Goal: Task Accomplishment & Management: Use online tool/utility

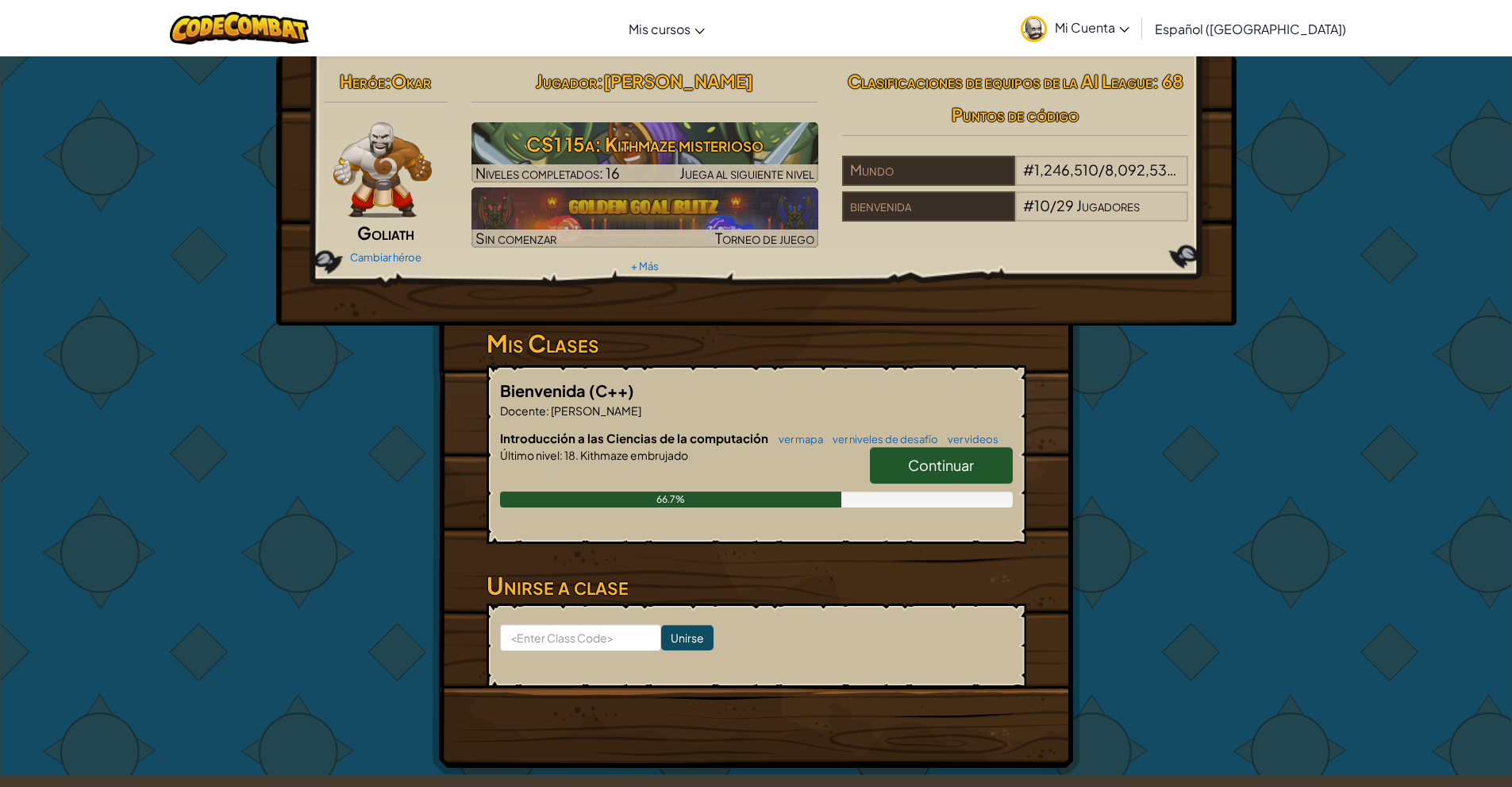
click at [905, 464] on link "Continuar" at bounding box center [941, 465] width 143 height 36
select select "es-419"
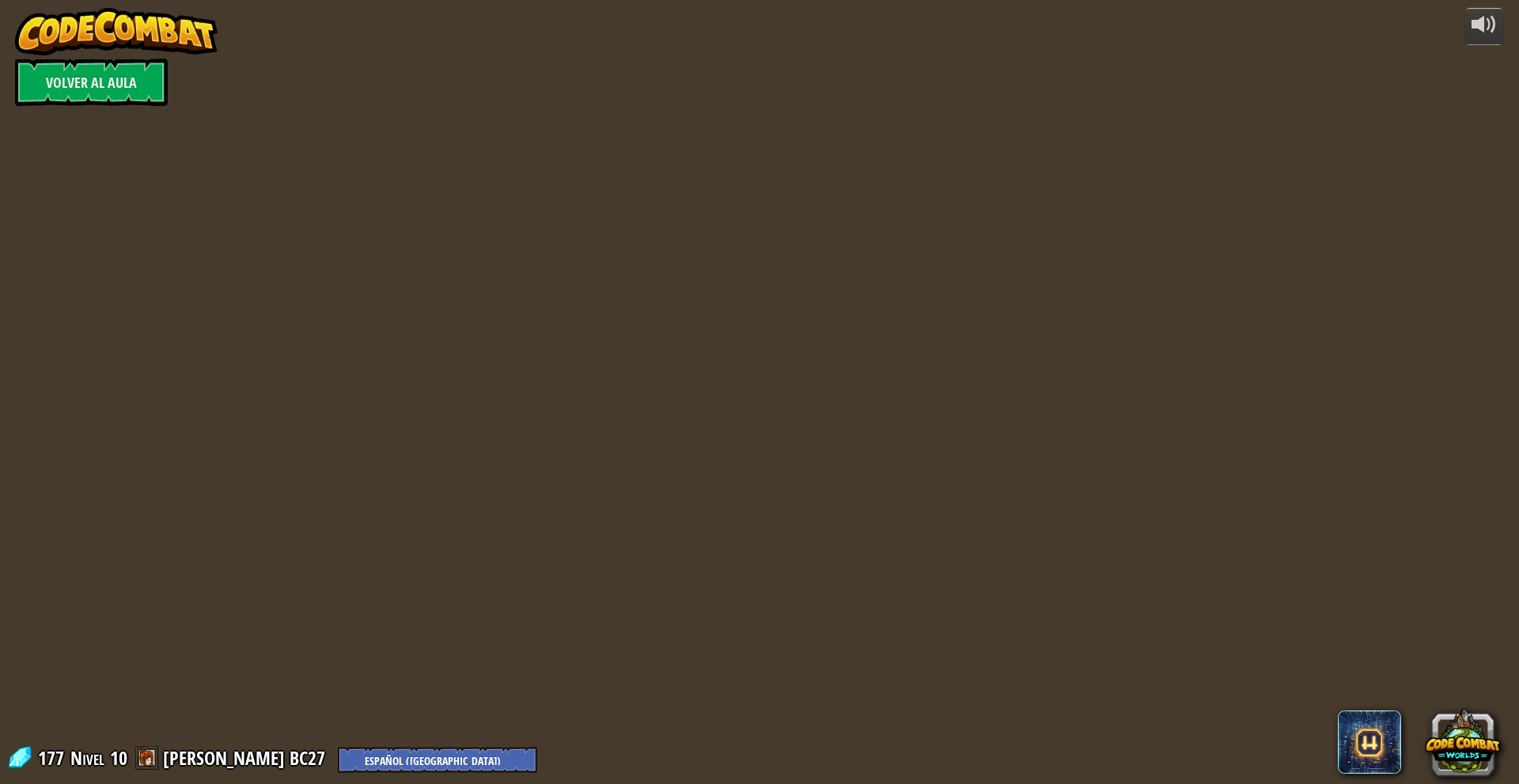
select select "es-419"
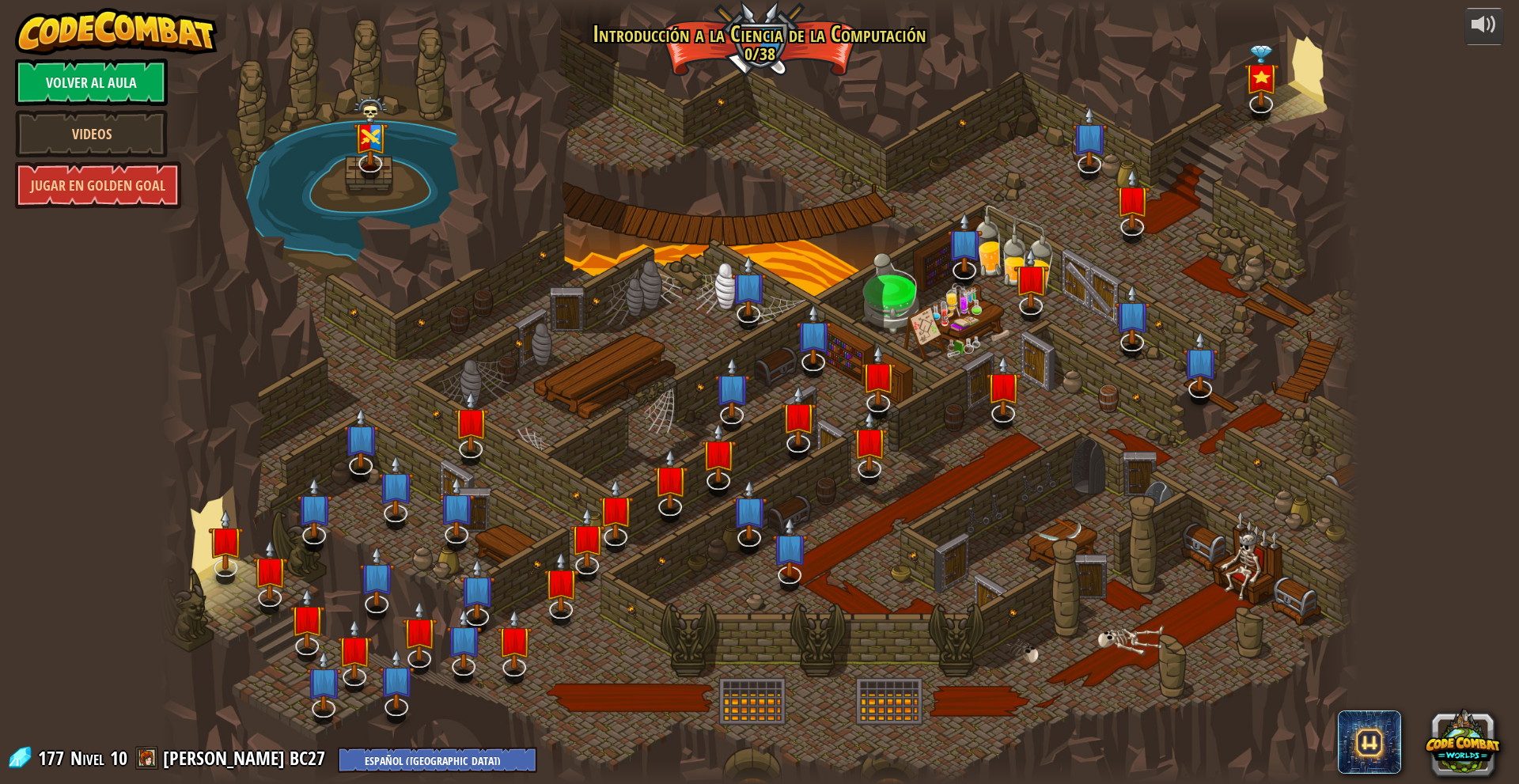
select select "es-419"
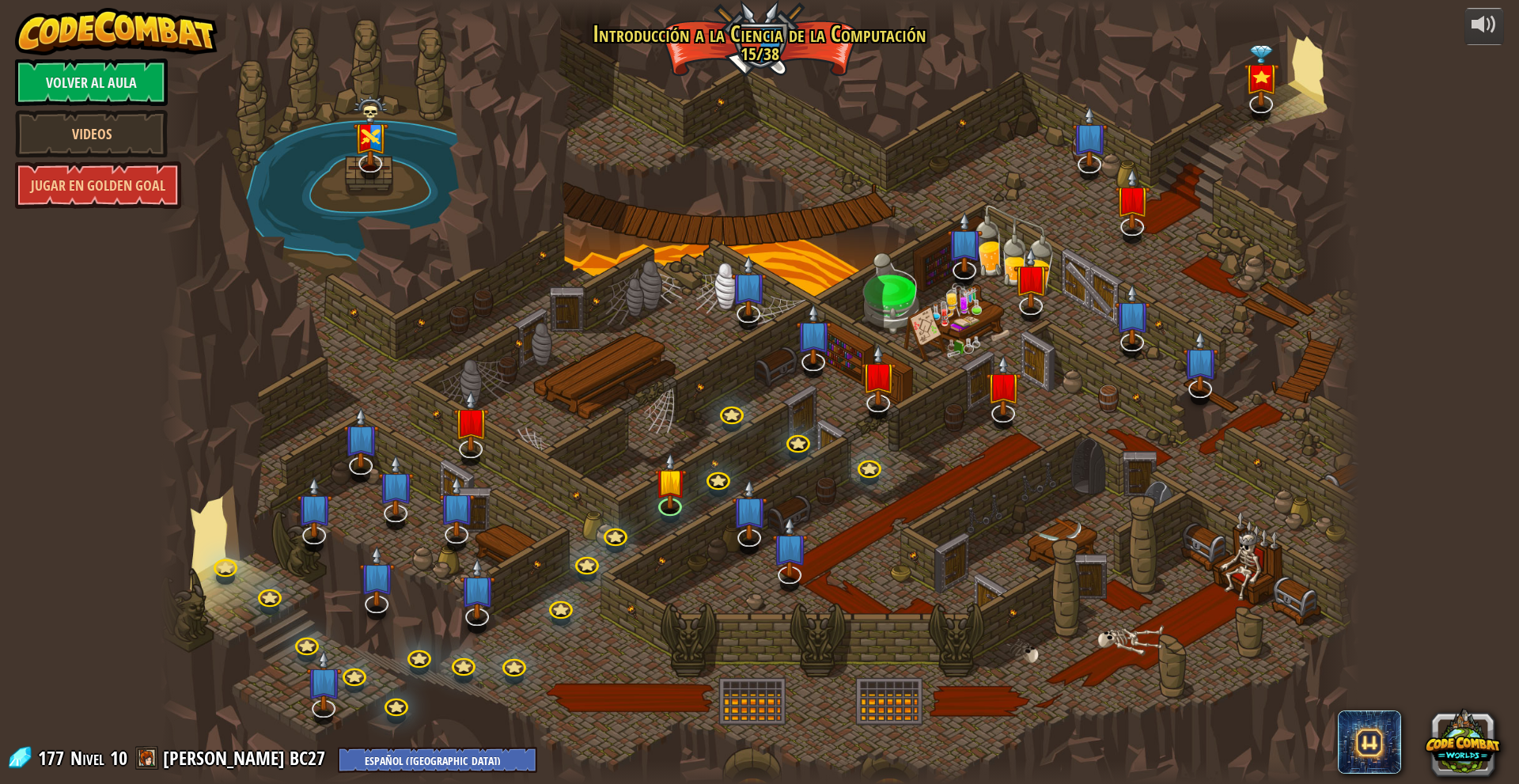
select select "es-419"
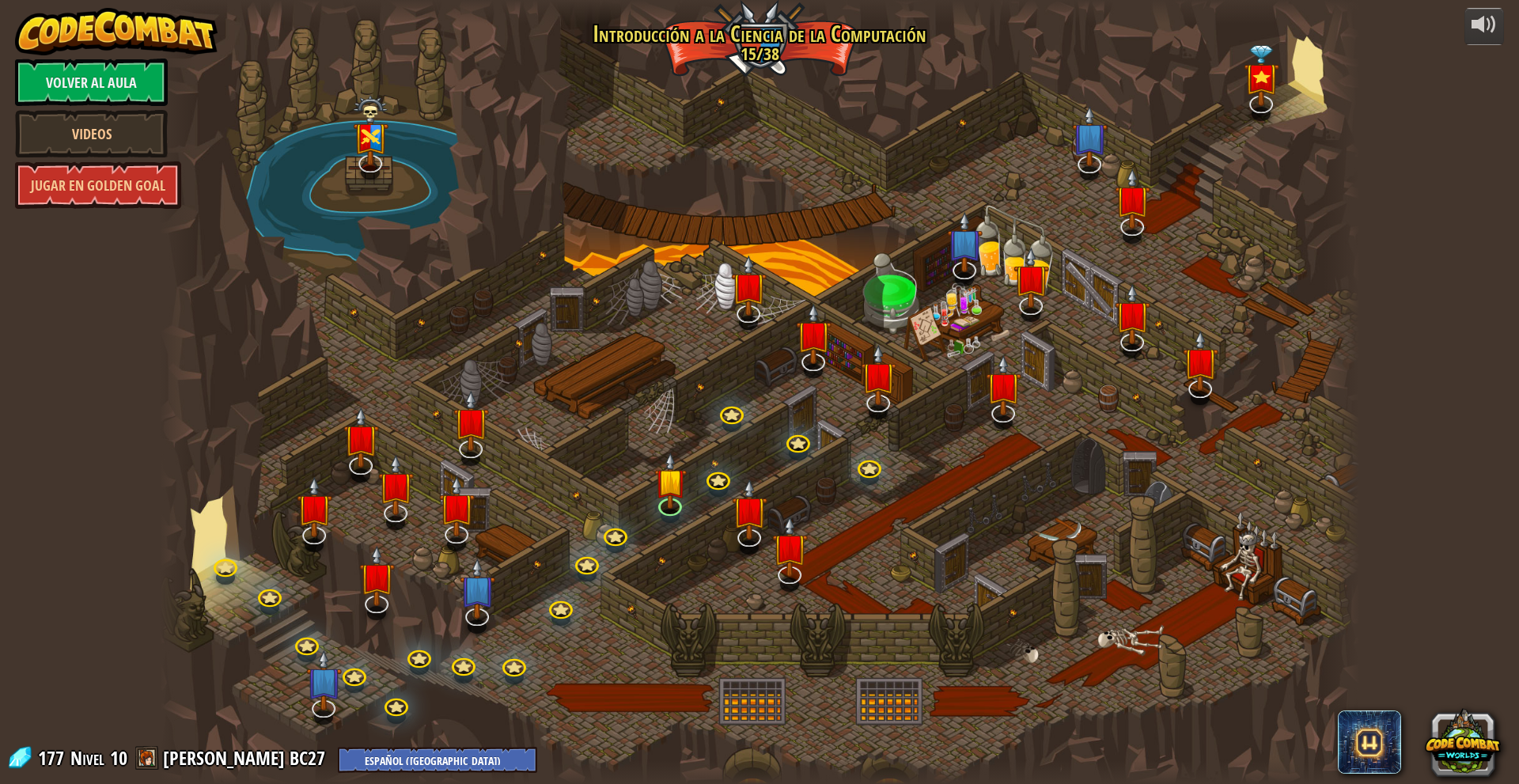
select select "es-419"
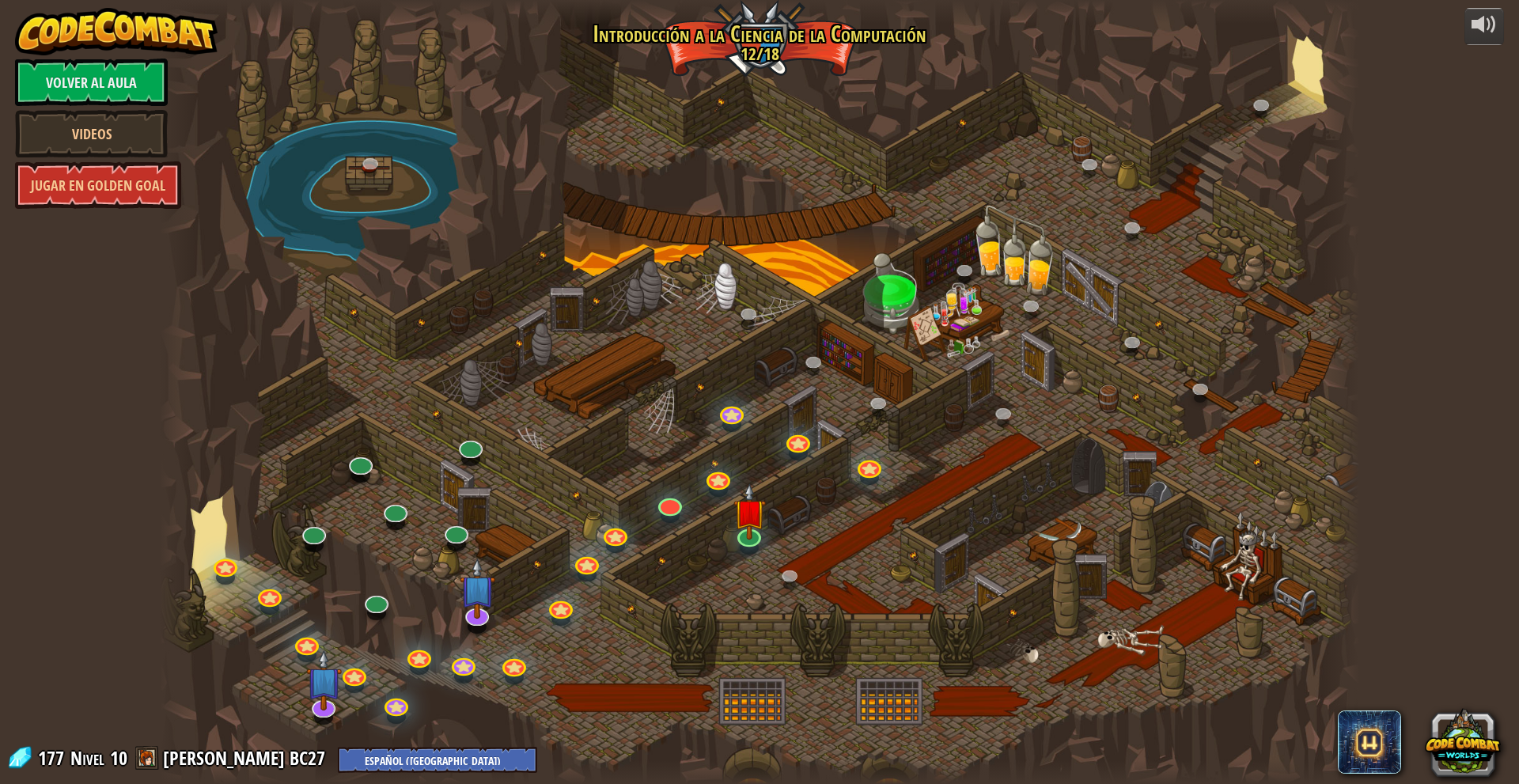
drag, startPoint x: 553, startPoint y: 392, endPoint x: 564, endPoint y: 377, distance: 18.6
click at [564, 377] on div at bounding box center [759, 392] width 1199 height 784
drag, startPoint x: 955, startPoint y: 531, endPoint x: 927, endPoint y: 529, distance: 28.1
click at [955, 530] on div at bounding box center [759, 392] width 1199 height 784
click at [759, 535] on img at bounding box center [748, 498] width 32 height 75
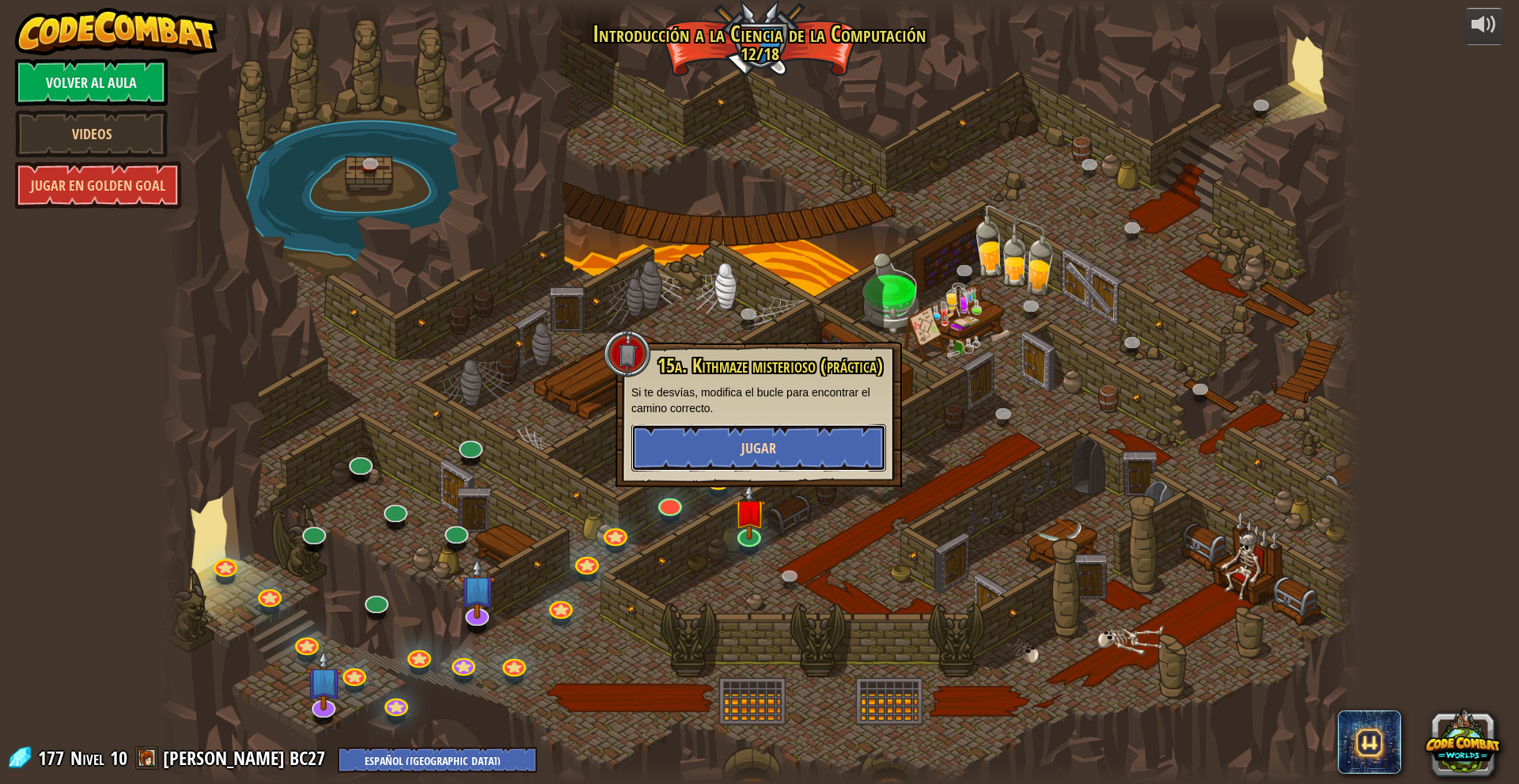
click at [779, 451] on button "Jugar" at bounding box center [759, 448] width 255 height 48
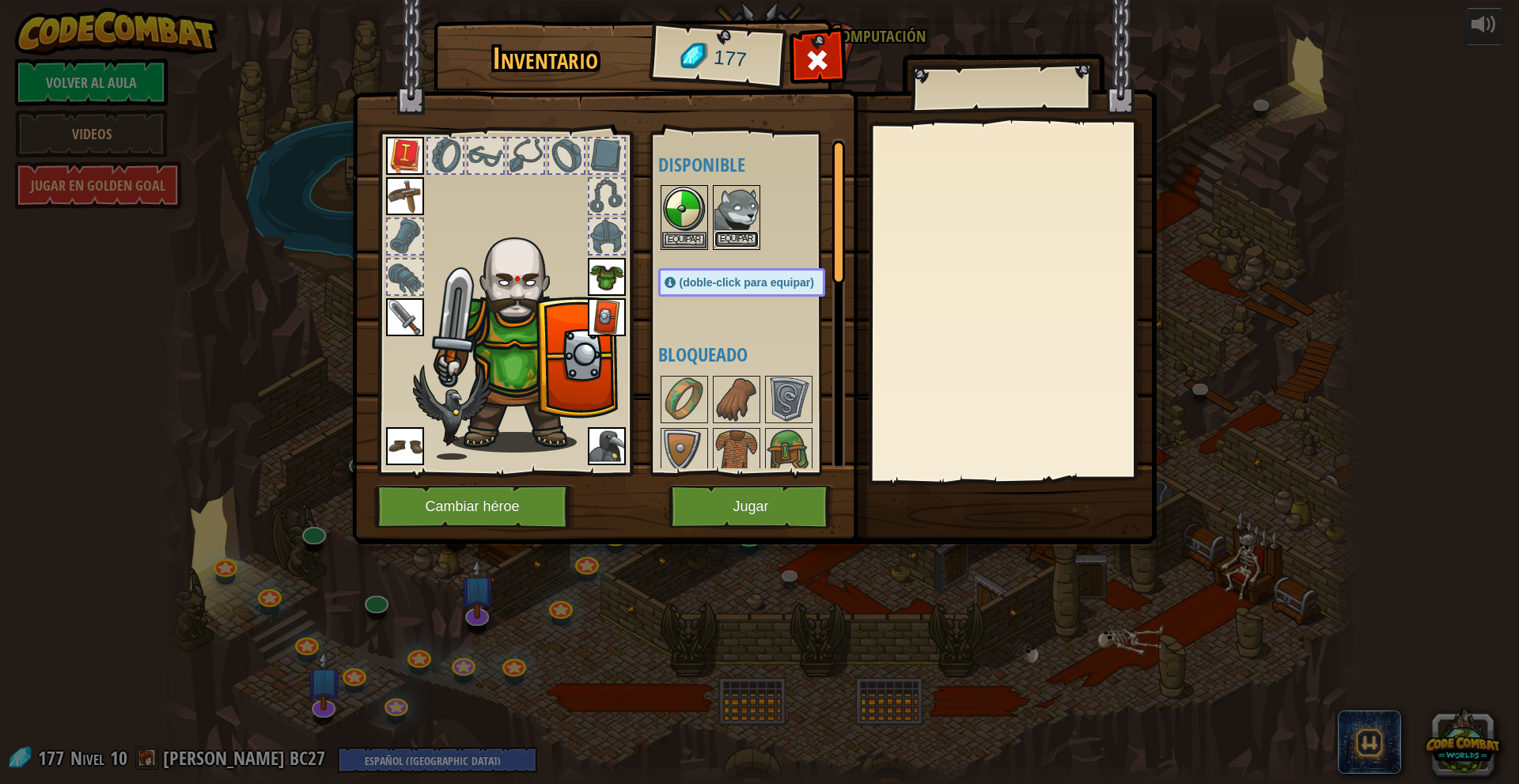
click at [741, 241] on button "Equipar" at bounding box center [736, 239] width 44 height 16
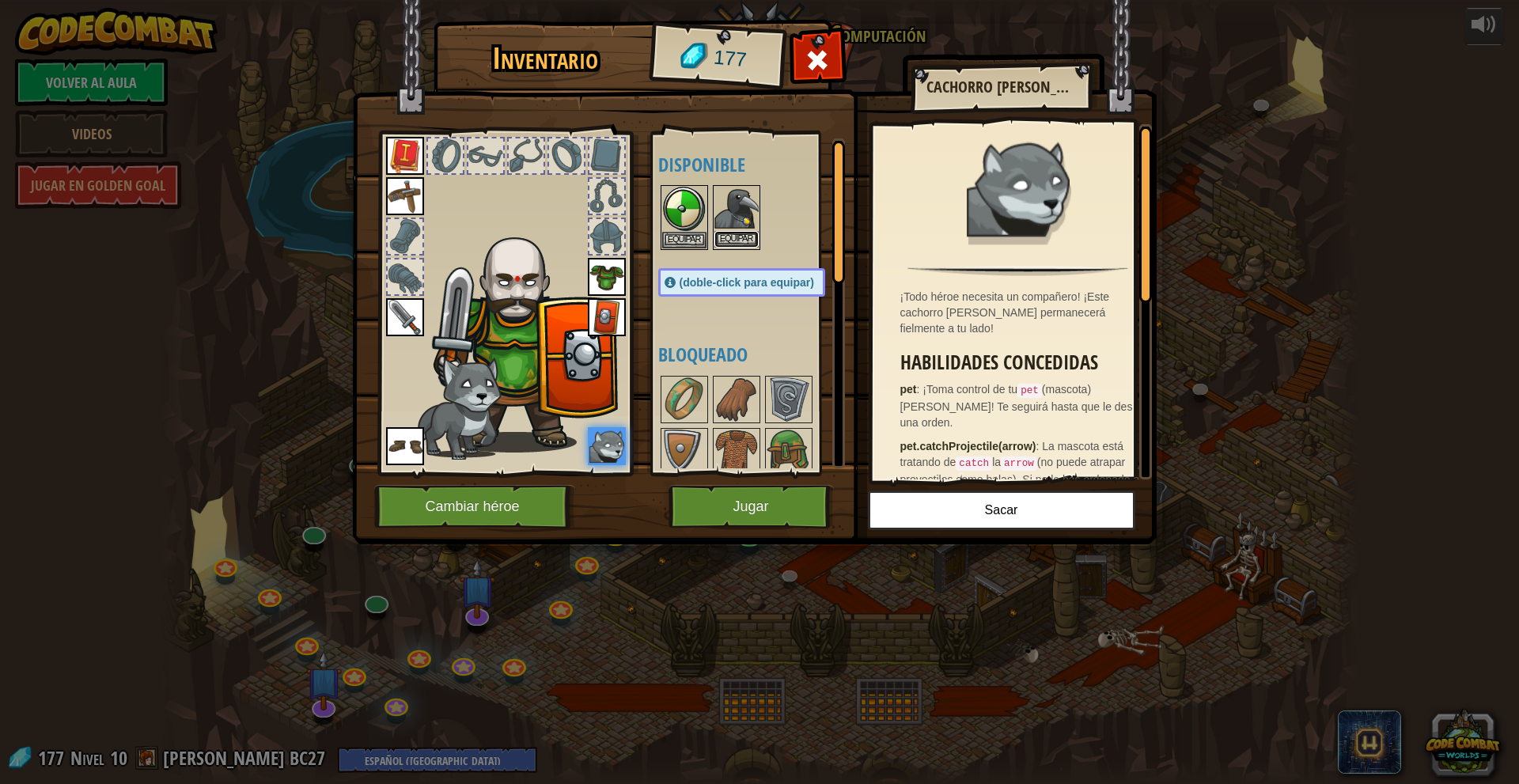
click at [730, 237] on button "Equipar" at bounding box center [736, 239] width 44 height 16
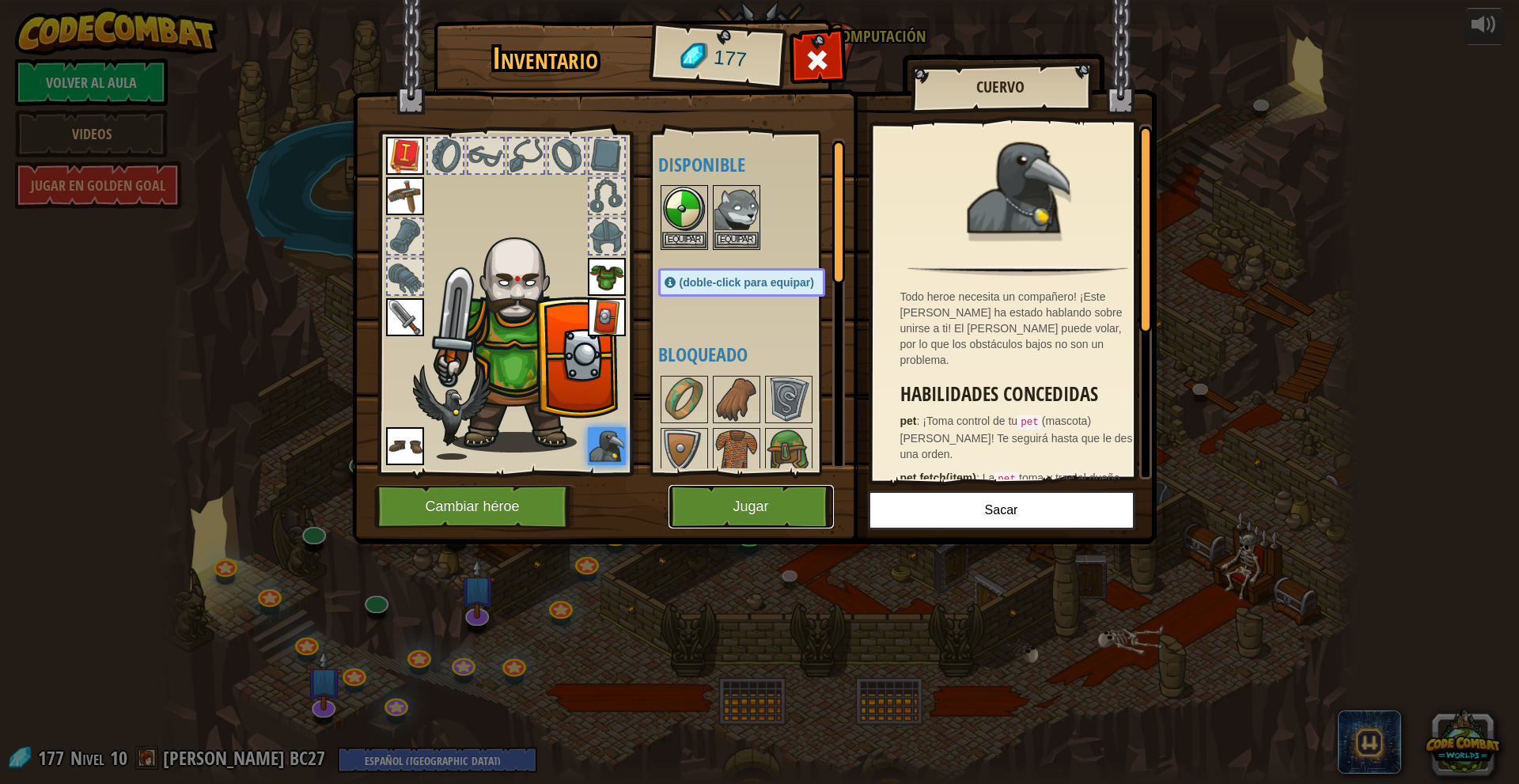
click at [721, 513] on button "Jugar" at bounding box center [750, 506] width 165 height 44
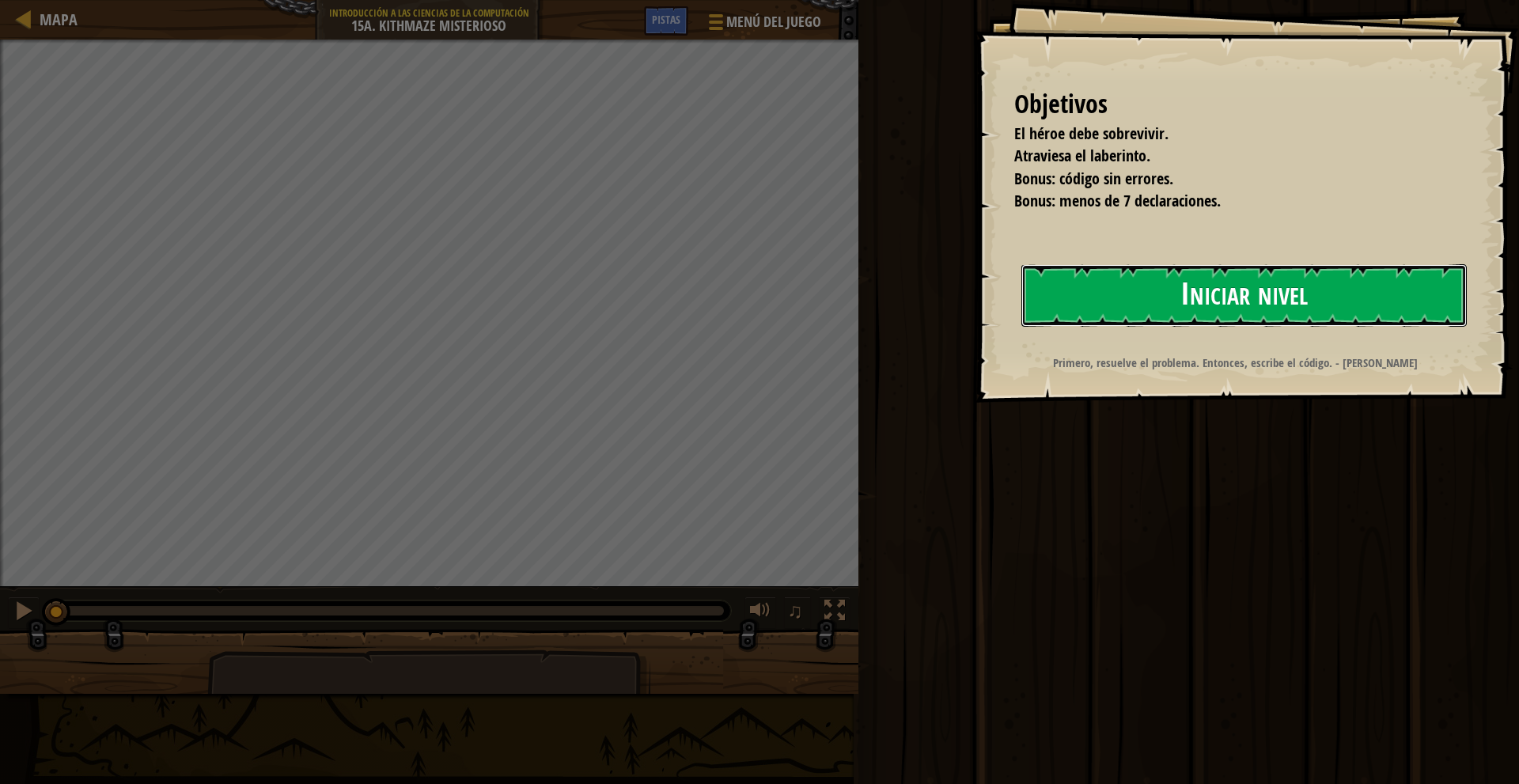
click at [1085, 309] on button "Iniciar nivel" at bounding box center [1243, 295] width 445 height 63
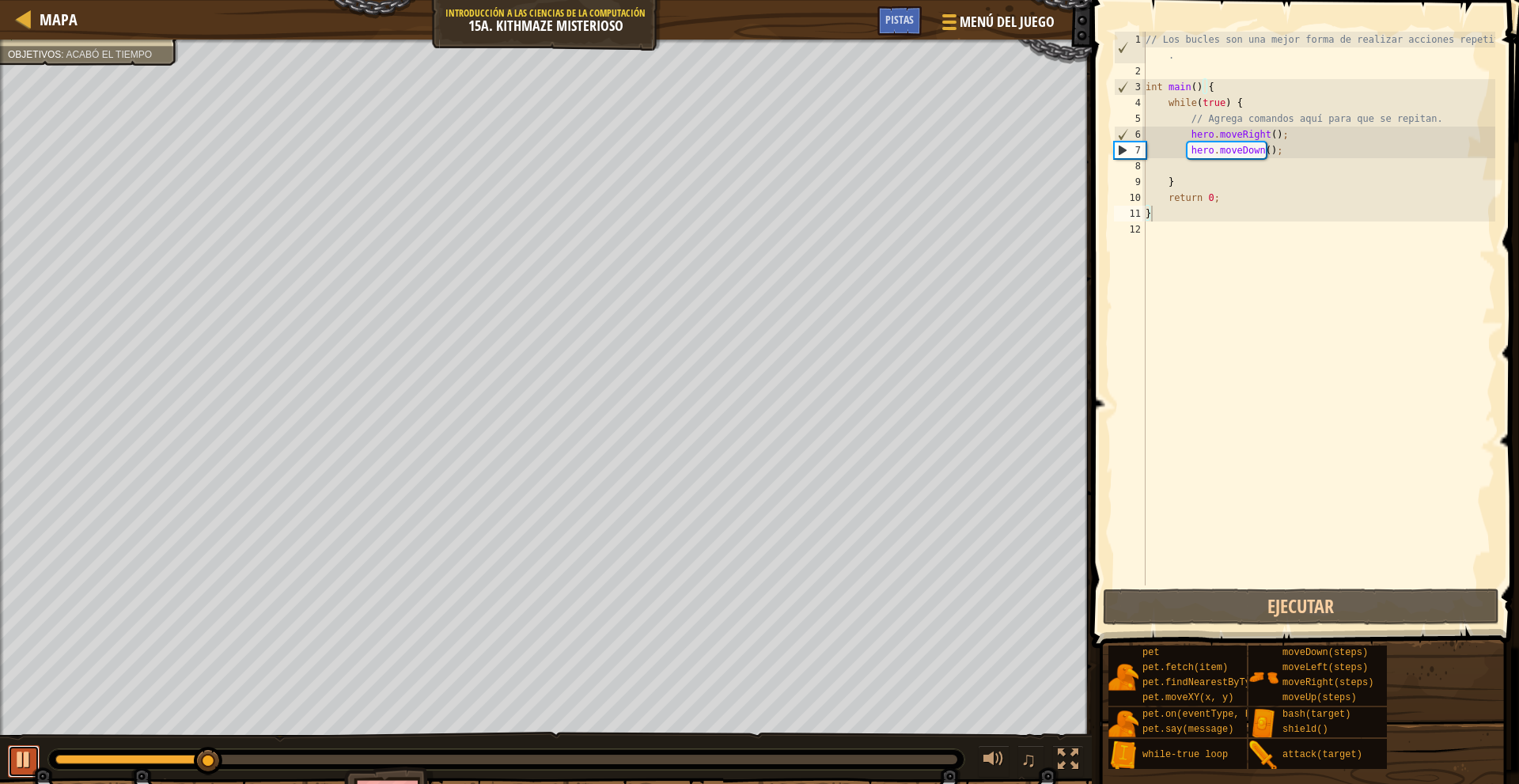
click at [21, 753] on div at bounding box center [23, 758] width 21 height 21
click at [1329, 160] on div "// Los bucles son una mejor forma de realizar acciones repetitivas . int main (…" at bounding box center [1318, 332] width 353 height 601
click at [1401, 140] on div "// Los bucles son una mejor forma de realizar acciones repetitivas . int main (…" at bounding box center [1318, 332] width 353 height 601
type textarea "hero.moveRight();"
click at [1384, 162] on div "// Los bucles son una mejor forma de realizar acciones repetitivas . int main (…" at bounding box center [1318, 332] width 353 height 601
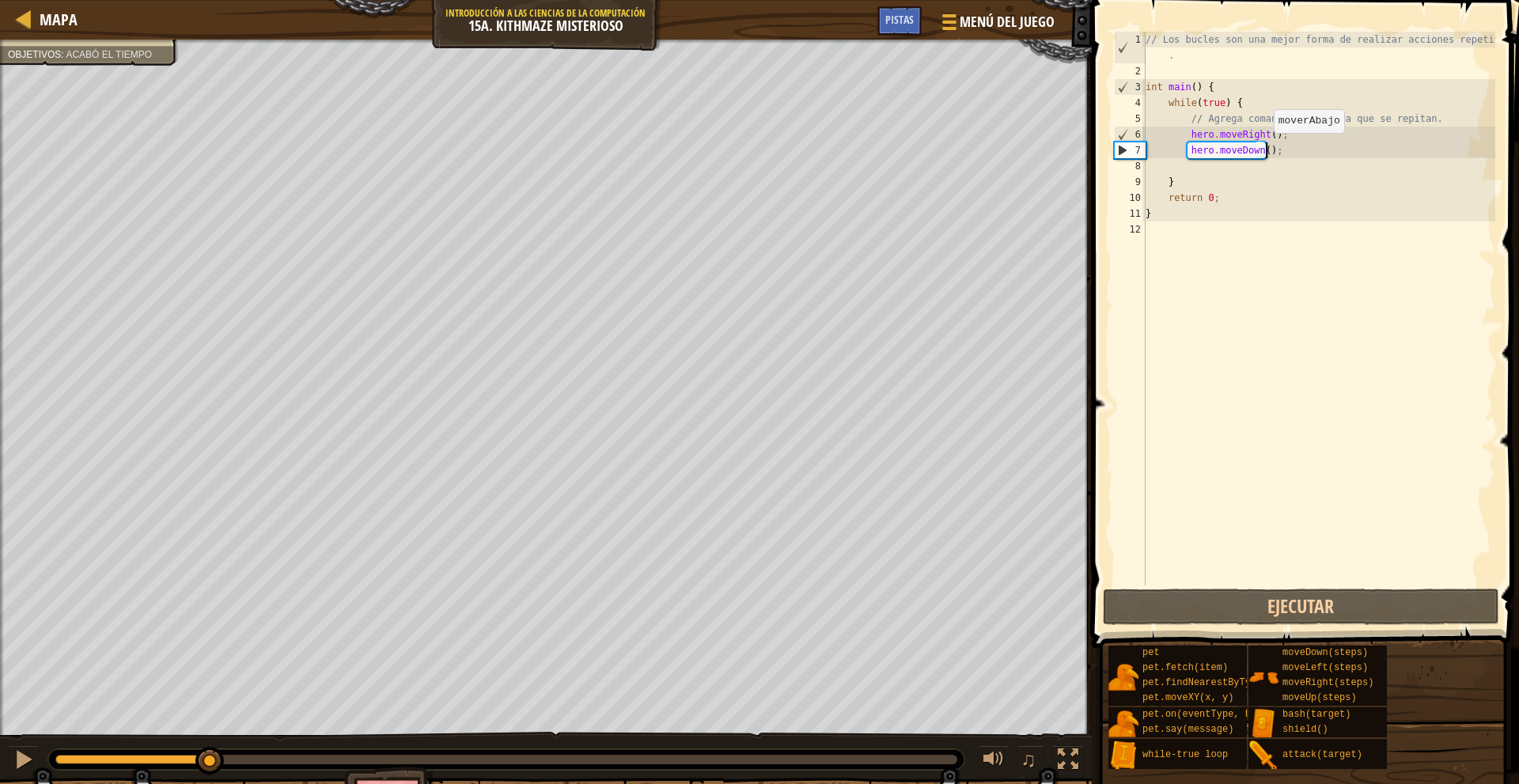
click at [1266, 149] on div "// Los bucles son una mejor forma de realizar acciones repetitivas . int main (…" at bounding box center [1318, 332] width 353 height 601
type textarea "hero.moveDown();"
drag, startPoint x: 1274, startPoint y: 150, endPoint x: 1172, endPoint y: 151, distance: 102.0
click at [1172, 151] on div "// Los bucles son una mejor forma de realizar acciones repetitivas . int main (…" at bounding box center [1318, 332] width 353 height 601
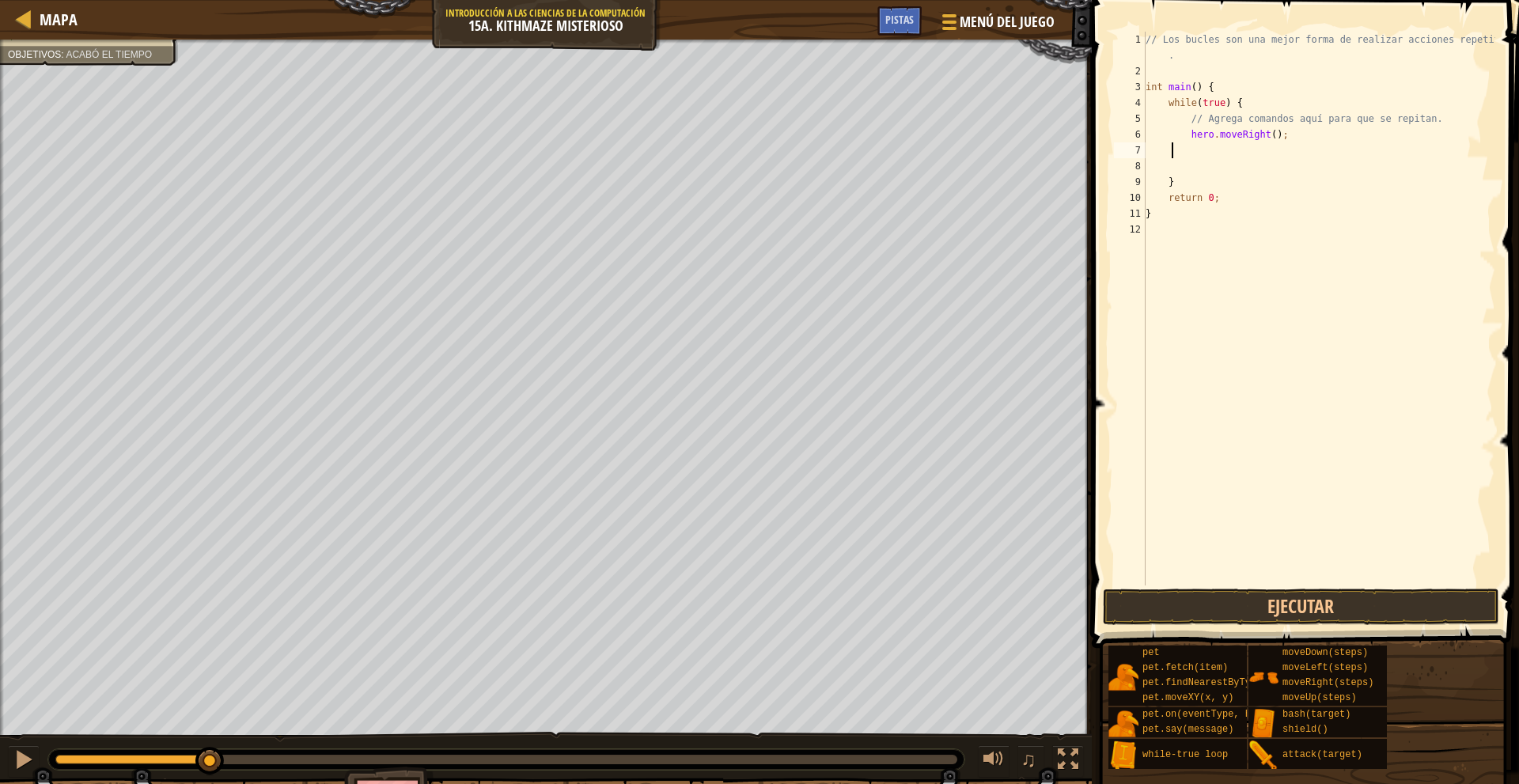
click at [1282, 136] on div "// Los bucles son una mejor forma de realizar acciones repetitivas . int main (…" at bounding box center [1318, 332] width 353 height 601
type textarea "hero.moveRight();"
click at [1261, 143] on div "// Los bucles son una mejor forma de realizar acciones repetitivas . int main (…" at bounding box center [1318, 332] width 353 height 601
click at [1267, 137] on div "// Los bucles son una mejor forma de realizar acciones repetitivas . int main (…" at bounding box center [1318, 332] width 353 height 601
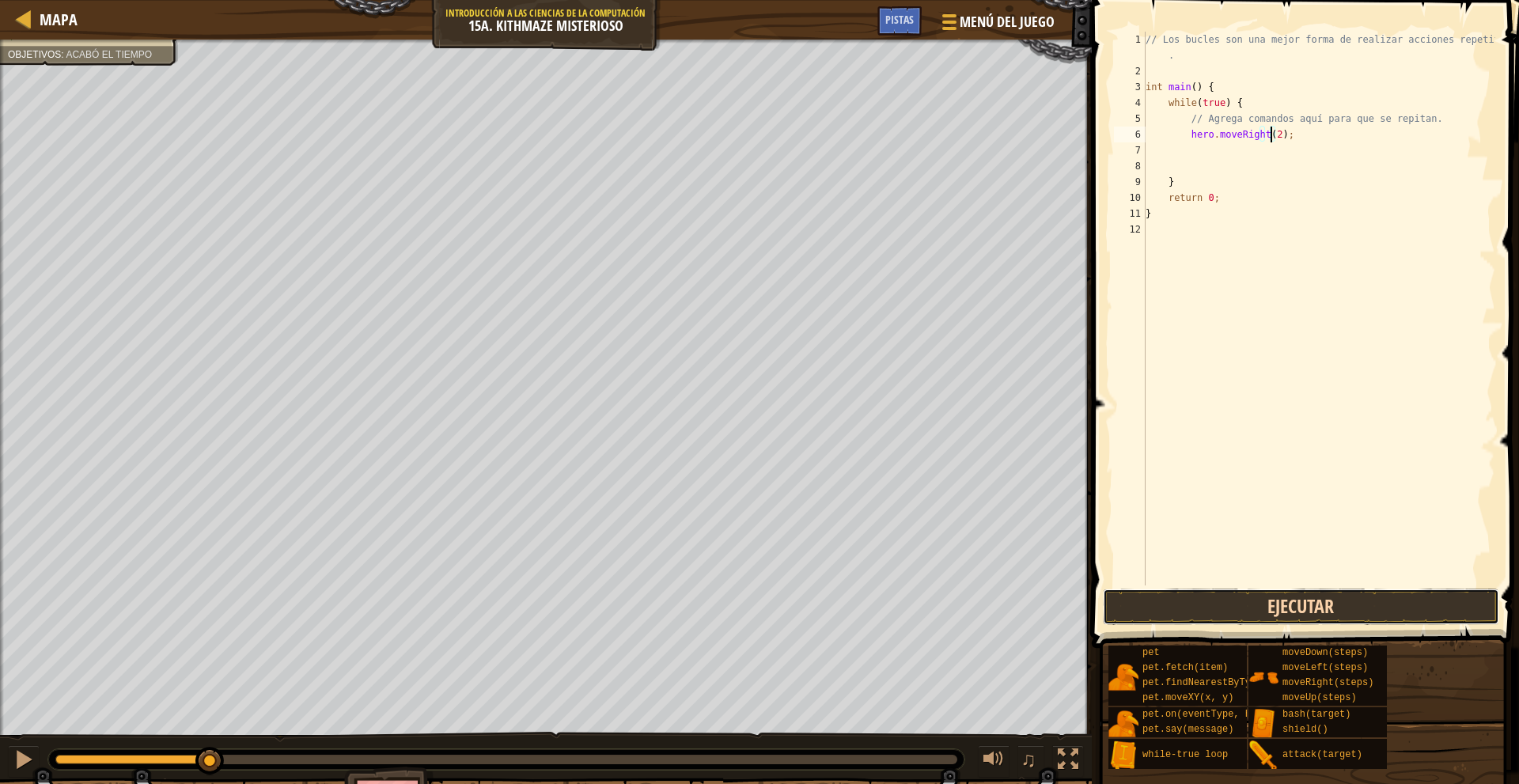
click at [1227, 604] on button "Ejecutar" at bounding box center [1301, 606] width 397 height 36
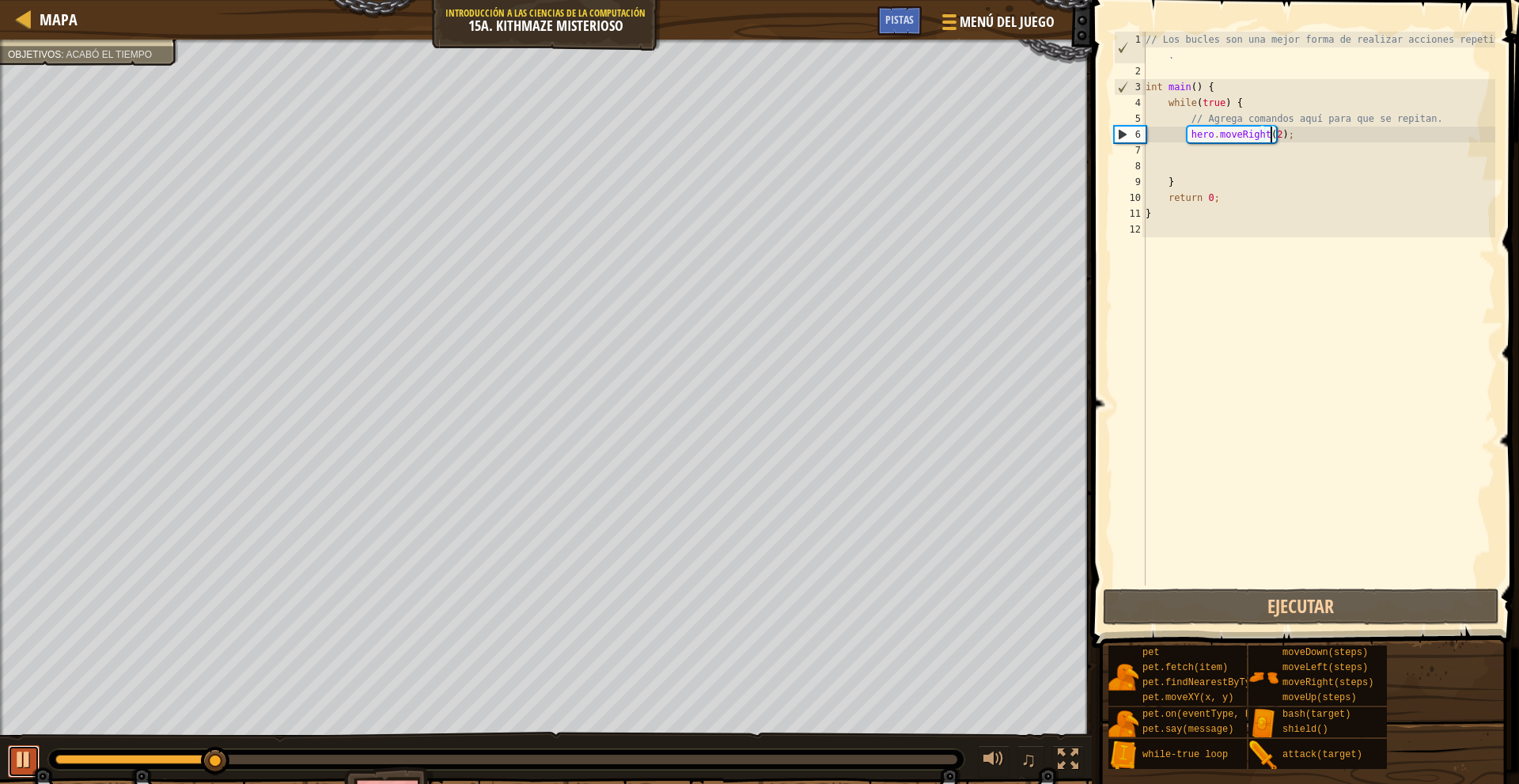
click at [18, 762] on div at bounding box center [23, 758] width 21 height 21
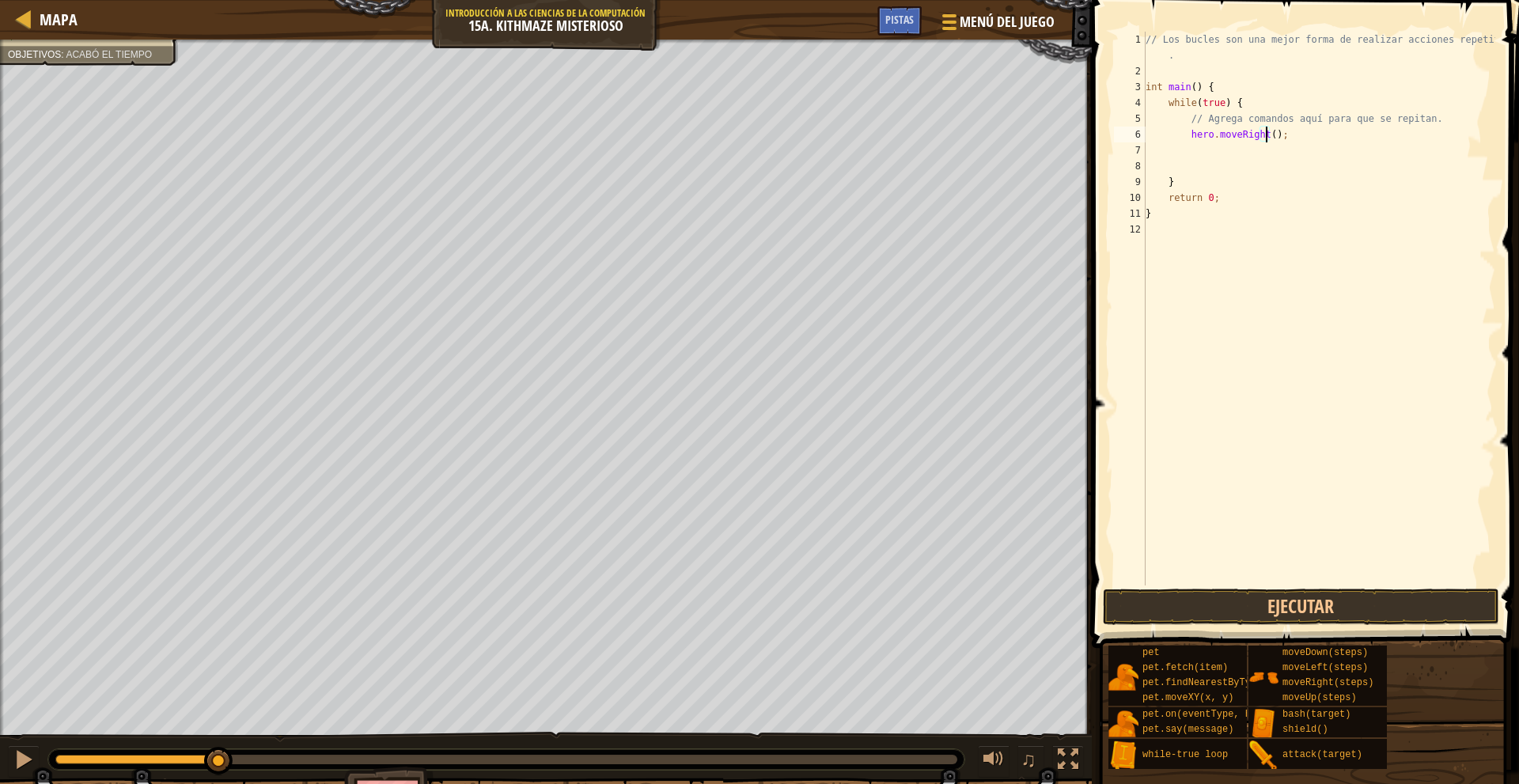
type textarea "hero.moveRight(1);"
click at [1224, 148] on div "// Los bucles son una mejor forma de realizar acciones repetitivas . int main (…" at bounding box center [1318, 332] width 353 height 601
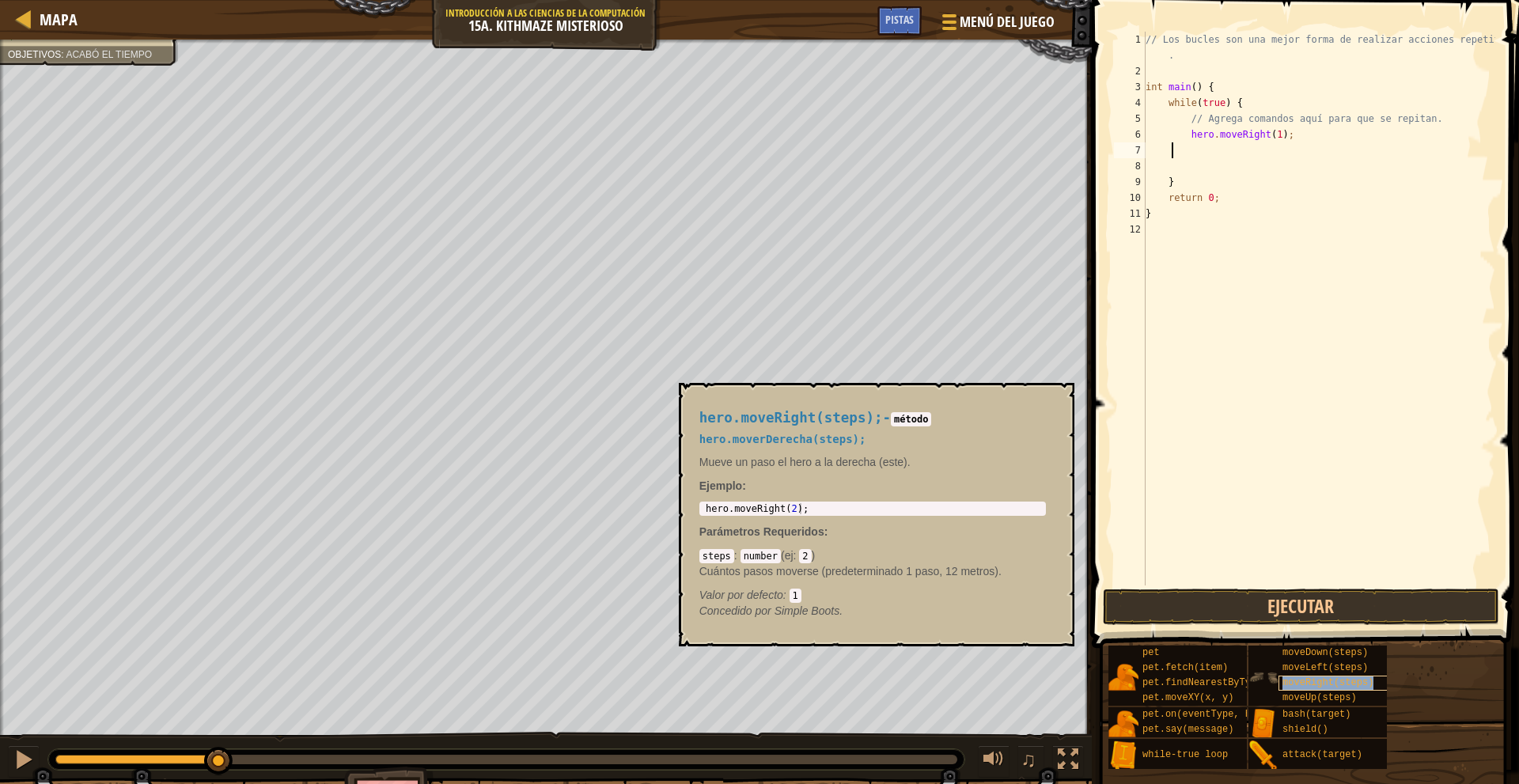
click at [1350, 683] on span "moveRight(steps)" at bounding box center [1327, 682] width 91 height 11
click at [1359, 654] on span "moveDown(steps)" at bounding box center [1325, 652] width 86 height 11
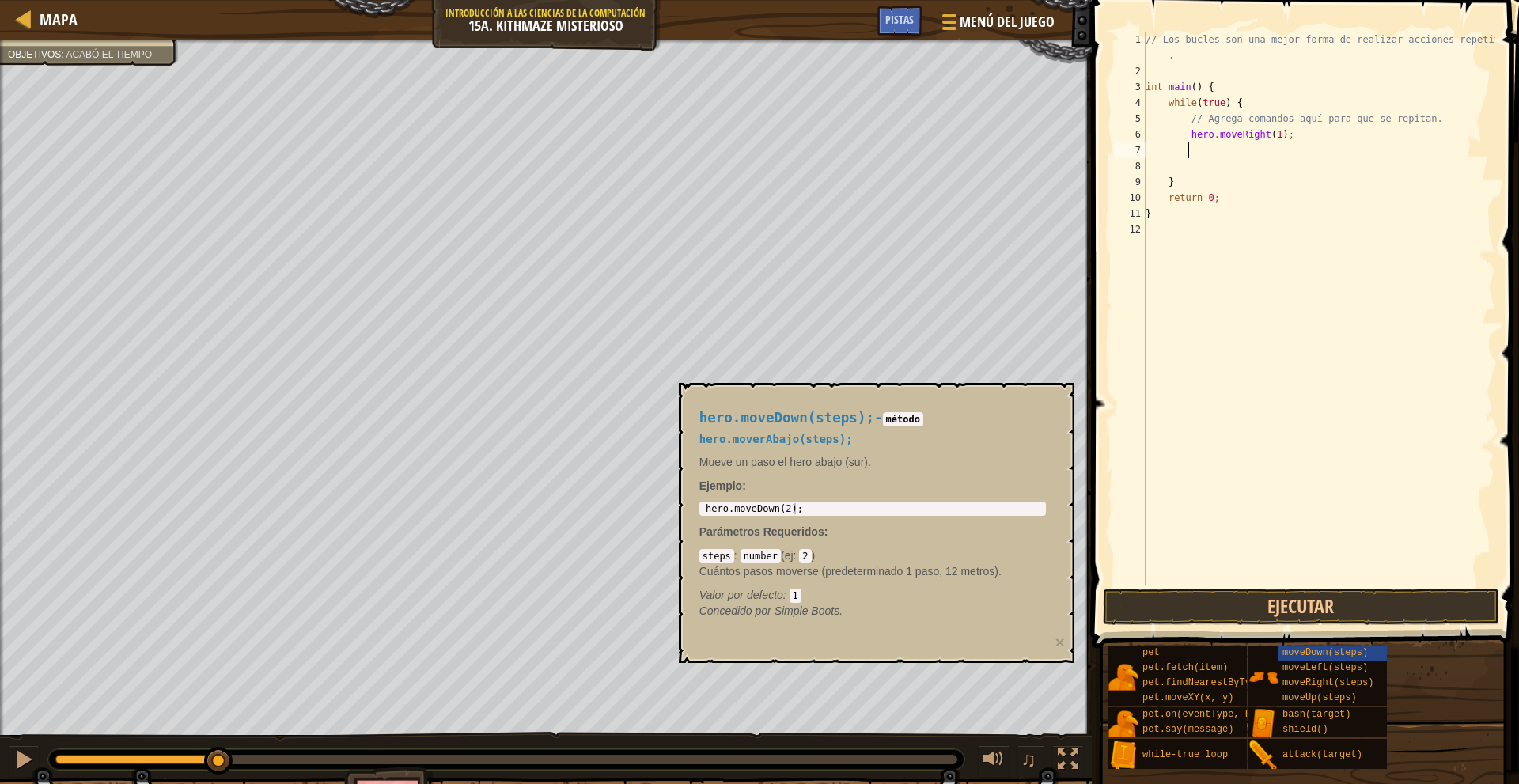
type textarea "h"
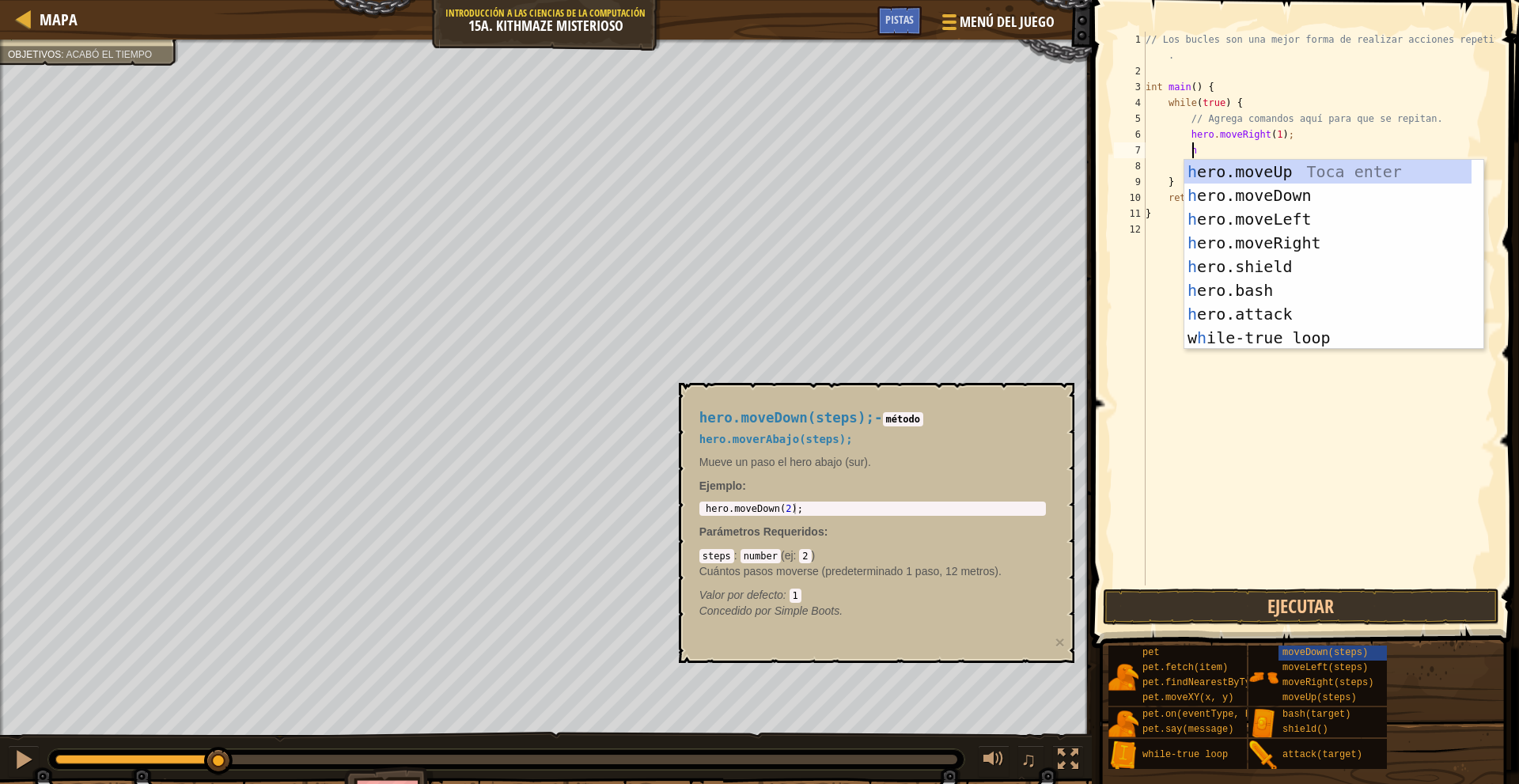
scroll to position [7, 2]
click at [1290, 197] on div "h ero.moveUp Toca enter h ero.moveDown Toca enter h ero.moveLeft Toca enter h e…" at bounding box center [1327, 278] width 287 height 237
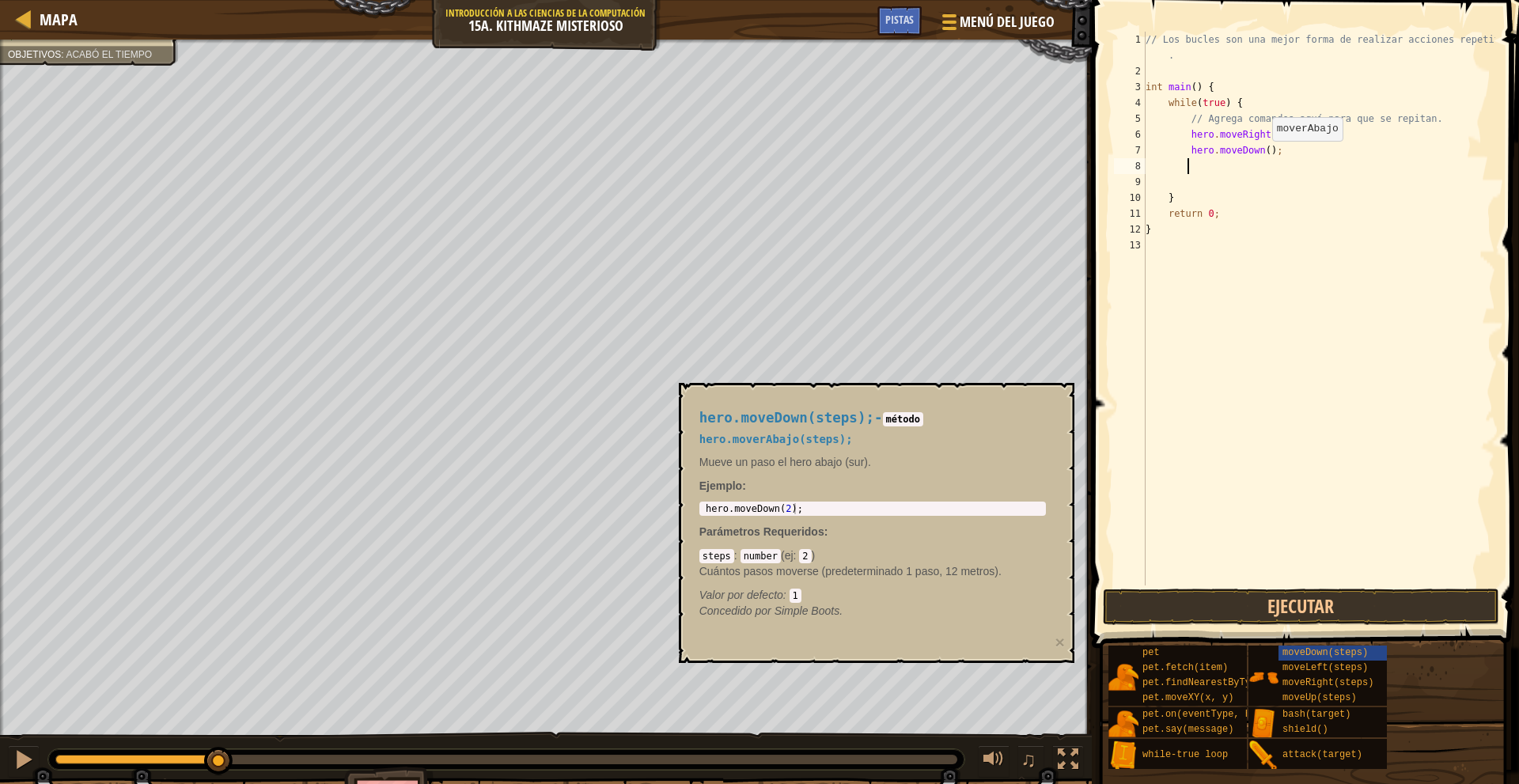
click at [1264, 155] on div "// Los bucles son una mejor forma de realizar acciones repetitivas . int main (…" at bounding box center [1318, 332] width 353 height 601
click at [1257, 152] on div "// Los bucles son una mejor forma de realizar acciones repetitivas . int main (…" at bounding box center [1318, 332] width 353 height 601
click at [1260, 151] on div "// Los bucles son una mejor forma de realizar acciones repetitivas . int main (…" at bounding box center [1318, 332] width 353 height 601
type textarea "hero.moveDown(1);"
click at [1234, 176] on div "// Los bucles son una mejor forma de realizar acciones repetitivas . int main (…" at bounding box center [1318, 332] width 353 height 601
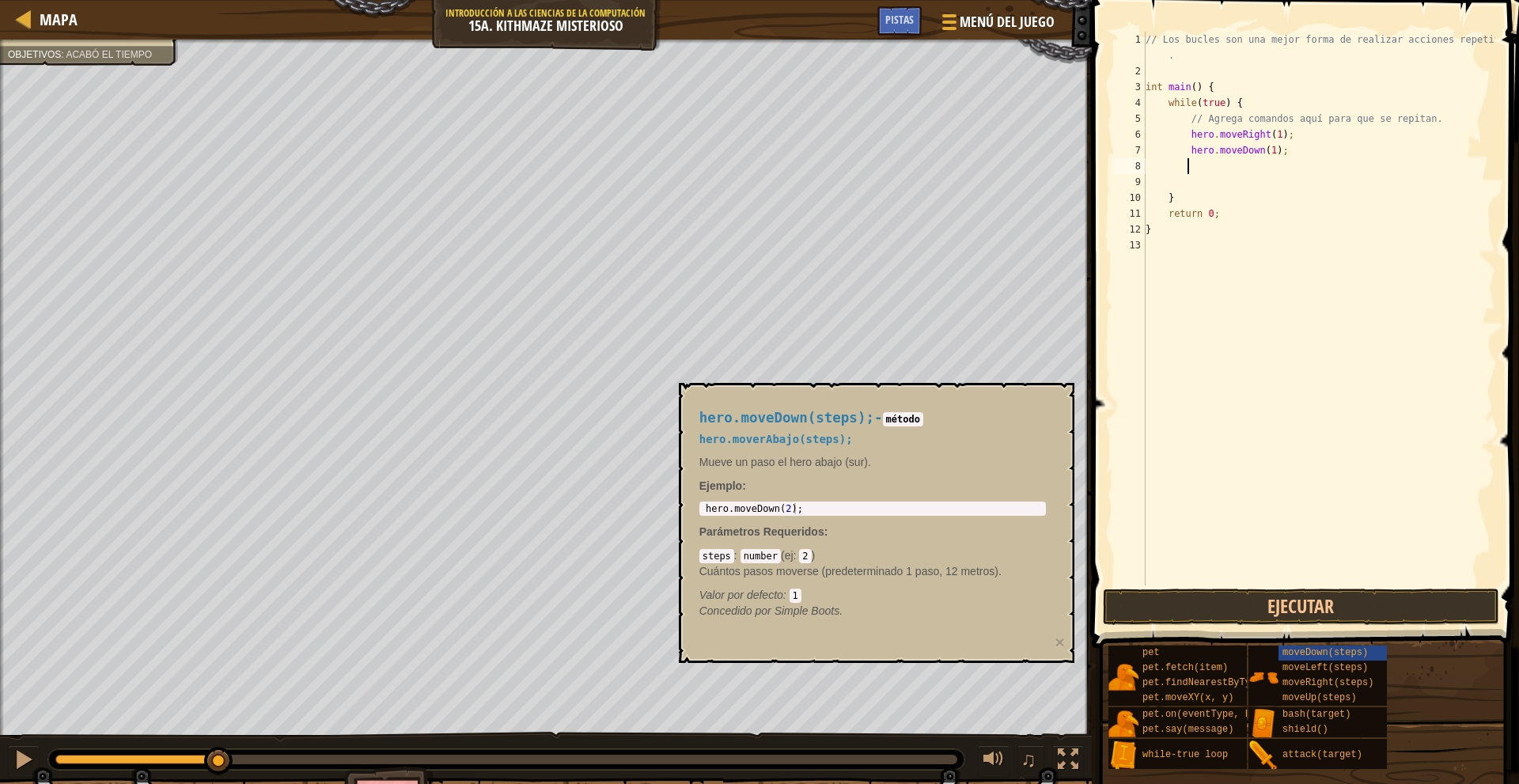
click at [1233, 165] on div "// Los bucles son una mejor forma de realizar acciones repetitivas . int main (…" at bounding box center [1318, 332] width 353 height 601
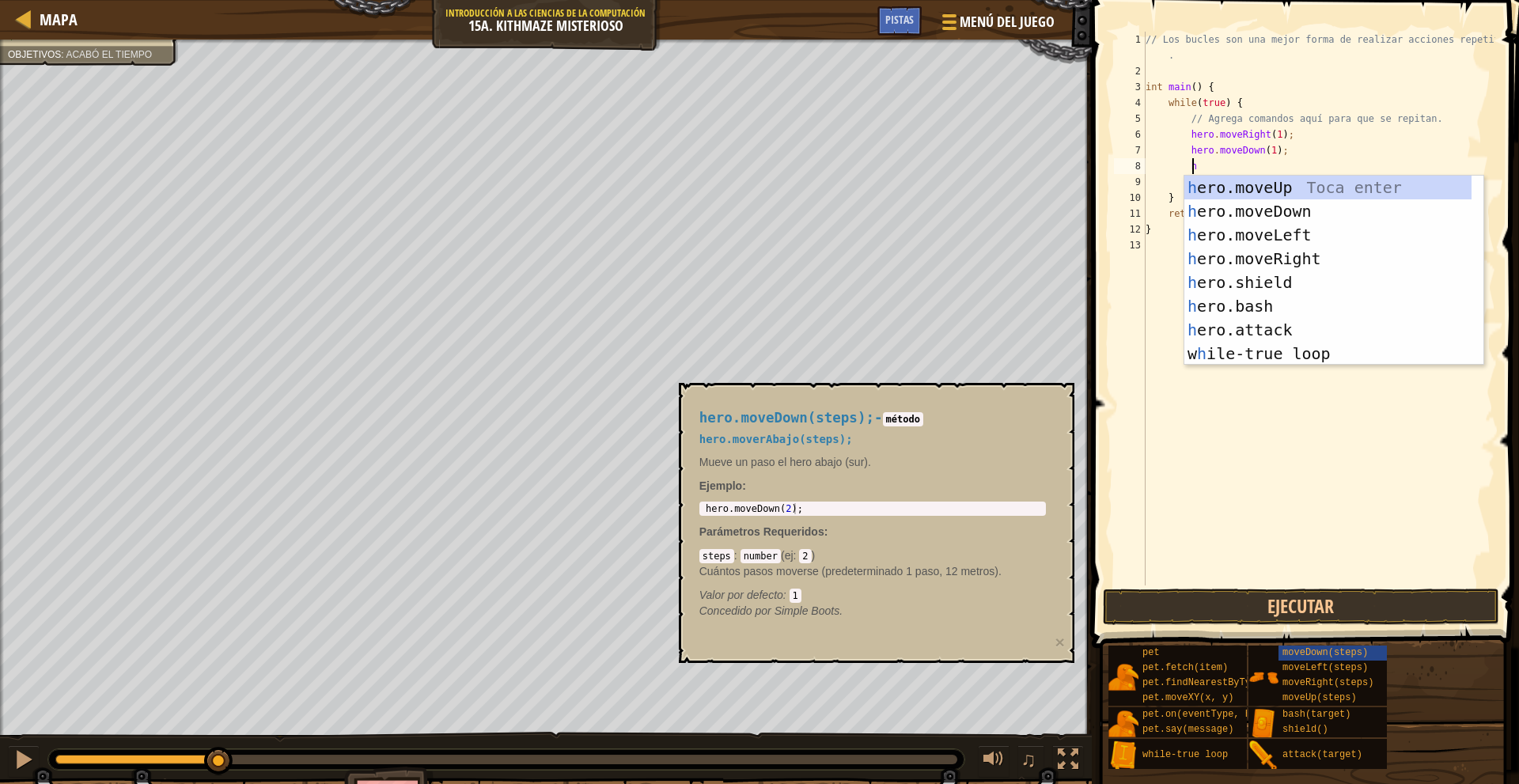
type textarea "he"
click at [1301, 255] on div "he ro.moveUp Toca enter he ro.moveDown Toca enter he ro.moveLeft Toca enter he …" at bounding box center [1327, 294] width 287 height 237
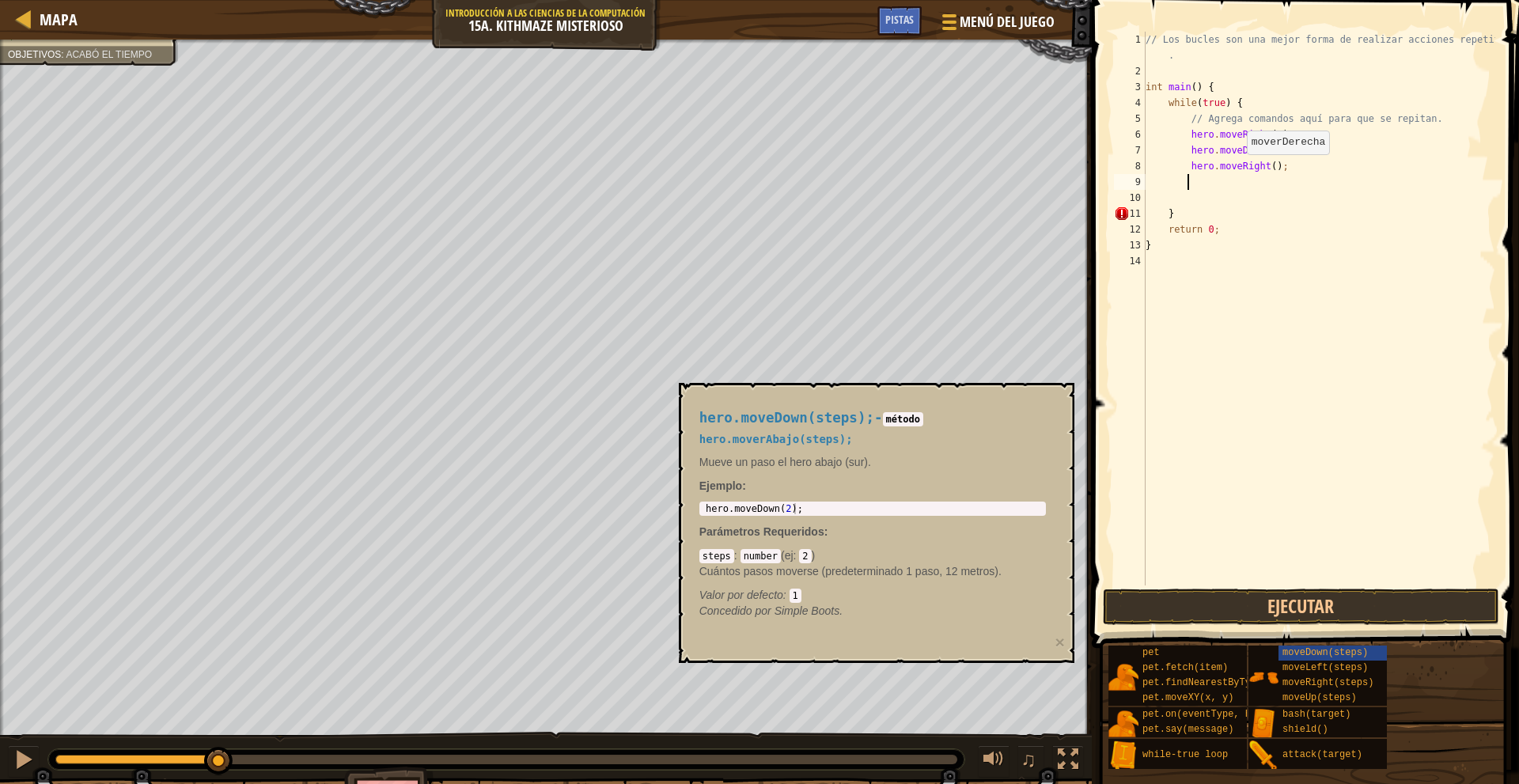
scroll to position [7, 2]
click at [1262, 167] on div "// Los bucles son una mejor forma de realizar acciones repetitivas . int main (…" at bounding box center [1318, 332] width 353 height 601
click at [1268, 169] on div "// Los bucles son una mejor forma de realizar acciones repetitivas . int main (…" at bounding box center [1318, 332] width 353 height 601
type textarea "hero.moveRight(2);"
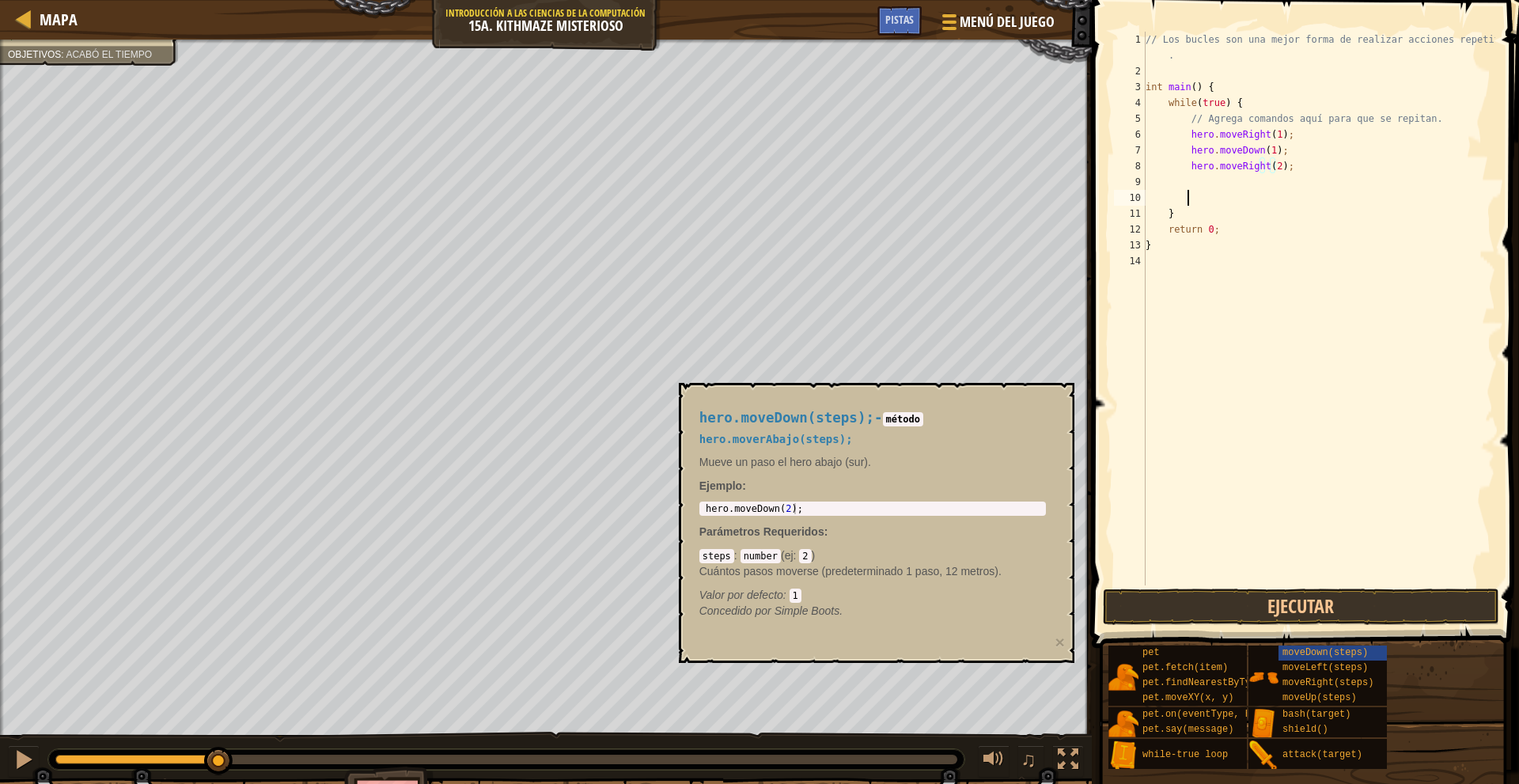
click at [1204, 191] on div "// Los bucles son una mejor forma de realizar acciones repetitivas . int main (…" at bounding box center [1318, 332] width 353 height 601
click at [1216, 176] on div "// Los bucles son una mejor forma de realizar acciones repetitivas . int main (…" at bounding box center [1318, 332] width 353 height 601
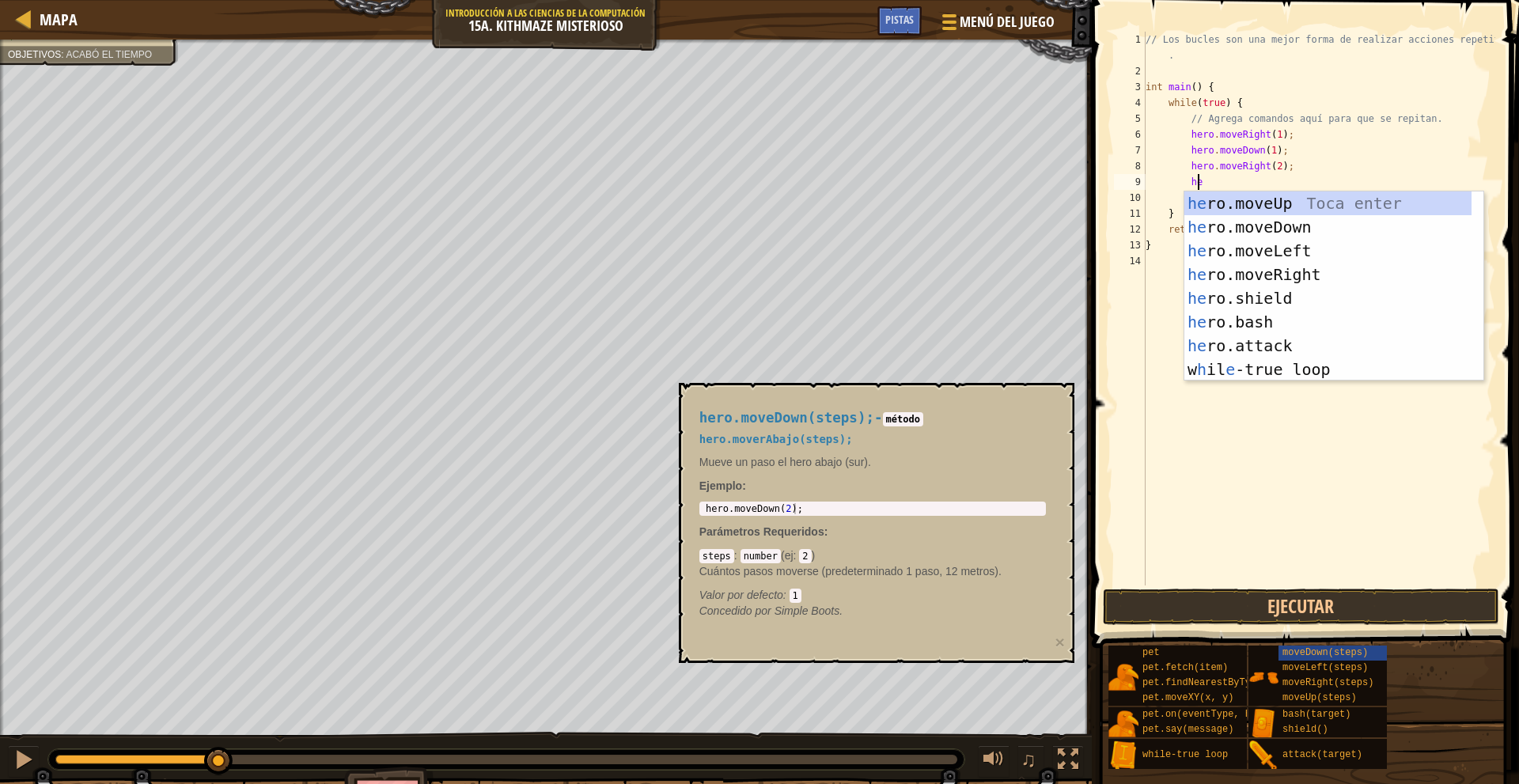
type textarea "her"
click at [1231, 205] on div "her o.moveUp Toca enter her o.moveDown Toca enter her o.moveLeft Toca enter her…" at bounding box center [1327, 310] width 287 height 237
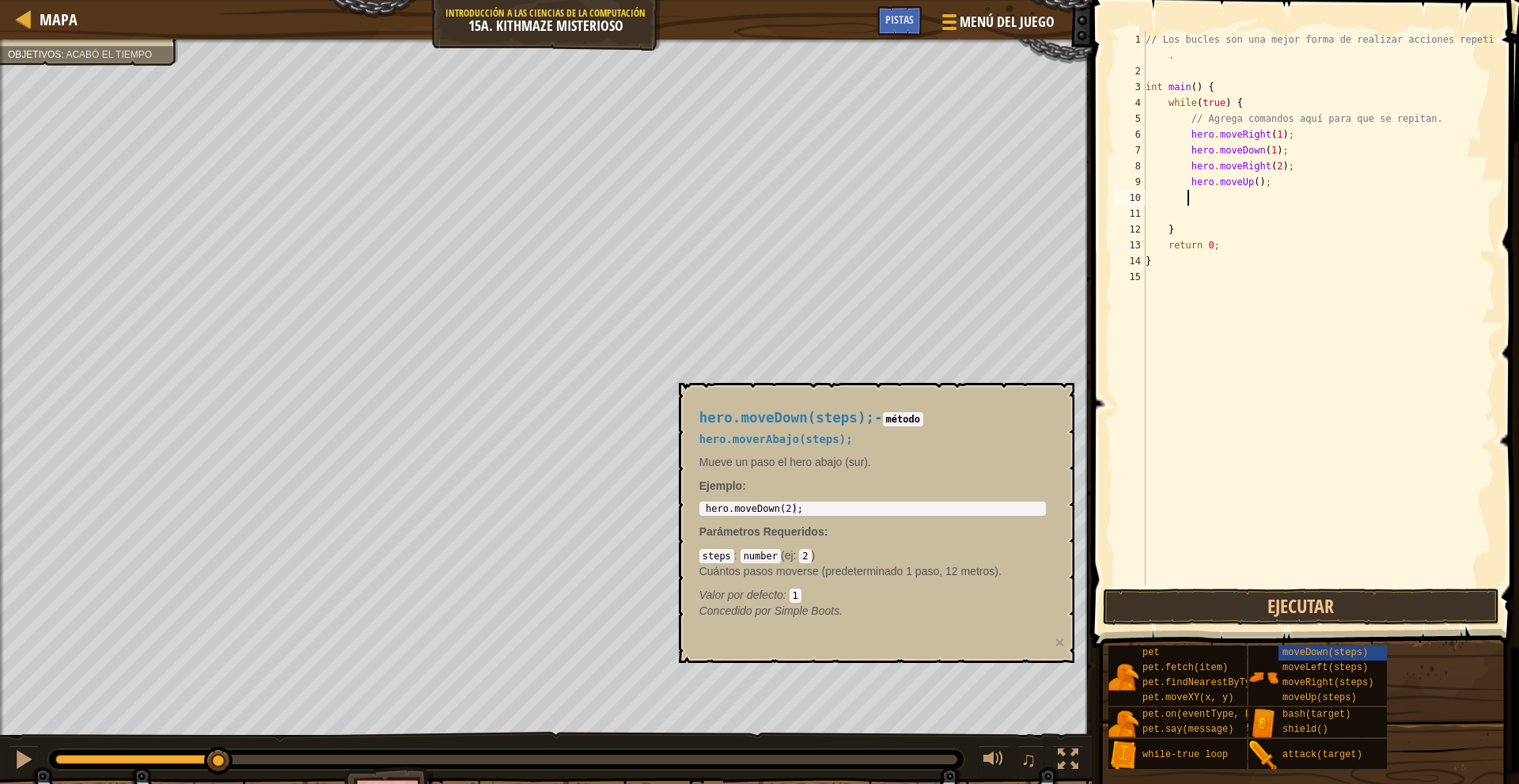
click at [1214, 287] on div "Mapa Introducción a las Ciencias de la computación 15a. Kithmaze misterioso Men…" at bounding box center [760, 392] width 1519 height 784
click at [1221, 609] on button "Ejecutar" at bounding box center [1301, 606] width 397 height 36
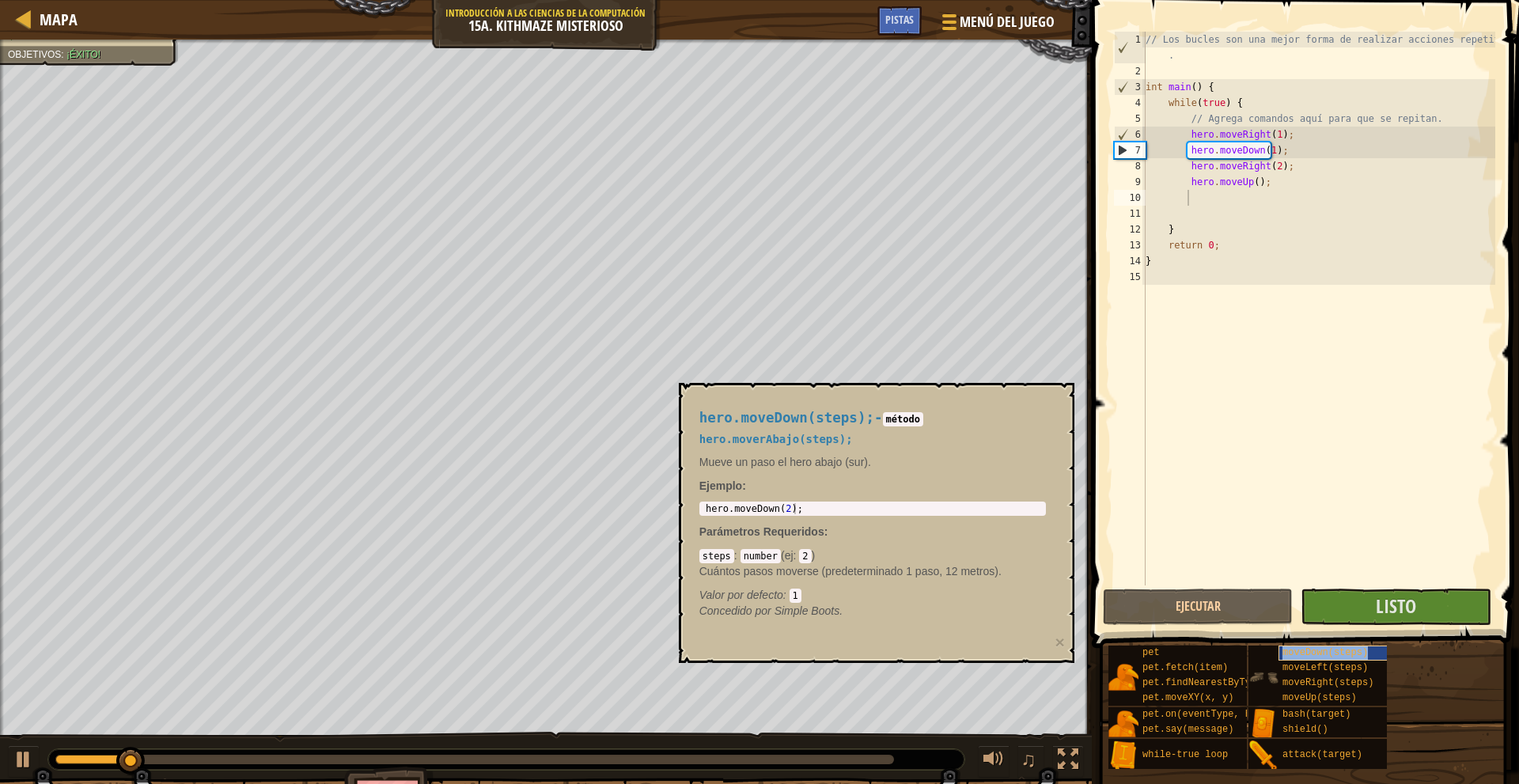
click at [1298, 649] on span "moveDown(steps)" at bounding box center [1325, 652] width 86 height 11
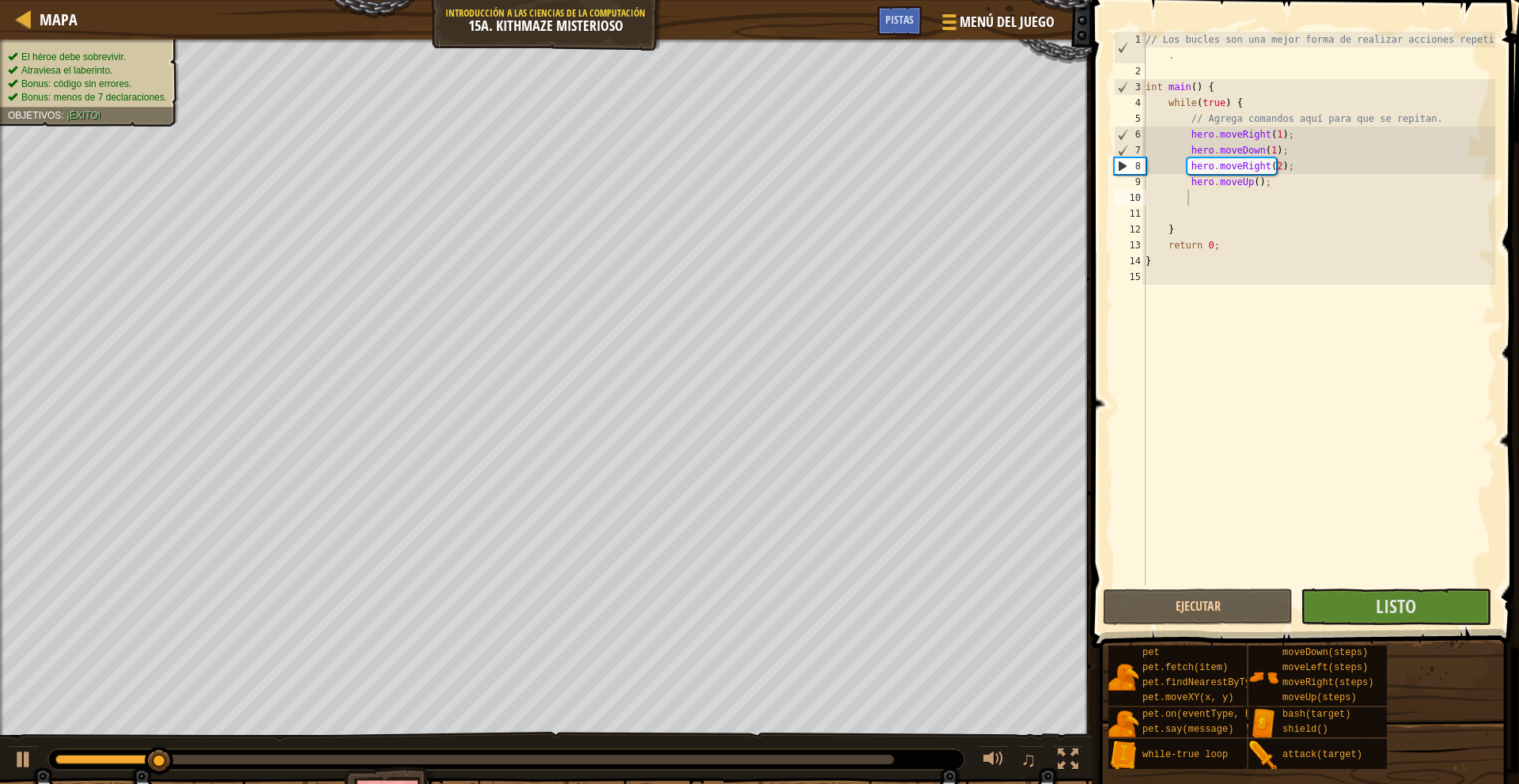
drag, startPoint x: 80, startPoint y: 51, endPoint x: 96, endPoint y: 87, distance: 39.4
click at [91, 81] on ul "El héroe debe sobrevivir. Atraviesa el laberinto. Bonus: código sin errores. Bo…" at bounding box center [90, 78] width 163 height 54
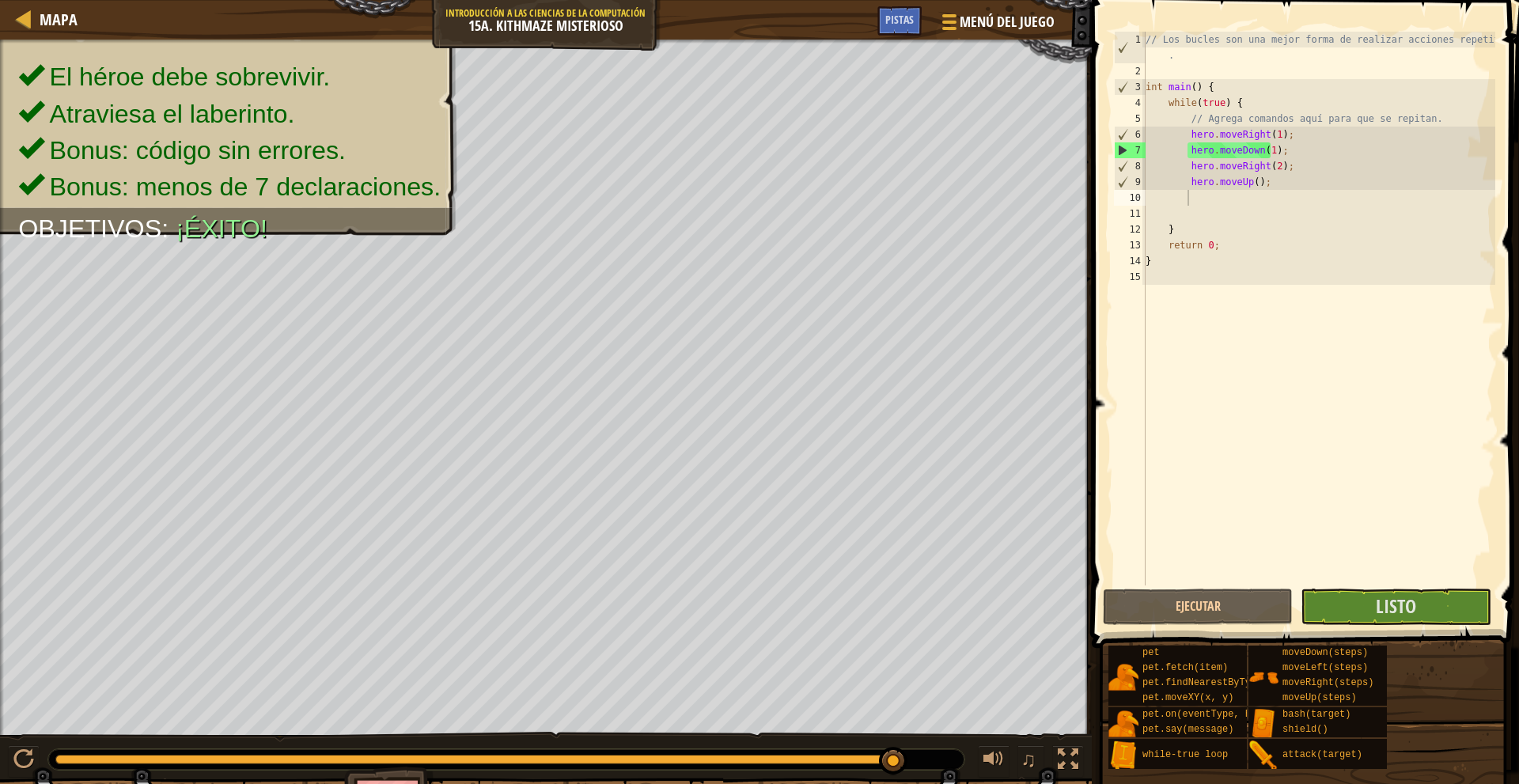
drag, startPoint x: 221, startPoint y: 758, endPoint x: 936, endPoint y: 736, distance: 715.3
click at [936, 736] on div "♫" at bounding box center [546, 755] width 1092 height 48
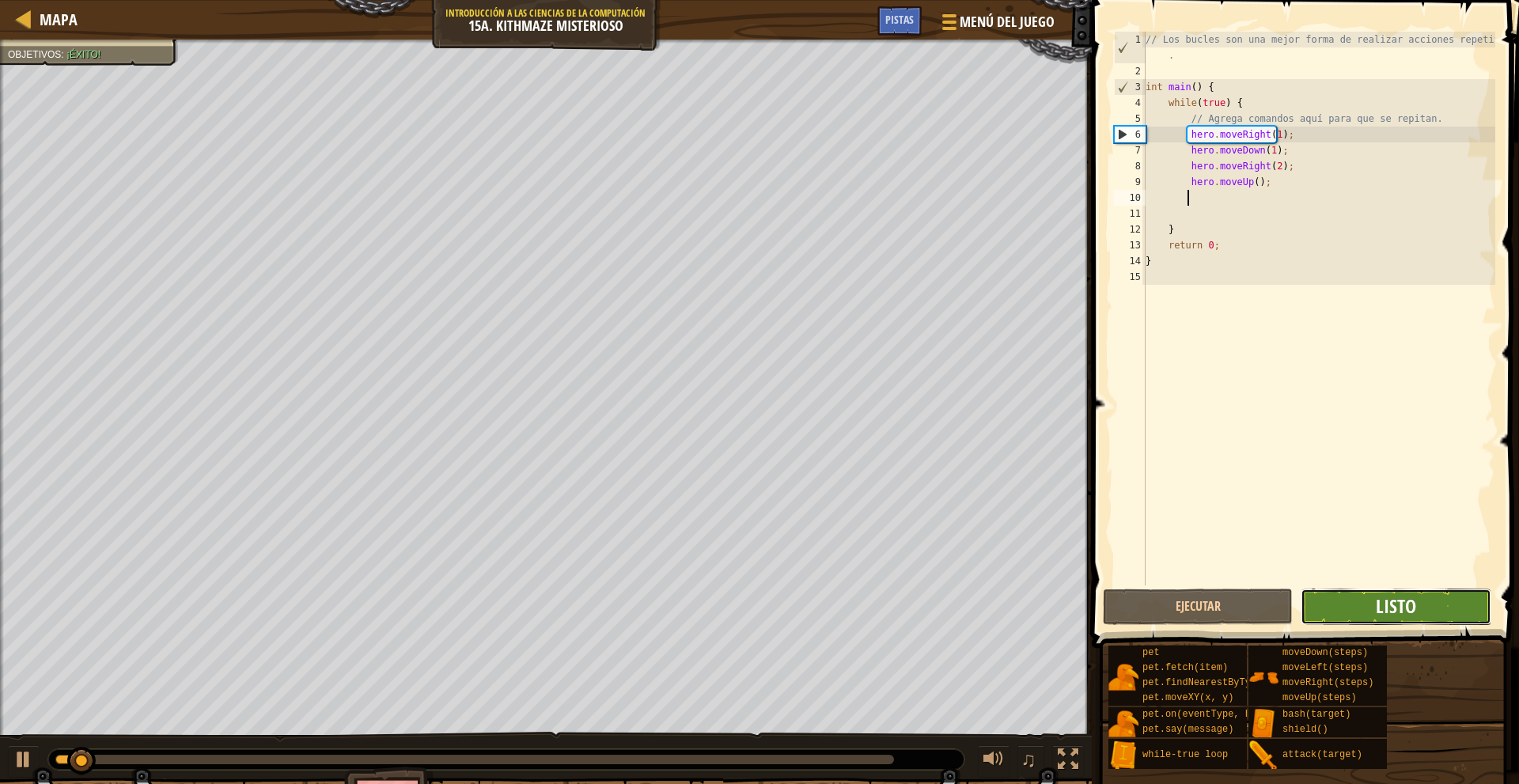
click at [1382, 605] on span "Listo" at bounding box center [1396, 605] width 40 height 26
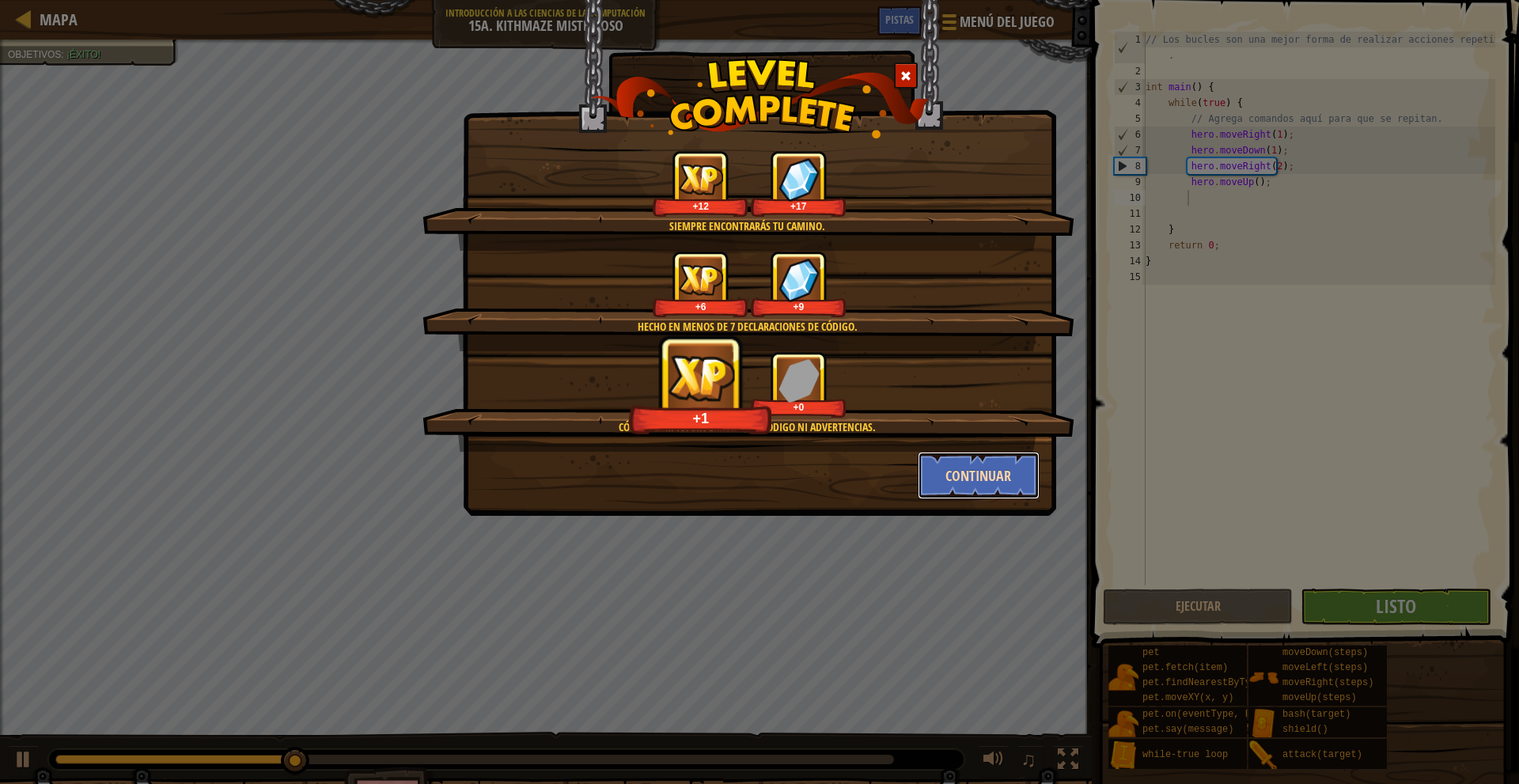
click at [980, 479] on button "Continuar" at bounding box center [978, 476] width 123 height 48
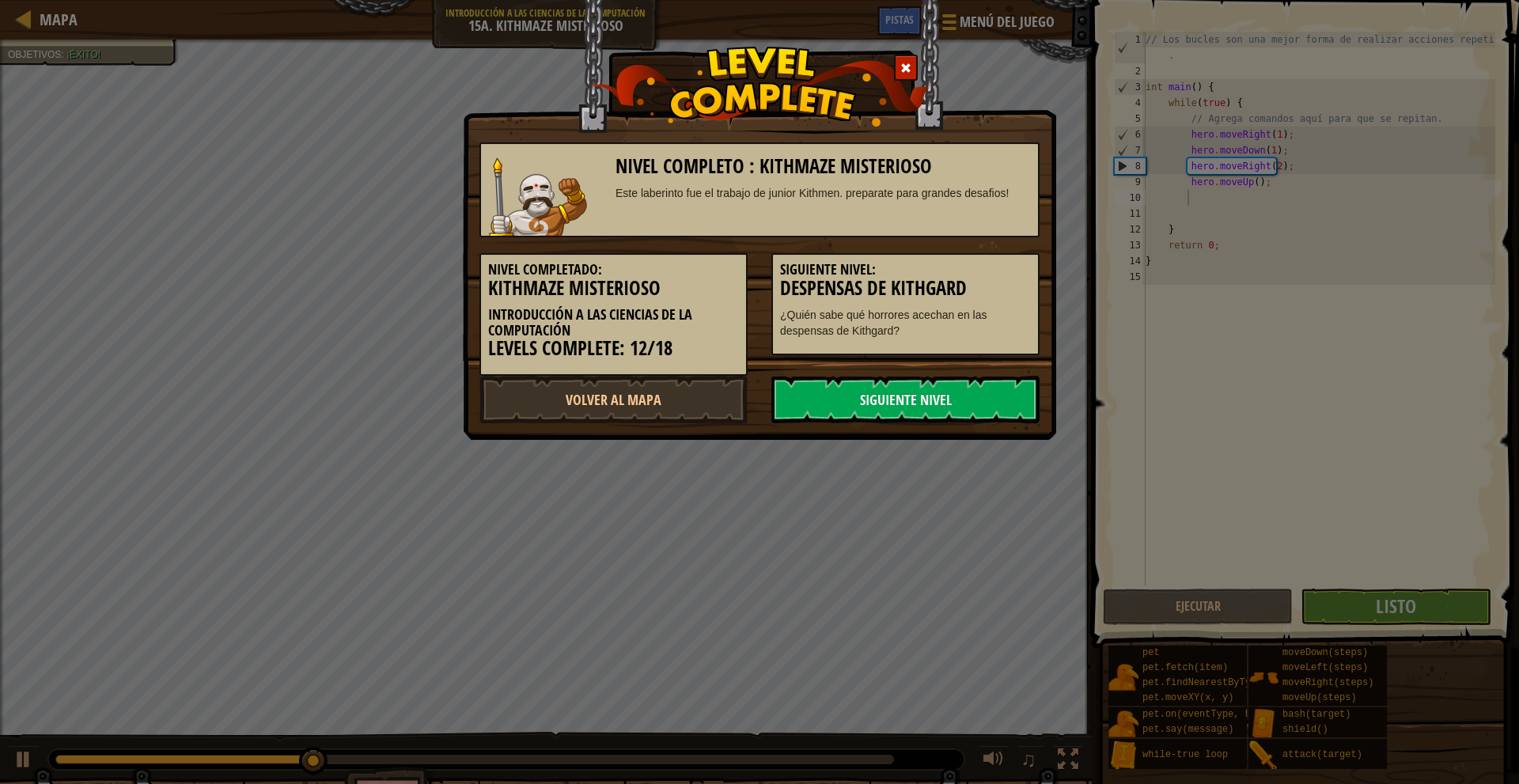
click at [991, 473] on div "Nivel completo : Kithmaze misterioso Este laberinto fue el trabajo de junior Ki…" at bounding box center [760, 392] width 1519 height 784
click at [908, 393] on link "Siguiente Nivel" at bounding box center [905, 400] width 268 height 48
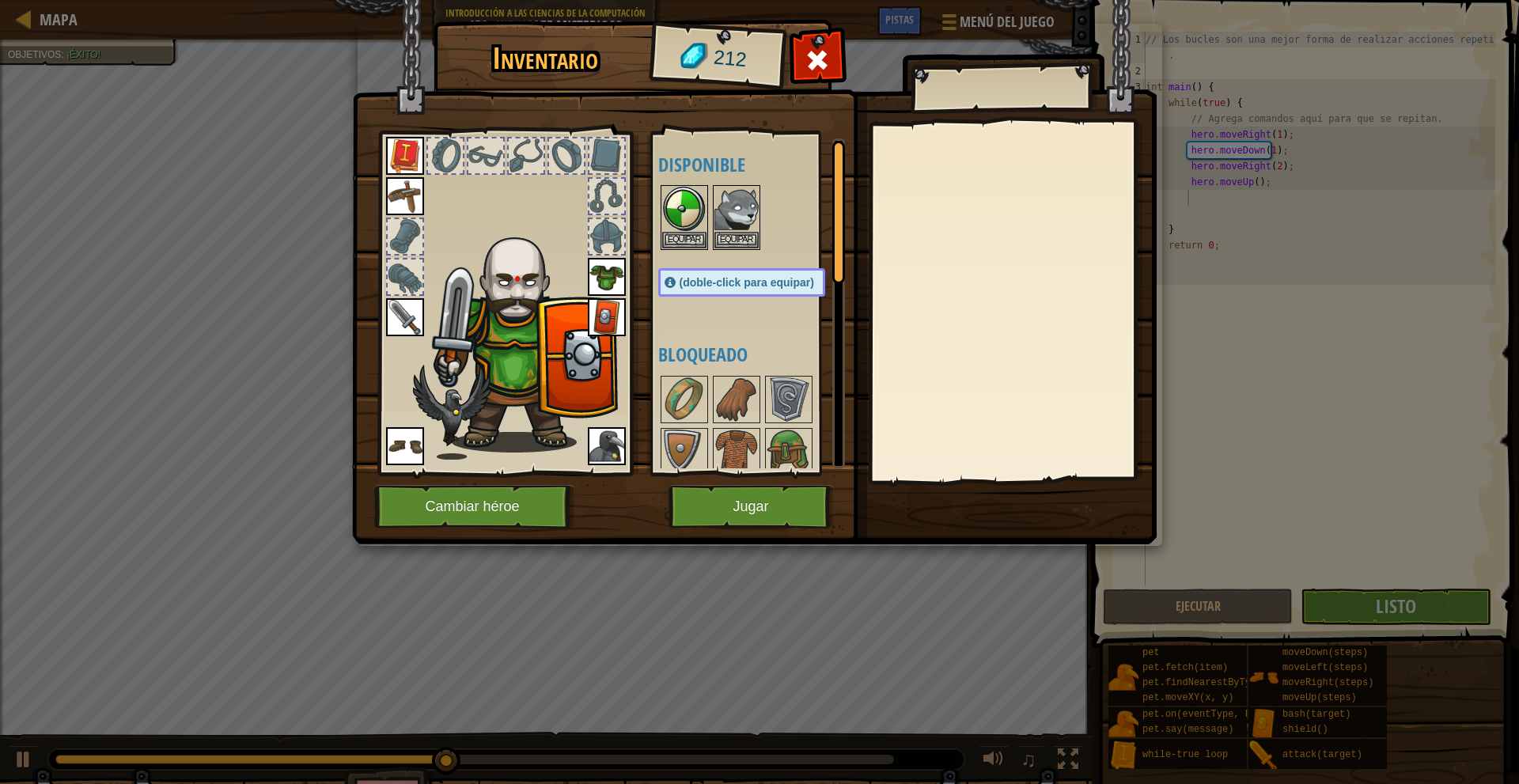
click at [686, 304] on div "Disponible Equipar Equipar Equipar Equipar Equipar Equipar Equipar Equipar Equi…" at bounding box center [757, 303] width 198 height 330
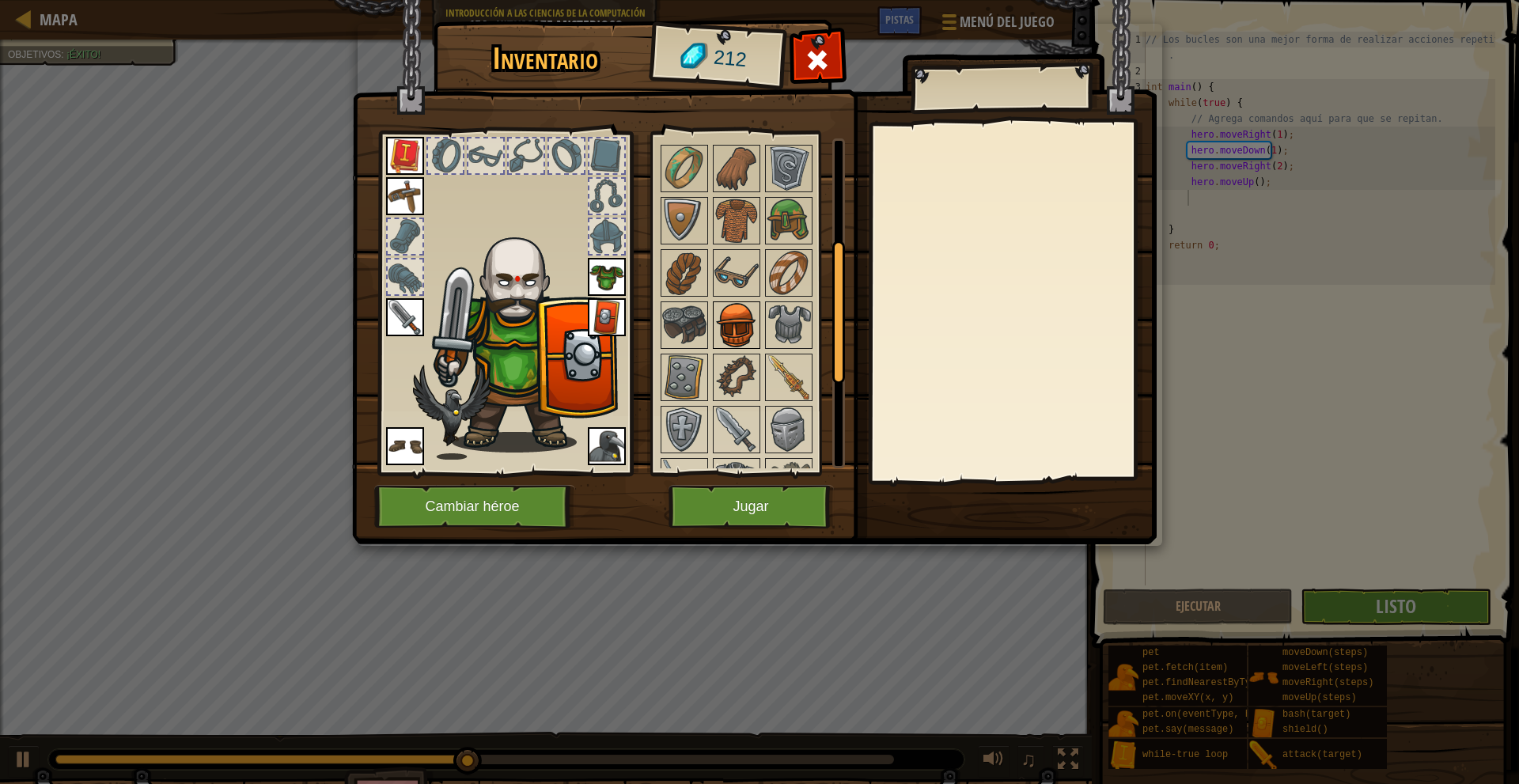
scroll to position [237, 0]
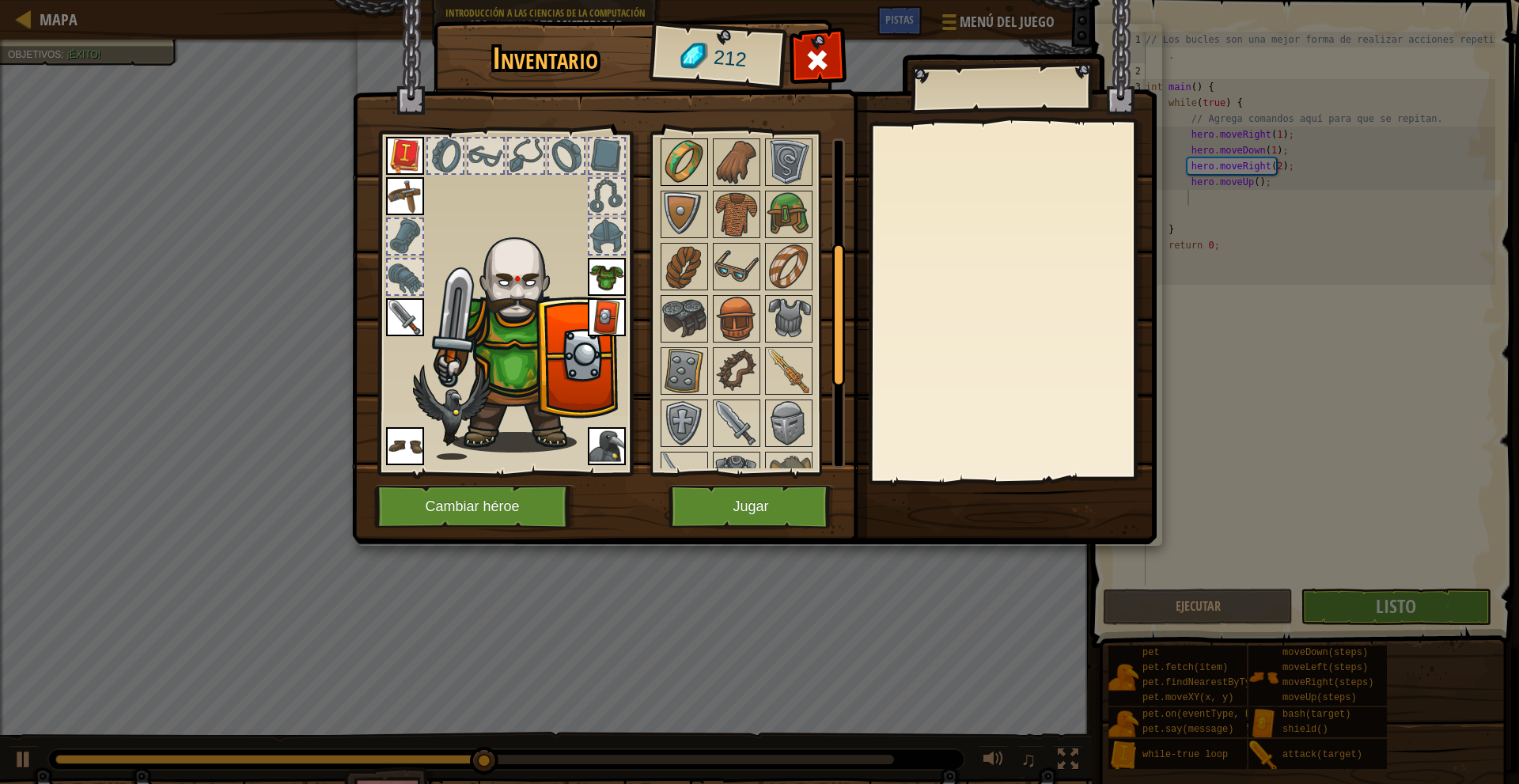
click at [696, 179] on img at bounding box center [685, 162] width 44 height 44
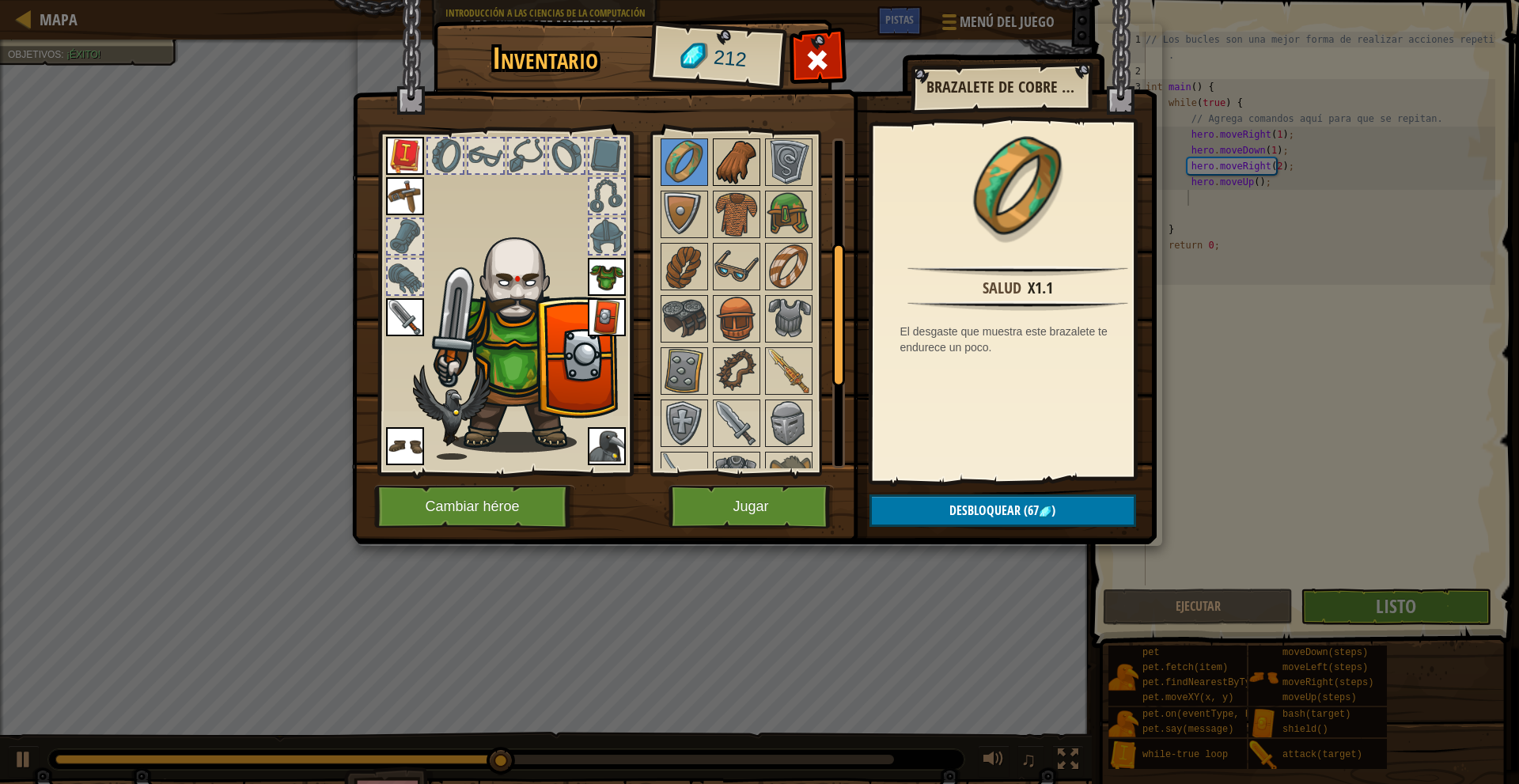
click at [723, 180] on img at bounding box center [736, 162] width 44 height 44
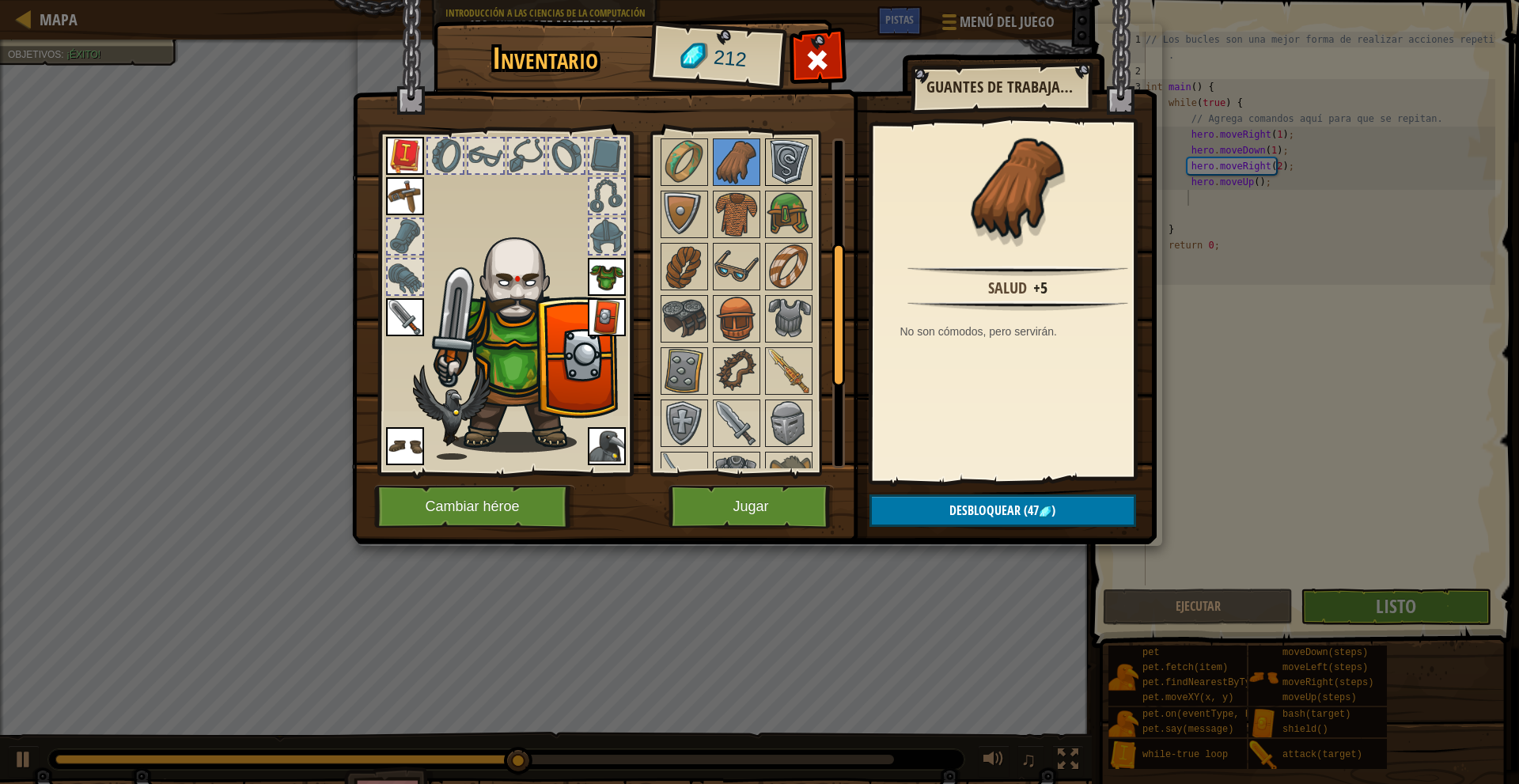
click at [765, 173] on div at bounding box center [789, 162] width 48 height 48
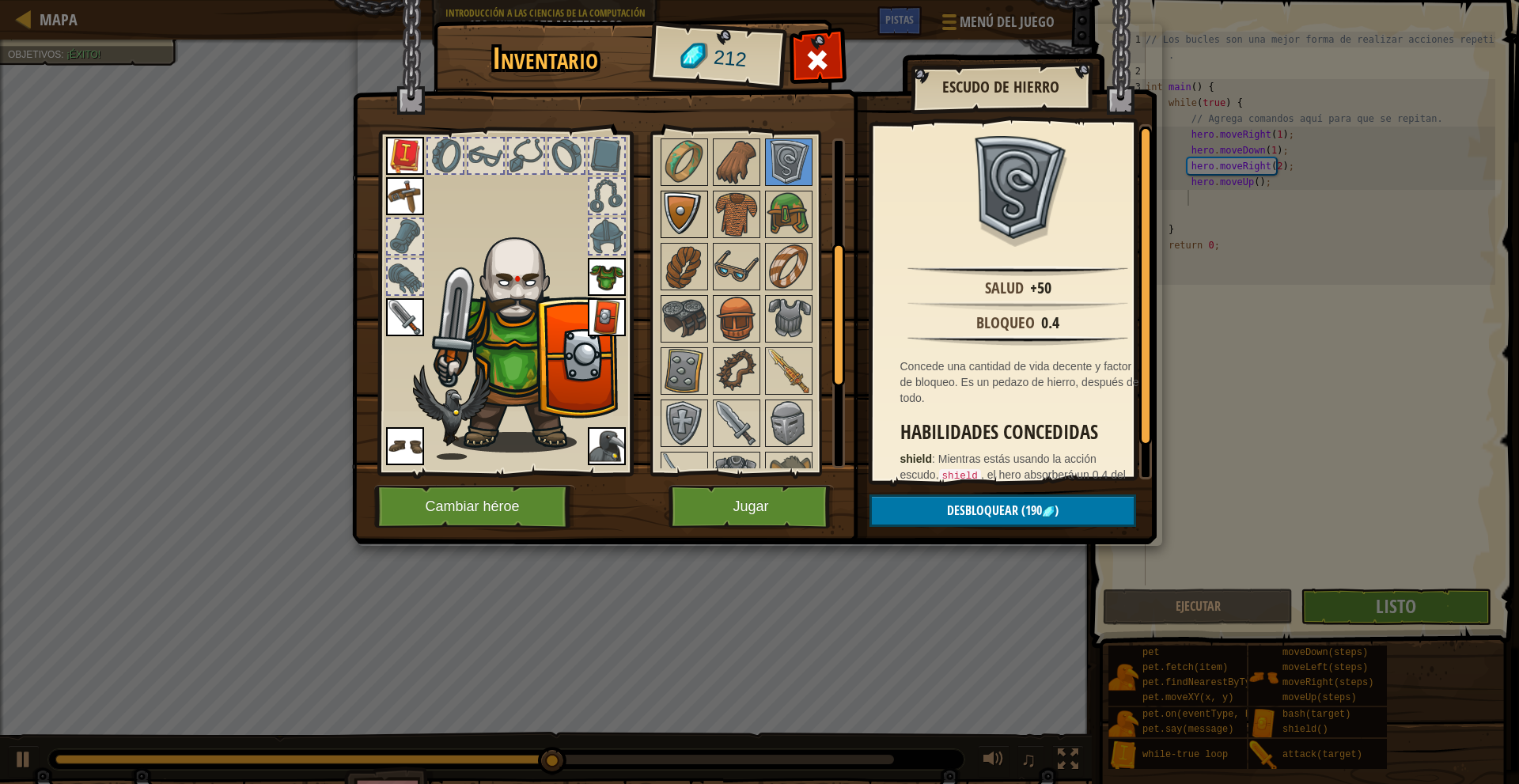
click at [673, 222] on img at bounding box center [685, 215] width 44 height 44
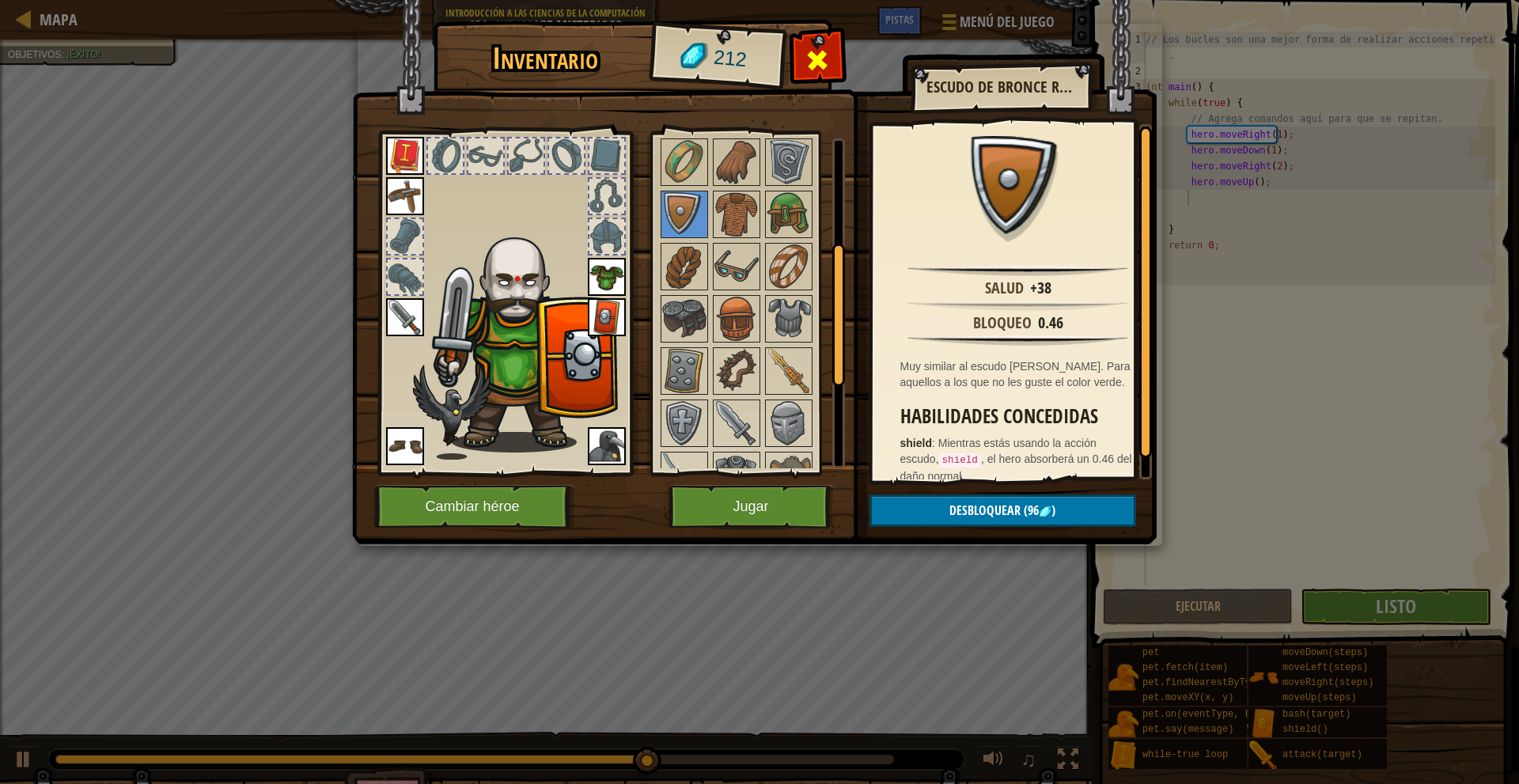
click at [818, 63] on span at bounding box center [817, 60] width 26 height 26
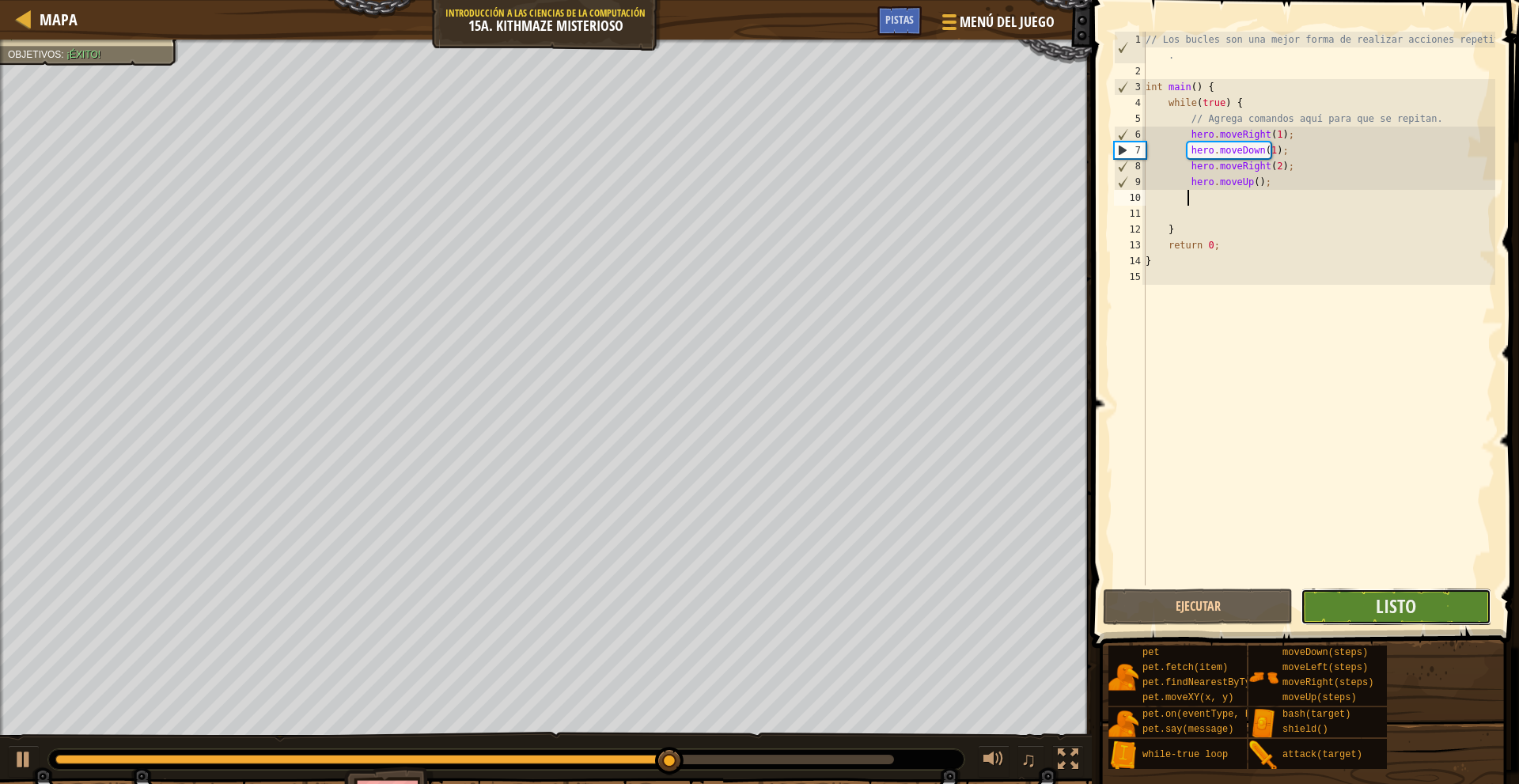
click at [1416, 606] on button "Listo" at bounding box center [1395, 606] width 190 height 36
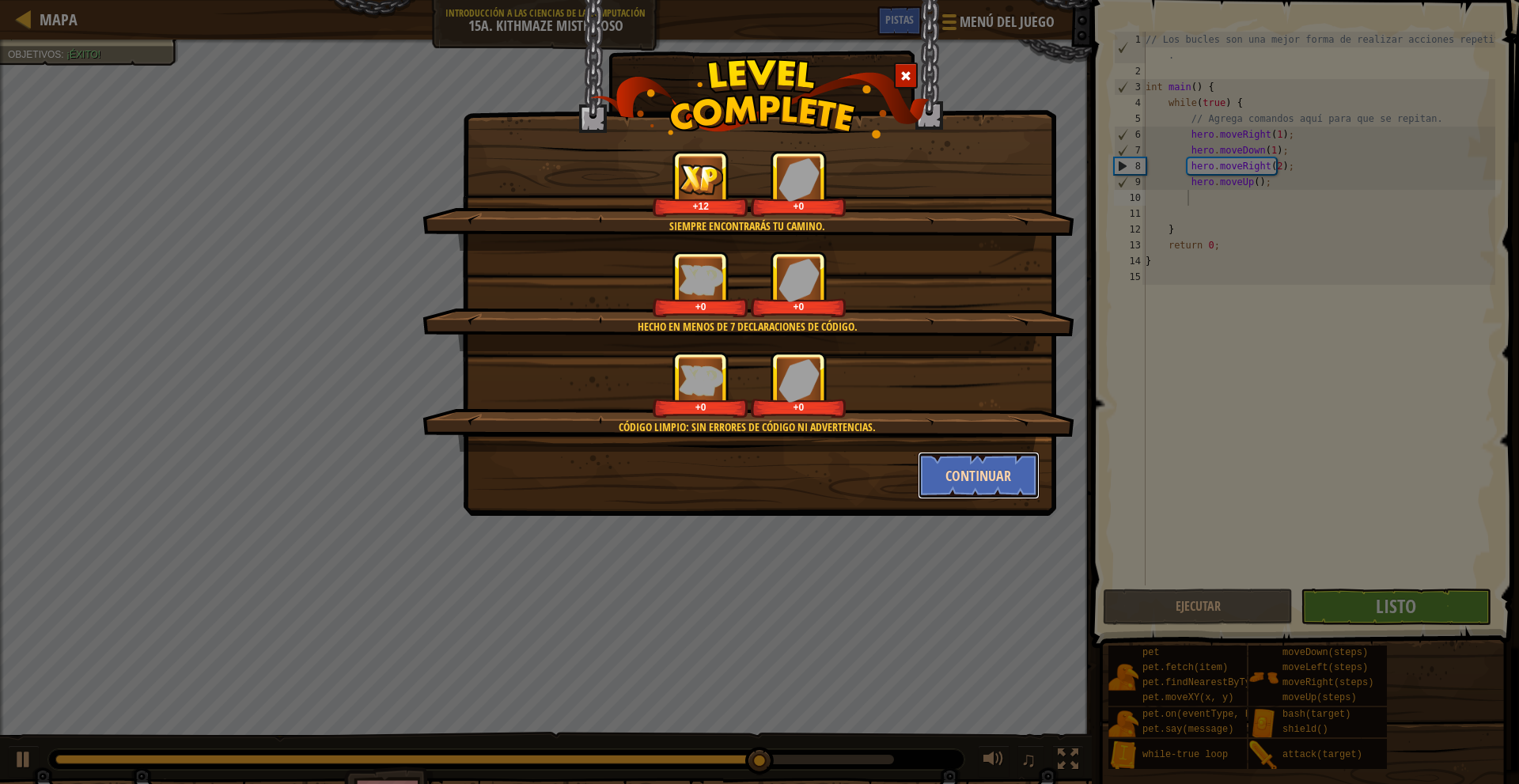
click at [963, 492] on button "Continuar" at bounding box center [978, 476] width 123 height 48
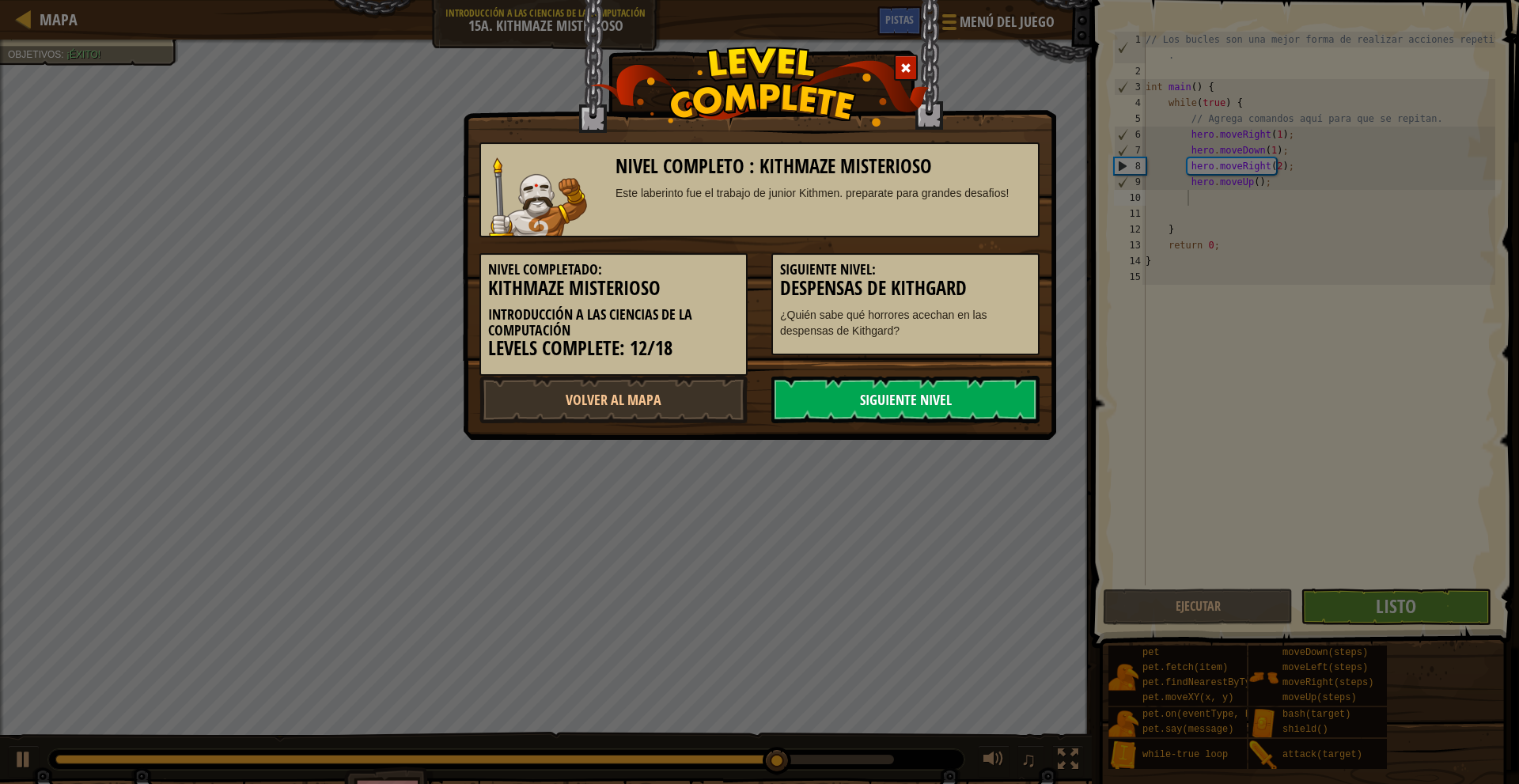
click at [953, 404] on link "Siguiente Nivel" at bounding box center [905, 400] width 268 height 48
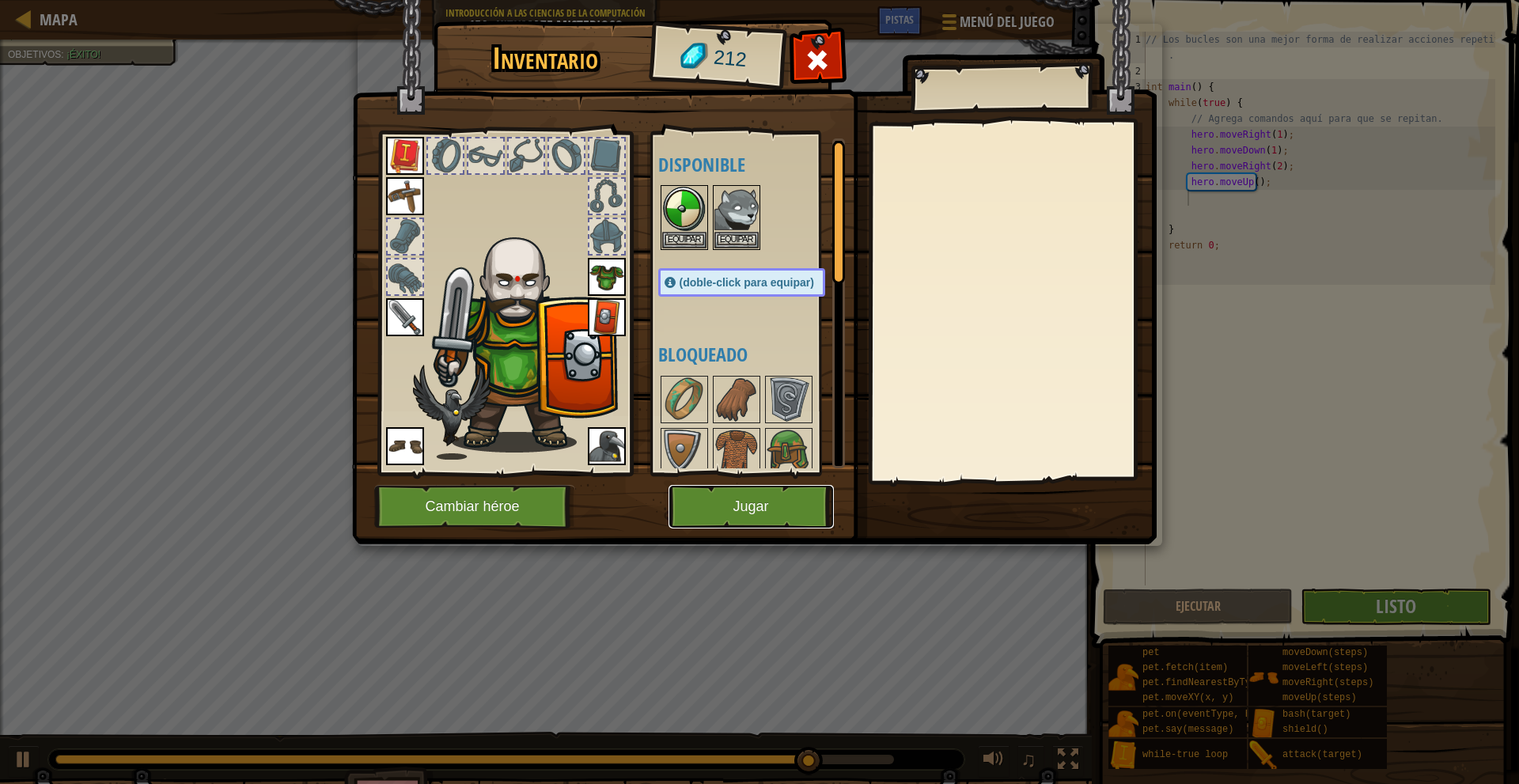
click at [736, 505] on button "Jugar" at bounding box center [750, 506] width 165 height 44
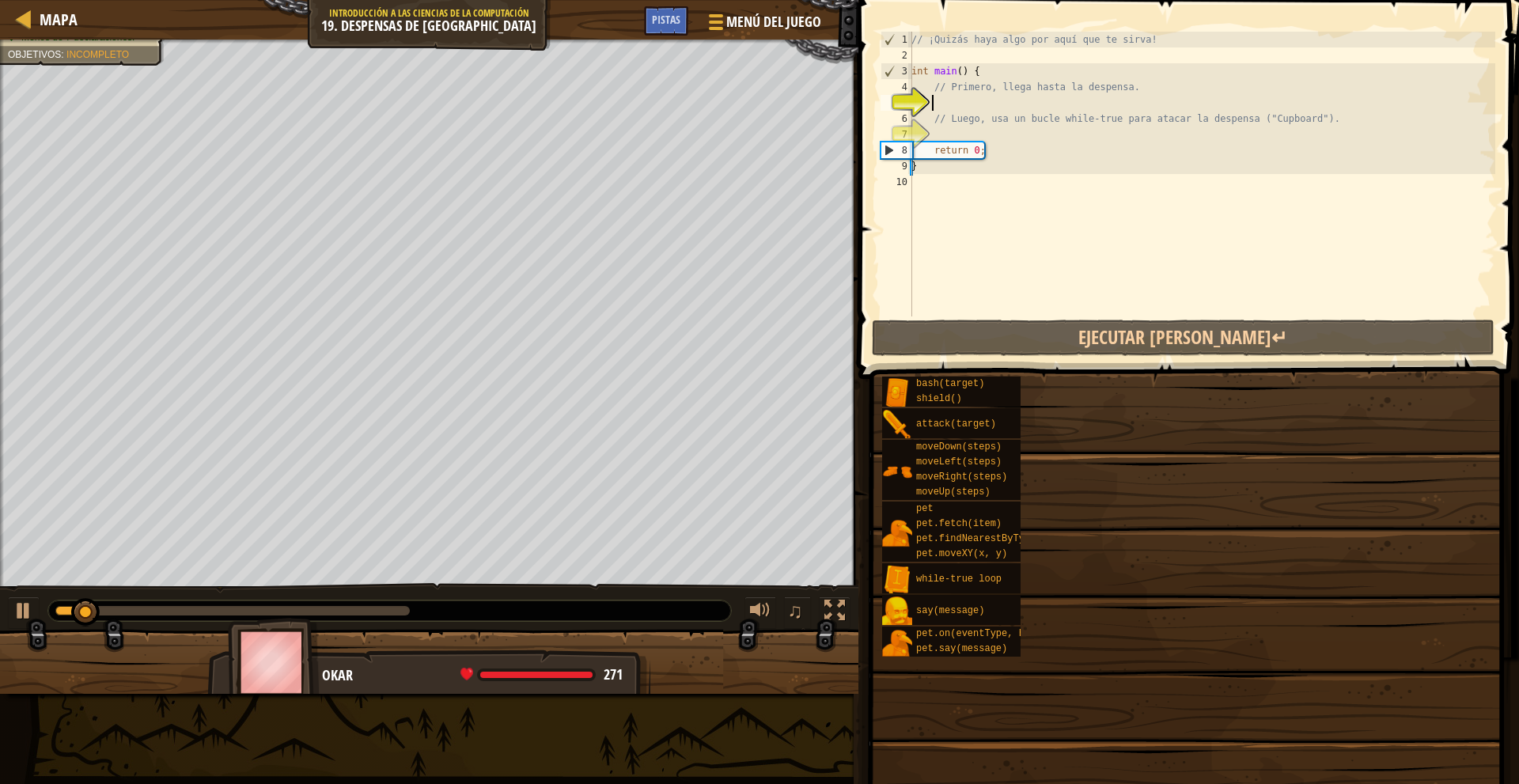
drag, startPoint x: 1134, startPoint y: 489, endPoint x: 1102, endPoint y: 541, distance: 61.1
click at [1099, 544] on div "bash(target) shield() attack(target) moveDown(steps) moveLeft(steps) moveRight(…" at bounding box center [1194, 517] width 626 height 281
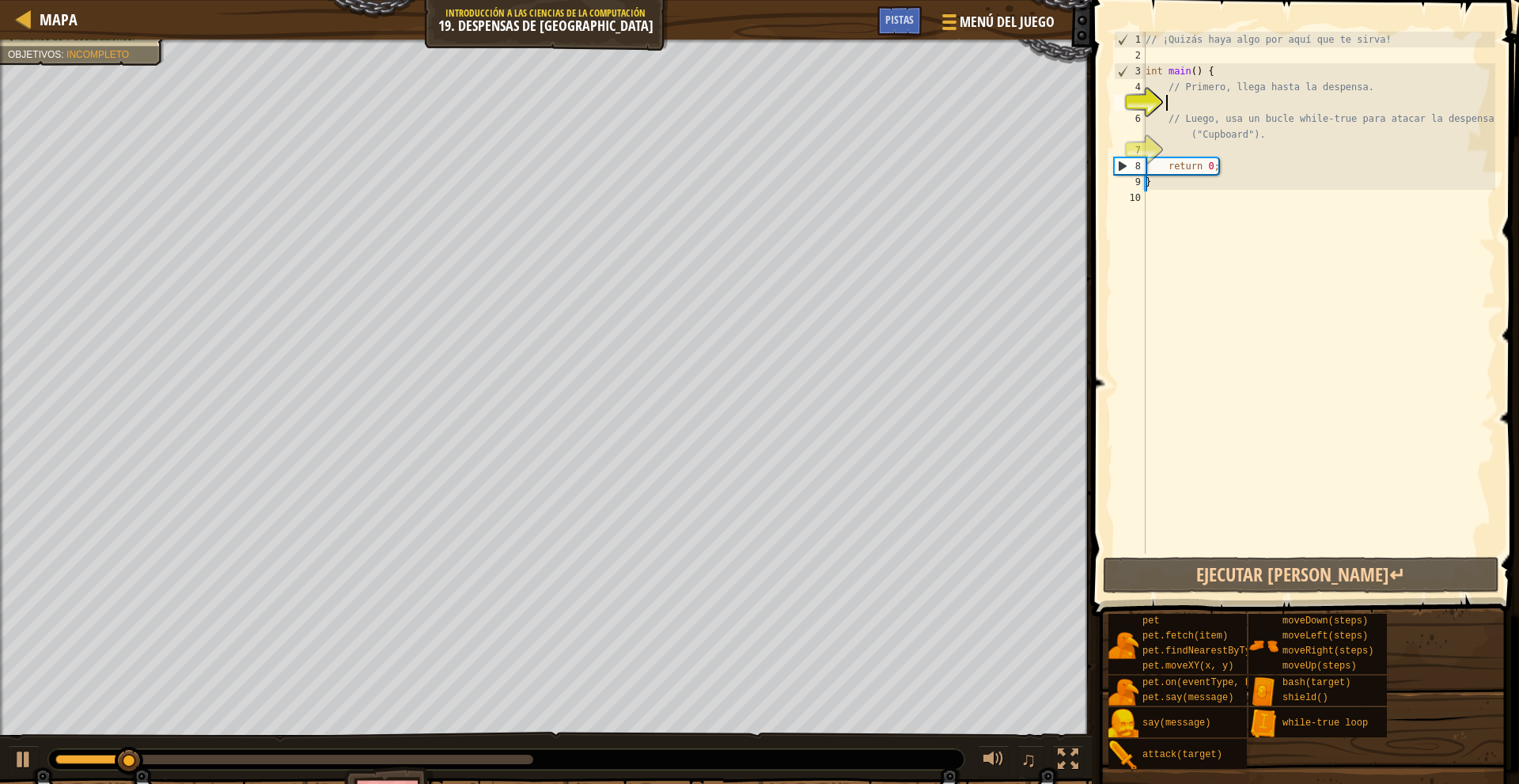
click at [1235, 86] on div "// ¡Quizás haya algo por aquí que te sirva! int main ( ) { // Primero, llega ha…" at bounding box center [1318, 308] width 353 height 554
type textarea "// Primero, llega hasta la despensa."
click at [1159, 80] on div "// ¡Quizás haya algo por aquí que te sirva! int main ( ) { // Primero, llega ha…" at bounding box center [1318, 308] width 353 height 554
click at [1227, 92] on div "// ¡Quizás haya algo por aquí que te sirva! int main ( ) { // Primero, llega ha…" at bounding box center [1318, 308] width 353 height 554
click at [1228, 106] on div "// ¡Quizás haya algo por aquí que te sirva! int main ( ) { // Primero, llega ha…" at bounding box center [1318, 308] width 353 height 554
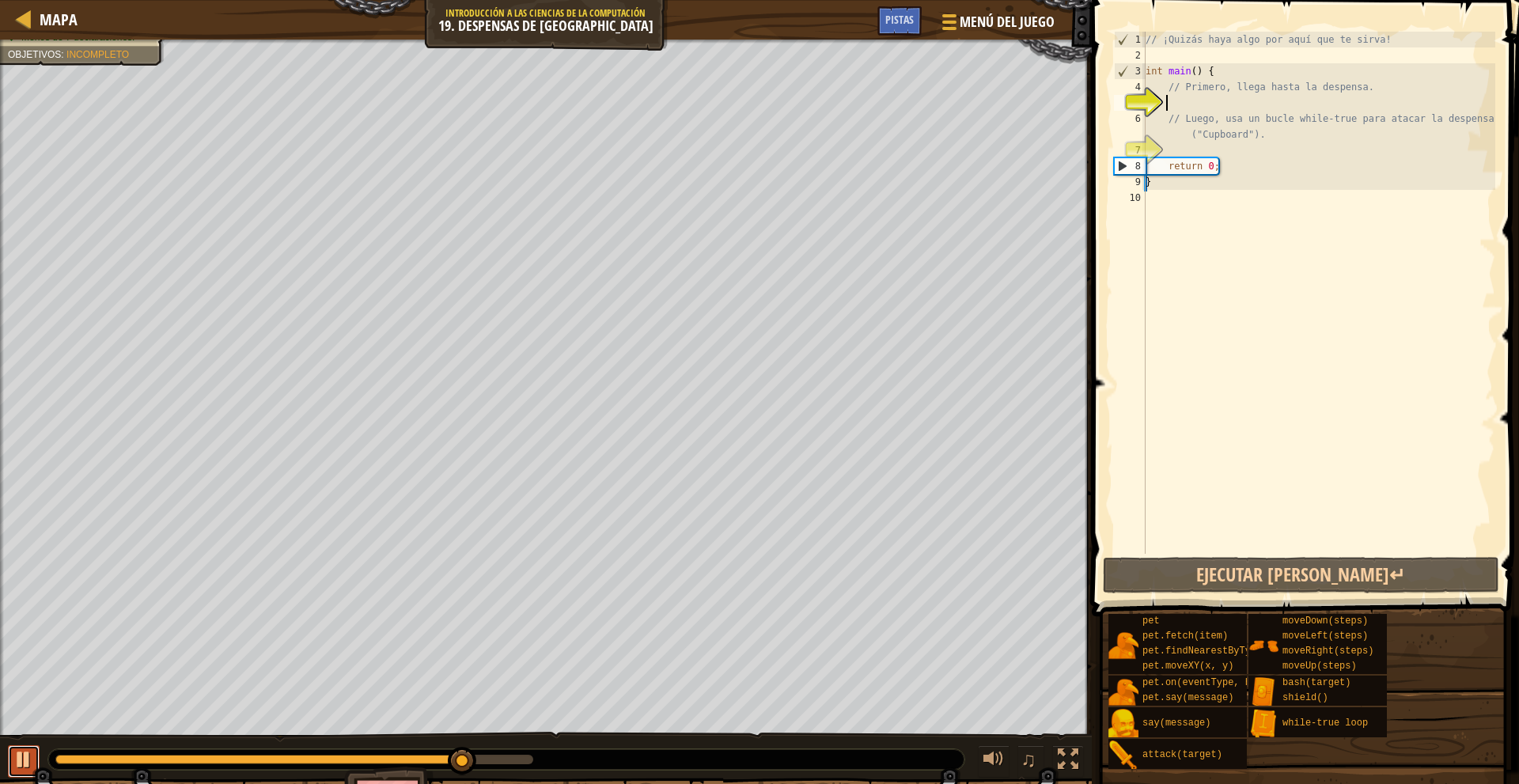
click at [13, 751] on div at bounding box center [23, 758] width 21 height 21
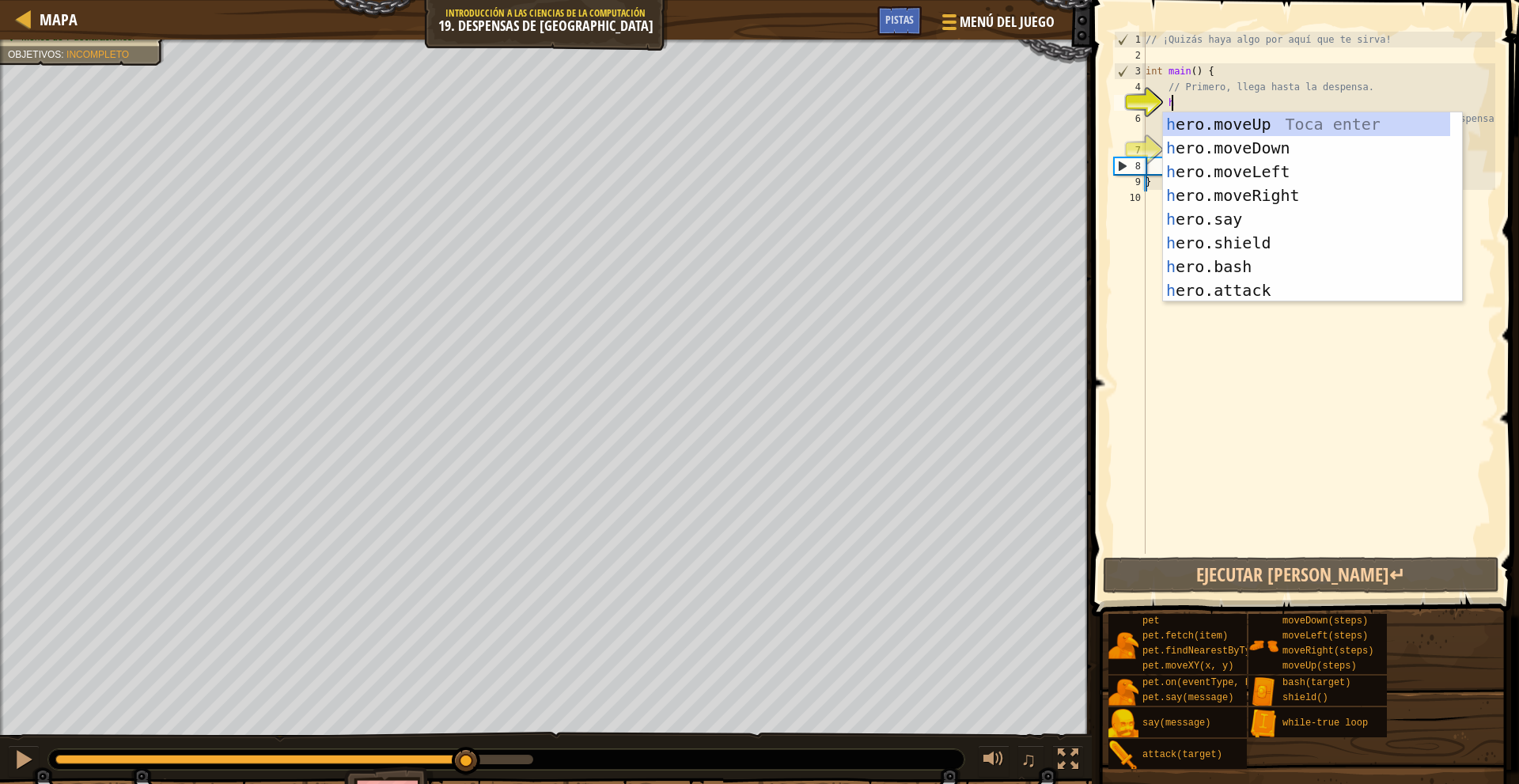
scroll to position [7, 2]
type textarea "he"
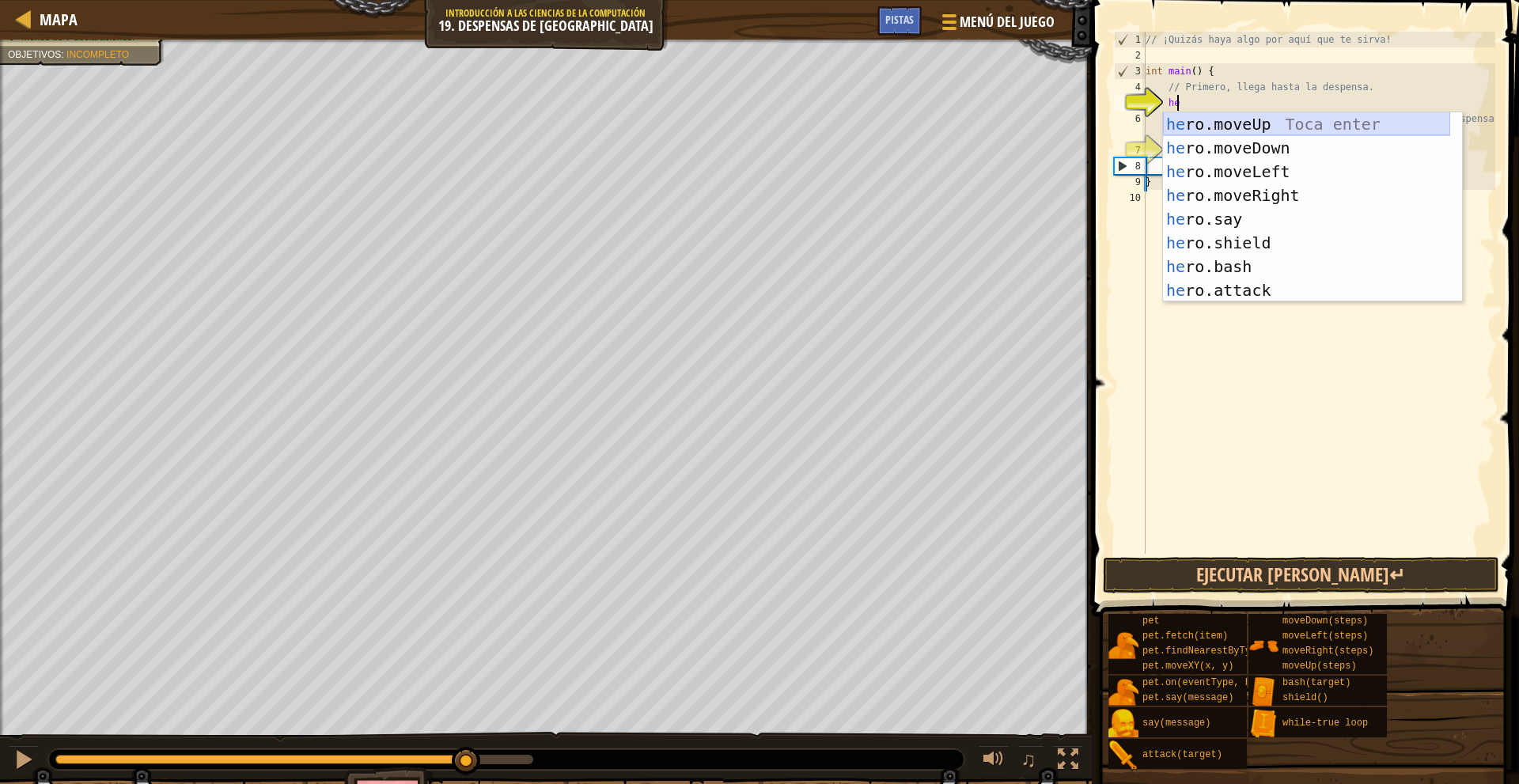
click at [1195, 123] on div "he ro.moveUp Toca enter he ro.moveDown Toca enter he ro.moveLeft Toca enter he …" at bounding box center [1306, 231] width 287 height 237
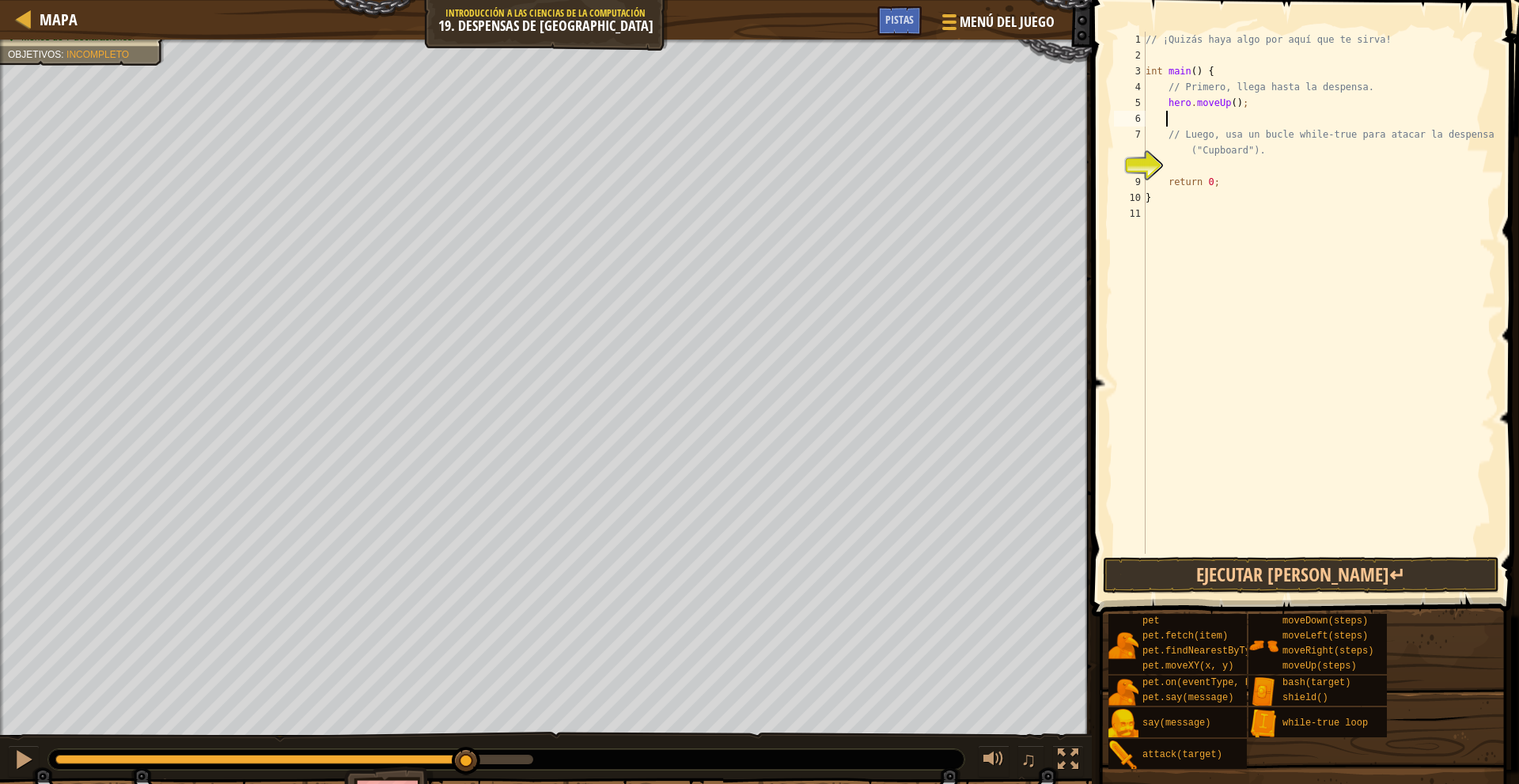
click at [1236, 114] on div "// ¡Quizás haya algo por aquí que te sirva! int main ( ) { // Primero, llega ha…" at bounding box center [1318, 308] width 353 height 554
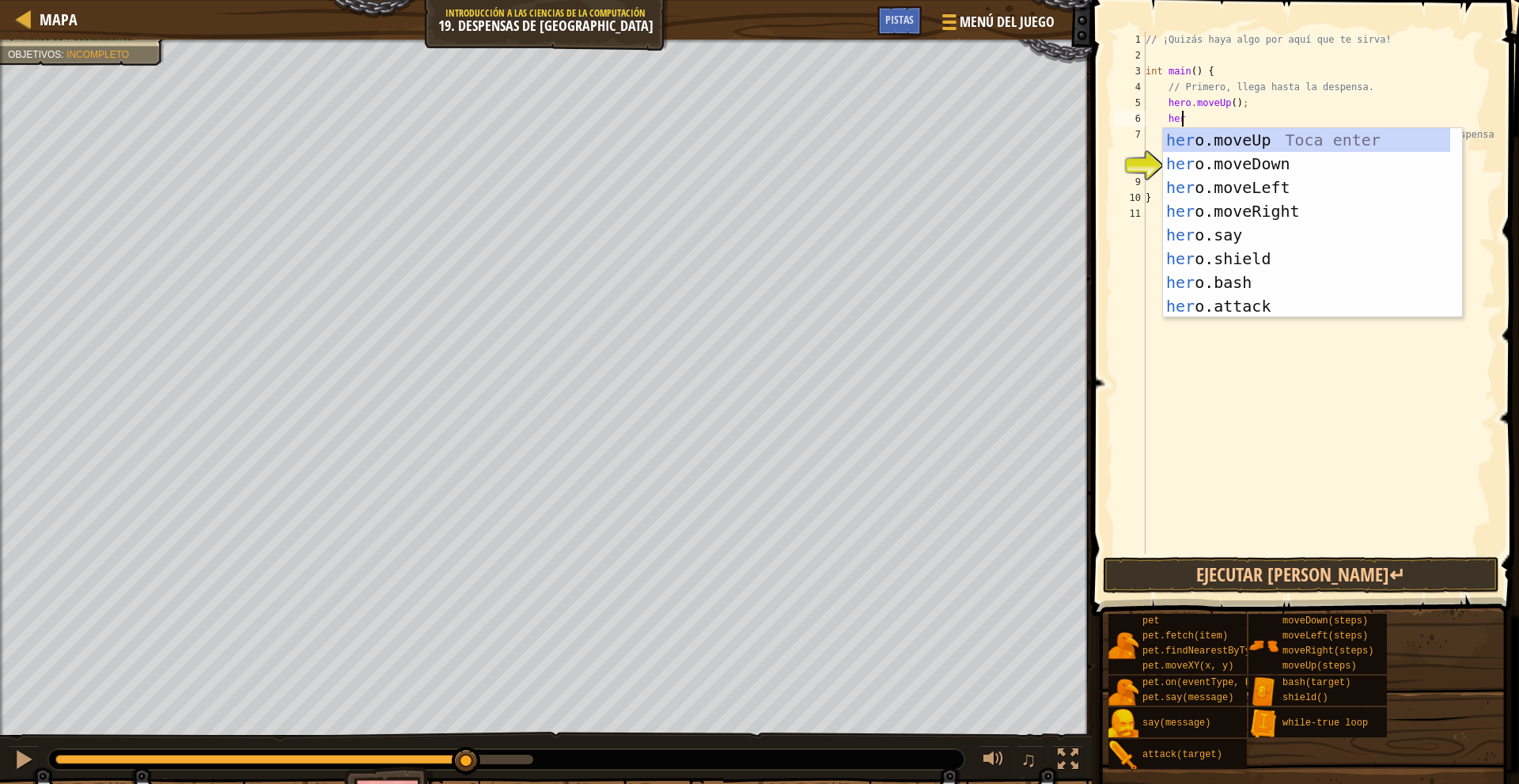
type textarea "hero"
click at [1256, 202] on div "hero .moveUp Toca enter hero .moveDown Toca enter hero .moveLeft Toca enter her…" at bounding box center [1306, 247] width 287 height 237
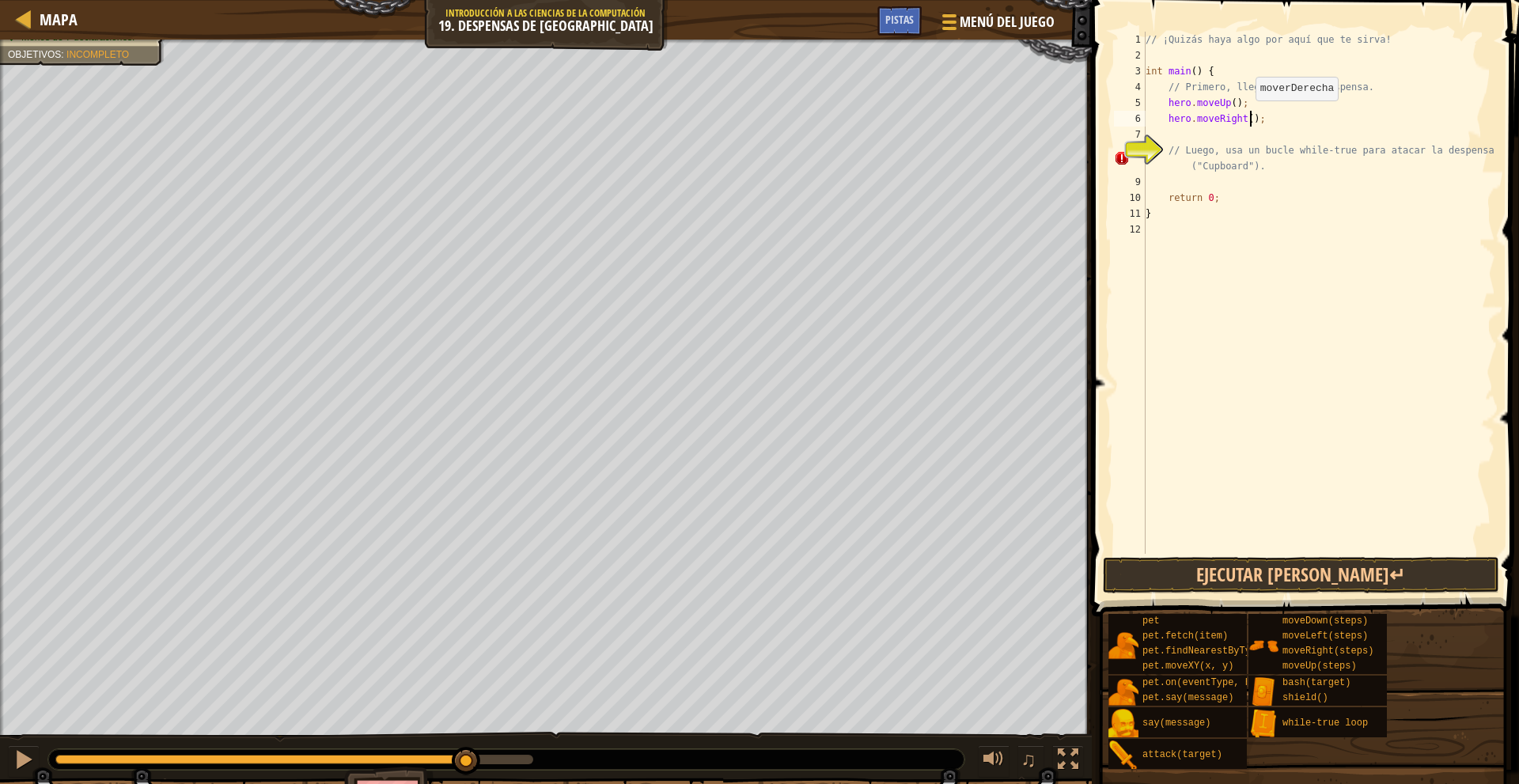
click at [1247, 116] on div "// ¡Quizás haya algo por aquí que te sirva! int main ( ) { // Primero, llega ha…" at bounding box center [1318, 308] width 353 height 554
type textarea "hero.moveRight(2);"
click at [1196, 127] on div "// ¡Quizás haya algo por aquí que te sirva! int main ( ) { // Primero, llega ha…" at bounding box center [1318, 308] width 353 height 554
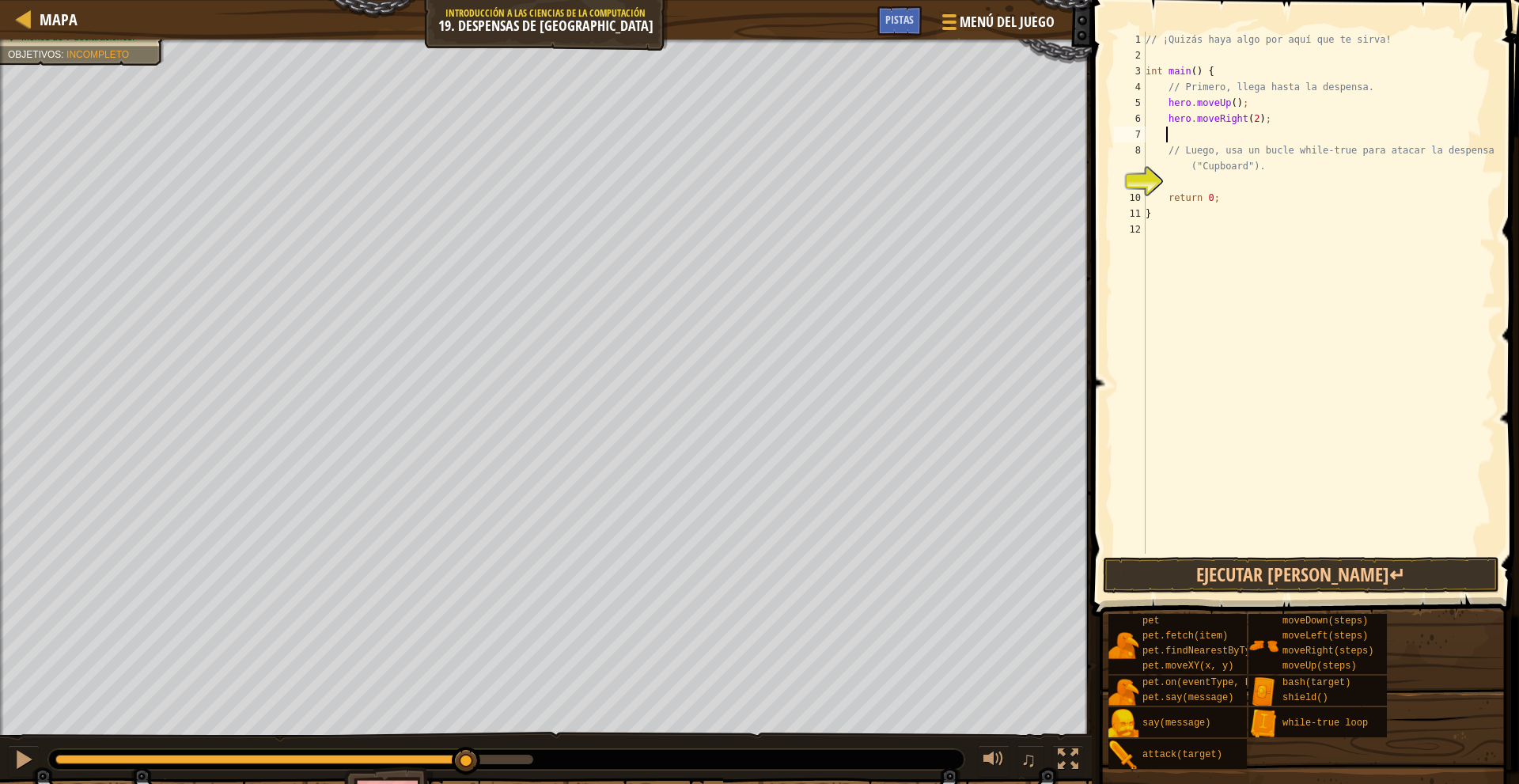
click at [1208, 180] on div "// ¡Quizás haya algo por aquí que te sirva! int main ( ) { // Primero, llega ha…" at bounding box center [1318, 308] width 353 height 554
type textarea "w"
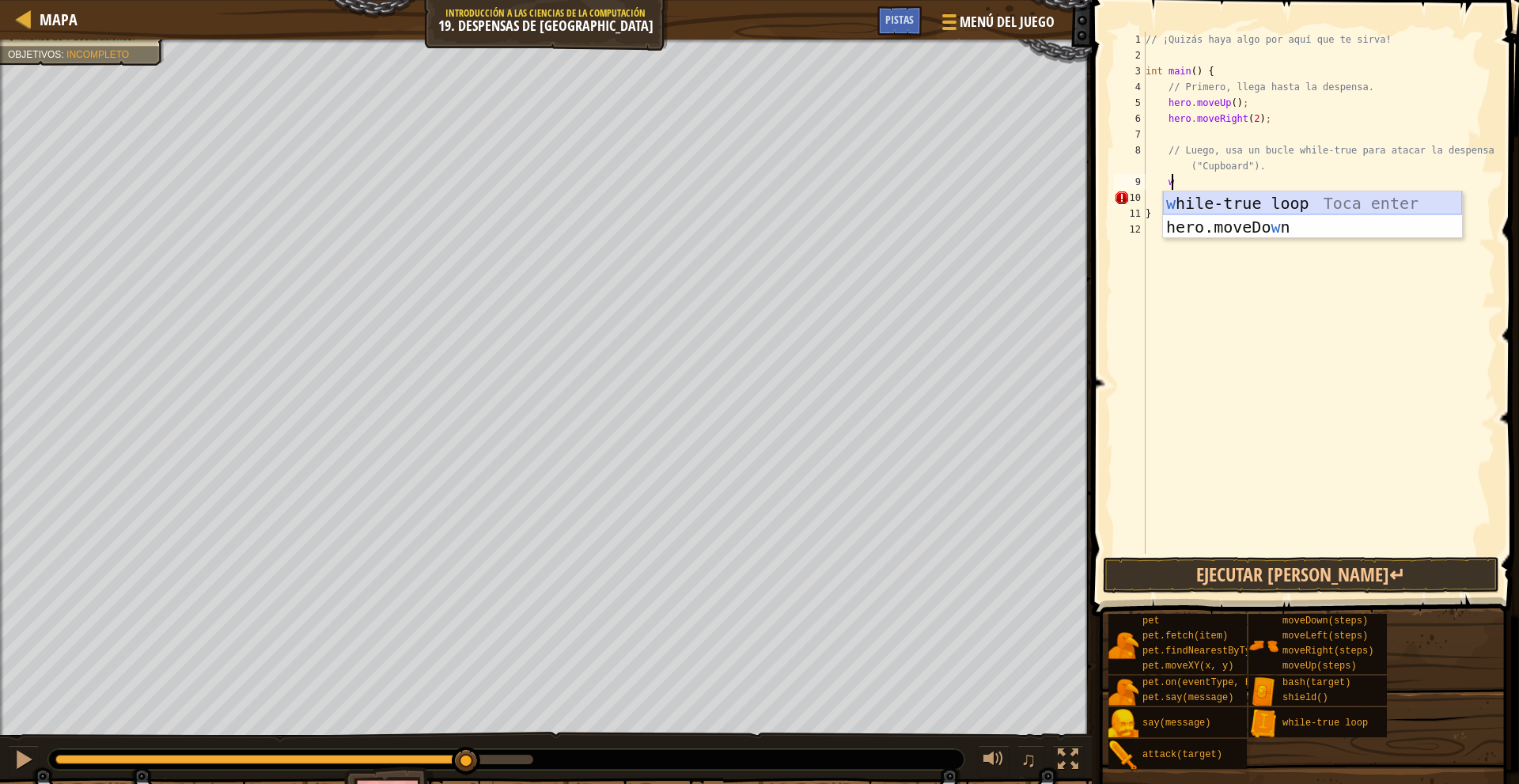
click at [1305, 203] on div "w hile-true loop Toca enter hero.moveDo w n Toca enter" at bounding box center [1312, 239] width 299 height 95
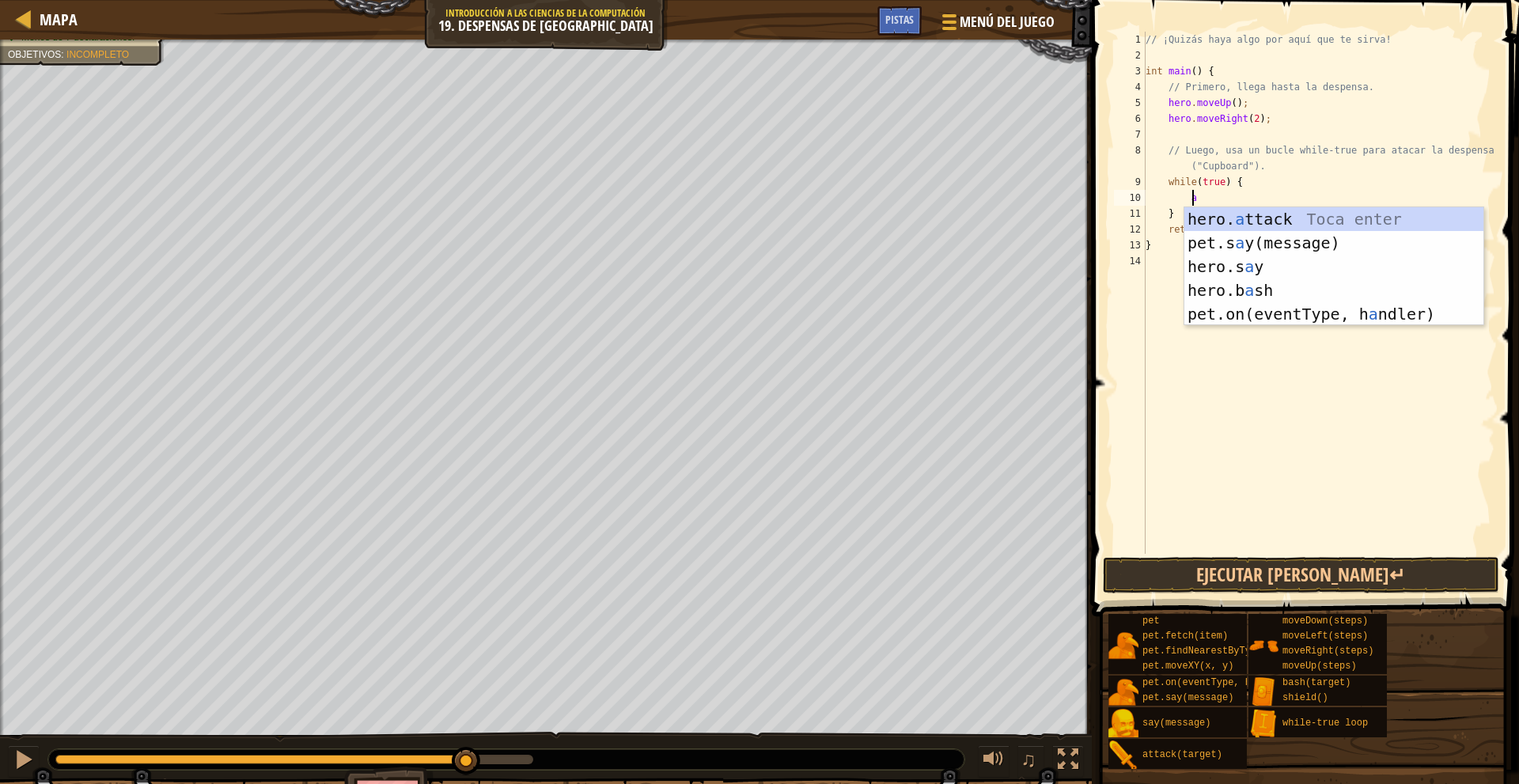
scroll to position [7, 2]
click at [1284, 215] on div "hero. a ttack Toca enter pet.s a y(message) Toca enter hero.s a y Toca enter he…" at bounding box center [1333, 290] width 299 height 166
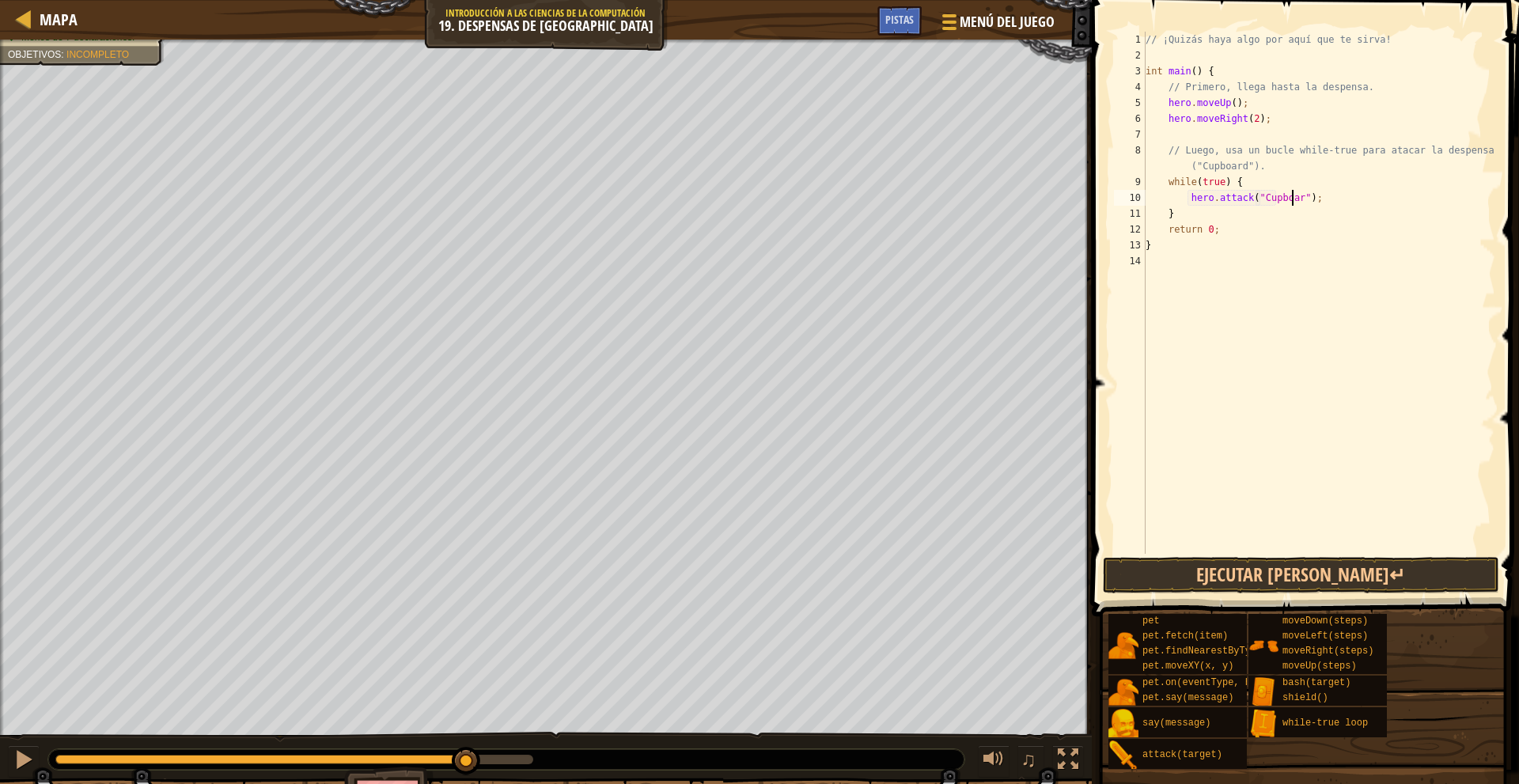
scroll to position [7, 12]
type textarea "hero.attack("Cupboard");"
click at [1312, 591] on button "Ejecutar [PERSON_NAME]↵" at bounding box center [1301, 575] width 397 height 36
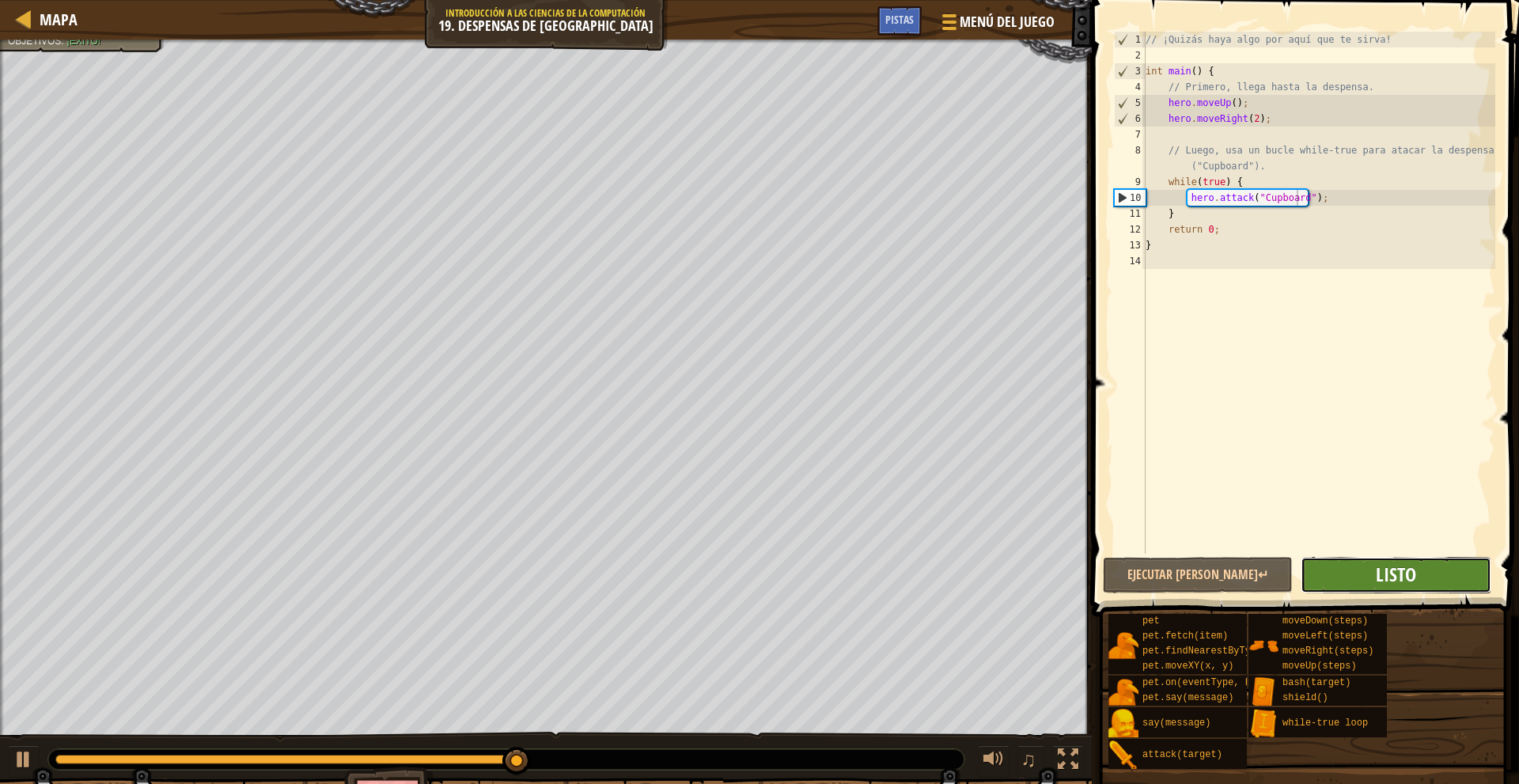
click at [1390, 578] on span "Listo" at bounding box center [1396, 574] width 40 height 26
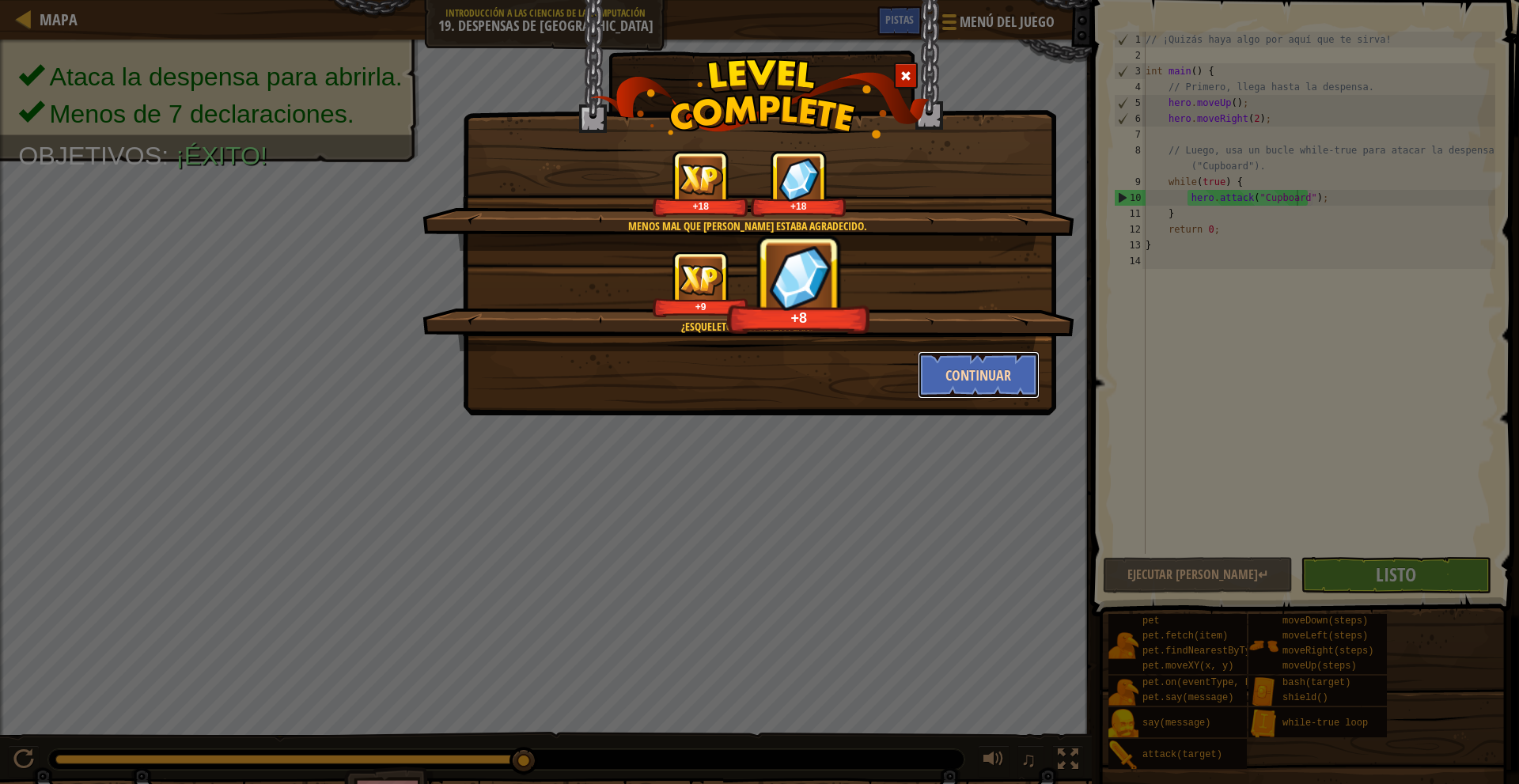
click at [967, 370] on button "Continuar" at bounding box center [978, 375] width 123 height 48
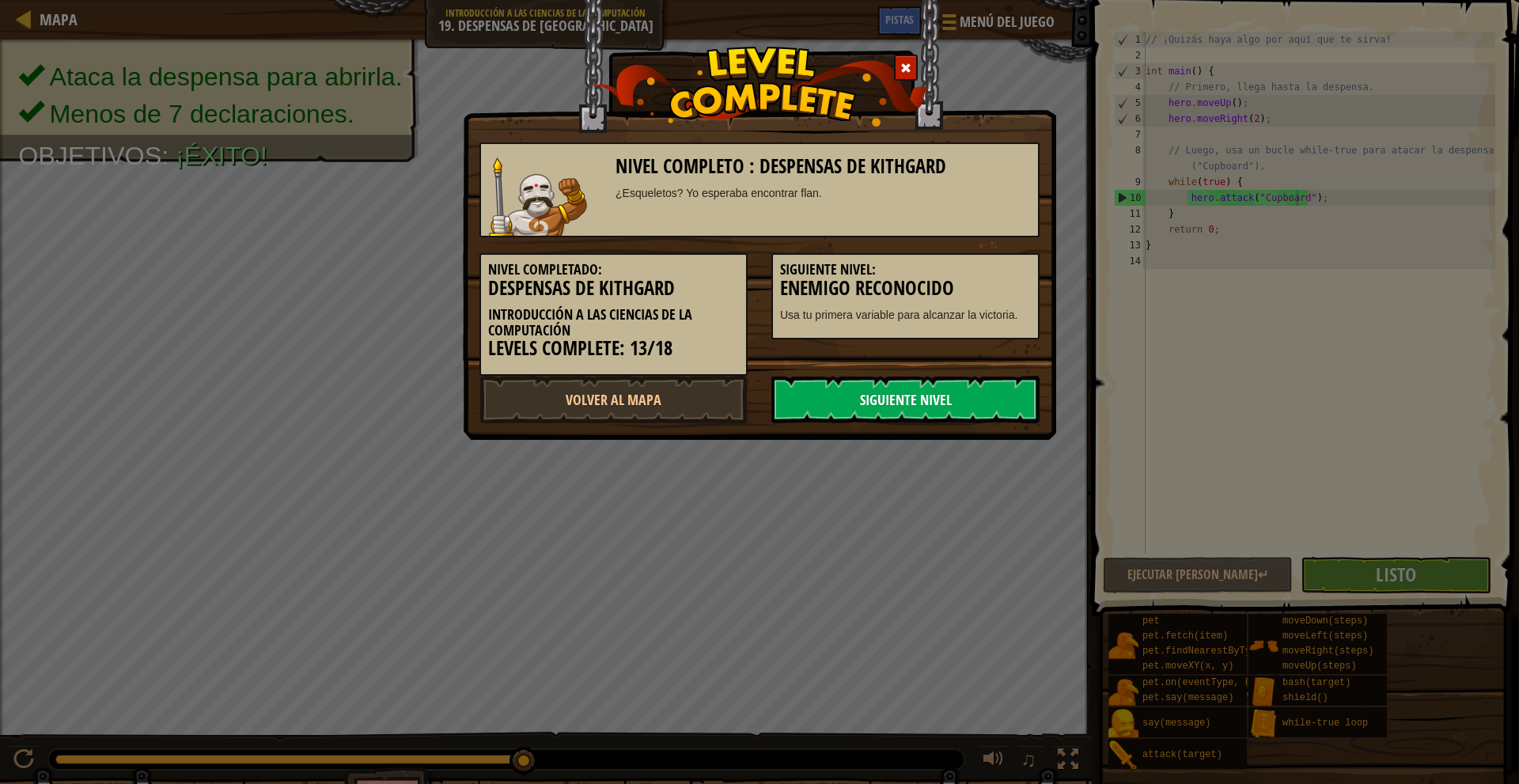
click at [918, 397] on link "Siguiente Nivel" at bounding box center [905, 400] width 268 height 48
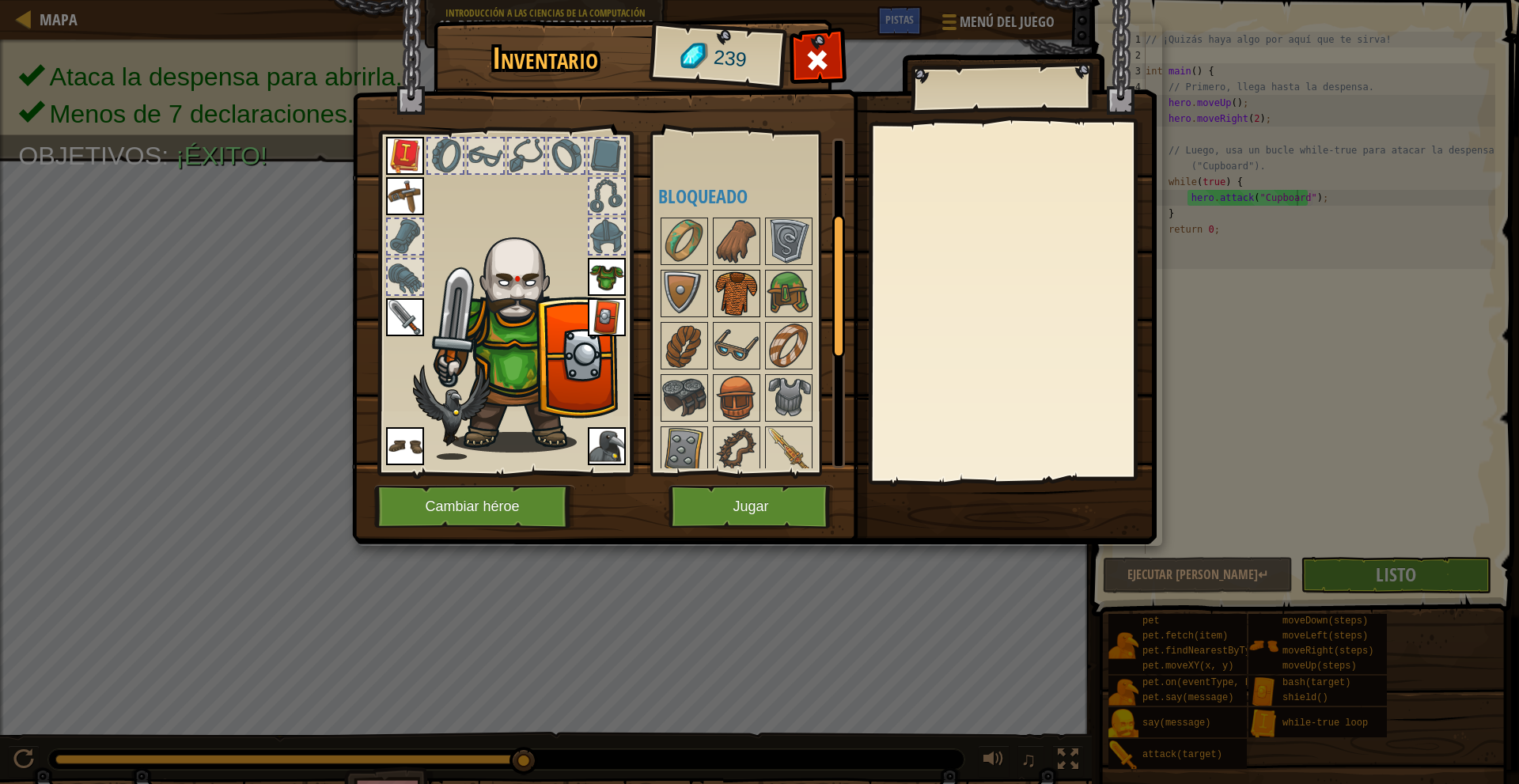
scroll to position [317, 0]
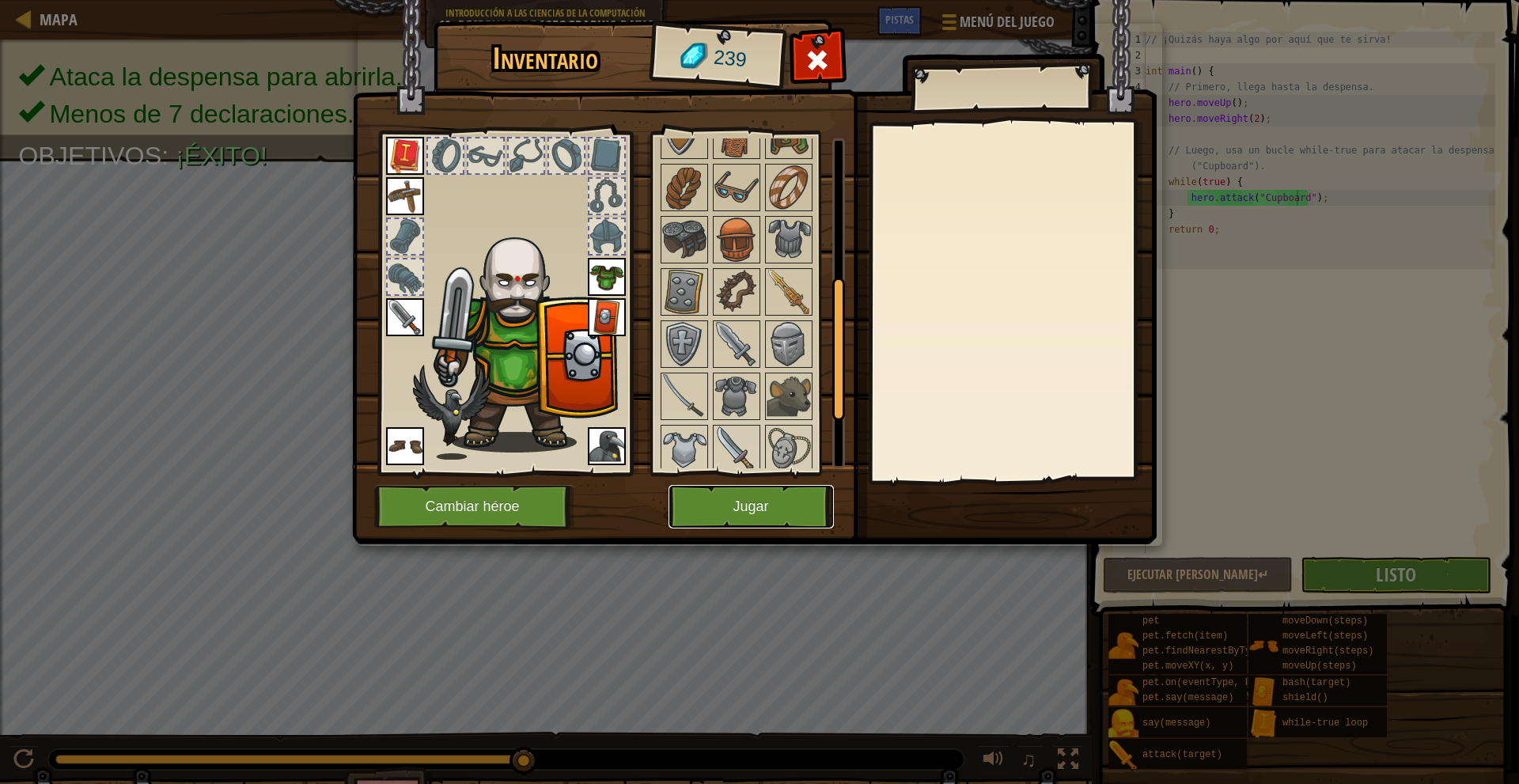
click at [726, 496] on button "Jugar" at bounding box center [750, 506] width 165 height 44
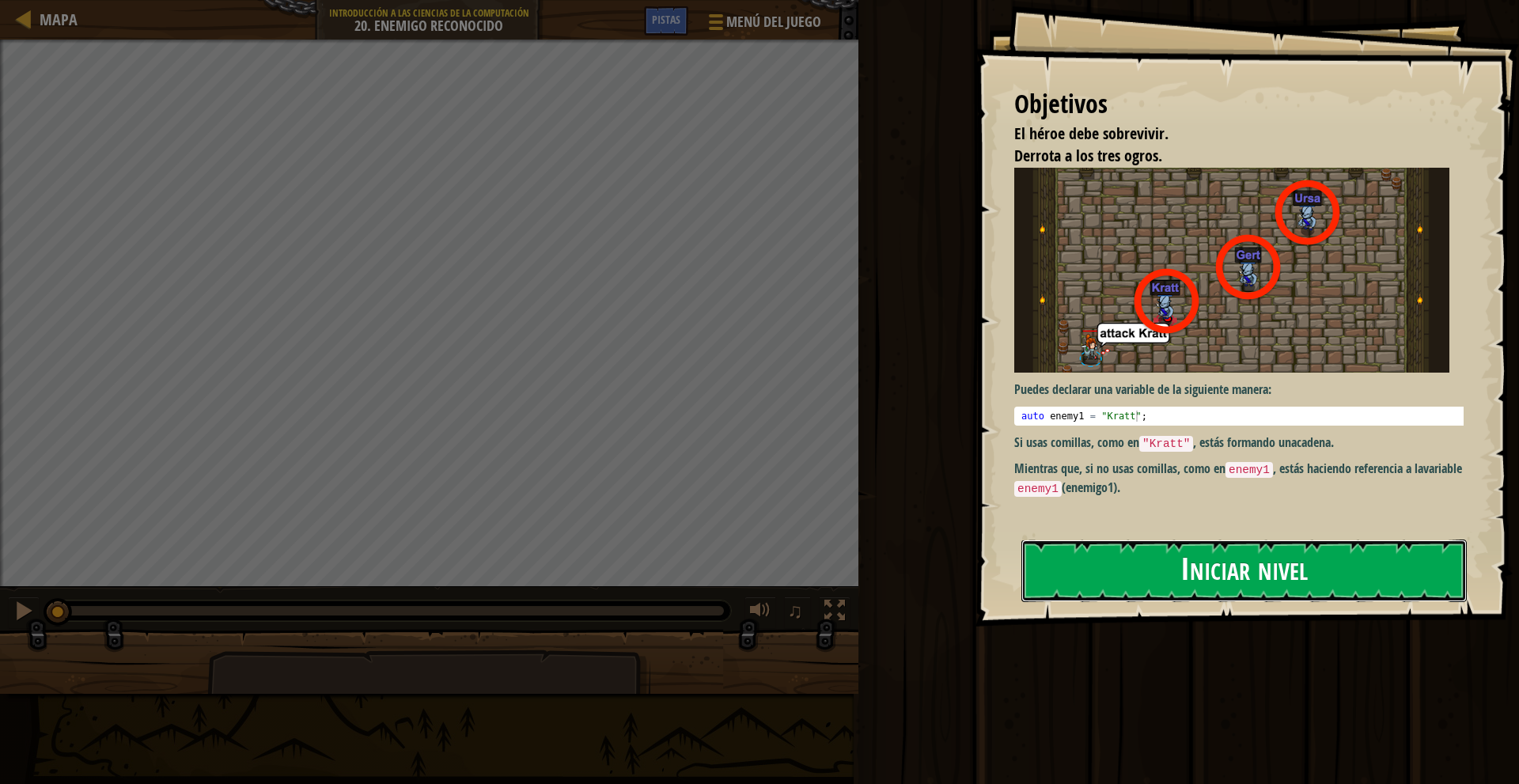
click at [1219, 568] on button "Iniciar nivel" at bounding box center [1243, 571] width 445 height 63
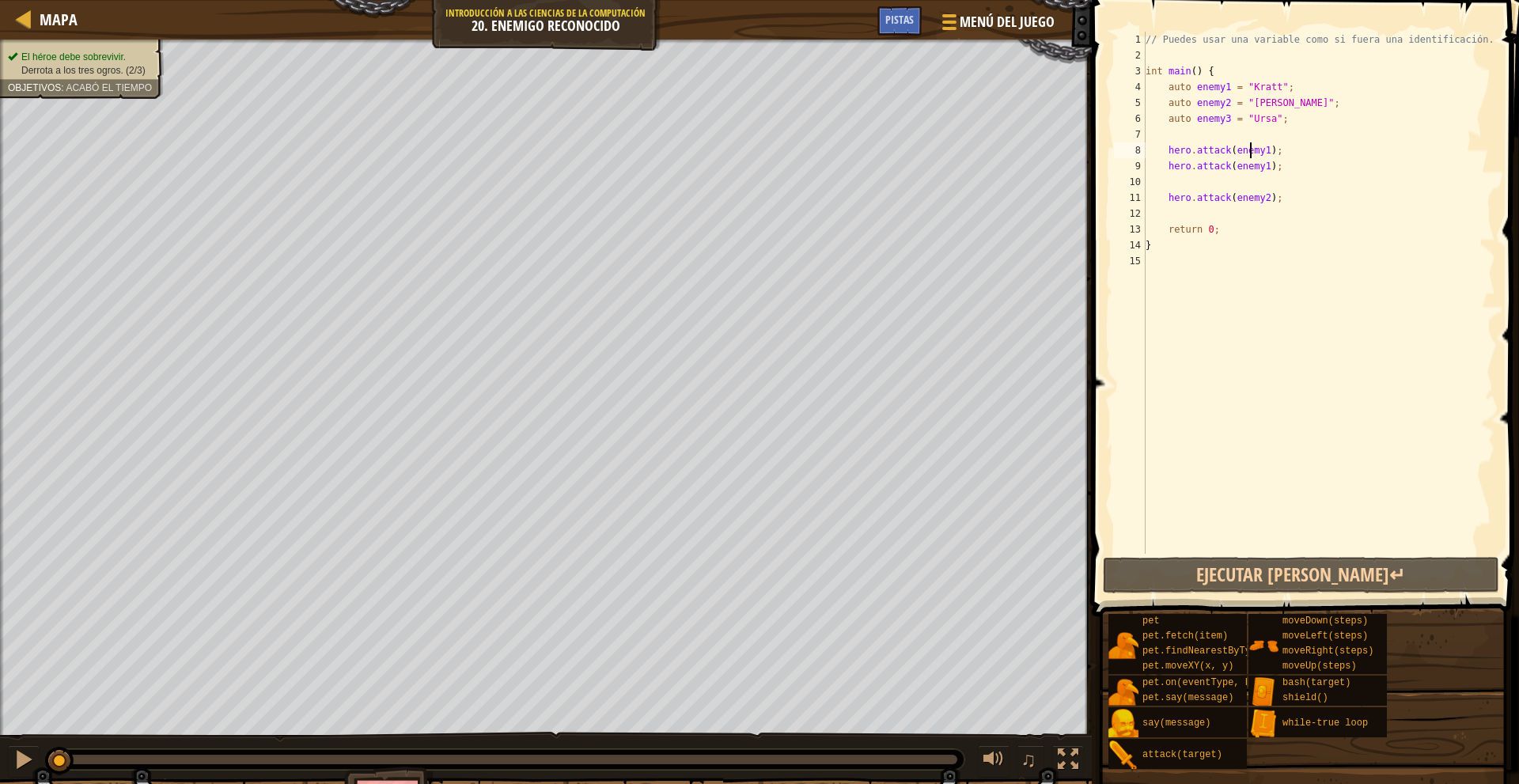
click at [1252, 153] on div "// Puedes usar una variable como si fuera una identificación. int main ( ) { au…" at bounding box center [1318, 308] width 353 height 554
click at [1165, 77] on div "// Puedes usar una variable como si fuera una identificación. int main ( ) { au…" at bounding box center [1318, 308] width 353 height 554
type textarea "int main() {"
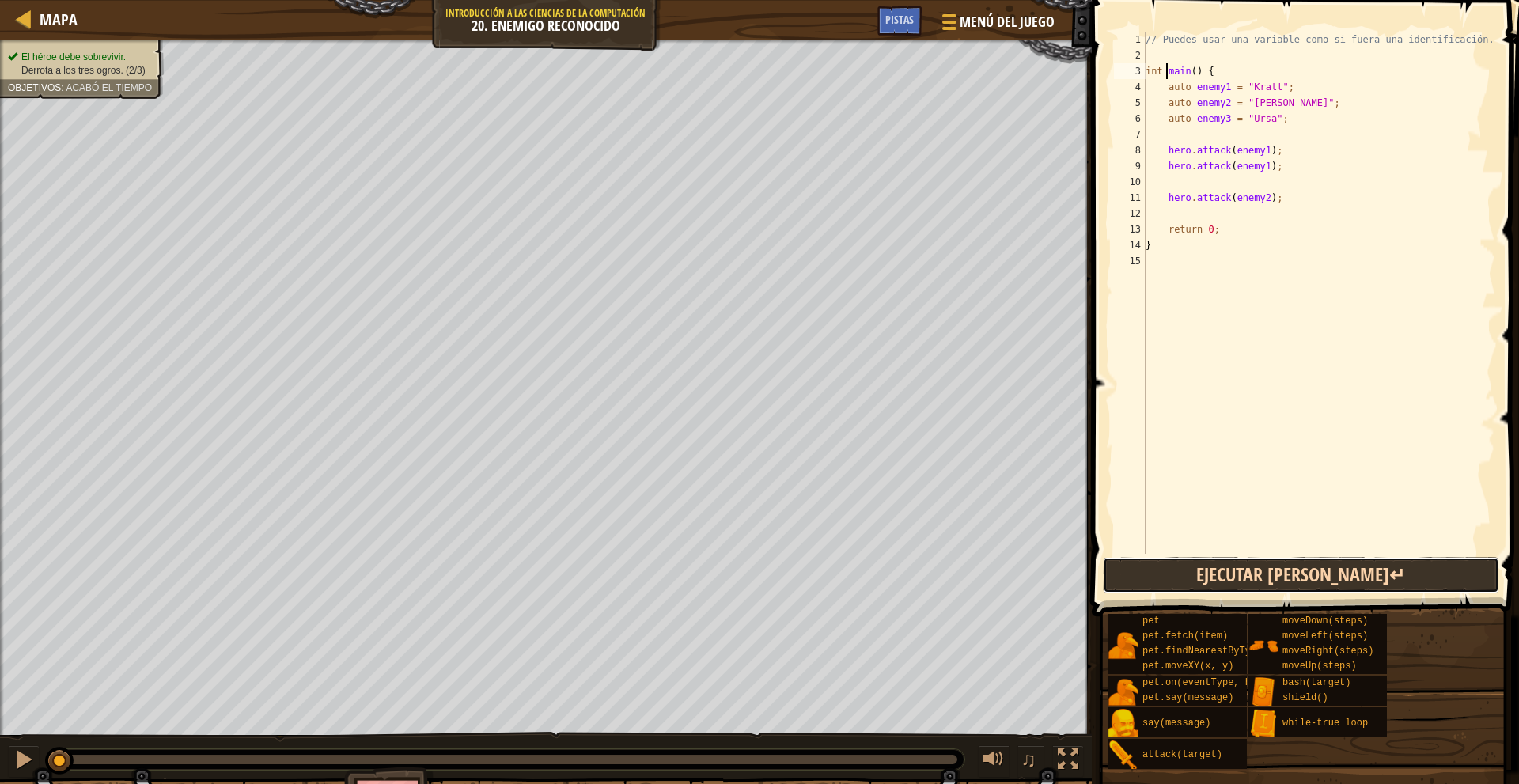
click at [1257, 579] on button "Ejecutar [PERSON_NAME]↵" at bounding box center [1301, 575] width 397 height 36
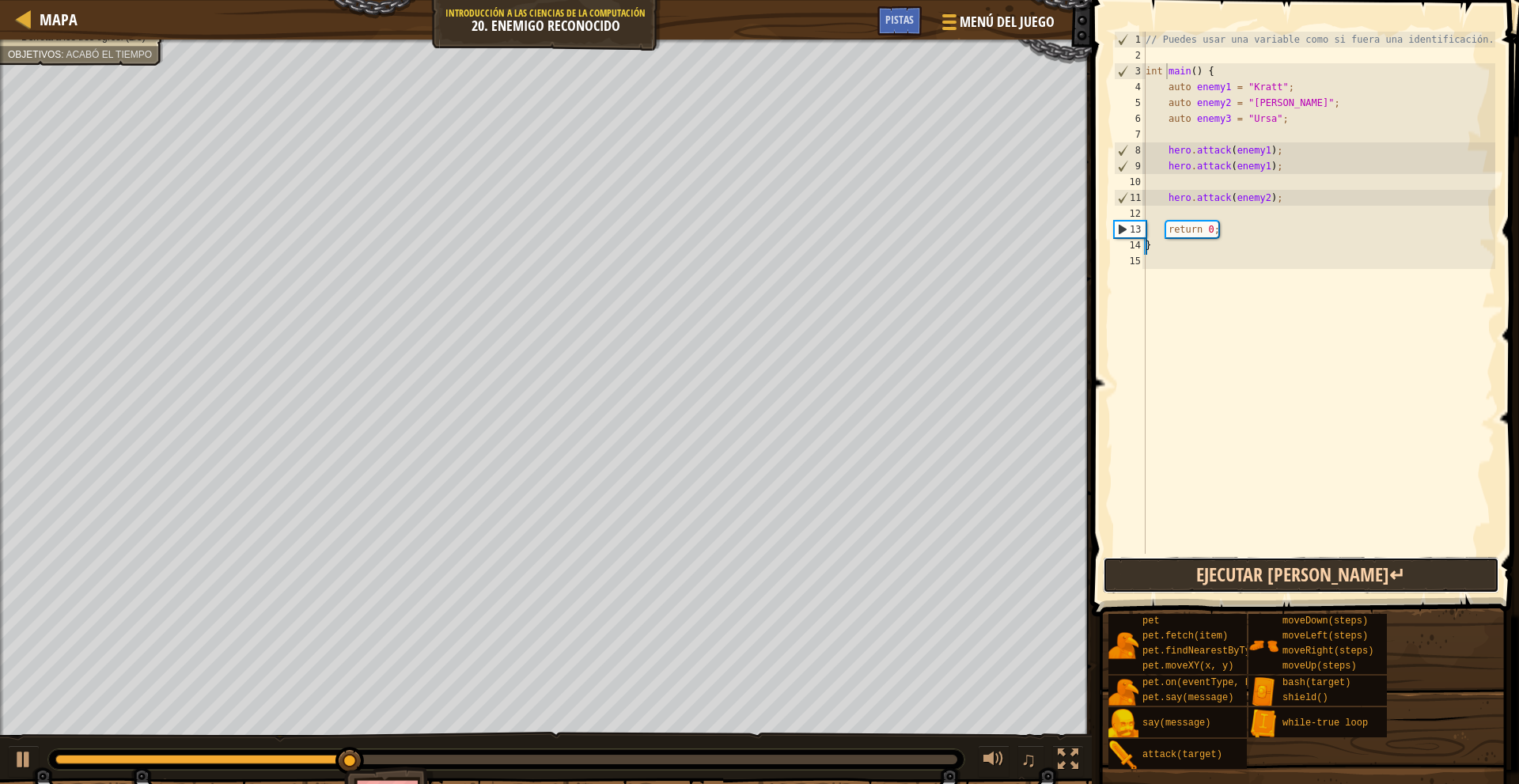
click at [1236, 574] on button "Ejecutar [PERSON_NAME]↵" at bounding box center [1301, 575] width 397 height 36
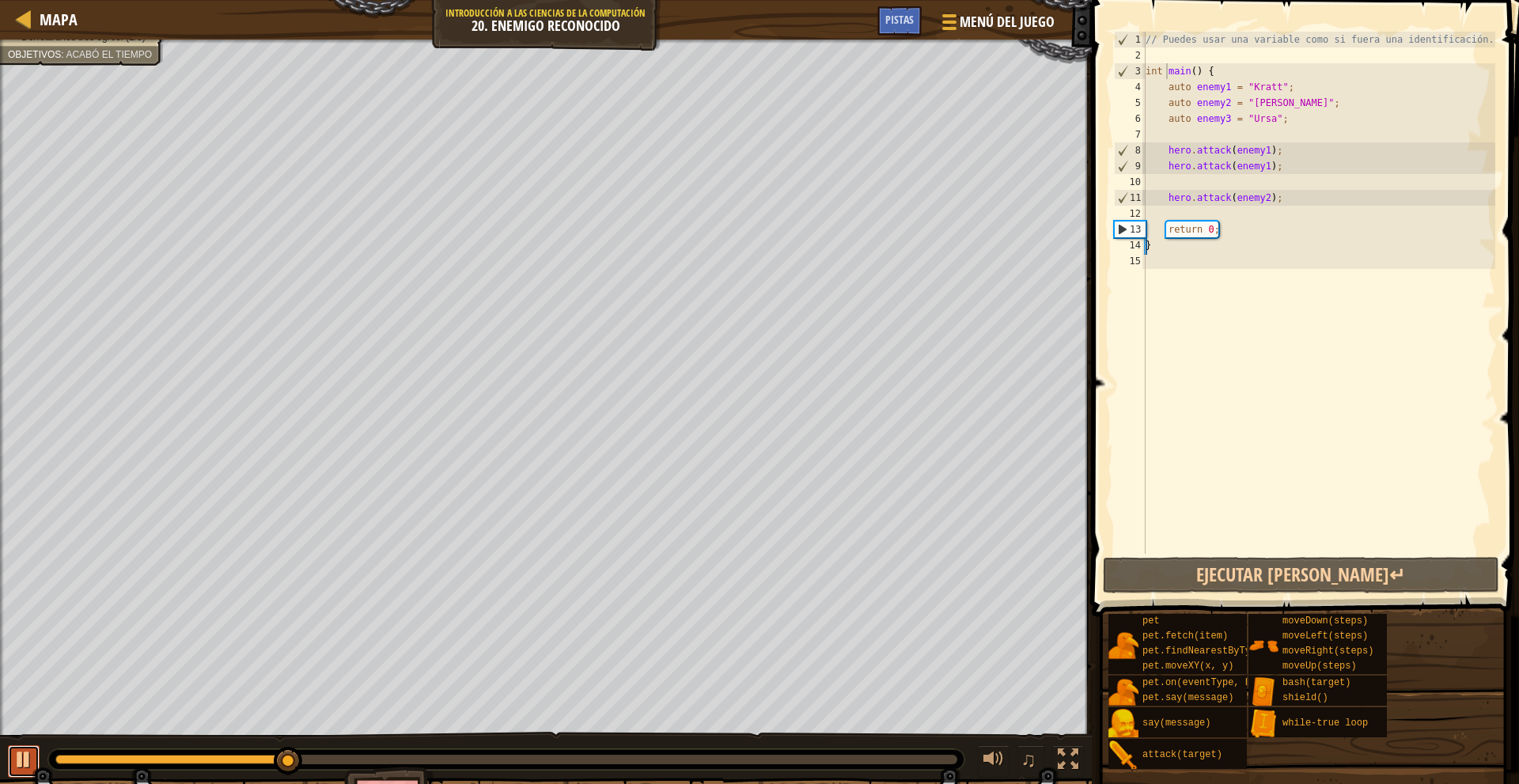
click at [21, 749] on div at bounding box center [23, 758] width 21 height 21
click at [1175, 210] on div "// Puedes usar una variable como si fuera una identificación. int main ( ) { au…" at bounding box center [1318, 308] width 353 height 554
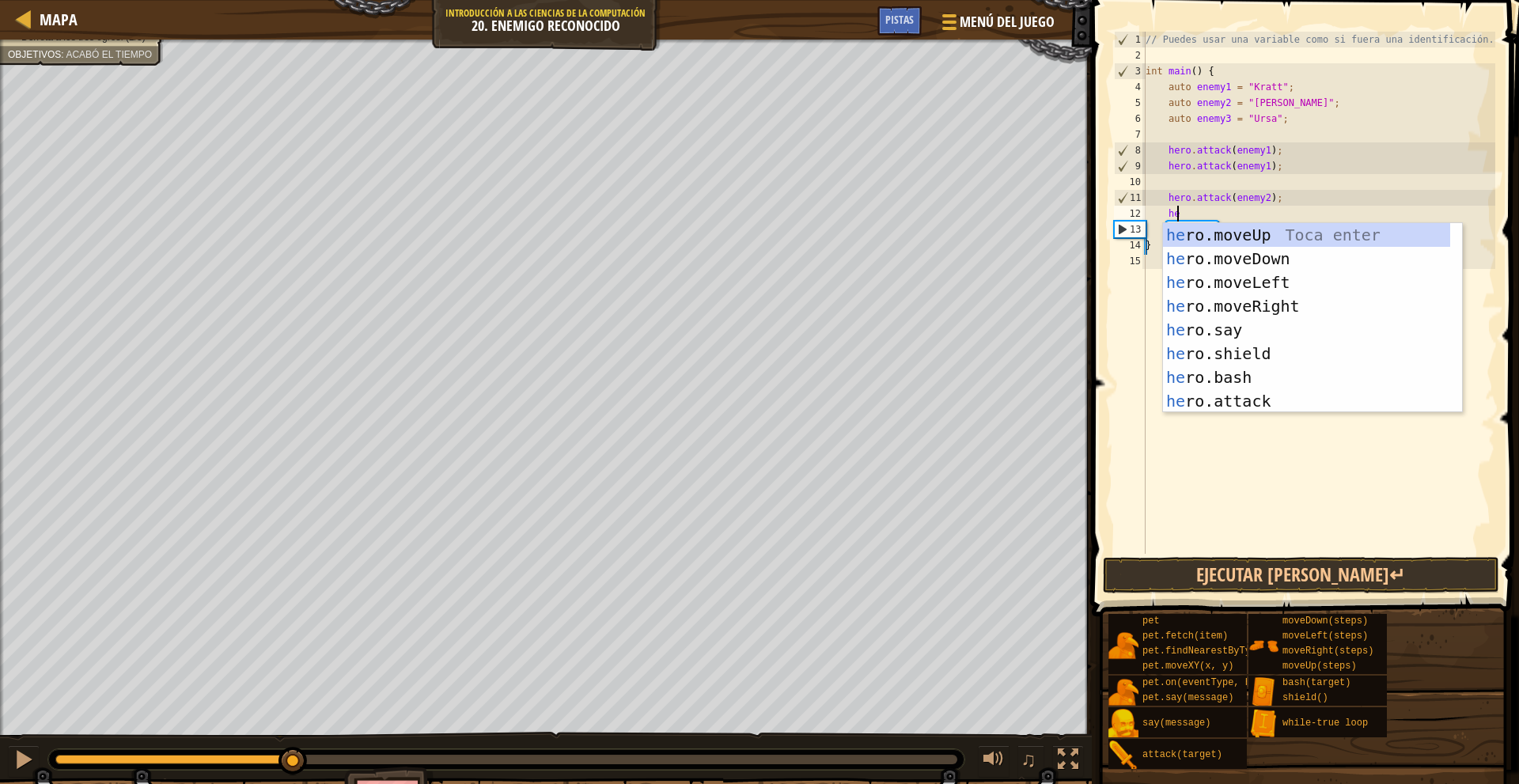
scroll to position [7, 2]
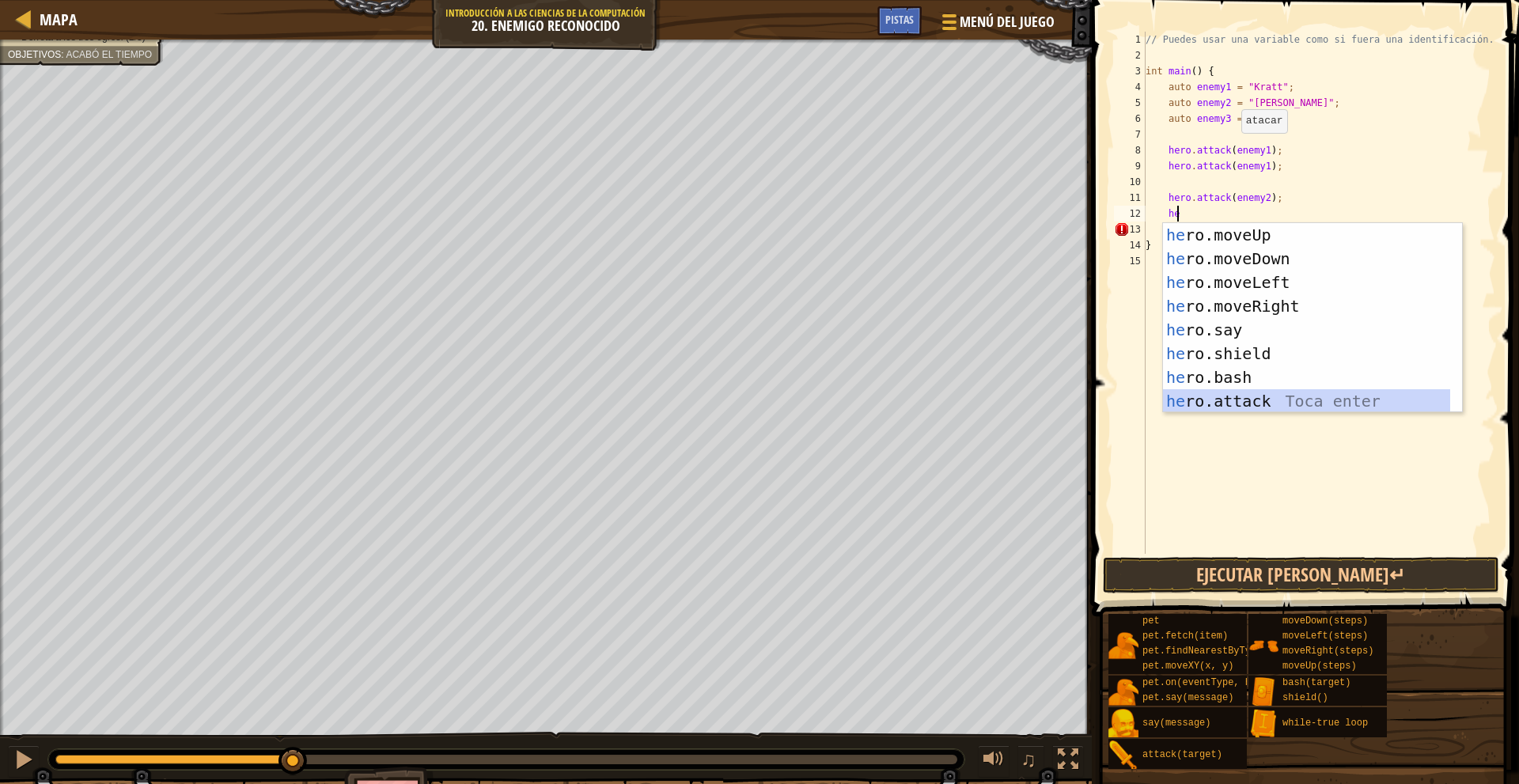
click at [1267, 407] on div "he ro.moveUp Toca enter he ro.moveDown Toca enter he ro.moveLeft Toca enter he …" at bounding box center [1306, 341] width 287 height 237
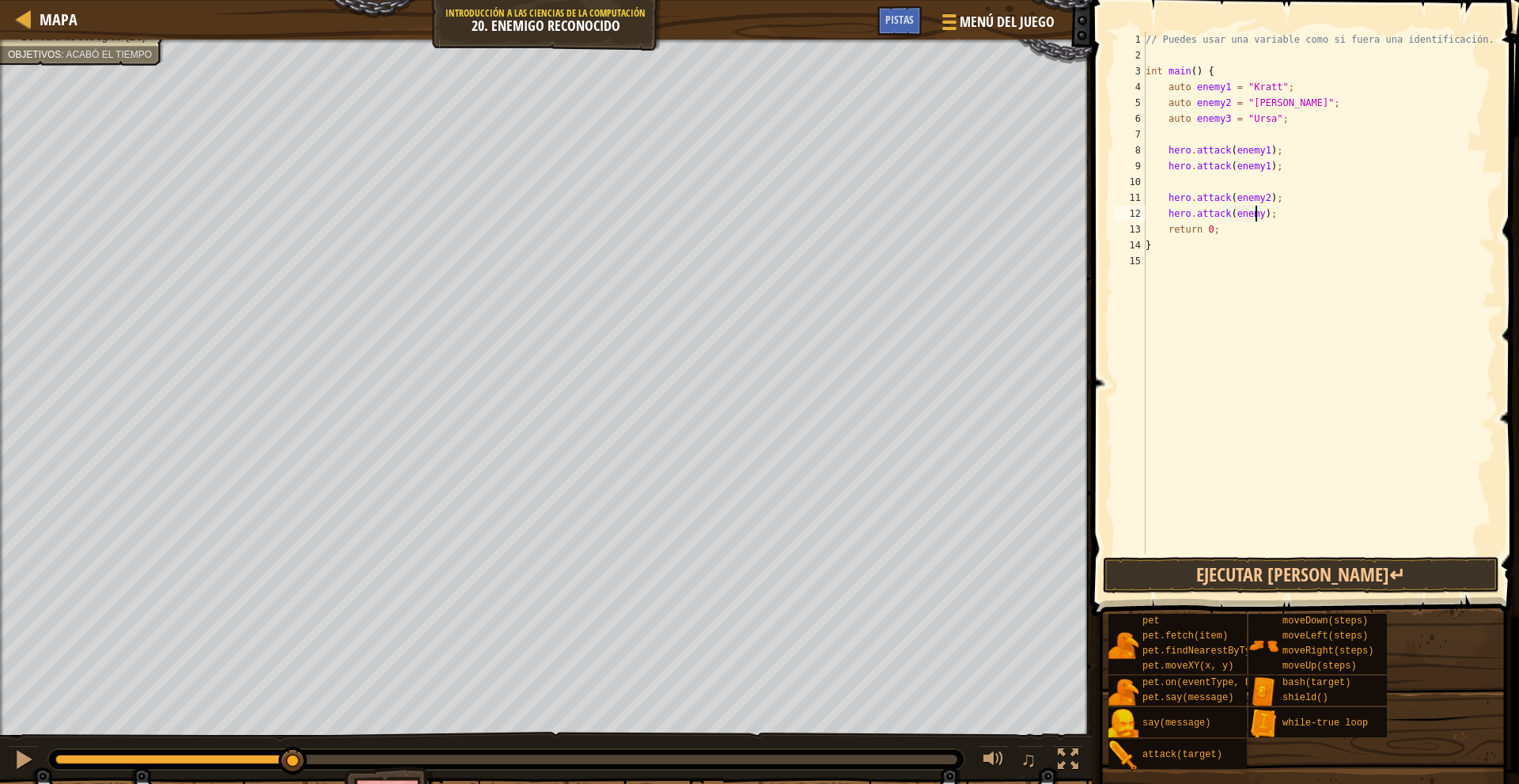
scroll to position [7, 10]
click at [1294, 572] on button "Ejecutar [PERSON_NAME]↵" at bounding box center [1301, 575] width 397 height 36
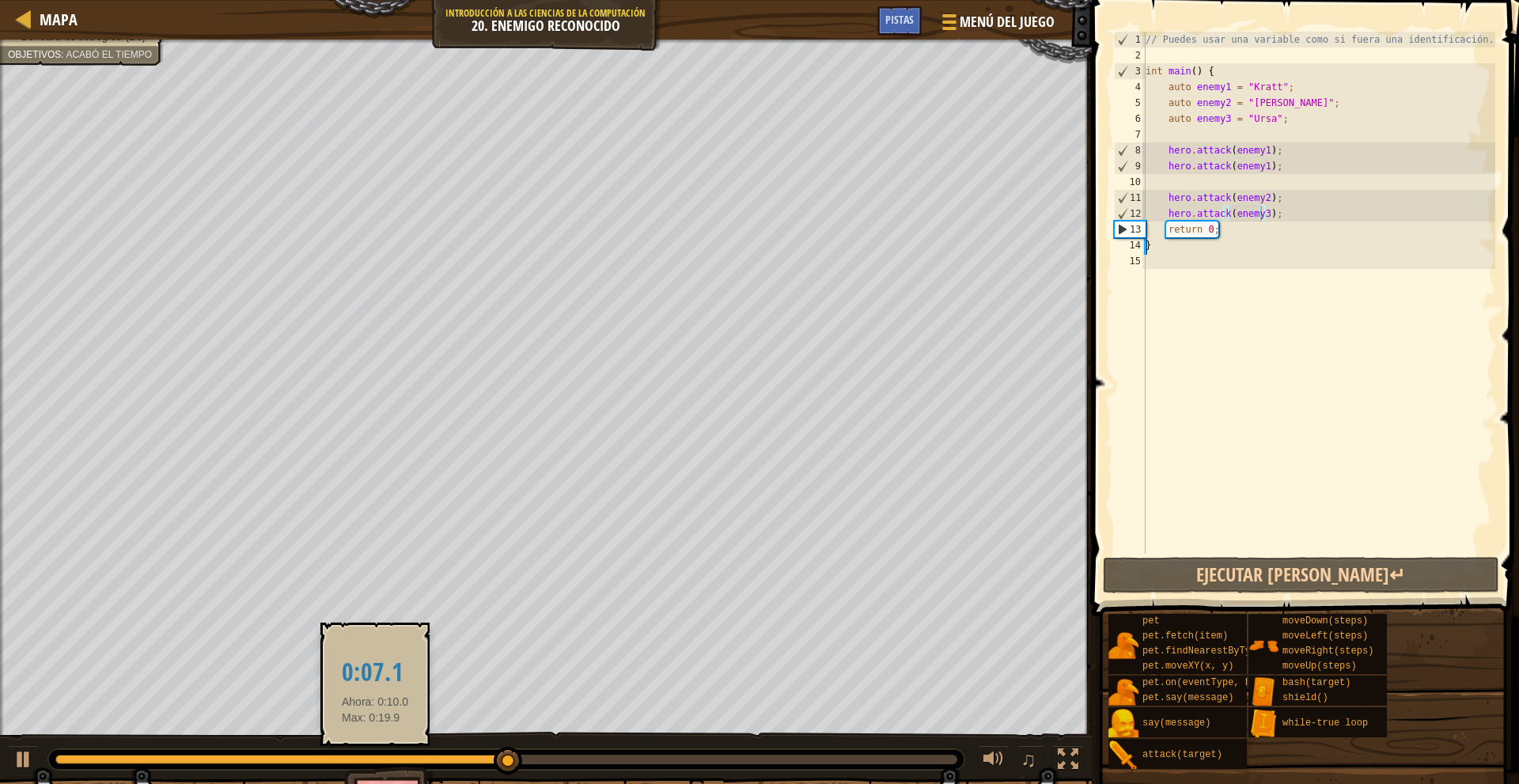
drag, startPoint x: 466, startPoint y: 753, endPoint x: 406, endPoint y: 753, distance: 60.0
click at [374, 754] on div at bounding box center [506, 758] width 916 height 21
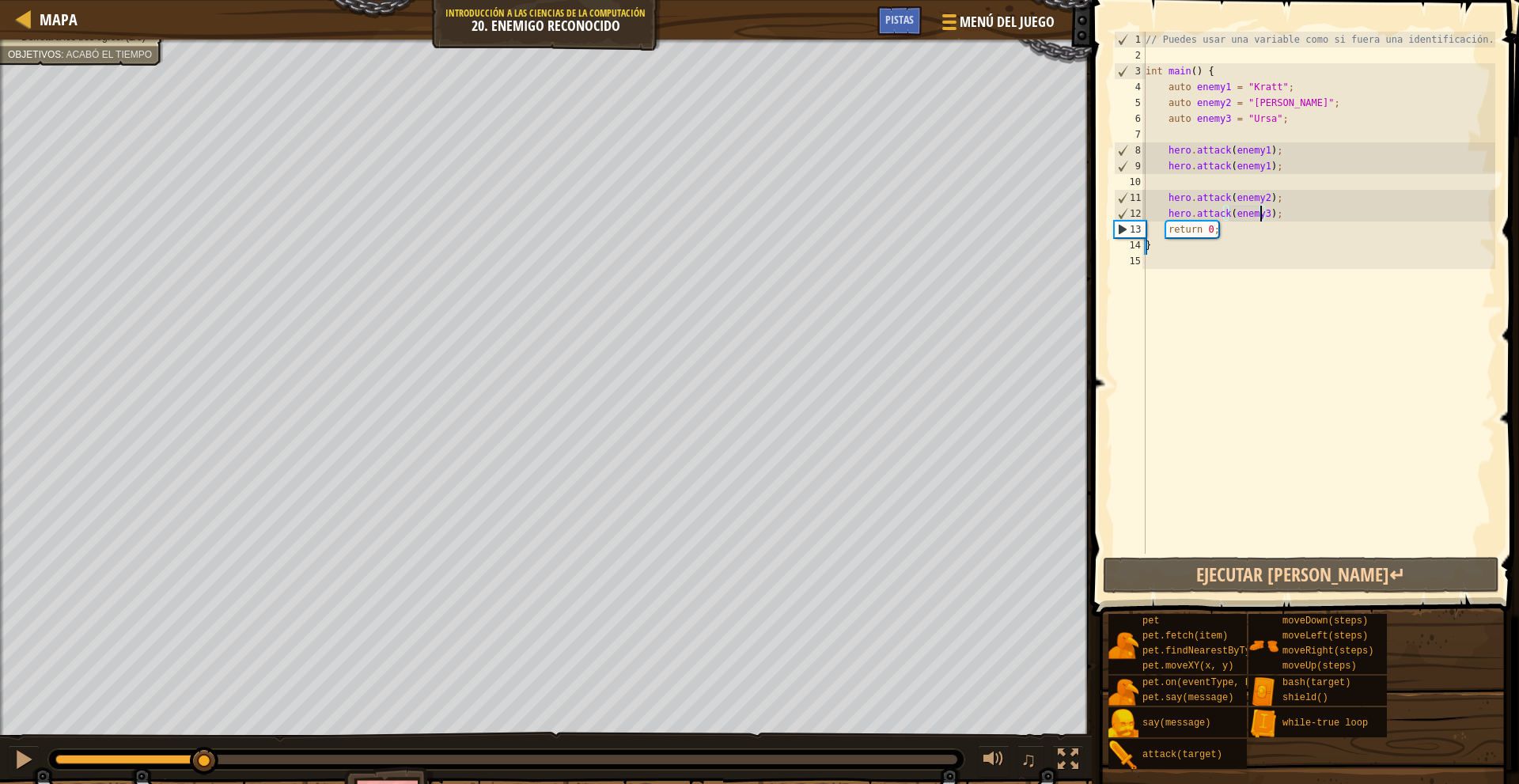
click at [205, 726] on div "El héroe debe sobrevivir. Derrota a los tres ogros. (2/3) Objetivos : Acabó el …" at bounding box center [760, 441] width 1519 height 803
click at [13, 755] on div at bounding box center [23, 758] width 21 height 21
click at [1216, 197] on div "// Puedes usar una variable como si fuera una identificación. int main ( ) { au…" at bounding box center [1318, 308] width 353 height 554
click at [1166, 118] on div "// Puedes usar una variable como si fuera una identificación. int main ( ) { au…" at bounding box center [1318, 308] width 353 height 554
click at [1164, 85] on div "// Puedes usar una variable como si fuera una identificación. int main ( ) { au…" at bounding box center [1318, 308] width 353 height 554
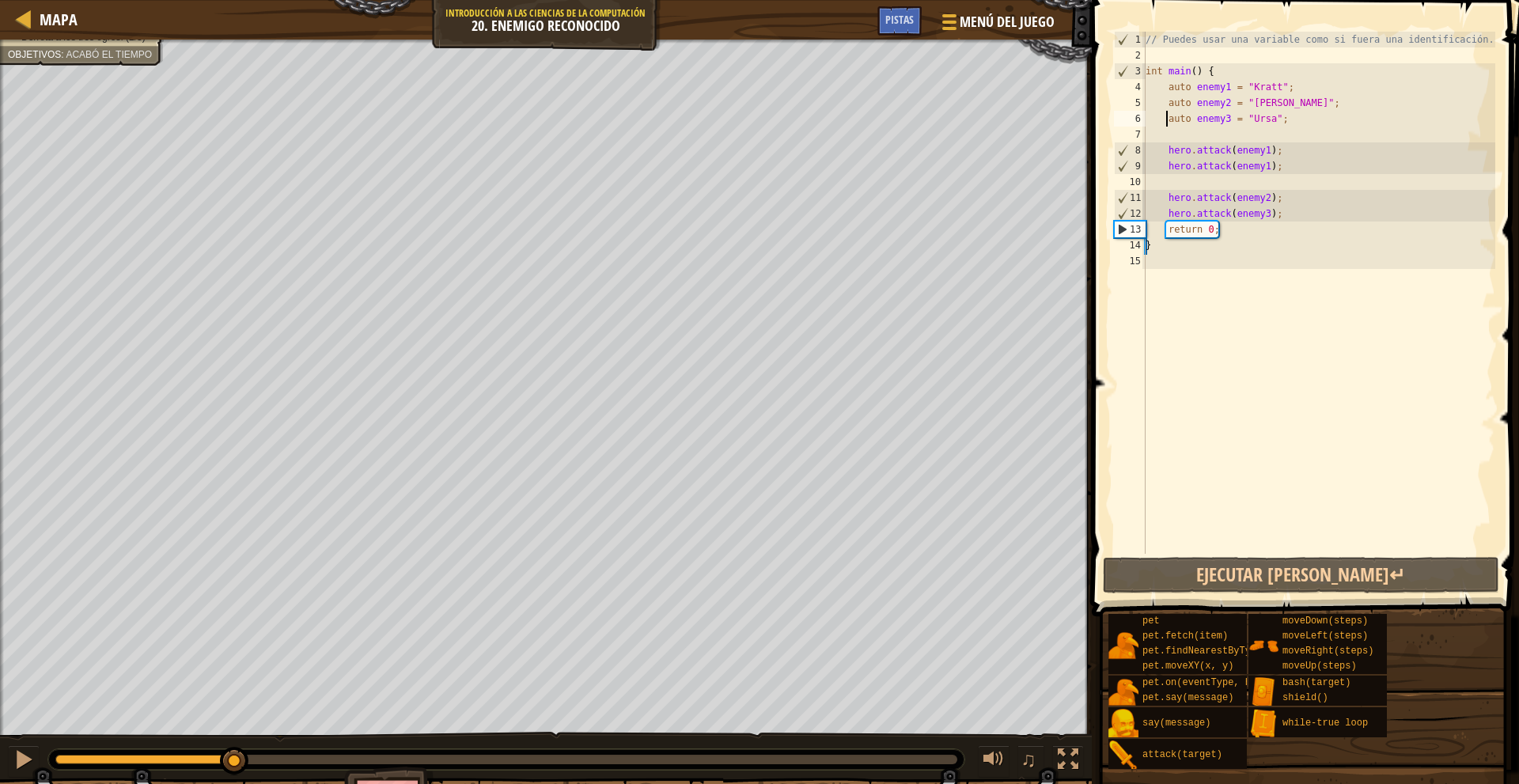
type textarea "auto enemy1 = "Kratt";"
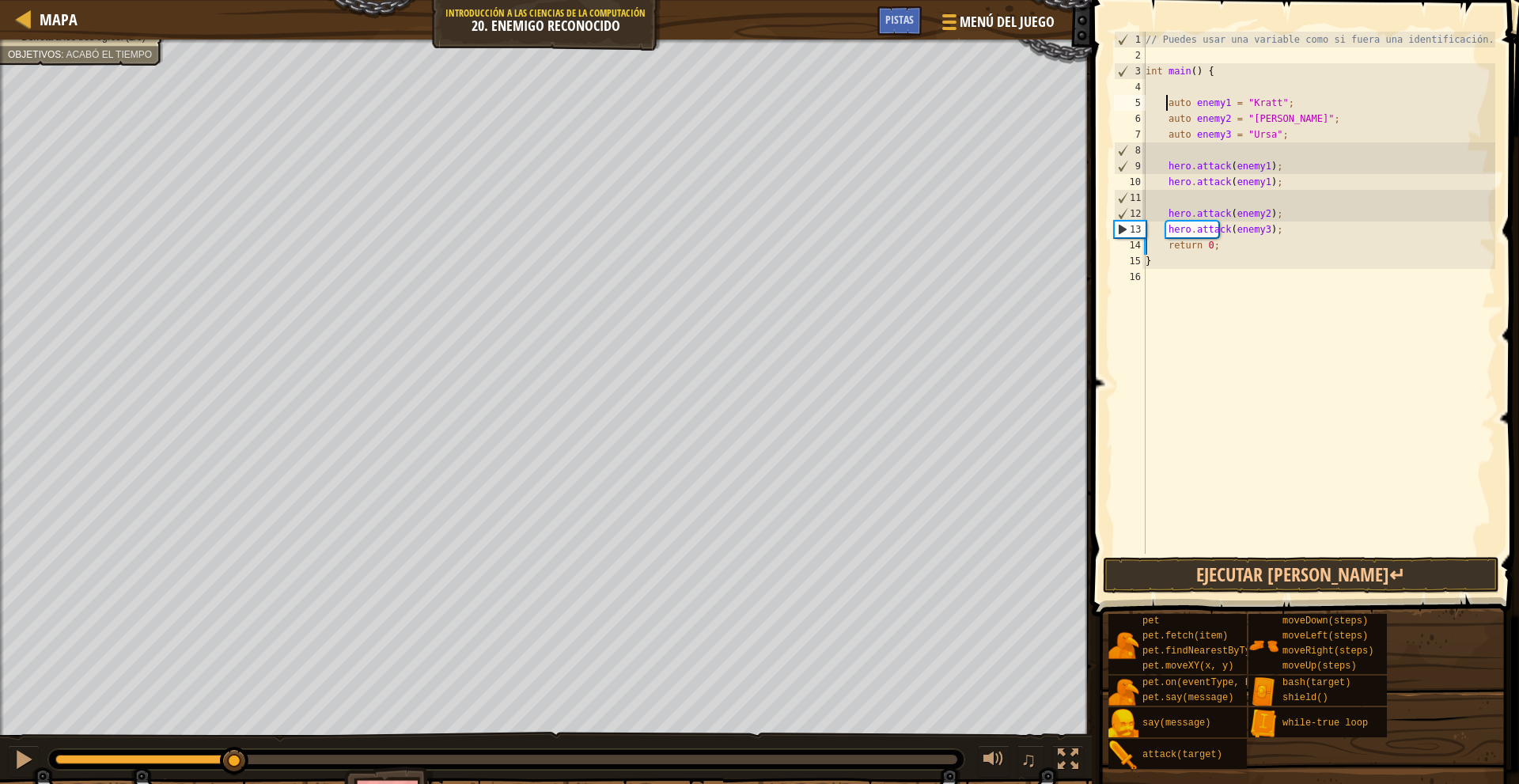
click at [1164, 92] on div "// Puedes usar una variable como si fuera una identificación. int main ( ) { au…" at bounding box center [1318, 308] width 353 height 554
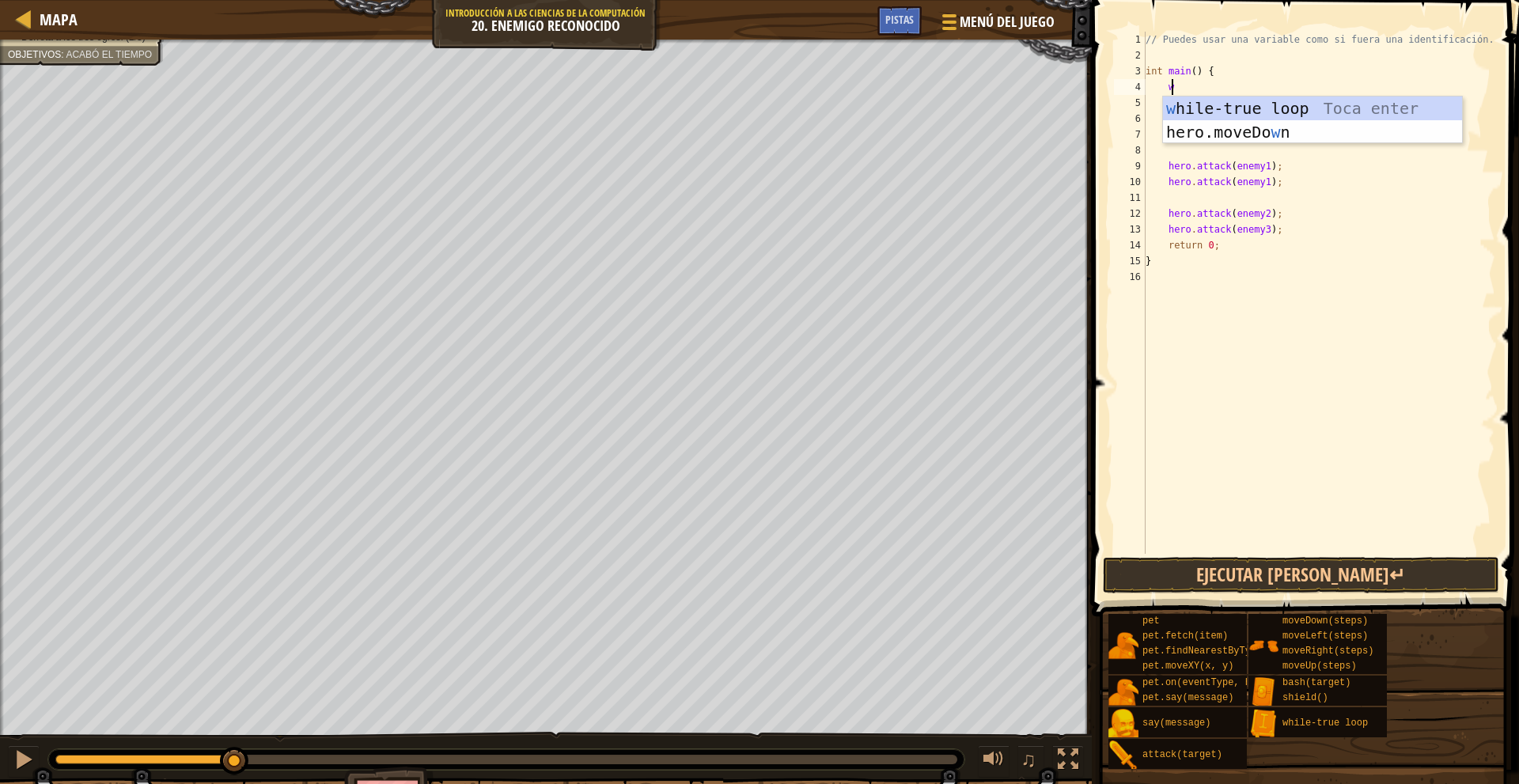
type textarea "wh"
click at [1180, 101] on div "wh ile-true loop Toca enter" at bounding box center [1312, 132] width 299 height 72
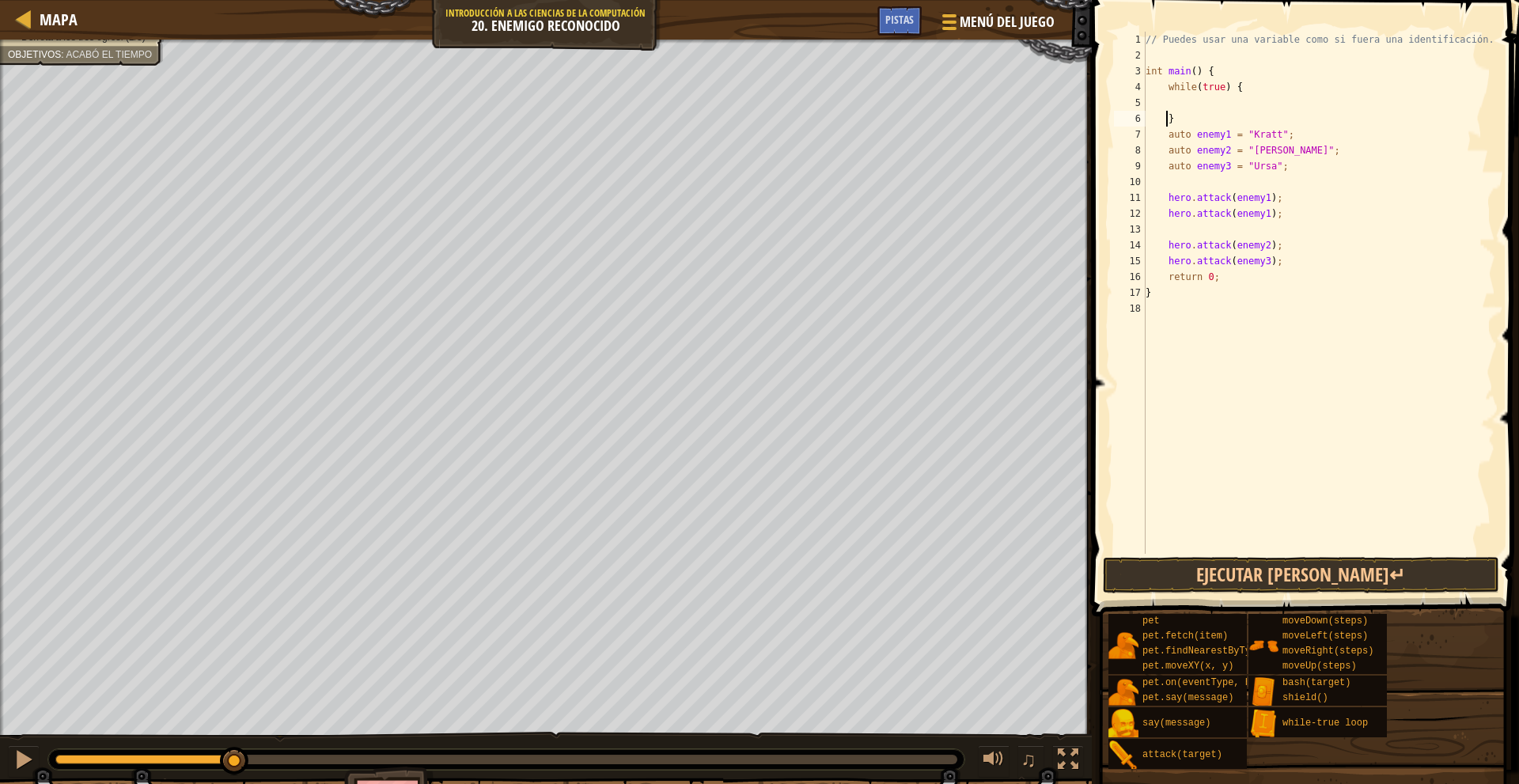
click at [1164, 116] on div "// Puedes usar una variable como si fuera una identificación. int main ( ) { wh…" at bounding box center [1318, 308] width 353 height 554
type textarea "}"
click at [1179, 121] on div "// Puedes usar una variable como si fuera una identificación. int main ( ) { wh…" at bounding box center [1318, 308] width 353 height 554
click at [1317, 275] on div "// Puedes usar una variable como si fuera una identificación. int main ( ) { wh…" at bounding box center [1318, 308] width 353 height 554
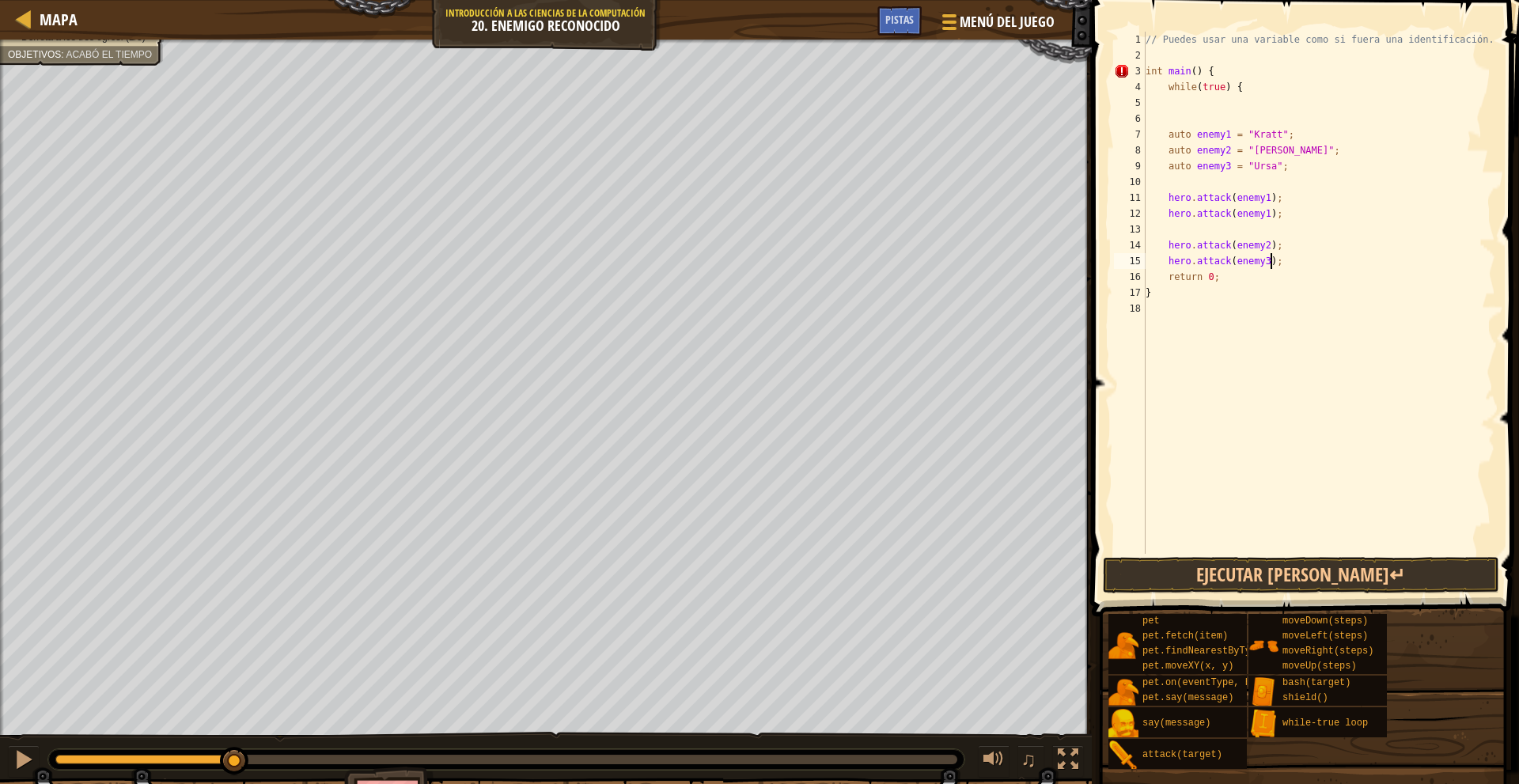
click at [1308, 264] on div "// Puedes usar una variable como si fuera una identificación. int main ( ) { wh…" at bounding box center [1318, 308] width 353 height 554
type textarea "hero.attack(enemy3);"
type textarea "]"
type textarea "}"
click at [1271, 574] on button "Ejecutar [PERSON_NAME]↵" at bounding box center [1301, 575] width 397 height 36
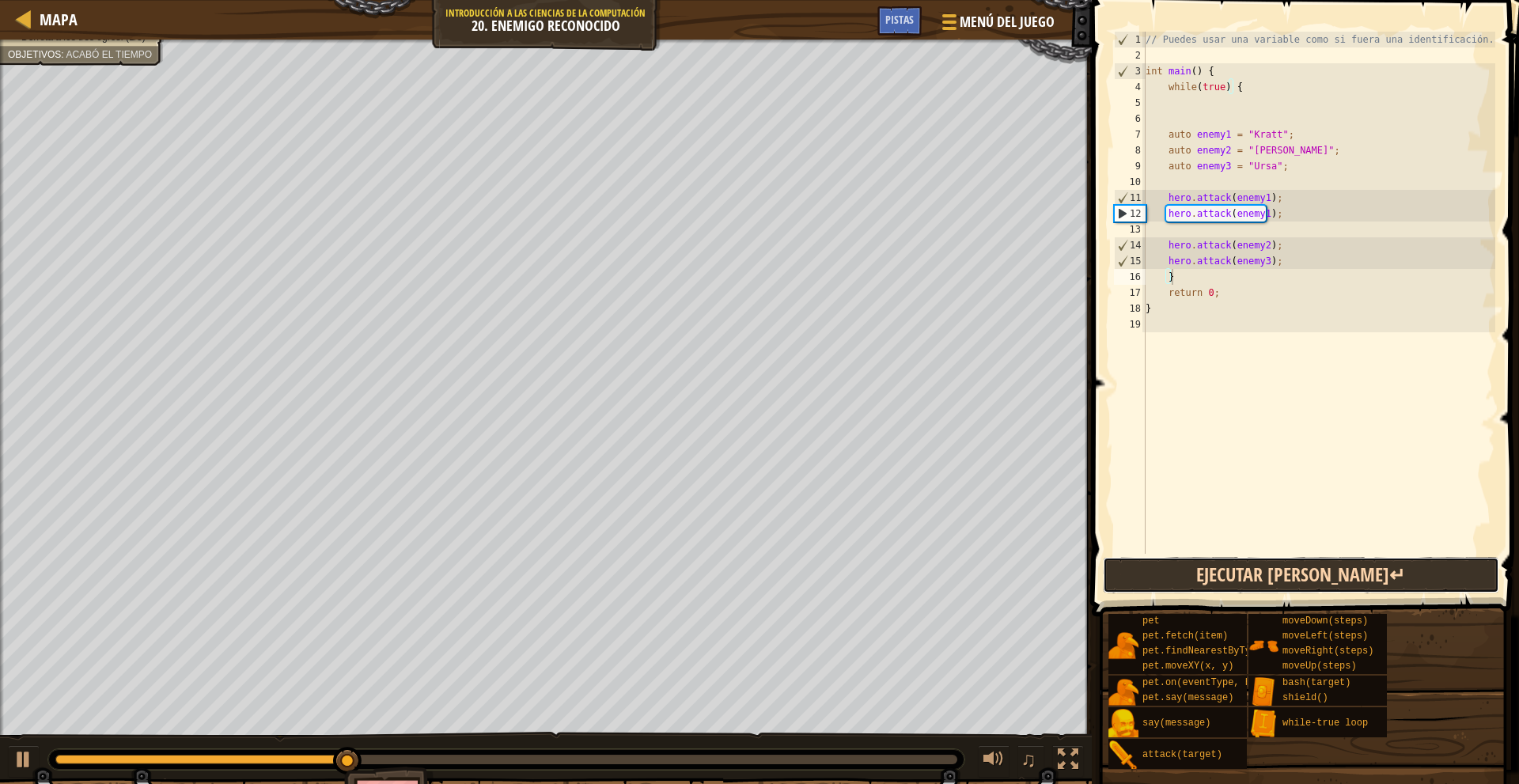
click at [1267, 582] on button "Ejecutar [PERSON_NAME]↵" at bounding box center [1301, 575] width 397 height 36
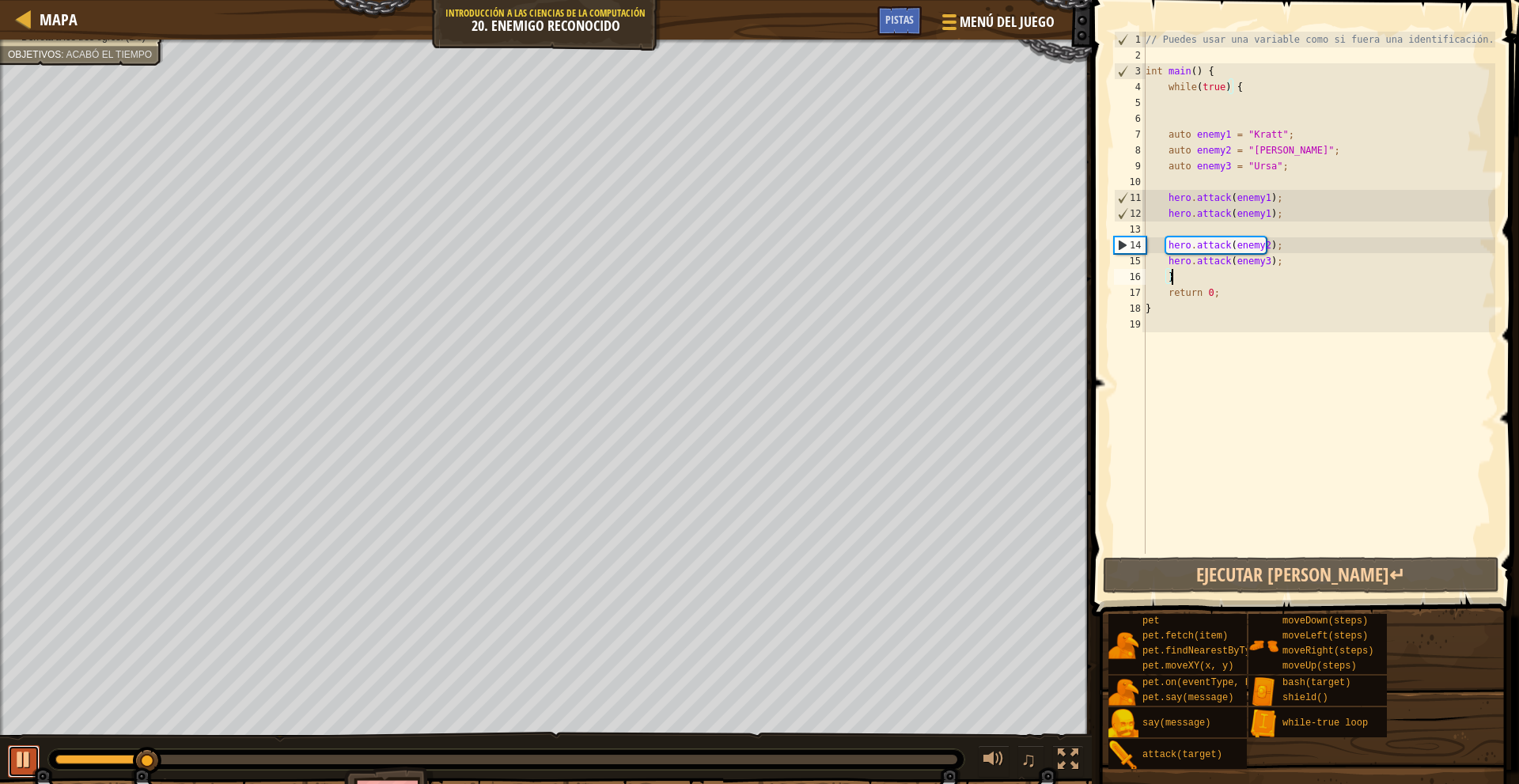
click at [15, 753] on div at bounding box center [23, 758] width 21 height 21
click at [1184, 284] on div "// Puedes usar una variable como si fuera una identificación. int main ( ) { wh…" at bounding box center [1318, 308] width 353 height 554
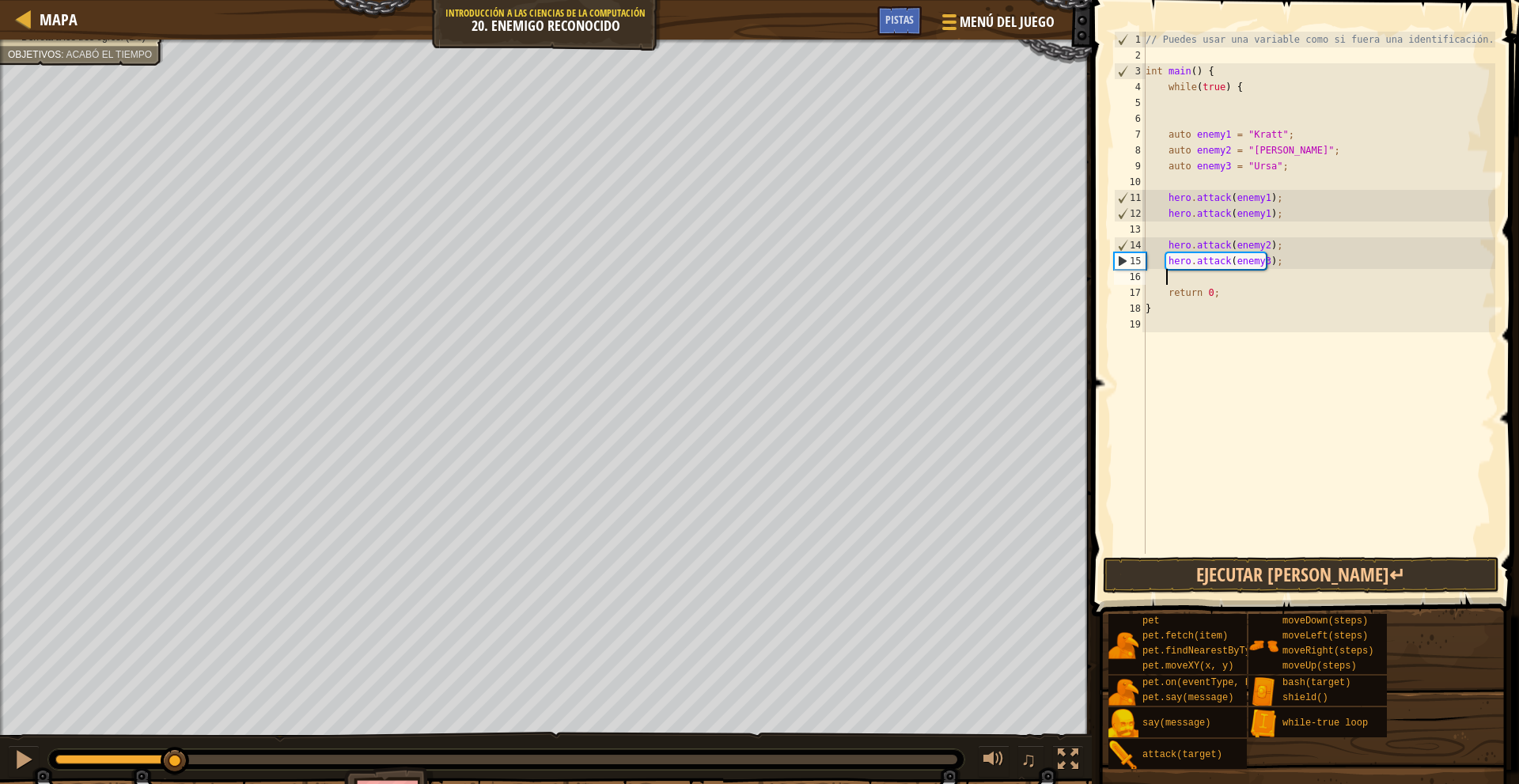
click at [1290, 253] on div "// Puedes usar una variable como si fuera una identificación. int main ( ) { wh…" at bounding box center [1318, 308] width 353 height 554
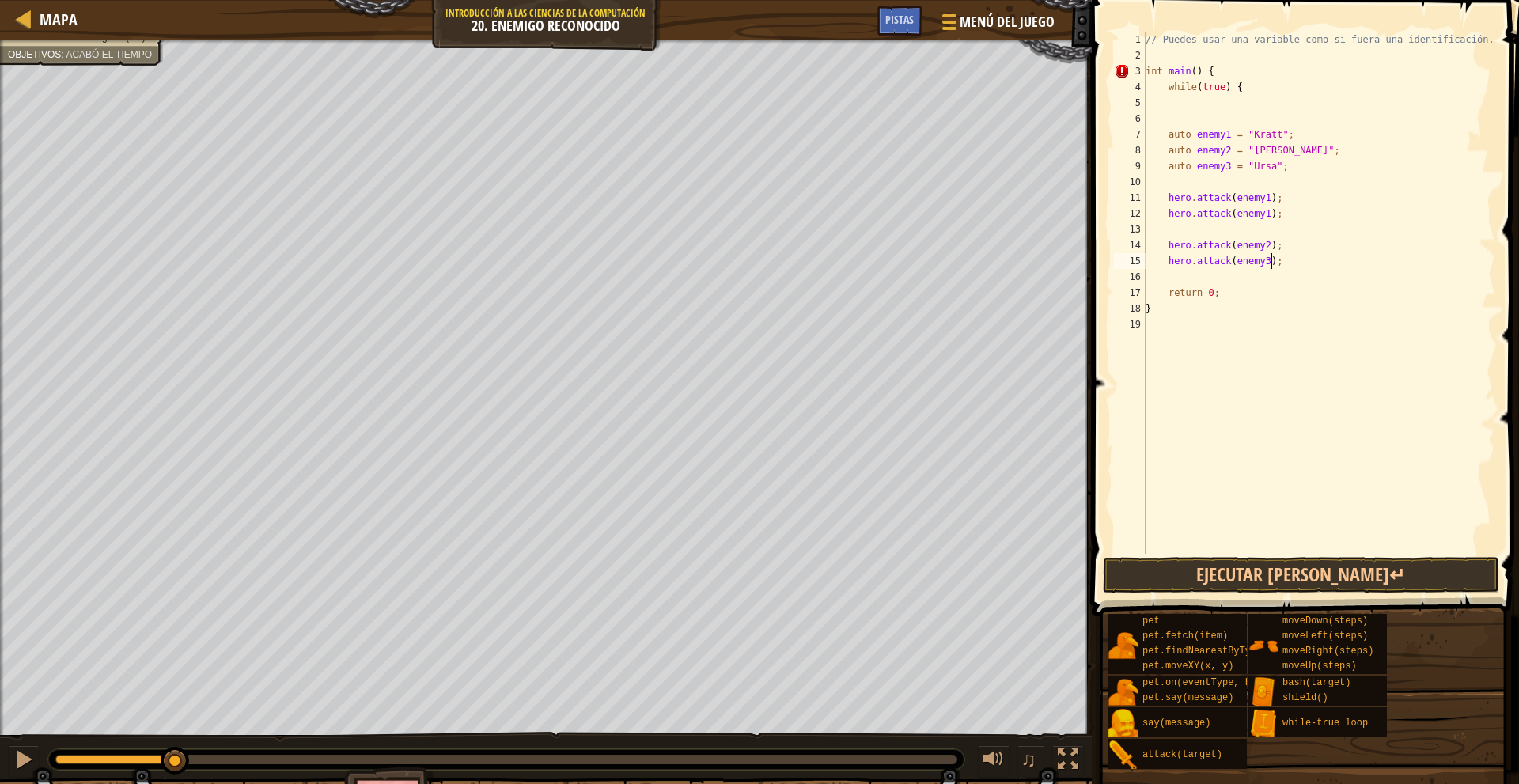
click at [1262, 262] on div "// Puedes usar una variable como si fuera una identificación. int main ( ) { wh…" at bounding box center [1318, 308] width 353 height 554
click at [1322, 289] on div "// Puedes usar una variable como si fuera una identificación. int main ( ) { wh…" at bounding box center [1318, 308] width 353 height 554
type textarea "return 0;"
click at [1297, 274] on div "// Puedes usar una variable como si fuera una identificación. int main ( ) { wh…" at bounding box center [1318, 308] width 353 height 554
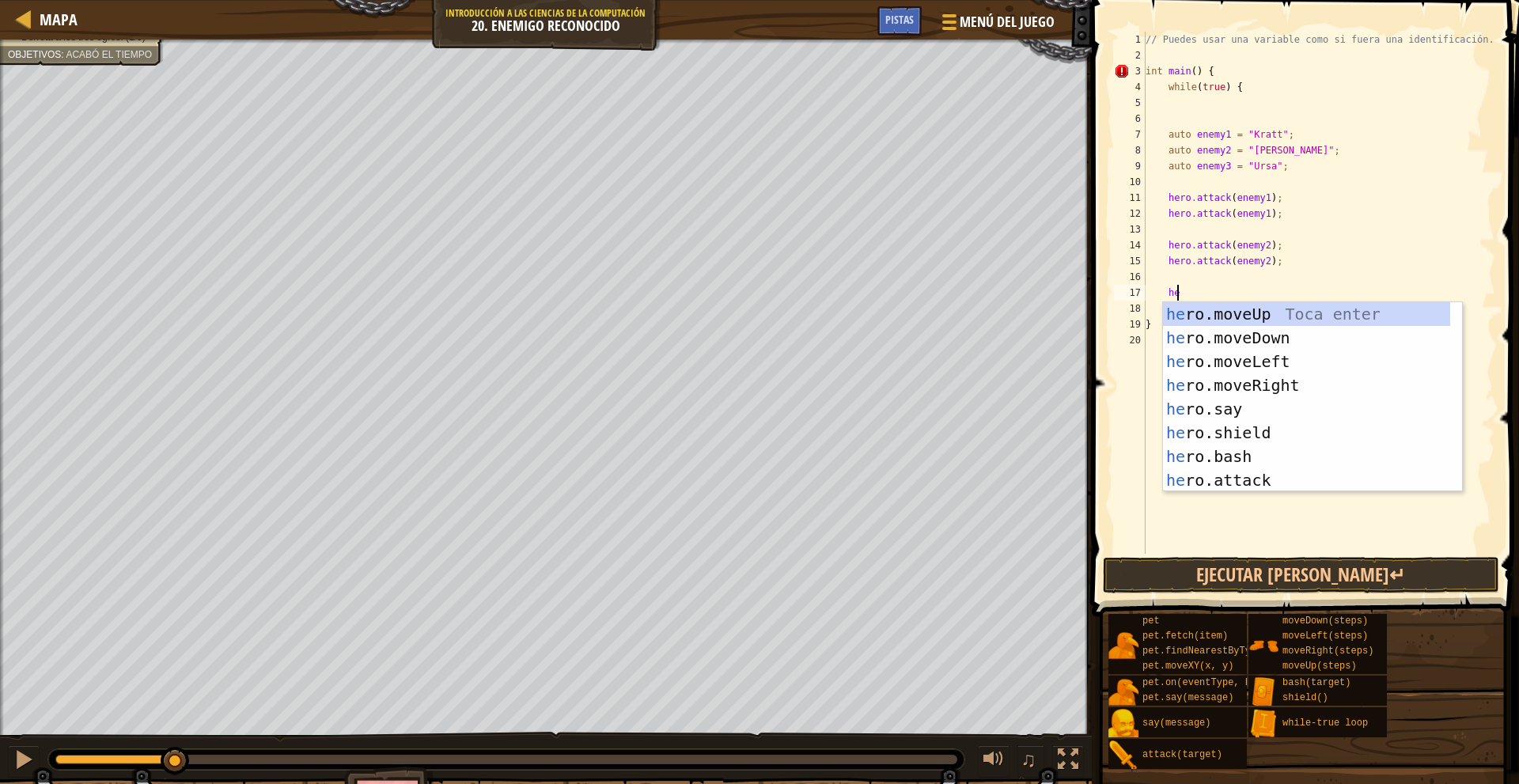
scroll to position [7, 2]
type textarea "h"
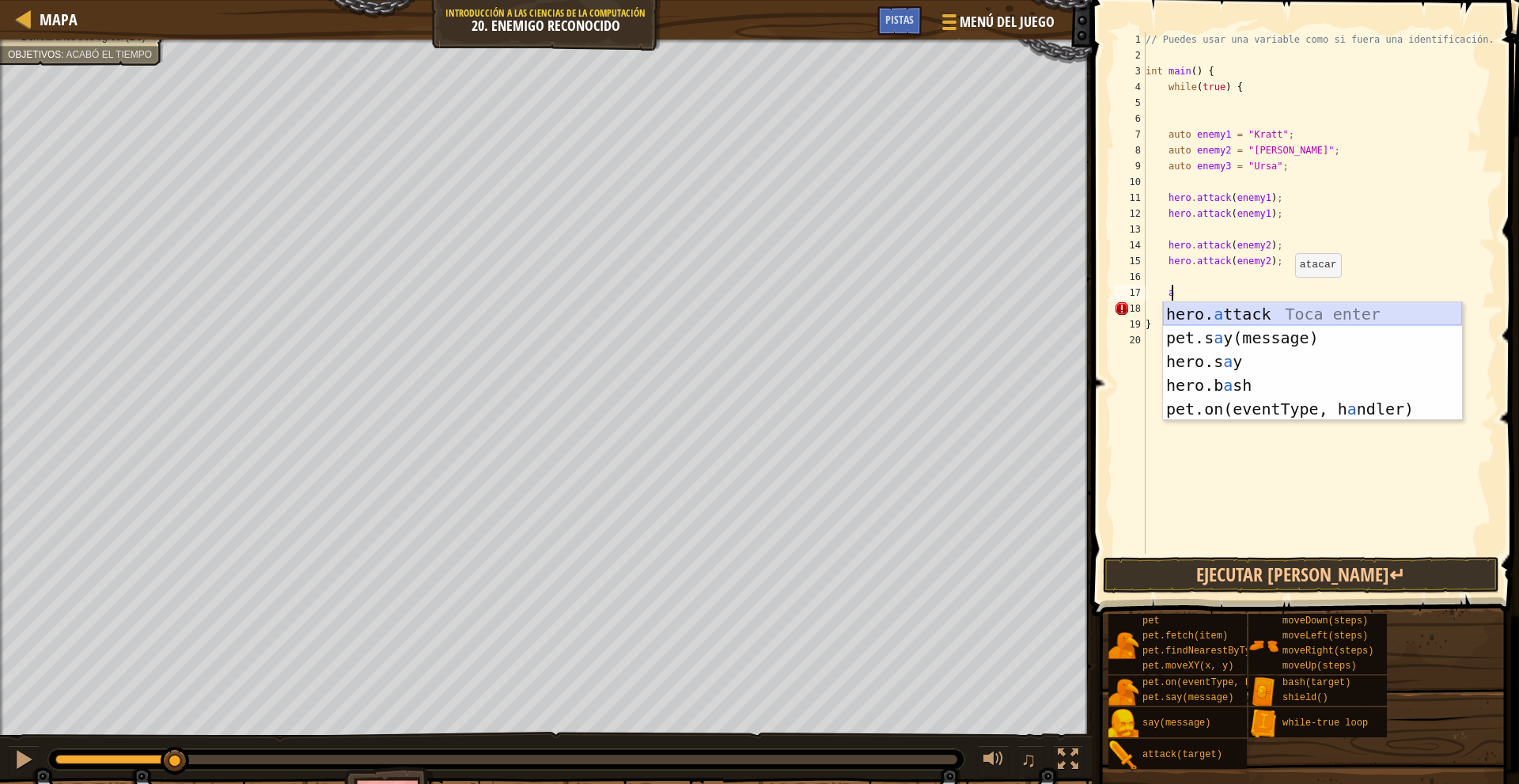
click at [1265, 309] on div "hero. a ttack Toca enter pet.s a y(message) Toca enter hero.s a y Toca enter he…" at bounding box center [1312, 385] width 299 height 166
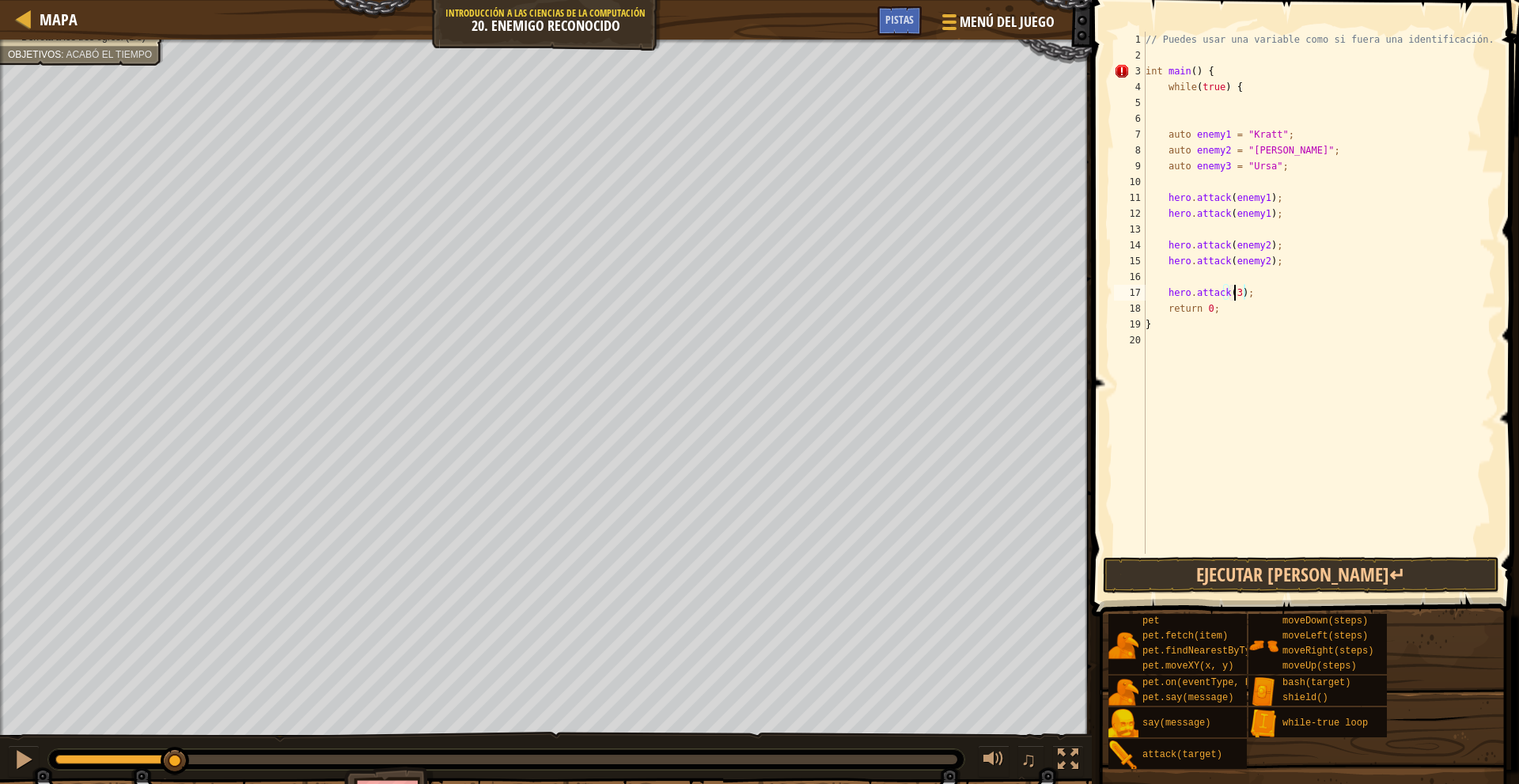
scroll to position [7, 7]
type textarea "hero.attack(enemy3);"
click at [1287, 289] on div "// Puedes usar una variable como si fuera una identificación. int main ( ) { wh…" at bounding box center [1318, 308] width 353 height 554
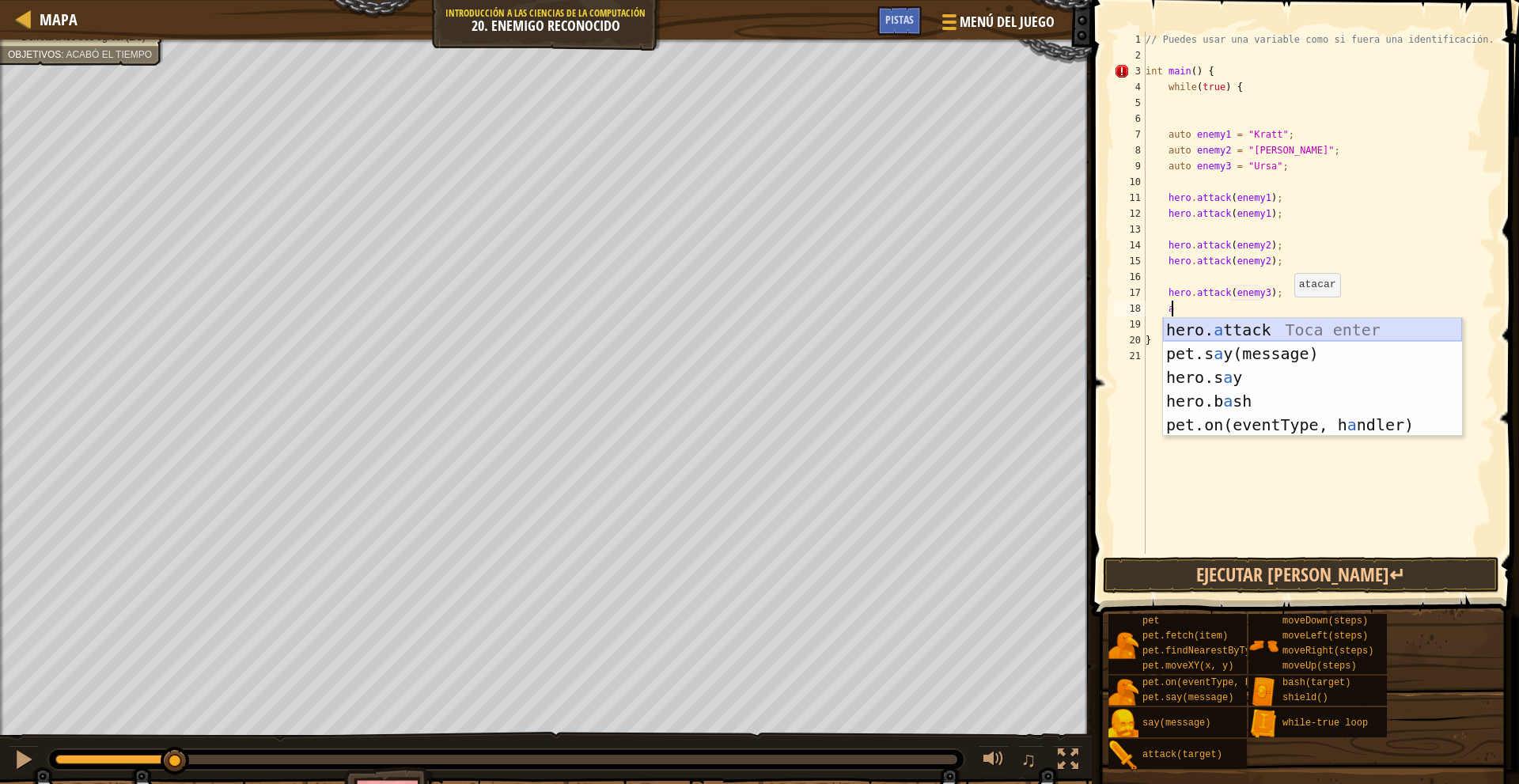
click at [1286, 327] on div "hero. a ttack Toca enter pet.s a y(message) Toca enter hero.s a y Toca enter he…" at bounding box center [1312, 401] width 299 height 166
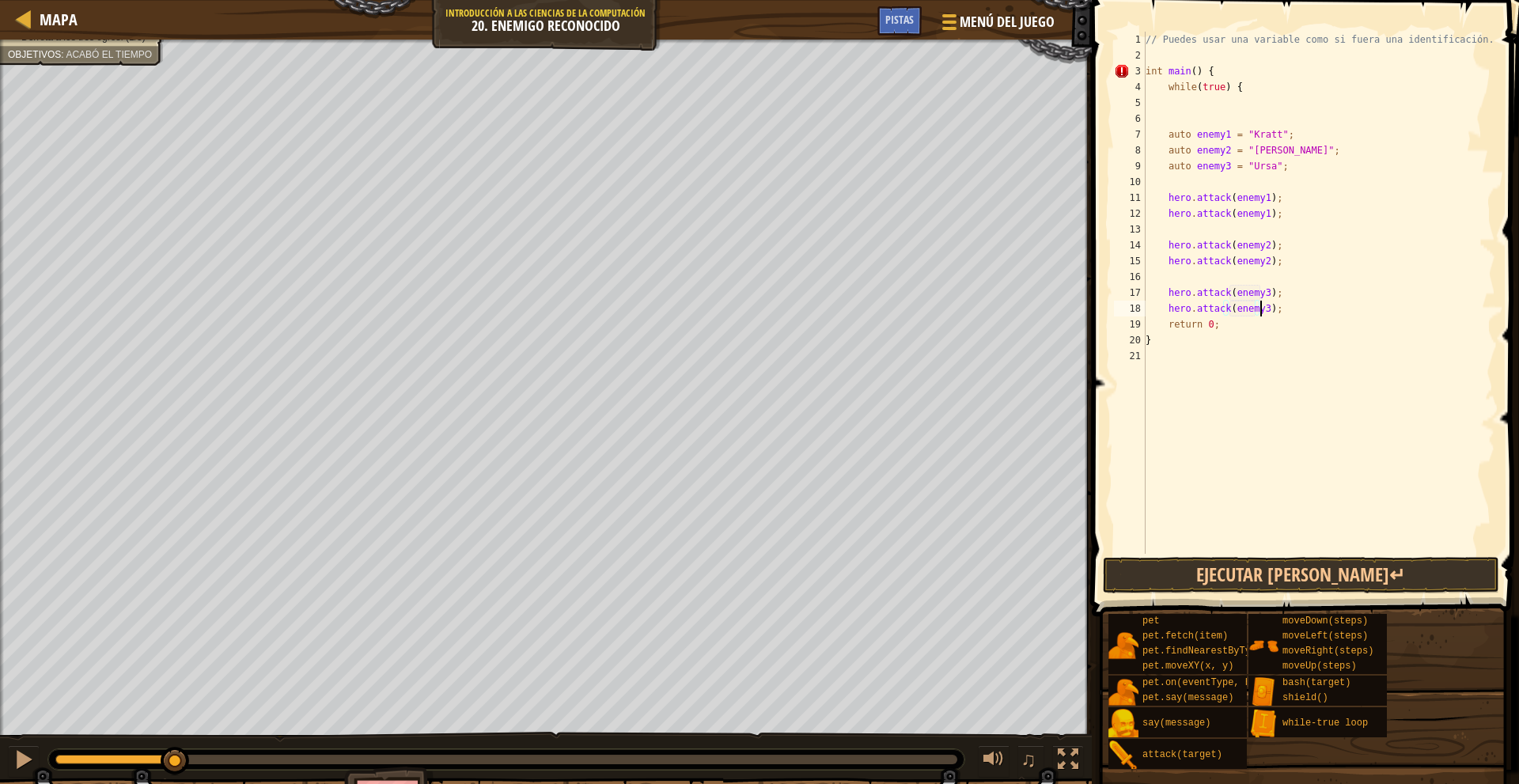
scroll to position [7, 10]
click at [1298, 571] on button "Ejecutar [PERSON_NAME]↵" at bounding box center [1301, 575] width 397 height 36
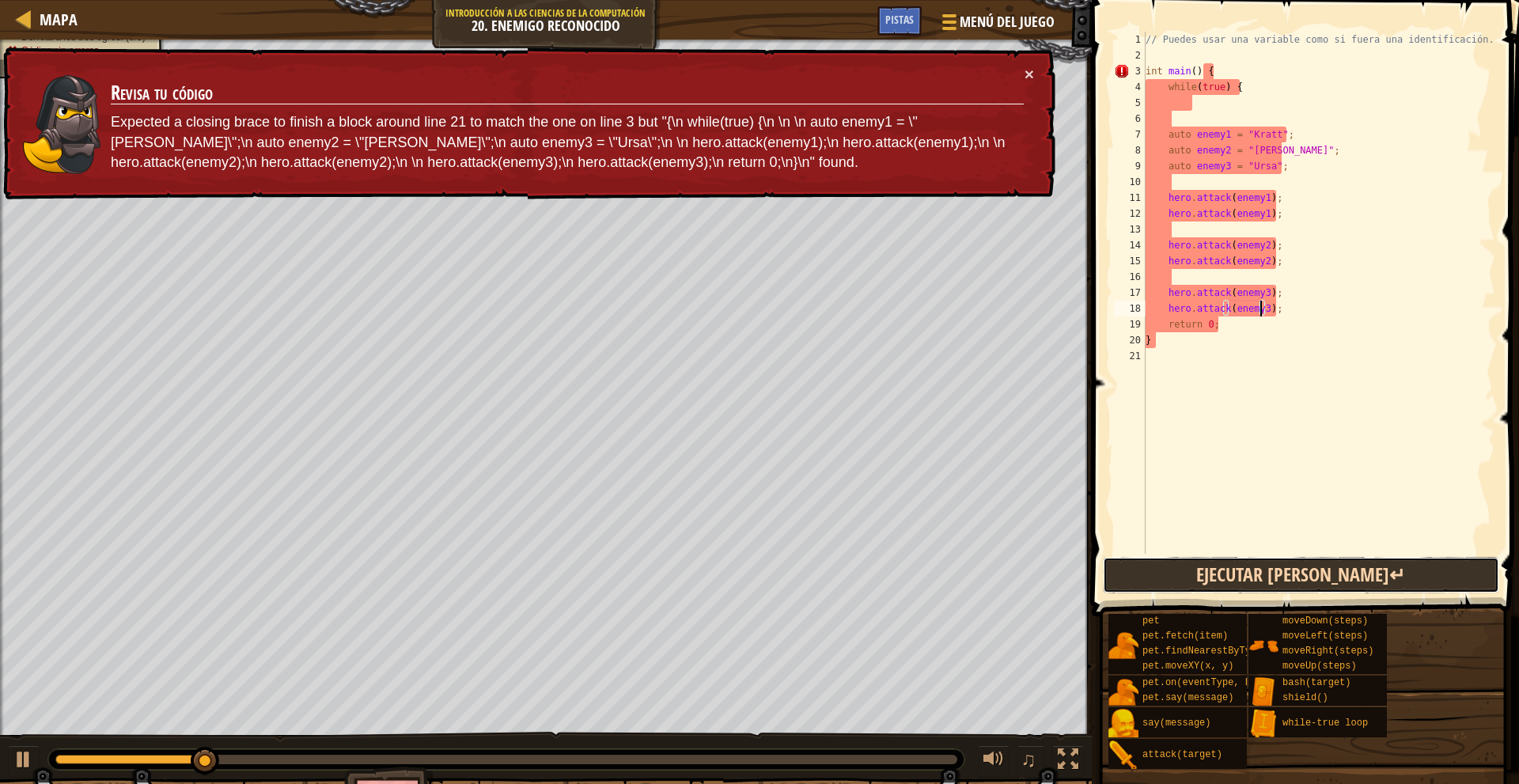
click at [1284, 562] on button "Ejecutar [PERSON_NAME]↵" at bounding box center [1301, 575] width 397 height 36
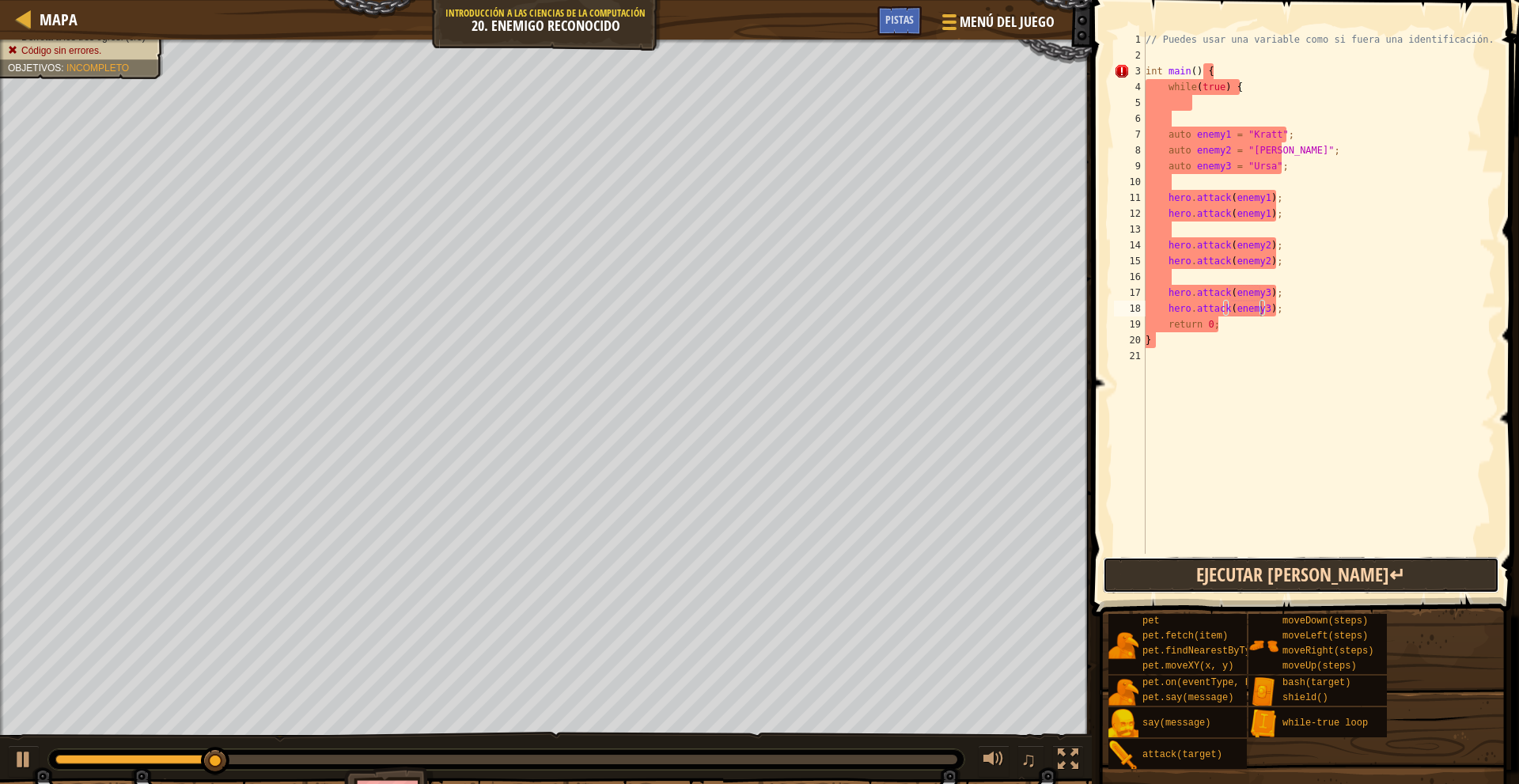
click at [1284, 562] on button "Ejecutar [PERSON_NAME]↵" at bounding box center [1301, 575] width 397 height 36
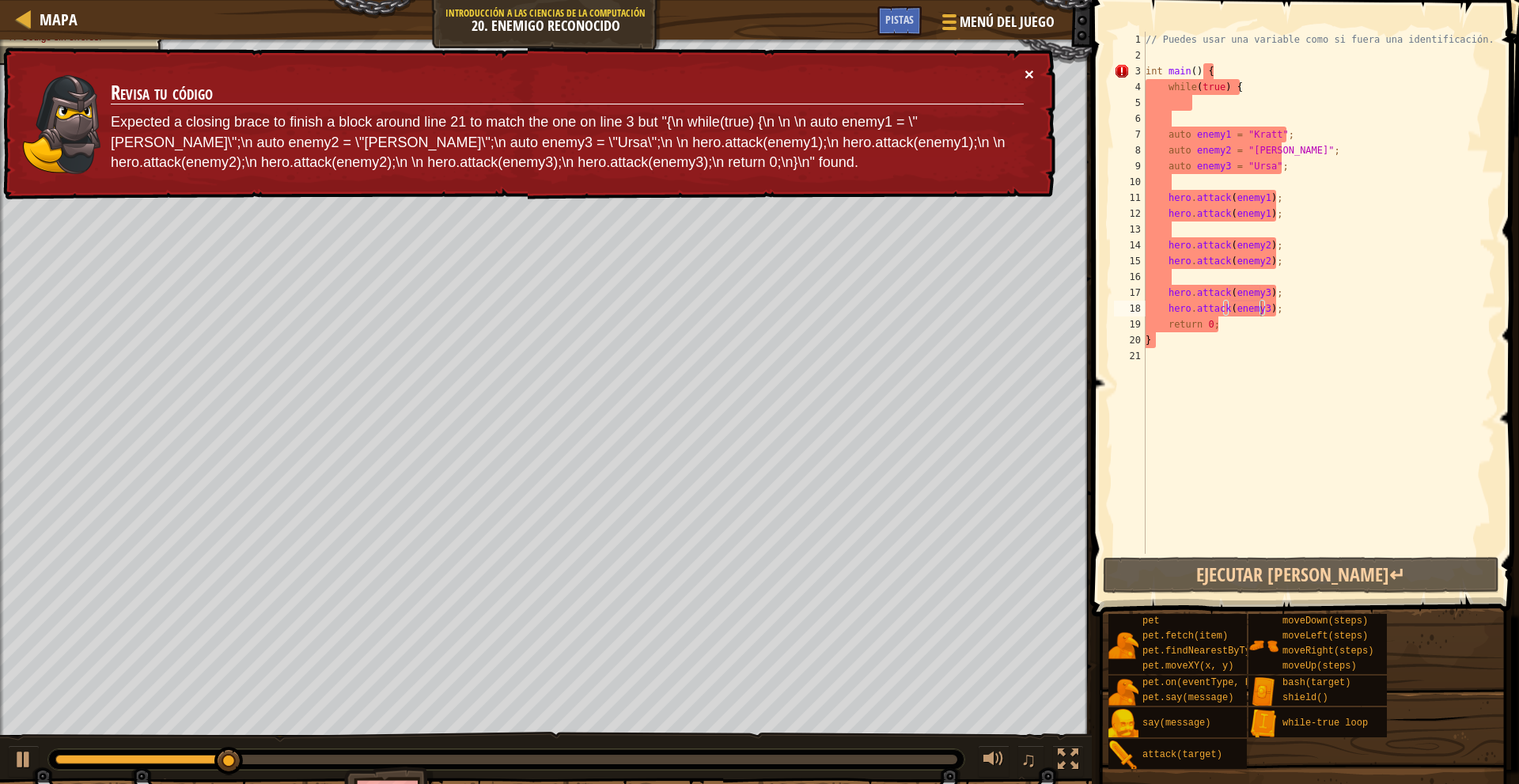
click at [1026, 66] on div "× Revisa tu código Expected a closing brace to finish a block around line 21 to…" at bounding box center [527, 124] width 1055 height 153
click at [11, 747] on button at bounding box center [24, 761] width 31 height 32
click at [1280, 310] on div "// Puedes usar una variable como si fuera una identificación. int main ( ) { wh…" at bounding box center [1318, 308] width 353 height 554
drag, startPoint x: 1166, startPoint y: 90, endPoint x: 1272, endPoint y: 86, distance: 106.1
click at [1272, 86] on div "// Puedes usar una variable como si fuera una identificación. int main ( ) { wh…" at bounding box center [1318, 308] width 353 height 554
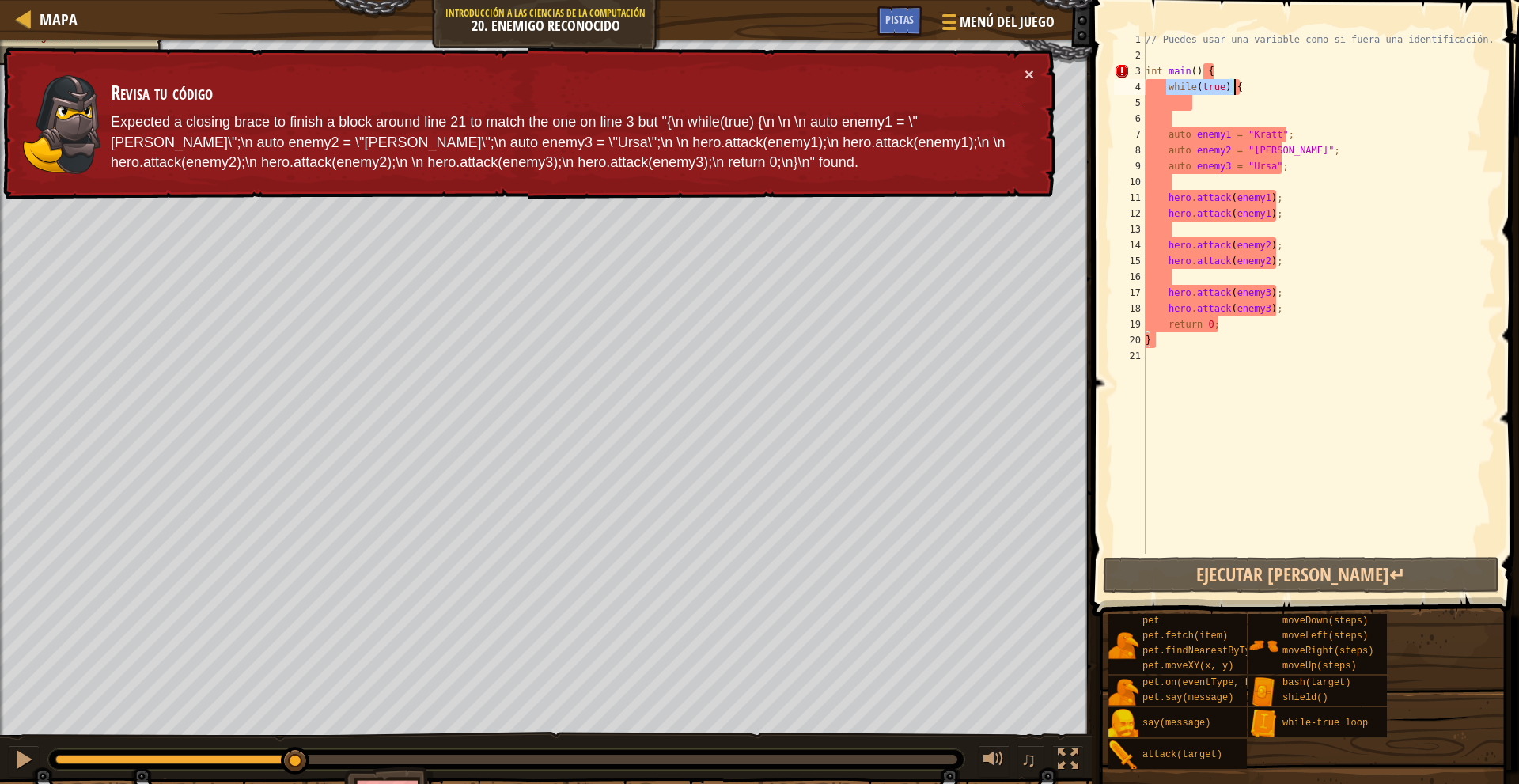
type textarea "while(true) {"
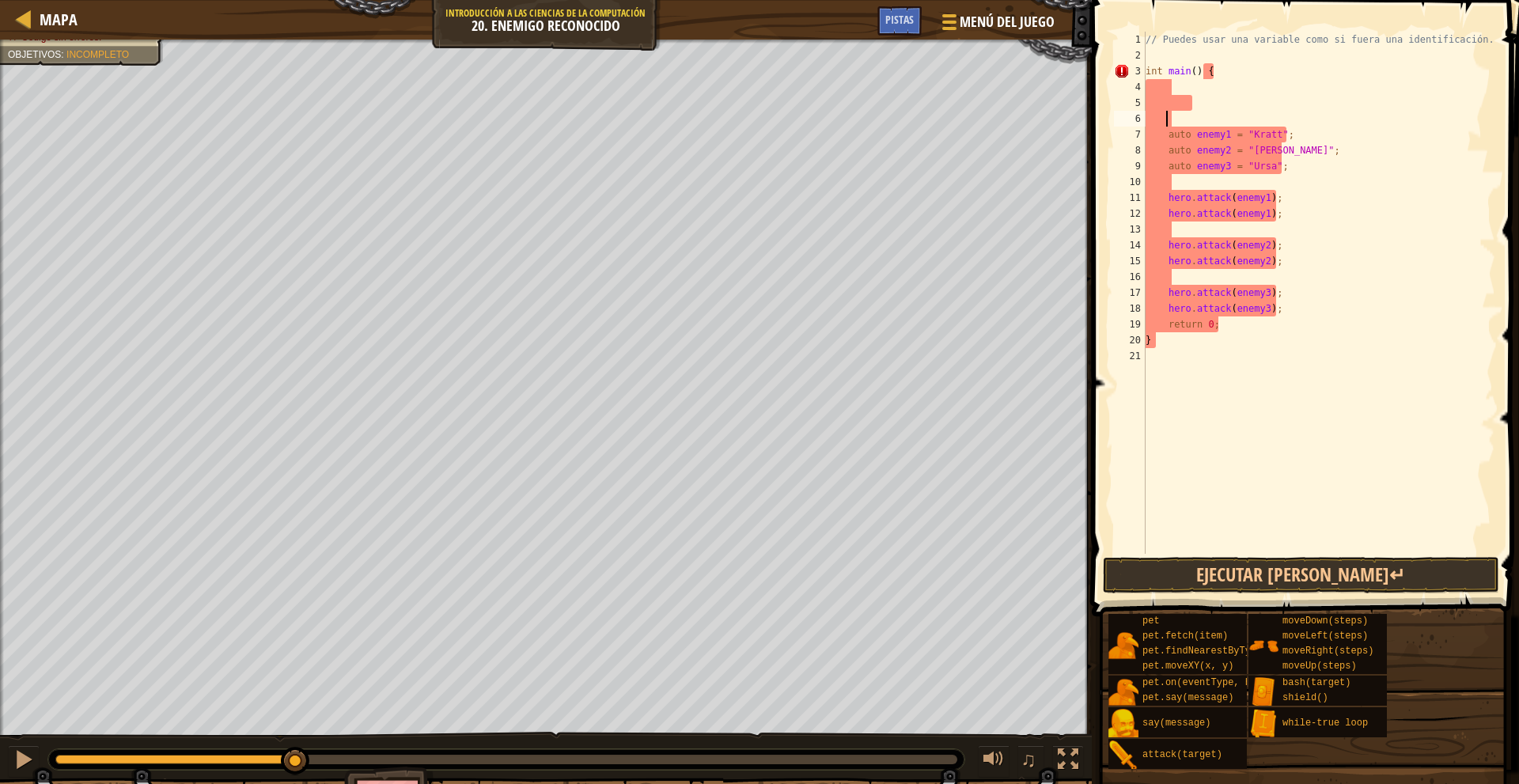
click at [1193, 123] on div "// Puedes usar una variable como si fuera una identificación. int main ( ) { au…" at bounding box center [1318, 308] width 353 height 554
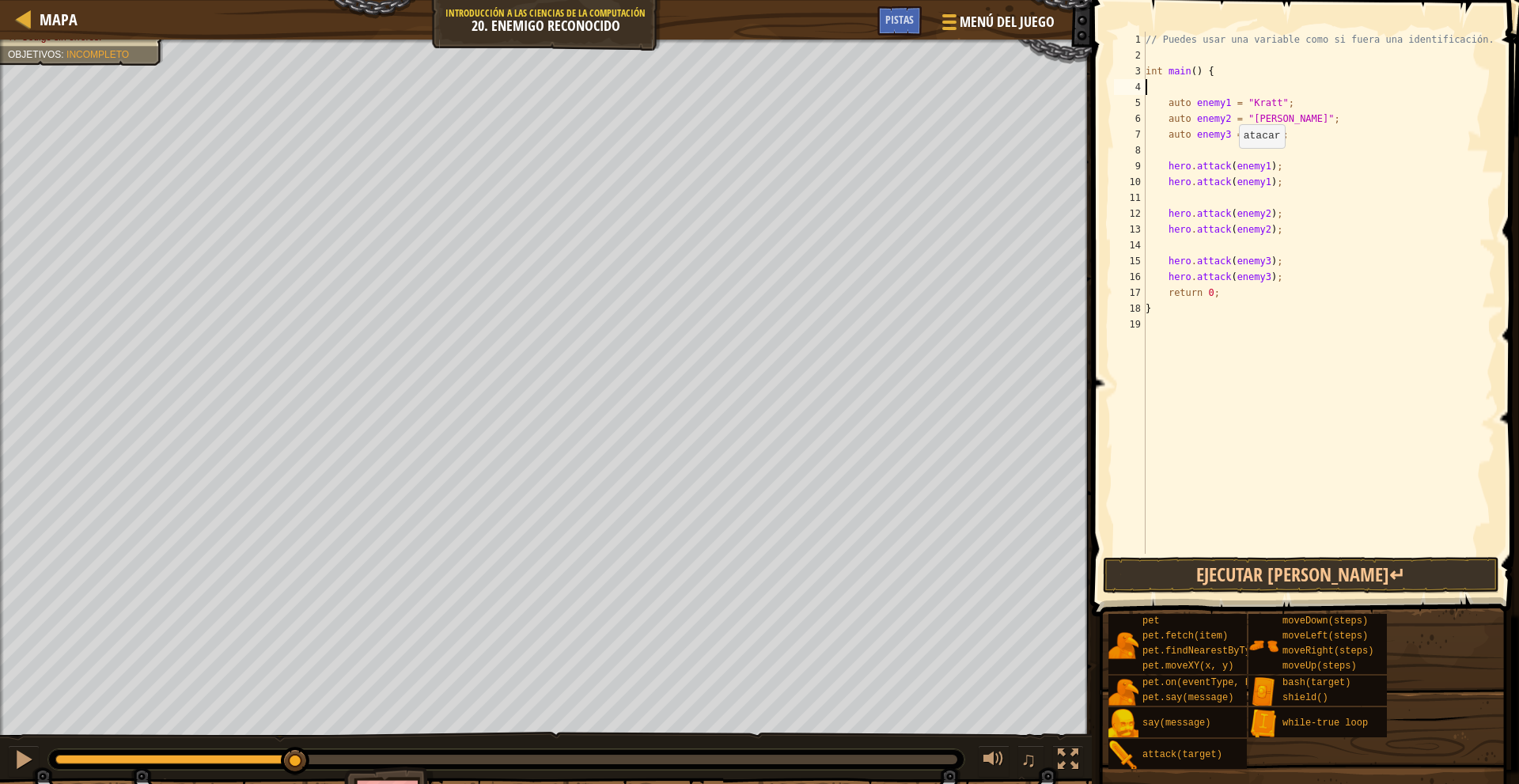
type textarea "int main() {"
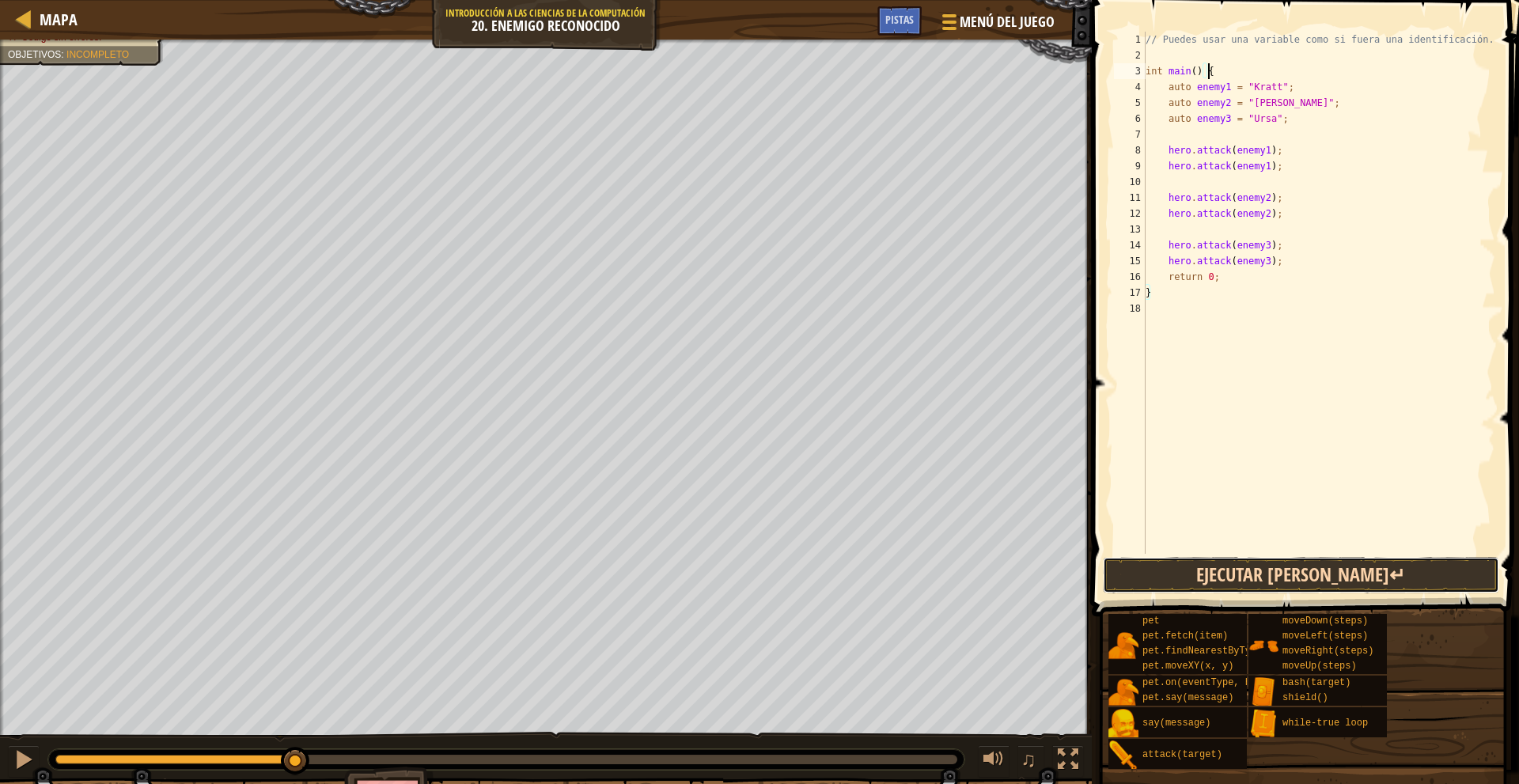
click at [1276, 579] on button "Ejecutar [PERSON_NAME]↵" at bounding box center [1301, 575] width 397 height 36
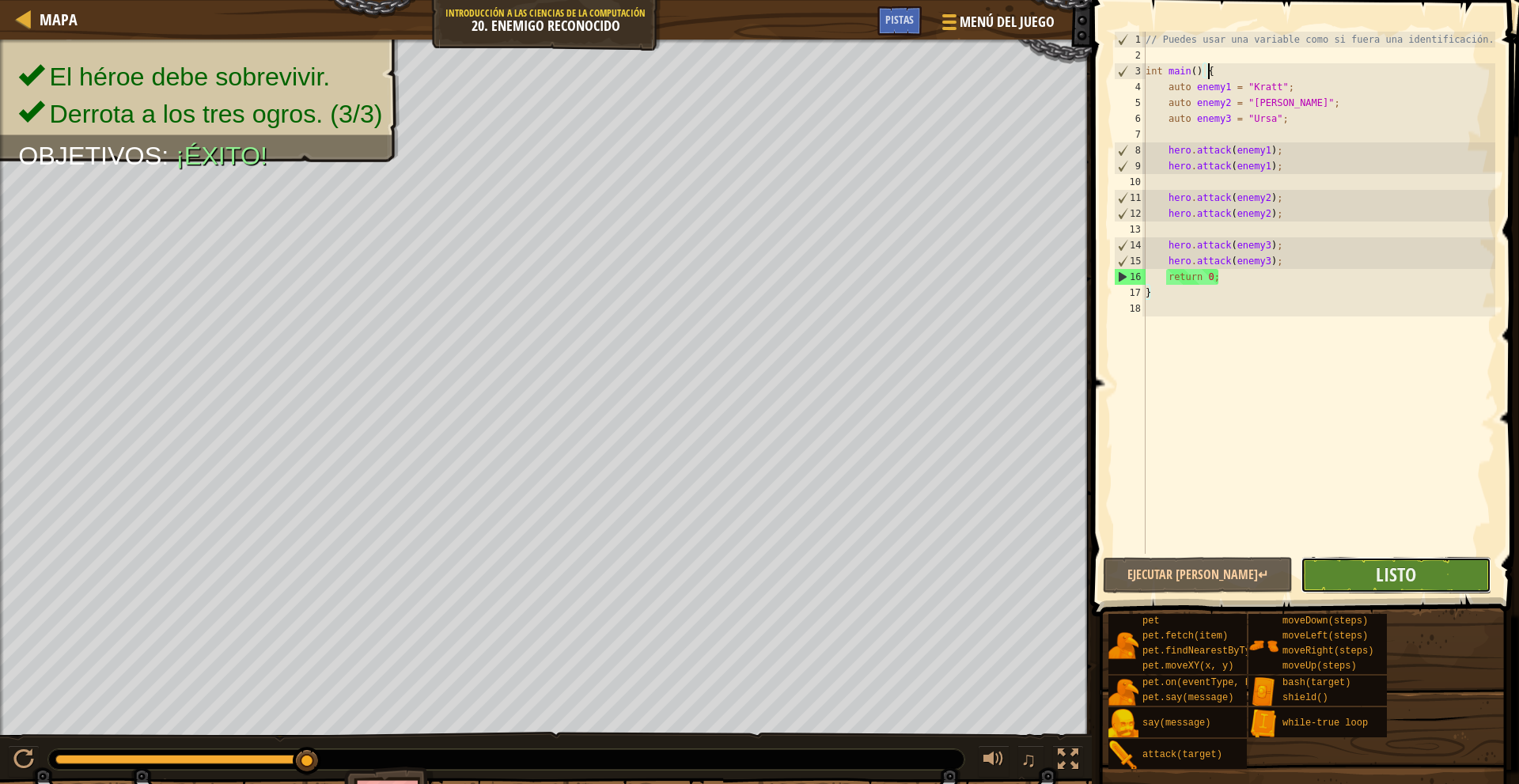
click at [1353, 582] on button "Listo" at bounding box center [1395, 575] width 190 height 36
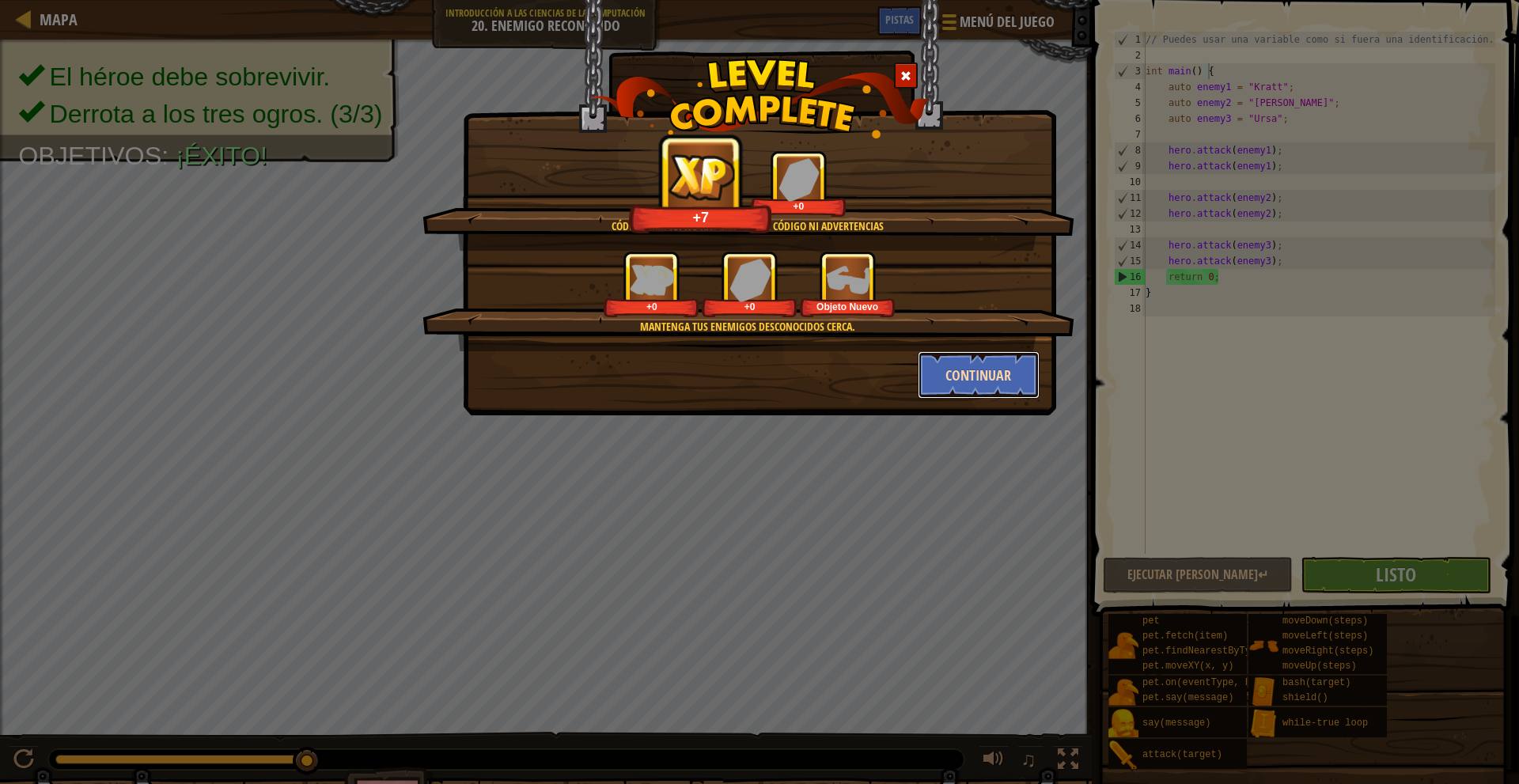
click at [993, 379] on button "Continuar" at bounding box center [978, 375] width 123 height 48
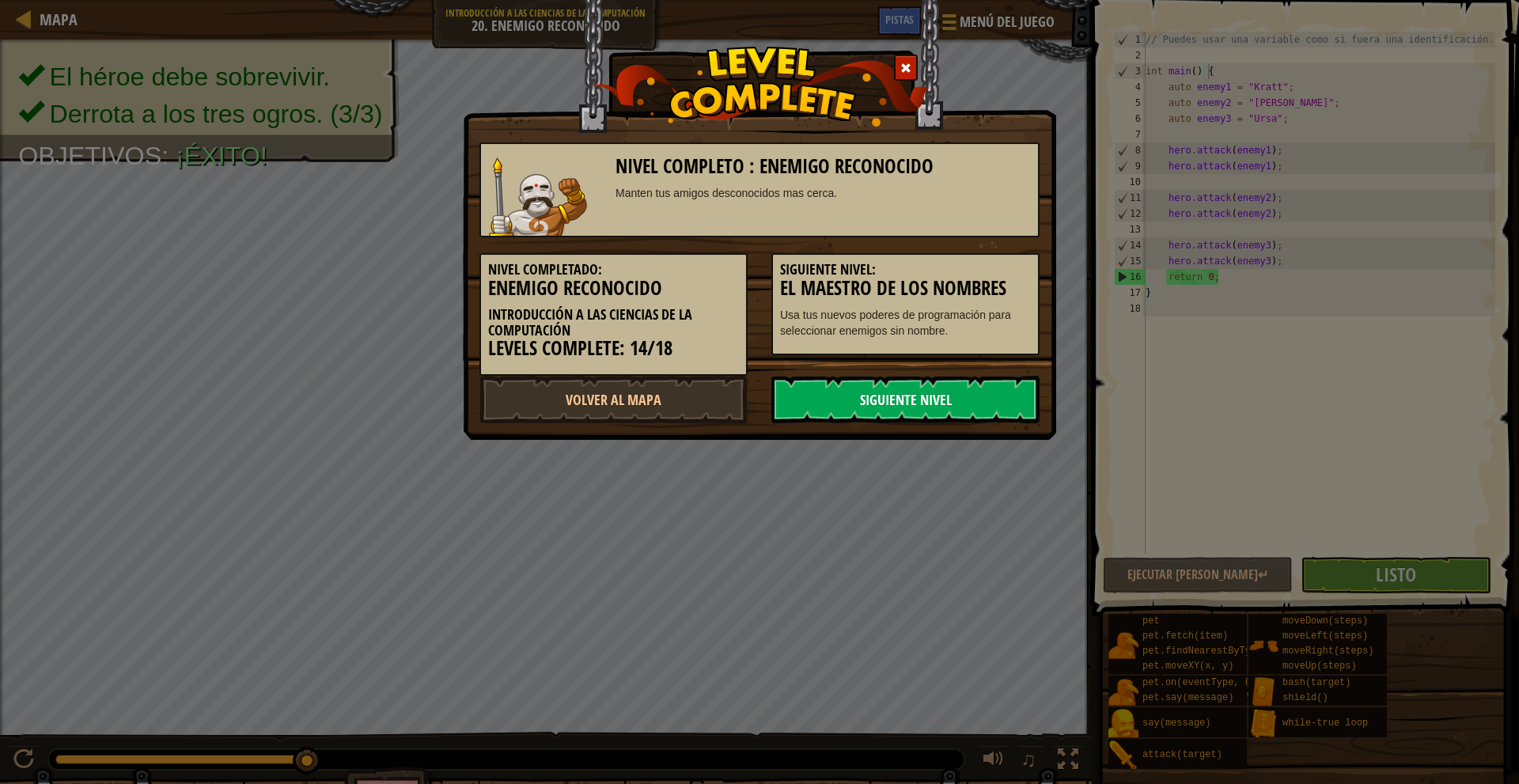
click at [878, 387] on link "Siguiente Nivel" at bounding box center [905, 400] width 268 height 48
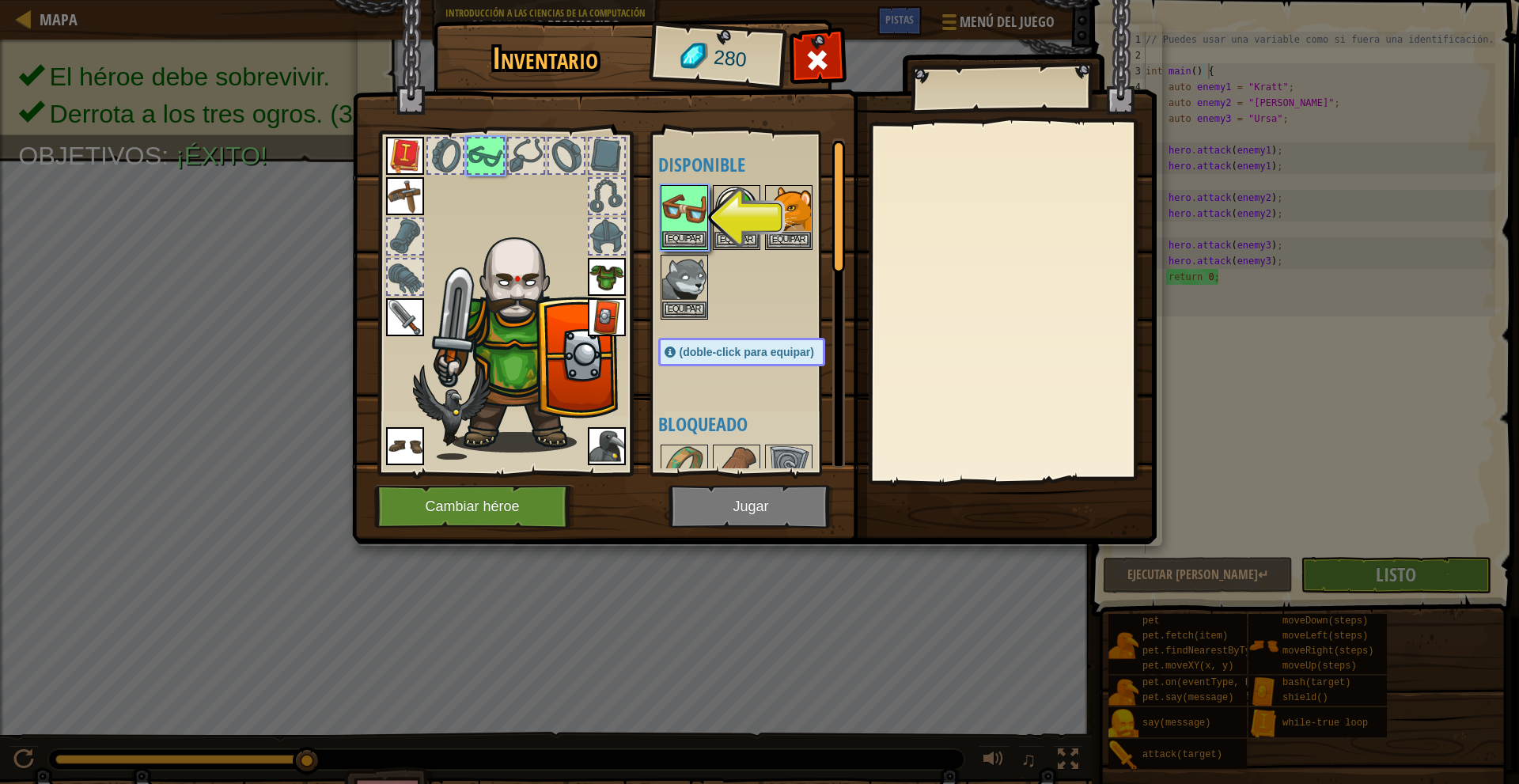
click at [692, 219] on img at bounding box center [685, 209] width 44 height 44
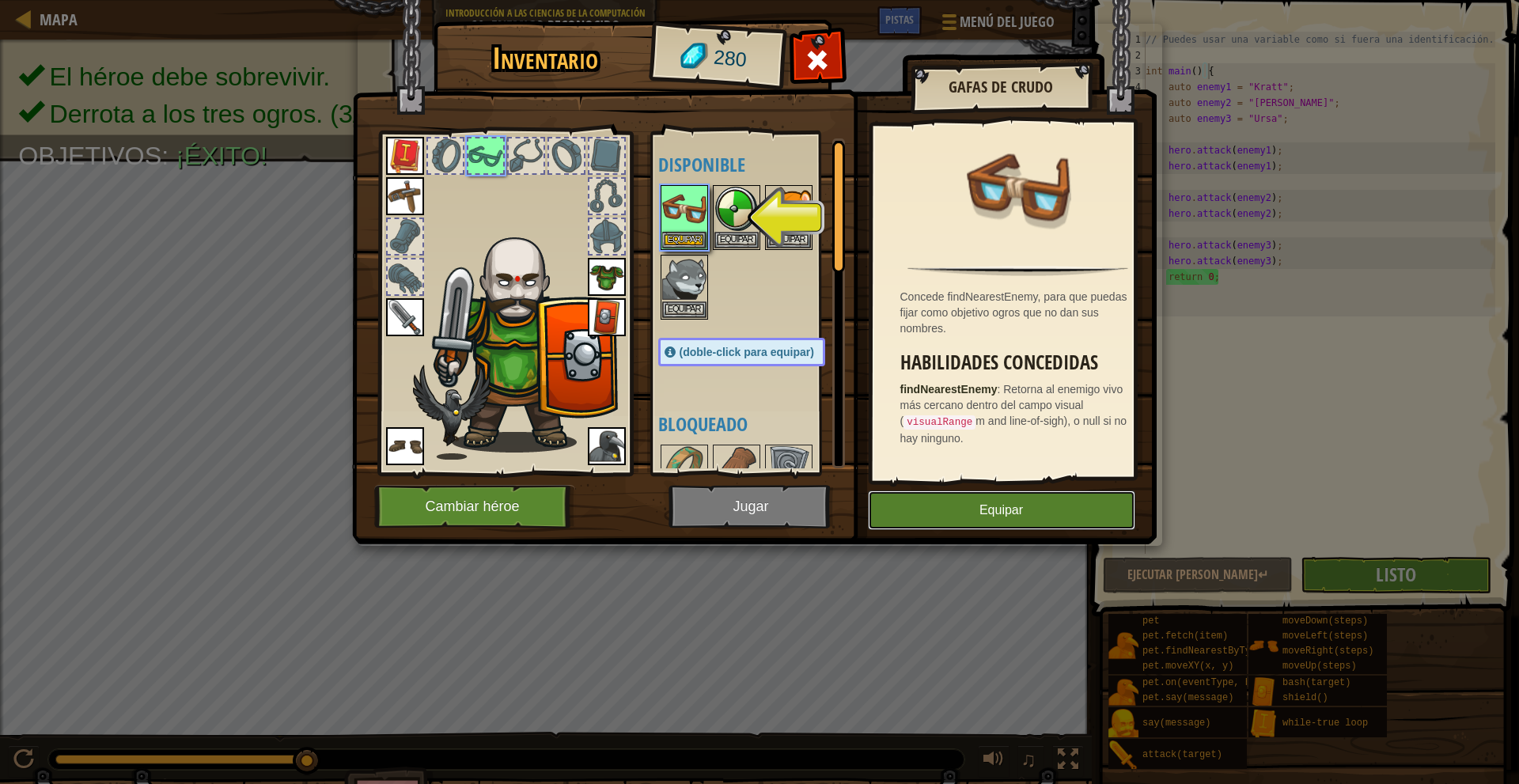
click at [1040, 497] on button "Equipar" at bounding box center [1001, 510] width 267 height 39
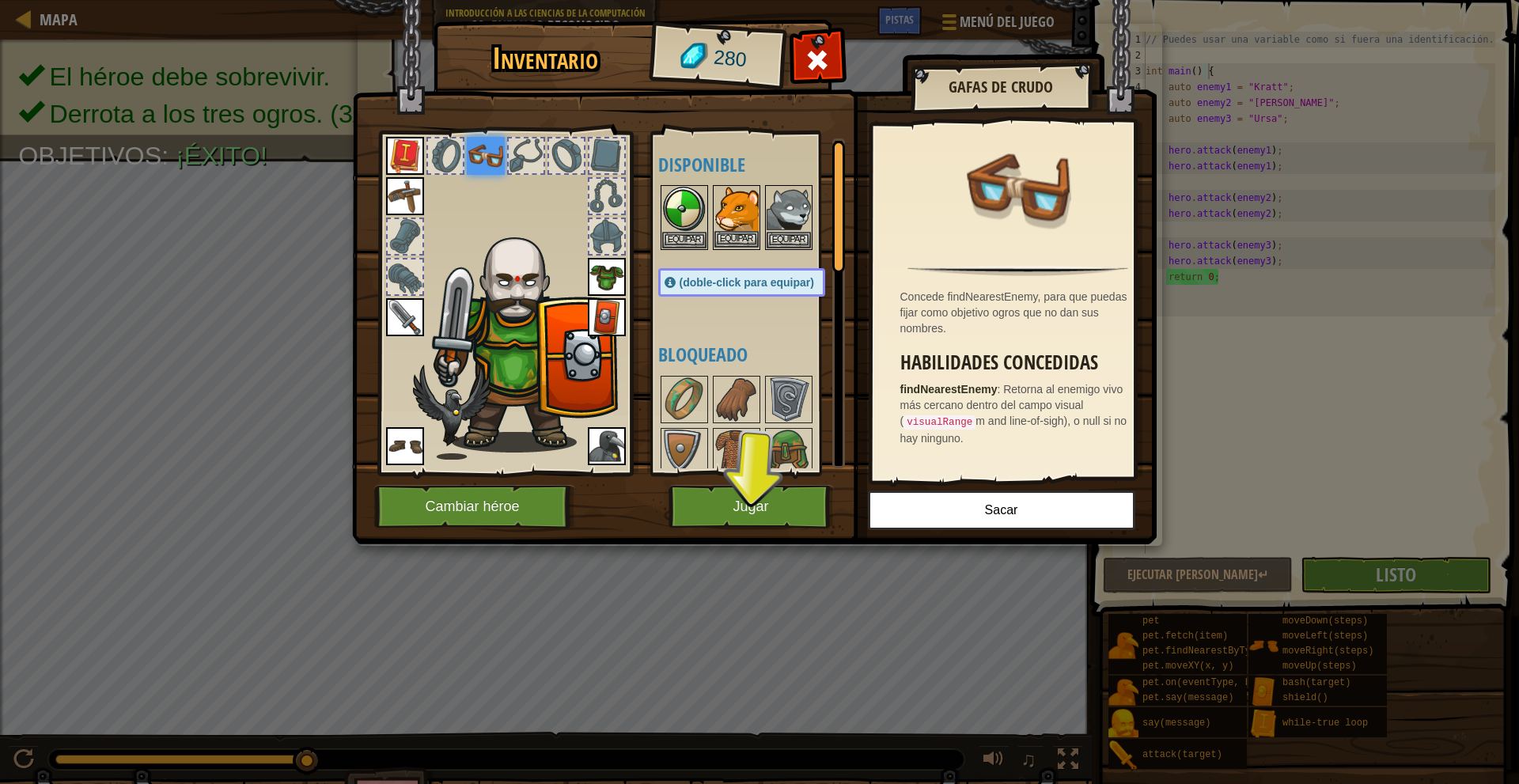
click at [747, 201] on img at bounding box center [736, 209] width 44 height 44
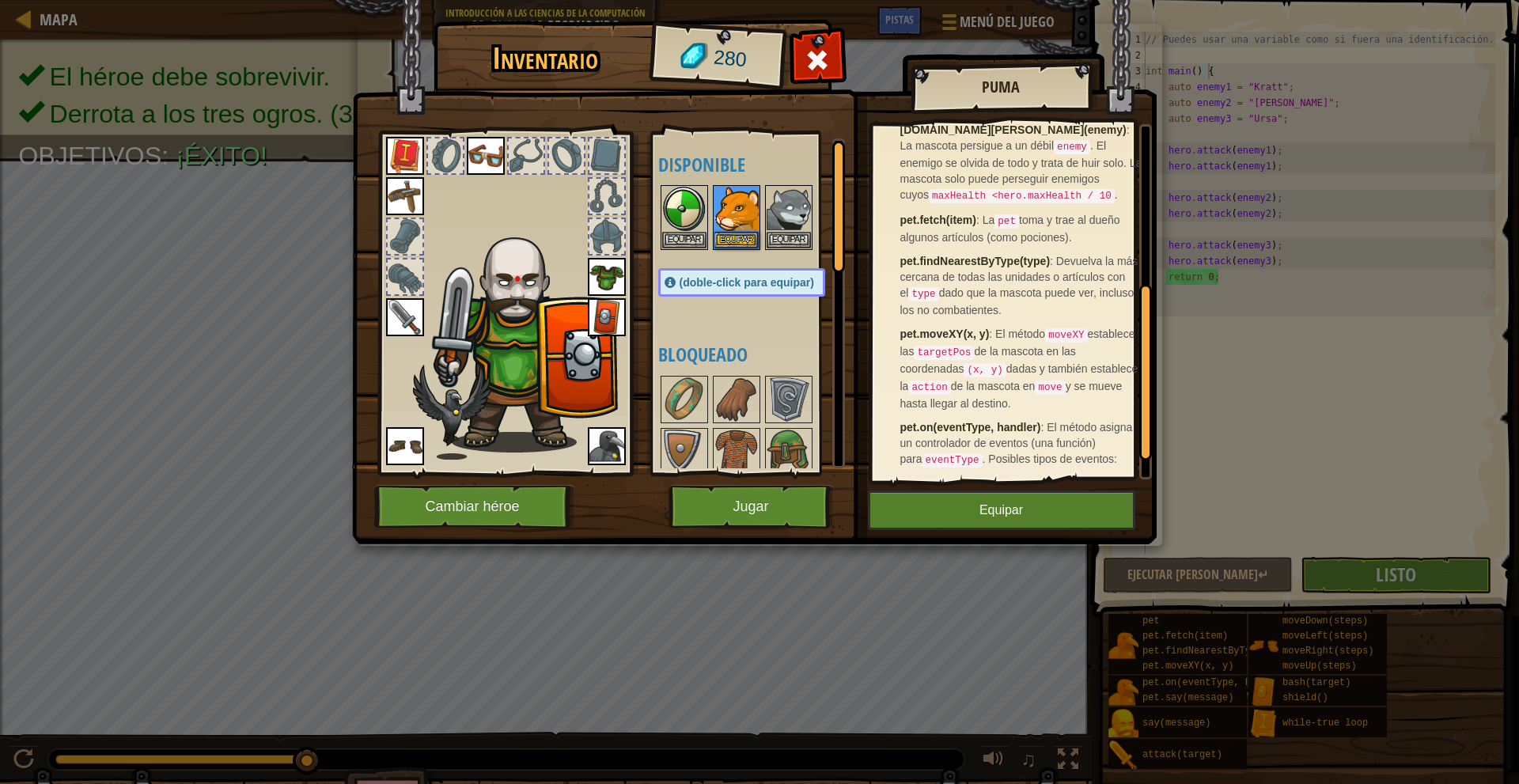
scroll to position [369, 0]
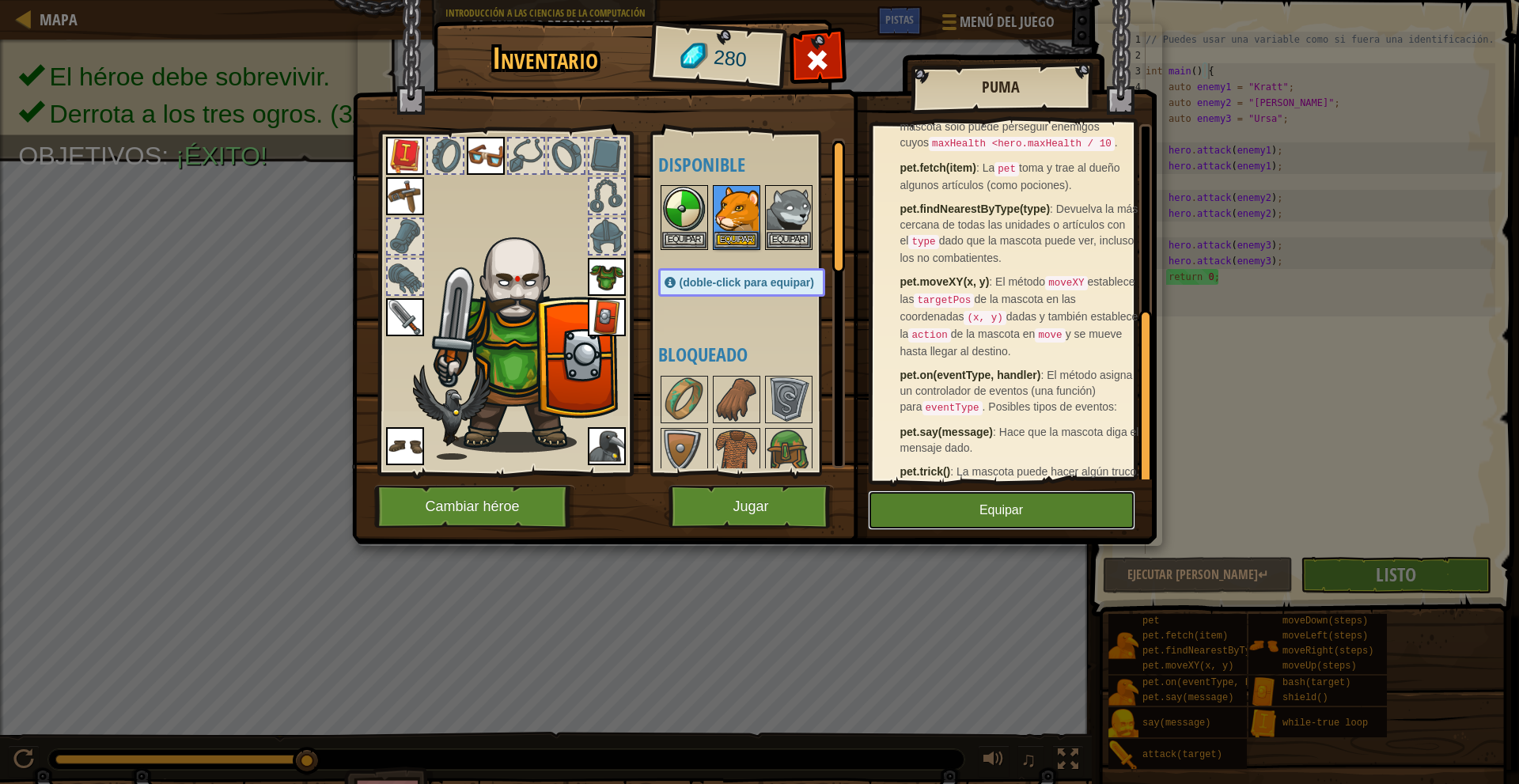
click at [973, 496] on button "Equipar" at bounding box center [1001, 510] width 267 height 39
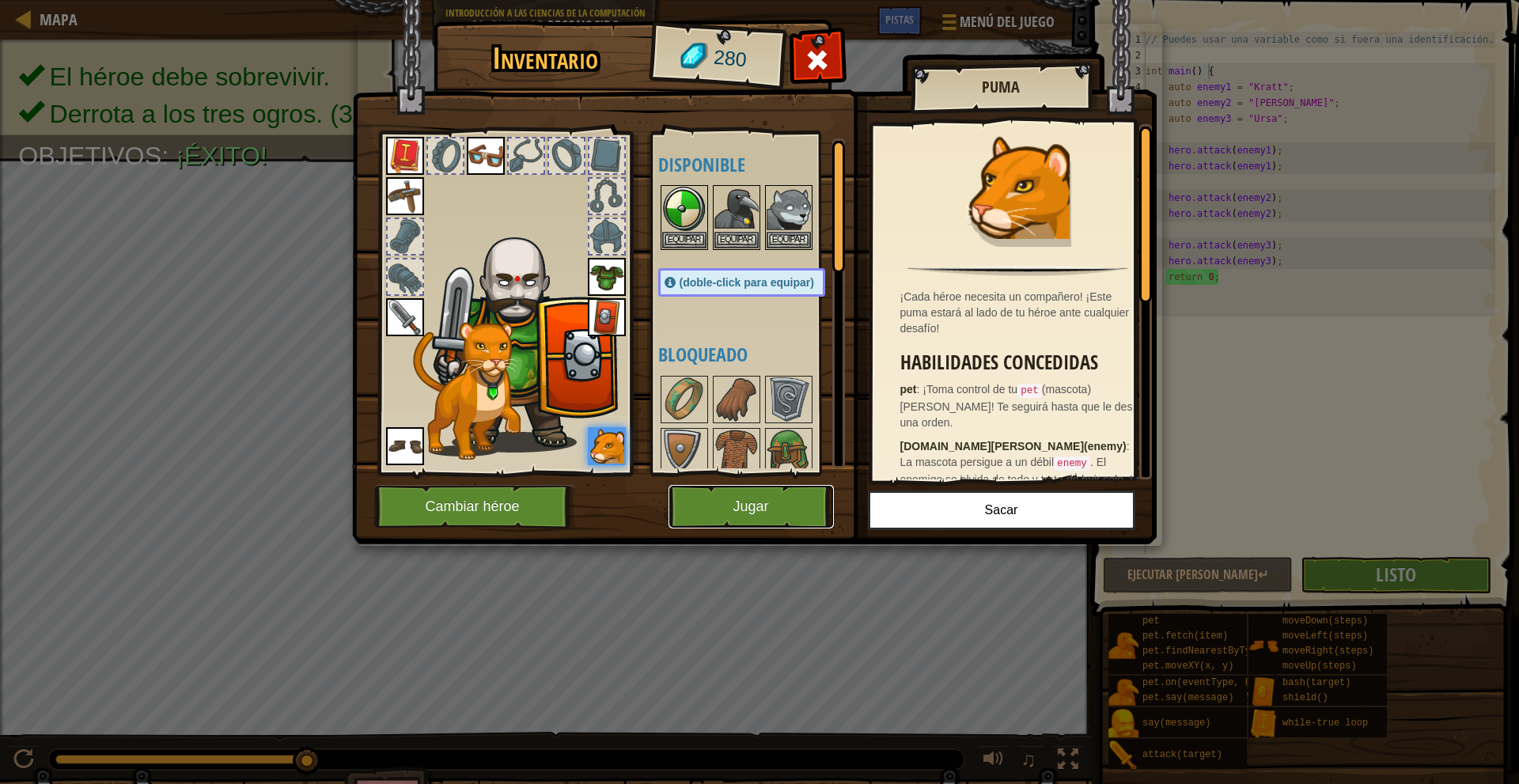
click at [766, 513] on button "Jugar" at bounding box center [750, 506] width 165 height 44
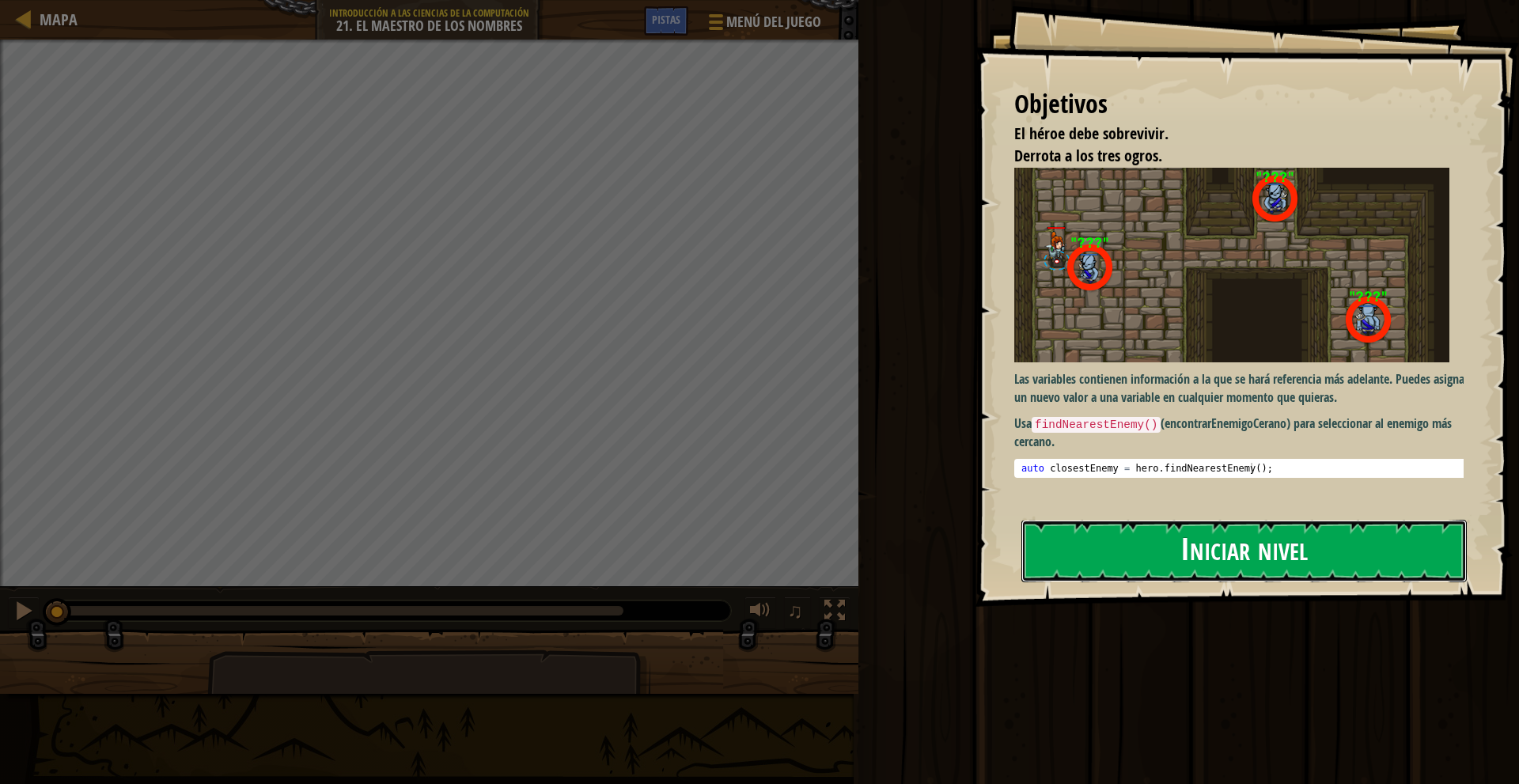
click at [1279, 537] on button "Iniciar nivel" at bounding box center [1243, 551] width 445 height 63
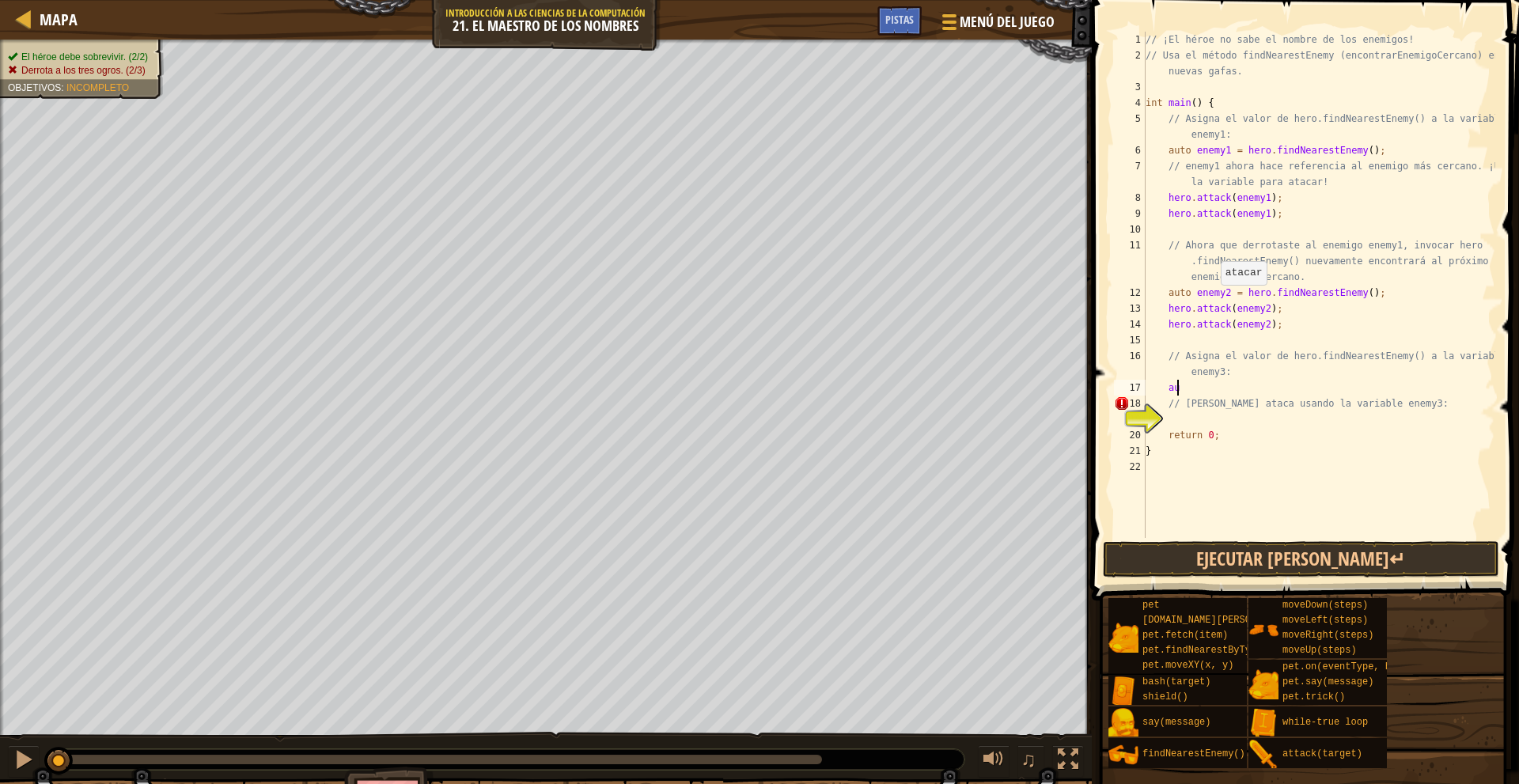
scroll to position [7, 2]
type textarea "a"
type textarea "e"
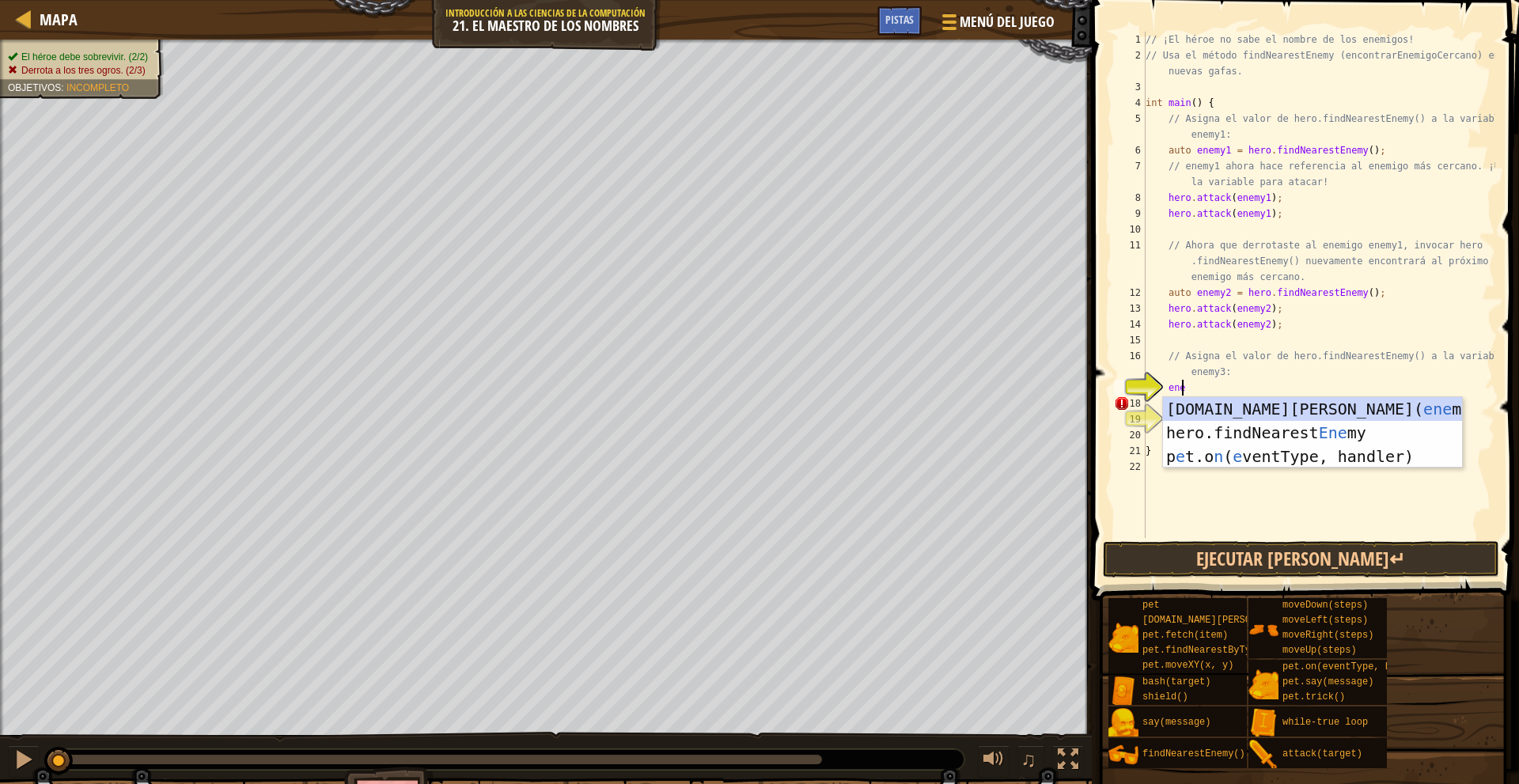
type textarea "enem"
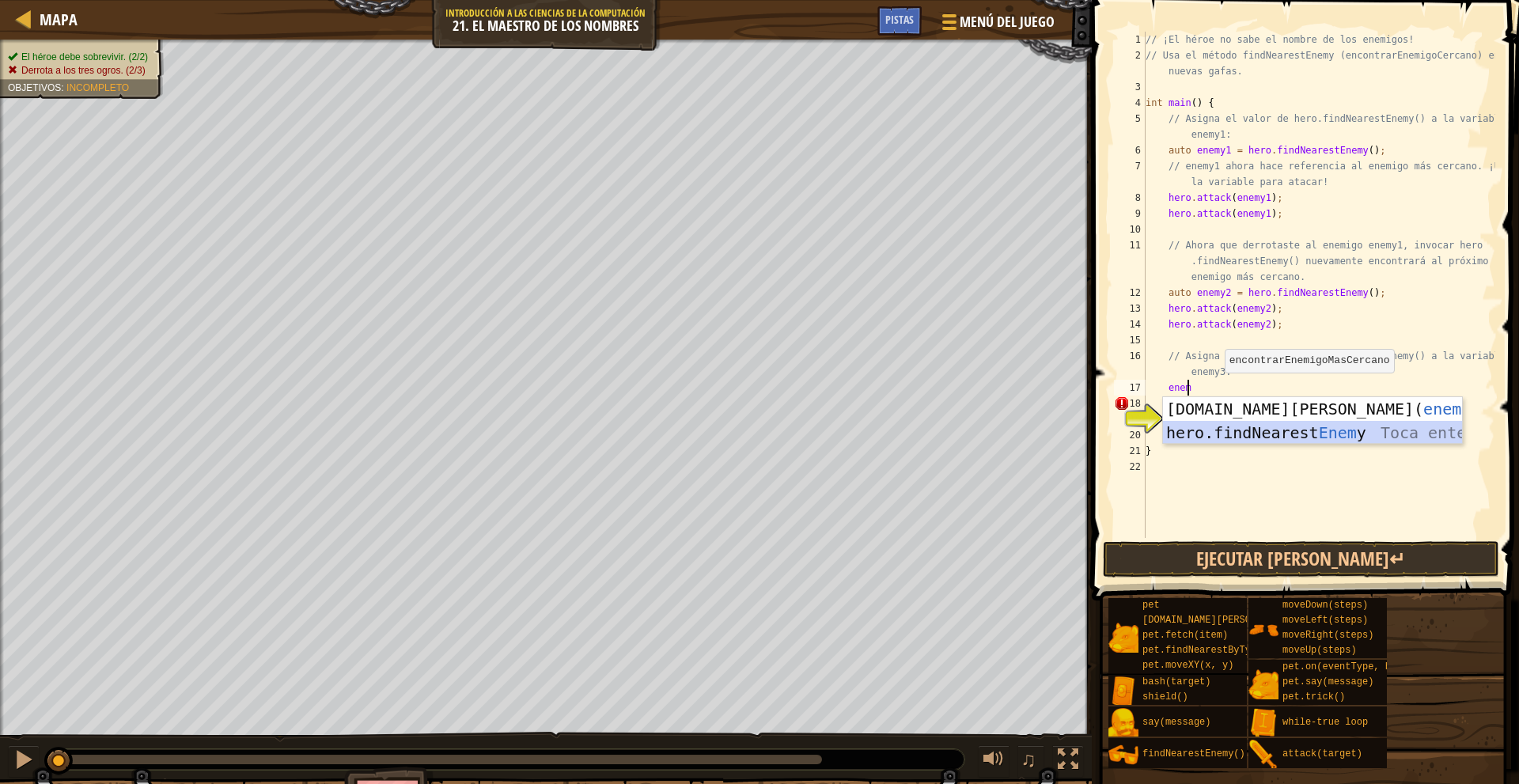
click at [1215, 428] on div "pet.chase( enem y) Toca enter hero.findNearest Enem y Toca enter" at bounding box center [1312, 444] width 299 height 95
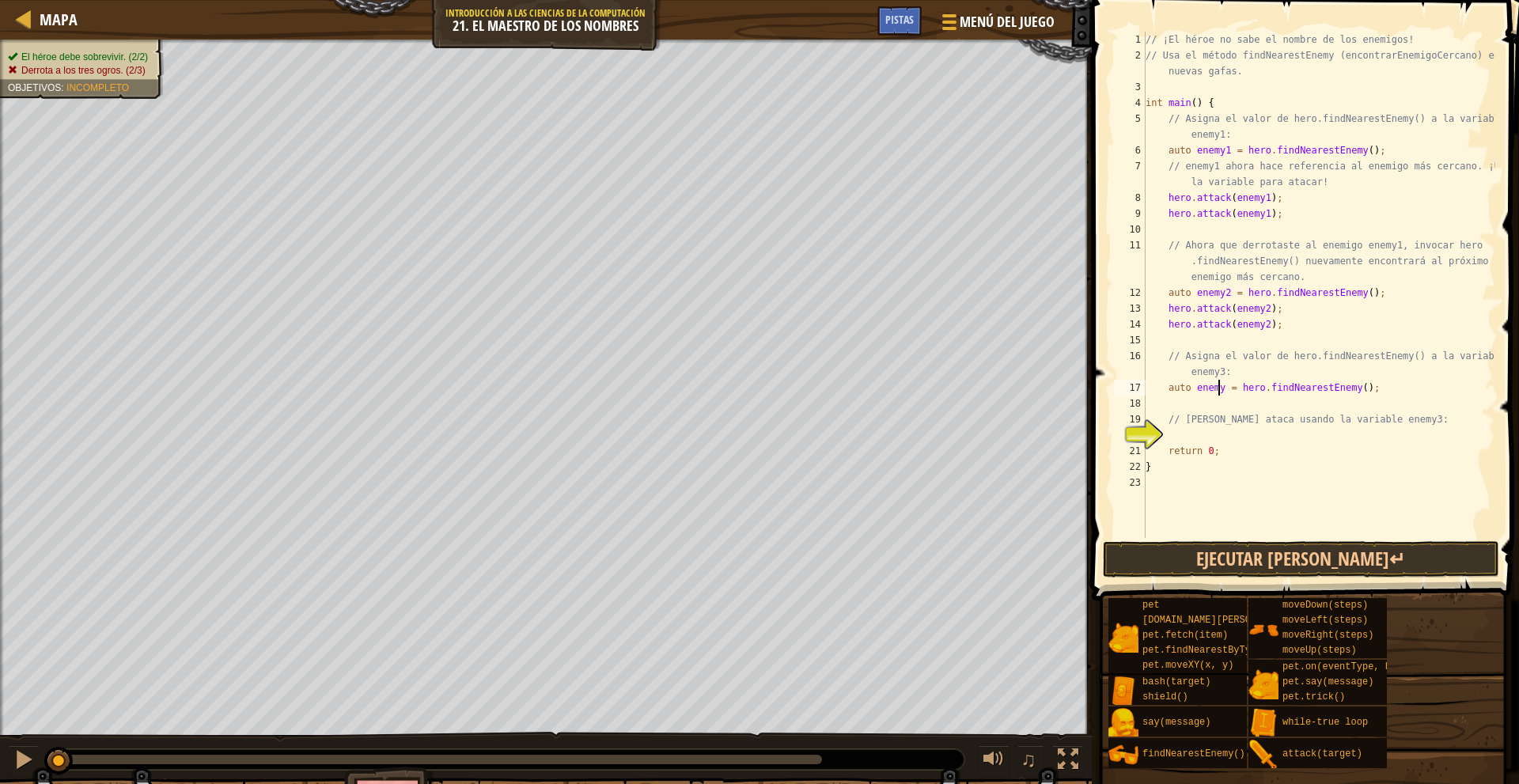
click at [1215, 389] on div "// ¡El héroe no sabe el nombre de los enemigos! // Usa el método findNearestEne…" at bounding box center [1318, 300] width 353 height 538
type textarea "auto enemy3 = hero.findNearestEnemy();"
click at [1203, 433] on div "// ¡El héroe no sabe el nombre de los enemigos! // Usa el método findNearestEne…" at bounding box center [1318, 300] width 353 height 538
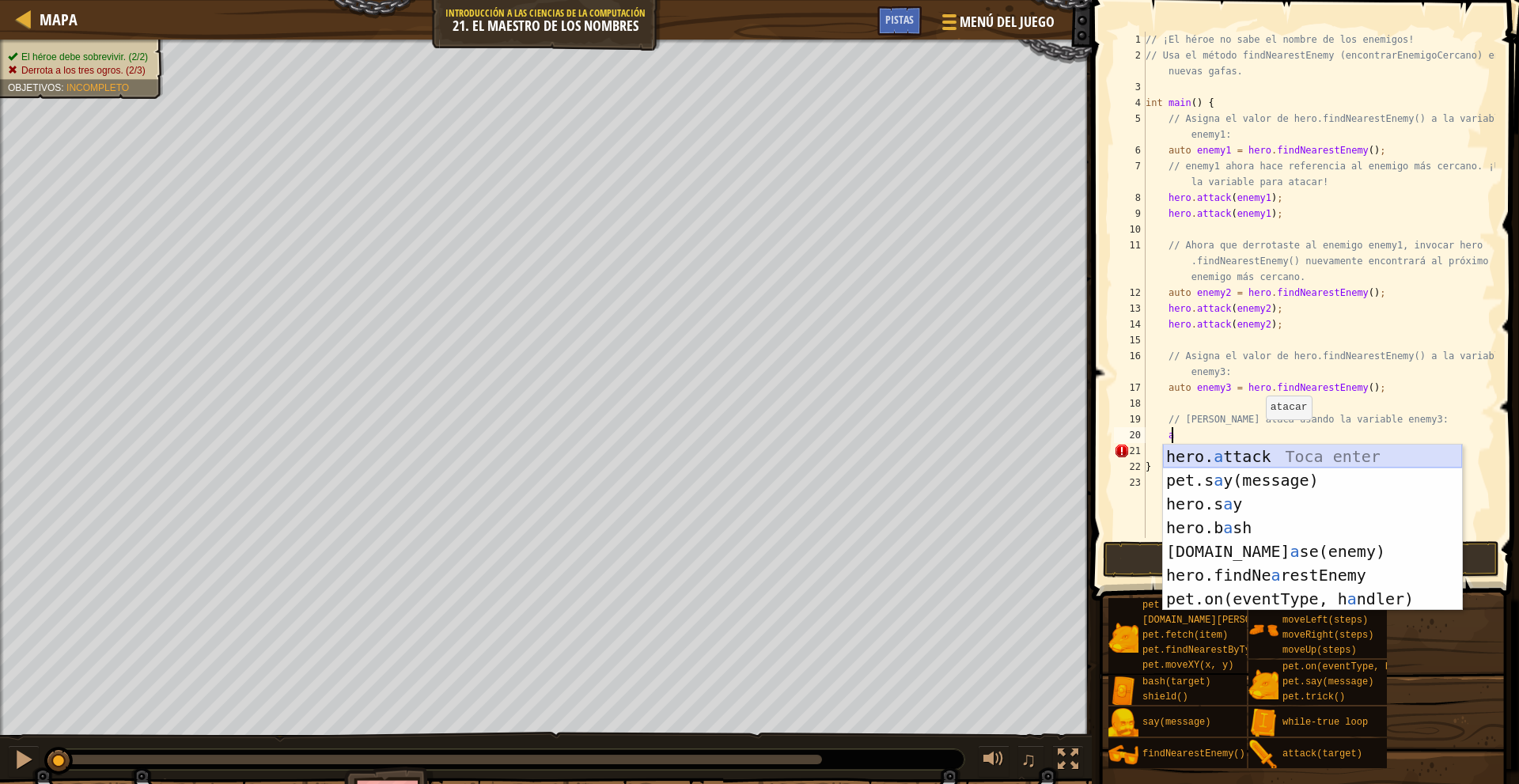
click at [1279, 452] on div "hero. a ttack Toca enter pet.s a y(message) Toca enter hero.s a y Toca enter he…" at bounding box center [1312, 551] width 299 height 214
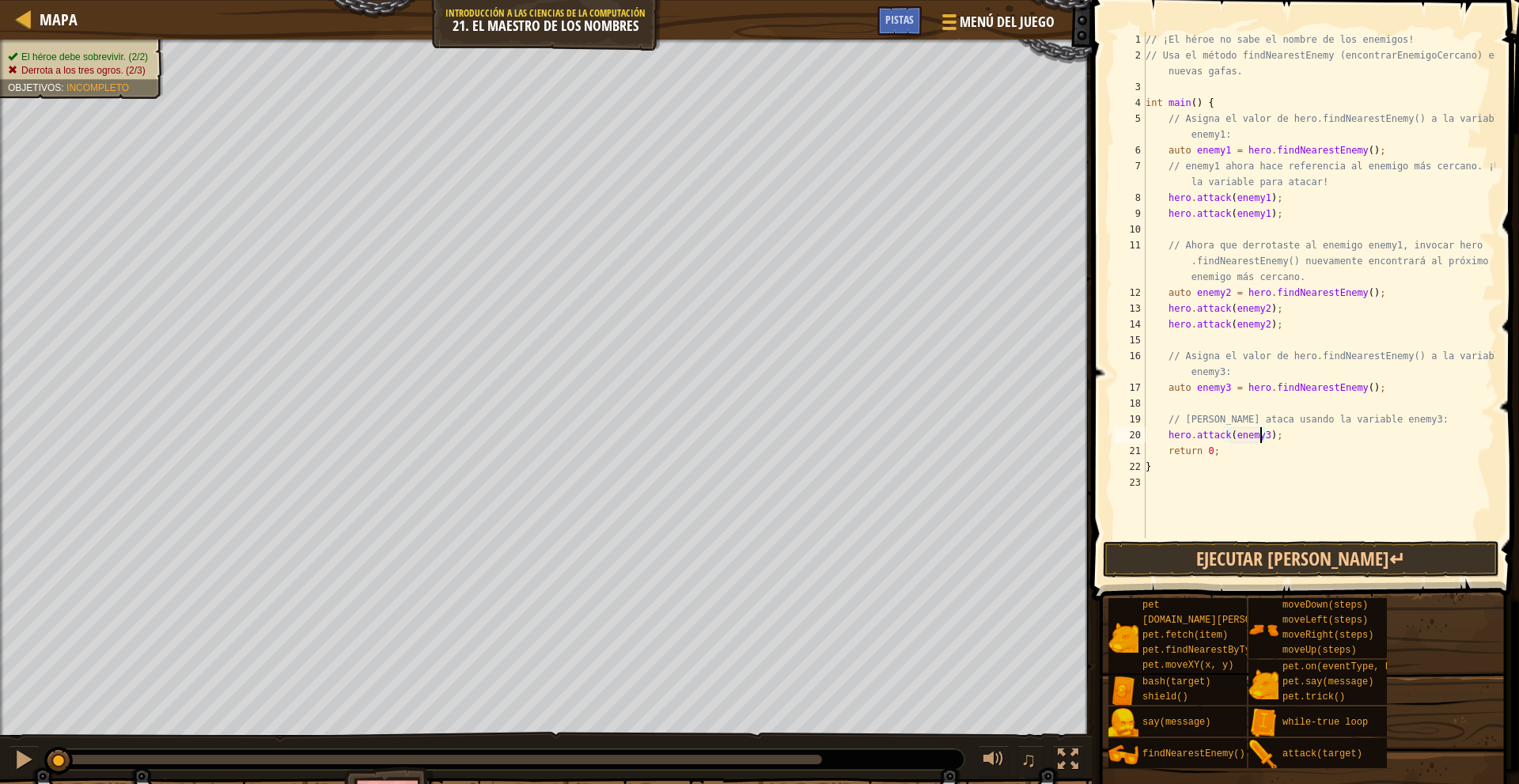
scroll to position [7, 10]
drag, startPoint x: 1286, startPoint y: 443, endPoint x: 1267, endPoint y: 434, distance: 21.0
click at [1231, 437] on div "// ¡El héroe no sabe el nombre de los enemigos! // Usa el método findNearestEne…" at bounding box center [1318, 300] width 353 height 538
click at [1277, 434] on div "// ¡El héroe no sabe el nombre de los enemigos! // Usa el método findNearestEne…" at bounding box center [1318, 300] width 353 height 538
type textarea "hero.attack(enemy3);"
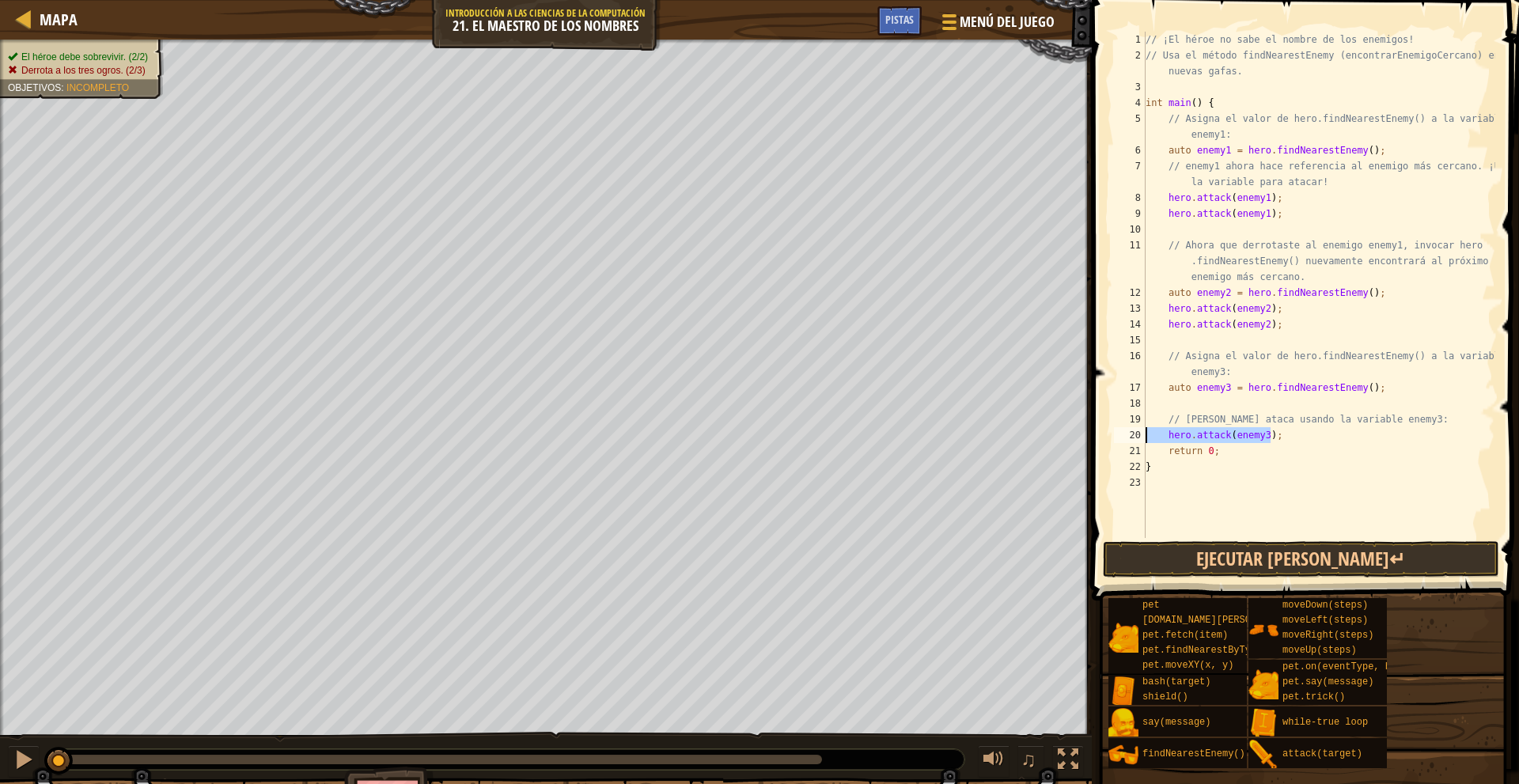
drag, startPoint x: 1275, startPoint y: 434, endPoint x: 1160, endPoint y: 435, distance: 115.0
click at [1160, 435] on div "// ¡El héroe no sabe el nombre de los enemigos! // Usa el método findNearestEne…" at bounding box center [1318, 300] width 353 height 538
click at [1288, 438] on div "// ¡El héroe no sabe el nombre de los enemigos! // Usa el método findNearestEne…" at bounding box center [1318, 300] width 353 height 538
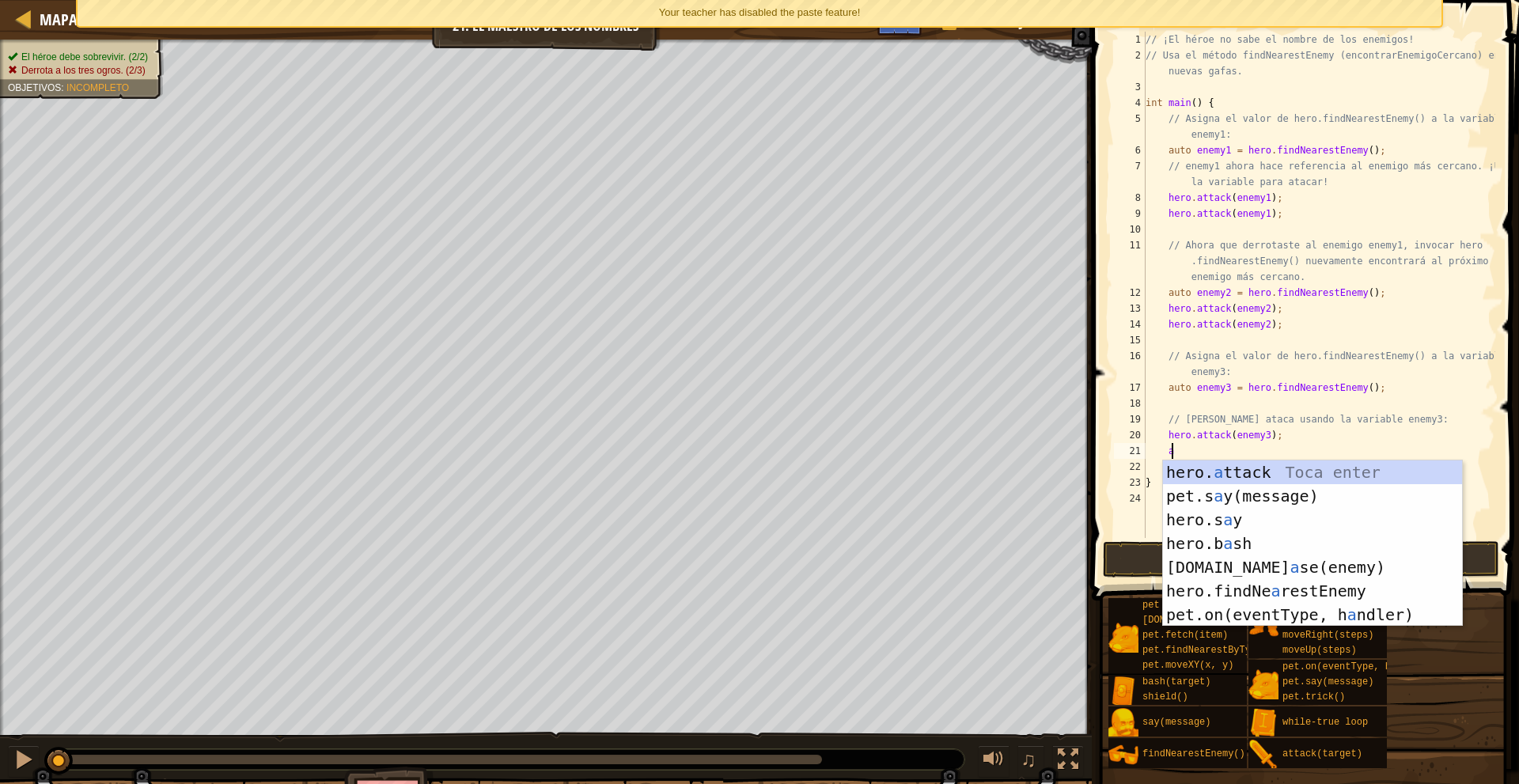
scroll to position [7, 2]
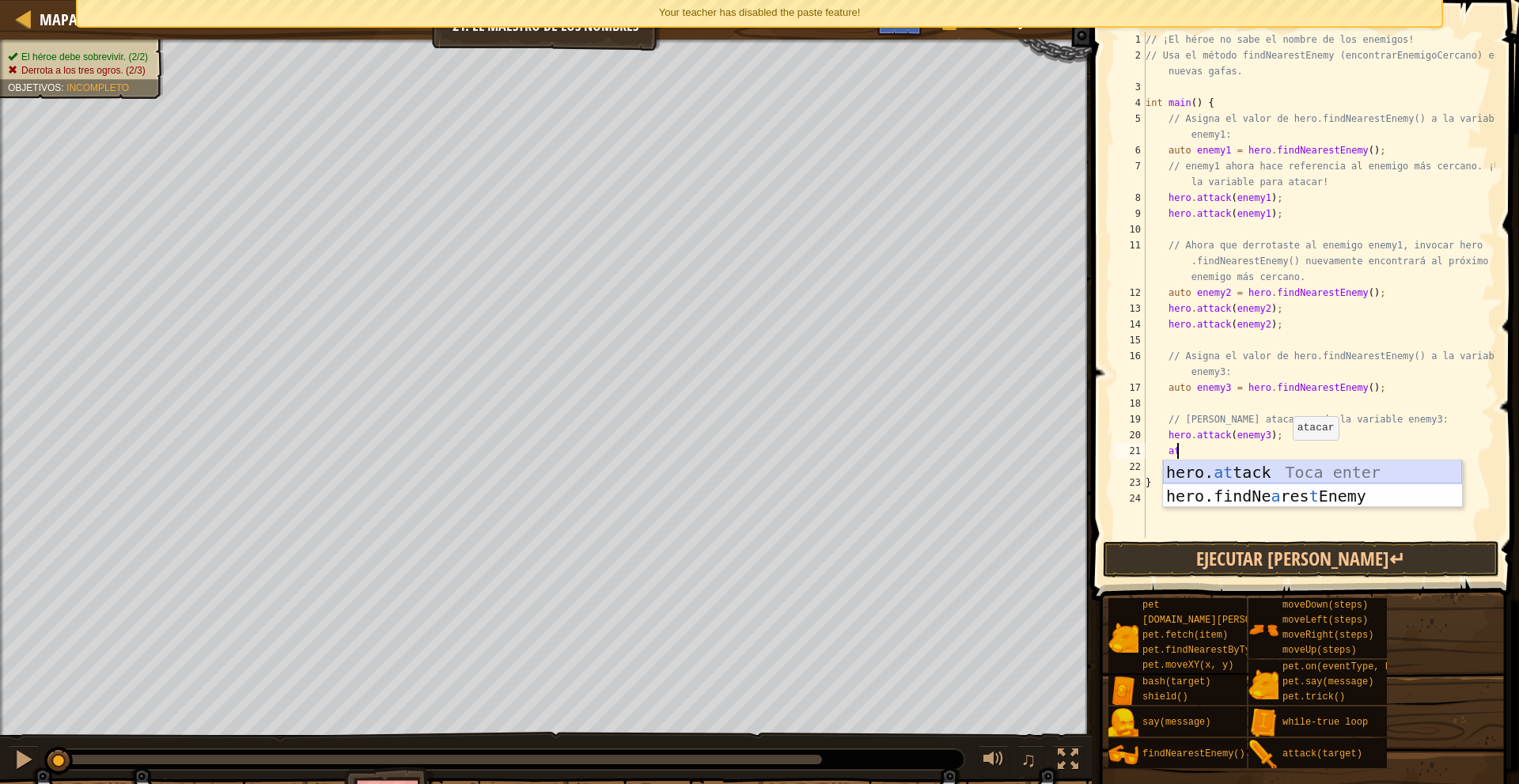
click at [1286, 466] on div "hero. at tack Toca enter hero.findNe a res t Enemy Toca enter" at bounding box center [1312, 507] width 299 height 95
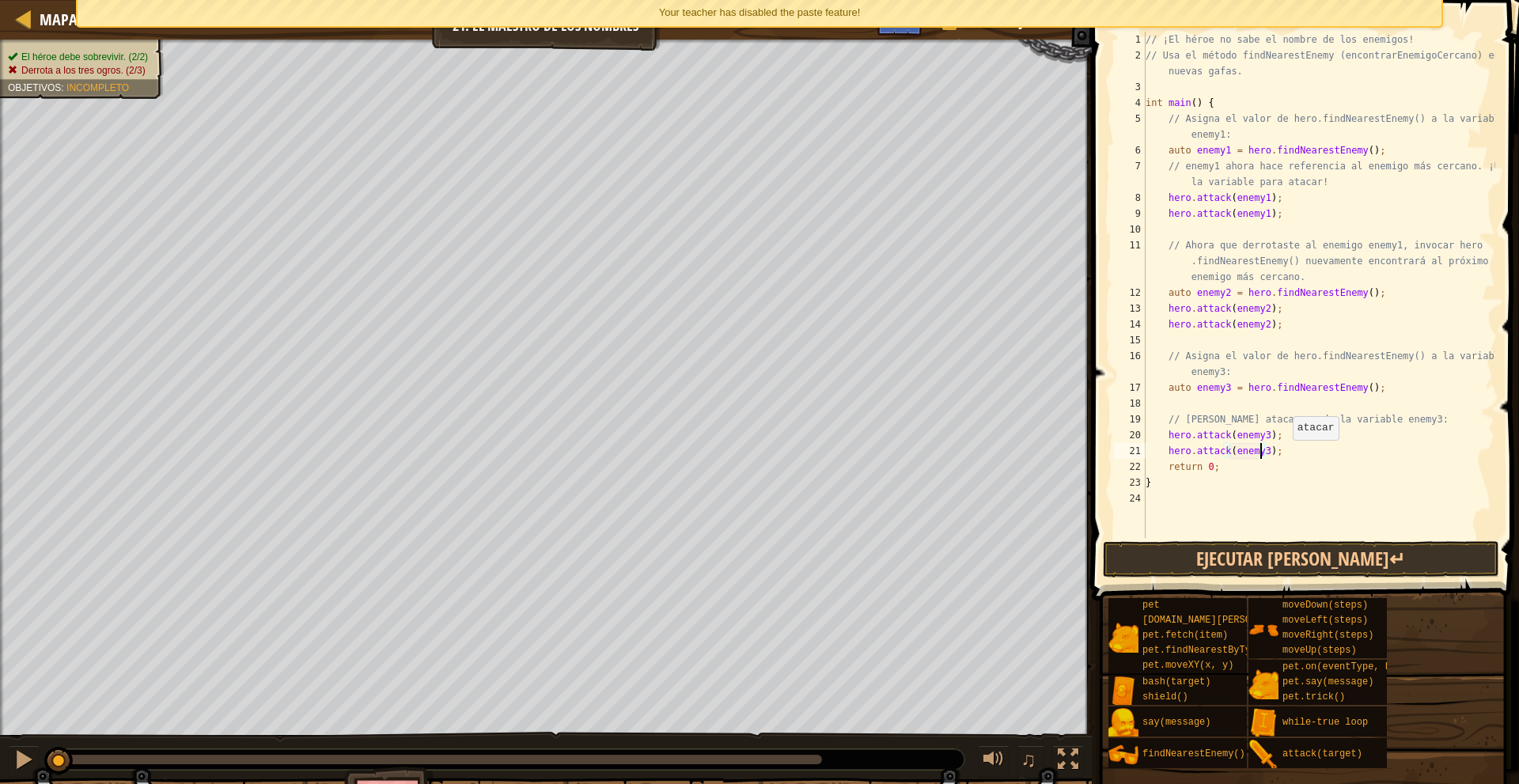
scroll to position [7, 10]
type textarea "hero.attack(enemy3);"
click at [1289, 571] on button "Ejecutar [PERSON_NAME]↵" at bounding box center [1301, 559] width 397 height 36
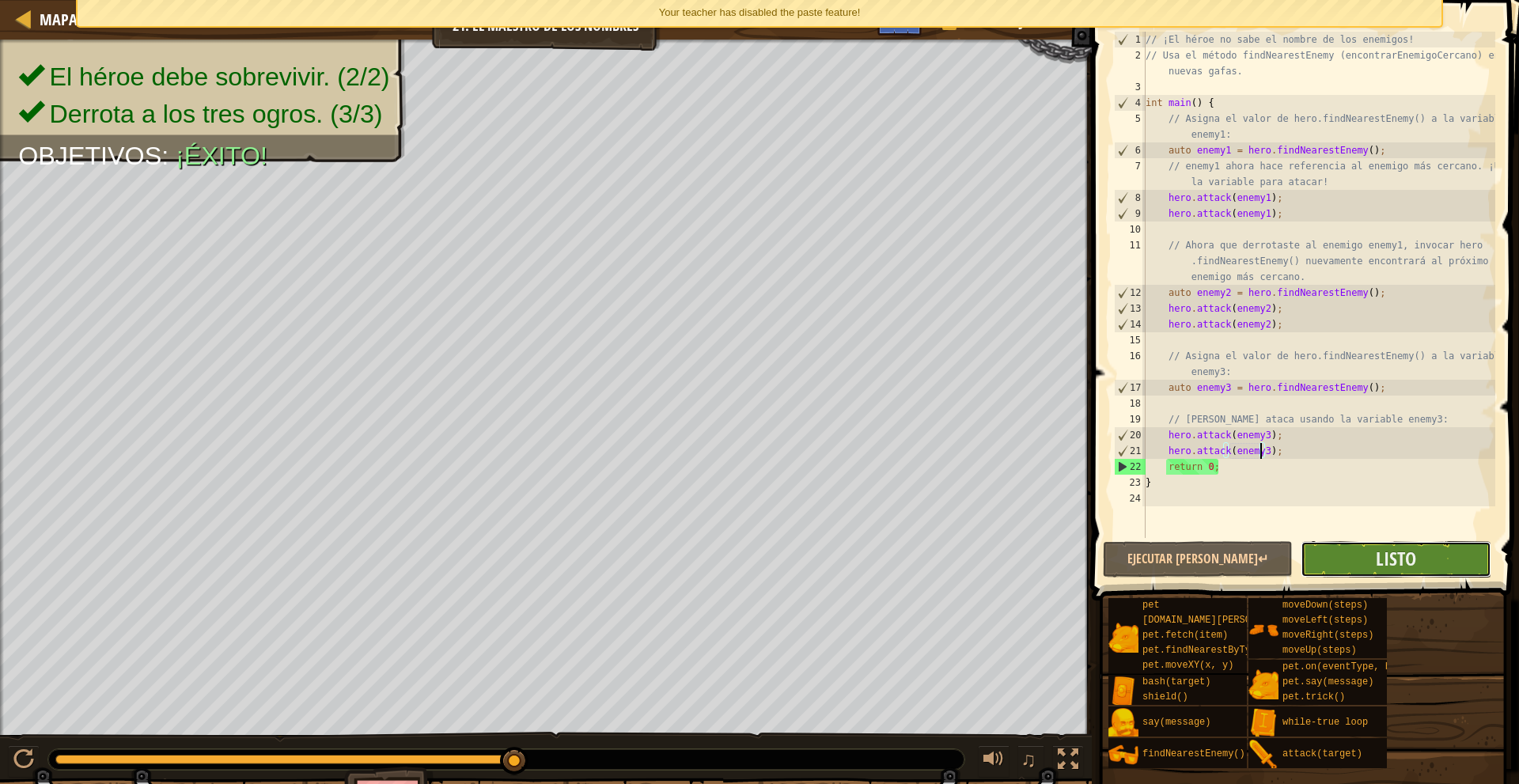
click at [1376, 545] on button "Listo" at bounding box center [1395, 559] width 190 height 36
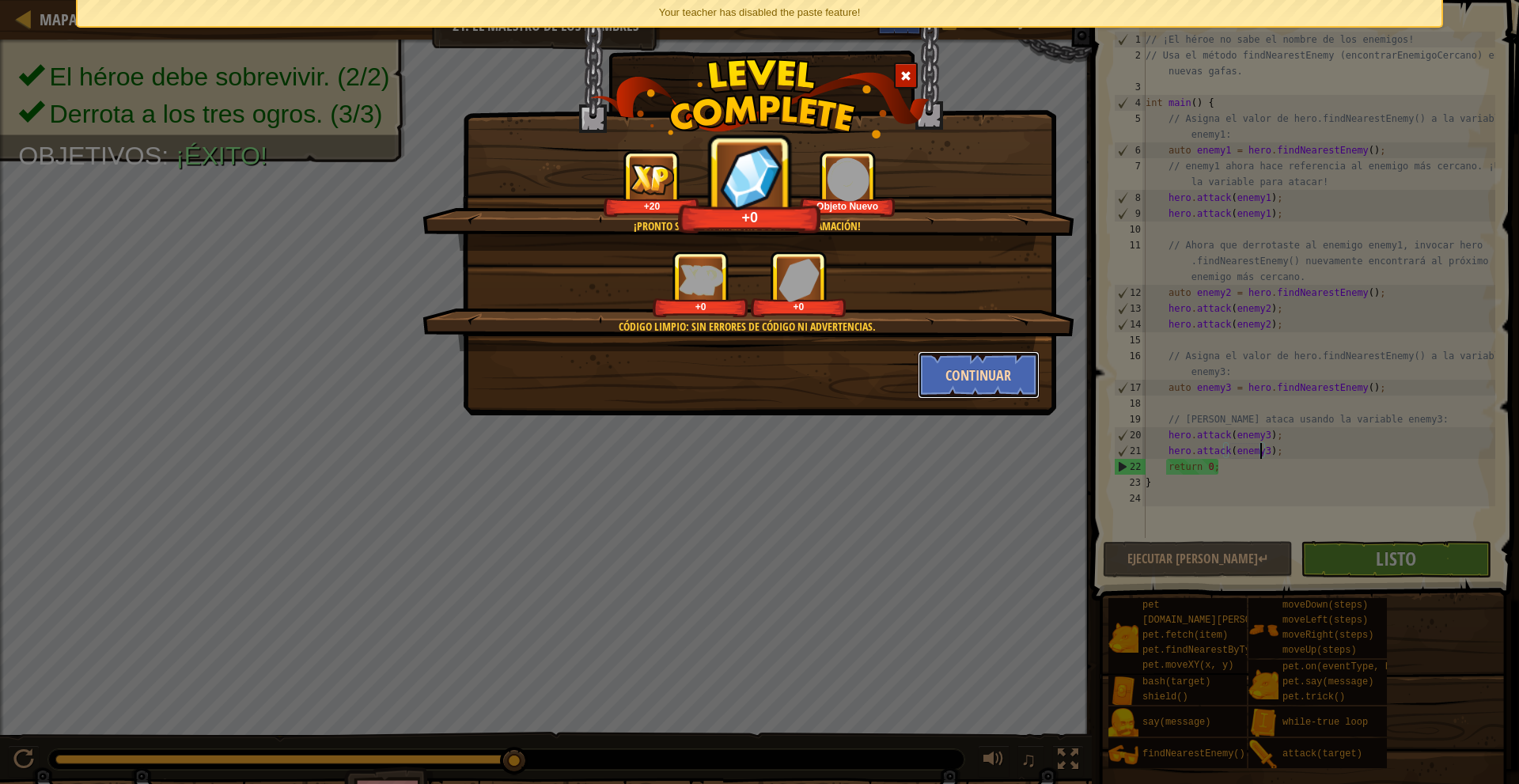
click at [985, 375] on button "Continuar" at bounding box center [978, 375] width 123 height 48
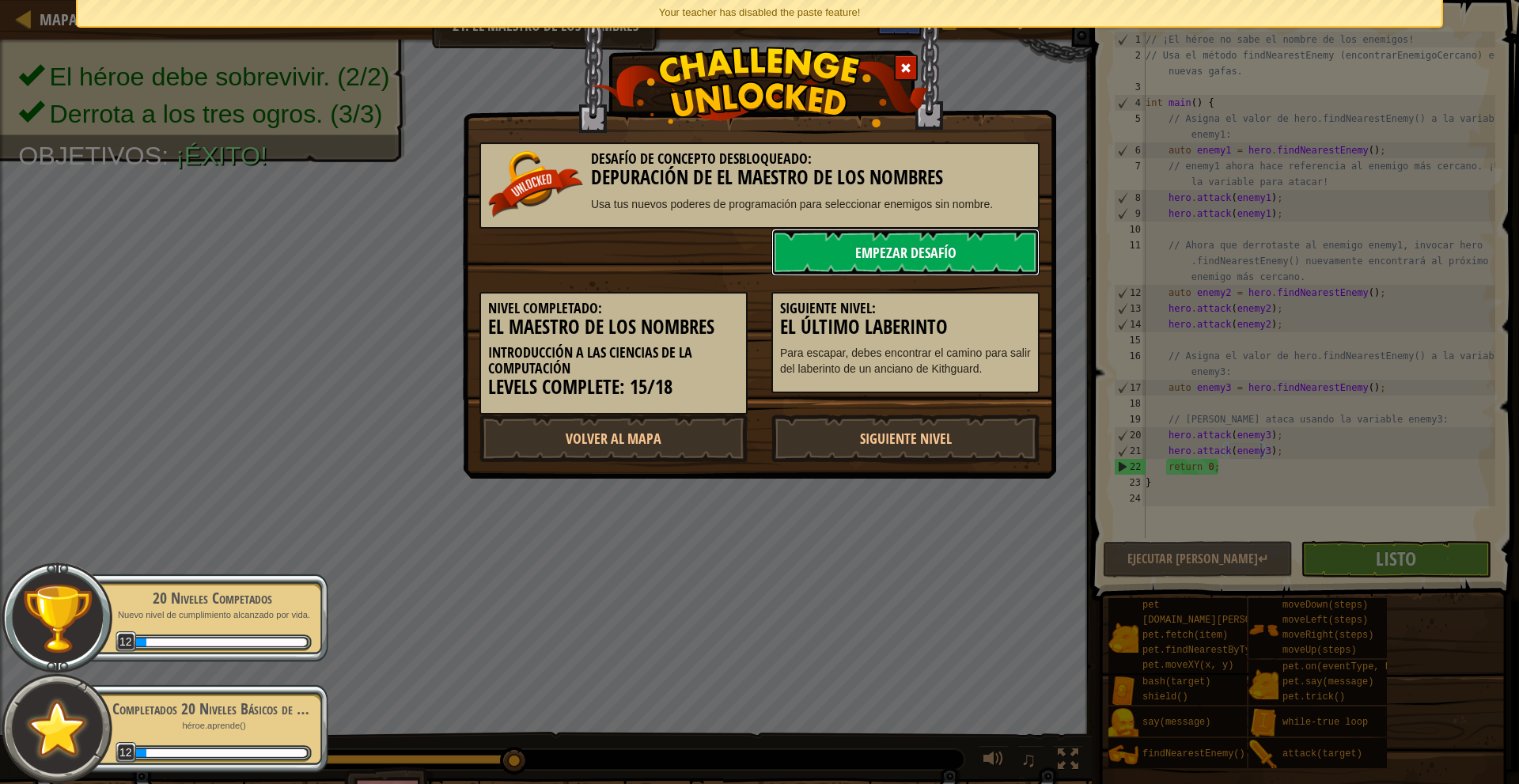
click at [905, 243] on link "Empezar Desafío" at bounding box center [905, 253] width 268 height 48
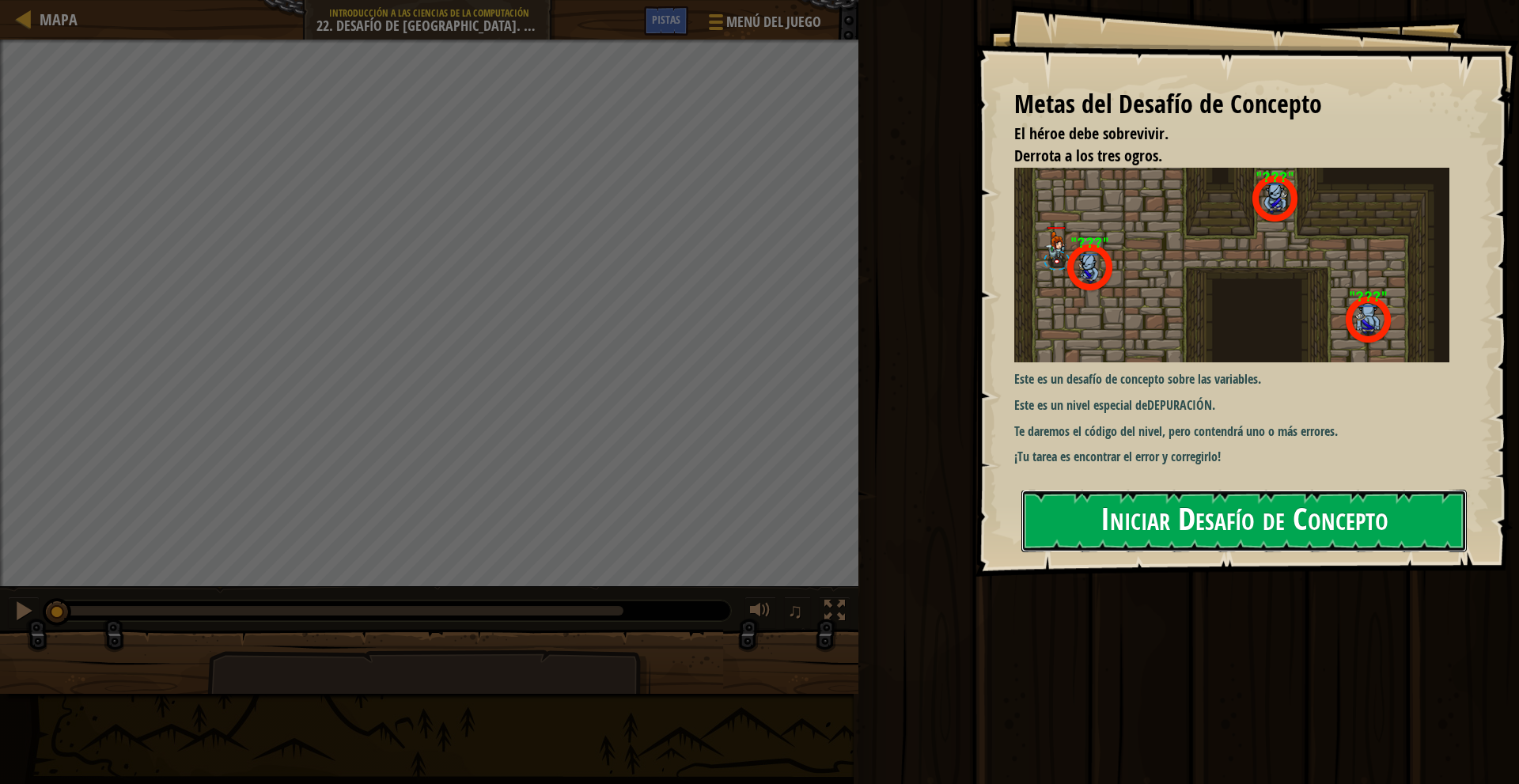
click at [1201, 511] on button "Iniciar Desafío de Concepto" at bounding box center [1243, 521] width 445 height 63
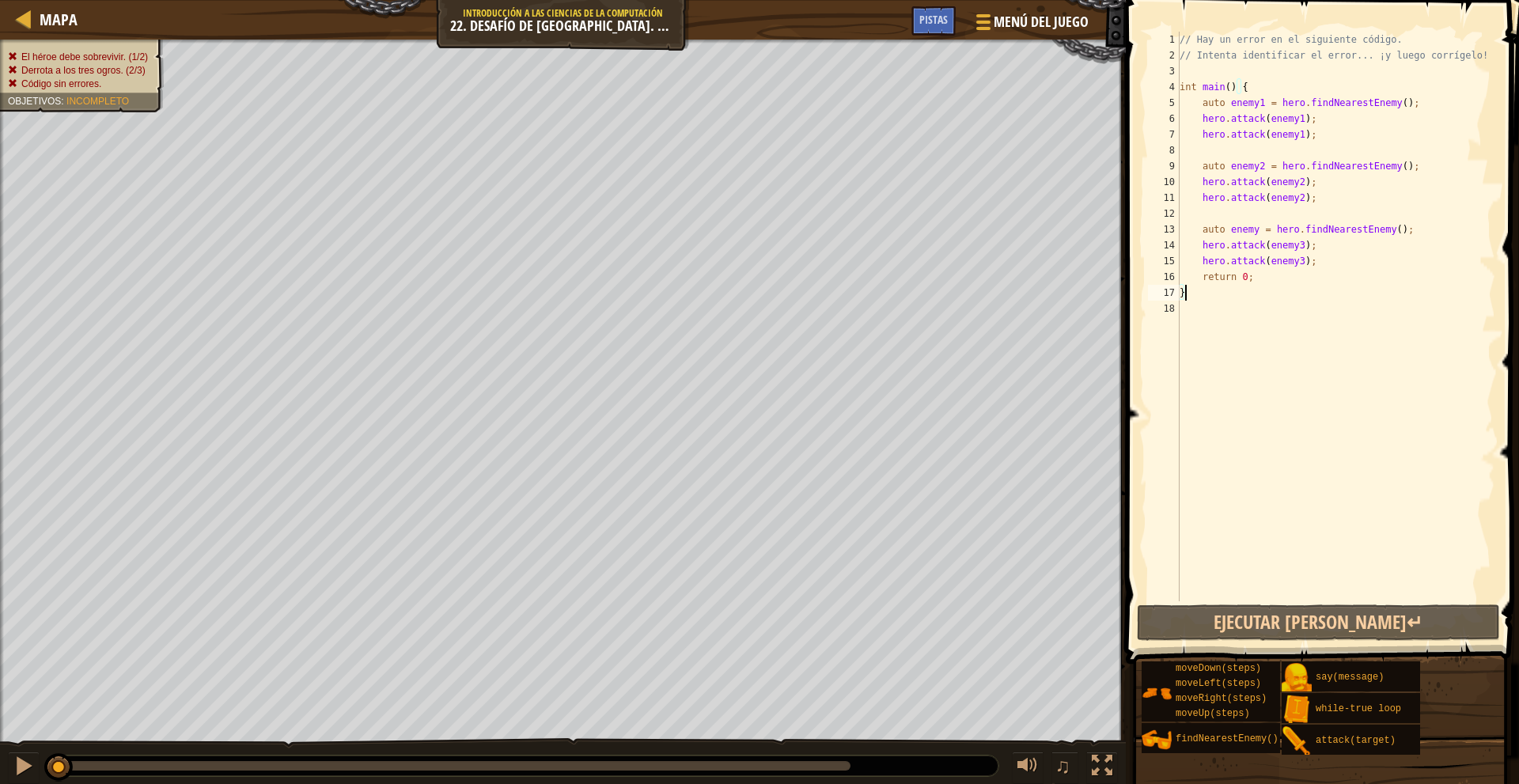
click at [1255, 234] on div "// Hay un error en el siguiente código. // Intenta identificar el error... ¡y l…" at bounding box center [1335, 332] width 318 height 601
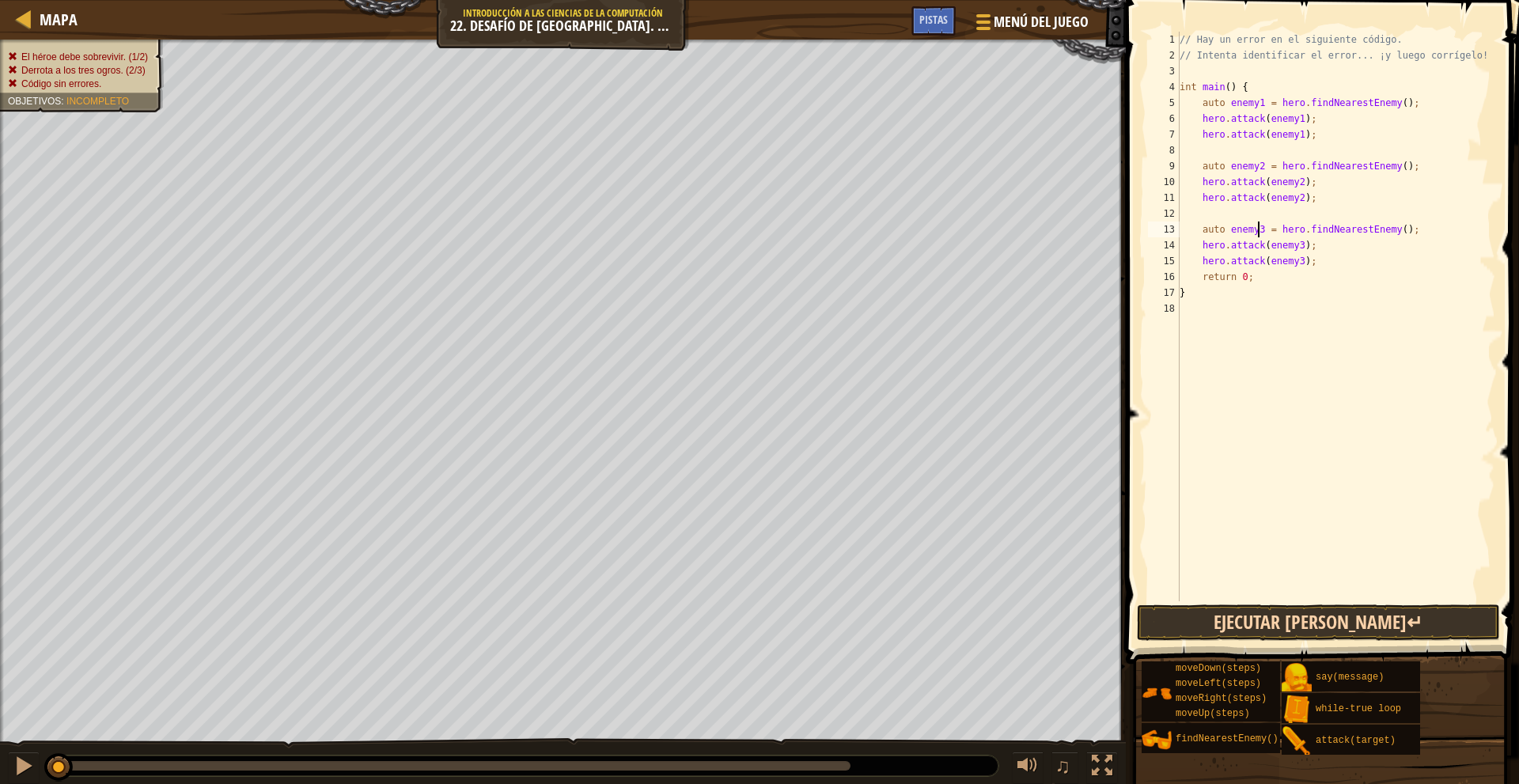
type textarea "auto enemy3 = hero.findNearestEnemy();"
click at [1327, 637] on button "Ejecutar [PERSON_NAME]↵" at bounding box center [1317, 622] width 363 height 36
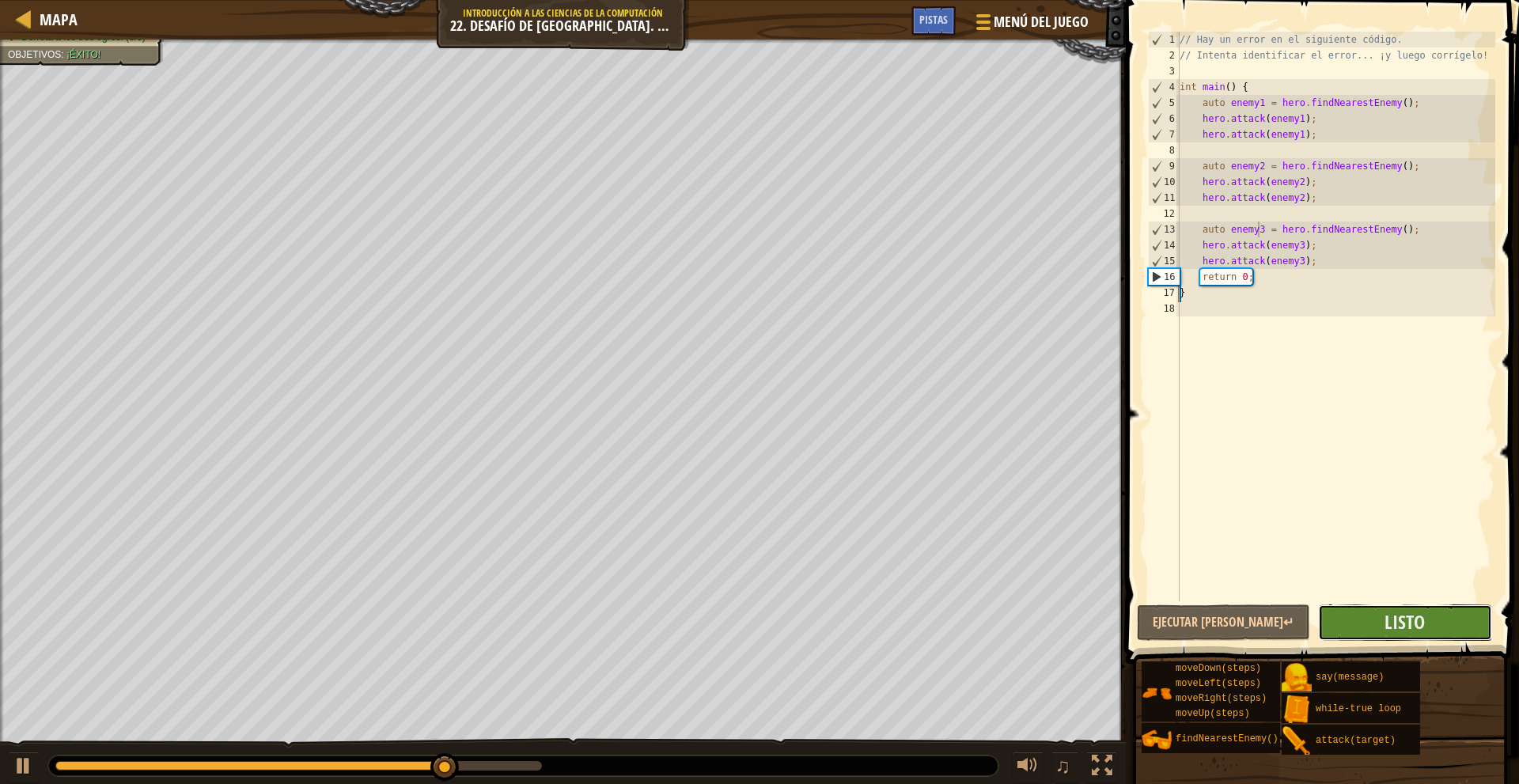
click at [1378, 627] on button "Listo" at bounding box center [1404, 622] width 174 height 36
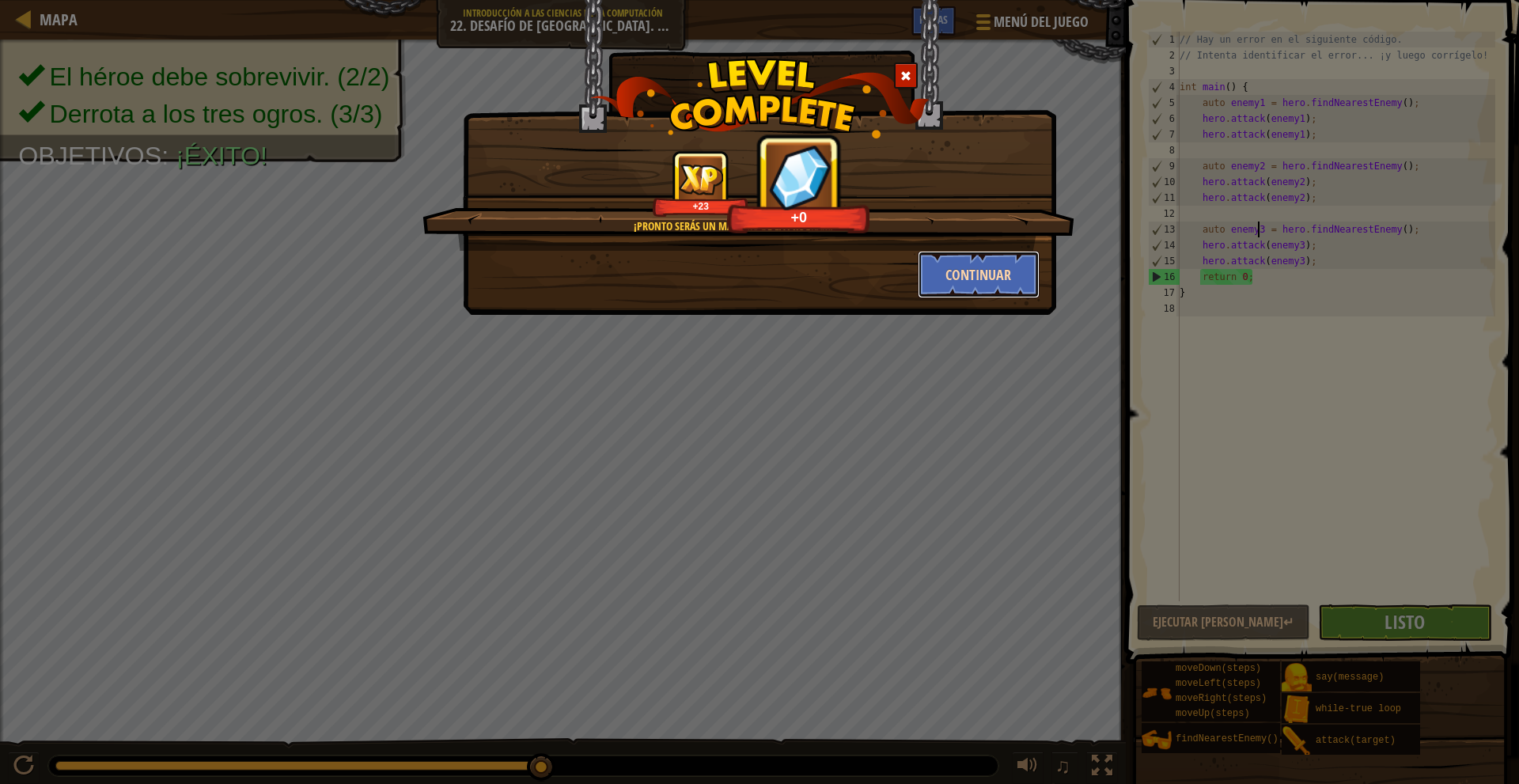
click at [954, 270] on button "Continuar" at bounding box center [978, 275] width 123 height 48
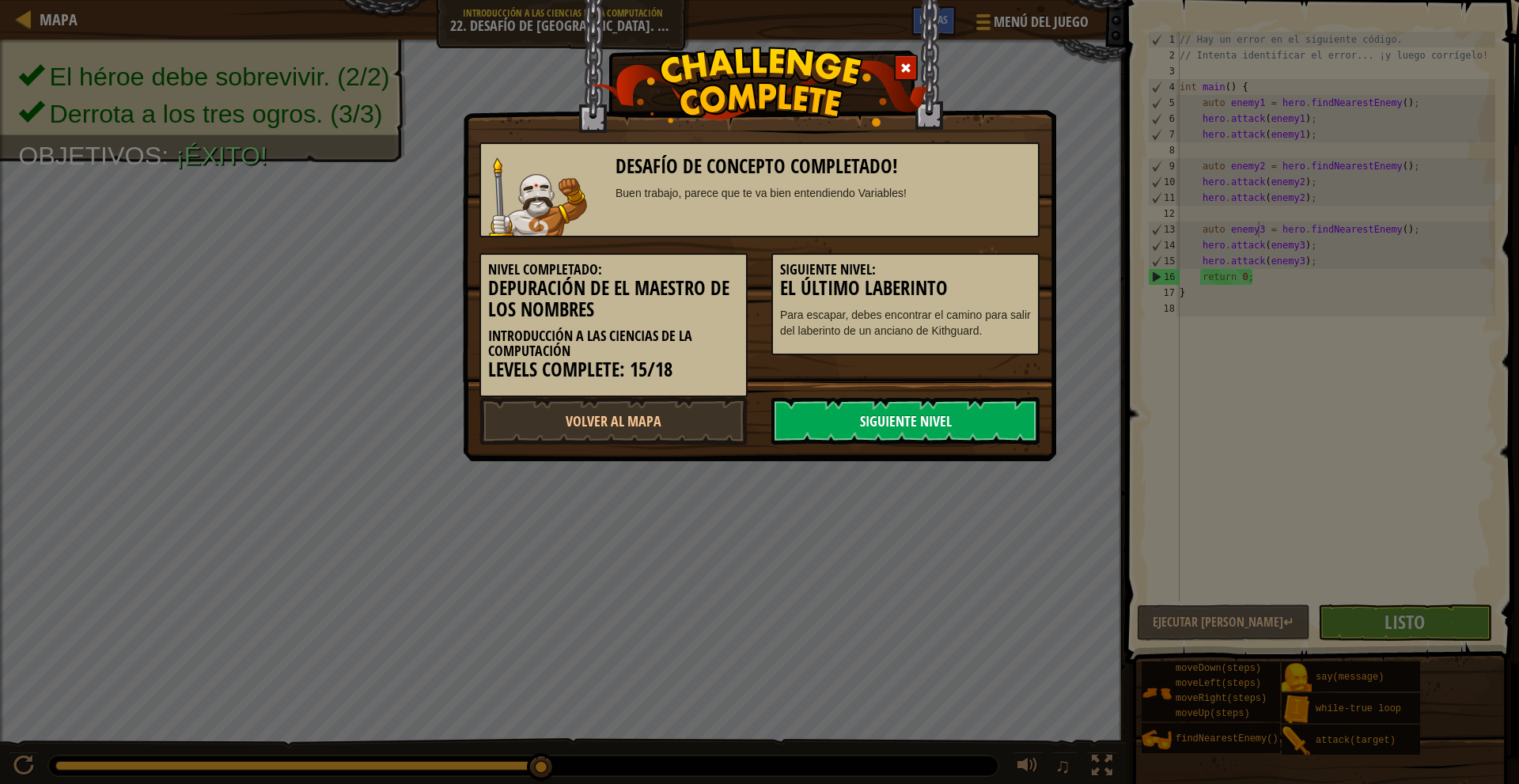
click at [868, 419] on link "Siguiente Nivel" at bounding box center [905, 421] width 268 height 48
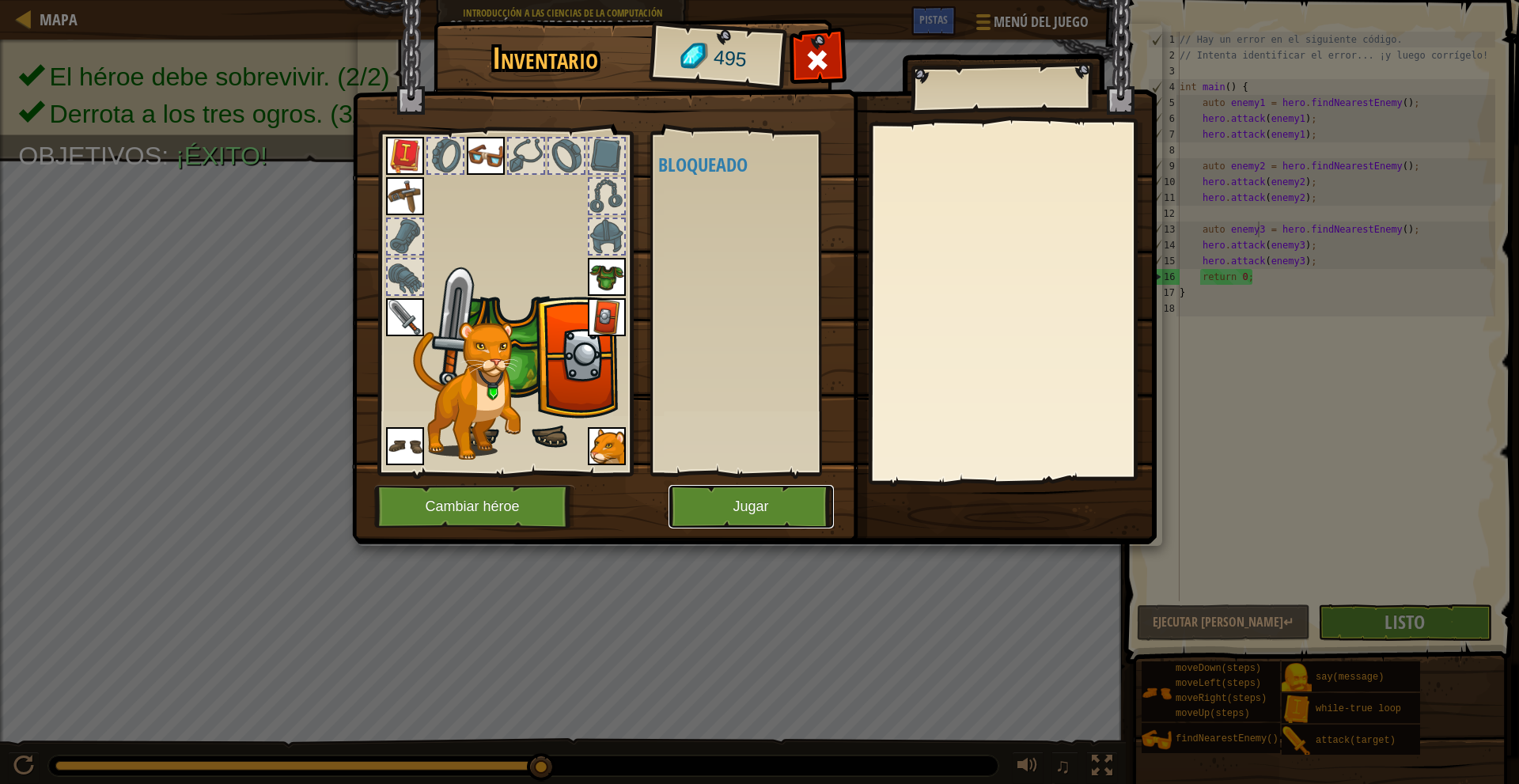
click at [782, 494] on button "Jugar" at bounding box center [750, 506] width 165 height 44
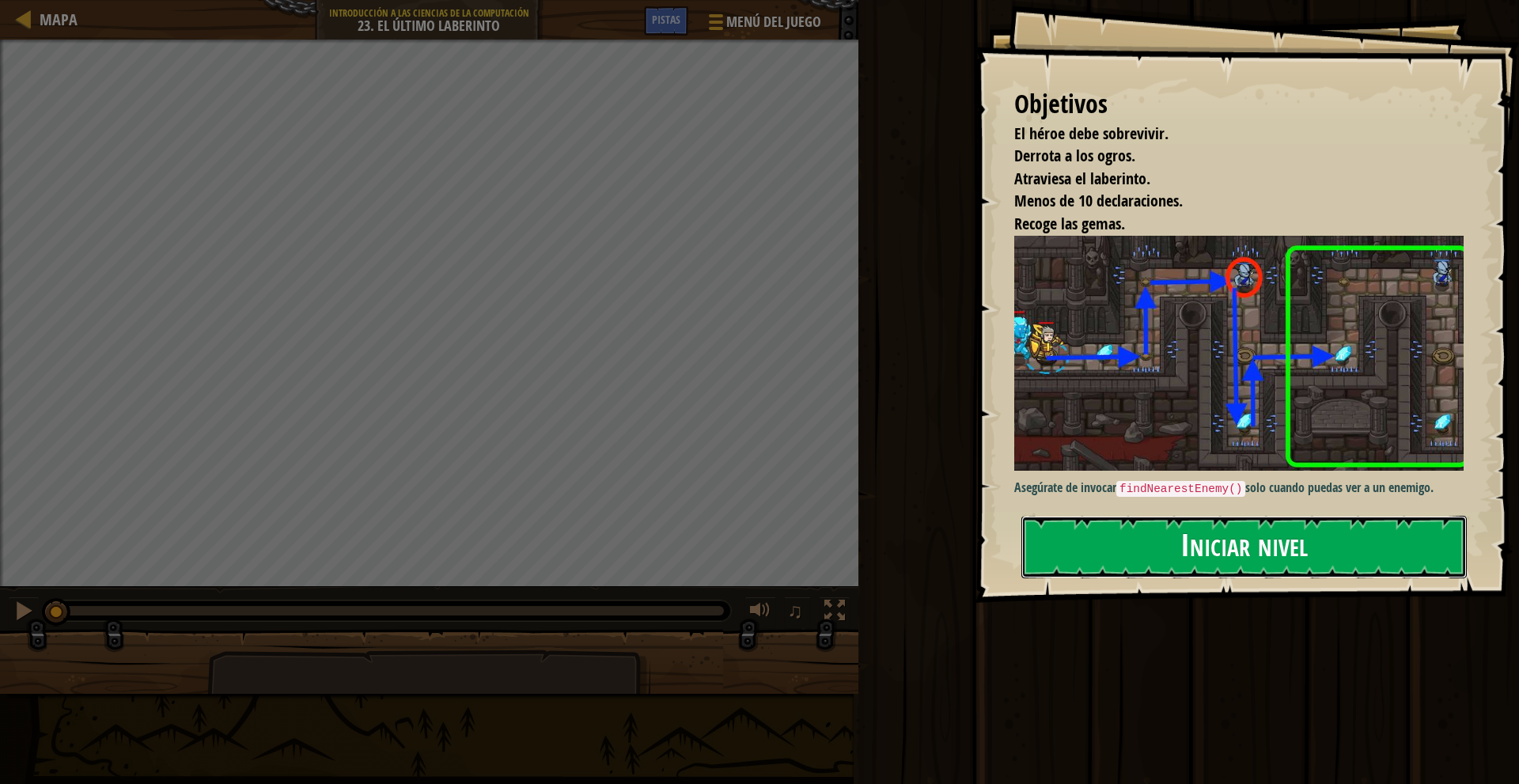
click at [1275, 544] on button "Iniciar nivel" at bounding box center [1243, 547] width 445 height 63
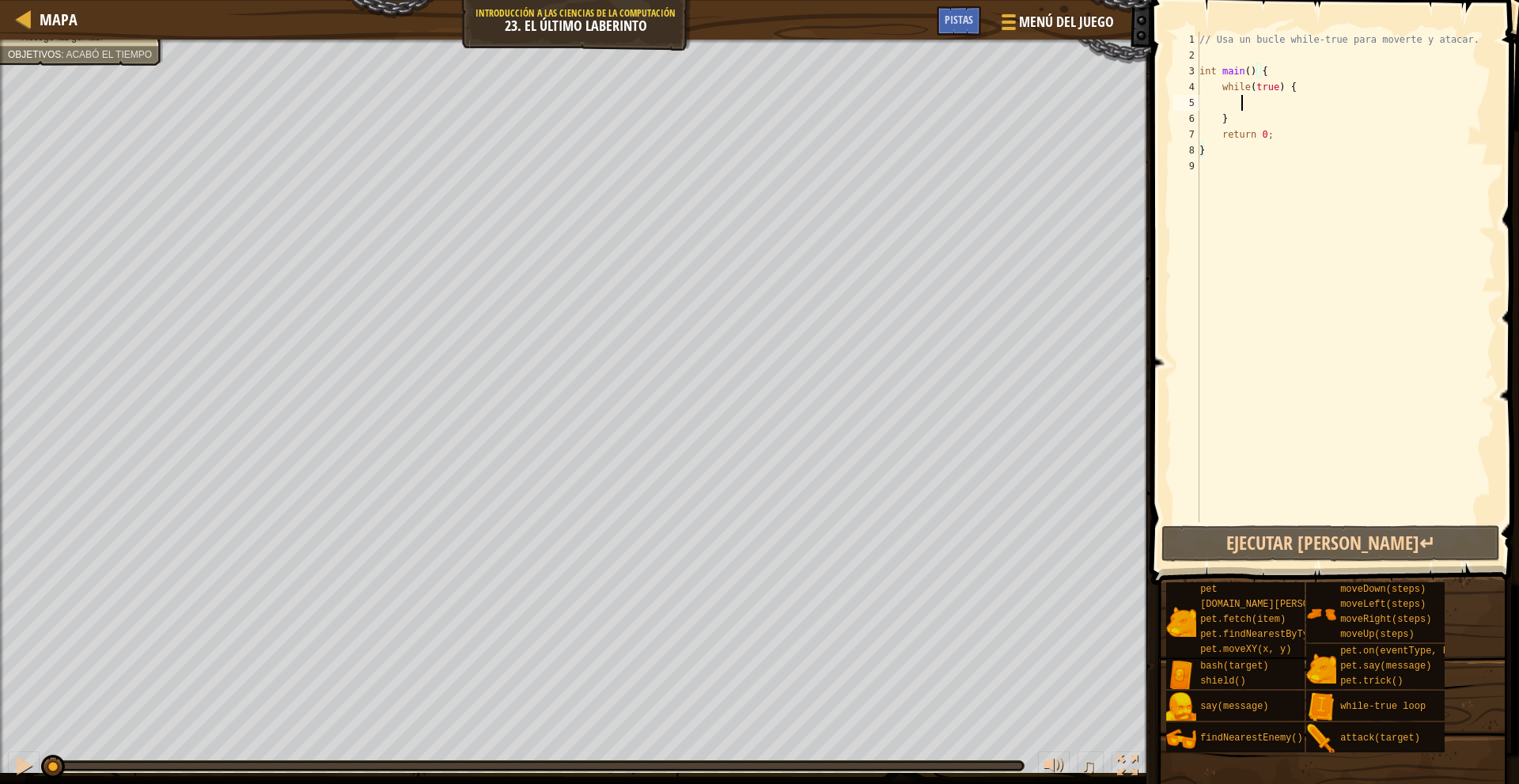
click at [1239, 103] on div "// Usa un bucle while-true para moverte y atacar. int main ( ) { while ( true )…" at bounding box center [1345, 292] width 299 height 522
type textarea "m"
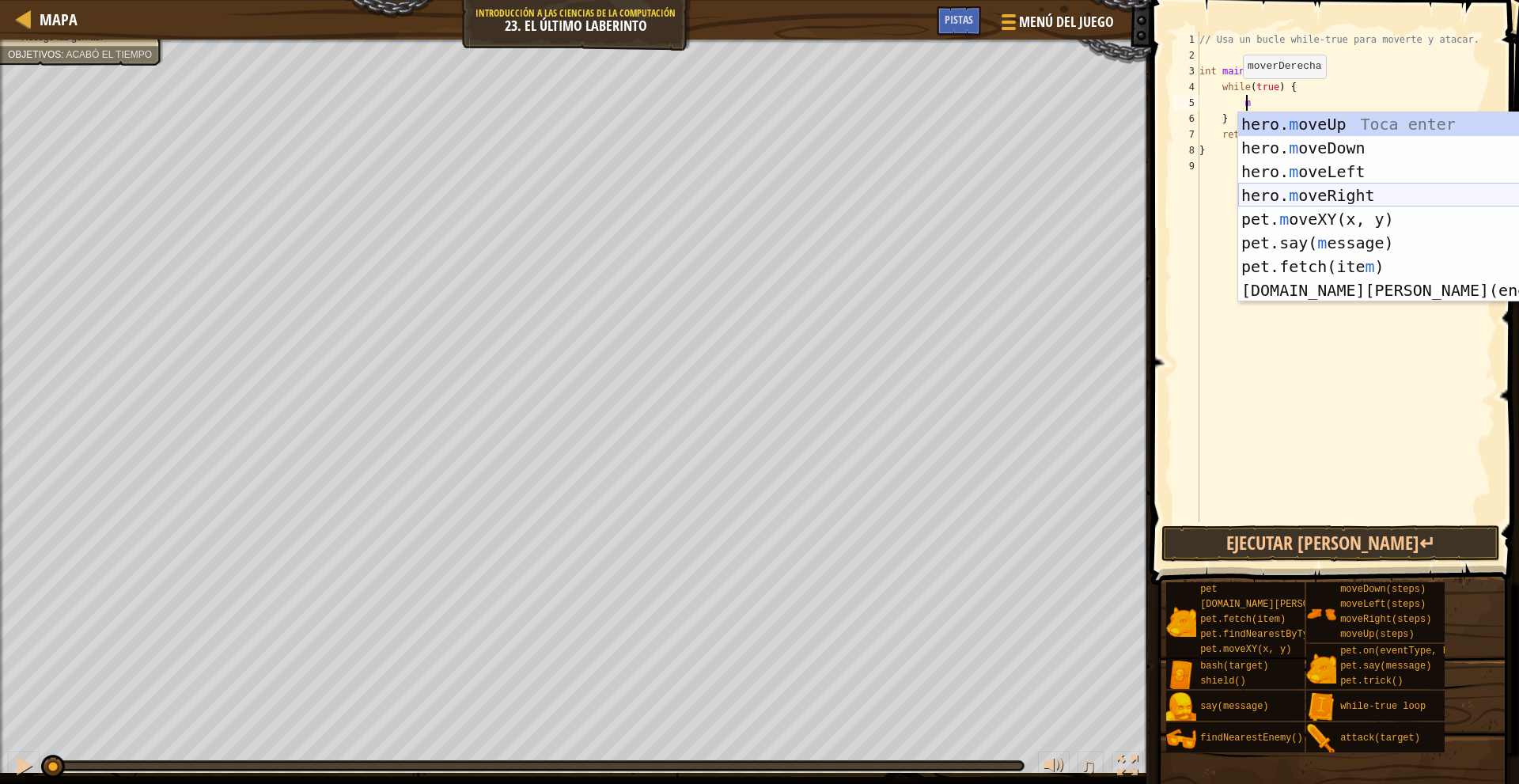
click at [1358, 190] on div "hero. m oveUp Toca enter hero. m oveDown Toca enter hero. m oveLeft Toca enter …" at bounding box center [1381, 231] width 287 height 237
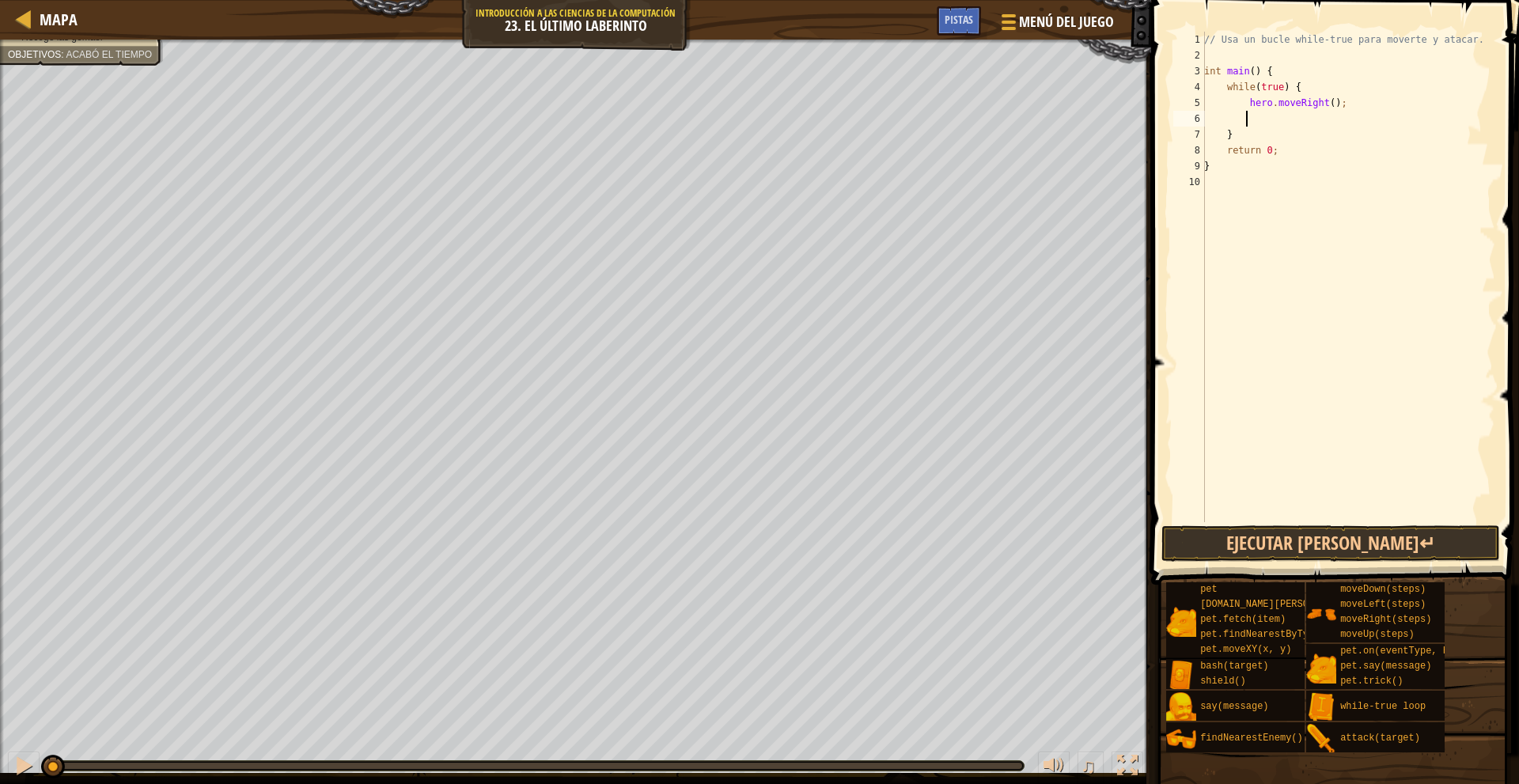
type textarea "m"
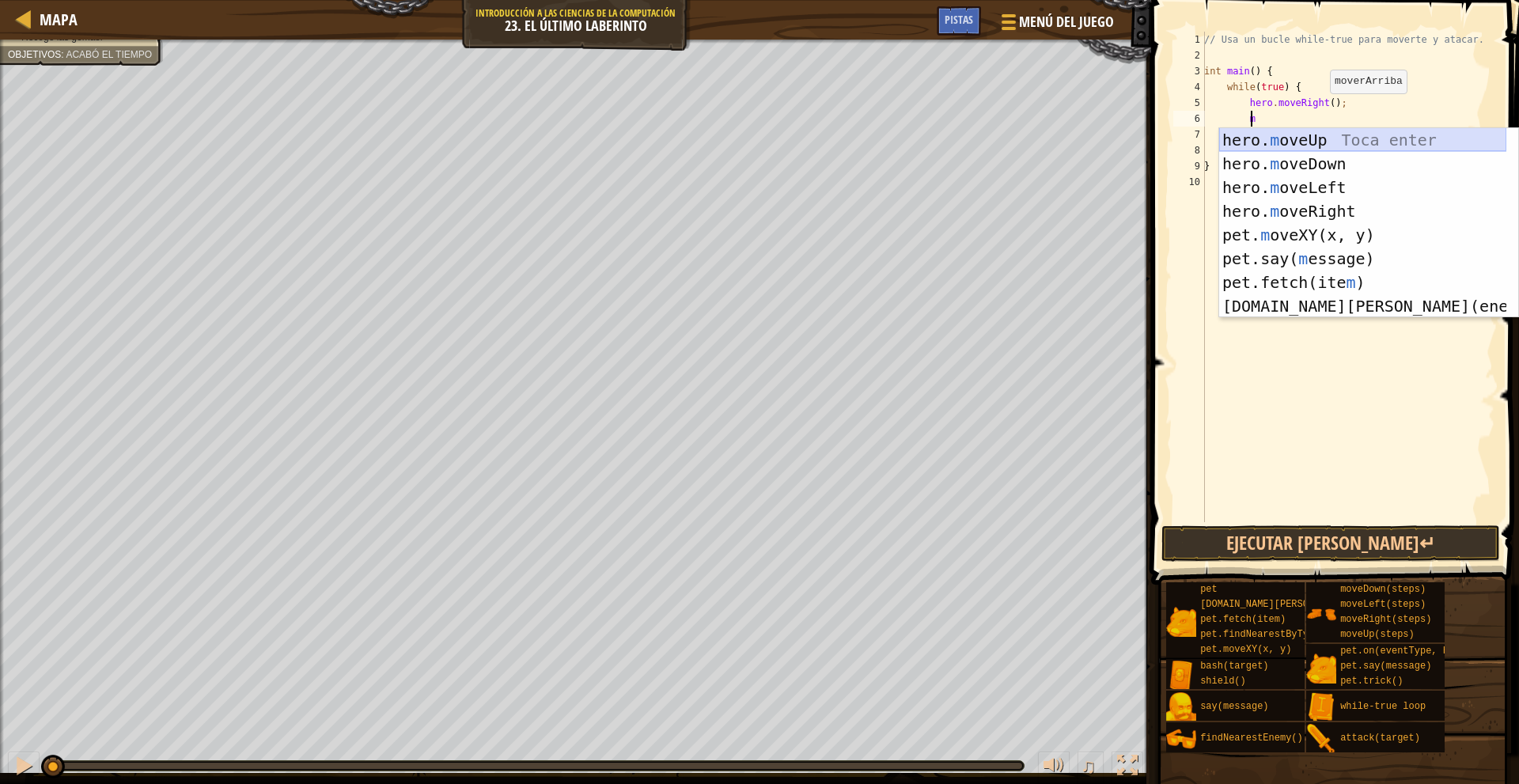
click at [1320, 133] on div "hero. m oveUp Toca enter hero. m oveDown Toca enter hero. m oveLeft Toca enter …" at bounding box center [1362, 247] width 287 height 237
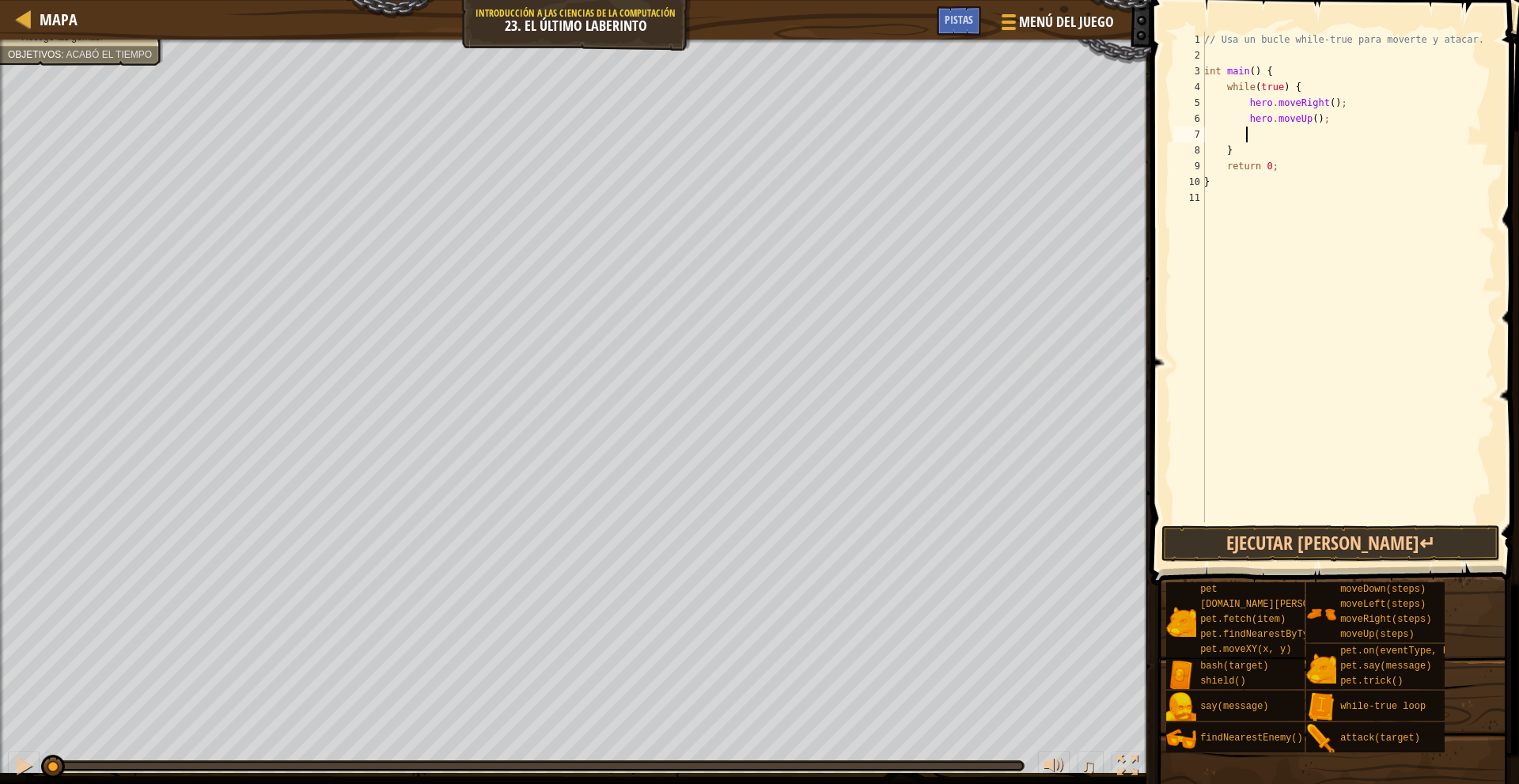
type textarea "m"
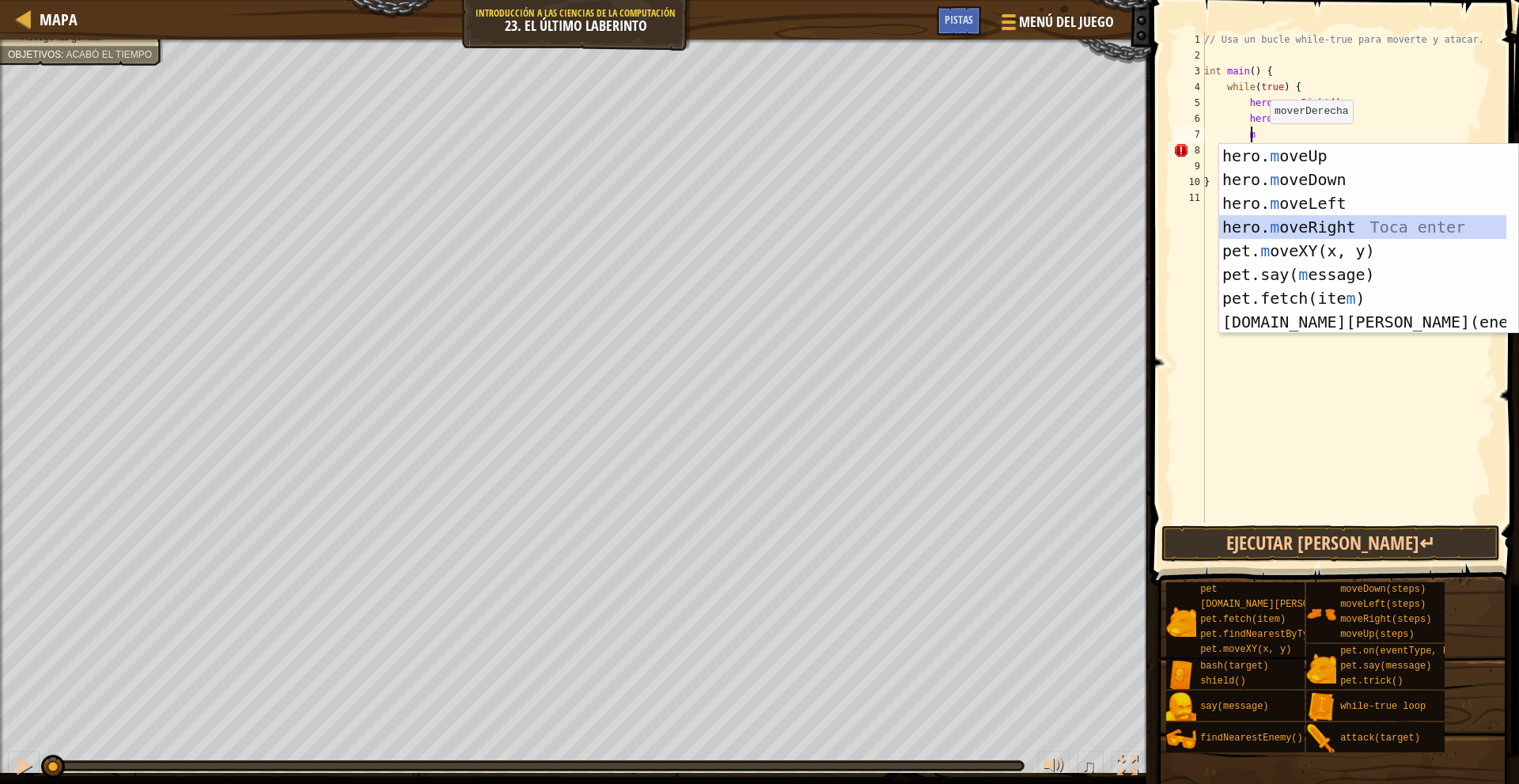
click at [1361, 230] on div "hero. m oveUp Toca enter hero. m oveDown Toca enter hero. m oveLeft Toca enter …" at bounding box center [1362, 262] width 287 height 237
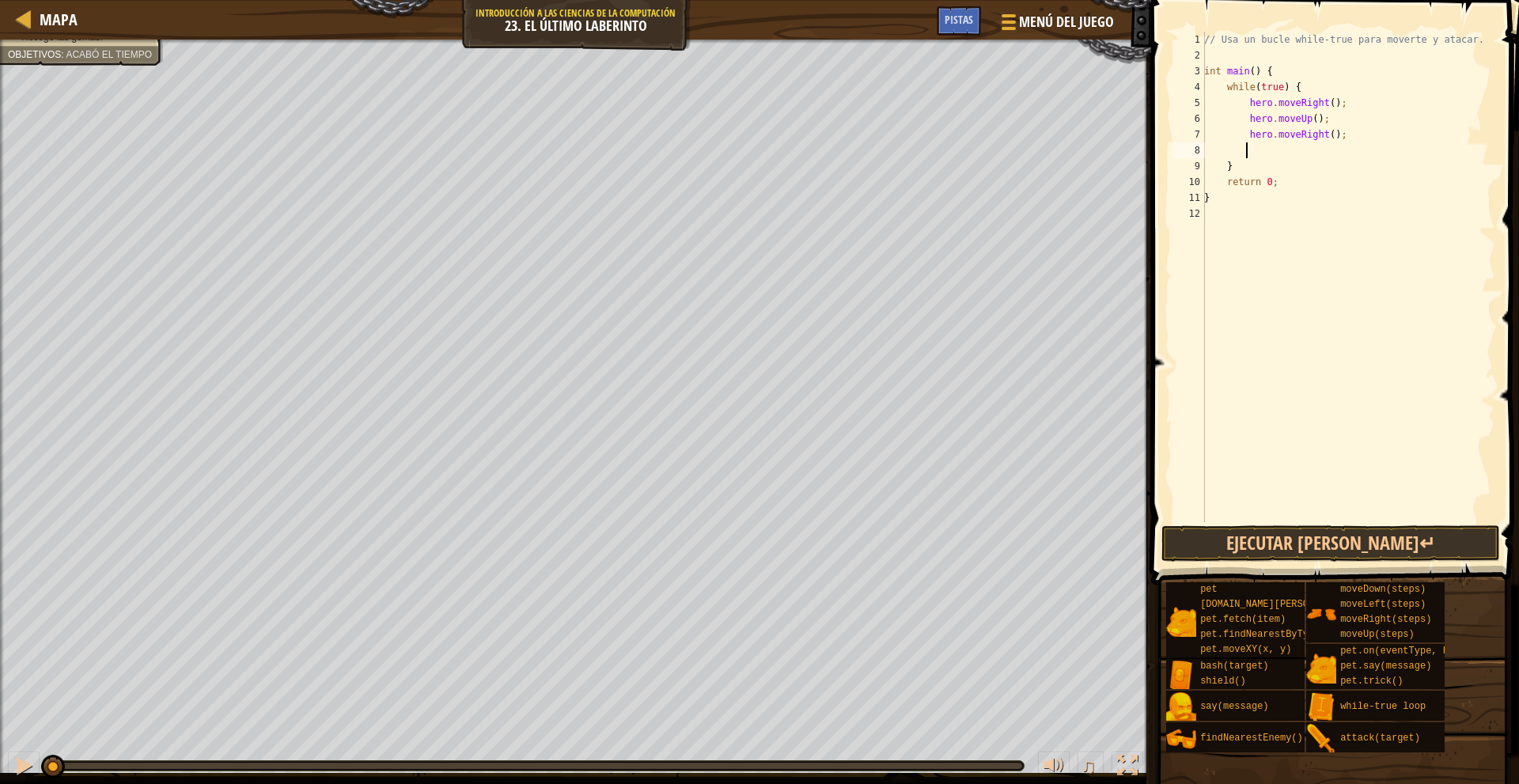
type textarea "m"
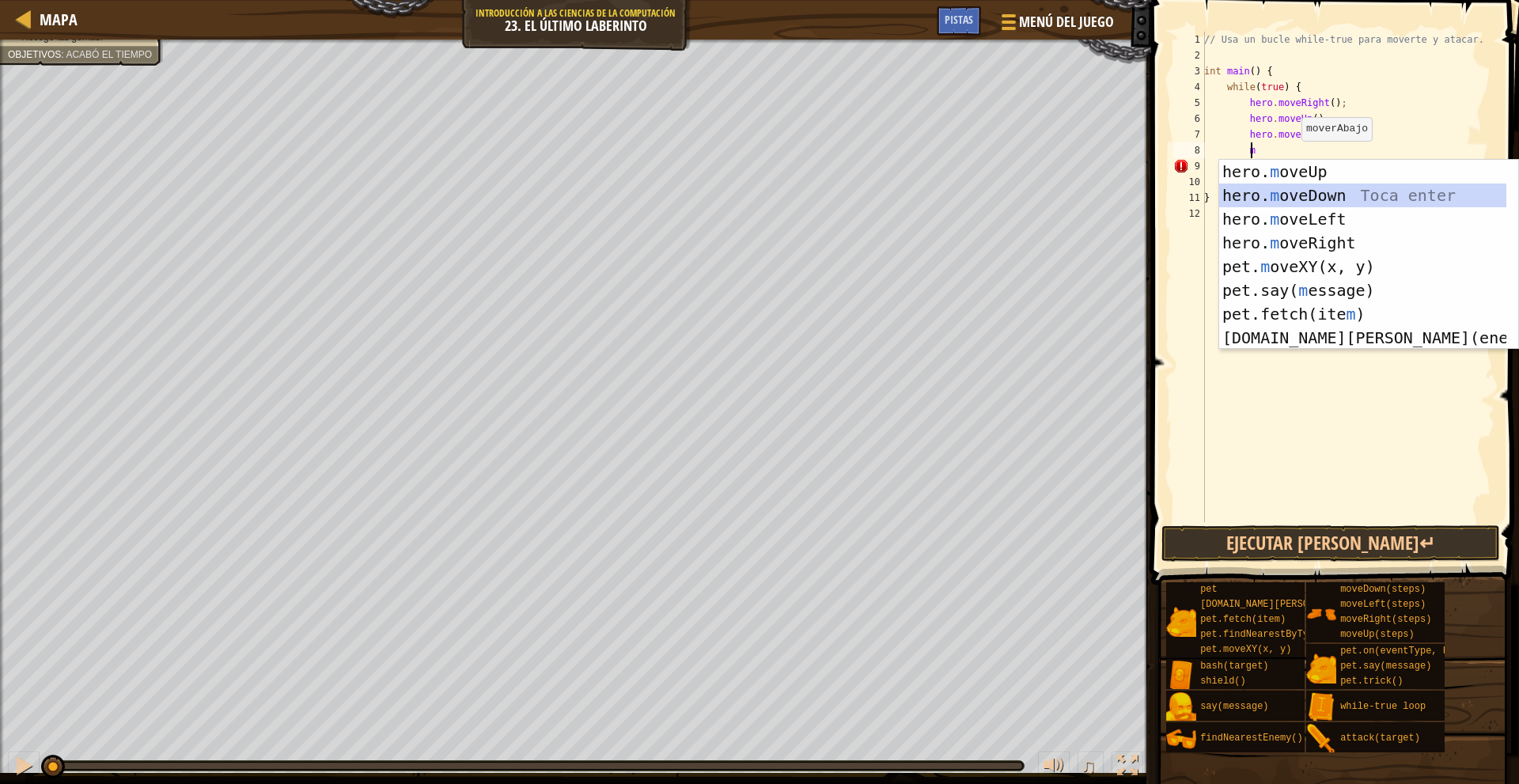
click at [1320, 193] on div "hero. m oveUp Toca enter hero. m oveDown Toca enter hero. m oveLeft Toca enter …" at bounding box center [1362, 278] width 287 height 237
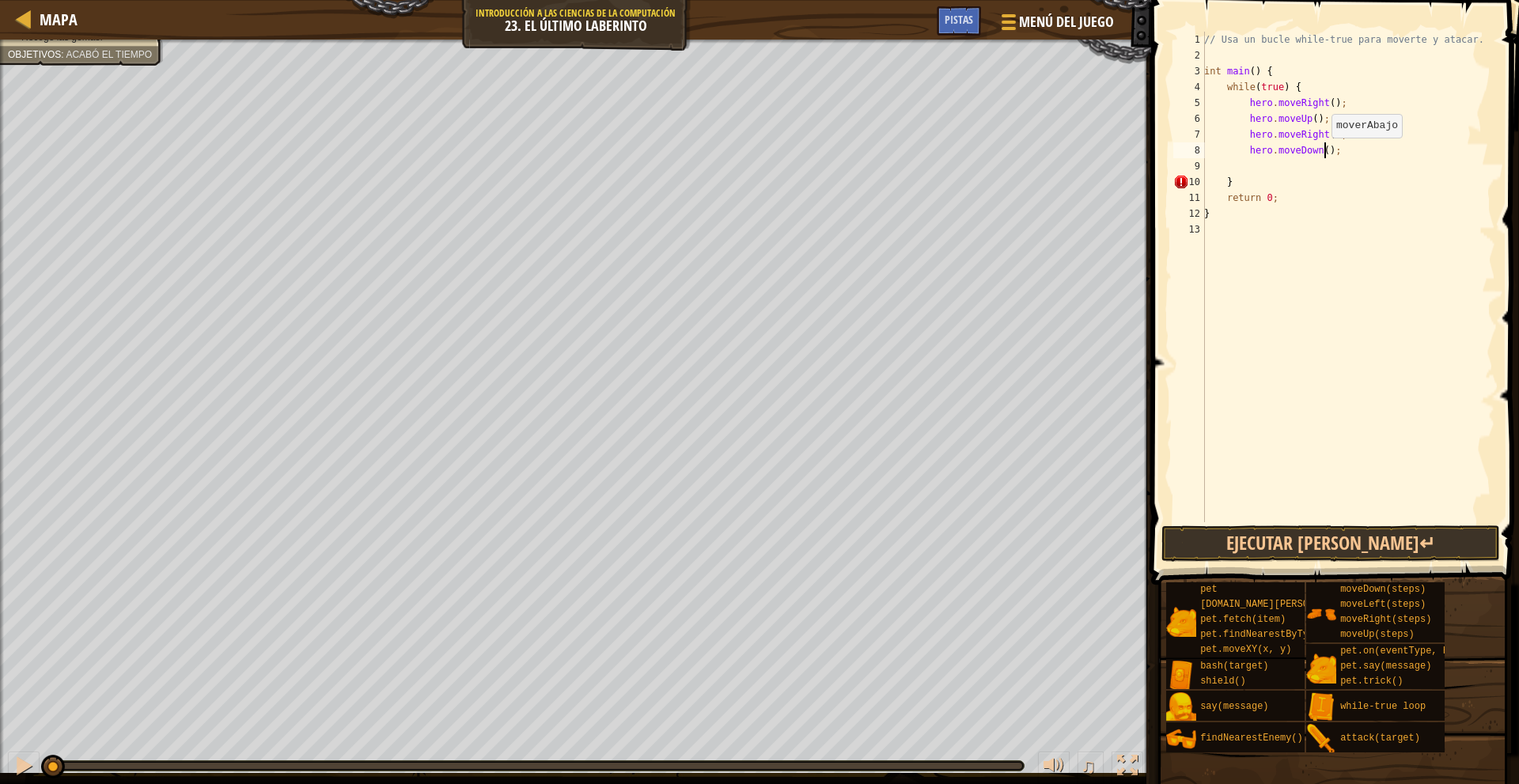
click at [1322, 153] on div "// Usa un bucle while-true para moverte y atacar. int main ( ) { while ( true )…" at bounding box center [1348, 292] width 295 height 522
click at [1319, 151] on div "// Usa un bucle while-true para moverte y atacar. int main ( ) { while ( true )…" at bounding box center [1348, 292] width 295 height 522
drag, startPoint x: 1386, startPoint y: 207, endPoint x: 1315, endPoint y: 208, distance: 71.0
click at [1315, 208] on div "// Usa un bucle while-true para moverte y atacar. int main ( ) { while ( true )…" at bounding box center [1348, 292] width 295 height 522
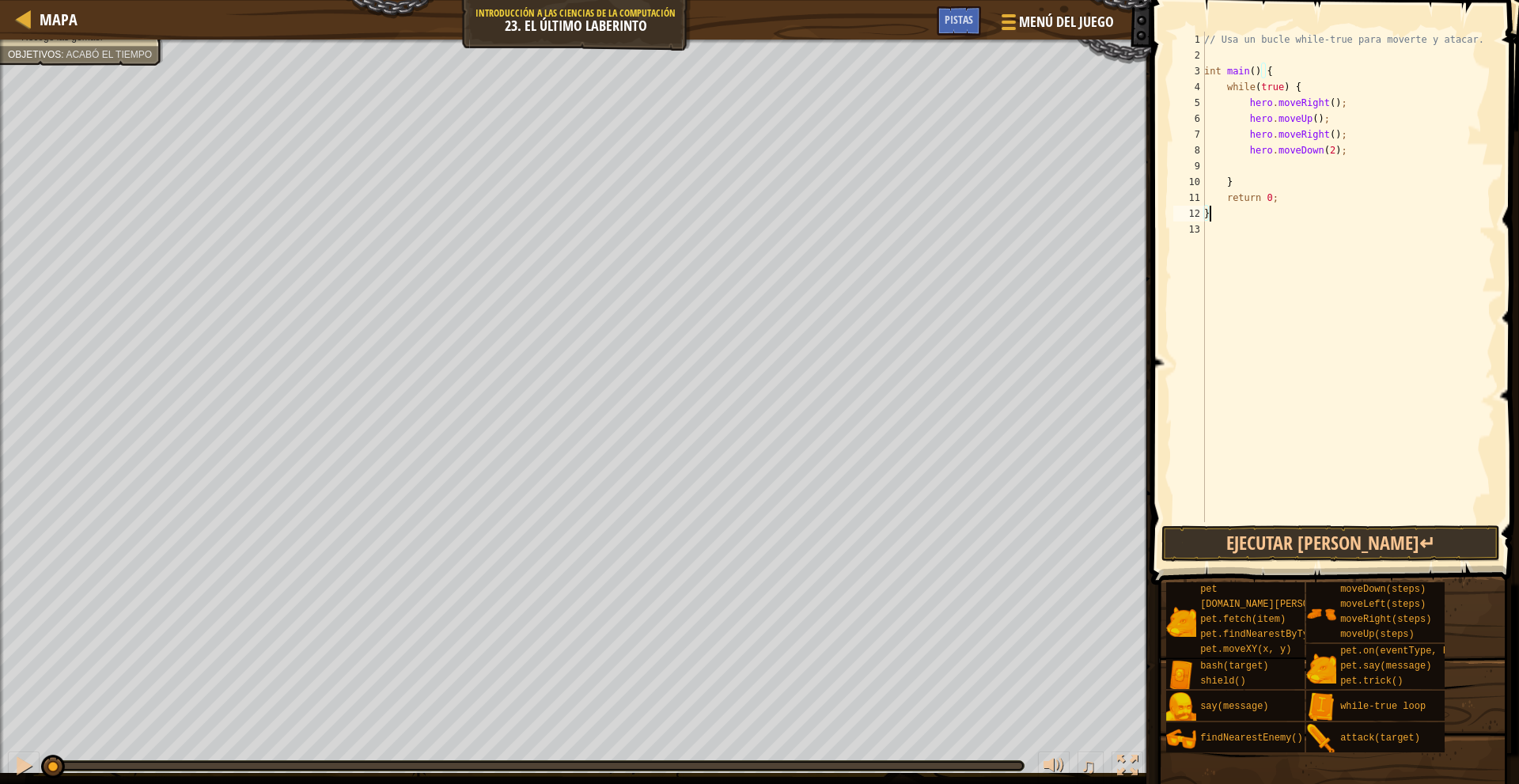
type textarea "}"
click at [1254, 161] on div "// Usa un bucle while-true para moverte y atacar. int main ( ) { while ( true )…" at bounding box center [1348, 292] width 295 height 522
type textarea "m"
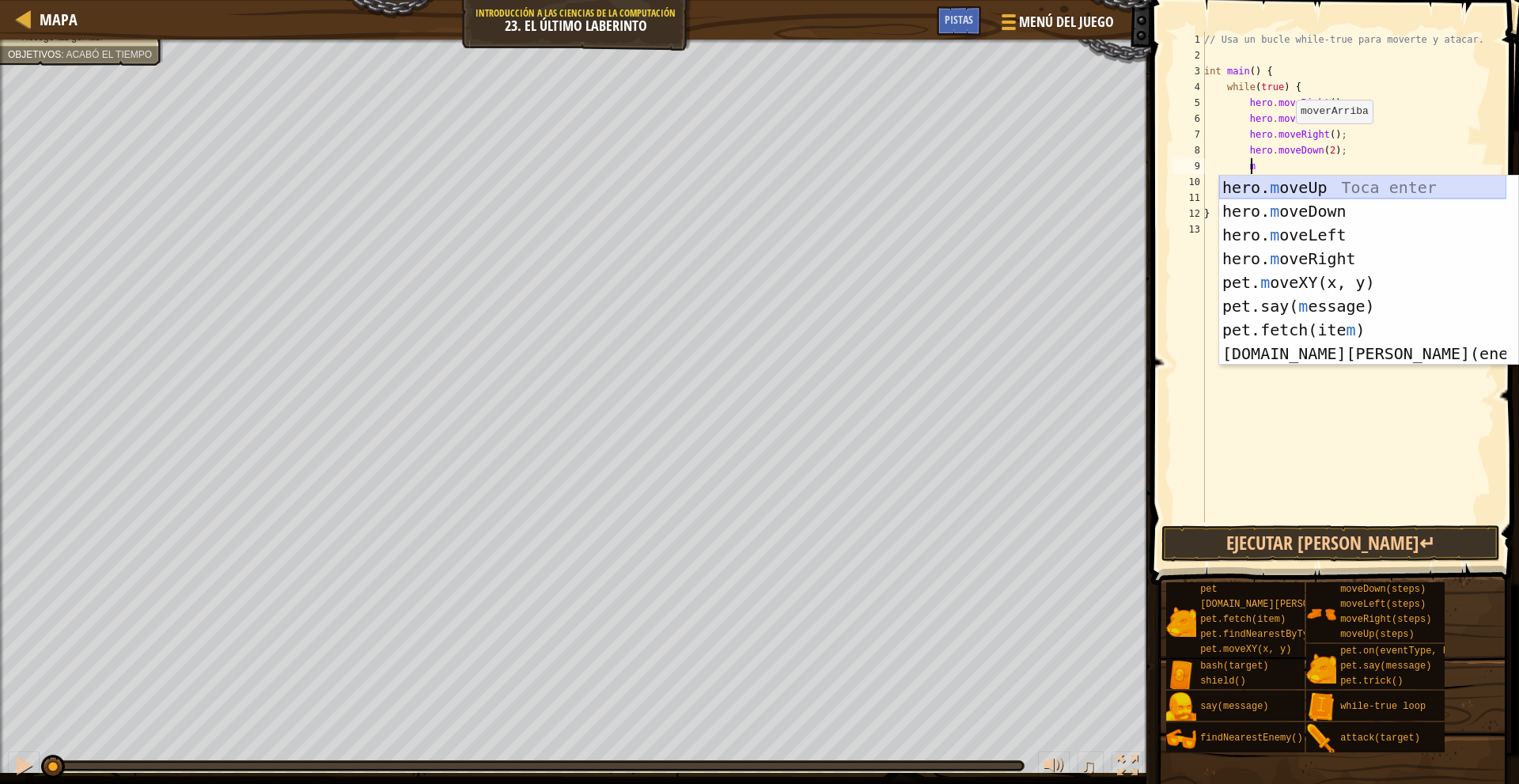
click at [1342, 188] on div "hero. m oveUp Toca enter hero. m oveDown Toca enter hero. m oveLeft Toca enter …" at bounding box center [1362, 294] width 287 height 237
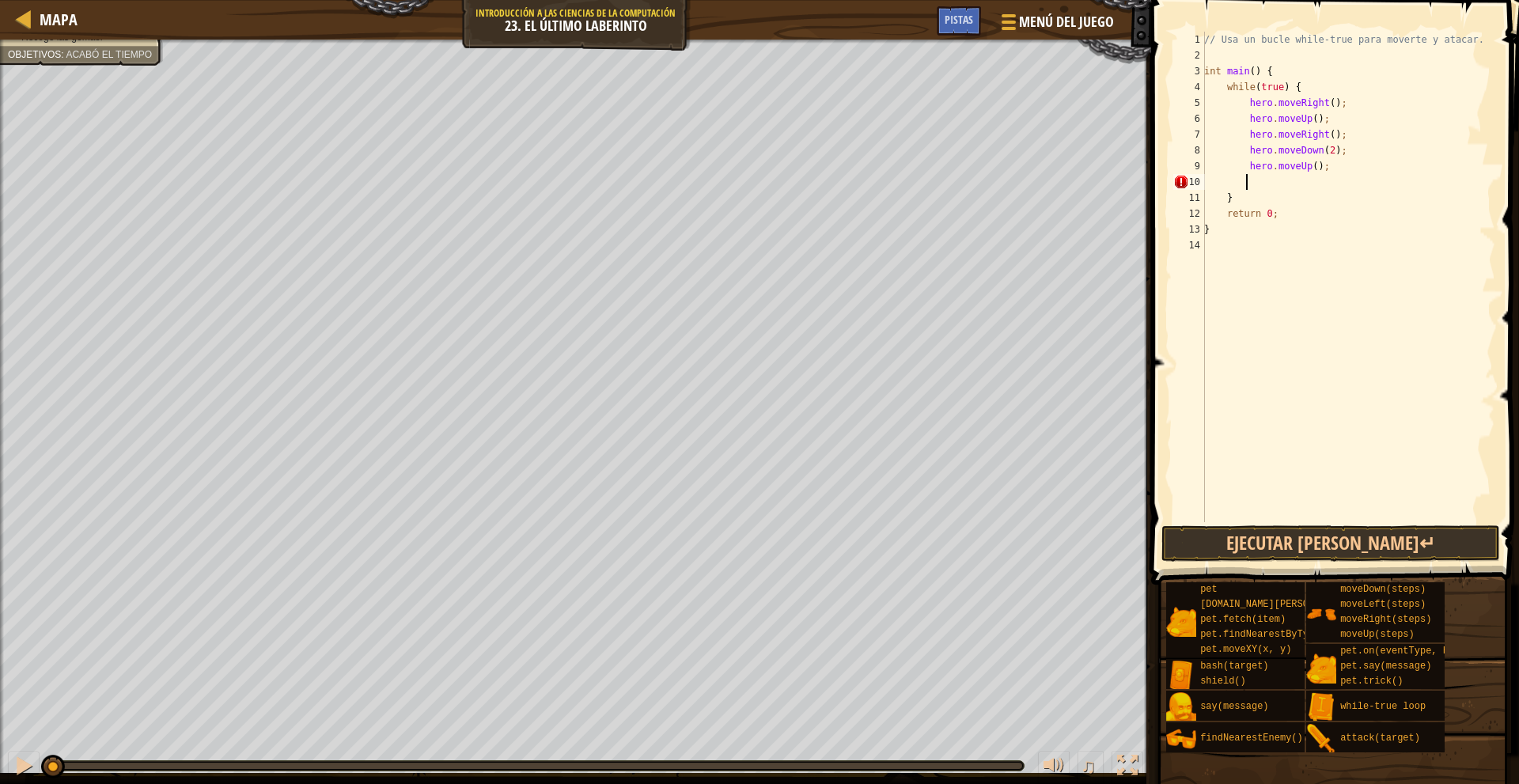
click at [1245, 128] on div "// Usa un bucle while-true para moverte y atacar. int main ( ) { while ( true )…" at bounding box center [1348, 292] width 295 height 522
type textarea "hero.moveRight();"
click at [1231, 132] on div "// Usa un bucle while-true para moverte y atacar. int main ( ) { while ( true )…" at bounding box center [1348, 292] width 295 height 522
type textarea "f"
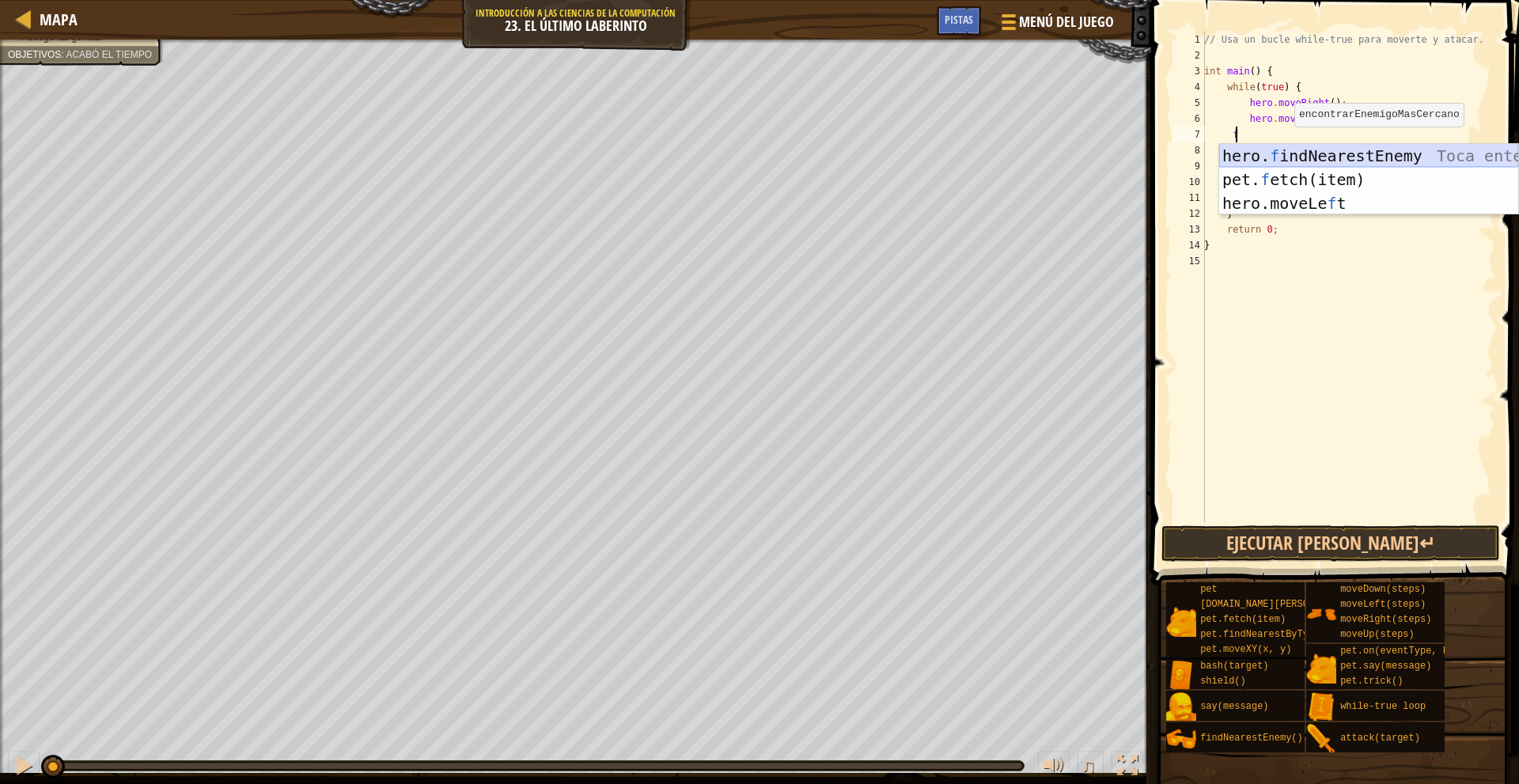
click at [1323, 155] on div "hero. f indNearestEnemy Toca enter pet. f etch(item) Toca enter hero.moveLe f t…" at bounding box center [1368, 203] width 299 height 118
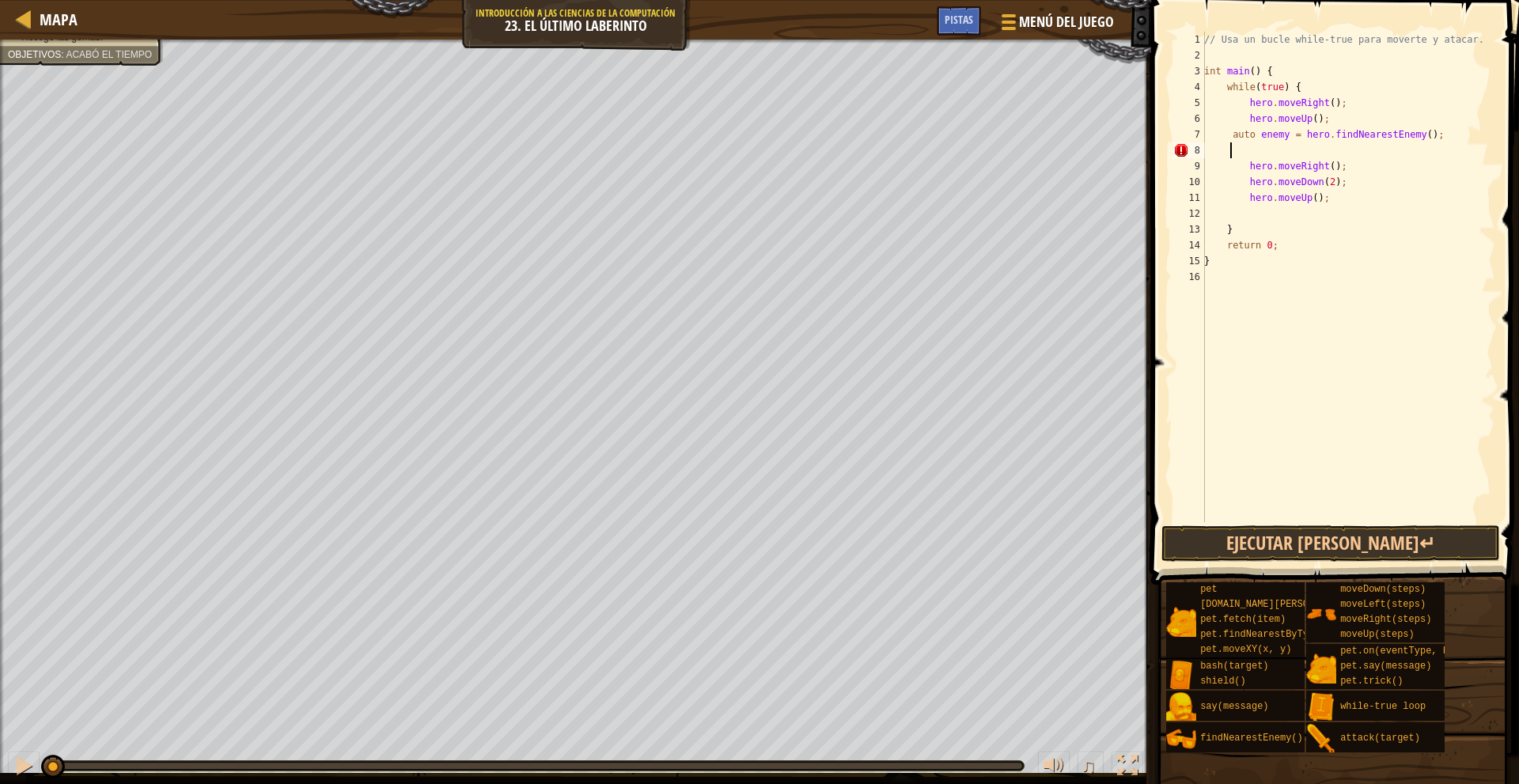
click at [1281, 136] on div "// Usa un bucle while-true para moverte y atacar. int main ( ) { while ( true )…" at bounding box center [1348, 292] width 295 height 522
type textarea "auto enemy1 = hero.findNearestEnemy();"
click at [1285, 153] on div "// Usa un bucle while-true para moverte y atacar. int main ( ) { while ( true )…" at bounding box center [1348, 292] width 295 height 522
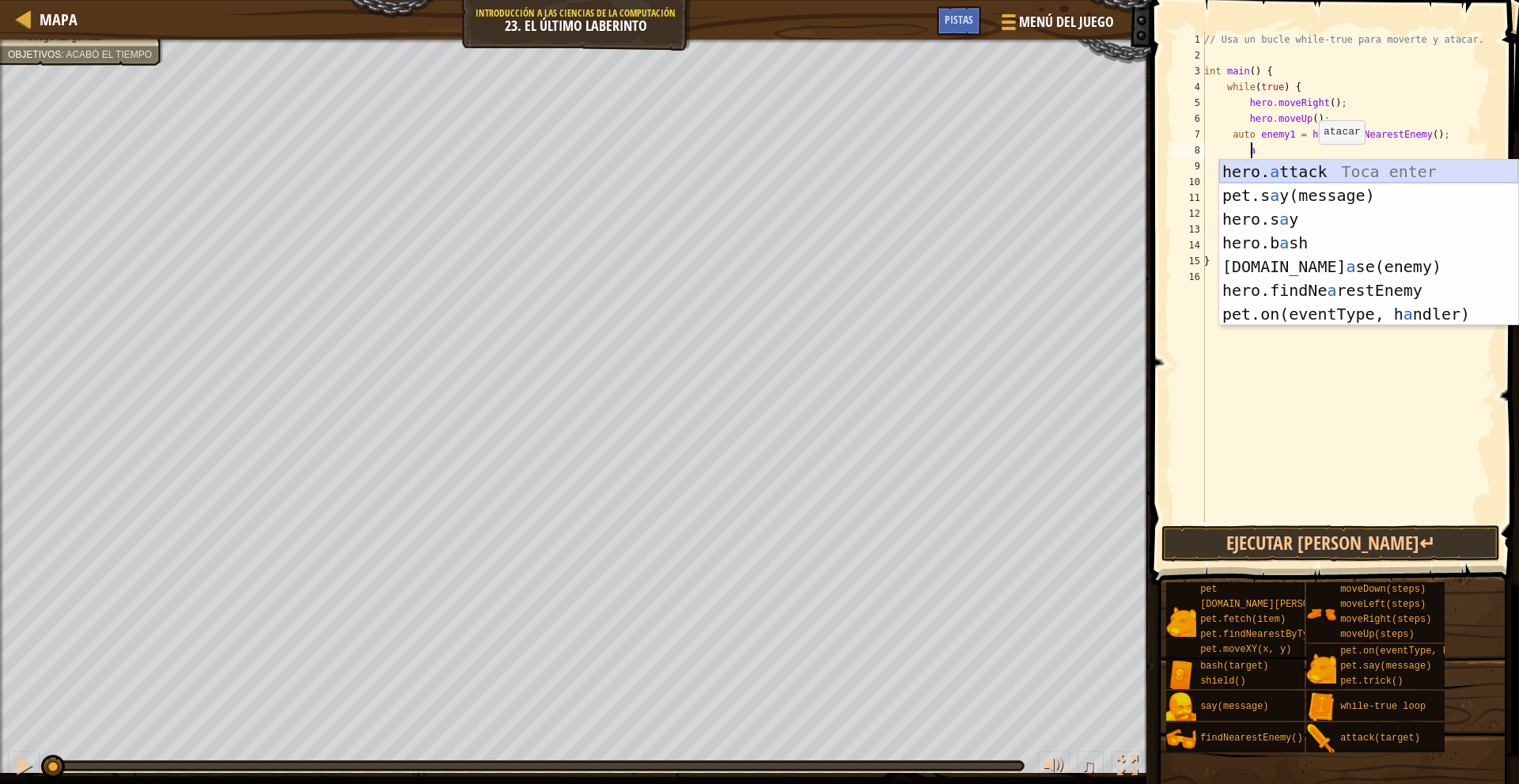
click at [1367, 169] on div "hero. a ttack Toca enter pet.s a y(message) Toca enter hero.s a y Toca enter he…" at bounding box center [1368, 267] width 299 height 214
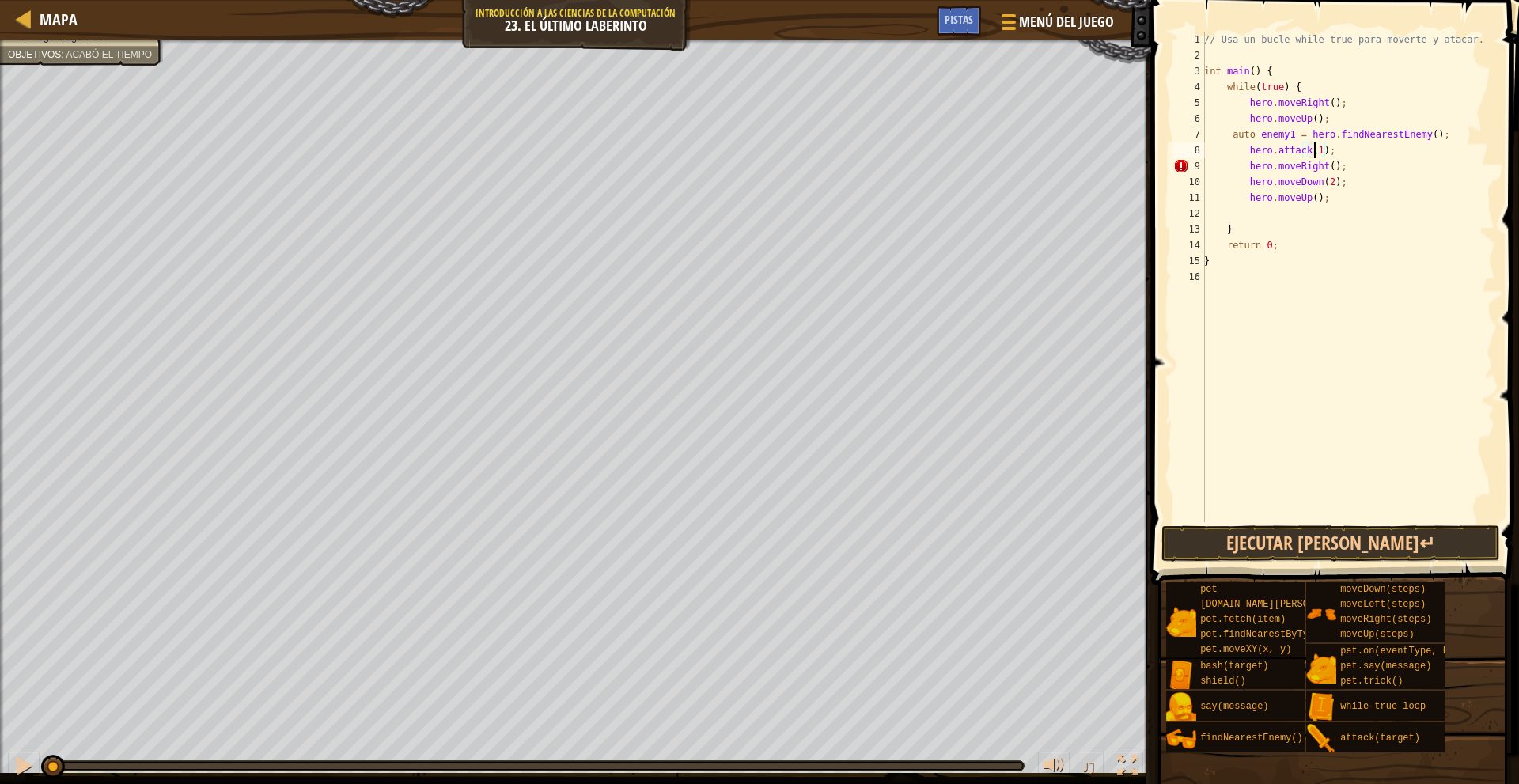
scroll to position [7, 9]
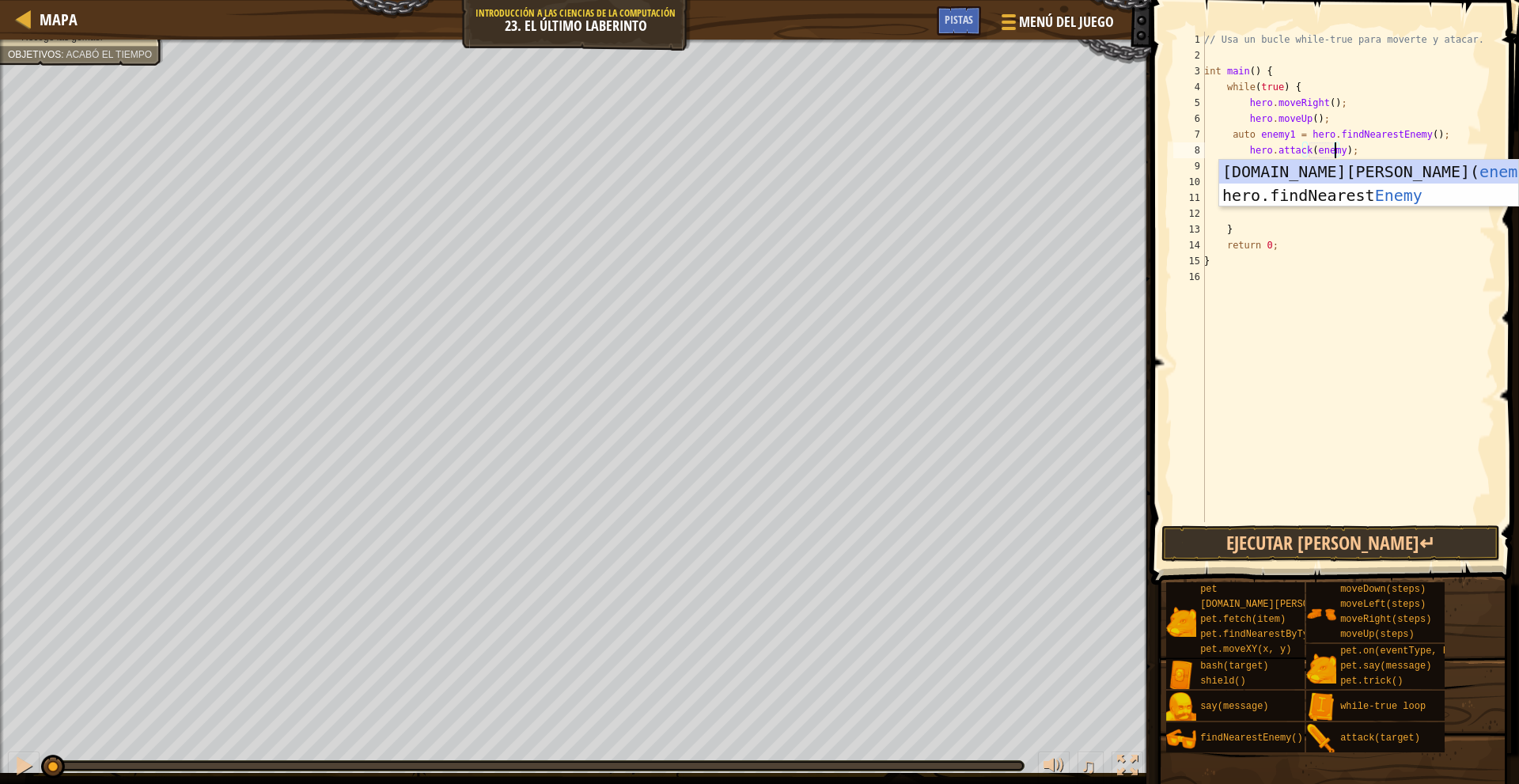
type textarea "hero.attack(enemy1);"
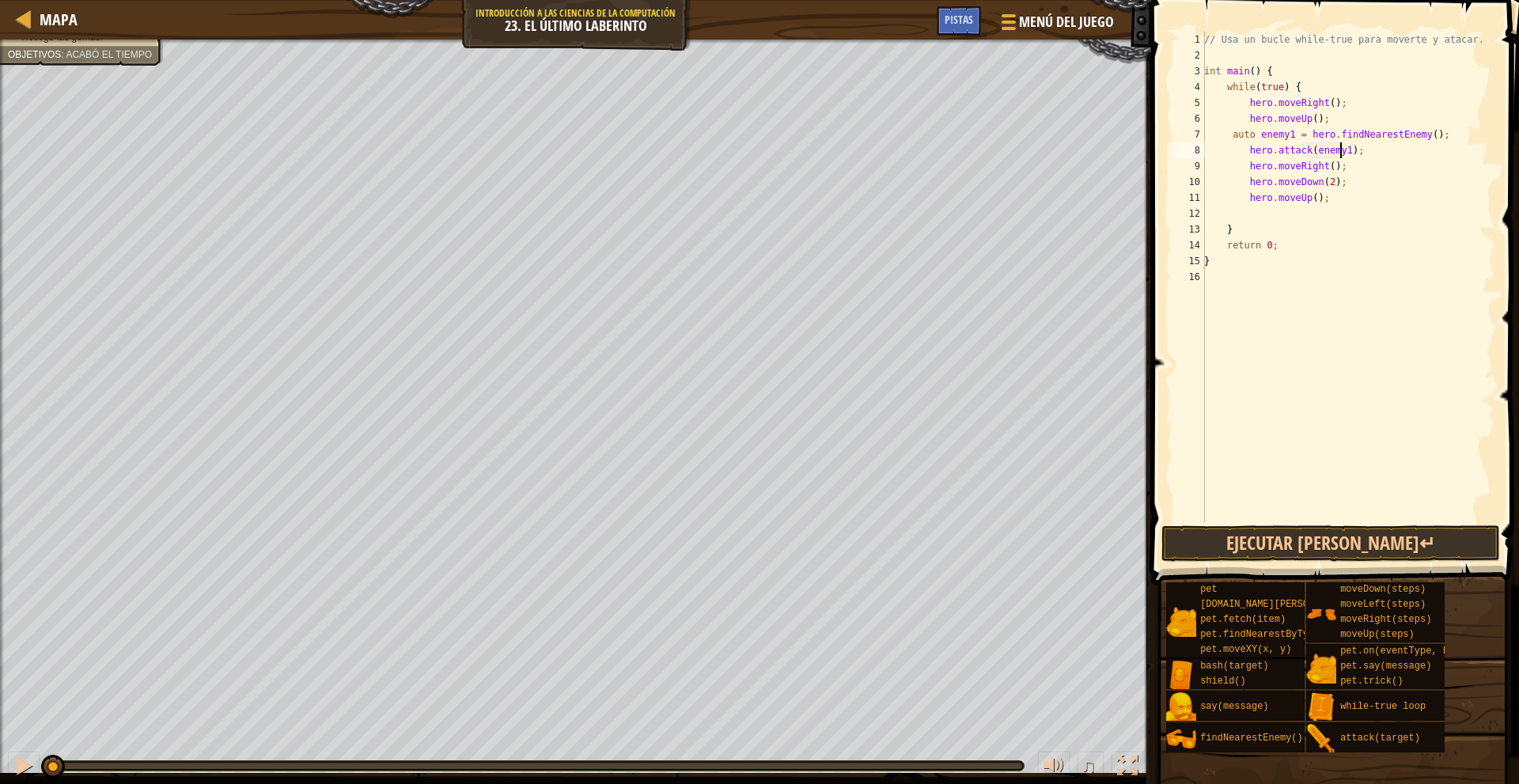
scroll to position [7, 2]
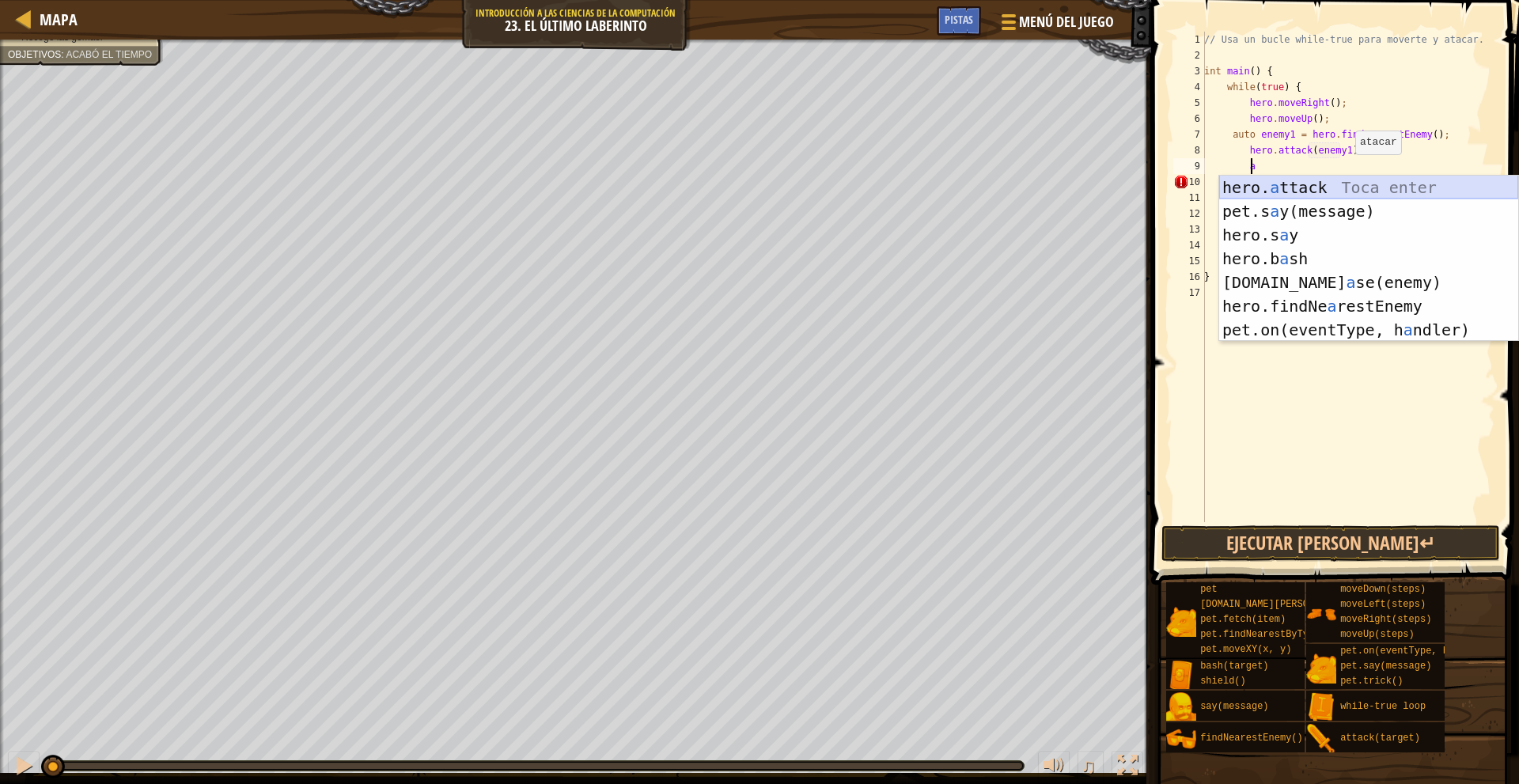
click at [1333, 176] on div "hero. a ttack Toca enter pet.s a y(message) Toca enter hero.s a y Toca enter he…" at bounding box center [1368, 282] width 299 height 214
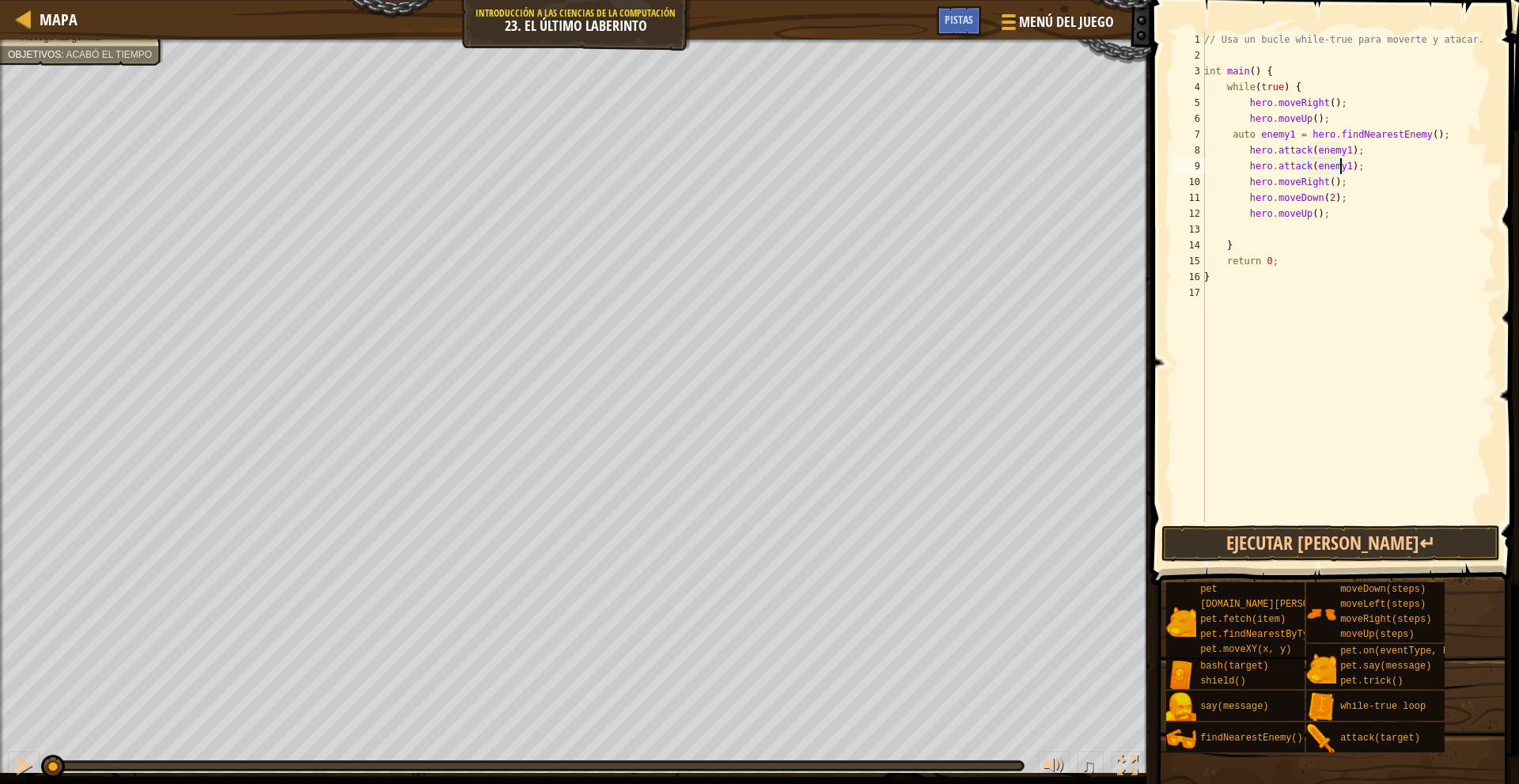
scroll to position [7, 11]
type textarea "hero.attack(enemy1);"
click at [1280, 558] on button "Ejecutar [PERSON_NAME]↵" at bounding box center [1330, 543] width 338 height 36
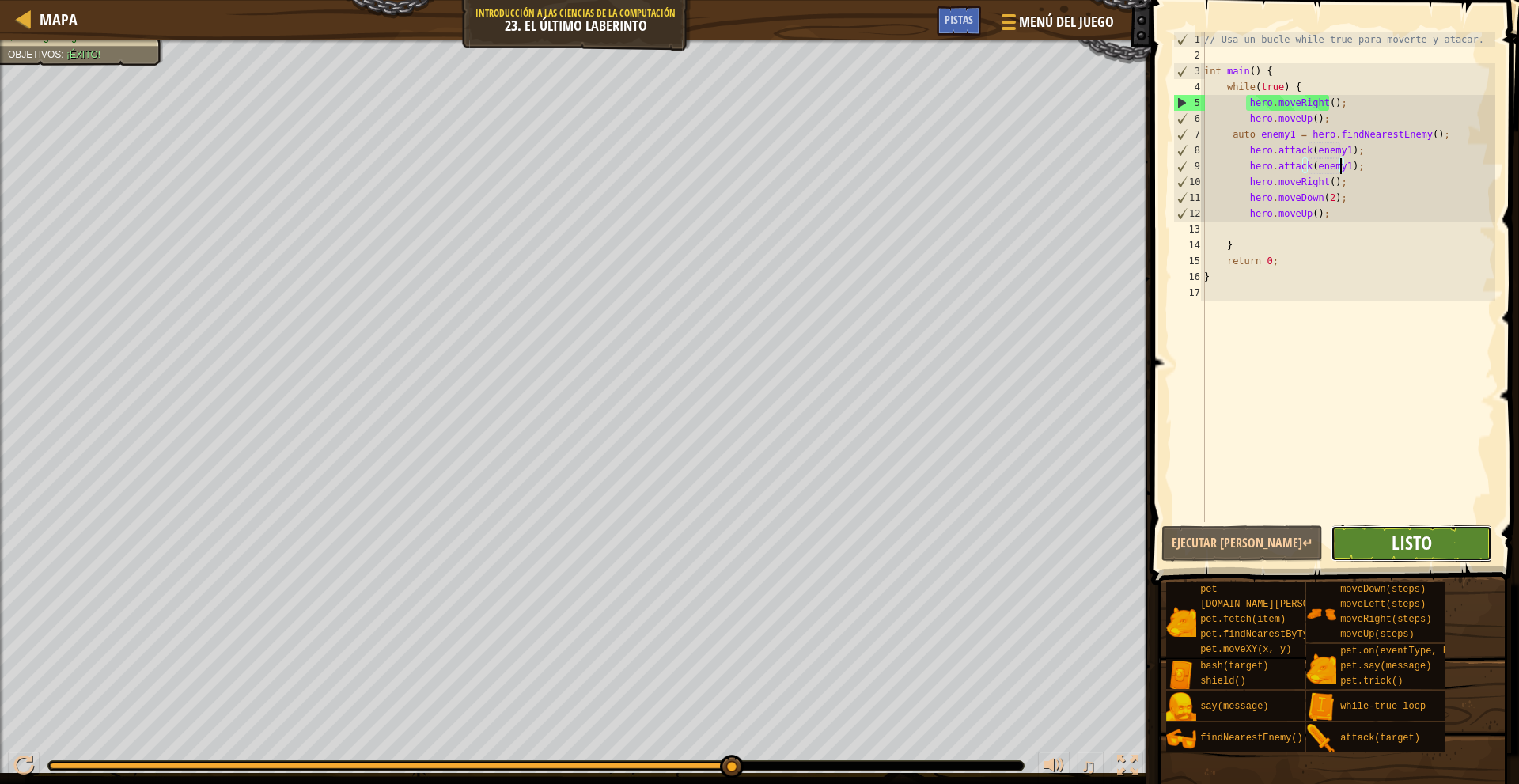
click at [1400, 545] on span "Listo" at bounding box center [1411, 542] width 40 height 26
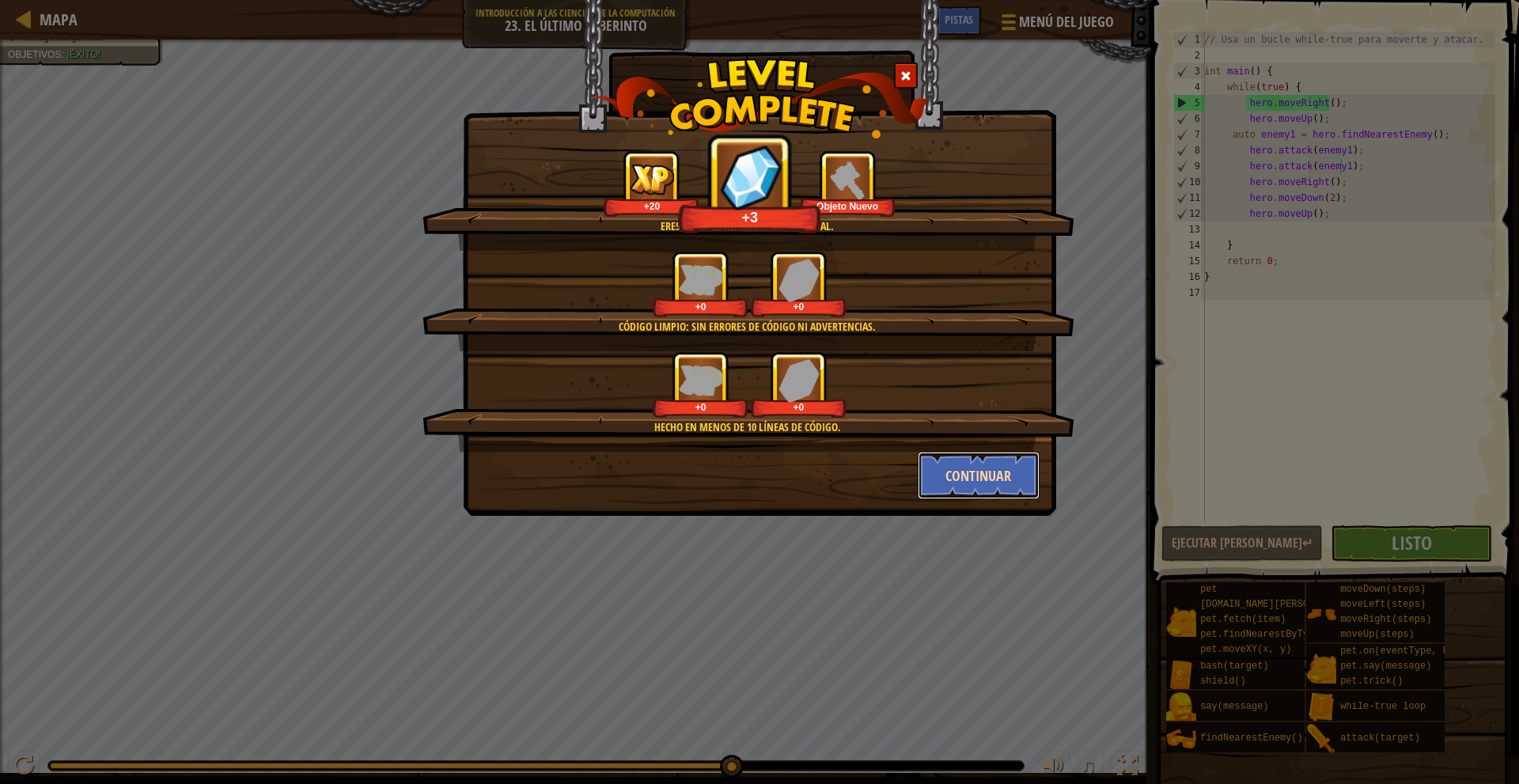
click at [976, 480] on button "Continuar" at bounding box center [978, 476] width 123 height 48
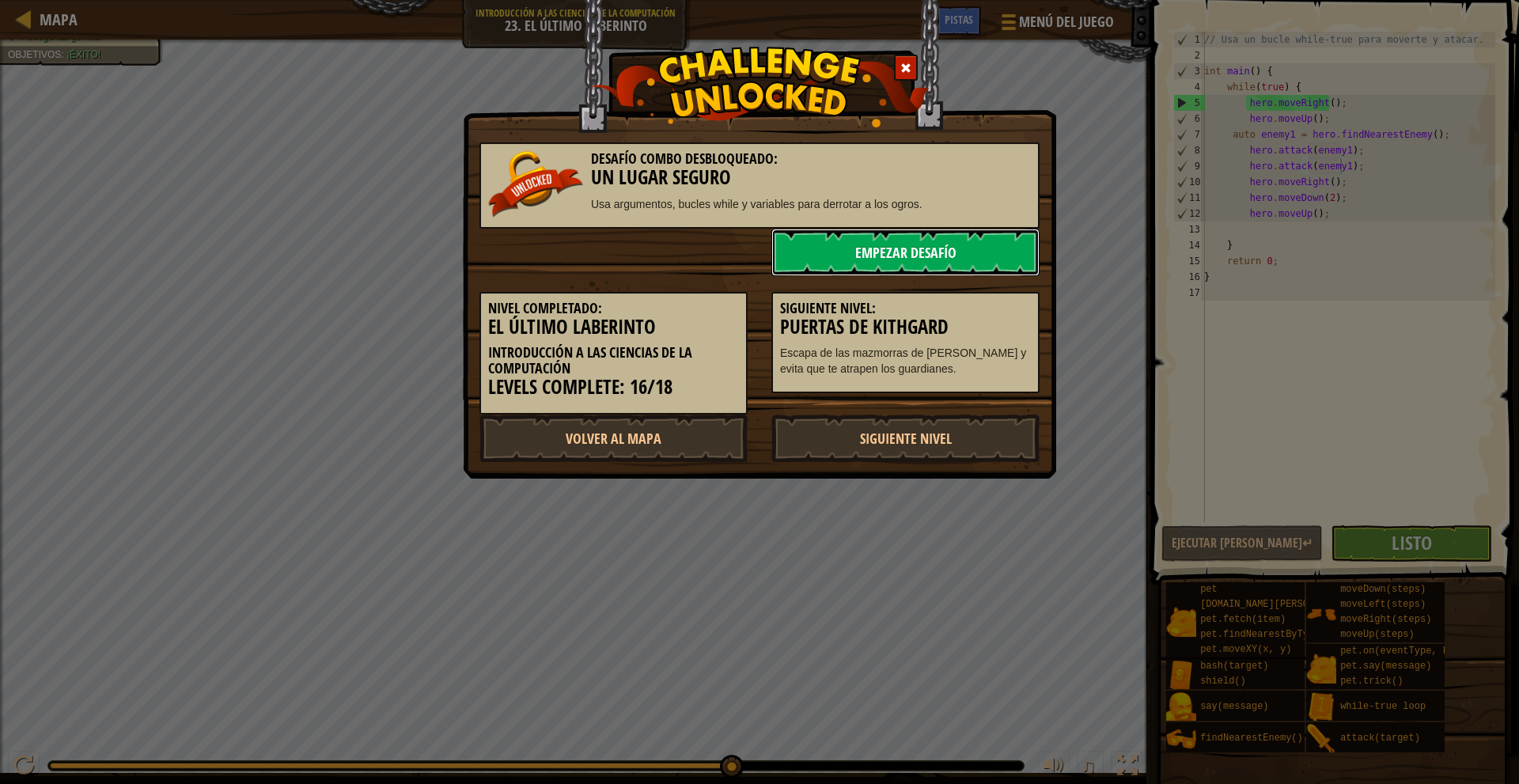
click at [919, 249] on link "Empezar Desafío" at bounding box center [905, 253] width 268 height 48
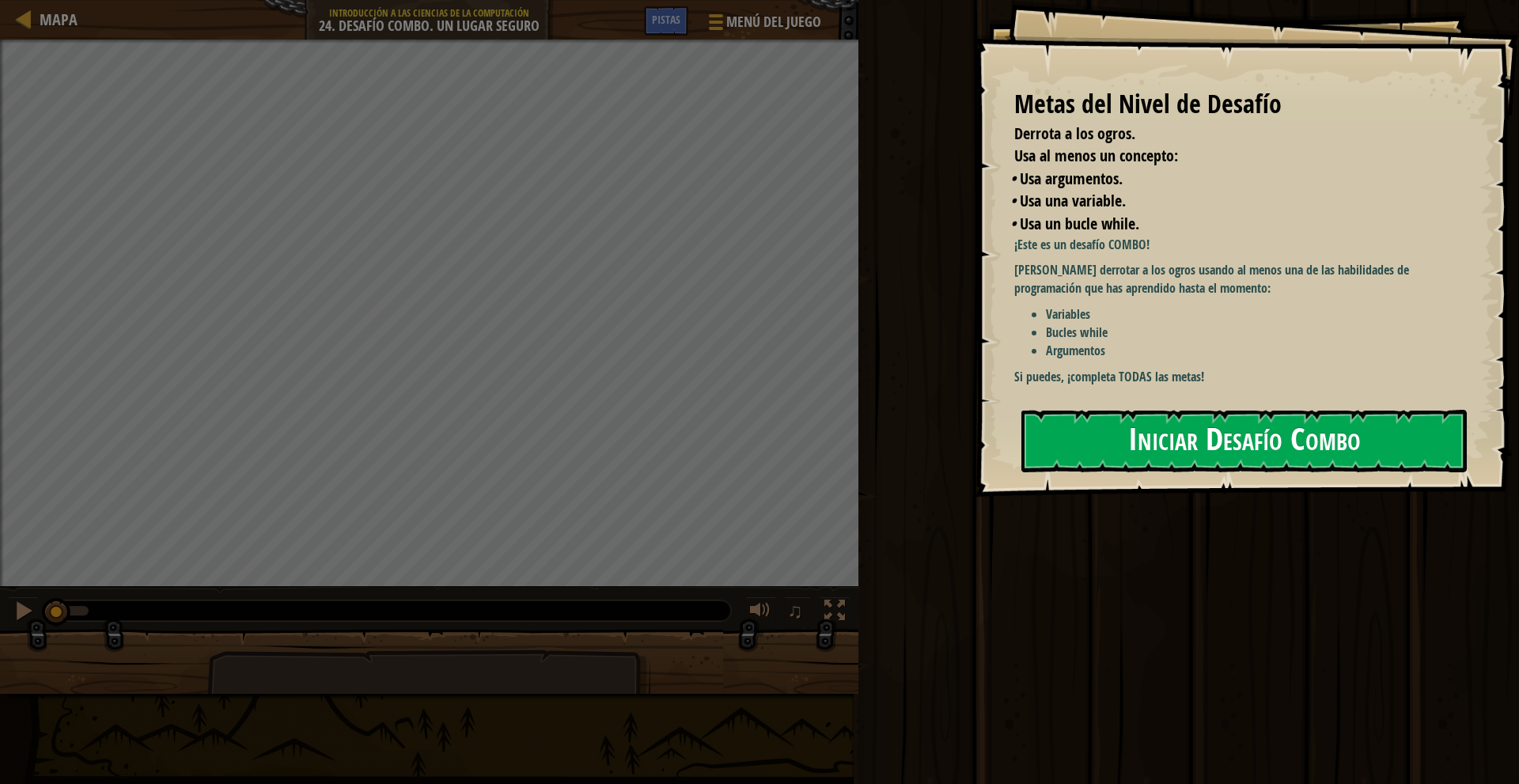
click at [1185, 438] on button "Iniciar Desafío Combo" at bounding box center [1243, 441] width 445 height 63
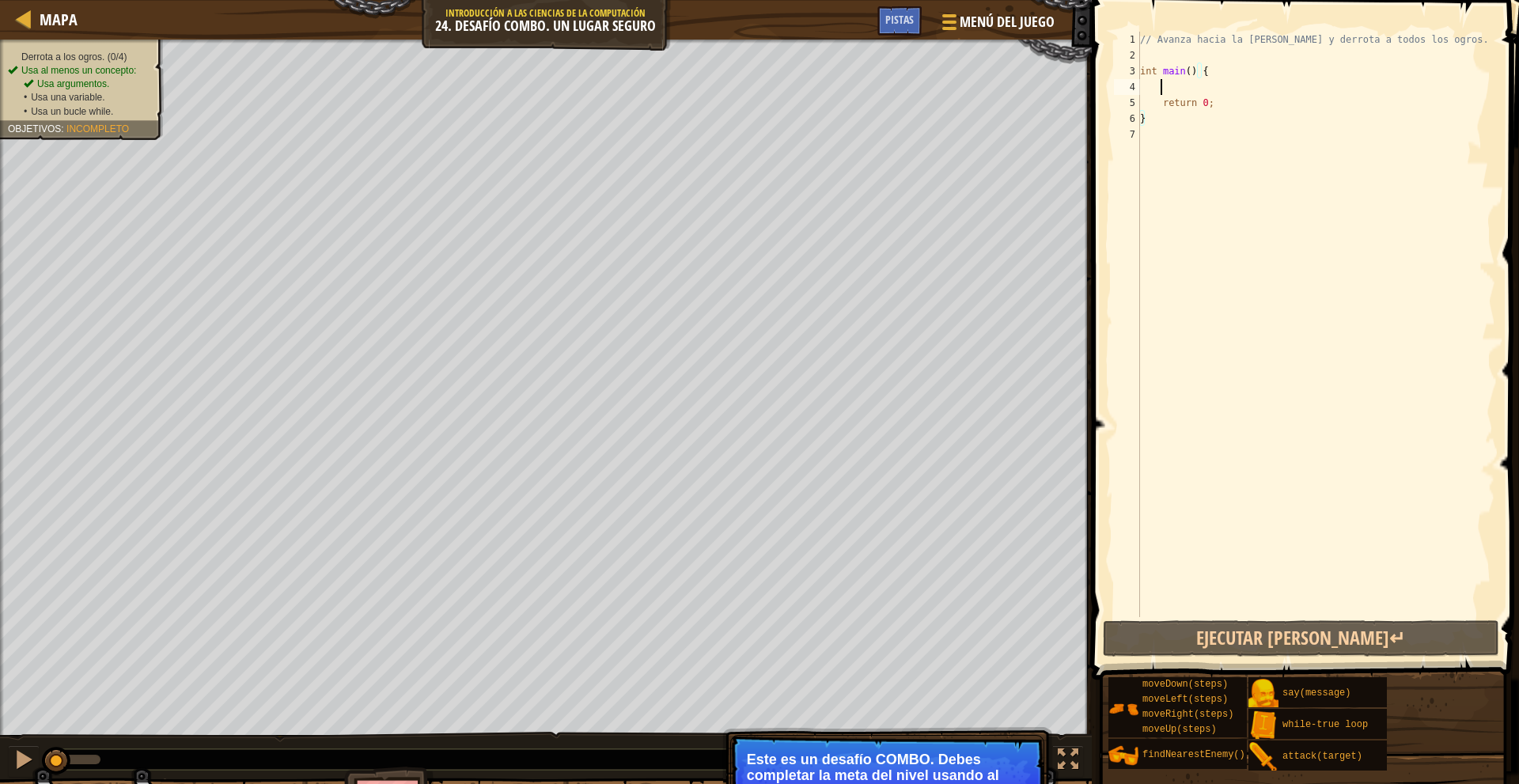
click at [1173, 92] on div "// Avanza hacia la sala del tesoro y derrota a todos los ogros. int main ( ) { …" at bounding box center [1315, 340] width 358 height 617
type textarea "m"
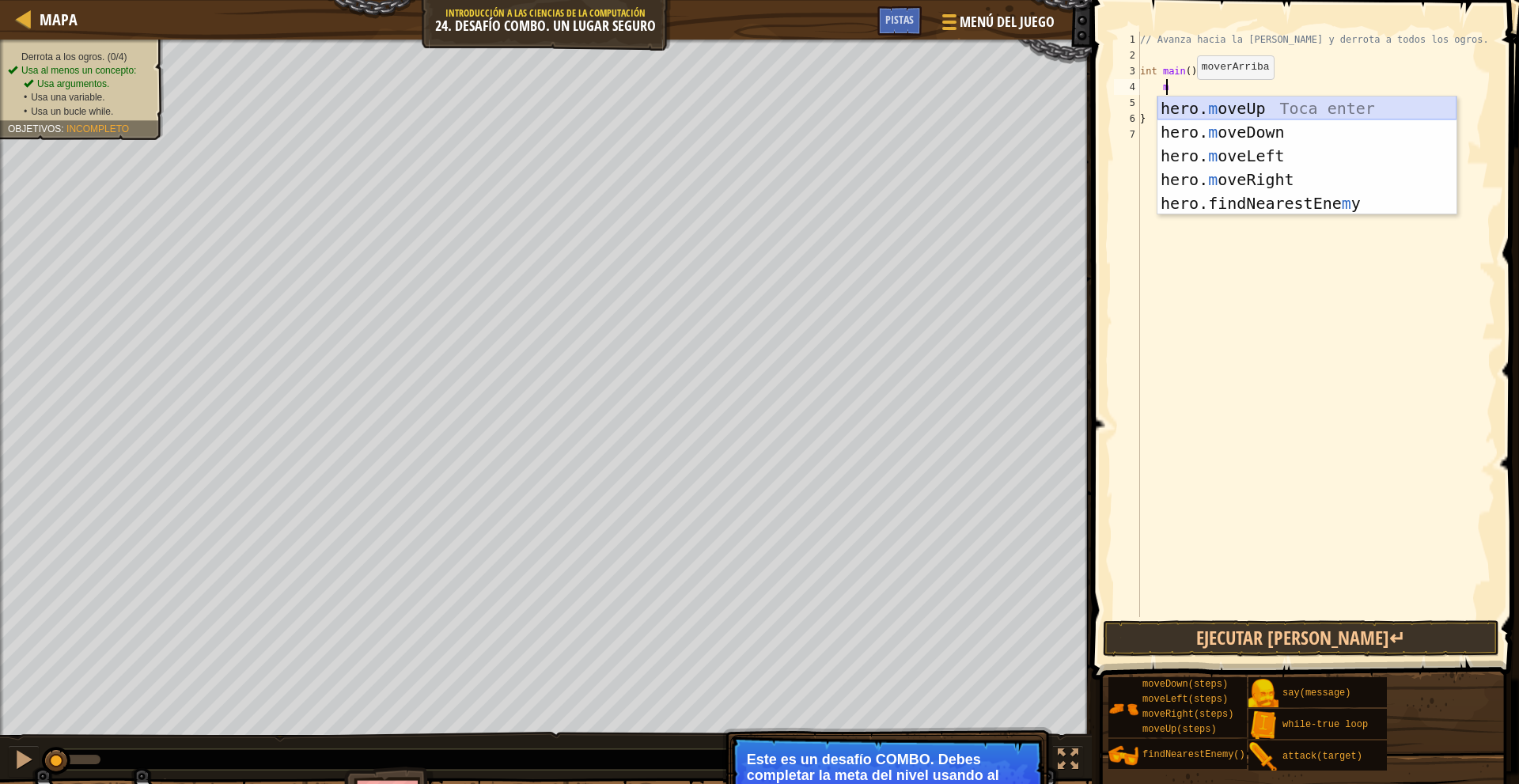
click at [1263, 104] on div "hero. m oveUp Toca enter hero. m oveDown Toca enter hero. m oveLeft Toca enter …" at bounding box center [1306, 179] width 299 height 166
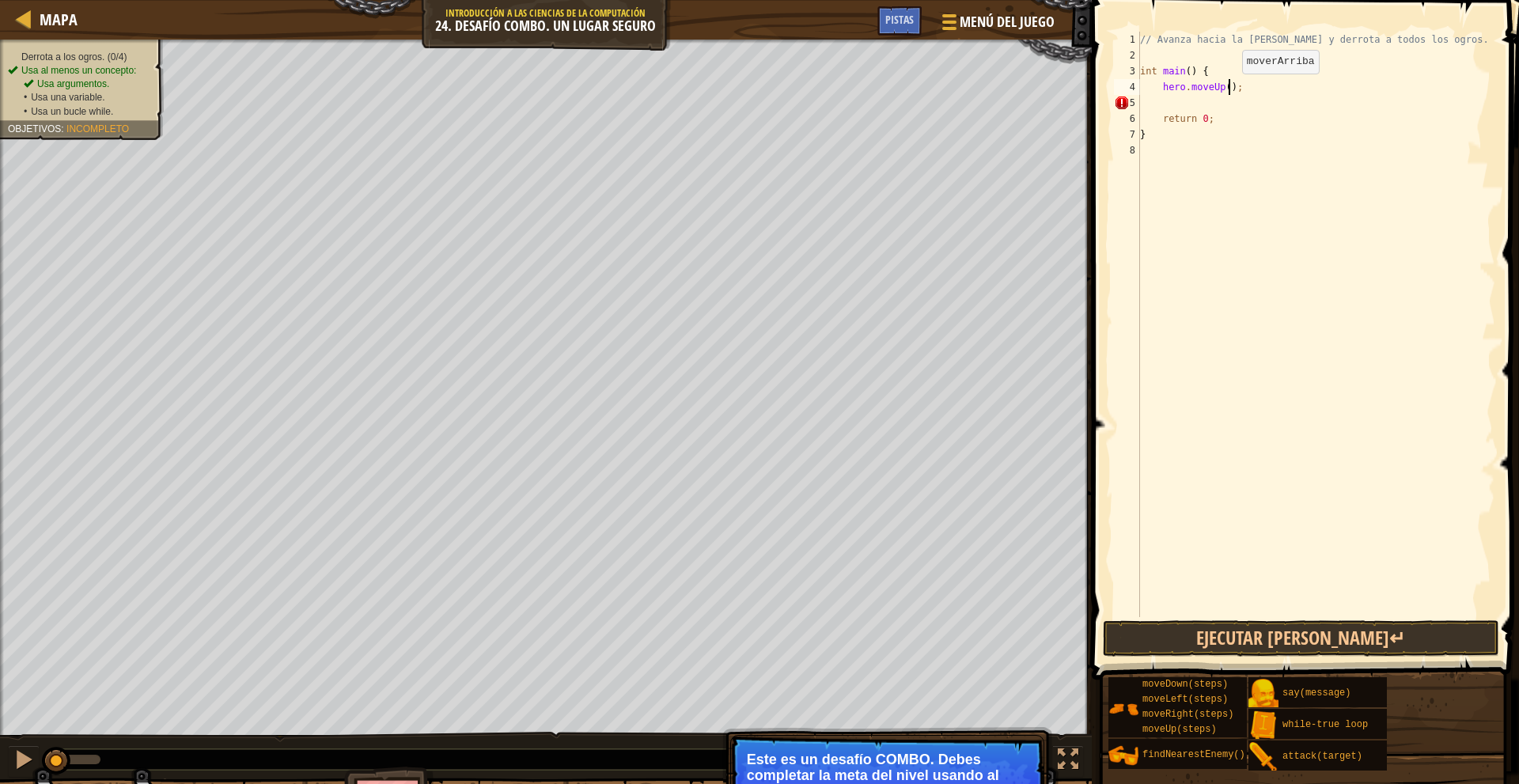
click at [1229, 90] on div "// Avanza hacia la sala del tesoro y derrota a todos los ogros. int main ( ) { …" at bounding box center [1315, 340] width 358 height 617
click at [1219, 86] on div "// Avanza hacia la sala del tesoro y derrota a todos los ogros. int main ( ) { …" at bounding box center [1315, 340] width 358 height 617
click at [1224, 90] on div "// Avanza hacia la sala del tesoro y derrota a todos los ogros. int main ( ) { …" at bounding box center [1315, 340] width 358 height 617
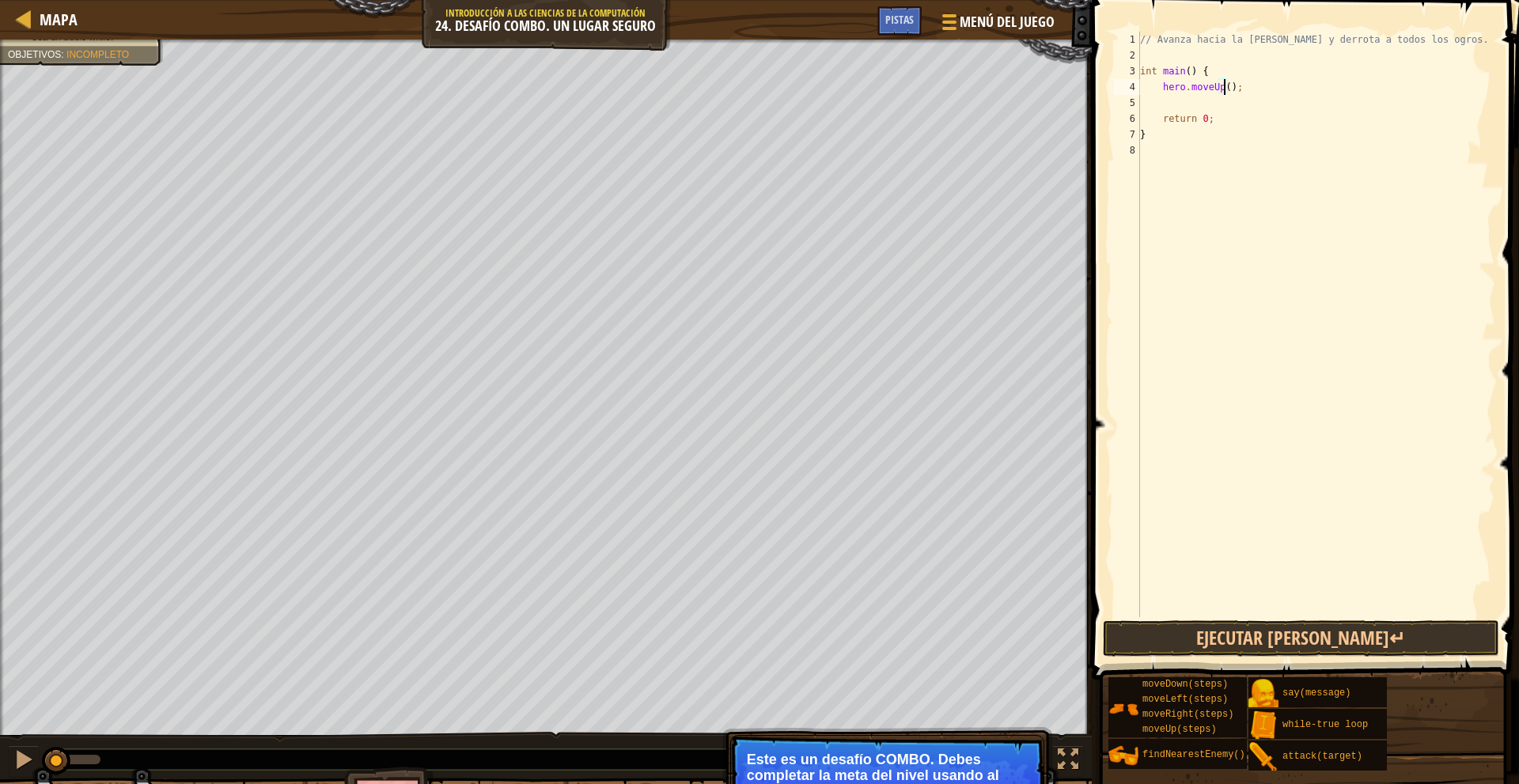
type textarea "hero.moveUp(3);"
click at [1216, 100] on div "// Avanza hacia la sala del tesoro y derrota a todos los ogros. int main ( ) { …" at bounding box center [1315, 340] width 358 height 617
type textarea "m"
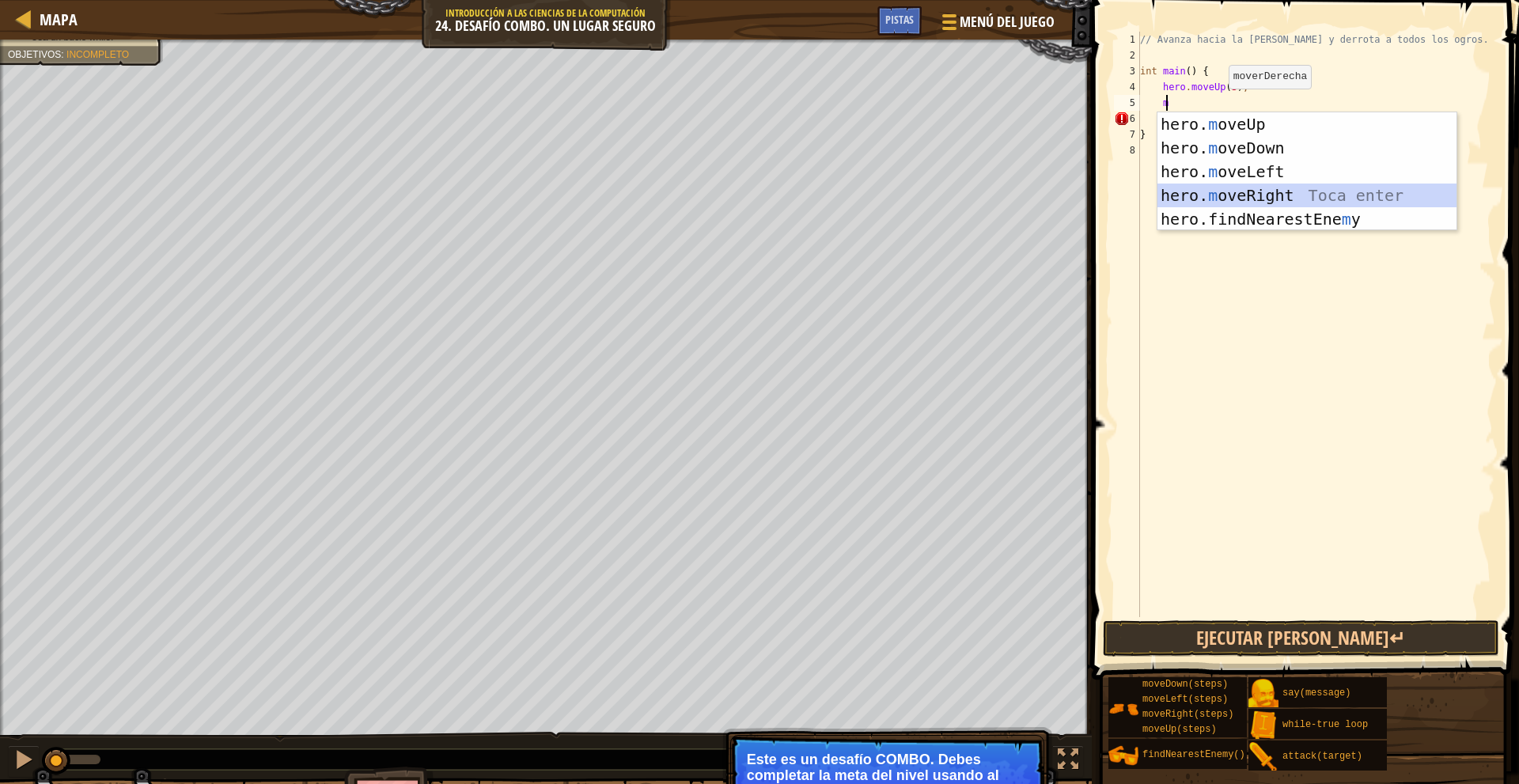
click at [1283, 194] on div "hero. m oveUp Toca enter hero. m oveDown Toca enter hero. m oveLeft Toca enter …" at bounding box center [1306, 196] width 299 height 166
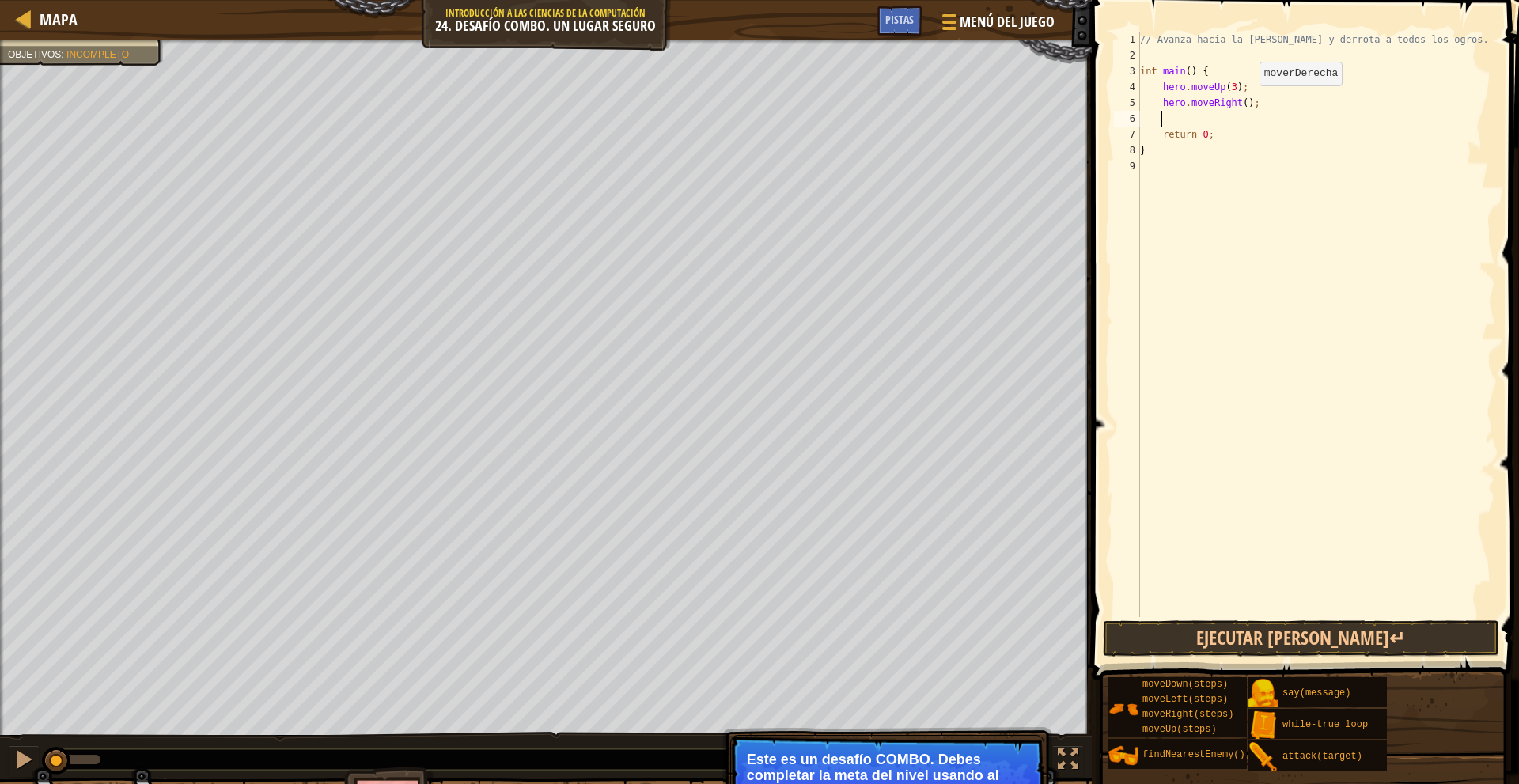
click at [1246, 101] on div "// Avanza hacia la sala del tesoro y derrota a todos los ogros. int main ( ) { …" at bounding box center [1315, 340] width 358 height 617
click at [1239, 100] on div "// Avanza hacia la sala del tesoro y derrota a todos los ogros. int main ( ) { …" at bounding box center [1315, 340] width 358 height 617
type textarea "hero.moveRight(4);"
click at [1223, 118] on div "// Avanza hacia la sala del tesoro y derrota a todos los ogros. int main ( ) { …" at bounding box center [1315, 340] width 358 height 617
type textarea "m"
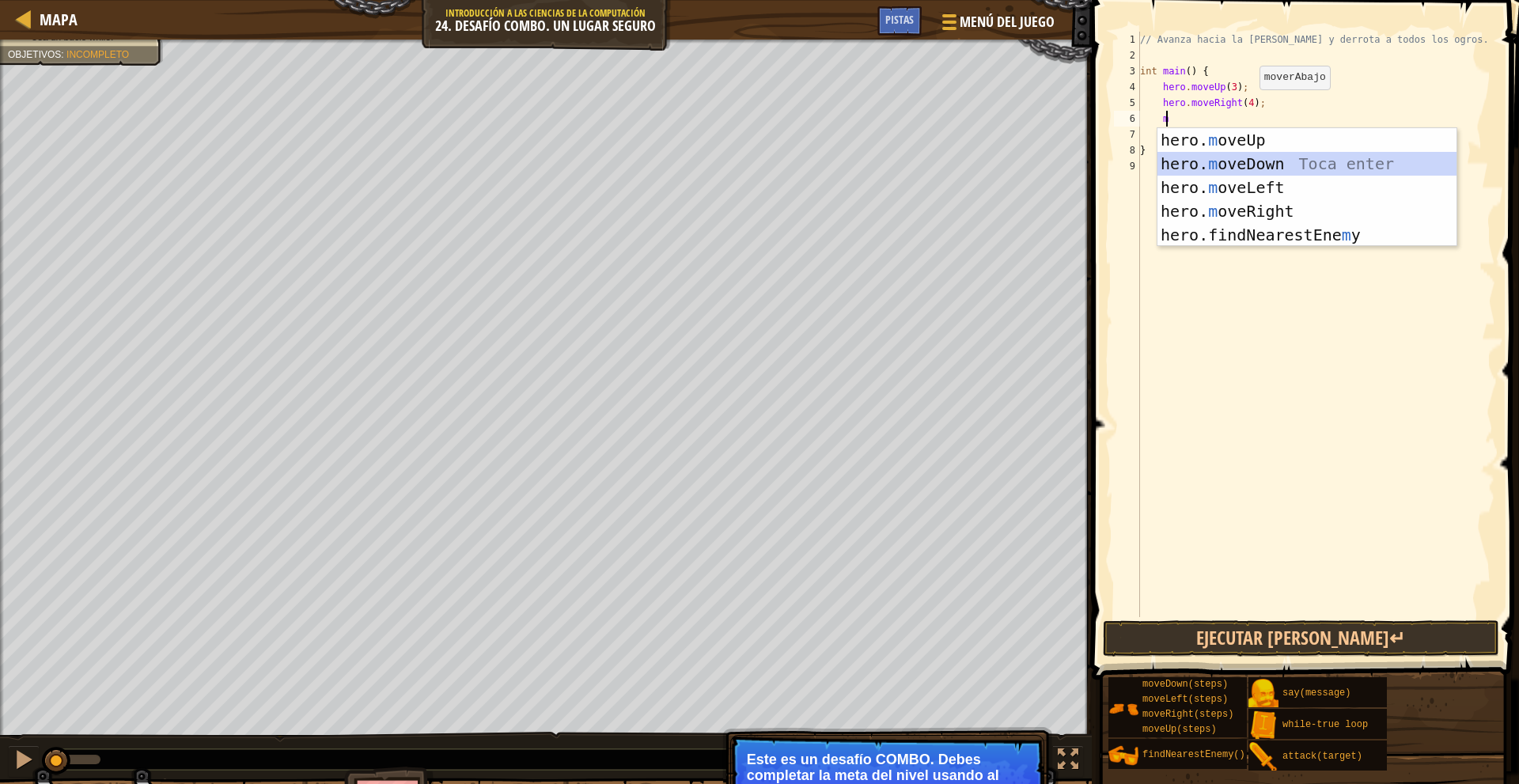
click at [1253, 159] on div "hero. m oveUp Toca enter hero. m oveDown Toca enter hero. m oveLeft Toca enter …" at bounding box center [1306, 211] width 299 height 166
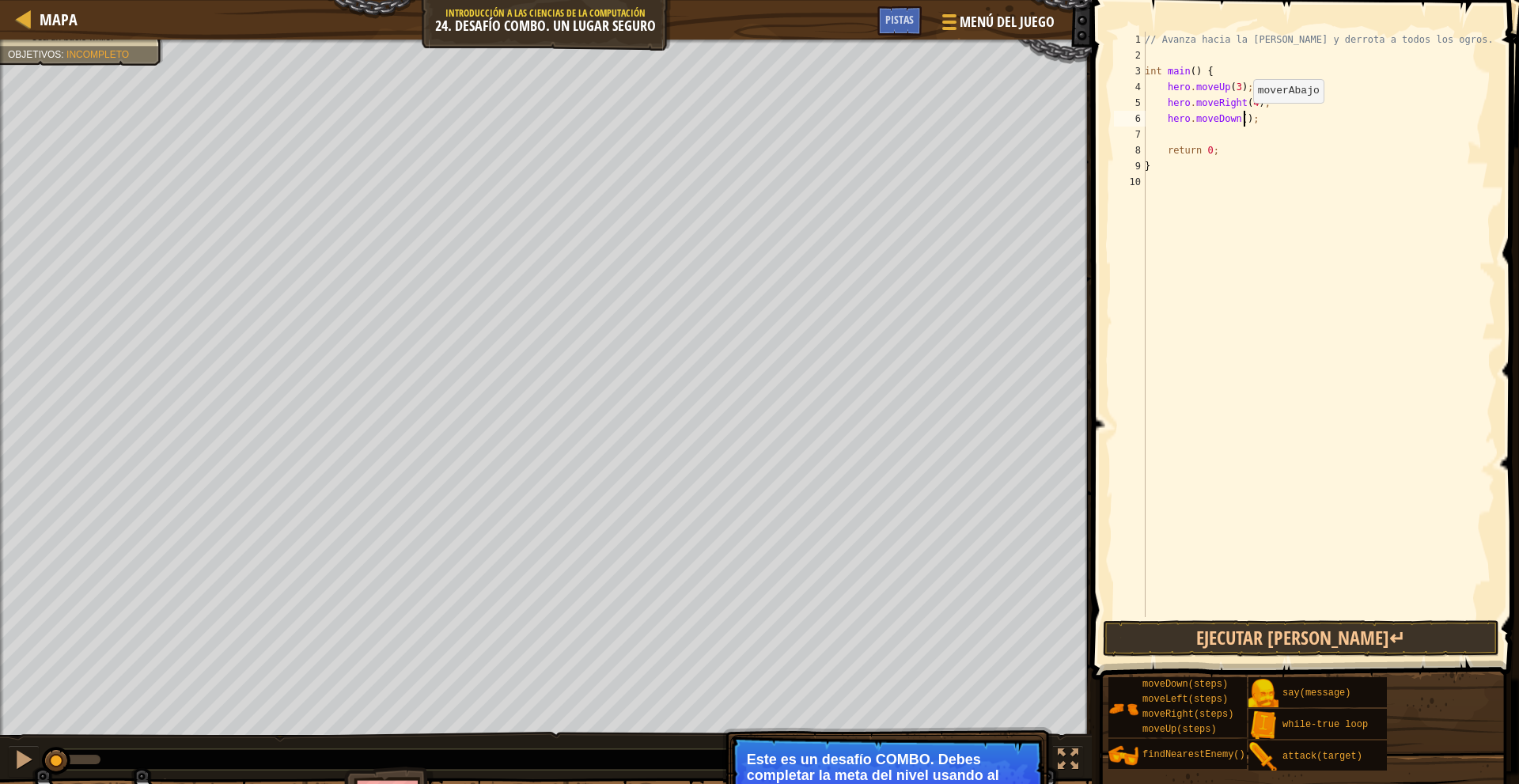
click at [1244, 118] on div "// Avanza hacia la sala del tesoro y derrota a todos los ogros. int main ( ) { …" at bounding box center [1318, 340] width 354 height 617
click at [1238, 117] on div "// Avanza hacia la sala del tesoro y derrota a todos los ogros. int main ( ) { …" at bounding box center [1318, 340] width 354 height 617
click at [1249, 145] on div "// Avanza hacia la sala del tesoro y derrota a todos los ogros. int main ( ) { …" at bounding box center [1318, 340] width 354 height 617
type textarea "return 0;"
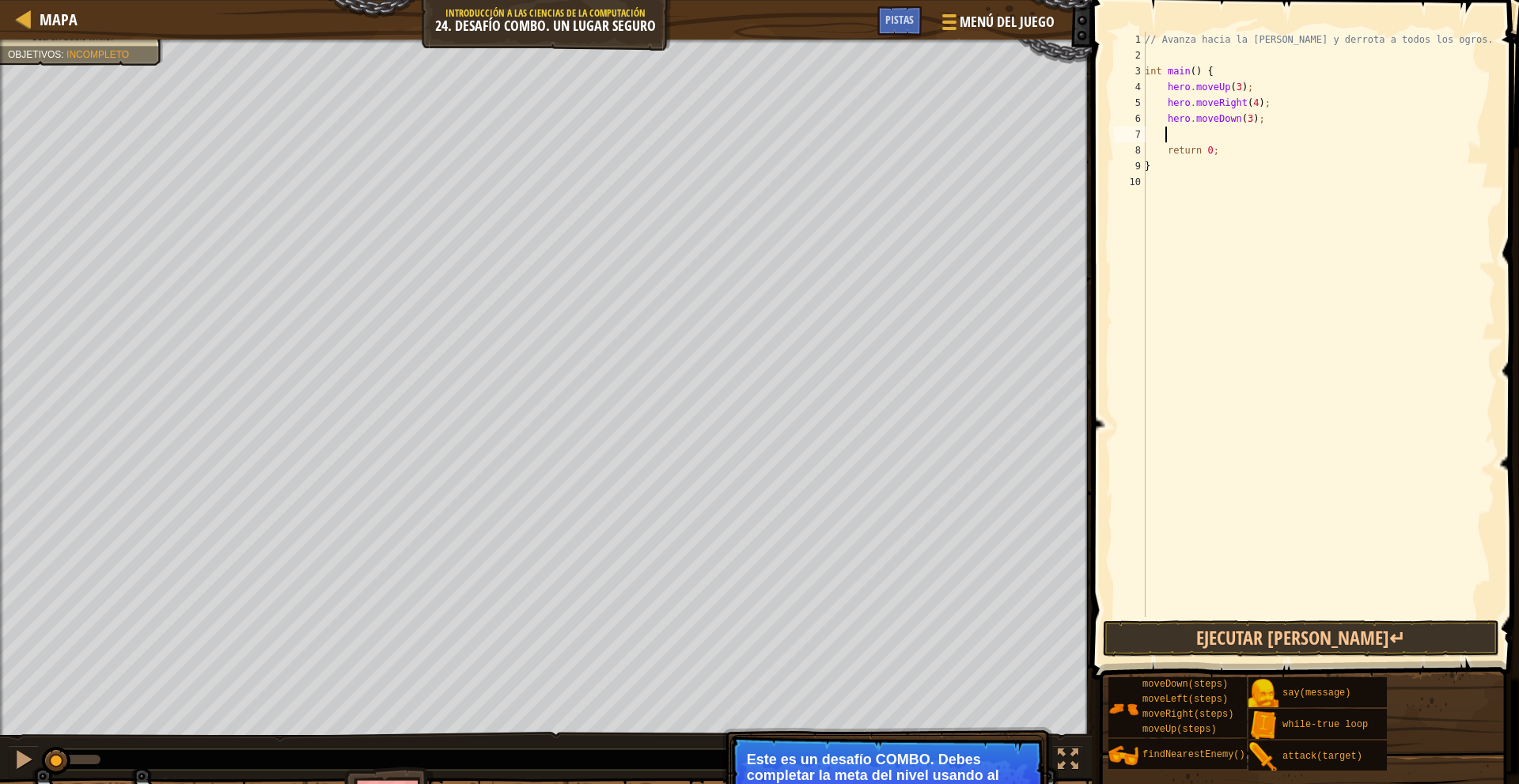
click at [1234, 141] on div "// Avanza hacia la sala del tesoro y derrota a todos los ogros. int main ( ) { …" at bounding box center [1318, 340] width 354 height 617
type textarea "f"
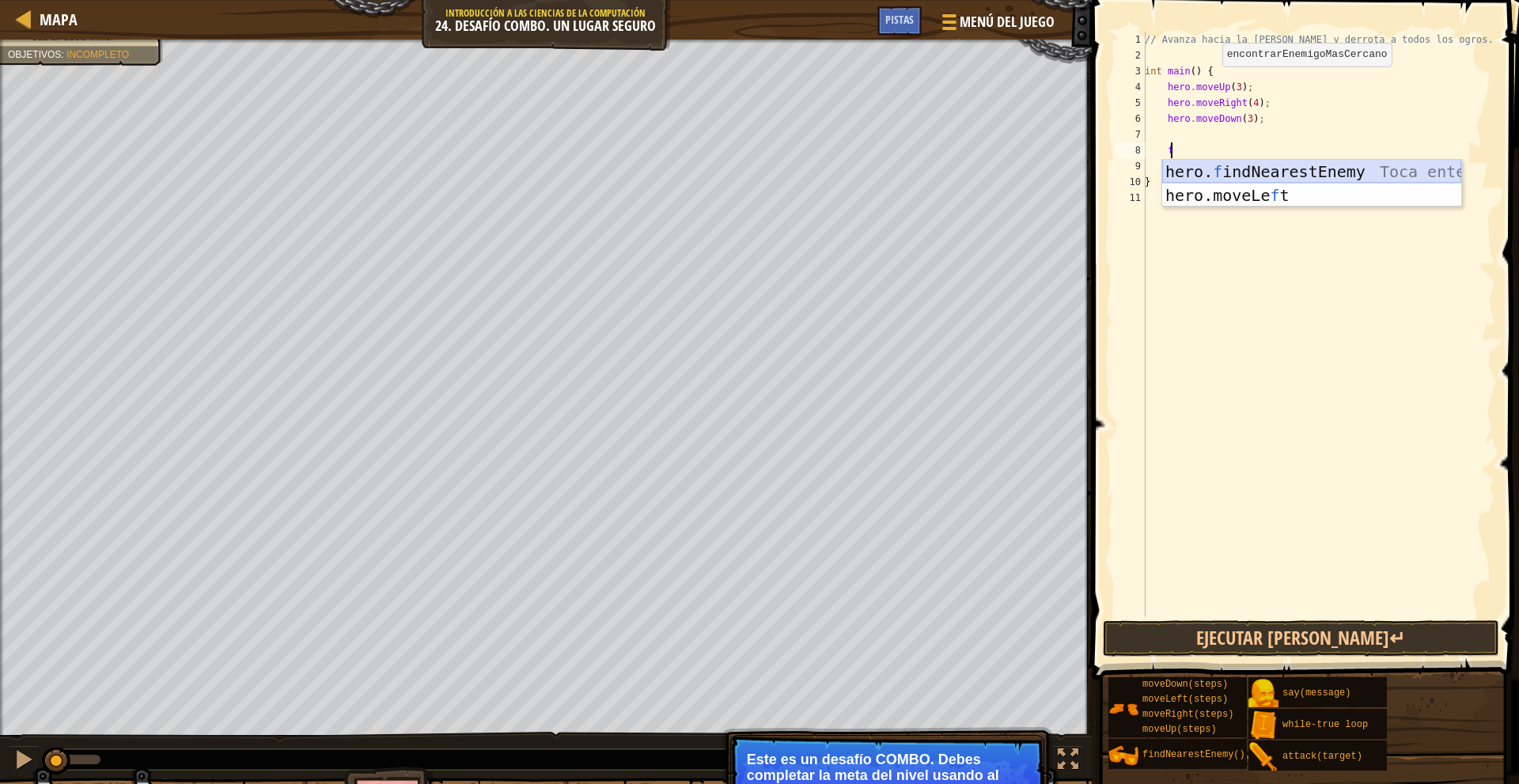
click at [1276, 171] on div "hero. f indNearestEnemy Toca enter hero.moveLe f t Toca enter" at bounding box center [1311, 206] width 299 height 95
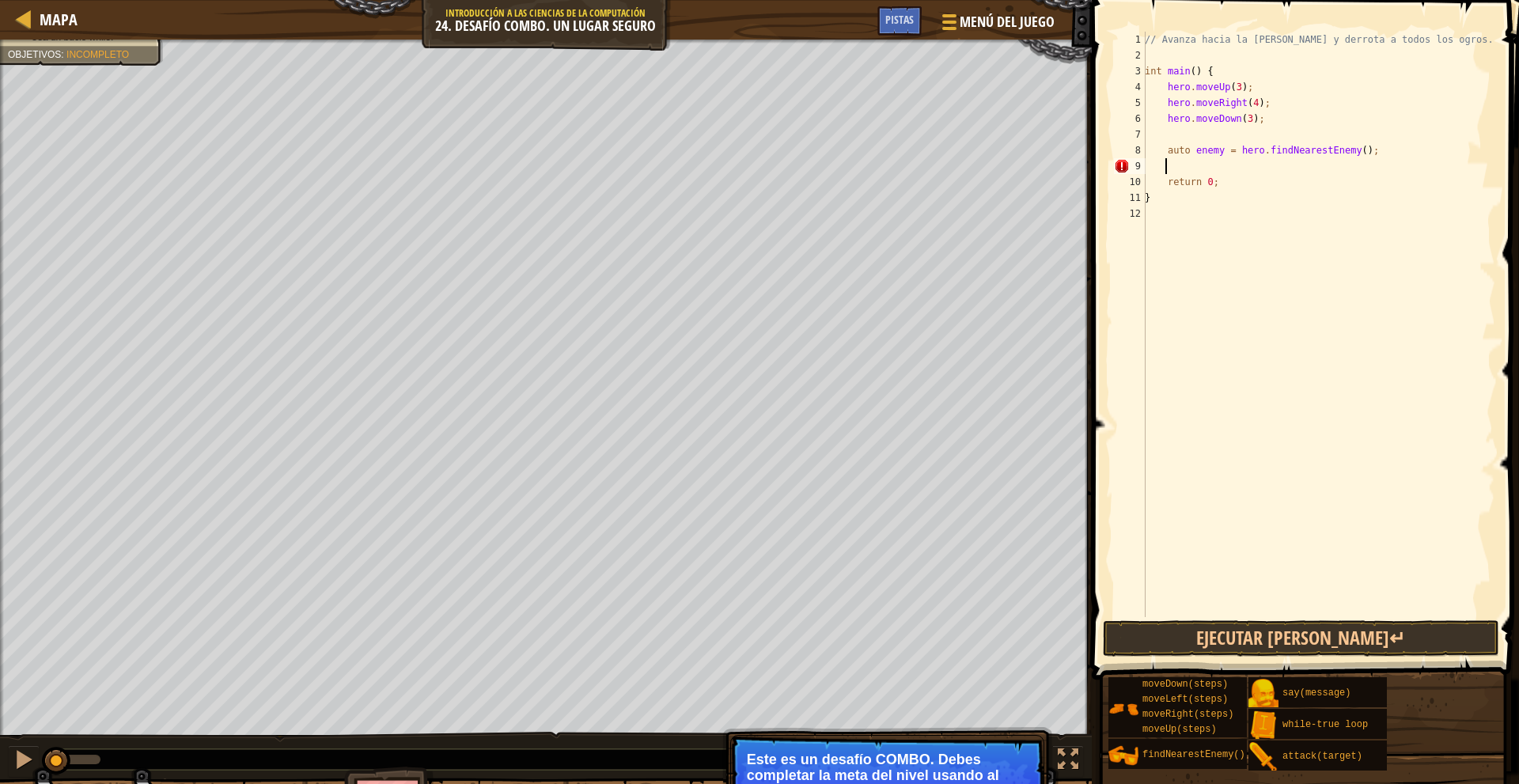
click at [1220, 150] on div "// Avanza hacia la sala del tesoro y derrota a todos los ogros. int main ( ) { …" at bounding box center [1318, 340] width 354 height 617
type textarea "auto enemy1 = hero.findNearestEnemy();"
click at [1201, 162] on div "// Avanza hacia la sala del tesoro y derrota a todos los ogros. int main ( ) { …" at bounding box center [1318, 340] width 354 height 617
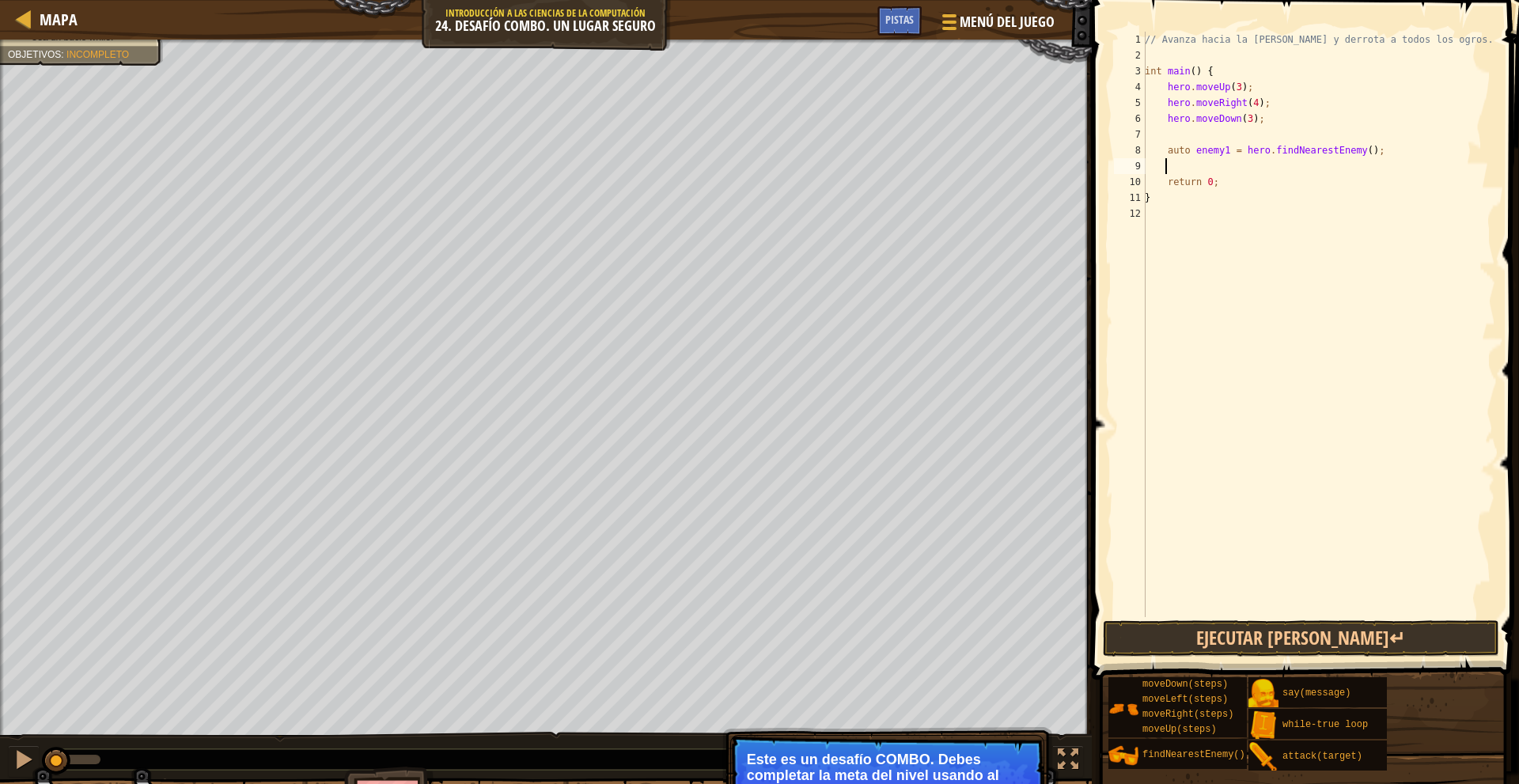
type textarea "f"
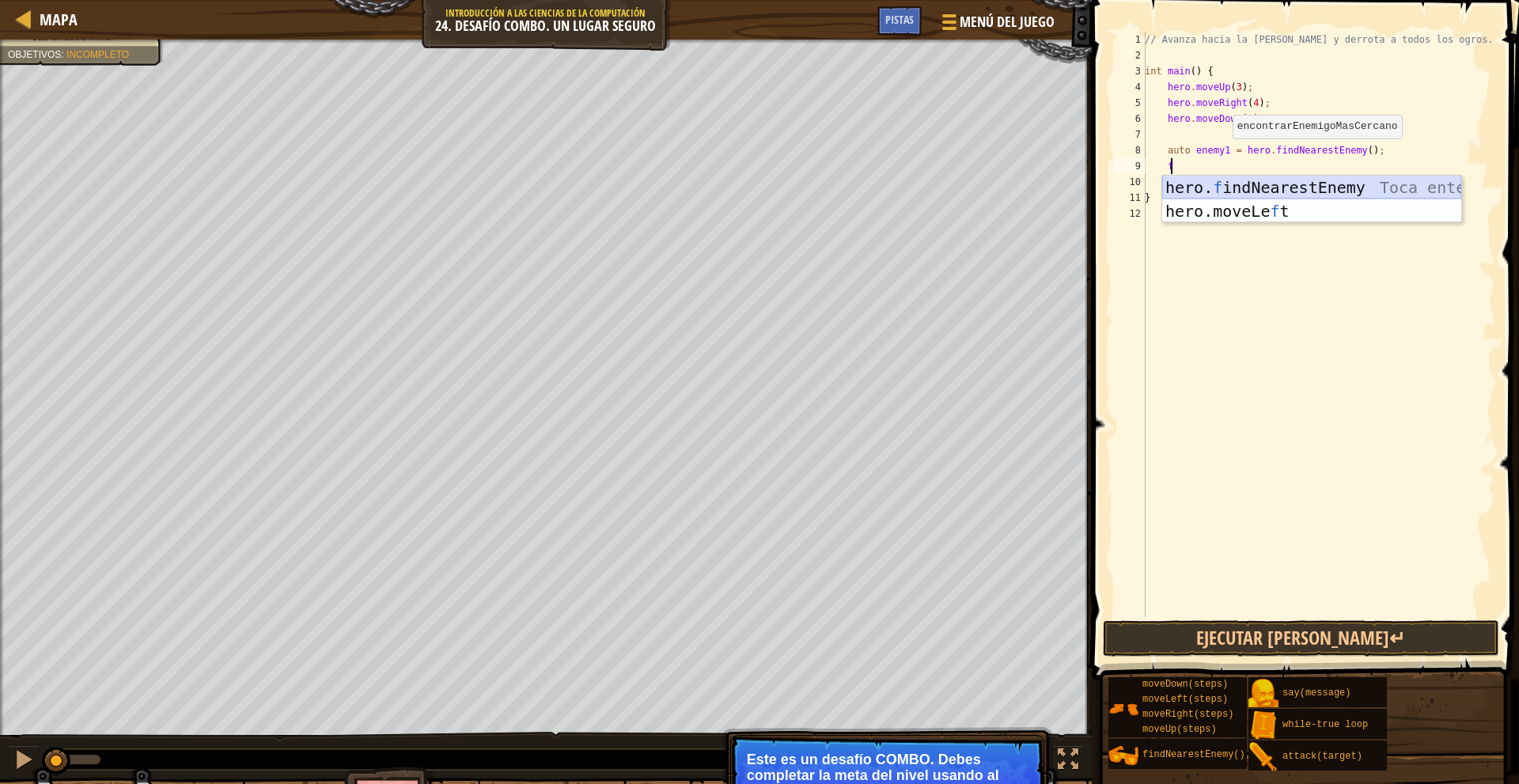
click at [1289, 183] on div "hero. f indNearestEnemy Toca enter hero.moveLe f t Toca enter" at bounding box center [1311, 222] width 299 height 95
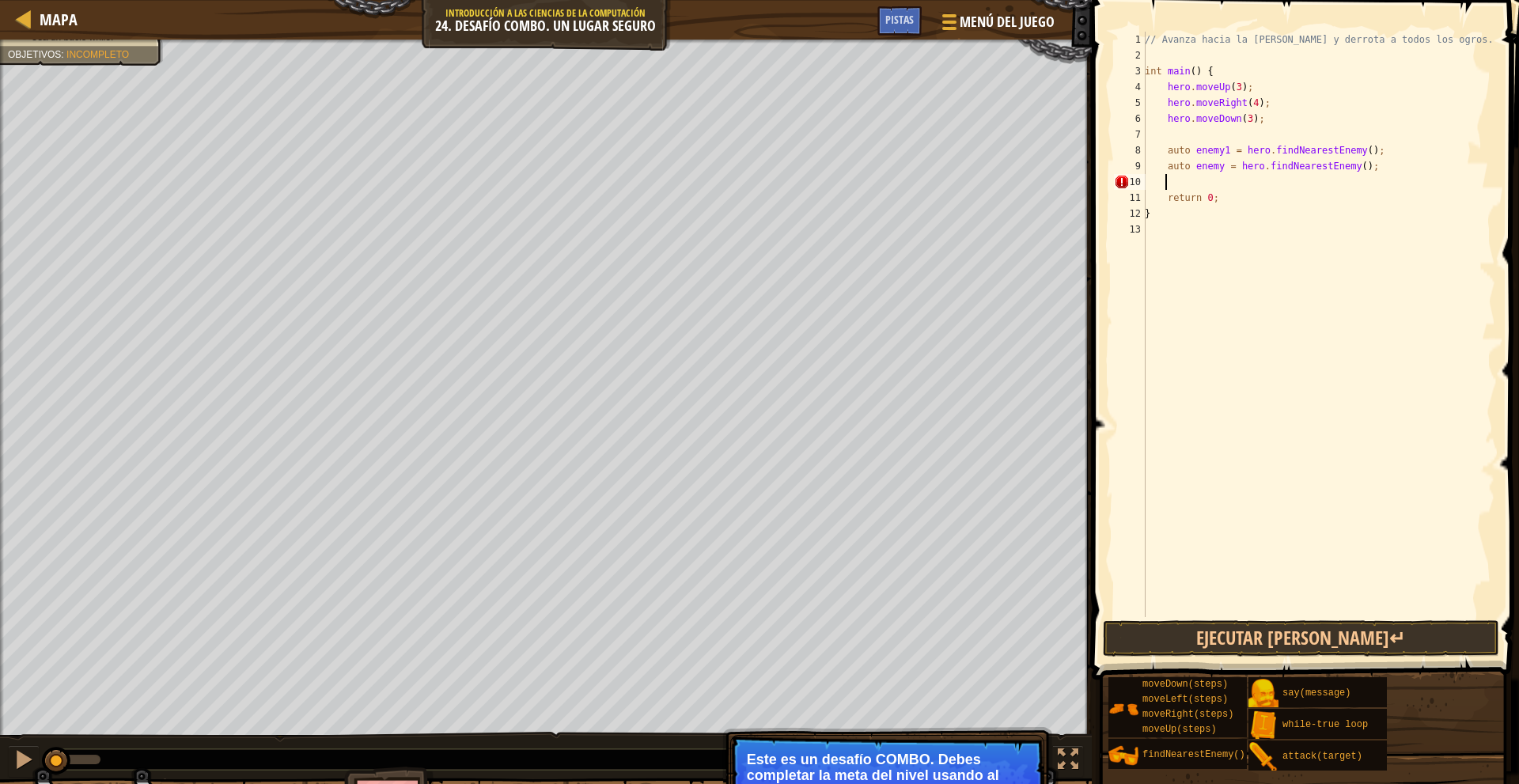
click at [1216, 168] on div "// Avanza hacia la sala del tesoro y derrota a todos los ogros. int main ( ) { …" at bounding box center [1318, 340] width 354 height 617
type textarea "auto enemy2 = hero.findNearestEnemy();"
click at [1201, 179] on div "// Avanza hacia la sala del tesoro y derrota a todos los ogros. int main ( ) { …" at bounding box center [1318, 340] width 354 height 617
click at [1182, 129] on div "// Avanza hacia la sala del tesoro y derrota a todos los ogros. int main ( ) { …" at bounding box center [1318, 340] width 354 height 617
type textarea "m"
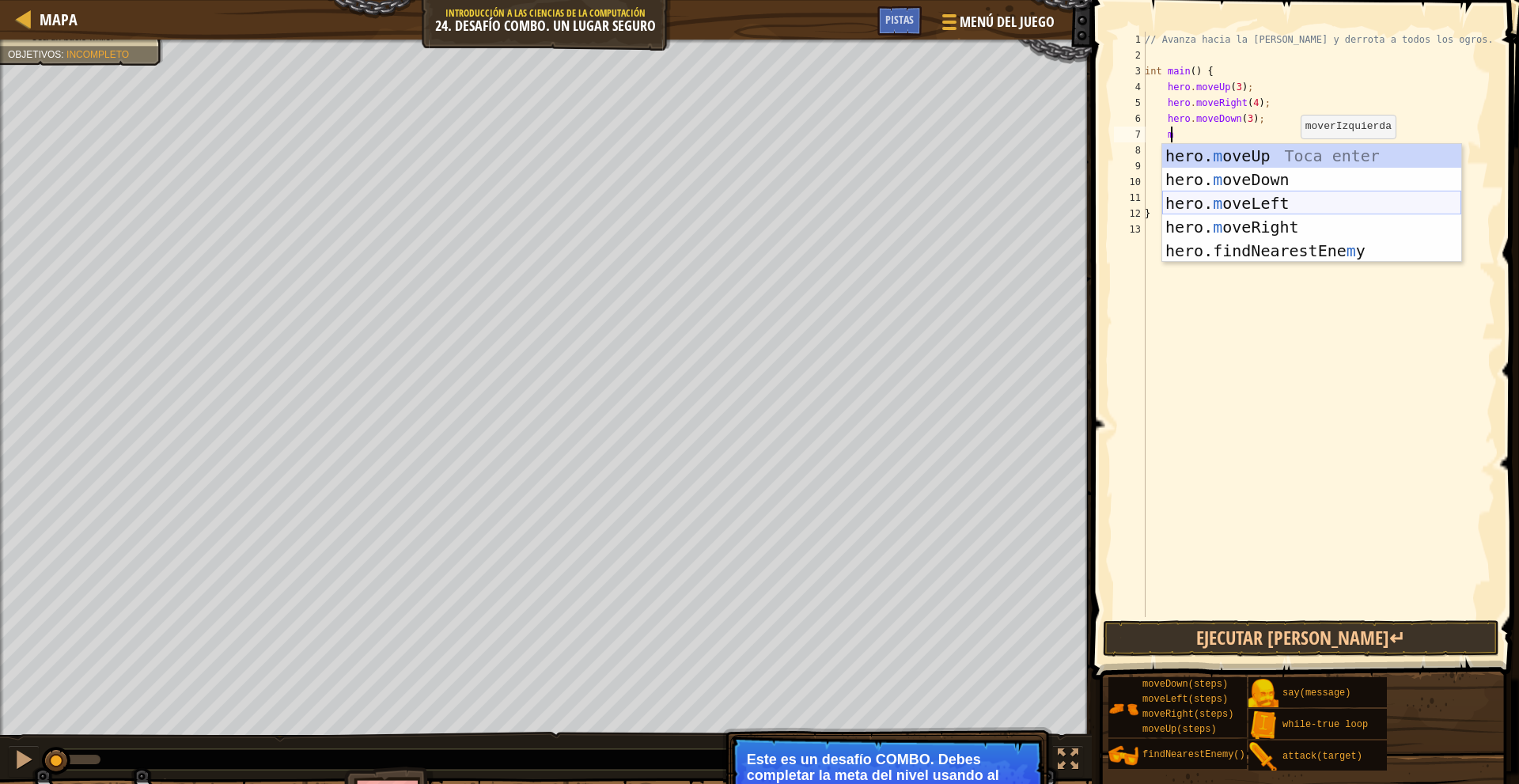
click at [1289, 200] on div "hero. m oveUp Toca enter hero. m oveDown Toca enter hero. m oveLeft Toca enter …" at bounding box center [1311, 227] width 299 height 166
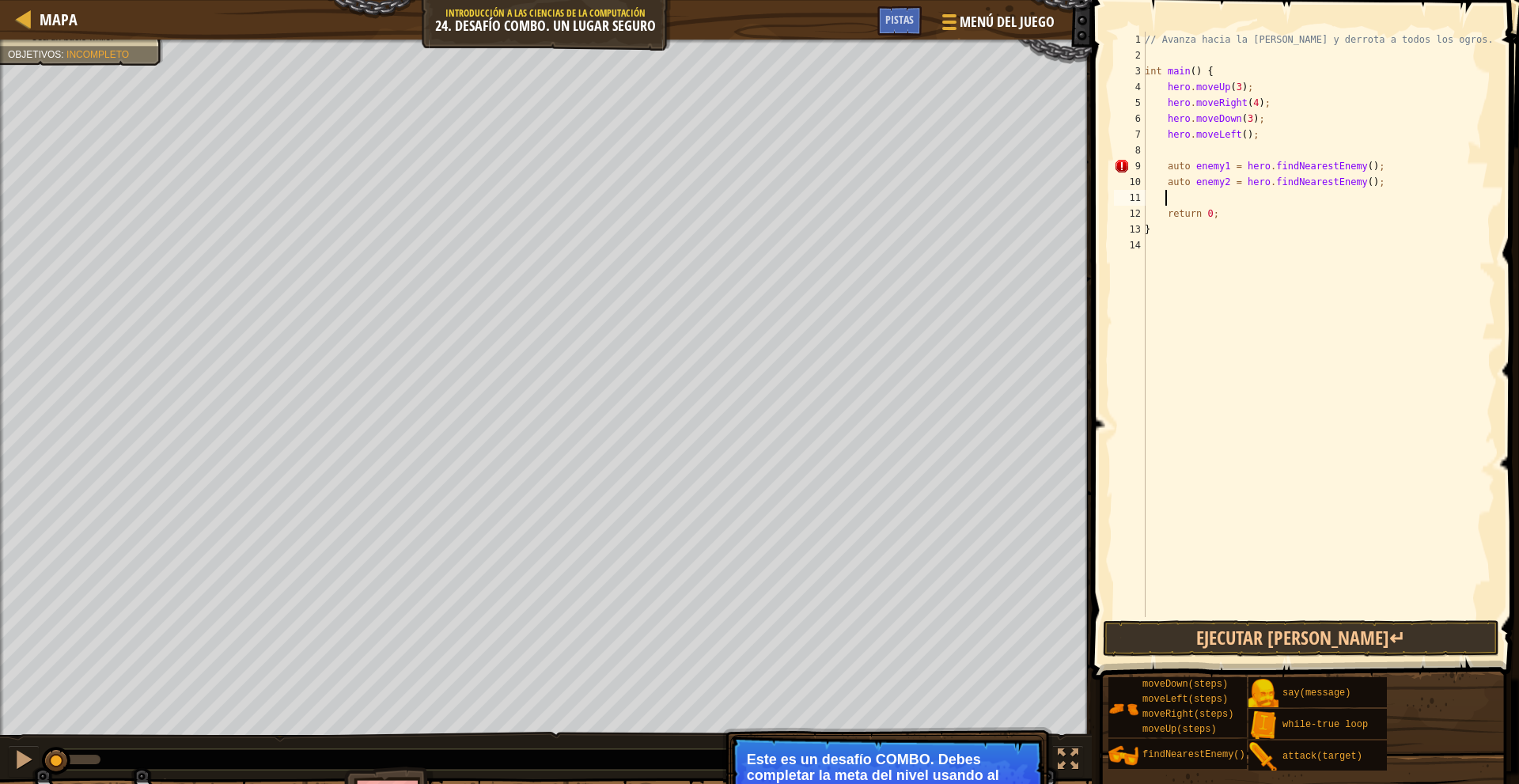
click at [1236, 201] on div "// Avanza hacia la sala del tesoro y derrota a todos los ogros. int main ( ) { …" at bounding box center [1318, 340] width 354 height 617
type textarea "f"
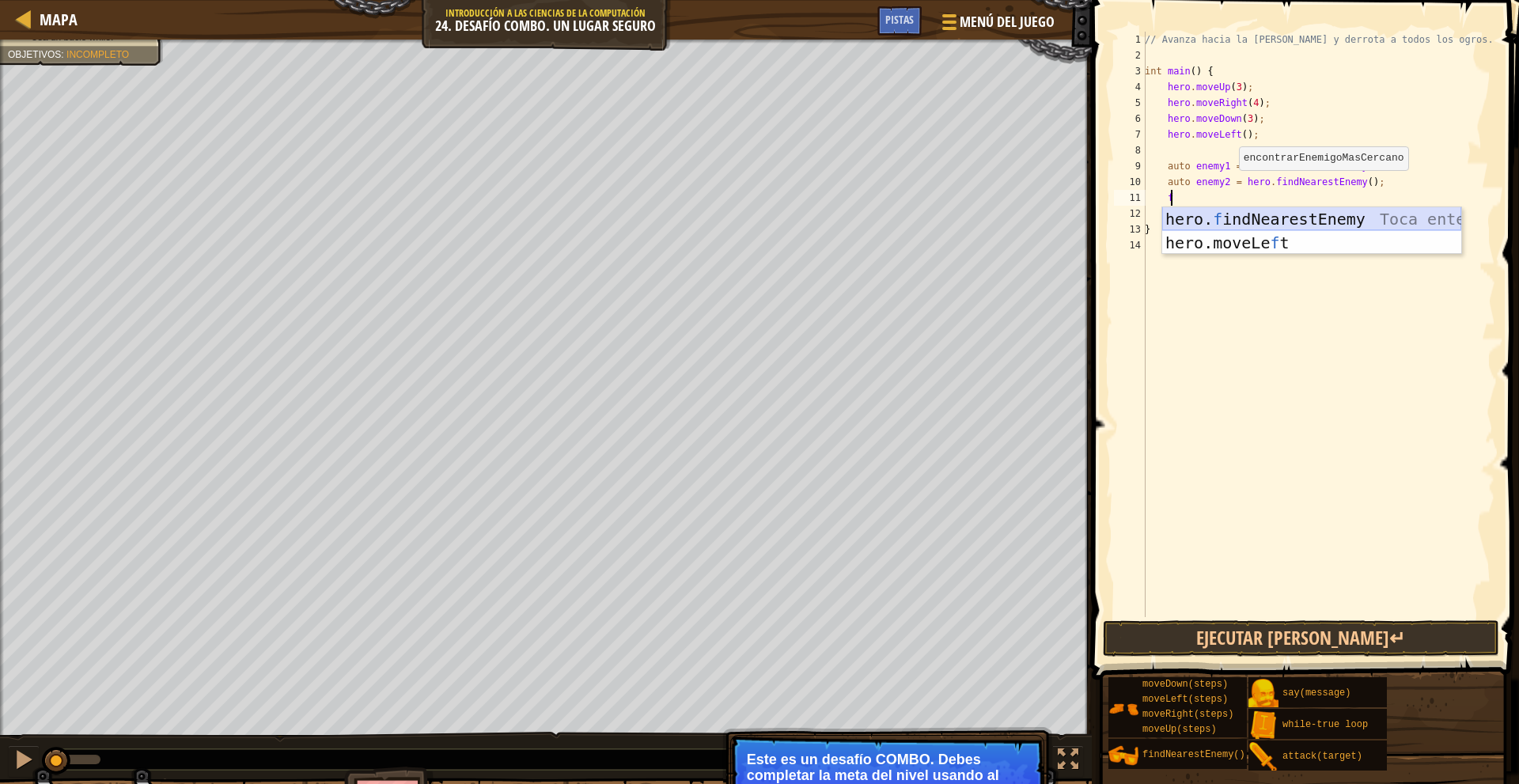
click at [1256, 211] on div "hero. f indNearestEnemy Toca enter hero.moveLe f t Toca enter" at bounding box center [1311, 254] width 299 height 95
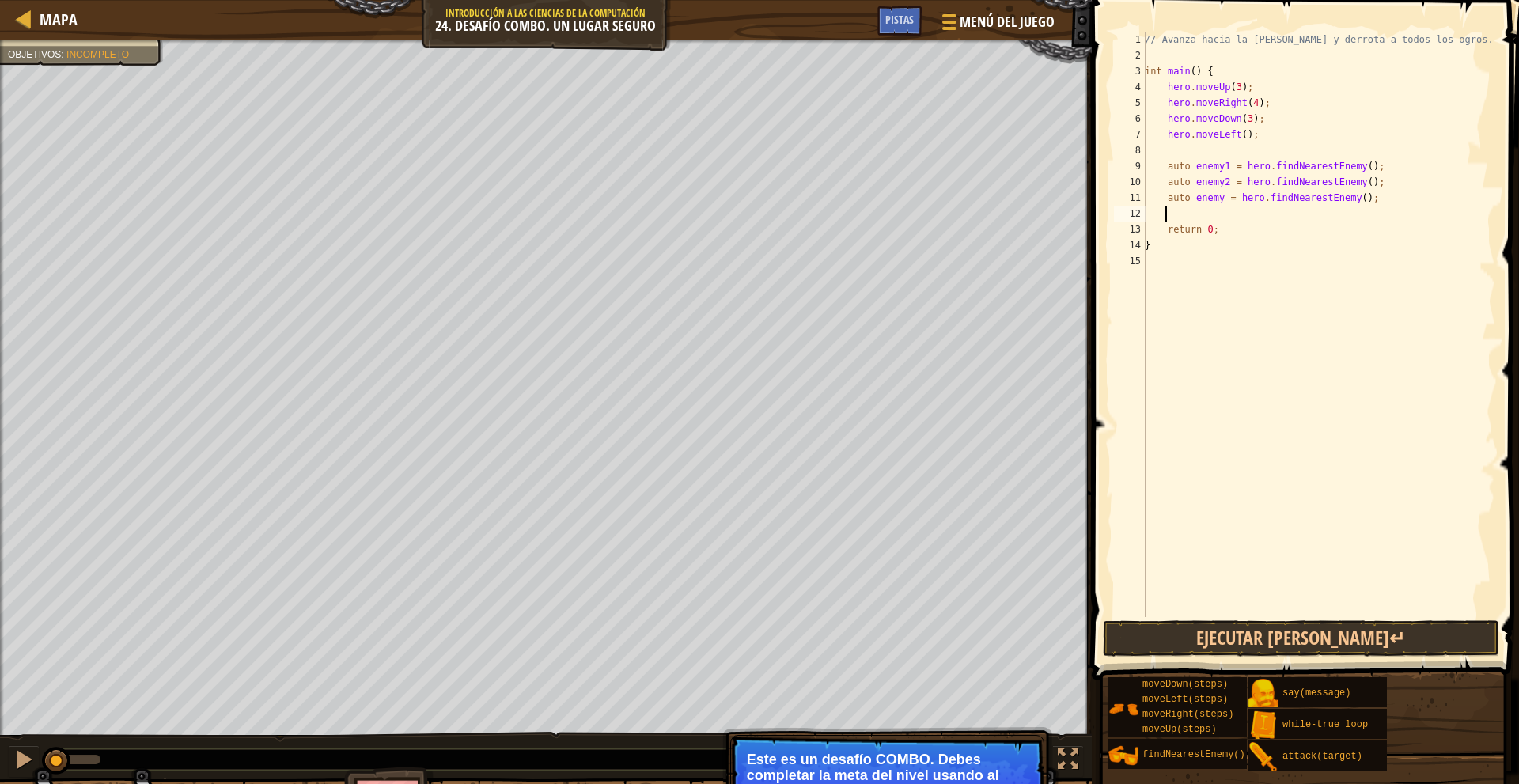
click at [1220, 197] on div "// Avanza hacia la sala del tesoro y derrota a todos los ogros. int main ( ) { …" at bounding box center [1318, 340] width 354 height 617
click at [1285, 222] on div "// Avanza hacia la sala del tesoro y derrota a todos los ogros. int main ( ) { …" at bounding box center [1318, 340] width 354 height 617
click at [1264, 205] on div "// Avanza hacia la sala del tesoro y derrota a todos los ogros. int main ( ) { …" at bounding box center [1318, 340] width 354 height 617
type textarea "auto enemy3 = hero.findNearestEnemy();"
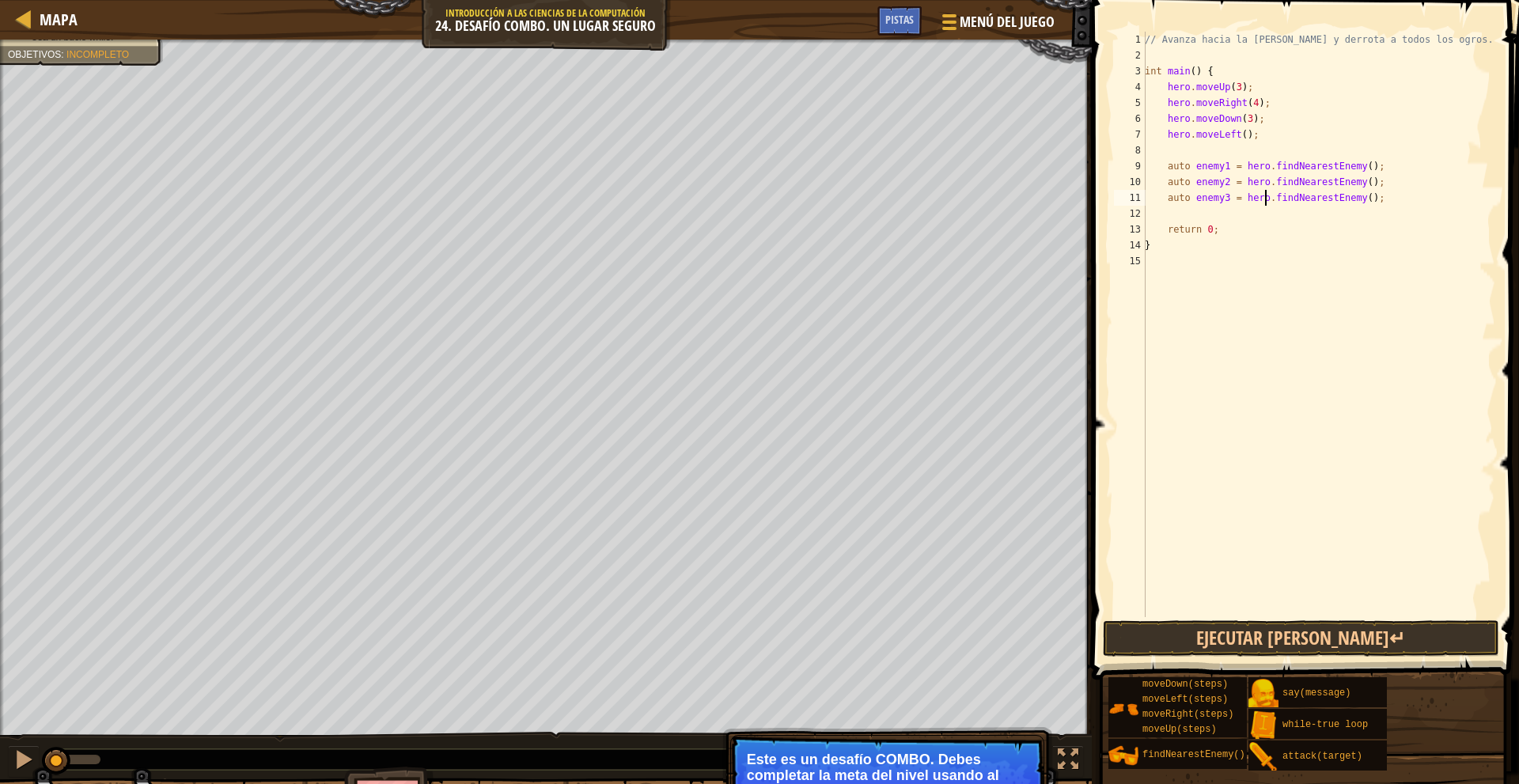
click at [1261, 214] on div "// Avanza hacia la sala del tesoro y derrota a todos los ogros. int main ( ) { …" at bounding box center [1318, 340] width 354 height 617
type textarea "f"
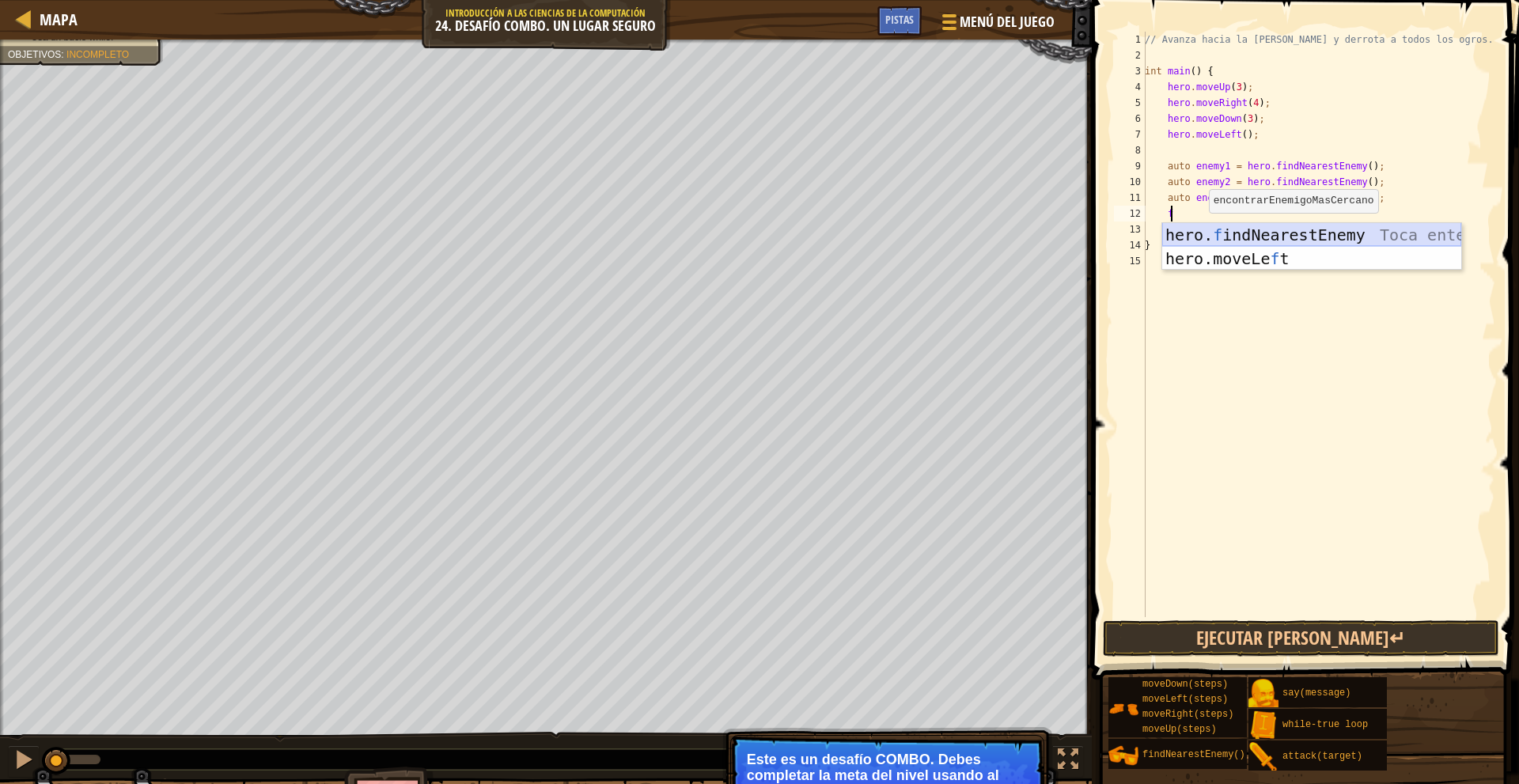
click at [1301, 231] on div "hero. f indNearestEnemy Toca enter hero.moveLe f t Toca enter" at bounding box center [1311, 270] width 299 height 95
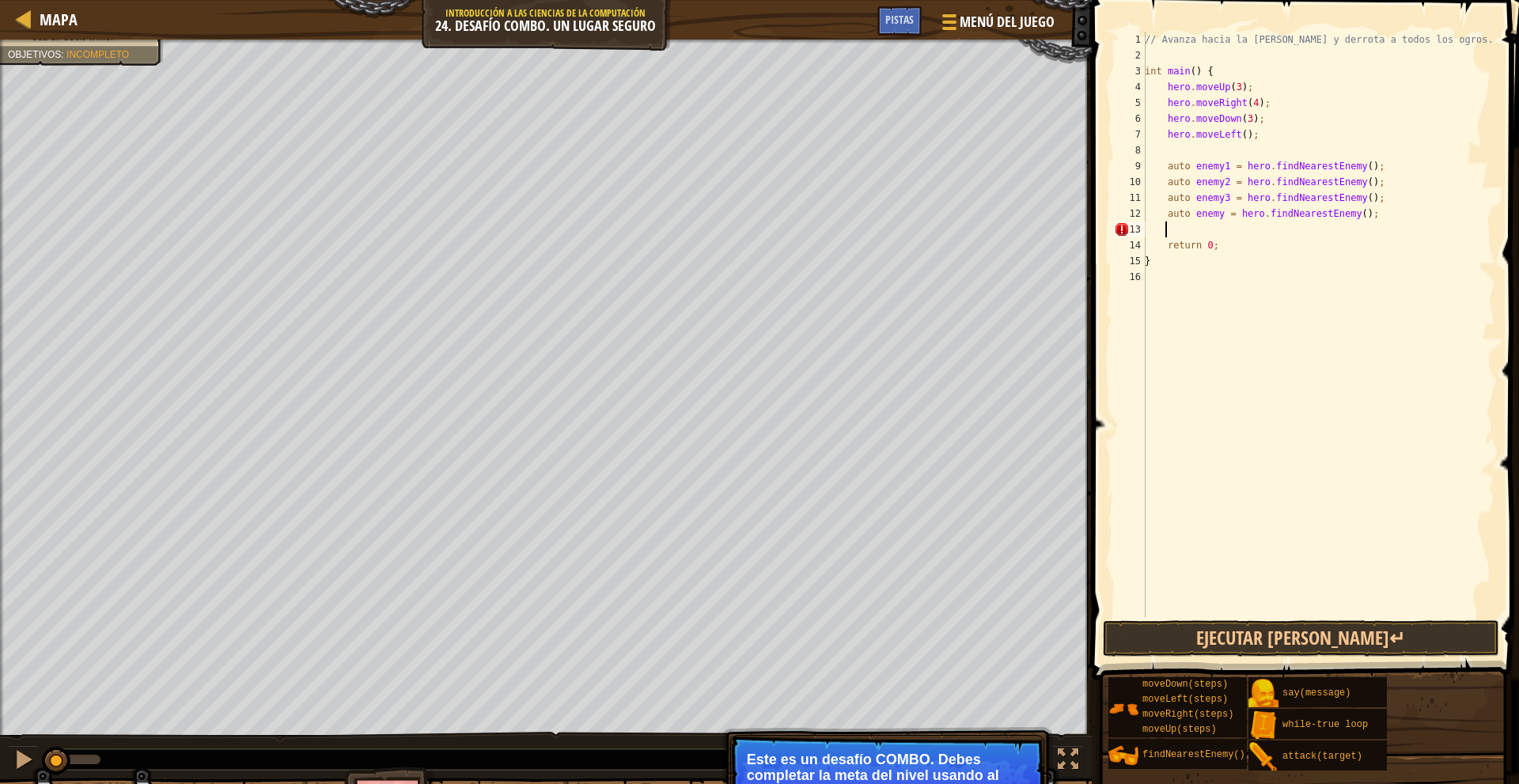
click at [1215, 215] on div "// Avanza hacia la sala del tesoro y derrota a todos los ogros. int main ( ) { …" at bounding box center [1318, 340] width 354 height 617
type textarea "auto enemy4 = hero.findNearestEnemy();"
click at [1251, 234] on div "// Avanza hacia la sala del tesoro y derrota a todos los ogros. int main ( ) { …" at bounding box center [1318, 340] width 354 height 617
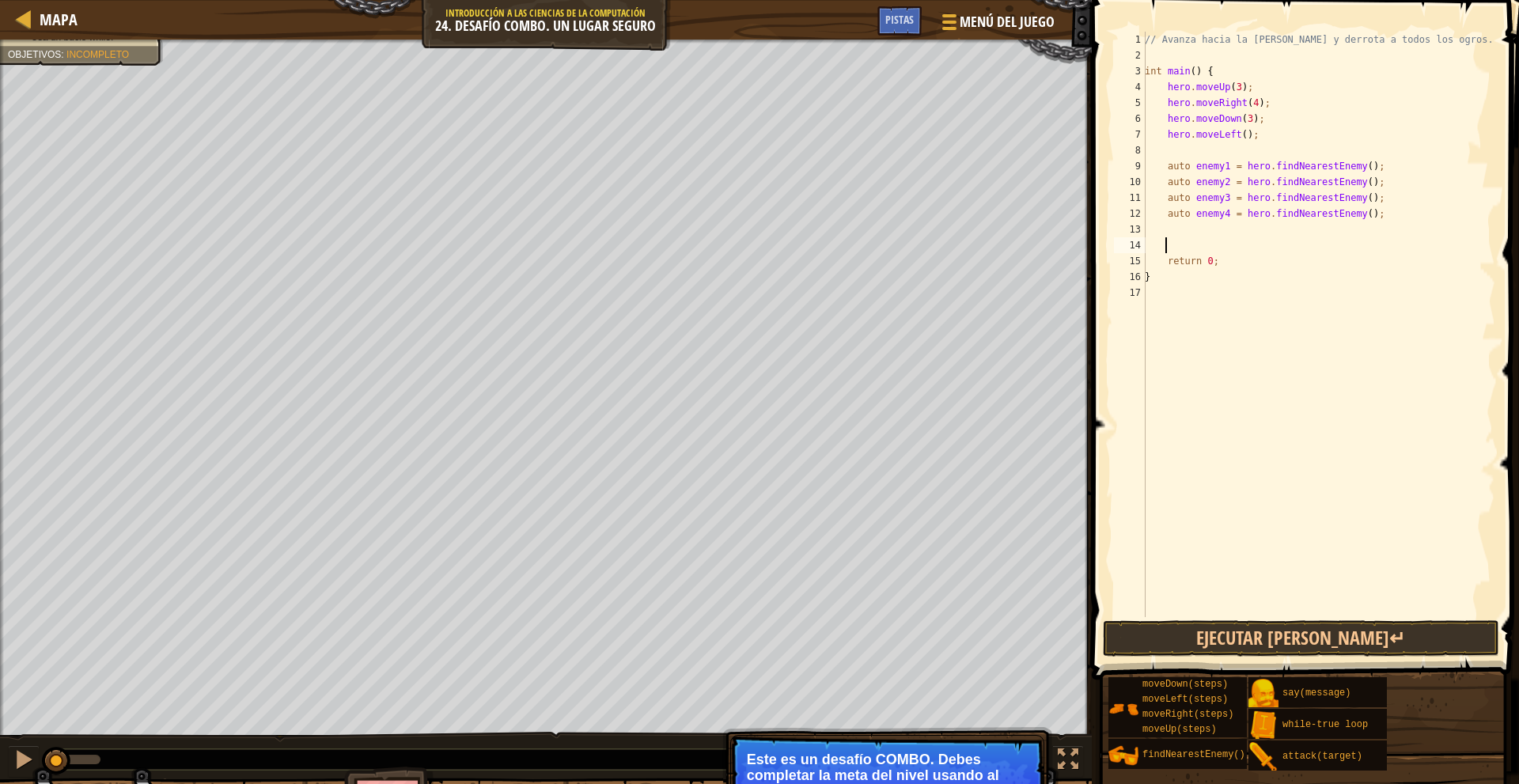
type textarea "w"
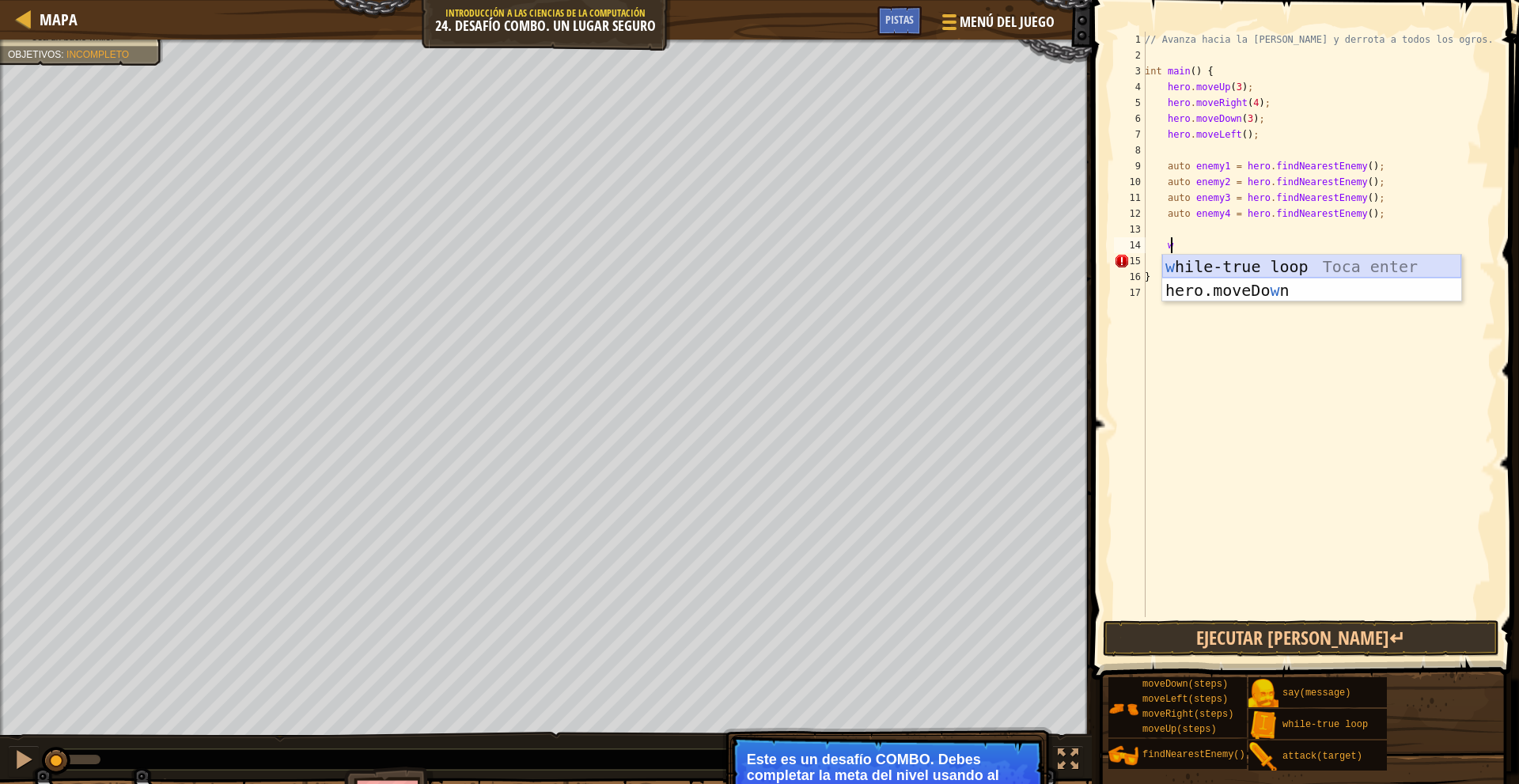
click at [1329, 270] on div "w hile-true loop Toca enter hero.moveDo w n Toca enter" at bounding box center [1311, 302] width 299 height 95
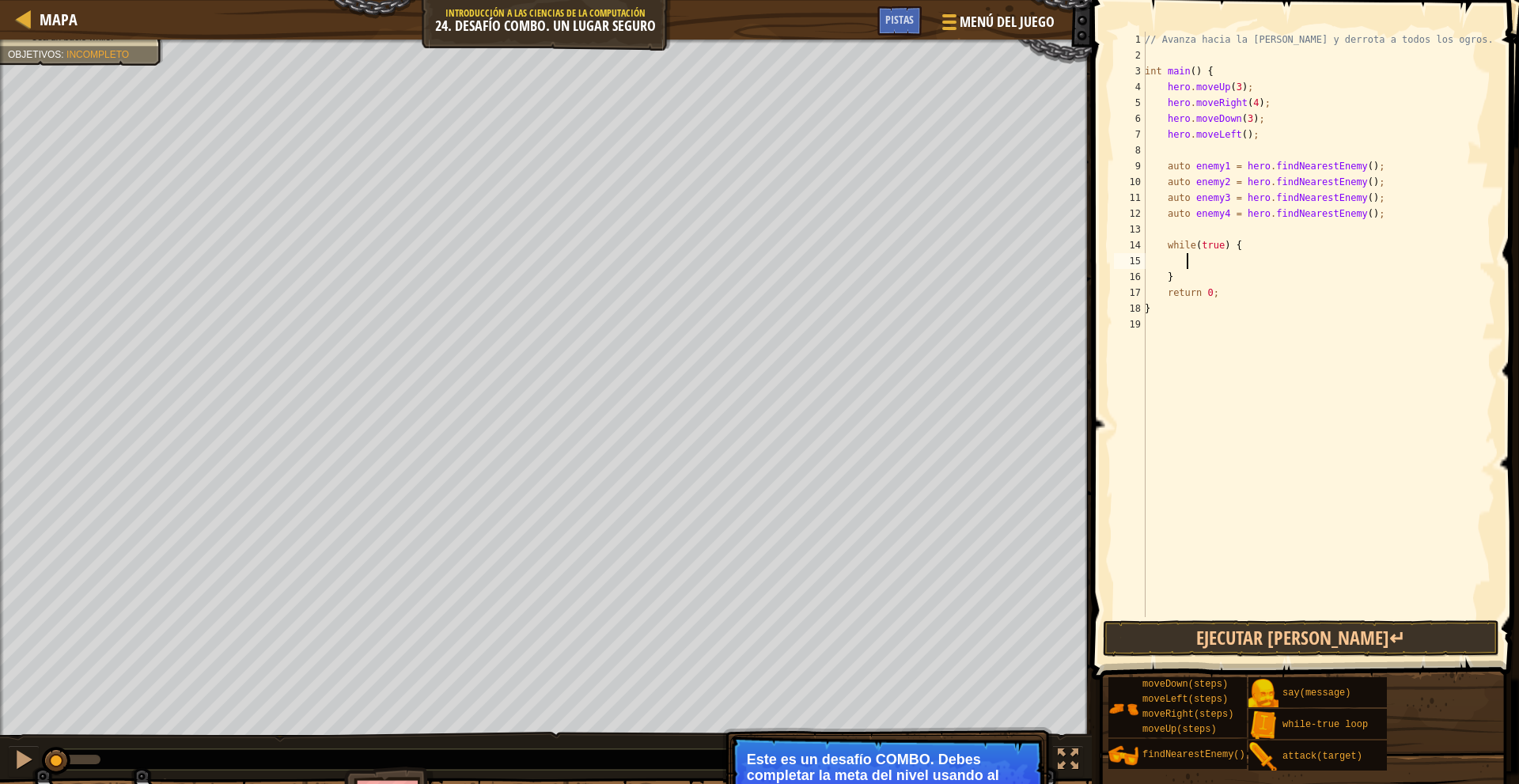
scroll to position [7, 2]
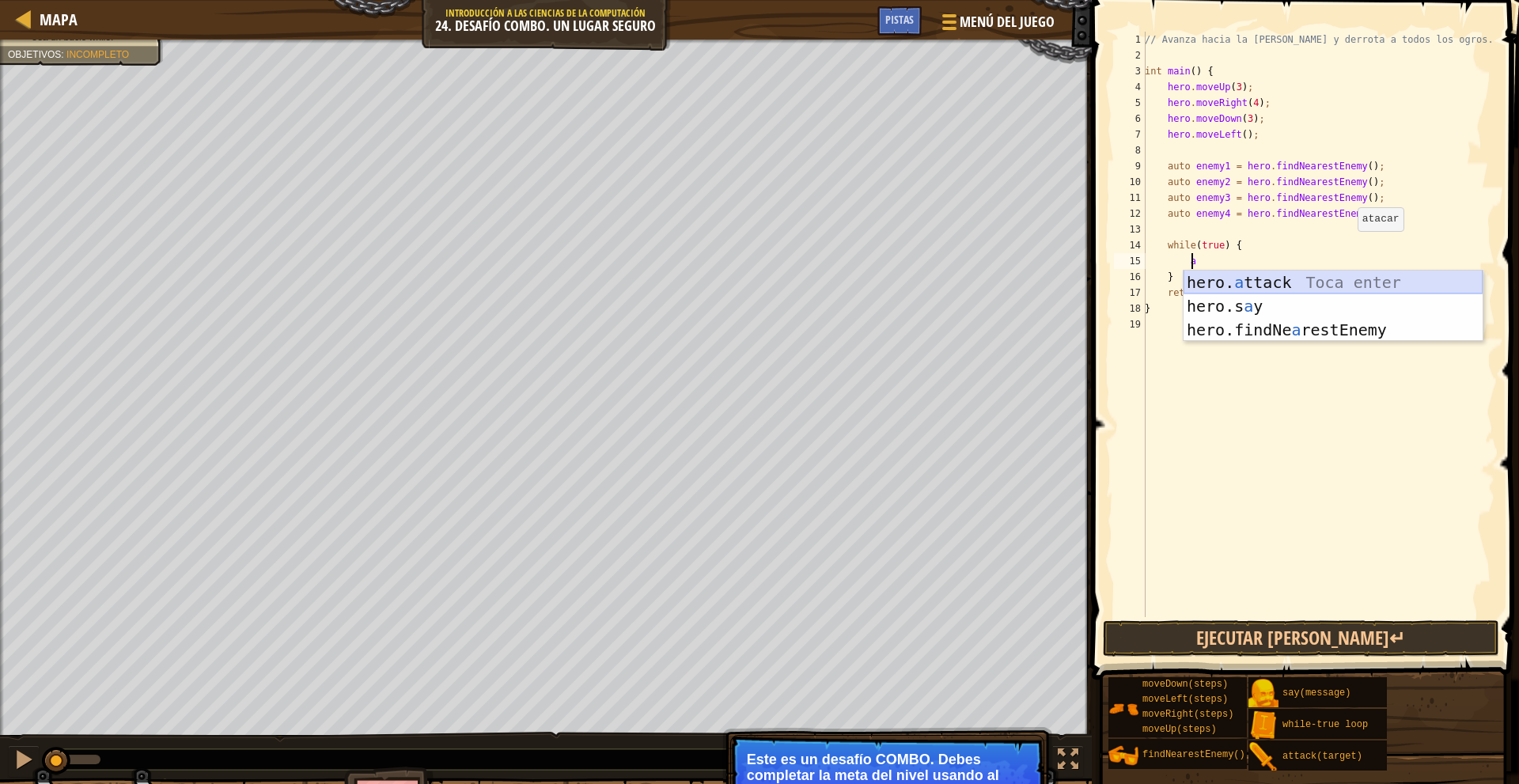
click at [1270, 280] on div "hero. a ttack Toca enter hero.s a y Toca enter hero.findNe a restEnemy Toca ent…" at bounding box center [1332, 330] width 299 height 118
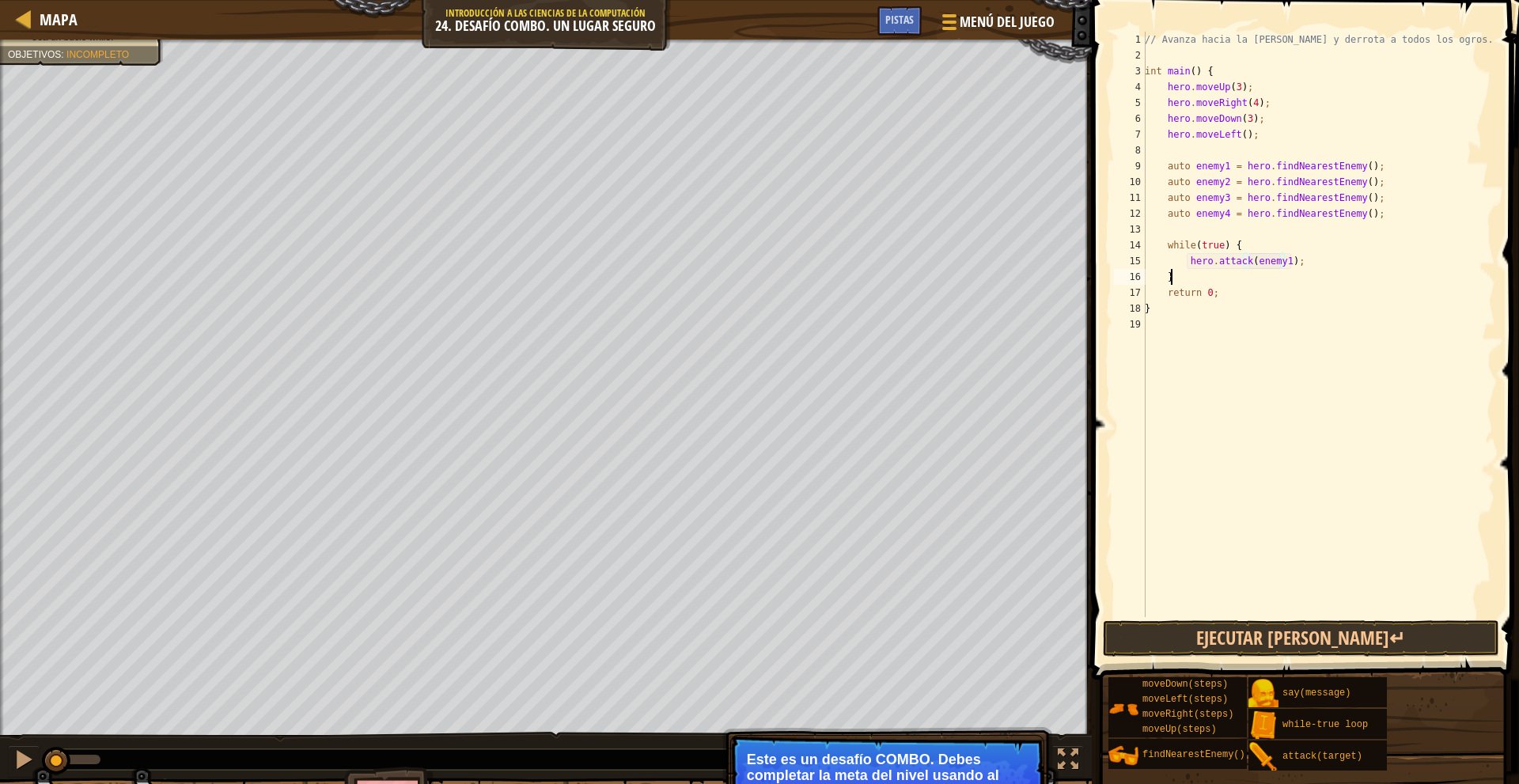
click at [1263, 278] on div "// Avanza hacia la sala del tesoro y derrota a todos los ogros. int main ( ) { …" at bounding box center [1318, 340] width 354 height 617
click at [1309, 270] on div "// Avanza hacia la sala del tesoro y derrota a todos los ogros. int main ( ) { …" at bounding box center [1318, 340] width 354 height 617
click at [1293, 259] on div "// Avanza hacia la sala del tesoro y derrota a todos los ogros. int main ( ) { …" at bounding box center [1318, 340] width 354 height 617
type textarea "hero.attack(enemy1);"
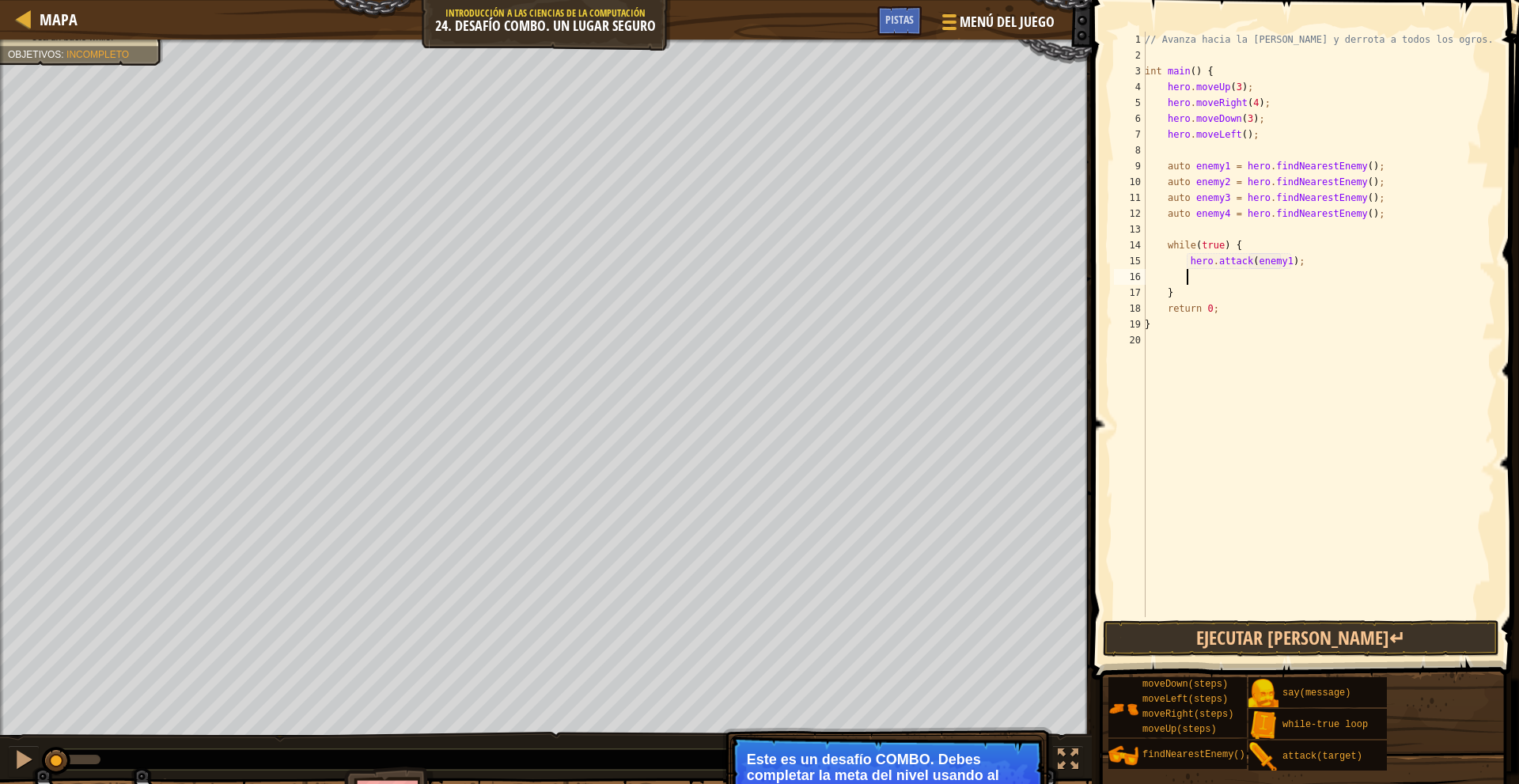
type textarea "h"
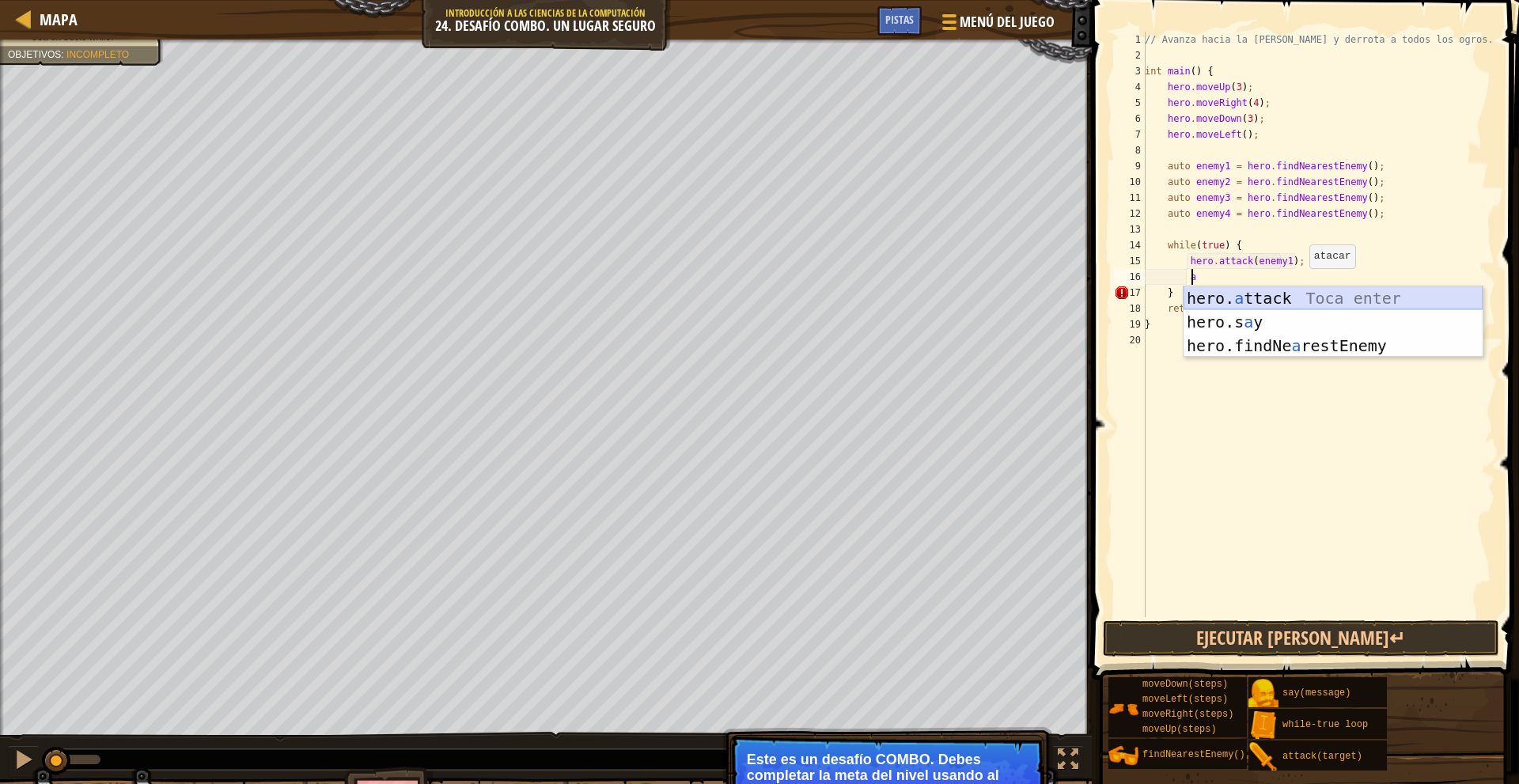
click at [1313, 296] on div "hero. a ttack Toca enter hero.s a y Toca enter hero.findNe a restEnemy Toca ent…" at bounding box center [1332, 346] width 299 height 118
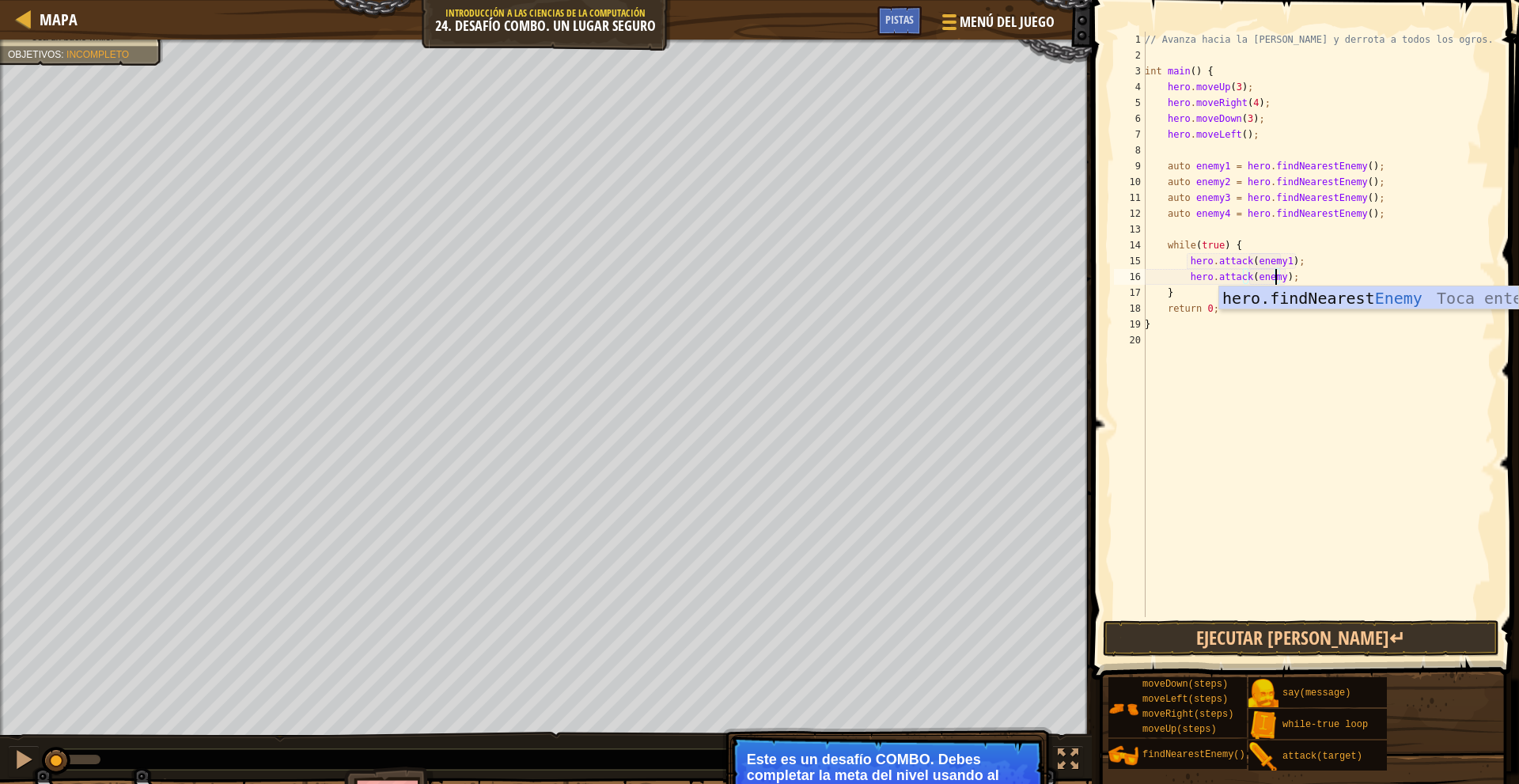
type textarea "hero.attack(enemy2);"
click at [1320, 280] on div "// Avanza hacia la sala del tesoro y derrota a todos los ogros. int main ( ) { …" at bounding box center [1318, 340] width 354 height 617
type textarea "h"
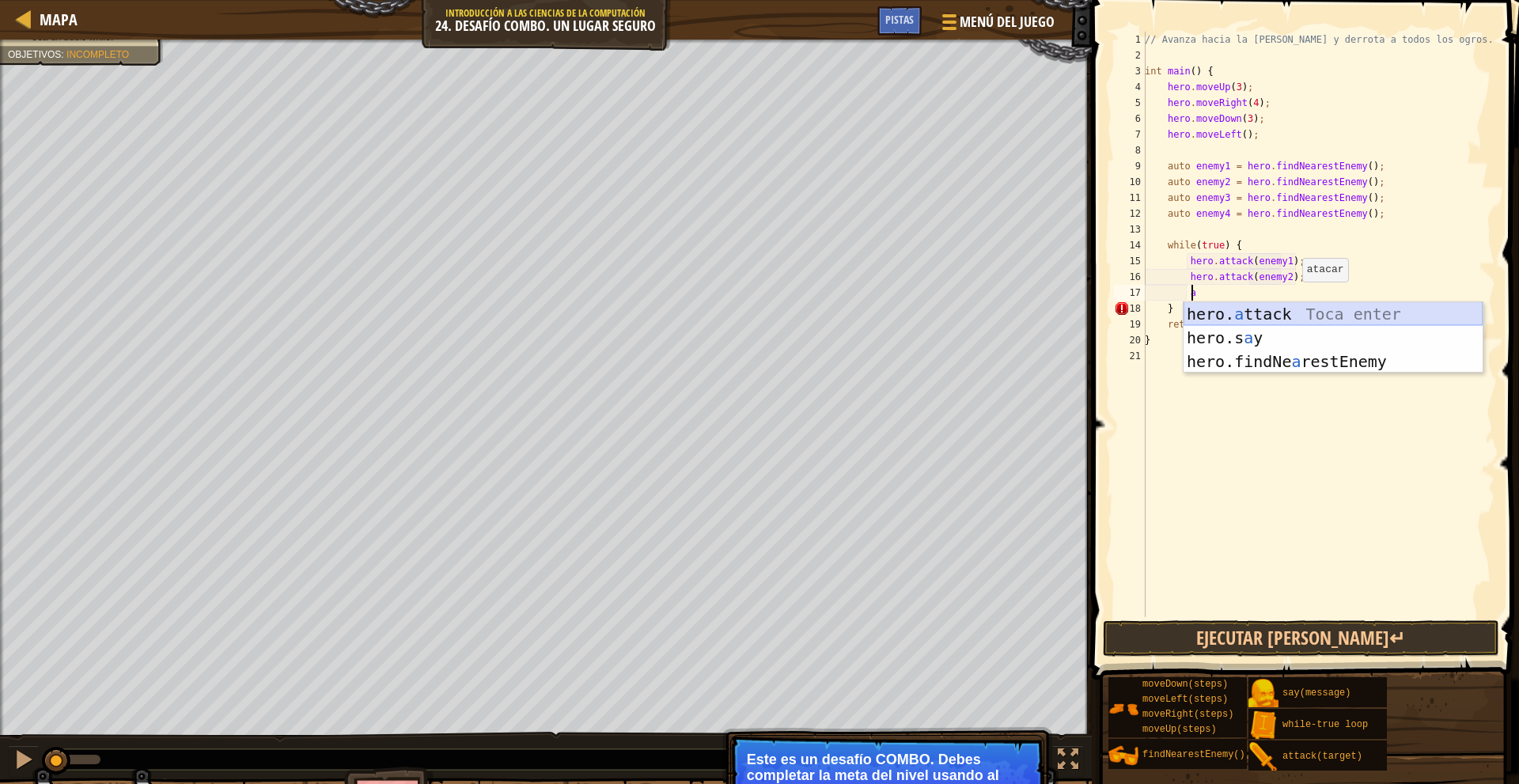
click at [1306, 311] on div "hero. a ttack Toca enter hero.s a y Toca enter hero.findNe a restEnemy Toca ent…" at bounding box center [1332, 361] width 299 height 118
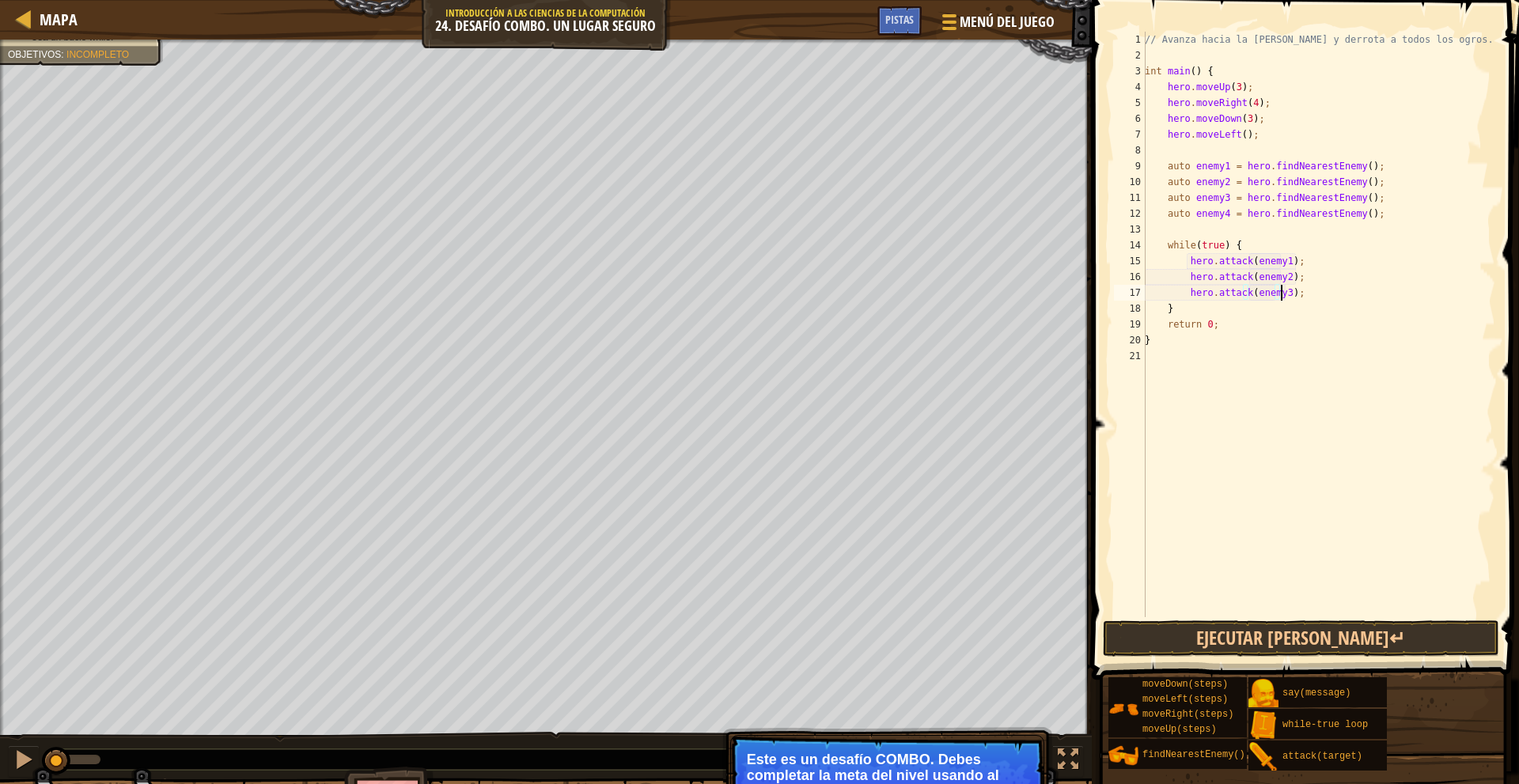
scroll to position [7, 11]
click at [1341, 304] on div "// Avanza hacia la sala del tesoro y derrota a todos los ogros. int main ( ) { …" at bounding box center [1318, 340] width 354 height 617
click at [1317, 290] on div "// Avanza hacia la sala del tesoro y derrota a todos los ogros. int main ( ) { …" at bounding box center [1318, 340] width 354 height 617
type textarea "hero.attack(enemy3);"
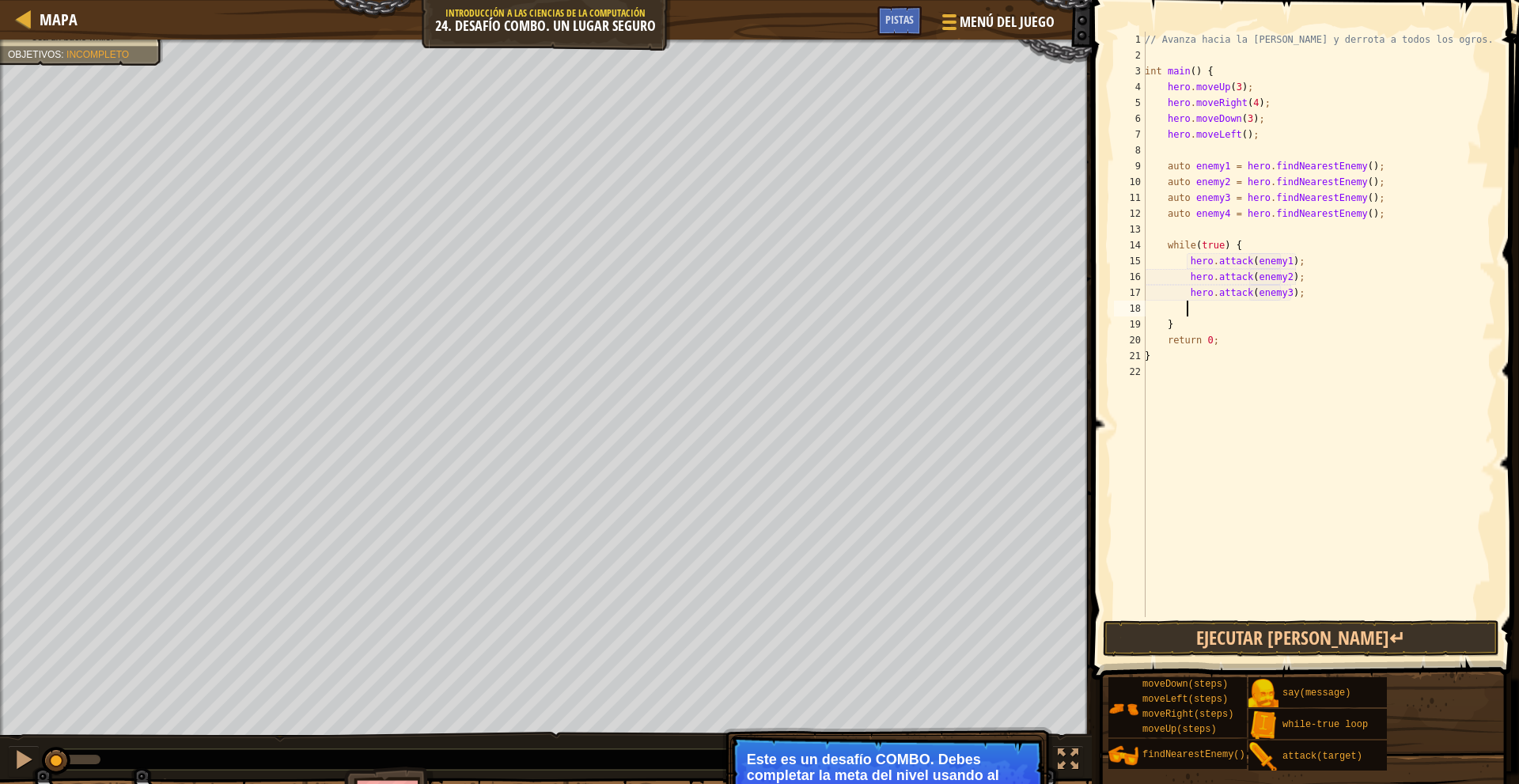
scroll to position [7, 2]
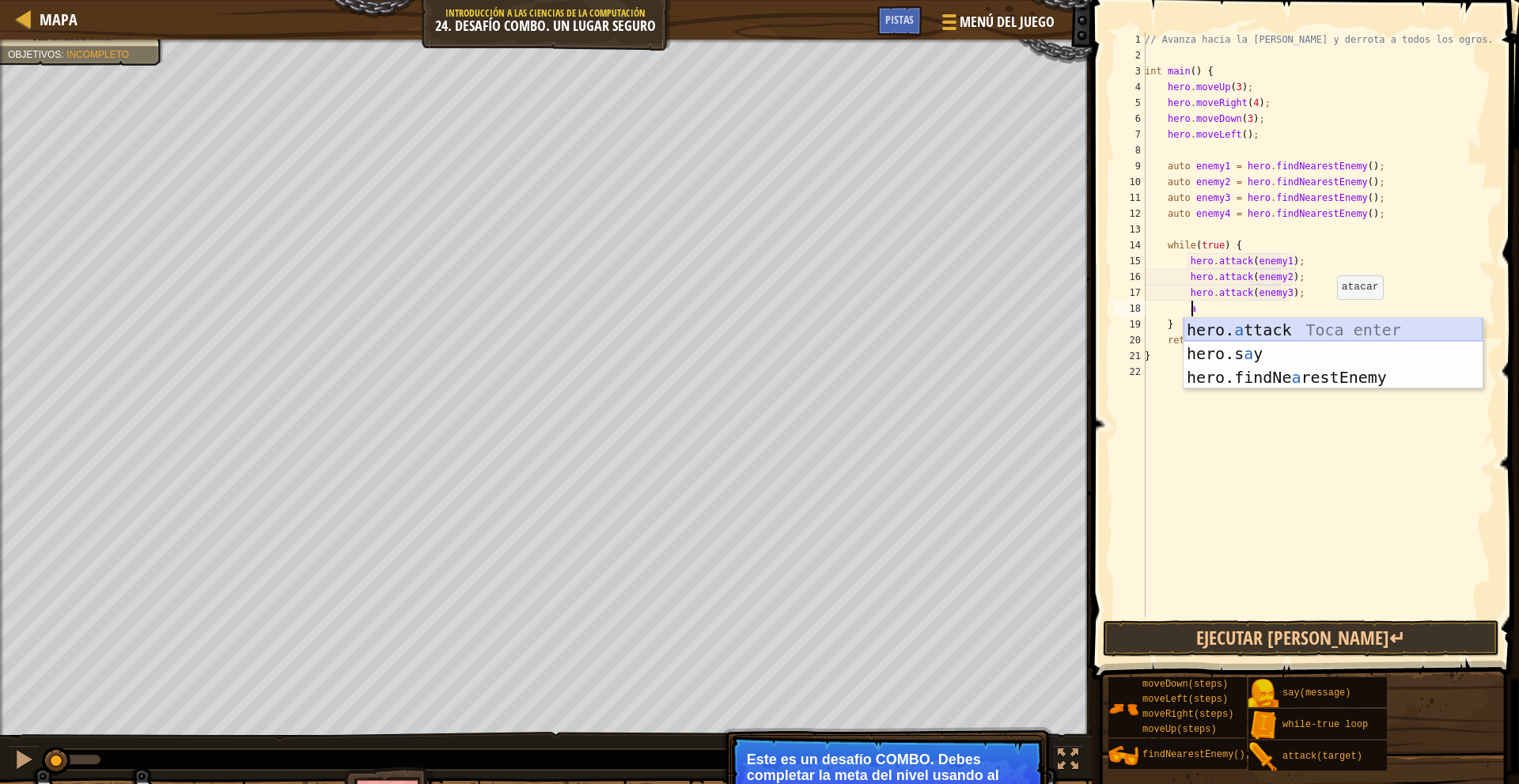
click at [1321, 327] on div "hero. a ttack Toca enter hero.s a y Toca enter hero.findNe a restEnemy Toca ent…" at bounding box center [1332, 377] width 299 height 118
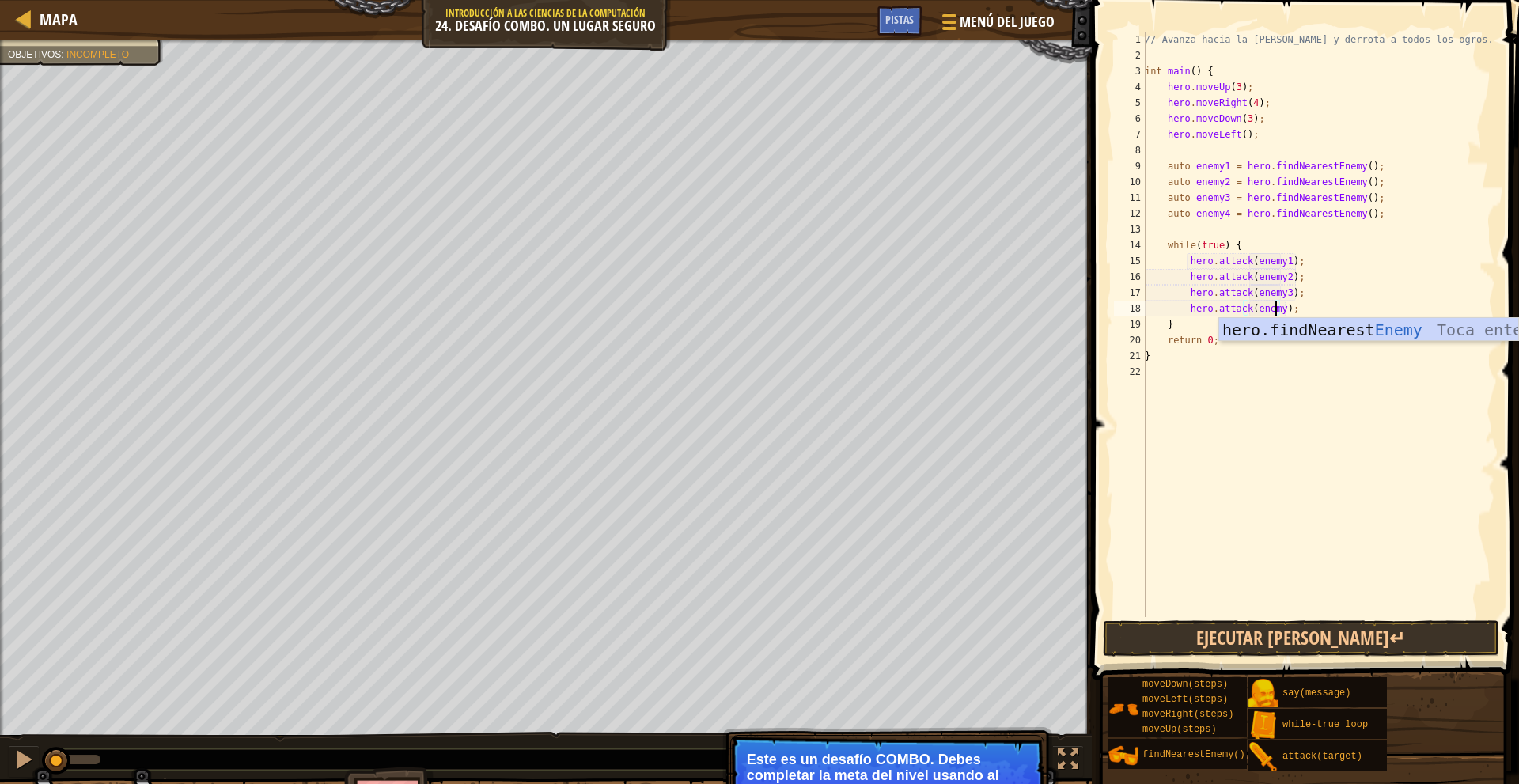
scroll to position [7, 11]
click at [1363, 643] on button "Ejecutar [PERSON_NAME]↵" at bounding box center [1301, 638] width 397 height 36
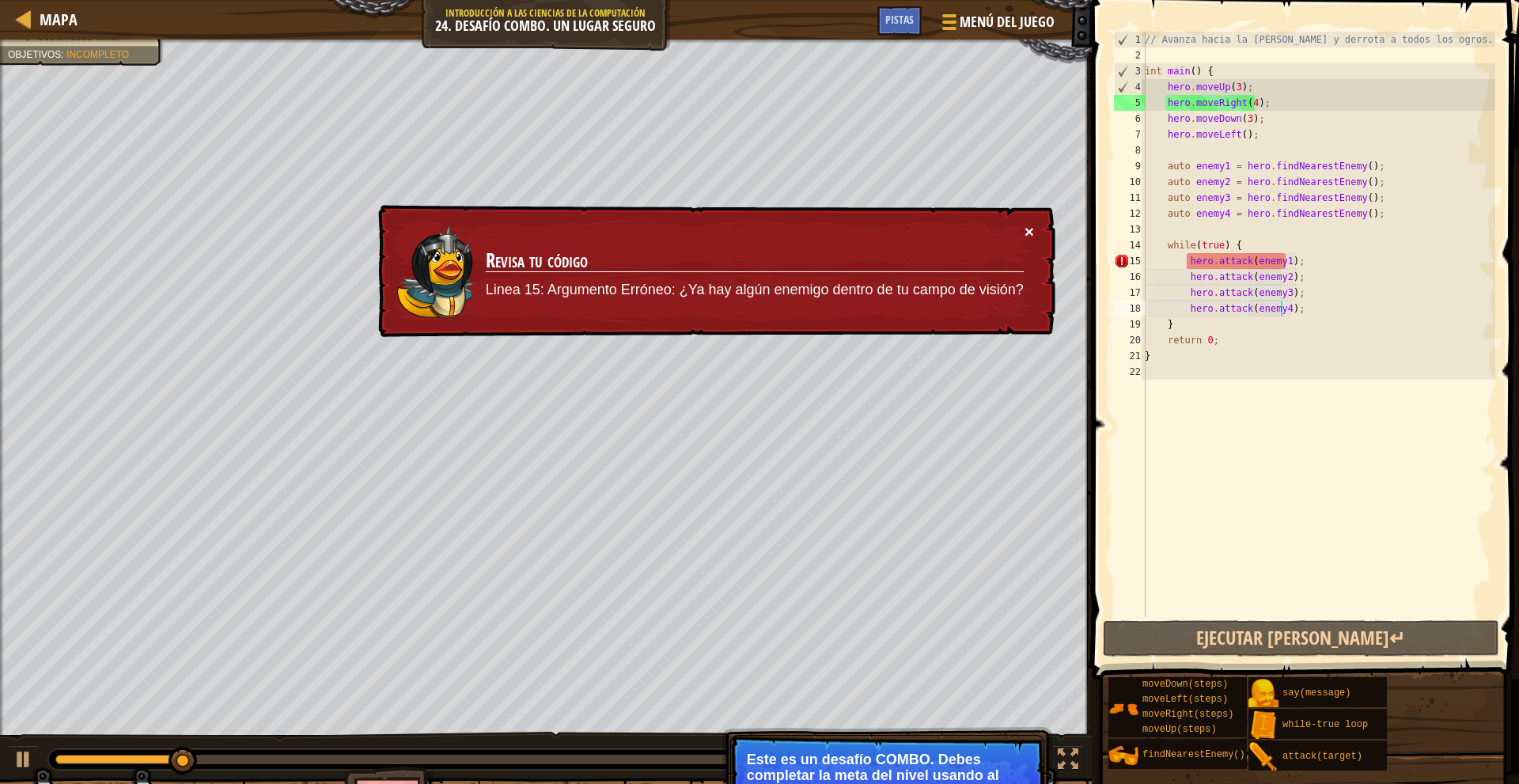
click at [1032, 225] on button "×" at bounding box center [1029, 231] width 10 height 16
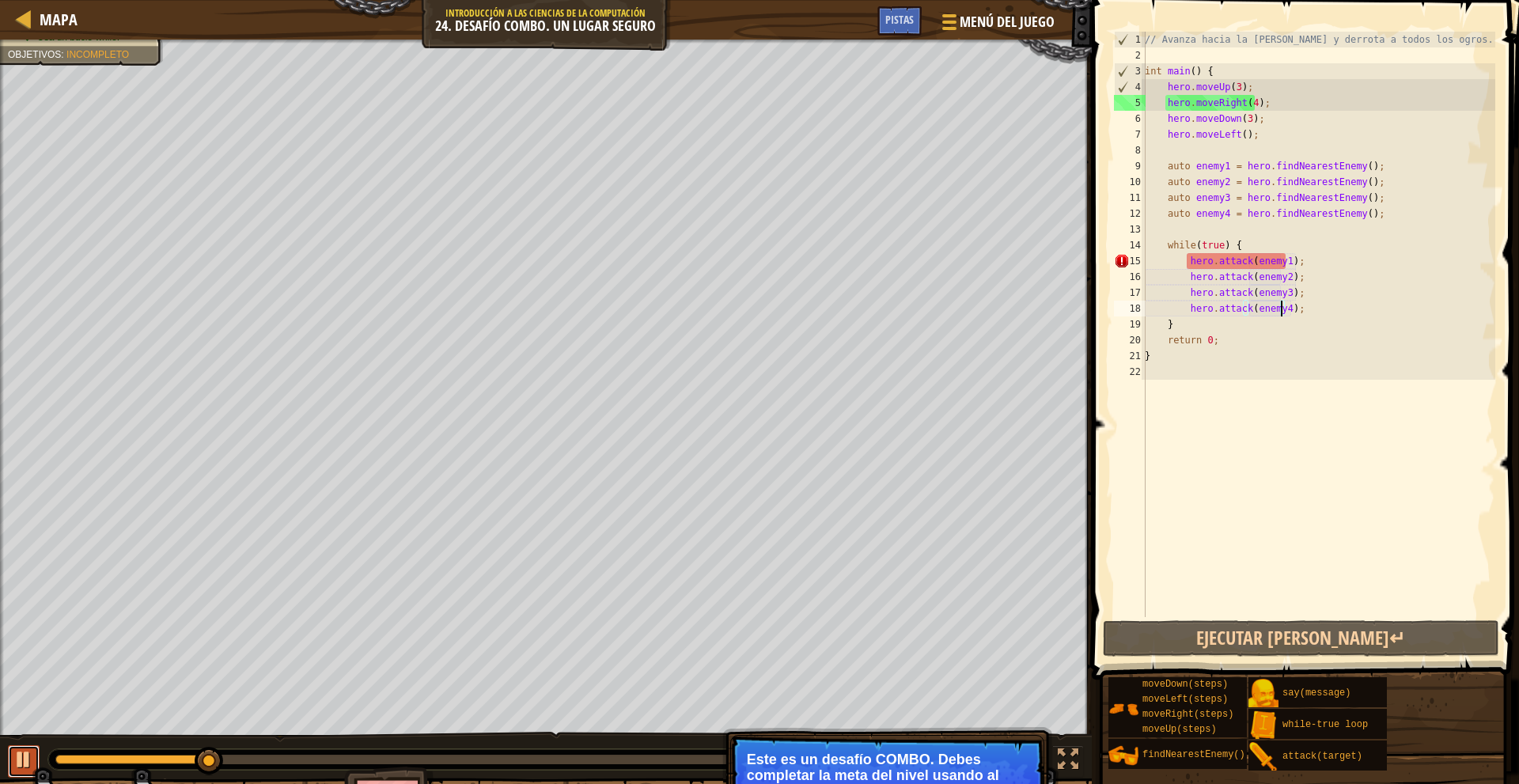
click at [21, 764] on div at bounding box center [23, 758] width 21 height 21
click at [1234, 91] on div "// Avanza hacia la sala del tesoro y derrota a todos los ogros. int main ( ) { …" at bounding box center [1318, 340] width 354 height 617
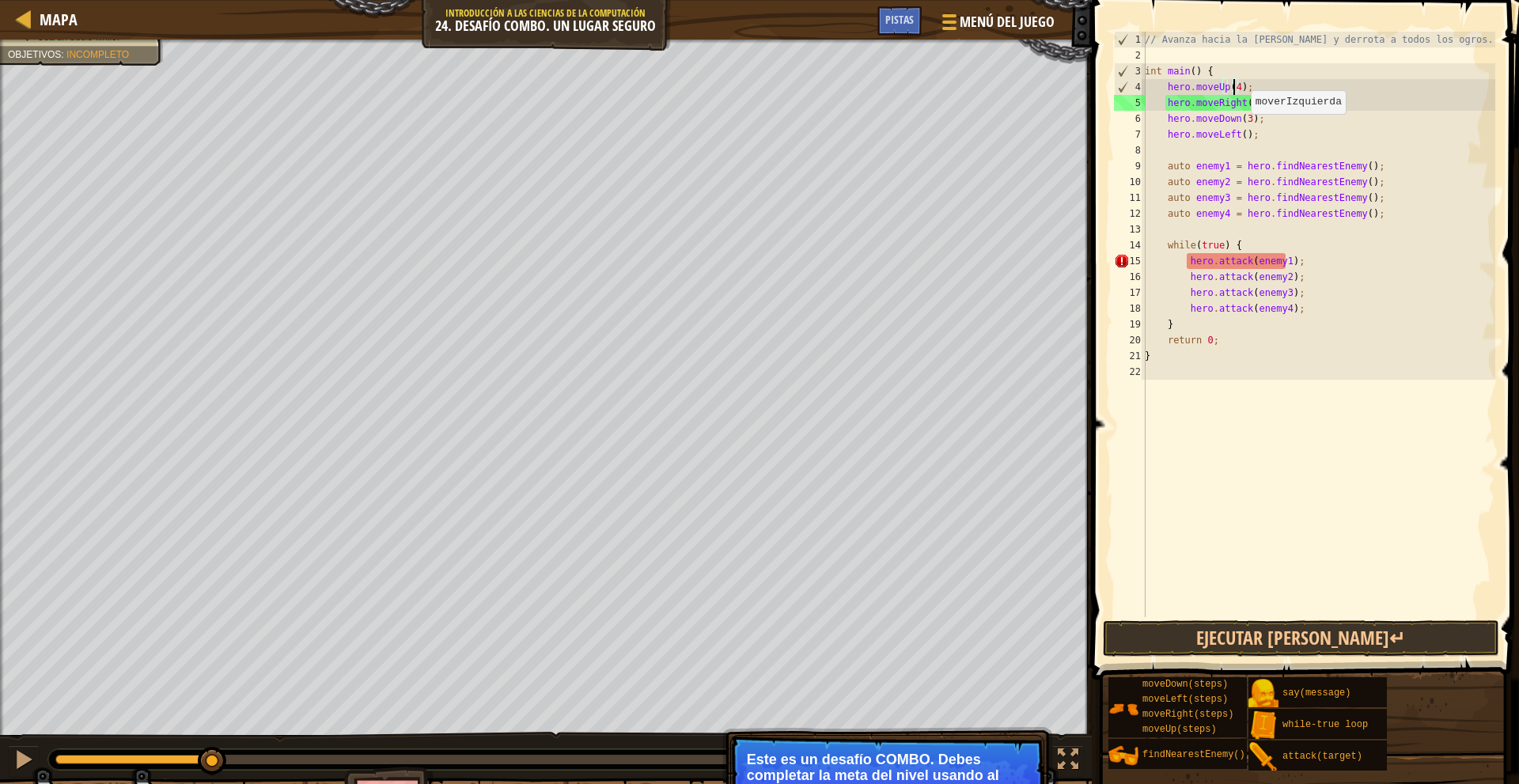
click at [1244, 135] on div "// Avanza hacia la sala del tesoro y derrota a todos los ogros. int main ( ) { …" at bounding box center [1318, 340] width 354 height 617
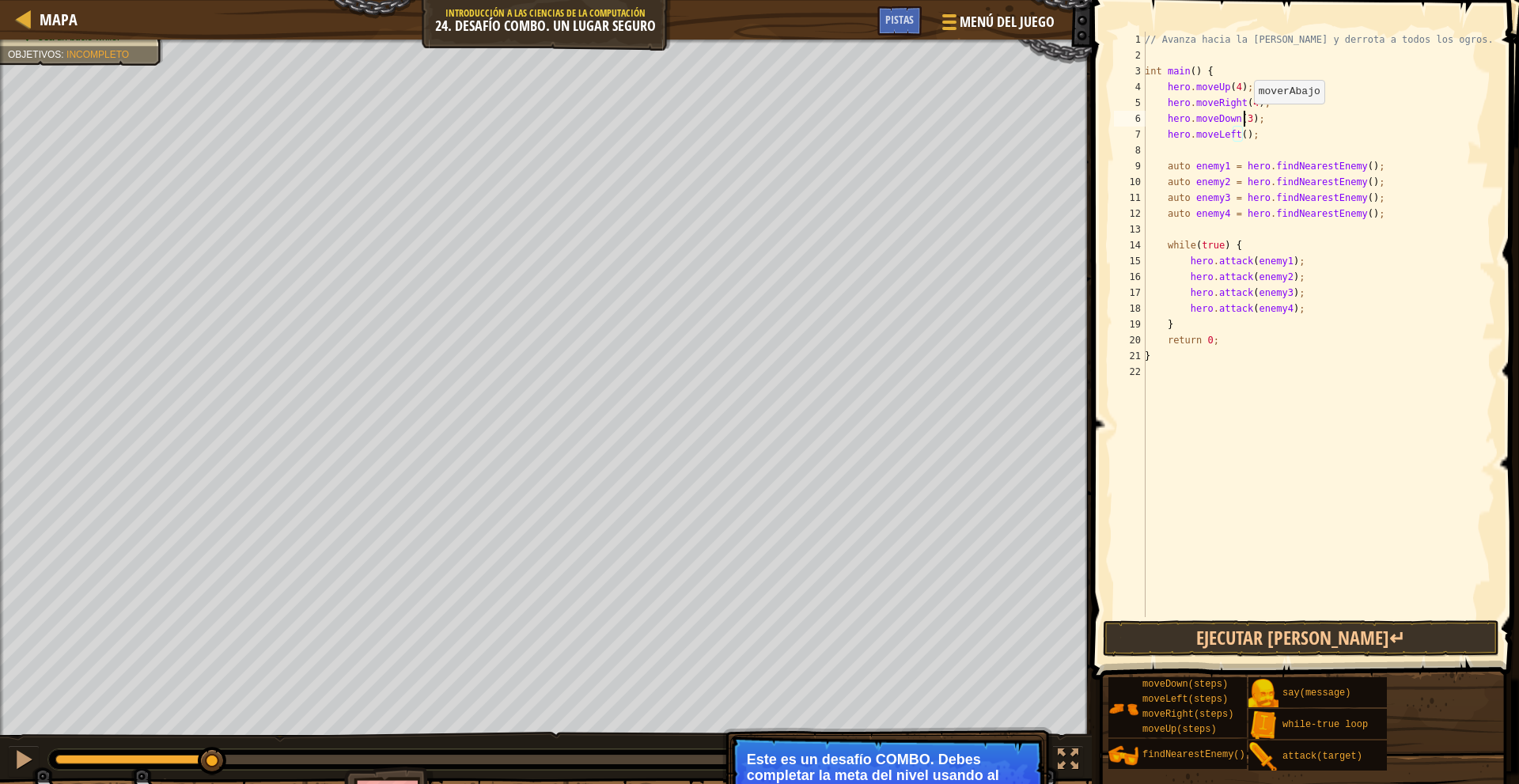
click at [1245, 119] on div "// Avanza hacia la sala del tesoro y derrota a todos los ogros. int main ( ) { …" at bounding box center [1318, 340] width 354 height 617
click at [1295, 644] on button "Ejecutar [PERSON_NAME]↵" at bounding box center [1301, 638] width 397 height 36
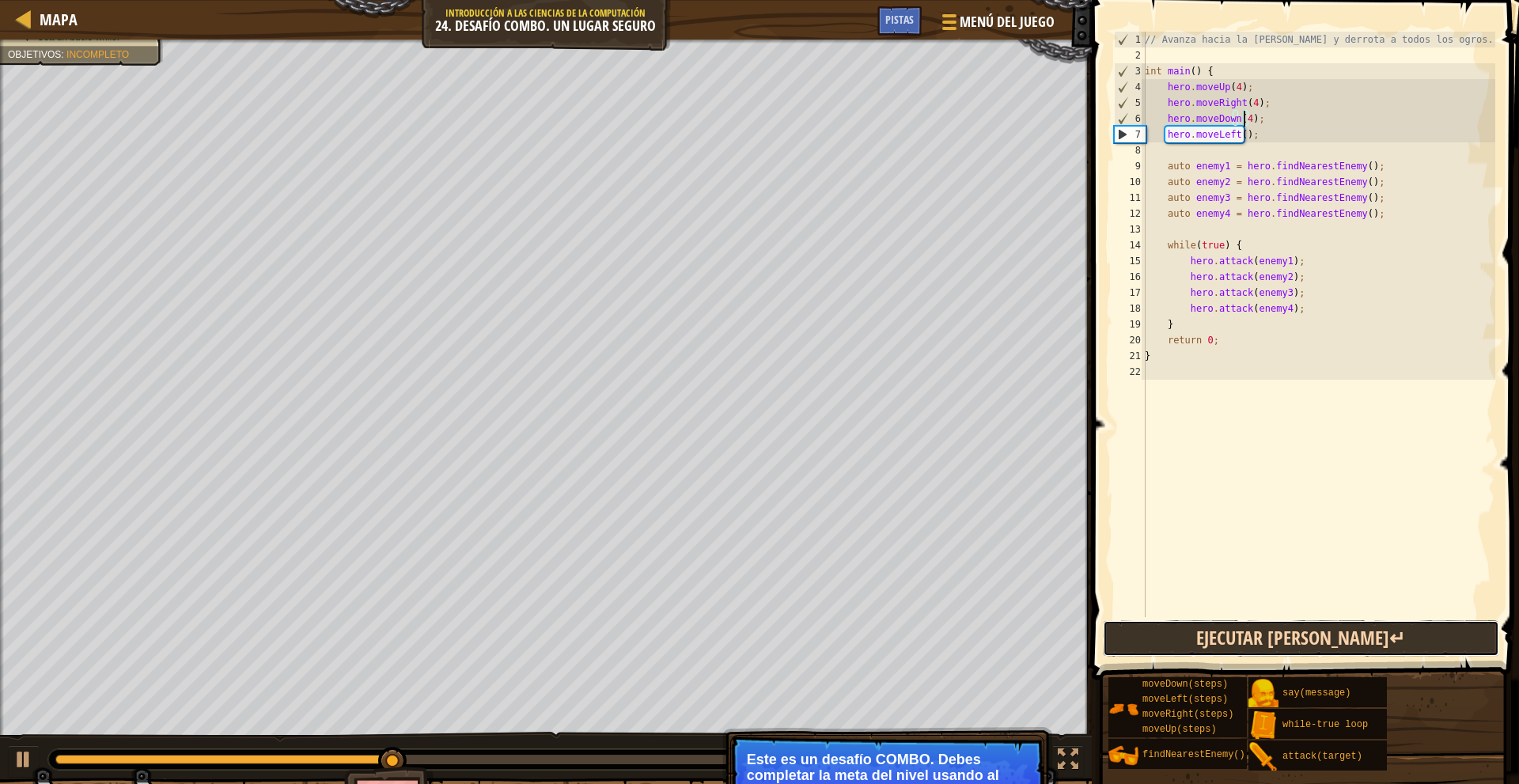
click at [1271, 647] on button "Ejecutar [PERSON_NAME]↵" at bounding box center [1301, 638] width 397 height 36
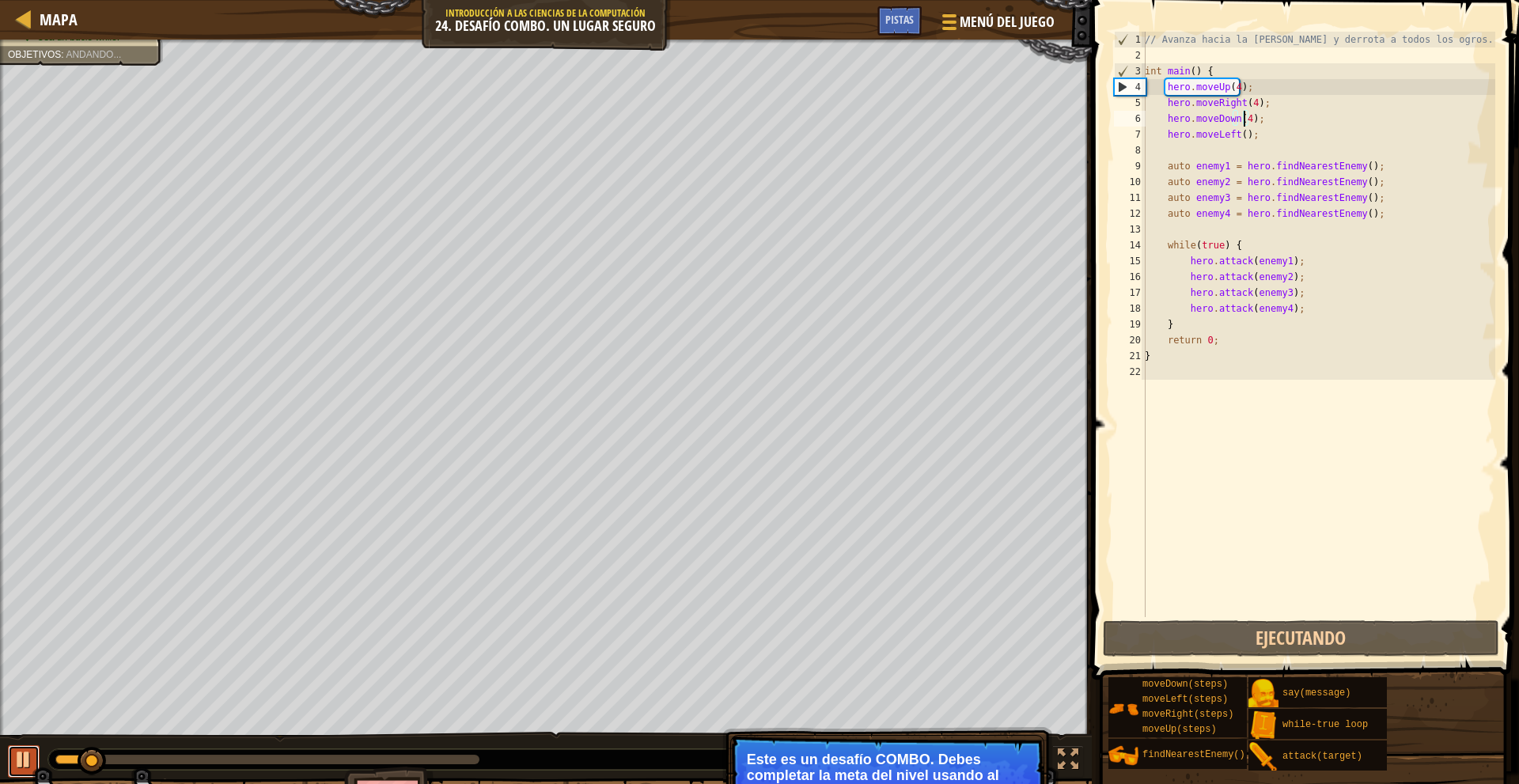
click at [16, 752] on div at bounding box center [23, 758] width 21 height 21
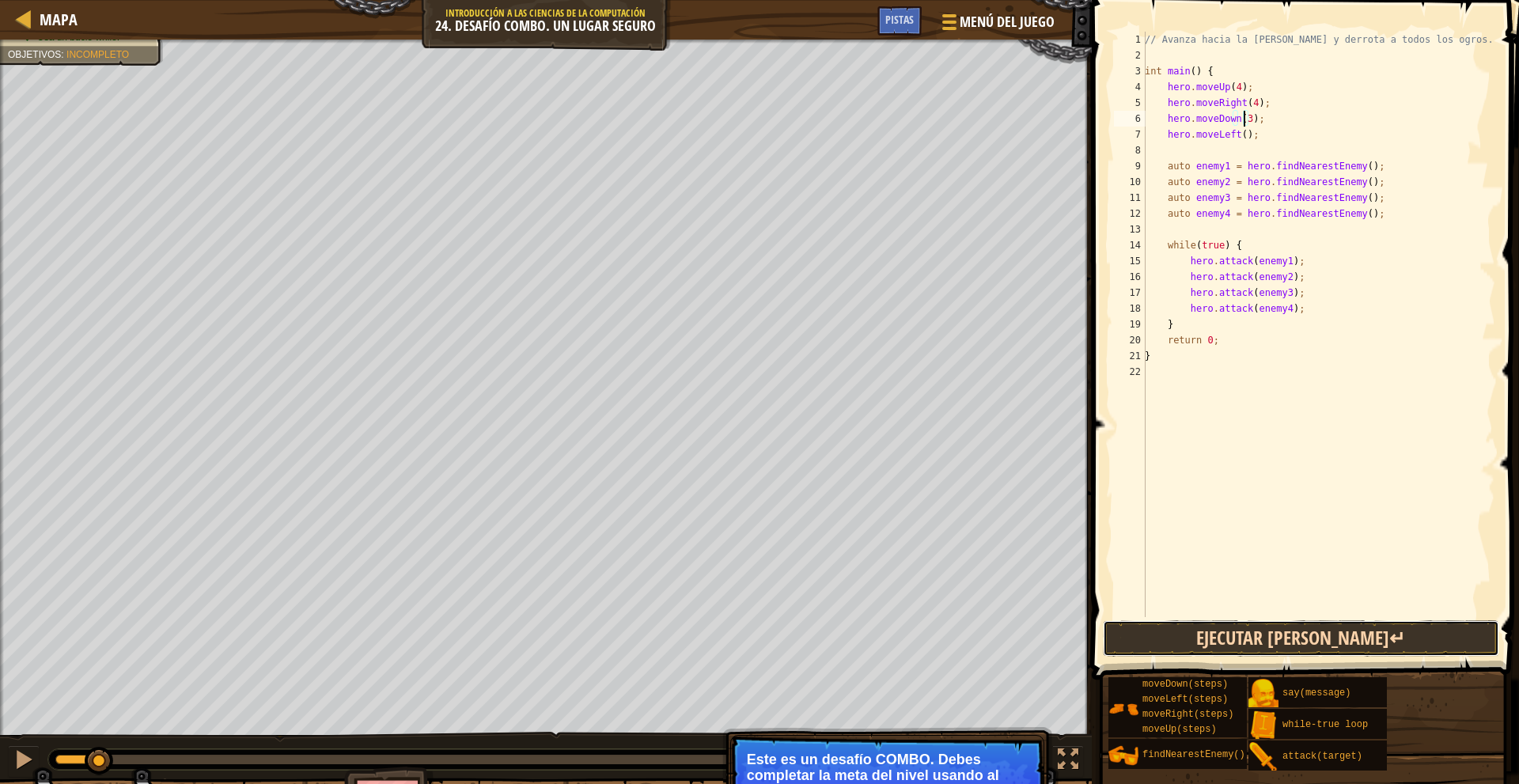
click at [1327, 639] on button "Ejecutar [PERSON_NAME]↵" at bounding box center [1301, 638] width 397 height 36
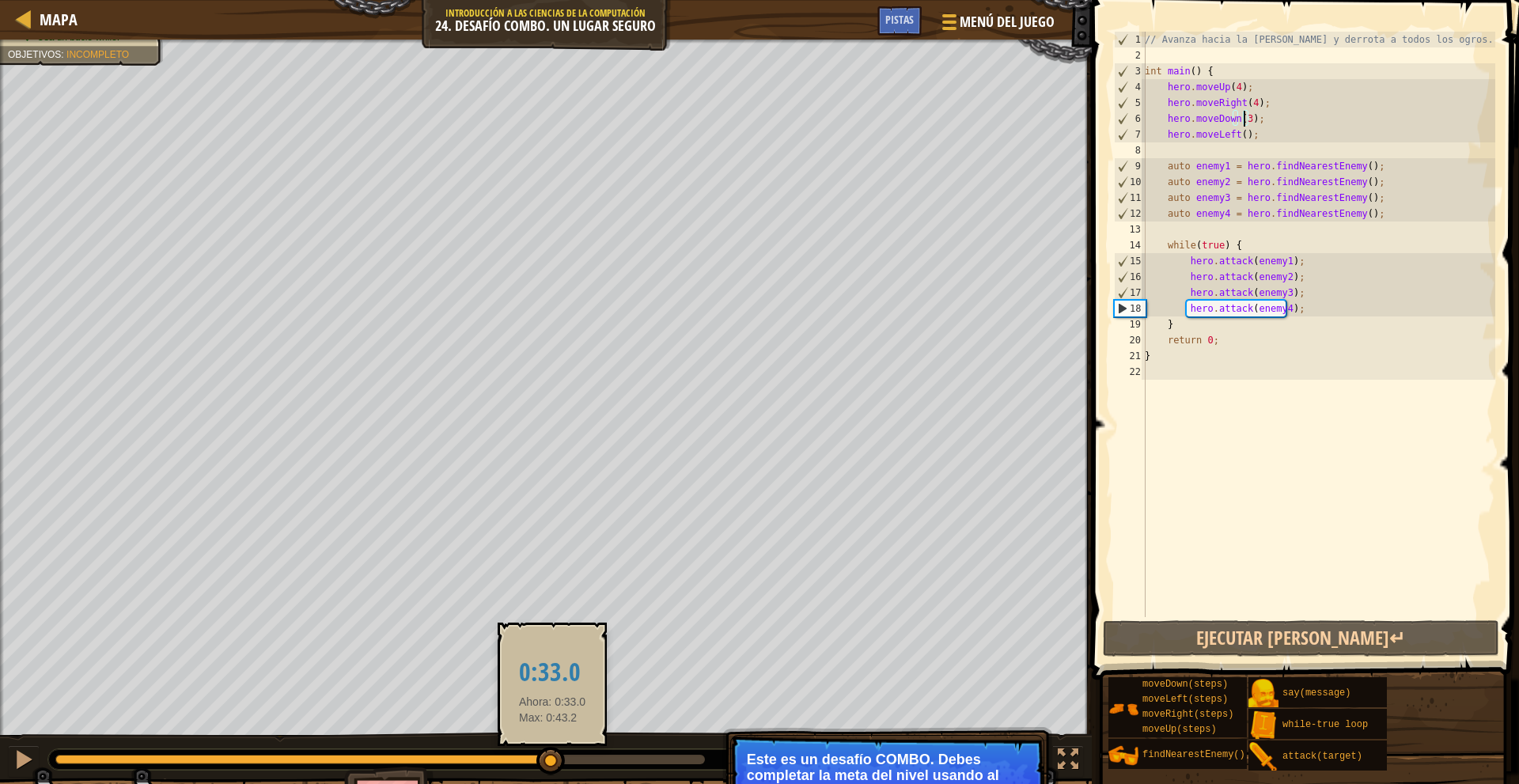
drag, startPoint x: 241, startPoint y: 758, endPoint x: 555, endPoint y: 751, distance: 314.1
click at [555, 751] on div at bounding box center [550, 760] width 29 height 29
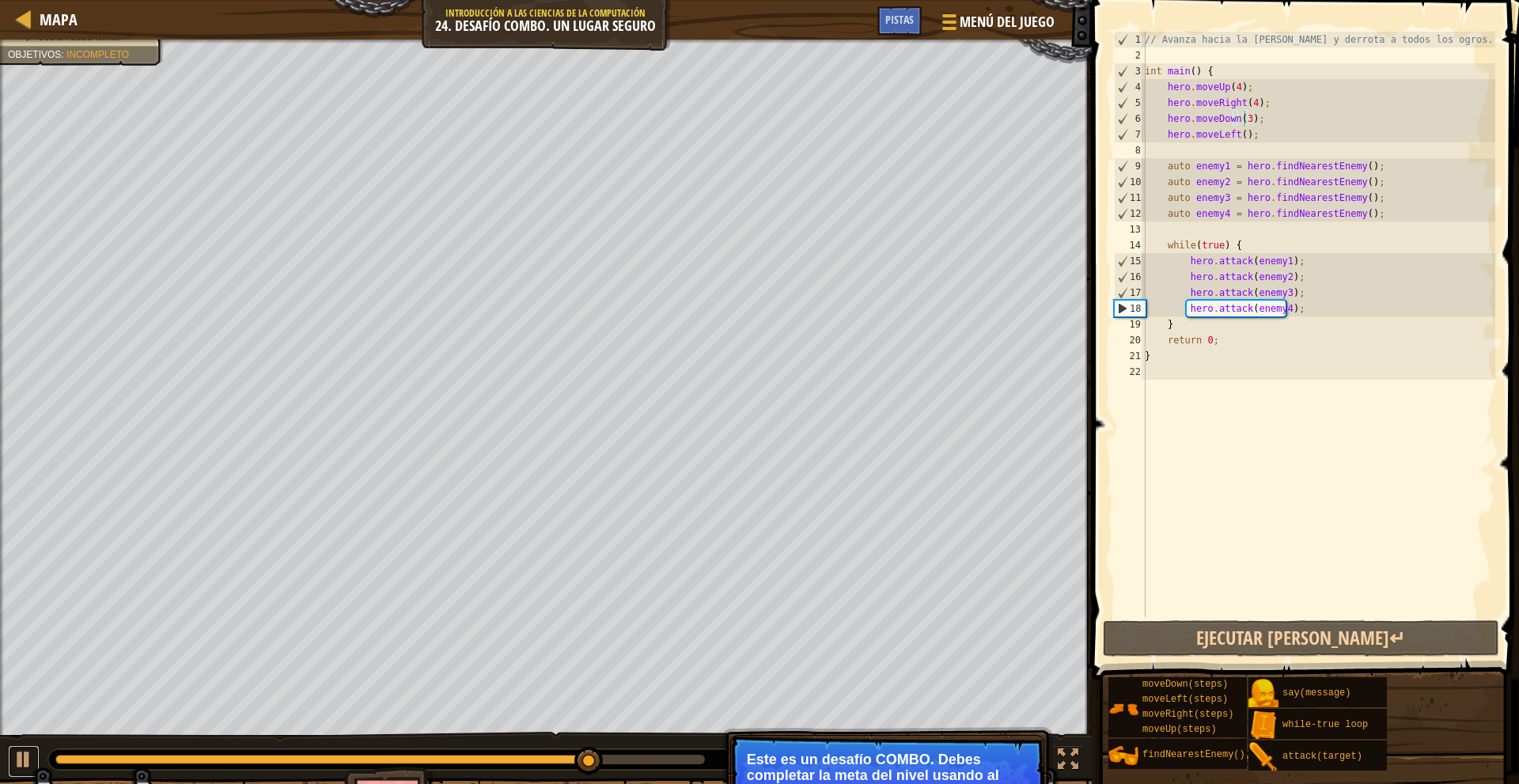
drag, startPoint x: 12, startPoint y: 760, endPoint x: 43, endPoint y: 760, distance: 31.0
click at [12, 760] on button at bounding box center [24, 761] width 31 height 32
click at [1240, 128] on div "// Avanza hacia la sala del tesoro y derrota a todos los ogros. int main ( ) { …" at bounding box center [1318, 340] width 354 height 617
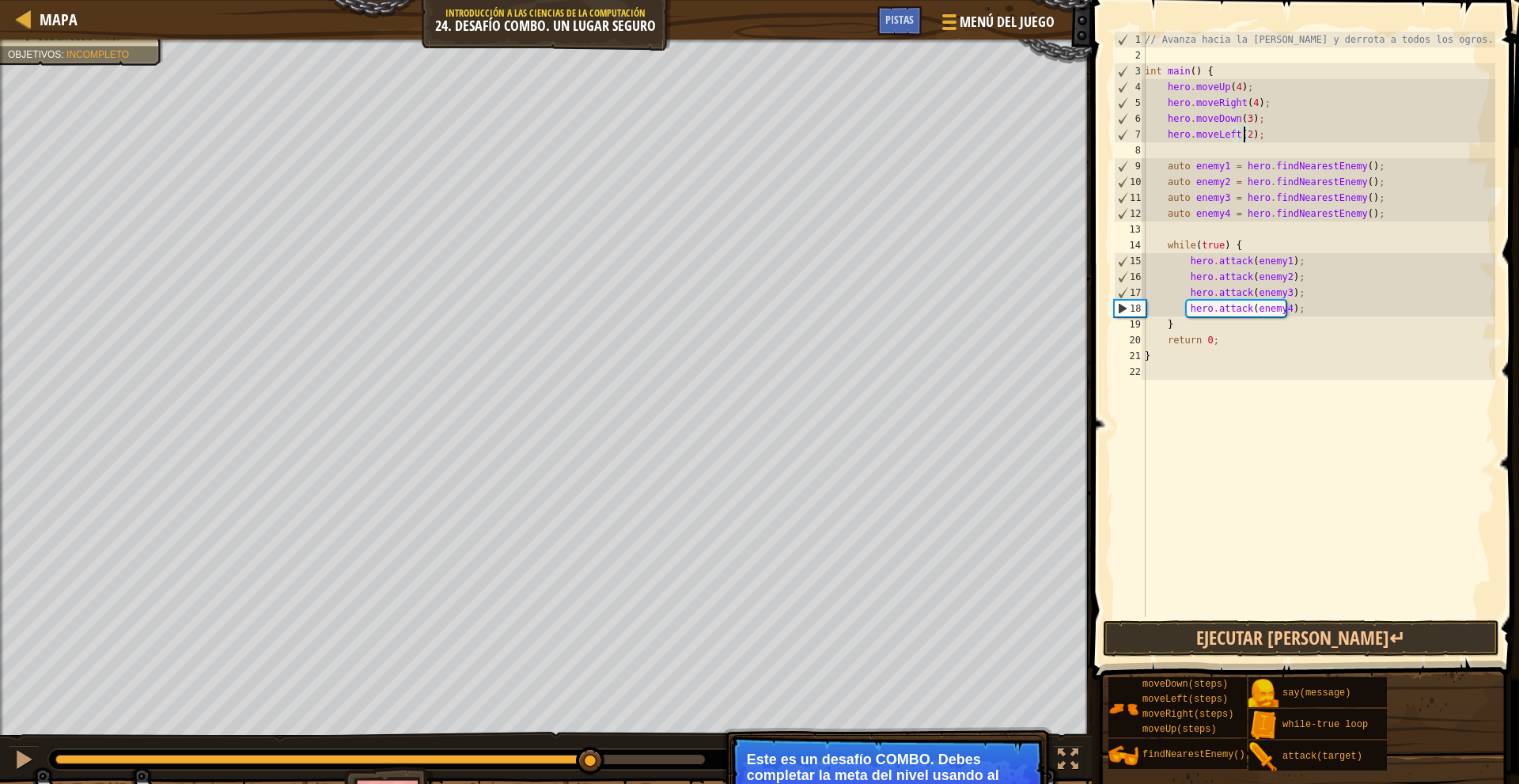
click at [1198, 642] on button "Ejecutar [PERSON_NAME]↵" at bounding box center [1301, 638] width 397 height 36
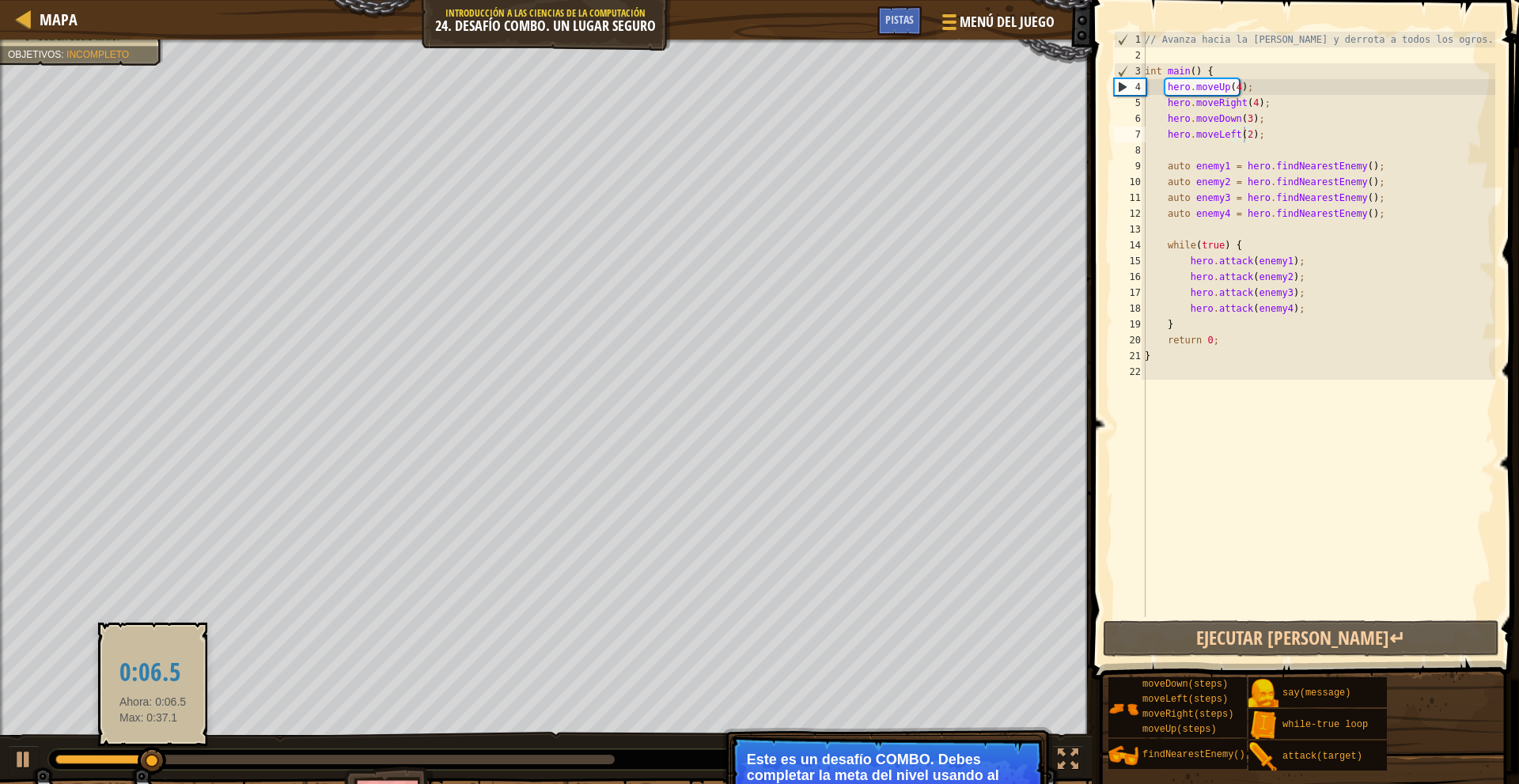
drag, startPoint x: 132, startPoint y: 742, endPoint x: 154, endPoint y: 754, distance: 25.1
click at [154, 754] on div "♫" at bounding box center [546, 755] width 1092 height 48
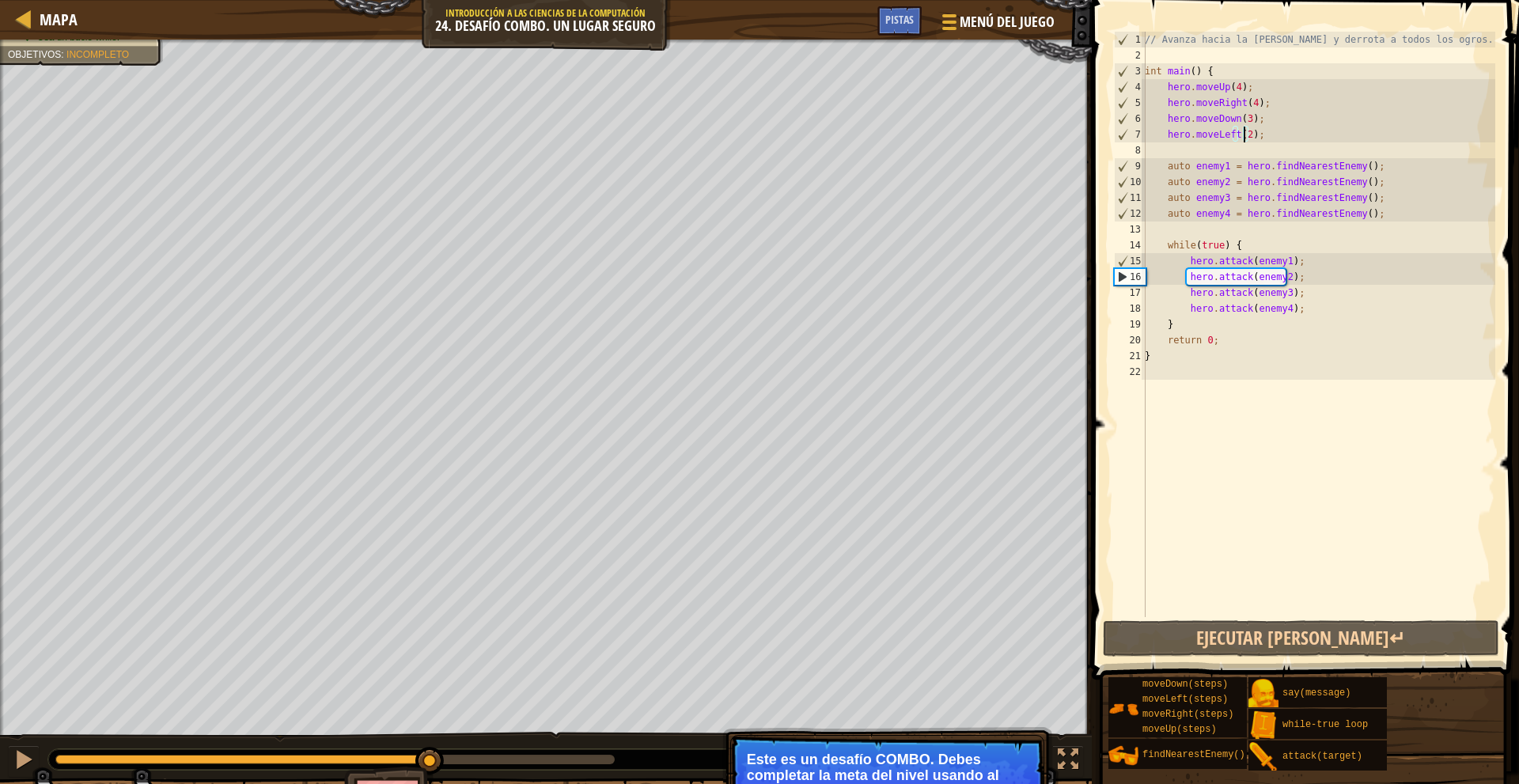
drag, startPoint x: 160, startPoint y: 757, endPoint x: 433, endPoint y: 747, distance: 273.2
click at [433, 747] on div at bounding box center [430, 760] width 29 height 29
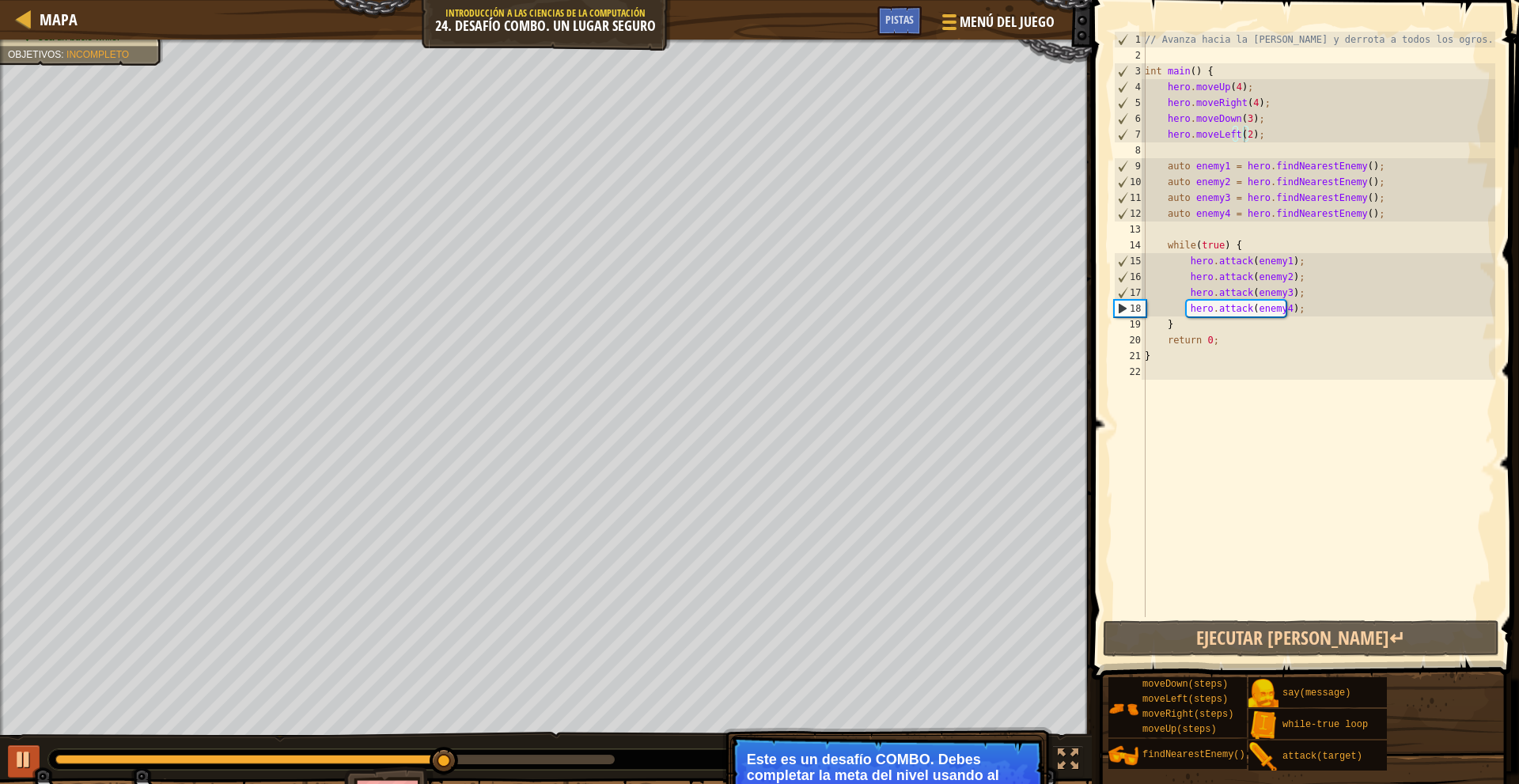
click at [22, 746] on div "♫" at bounding box center [546, 755] width 1092 height 48
click at [19, 753] on div at bounding box center [23, 758] width 21 height 21
click at [1254, 242] on div "// Avanza hacia la sala del tesoro y derrota a todos los ogros. int main ( ) { …" at bounding box center [1318, 340] width 354 height 617
type textarea "while(true) {"
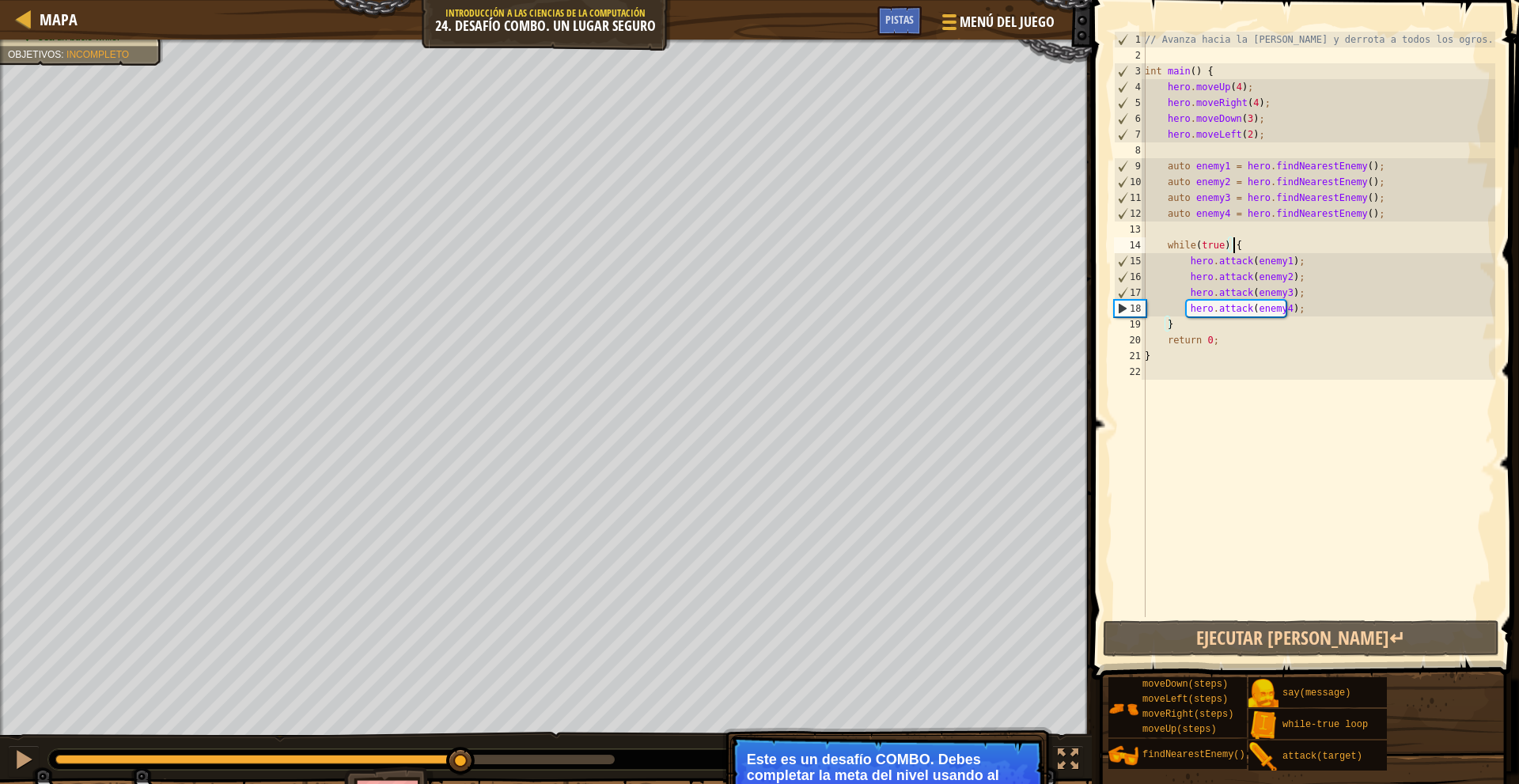
click at [1166, 153] on div "// Avanza hacia la sala del tesoro y derrota a todos los ogros. int main ( ) { …" at bounding box center [1318, 340] width 354 height 617
drag, startPoint x: 1163, startPoint y: 250, endPoint x: 1275, endPoint y: 253, distance: 112.0
click at [1275, 253] on div "// Avanza hacia la sala del tesoro y derrota a todos los ogros. int main ( ) { …" at bounding box center [1318, 340] width 354 height 617
type textarea "while(true) {"
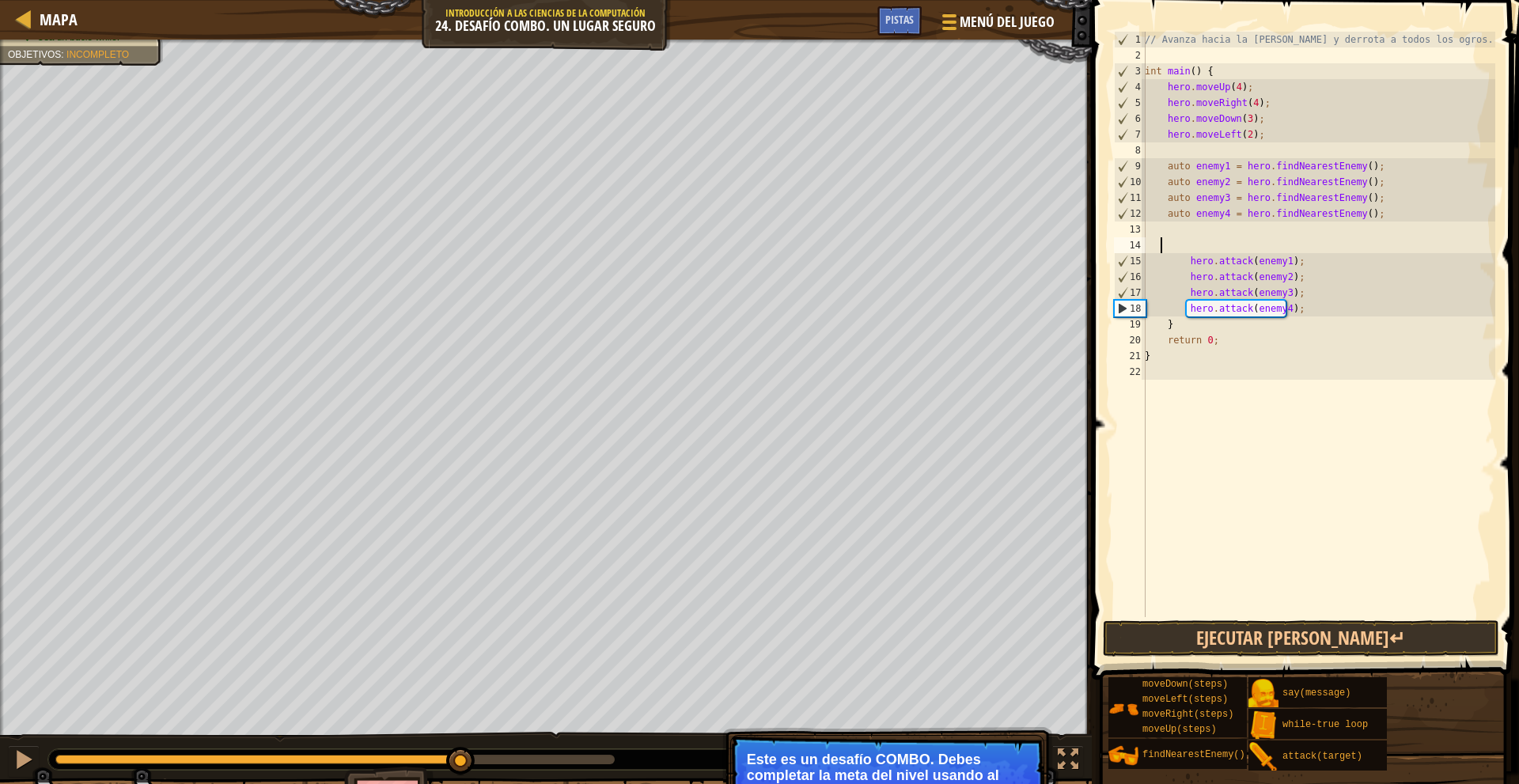
click at [1206, 329] on div "// Avanza hacia la sala del tesoro y derrota a todos los ogros. int main ( ) { …" at bounding box center [1318, 340] width 354 height 617
type textarea "}"
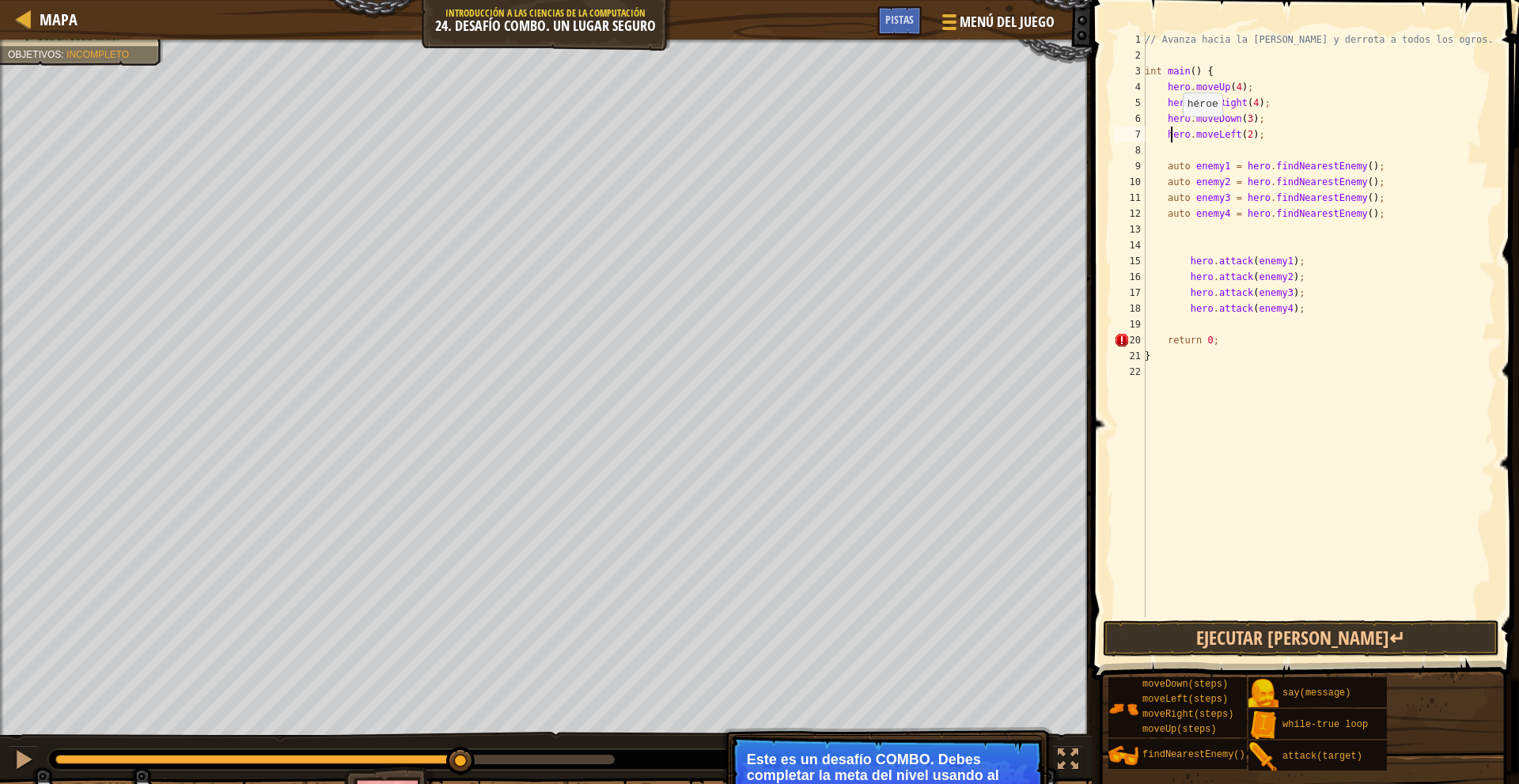
click at [1173, 132] on div "// Avanza hacia la sala del tesoro y derrota a todos los ogros. int main ( ) { …" at bounding box center [1318, 340] width 354 height 617
type textarea "hero.moveLeft(2);"
click at [1184, 151] on div "// Avanza hacia la sala del tesoro y derrota a todos los ogros. int main ( ) { …" at bounding box center [1318, 340] width 354 height 617
type textarea "2"
type textarea "w"
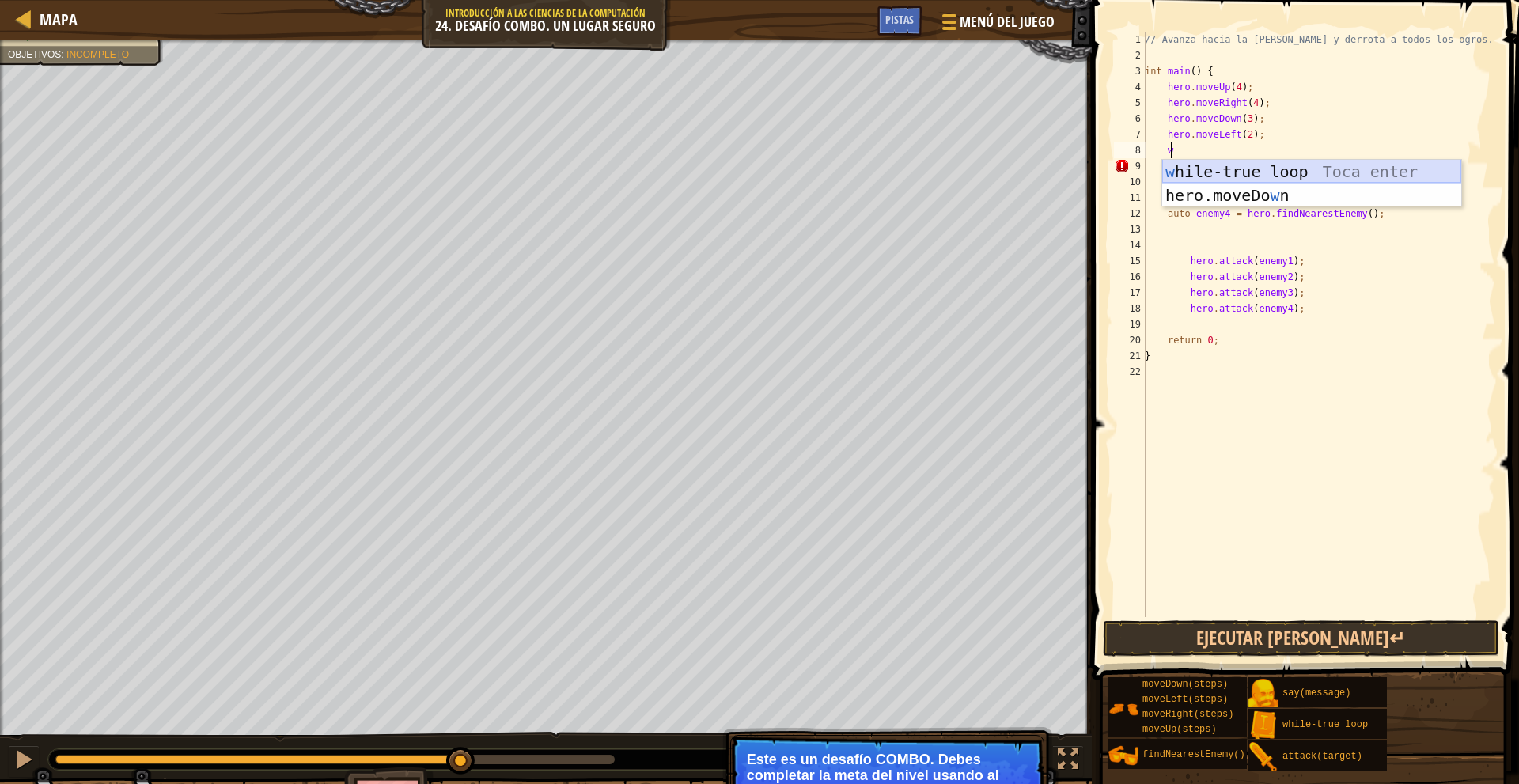
click at [1187, 172] on div "w hile-true loop Toca enter hero.moveDo w n Toca enter" at bounding box center [1311, 206] width 299 height 95
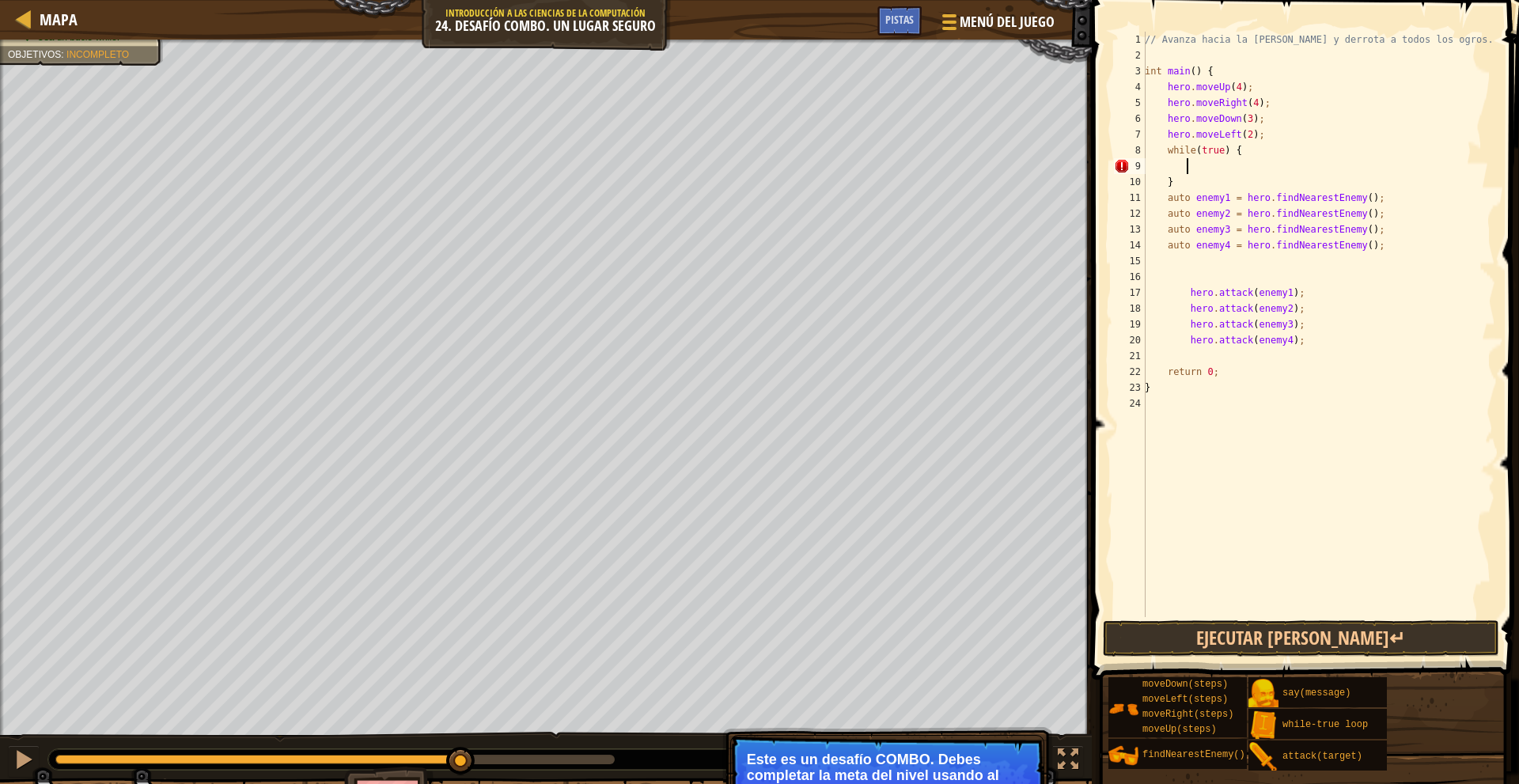
click at [1175, 177] on div "// Avanza hacia la sala del tesoro y derrota a todos los ogros. int main ( ) { …" at bounding box center [1318, 340] width 354 height 617
type textarea "}"
click at [1194, 244] on div "// Avanza hacia la sala del tesoro y derrota a todos los ogros. int main ( ) { …" at bounding box center [1318, 340] width 354 height 617
type textarea "-"
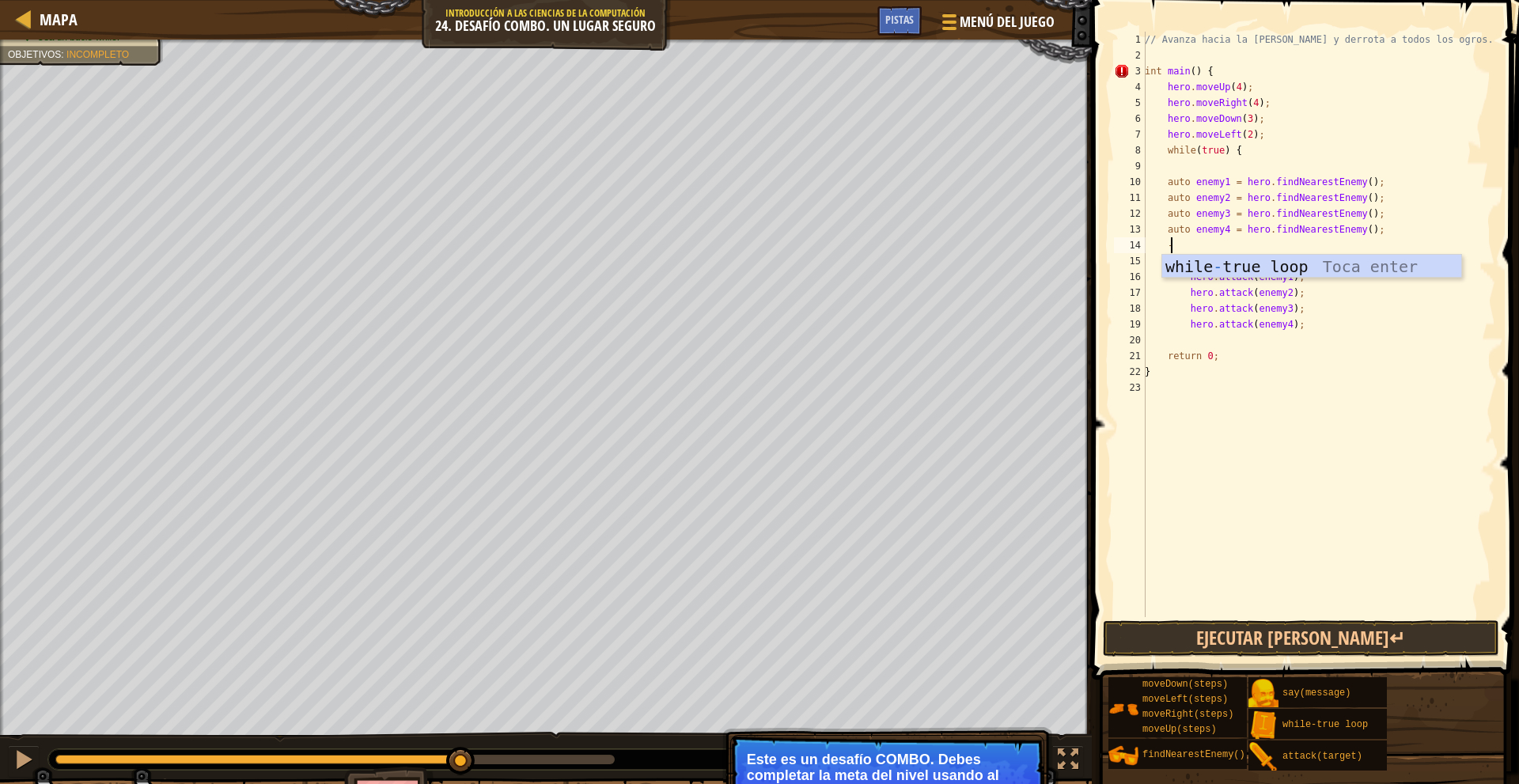
scroll to position [7, 1]
click at [1178, 274] on div "// Avanza hacia la sala del tesoro y derrota a todos los ogros. int main ( ) { …" at bounding box center [1318, 340] width 354 height 617
click at [1298, 281] on div "// Avanza hacia la sala del tesoro y derrota a todos los ogros. int main ( ) { …" at bounding box center [1318, 340] width 354 height 617
click at [1181, 290] on div "// Avanza hacia la sala del tesoro y derrota a todos los ogros. int main ( ) { …" at bounding box center [1318, 340] width 354 height 617
drag, startPoint x: 1181, startPoint y: 290, endPoint x: 1175, endPoint y: 337, distance: 47.4
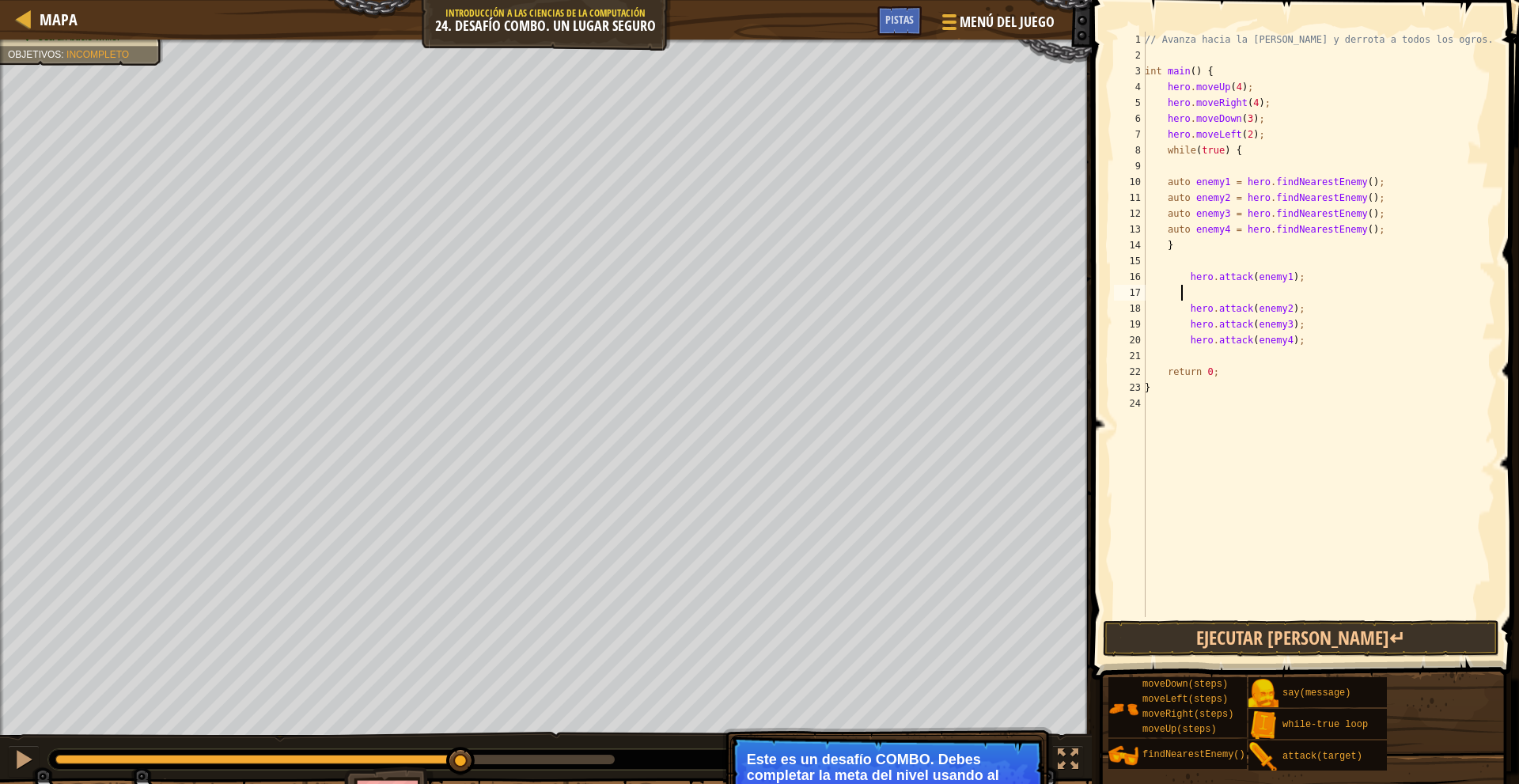
click at [1175, 333] on div "// Avanza hacia la sala del tesoro y derrota a todos los ogros. int main ( ) { …" at bounding box center [1318, 340] width 354 height 617
type textarea "hero.attack(enemy3); hero.attack(enemy4);"
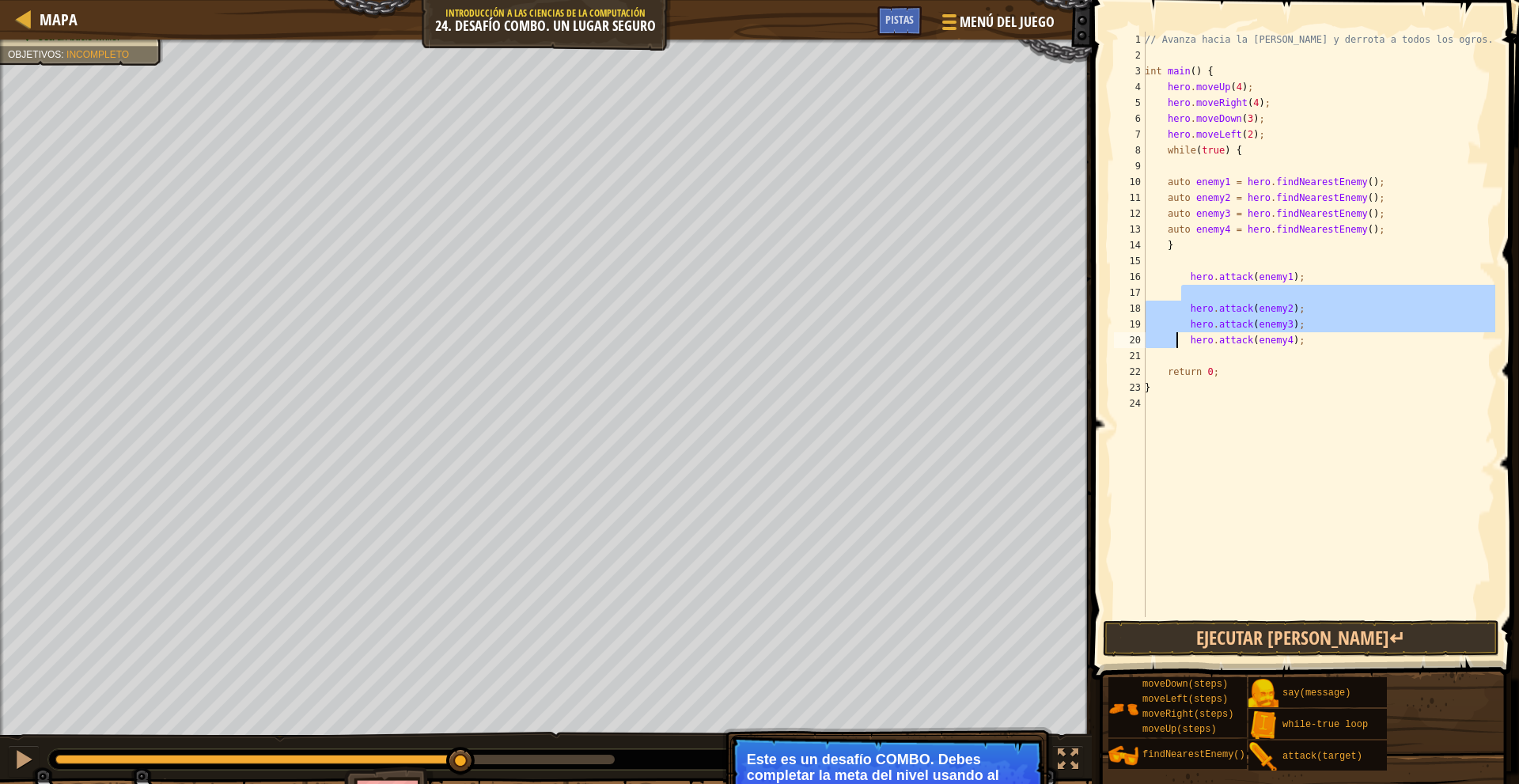
click at [1223, 293] on div "// Avanza hacia la sala del tesoro y derrota a todos los ogros. int main ( ) { …" at bounding box center [1318, 340] width 354 height 617
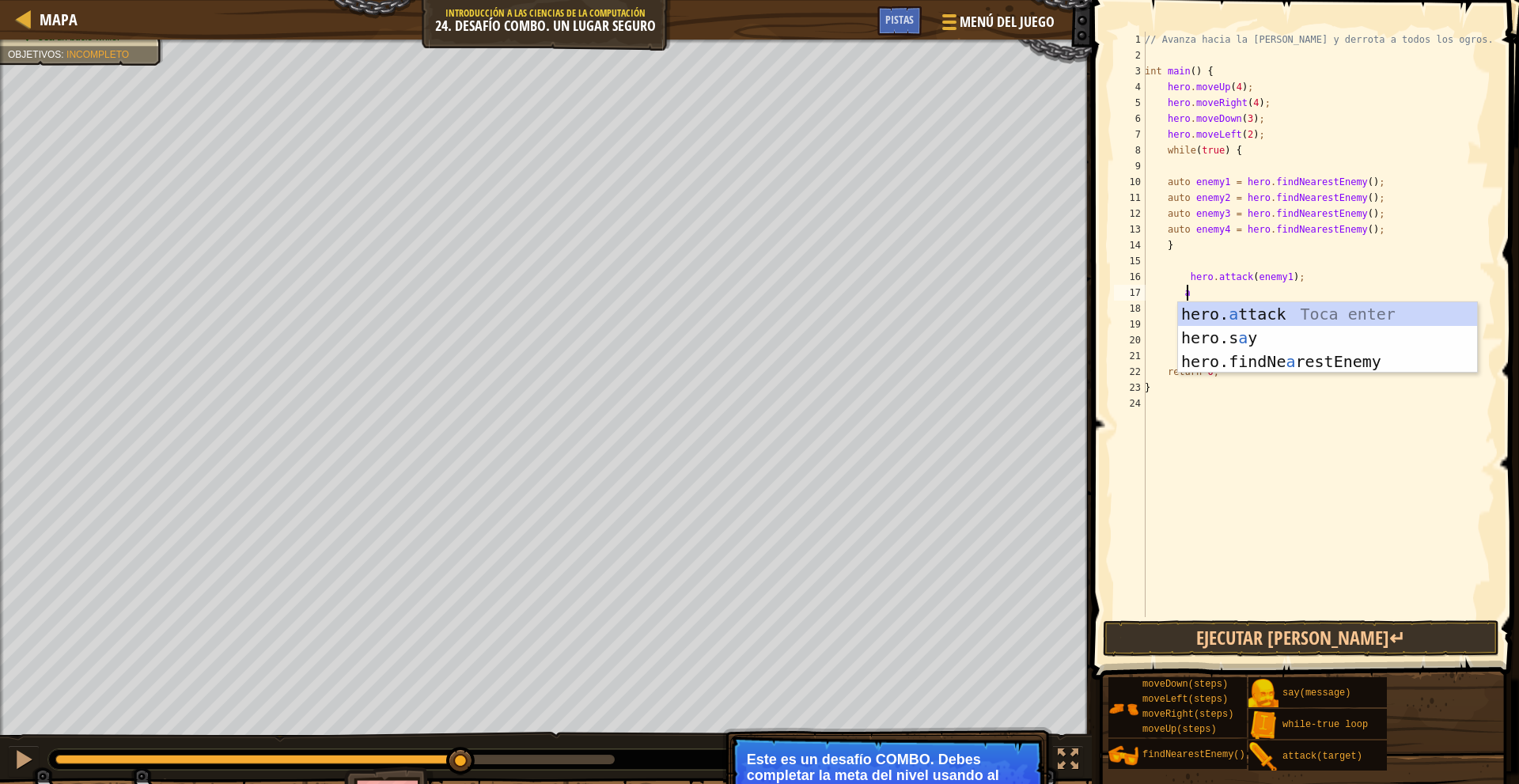
scroll to position [7, 2]
click at [1252, 317] on div "hero. a ttack Toca enter hero.s a y Toca enter hero.findNe a restEnemy Toca ent…" at bounding box center [1326, 361] width 299 height 118
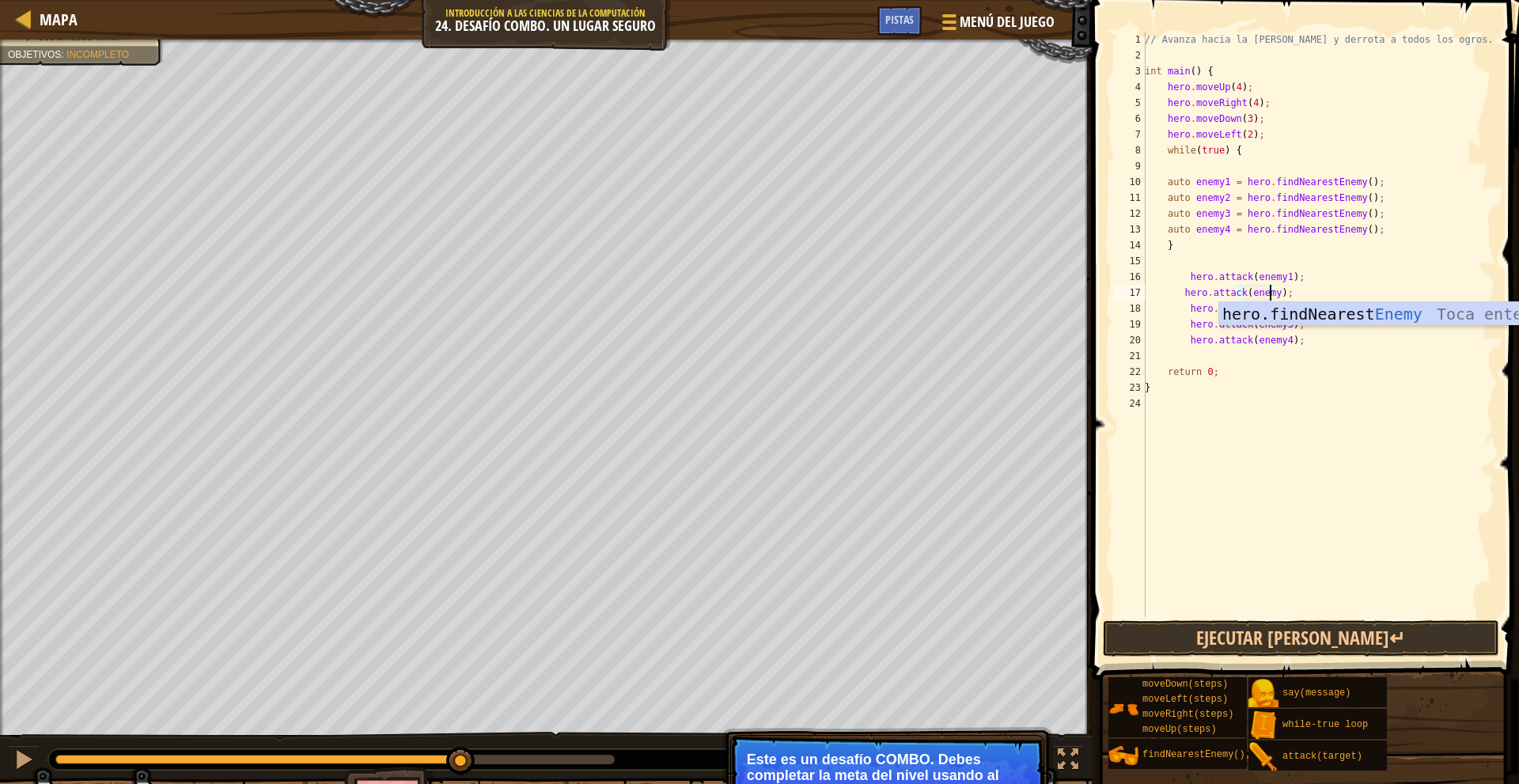
scroll to position [7, 10]
type textarea "hero.attack(enemy1);"
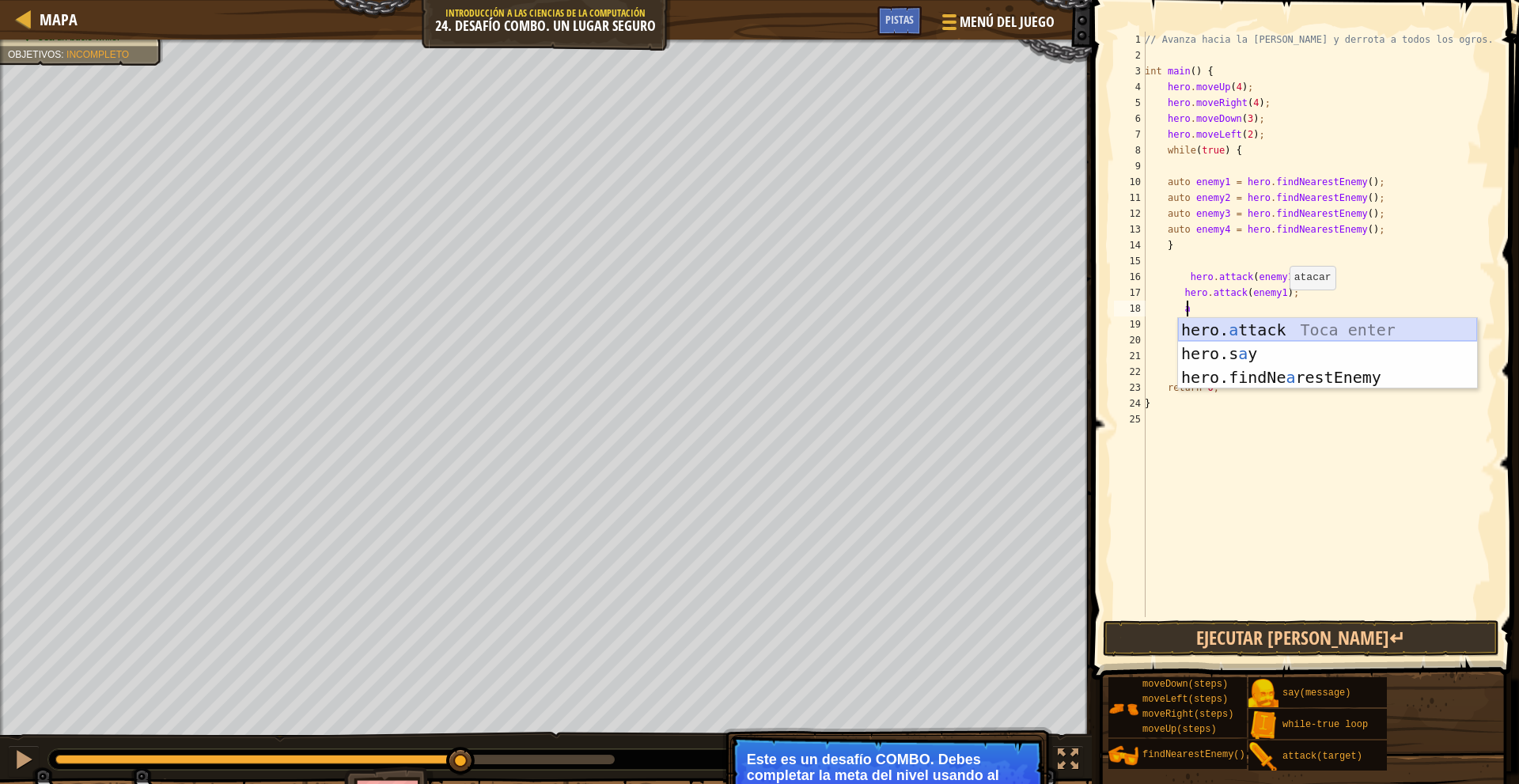
click at [1316, 328] on div "hero. a ttack Toca enter hero.s a y Toca enter hero.findNe a restEnemy Toca ent…" at bounding box center [1326, 377] width 299 height 118
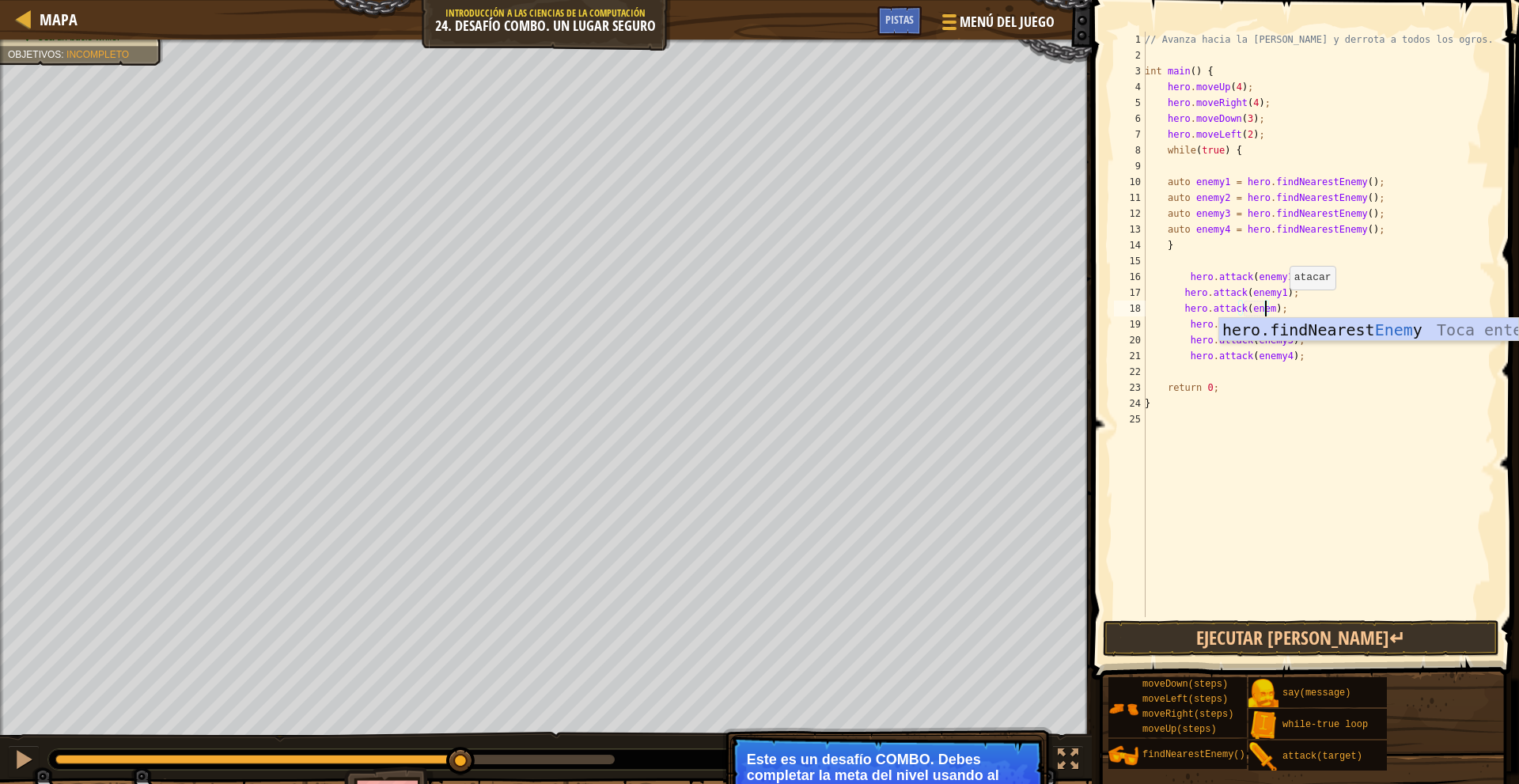
scroll to position [7, 10]
type textarea "hero.attack(enemy2);"
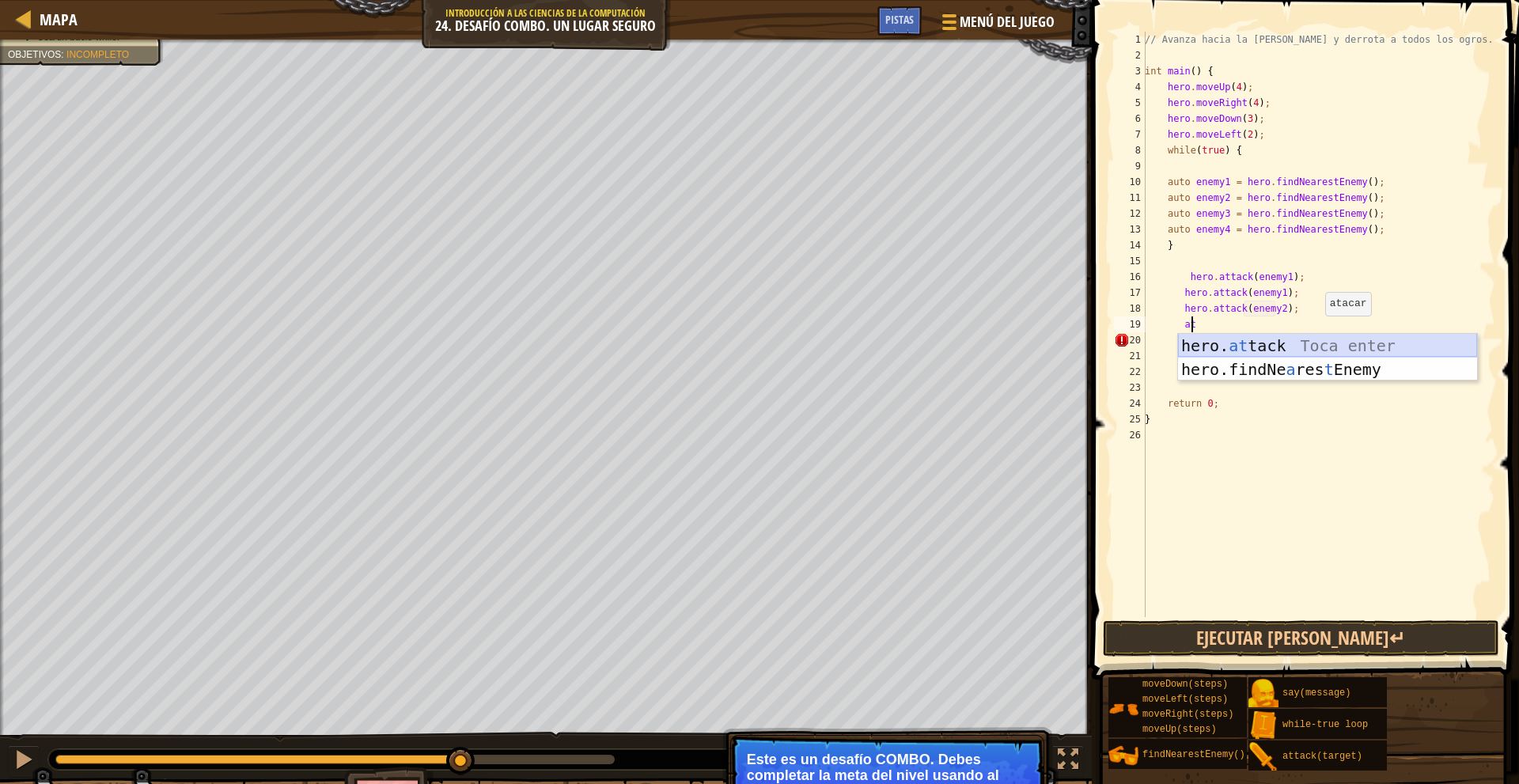
click at [1320, 346] on div "hero. at tack Toca enter hero.findNe a res t Enemy Toca enter" at bounding box center [1326, 381] width 299 height 95
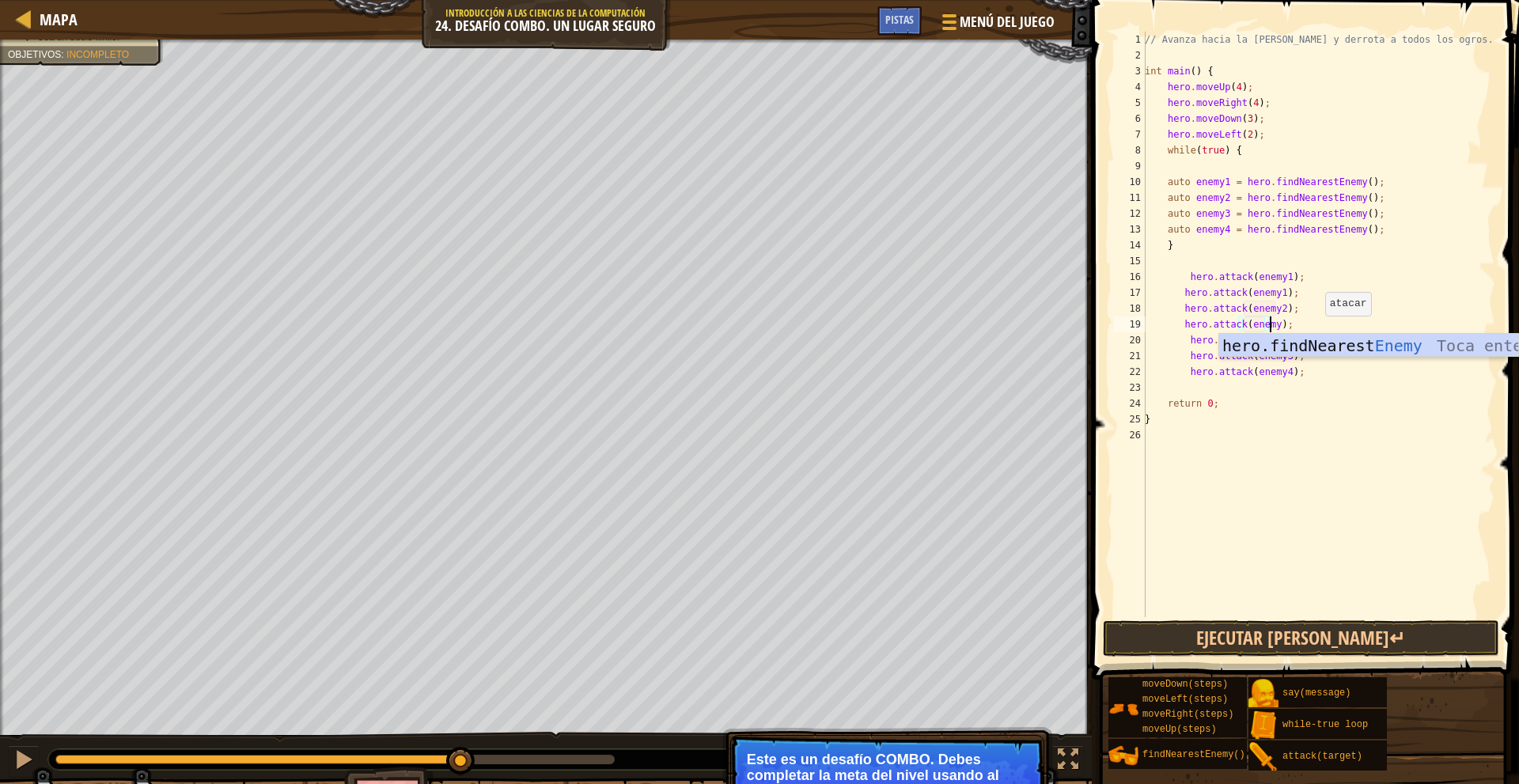
scroll to position [7, 10]
type textarea "hero.attack(enemy3);"
click at [1320, 325] on div "// Avanza hacia la sala del tesoro y derrota a todos los ogros. int main ( ) { …" at bounding box center [1318, 340] width 354 height 617
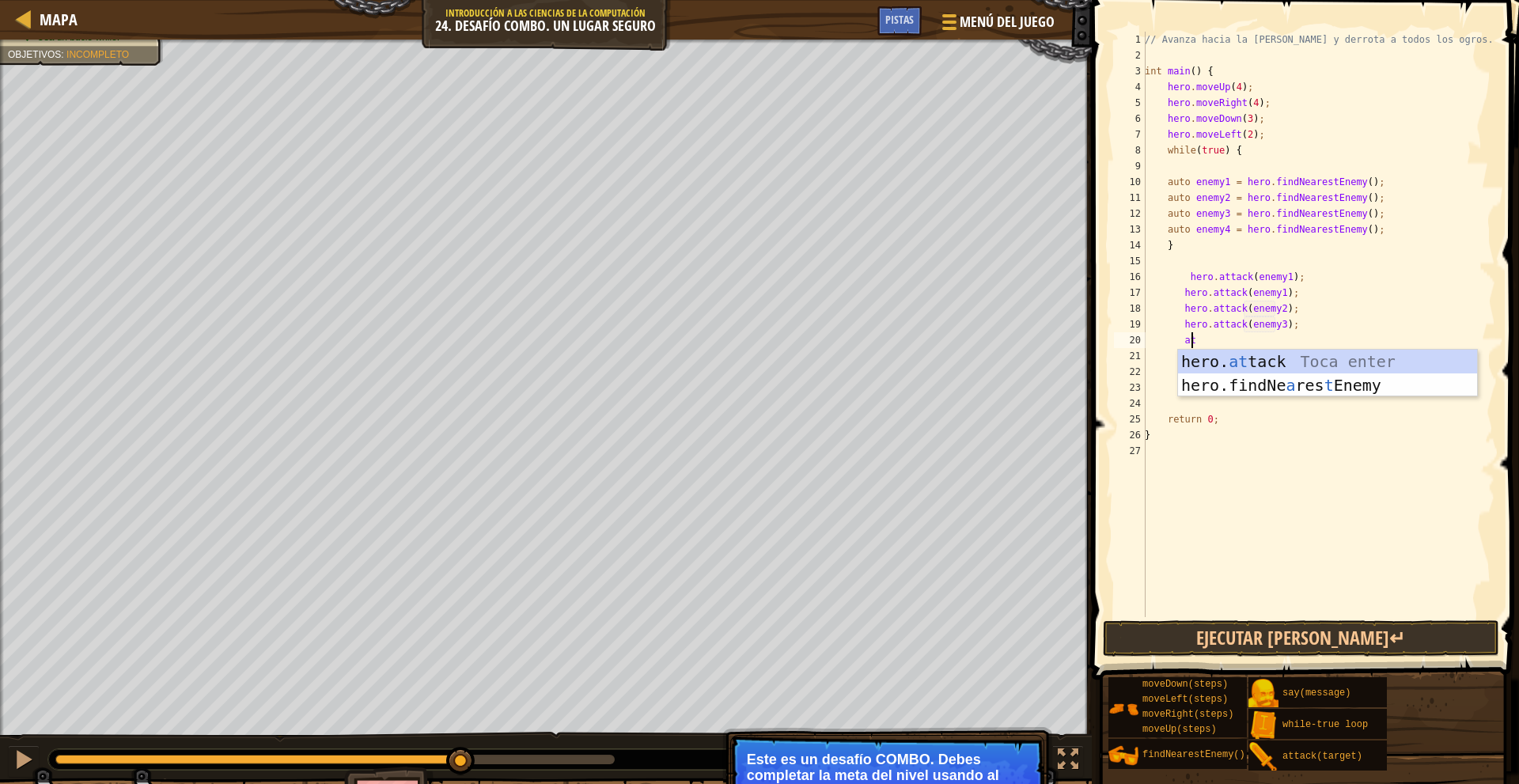
scroll to position [7, 3]
click at [1256, 360] on div "hero. at t a ck Toca enter" at bounding box center [1326, 385] width 299 height 72
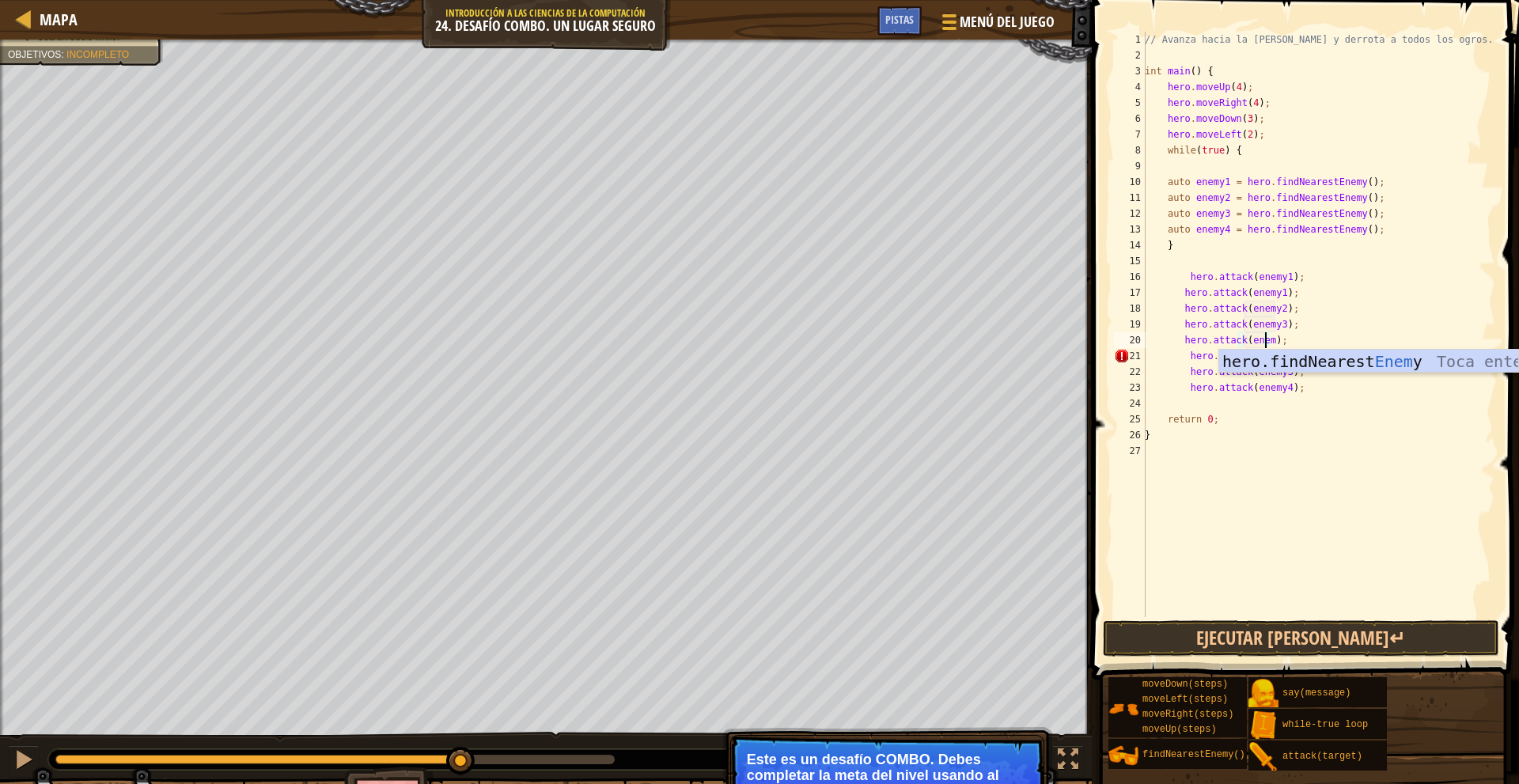
scroll to position [7, 10]
click at [1266, 629] on button "Ejecutar [PERSON_NAME]↵" at bounding box center [1301, 638] width 397 height 36
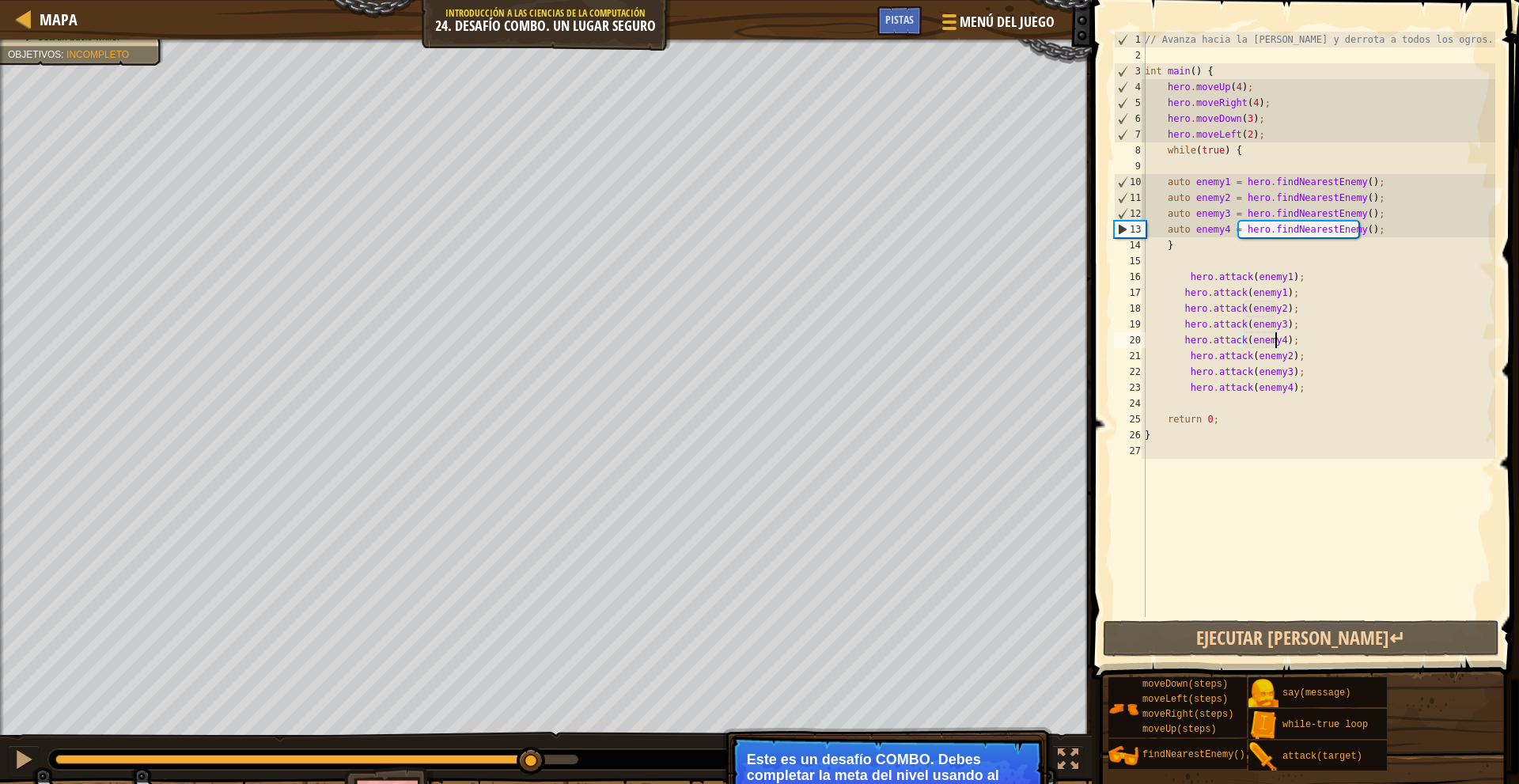
drag, startPoint x: 170, startPoint y: 752, endPoint x: 531, endPoint y: 781, distance: 362.2
click at [531, 781] on div "Derrota a los ogros. (0/4) El héroe debe sobrevivir. Usa al menos un concepto: …" at bounding box center [760, 441] width 1519 height 803
click at [25, 754] on div at bounding box center [23, 758] width 21 height 21
drag, startPoint x: 1238, startPoint y: 153, endPoint x: 1161, endPoint y: 153, distance: 77.0
click at [1161, 153] on div "// Avanza hacia la sala del tesoro y derrota a todos los ogros. int main ( ) { …" at bounding box center [1318, 340] width 354 height 617
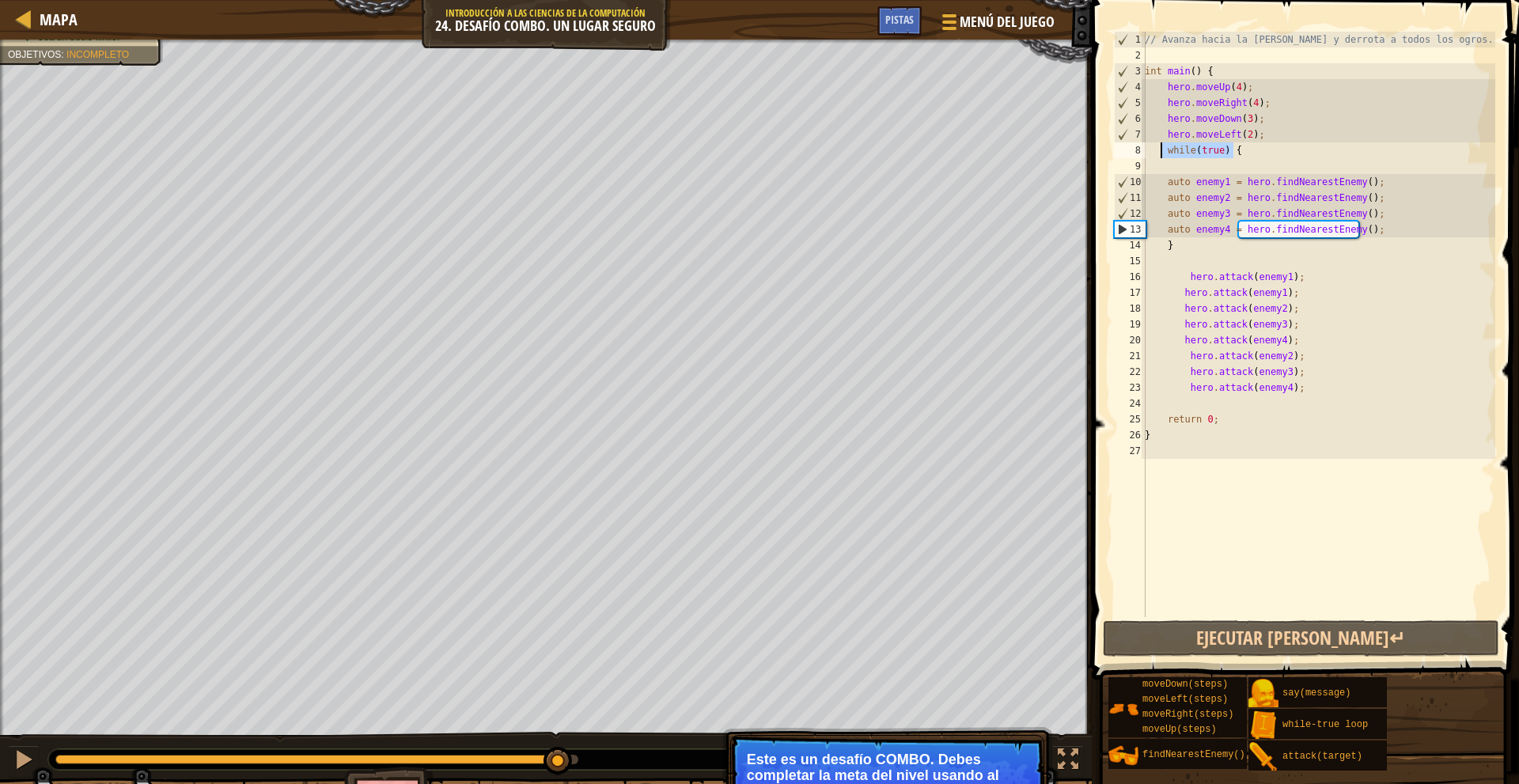
type textarea "while(true) {"
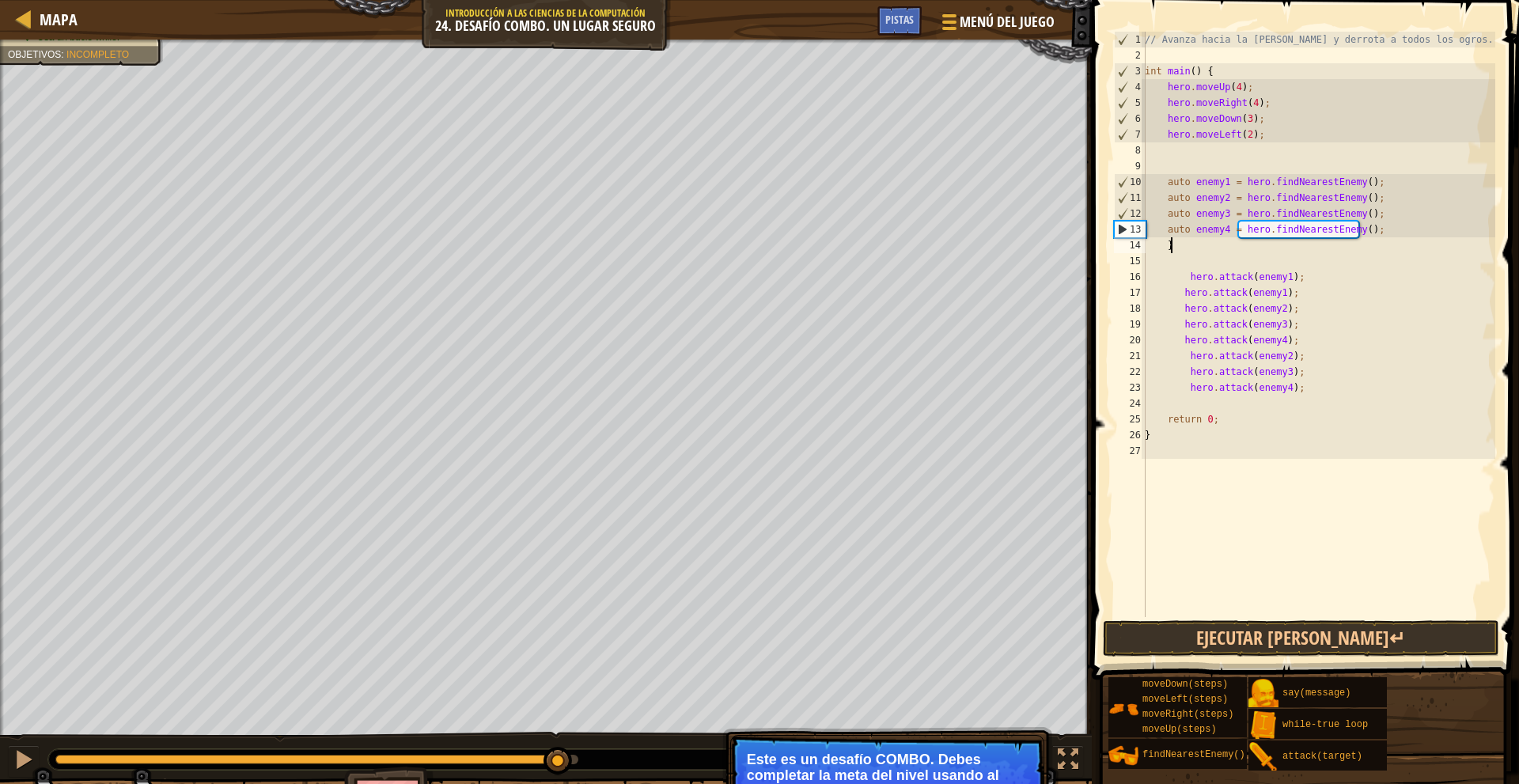
click at [1211, 253] on div "// Avanza hacia la sala del tesoro y derrota a todos los ogros. int main ( ) { …" at bounding box center [1318, 340] width 354 height 617
type textarea "}"
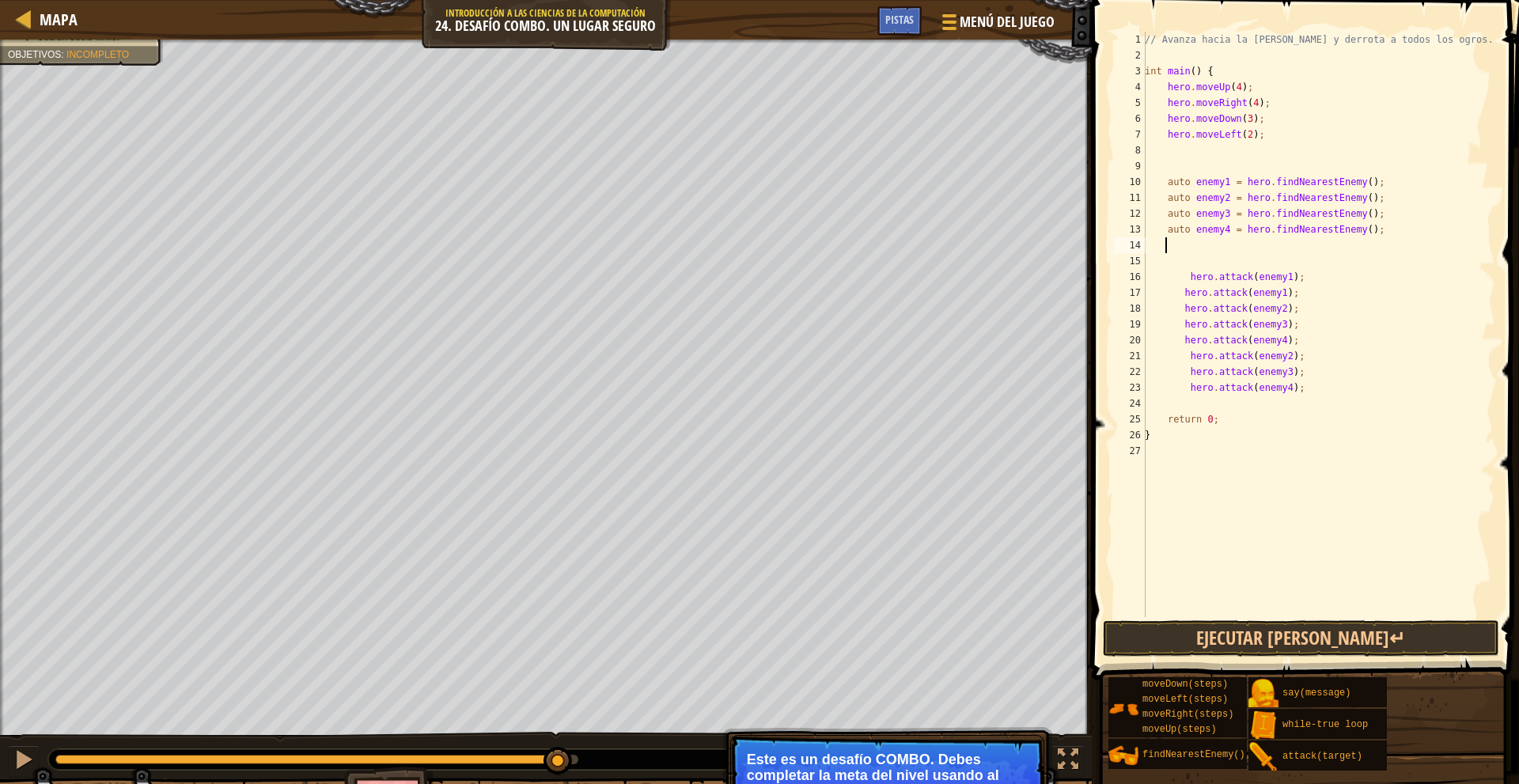
click at [1164, 86] on div "// Avanza hacia la sala del tesoro y derrota a todos los ogros. int main ( ) { …" at bounding box center [1318, 340] width 354 height 617
type textarea "hero.moveUp(4);"
click at [1180, 99] on div "// Avanza hacia la sala del tesoro y derrota a todos los ogros. int main ( ) { …" at bounding box center [1318, 340] width 354 height 617
click at [1182, 90] on div "// Avanza hacia la sala del tesoro y derrota a todos los ogros. int main ( ) { …" at bounding box center [1318, 340] width 354 height 617
type textarea "w"
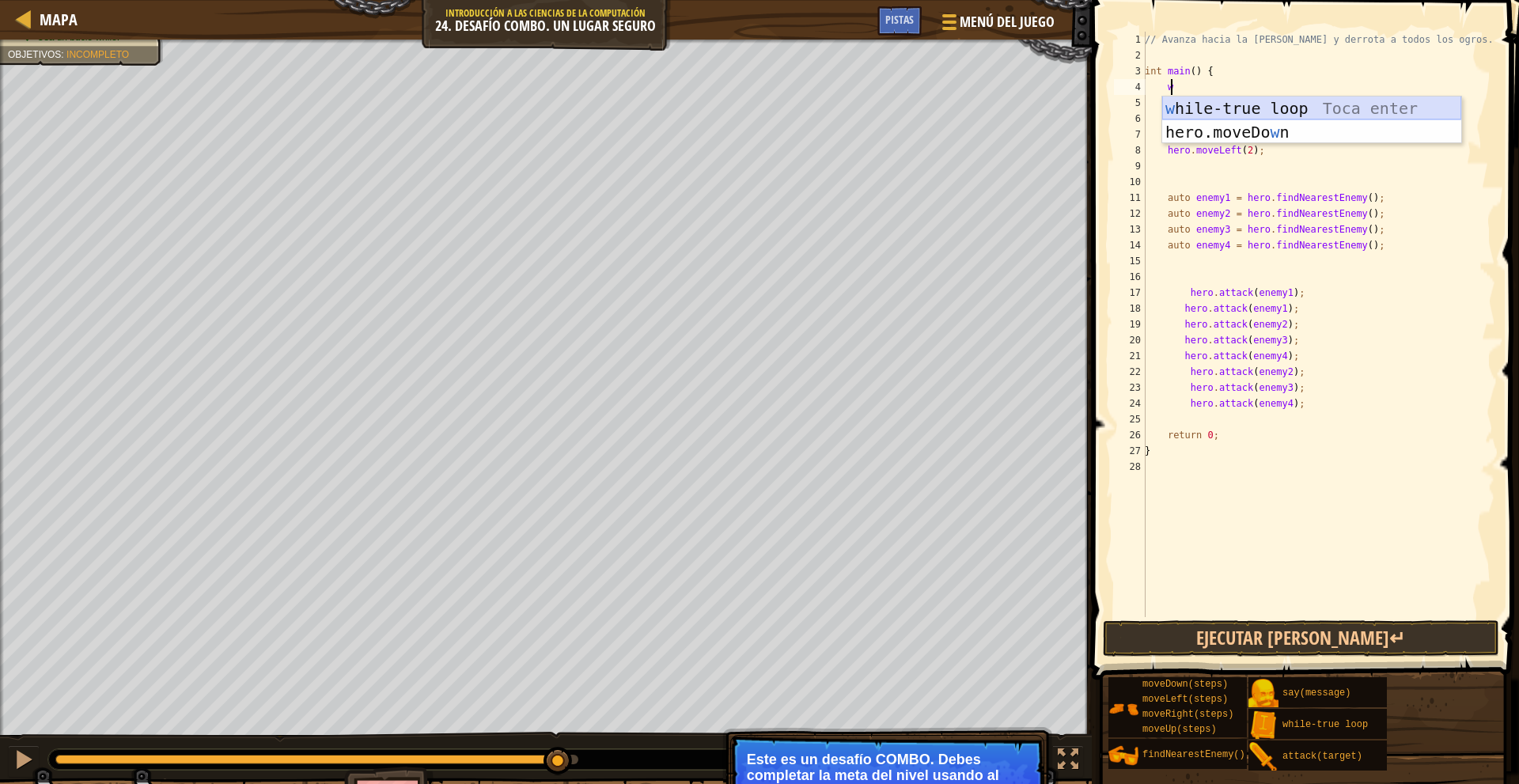
click at [1268, 107] on div "w hile-true loop Toca enter hero.moveDo w n Toca enter" at bounding box center [1311, 143] width 299 height 95
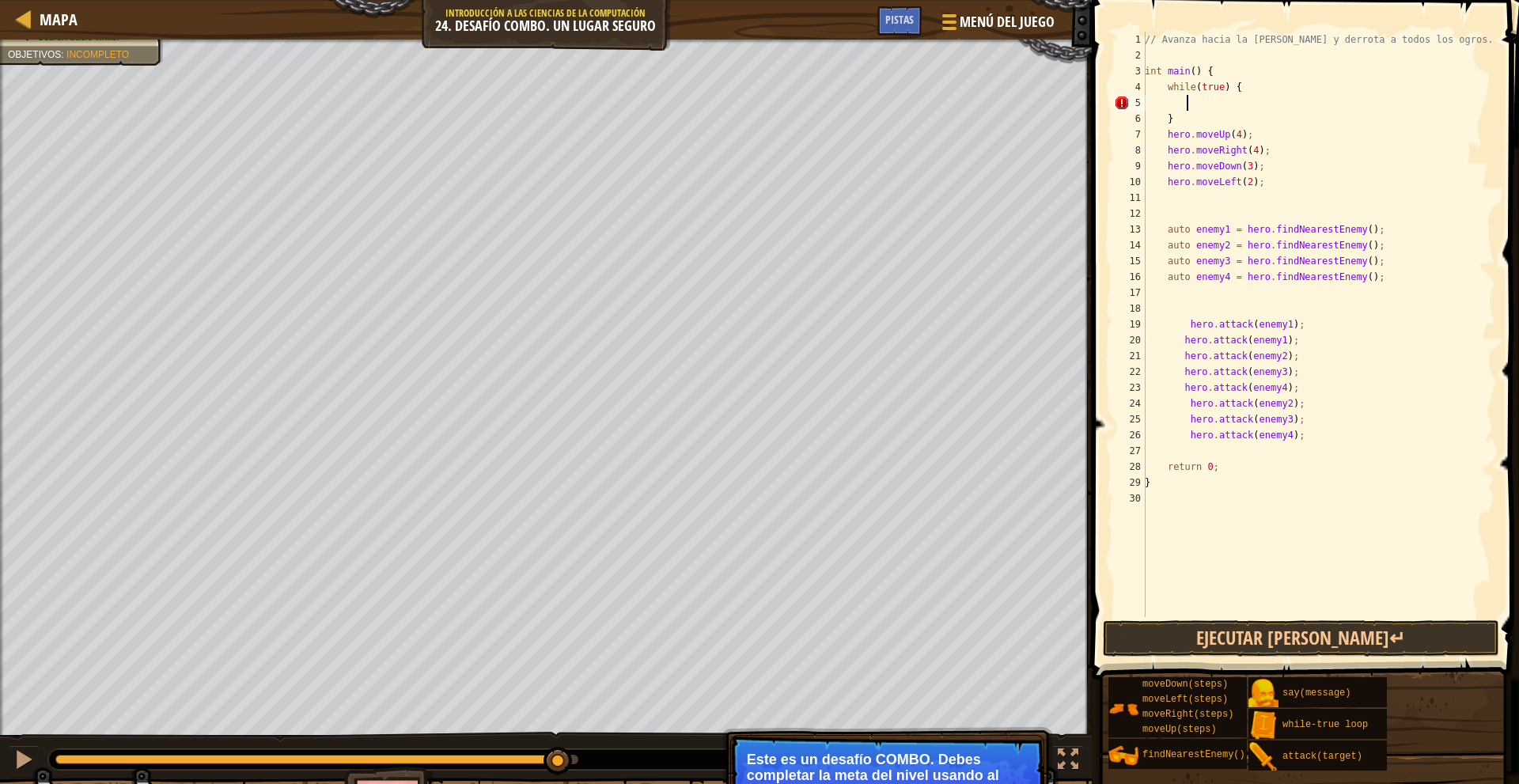
click at [1188, 123] on div "// Avanza hacia la sala del tesoro y derrota a todos los ogros. int main ( ) { …" at bounding box center [1318, 340] width 354 height 617
type textarea "}"
click at [1228, 207] on div "// Avanza hacia la sala del tesoro y derrota a todos los ogros. int main ( ) { …" at bounding box center [1318, 340] width 354 height 617
click at [1211, 195] on div "// Avanza hacia la sala del tesoro y derrota a todos los ogros. int main ( ) { …" at bounding box center [1318, 340] width 354 height 617
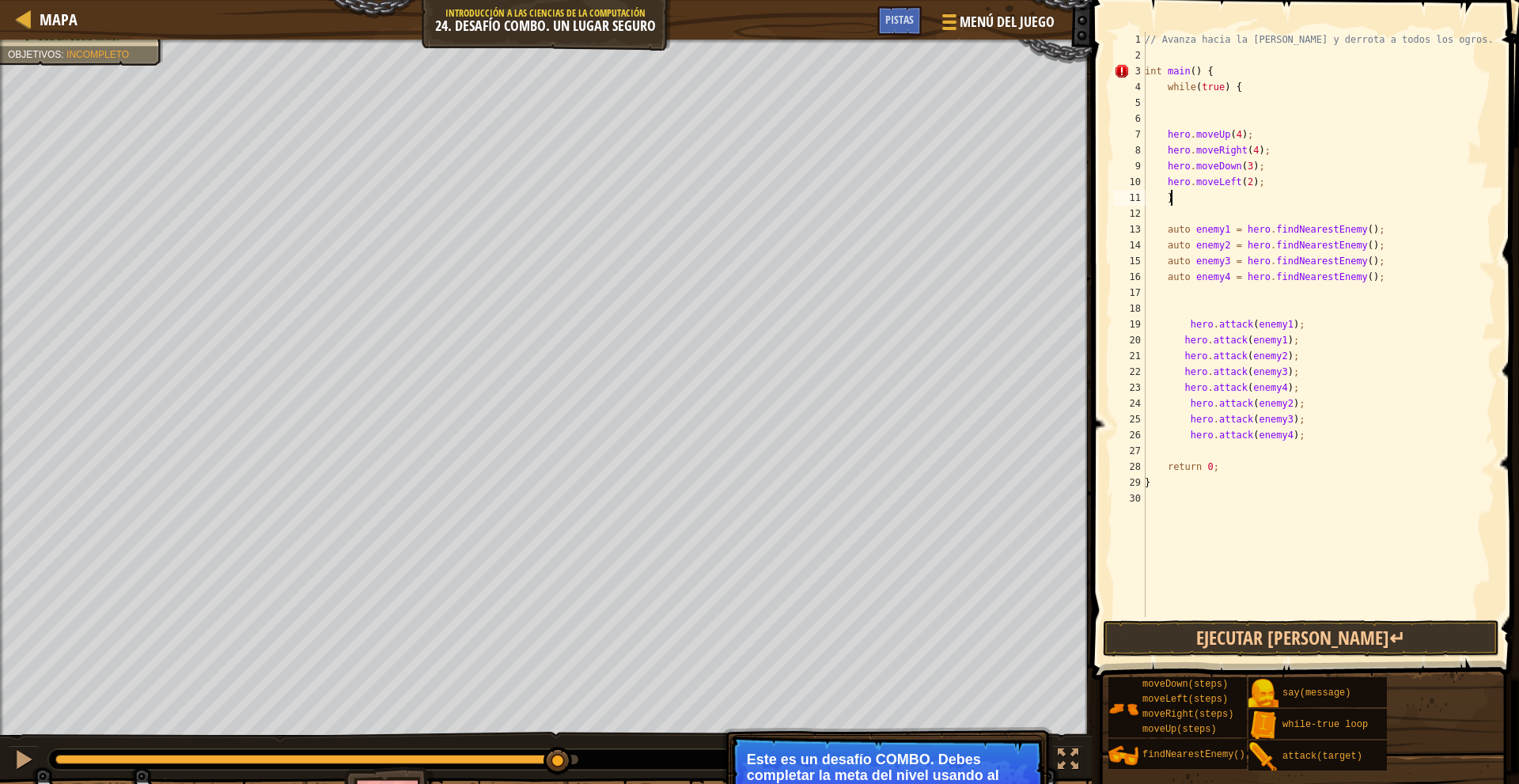
scroll to position [7, 1]
click at [1323, 635] on button "Ejecutar [PERSON_NAME]↵" at bounding box center [1301, 638] width 397 height 36
type textarea "}"
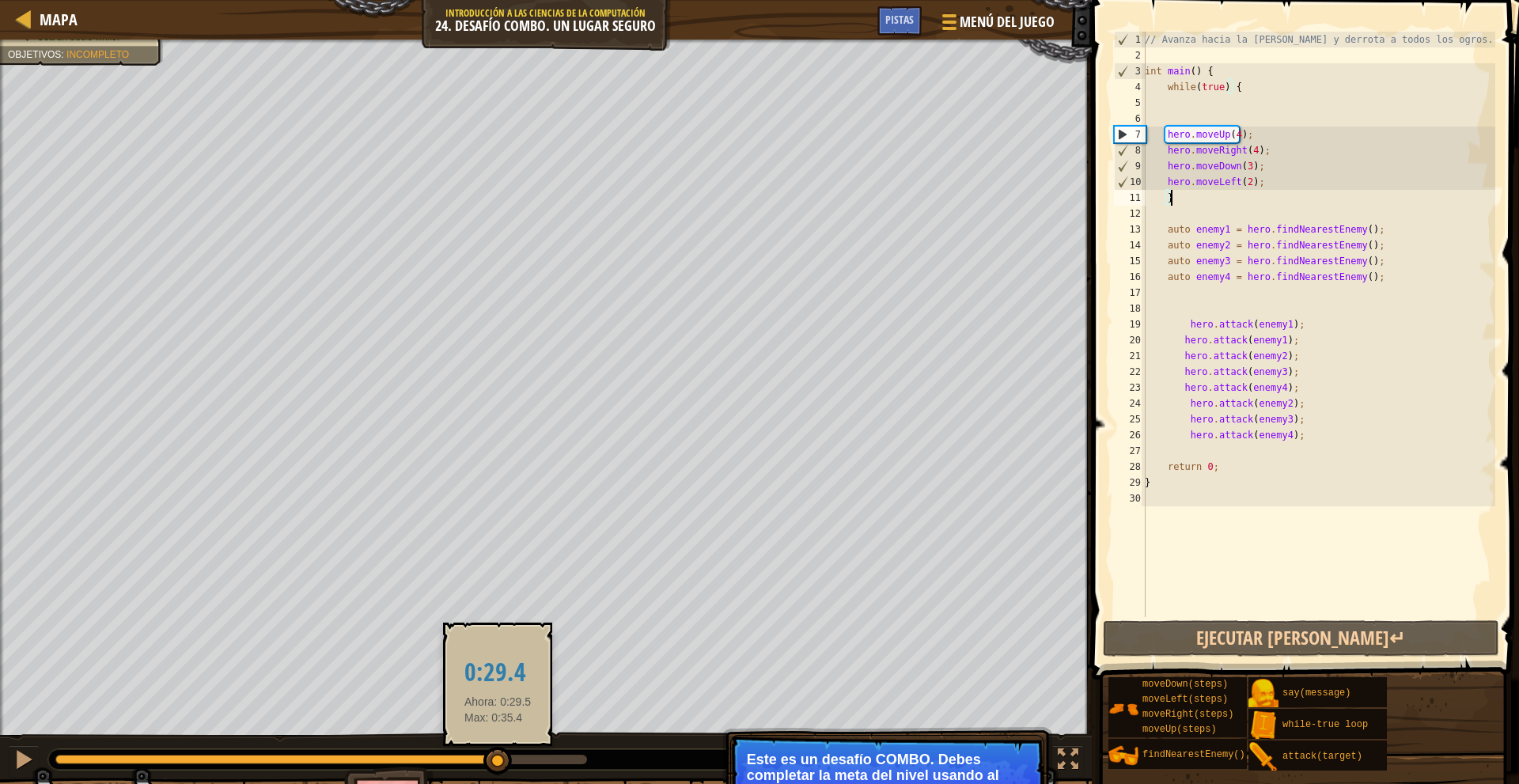
drag, startPoint x: 157, startPoint y: 751, endPoint x: 498, endPoint y: 759, distance: 341.1
click at [498, 759] on div at bounding box center [497, 760] width 29 height 29
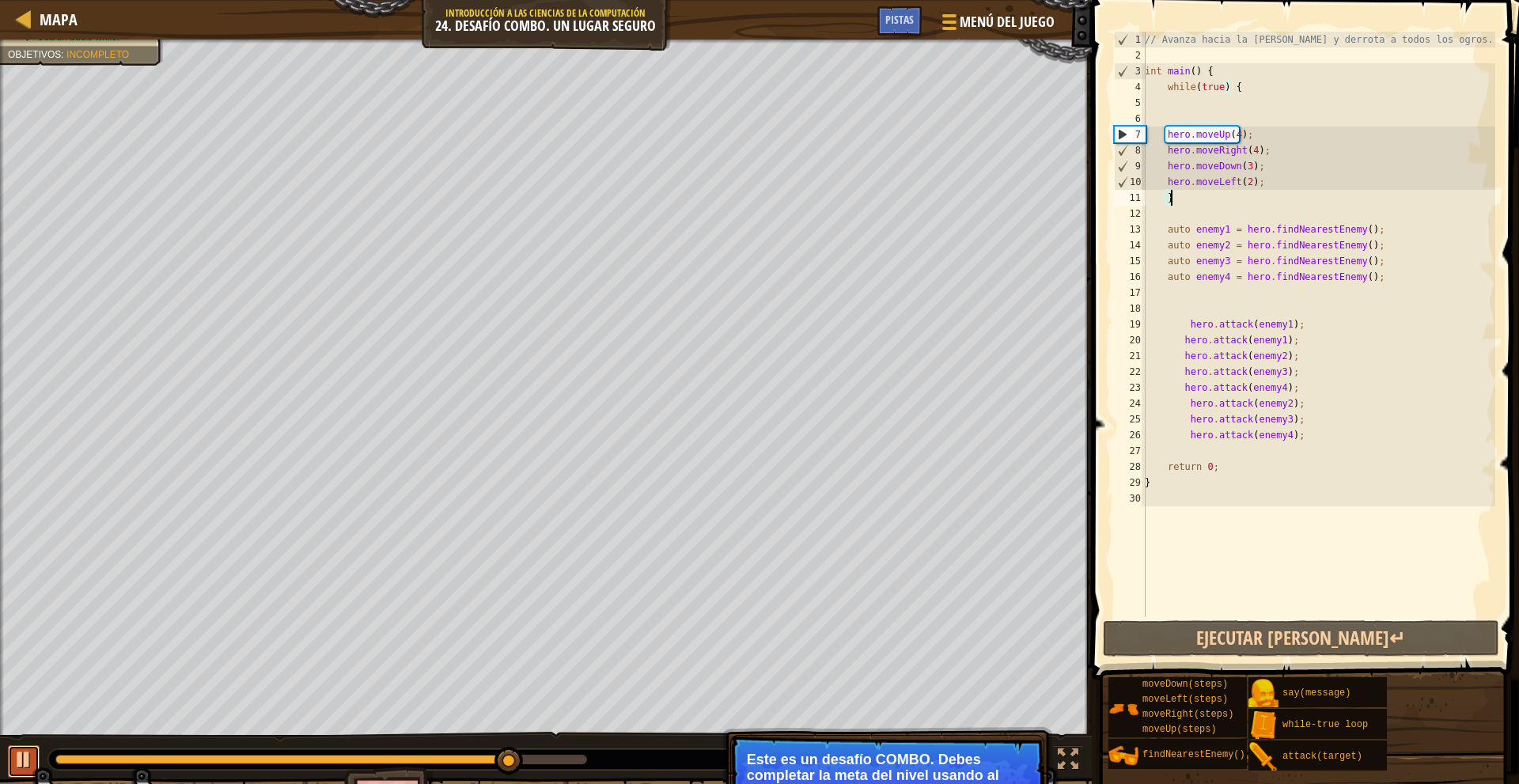
click at [15, 749] on div at bounding box center [23, 758] width 21 height 21
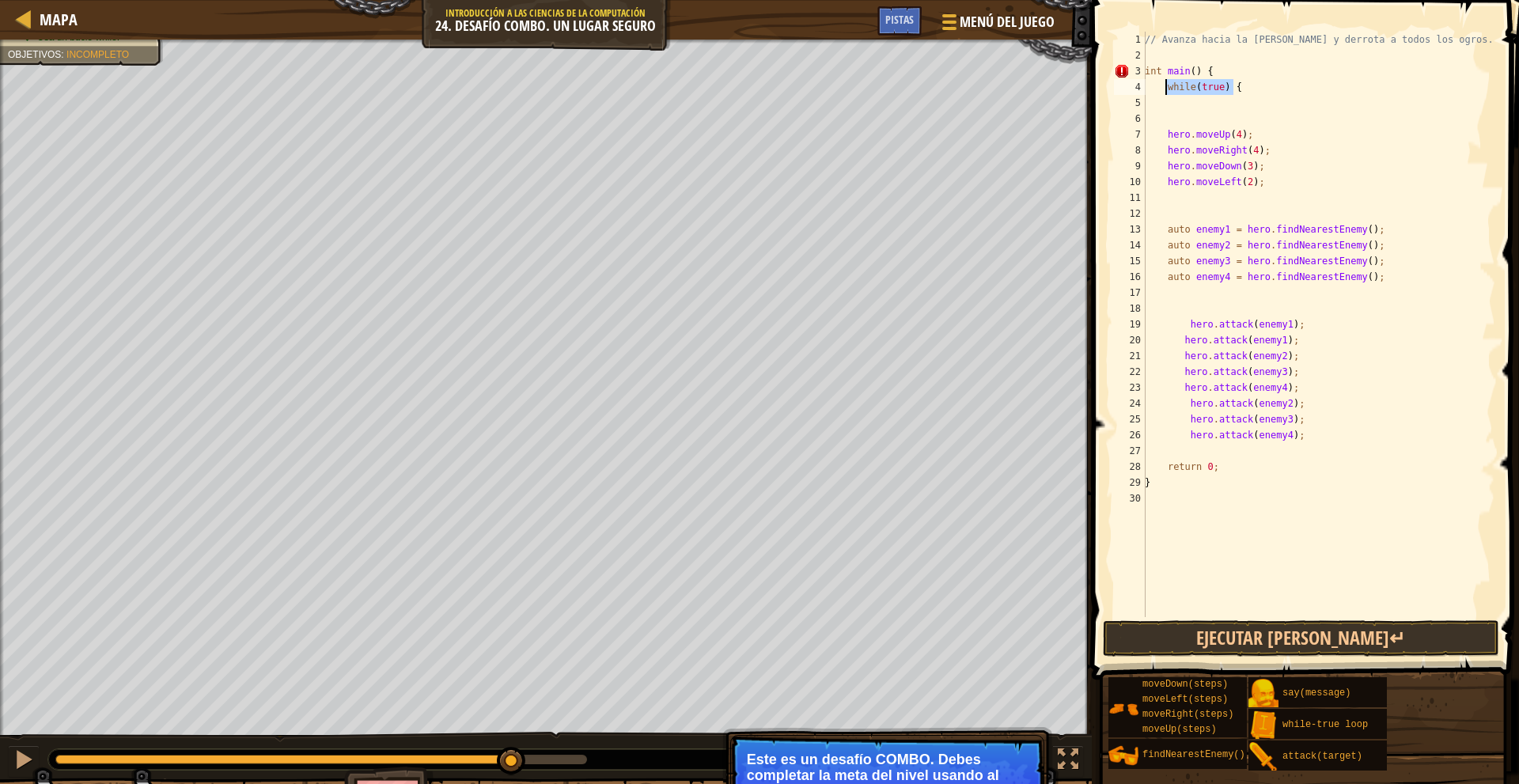
drag, startPoint x: 1248, startPoint y: 92, endPoint x: 1165, endPoint y: 90, distance: 83.0
click at [1165, 90] on div "// Avanza hacia la sala del tesoro y derrota a todos los ogros. int main ( ) { …" at bounding box center [1318, 340] width 354 height 617
type textarea "while(true) {"
click at [1190, 114] on div "// Avanza hacia la sala del tesoro y derrota a todos los ogros. int main ( ) { …" at bounding box center [1318, 340] width 354 height 617
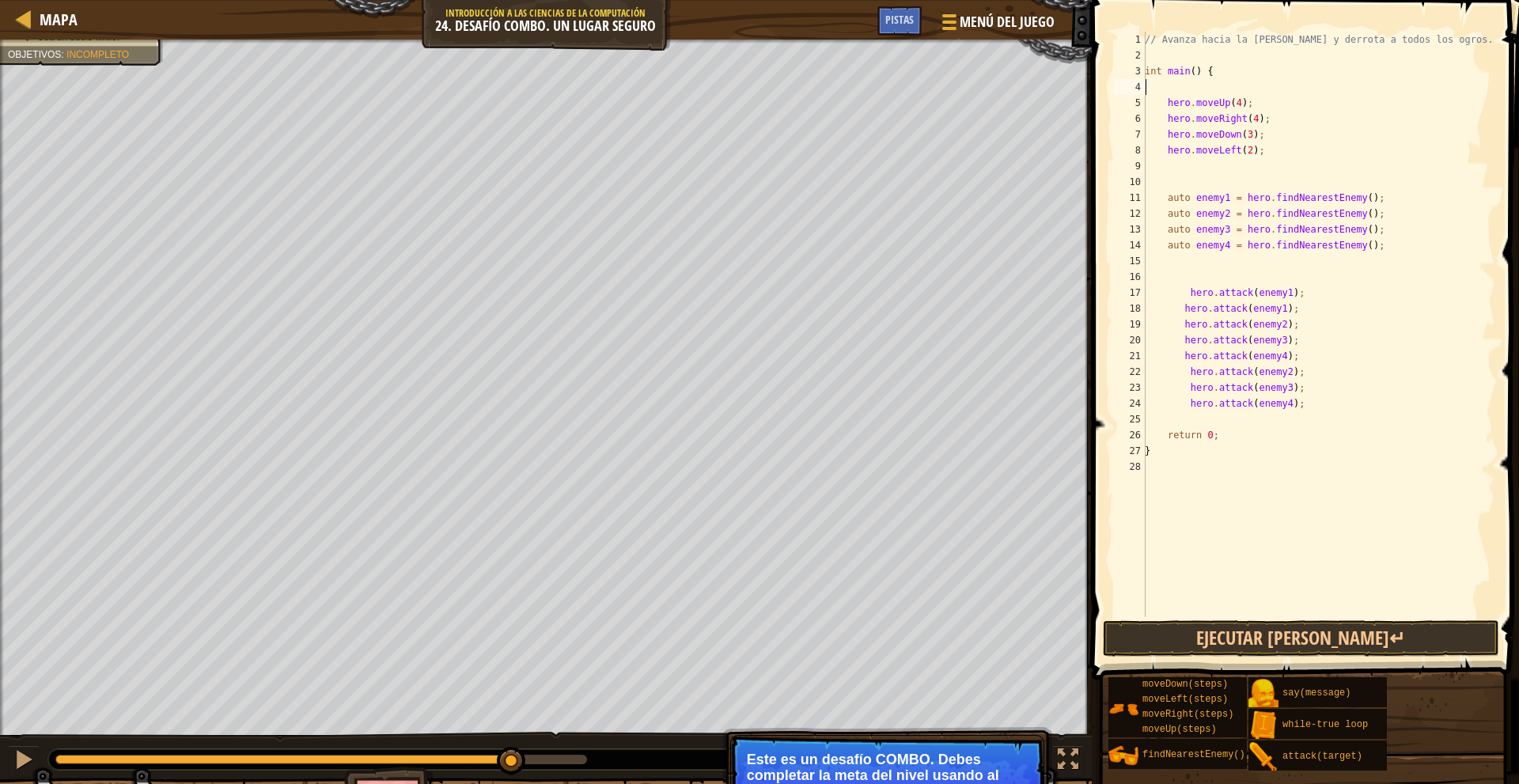
type textarea "int main() {"
click at [1174, 257] on div "// Avanza hacia la sala del tesoro y derrota a todos los ogros. int main ( ) { …" at bounding box center [1318, 340] width 354 height 617
type textarea "w"
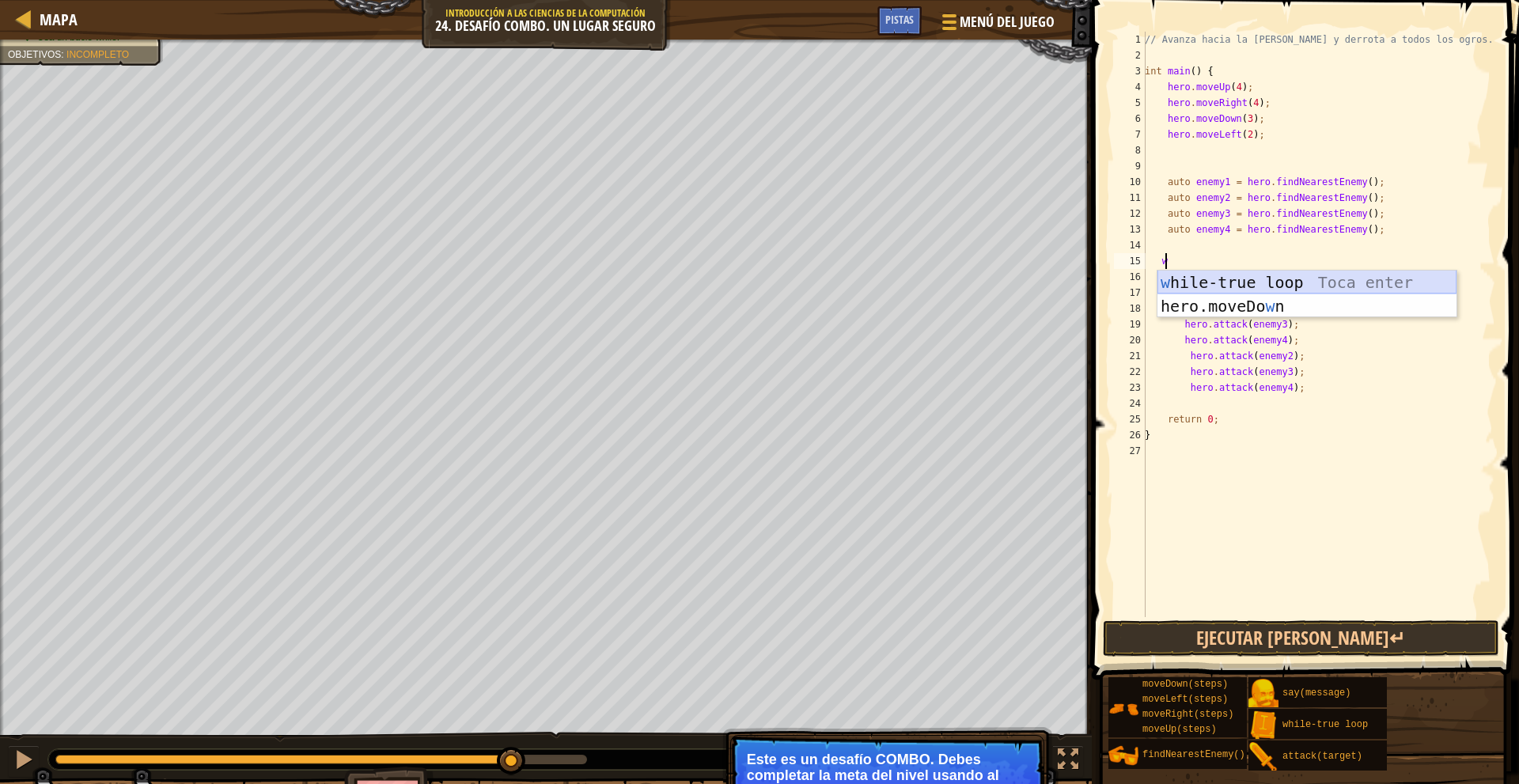
click at [1266, 279] on div "w hile-true loop Toca enter hero.moveDo w n Toca enter" at bounding box center [1306, 318] width 299 height 95
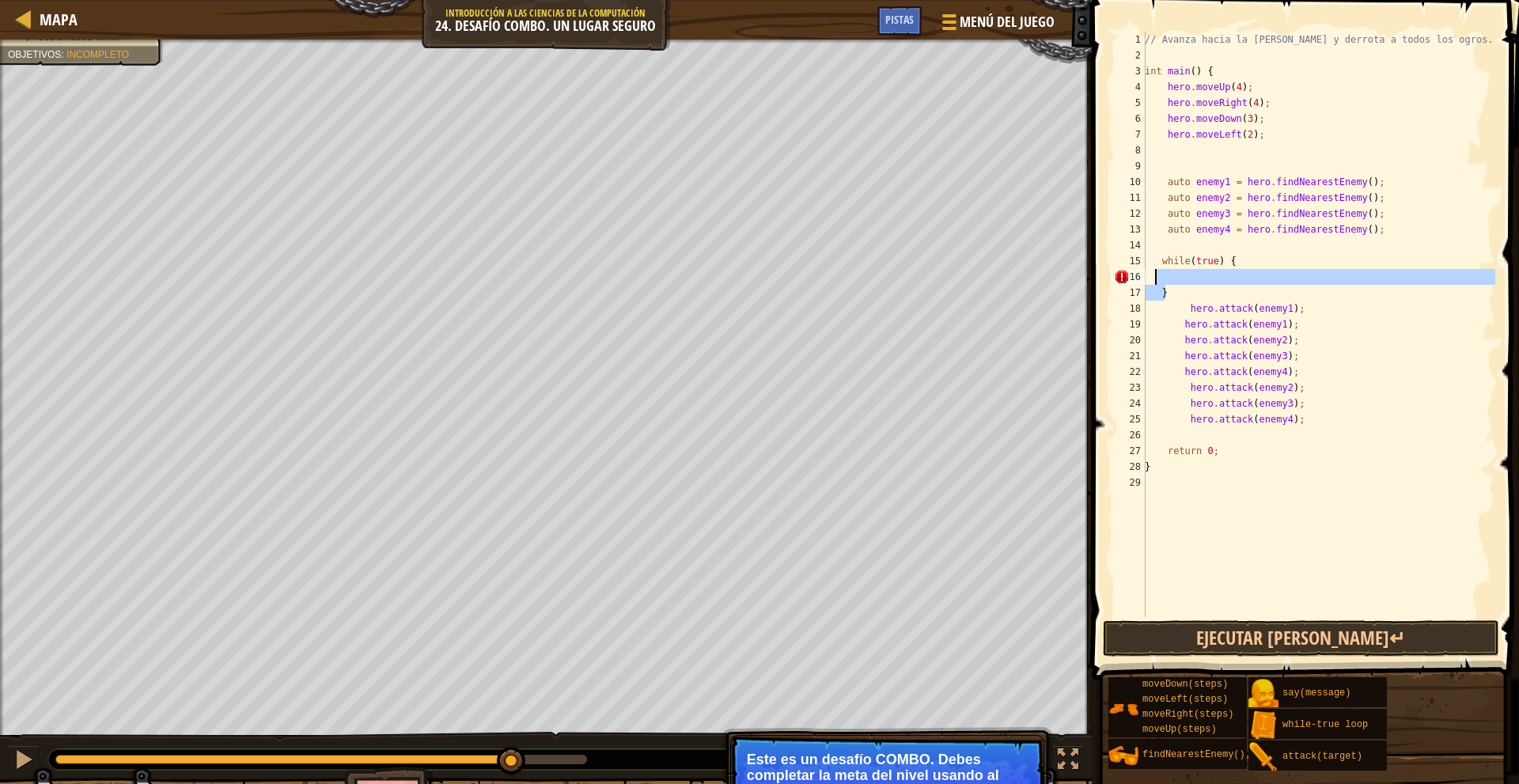
drag, startPoint x: 1223, startPoint y: 297, endPoint x: 1156, endPoint y: 280, distance: 69.1
click at [1156, 280] on div "// Avanza hacia la sala del tesoro y derrota a todos los ogros. int main ( ) { …" at bounding box center [1318, 340] width 354 height 617
type textarea "}"
click at [1241, 412] on div "// Avanza hacia la sala del tesoro y derrota a todos los ogros. int main ( ) { …" at bounding box center [1318, 340] width 354 height 617
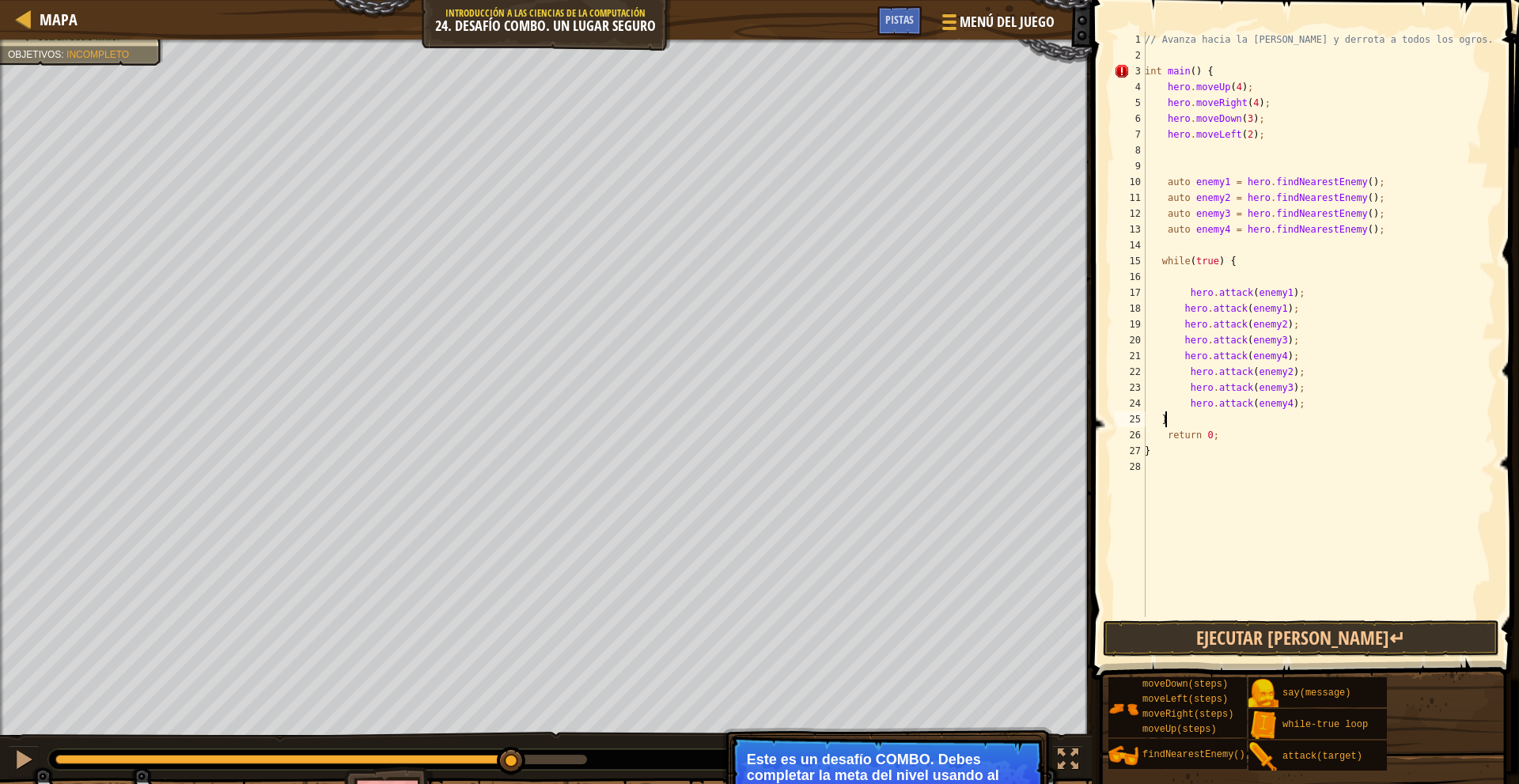
scroll to position [7, 1]
click at [1169, 633] on button "Ejecutar [PERSON_NAME]↵" at bounding box center [1301, 638] width 397 height 36
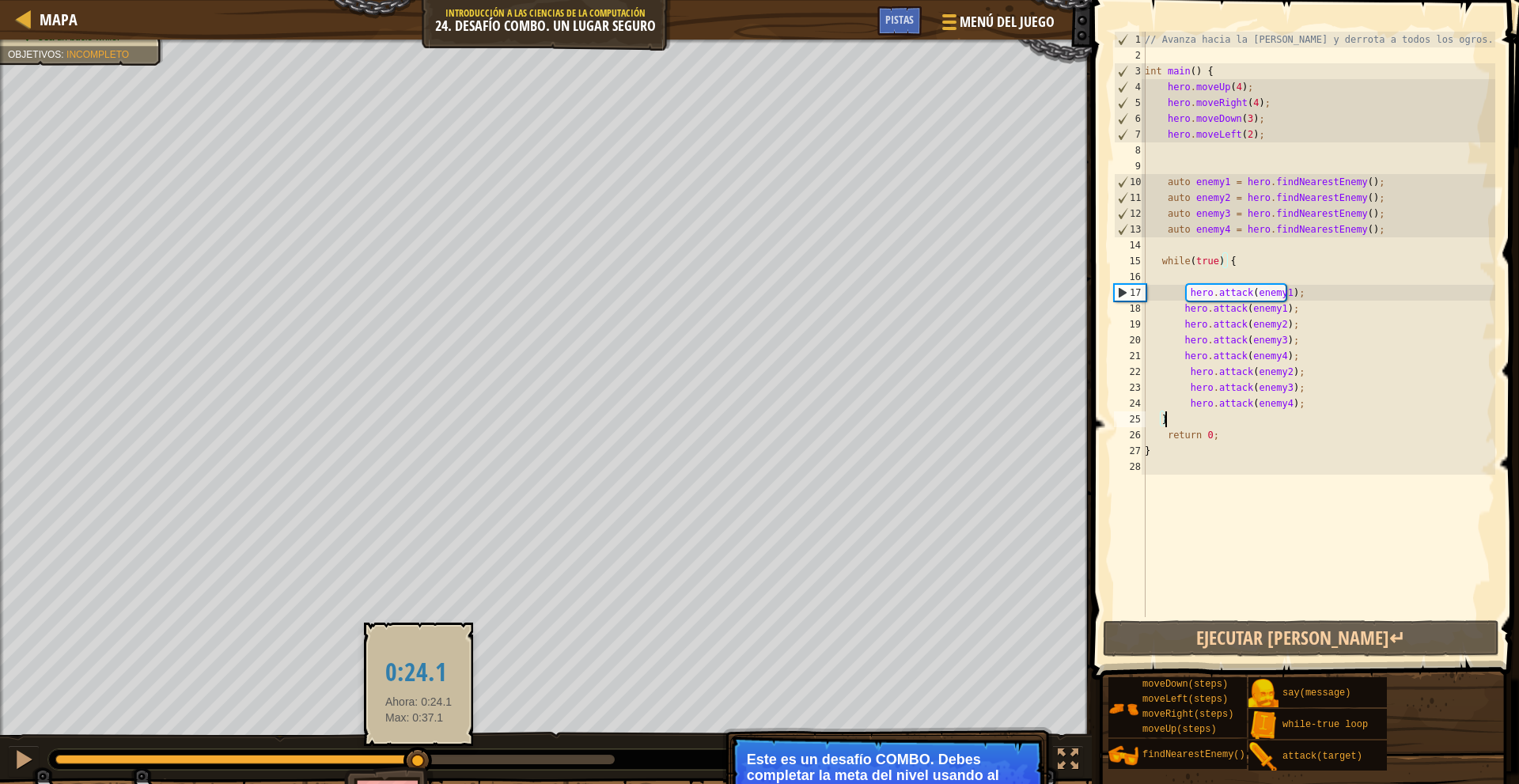
drag, startPoint x: 197, startPoint y: 758, endPoint x: 420, endPoint y: 761, distance: 223.0
click at [420, 761] on div at bounding box center [417, 760] width 29 height 29
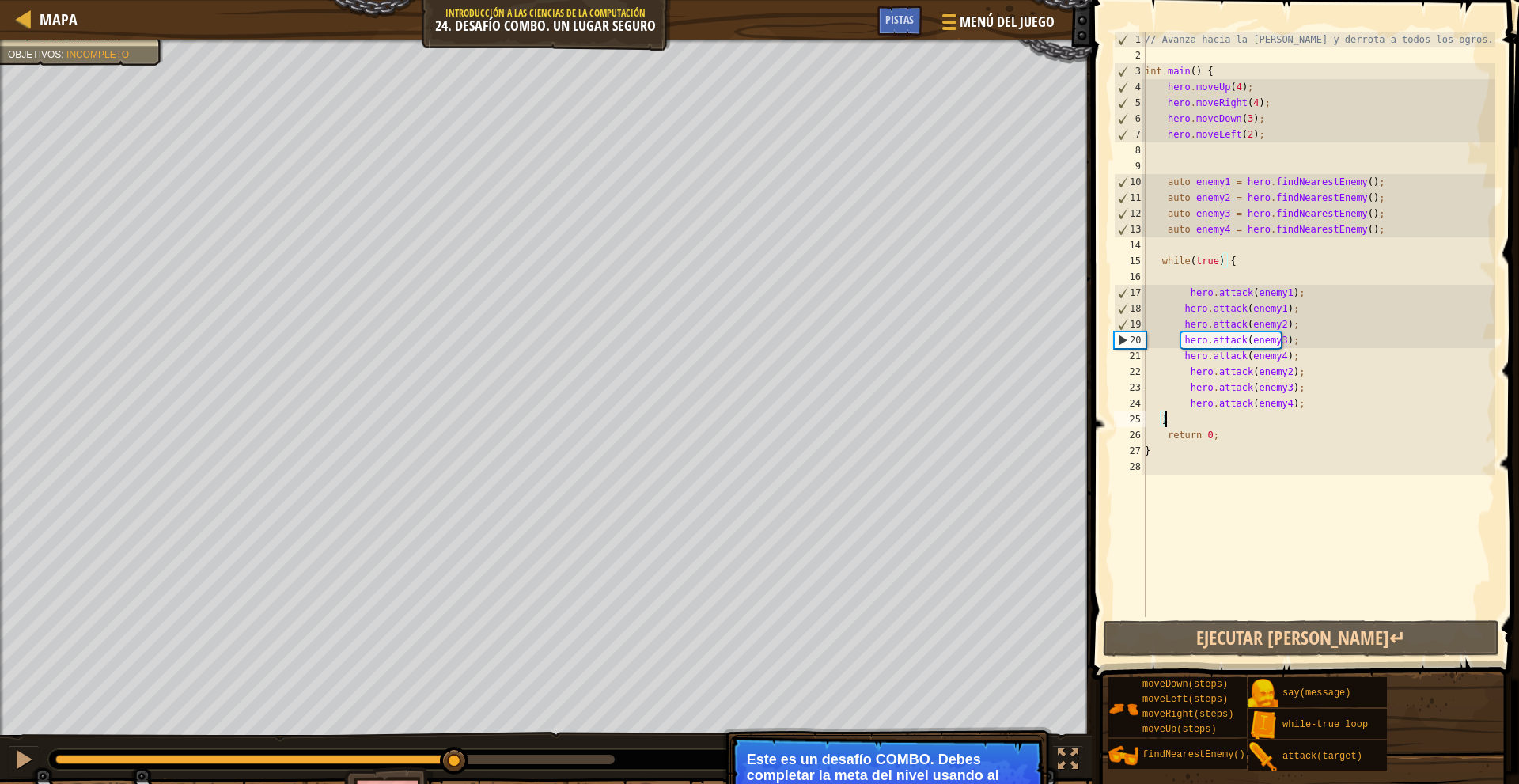
drag, startPoint x: 500, startPoint y: 755, endPoint x: 455, endPoint y: 740, distance: 47.4
click at [455, 740] on div "♫" at bounding box center [546, 755] width 1092 height 48
click at [1282, 322] on div "// Avanza hacia la sala del tesoro y derrota a todos los ogros. int main ( ) { …" at bounding box center [1318, 340] width 354 height 617
click at [32, 750] on div at bounding box center [23, 758] width 21 height 21
click at [1293, 333] on div "// Avanza hacia la sala del tesoro y derrota a todos los ogros. int main ( ) { …" at bounding box center [1318, 340] width 354 height 617
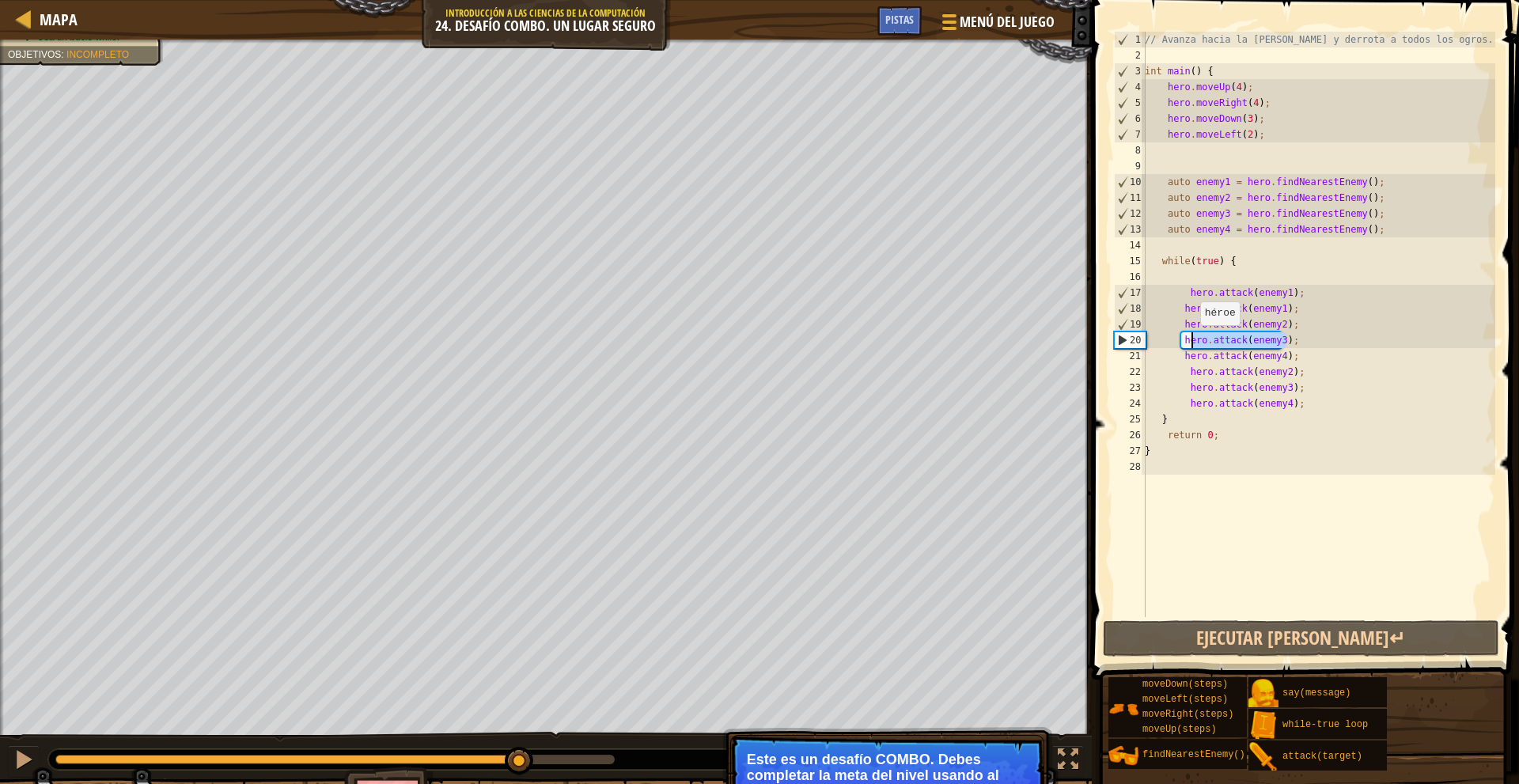
drag, startPoint x: 1293, startPoint y: 337, endPoint x: 1210, endPoint y: 347, distance: 83.6
click at [1176, 338] on div "// Avanza hacia la sala del tesoro y derrota a todos los ogros. int main ( ) { …" at bounding box center [1318, 340] width 354 height 617
drag, startPoint x: 1304, startPoint y: 355, endPoint x: 1178, endPoint y: 342, distance: 126.7
click at [1178, 342] on div "// Avanza hacia la sala del tesoro y derrota a todos los ogros. int main ( ) { …" at bounding box center [1318, 340] width 354 height 617
type textarea "hero.attack(enemy3); hero.attack(enemy4);"
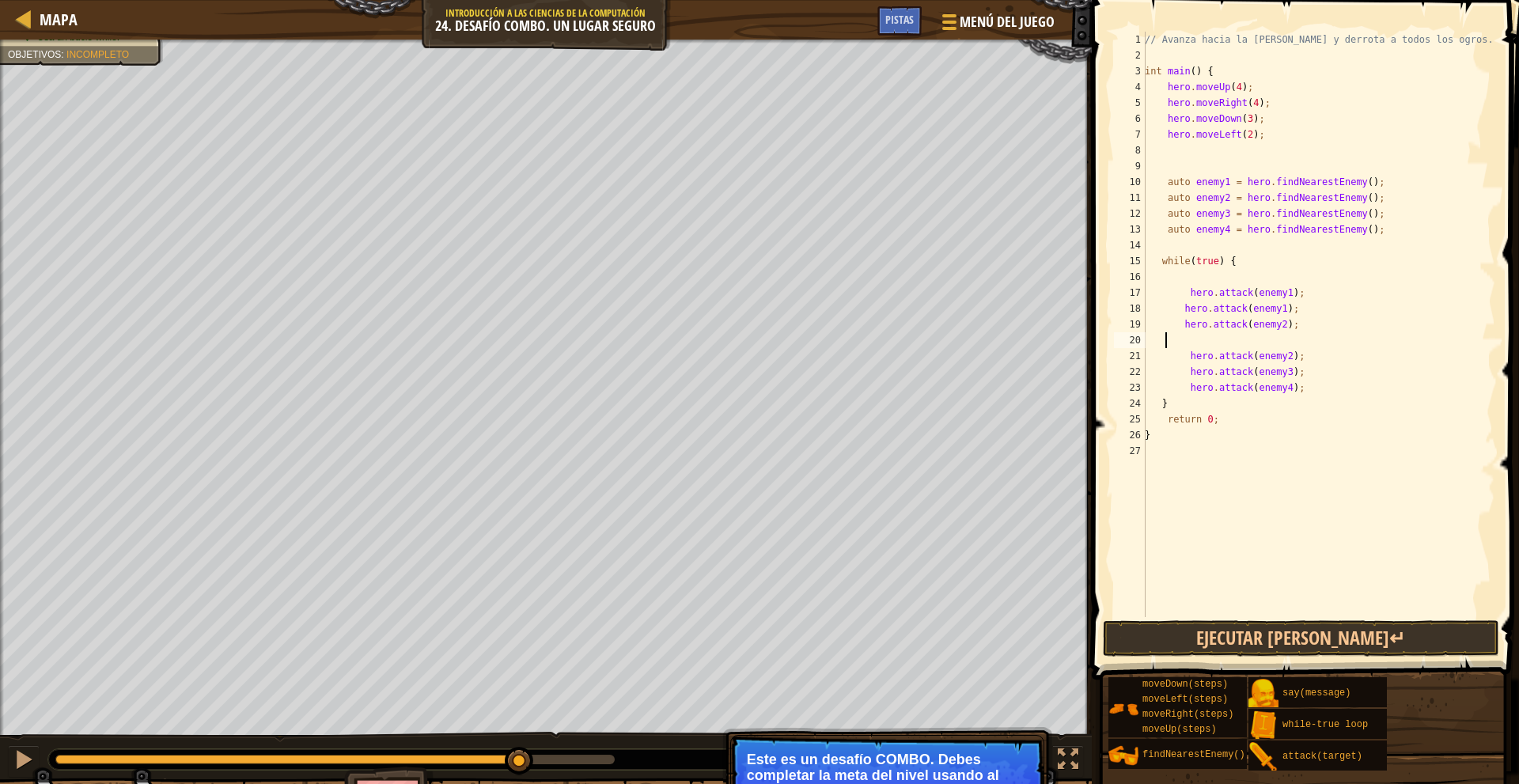
scroll to position [7, 0]
click at [1194, 343] on div "// Avanza hacia la sala del tesoro y derrota a todos los ogros. int main ( ) { …" at bounding box center [1318, 340] width 354 height 617
click at [1302, 354] on div "// Avanza hacia la sala del tesoro y derrota a todos los ogros. int main ( ) { …" at bounding box center [1318, 340] width 354 height 617
type textarea "hero.attack(enemy3);"
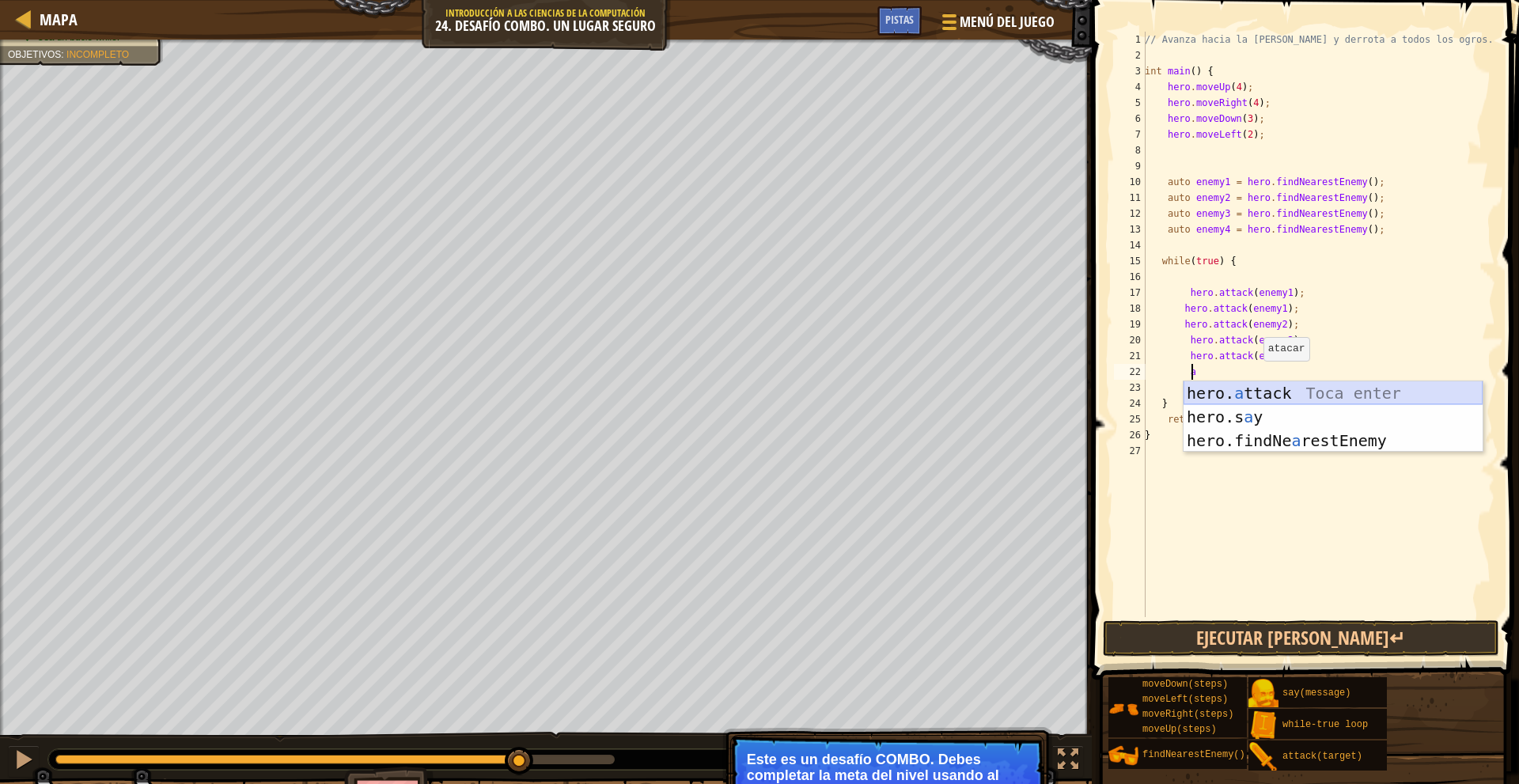
click at [1267, 389] on div "hero. a ttack Toca enter hero.s a y Toca enter hero.findNe a restEnemy Toca ent…" at bounding box center [1332, 440] width 299 height 118
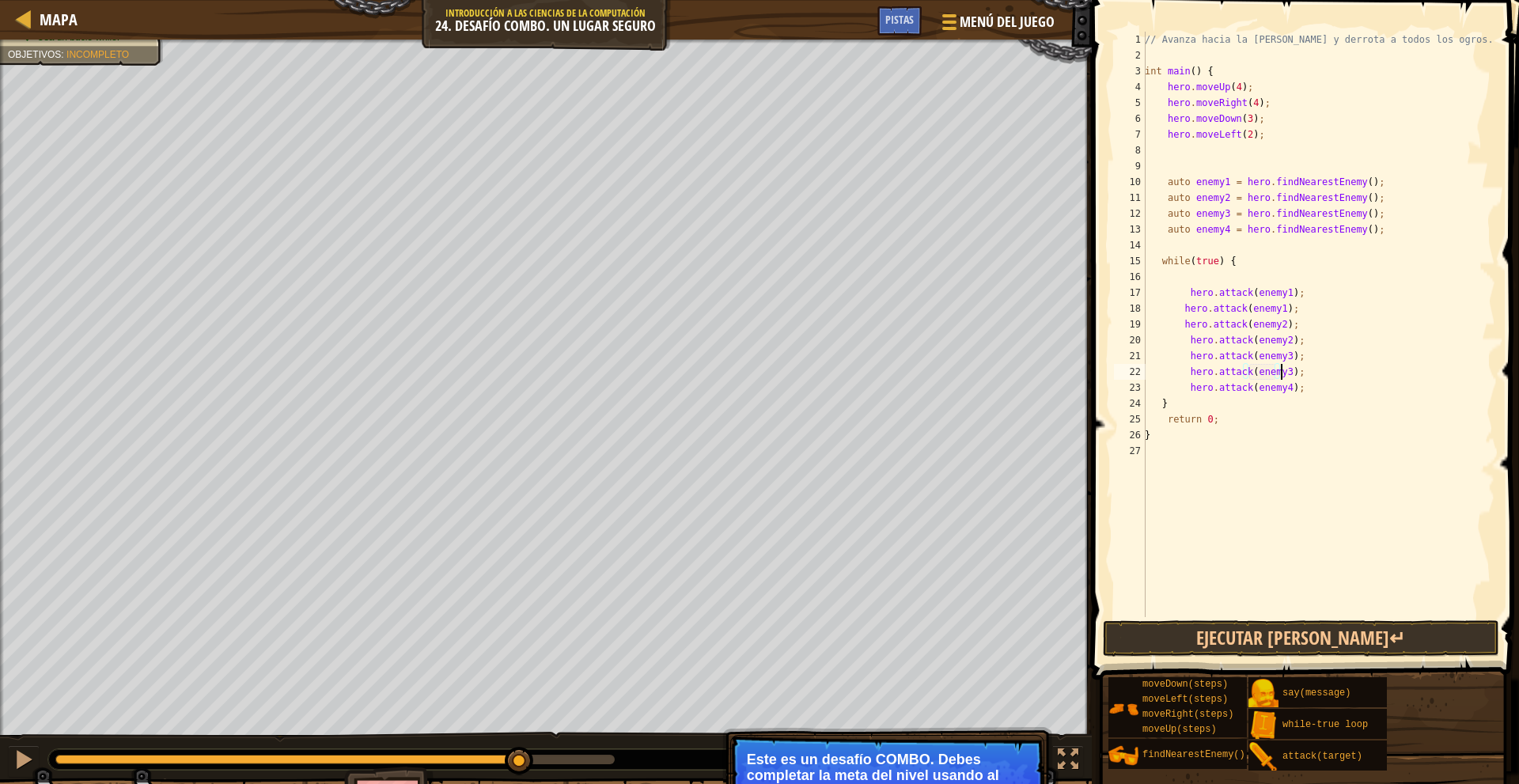
type textarea "hero.attack(enemy3);"
click at [1315, 370] on div "// Avanza hacia la sala del tesoro y derrota a todos los ogros. int main ( ) { …" at bounding box center [1318, 340] width 354 height 617
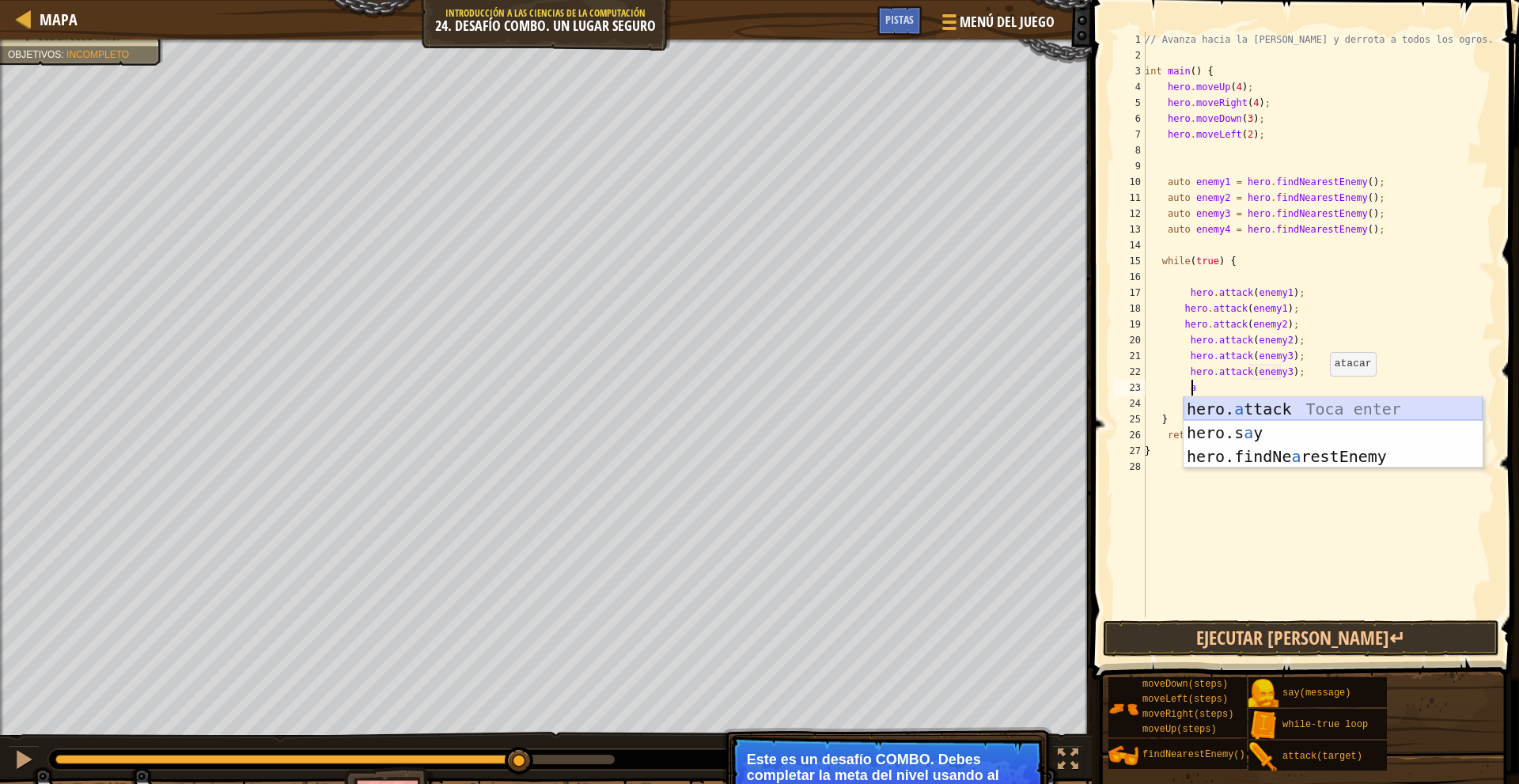
click at [1317, 406] on div "hero. a ttack Toca enter hero.s a y Toca enter hero.findNe a restEnemy Toca ent…" at bounding box center [1332, 457] width 299 height 118
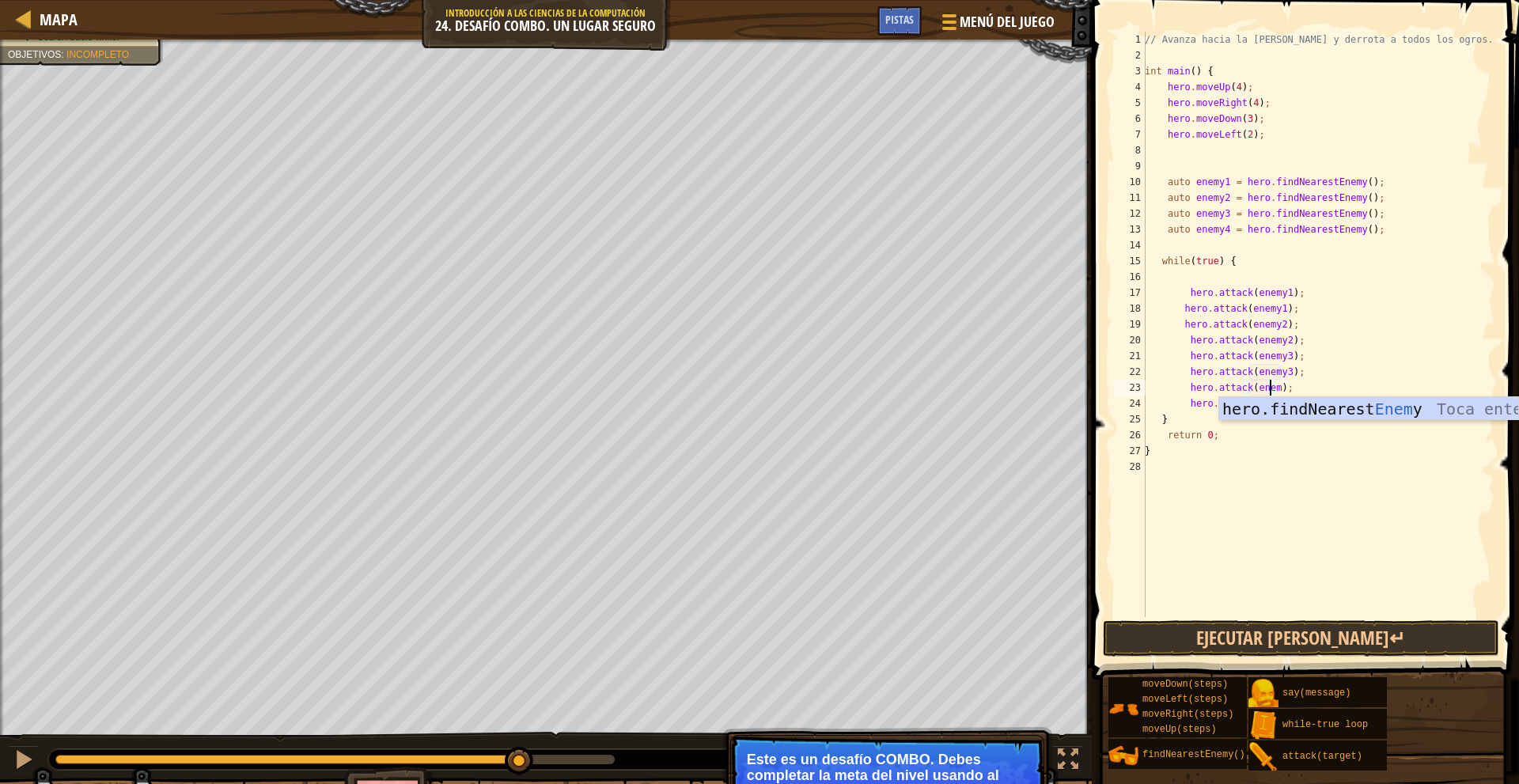
scroll to position [7, 11]
click at [1257, 629] on button "Ejecutar [PERSON_NAME]↵" at bounding box center [1301, 638] width 397 height 36
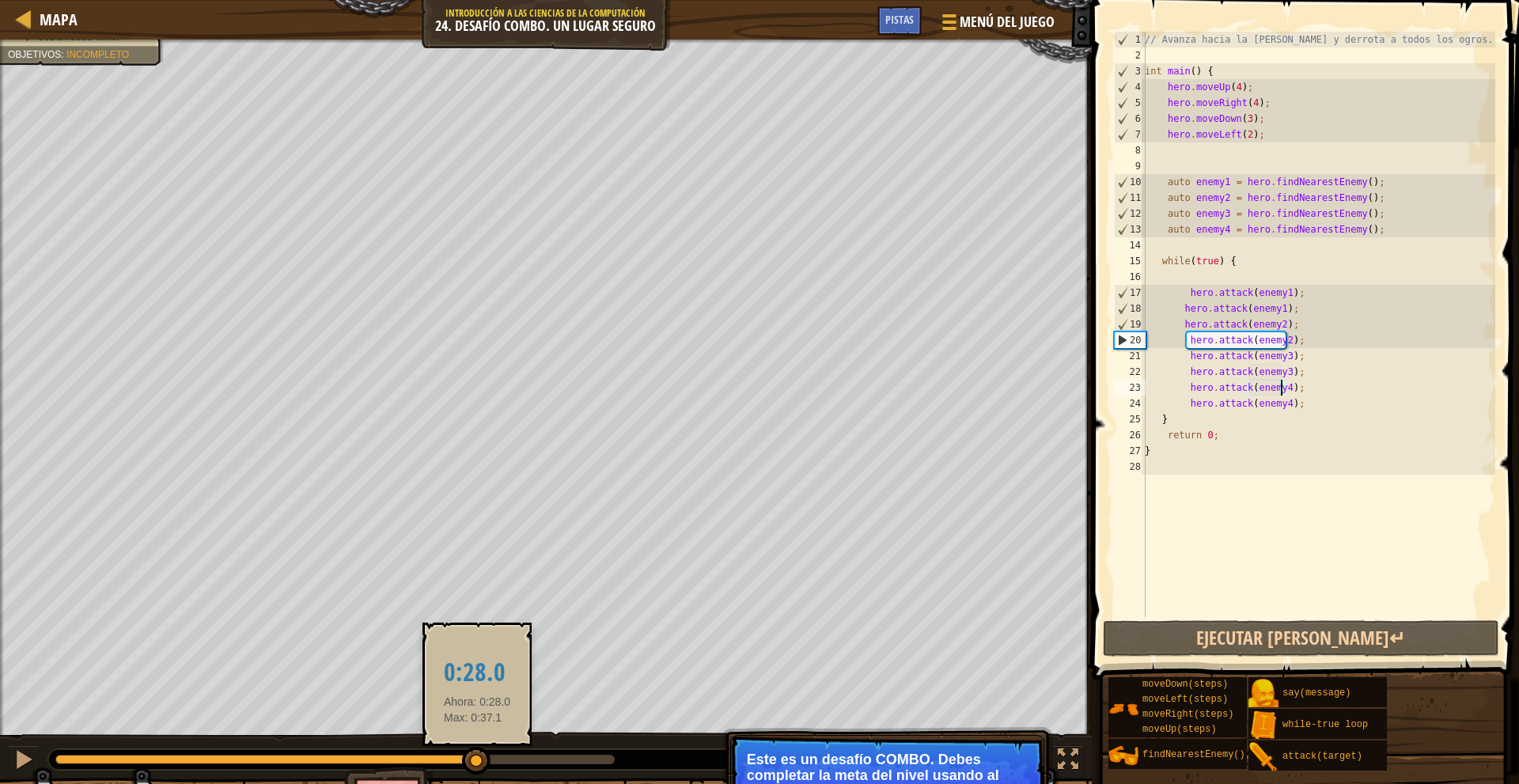
drag, startPoint x: 213, startPoint y: 760, endPoint x: 477, endPoint y: 758, distance: 264.0
click at [477, 758] on div at bounding box center [476, 760] width 29 height 29
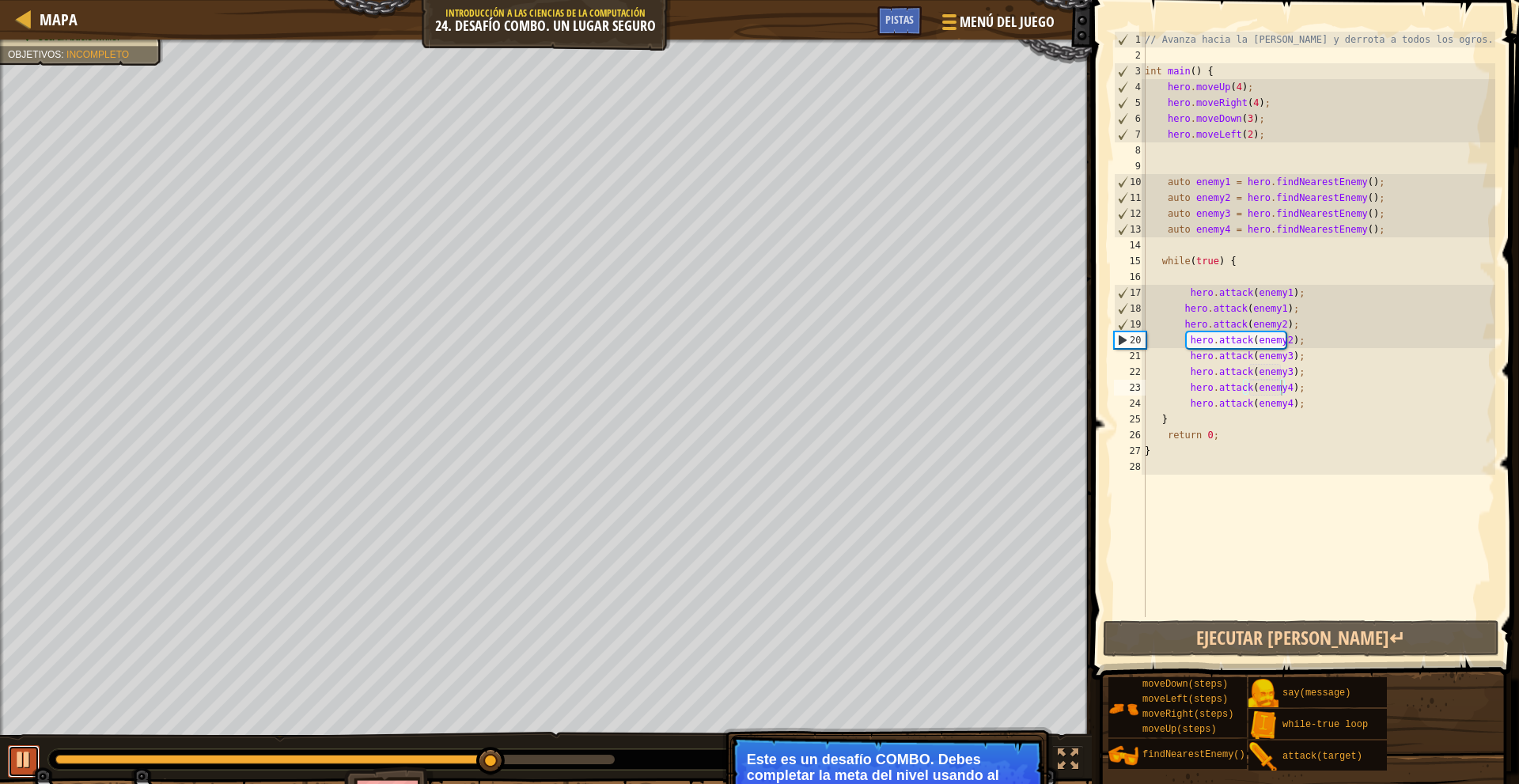
click at [32, 745] on button at bounding box center [24, 761] width 31 height 32
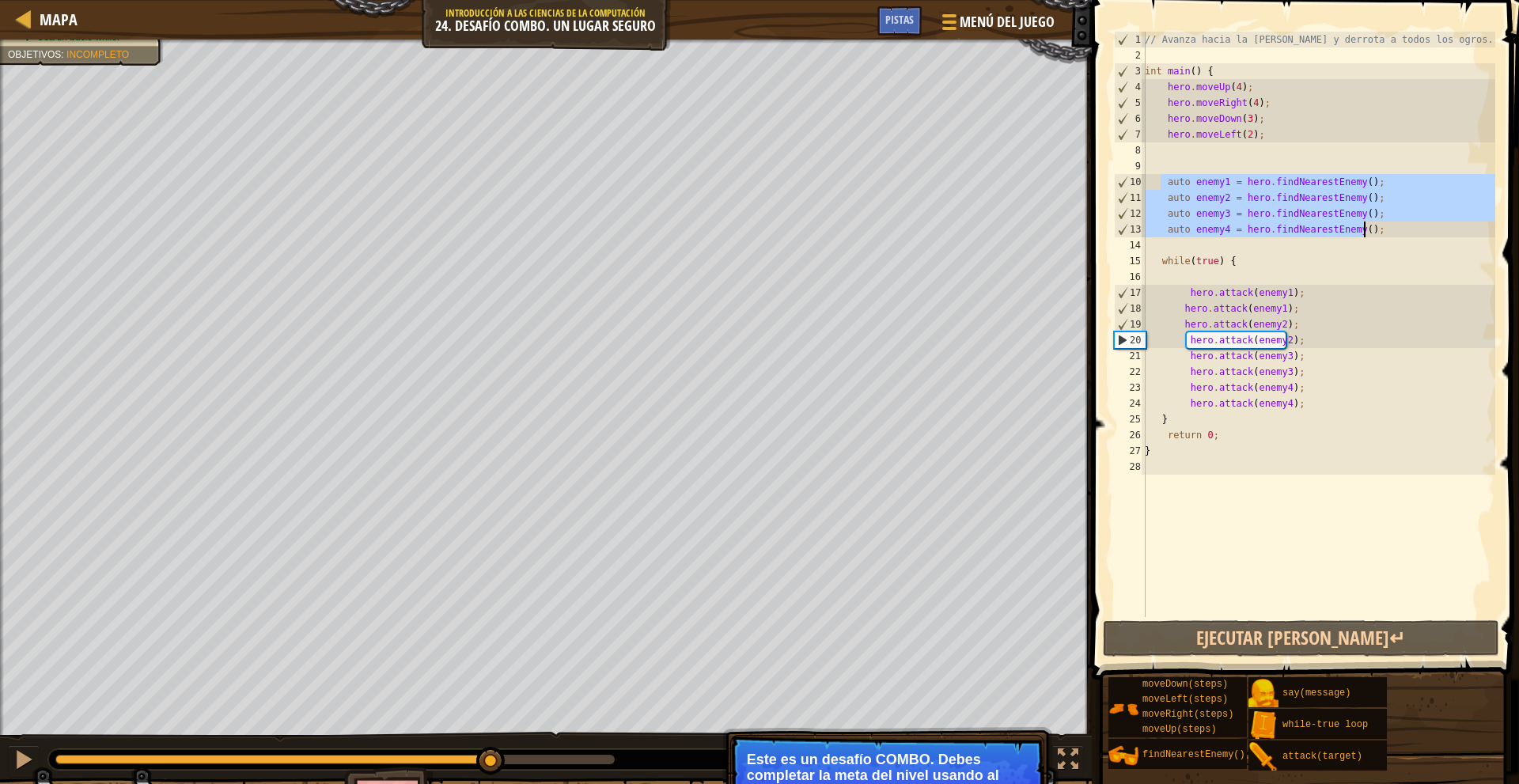
drag, startPoint x: 1159, startPoint y: 177, endPoint x: 1361, endPoint y: 234, distance: 209.9
click at [1361, 234] on div "// Avanza hacia la sala del tesoro y derrota a todos los ogros. int main ( ) { …" at bounding box center [1318, 340] width 354 height 617
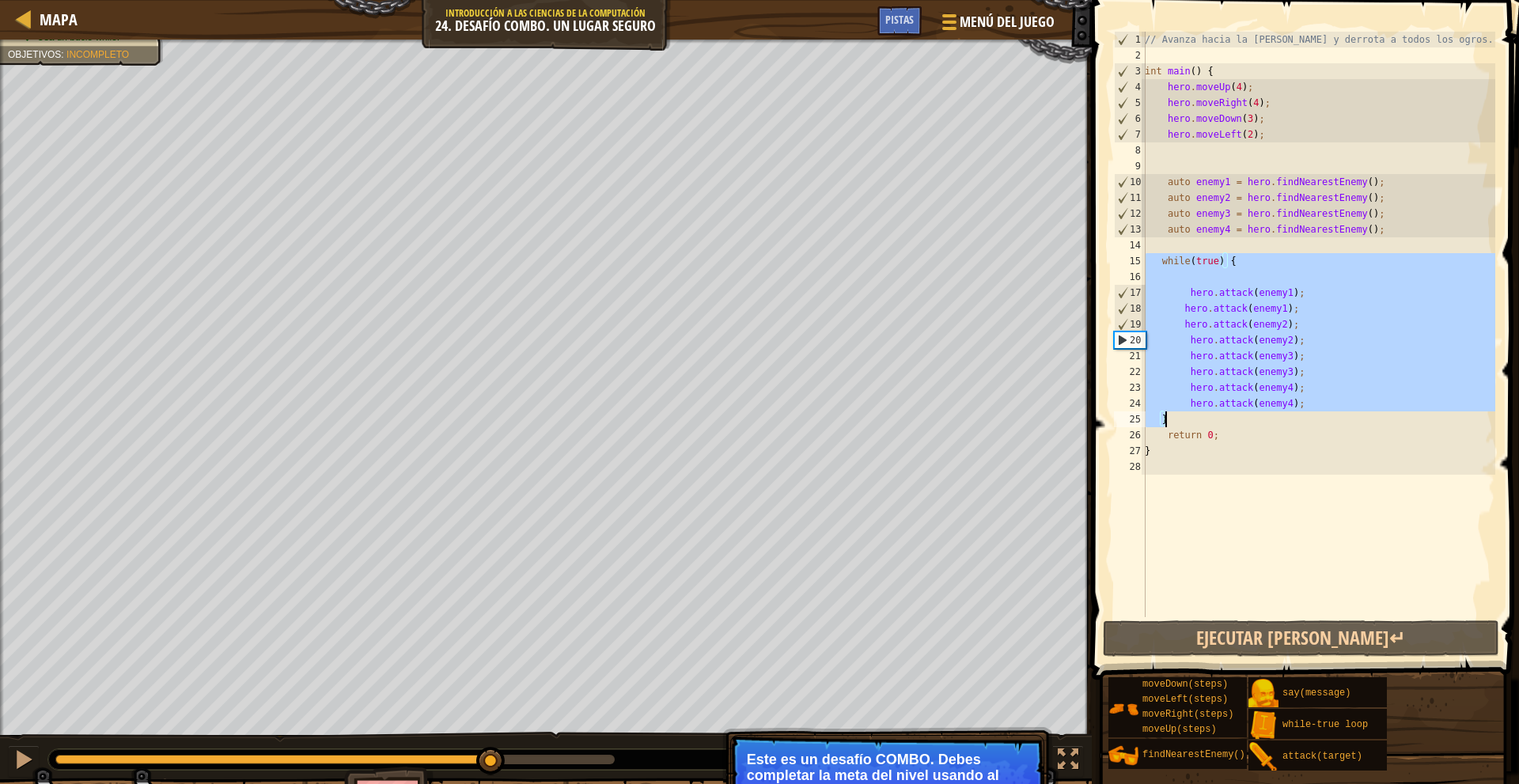
drag, startPoint x: 1145, startPoint y: 266, endPoint x: 1306, endPoint y: 416, distance: 220.0
click at [1306, 416] on div "// Avanza hacia la sala del tesoro y derrota a todos los ogros. int main ( ) { …" at bounding box center [1318, 340] width 354 height 617
type textarea "hero.attack(enemy4); }"
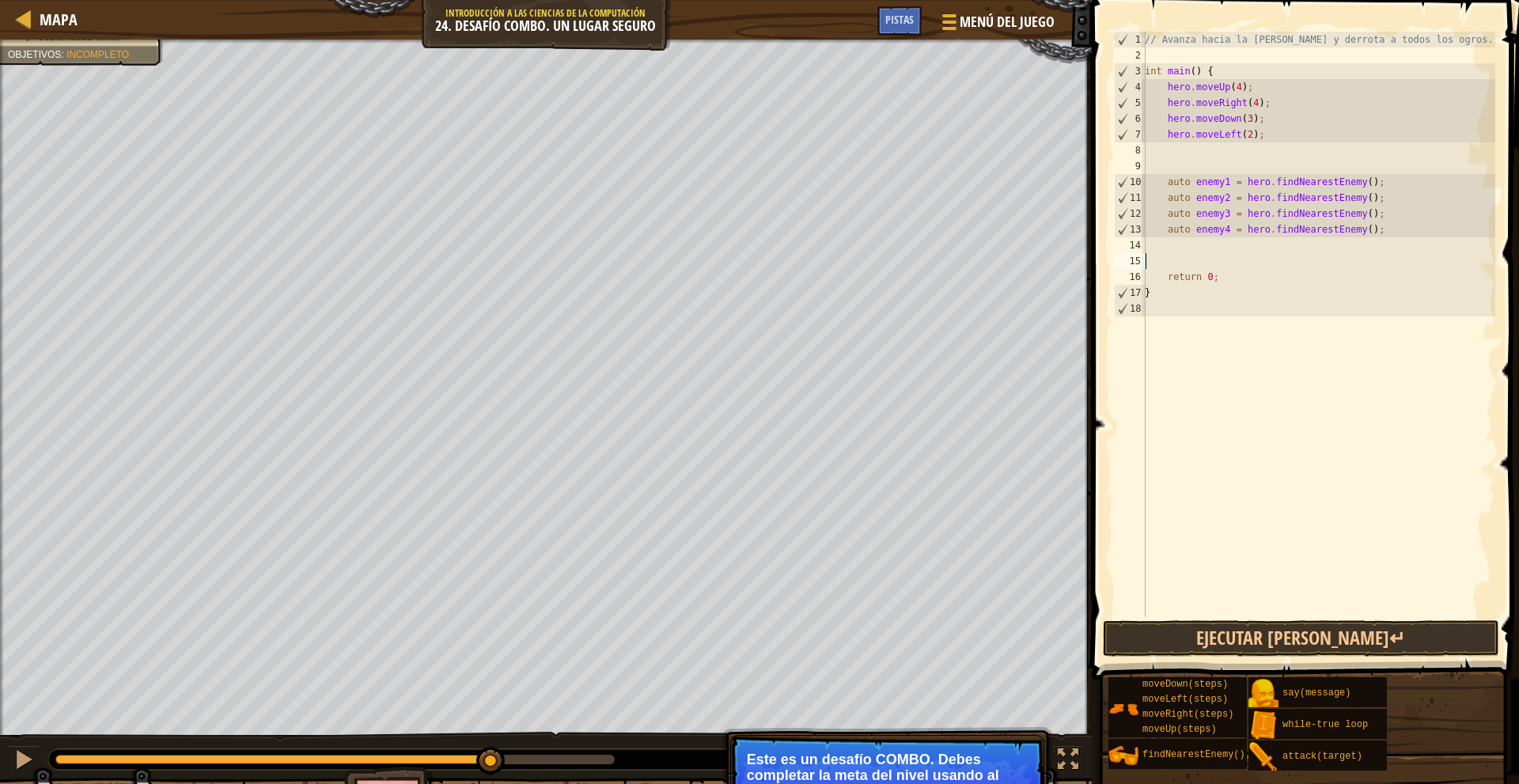
scroll to position [7, 0]
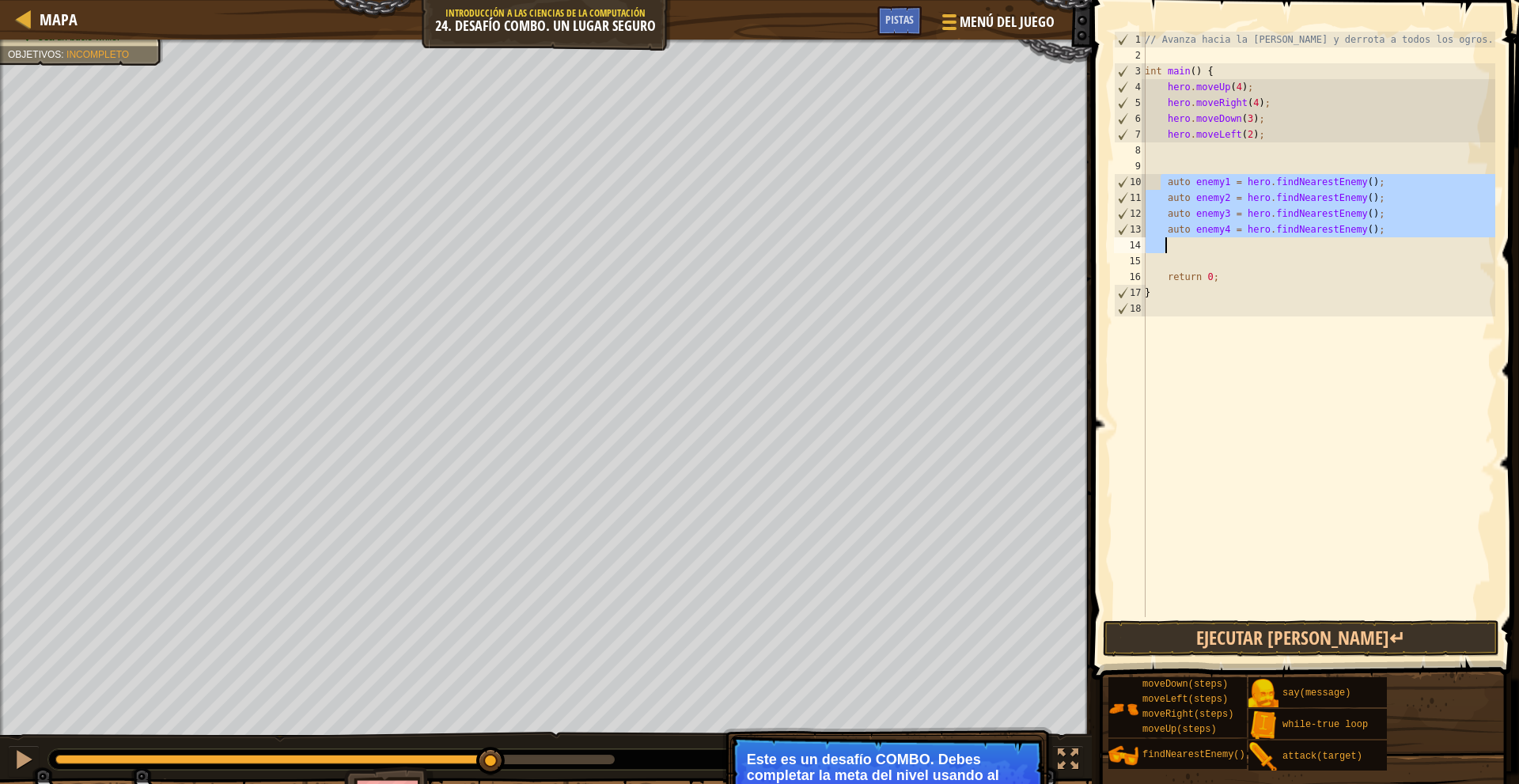
drag, startPoint x: 1159, startPoint y: 183, endPoint x: 1367, endPoint y: 237, distance: 214.9
click at [1367, 237] on div "// Avanza hacia la sala del tesoro y derrota a todos los ogros. int main ( ) { …" at bounding box center [1318, 340] width 354 height 617
type textarea "auto enemy4 = hero.findNearestEnemy();"
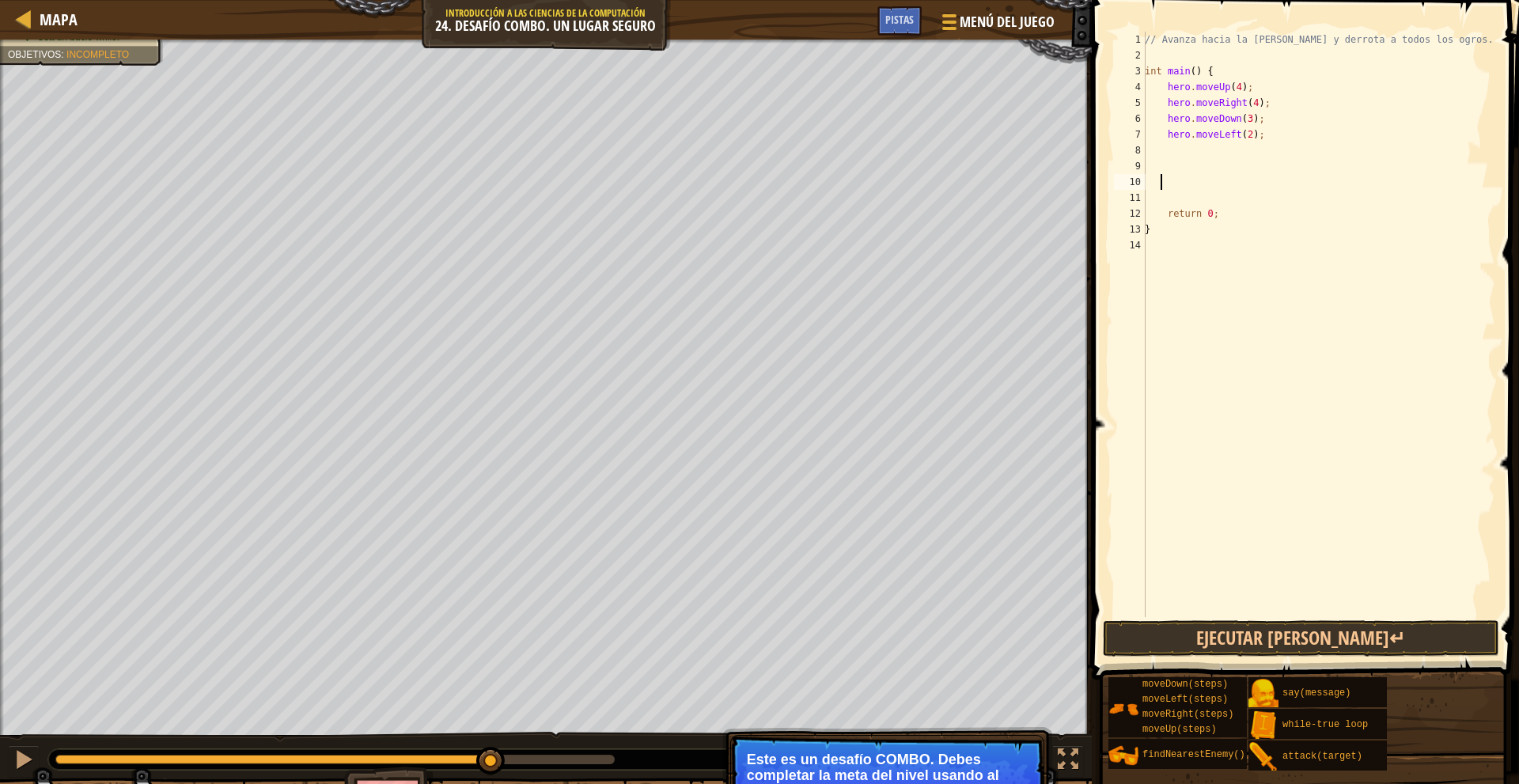
click at [1215, 148] on div "// Avanza hacia la sala del tesoro y derrota a todos los ogros. int main ( ) { …" at bounding box center [1318, 340] width 354 height 617
type textarea "w"
click at [1219, 165] on div "w hile-true loop Toca enter hero.moveDo w n Toca enter" at bounding box center [1311, 206] width 299 height 95
type textarea "f"
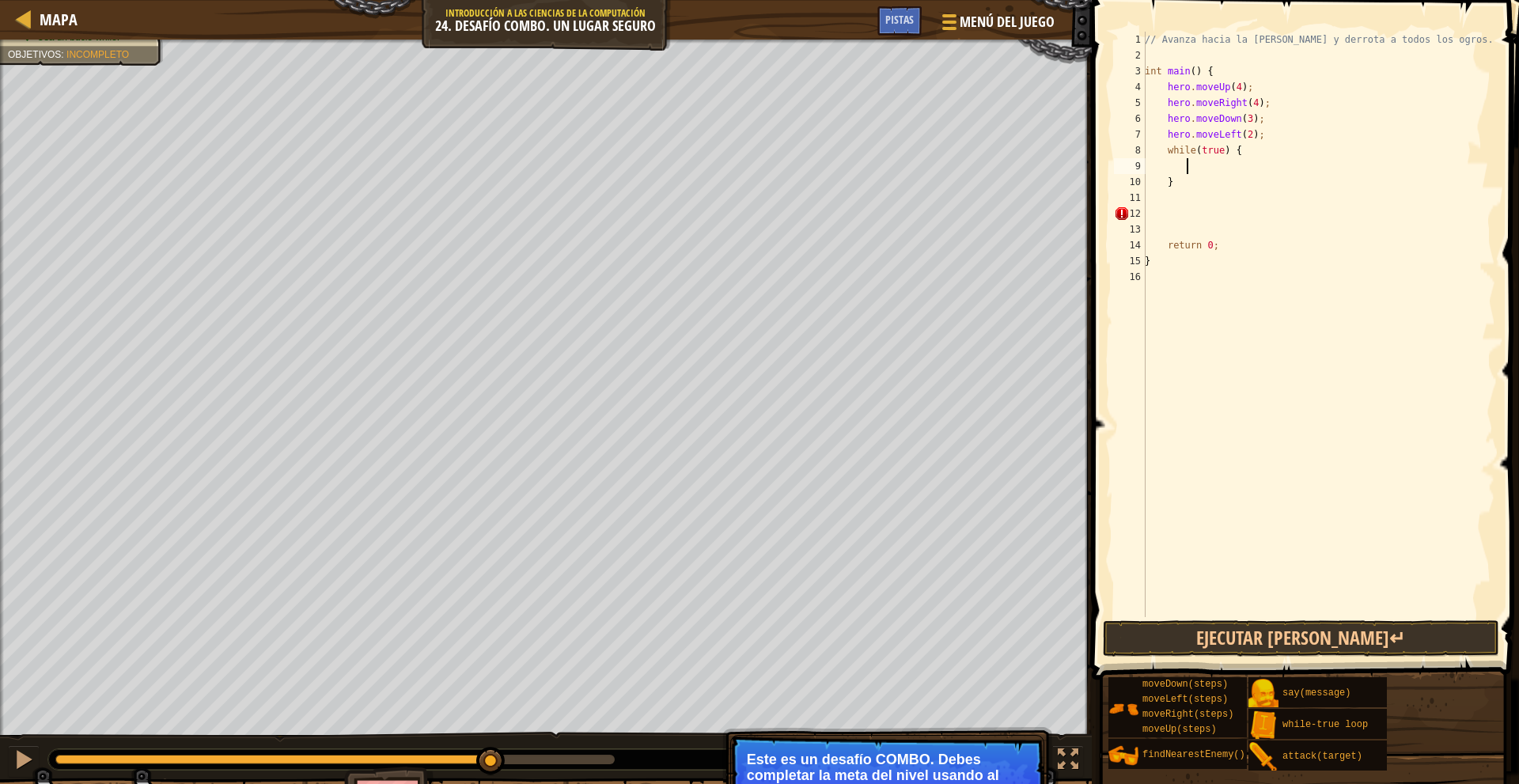
scroll to position [7, 2]
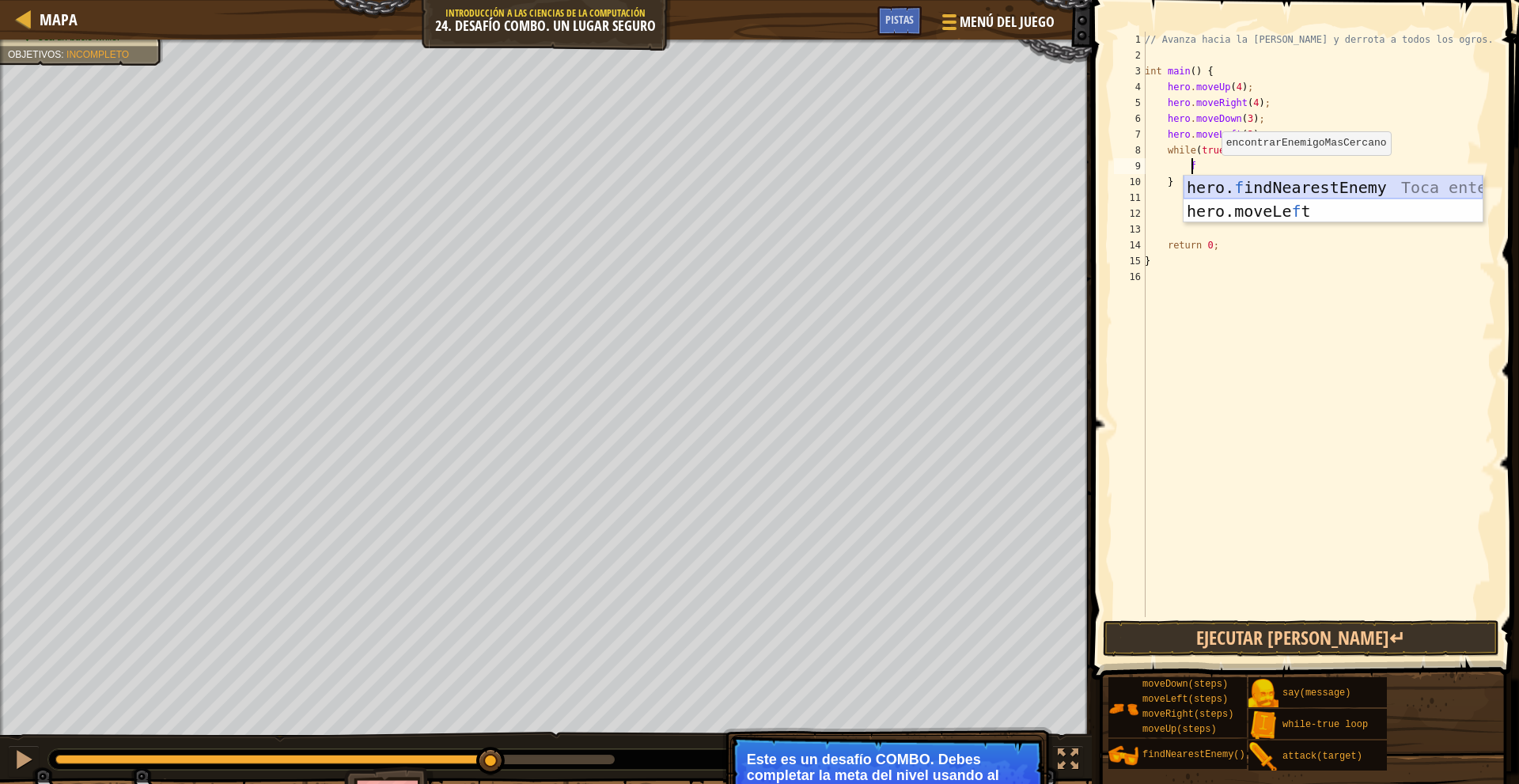
click at [1233, 186] on div "hero. f indNearestEnemy Toca enter hero.moveLe f t Toca enter" at bounding box center [1332, 222] width 299 height 95
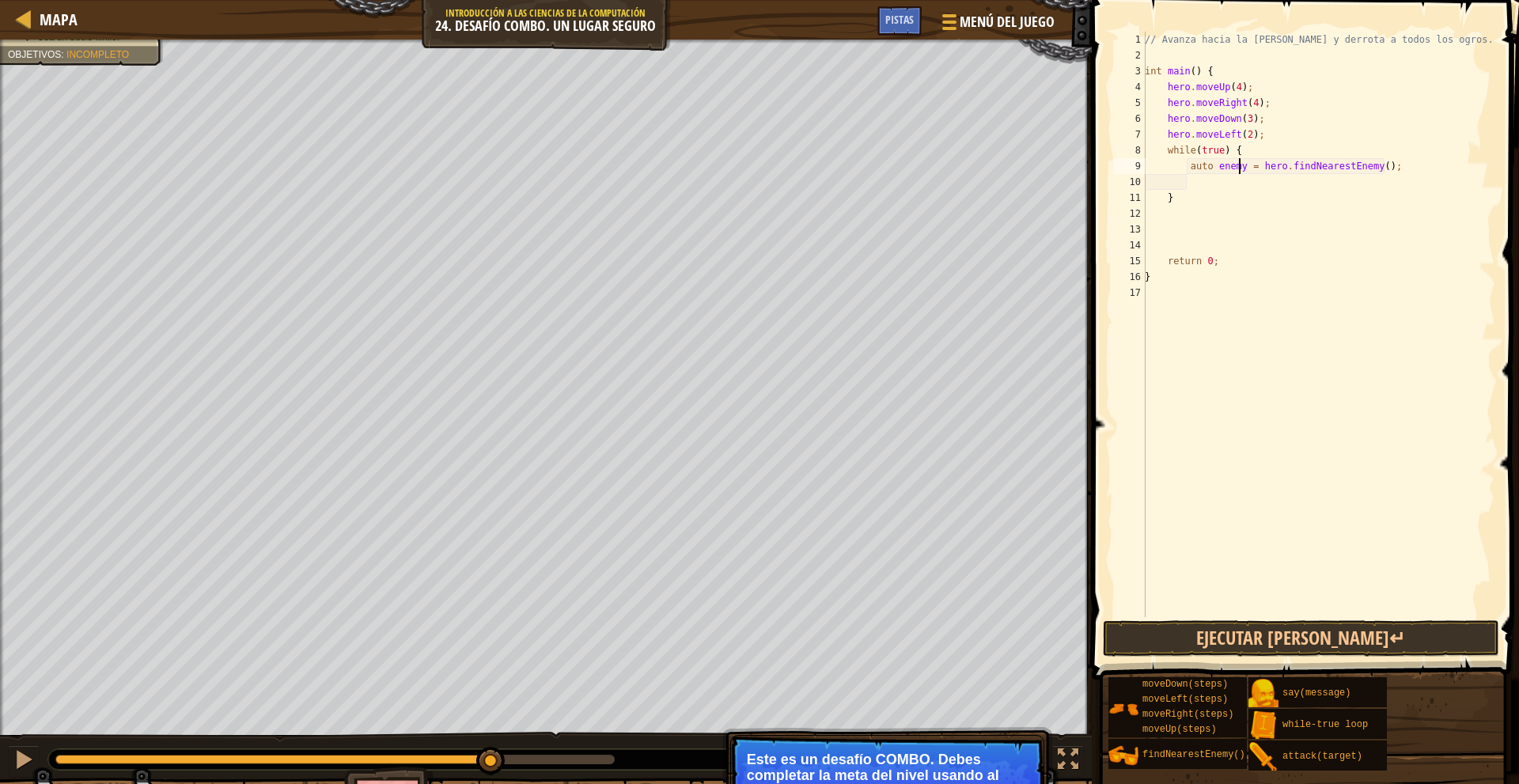
click at [1240, 171] on div "// Avanza hacia la sala del tesoro y derrota a todos los ogros. int main ( ) { …" at bounding box center [1318, 340] width 354 height 617
type textarea "auto enemy1 = hero.findNearestEnemy();"
click at [1209, 184] on div "// Avanza hacia la sala del tesoro y derrota a todos los ogros. int main ( ) { …" at bounding box center [1318, 340] width 354 height 617
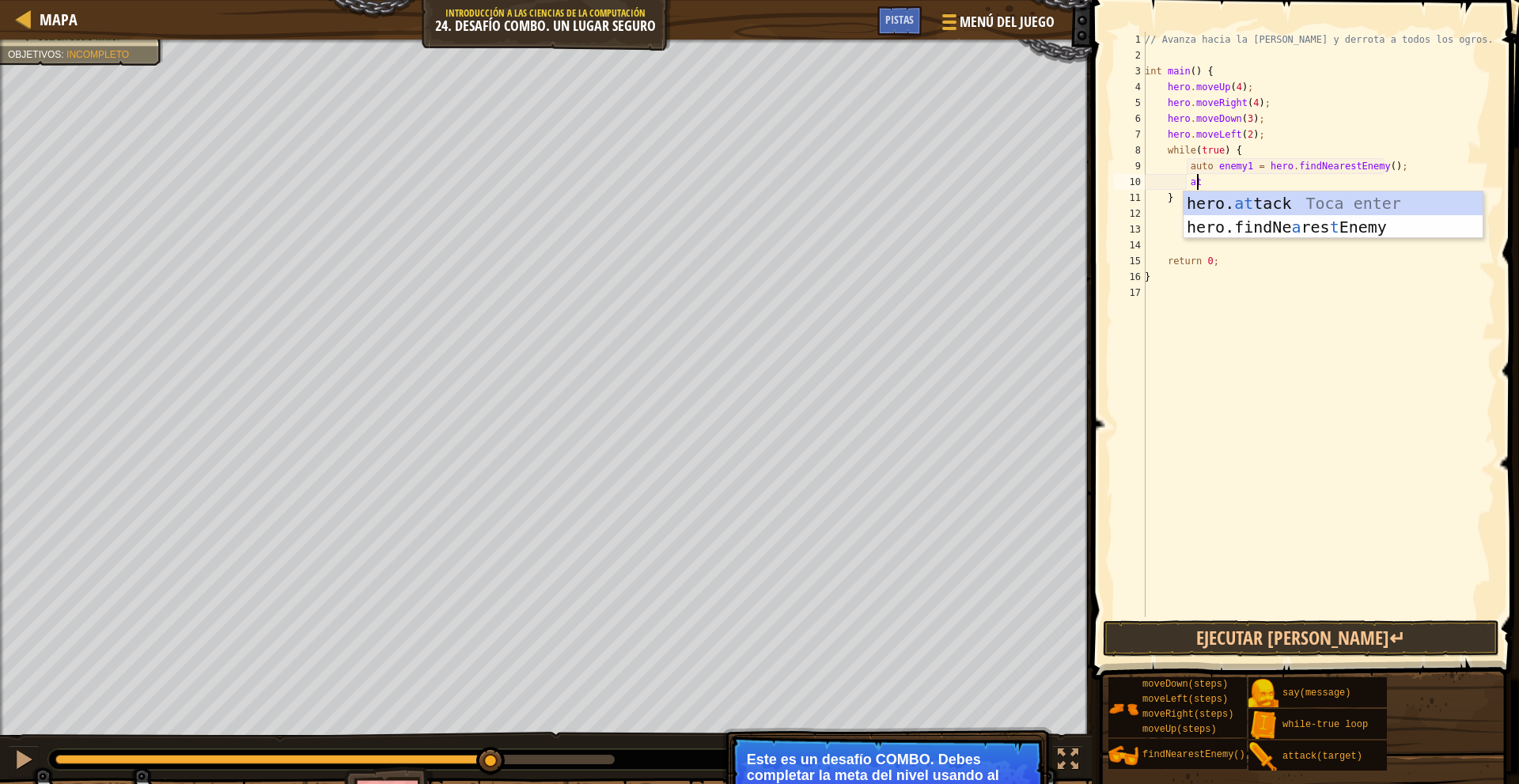
scroll to position [7, 3]
click at [1262, 208] on div "hero. at tack Toca enter hero.findNe a res t Enemy Toca enter" at bounding box center [1332, 239] width 299 height 95
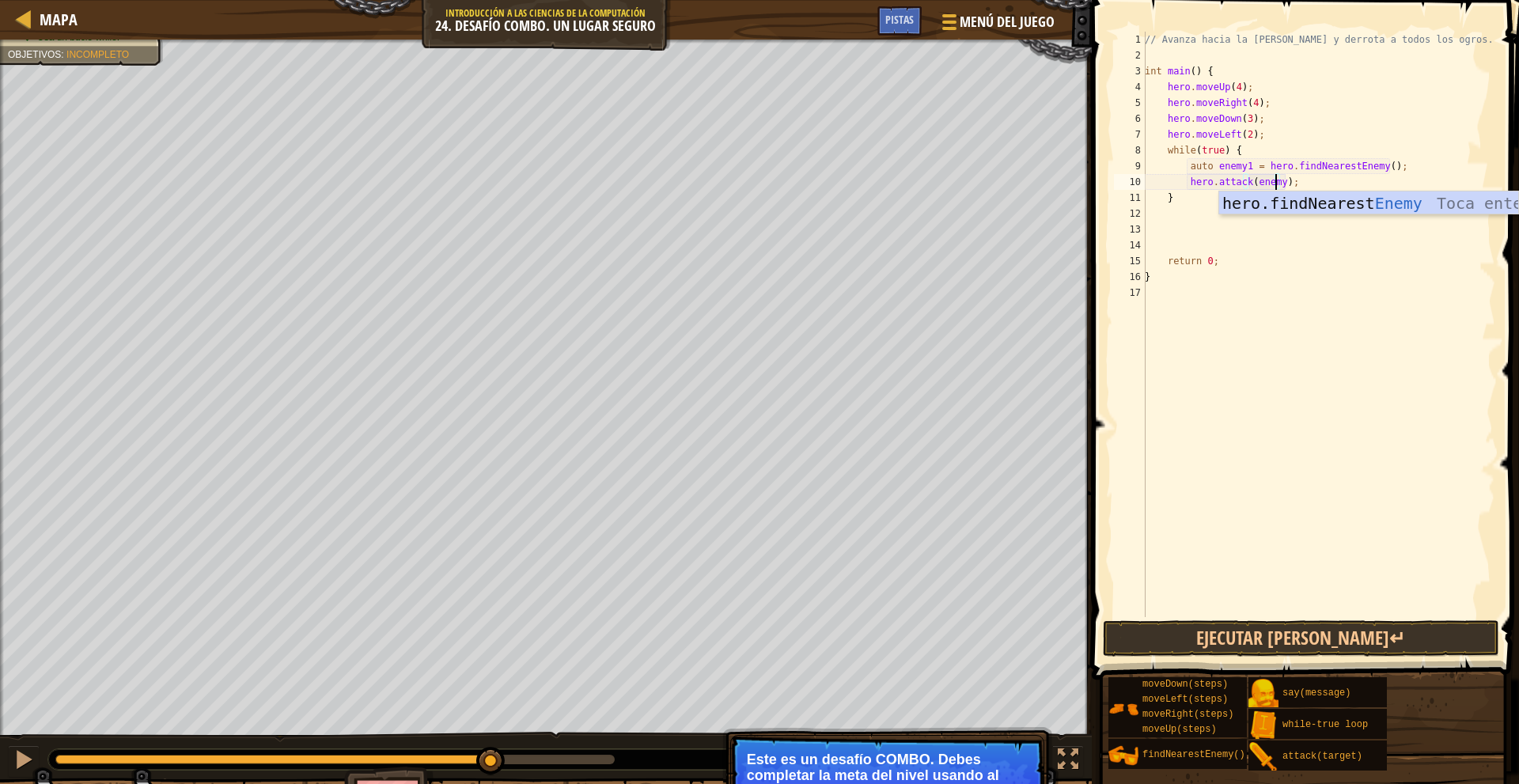
scroll to position [7, 11]
click at [1267, 205] on div "// Avanza hacia la sala del tesoro y derrota a todos los ogros. int main ( ) { …" at bounding box center [1318, 340] width 354 height 617
click at [1308, 193] on div "// Avanza hacia la sala del tesoro y derrota a todos los ogros. int main ( ) { …" at bounding box center [1318, 340] width 354 height 617
click at [1301, 183] on div "// Avanza hacia la sala del tesoro y derrota a todos los ogros. int main ( ) { …" at bounding box center [1318, 340] width 354 height 617
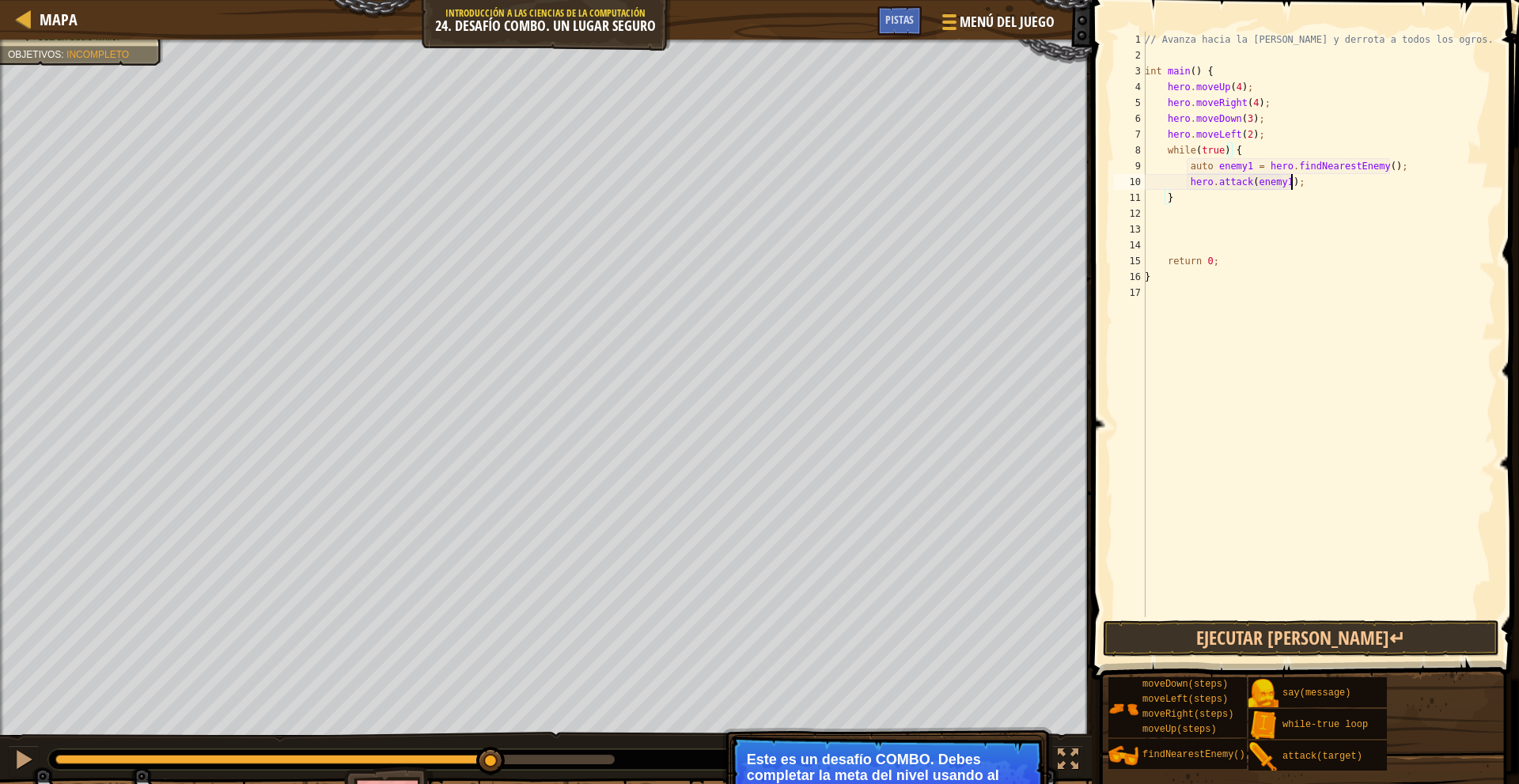
type textarea "hero.attack(enemy1);"
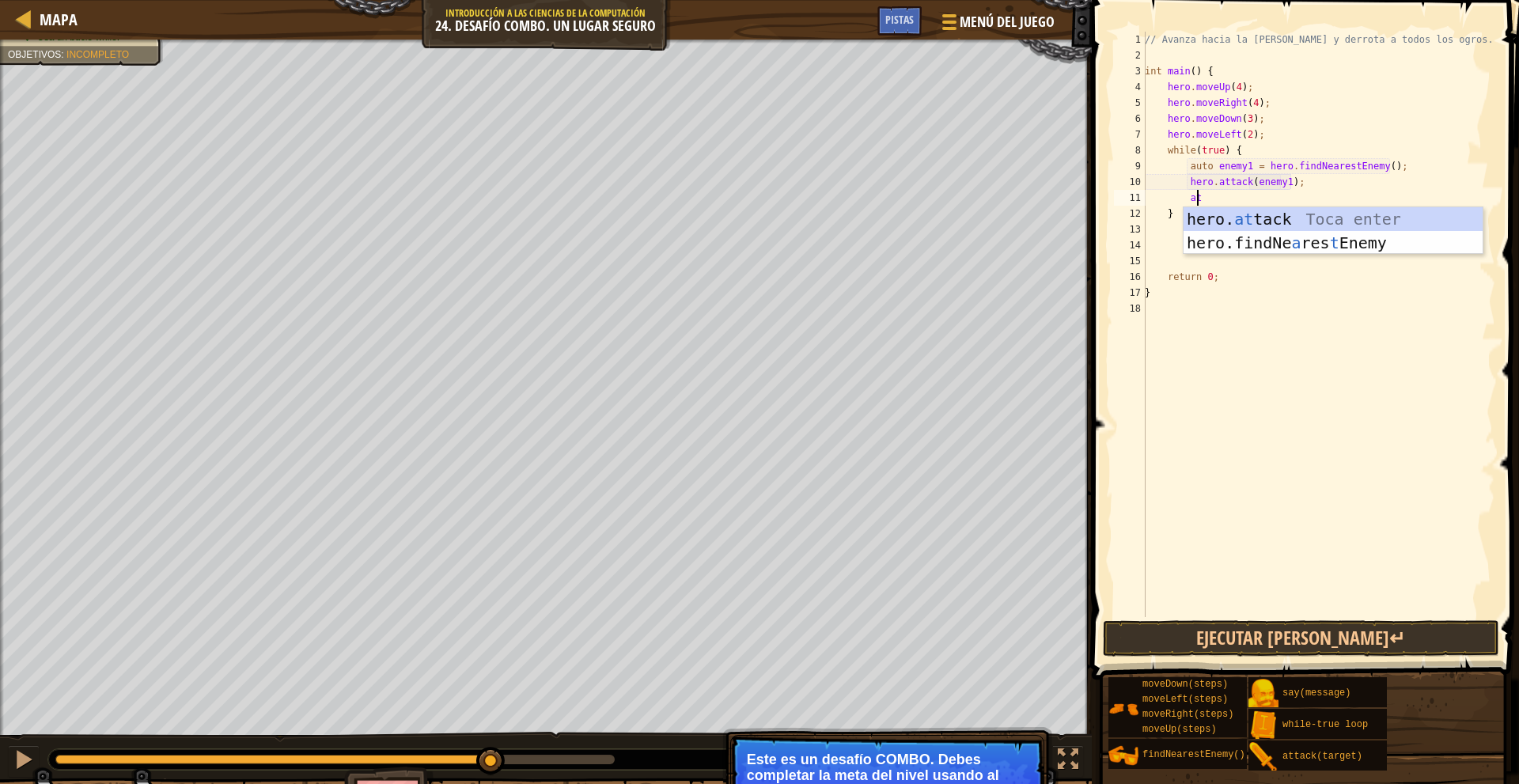
scroll to position [7, 3]
click at [1292, 216] on div "hero. at tack Toca enter hero.findNe a res t Enemy Toca enter" at bounding box center [1332, 254] width 299 height 95
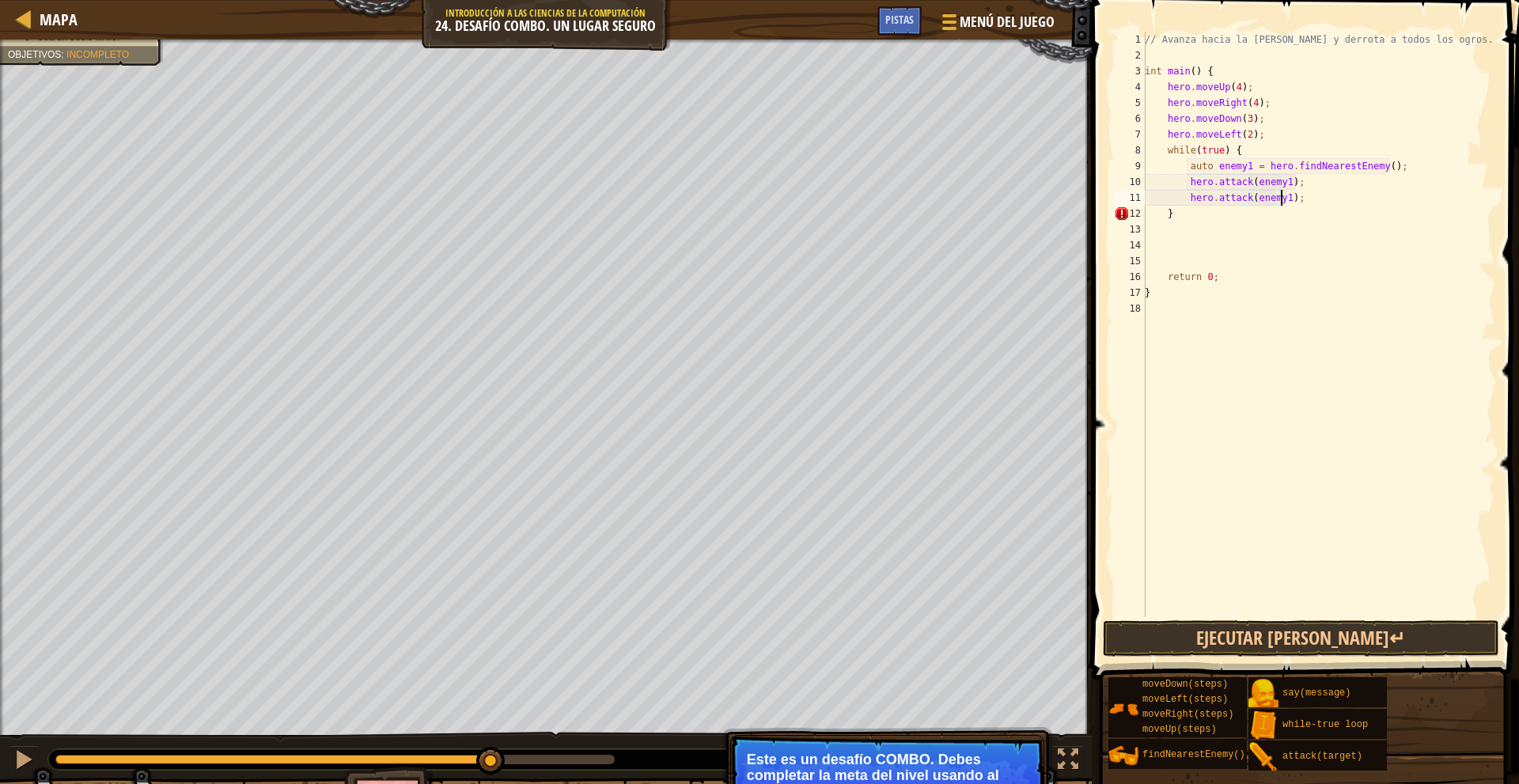
scroll to position [7, 11]
type textarea "hero.attack(enemy1);"
drag, startPoint x: 1229, startPoint y: 634, endPoint x: 1219, endPoint y: 639, distance: 11.2
click at [1229, 634] on button "Ejecutar [PERSON_NAME]↵" at bounding box center [1301, 638] width 397 height 36
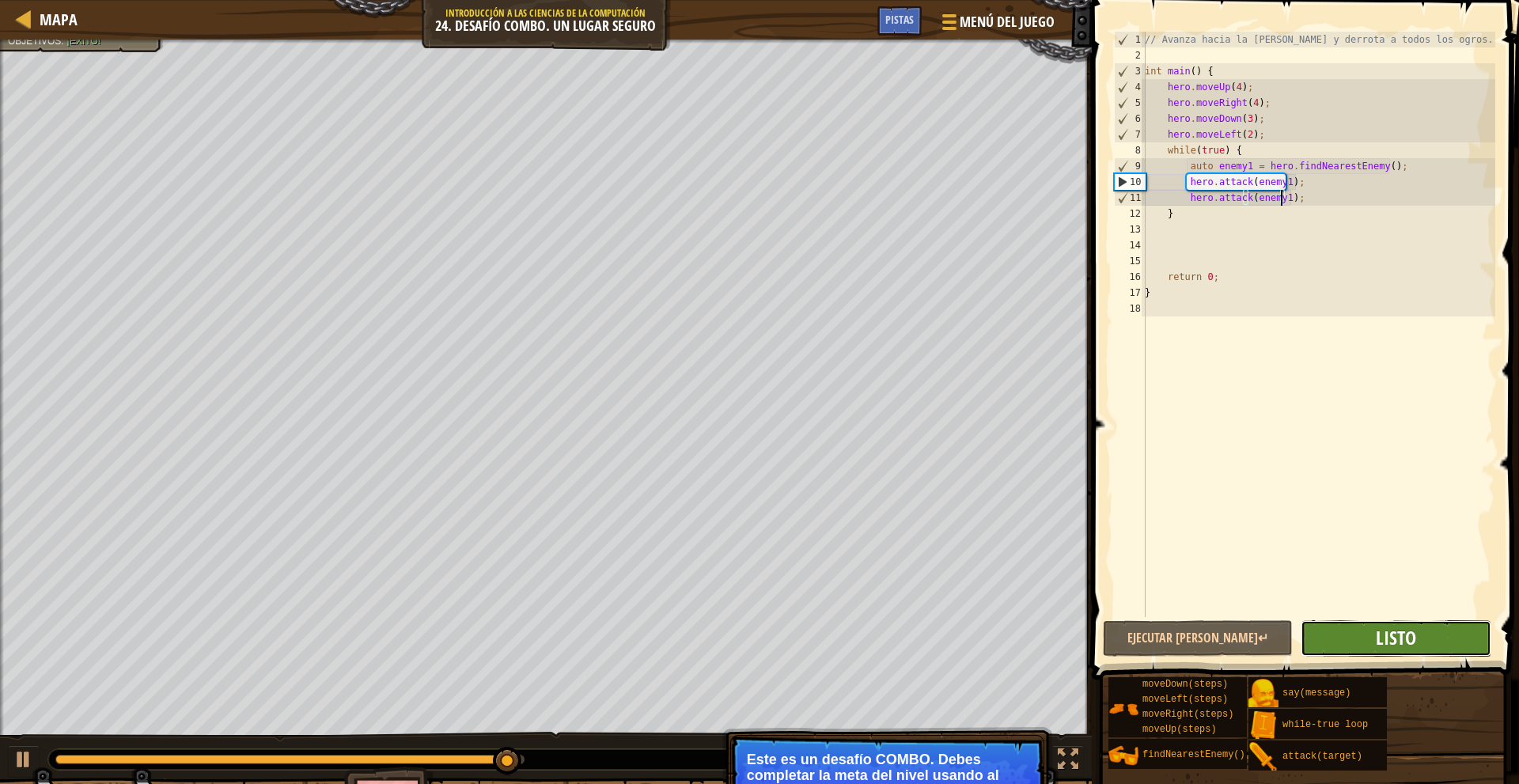
click at [1380, 649] on span "Listo" at bounding box center [1396, 637] width 40 height 26
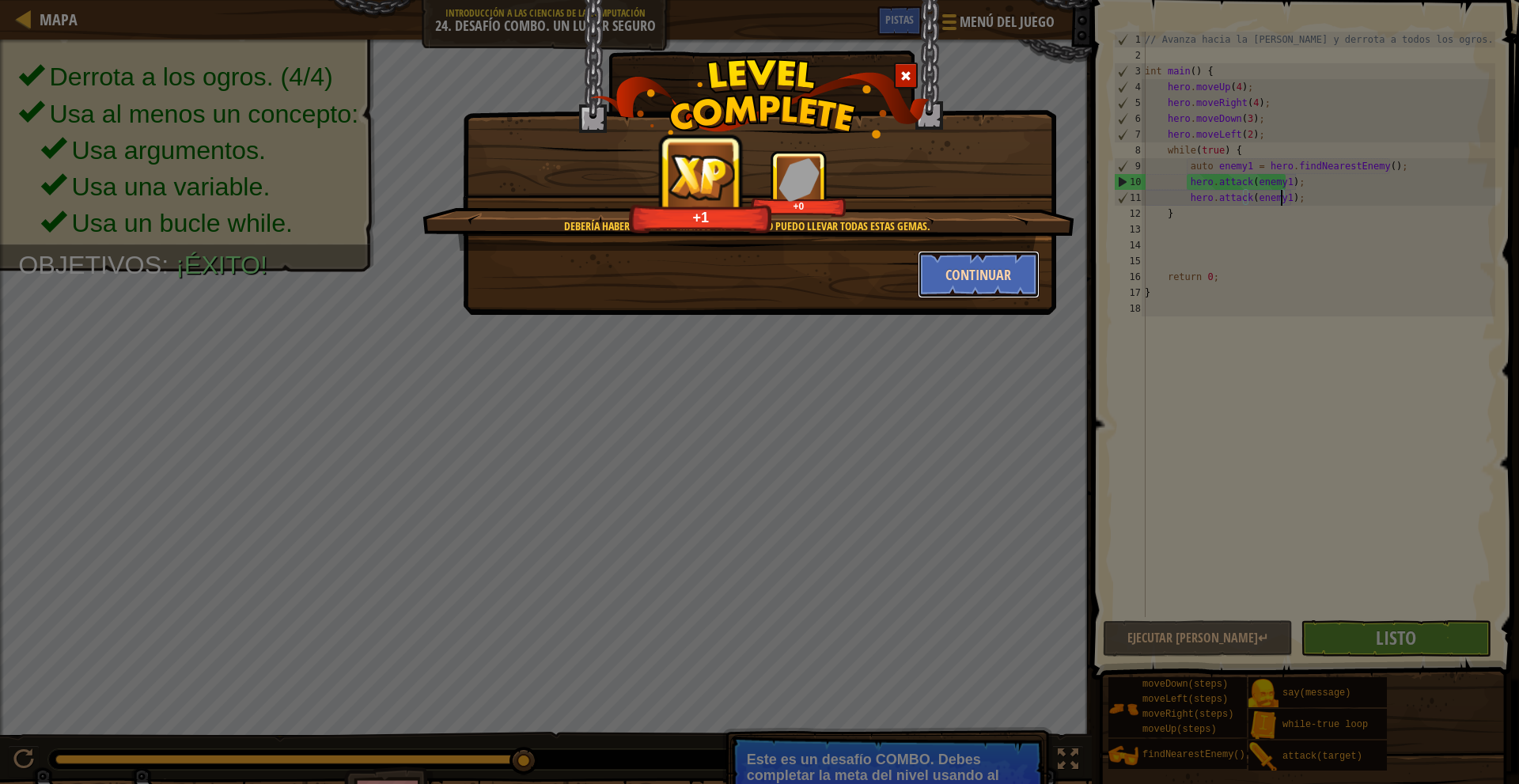
click at [971, 269] on button "Continuar" at bounding box center [978, 275] width 123 height 48
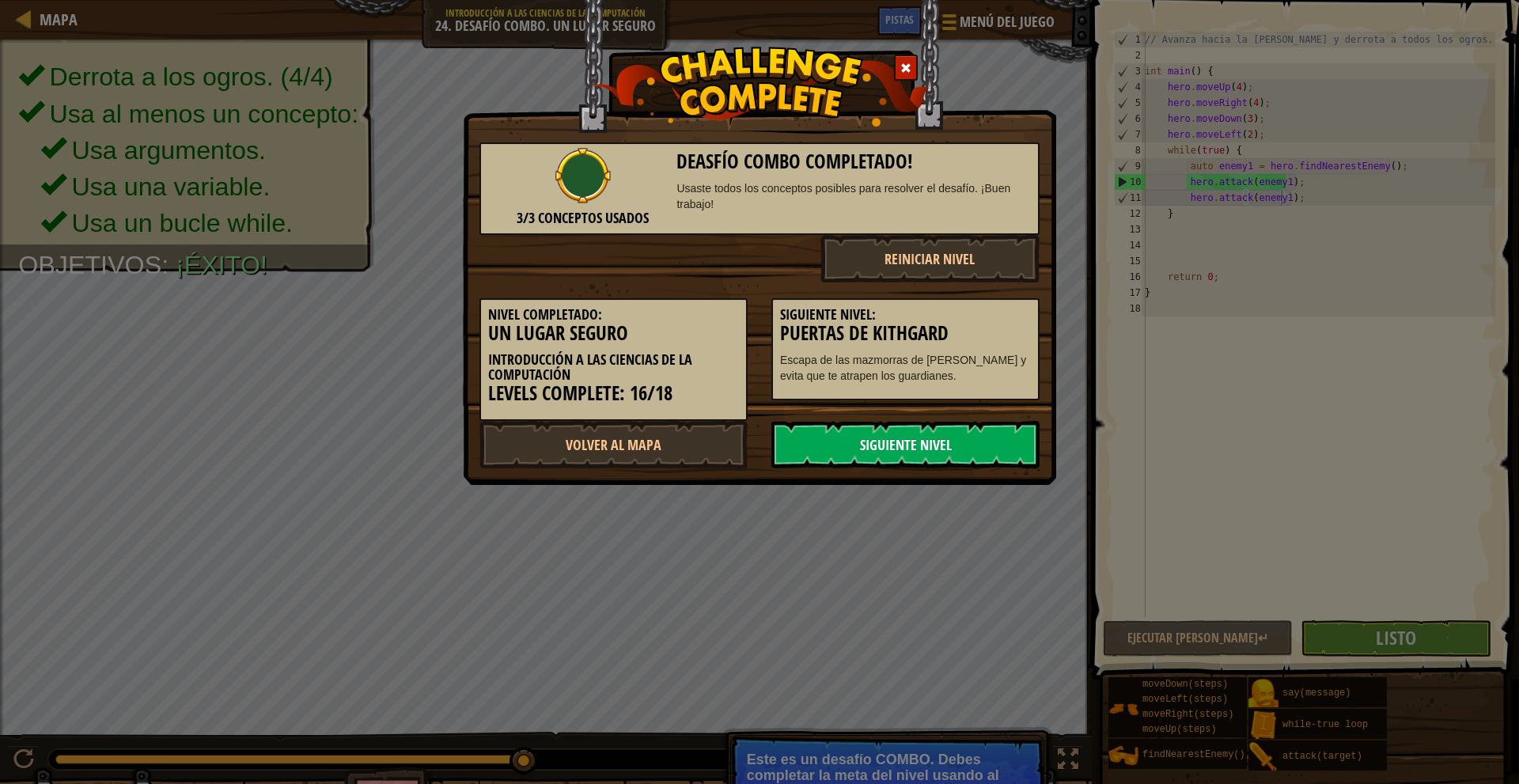
click at [895, 448] on link "Siguiente Nivel" at bounding box center [905, 444] width 268 height 48
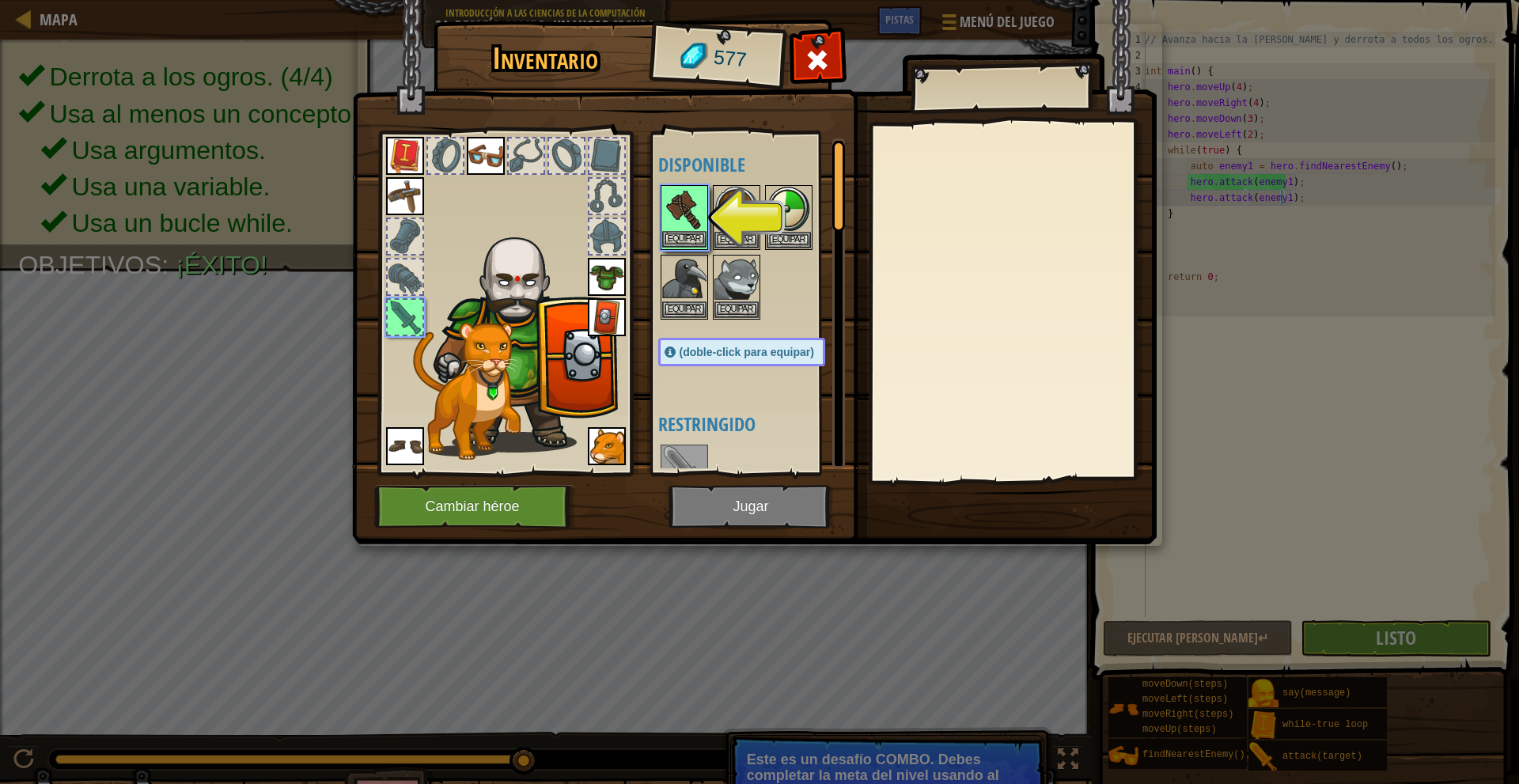
click at [692, 211] on img at bounding box center [685, 209] width 44 height 44
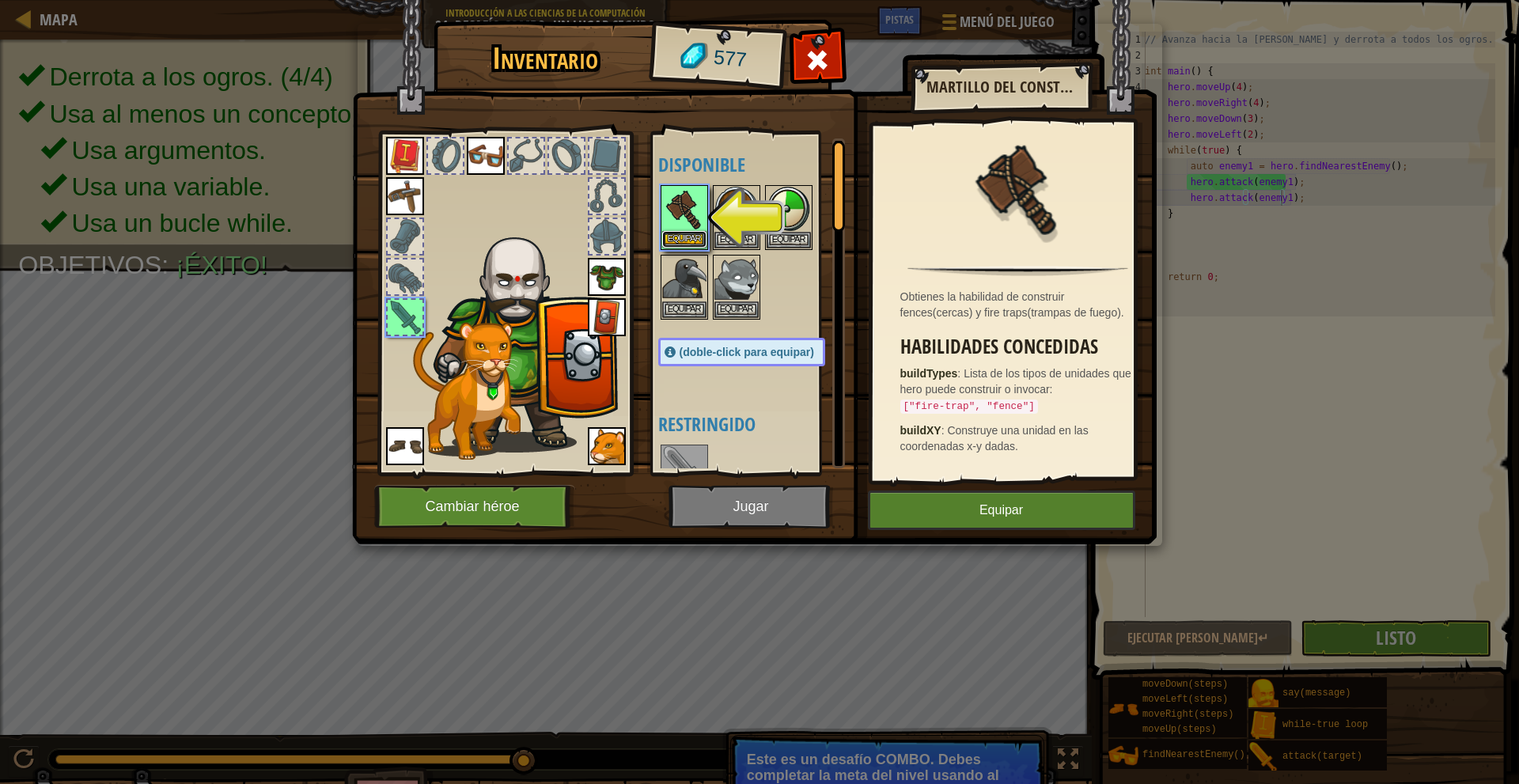
click at [695, 235] on button "Equipar" at bounding box center [685, 239] width 44 height 16
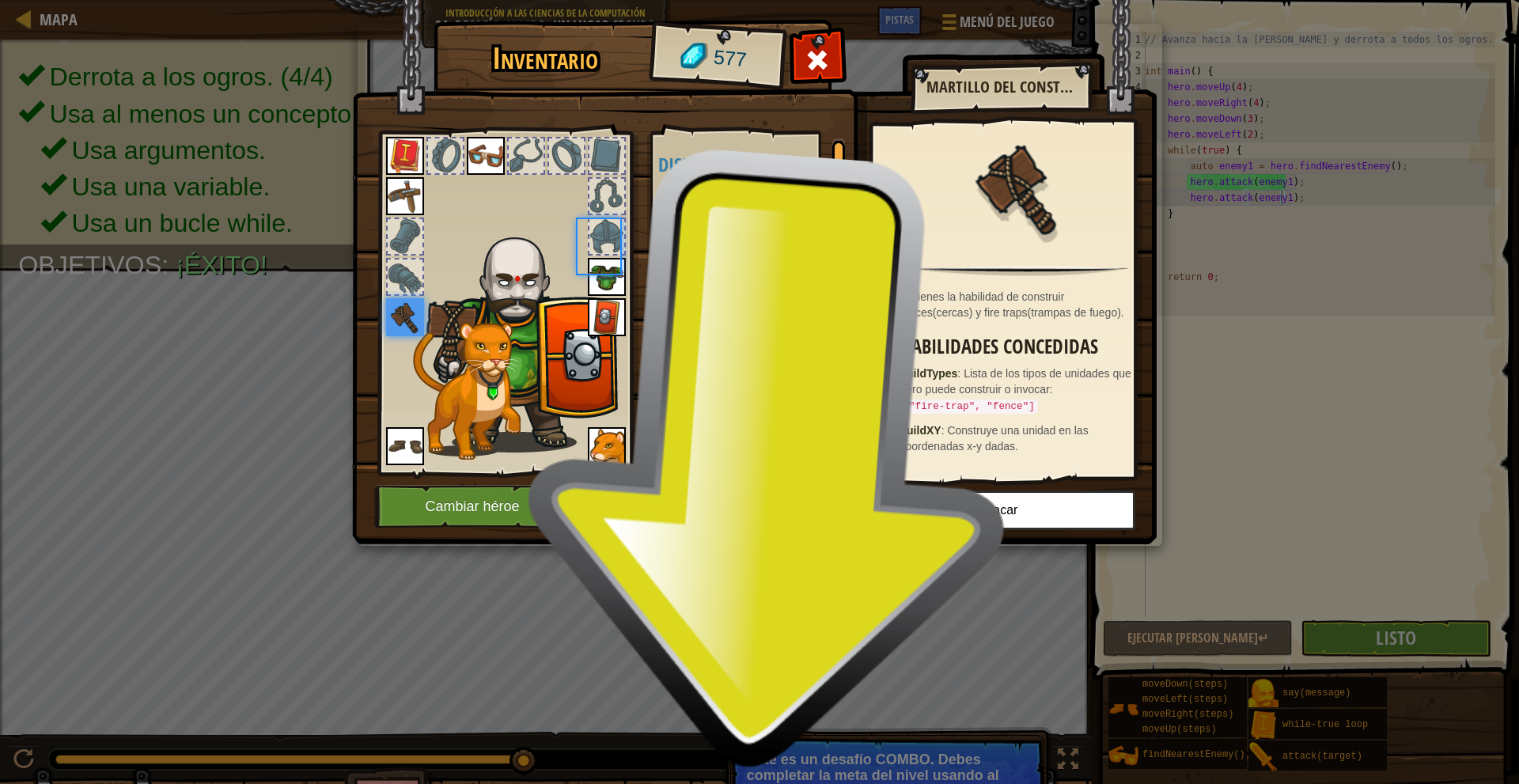
click at [695, 2] on body "Mapa Introducción a las Ciencias de la computación 24. Desafío Combo. Un lugar …" at bounding box center [760, 1] width 1519 height 2
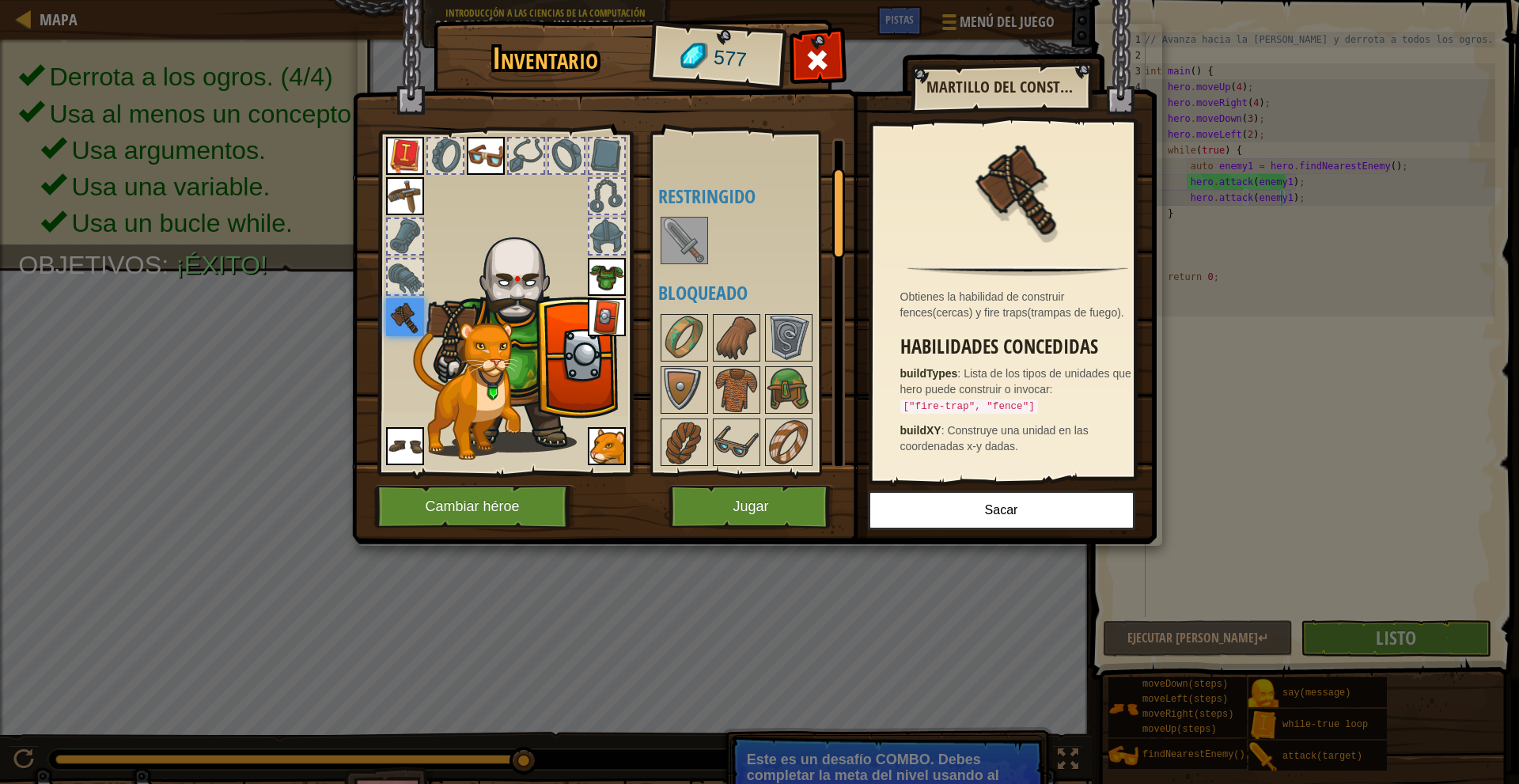
scroll to position [237, 0]
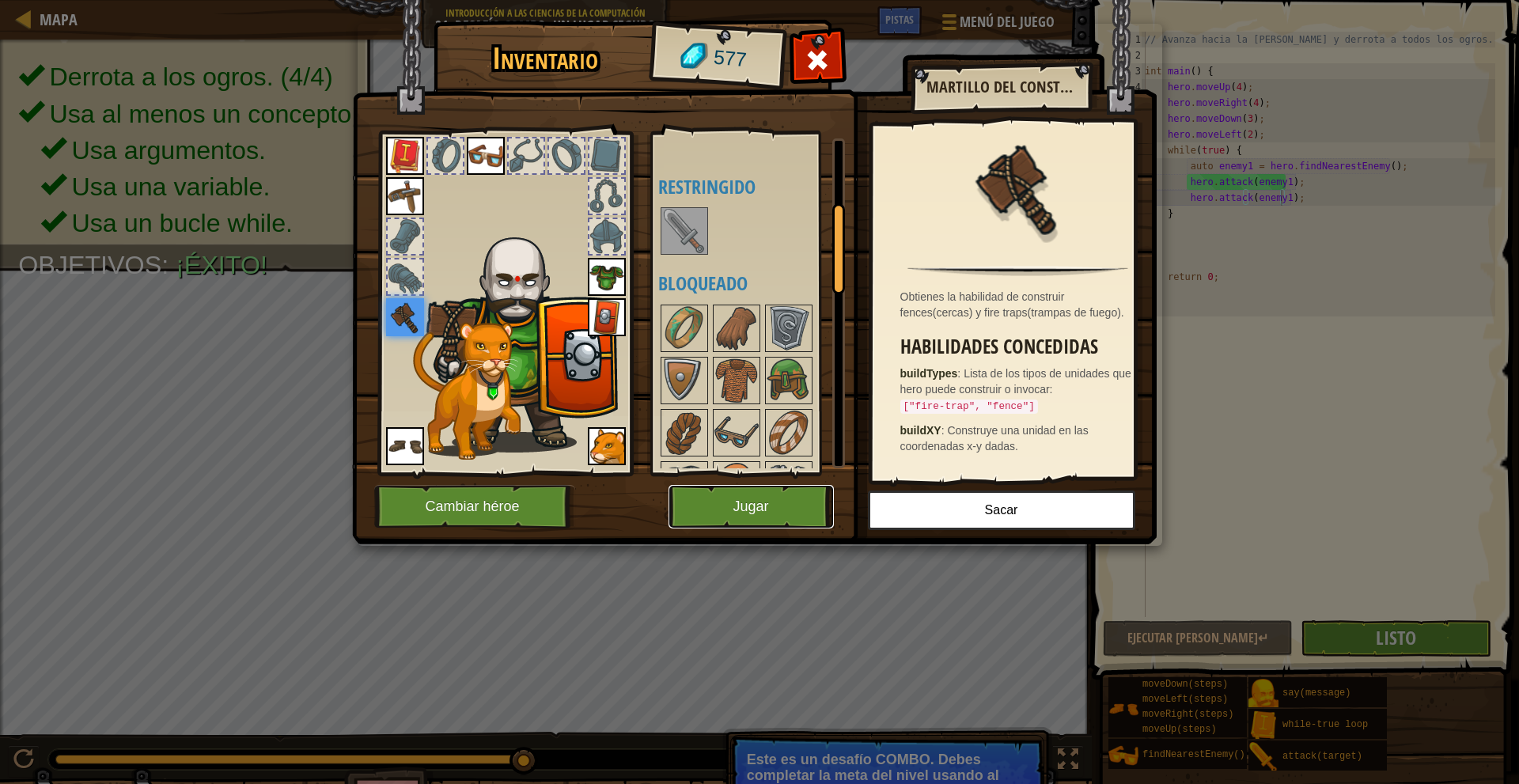
click at [734, 504] on button "Jugar" at bounding box center [750, 506] width 165 height 44
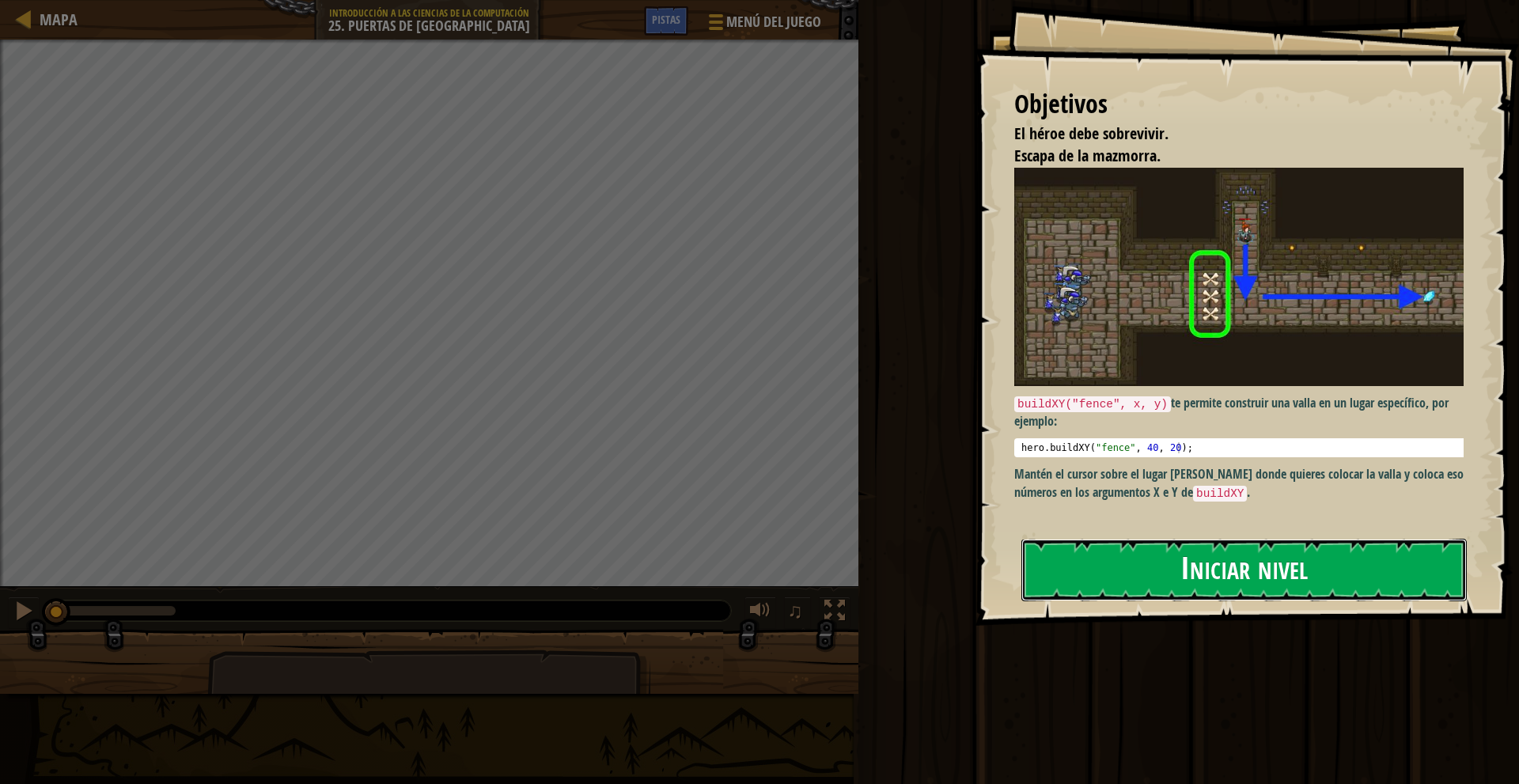
click at [1125, 558] on button "Iniciar nivel" at bounding box center [1243, 570] width 445 height 63
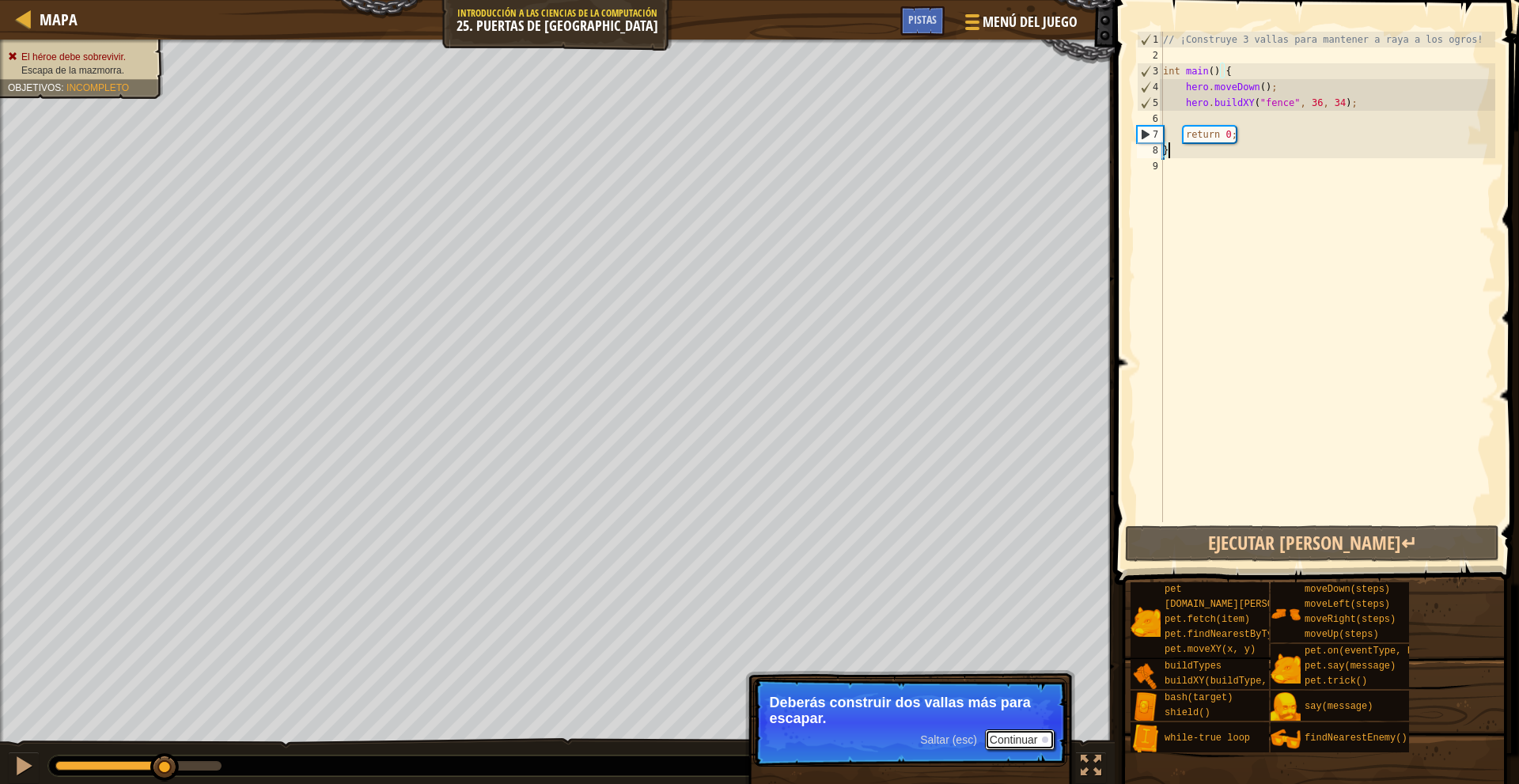
click at [1029, 734] on button "Continuar" at bounding box center [1020, 739] width 70 height 21
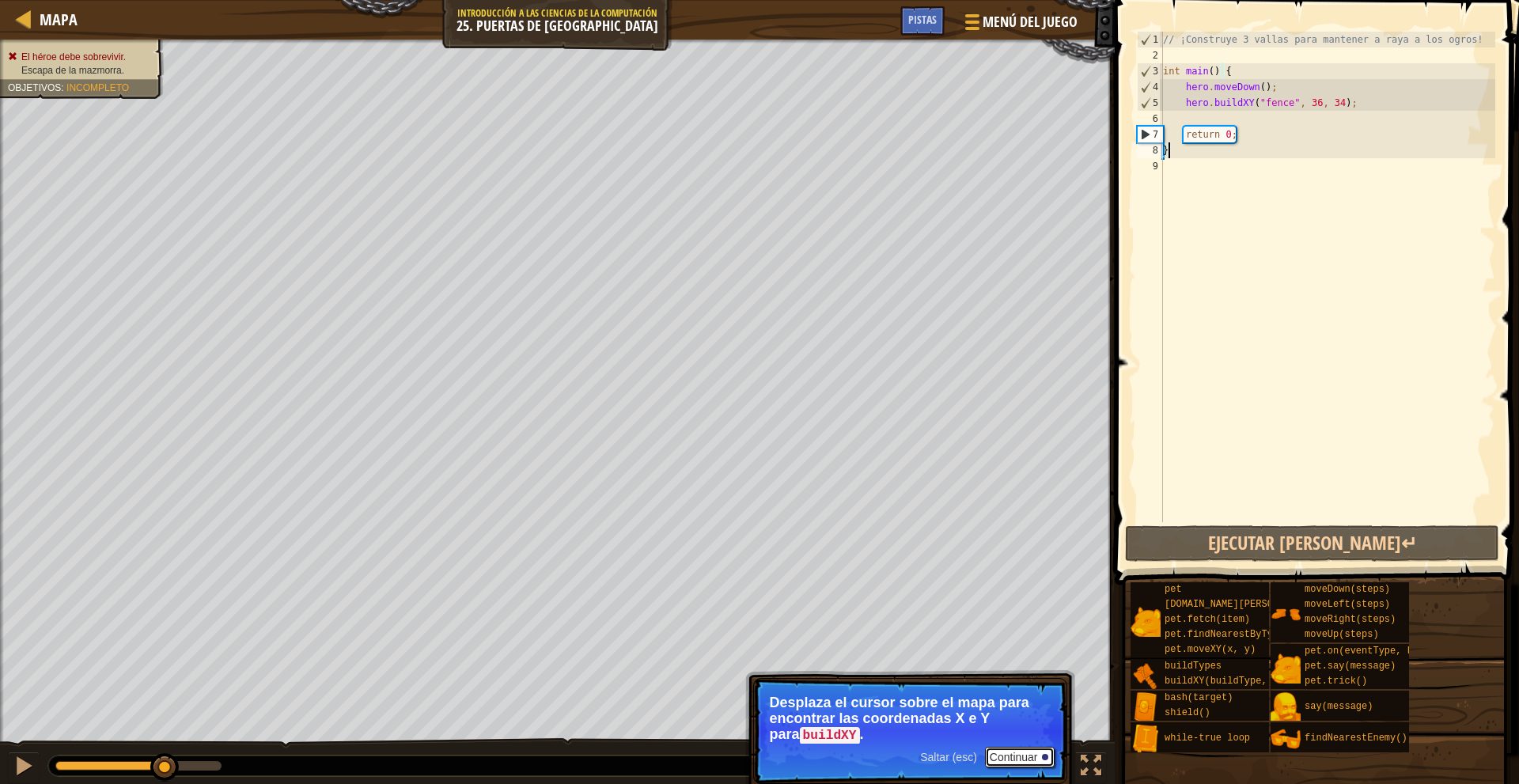
click at [1010, 754] on button "Continuar" at bounding box center [1020, 756] width 70 height 21
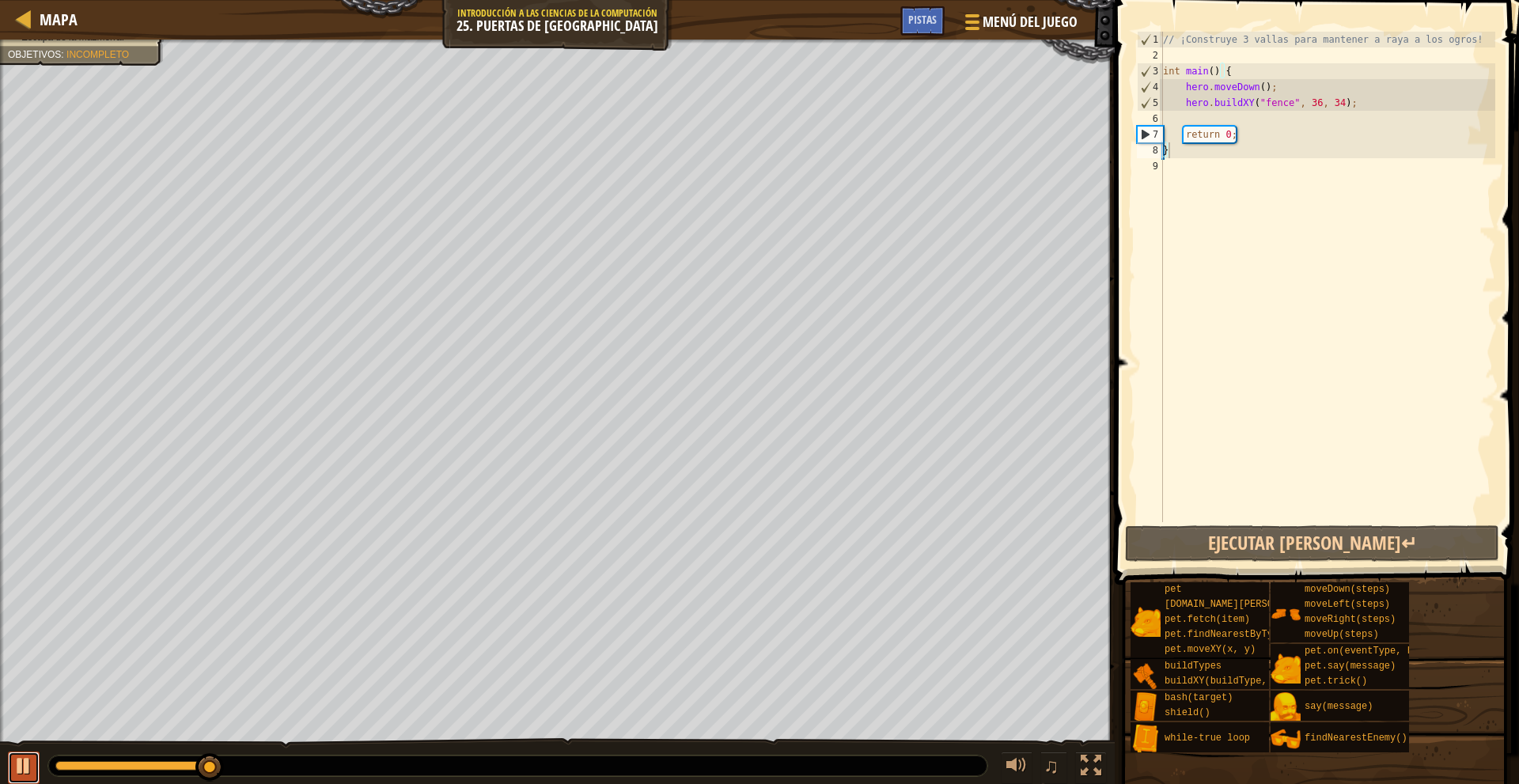
click at [23, 756] on div at bounding box center [23, 765] width 21 height 21
click at [1224, 123] on div "// ¡Construye 3 vallas para mantener a raya a los ogros! int main ( ) { hero . …" at bounding box center [1327, 292] width 336 height 522
type textarea "h"
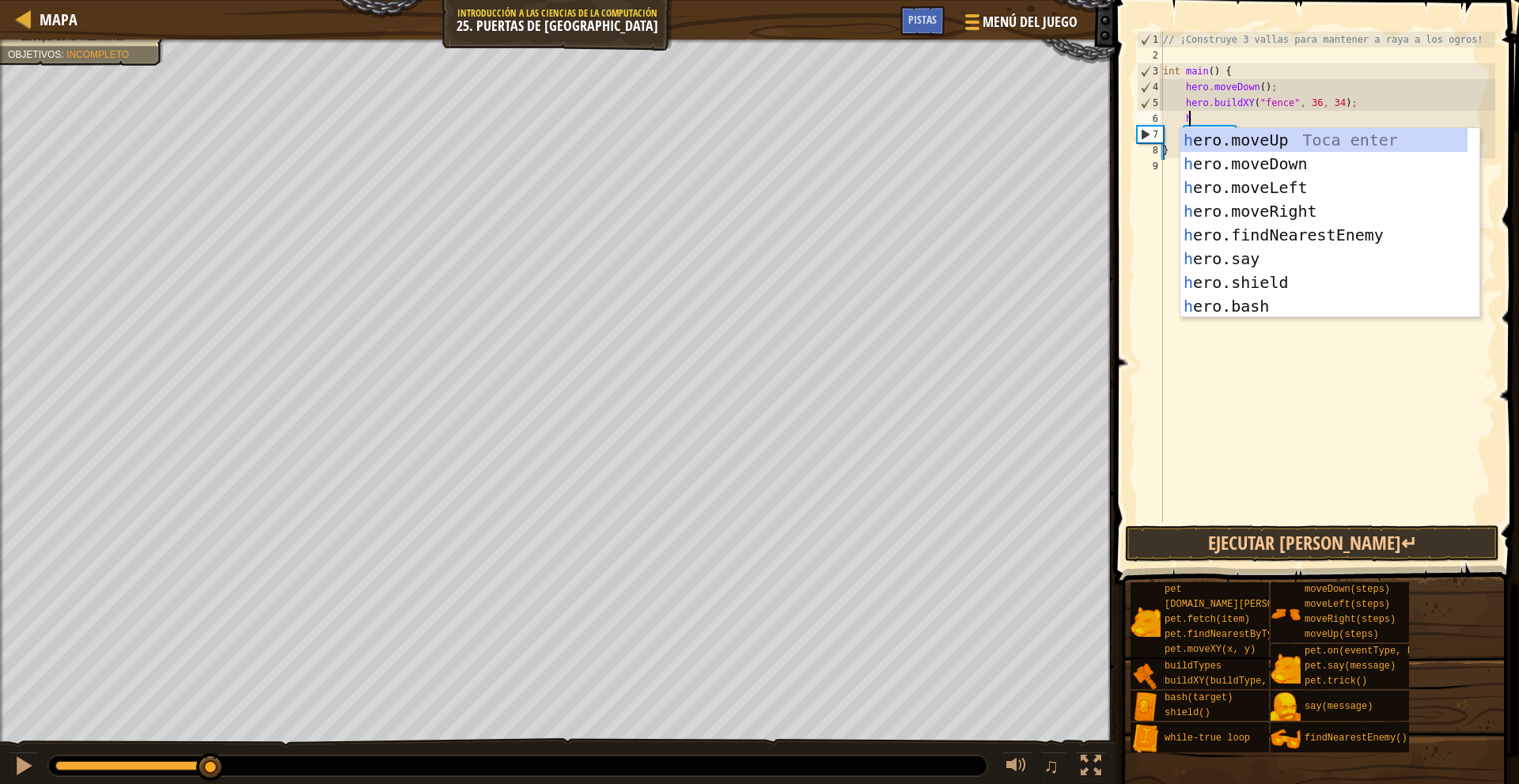
scroll to position [7, 1]
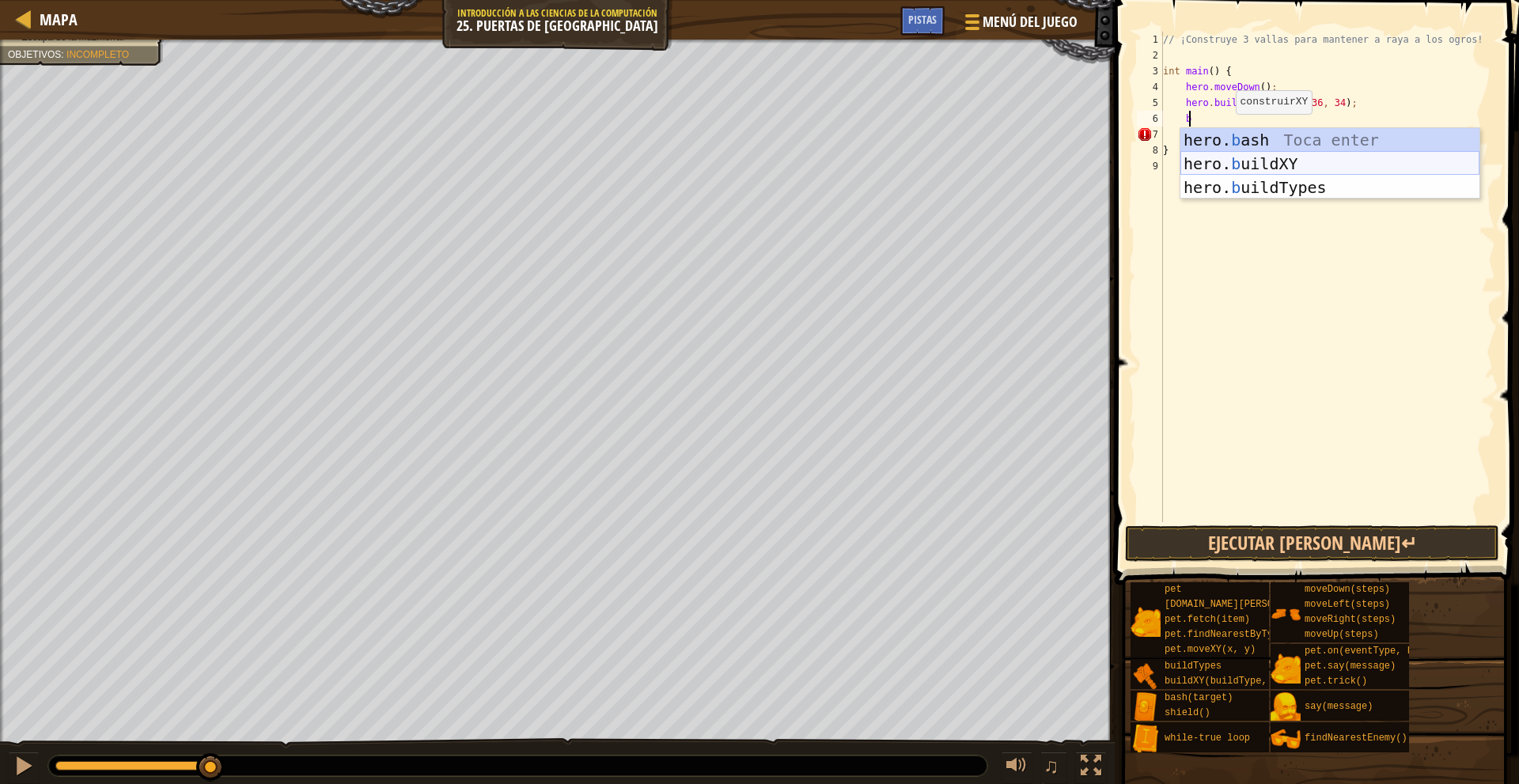
click at [1336, 159] on div "hero. b ash Toca enter hero. b uildXY Toca enter hero. b uildTypes Toca enter" at bounding box center [1329, 188] width 299 height 118
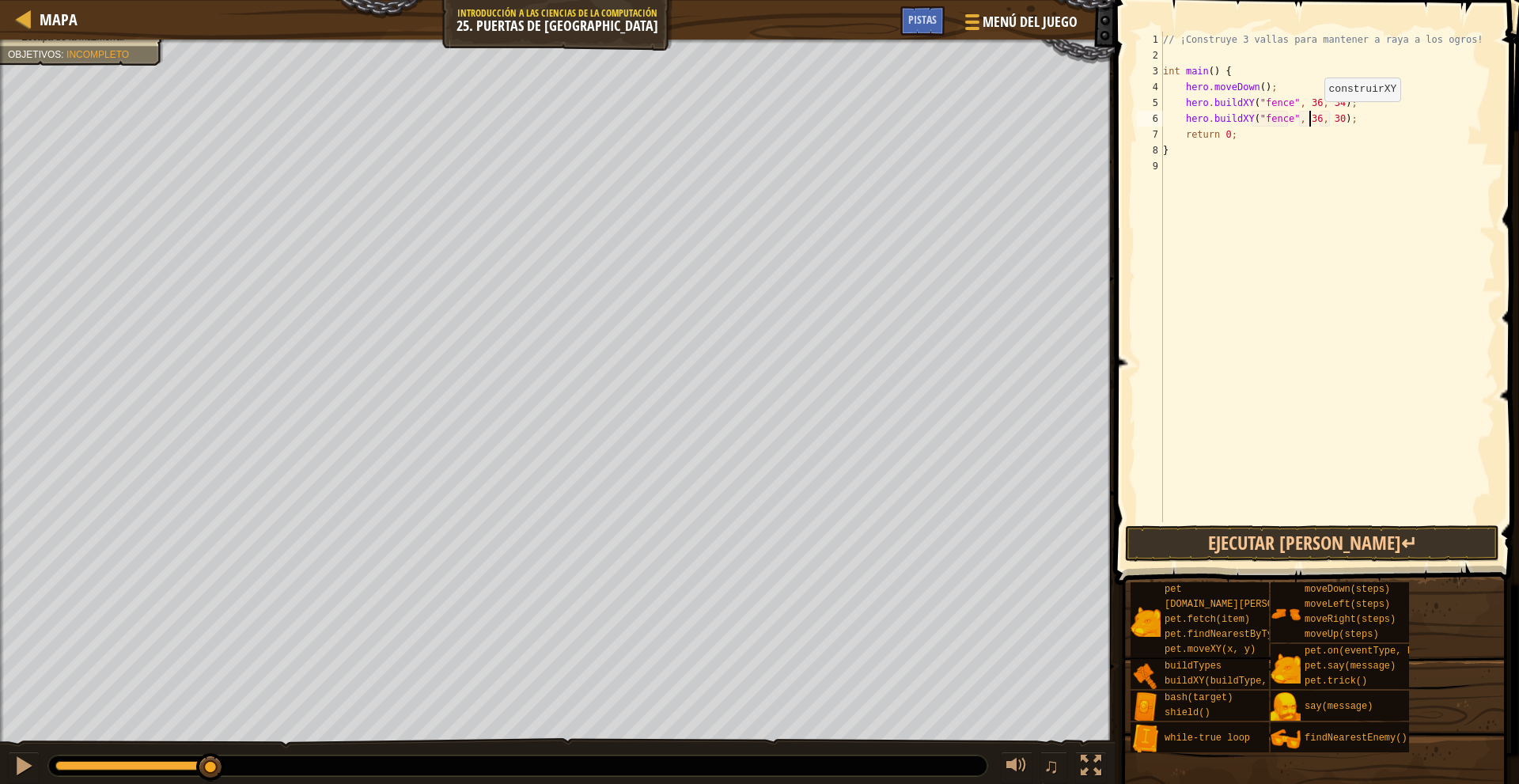
click at [1311, 117] on div "// ¡Construye 3 vallas para mantener a raya a los ogros! int main ( ) { hero . …" at bounding box center [1327, 292] width 336 height 522
click at [1331, 121] on div "// ¡Construye 3 vallas para mantener a raya a los ogros! int main ( ) { hero . …" at bounding box center [1327, 292] width 336 height 522
type textarea "hero.buildXY("fence", 36, 31);"
click at [1359, 111] on div "// ¡Construye 3 vallas para mantener a raya a los ogros! int main ( ) { hero . …" at bounding box center [1327, 292] width 336 height 522
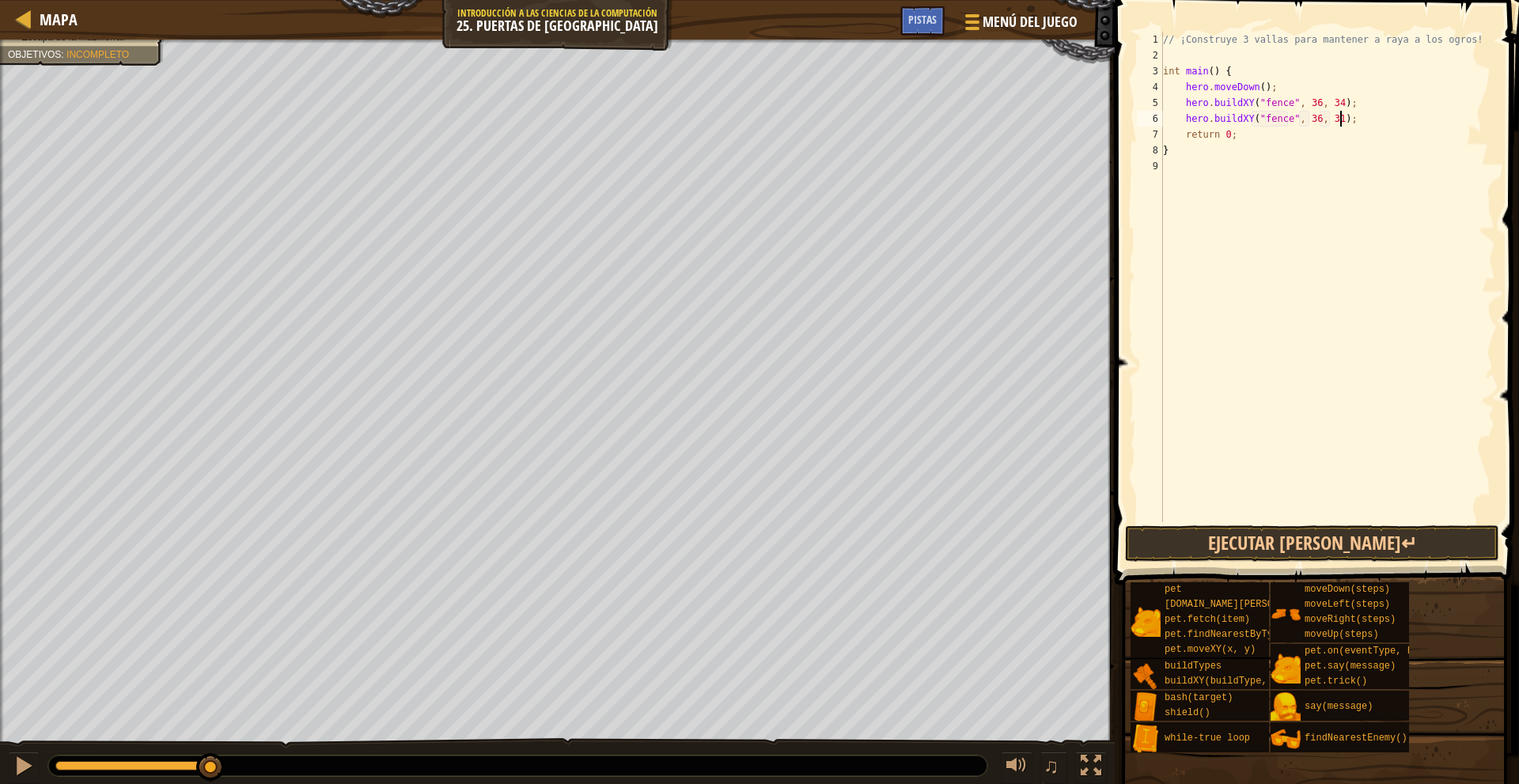
scroll to position [7, 1]
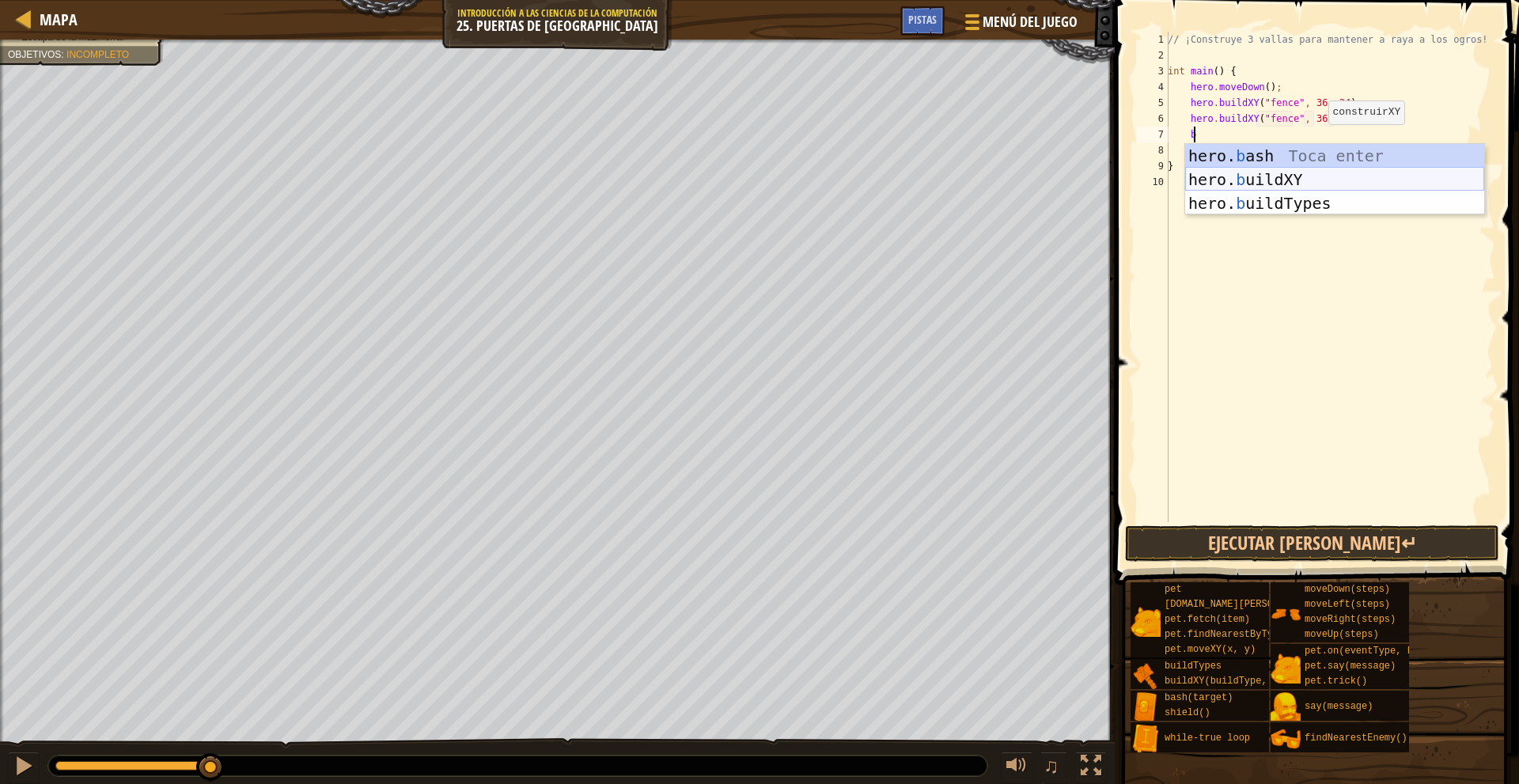
click at [1306, 176] on div "hero. b ash Toca enter hero. b uildXY Toca enter hero. b uildTypes Toca enter" at bounding box center [1334, 203] width 299 height 118
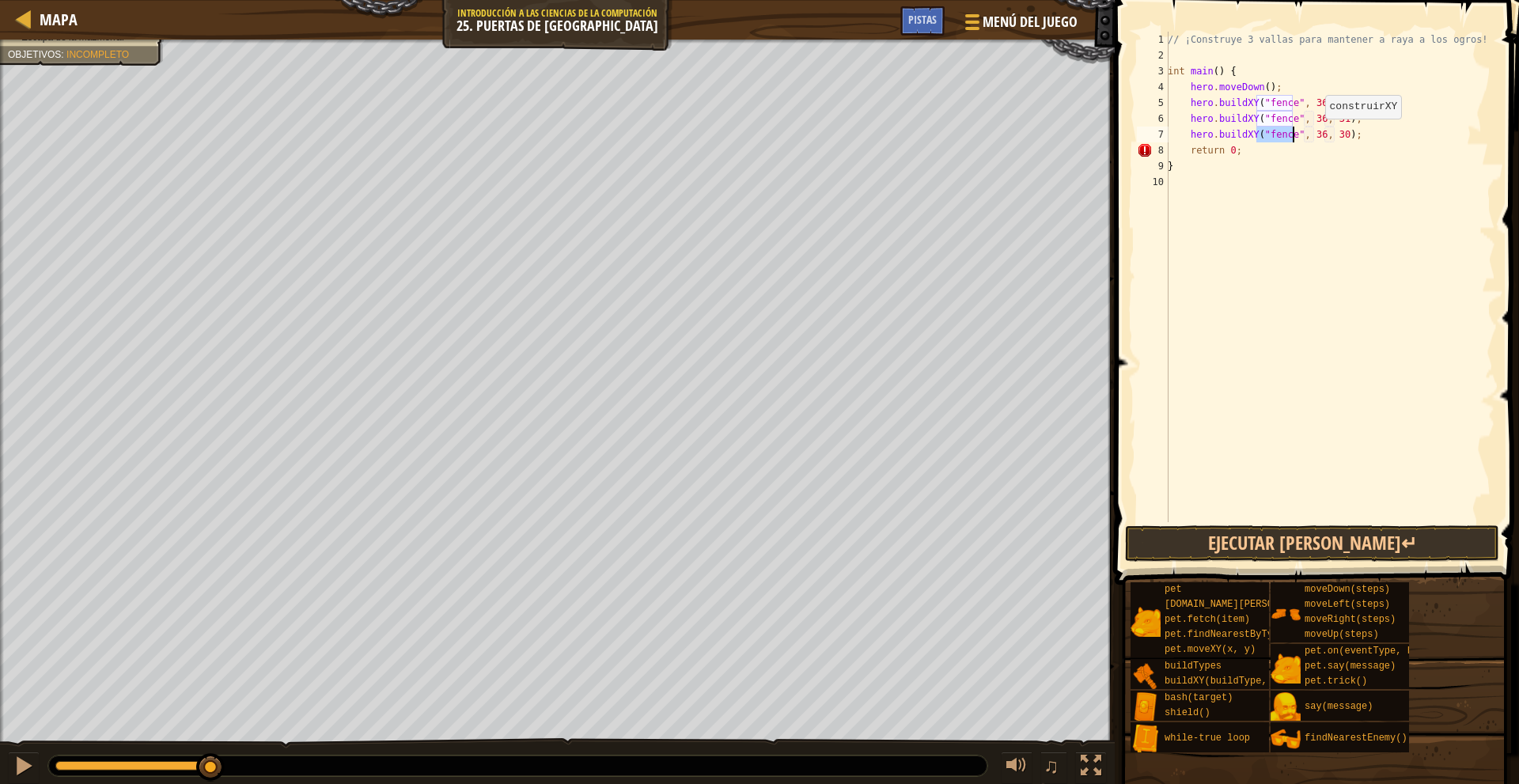
click at [1317, 134] on div "// ¡Construye 3 vallas para mantener a raya a los ogros! int main ( ) { hero . …" at bounding box center [1330, 292] width 331 height 522
click at [1332, 136] on div "// ¡Construye 3 vallas para mantener a raya a los ogros! int main ( ) { hero . …" at bounding box center [1330, 292] width 331 height 522
click at [1366, 547] on button "Ejecutar [PERSON_NAME]↵" at bounding box center [1312, 543] width 374 height 36
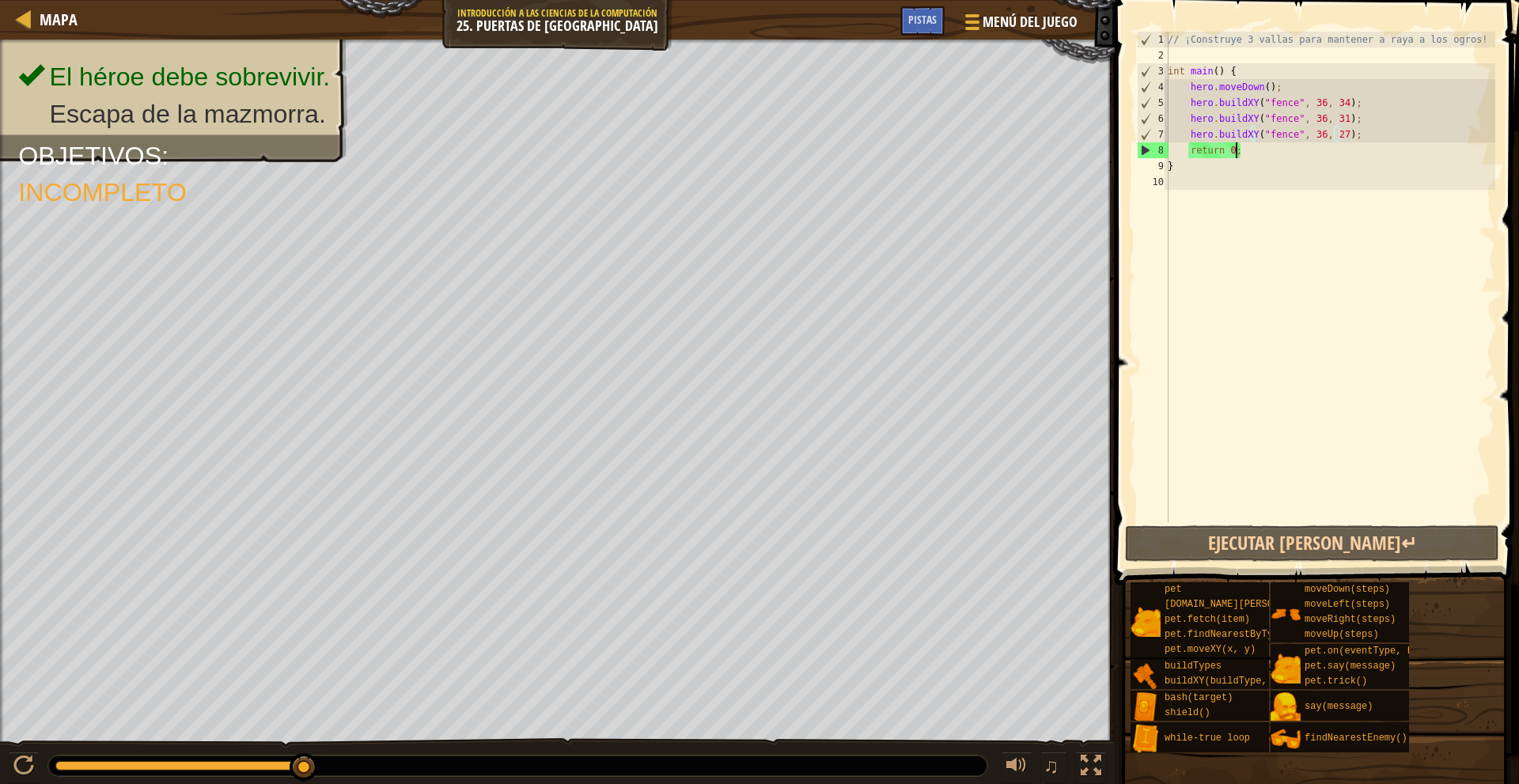
click at [1253, 152] on div "// ¡Construye 3 vallas para mantener a raya a los ogros! int main ( ) { hero . …" at bounding box center [1330, 292] width 331 height 522
click at [1262, 163] on div "// ¡Construye 3 vallas para mantener a raya a los ogros! int main ( ) { hero . …" at bounding box center [1330, 292] width 331 height 522
click at [1350, 132] on div "// ¡Construye 3 vallas para mantener a raya a los ogros! int main ( ) { hero . …" at bounding box center [1330, 292] width 331 height 522
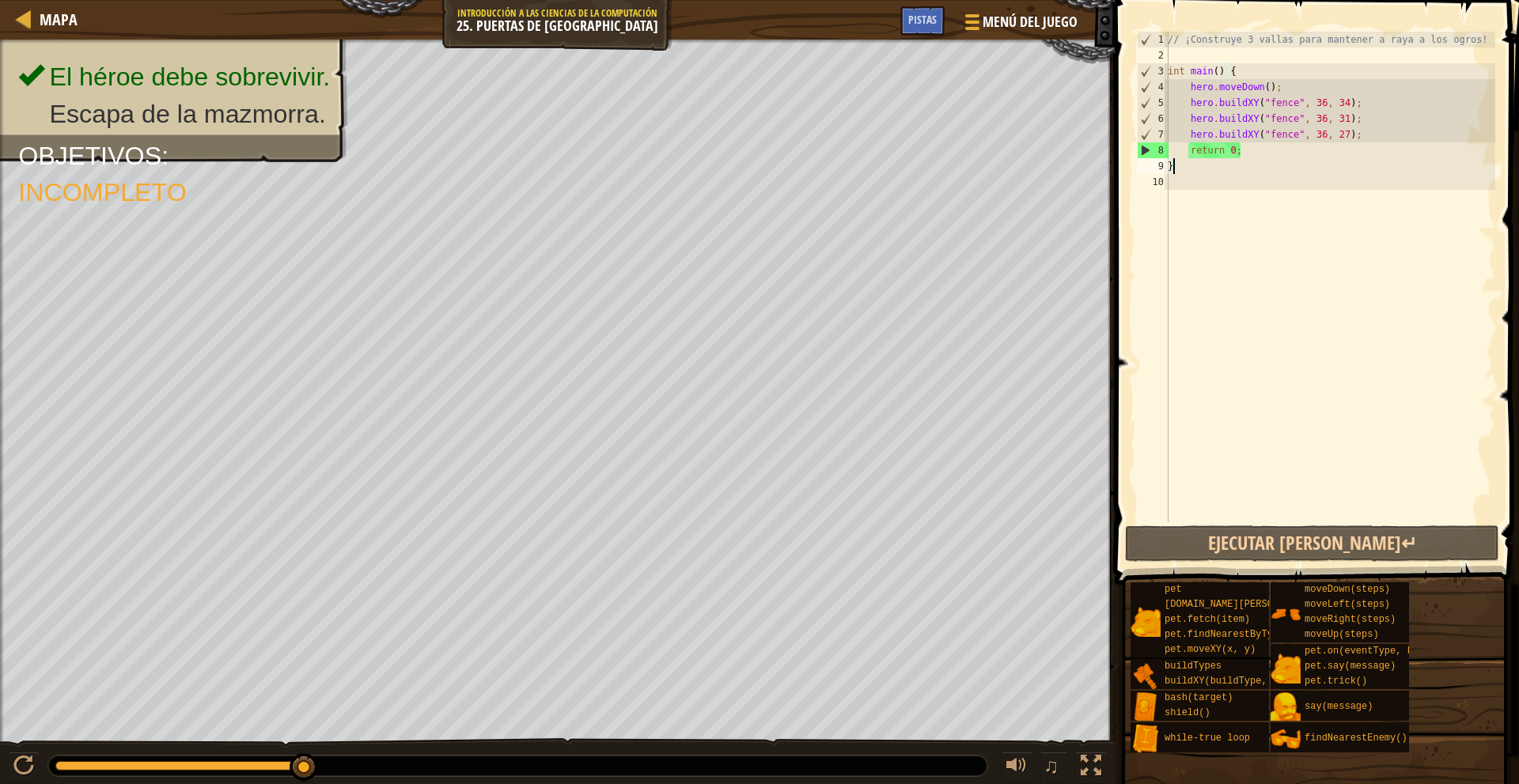
type textarea "hero.buildXY("fence", 36, 27);"
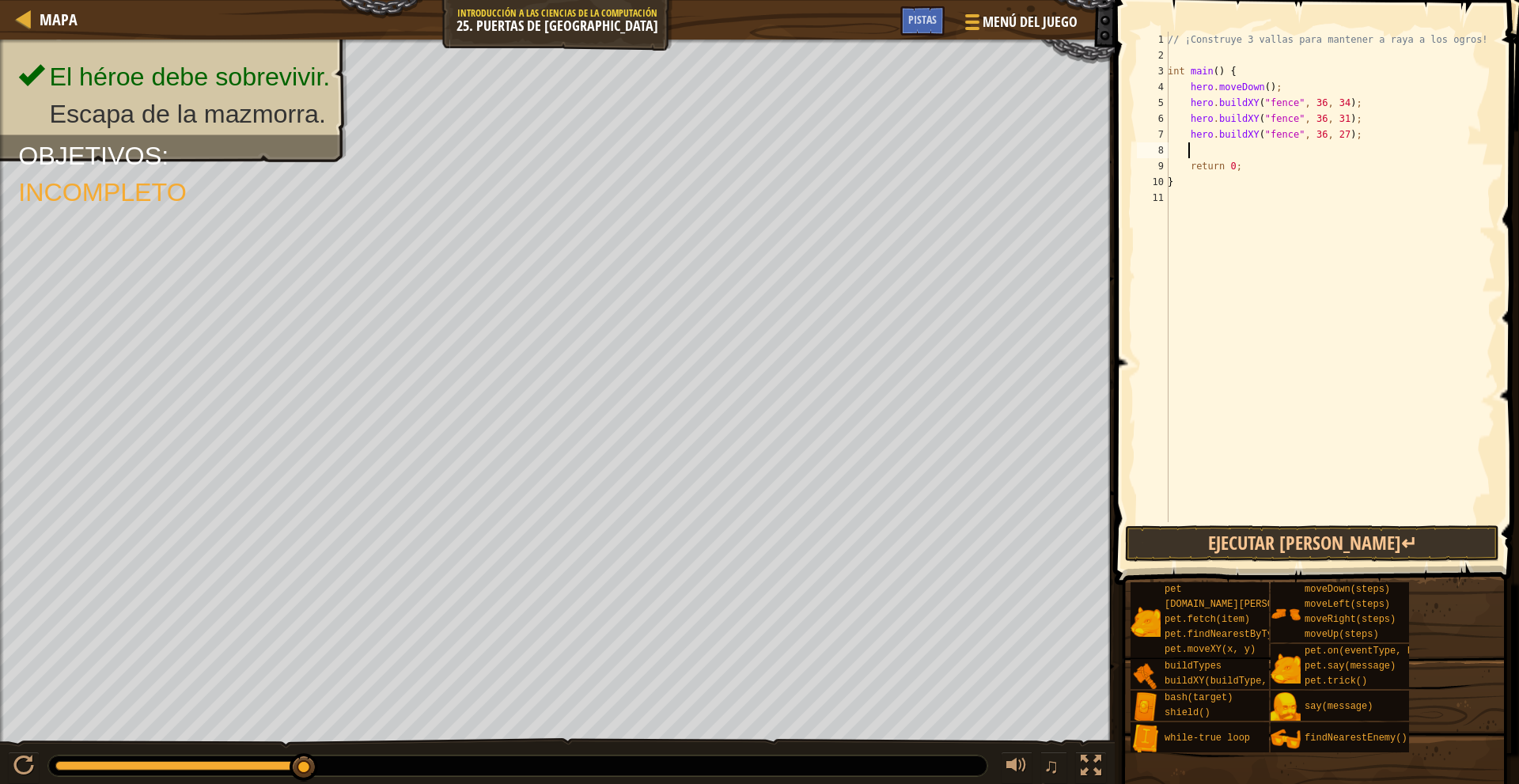
type textarea "m"
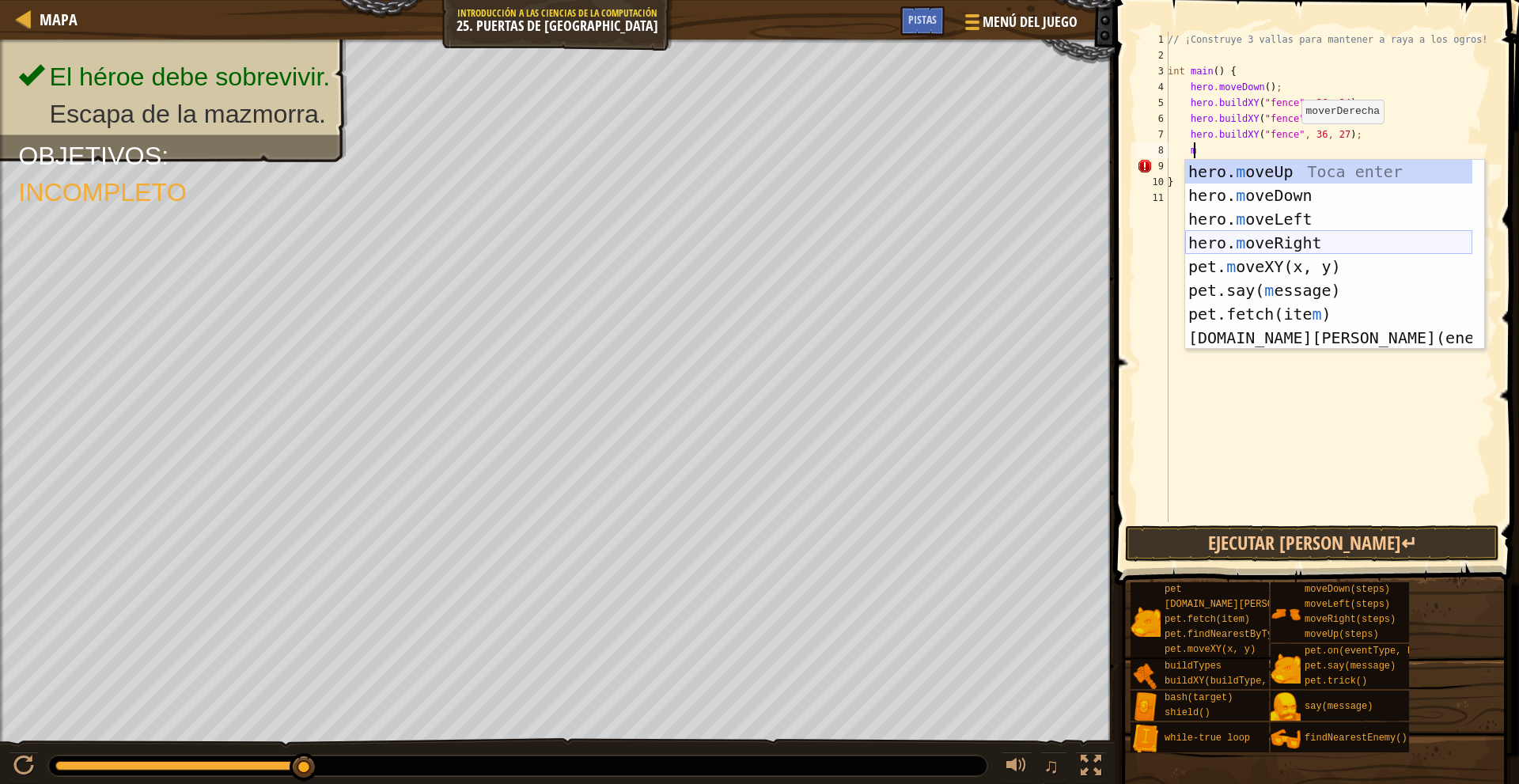
click at [1317, 234] on div "hero. m oveUp Toca enter hero. m oveDown Toca enter hero. m oveLeft Toca enter …" at bounding box center [1328, 278] width 287 height 237
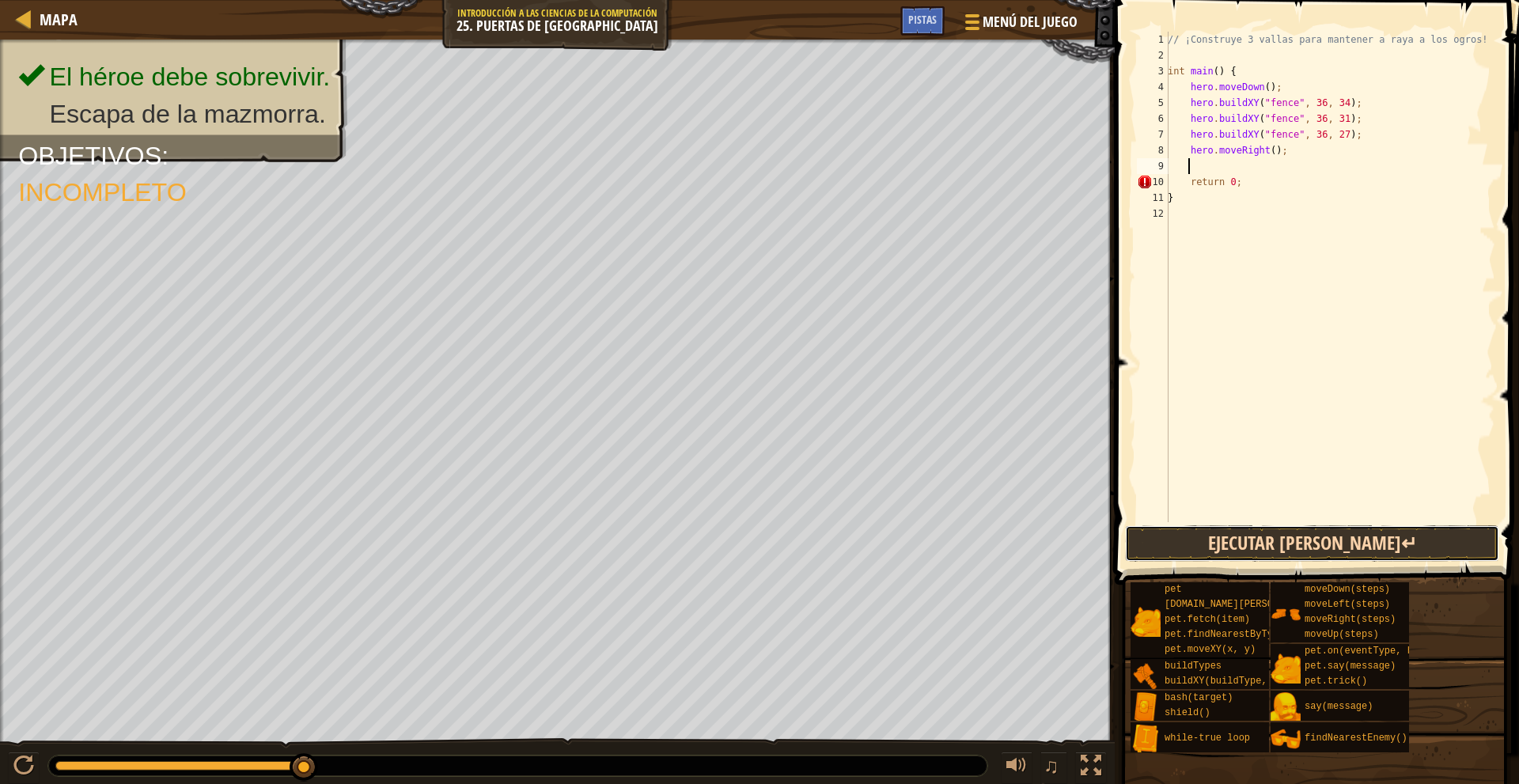
click at [1275, 538] on button "Ejecutar [PERSON_NAME]↵" at bounding box center [1312, 543] width 374 height 36
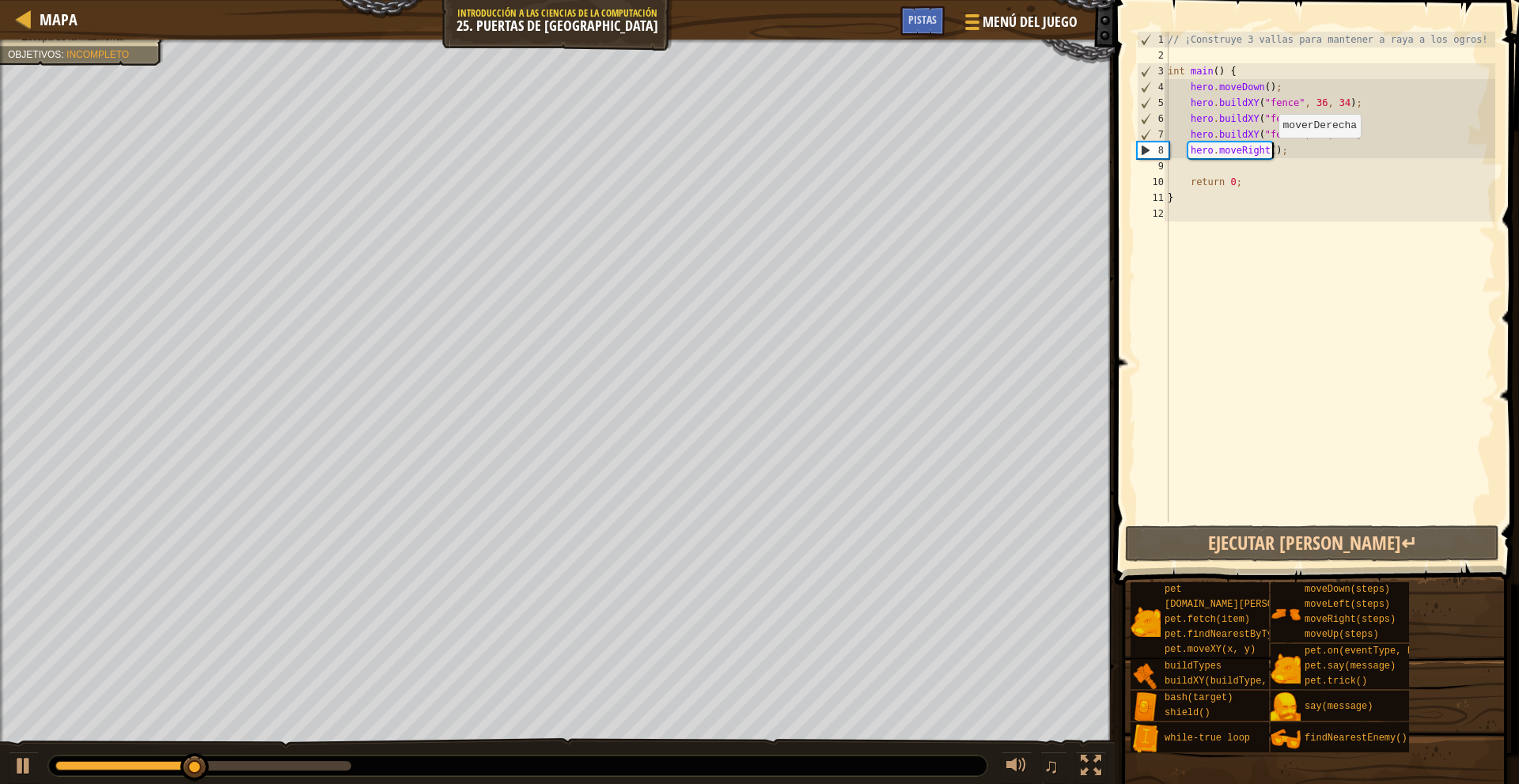
click at [1270, 153] on div "// ¡Construye 3 vallas para mantener a raya a los ogros! int main ( ) { hero . …" at bounding box center [1330, 292] width 331 height 522
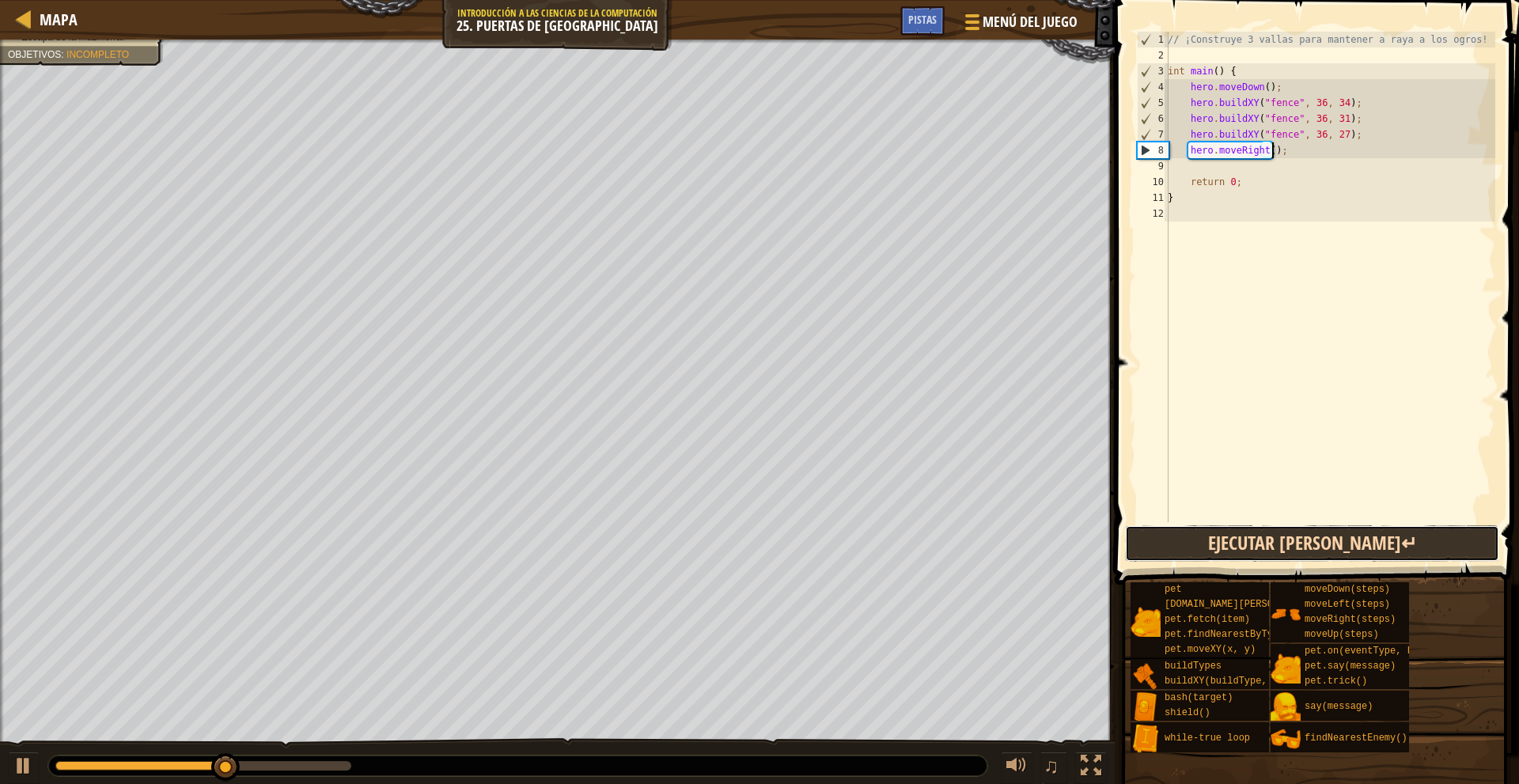
click at [1250, 550] on button "Ejecutar [PERSON_NAME]↵" at bounding box center [1312, 543] width 374 height 36
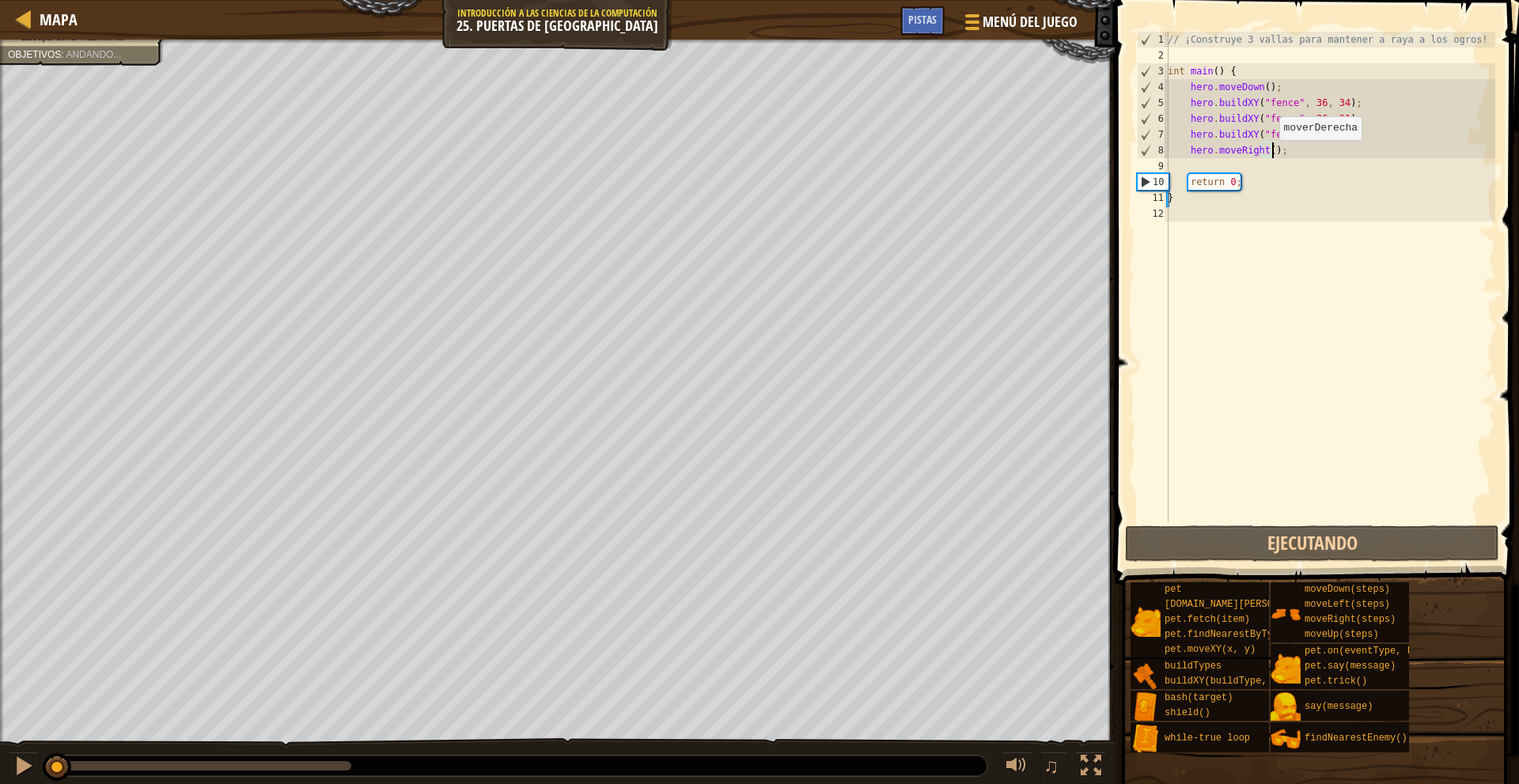
click at [1270, 154] on div "// ¡Construye 3 vallas para mantener a raya a los ogros! int main ( ) { hero . …" at bounding box center [1330, 292] width 331 height 522
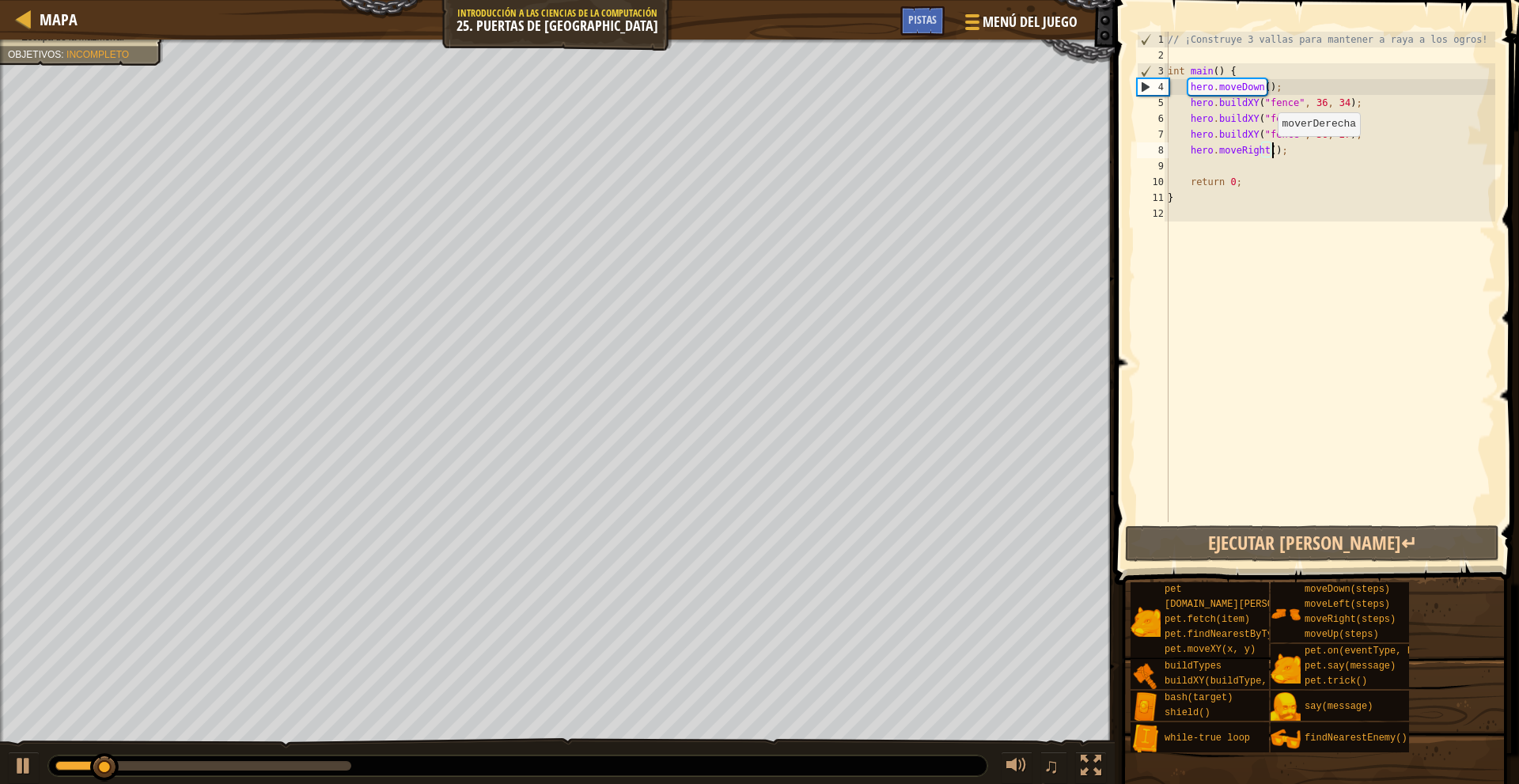
click at [1269, 151] on div "// ¡Construye 3 vallas para mantener a raya a los ogros! int main ( ) { hero . …" at bounding box center [1330, 292] width 331 height 522
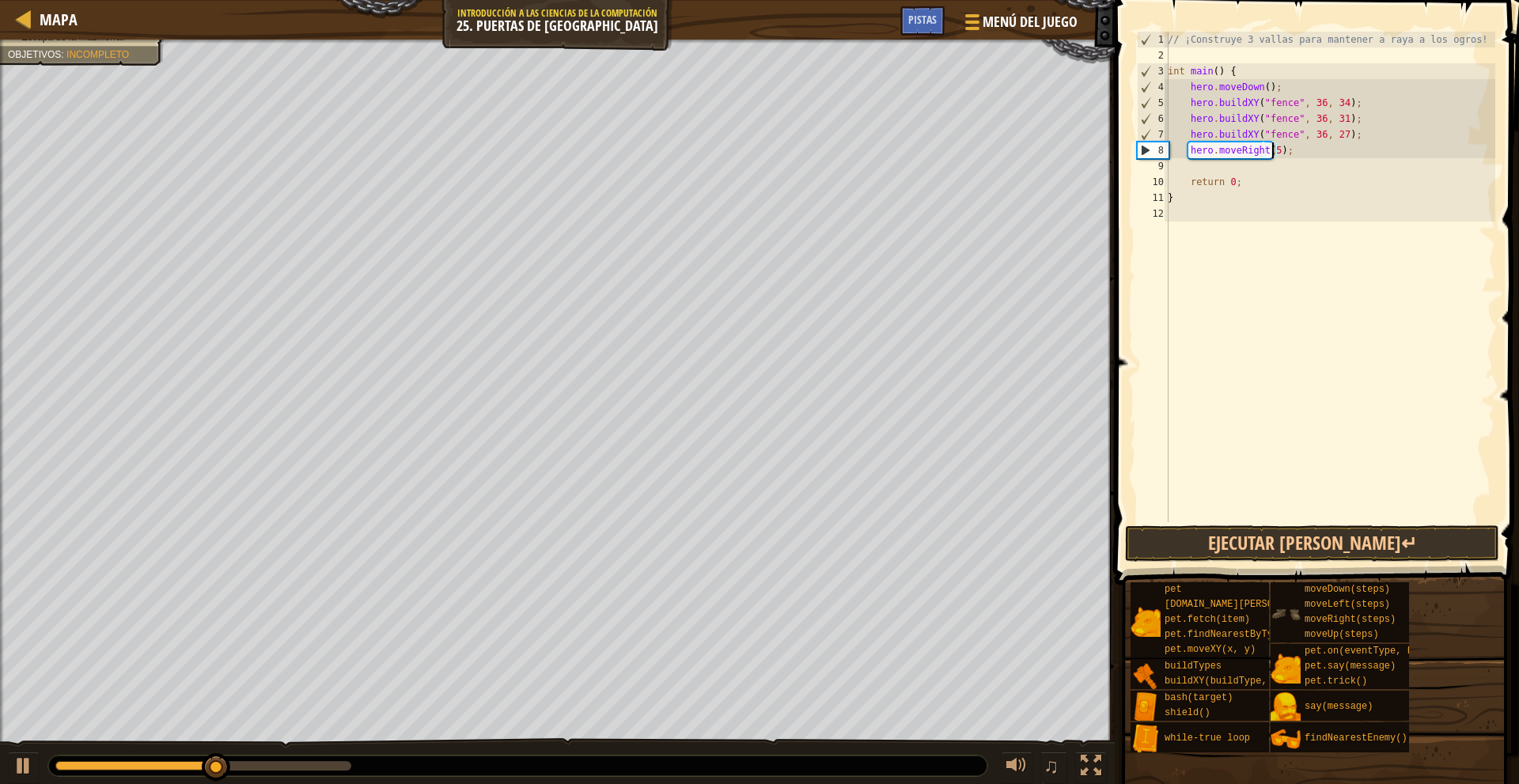
scroll to position [7, 9]
type textarea "hero.moveRight(5);"
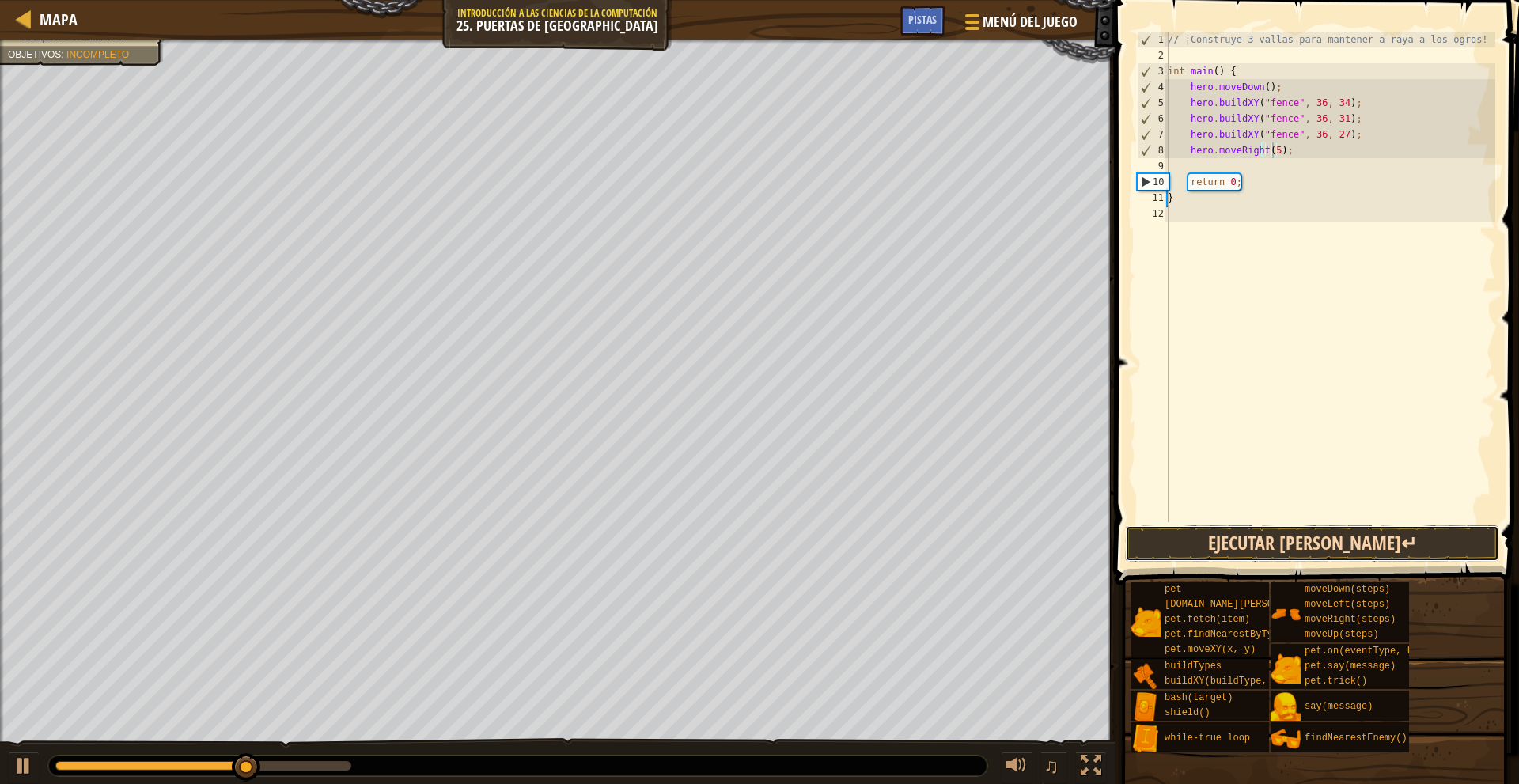
click at [1305, 559] on button "Ejecutar [PERSON_NAME]↵" at bounding box center [1312, 543] width 374 height 36
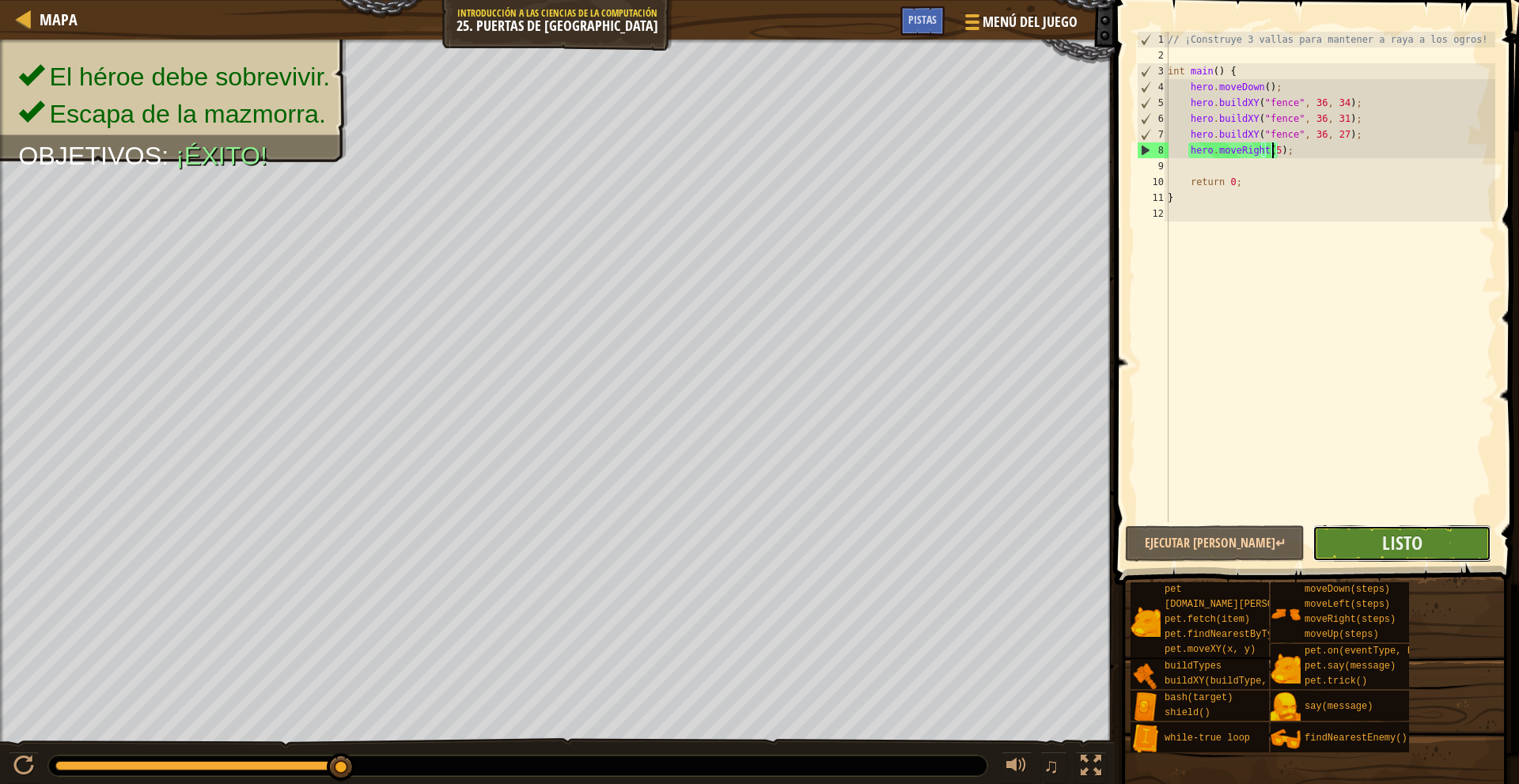
click at [1455, 537] on button "Listo" at bounding box center [1401, 543] width 179 height 36
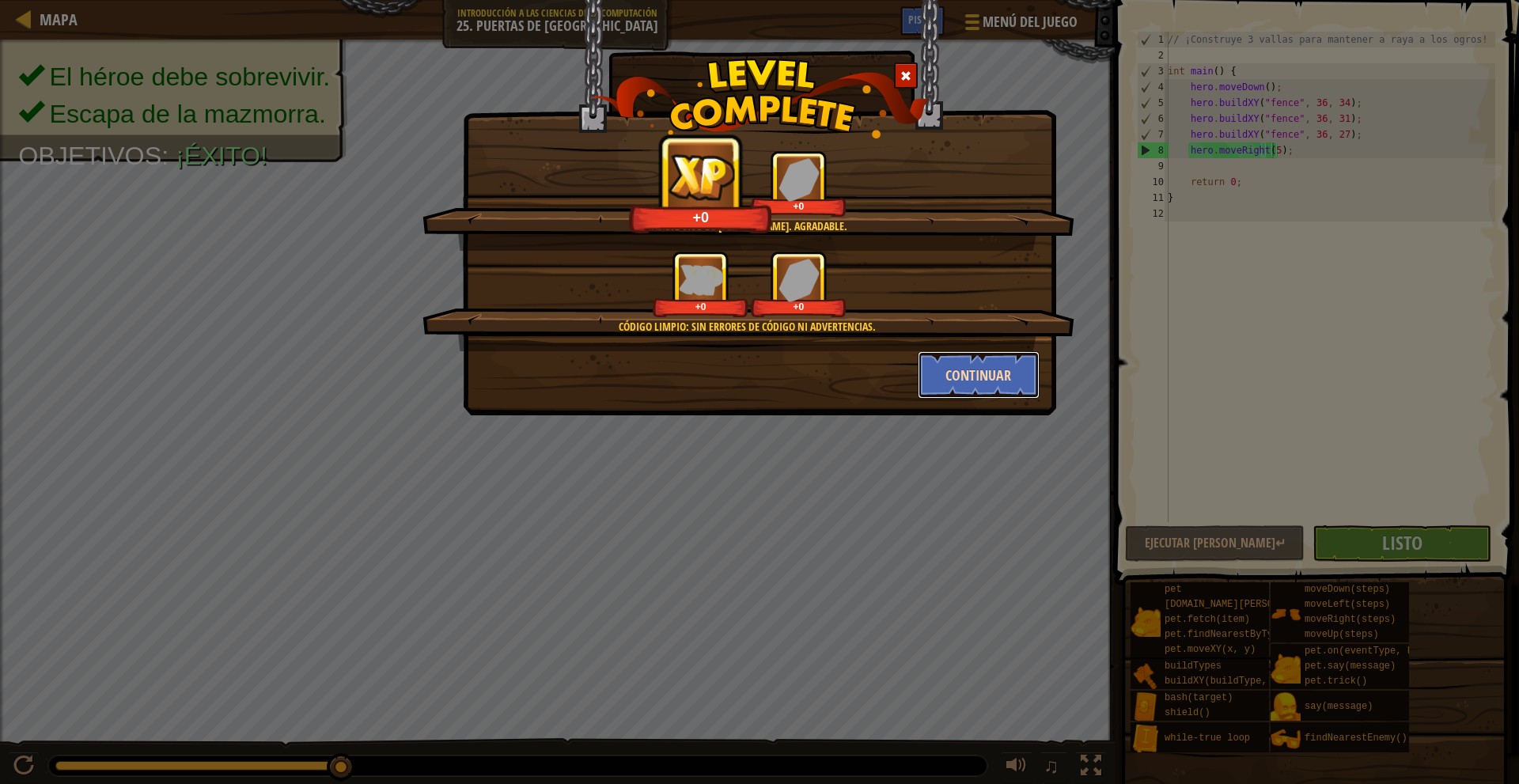
click at [945, 364] on button "Continuar" at bounding box center [978, 375] width 123 height 48
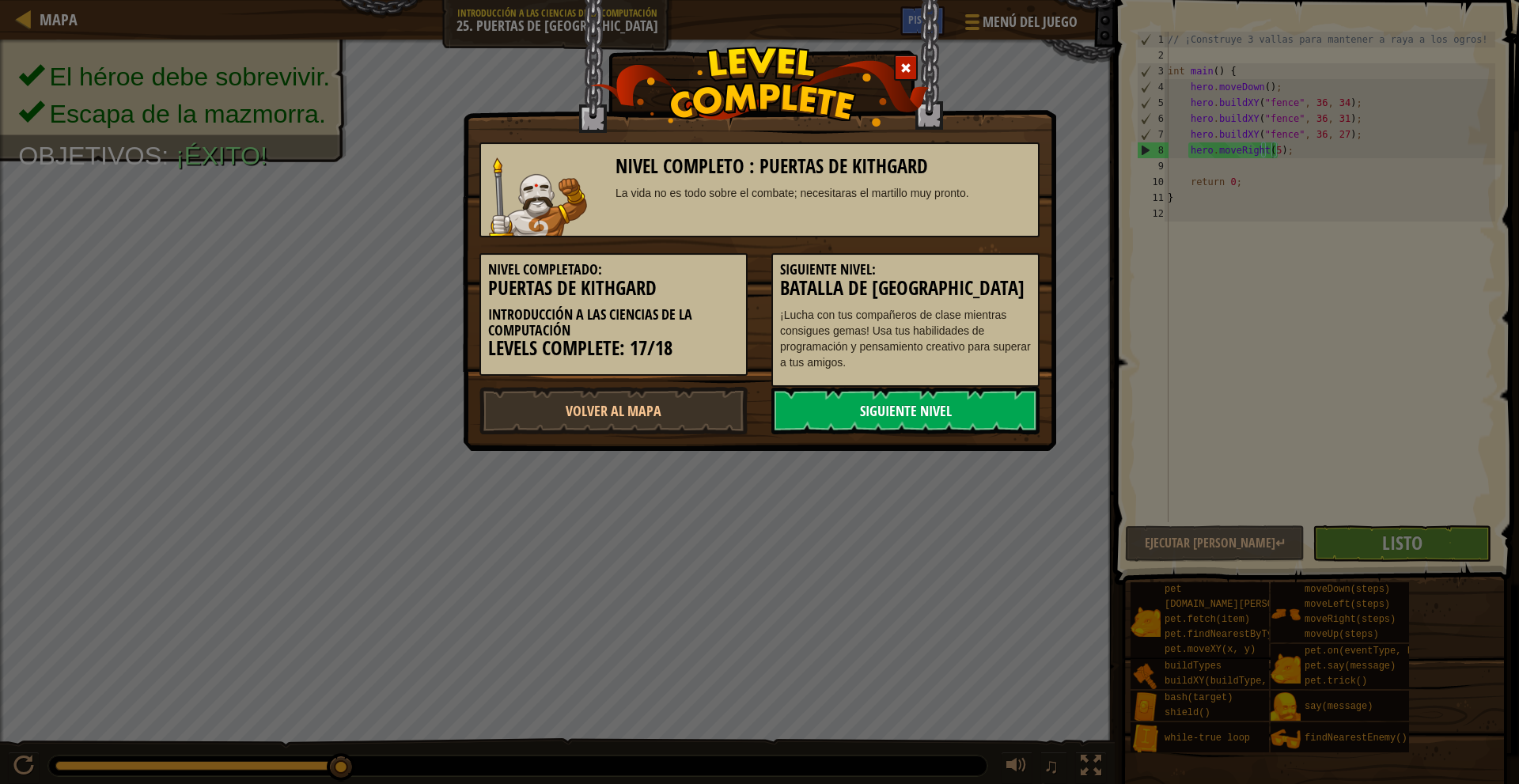
click at [914, 401] on link "Siguiente Nivel" at bounding box center [905, 411] width 268 height 48
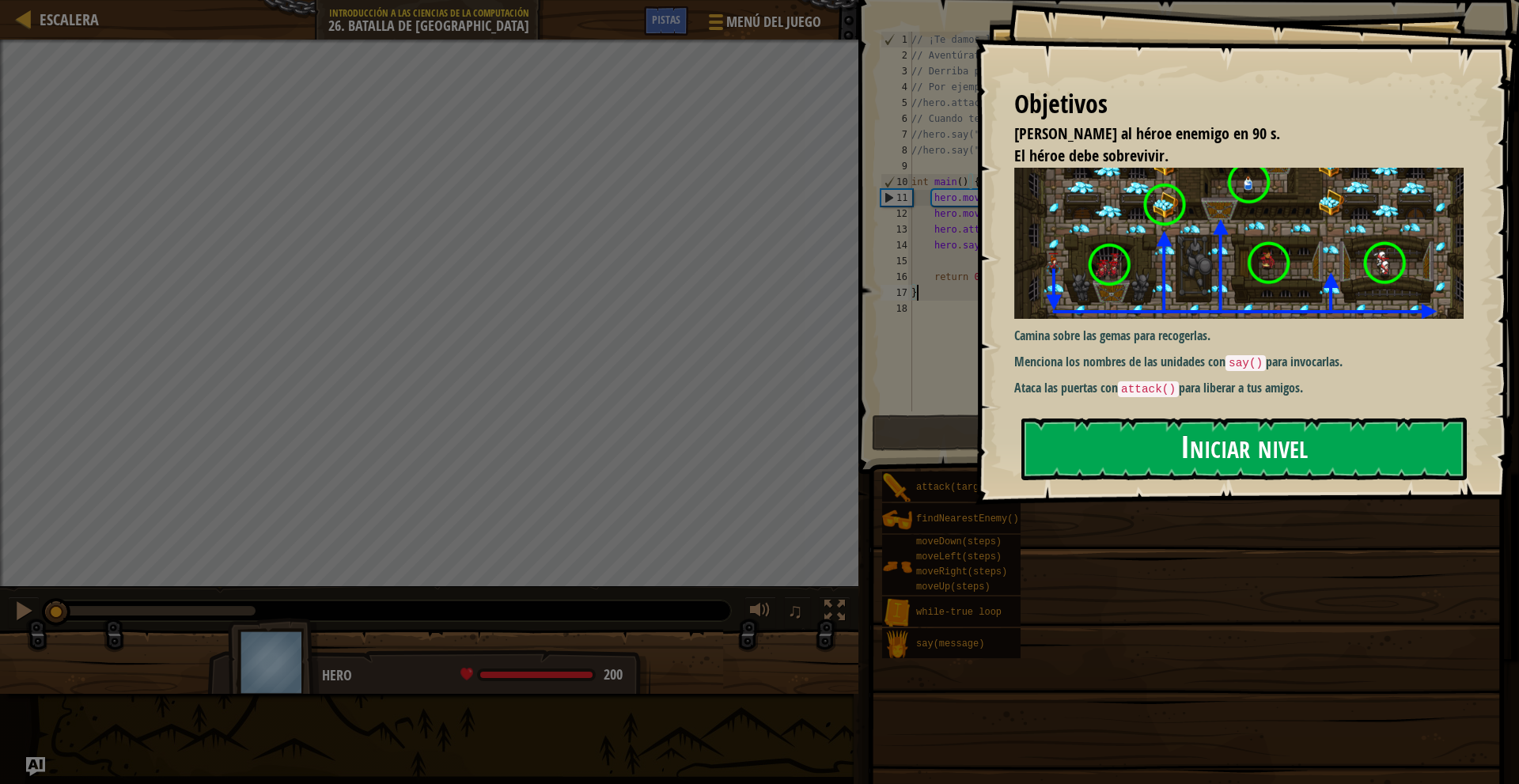
click at [1148, 446] on button "Iniciar nivel" at bounding box center [1243, 449] width 445 height 63
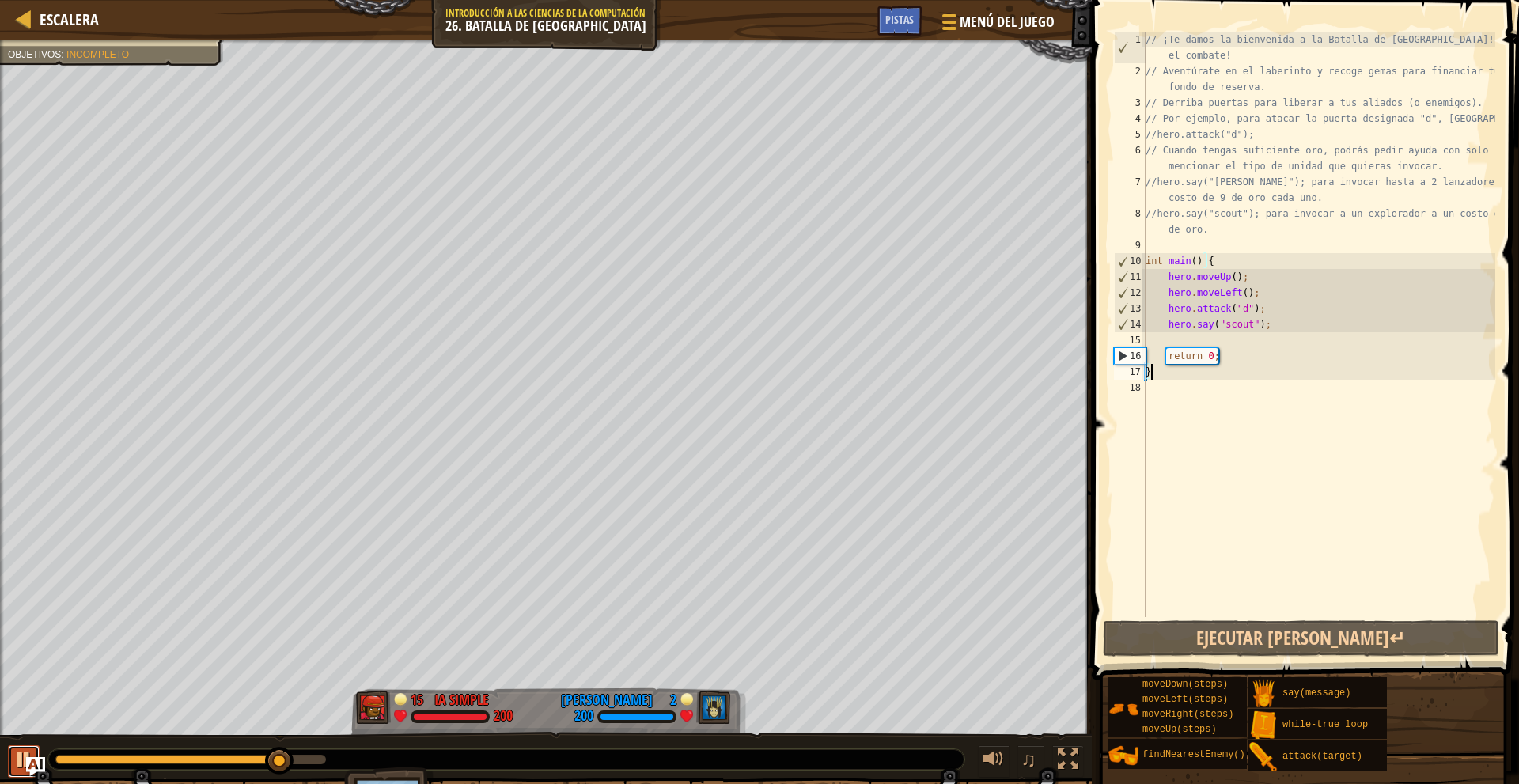
click at [12, 749] on button at bounding box center [24, 761] width 31 height 32
click at [1190, 337] on div "// ¡Te damos la bienvenida a la Batalla de Wakka! ¡Prepárate para el combate! /…" at bounding box center [1318, 347] width 353 height 633
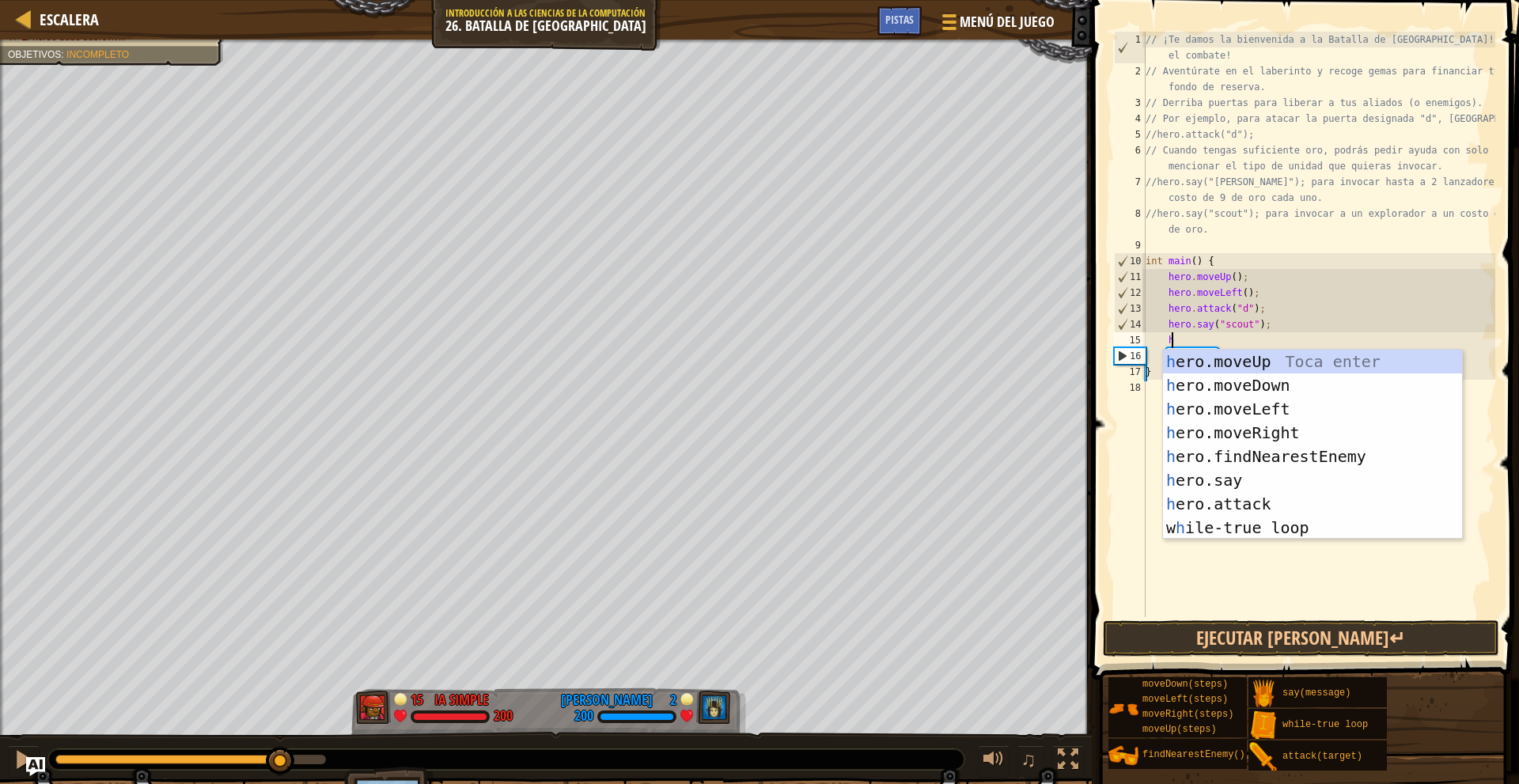
type textarea "he"
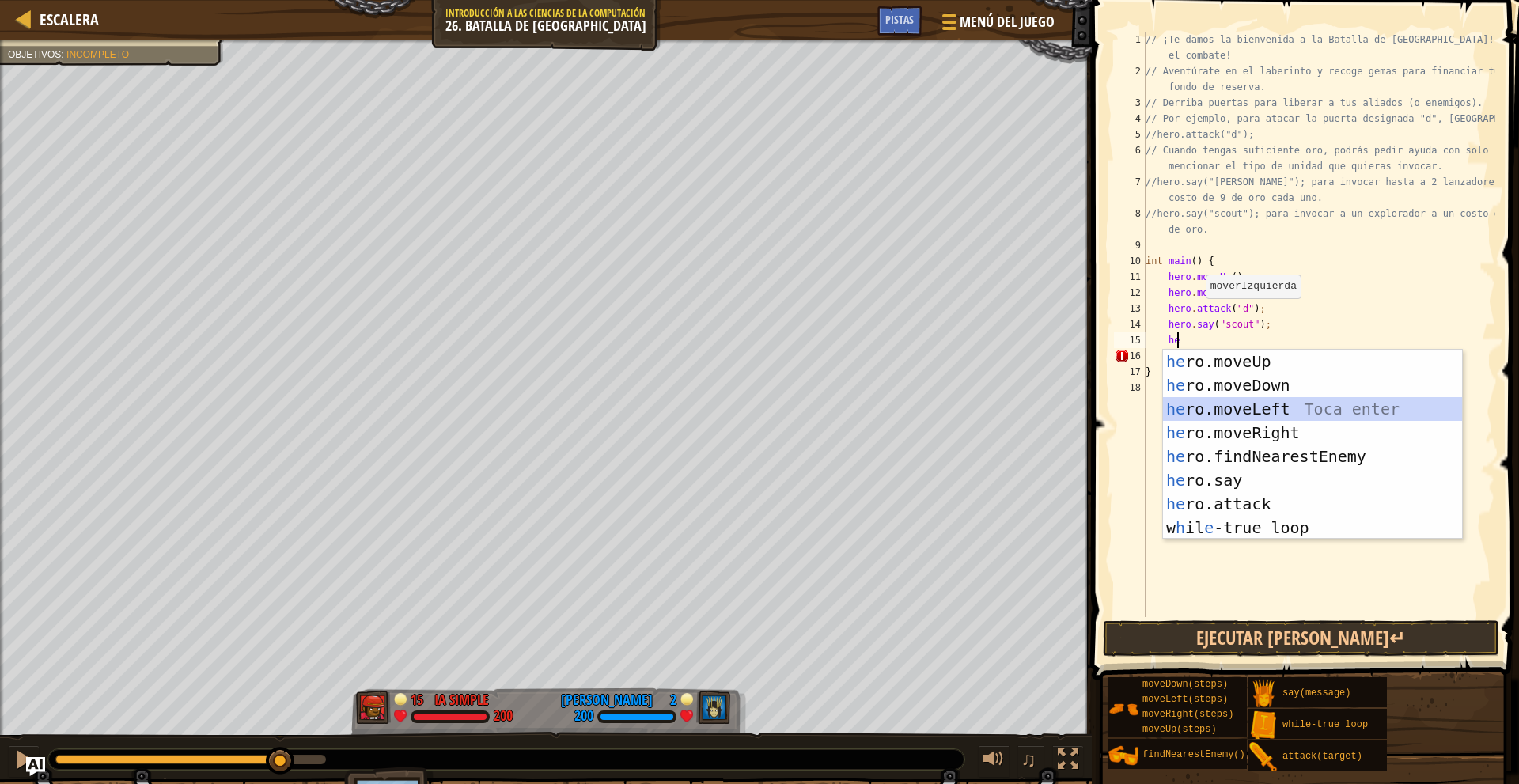
click at [1280, 404] on div "he ro.moveUp Toca enter he ro.moveDown Toca enter he ro.moveLeft Toca enter he …" at bounding box center [1312, 468] width 299 height 237
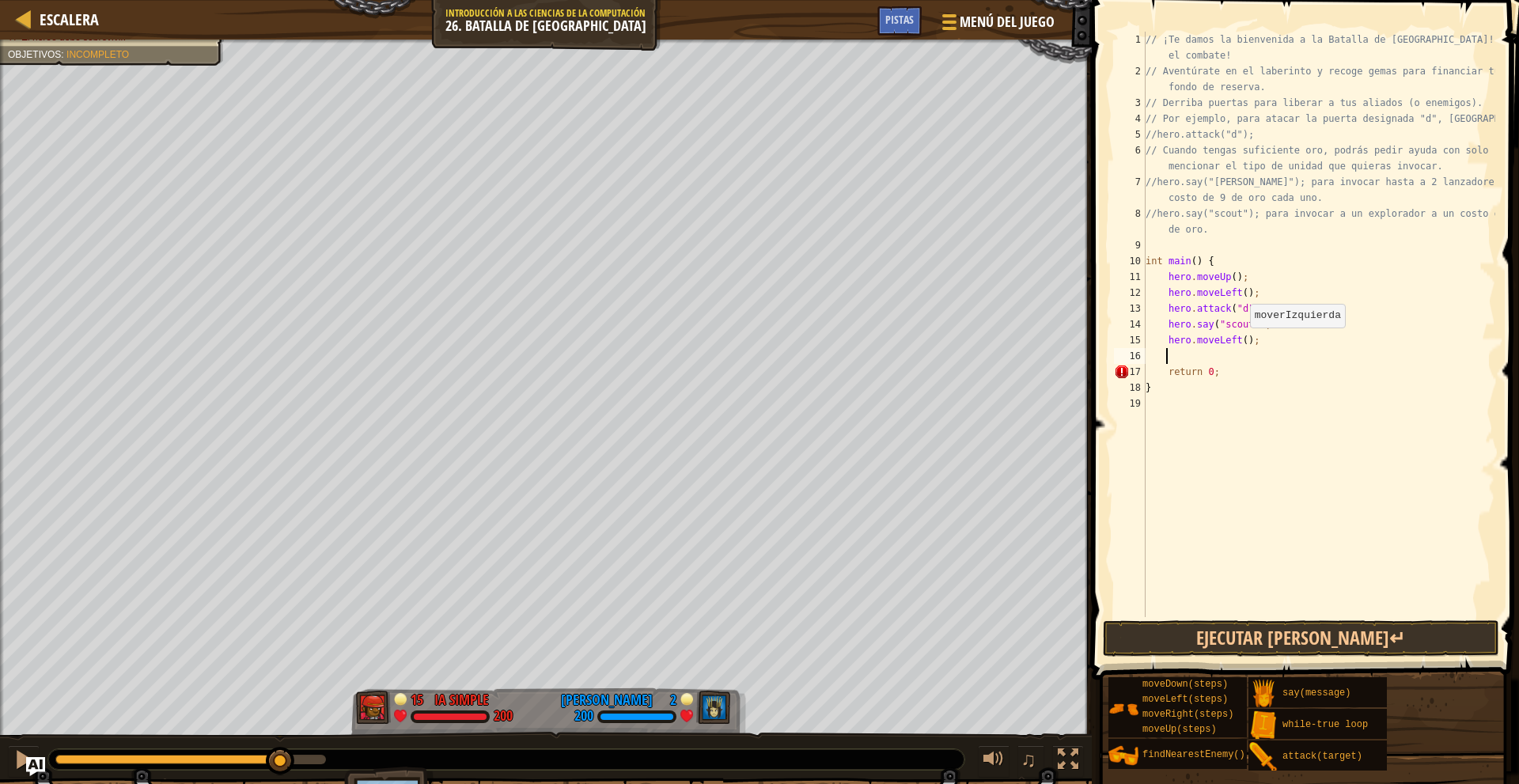
click at [1242, 343] on div "// ¡Te damos la bienvenida a la Batalla de Wakka! ¡Prepárate para el combate! /…" at bounding box center [1318, 347] width 353 height 633
click at [1238, 337] on div "// ¡Te damos la bienvenida a la Batalla de Wakka! ¡Prepárate para el combate! /…" at bounding box center [1318, 347] width 353 height 633
click at [1277, 333] on div "// ¡Te damos la bienvenida a la Batalla de Wakka! ¡Prepárate para el combate! /…" at bounding box center [1318, 347] width 353 height 633
click at [1243, 338] on div "// ¡Te damos la bienvenida a la Batalla de Wakka! ¡Prepárate para el combate! /…" at bounding box center [1318, 347] width 353 height 633
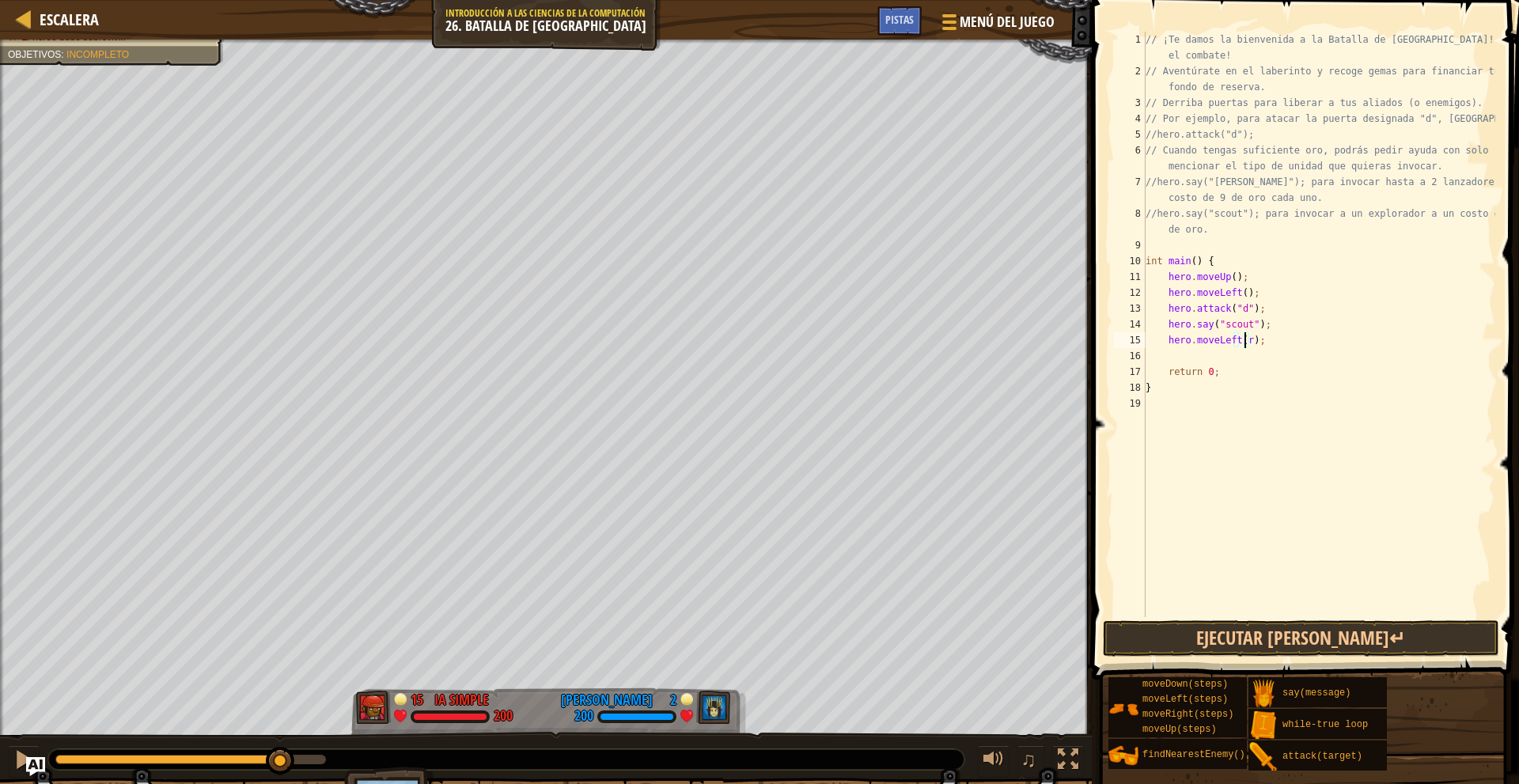
type textarea "hero.moveLeft(3);"
click at [1283, 337] on div "// ¡Te damos la bienvenida a la Batalla de Wakka! ¡Prepárate para el combate! /…" at bounding box center [1318, 347] width 353 height 633
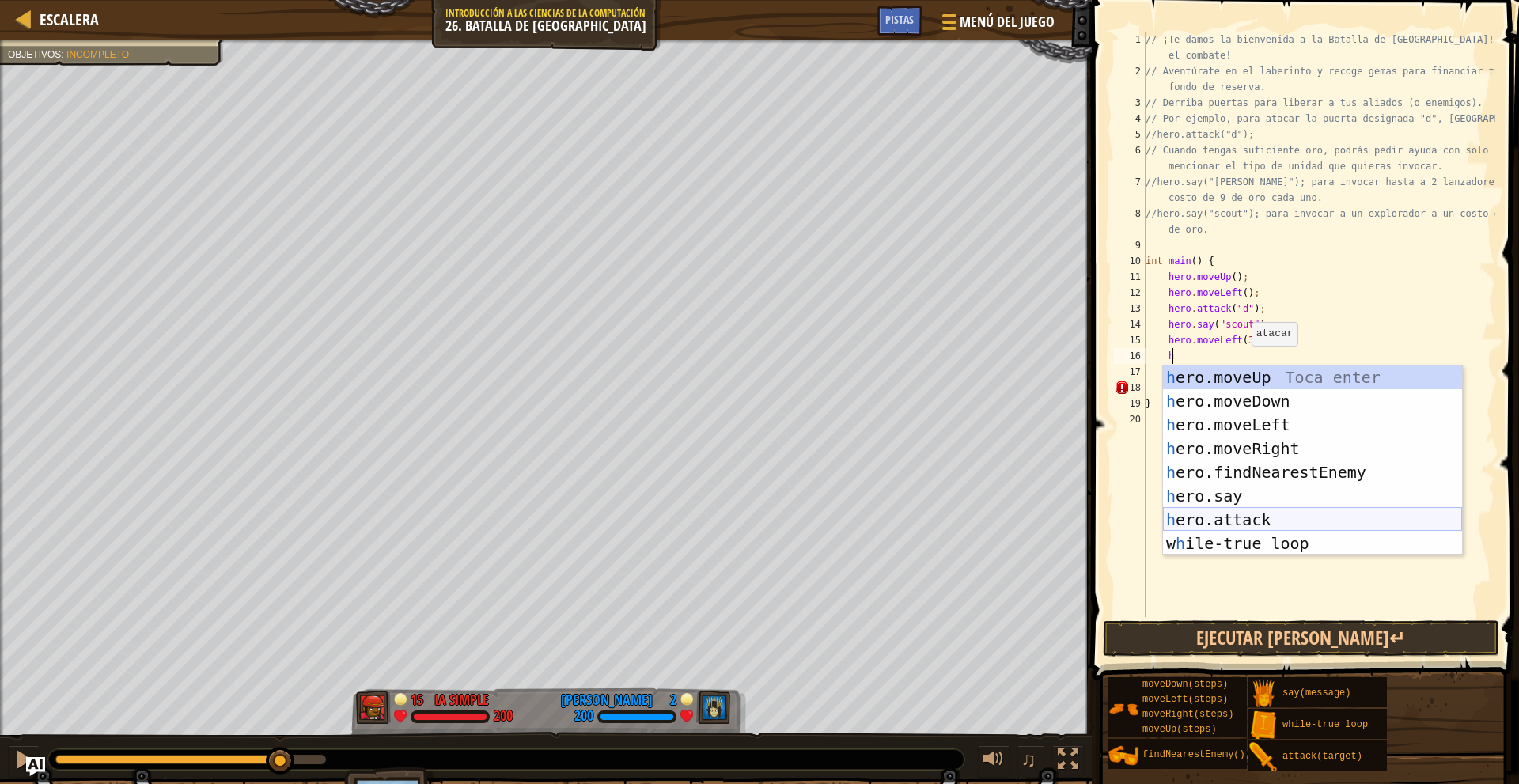
click at [1275, 516] on div "h ero.moveUp Toca enter h ero.moveDown Toca enter h ero.moveLeft Toca enter h e…" at bounding box center [1312, 484] width 299 height 237
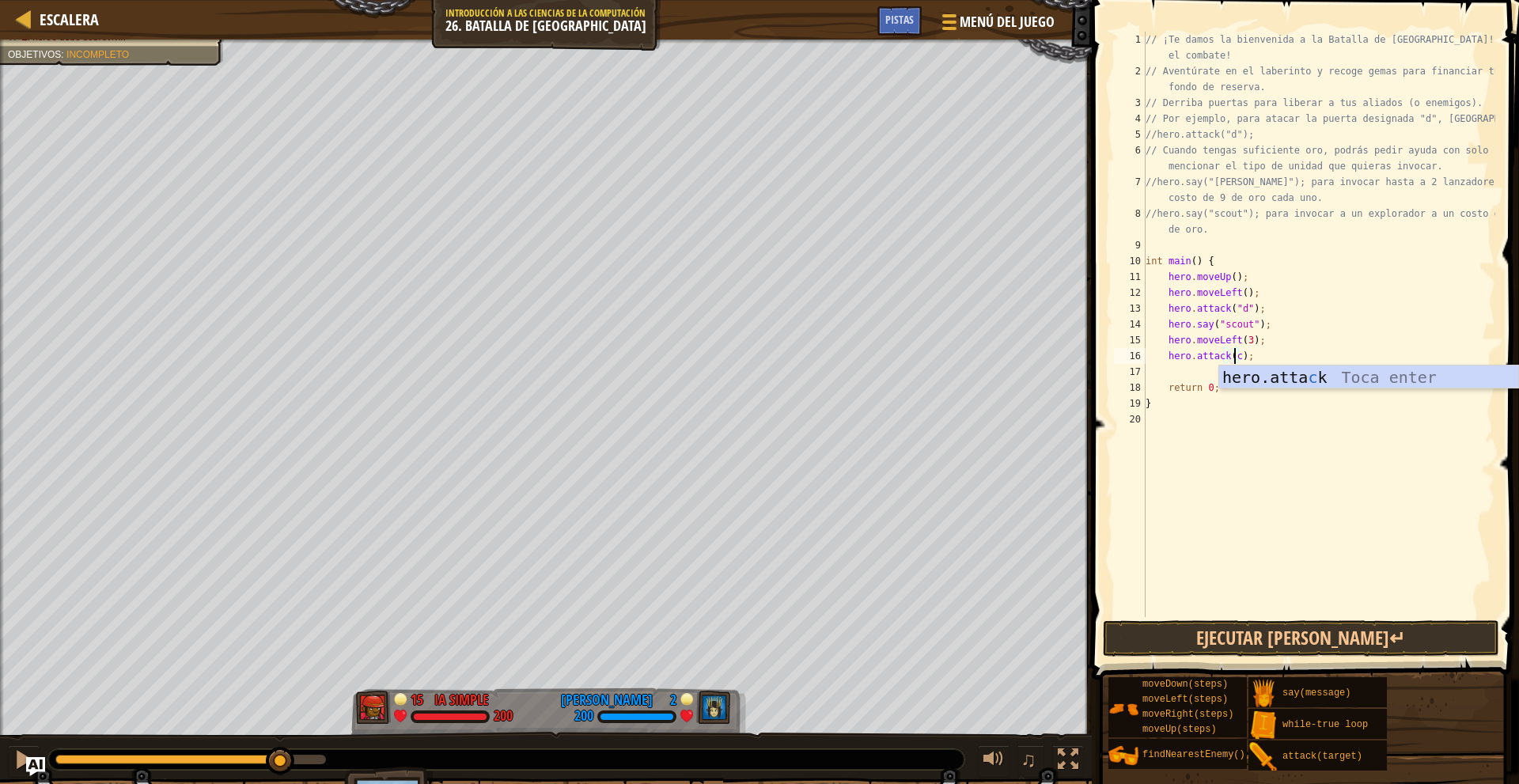
scroll to position [7, 7]
type textarea "hero.attack("c");"
click at [1276, 358] on div "// ¡Te damos la bienvenida a la Batalla de Wakka! ¡Prepárate para el combate! /…" at bounding box center [1318, 347] width 353 height 633
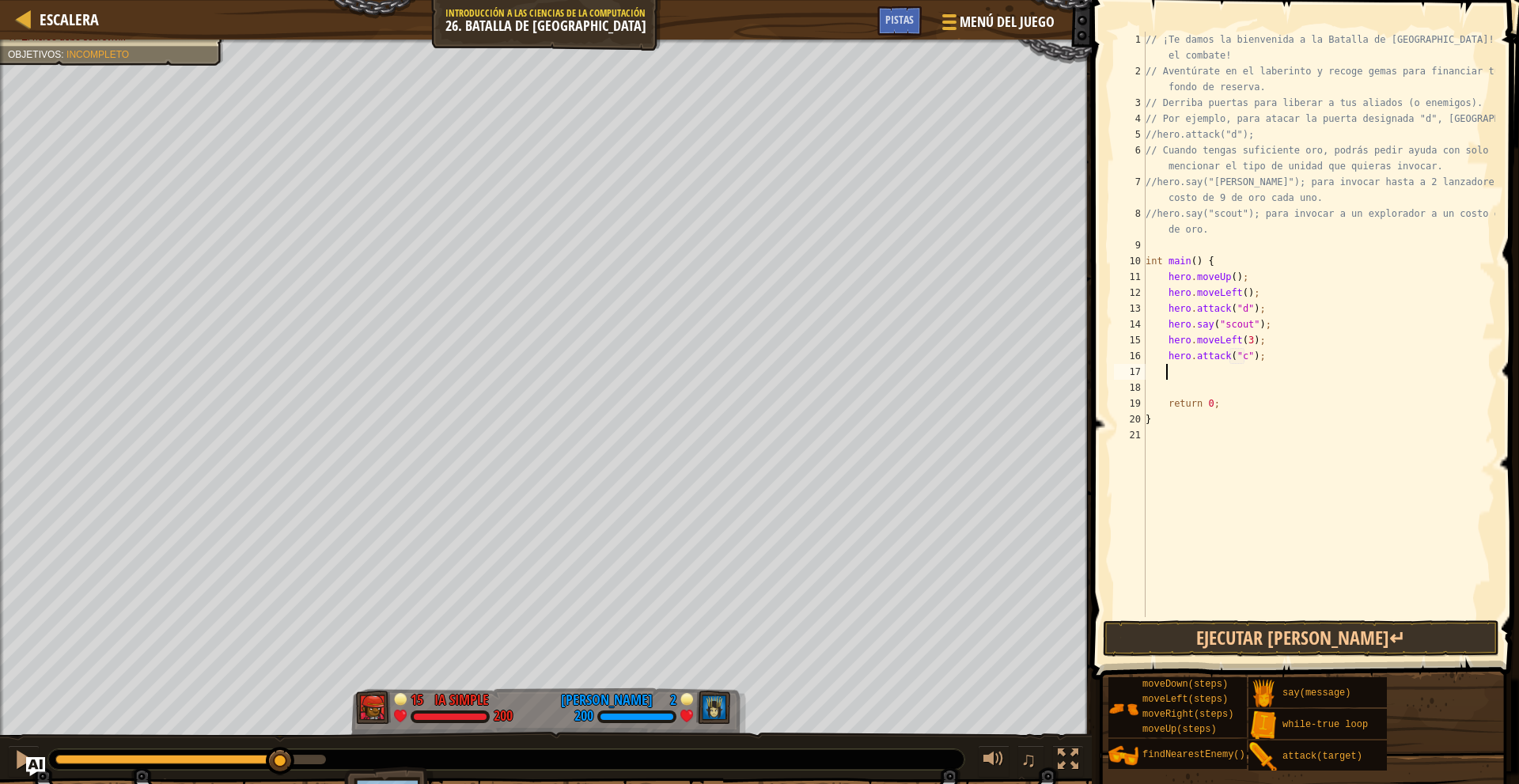
type textarea "h"
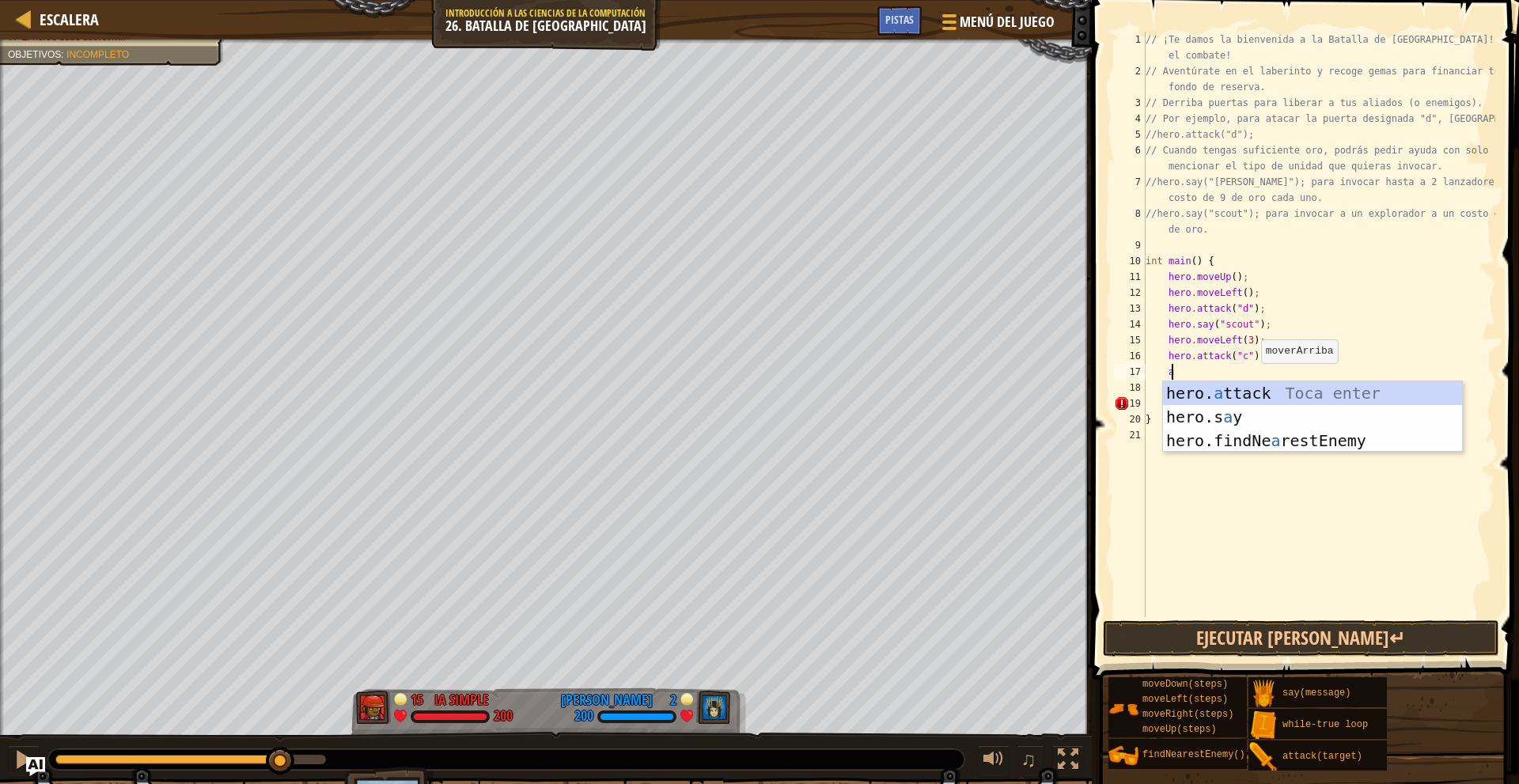
click at [1273, 395] on div "hero. a ttack Toca enter hero.s a y Toca enter hero.findNe a restEnemy Toca ent…" at bounding box center [1312, 440] width 299 height 118
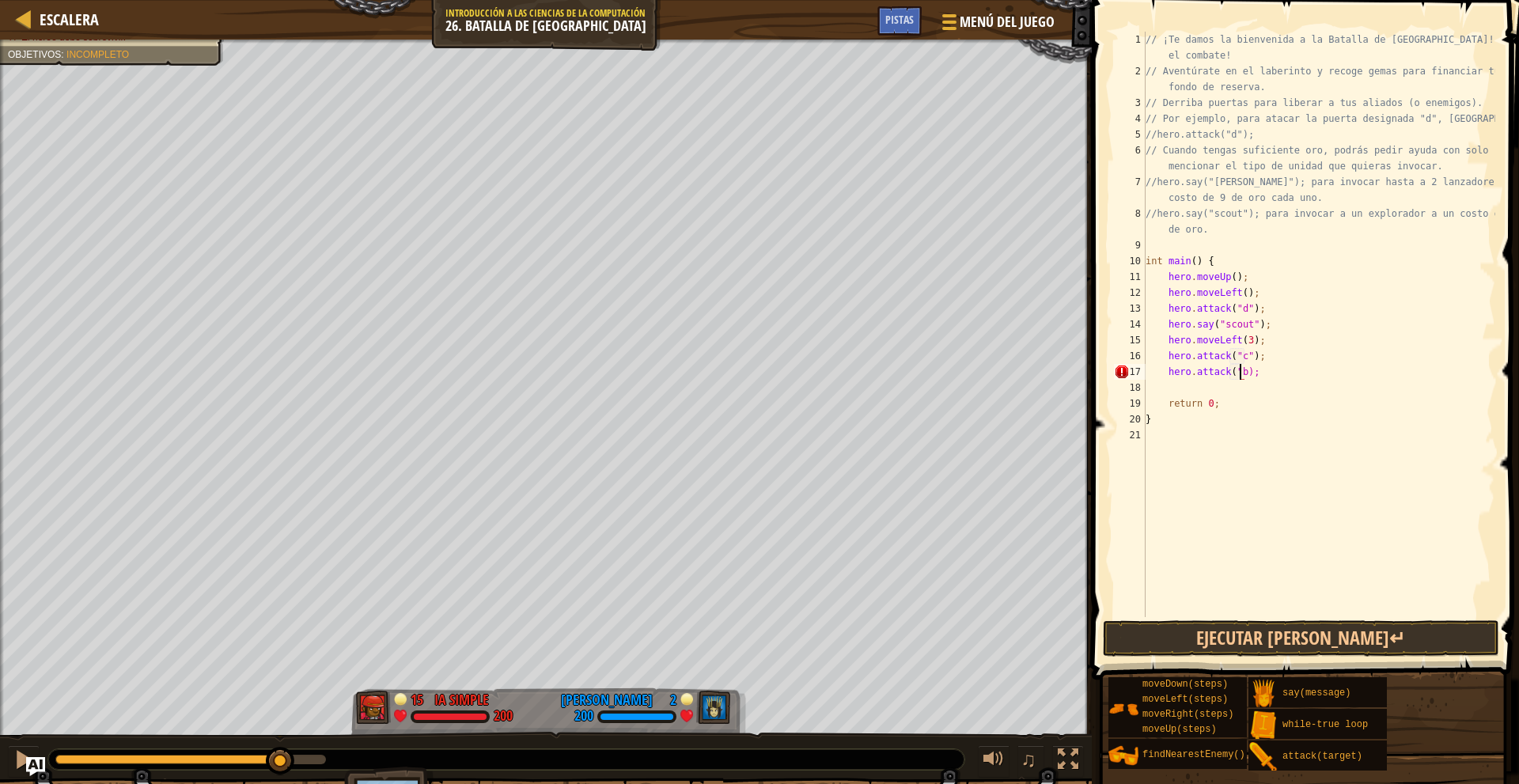
scroll to position [7, 8]
click at [1197, 640] on button "Ejecutar [PERSON_NAME]↵" at bounding box center [1301, 638] width 397 height 36
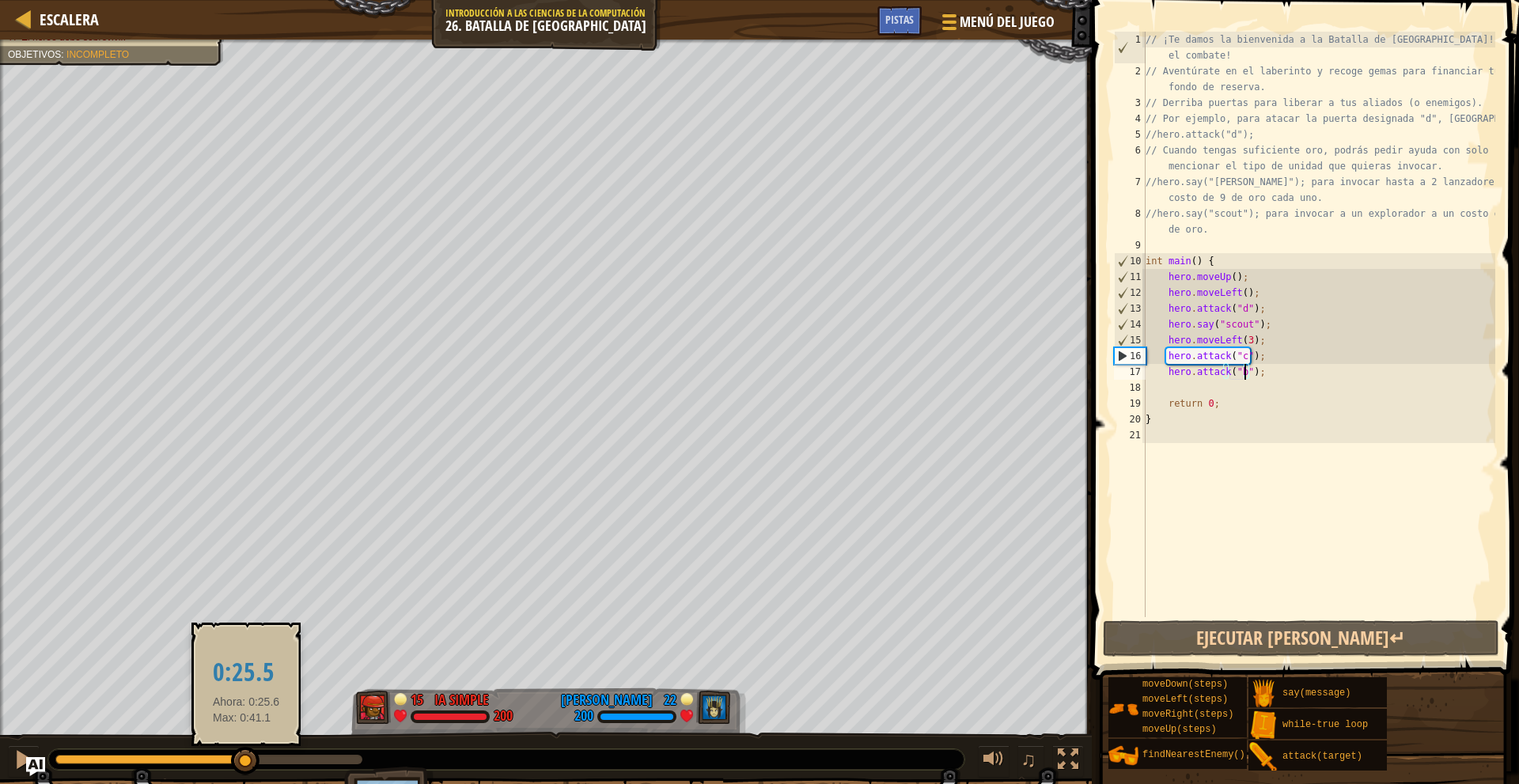
drag, startPoint x: 106, startPoint y: 751, endPoint x: 252, endPoint y: 763, distance: 146.5
click at [252, 763] on div at bounding box center [245, 760] width 29 height 29
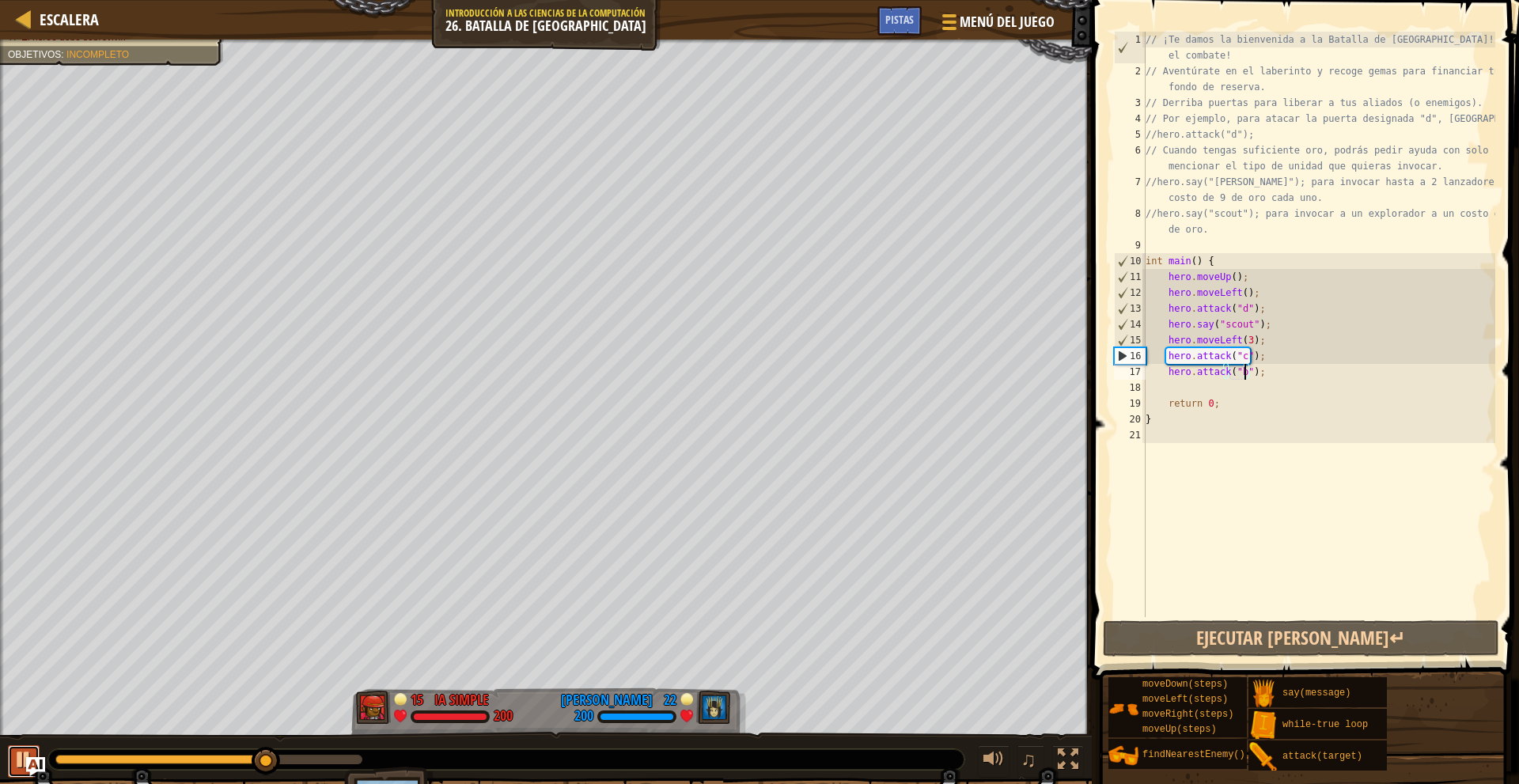
click at [30, 753] on div at bounding box center [23, 758] width 21 height 21
click at [1244, 339] on div "// ¡Te damos la bienvenida a la Batalla de Wakka! ¡Prepárate para el combate! /…" at bounding box center [1318, 347] width 353 height 633
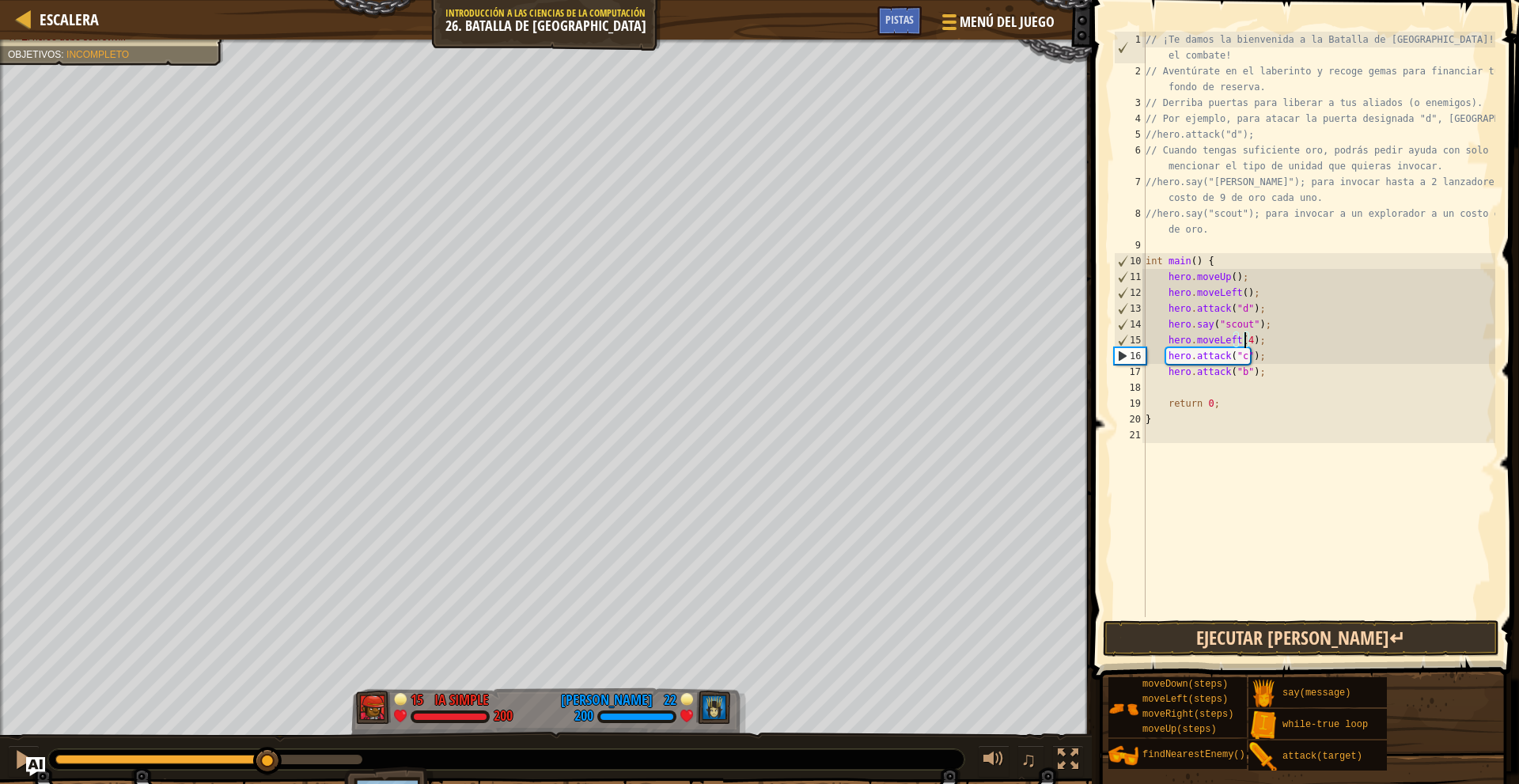
type textarea "hero.moveLeft(4);"
click at [1292, 651] on button "Ejecutar [PERSON_NAME]↵" at bounding box center [1301, 638] width 397 height 36
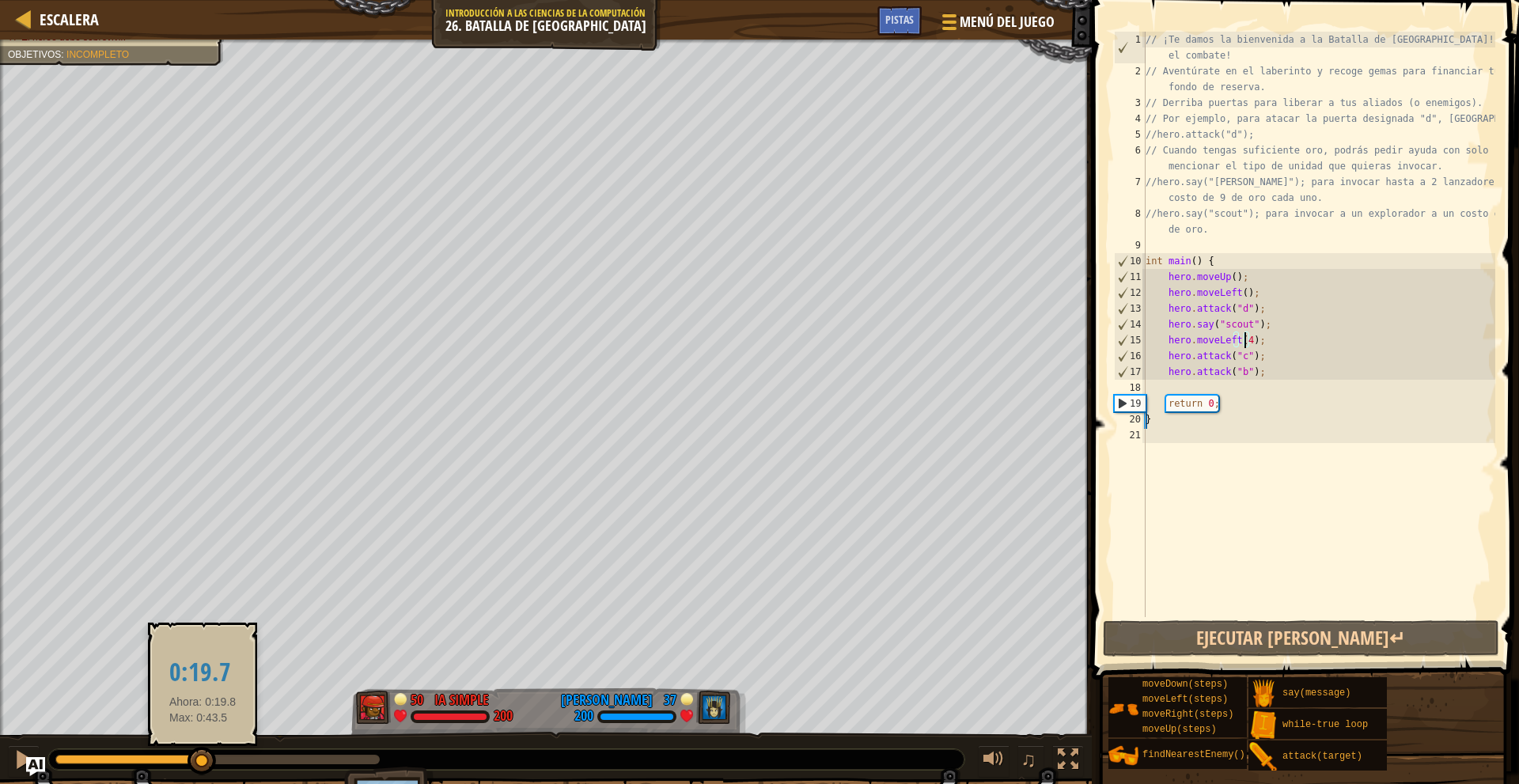
drag, startPoint x: 132, startPoint y: 760, endPoint x: 202, endPoint y: 758, distance: 70.0
click at [202, 758] on div at bounding box center [202, 760] width 29 height 29
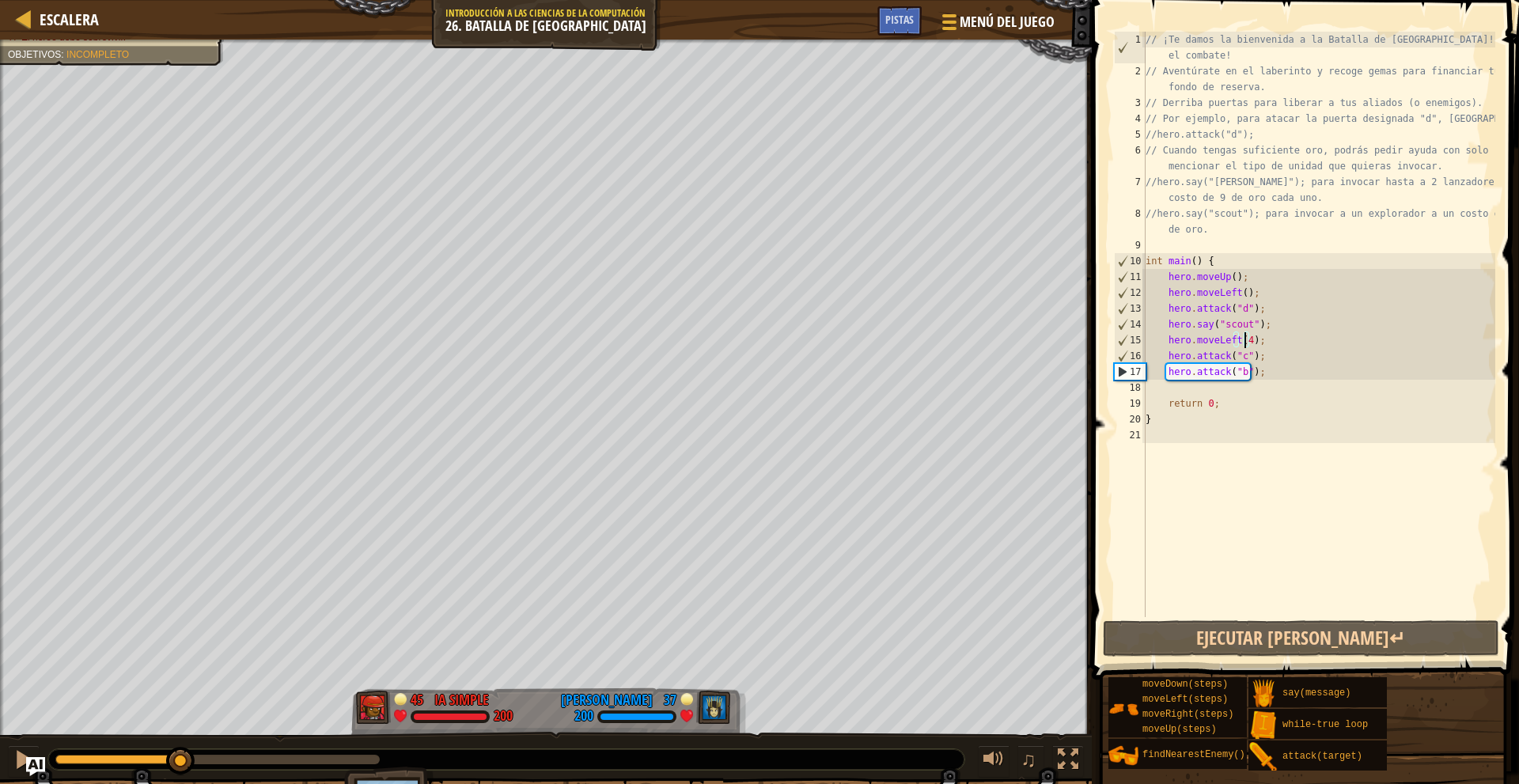
drag, startPoint x: 250, startPoint y: 754, endPoint x: 181, endPoint y: 740, distance: 70.4
click at [181, 740] on div "♫" at bounding box center [546, 755] width 1092 height 48
click at [1254, 387] on div "// ¡Te damos la bienvenida a la Batalla de Wakka! ¡Prepárate para el combate! /…" at bounding box center [1318, 347] width 353 height 633
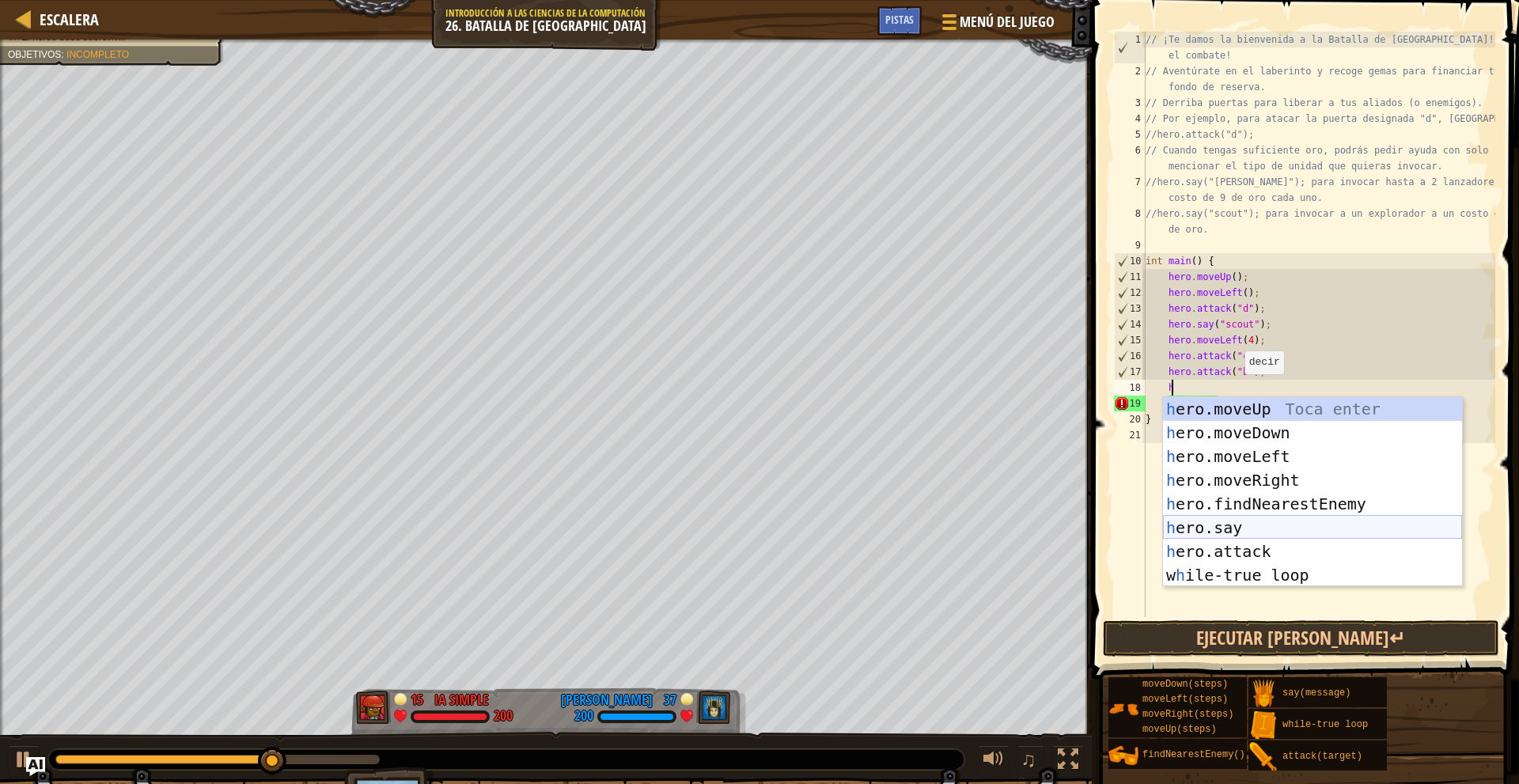
click at [1257, 524] on div "h ero.moveUp Toca enter h ero.moveDown Toca enter h ero.moveLeft Toca enter h e…" at bounding box center [1312, 516] width 299 height 237
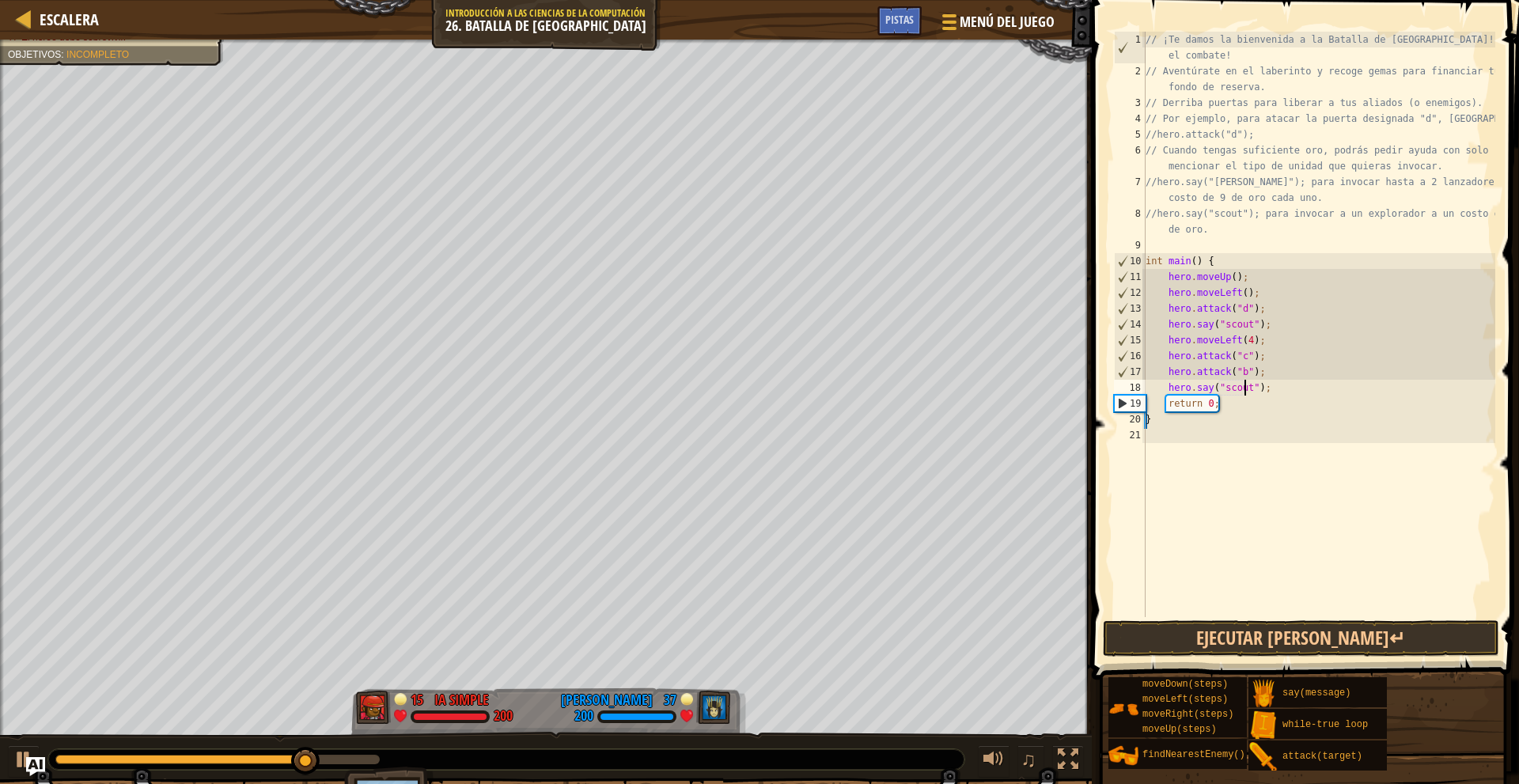
scroll to position [7, 8]
type textarea "hero.say("scout");"
click at [1262, 639] on button "Ejecutar [PERSON_NAME]↵" at bounding box center [1301, 638] width 397 height 36
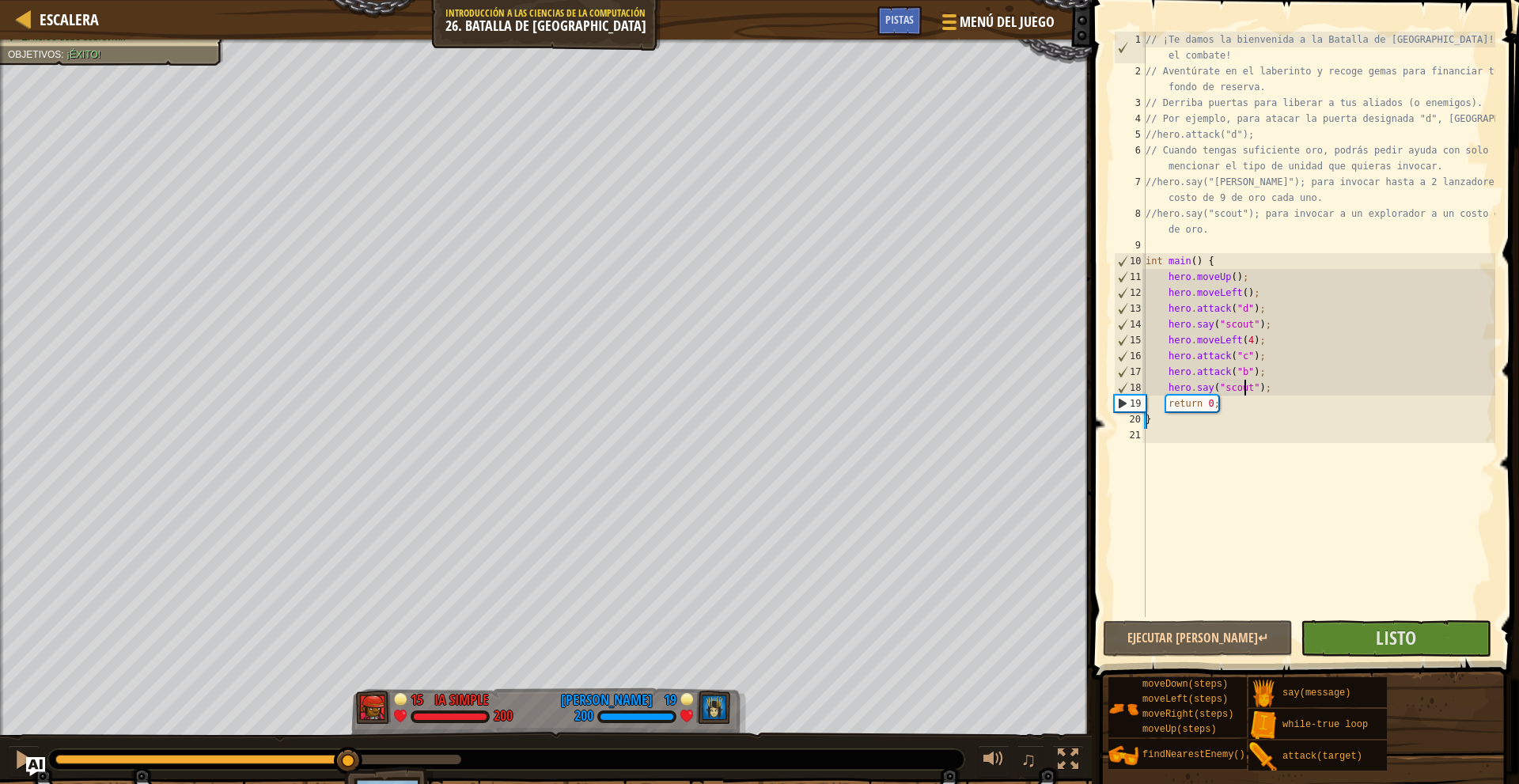
drag, startPoint x: 239, startPoint y: 759, endPoint x: 349, endPoint y: 771, distance: 110.7
click at [349, 771] on div "Derrota al héroe enemigo en 90 s. El héroe debe sobrevivir. Objetivos : ¡Éxito!…" at bounding box center [760, 441] width 1519 height 803
click at [18, 761] on div at bounding box center [23, 758] width 21 height 21
click at [1281, 390] on div "// ¡Te damos la bienvenida a la Batalla de Wakka! ¡Prepárate para el combate! /…" at bounding box center [1318, 347] width 353 height 633
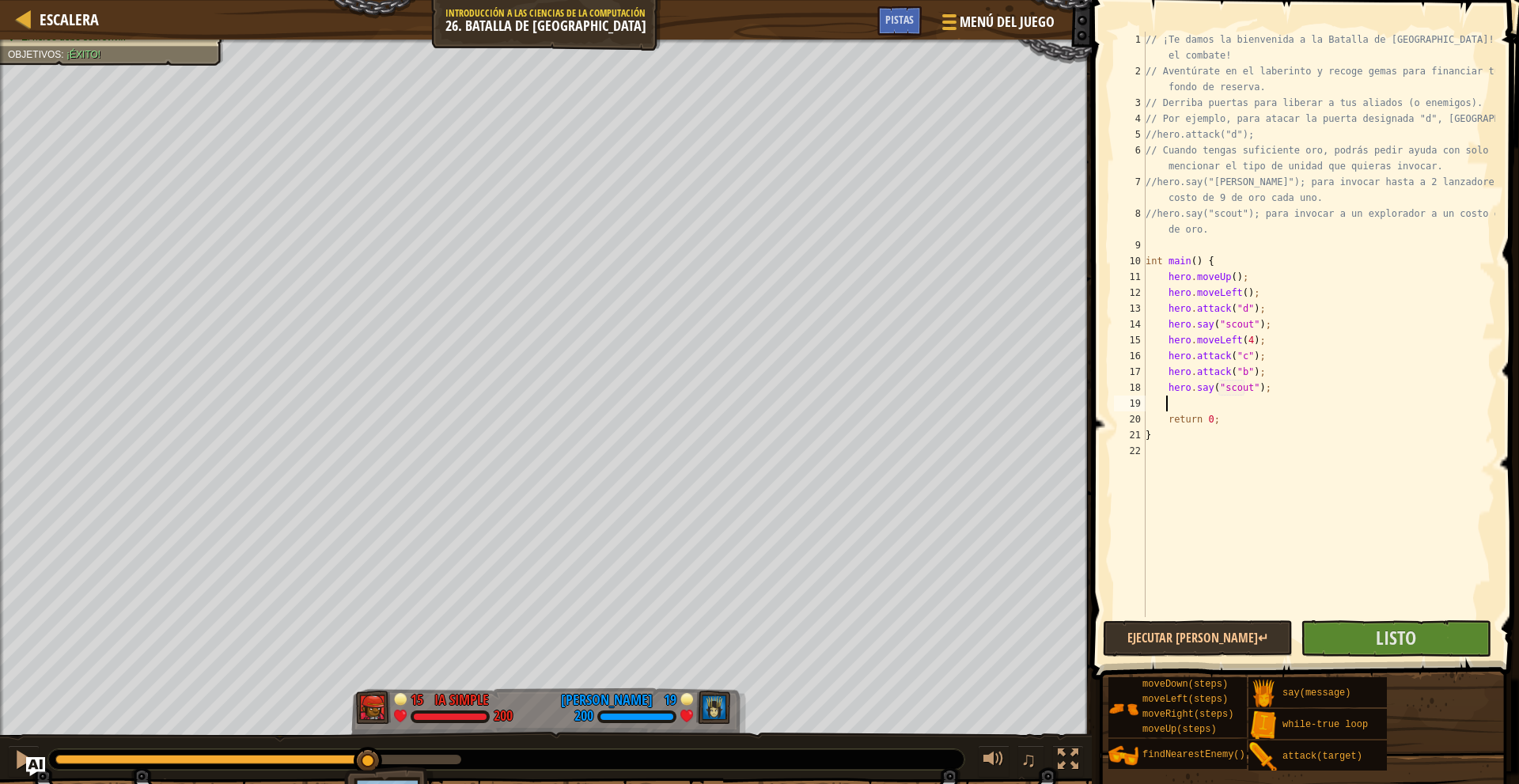
type textarea "h"
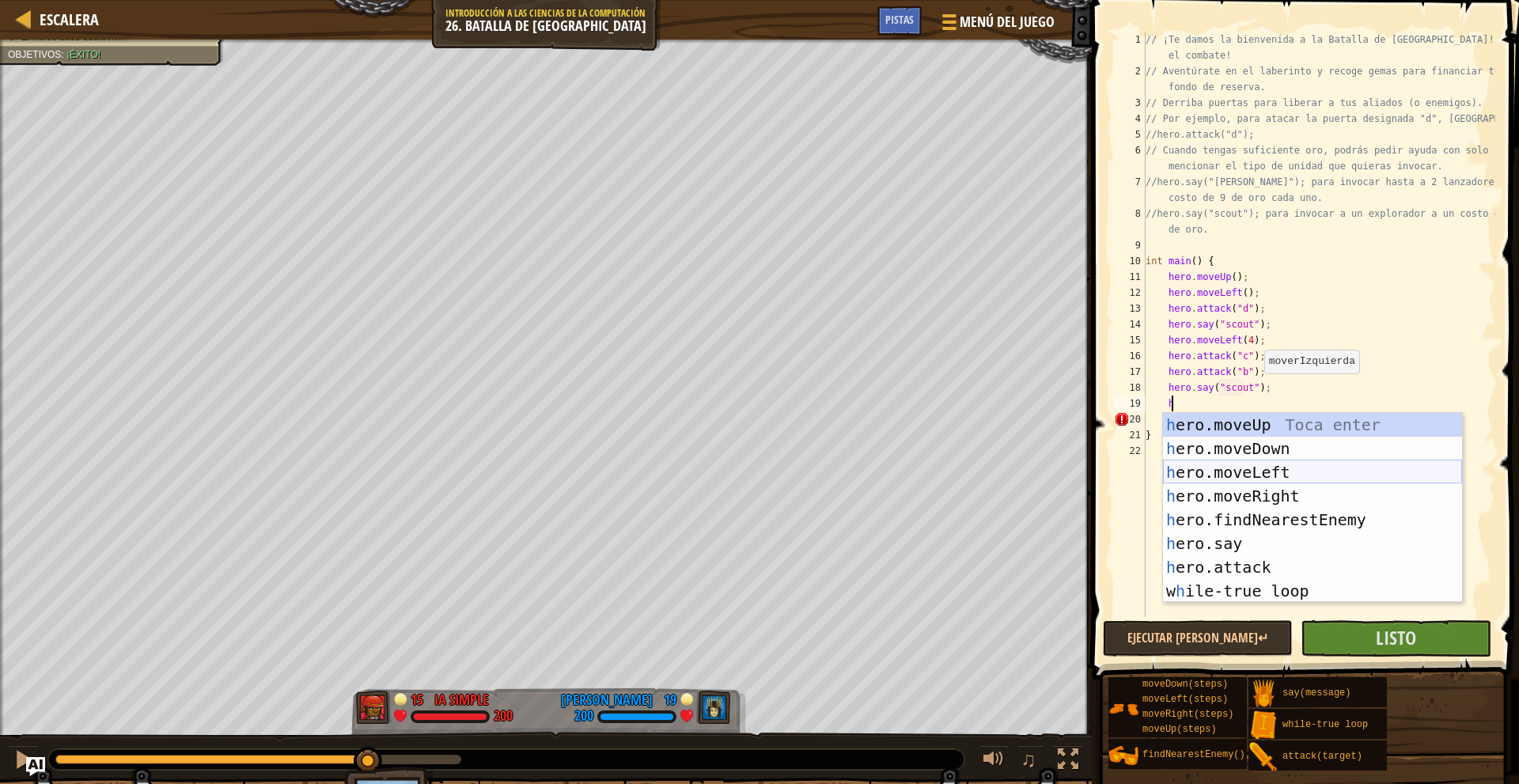
click at [1257, 476] on div "h ero.moveUp Toca enter h ero.moveDown Toca enter h ero.moveLeft Toca enter h e…" at bounding box center [1312, 531] width 299 height 237
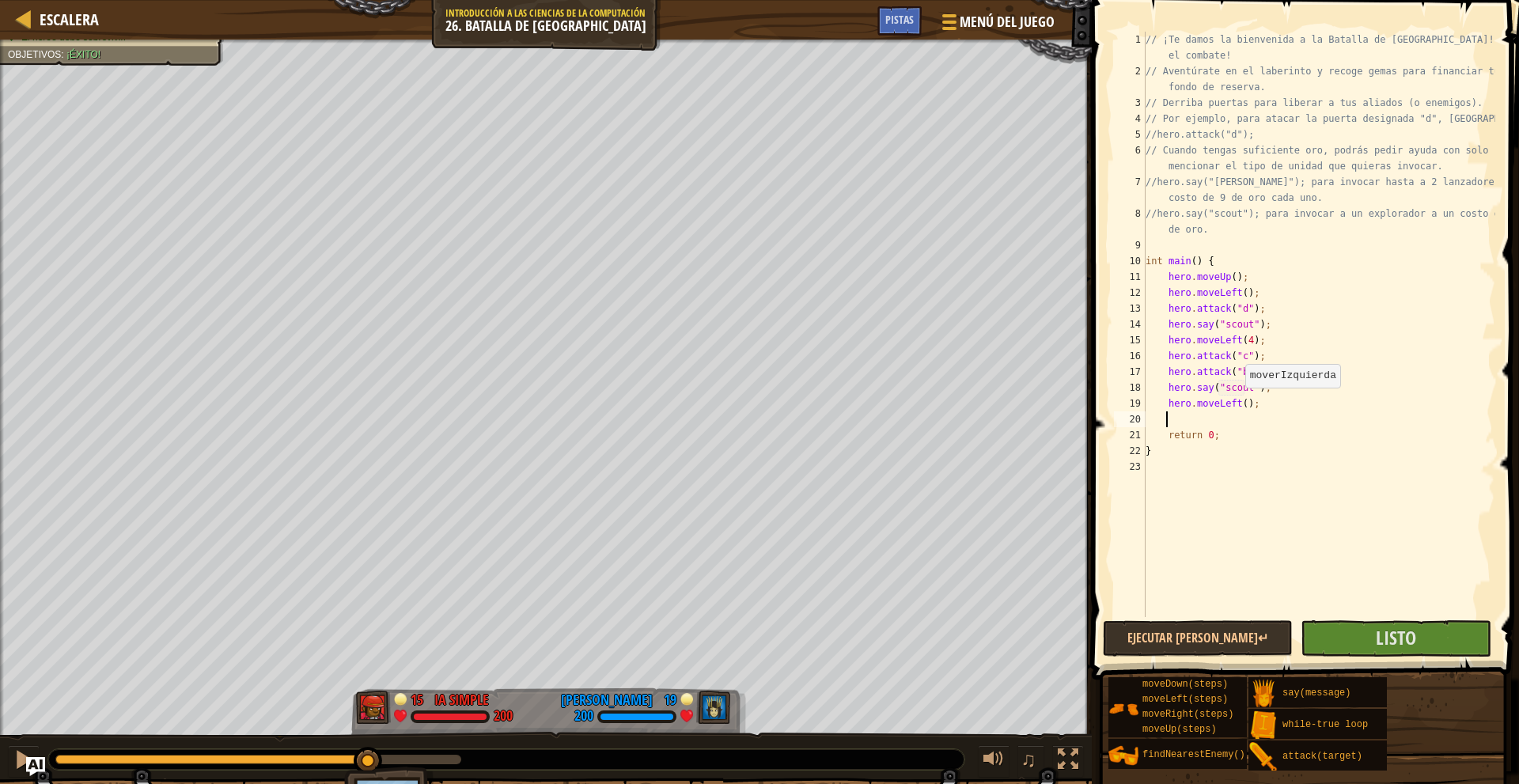
click at [1239, 403] on div "// ¡Te damos la bienvenida a la Batalla de Wakka! ¡Prepárate para el combate! /…" at bounding box center [1318, 347] width 353 height 633
click at [1206, 428] on div "// ¡Te damos la bienvenida a la Batalla de Wakka! ¡Prepárate para el combate! /…" at bounding box center [1318, 347] width 353 height 633
click at [1207, 411] on div "// ¡Te damos la bienvenida a la Batalla de Wakka! ¡Prepárate para el combate! /…" at bounding box center [1318, 347] width 353 height 633
type textarea "hero.moveLeft(2);"
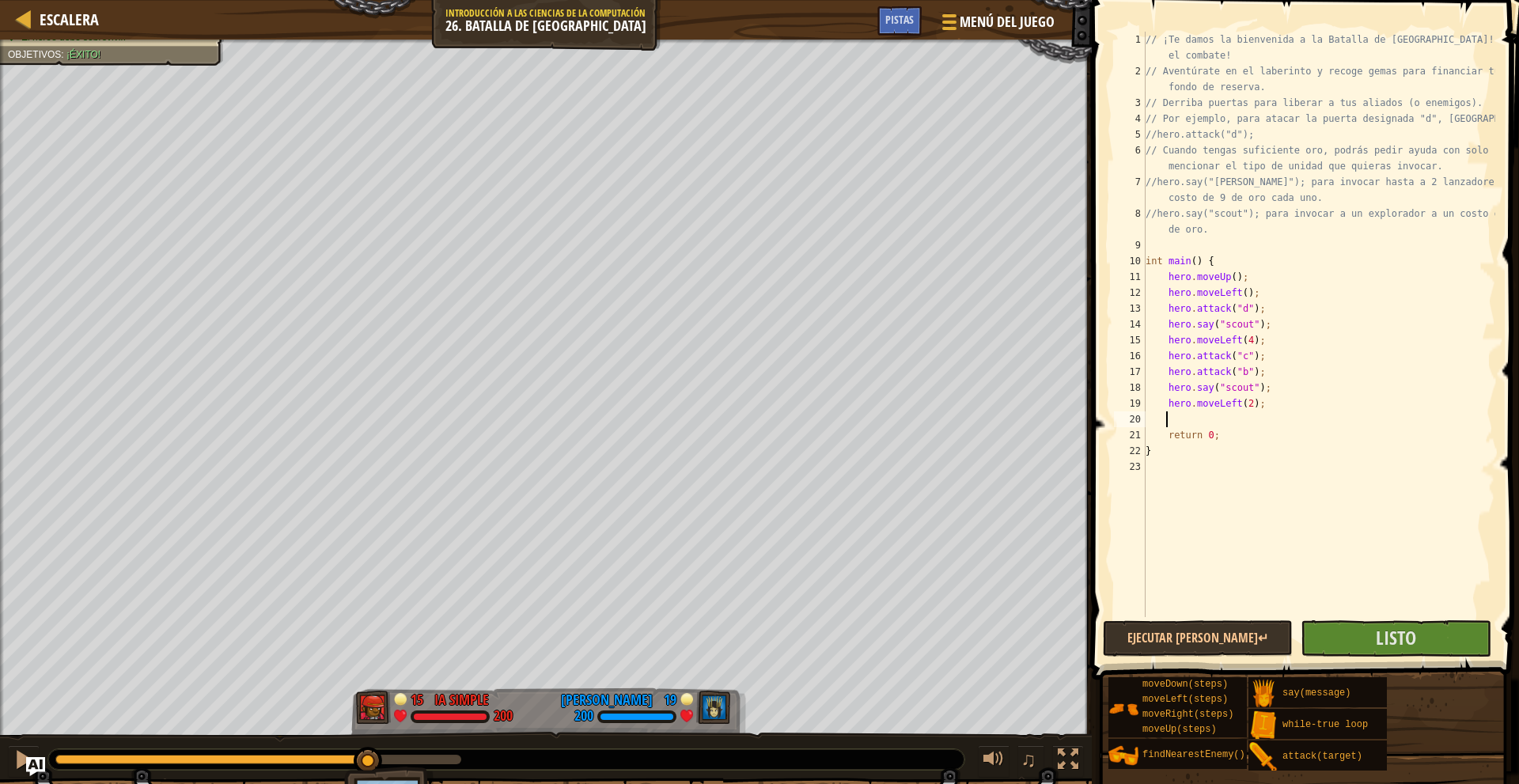
click at [1210, 422] on div "// ¡Te damos la bienvenida a la Batalla de Wakka! ¡Prepárate para el combate! /…" at bounding box center [1318, 347] width 353 height 633
type textarea "h"
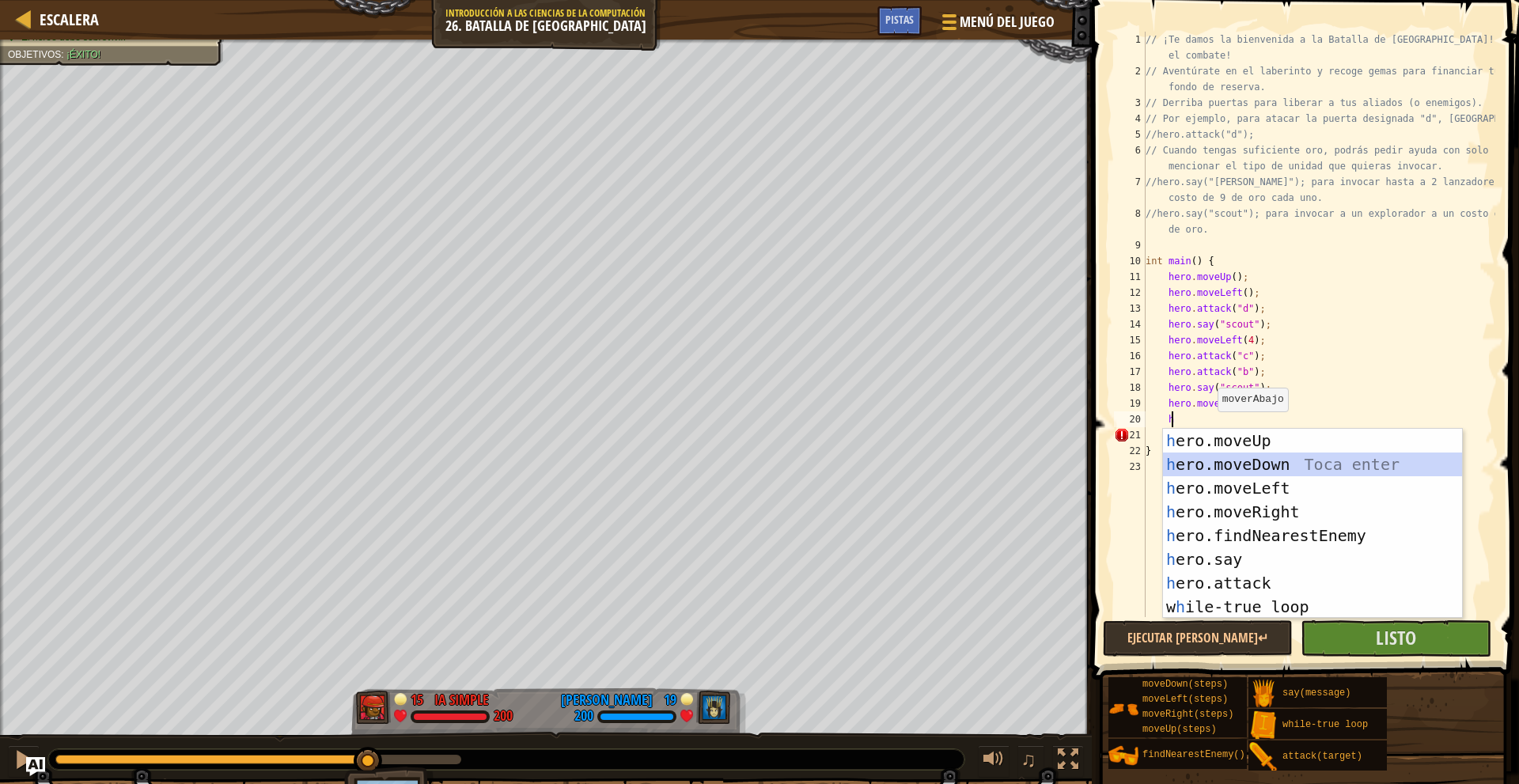
click at [1265, 463] on div "h ero.moveUp Toca enter h ero.moveDown Toca enter h ero.moveLeft Toca enter h e…" at bounding box center [1312, 547] width 299 height 237
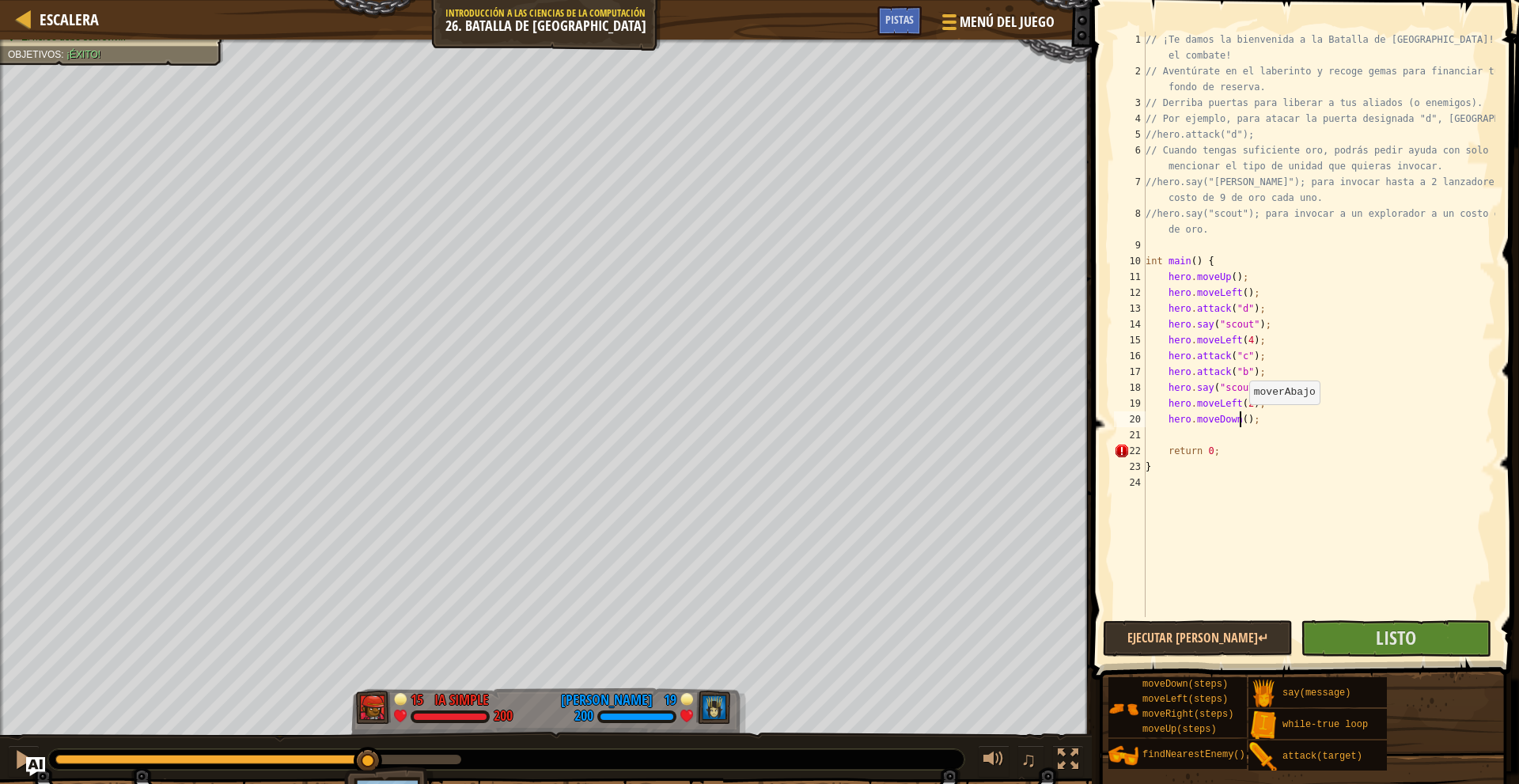
click at [1241, 420] on div "// ¡Te damos la bienvenida a la Batalla de Wakka! ¡Prepárate para el combate! /…" at bounding box center [1318, 347] width 353 height 633
click at [1301, 410] on div "// ¡Te damos la bienvenida a la Batalla de Wakka! ¡Prepárate para el combate! /…" at bounding box center [1318, 347] width 353 height 633
click at [1300, 420] on div "// ¡Te damos la bienvenida a la Batalla de Wakka! ¡Prepárate para el combate! /…" at bounding box center [1318, 347] width 353 height 633
type textarea "hero.moveDown(6);"
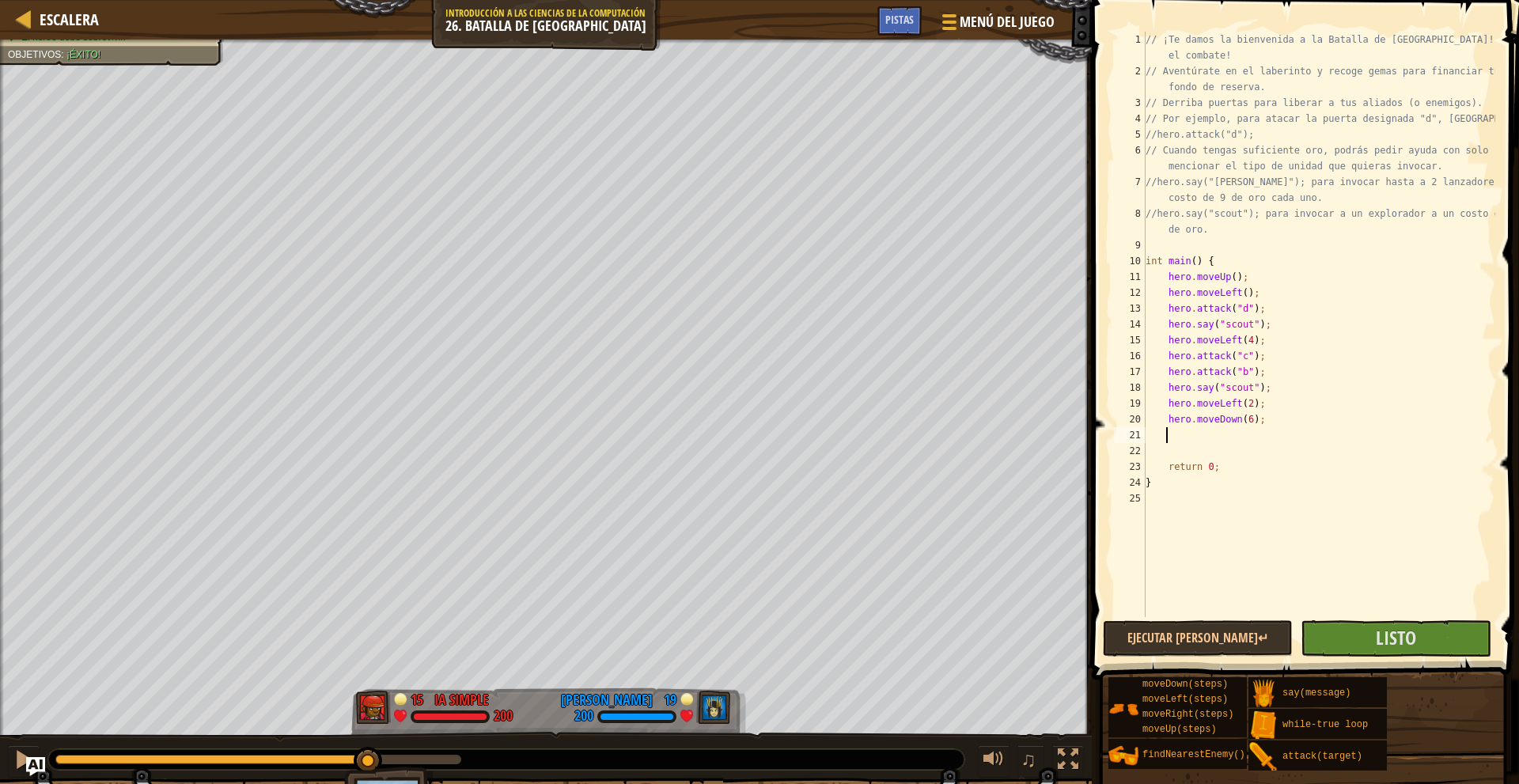
scroll to position [7, 1]
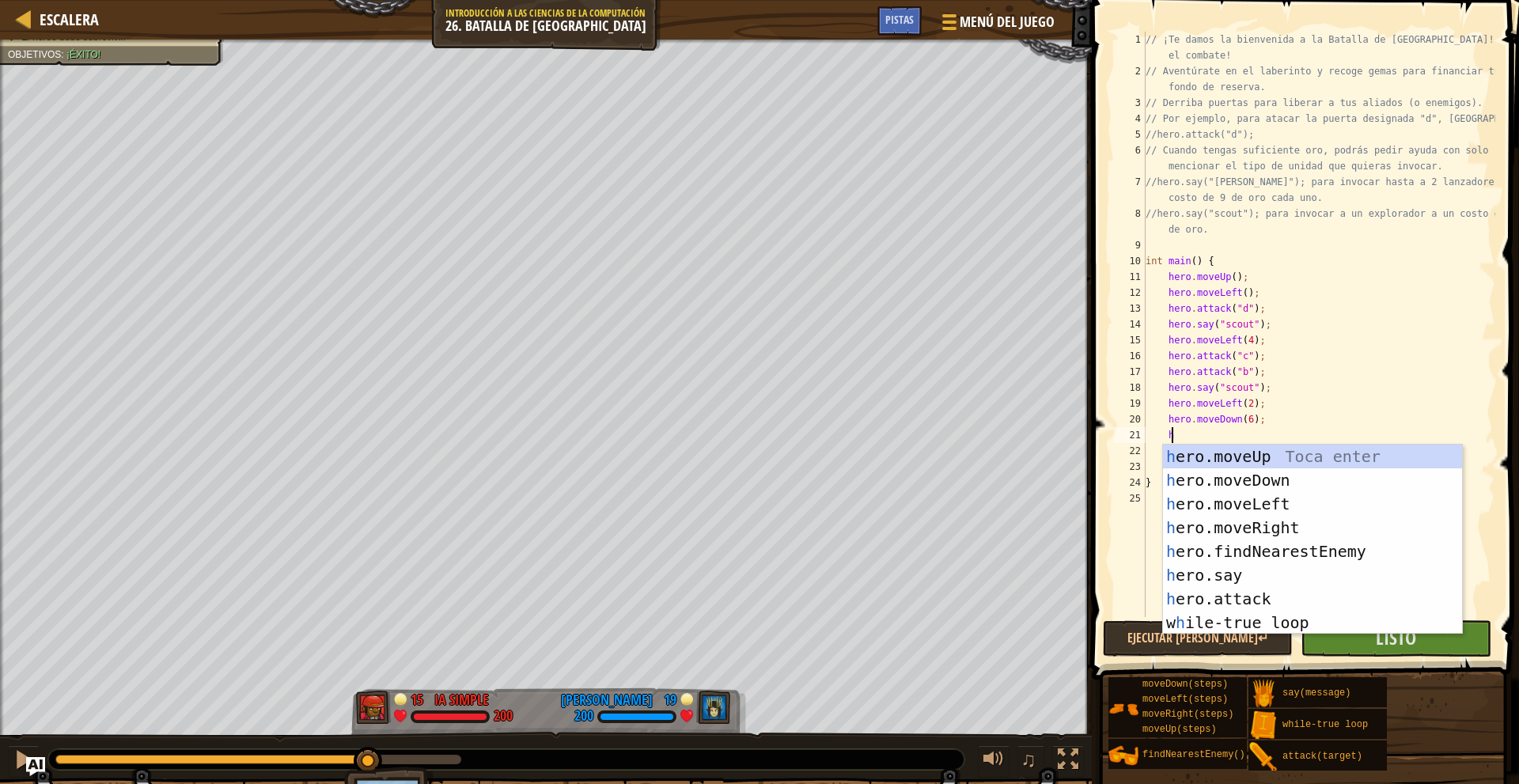
type textarea "he"
click at [1270, 524] on div "he ro.moveUp Toca enter he ro.moveDown Toca enter he ro.moveLeft Toca enter he …" at bounding box center [1312, 563] width 299 height 237
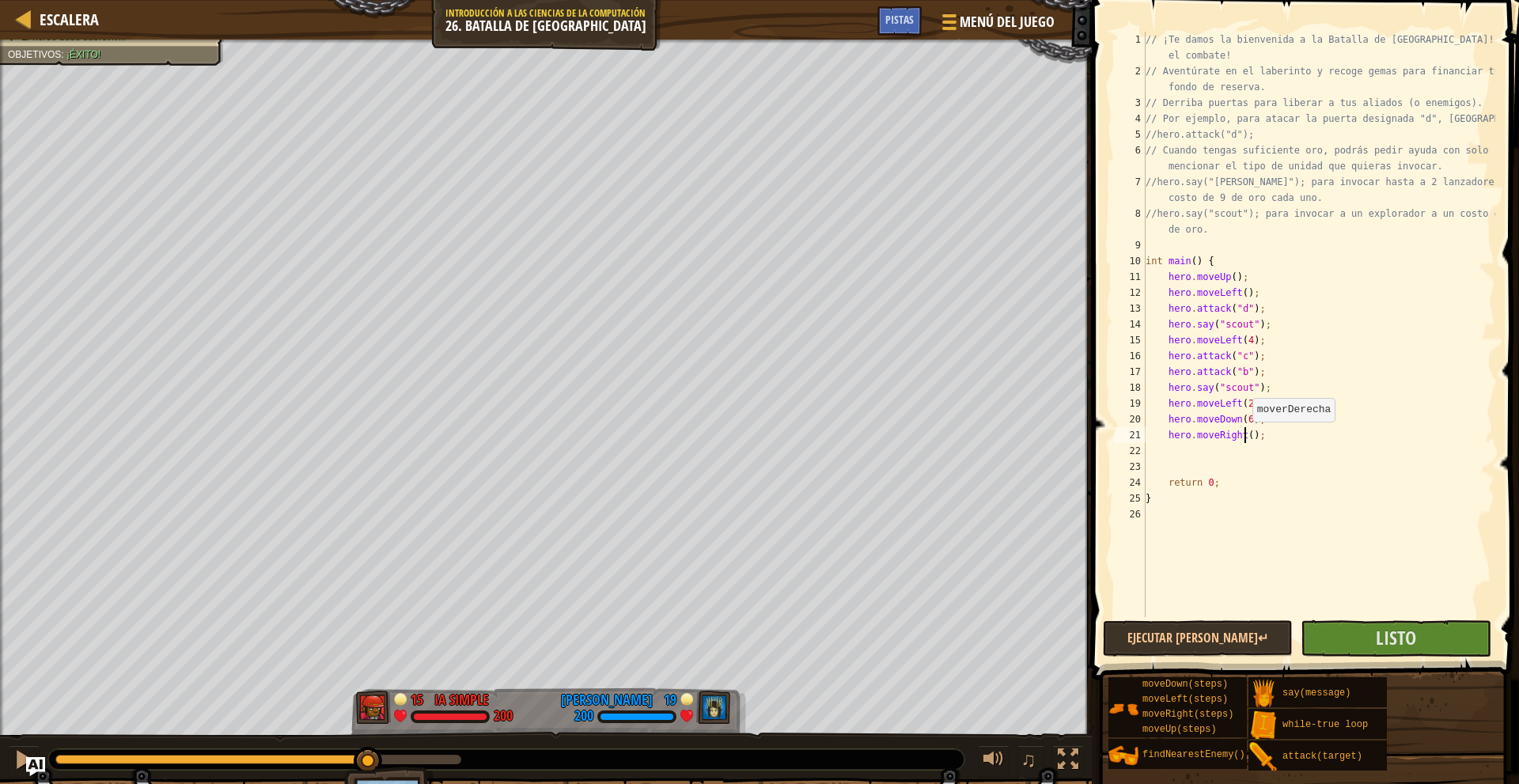
click at [1244, 438] on div "// ¡Te damos la bienvenida a la Batalla de Wakka! ¡Prepárate para el combate! /…" at bounding box center [1318, 347] width 353 height 633
type textarea "hero.moveRight(7);"
click at [1213, 458] on div "// ¡Te damos la bienvenida a la Batalla de Wakka! ¡Prepárate para el combate! /…" at bounding box center [1318, 347] width 353 height 633
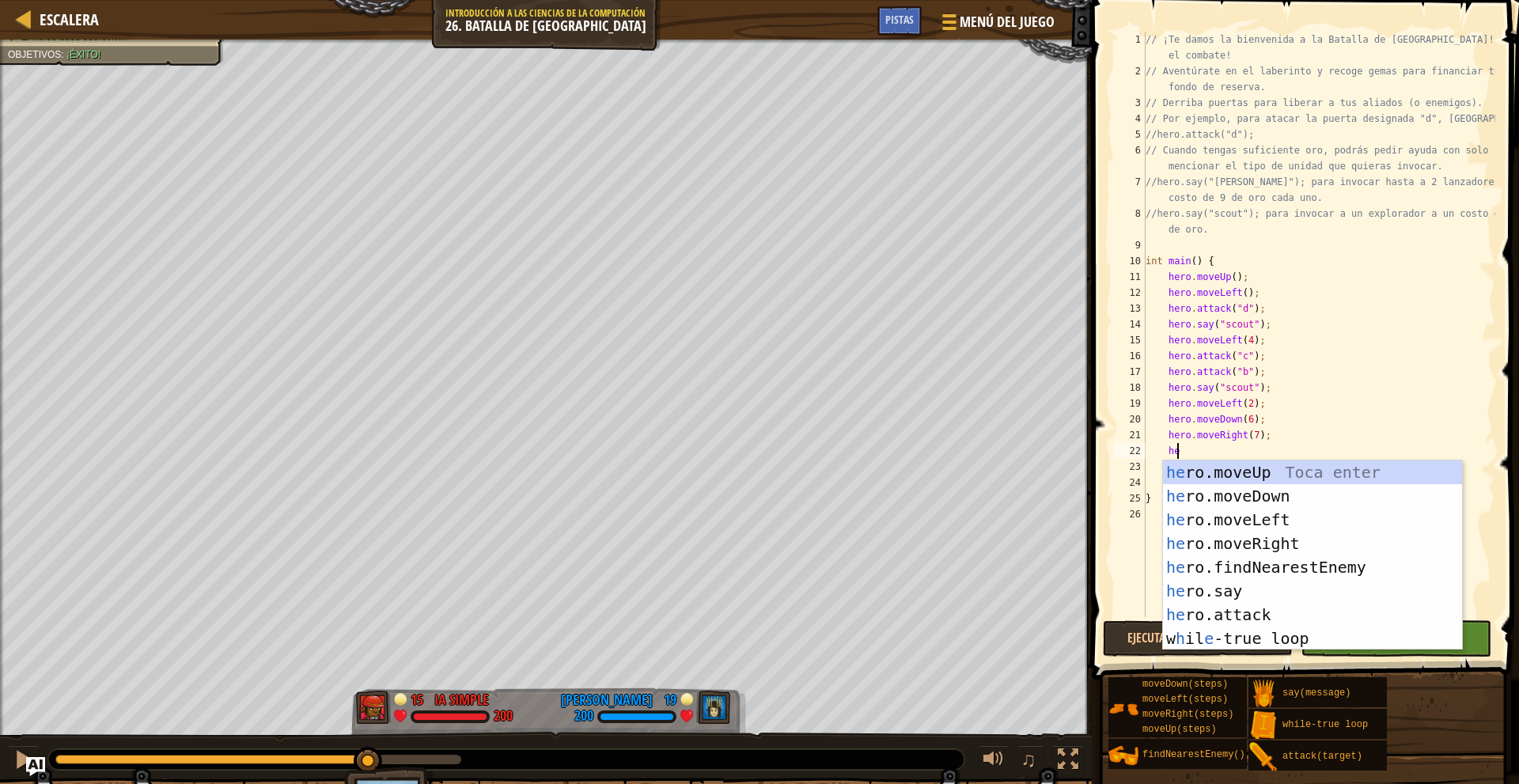
type textarea "her"
click at [1275, 471] on div "her o.moveUp Toca enter her o.moveDown Toca enter her o.moveLeft Toca enter her…" at bounding box center [1312, 578] width 299 height 237
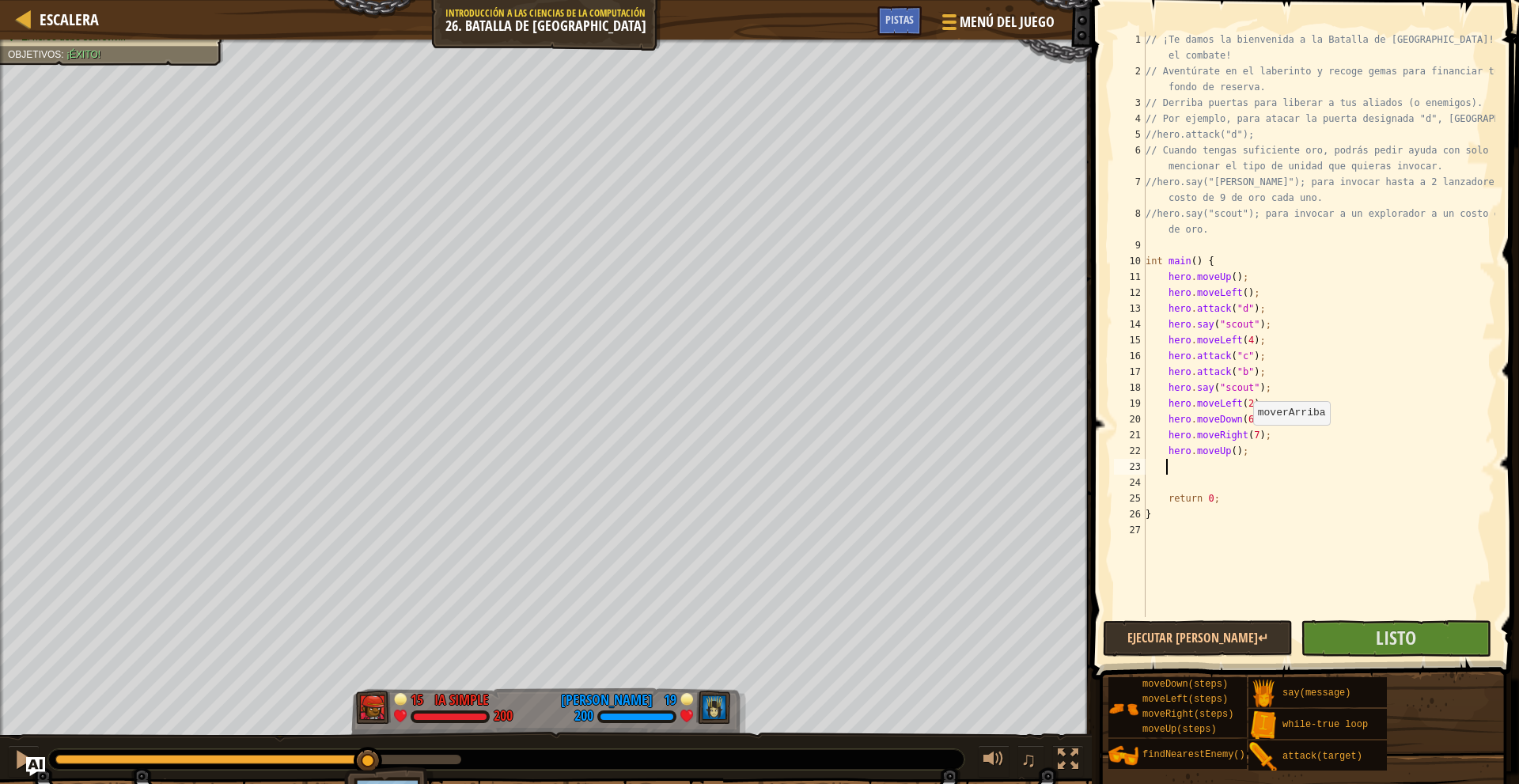
scroll to position [7, 1]
click at [1229, 455] on div "// ¡Te damos la bienvenida a la Batalla de Wakka! ¡Prepárate para el combate! /…" at bounding box center [1318, 347] width 353 height 633
type textarea "hero.moveUp(5);"
click at [1243, 463] on div "// ¡Te damos la bienvenida a la Batalla de Wakka! ¡Prepárate para el combate! /…" at bounding box center [1318, 347] width 353 height 633
type textarea "m"
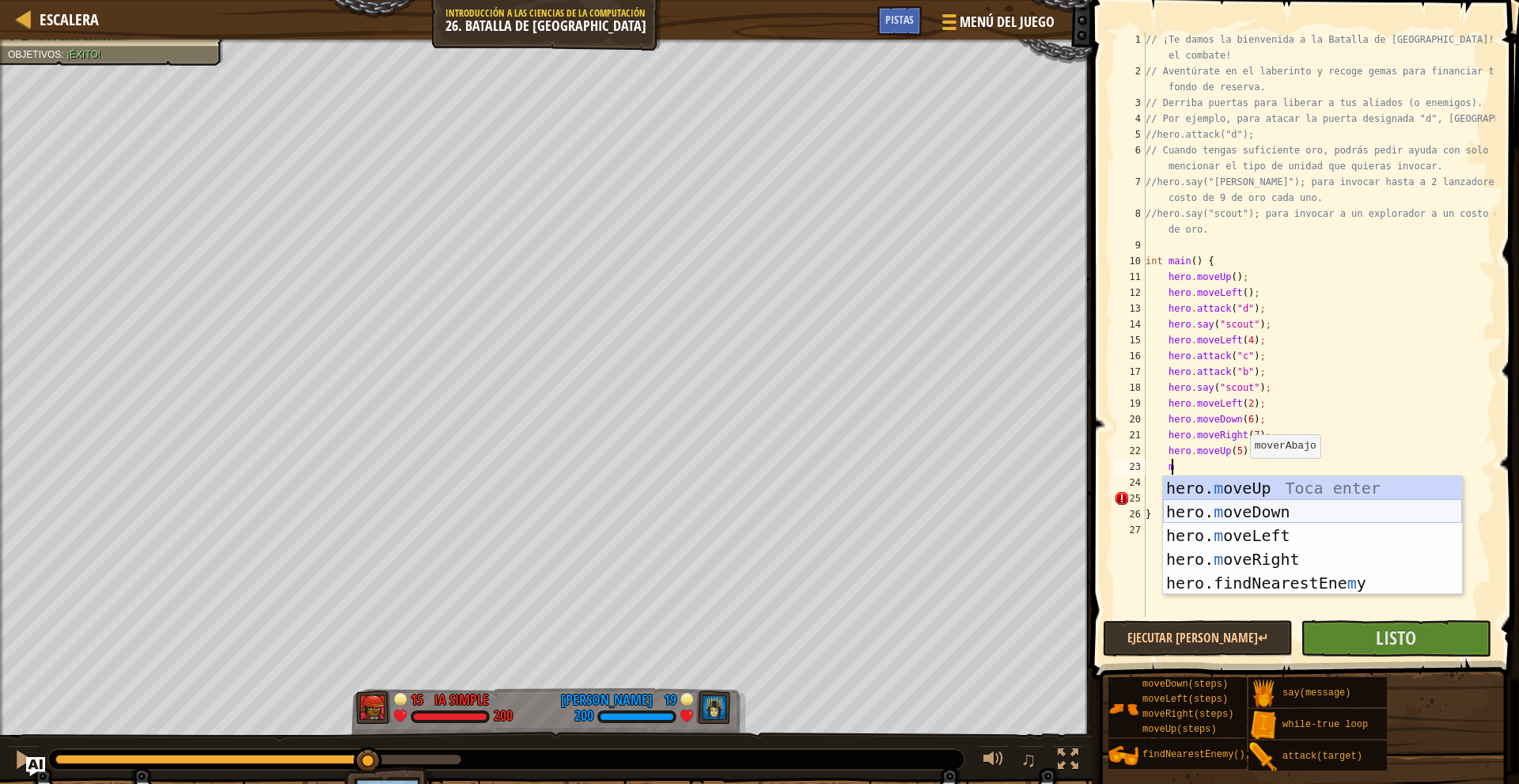
click at [1292, 510] on div "hero. m oveUp Toca enter hero. m oveDown Toca enter hero. m oveLeft Toca enter …" at bounding box center [1312, 559] width 299 height 166
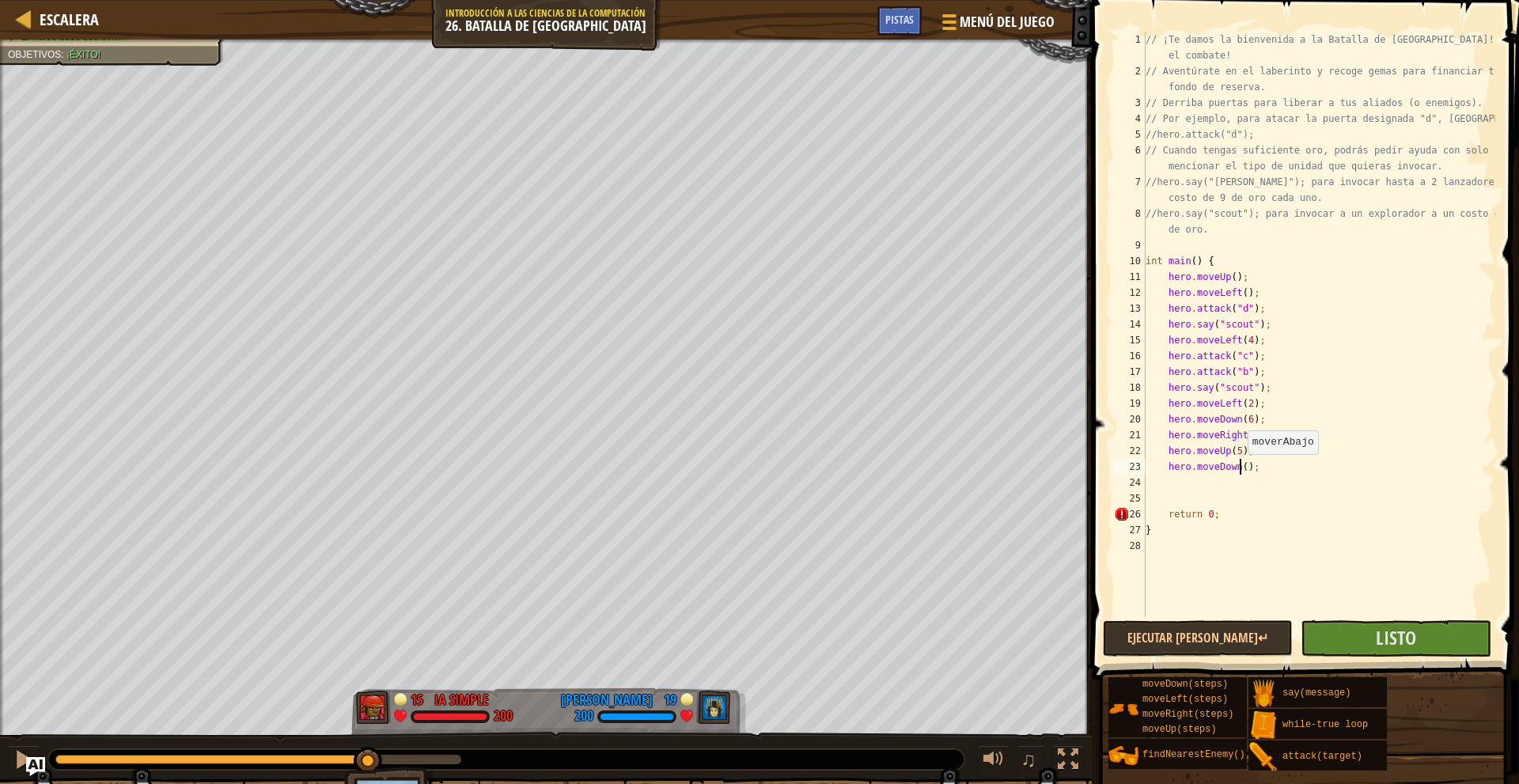
click at [1239, 470] on div "// ¡Te damos la bienvenida a la Batalla de Wakka! ¡Prepárate para el combate! /…" at bounding box center [1318, 347] width 353 height 633
type textarea "hero.moveDown(1);"
click at [1250, 483] on div "// ¡Te damos la bienvenida a la Batalla de Wakka! ¡Prepárate para el combate! /…" at bounding box center [1318, 347] width 353 height 633
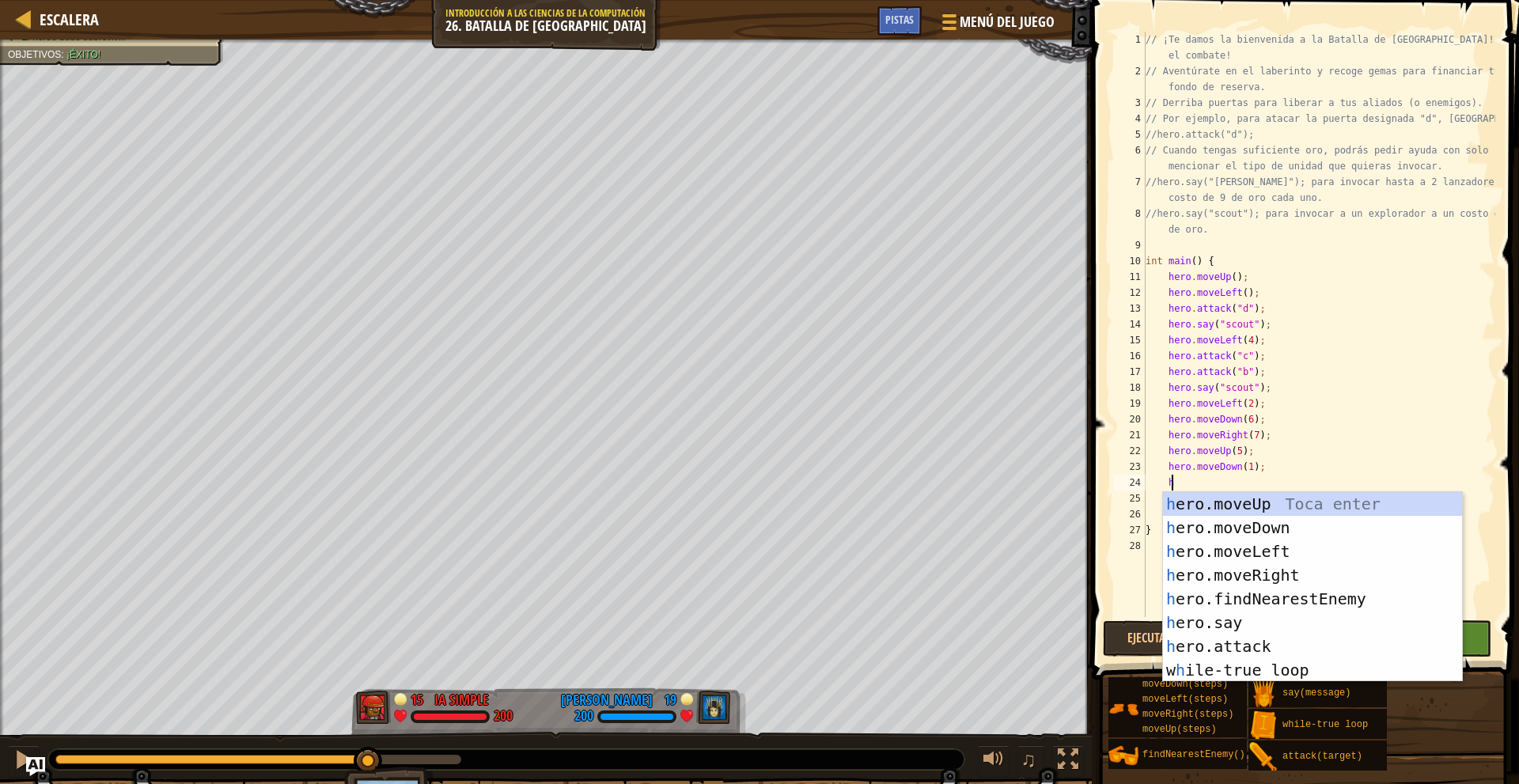
type textarea "he"
click at [1286, 550] on div "he ro.moveUp Toca enter he ro.moveDown Toca enter he ro.moveLeft Toca enter he …" at bounding box center [1312, 610] width 299 height 237
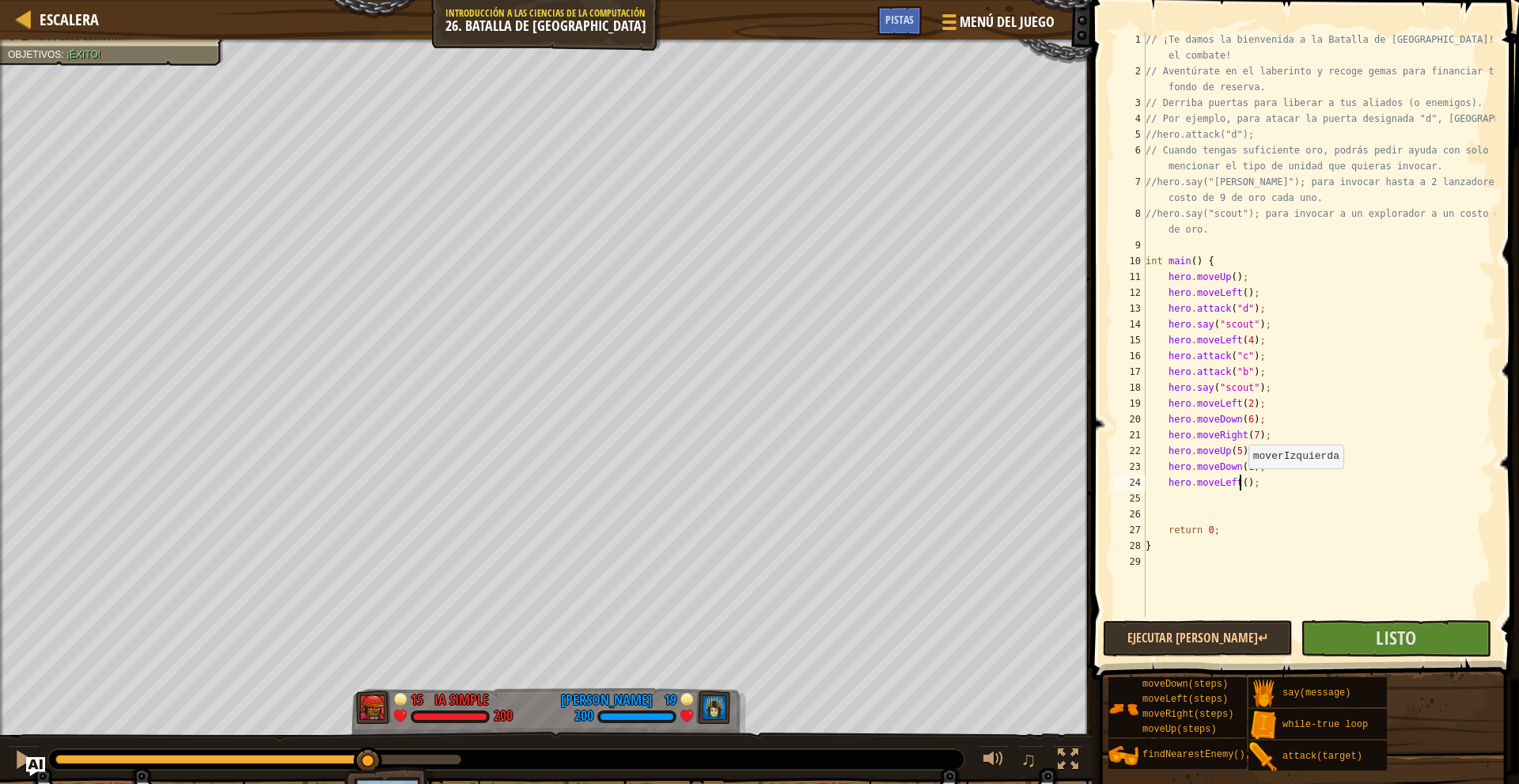
click at [1240, 484] on div "// ¡Te damos la bienvenida a la Batalla de Wakka! ¡Prepárate para el combate! /…" at bounding box center [1318, 347] width 353 height 633
click at [1257, 493] on div "// ¡Te damos la bienvenida a la Batalla de Wakka! ¡Prepárate para el combate! /…" at bounding box center [1318, 347] width 353 height 633
type textarea "hero.moveLeft(6);"
click at [1269, 499] on div "// ¡Te damos la bienvenida a la Batalla de Wakka! ¡Prepárate para el combate! /…" at bounding box center [1318, 347] width 353 height 633
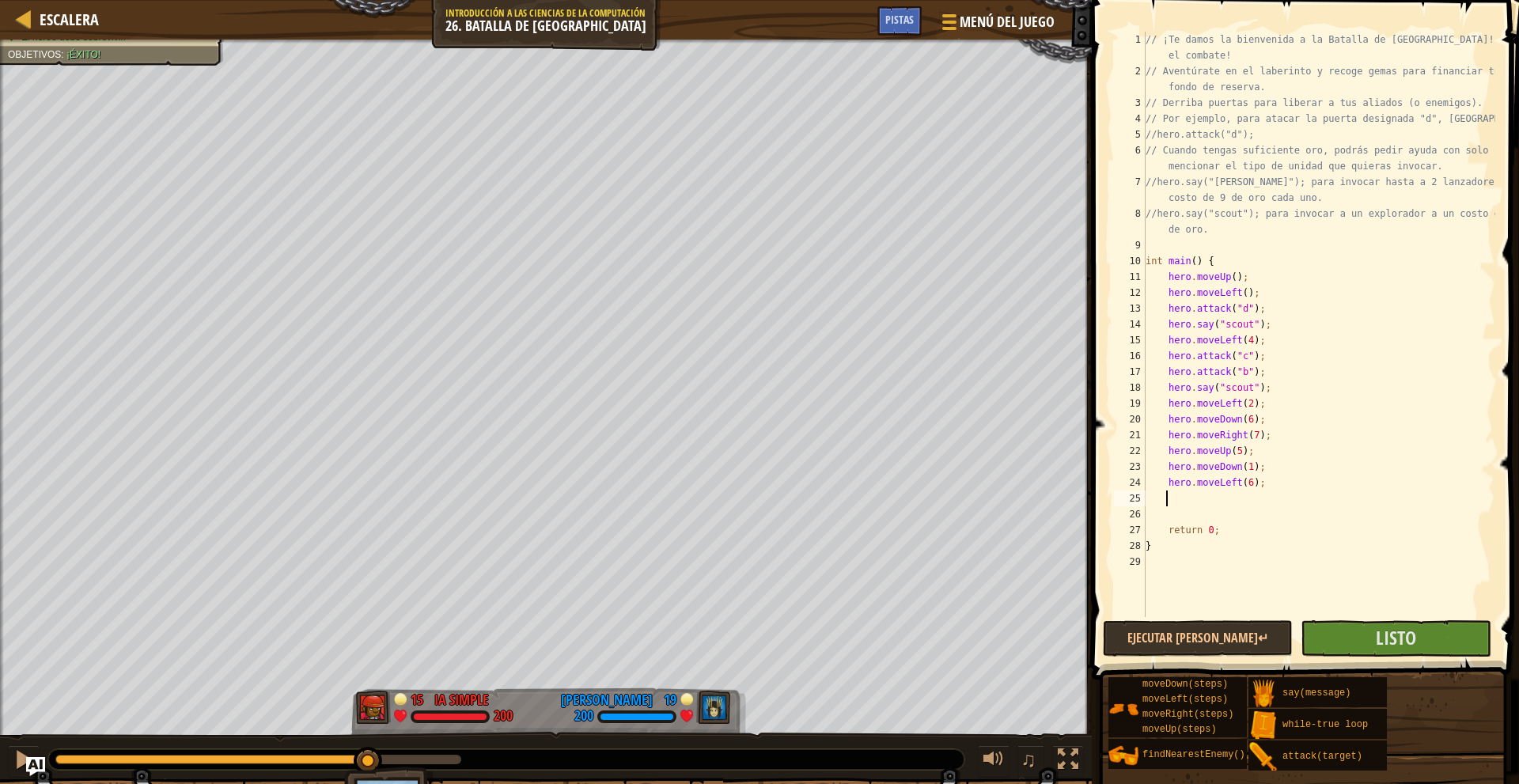
scroll to position [7, 1]
type textarea "h"
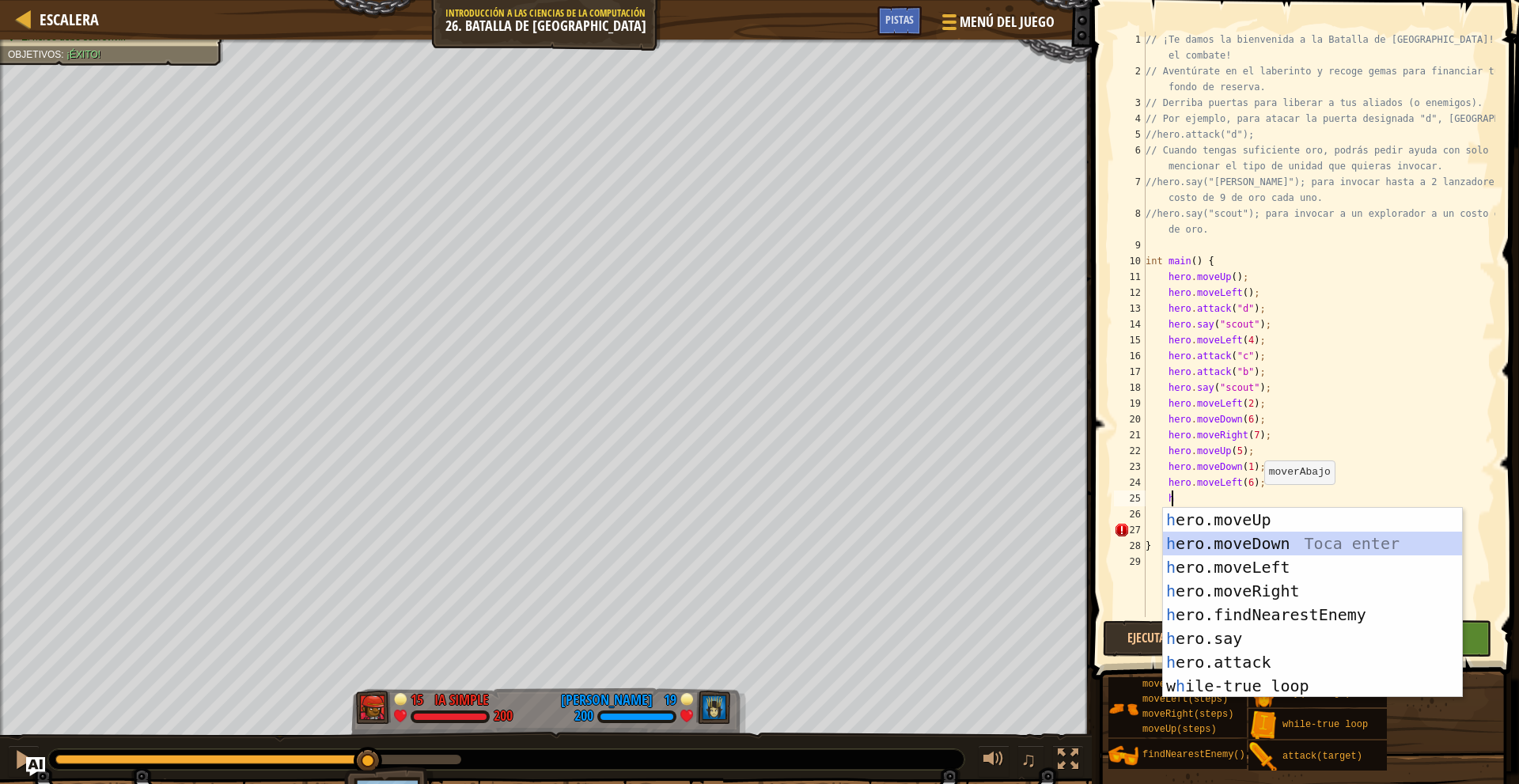
click at [1256, 545] on div "h ero.moveUp Toca enter h ero.moveDown Toca enter h ero.moveLeft Toca enter h e…" at bounding box center [1312, 626] width 299 height 237
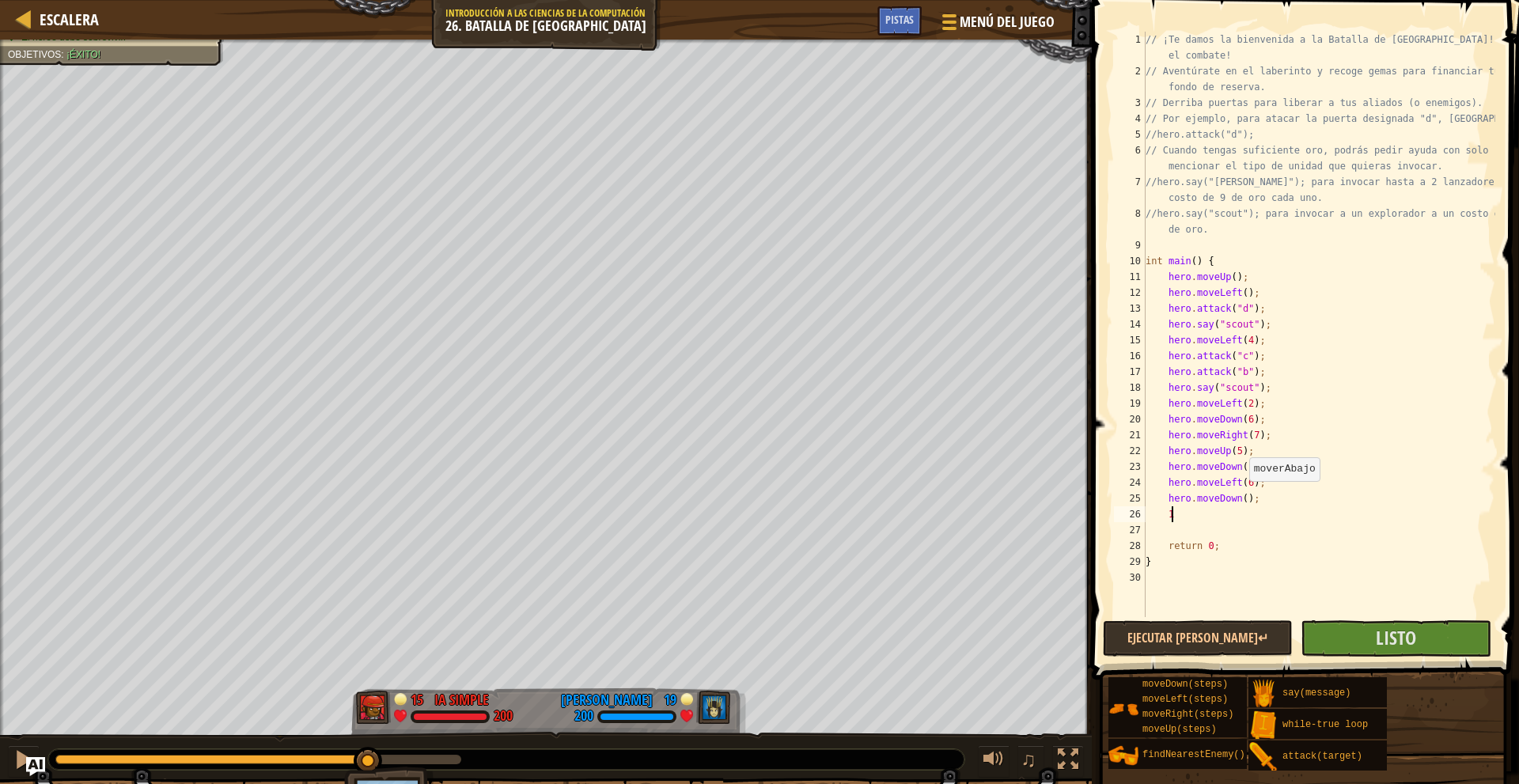
click at [1241, 496] on div "// ¡Te damos la bienvenida a la Batalla de Wakka! ¡Prepárate para el combate! /…" at bounding box center [1318, 347] width 353 height 633
click at [1207, 514] on div "// ¡Te damos la bienvenida a la Batalla de Wakka! ¡Prepárate para el combate! /…" at bounding box center [1318, 347] width 353 height 633
type textarea "1"
type textarea "h"
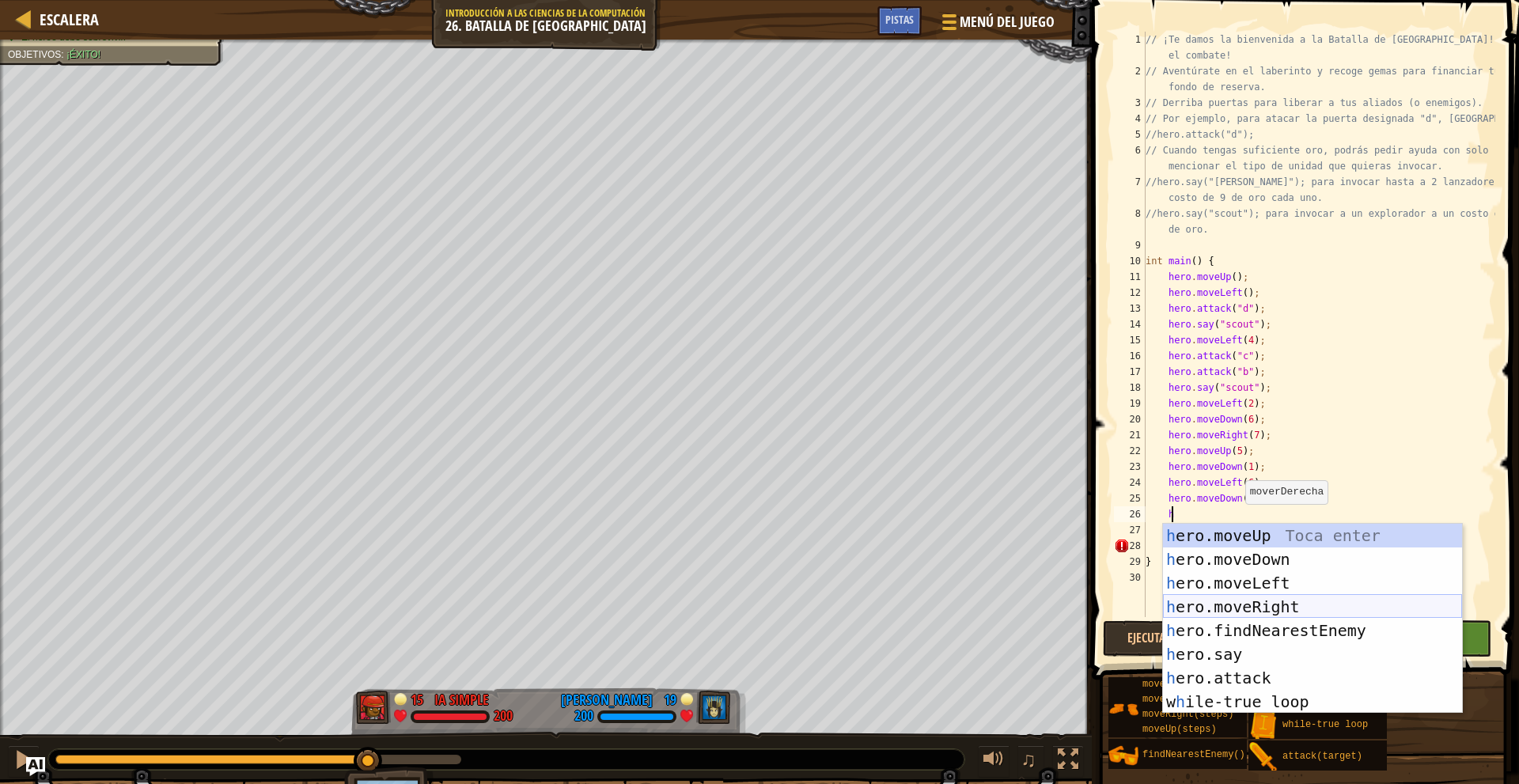
click at [1284, 597] on div "h ero.moveUp Toca enter h ero.moveDown Toca enter h ero.moveLeft Toca enter h e…" at bounding box center [1312, 642] width 299 height 237
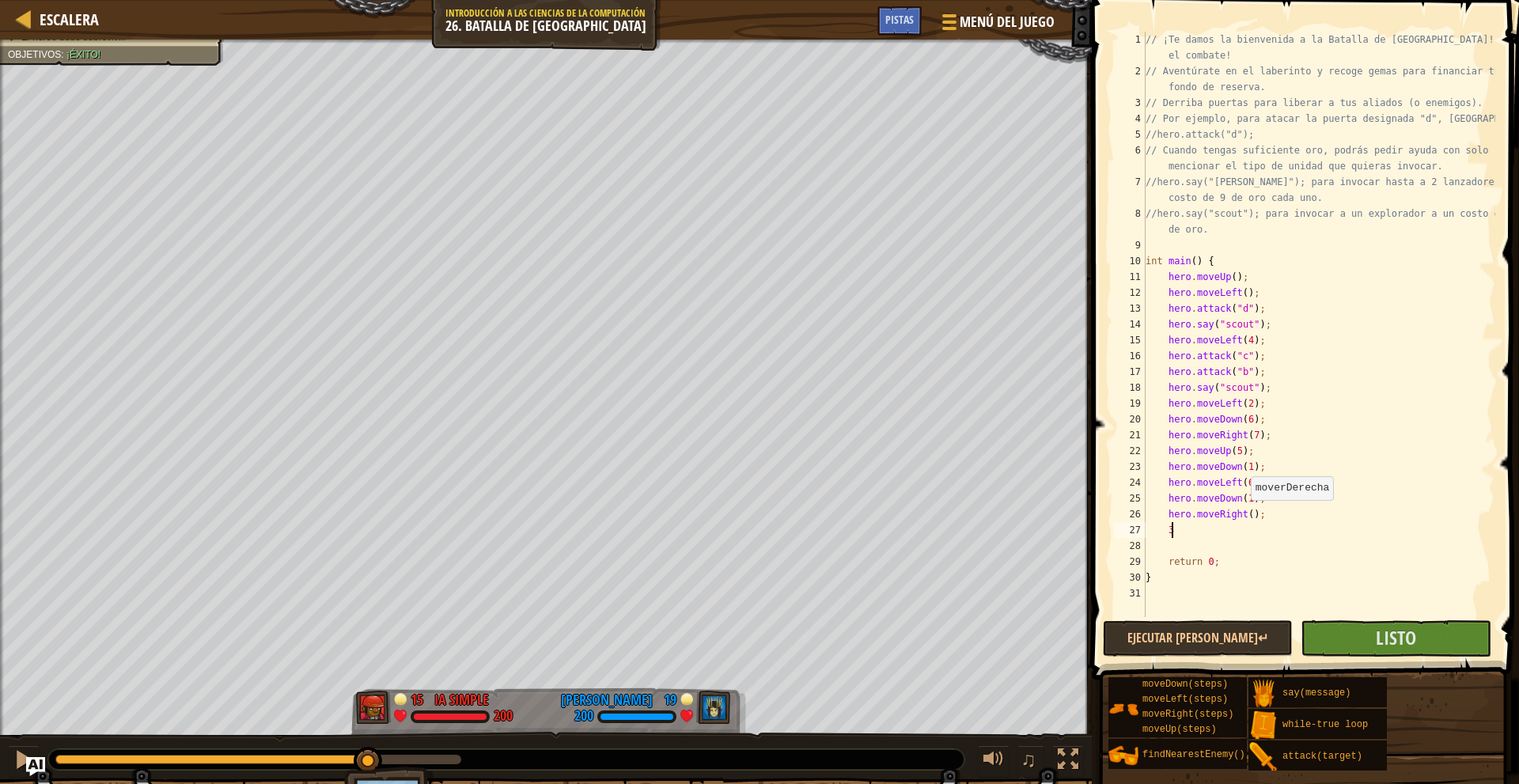
click at [1244, 516] on div "// ¡Te damos la bienvenida a la Batalla de Wakka! ¡Prepárate para el combate! /…" at bounding box center [1318, 347] width 353 height 633
click at [1195, 531] on div "// ¡Te damos la bienvenida a la Batalla de Wakka! ¡Prepárate para el combate! /…" at bounding box center [1318, 347] width 353 height 633
type textarea "3"
type textarea "m"
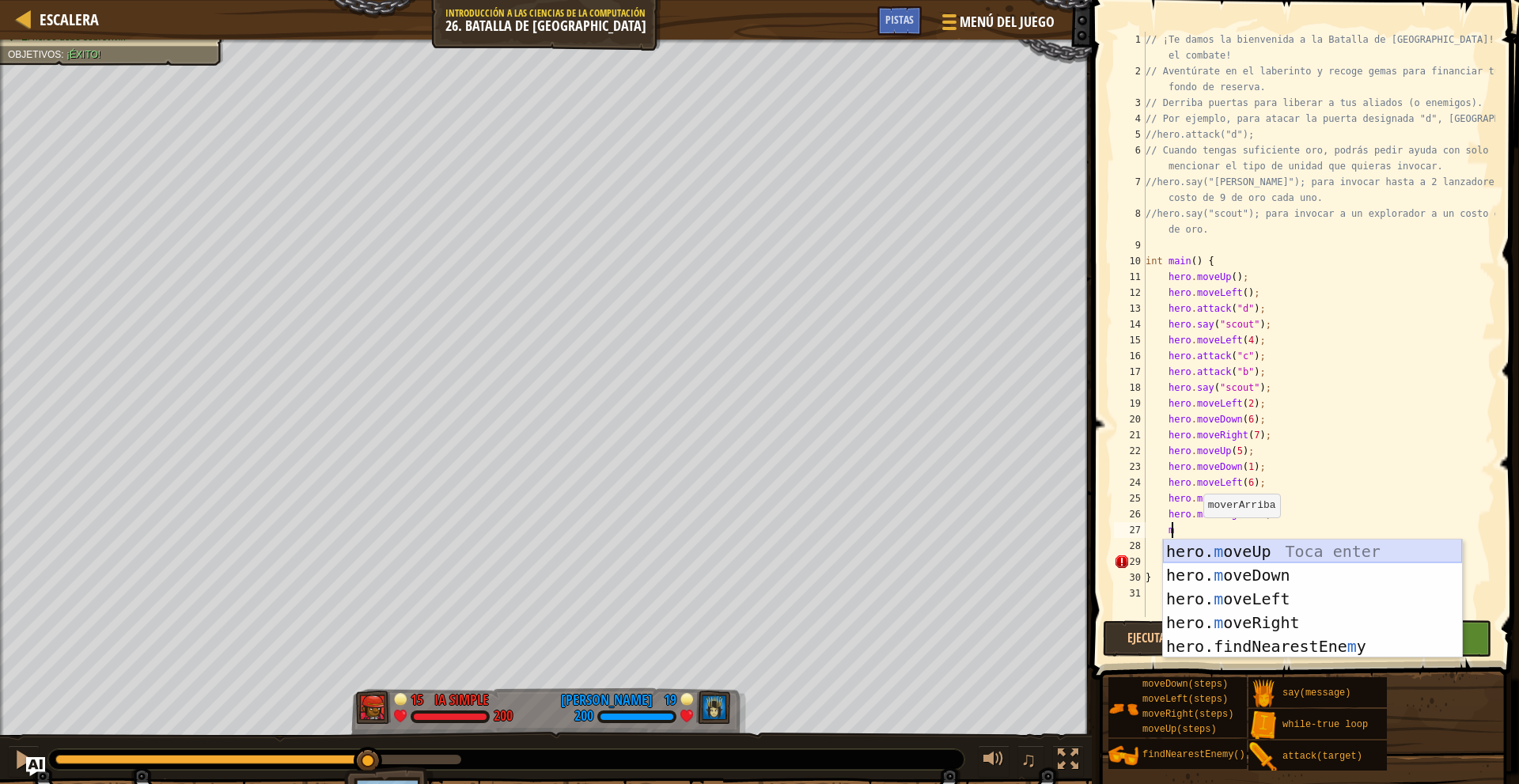
click at [1278, 550] on div "hero. m oveUp Toca enter hero. m oveDown Toca enter hero. m oveLeft Toca enter …" at bounding box center [1312, 623] width 299 height 166
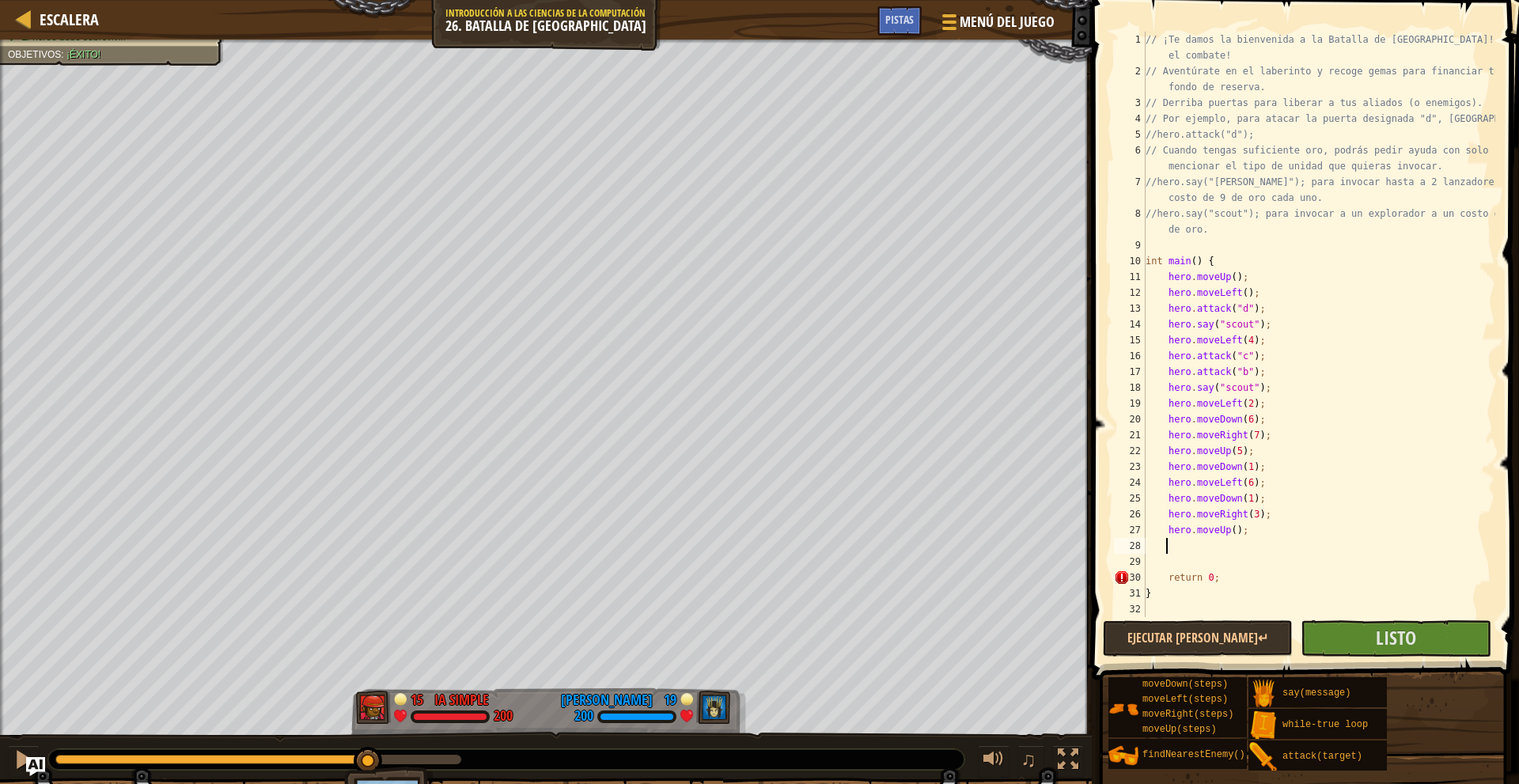
type textarea "m"
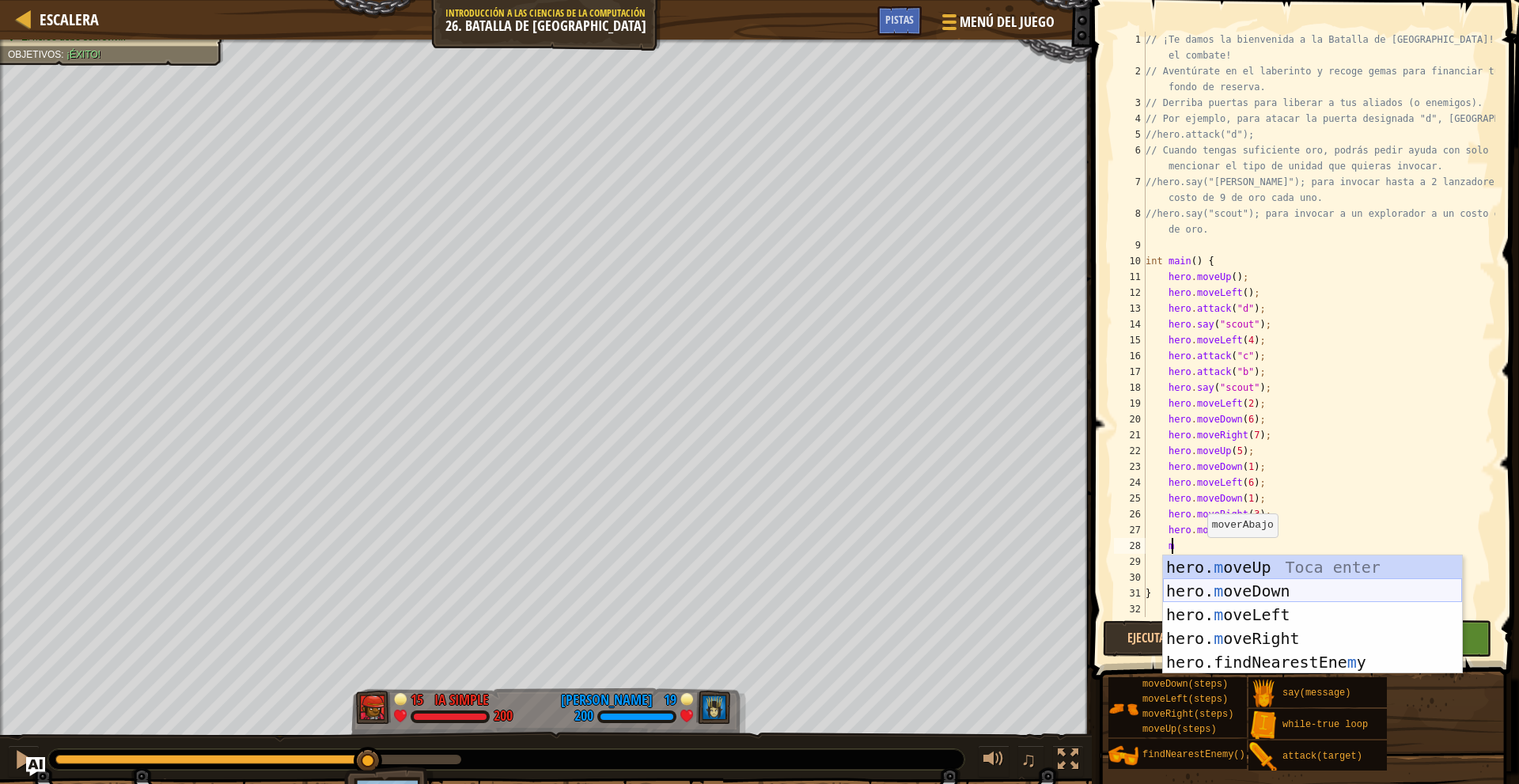
click at [1243, 582] on div "hero. m oveUp Toca enter hero. m oveDown Toca enter hero. m oveLeft Toca enter …" at bounding box center [1312, 638] width 299 height 166
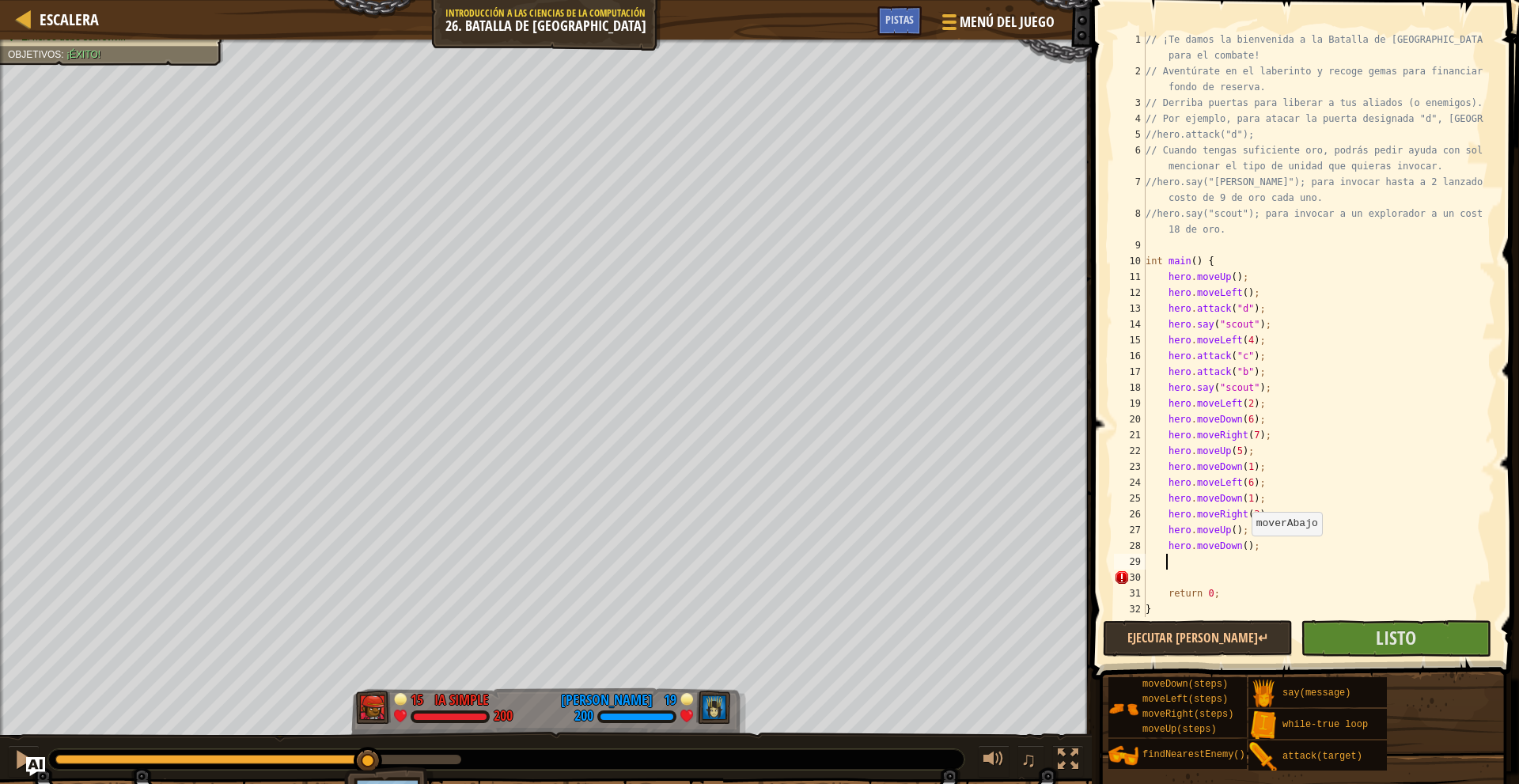
click at [1243, 551] on div "// ¡Te damos la bienvenida a la Batalla de Wakka! ¡Prepárate para el combate! /…" at bounding box center [1312, 347] width 341 height 633
click at [1239, 550] on div "// ¡Te damos la bienvenida a la Batalla de Wakka! ¡Prepárate para el combate! /…" at bounding box center [1312, 347] width 341 height 633
type textarea "hero.moveDown(2);"
click at [1196, 559] on div "// ¡Te damos la bienvenida a la Batalla de Wakka! ¡Prepárate para el combate! /…" at bounding box center [1312, 347] width 341 height 633
type textarea "m"
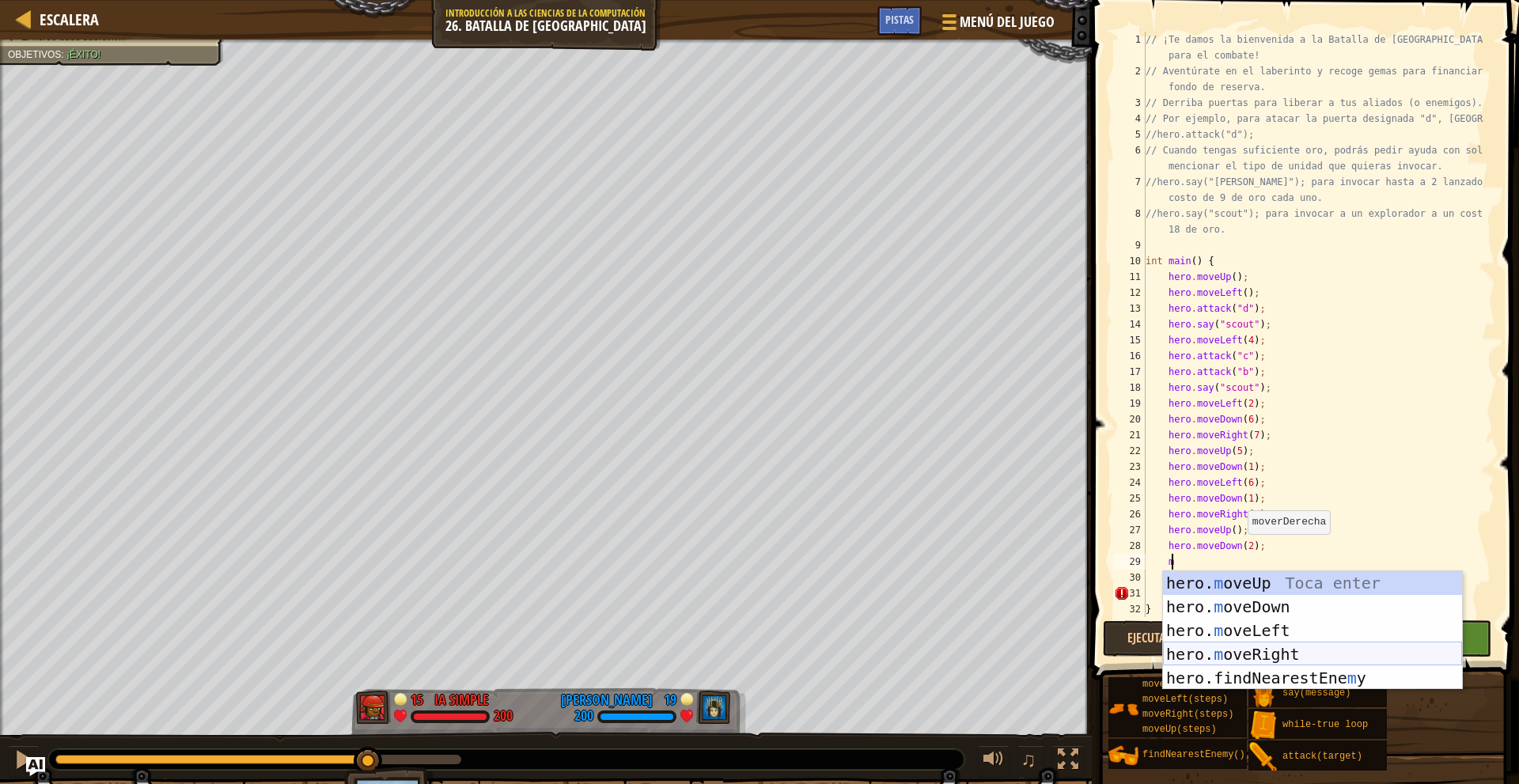
click at [1289, 648] on div "hero. m oveUp Toca enter hero. m oveDown Toca enter hero. m oveLeft Toca enter …" at bounding box center [1312, 654] width 299 height 166
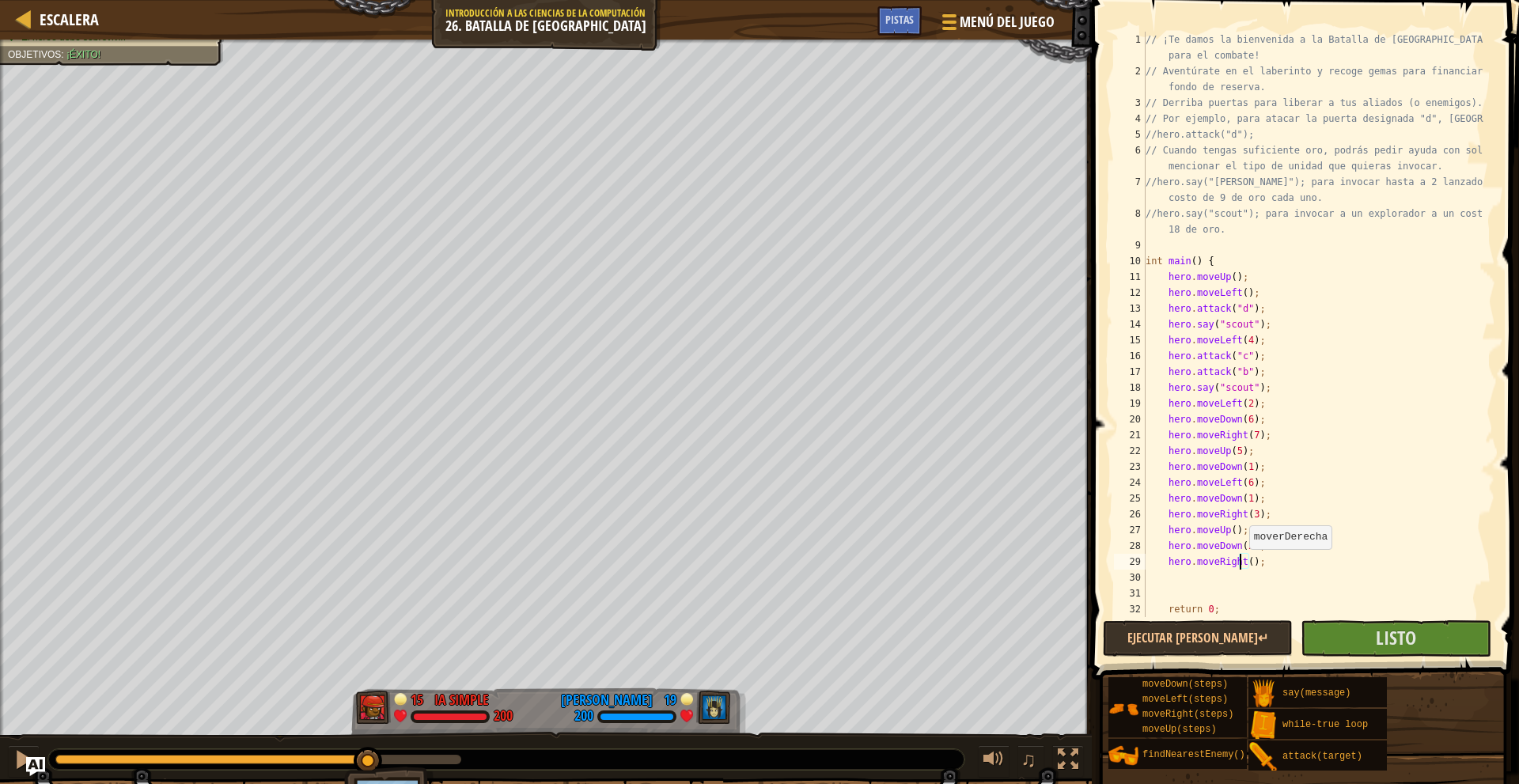
click at [1241, 564] on div "// ¡Te damos la bienvenida a la Batalla de Wakka! ¡Prepárate para el combate! /…" at bounding box center [1312, 347] width 341 height 633
click at [1248, 568] on div "// ¡Te damos la bienvenida a la Batalla de Wakka! ¡Prepárate para el combate! /…" at bounding box center [1312, 347] width 341 height 633
click at [1244, 559] on div "// ¡Te damos la bienvenida a la Batalla de Wakka! ¡Prepárate para el combate! /…" at bounding box center [1312, 347] width 341 height 633
type textarea "hero.moveRight(5);"
click at [1225, 570] on div "// ¡Te damos la bienvenida a la Batalla de Wakka! ¡Prepárate para el combate! /…" at bounding box center [1312, 347] width 341 height 633
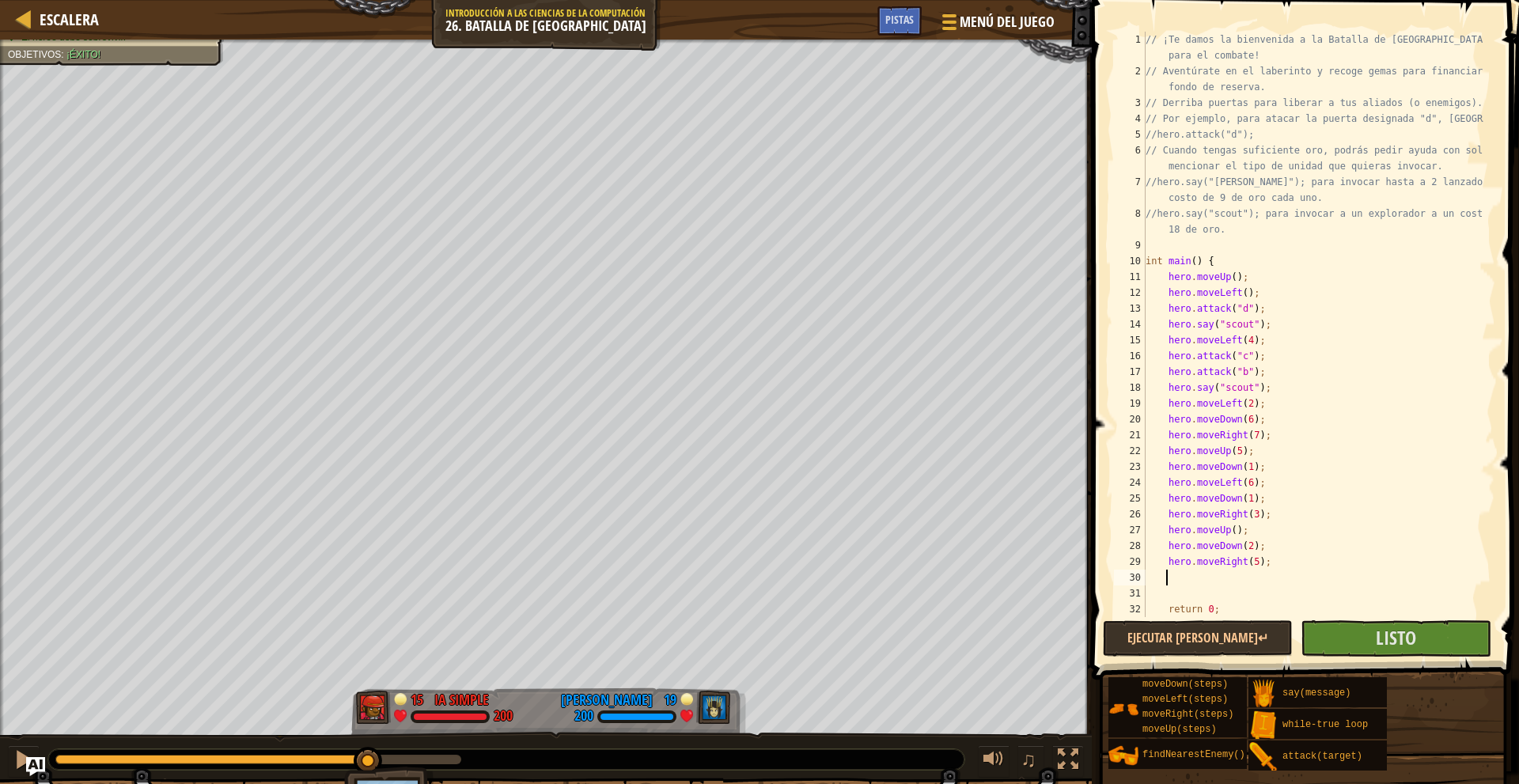
type textarea "m"
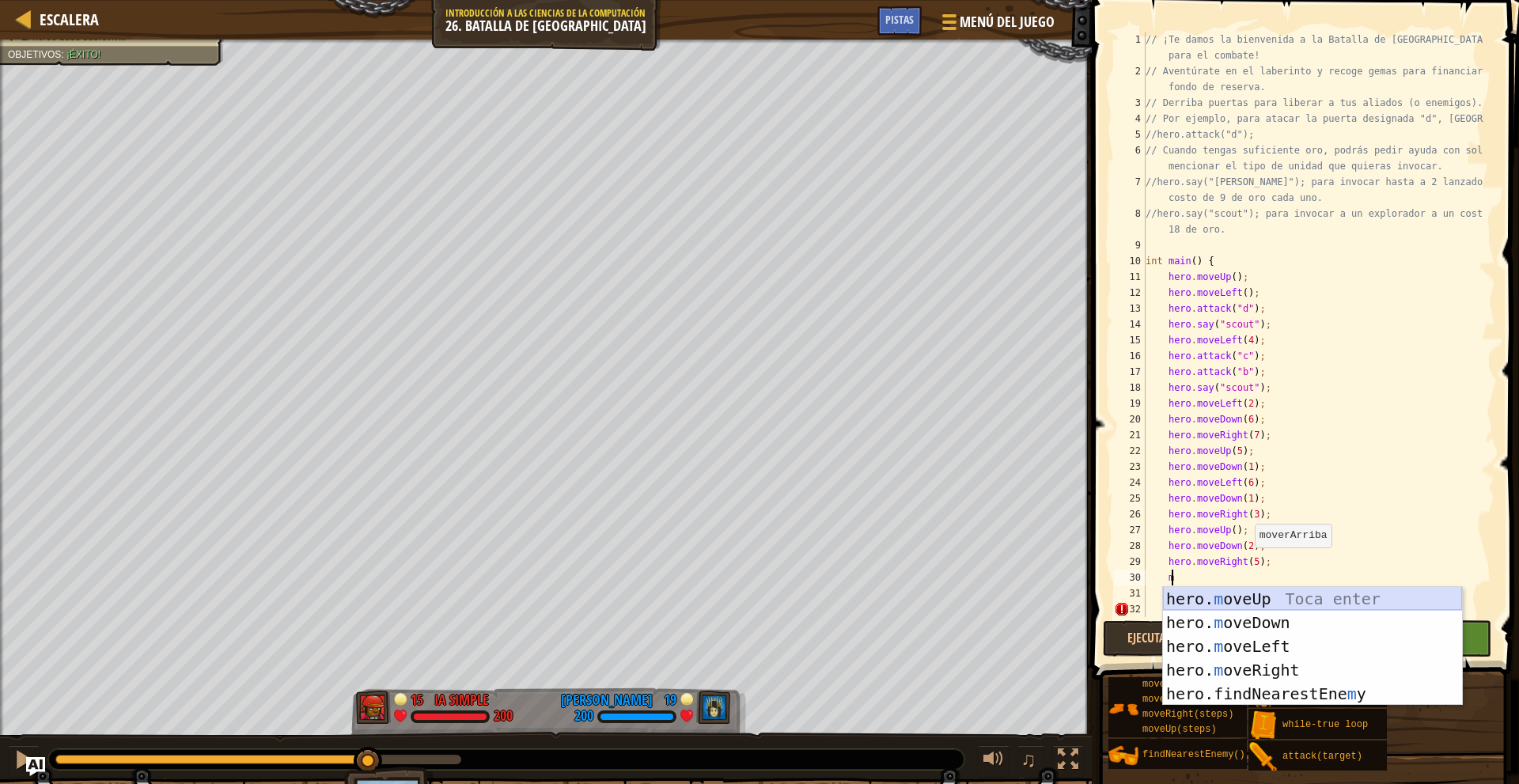
click at [1277, 592] on div "hero. m oveUp Toca enter hero. m oveDown Toca enter hero. m oveLeft Toca enter …" at bounding box center [1312, 670] width 299 height 166
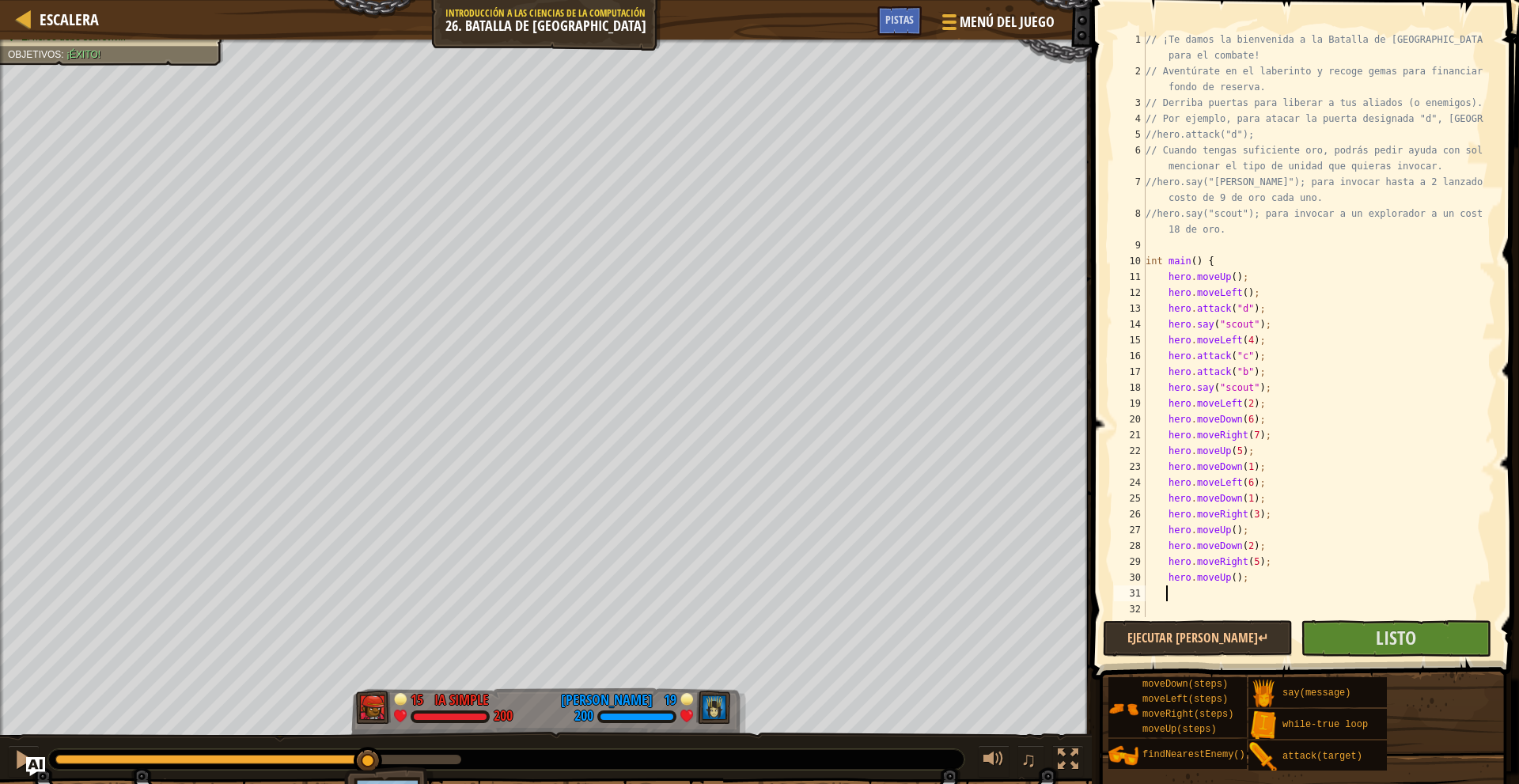
type textarea "m"
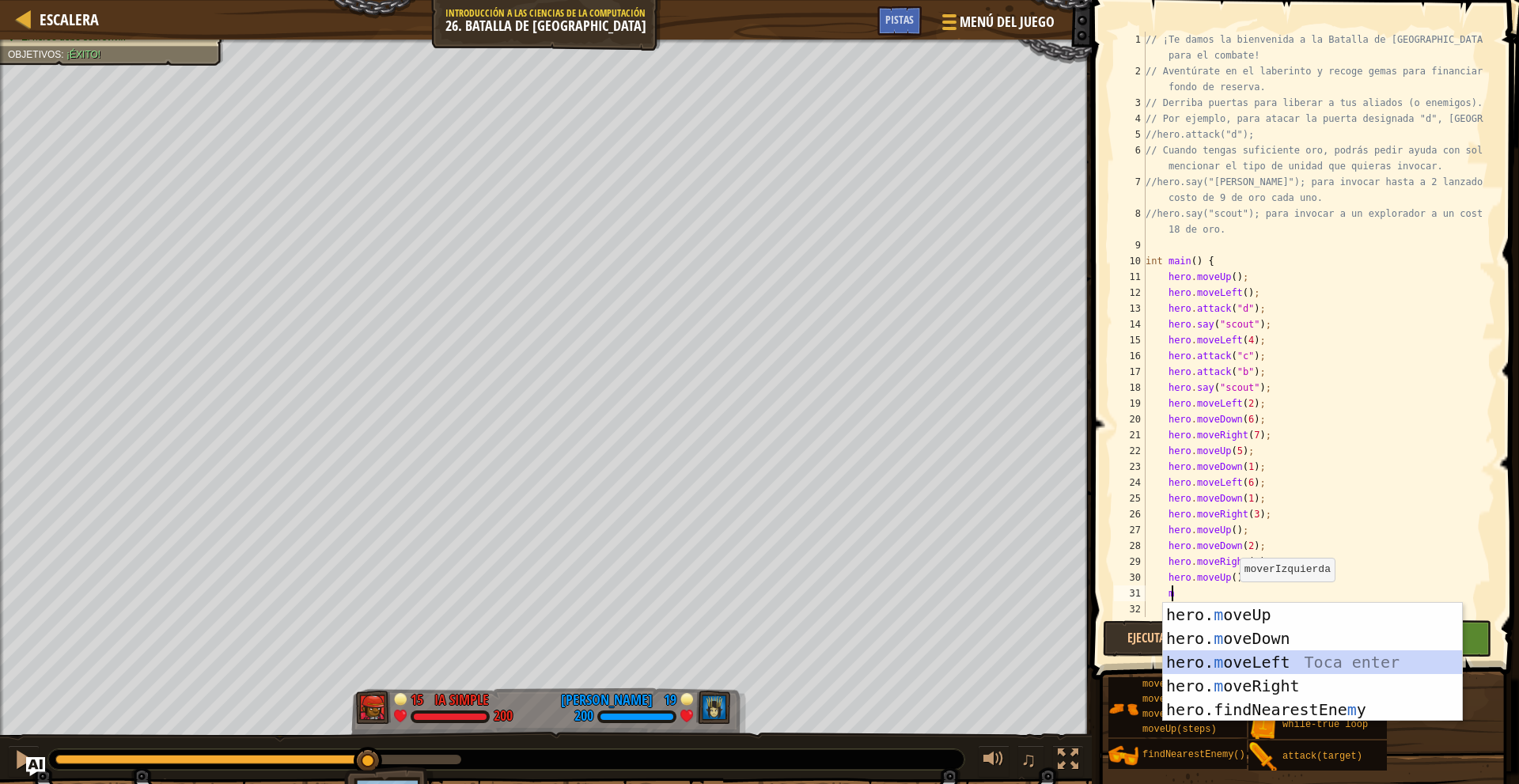
click at [1288, 653] on div "hero. m oveUp Toca enter hero. m oveDown Toca enter hero. m oveLeft Toca enter …" at bounding box center [1312, 685] width 299 height 166
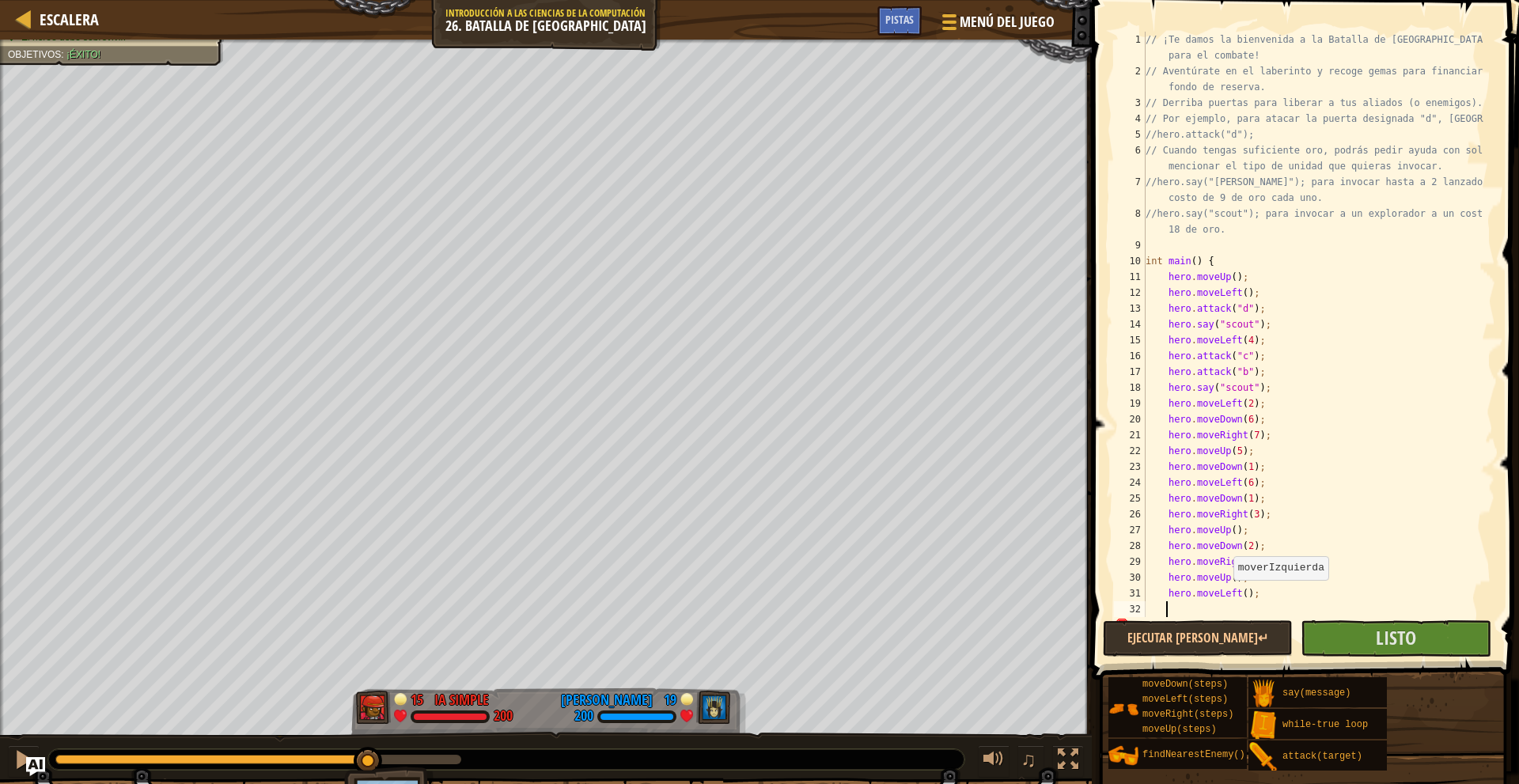
scroll to position [48, 0]
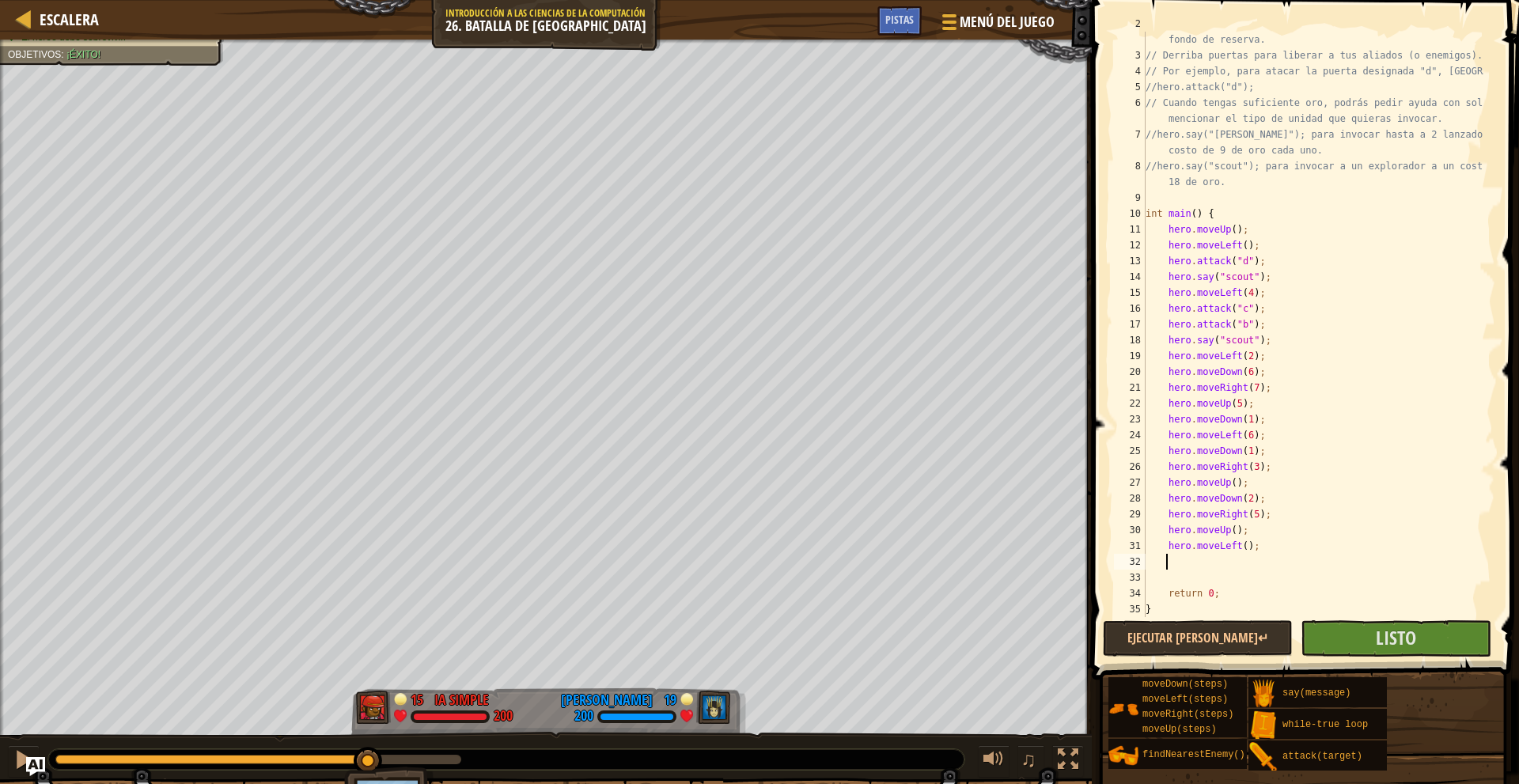
click at [1204, 564] on div "// Aventúrate en el laberinto y recoge gemas para financiar tu fondo de reserva…" at bounding box center [1312, 332] width 341 height 633
type textarea "m"
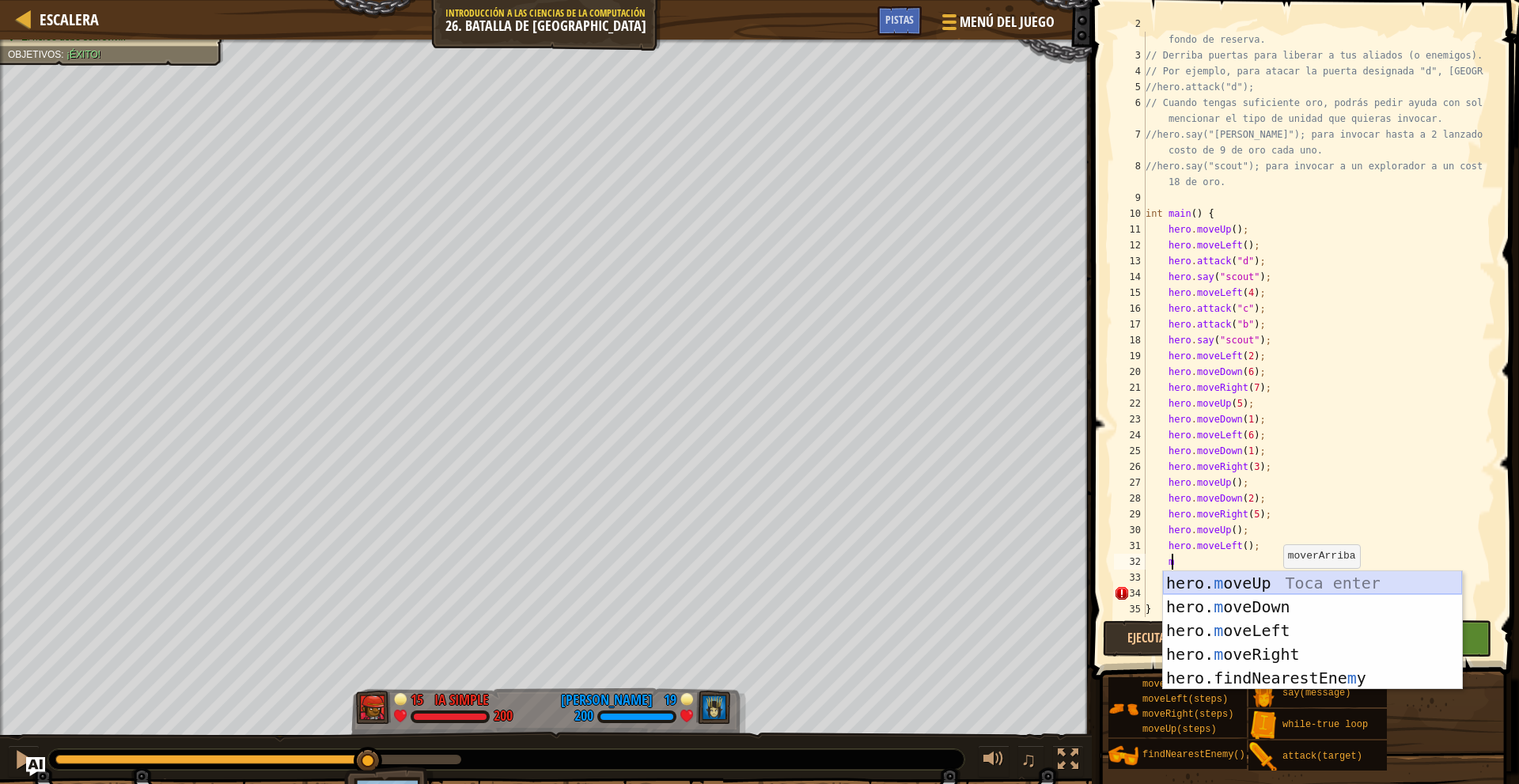
click at [1260, 581] on div "hero. m oveUp Toca enter hero. m oveDown Toca enter hero. m oveLeft Toca enter …" at bounding box center [1312, 654] width 299 height 166
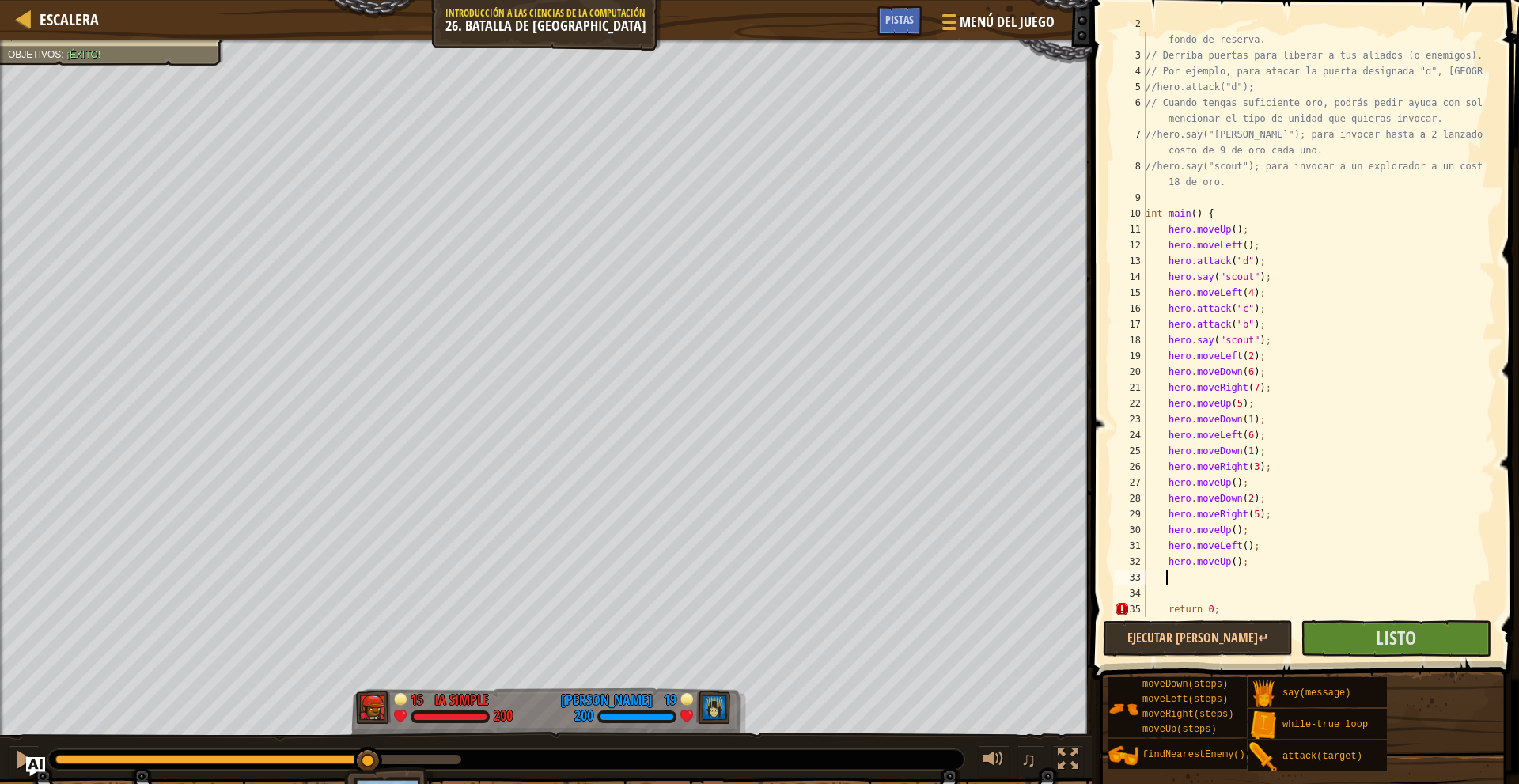
click at [1214, 575] on div "// Aventúrate en el laberinto y recoge gemas para financiar tu fondo de reserva…" at bounding box center [1312, 332] width 341 height 633
type textarea "m"
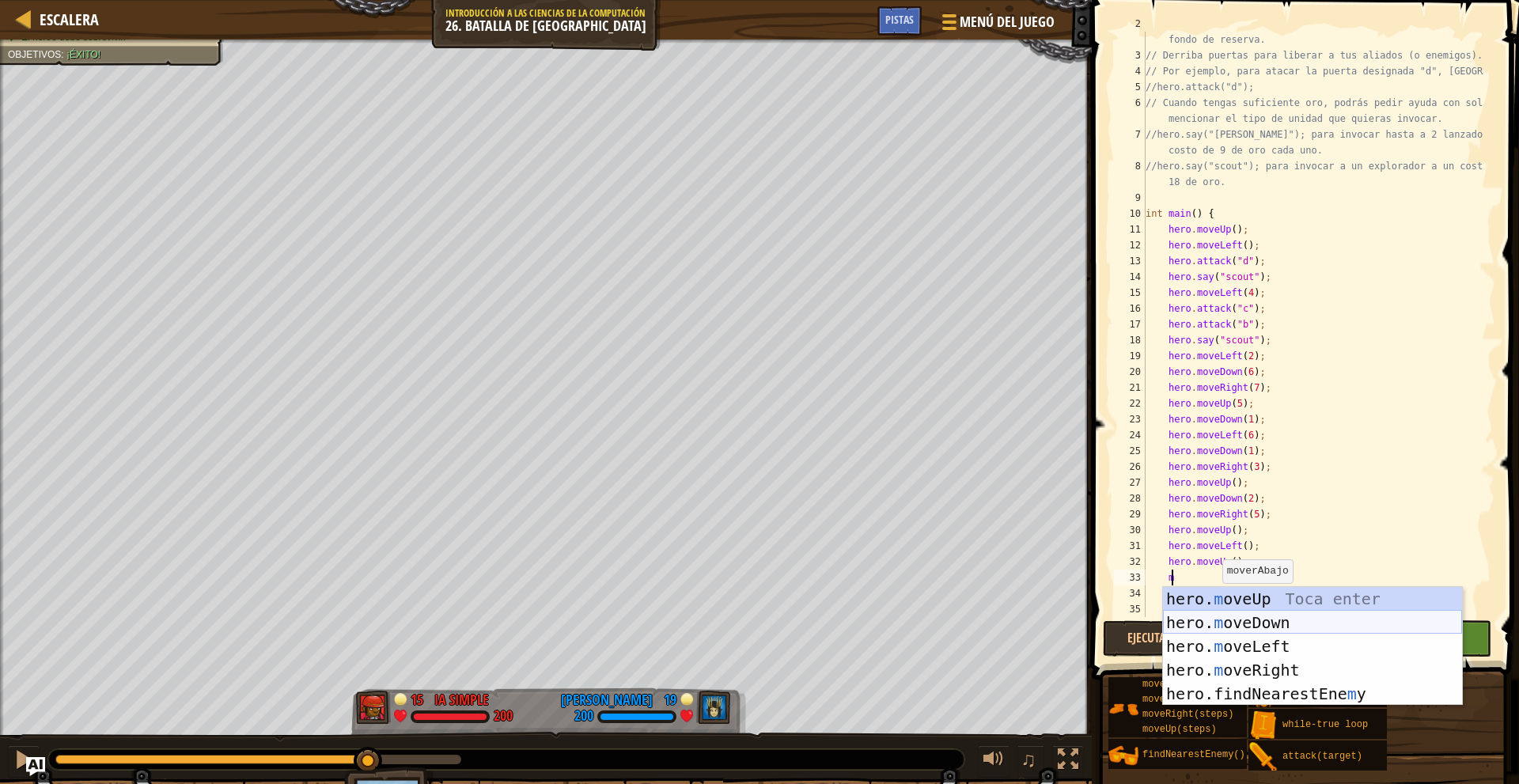
click at [1270, 618] on div "hero. m oveUp Toca enter hero. m oveDown Toca enter hero. m oveLeft Toca enter …" at bounding box center [1312, 670] width 299 height 166
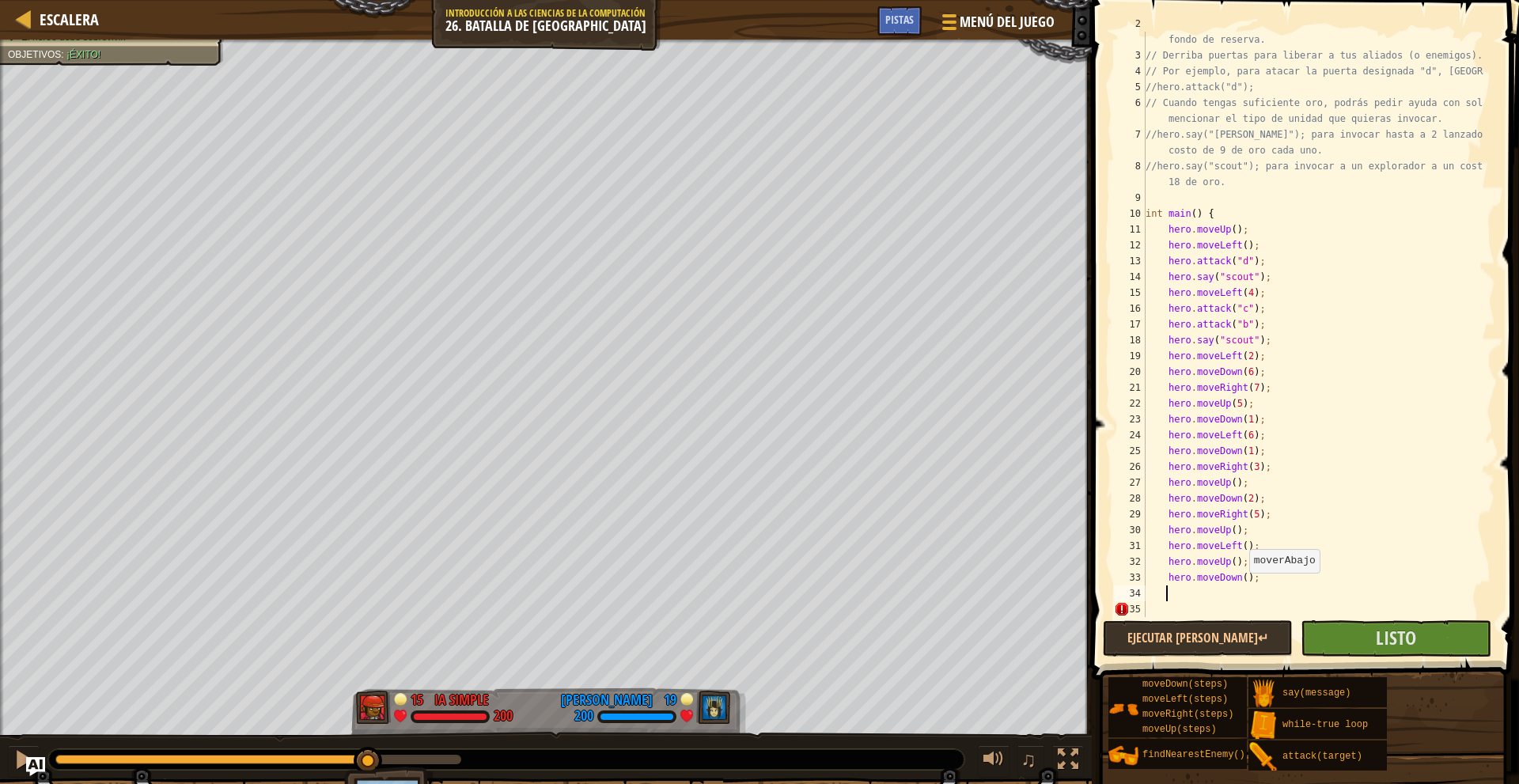
click at [1241, 573] on div "// Aventúrate en el laberinto y recoge gemas para financiar tu fondo de reserva…" at bounding box center [1312, 332] width 341 height 633
type textarea "hero.moveDown(2);"
click at [1249, 591] on div "// Aventúrate en el laberinto y recoge gemas para financiar tu fondo de reserva…" at bounding box center [1312, 332] width 341 height 633
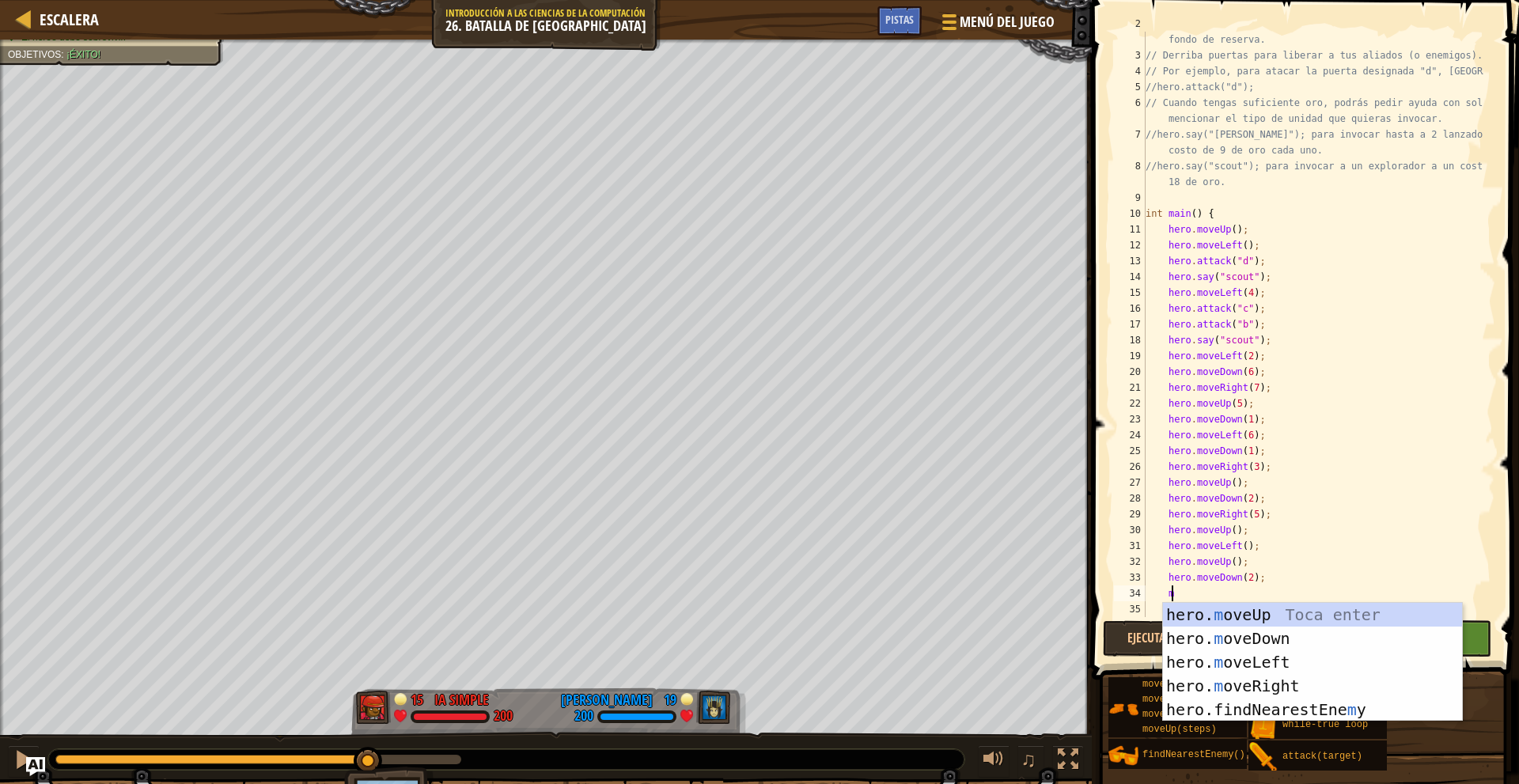
type textarea "m"
click at [1267, 607] on div "hero. m oveUp Toca enter hero. m oveDown Toca enter hero. m oveLeft Toca enter …" at bounding box center [1312, 685] width 299 height 166
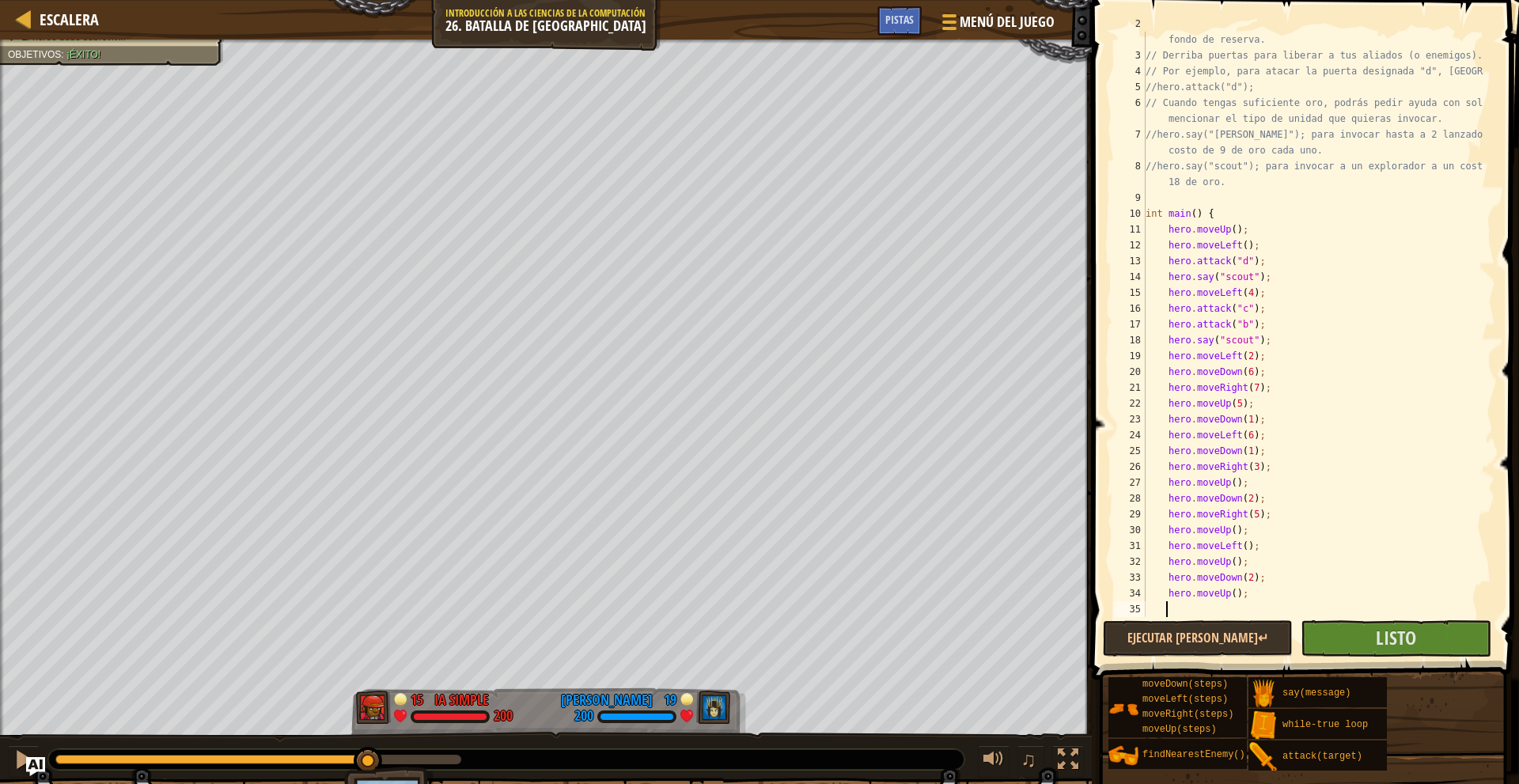
type textarea "m"
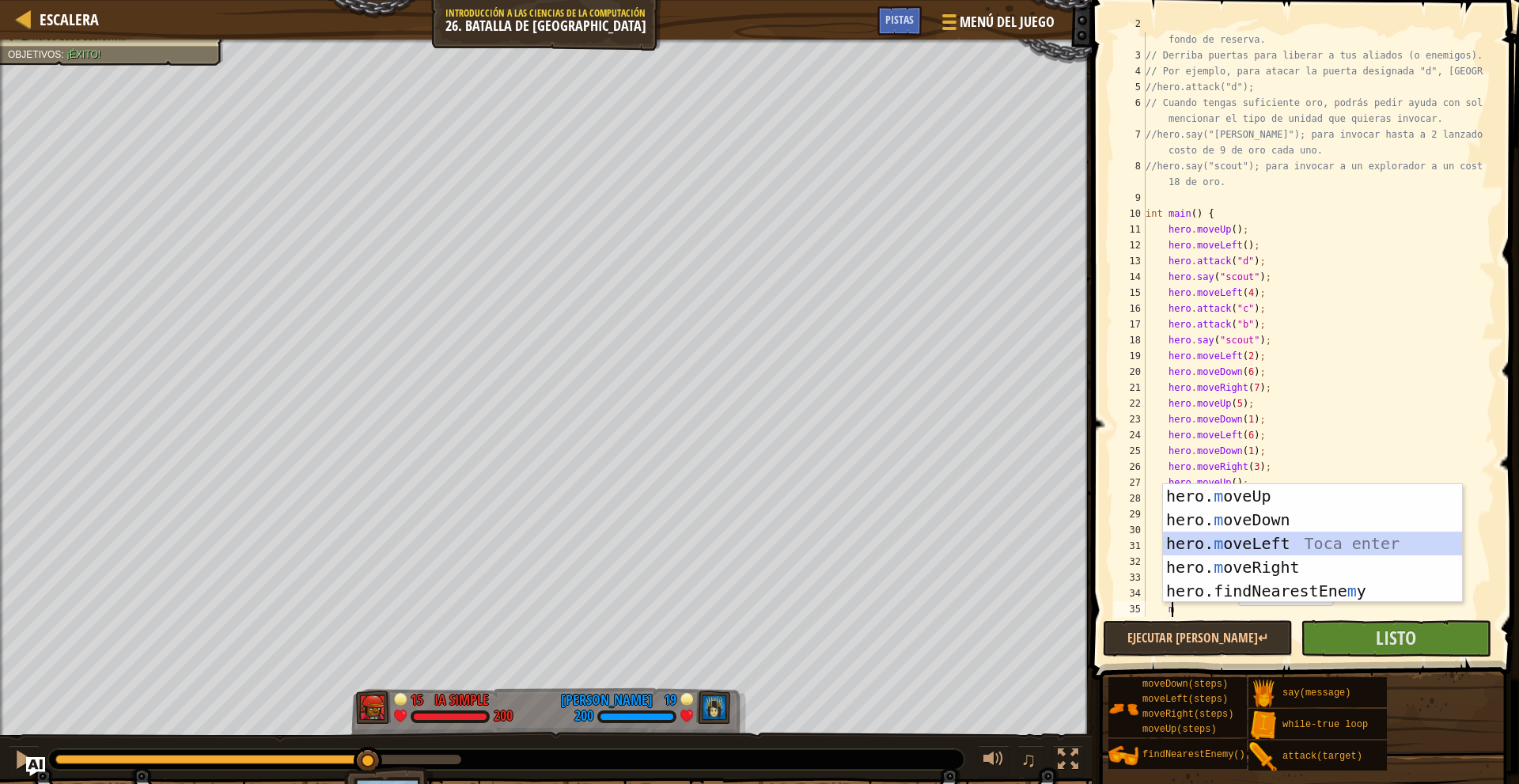
click at [1271, 540] on div "hero. m oveUp Toca enter hero. m oveDown Toca enter hero. m oveLeft Toca enter …" at bounding box center [1312, 567] width 299 height 166
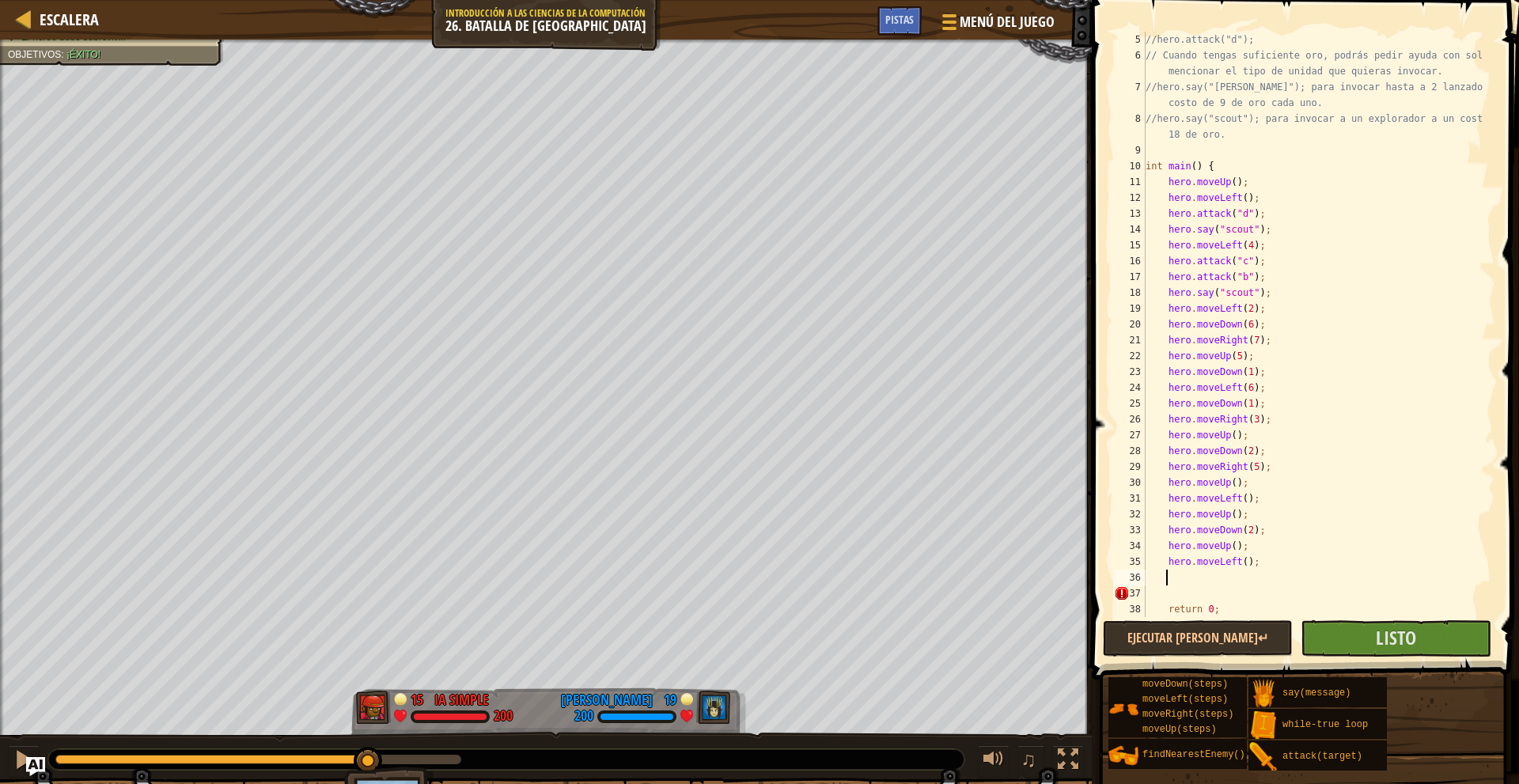
scroll to position [127, 0]
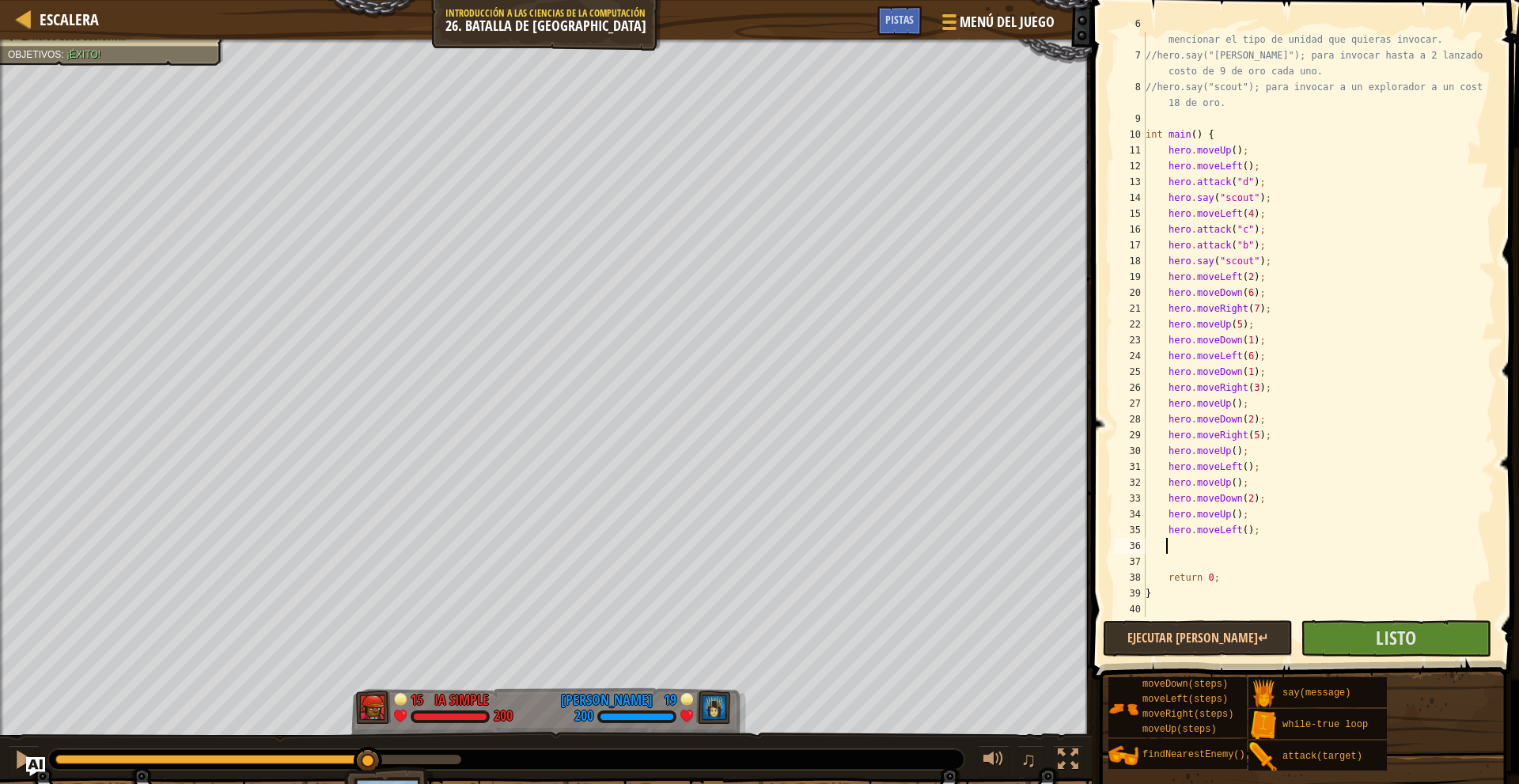
type textarea "m"
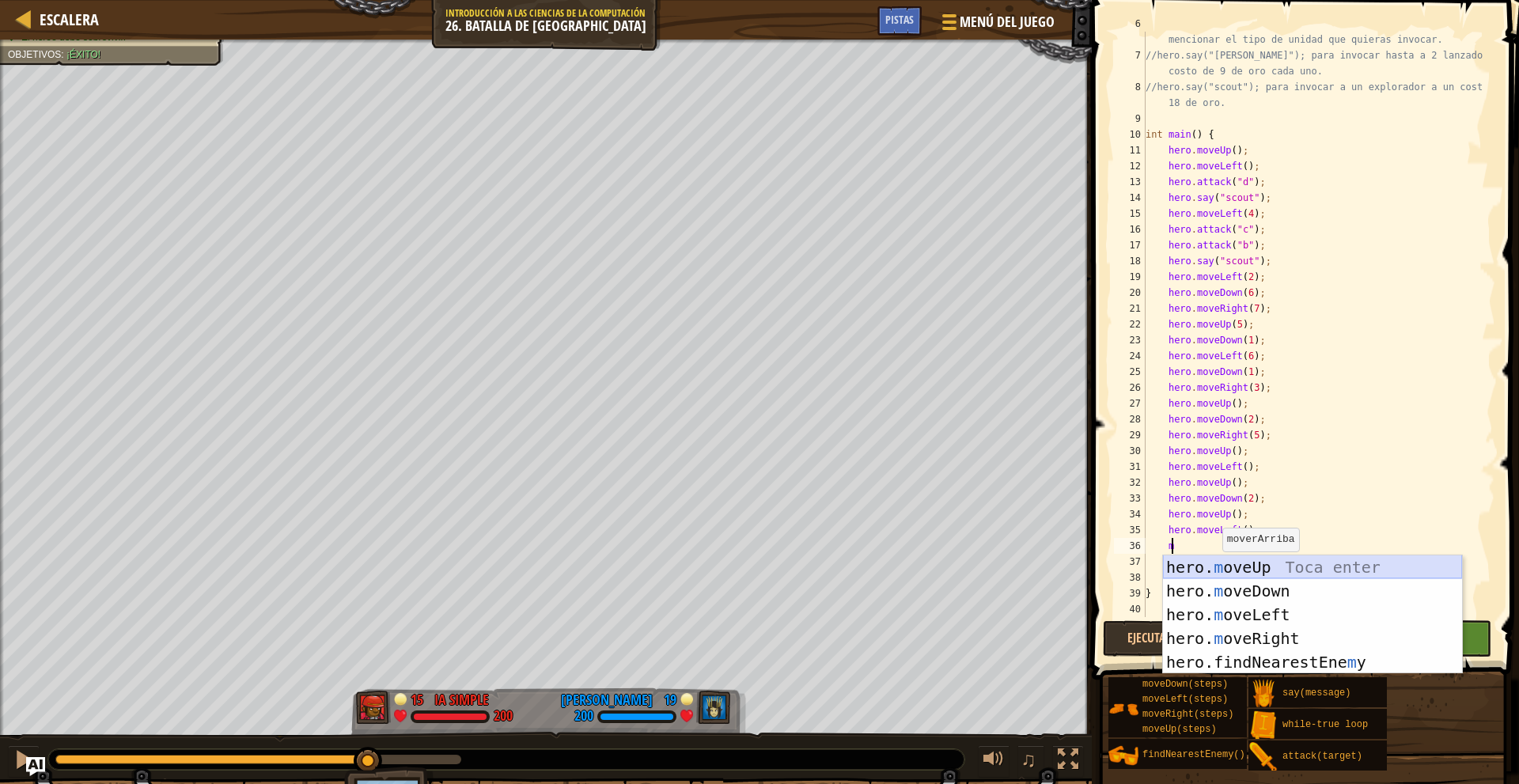
drag, startPoint x: 1243, startPoint y: 564, endPoint x: 1227, endPoint y: 562, distance: 16.1
click at [1243, 563] on div "hero. m oveUp Toca enter hero. m oveDown Toca enter hero. m oveLeft Toca enter …" at bounding box center [1312, 638] width 299 height 166
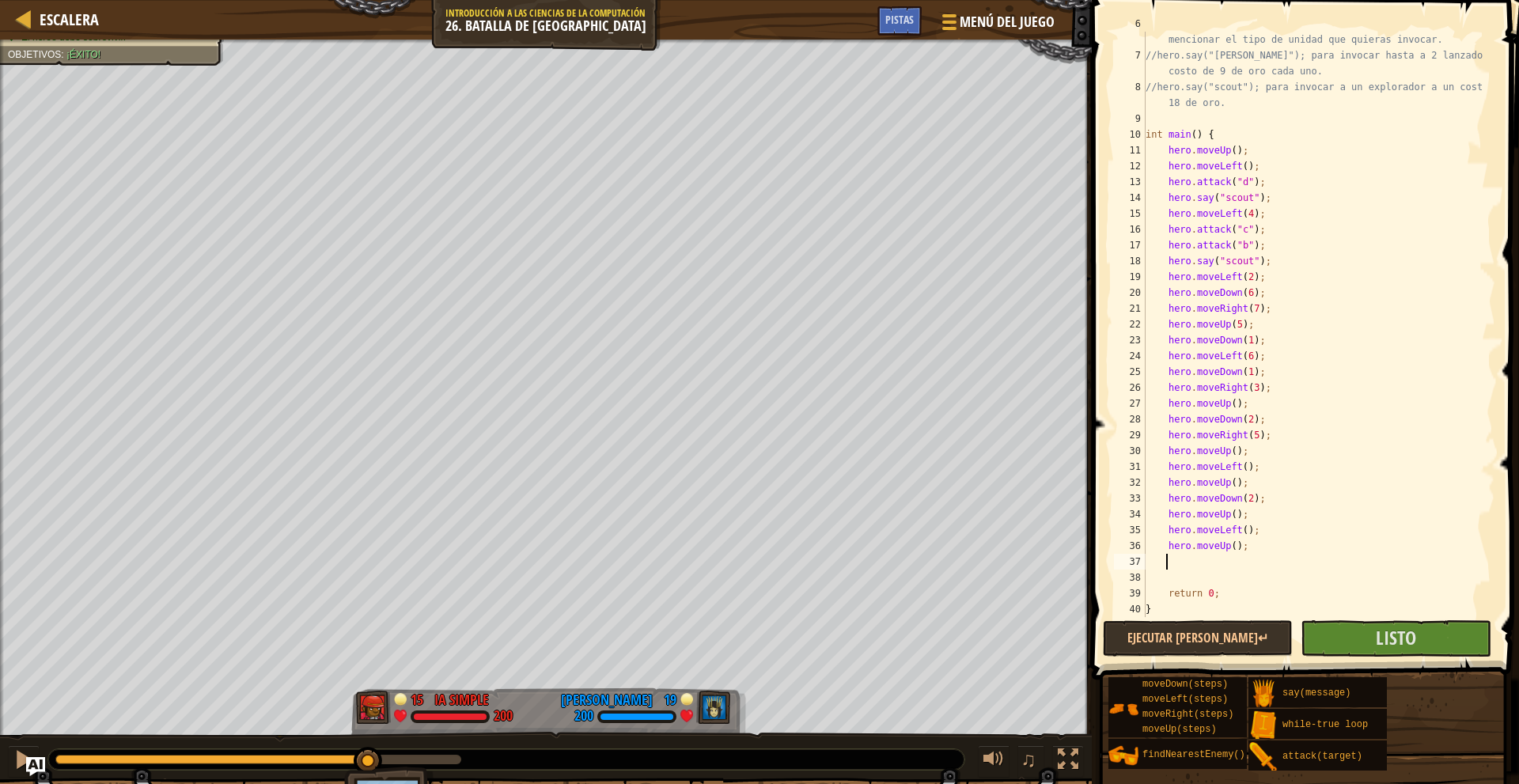
click at [1201, 560] on div "// Cuando tengas suficiente oro, podrás pedir ayuda con solo mencionar el tipo …" at bounding box center [1312, 332] width 341 height 633
type textarea "m"
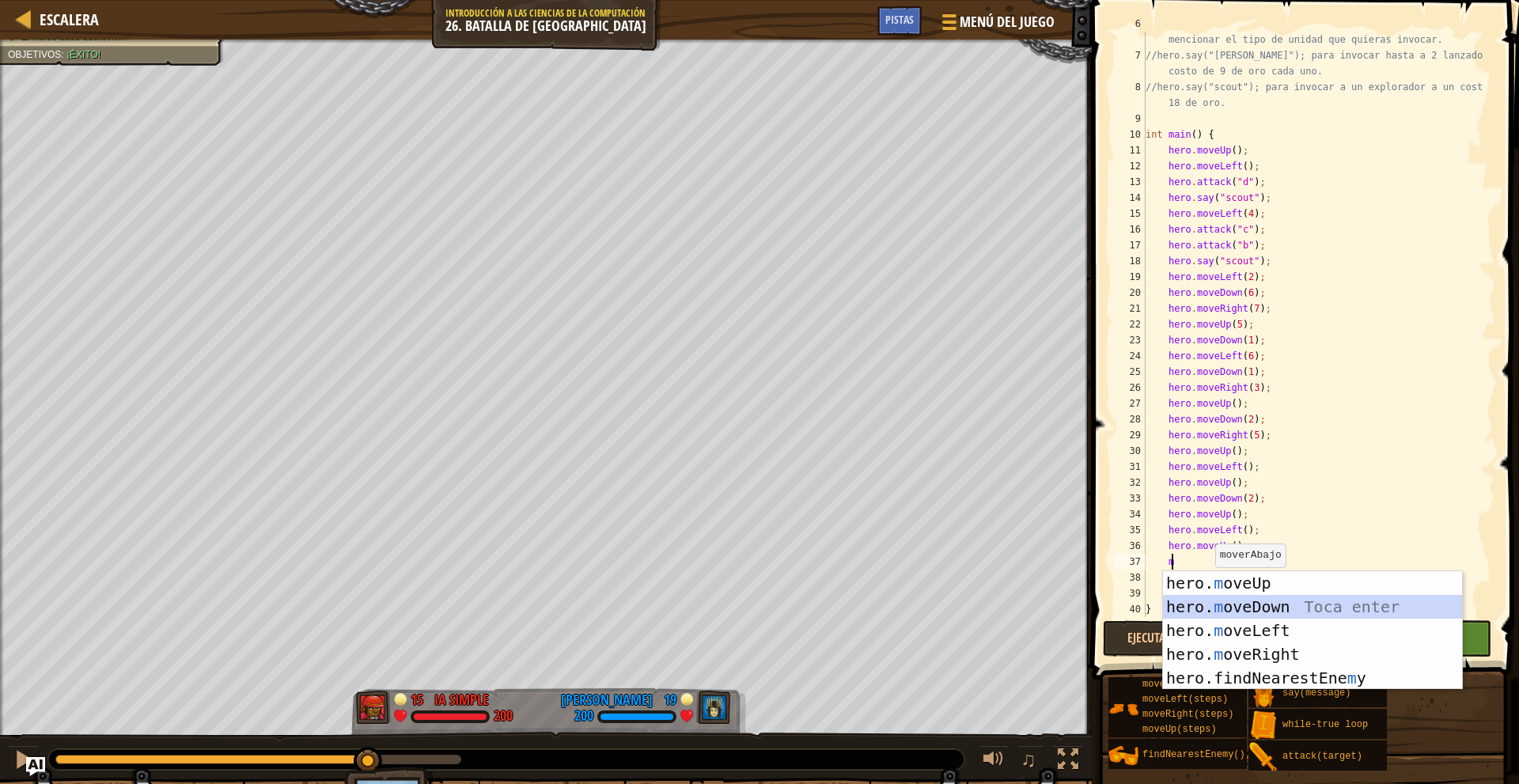
click at [1251, 601] on div "hero. m oveUp Toca enter hero. m oveDown Toca enter hero. m oveLeft Toca enter …" at bounding box center [1312, 654] width 299 height 166
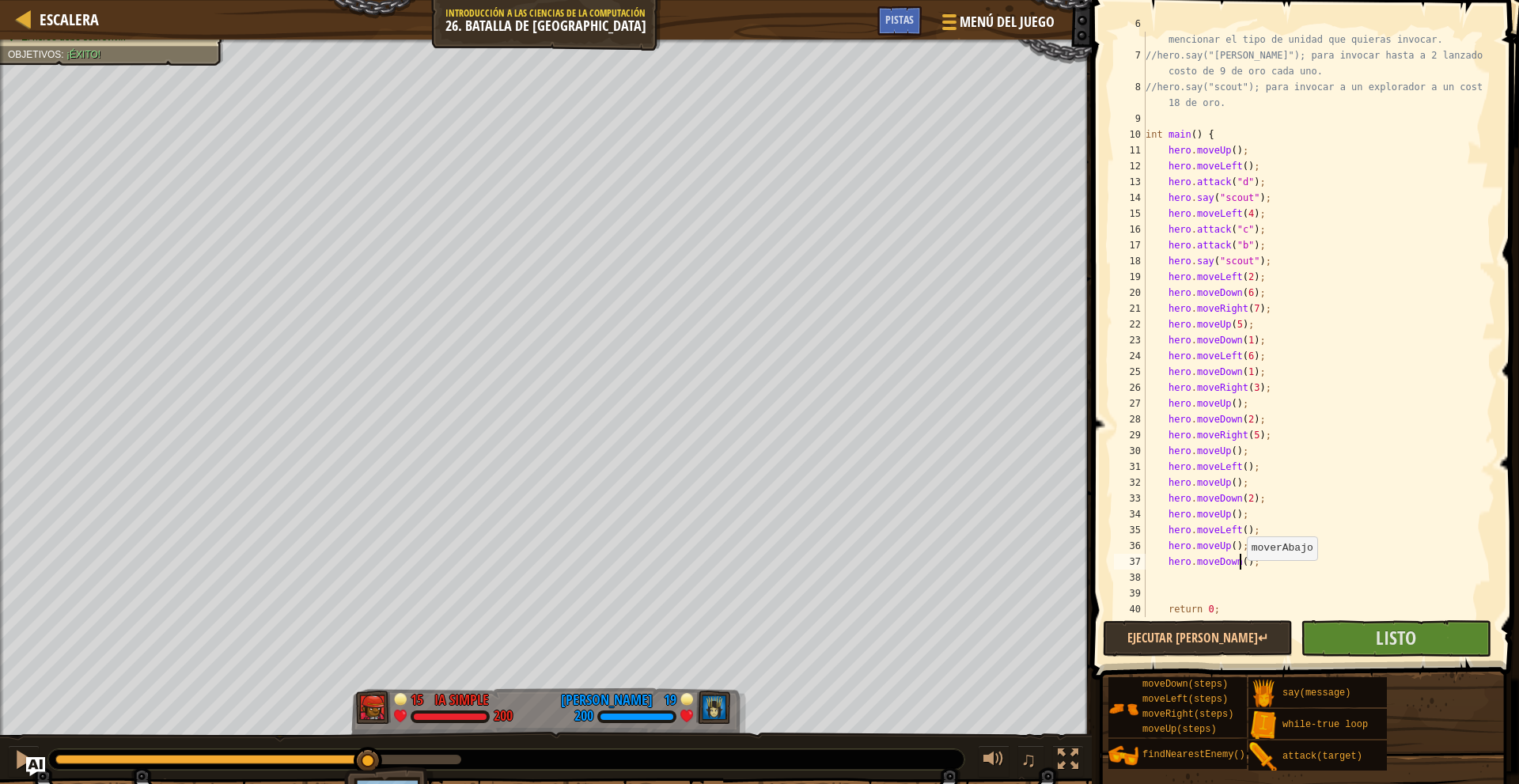
click at [1238, 560] on div "// Cuando tengas suficiente oro, podrás pedir ayuda con solo mencionar el tipo …" at bounding box center [1312, 332] width 341 height 633
click at [1399, 631] on span "Listo" at bounding box center [1396, 637] width 40 height 26
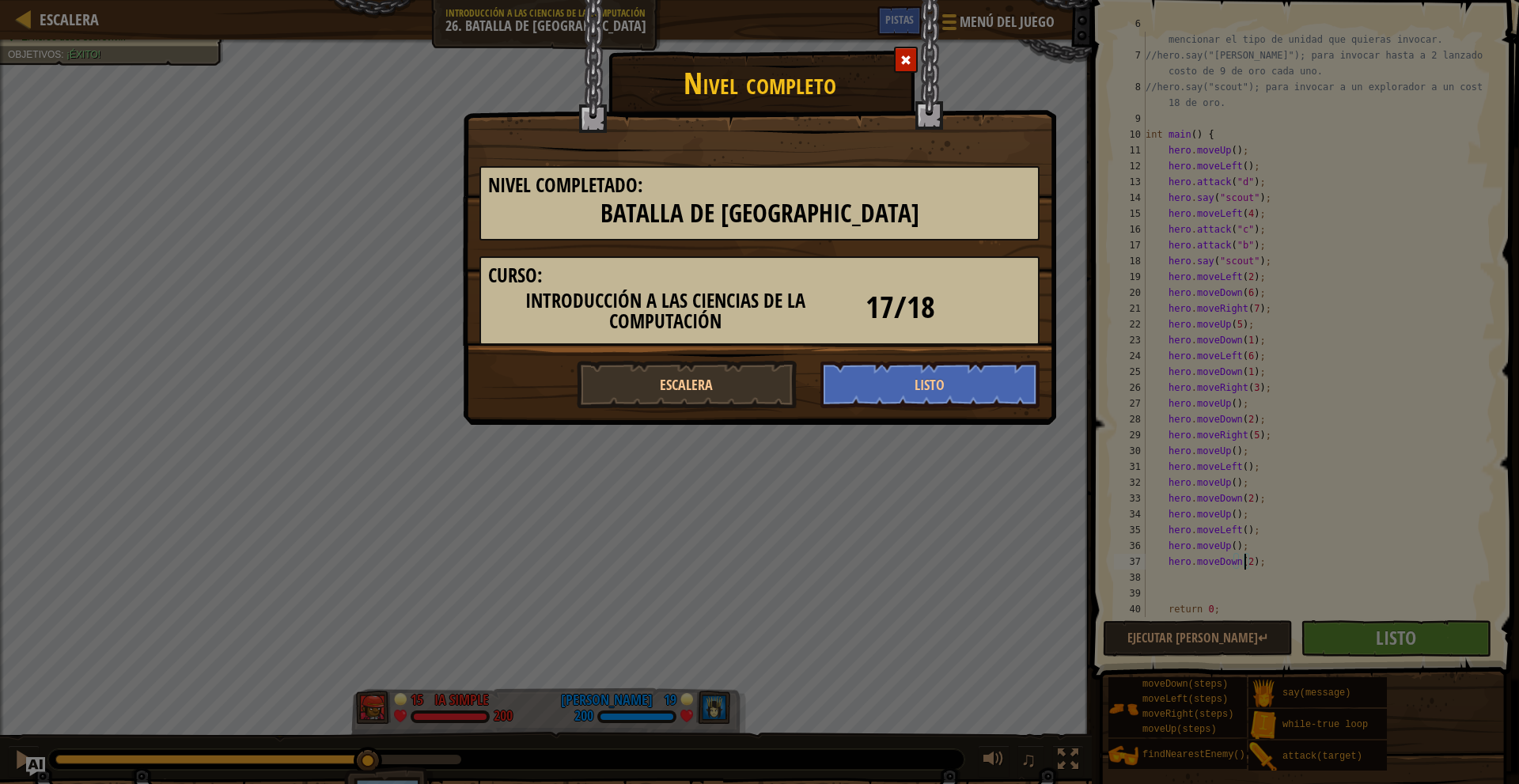
click at [906, 54] on span at bounding box center [905, 59] width 11 height 11
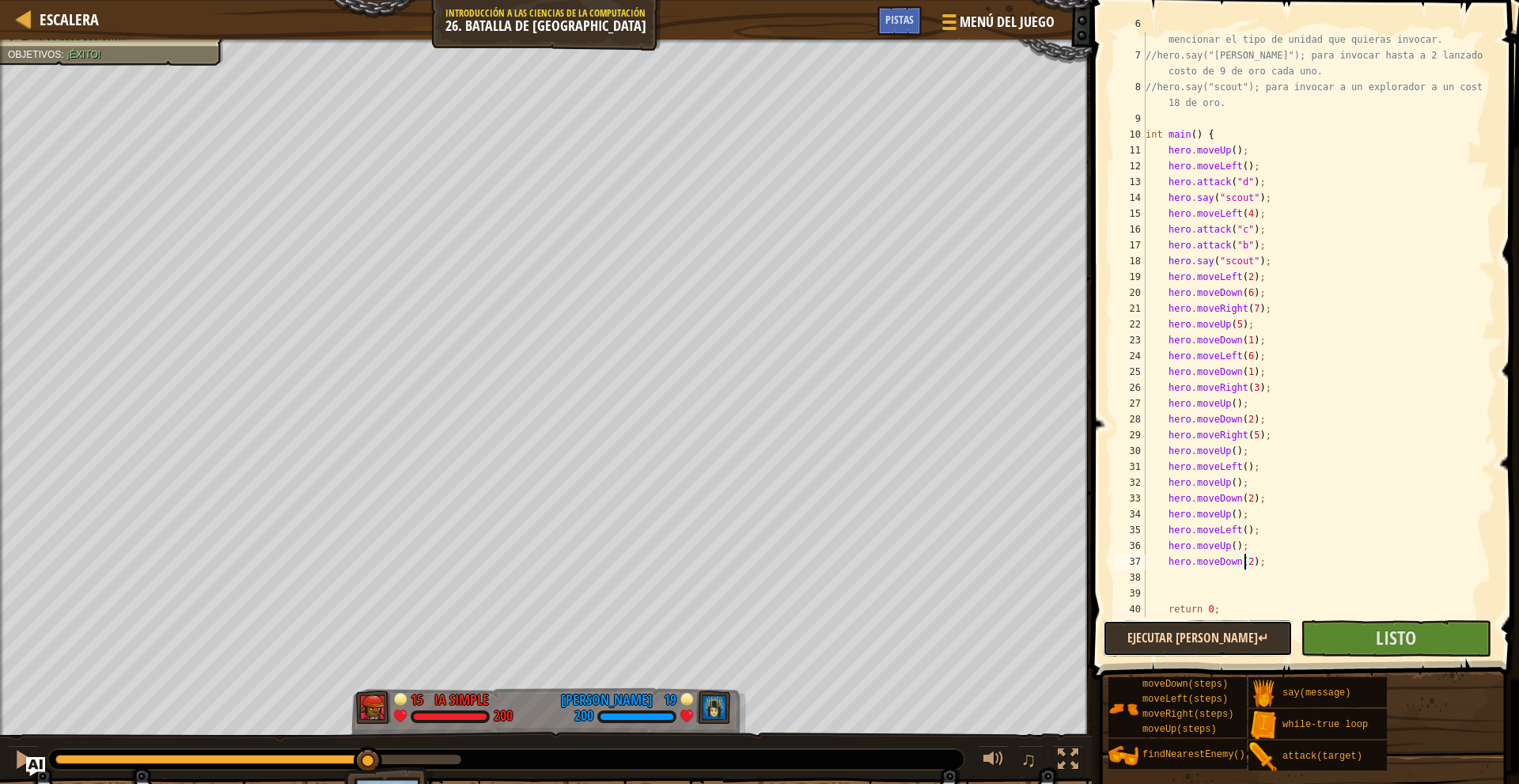
click at [1236, 643] on button "Ejecutar [PERSON_NAME]↵" at bounding box center [1197, 638] width 190 height 36
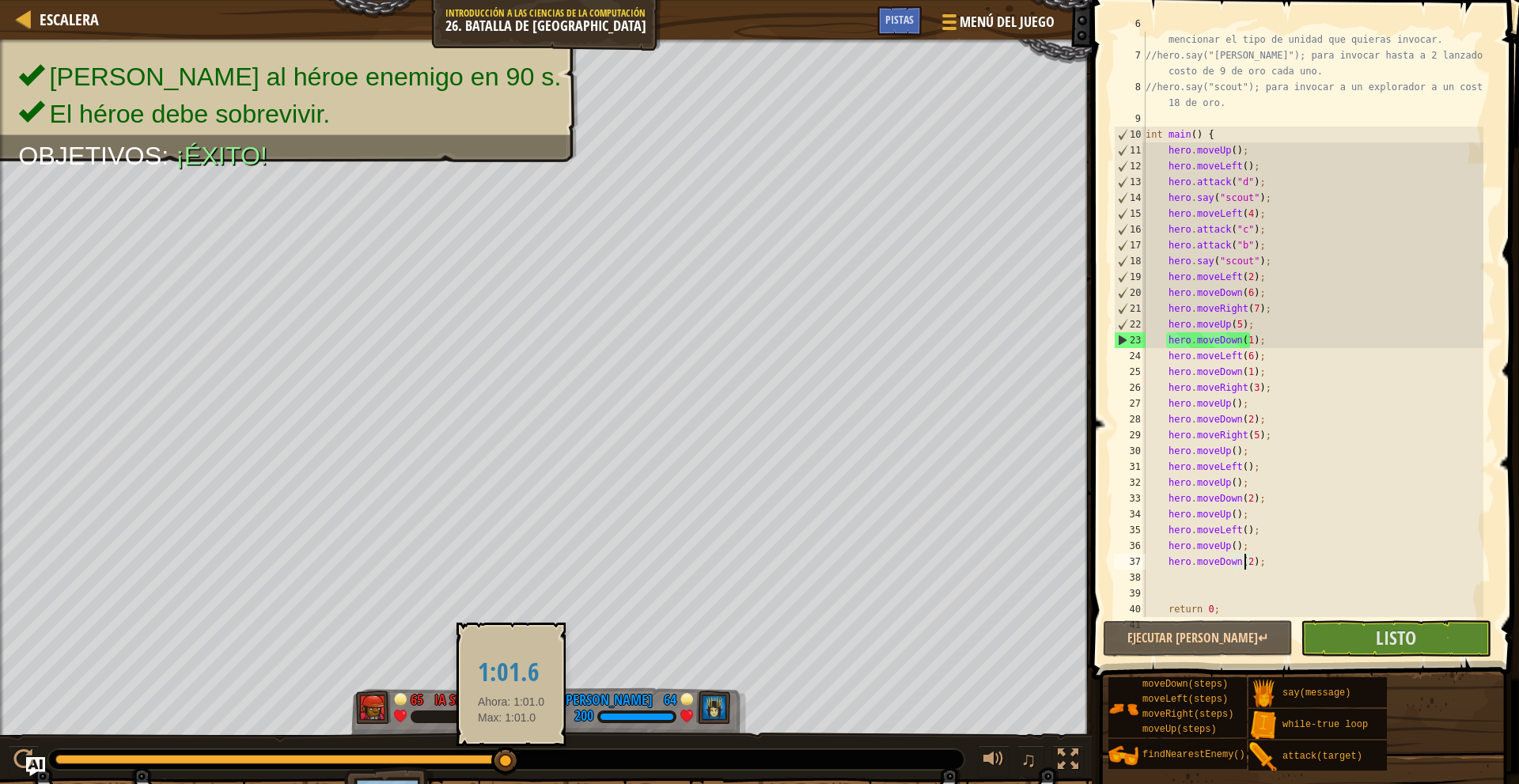
drag, startPoint x: 277, startPoint y: 754, endPoint x: 511, endPoint y: 755, distance: 234.0
click at [511, 755] on div at bounding box center [505, 760] width 29 height 29
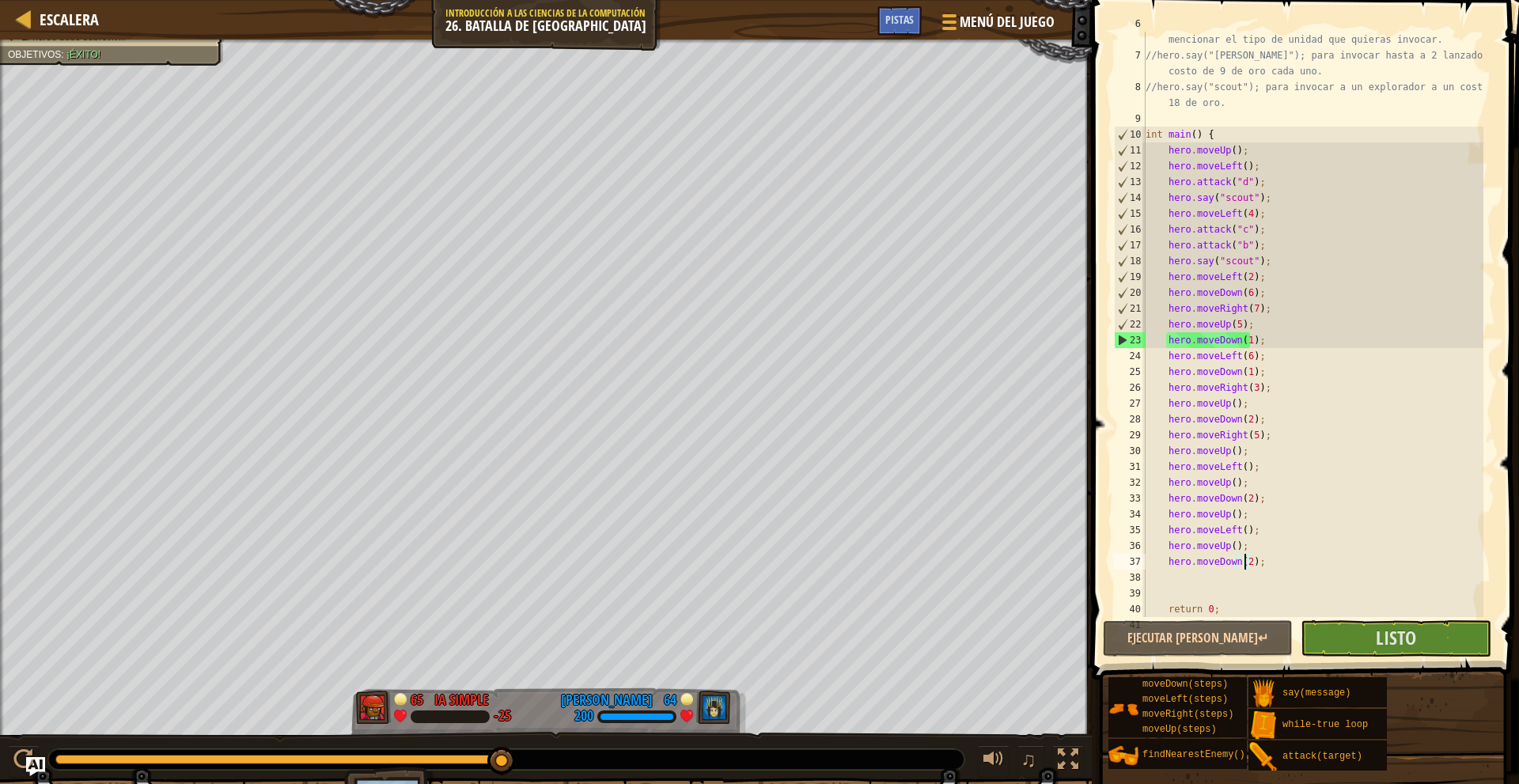
drag, startPoint x: 91, startPoint y: 754, endPoint x: 501, endPoint y: 743, distance: 410.1
click at [501, 743] on div "♫" at bounding box center [546, 755] width 1092 height 48
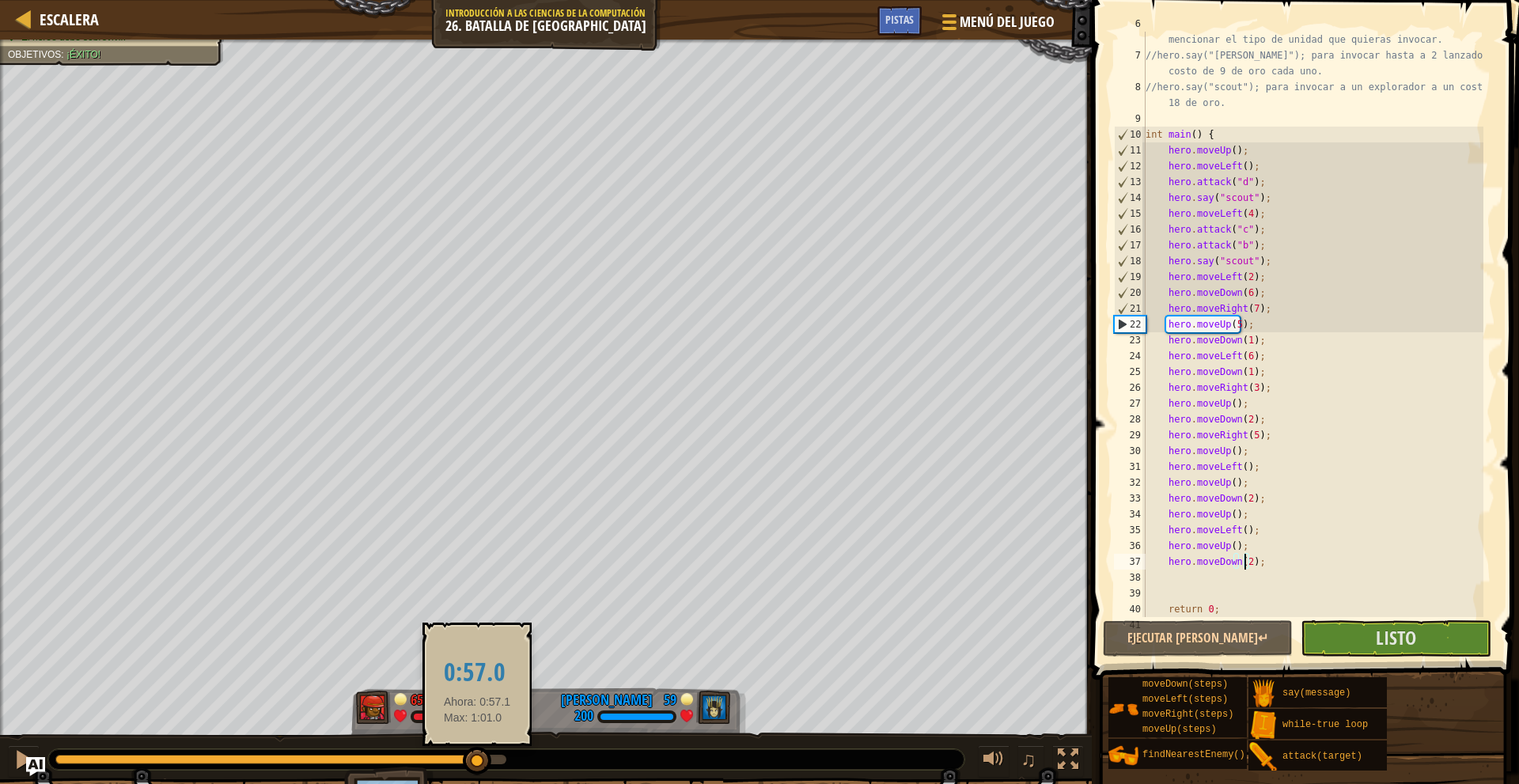
drag, startPoint x: 498, startPoint y: 751, endPoint x: 477, endPoint y: 751, distance: 21.0
click at [477, 751] on div at bounding box center [476, 760] width 29 height 29
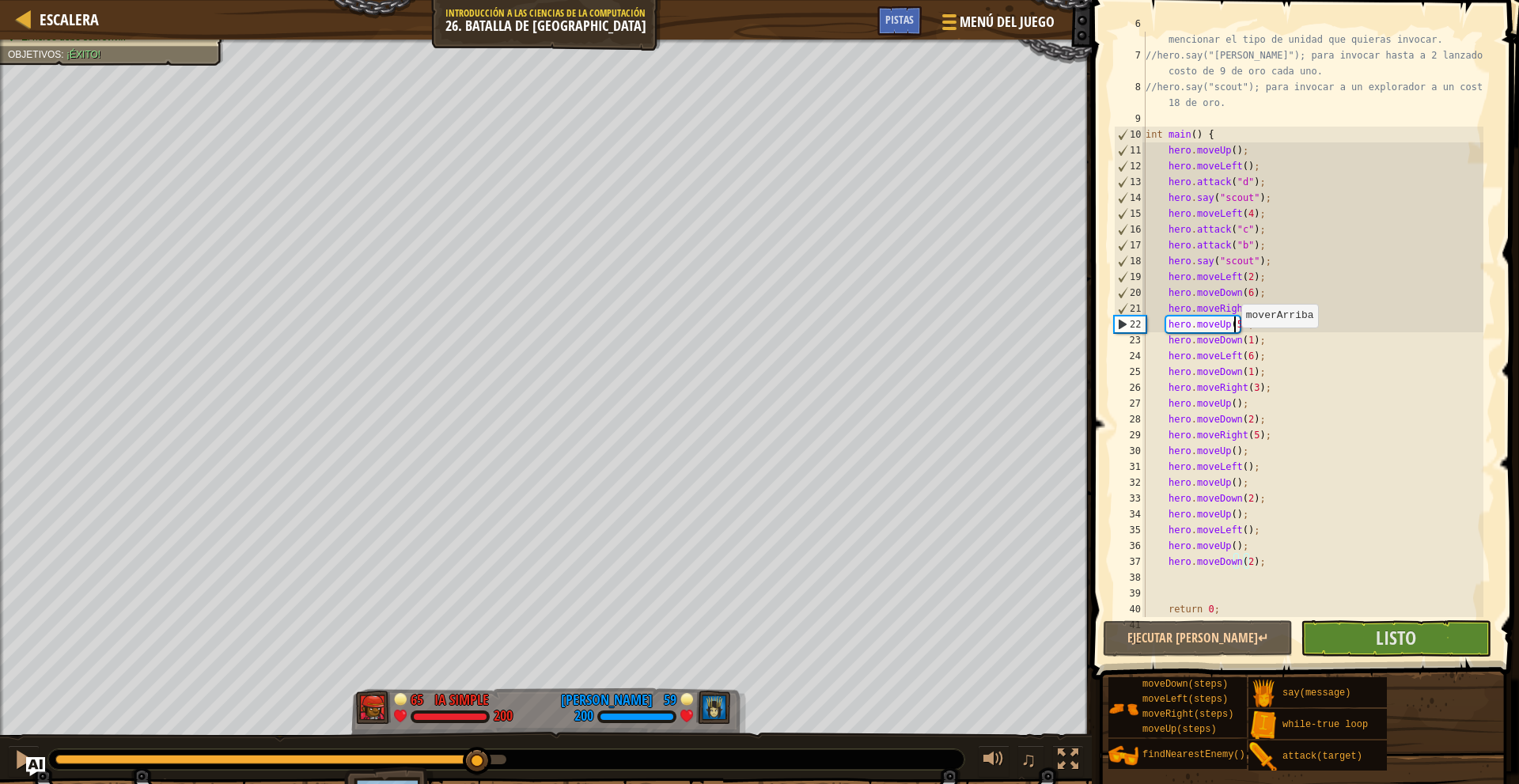
click at [1233, 327] on div "// Cuando tengas suficiente oro, podrás pedir ayuda con solo mencionar el tipo …" at bounding box center [1312, 332] width 341 height 633
click at [1368, 651] on button "Listo" at bounding box center [1395, 638] width 190 height 36
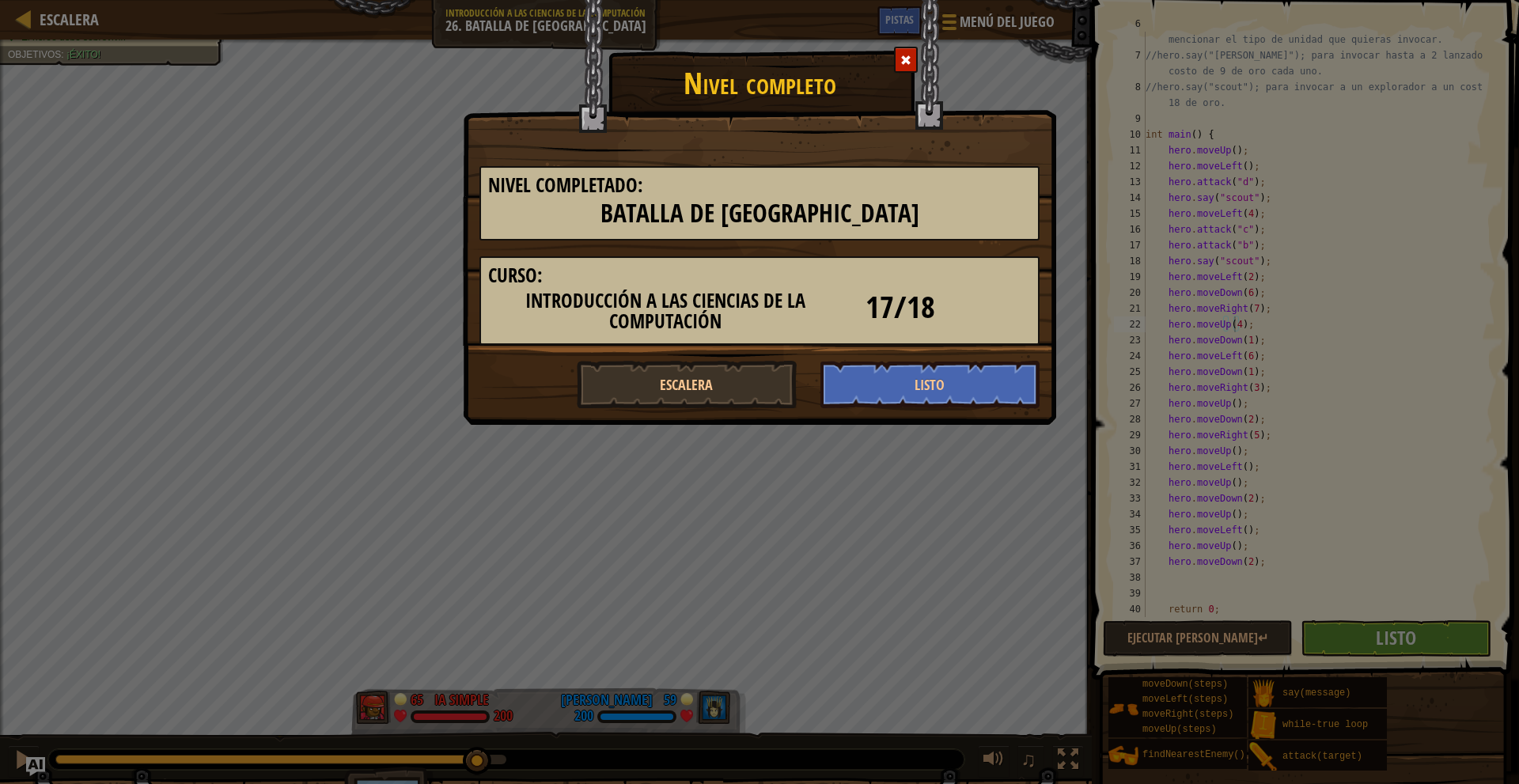
click at [899, 53] on div at bounding box center [905, 60] width 24 height 26
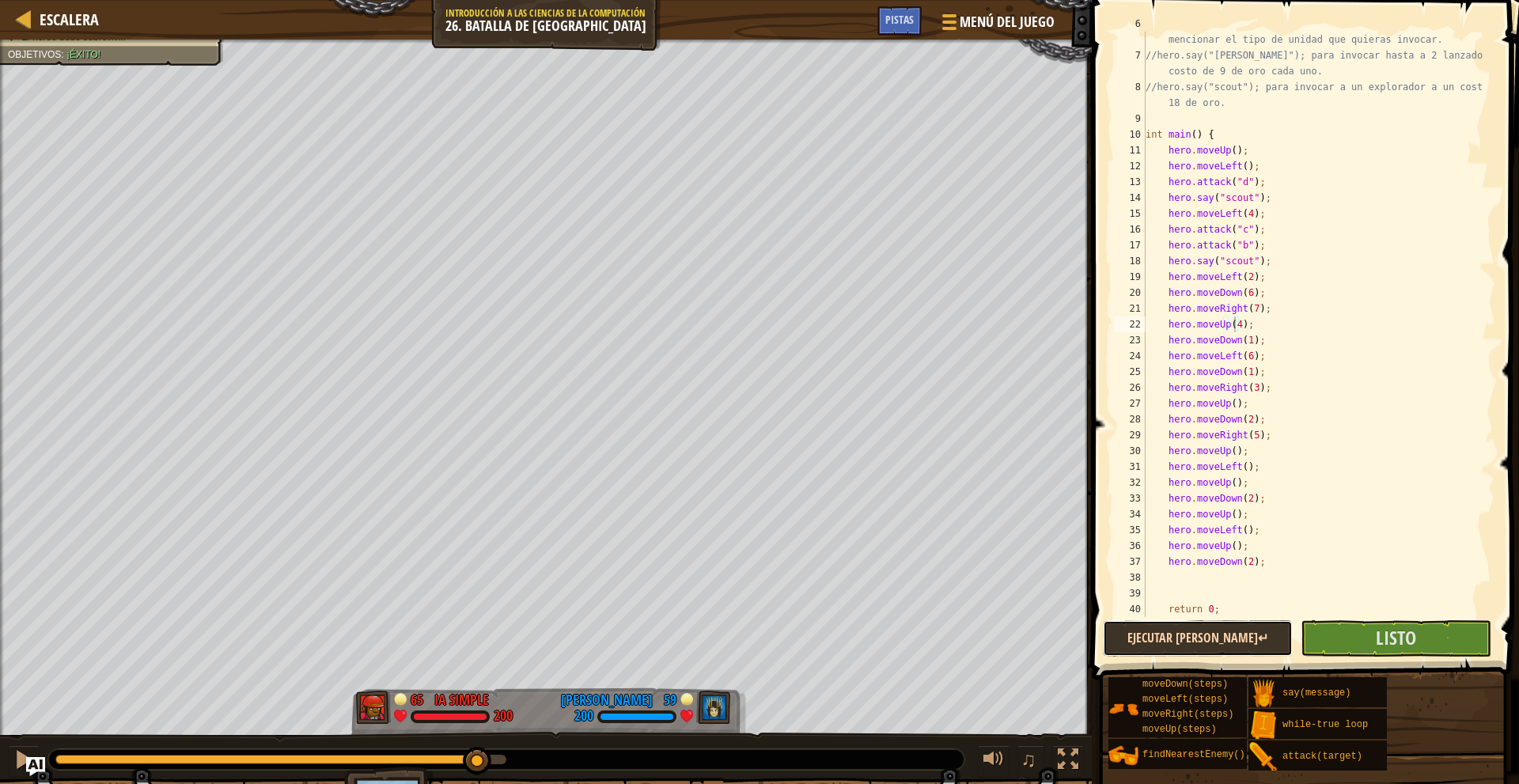
click at [1230, 642] on button "Ejecutar [PERSON_NAME]↵" at bounding box center [1197, 638] width 190 height 36
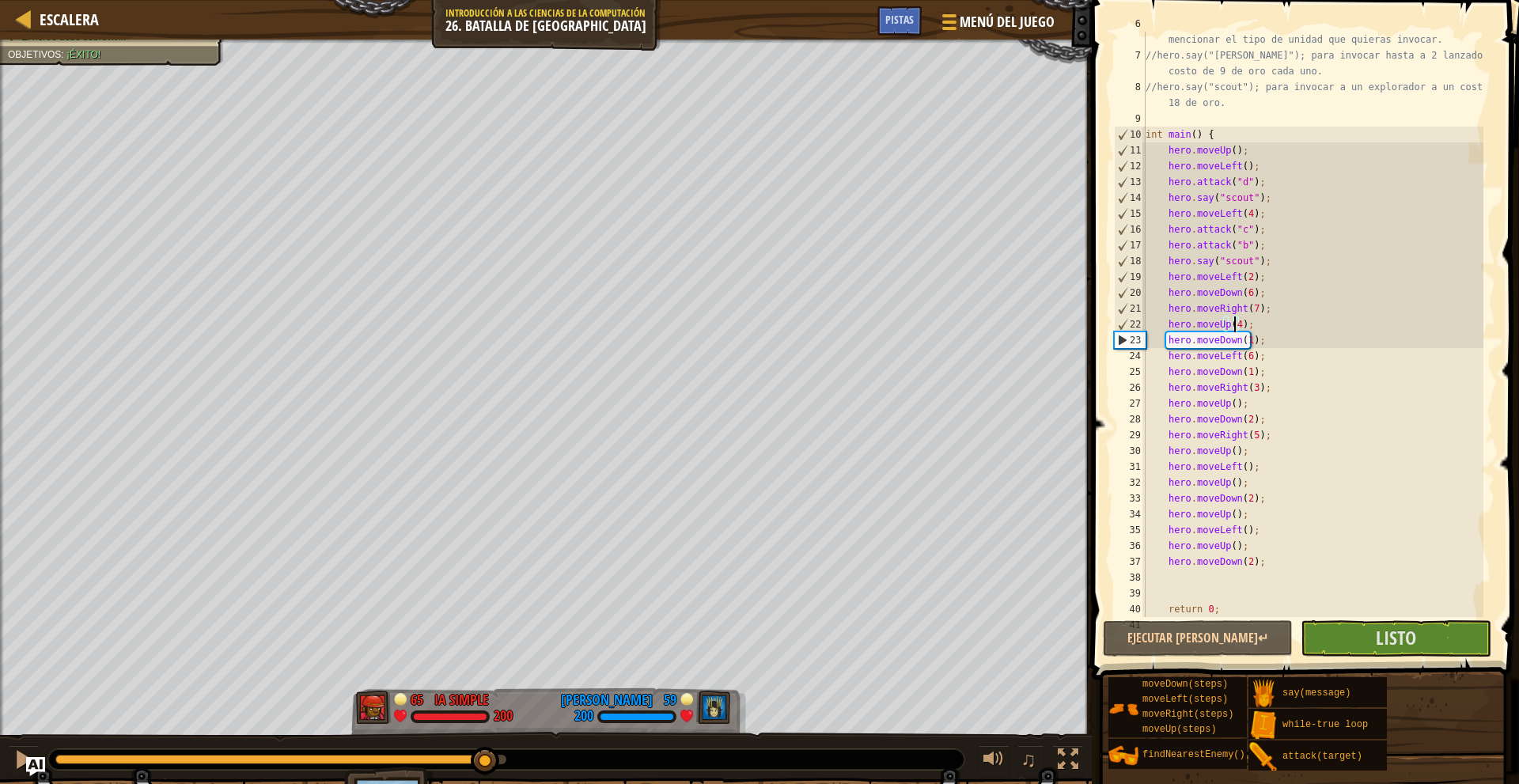
drag, startPoint x: 86, startPoint y: 758, endPoint x: 358, endPoint y: 771, distance: 272.3
click at [358, 771] on div "Derrota al héroe enemigo en 90 s. El héroe debe sobrevivir. Objetivos : ¡Éxito!…" at bounding box center [760, 441] width 1519 height 803
drag, startPoint x: 1273, startPoint y: 337, endPoint x: 1163, endPoint y: 336, distance: 110.0
click at [1163, 336] on div "// Cuando tengas suficiente oro, podrás pedir ayuda con solo mencionar el tipo …" at bounding box center [1312, 332] width 341 height 633
type textarea "hero.moveDown(1);"
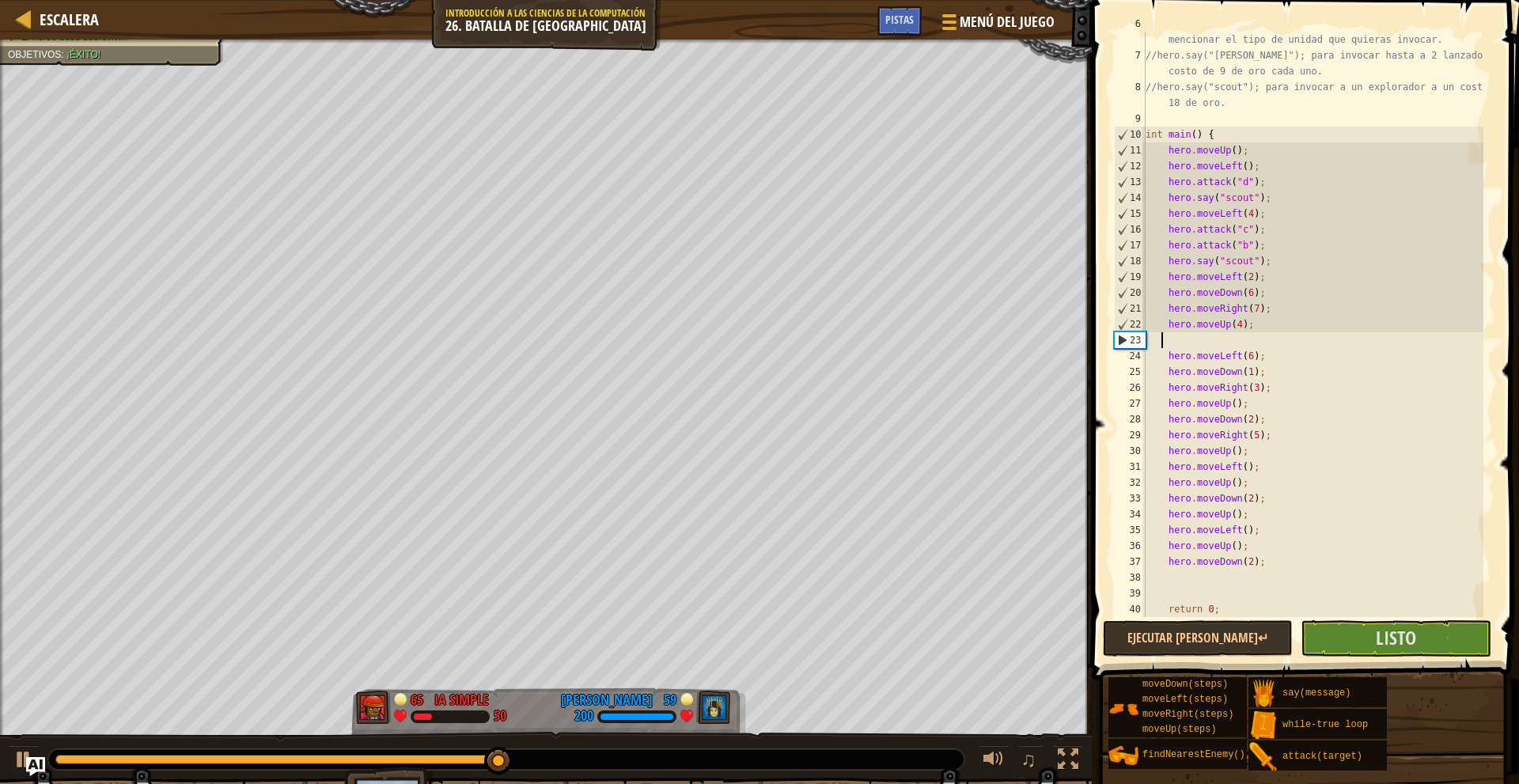
scroll to position [7, 1]
click at [1209, 628] on button "Ejecutar [PERSON_NAME]↵" at bounding box center [1197, 638] width 190 height 36
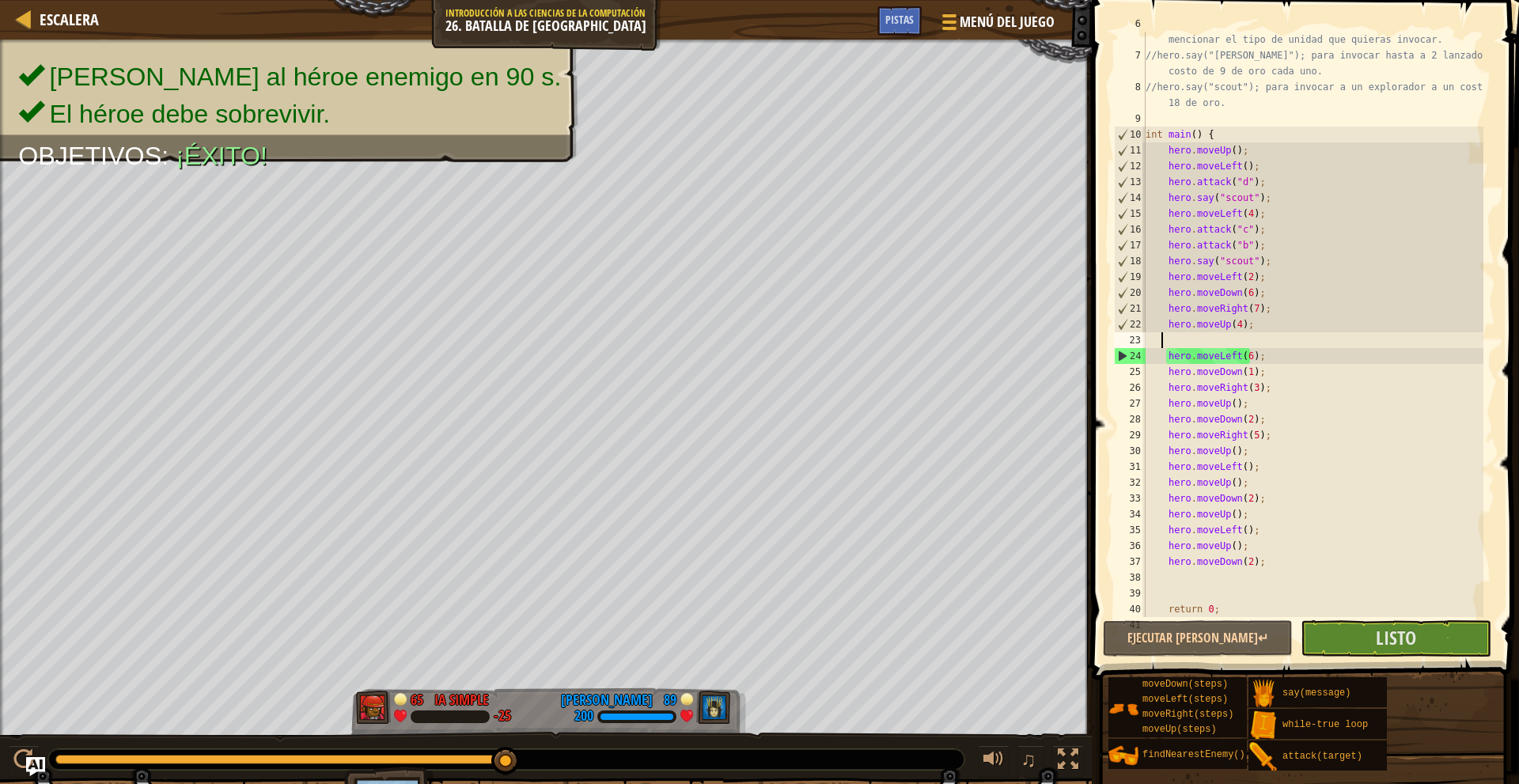
drag, startPoint x: 100, startPoint y: 753, endPoint x: 533, endPoint y: 765, distance: 433.2
click at [533, 765] on div at bounding box center [506, 758] width 916 height 21
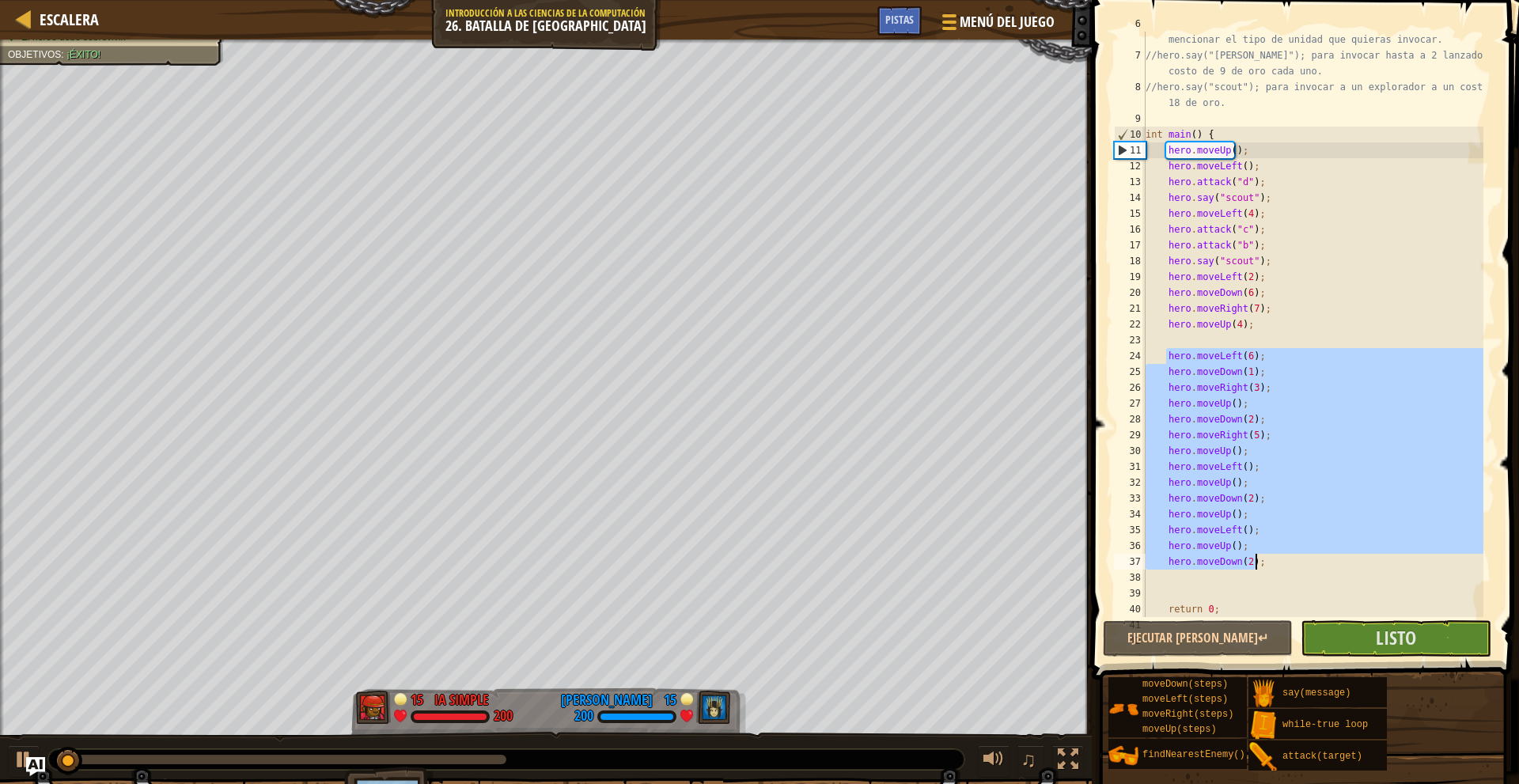
drag, startPoint x: 1164, startPoint y: 354, endPoint x: 1338, endPoint y: 562, distance: 271.2
click at [1338, 562] on div "// Cuando tengas suficiente oro, podrás pedir ayuda con solo mencionar el tipo …" at bounding box center [1312, 332] width 341 height 633
type textarea "hero.moveUp(); hero.moveDown(2);"
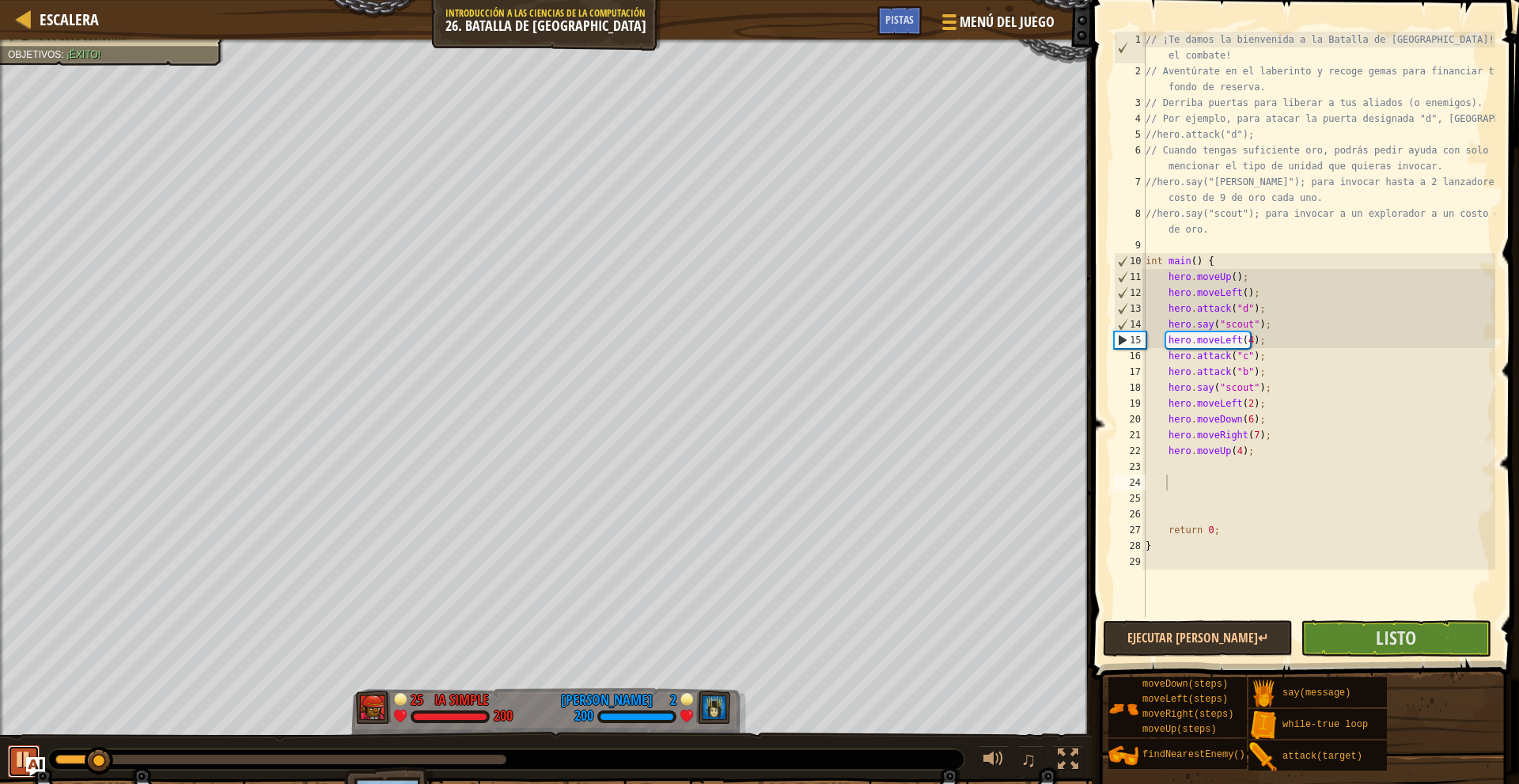
click at [18, 754] on div at bounding box center [23, 758] width 21 height 21
click at [1264, 362] on div "// ¡Te damos la bienvenida a la Batalla de Wakka! ¡Prepárate para el combate! /…" at bounding box center [1318, 347] width 353 height 633
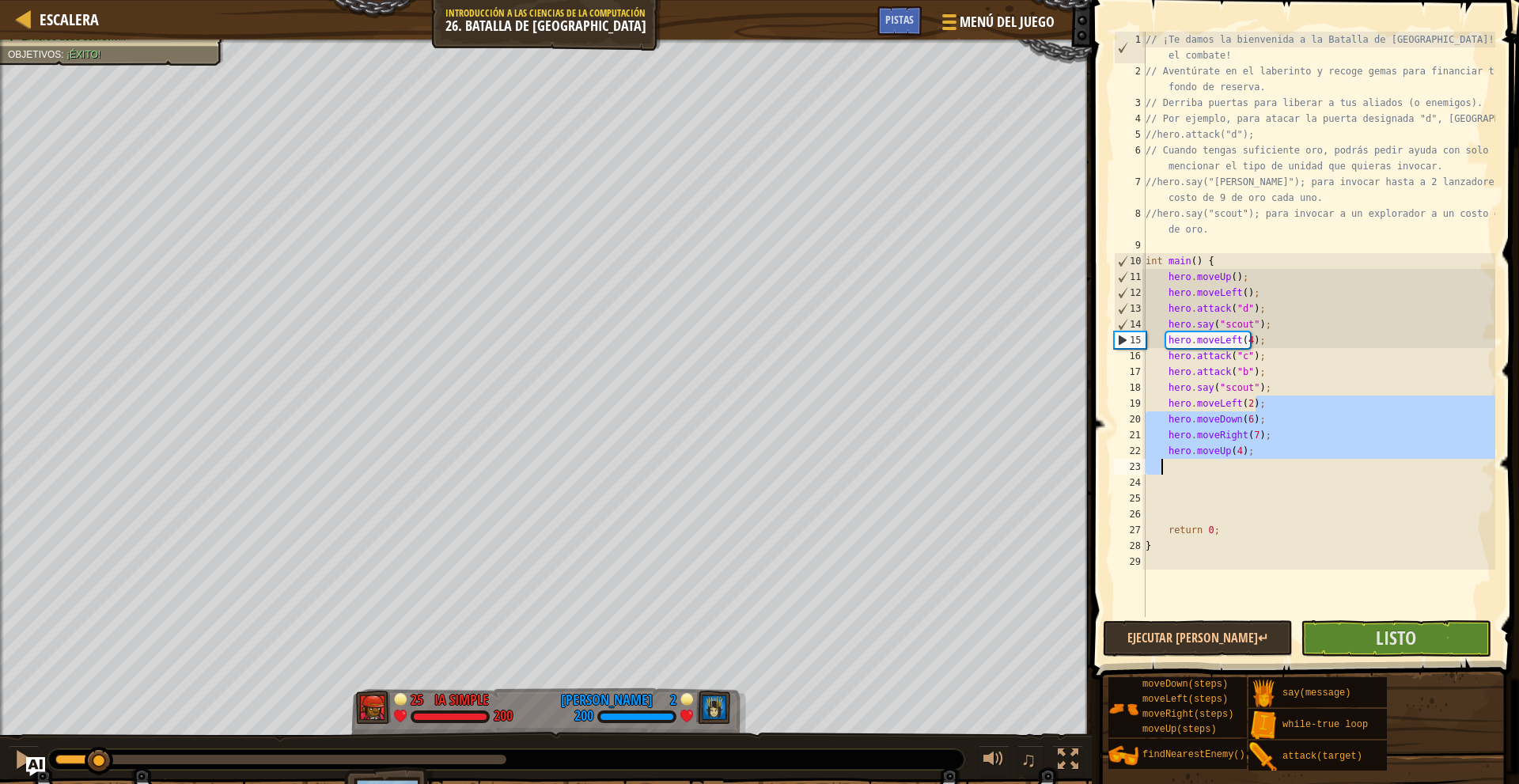
drag, startPoint x: 1267, startPoint y: 403, endPoint x: 1168, endPoint y: 463, distance: 115.8
click at [1168, 463] on div "// ¡Te damos la bienvenida a la Batalla de Wakka! ¡Prepárate para el combate! /…" at bounding box center [1318, 347] width 353 height 633
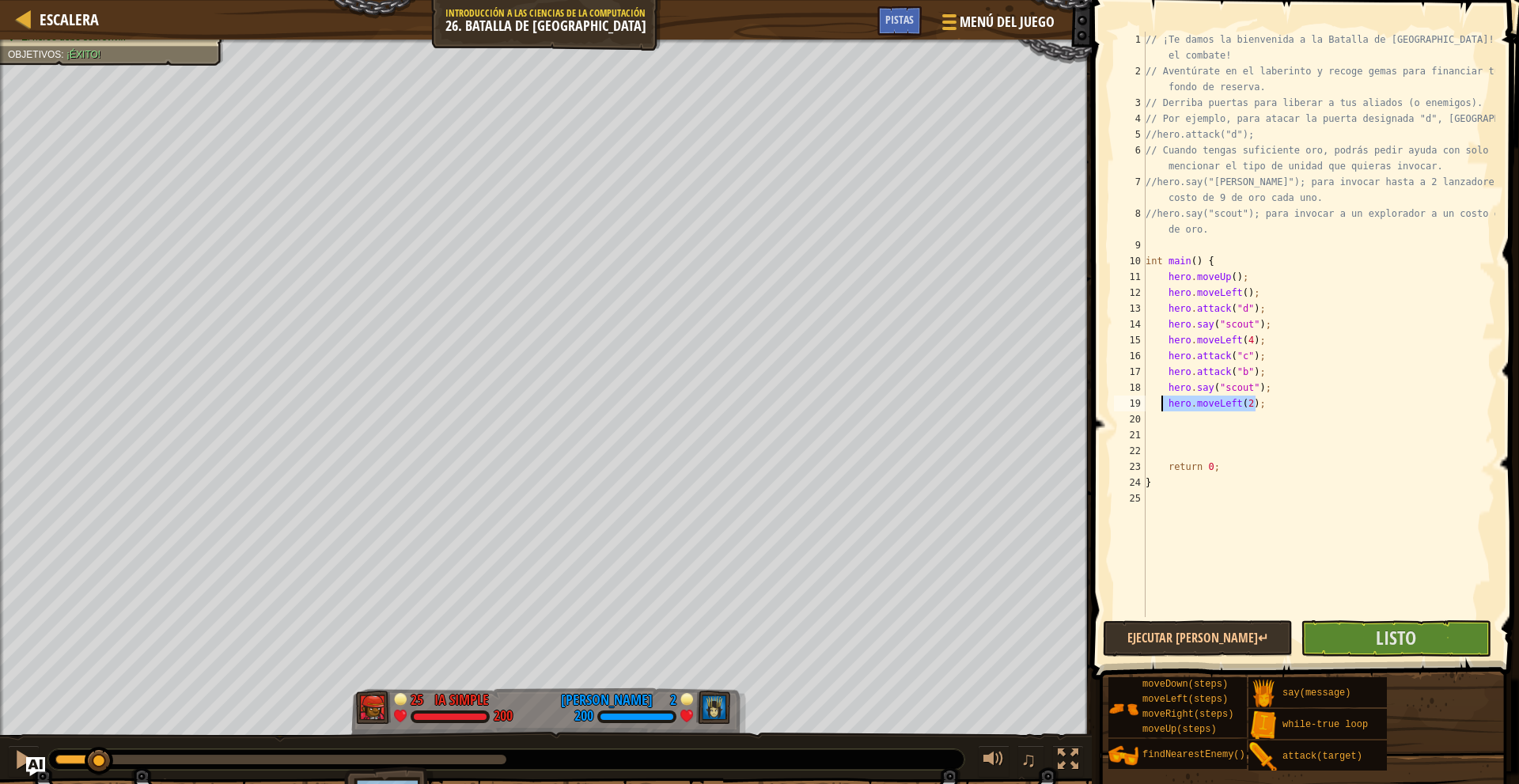
drag, startPoint x: 1269, startPoint y: 406, endPoint x: 1162, endPoint y: 404, distance: 107.0
click at [1162, 404] on div "// ¡Te damos la bienvenida a la Batalla de Wakka! ¡Prepárate para el combate! /…" at bounding box center [1318, 347] width 353 height 633
type textarea "m"
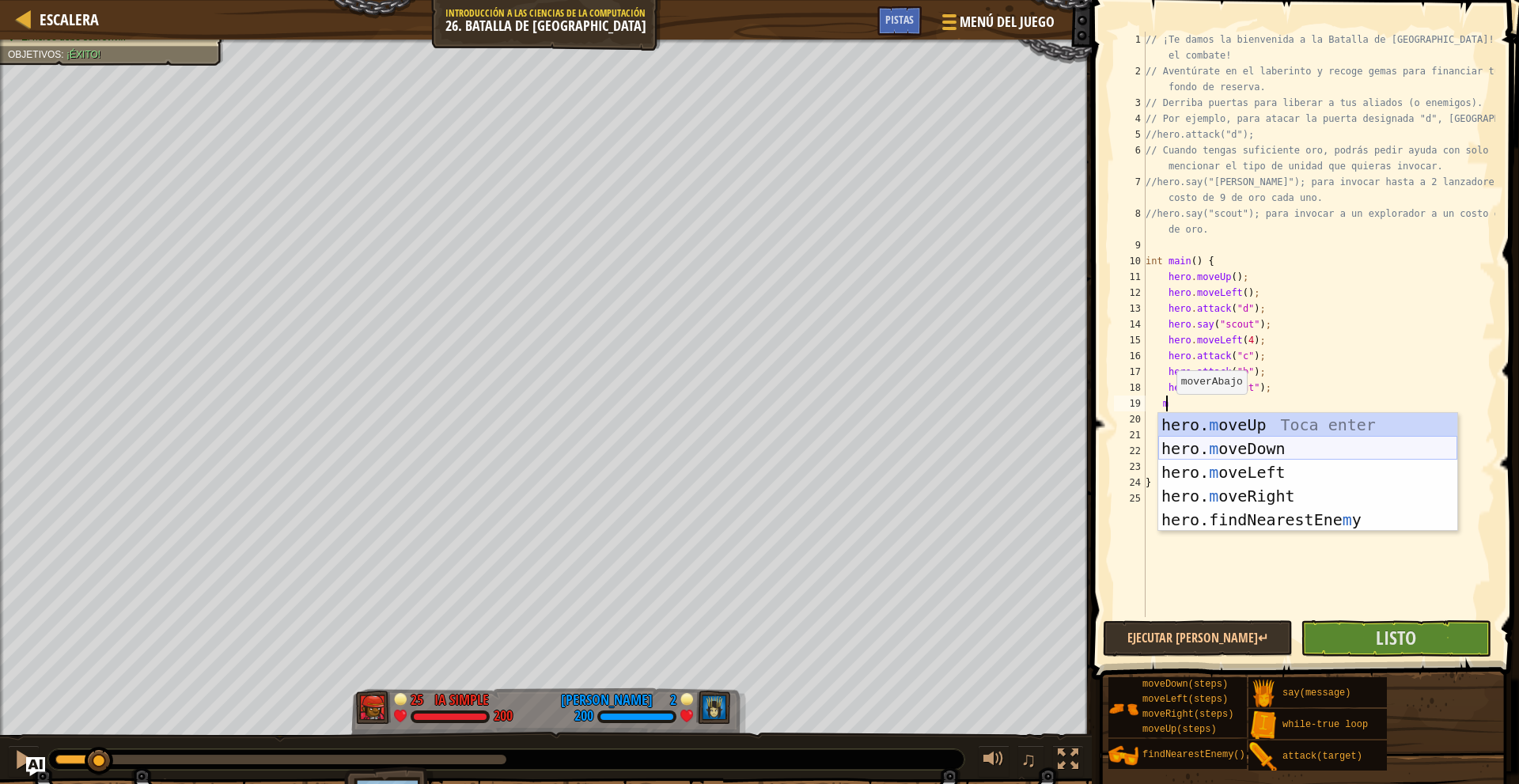
click at [1239, 441] on div "hero. m oveUp Toca enter hero. m oveDown Toca enter hero. m oveLeft Toca enter …" at bounding box center [1307, 496] width 299 height 166
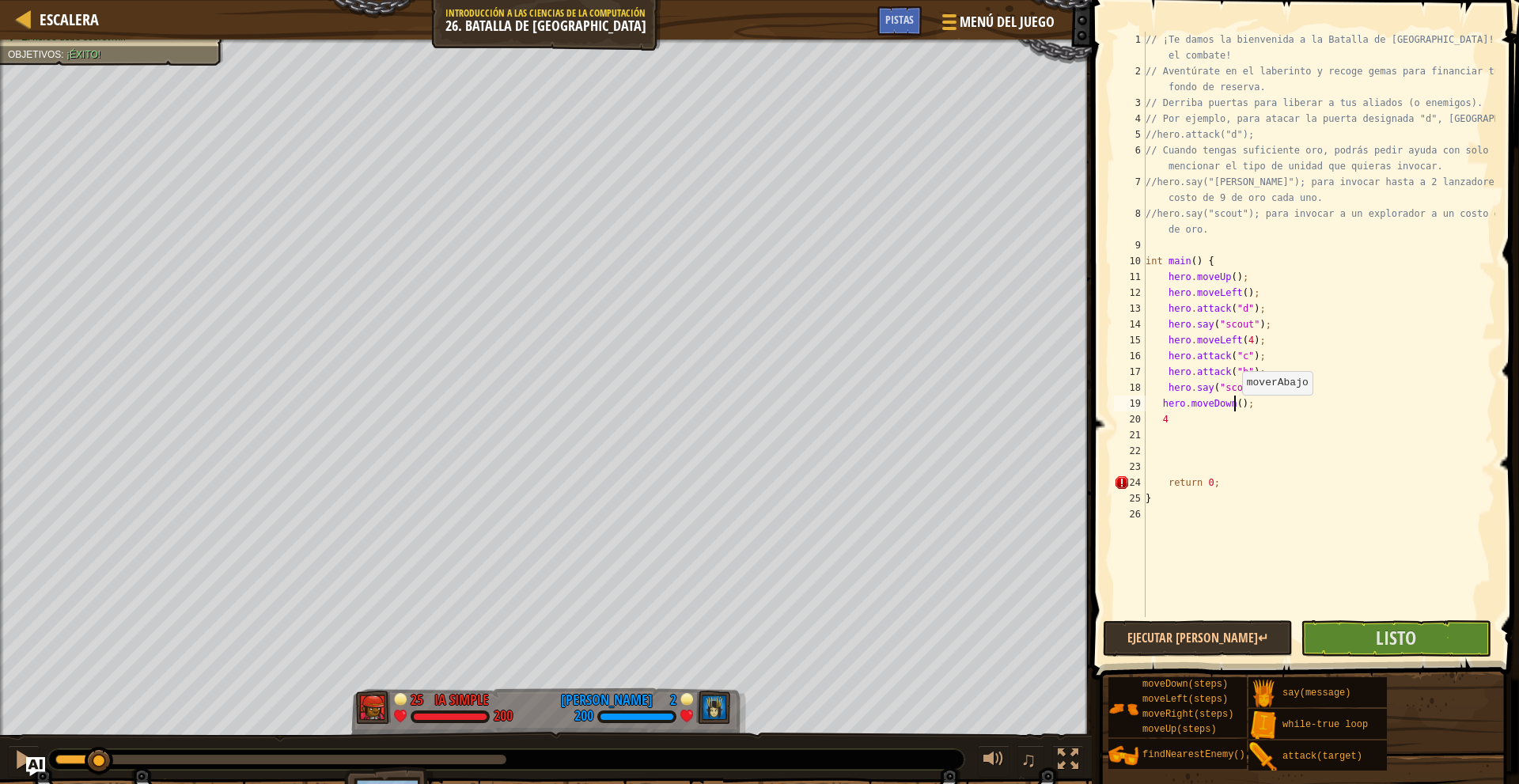
click at [1234, 411] on div "// ¡Te damos la bienvenida a la Batalla de Wakka! ¡Prepárate para el combate! /…" at bounding box center [1318, 347] width 353 height 633
type textarea "hero.moveDown(4);"
click at [1185, 427] on div "// ¡Te damos la bienvenida a la Batalla de Wakka! ¡Prepárate para el combate! /…" at bounding box center [1318, 347] width 353 height 633
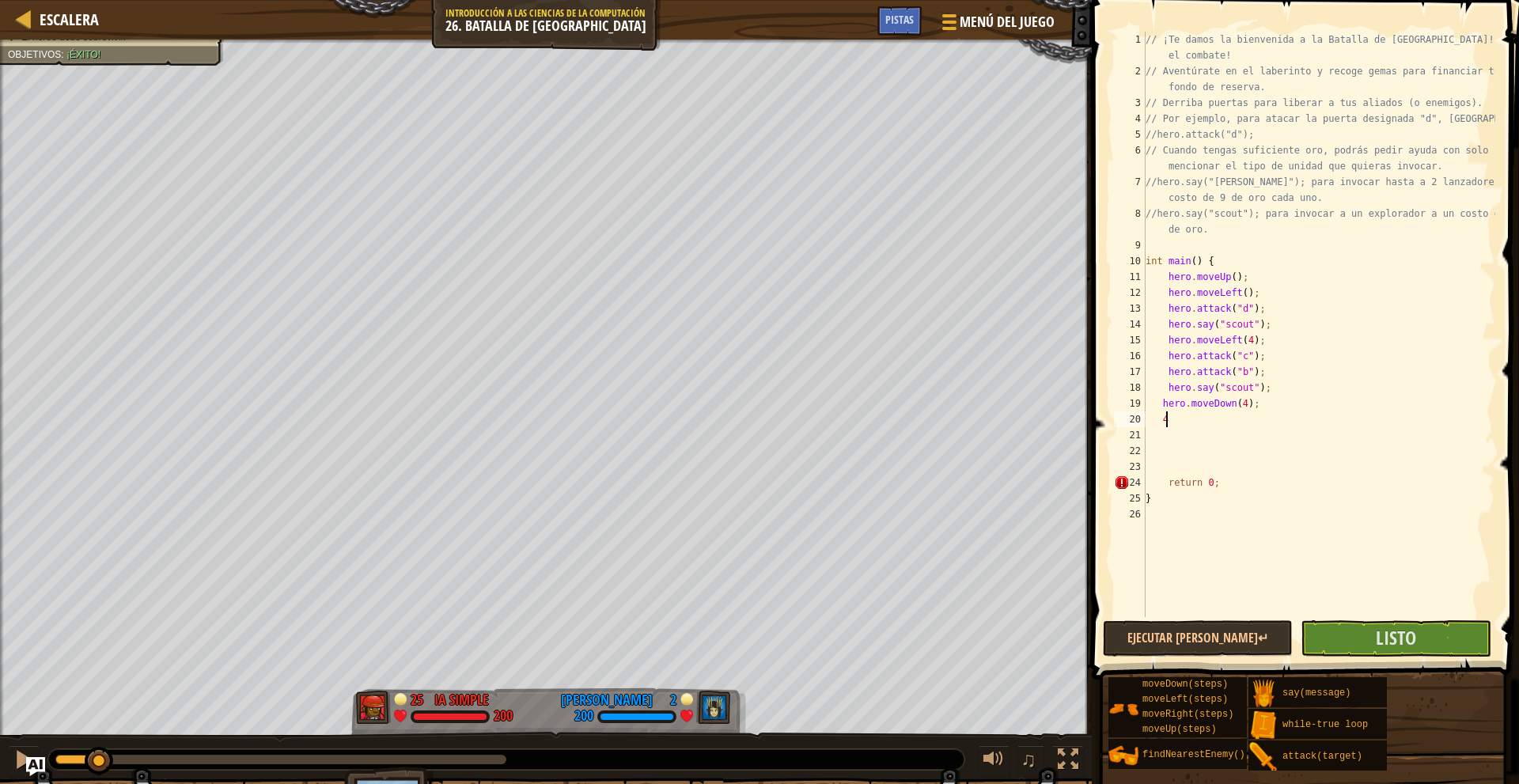
click at [1185, 419] on div "// ¡Te damos la bienvenida a la Batalla de Wakka! ¡Prepárate para el combate! /…" at bounding box center [1318, 347] width 353 height 633
type textarea "4"
type textarea ","
type textarea "m"
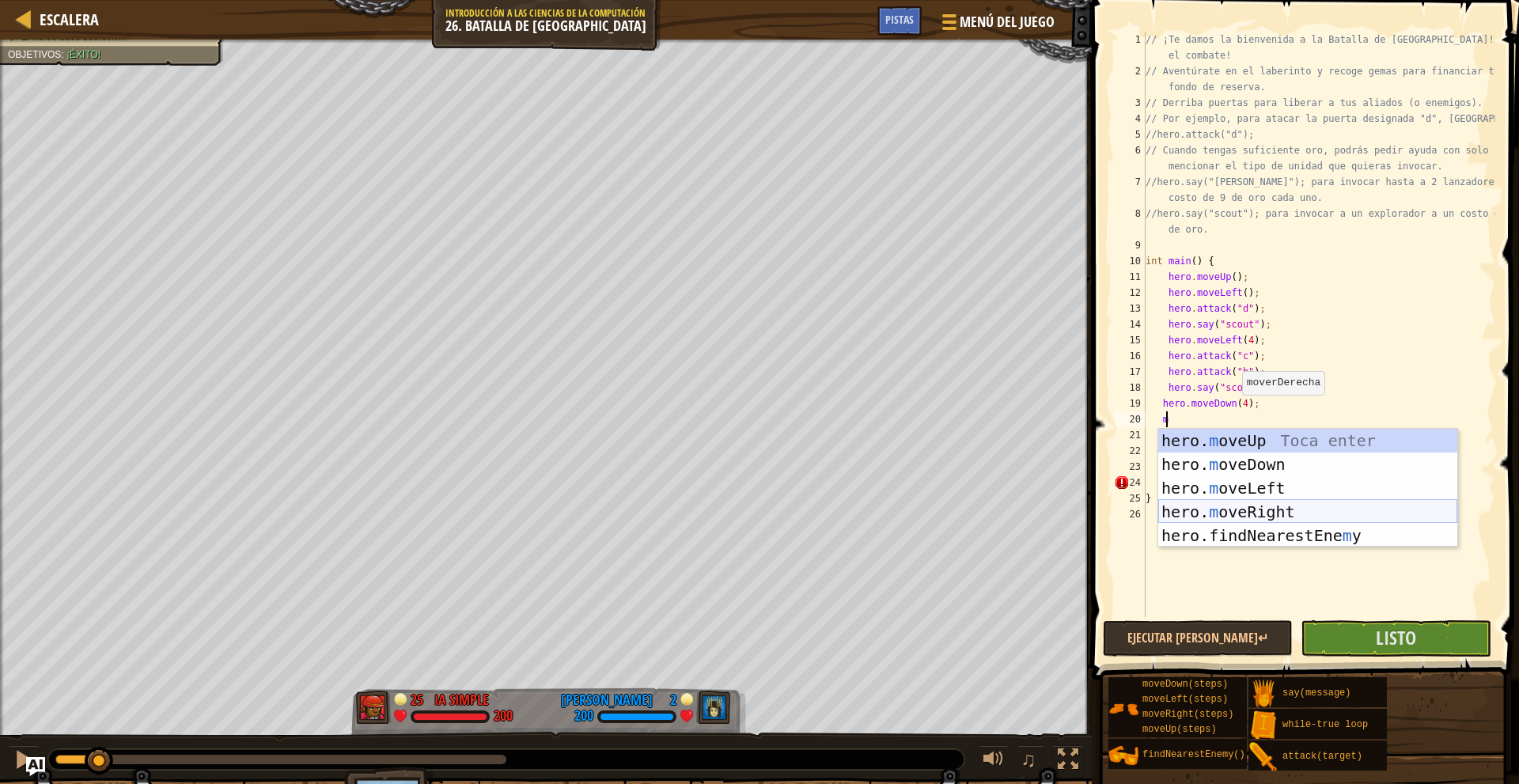
click at [1276, 508] on div "hero. m oveUp Toca enter hero. m oveDown Toca enter hero. m oveLeft Toca enter …" at bounding box center [1307, 512] width 299 height 166
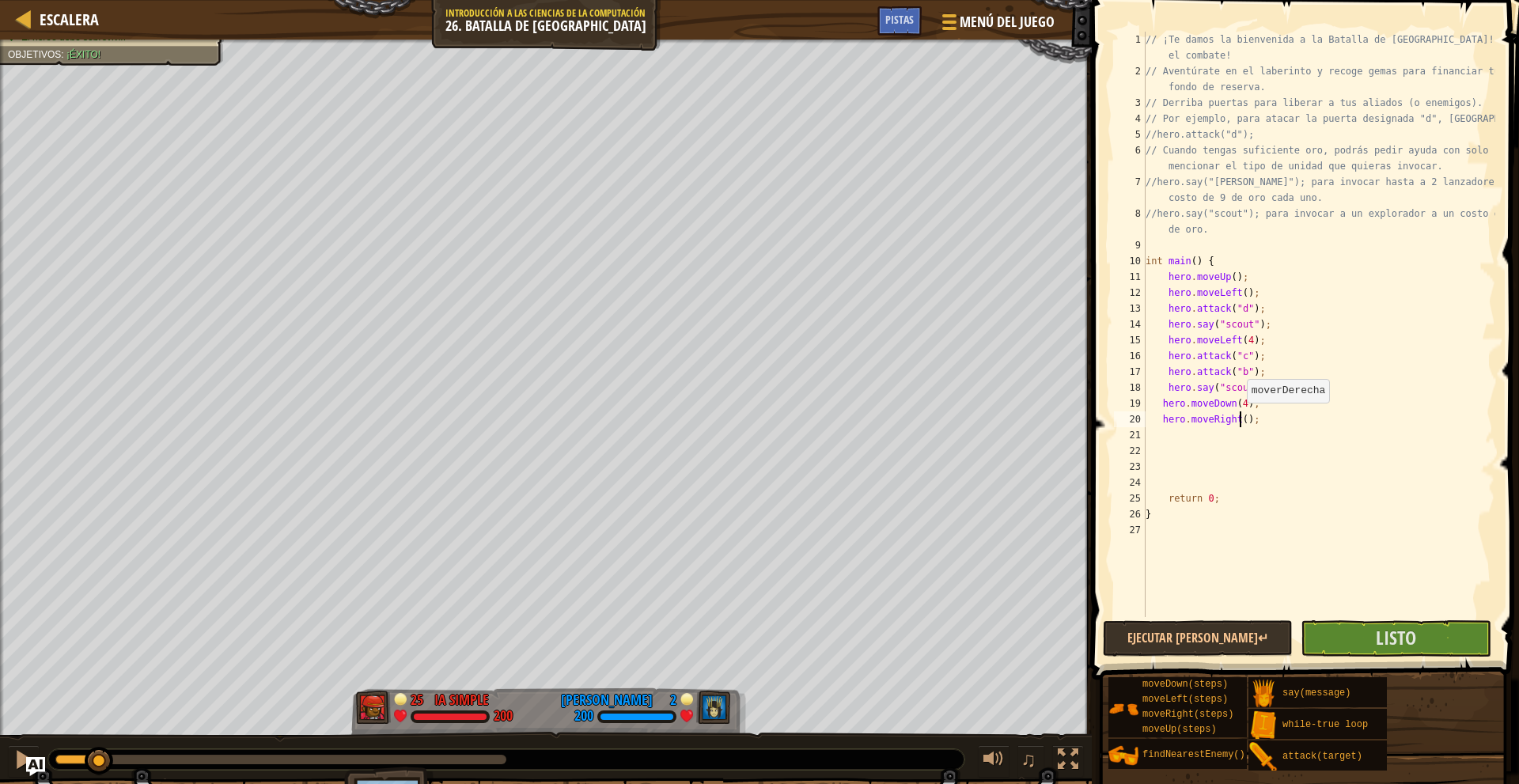
click at [1238, 419] on div "// ¡Te damos la bienvenida a la Batalla de Wakka! ¡Prepárate para el combate! /…" at bounding box center [1318, 347] width 353 height 633
type textarea "hero.moveRight(3);"
click at [1205, 436] on div "// ¡Te damos la bienvenida a la Batalla de Wakka! ¡Prepárate para el combate! /…" at bounding box center [1318, 347] width 353 height 633
type textarea "m"
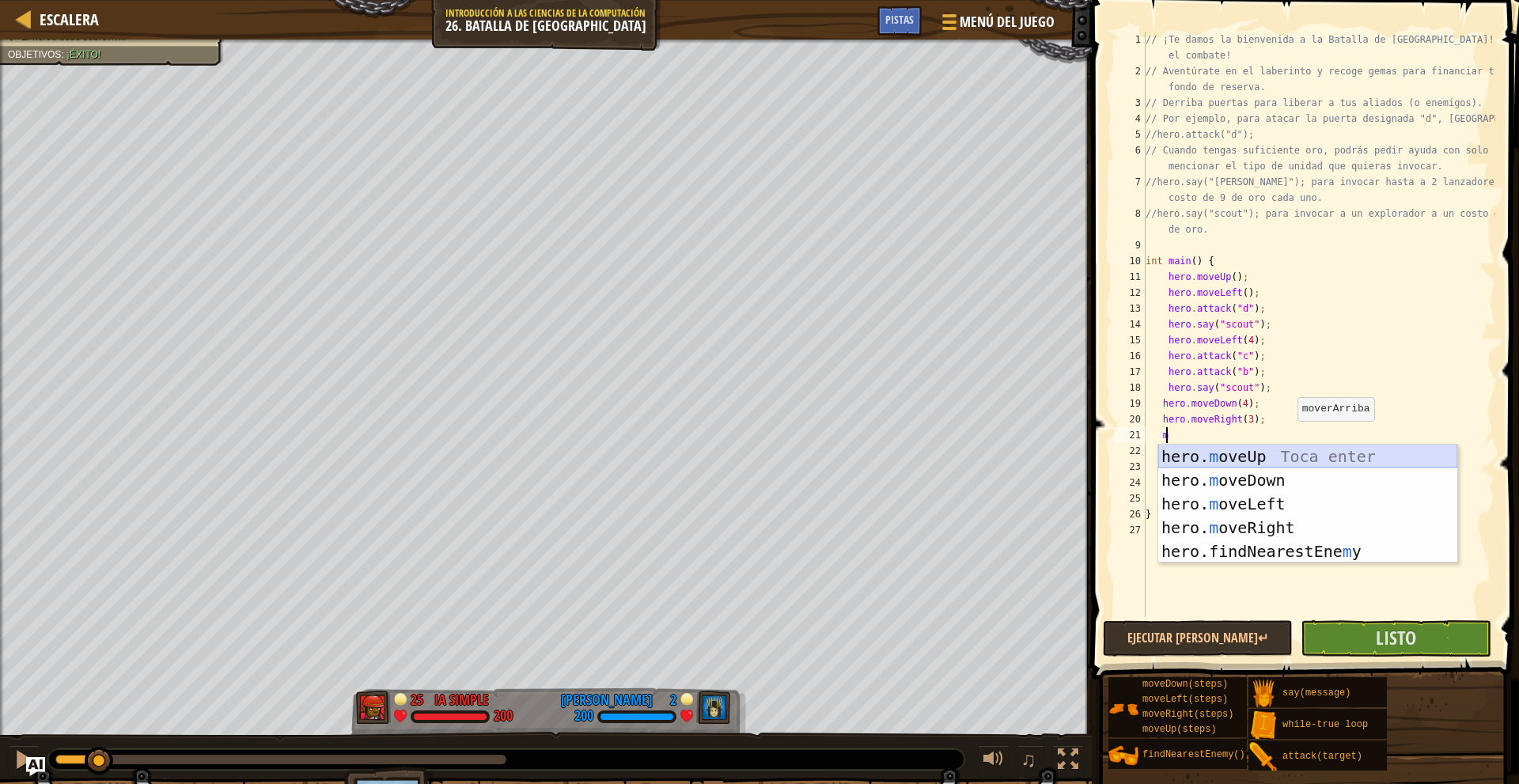
click at [1276, 452] on div "hero. m oveUp Toca enter hero. m oveDown Toca enter hero. m oveLeft Toca enter …" at bounding box center [1307, 527] width 299 height 166
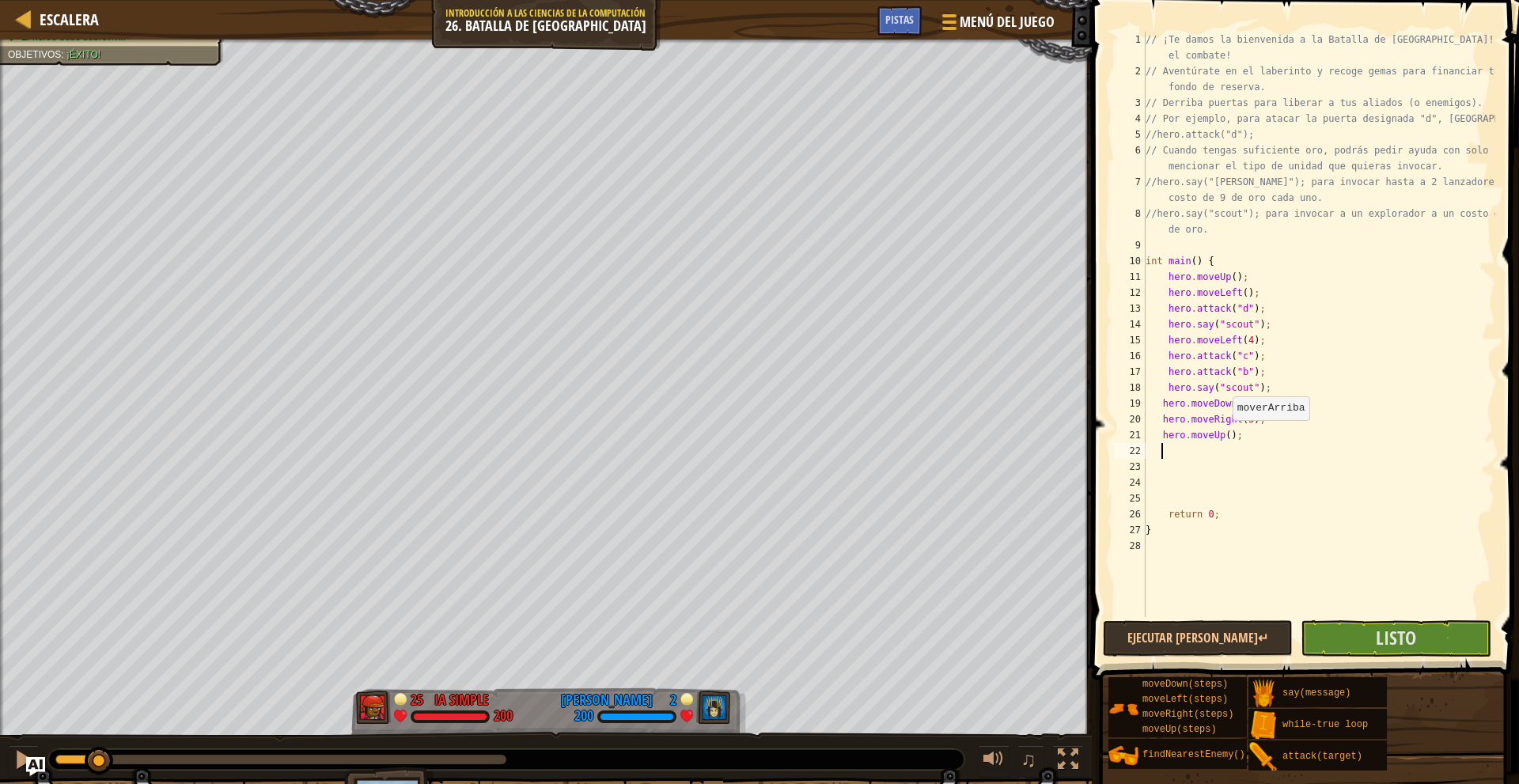
click at [1224, 436] on div "// ¡Te damos la bienvenida a la Batalla de Wakka! ¡Prepárate para el combate! /…" at bounding box center [1318, 347] width 353 height 633
type textarea "hero.moveUp(2);"
click at [1227, 444] on div "// ¡Te damos la bienvenida a la Batalla de Wakka! ¡Prepárate para el combate! /…" at bounding box center [1318, 347] width 353 height 633
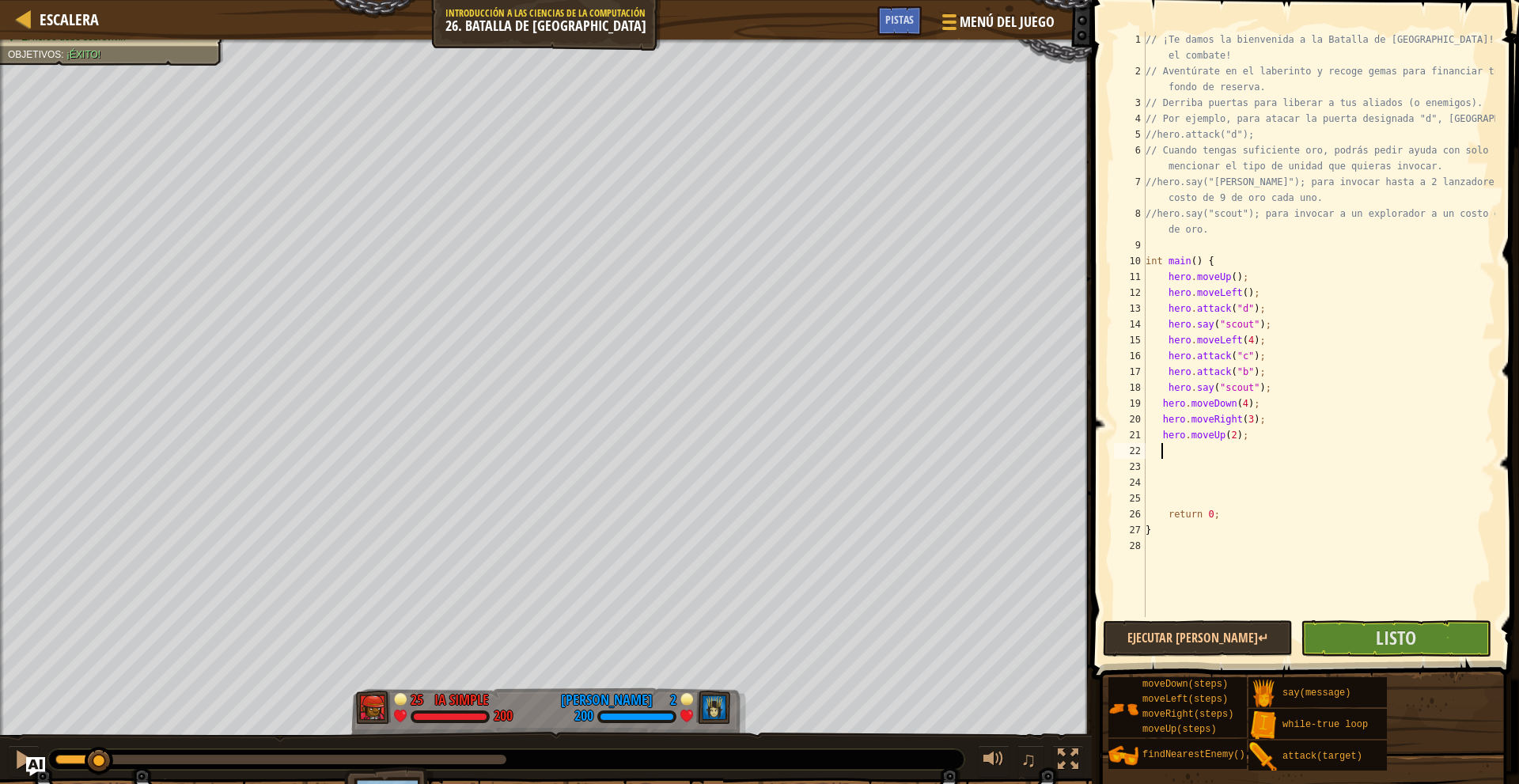
type textarea "m"
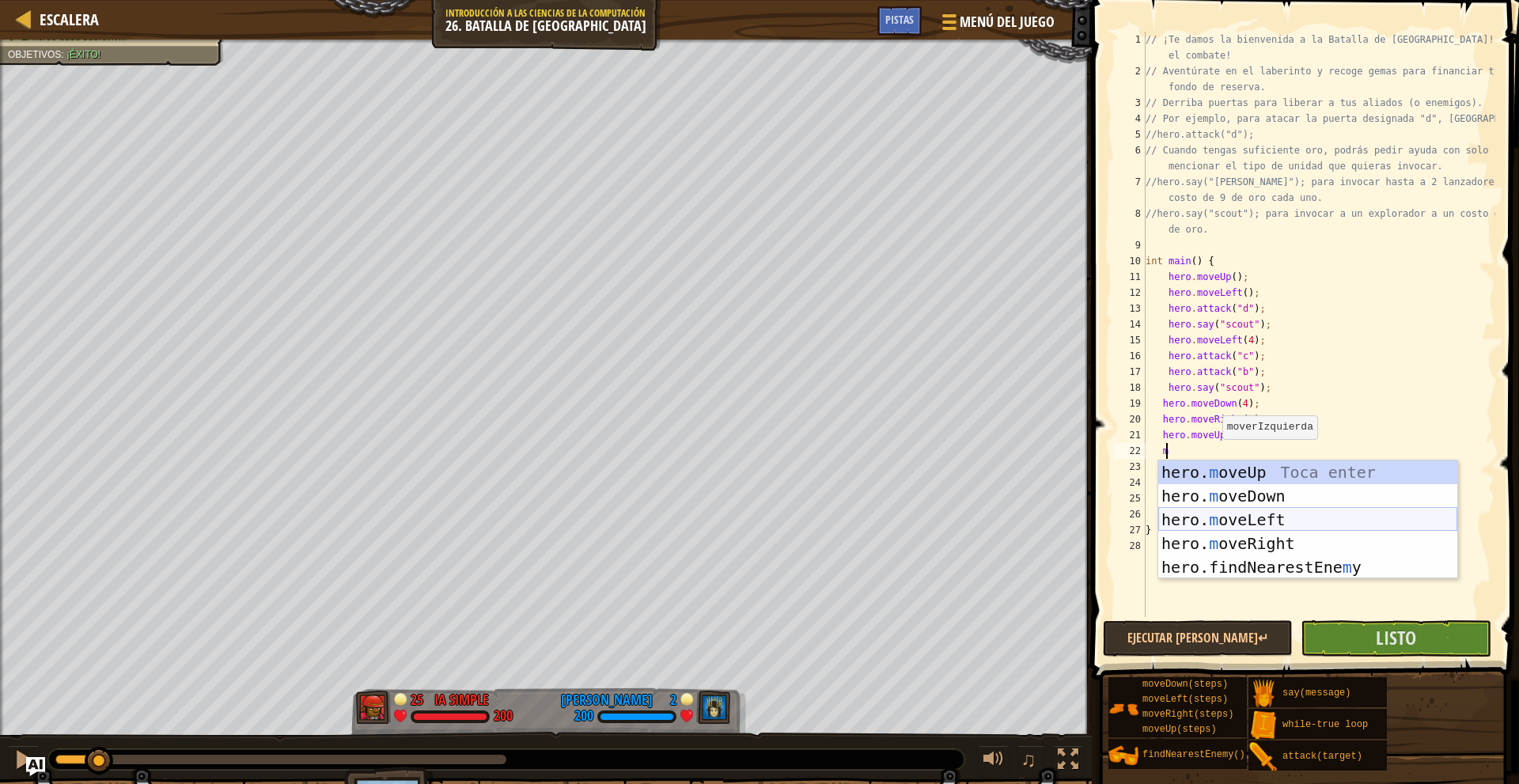
click at [1251, 513] on div "hero. m oveUp Toca enter hero. m oveDown Toca enter hero. m oveLeft Toca enter …" at bounding box center [1307, 543] width 299 height 166
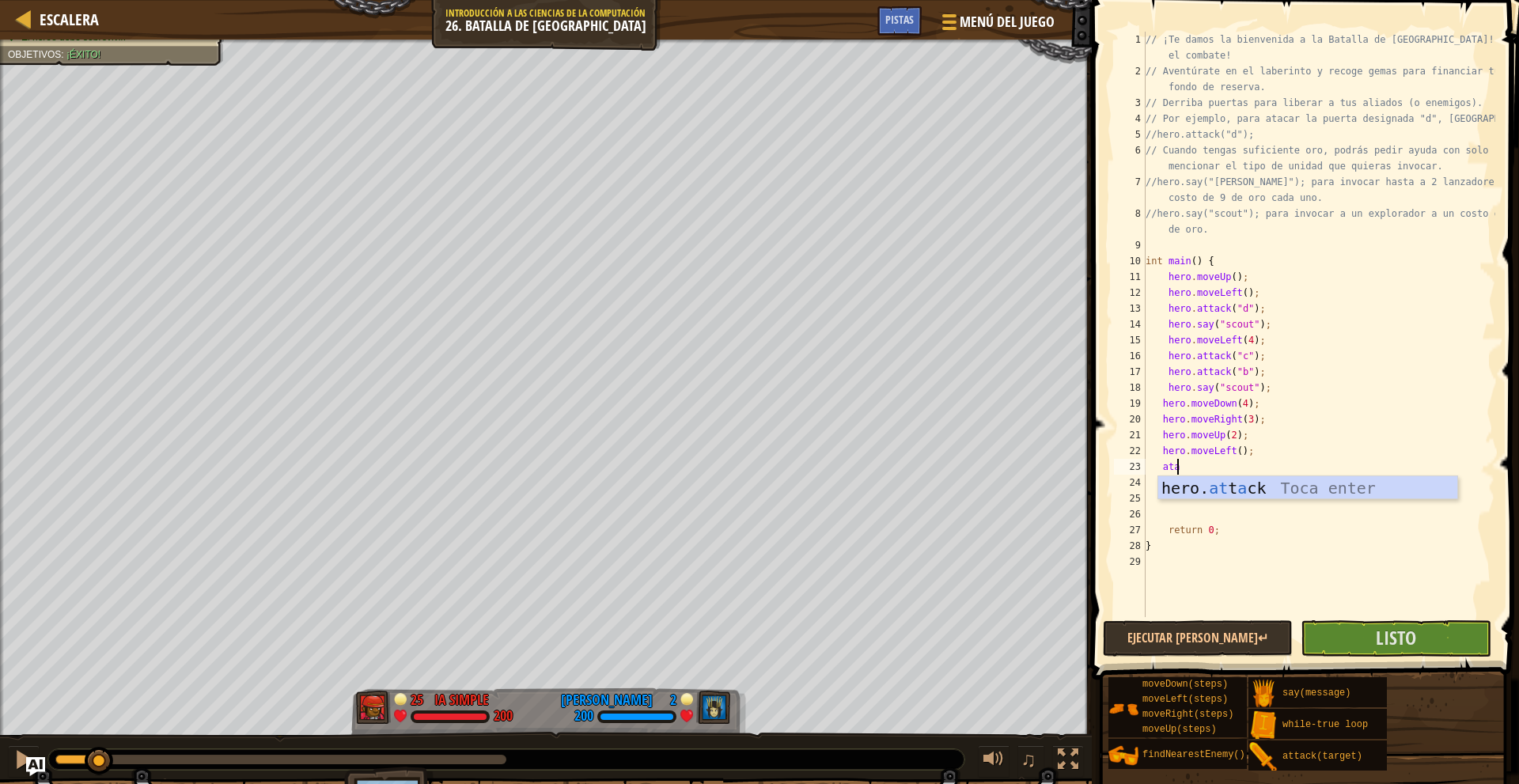
scroll to position [7, 2]
click at [1299, 494] on div "hero. at t a ck Toca enter" at bounding box center [1307, 512] width 299 height 72
type textarea "hero.attack("e");"
click at [1279, 474] on div "// ¡Te damos la bienvenida a la Batalla de Wakka! ¡Prepárate para el combate! /…" at bounding box center [1318, 347] width 353 height 633
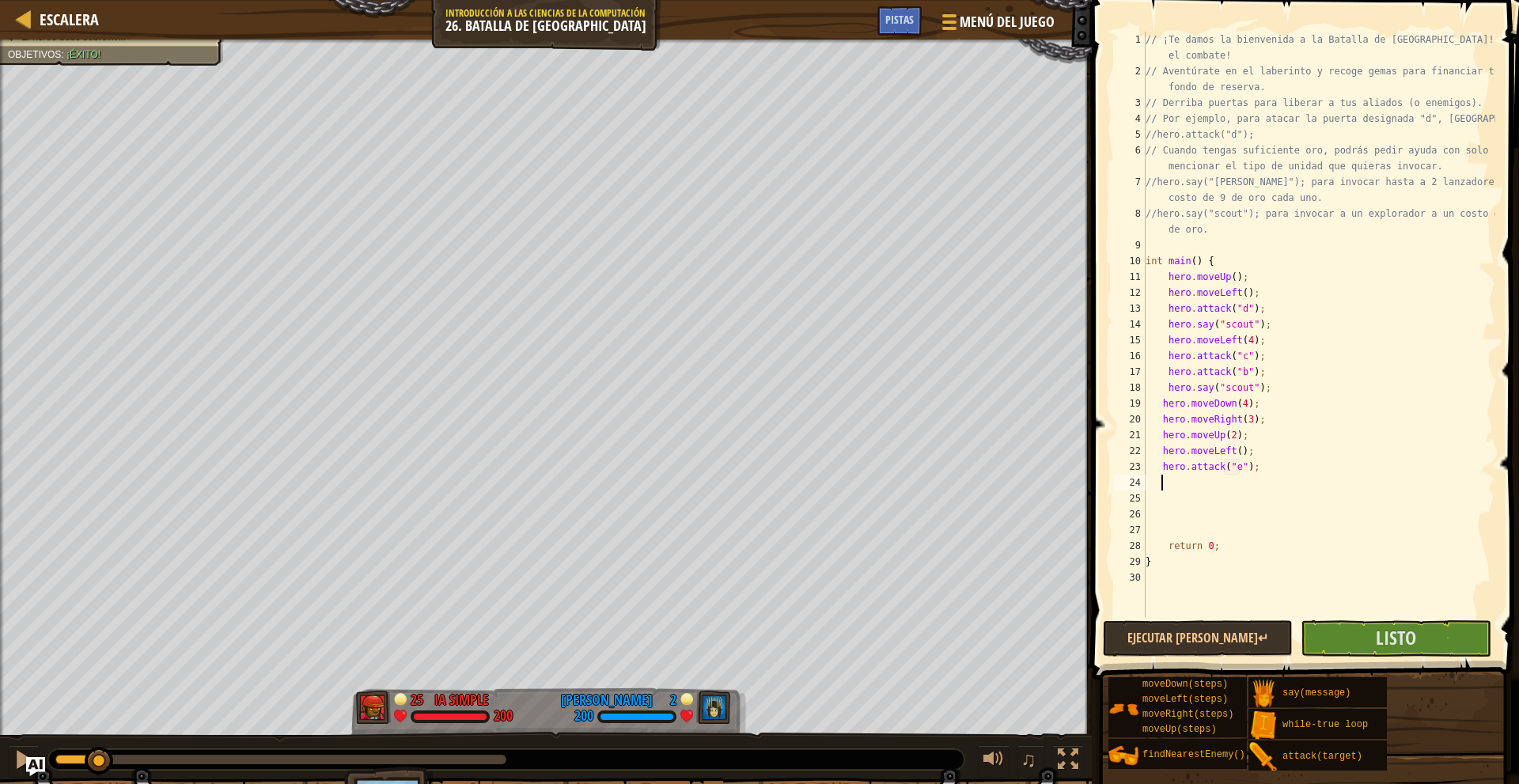
scroll to position [7, 1]
type textarea "m"
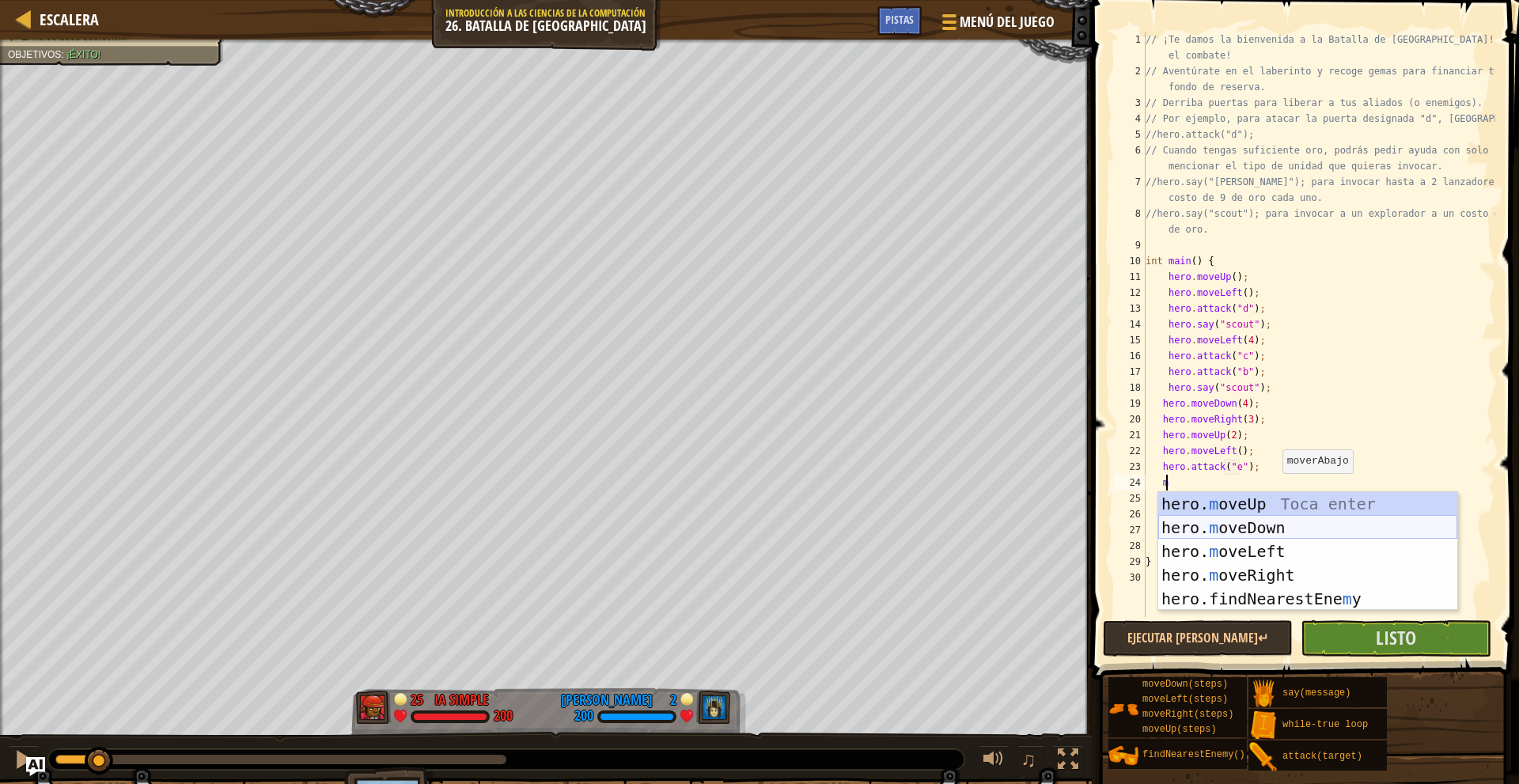
click at [1286, 521] on div "hero. m oveUp Toca enter hero. m oveDown Toca enter hero. m oveLeft Toca enter …" at bounding box center [1307, 575] width 299 height 166
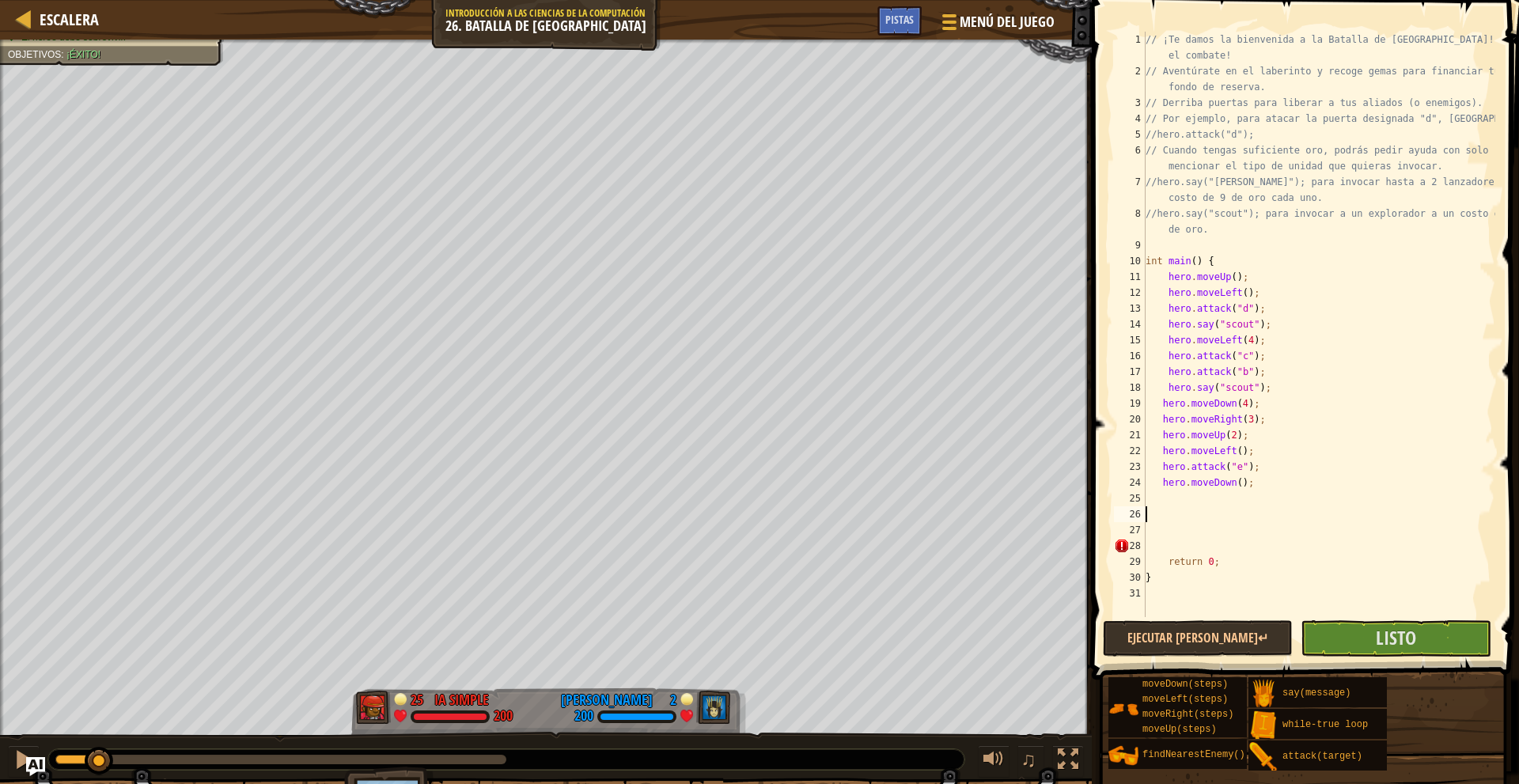
click at [1205, 506] on div "// ¡Te damos la bienvenida a la Batalla de [GEOGRAPHIC_DATA]! ¡Prepárate para e…" at bounding box center [1318, 347] width 353 height 633
click at [1194, 502] on div "// ¡Te damos la bienvenida a la Batalla de [GEOGRAPHIC_DATA]! ¡Prepárate para e…" at bounding box center [1318, 347] width 353 height 633
type textarea "m"
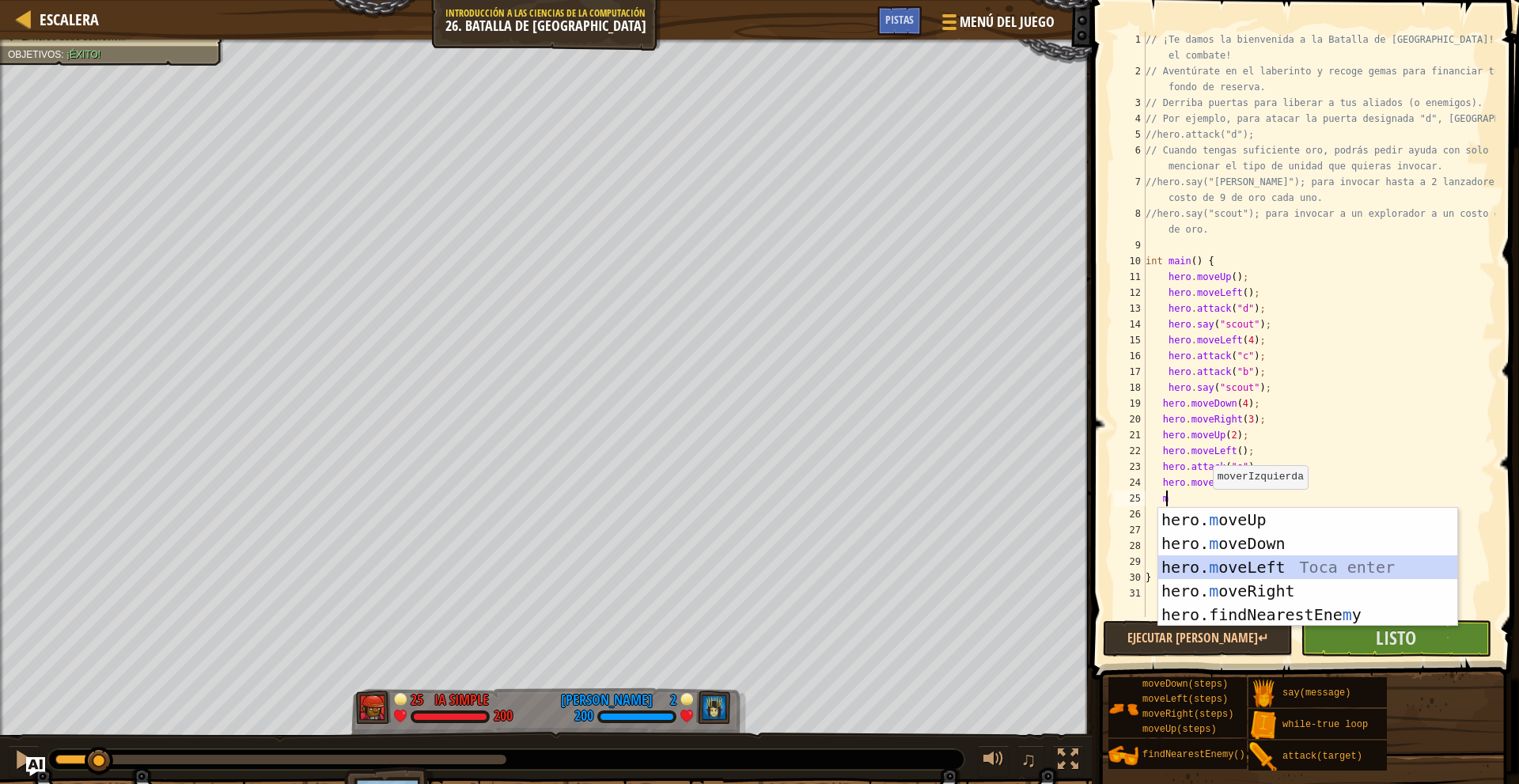
click at [1261, 561] on div "hero. m oveUp Toca enter hero. m oveDown Toca enter hero. m oveLeft Toca enter …" at bounding box center [1307, 591] width 299 height 166
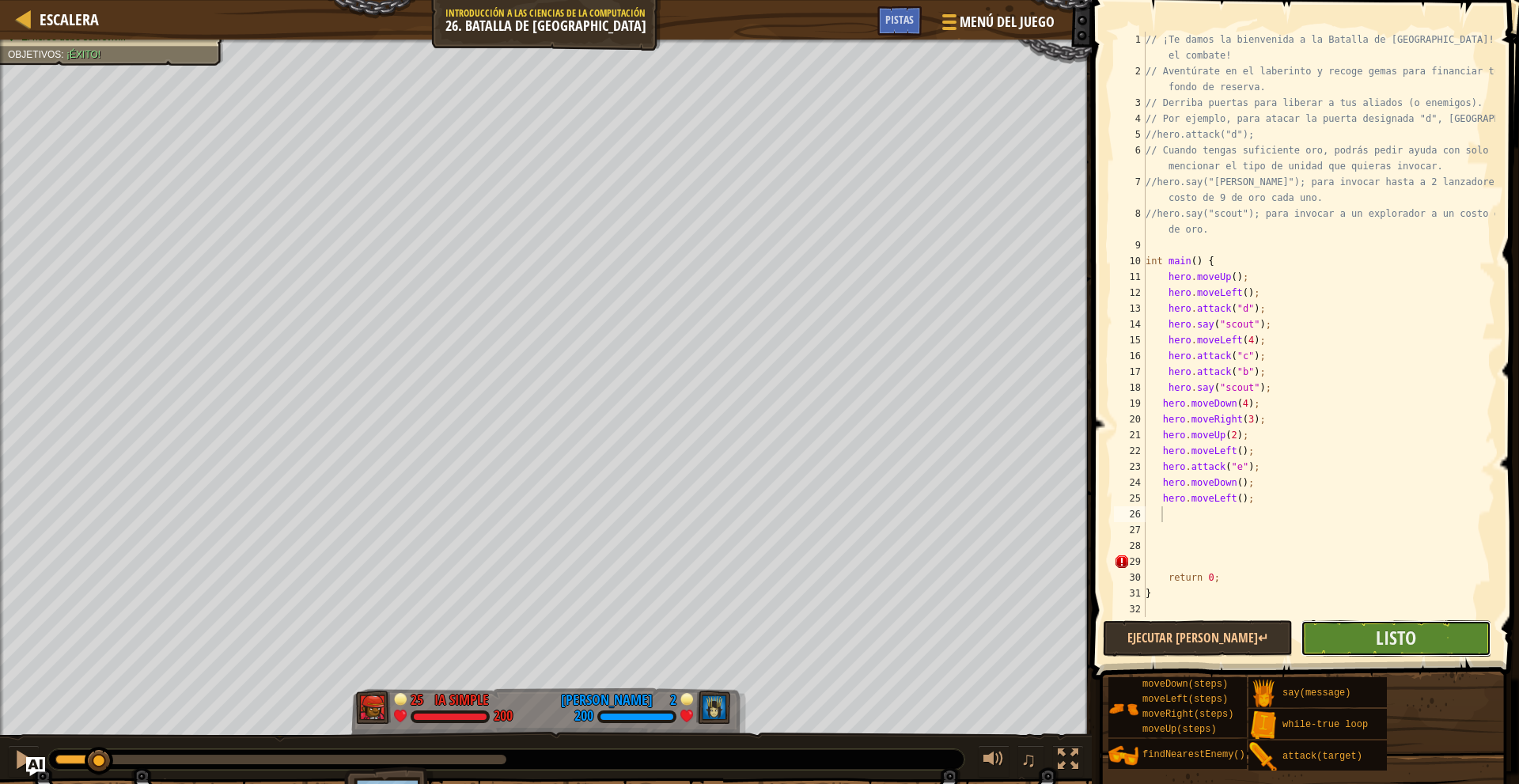
click at [1374, 647] on button "Listo" at bounding box center [1395, 638] width 190 height 36
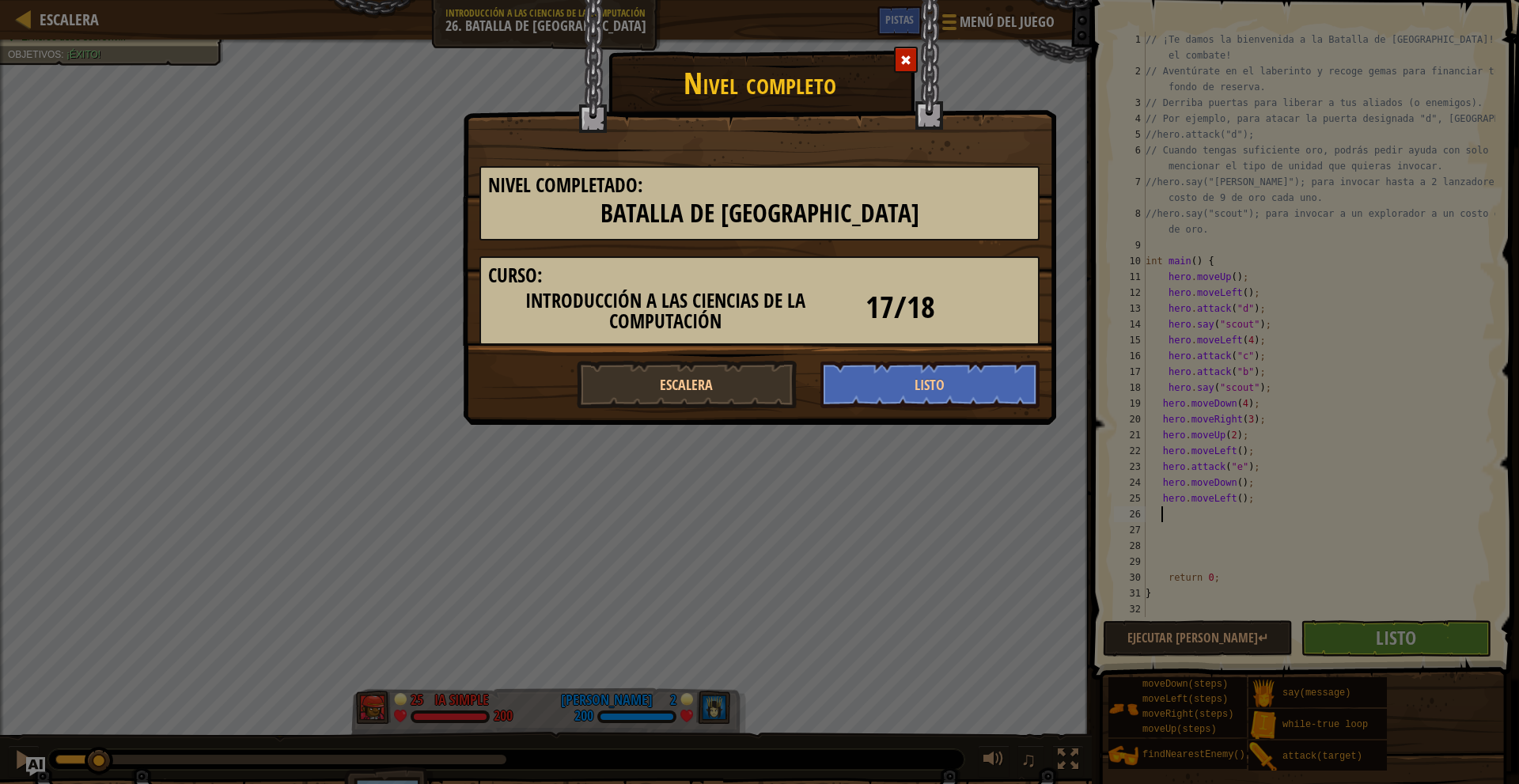
click at [894, 58] on div at bounding box center [905, 60] width 24 height 26
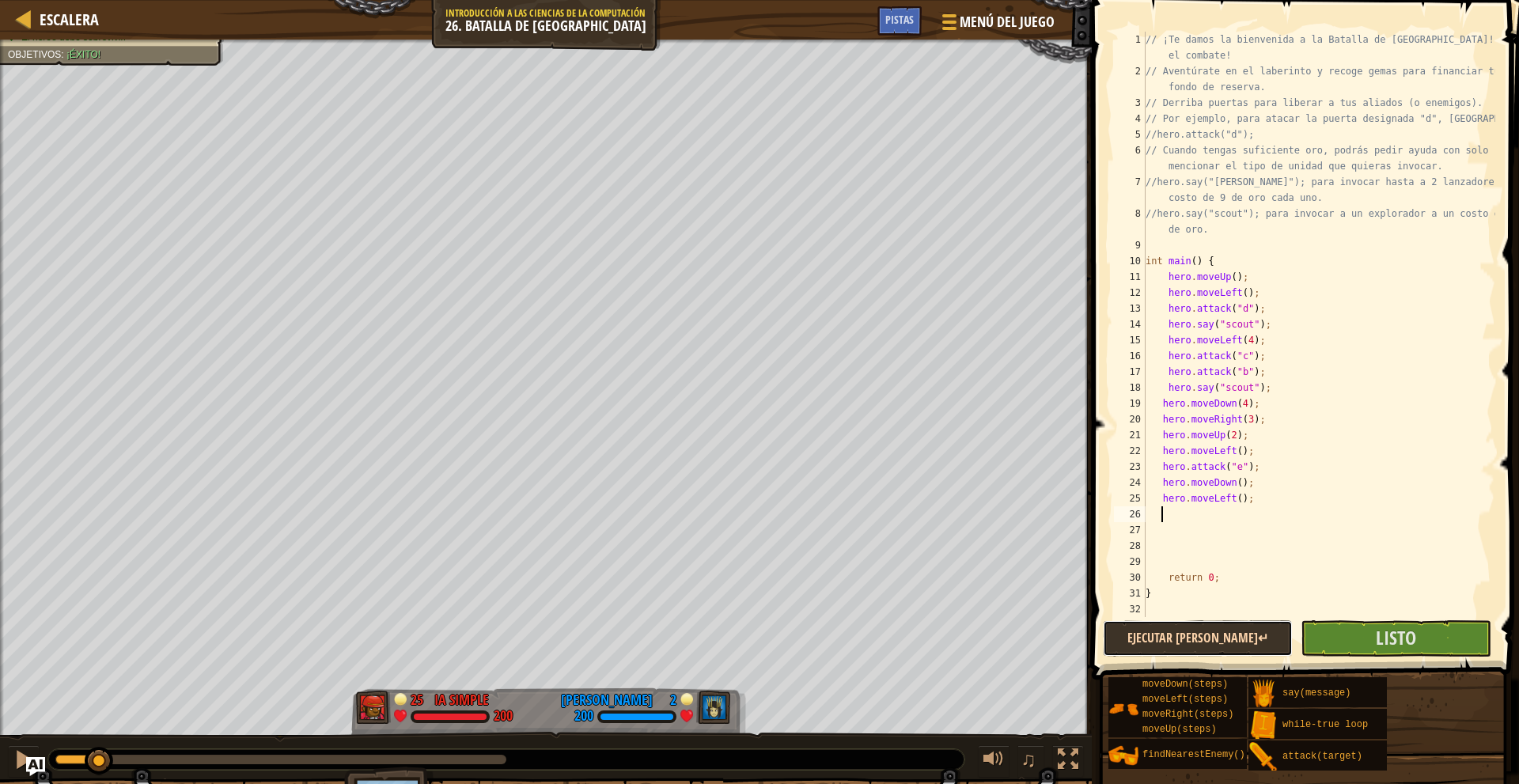
click at [1178, 643] on button "Ejecutar [PERSON_NAME]↵" at bounding box center [1197, 638] width 190 height 36
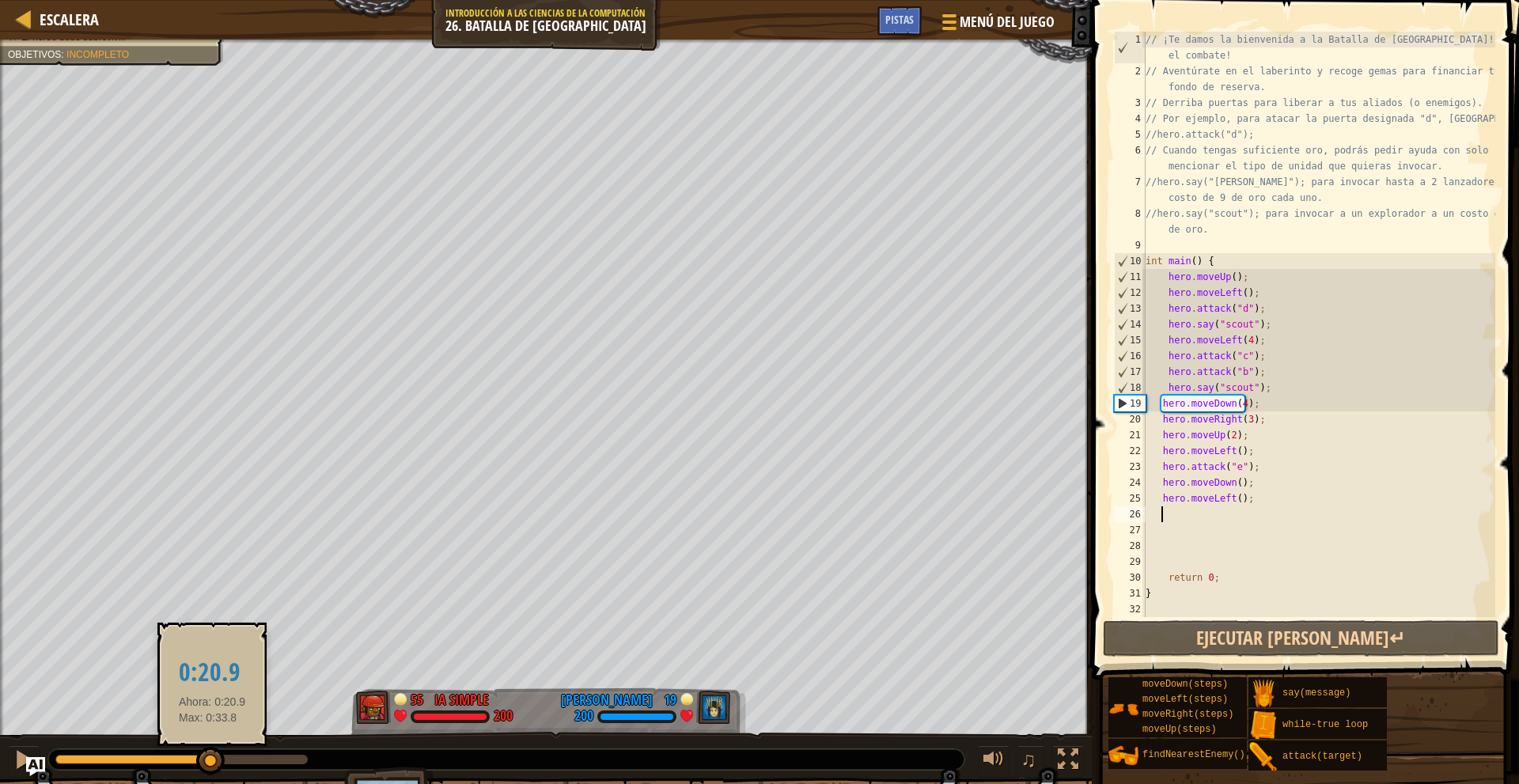
scroll to position [7, 1]
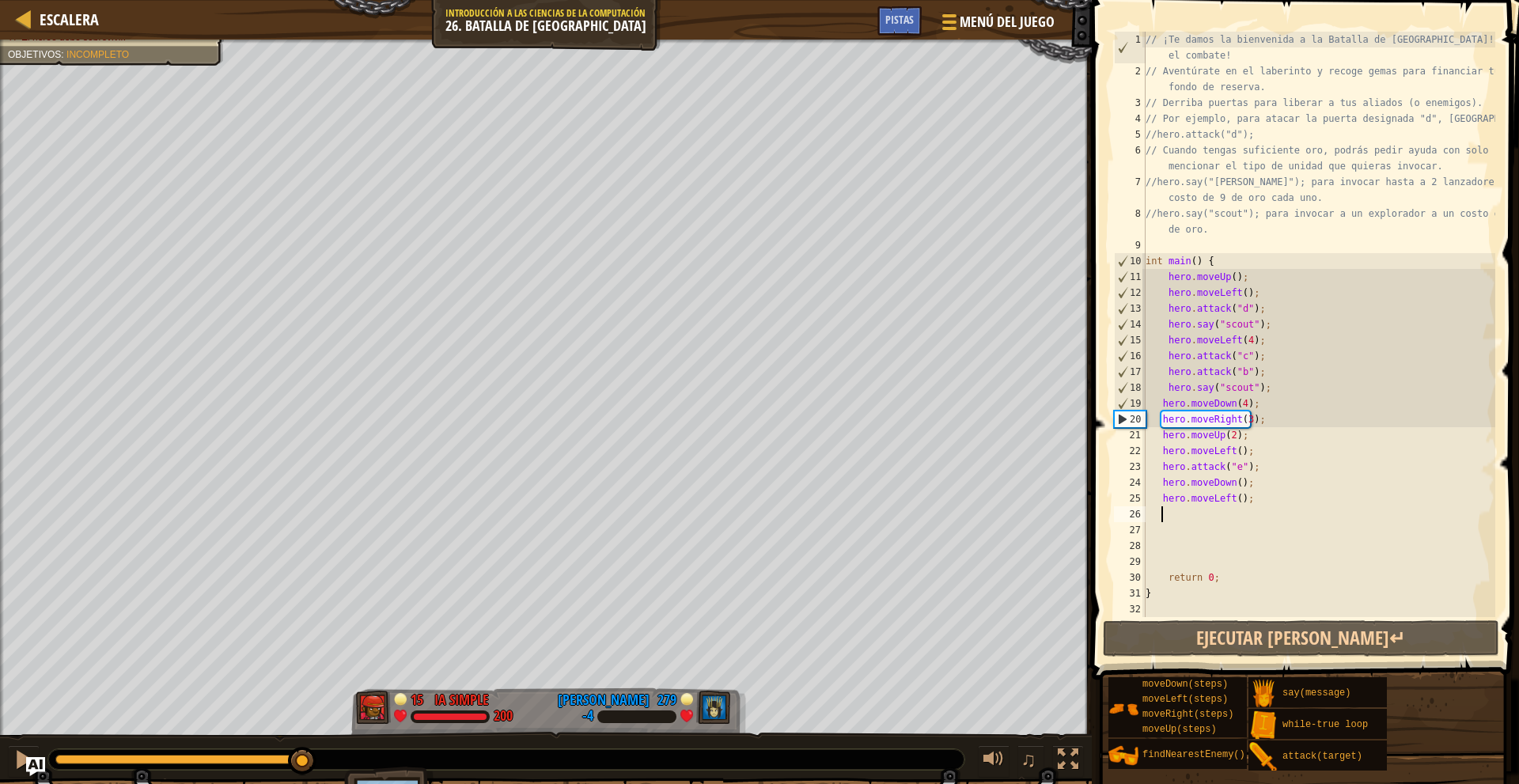
click at [303, 731] on div "♫" at bounding box center [546, 755] width 1092 height 48
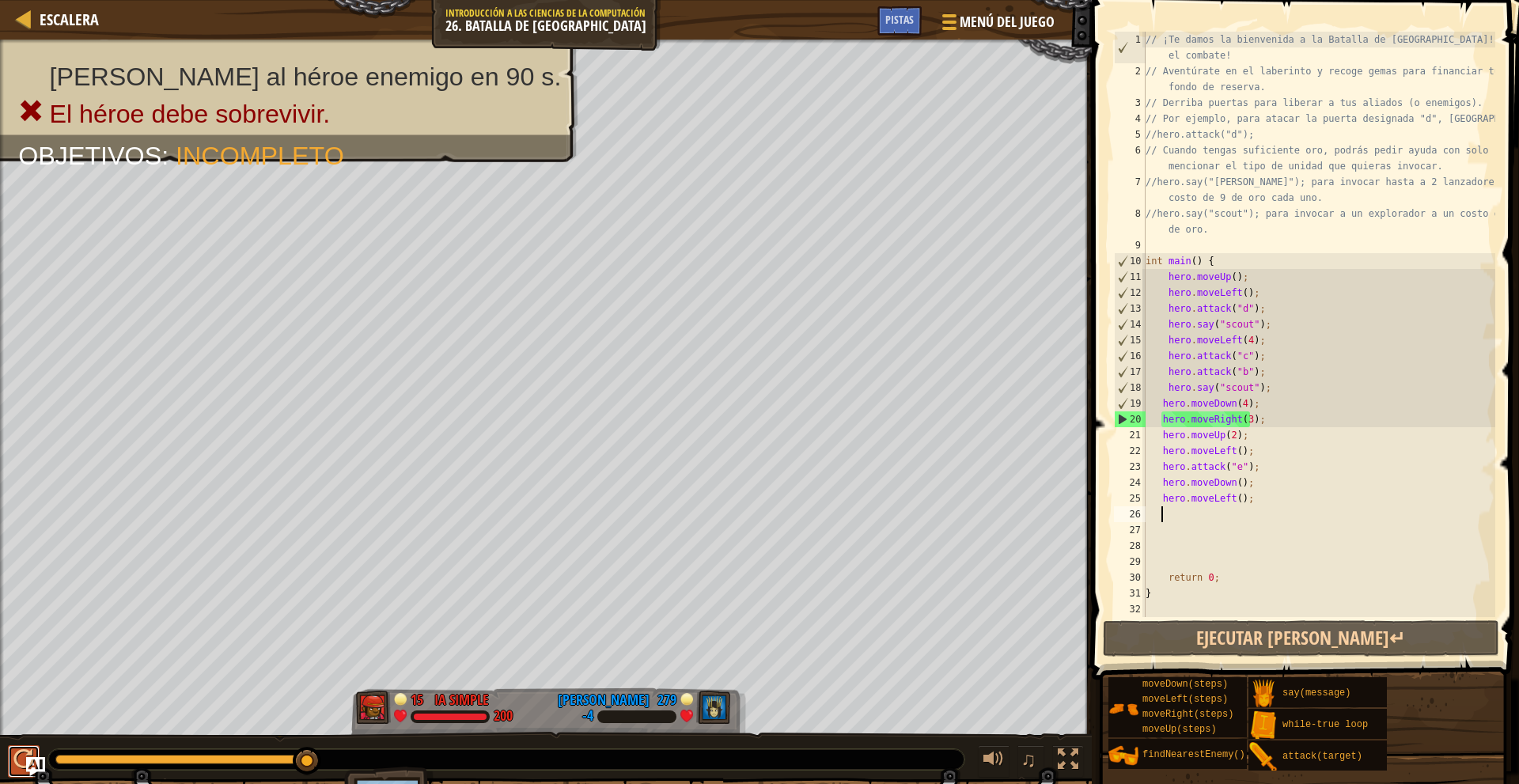
click at [16, 762] on div at bounding box center [23, 758] width 21 height 21
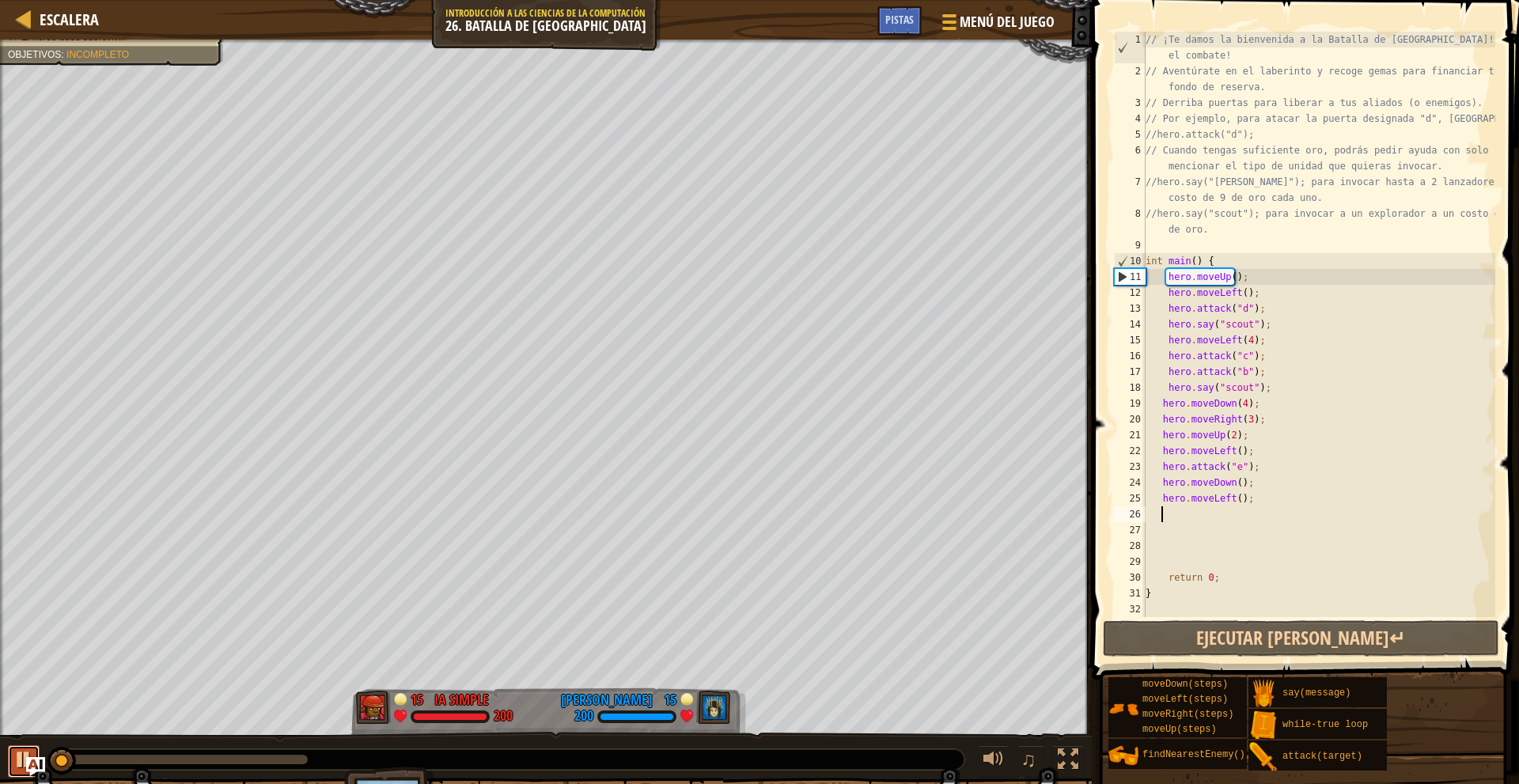
click at [19, 760] on div at bounding box center [23, 758] width 21 height 21
click at [1227, 429] on div "// ¡Te damos la bienvenida a la Batalla de [GEOGRAPHIC_DATA]! ¡Prepárate para e…" at bounding box center [1318, 347] width 353 height 633
click at [1238, 404] on div "// ¡Te damos la bienvenida a la Batalla de [GEOGRAPHIC_DATA]! ¡Prepárate para e…" at bounding box center [1318, 347] width 353 height 633
type textarea "hero.moveDown(4);"
click at [1156, 404] on div "// ¡Te damos la bienvenida a la Batalla de [GEOGRAPHIC_DATA]! ¡Prepárate para e…" at bounding box center [1318, 347] width 353 height 633
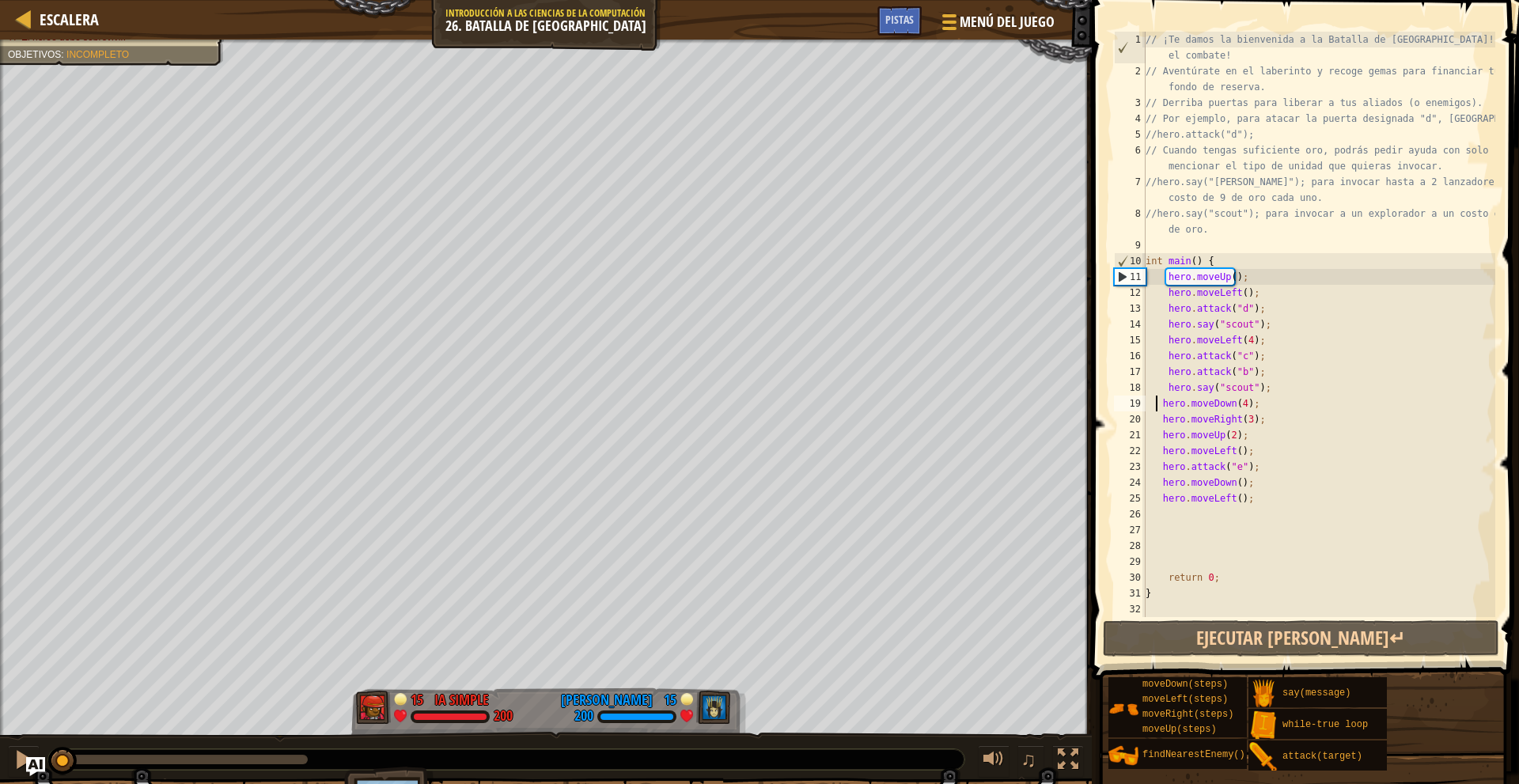
scroll to position [0, 0]
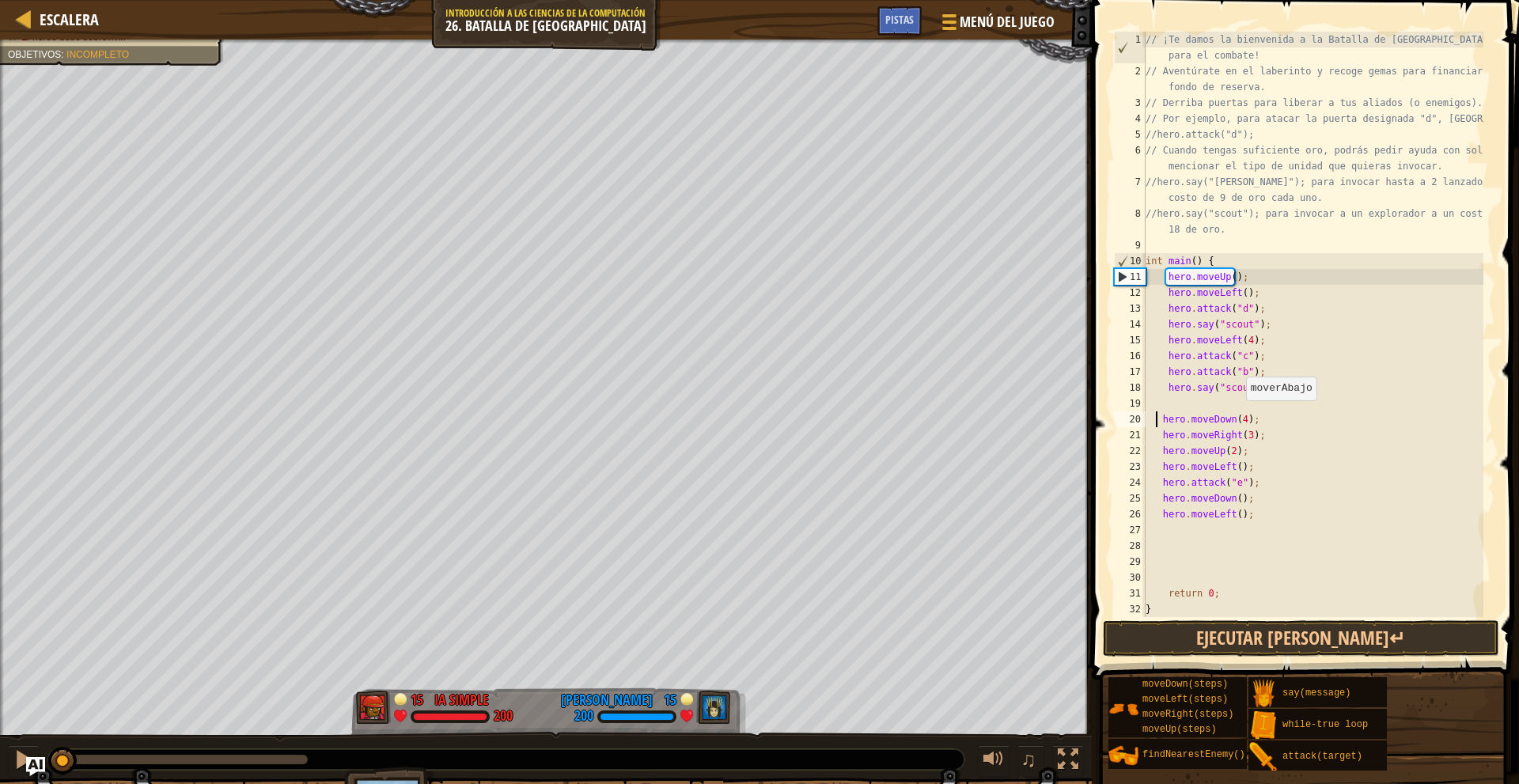
click at [1197, 405] on div "// ¡Te damos la bienvenida a la Batalla de [GEOGRAPHIC_DATA]! ¡Prepárate para e…" at bounding box center [1312, 347] width 341 height 633
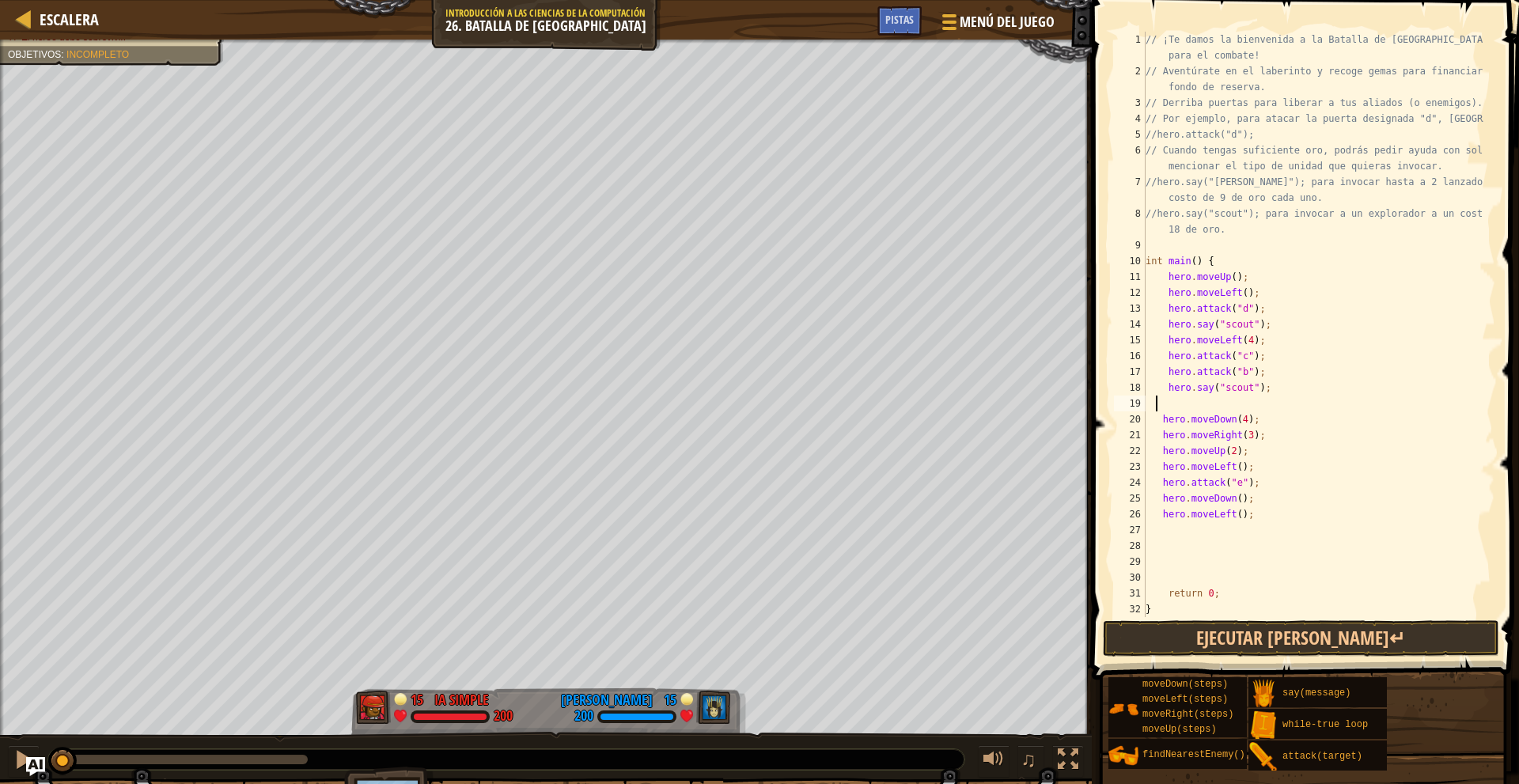
type textarea "m"
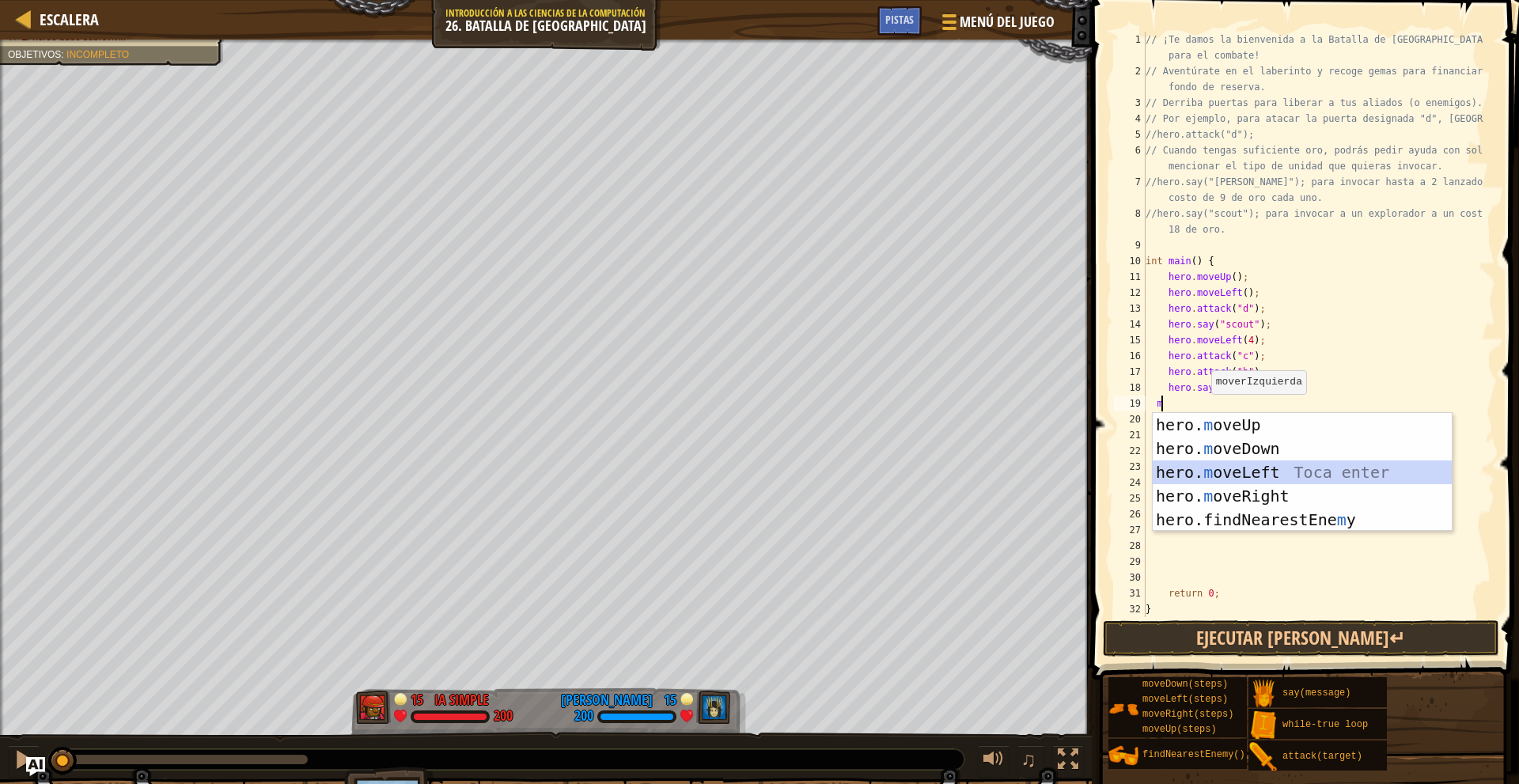
click at [1277, 466] on div "hero. m oveUp Toca enter hero. m oveDown Toca enter hero. m oveLeft Toca enter …" at bounding box center [1302, 496] width 299 height 166
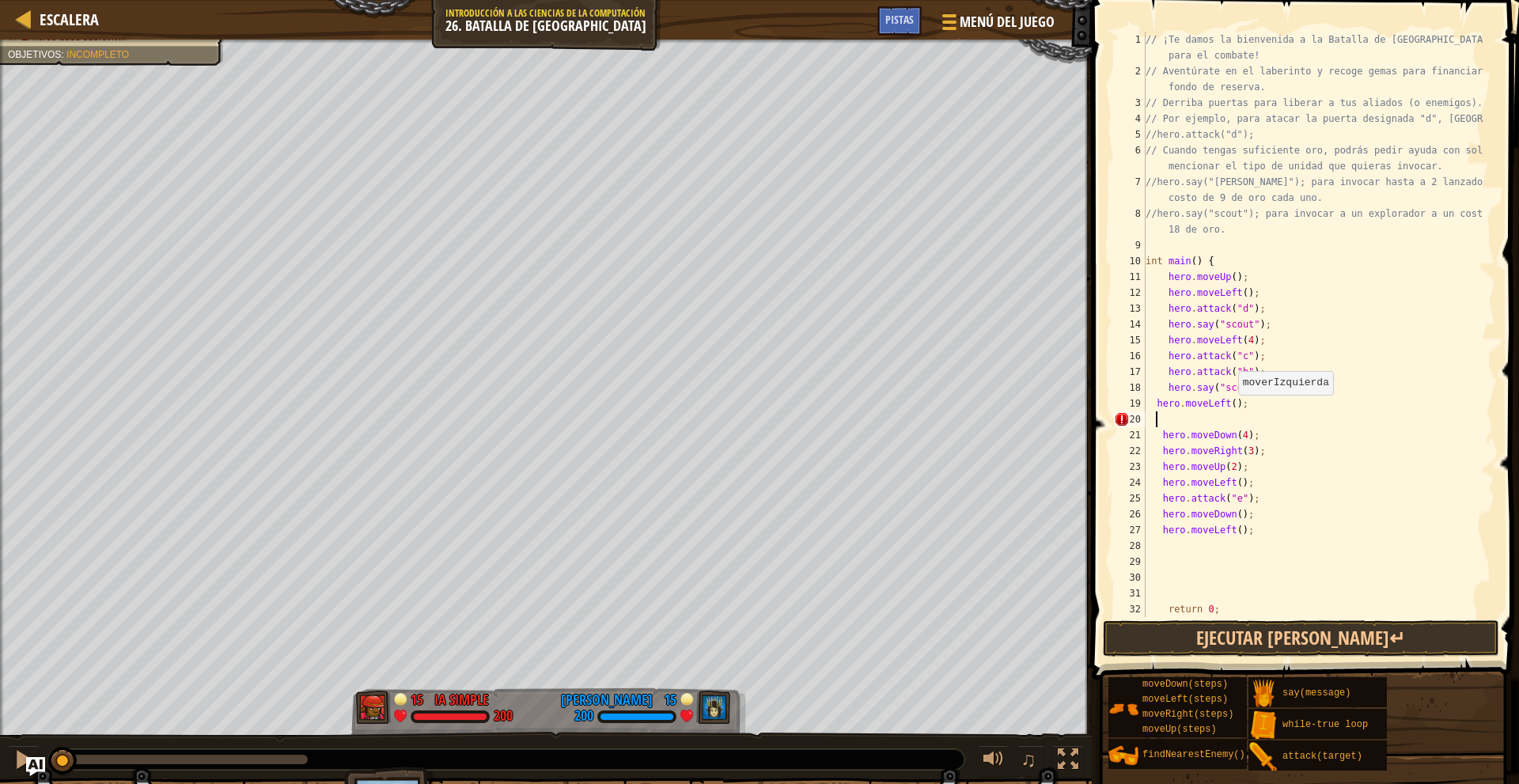
click at [1231, 406] on div "// ¡Te damos la bienvenida a la Batalla de [GEOGRAPHIC_DATA]! ¡Prepárate para e…" at bounding box center [1312, 347] width 341 height 633
type textarea "hero.moveLeft(2);"
click at [1215, 419] on div "// ¡Te damos la bienvenida a la Batalla de [GEOGRAPHIC_DATA]! ¡Prepárate para e…" at bounding box center [1312, 347] width 341 height 633
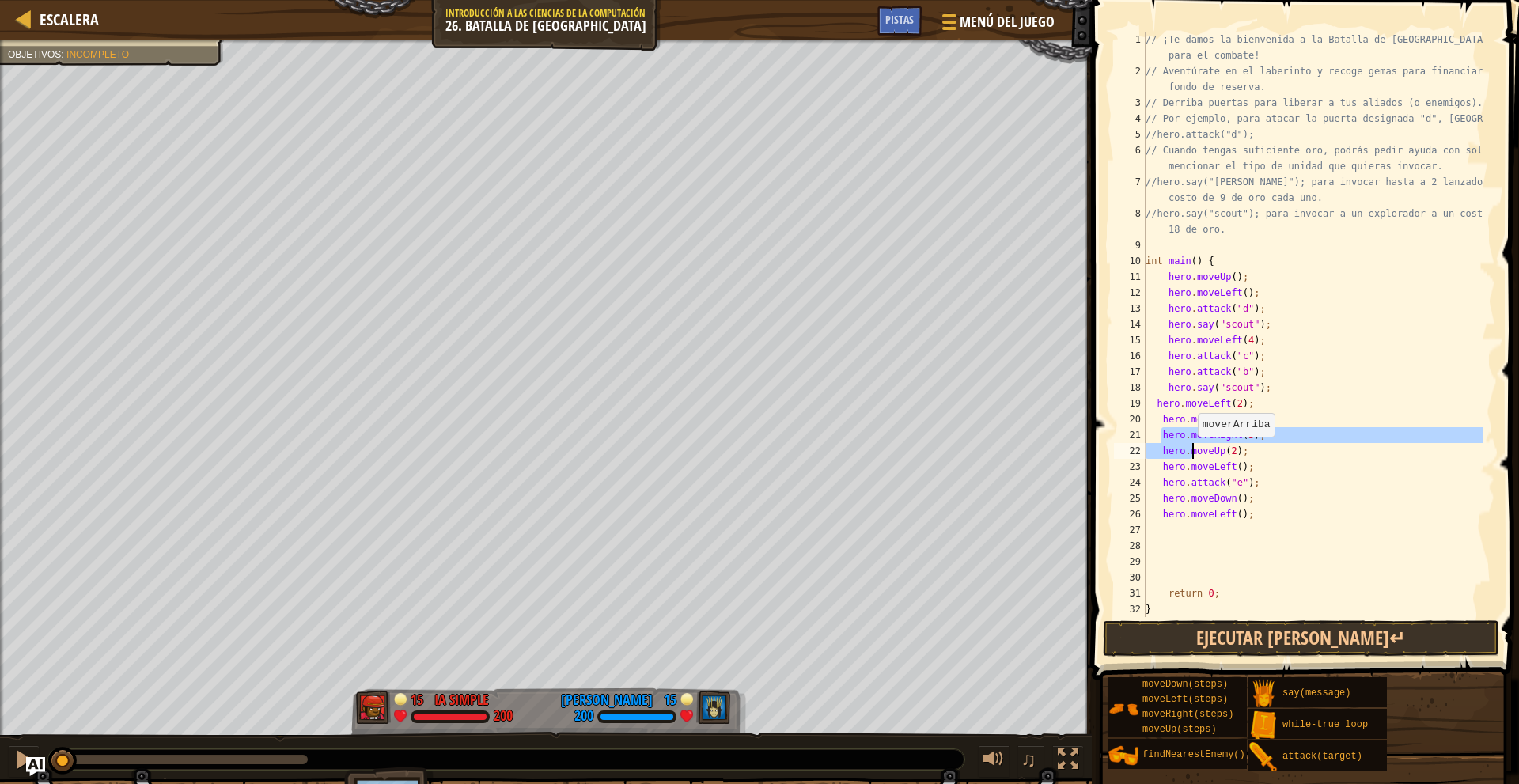
click at [1157, 443] on div "// ¡Te damos la bienvenida a la Batalla de [GEOGRAPHIC_DATA]! ¡Prepárate para e…" at bounding box center [1312, 347] width 341 height 633
click at [1153, 436] on div "// ¡Te damos la bienvenida a la Batalla de [GEOGRAPHIC_DATA]! ¡Prepárate para e…" at bounding box center [1312, 347] width 341 height 633
click at [1244, 436] on div "// ¡Te damos la bienvenida a la Batalla de [GEOGRAPHIC_DATA]! ¡Prepárate para e…" at bounding box center [1312, 347] width 341 height 633
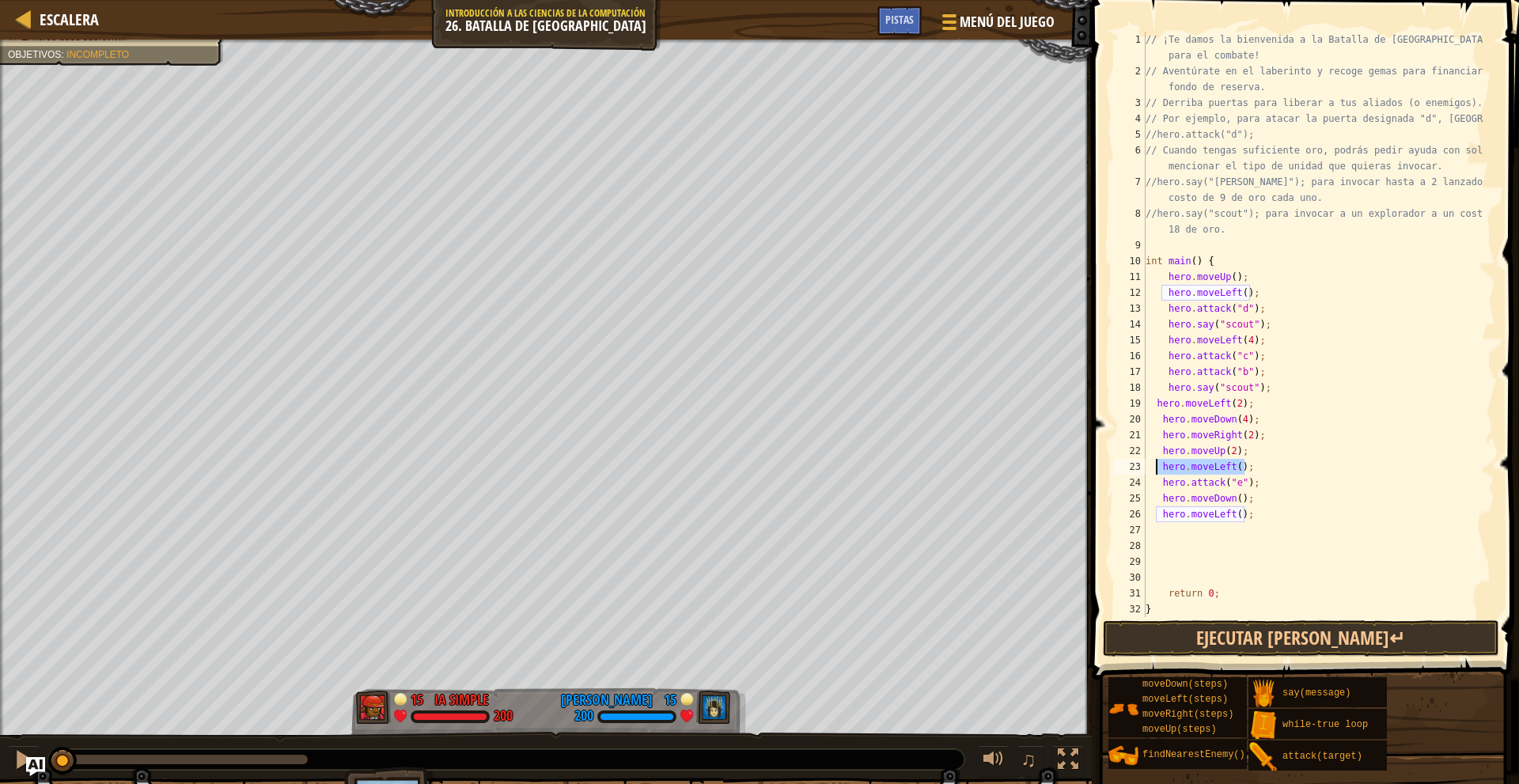
drag, startPoint x: 1255, startPoint y: 465, endPoint x: 1156, endPoint y: 473, distance: 99.3
click at [1156, 473] on div "// ¡Te damos la bienvenida a la Batalla de [GEOGRAPHIC_DATA]! ¡Prepárate para e…" at bounding box center [1312, 347] width 341 height 633
type textarea "hero.moveLeft();"
click at [1261, 483] on div "// ¡Te damos la bienvenida a la Batalla de [GEOGRAPHIC_DATA]! ¡Prepárate para e…" at bounding box center [1312, 347] width 341 height 633
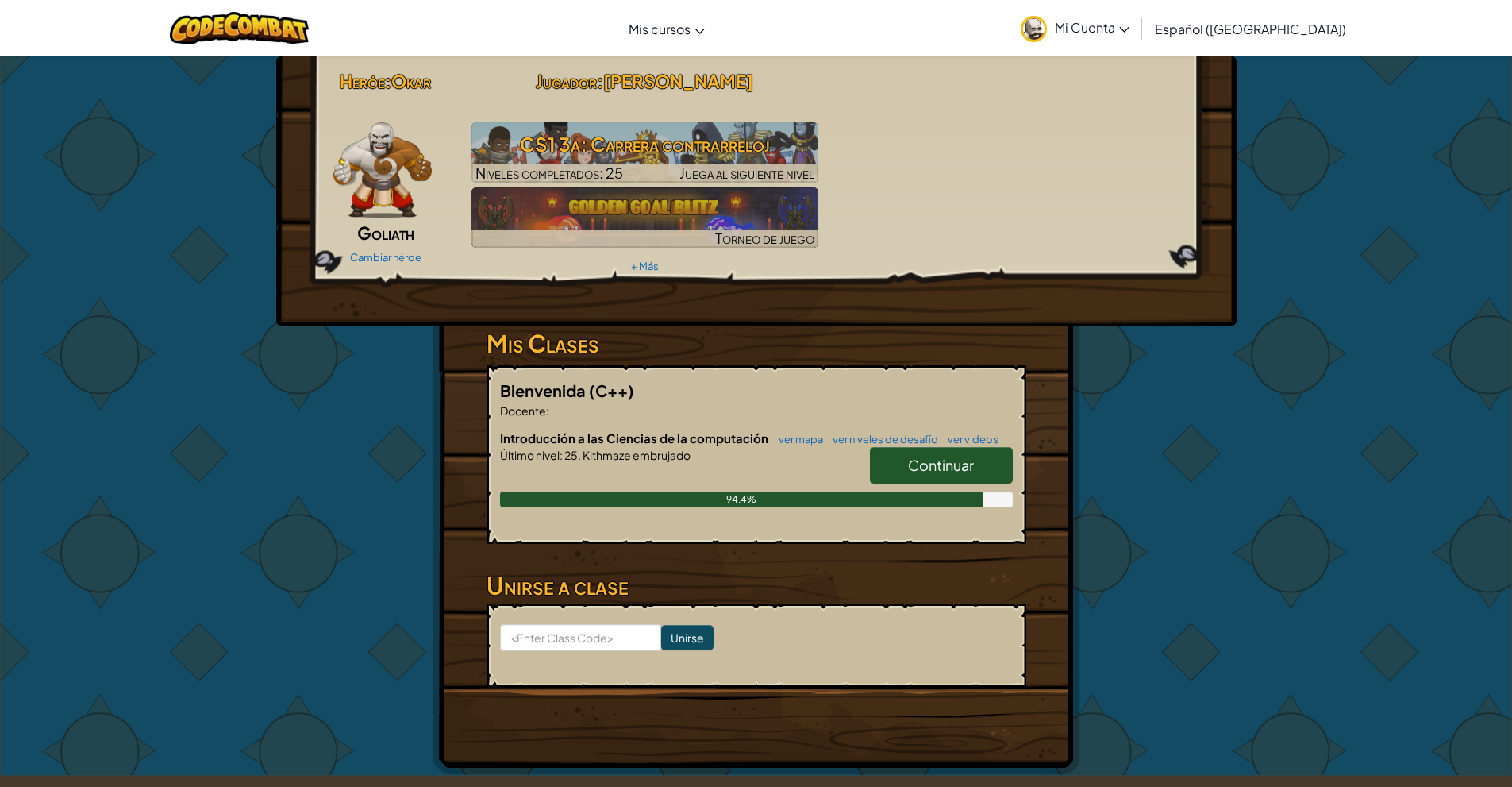
click at [911, 460] on span "Continuar" at bounding box center [941, 465] width 66 height 18
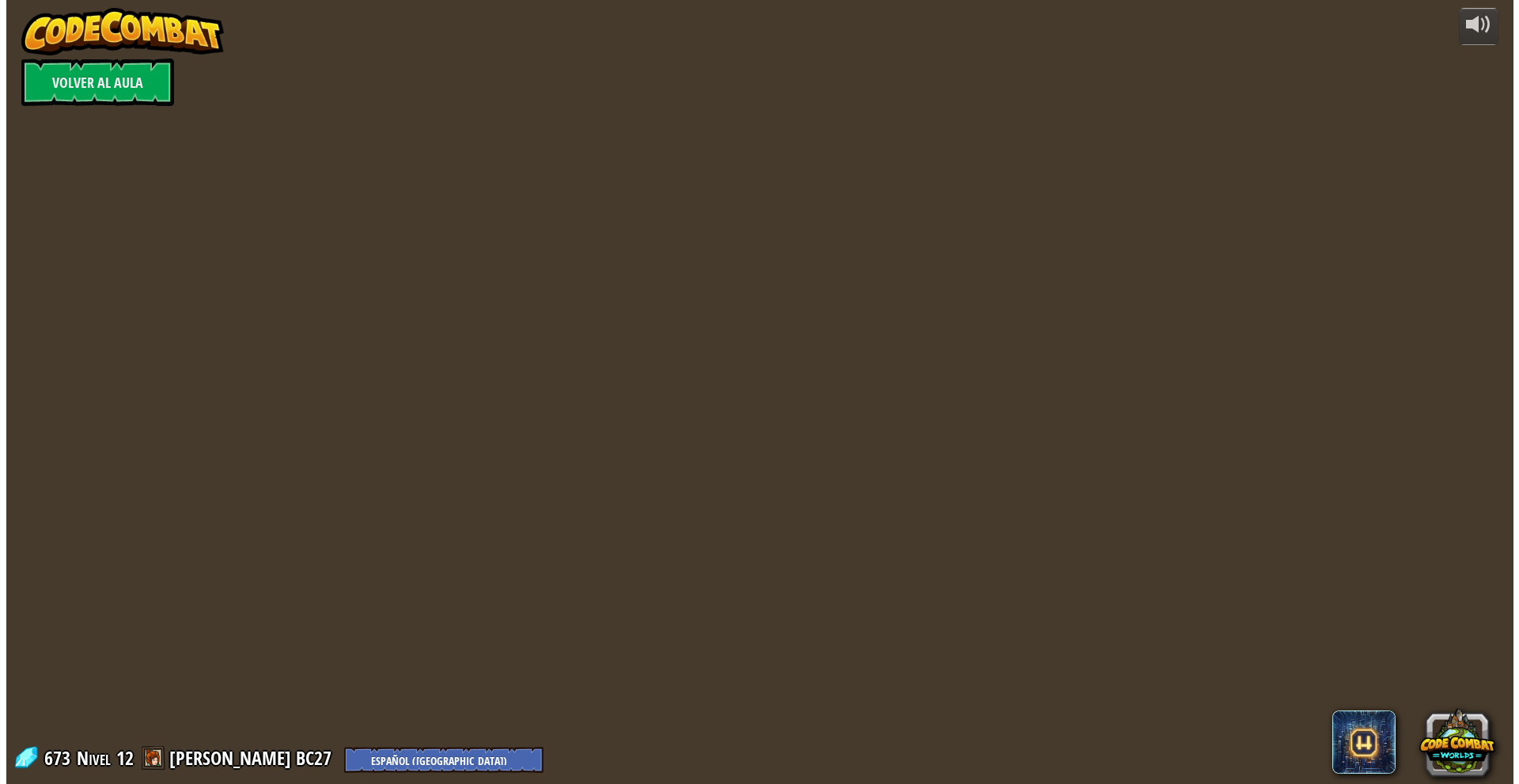
select select "es-419"
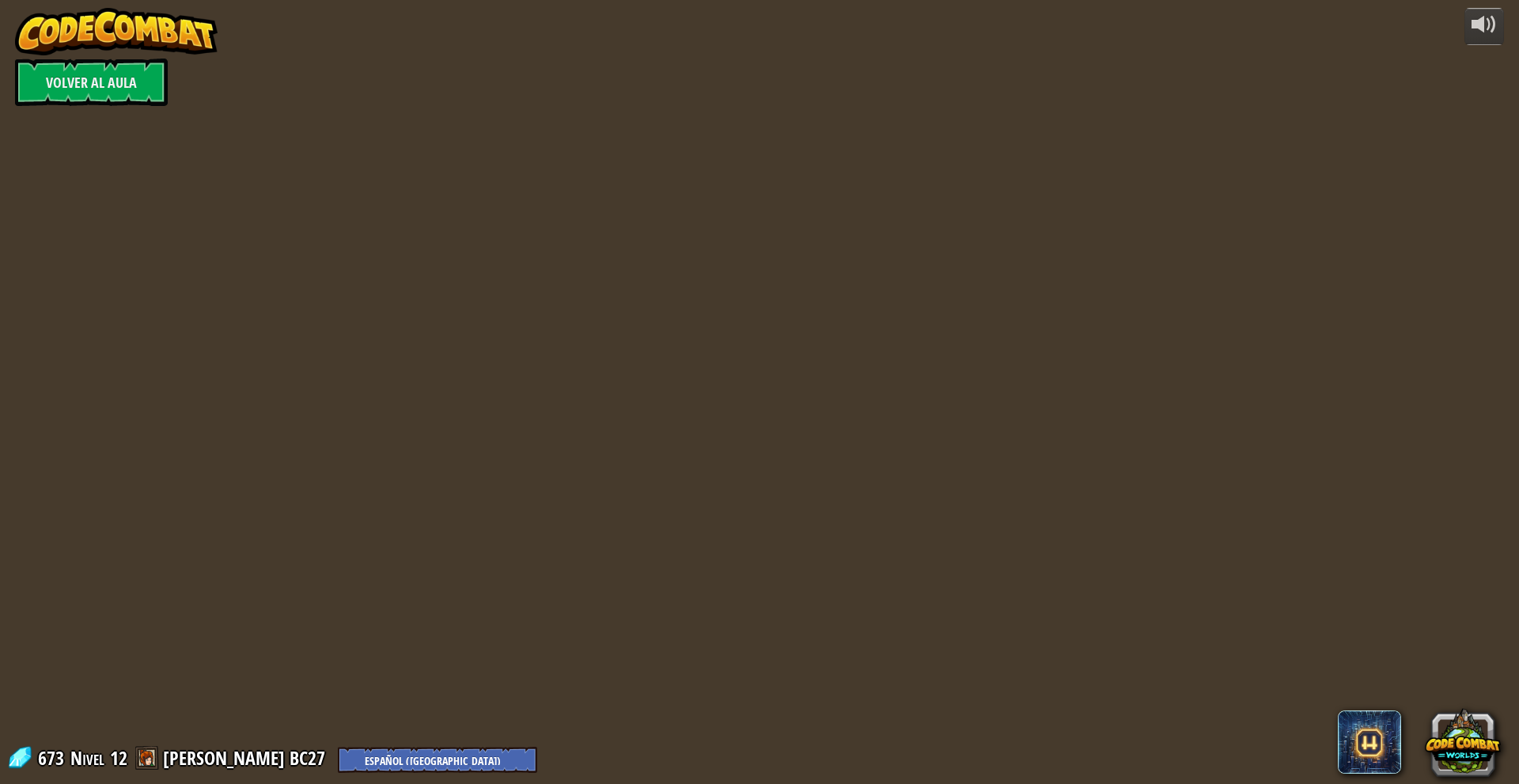
select select "es-419"
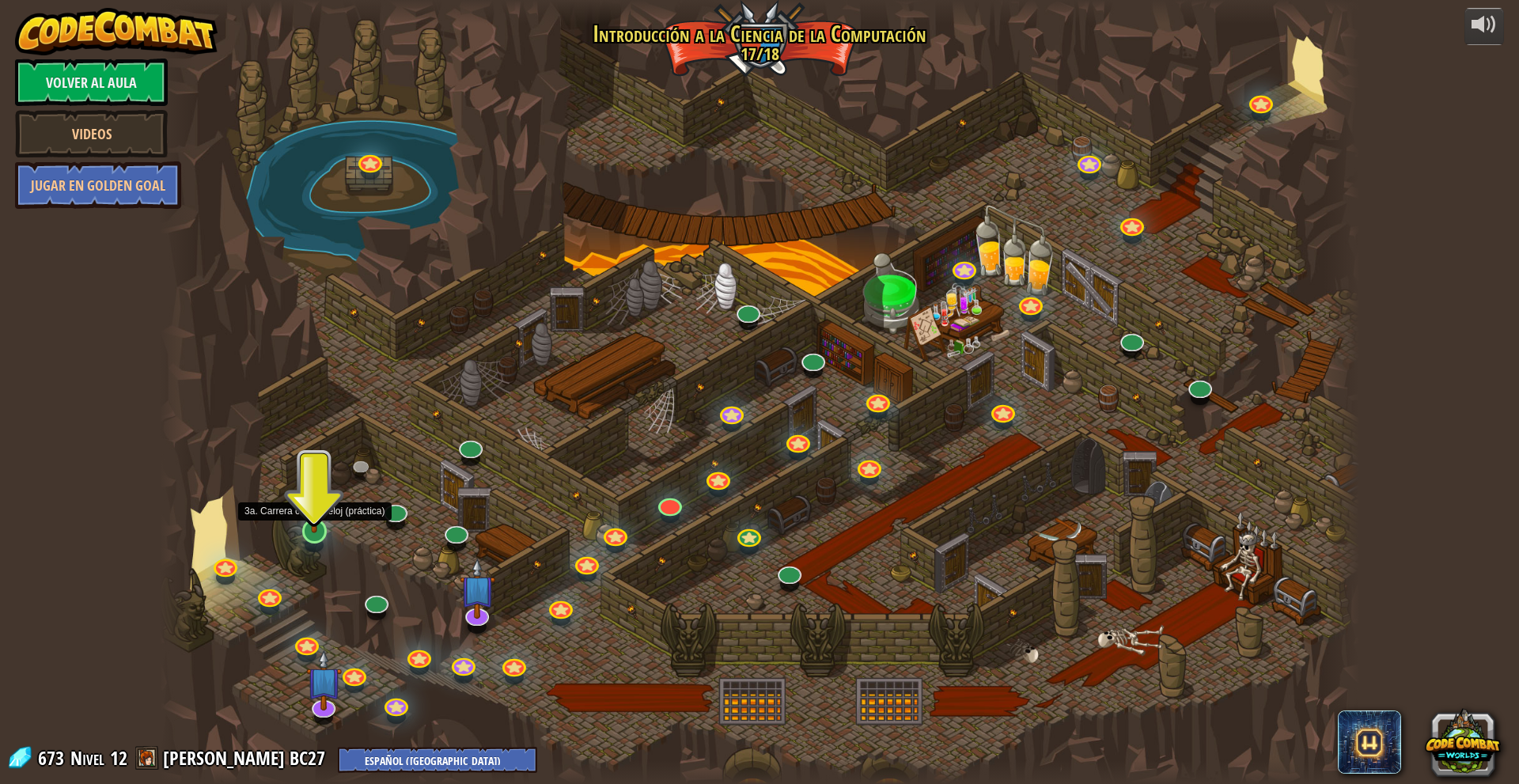
click at [312, 531] on img at bounding box center [314, 496] width 32 height 75
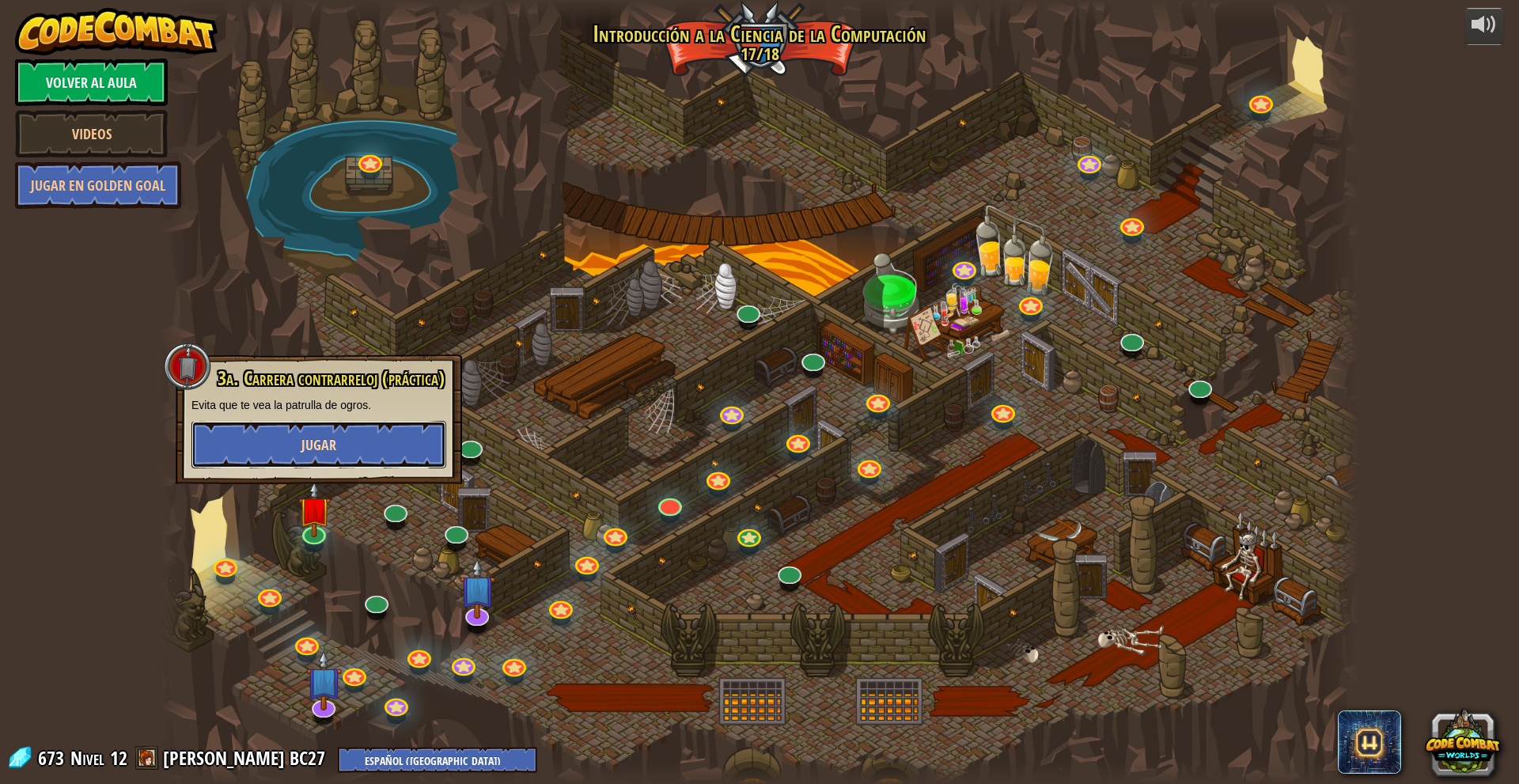
click at [321, 437] on span "Jugar" at bounding box center [318, 445] width 35 height 20
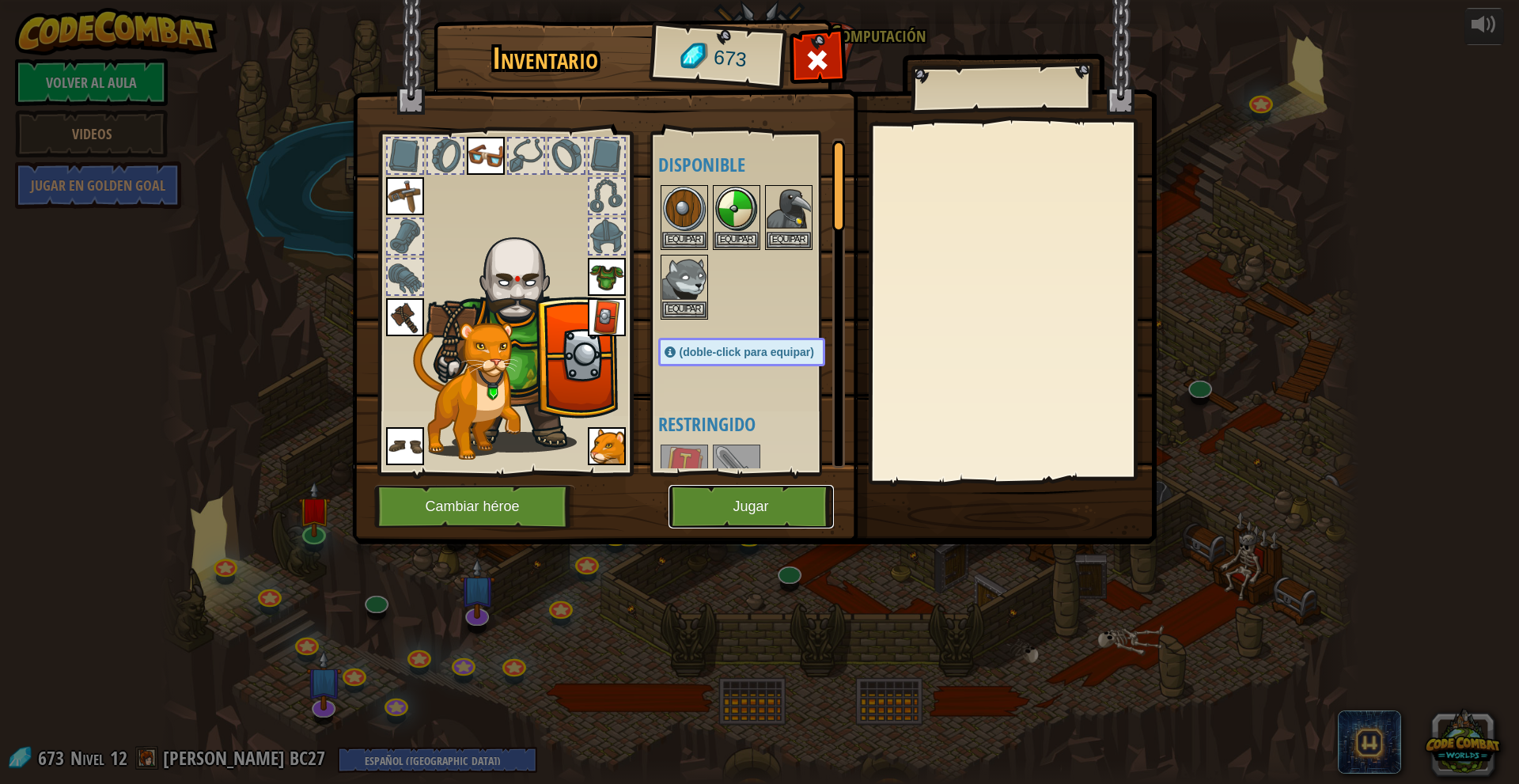
click at [766, 513] on button "Jugar" at bounding box center [750, 506] width 165 height 44
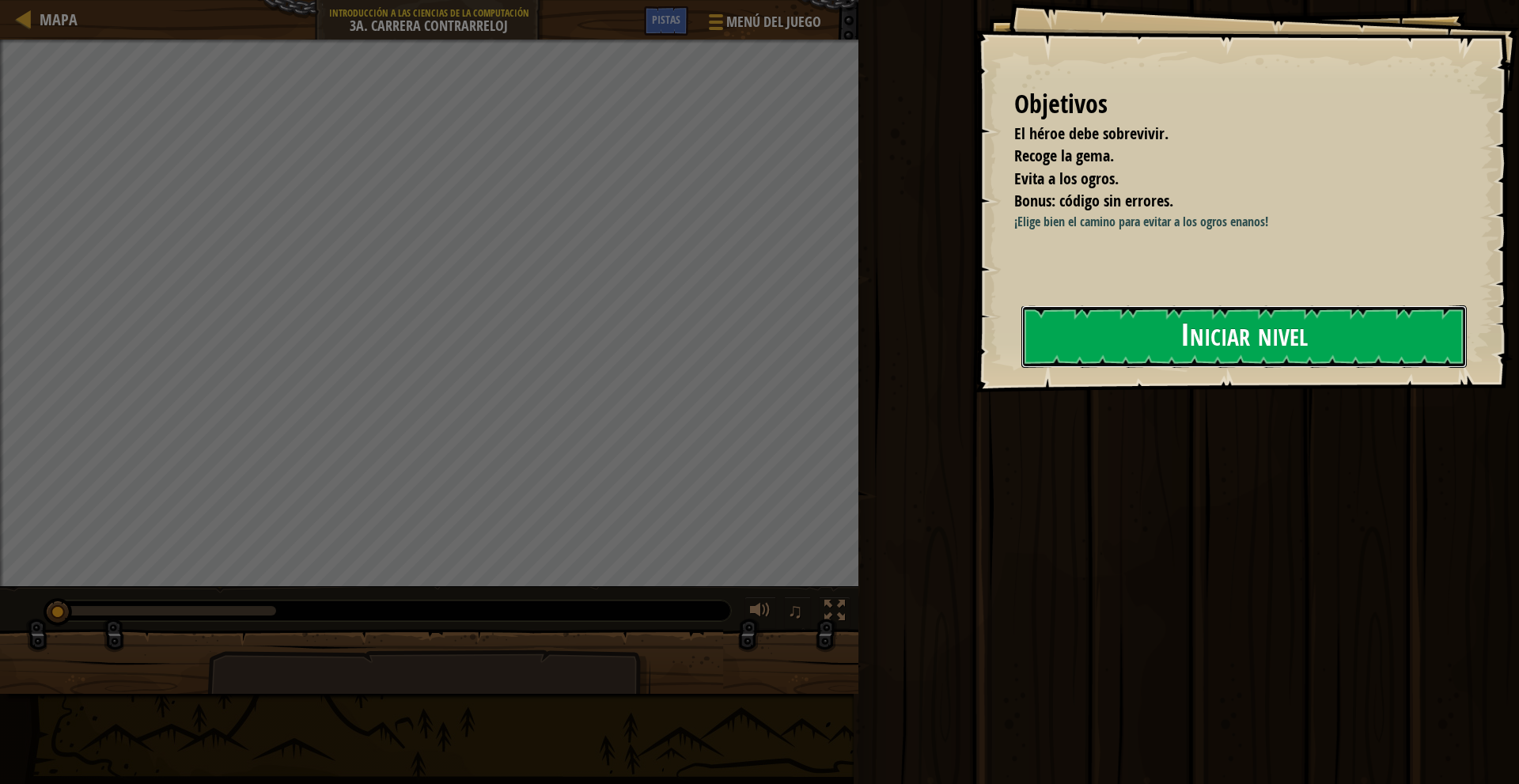
click at [1082, 352] on button "Iniciar nivel" at bounding box center [1243, 336] width 445 height 63
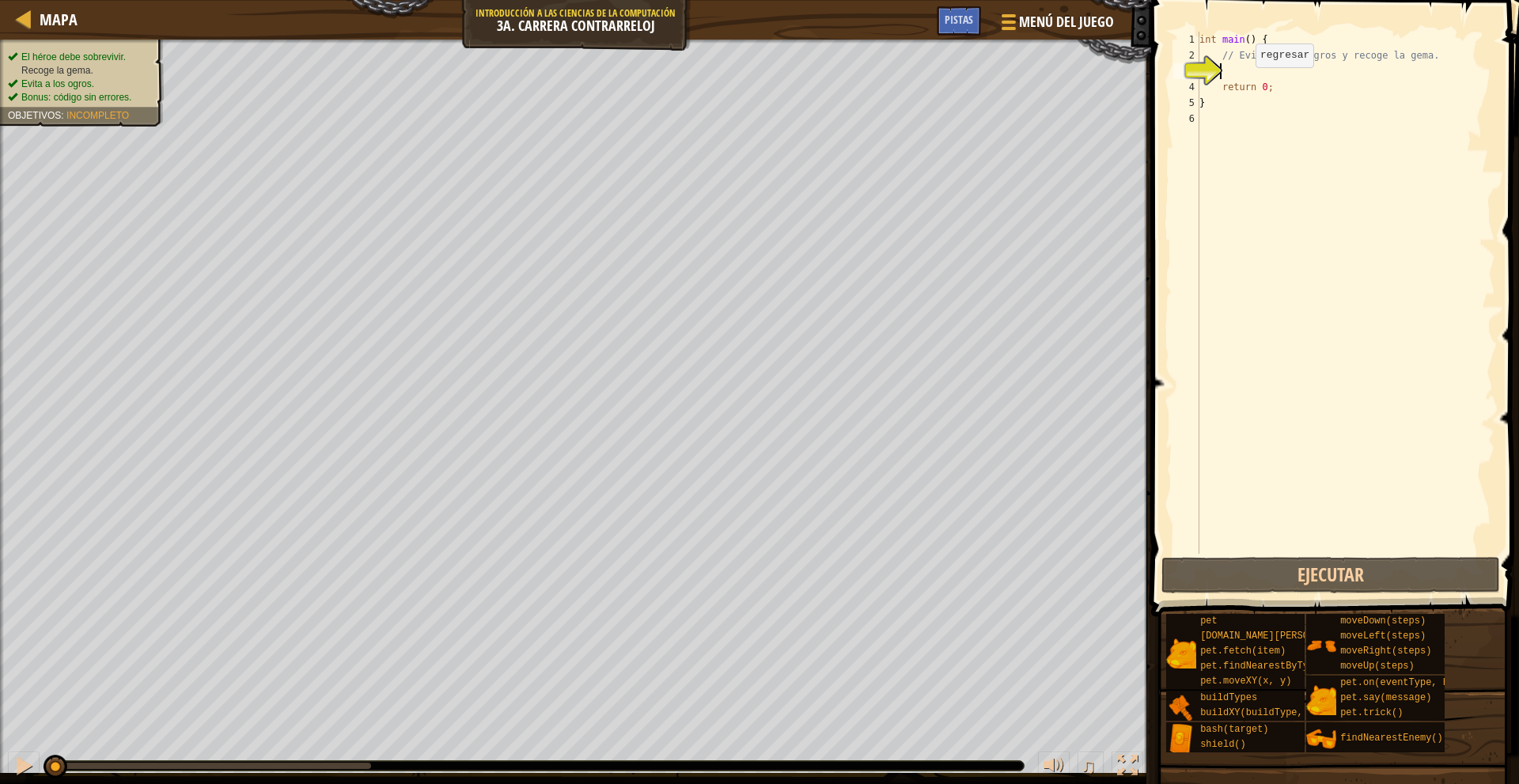
click at [1242, 83] on div "int main ( ) { // Evita a los ogros y recoge la gema. return 0 ; }" at bounding box center [1345, 308] width 299 height 554
type textarea "return 0;"
click at [1242, 67] on div "int main ( ) { // Evita a los ogros y recoge la gema. return 0 ; }" at bounding box center [1345, 308] width 299 height 554
type textarea "m"
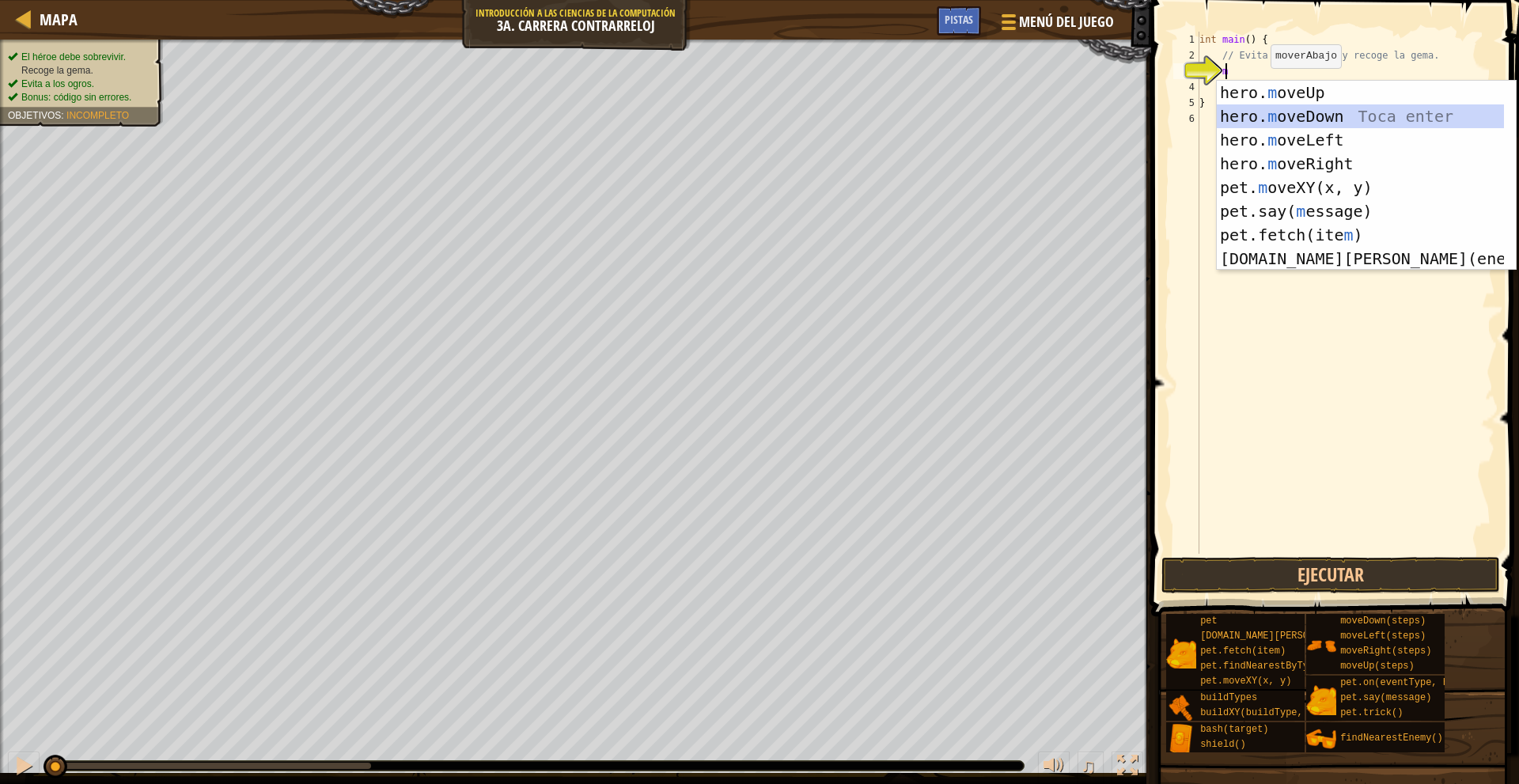
click at [1317, 114] on div "hero. m oveUp Toca enter hero. m oveDown Toca enter hero. m oveLeft Toca enter …" at bounding box center [1359, 199] width 287 height 237
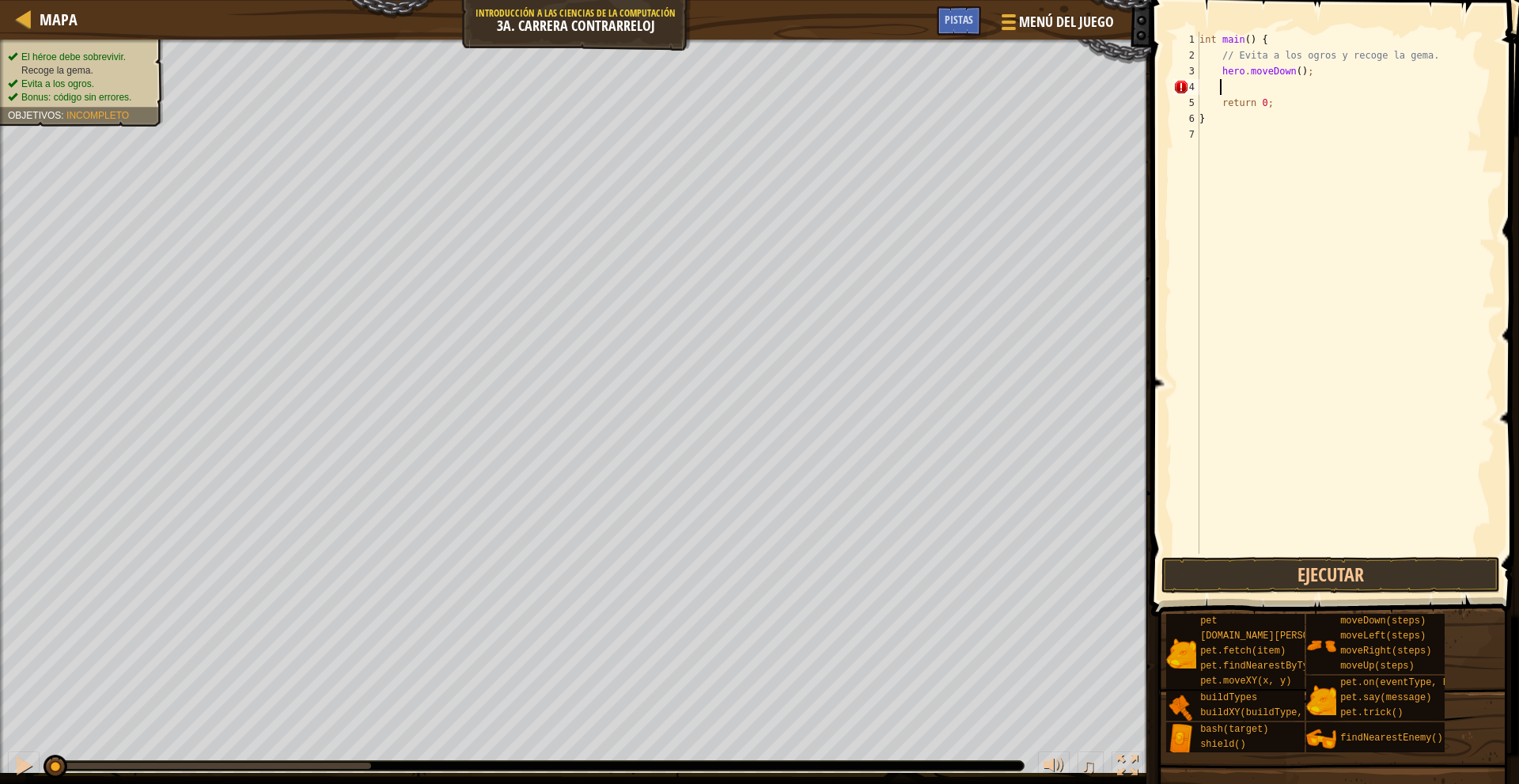
type textarea "m"
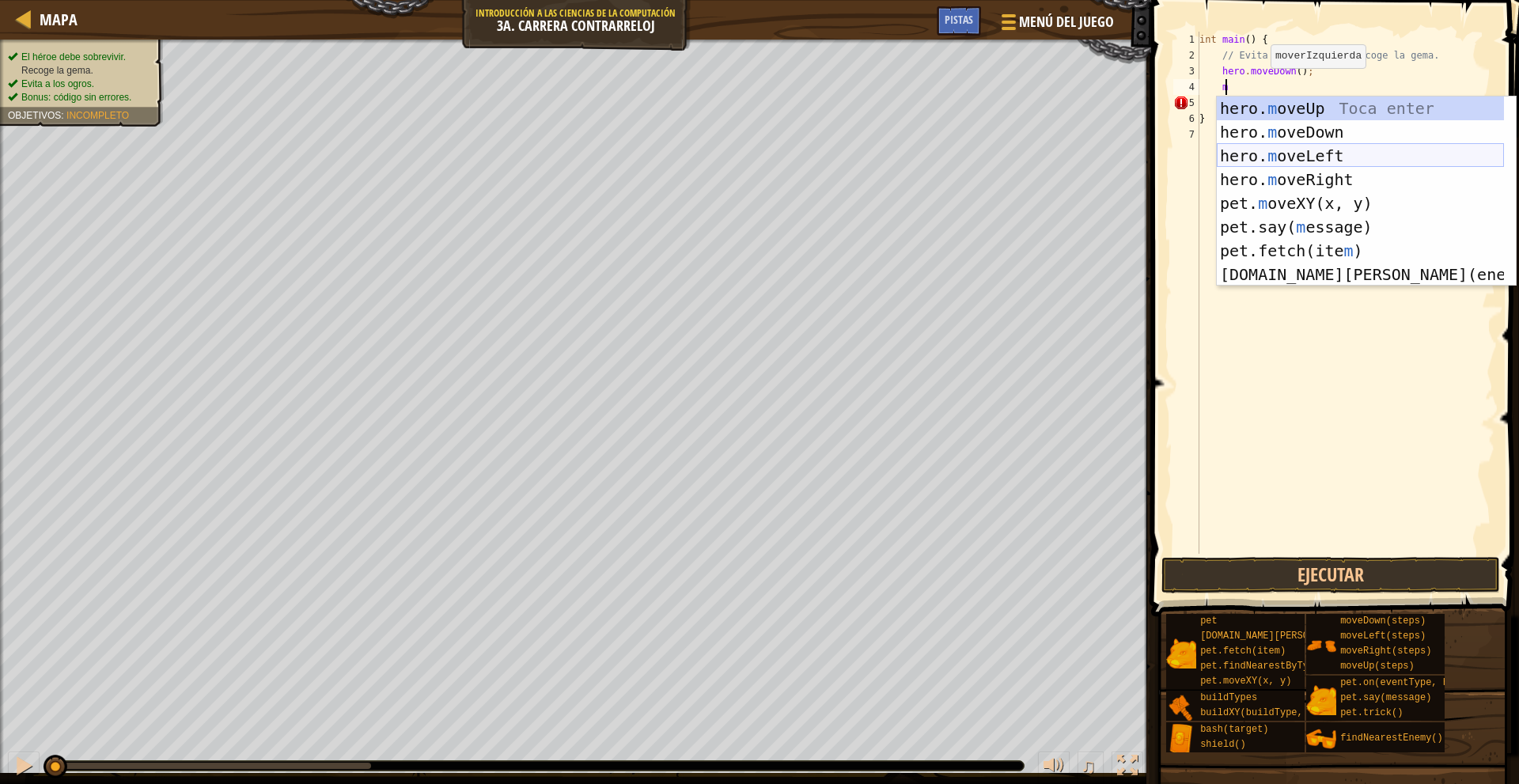
click at [1341, 146] on div "hero. m oveUp Toca enter hero. m oveDown Toca enter hero. m oveLeft Toca enter …" at bounding box center [1359, 215] width 287 height 237
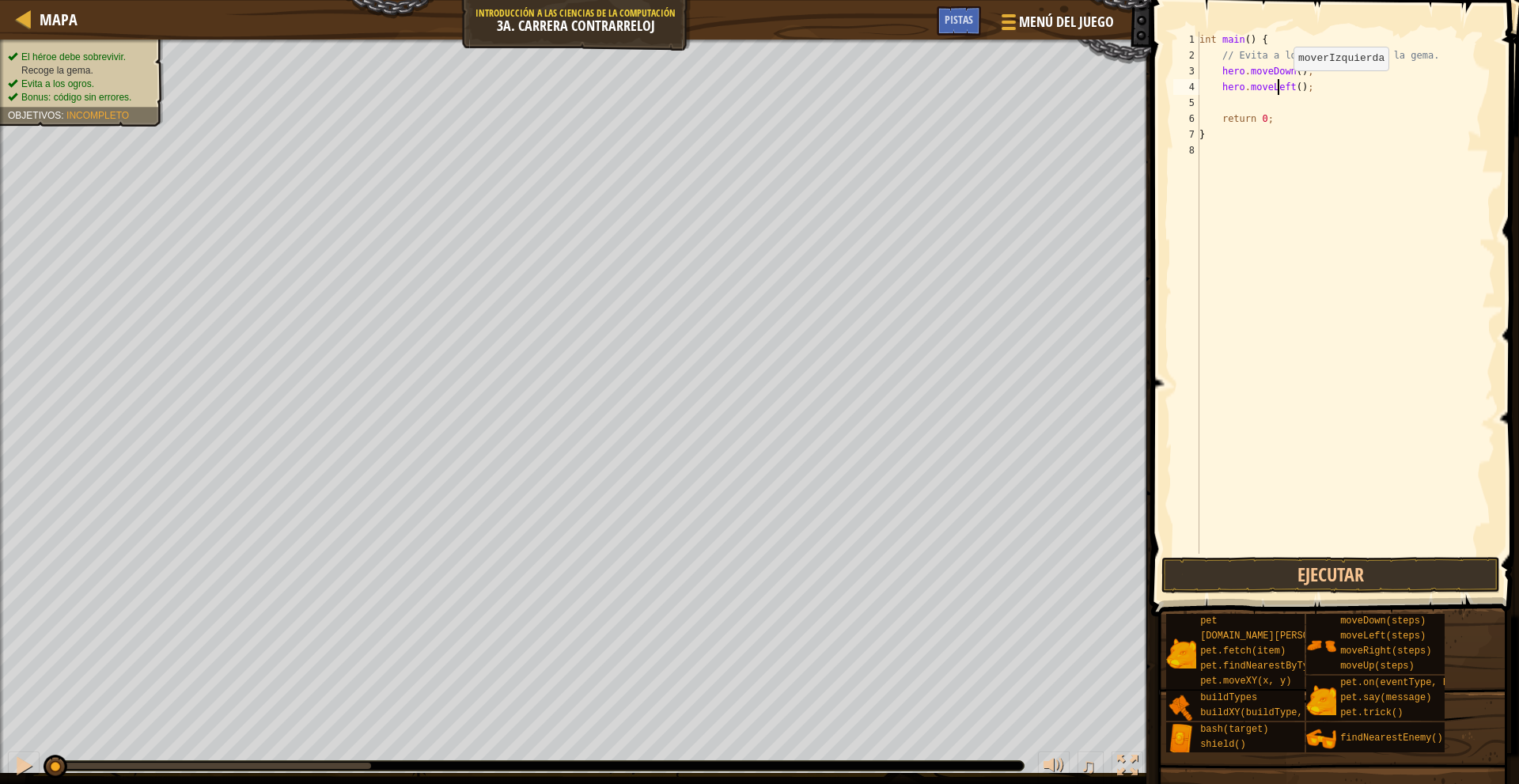
click at [1280, 86] on div "int main ( ) { // Evita a los ogros y recoge la gema. hero . moveDown ( ) ; her…" at bounding box center [1345, 308] width 299 height 554
click at [1286, 92] on div "int main ( ) { // Evita a los ogros y recoge la gema. hero . moveDown ( ) ; her…" at bounding box center [1345, 308] width 299 height 554
drag, startPoint x: 1318, startPoint y: 92, endPoint x: 1196, endPoint y: 95, distance: 122.0
click at [1196, 95] on div "hero.moveLeft(); 1 2 3 4 5 6 7 8 int main ( ) { // Evita a los ogros y recoge l…" at bounding box center [1332, 292] width 325 height 522
drag, startPoint x: 1322, startPoint y: 88, endPoint x: 1224, endPoint y: 93, distance: 98.1
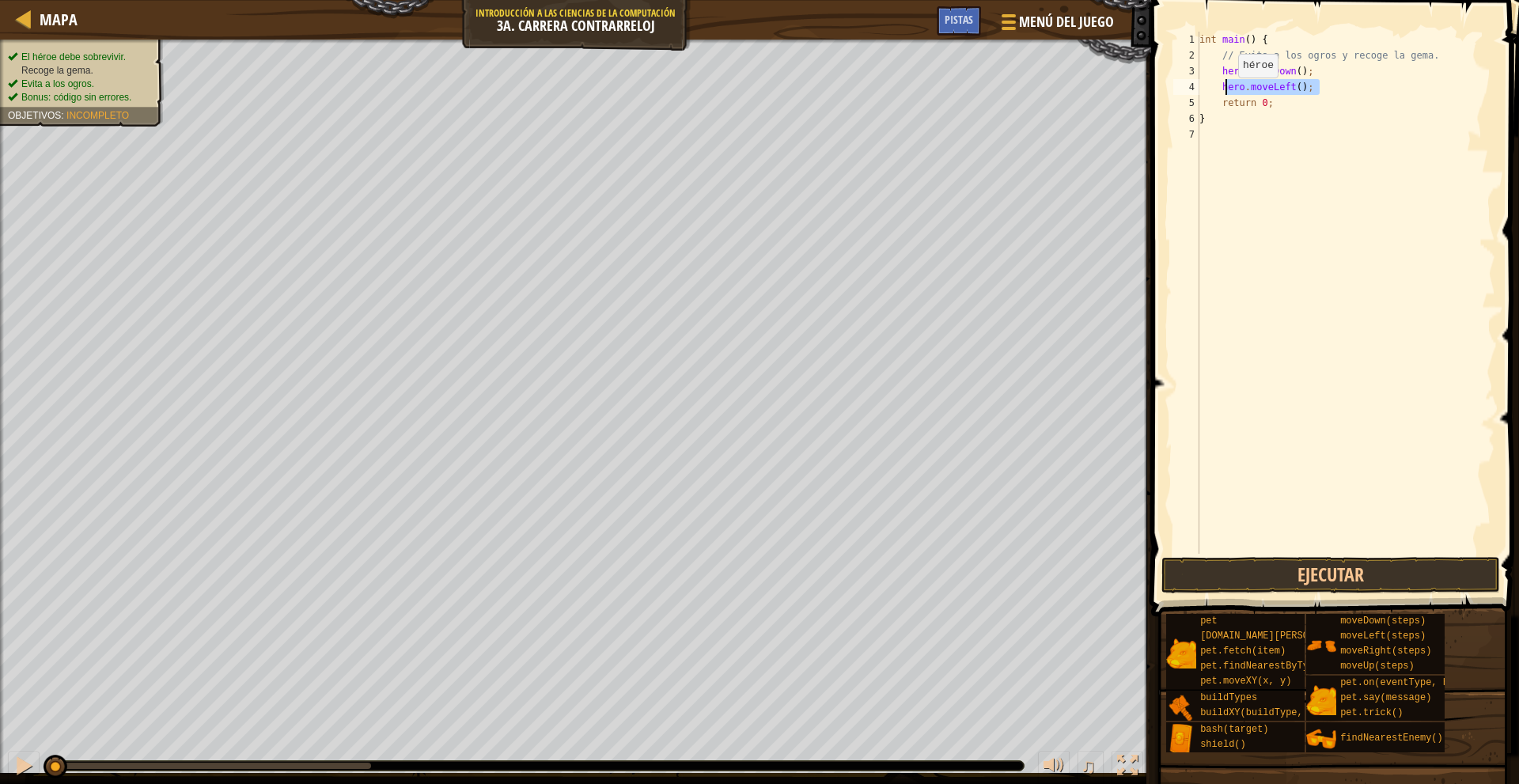
click at [1224, 93] on div "int main ( ) { // Evita a los ogros y recoge la gema. hero . moveDown ( ) ; her…" at bounding box center [1345, 308] width 299 height 554
type textarea "h"
type textarea "m"
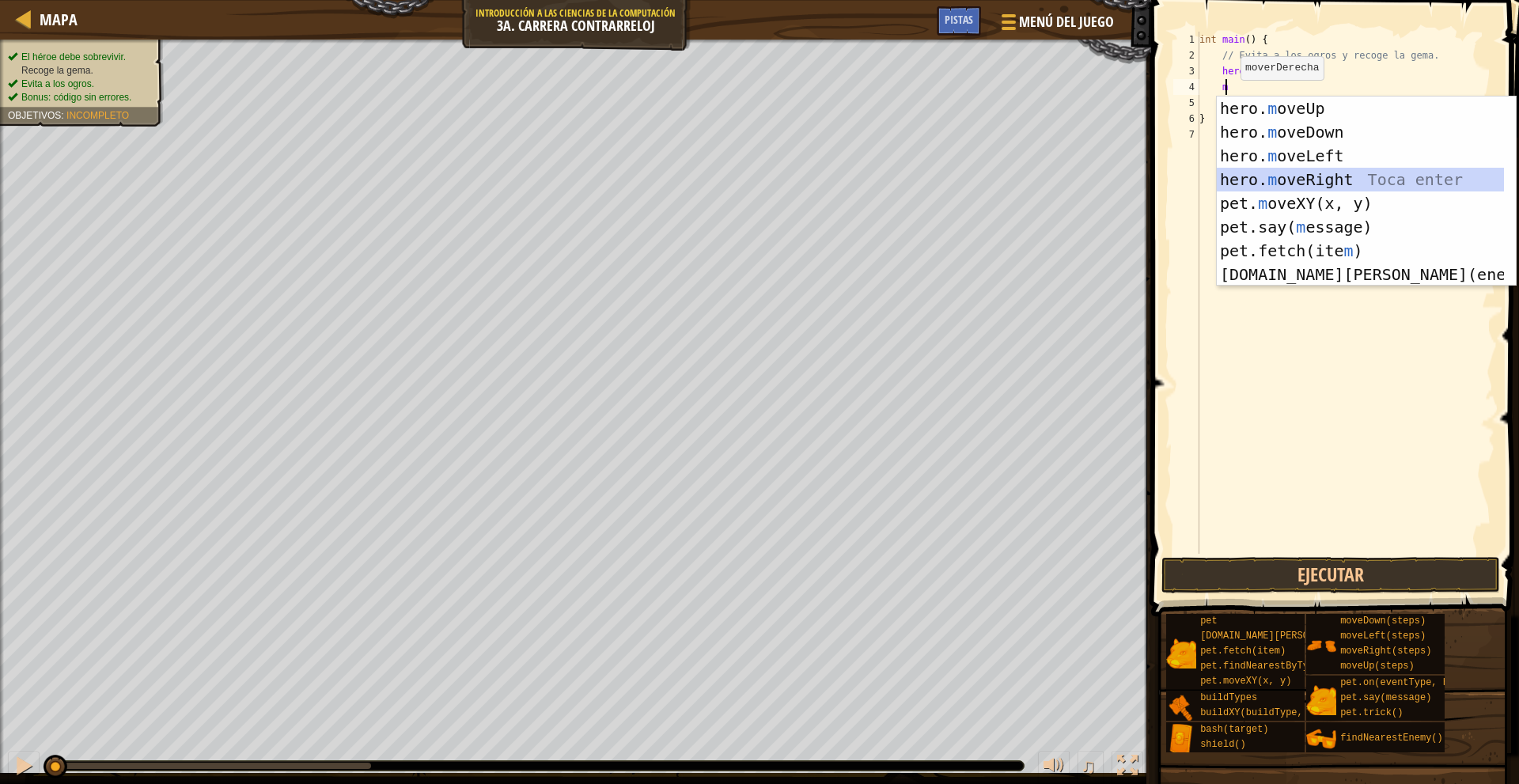
click at [1346, 174] on div "hero. m oveUp Toca enter hero. m oveDown Toca enter hero. m oveLeft Toca enter …" at bounding box center [1359, 215] width 287 height 237
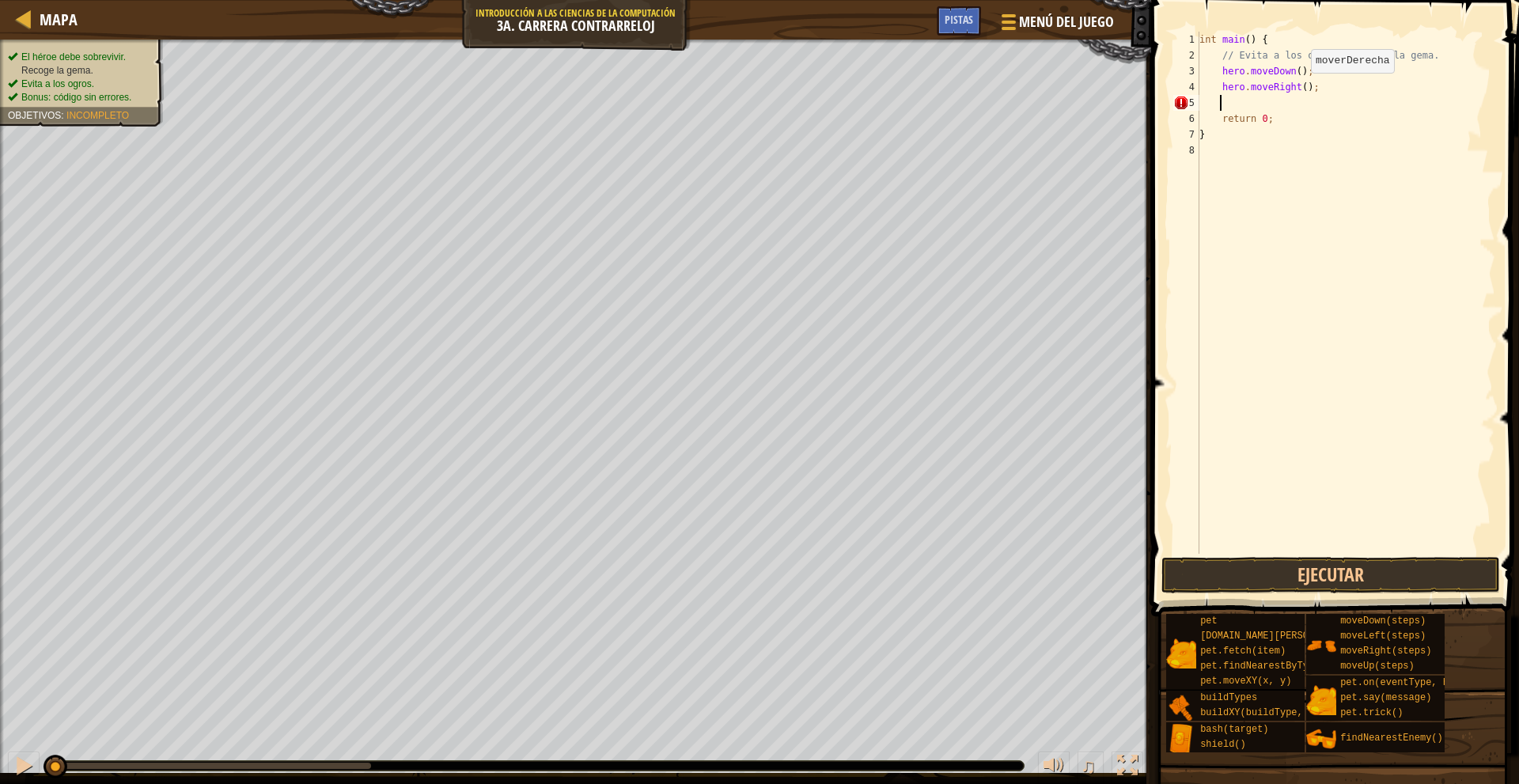
click at [1297, 89] on div "int main ( ) { // Evita a los ogros y recoge la gema. hero . moveDown ( ) ; her…" at bounding box center [1345, 308] width 299 height 554
click at [1319, 586] on button "Ejecutar" at bounding box center [1330, 575] width 338 height 36
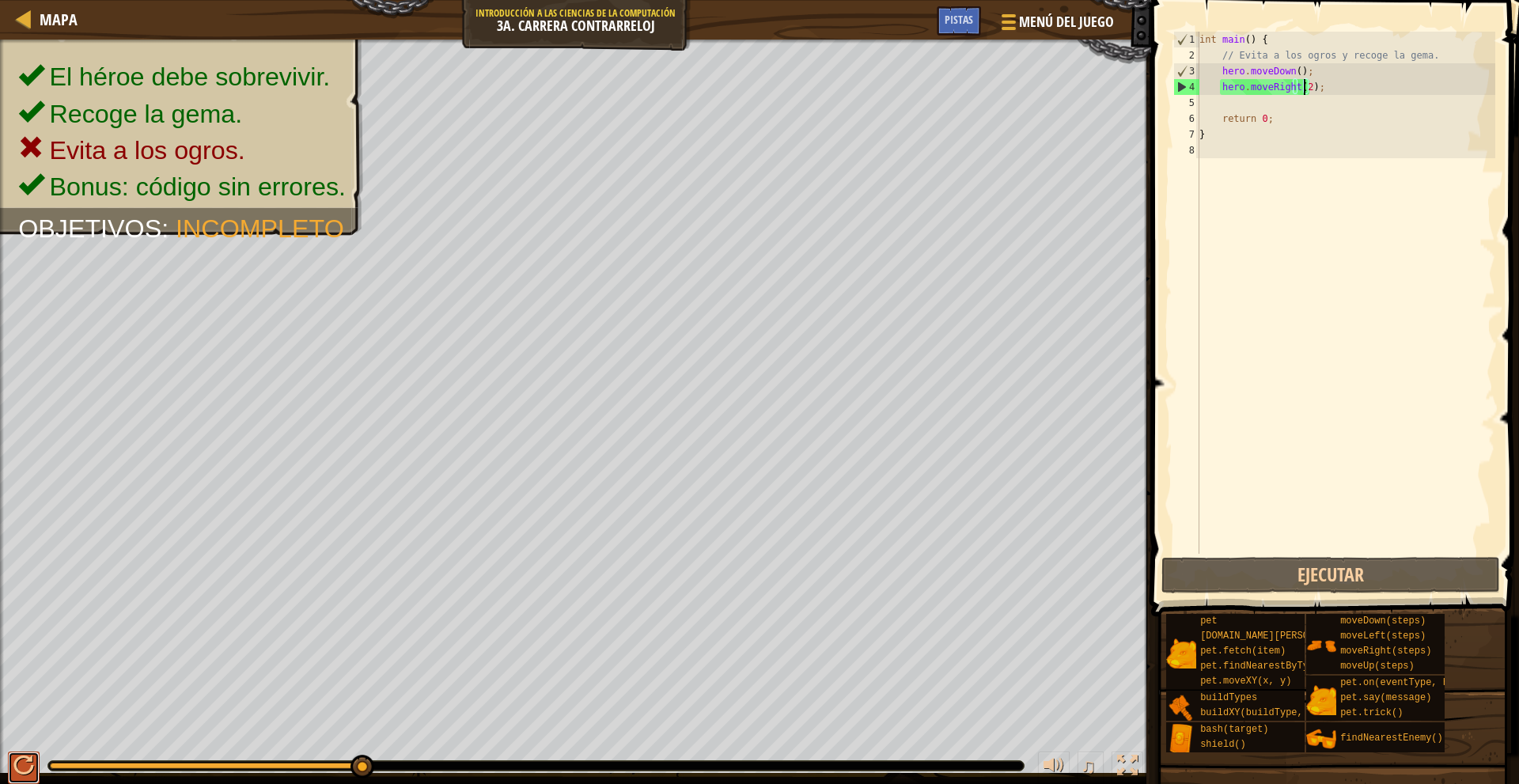
click at [23, 755] on div at bounding box center [23, 765] width 21 height 21
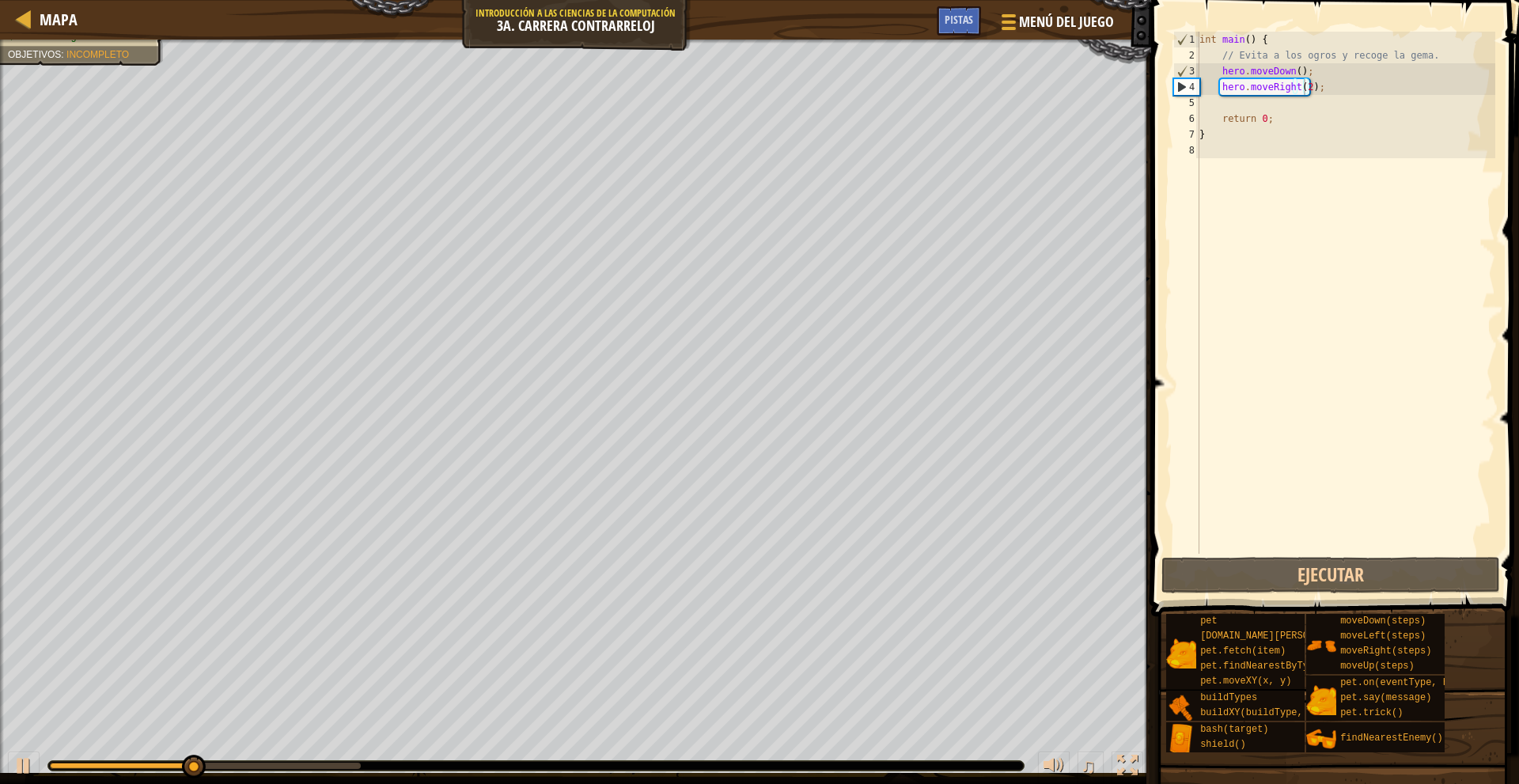
click at [166, 756] on div "♫" at bounding box center [575, 762] width 1151 height 48
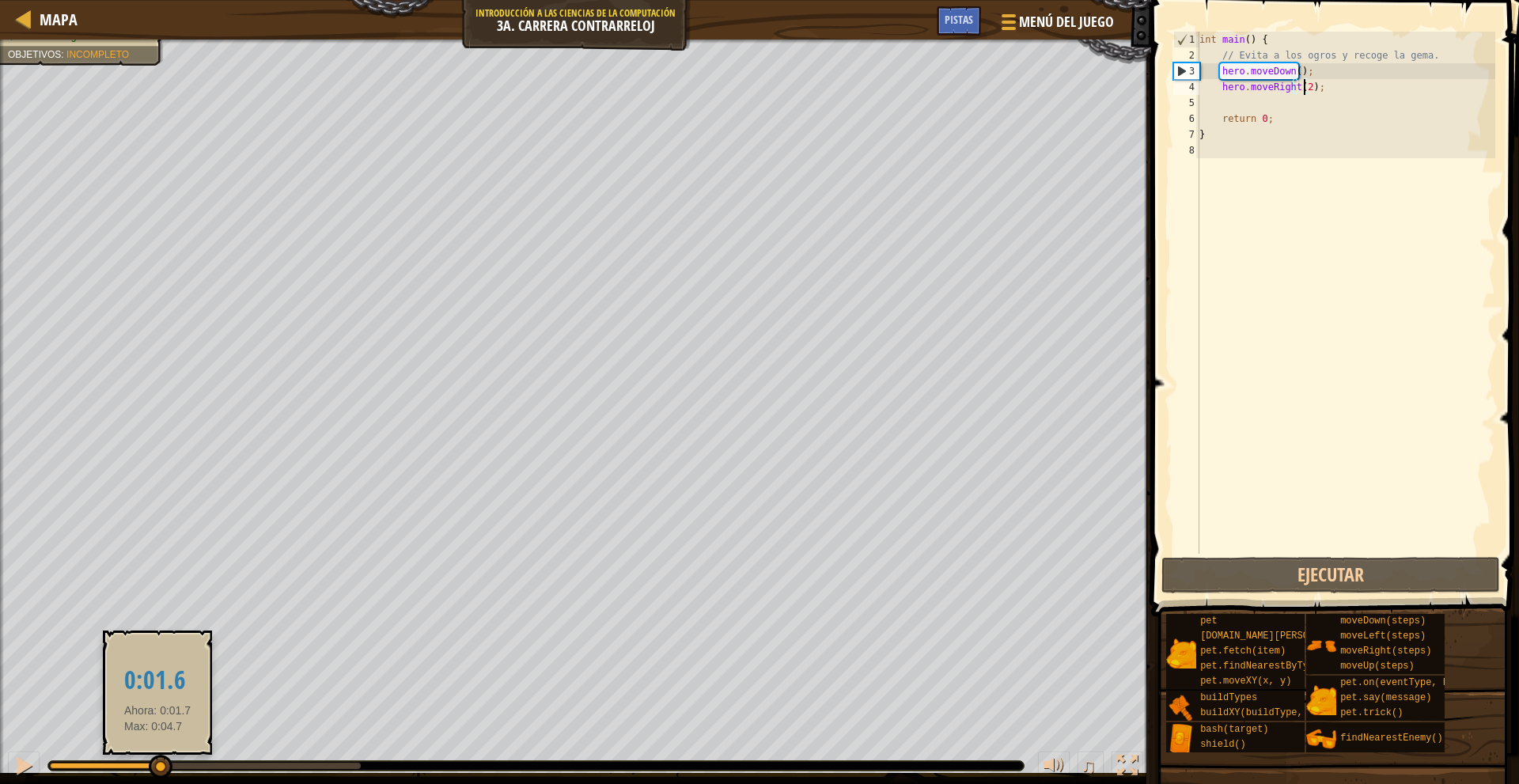
drag, startPoint x: 207, startPoint y: 759, endPoint x: 157, endPoint y: 760, distance: 50.0
click at [157, 760] on div at bounding box center [160, 766] width 24 height 24
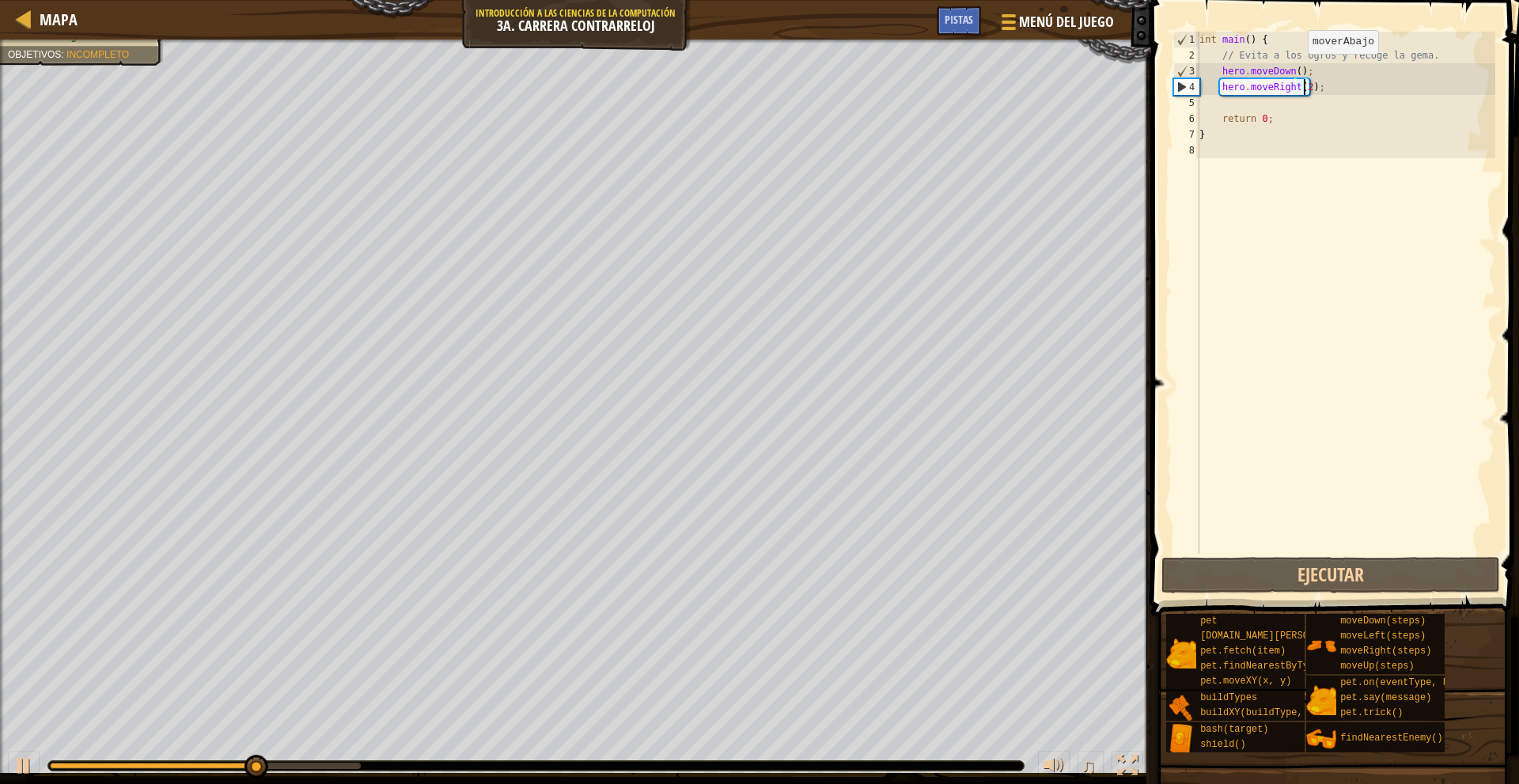
click at [1295, 70] on div "int main ( ) { // Evita a los ogros y recoge la gema. hero . moveDown ( ) ; her…" at bounding box center [1345, 308] width 299 height 554
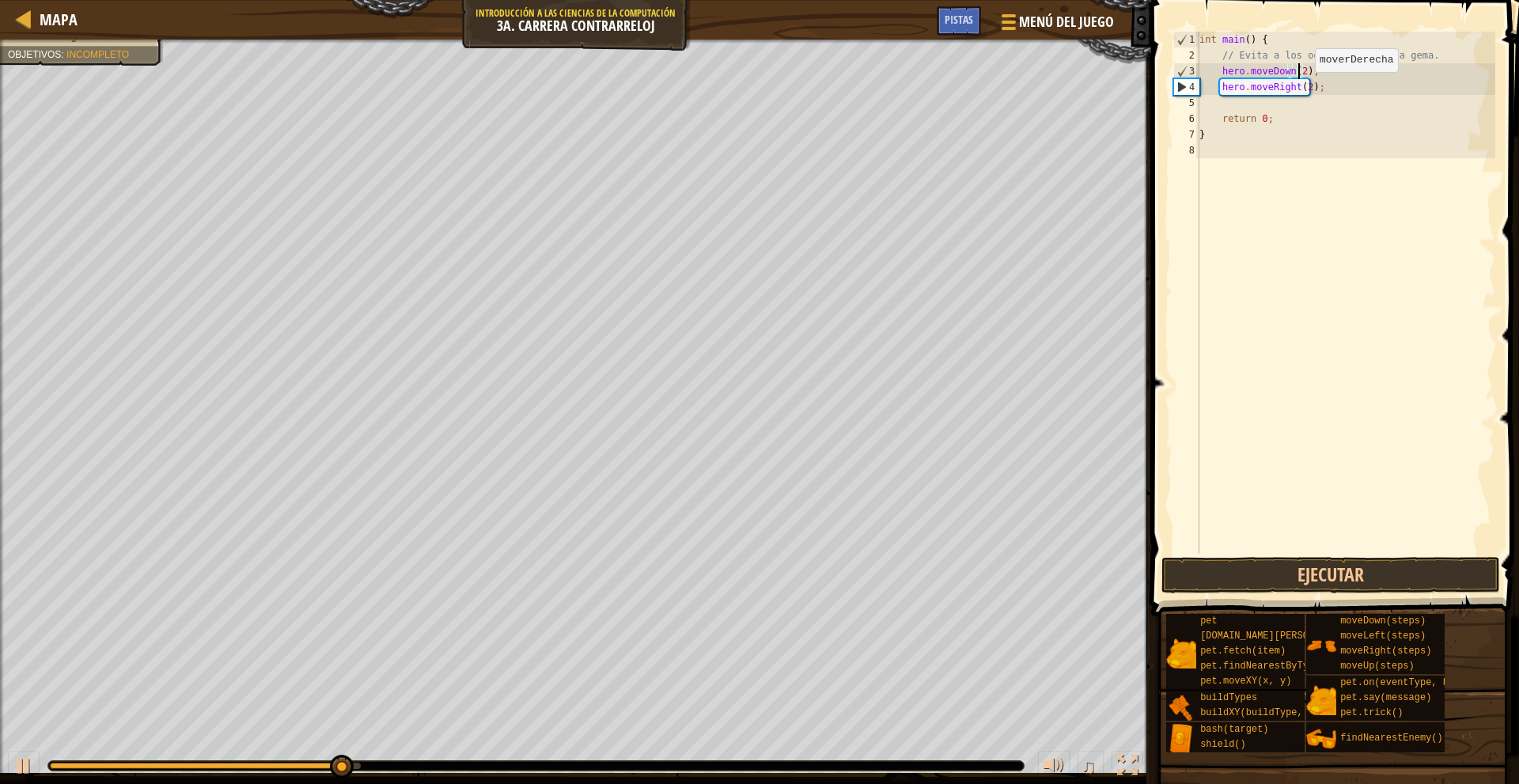
click at [1301, 88] on div "int main ( ) { // Evita a los ogros y recoge la gema. hero . moveDown ( 2 ) ; h…" at bounding box center [1345, 308] width 299 height 554
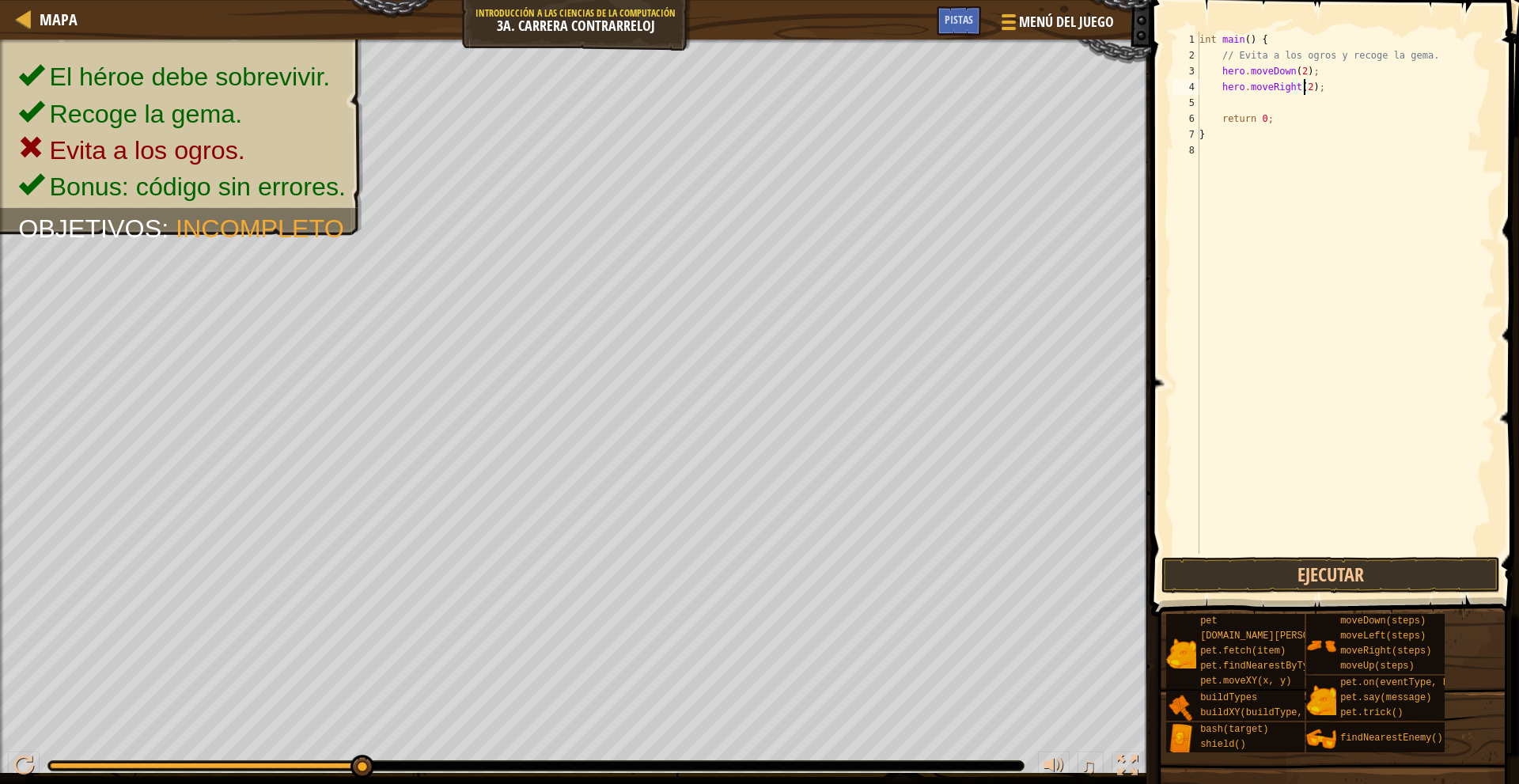
type textarea "hero.moveRight(1);"
click at [1287, 102] on div "int main ( ) { // Evita a los ogros y recoge la gema. hero . moveDown ( 2 ) ; h…" at bounding box center [1345, 308] width 299 height 554
type textarea "m"
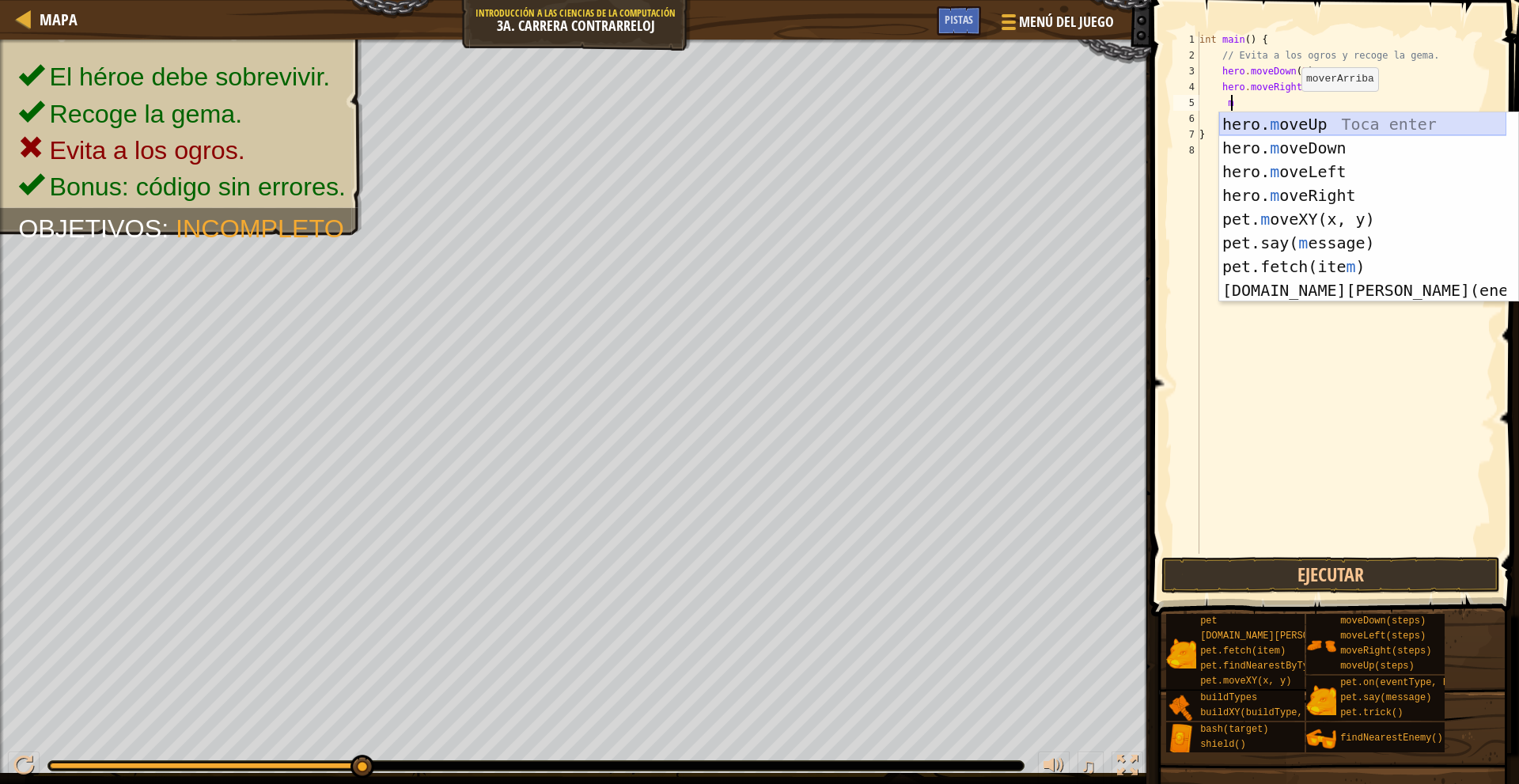
click at [1329, 129] on div "hero. m oveUp Toca enter hero. m oveDown Toca enter hero. m oveLeft Toca enter …" at bounding box center [1362, 231] width 287 height 237
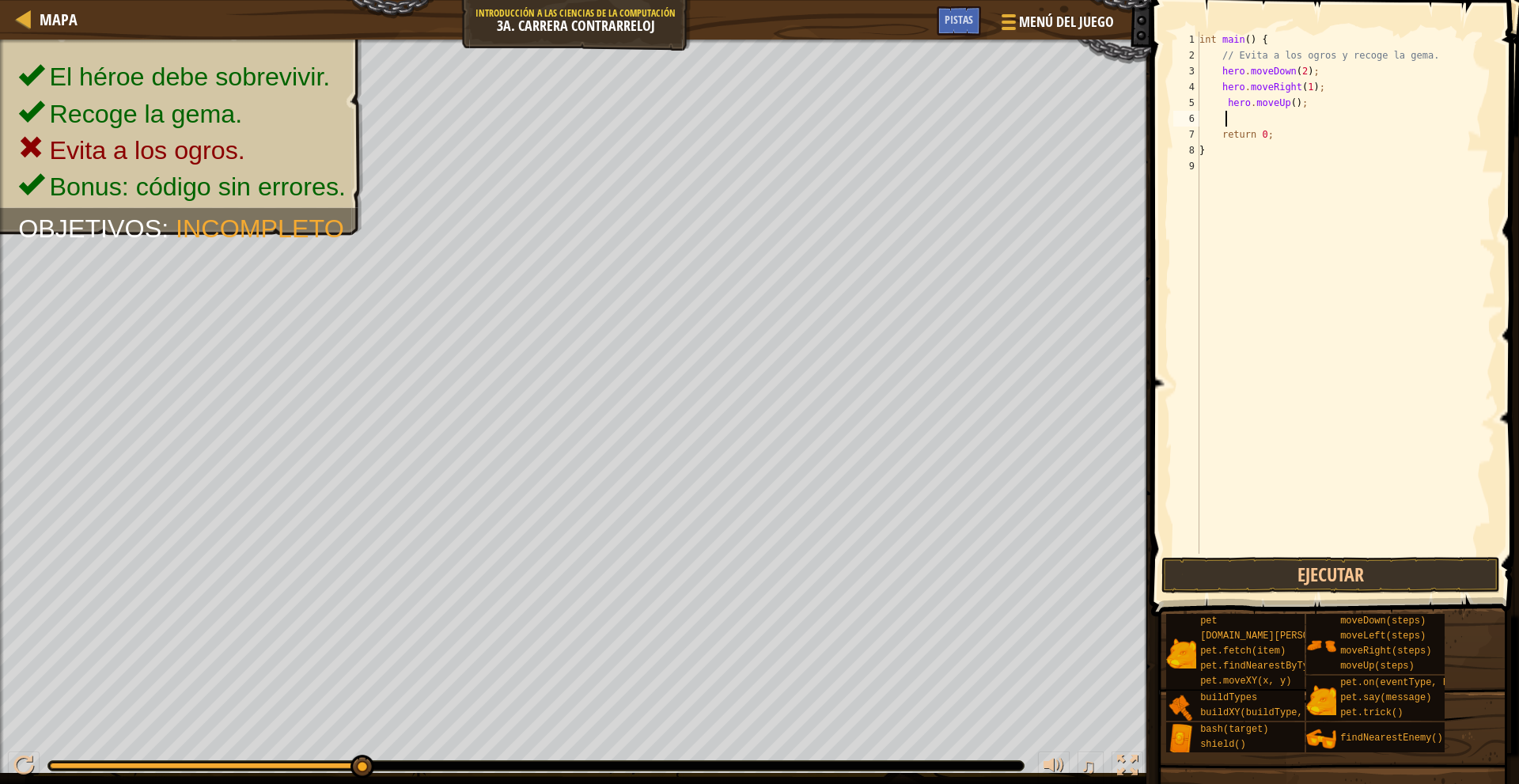
click at [1288, 128] on div "int main ( ) { // Evita a los ogros y recoge la gema. hero . moveDown ( 2 ) ; h…" at bounding box center [1345, 308] width 299 height 554
type textarea "return 0;"
click at [1275, 114] on div "int main ( ) { // Evita a los ogros y recoge la gema. hero . moveDown ( 2 ) ; h…" at bounding box center [1345, 308] width 299 height 554
type textarea "m"
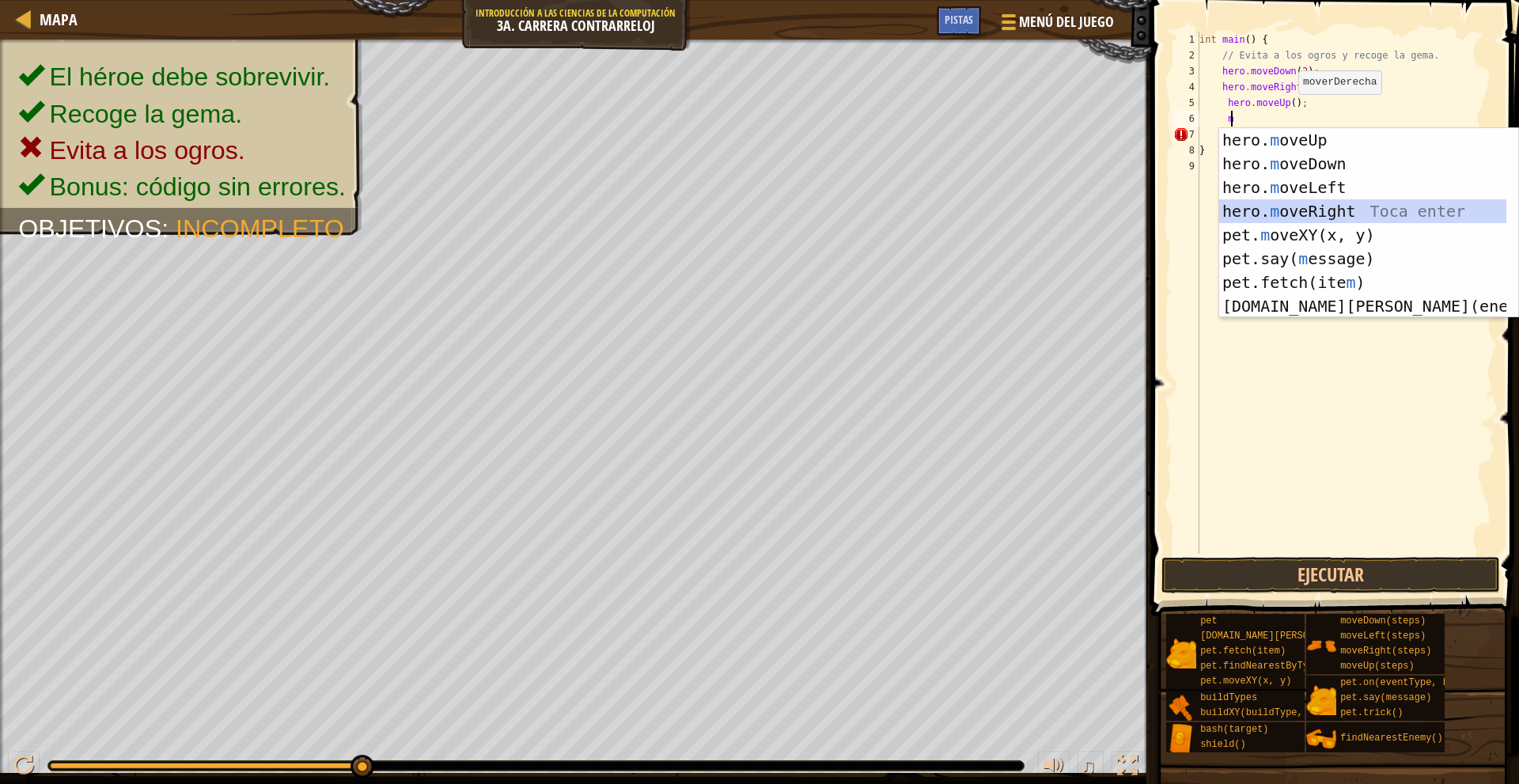
click at [1373, 204] on div "hero. m oveUp Toca enter hero. m oveDown Toca enter hero. m oveLeft Toca enter …" at bounding box center [1362, 247] width 287 height 237
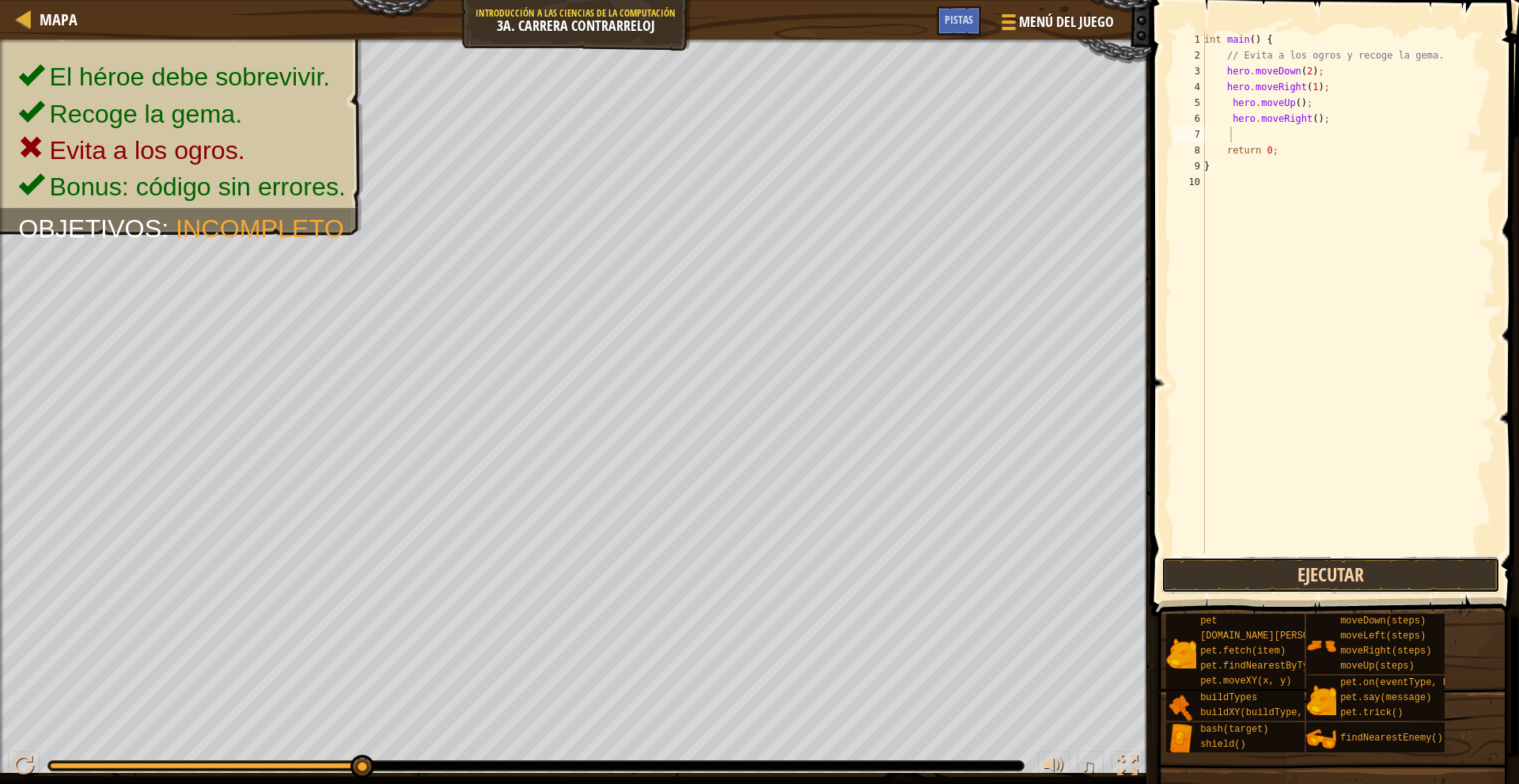
click at [1329, 586] on button "Ejecutar" at bounding box center [1330, 575] width 338 height 36
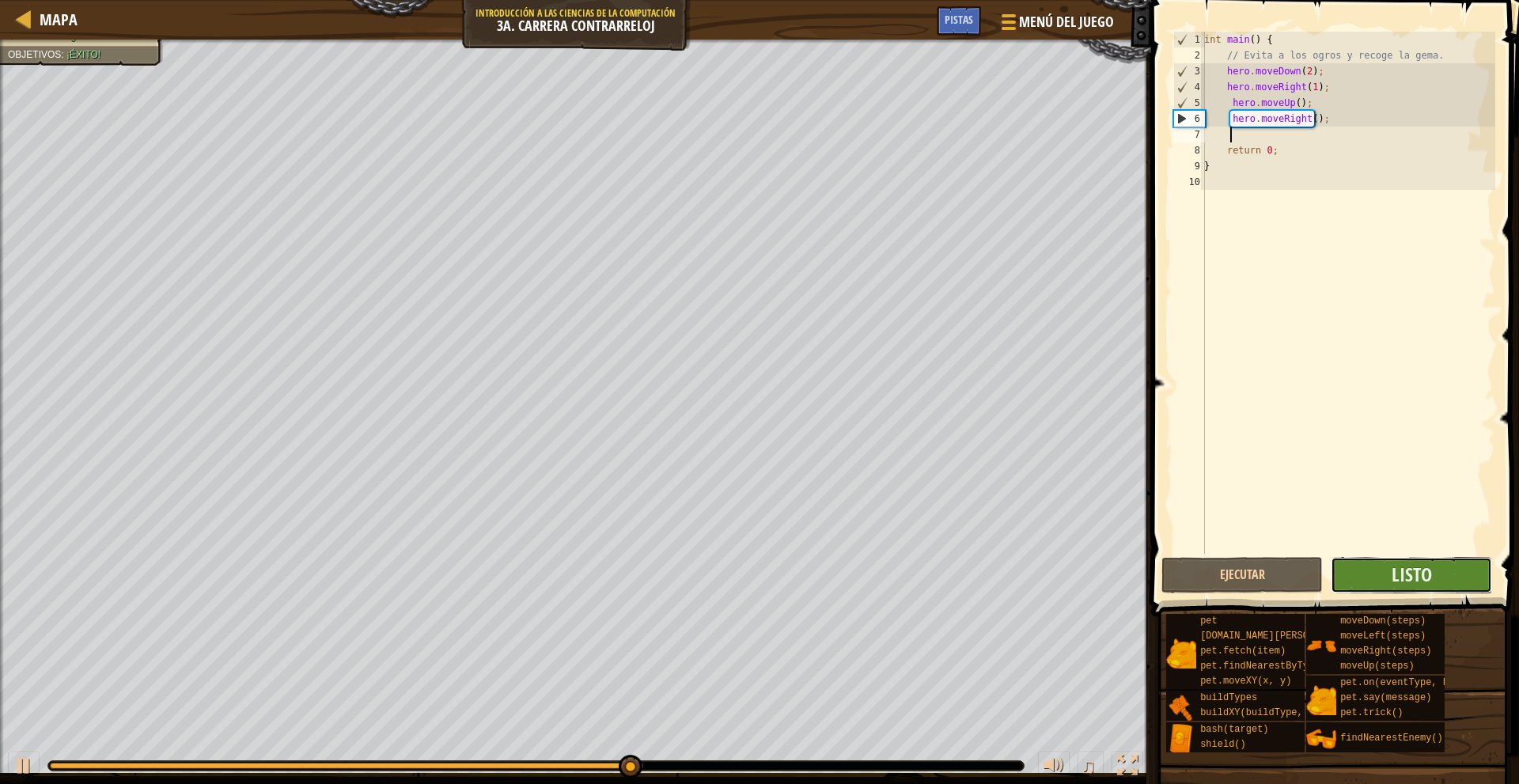
click at [1382, 565] on button "Listo" at bounding box center [1411, 575] width 161 height 36
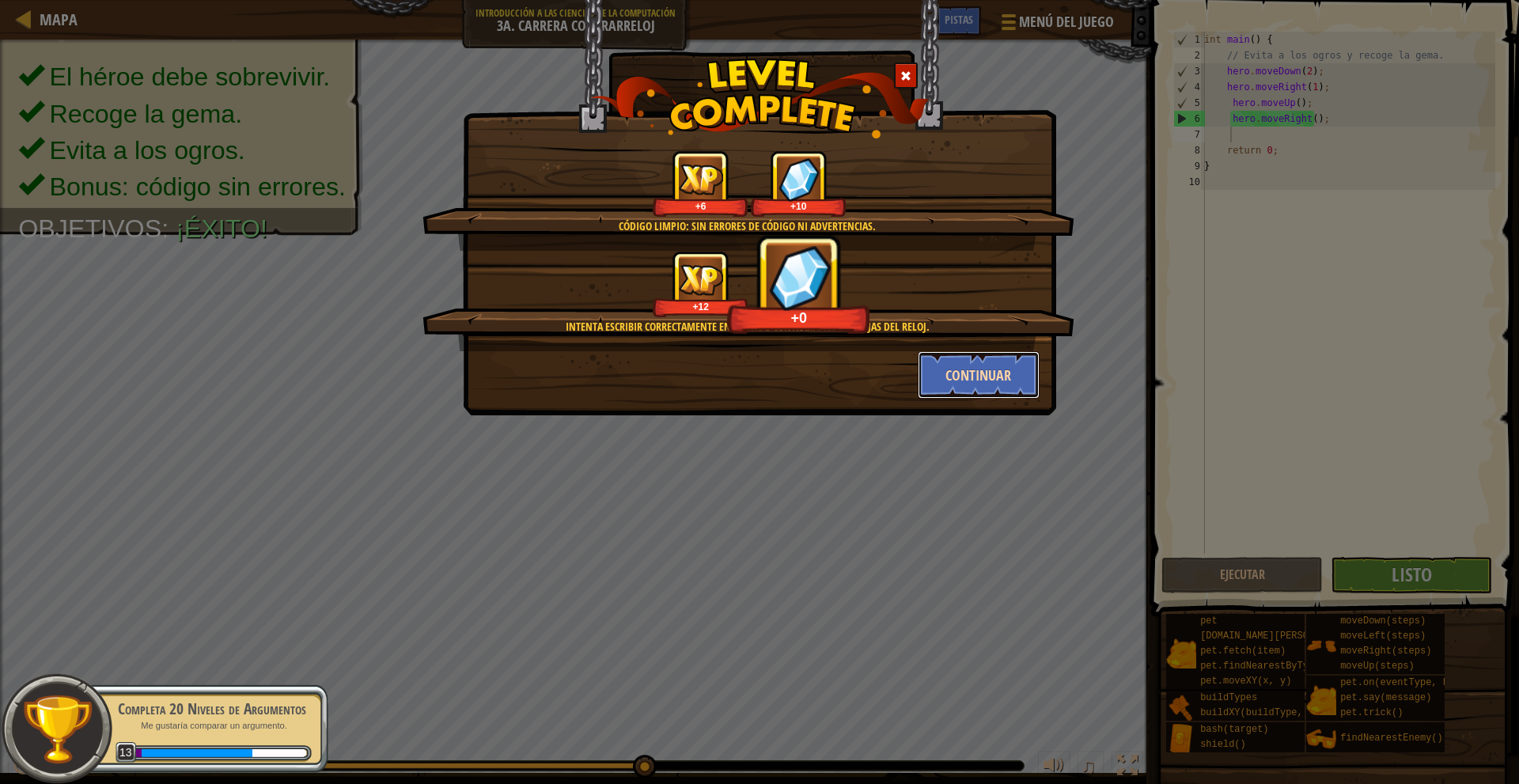
click at [988, 382] on button "Continuar" at bounding box center [978, 375] width 123 height 48
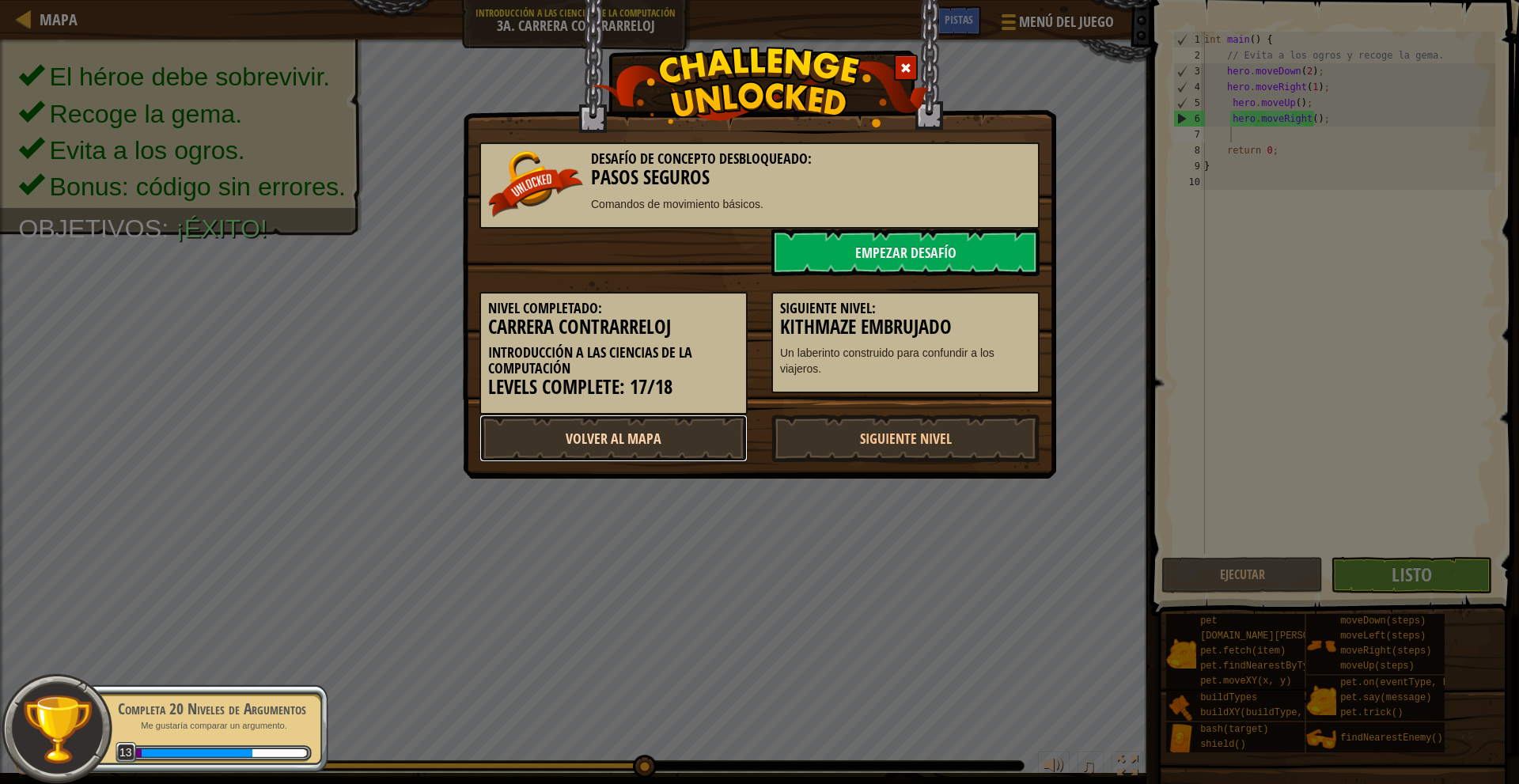
click at [693, 438] on link "Volver al Mapa" at bounding box center [614, 438] width 268 height 48
select select "es-419"
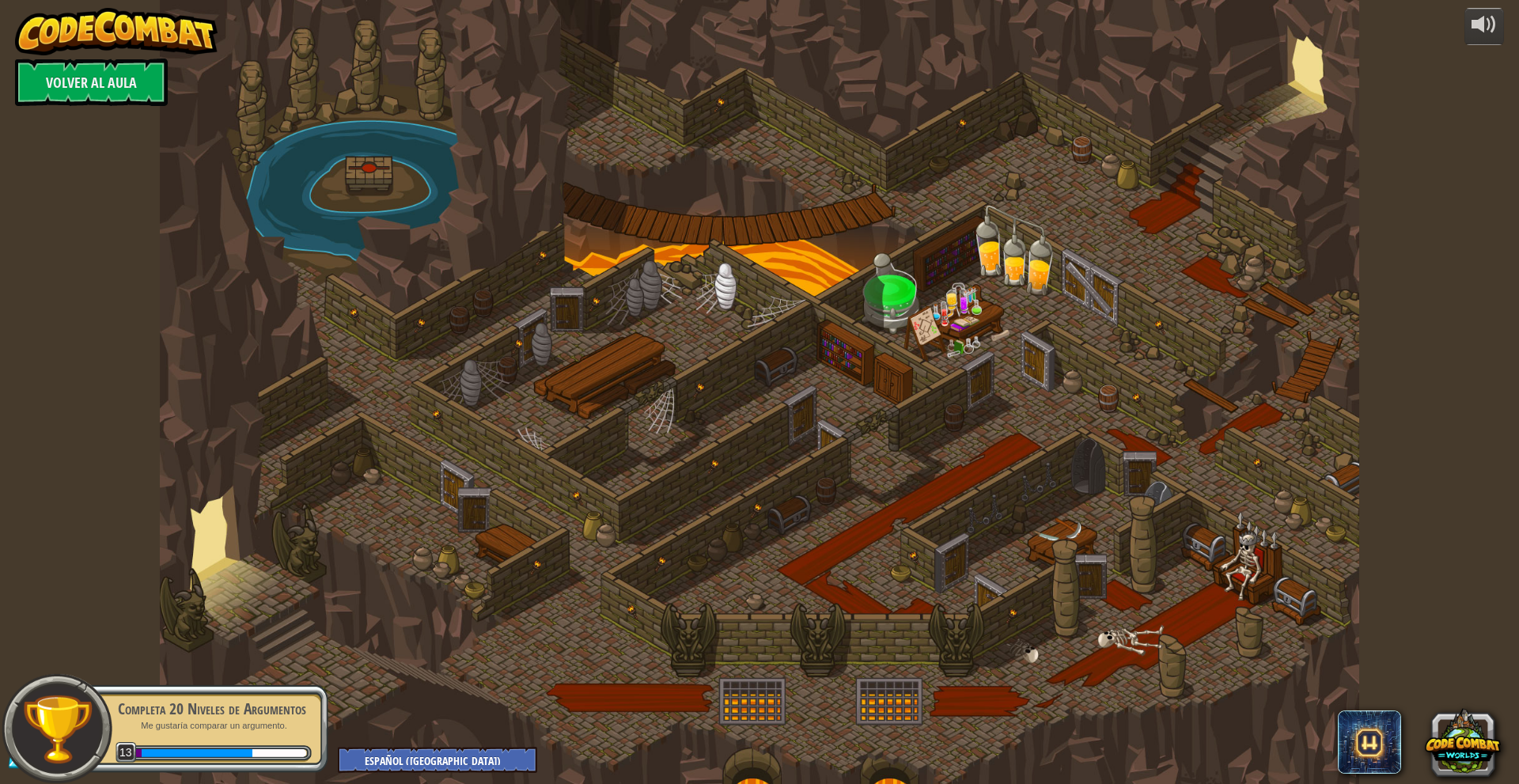
select select "es-419"
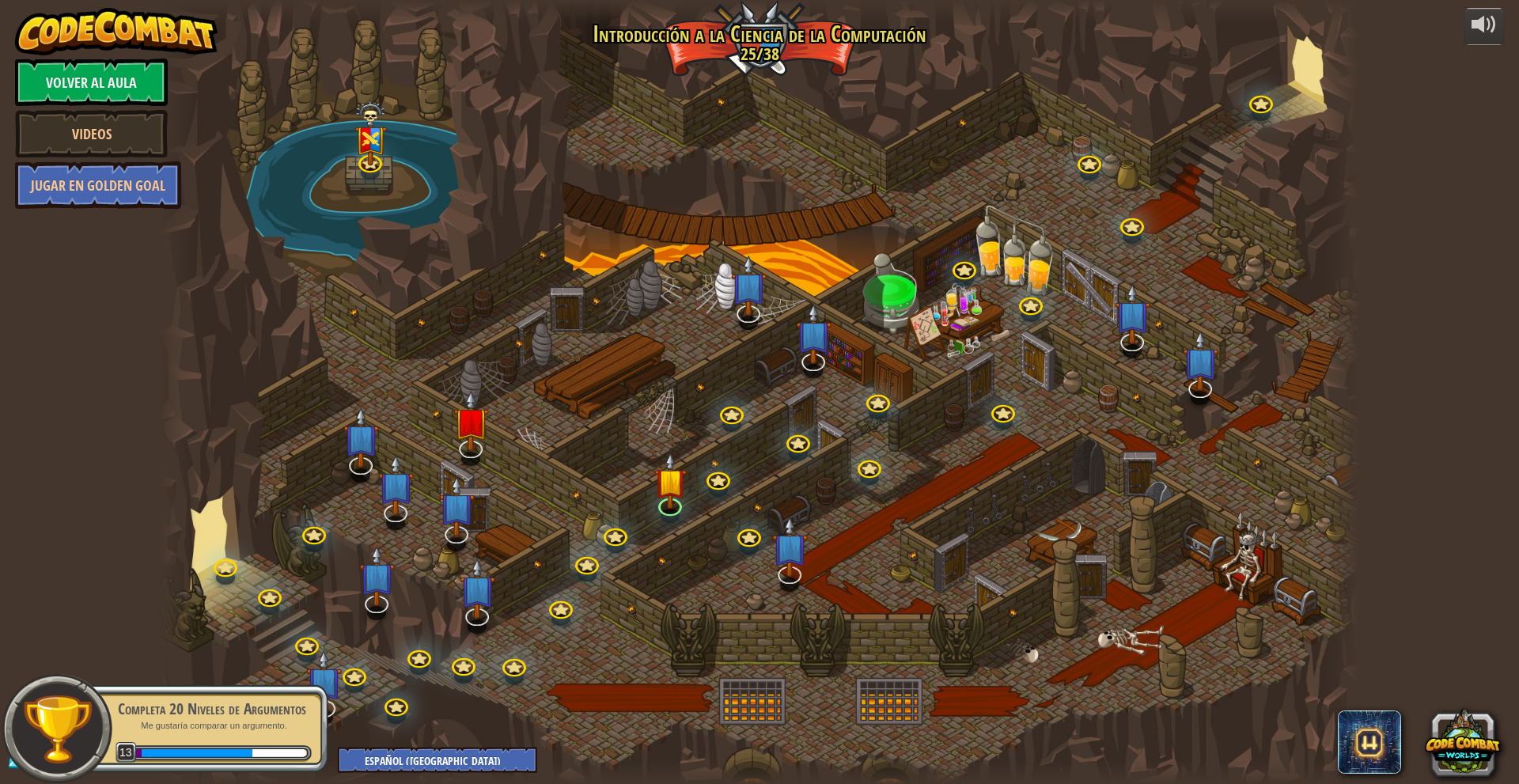
select select "es-419"
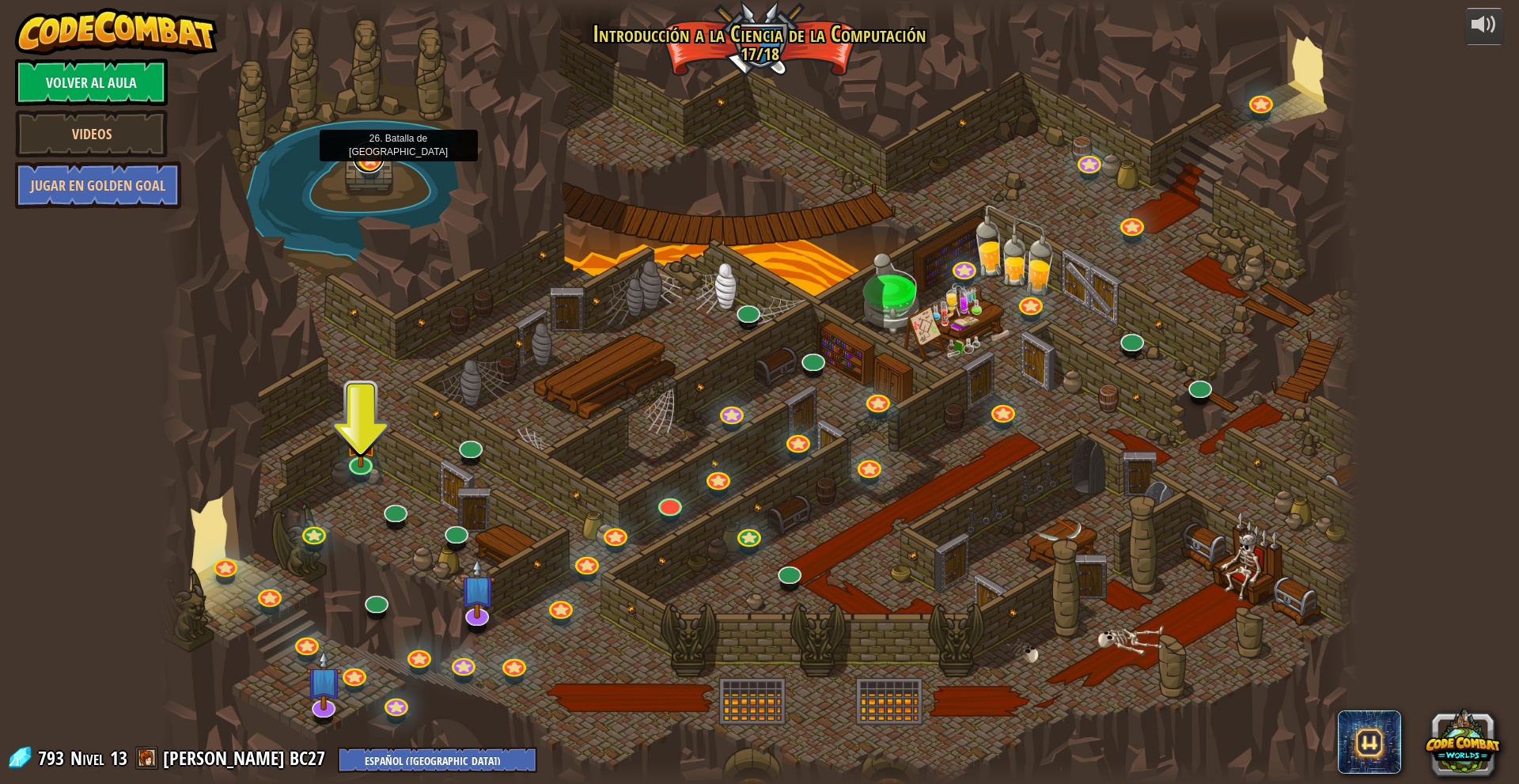
click at [378, 162] on link at bounding box center [369, 157] width 31 height 31
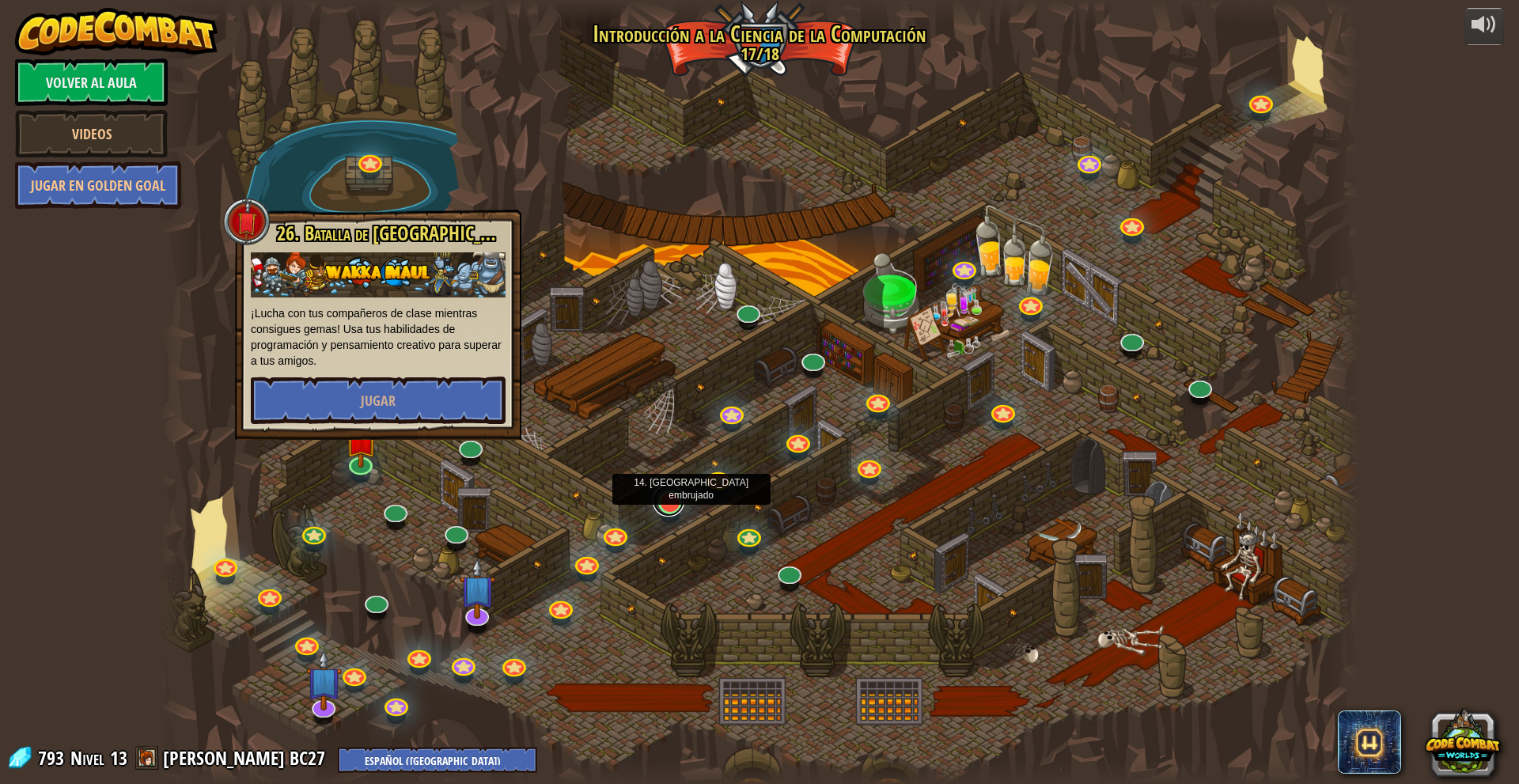
click at [670, 504] on link at bounding box center [668, 500] width 31 height 31
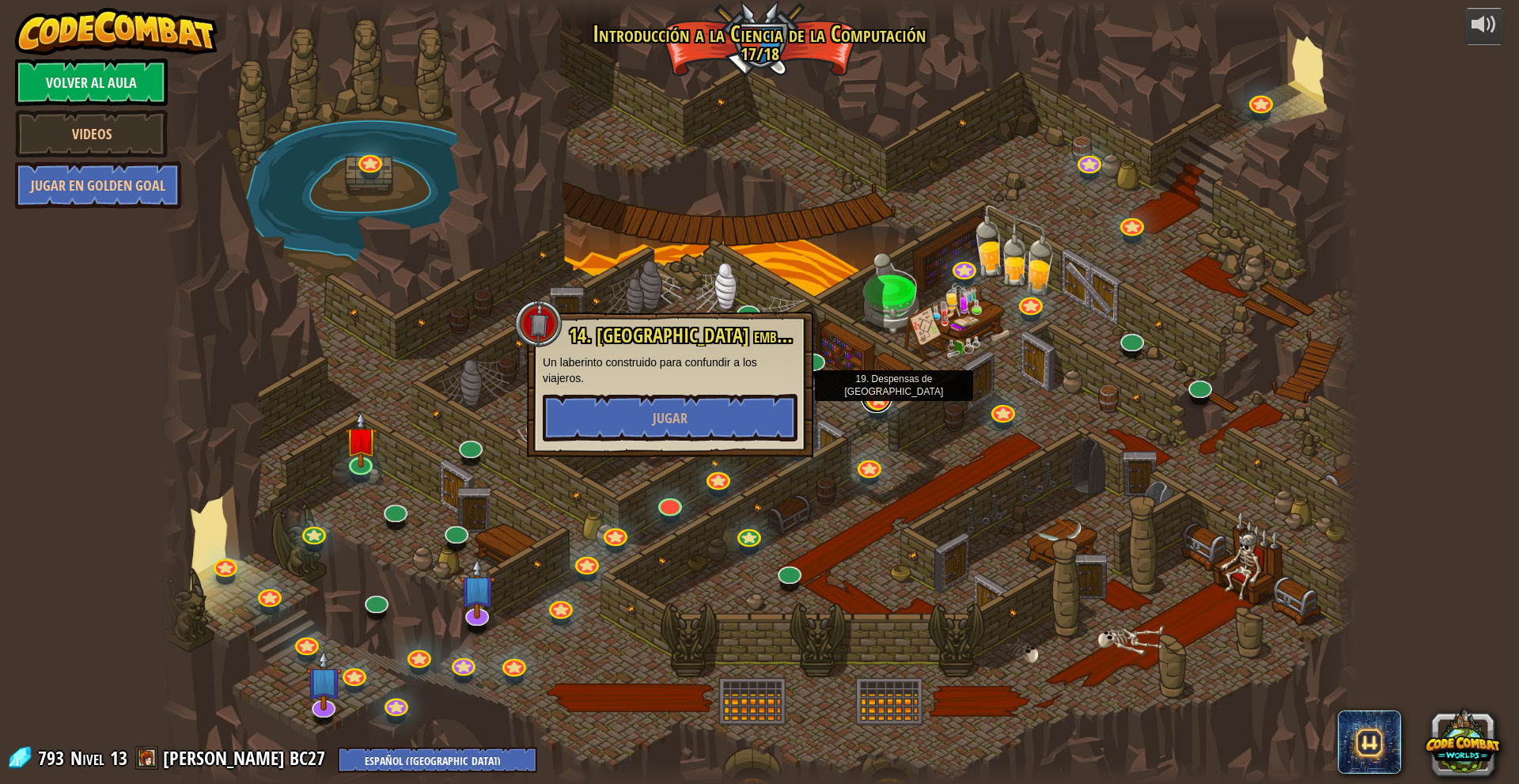
click at [887, 403] on link at bounding box center [876, 397] width 31 height 31
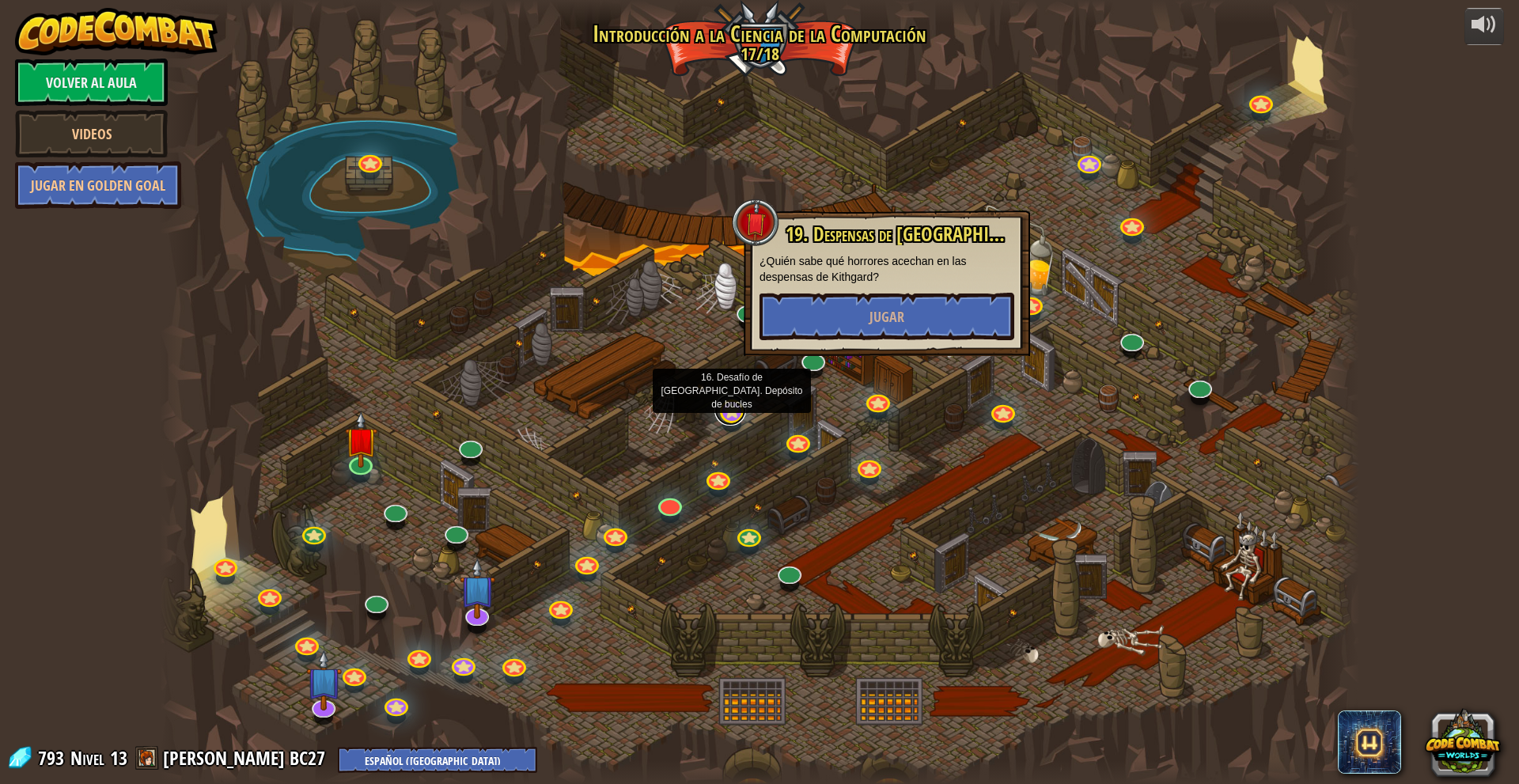
click at [736, 411] on link at bounding box center [730, 410] width 31 height 31
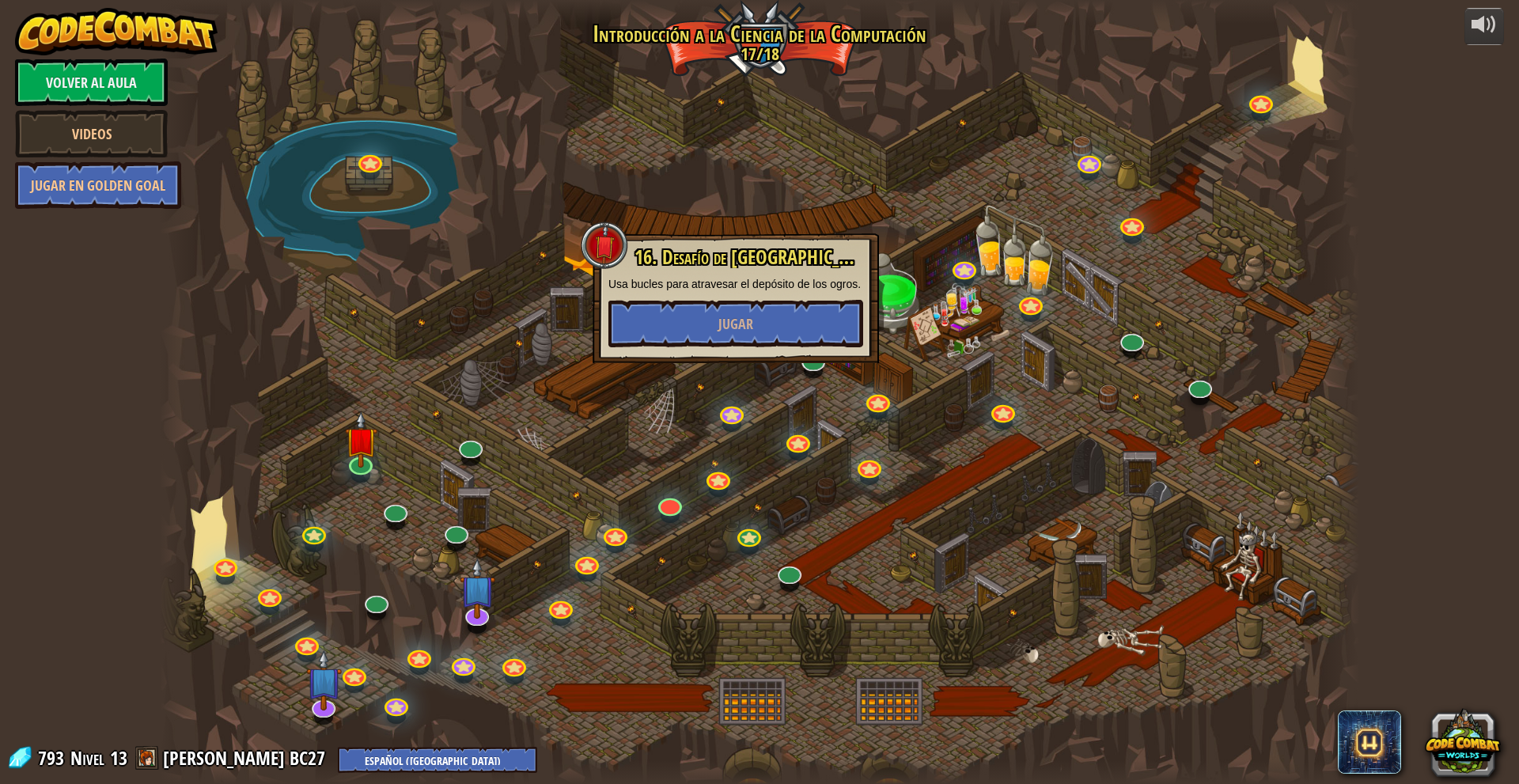
click at [997, 447] on div at bounding box center [759, 392] width 1199 height 784
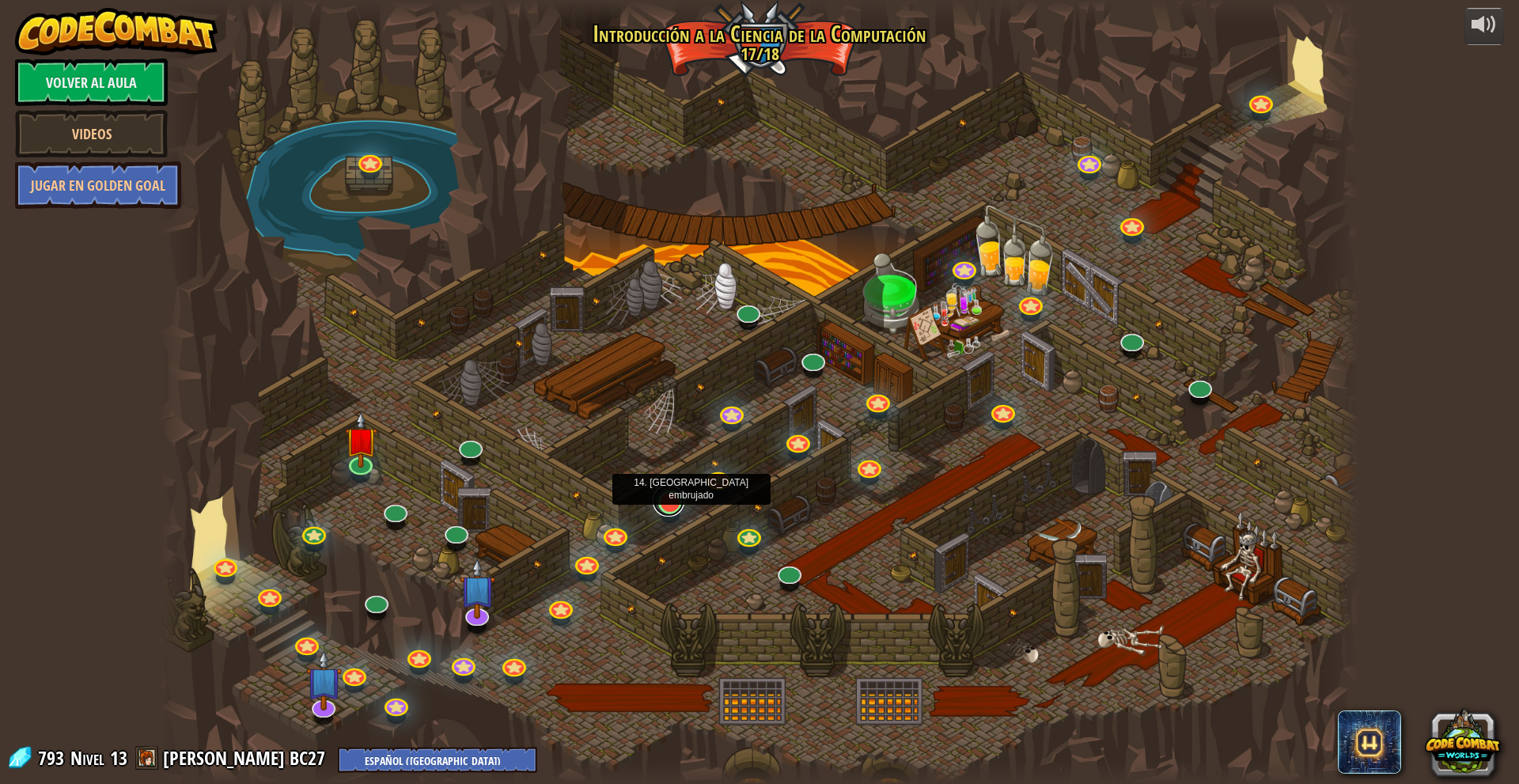
click at [674, 502] on link at bounding box center [668, 500] width 31 height 31
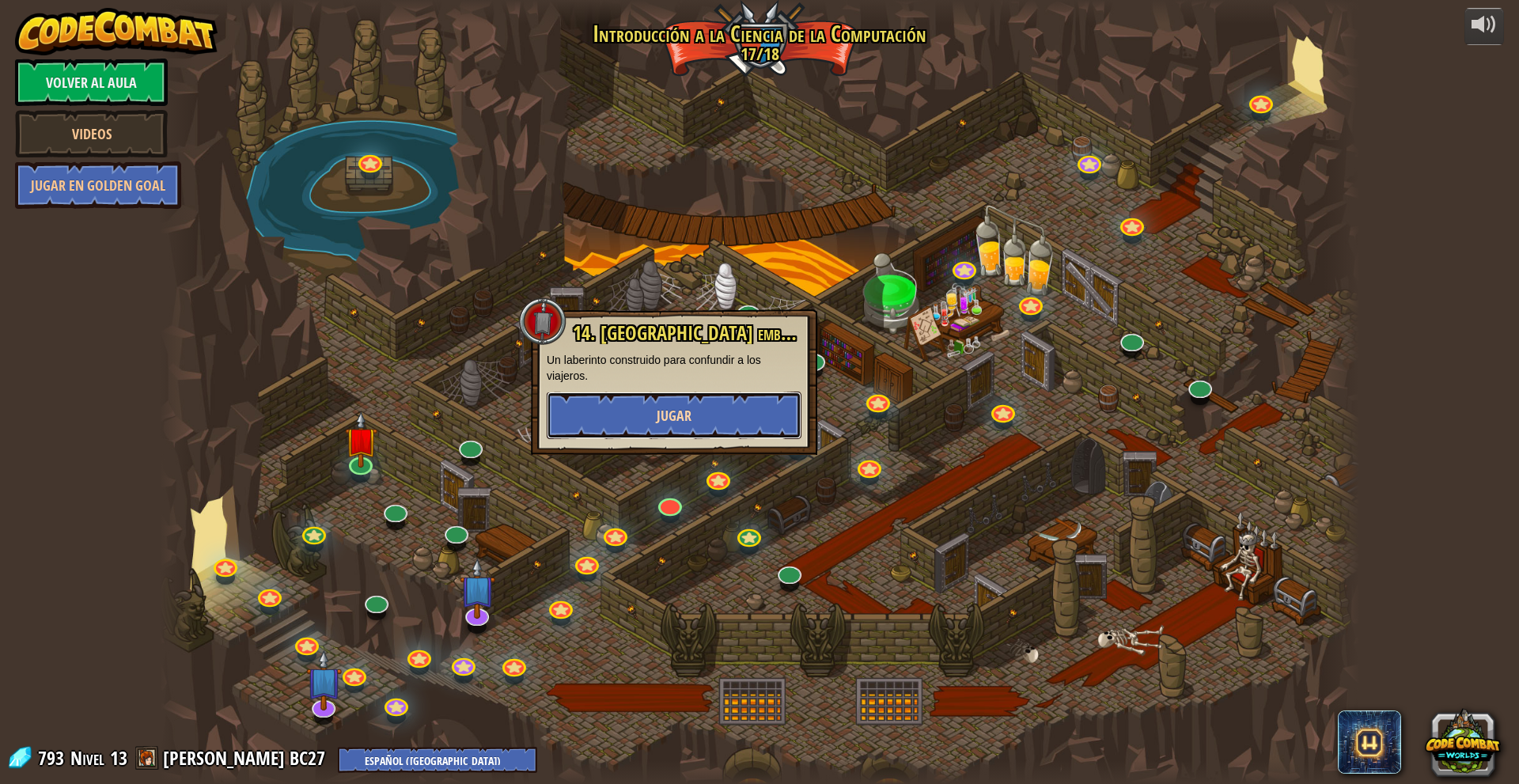
click at [746, 406] on button "Jugar" at bounding box center [674, 415] width 255 height 48
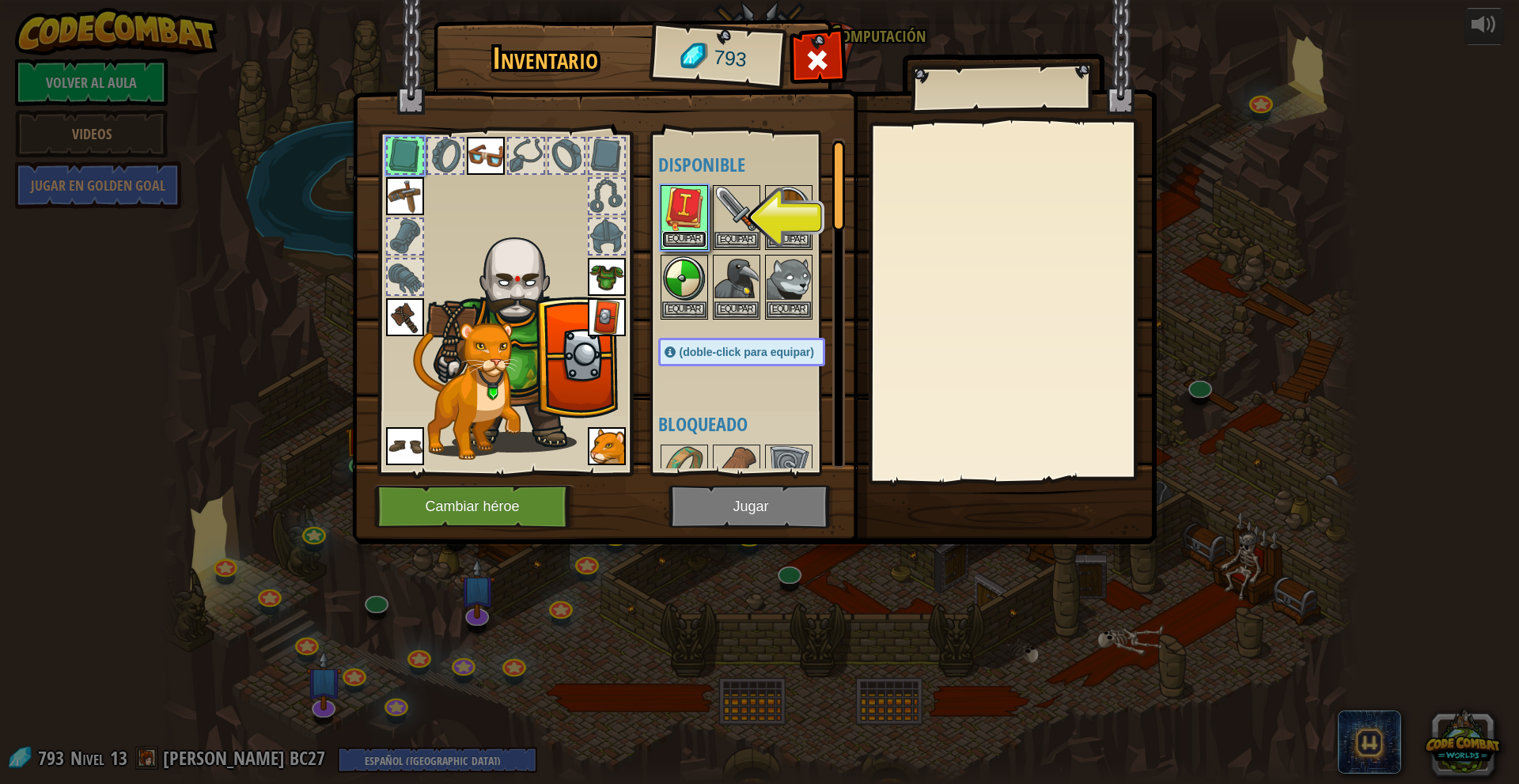
click at [685, 237] on button "Equipar" at bounding box center [685, 239] width 44 height 16
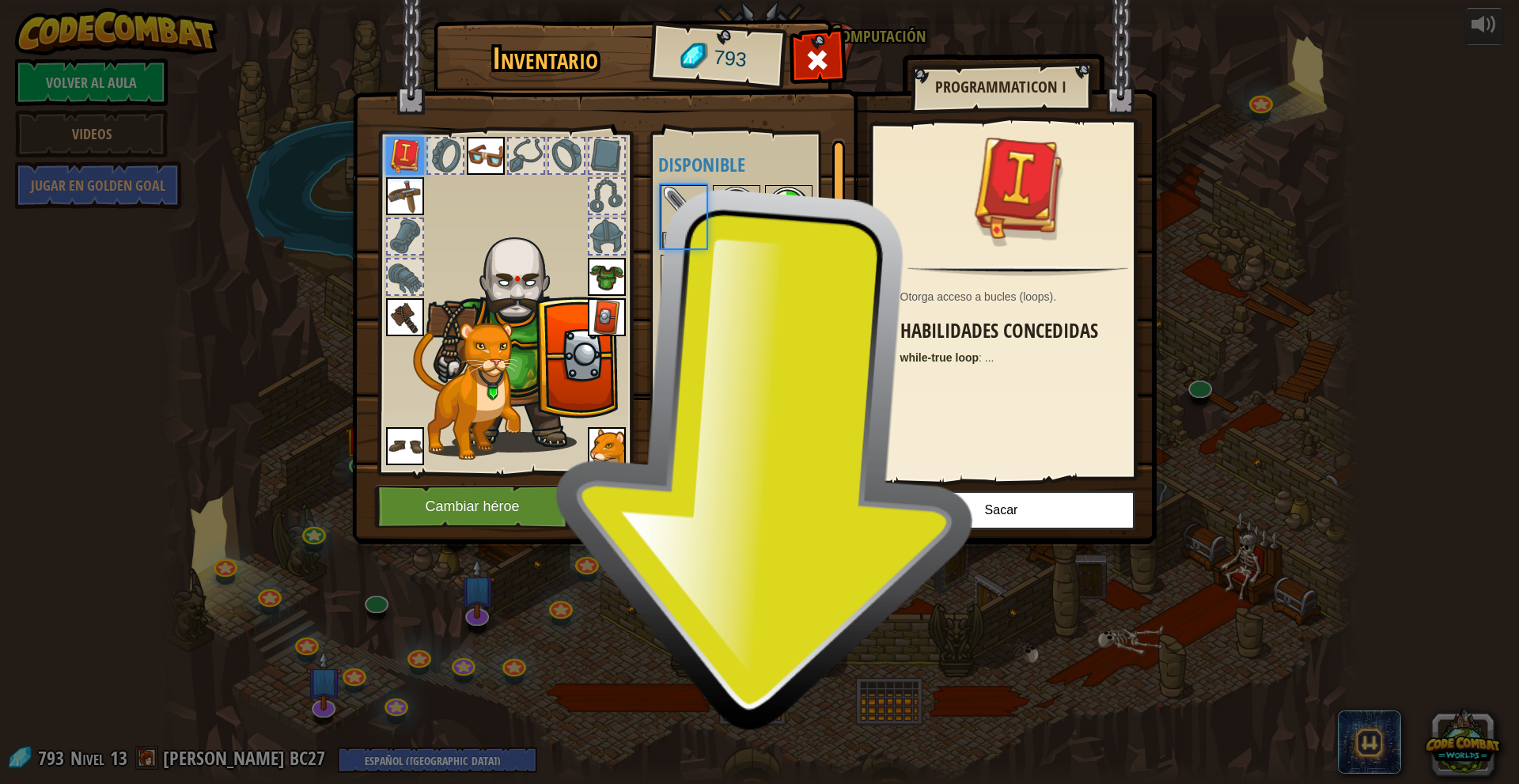
click at [685, 2] on body "powered by Volver al aula Videos Jugar en Golden Goal 25. Puertas de Kithgard E…" at bounding box center [760, 1] width 1519 height 2
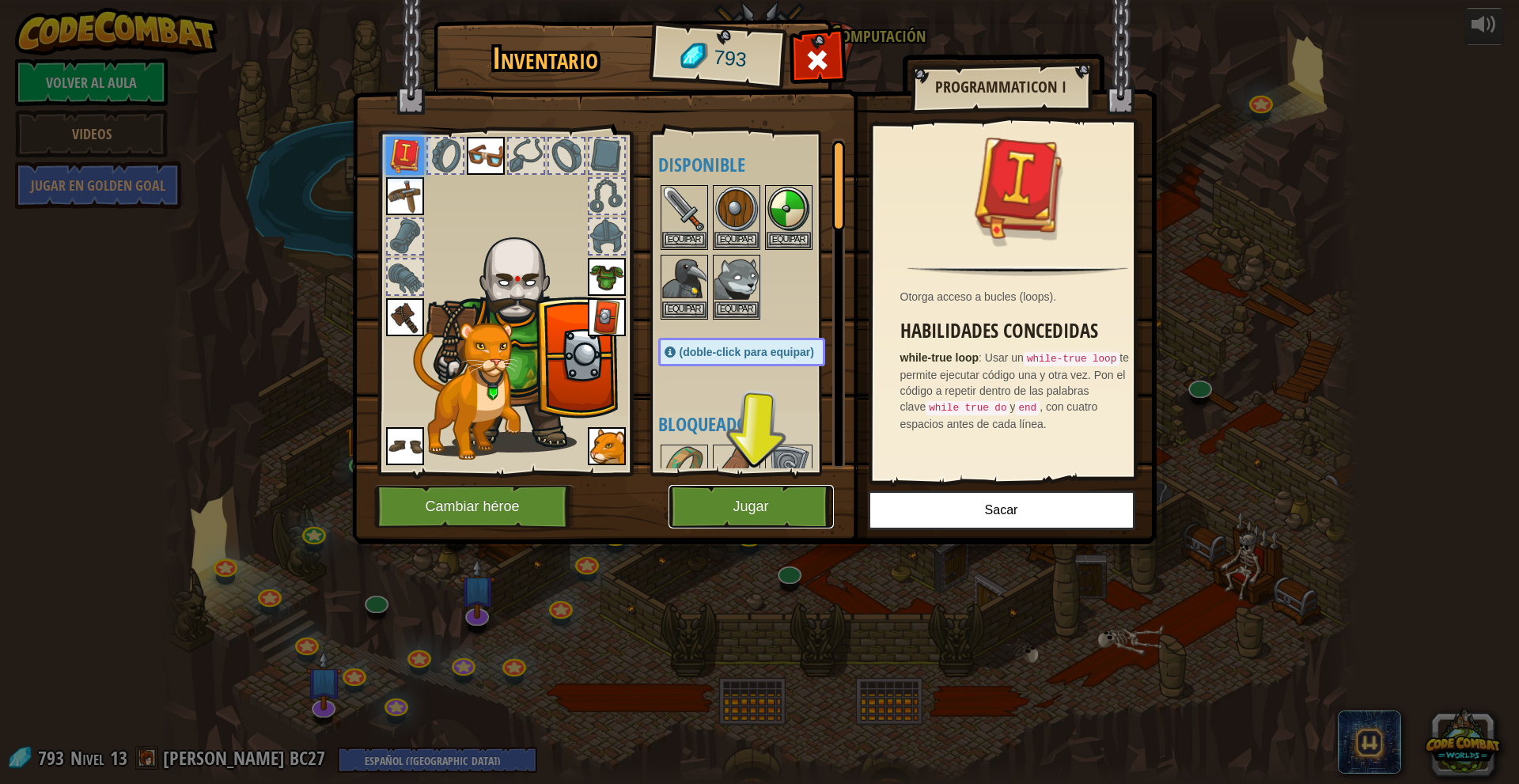
click at [777, 502] on button "Jugar" at bounding box center [750, 506] width 165 height 44
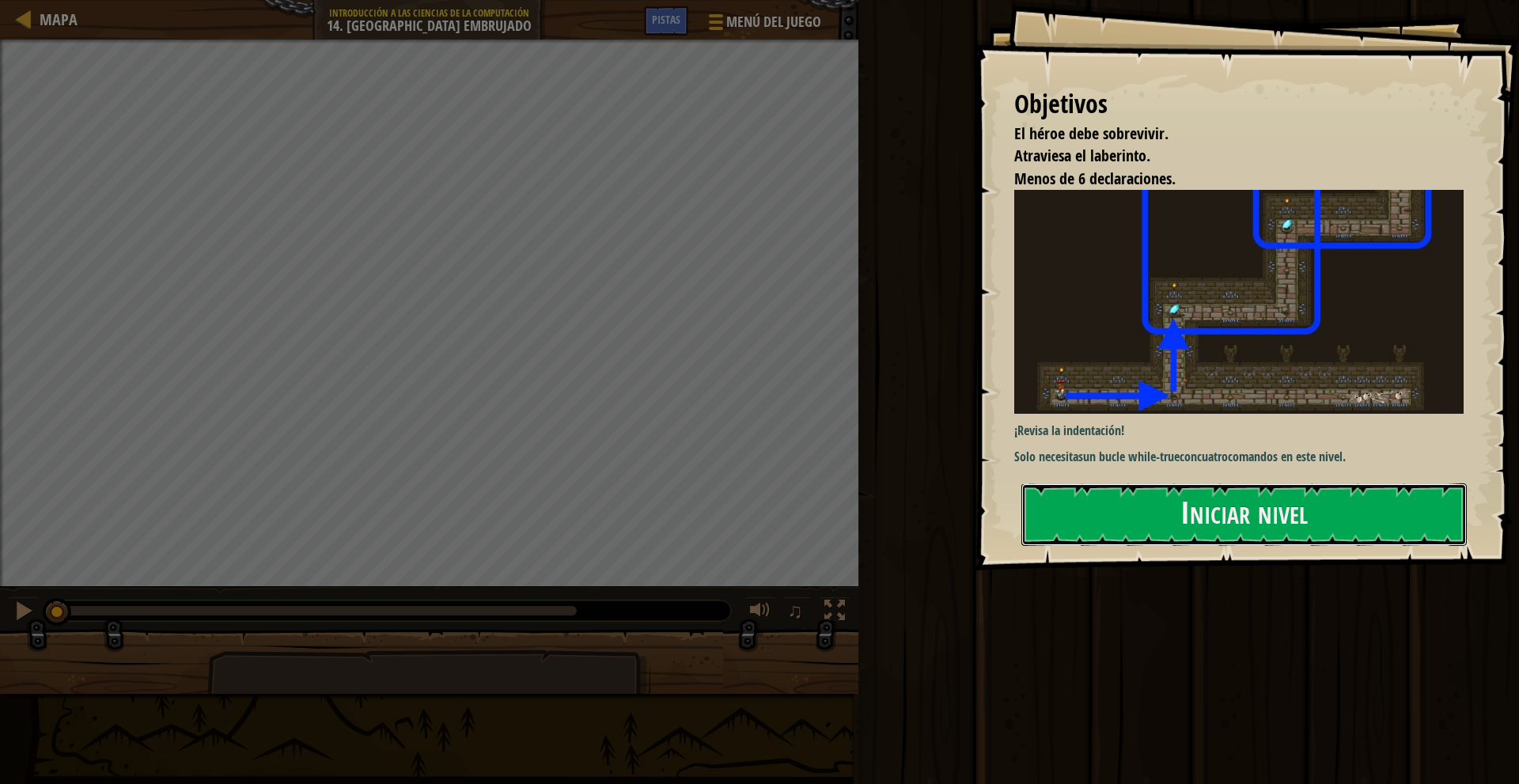
click at [1093, 509] on button "Iniciar nivel" at bounding box center [1243, 514] width 445 height 63
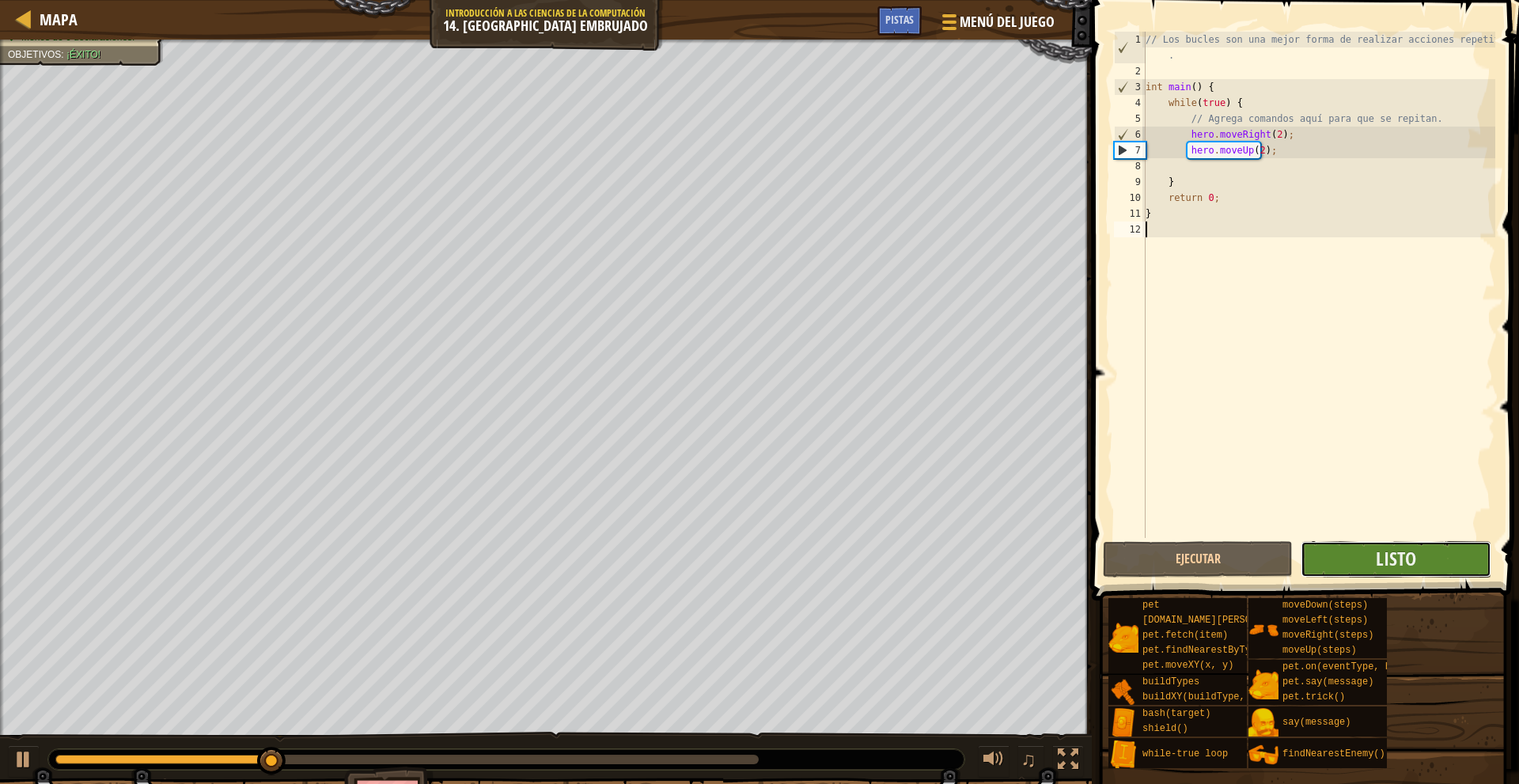
click at [1360, 564] on button "Listo" at bounding box center [1395, 559] width 190 height 36
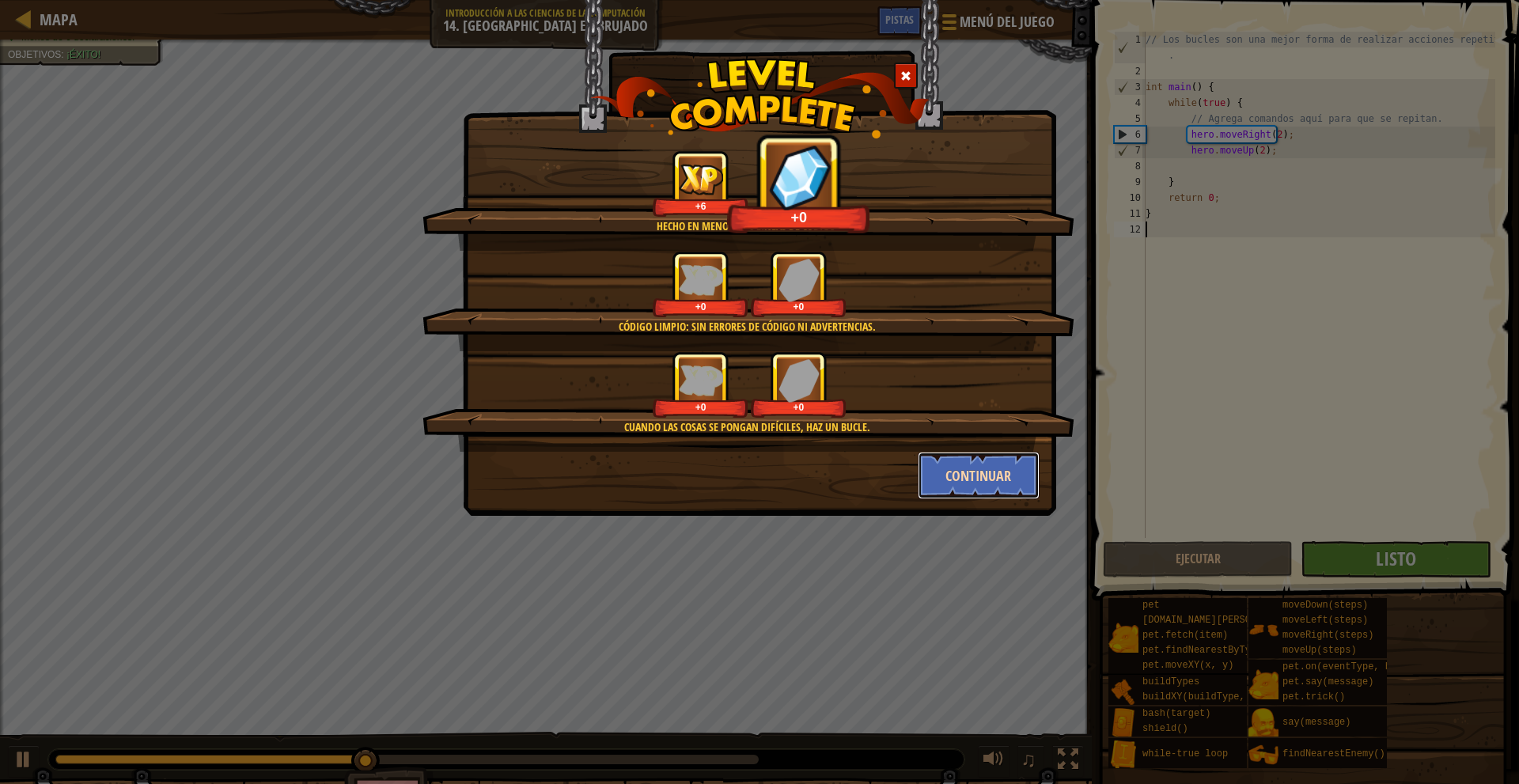
click at [989, 476] on button "Continuar" at bounding box center [978, 476] width 123 height 48
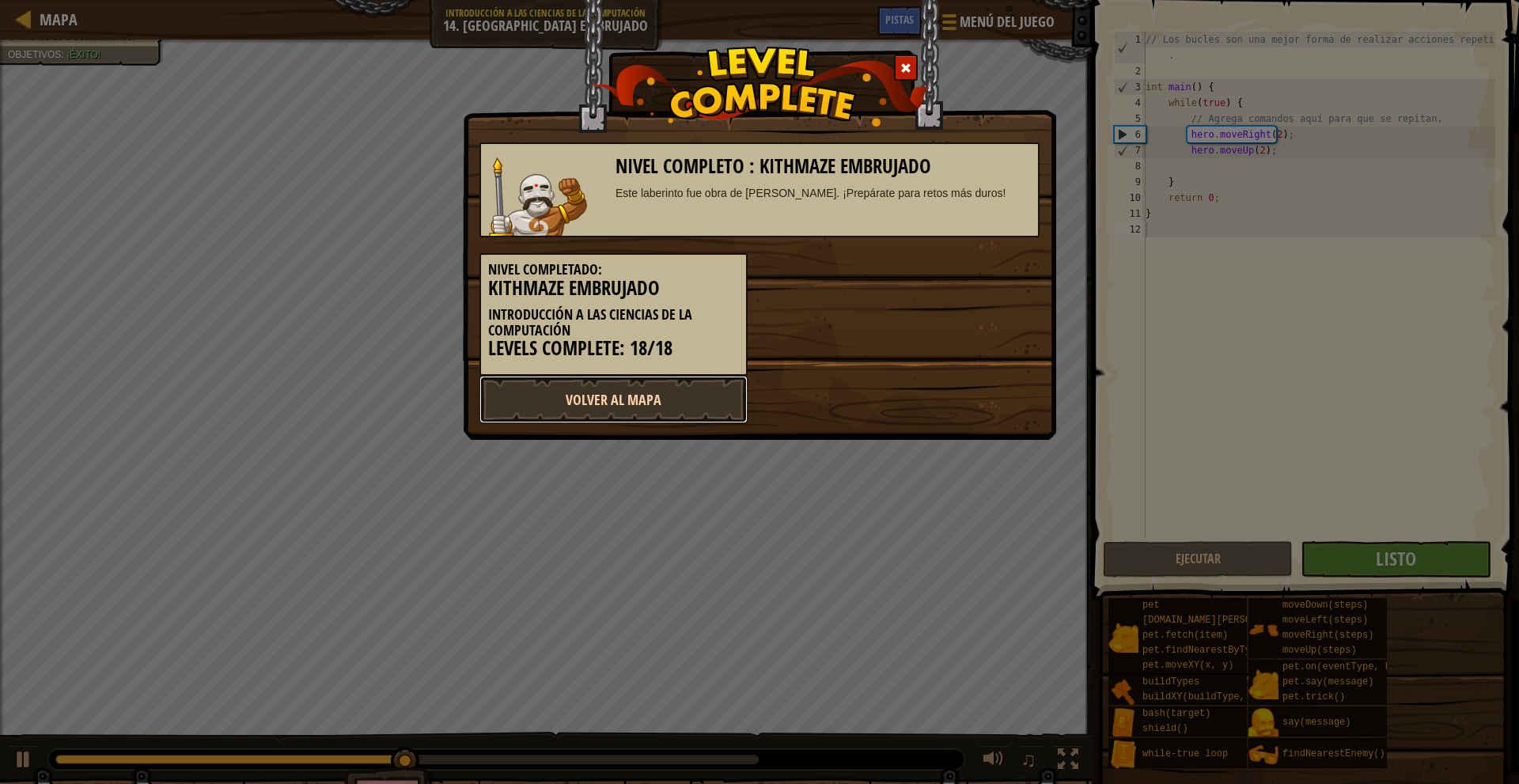
click at [676, 401] on link "Volver al Mapa" at bounding box center [614, 400] width 268 height 48
select select "es-419"
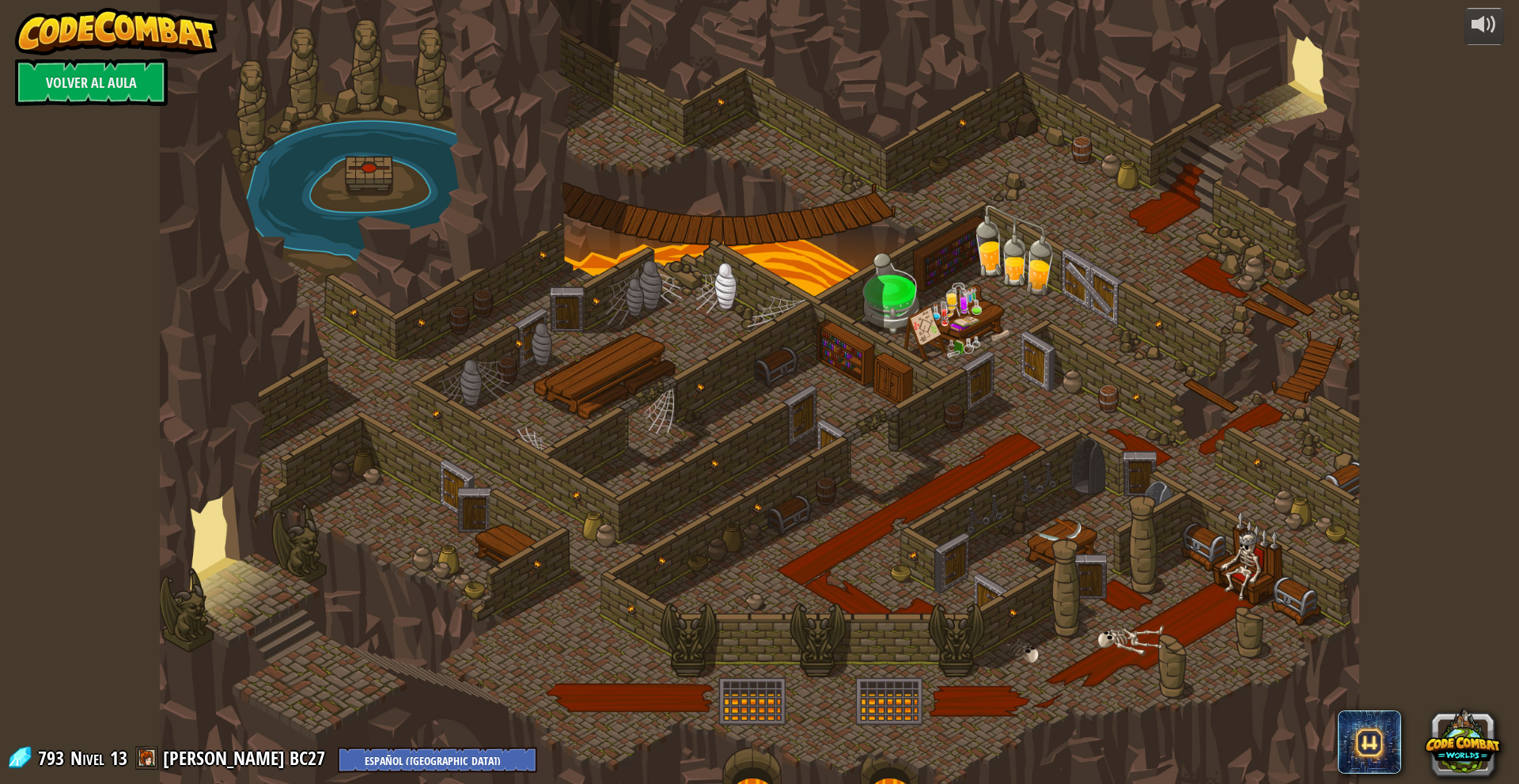
select select "es-419"
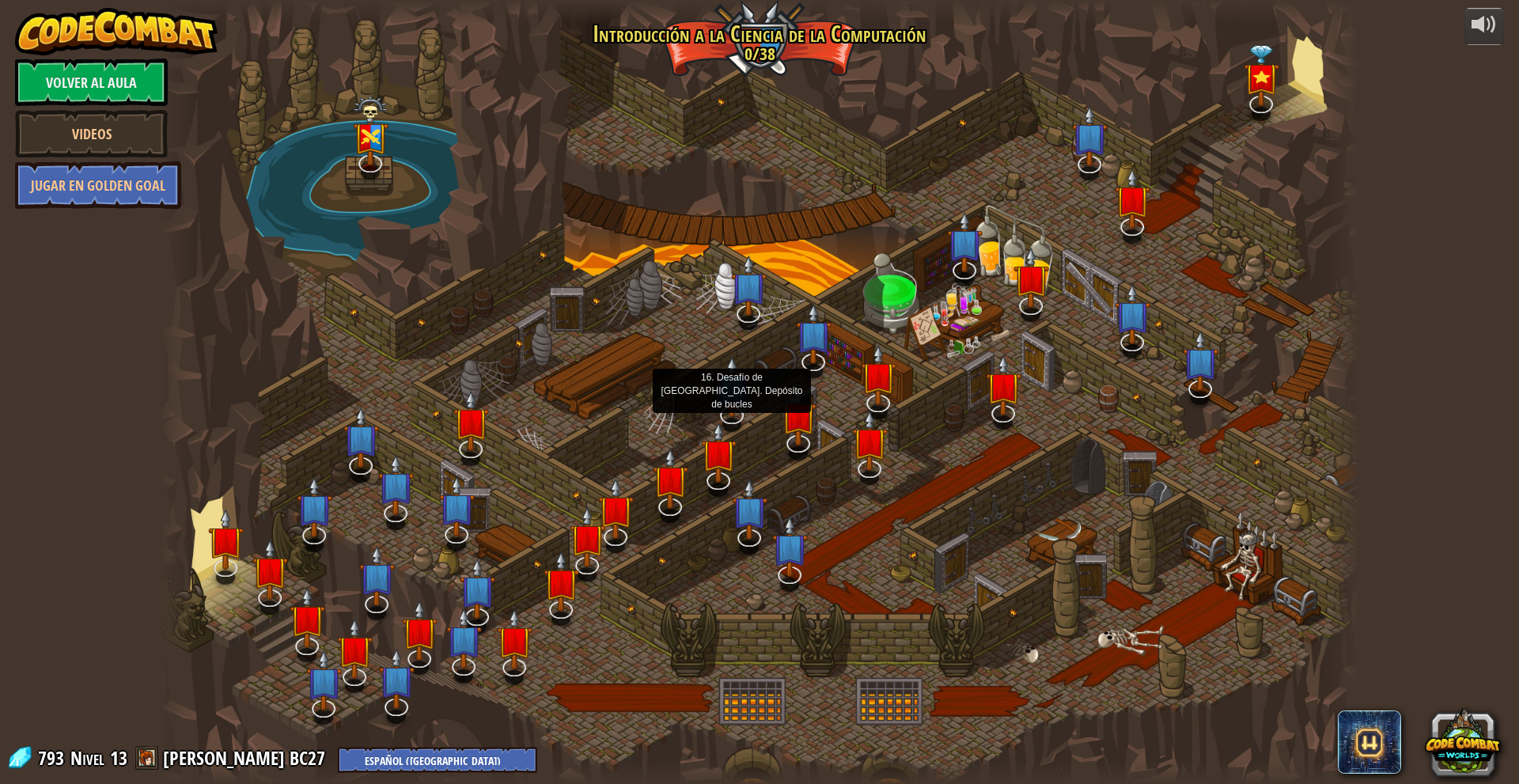
select select "es-419"
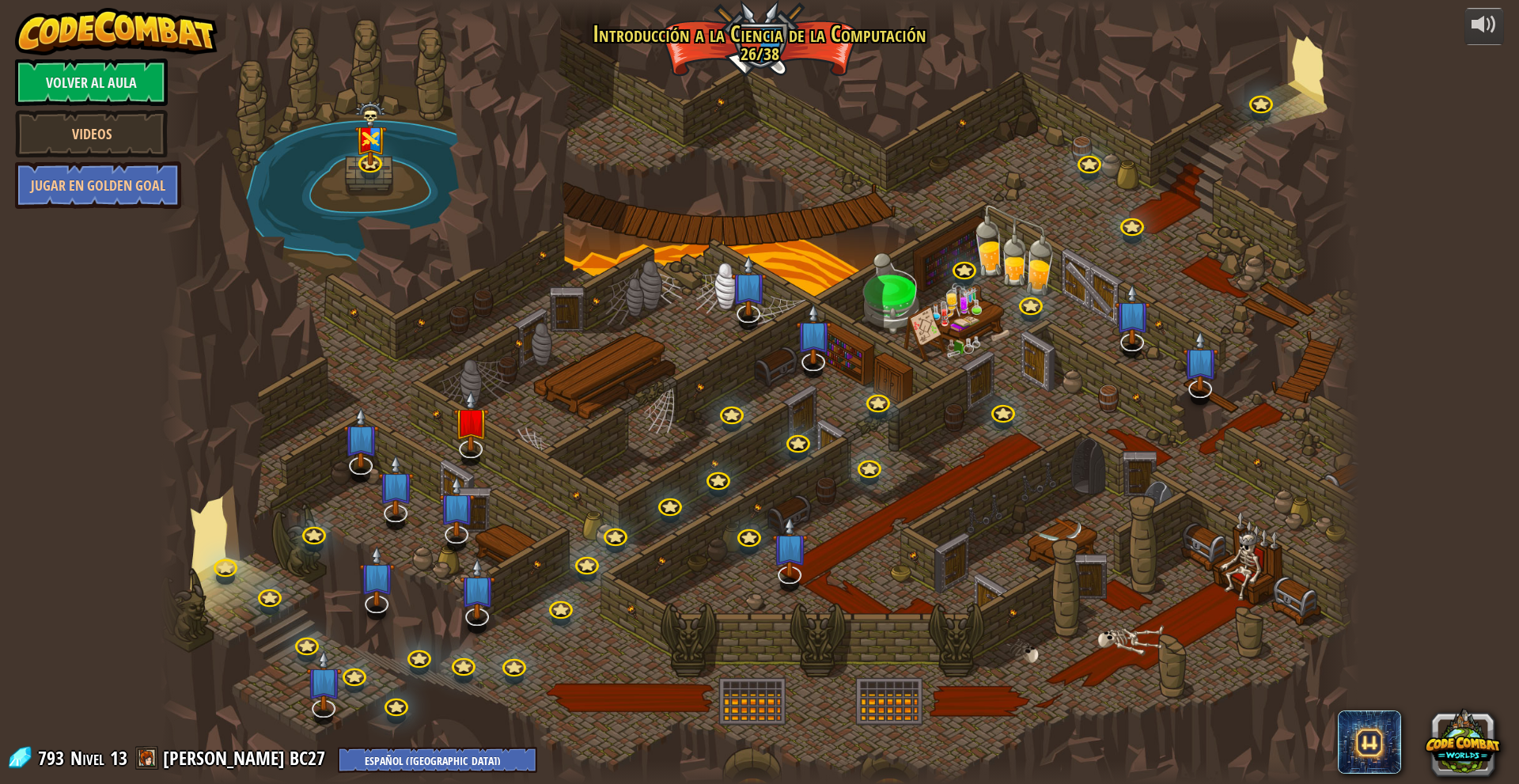
select select "es-419"
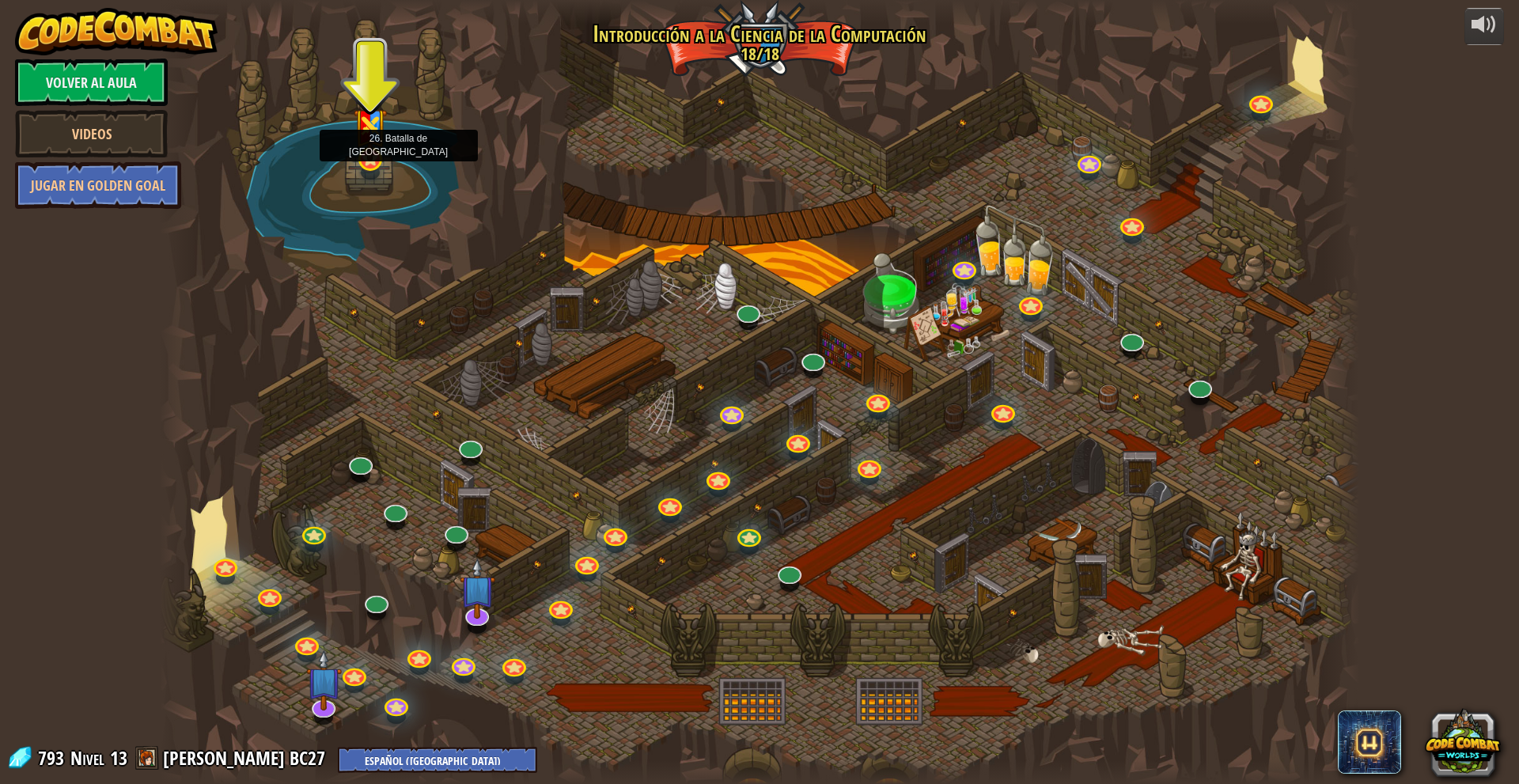
click at [369, 161] on img at bounding box center [369, 118] width 32 height 86
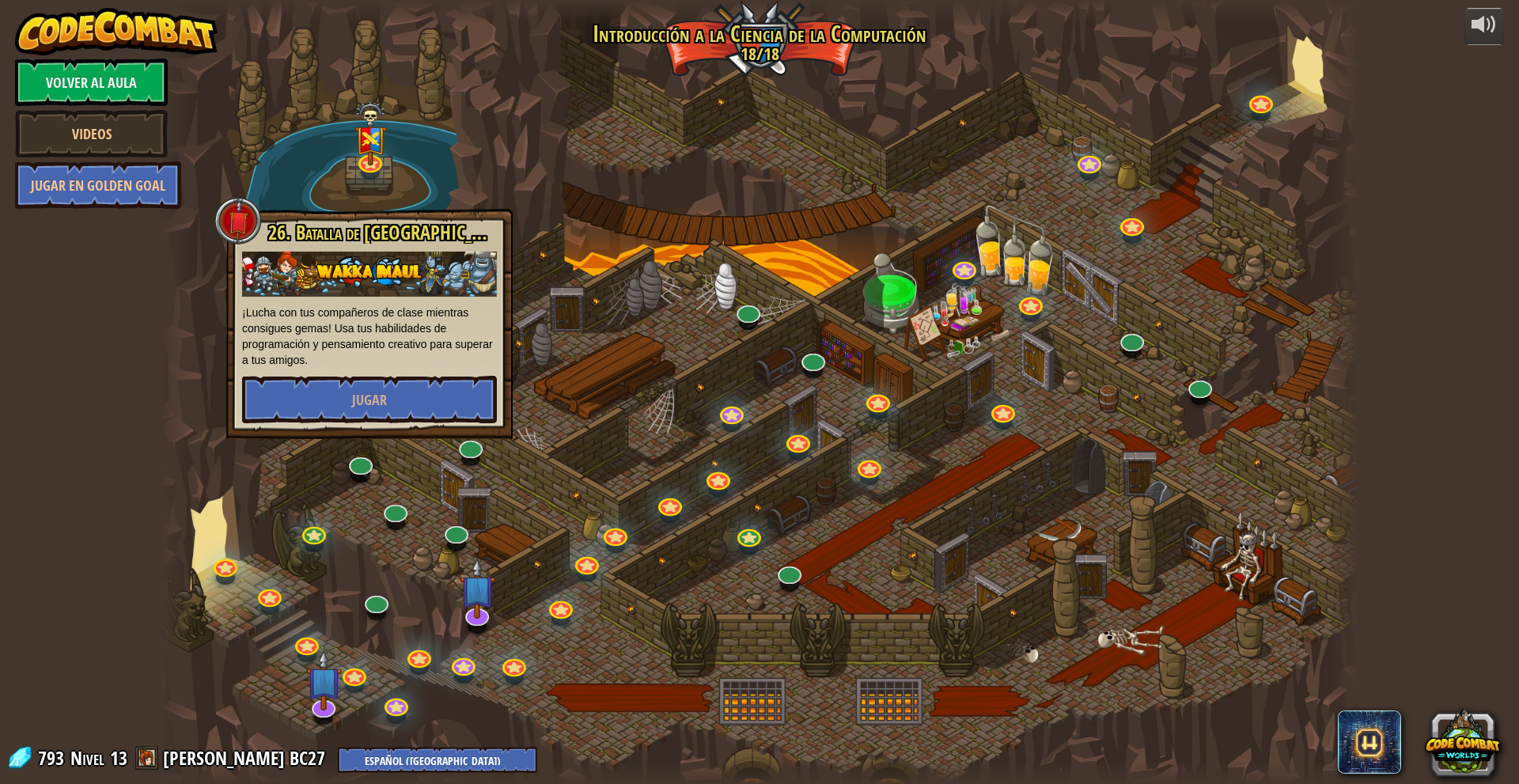
click at [566, 354] on div at bounding box center [759, 392] width 1199 height 784
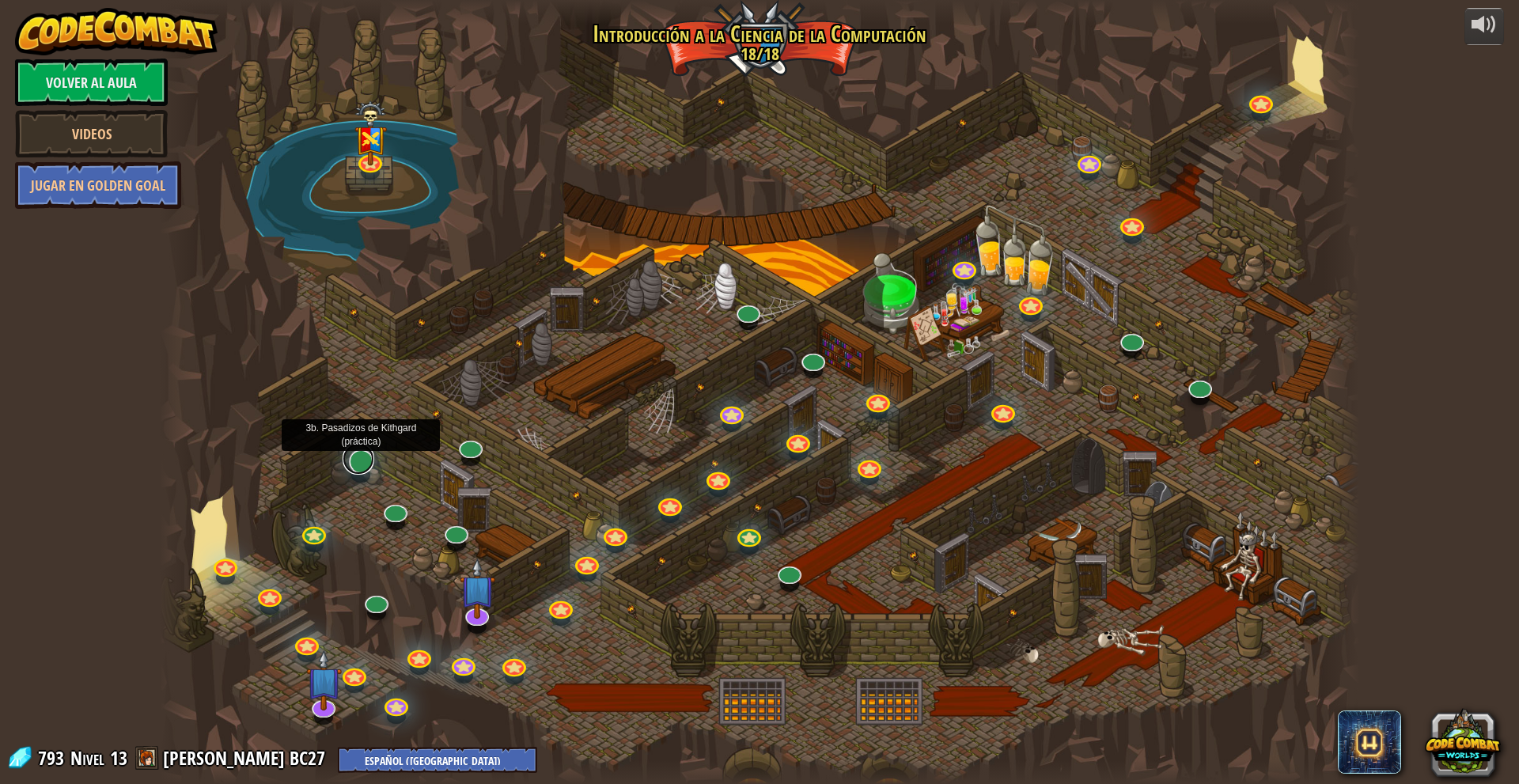
click at [368, 457] on link at bounding box center [358, 458] width 31 height 31
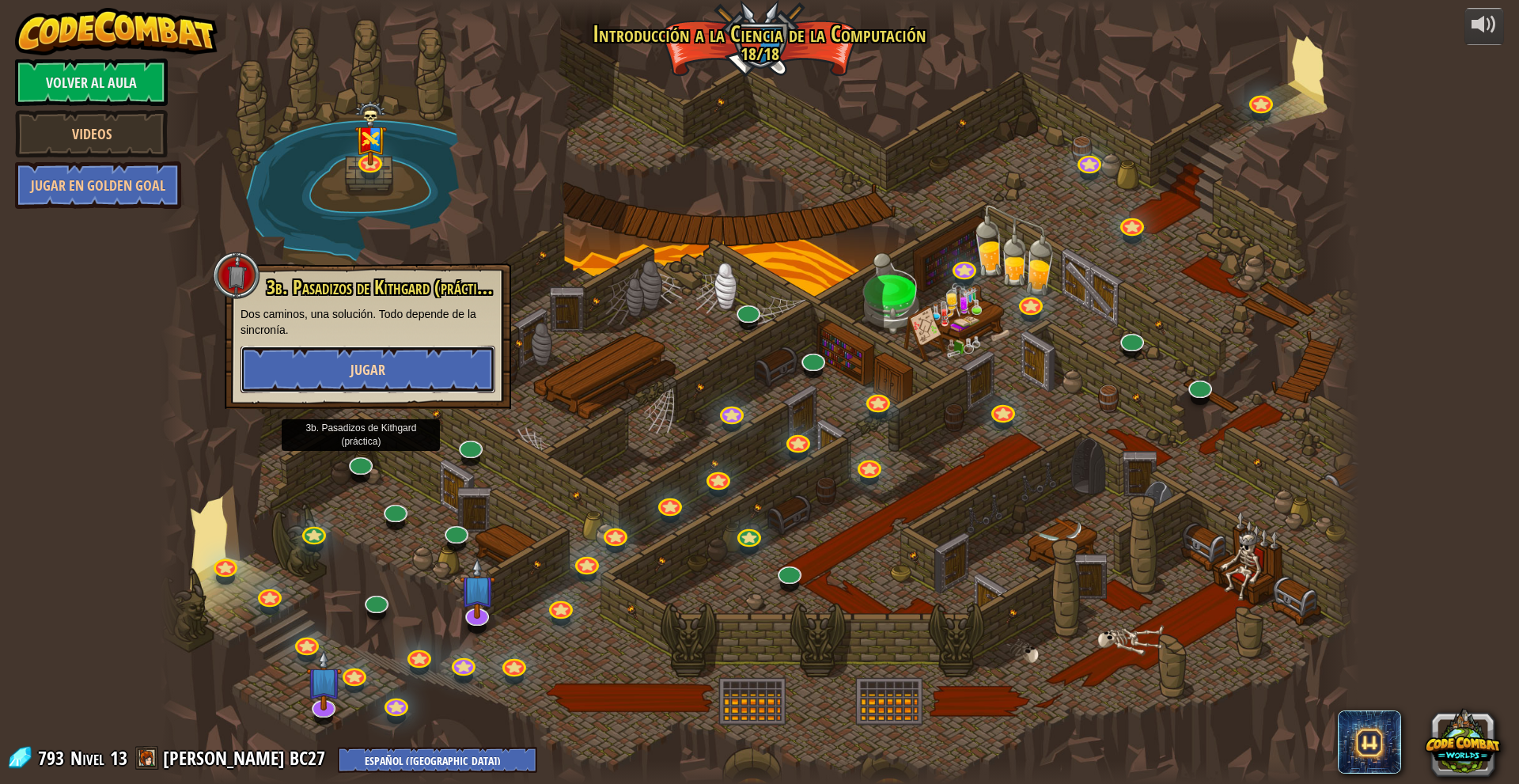
click at [377, 369] on span "Jugar" at bounding box center [368, 369] width 35 height 20
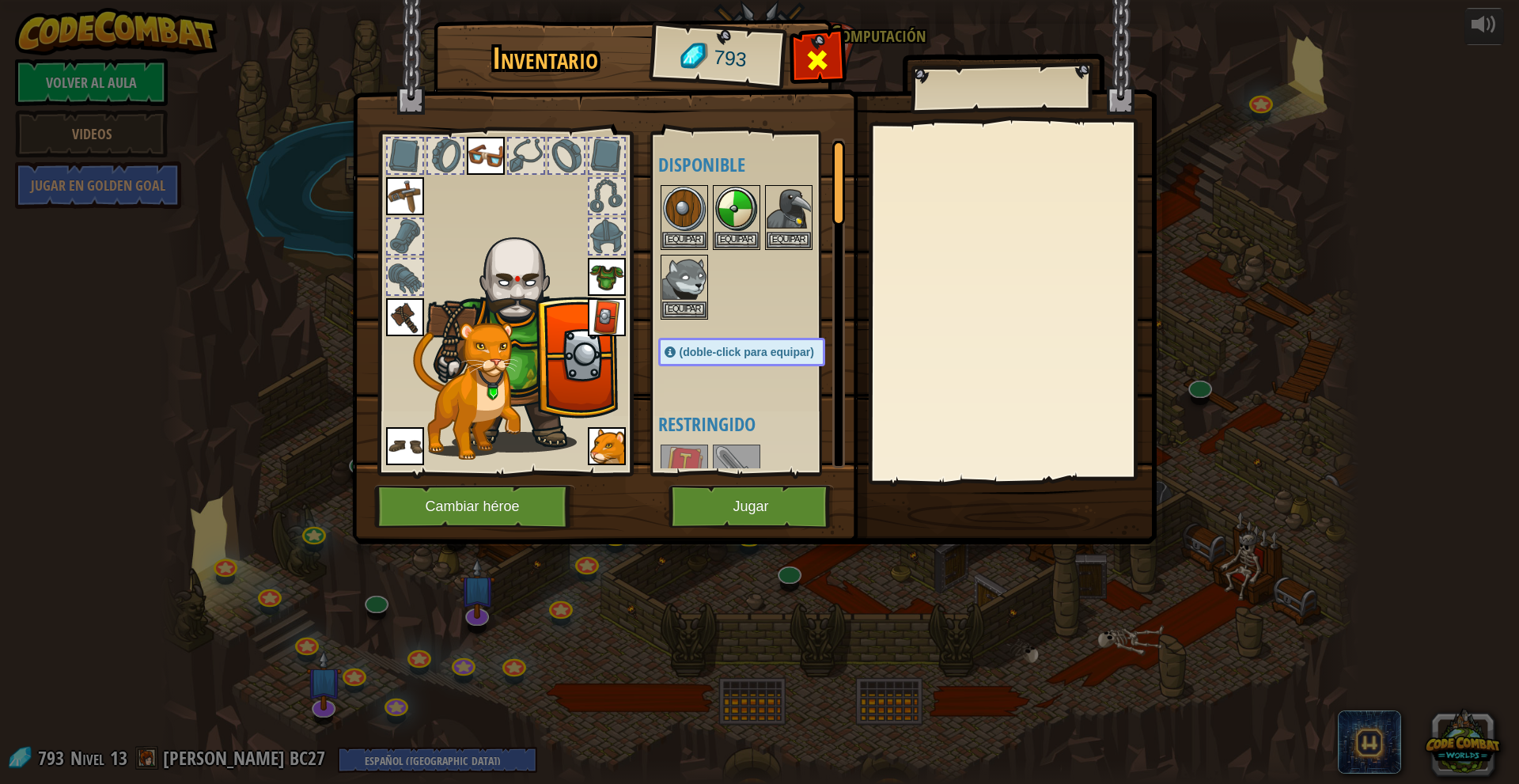
click at [816, 49] on span at bounding box center [817, 60] width 26 height 26
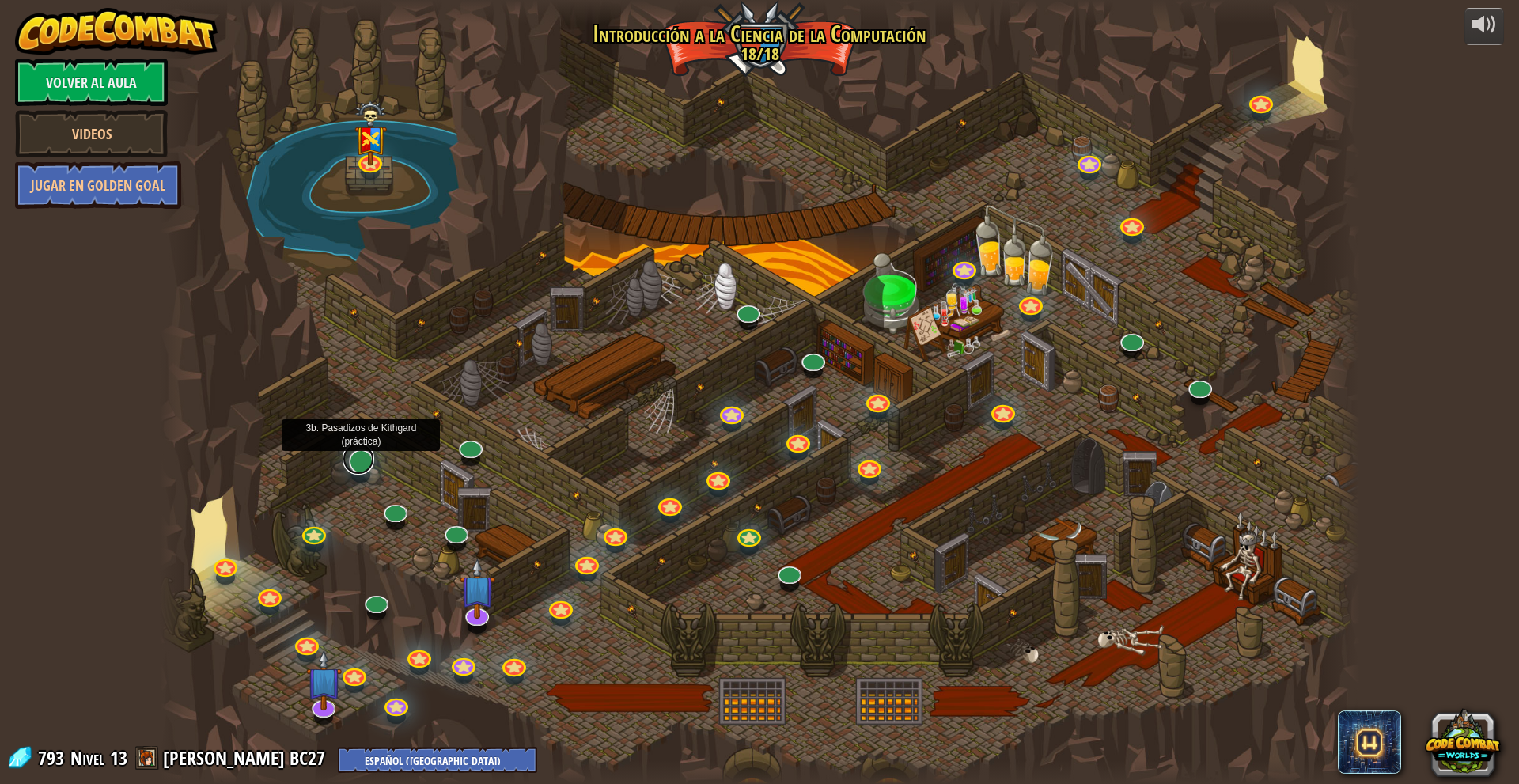
click at [357, 463] on link at bounding box center [358, 458] width 31 height 31
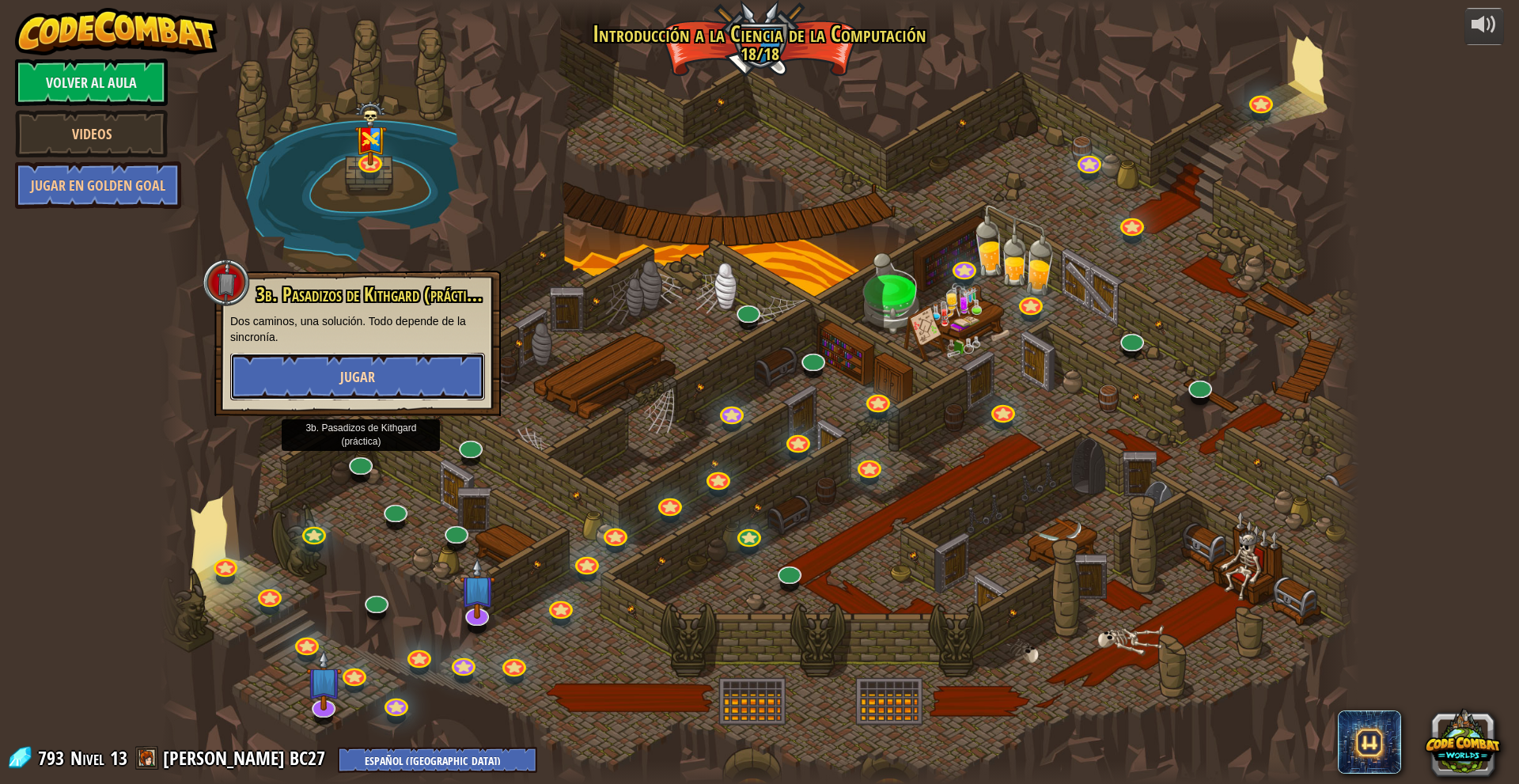
click at [387, 373] on button "Jugar" at bounding box center [358, 377] width 255 height 48
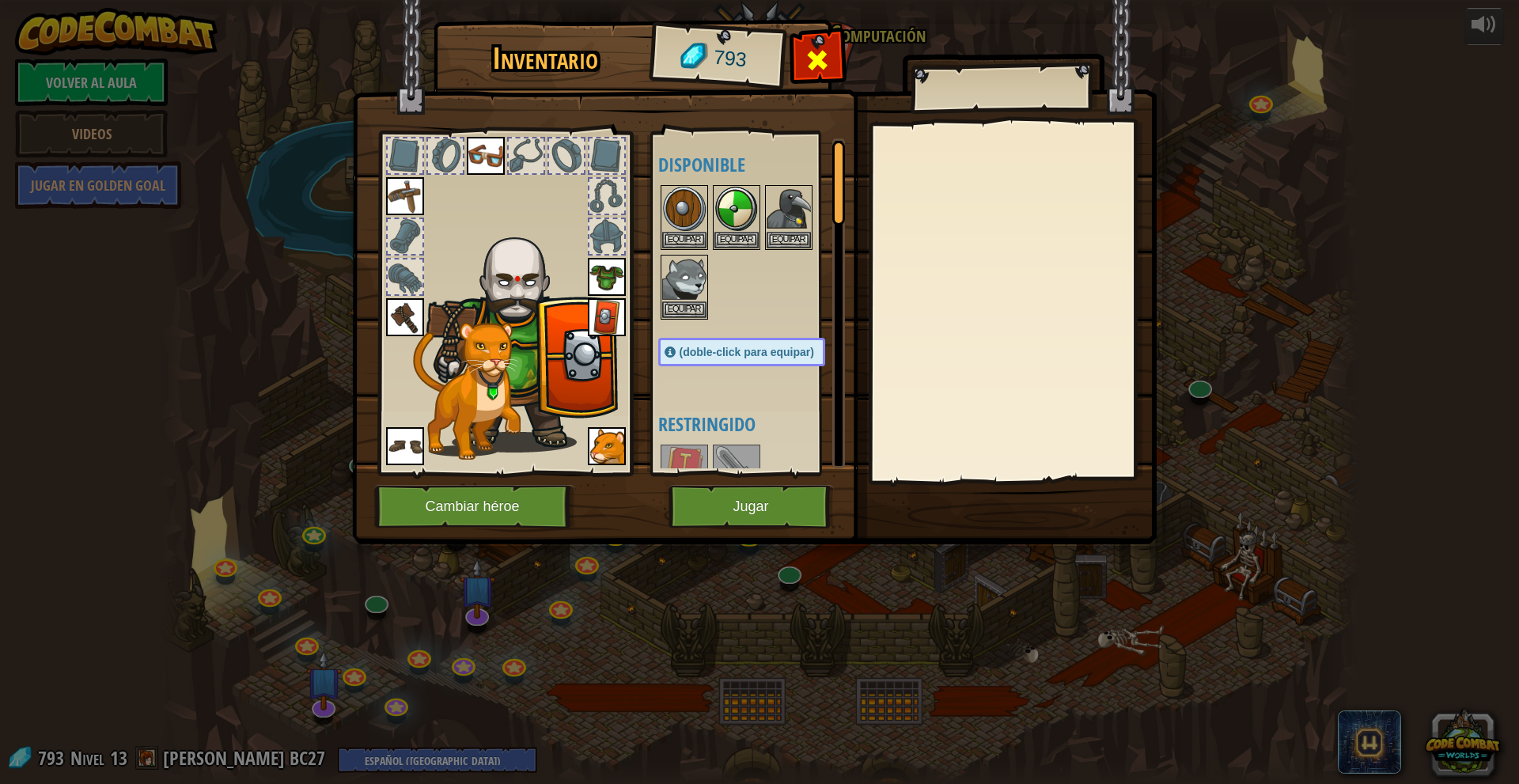
click at [819, 54] on span at bounding box center [817, 60] width 26 height 26
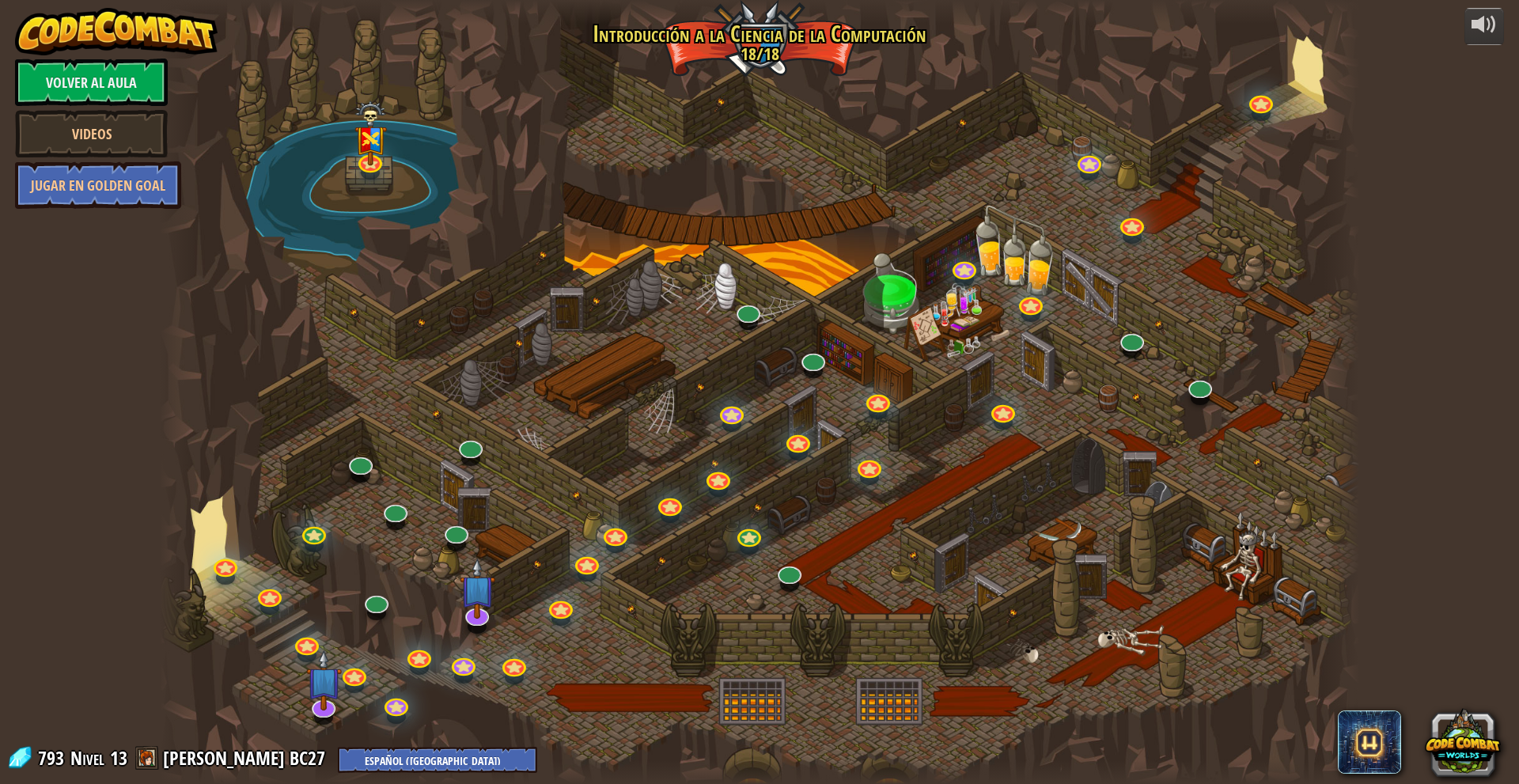
click at [785, 435] on div "25. Puertas de Kithgard Escapa de las mazmorras de Kithgard y evita que te atra…" at bounding box center [759, 392] width 1199 height 784
click at [318, 710] on link at bounding box center [321, 701] width 31 height 31
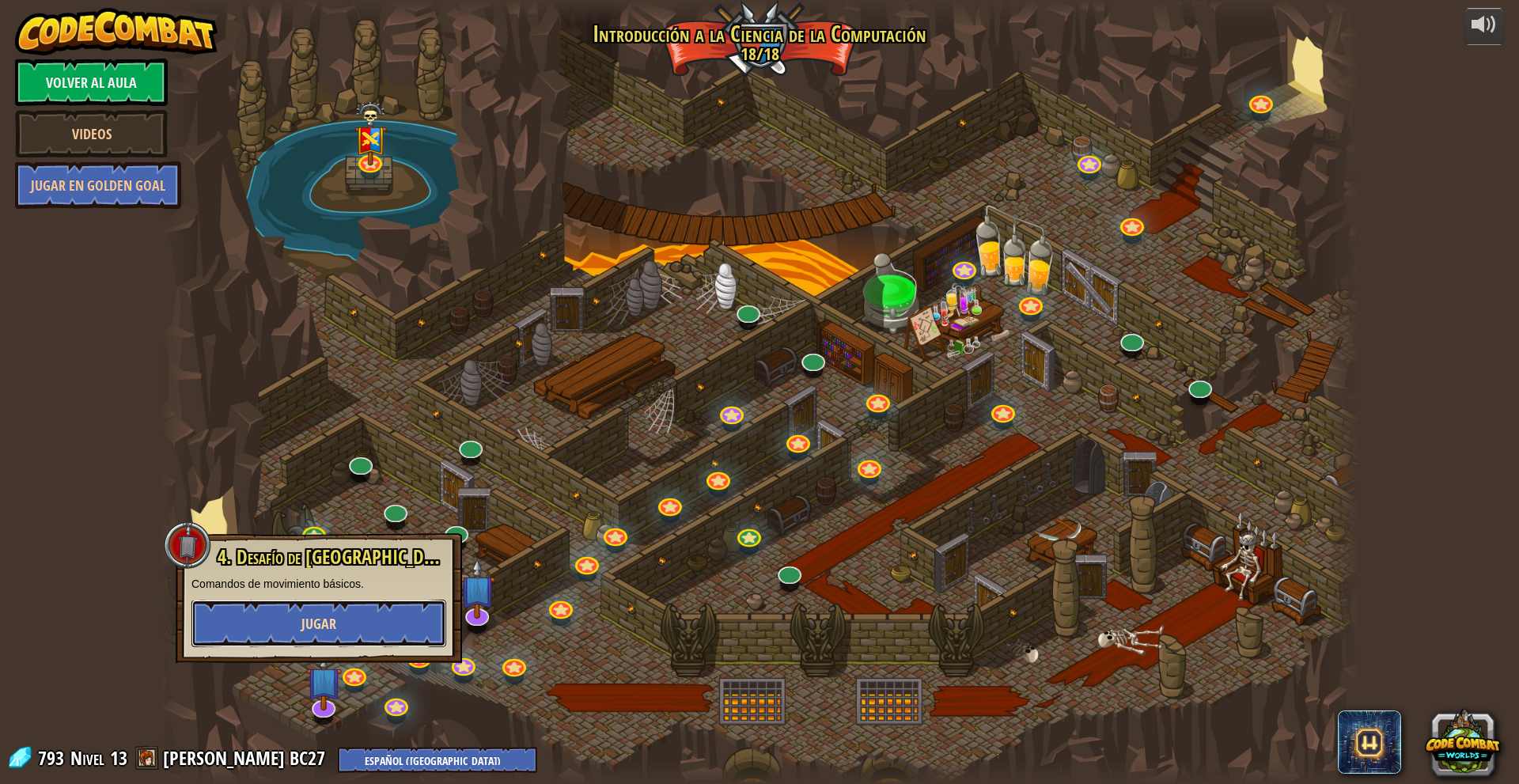
click at [315, 624] on span "Jugar" at bounding box center [318, 624] width 35 height 20
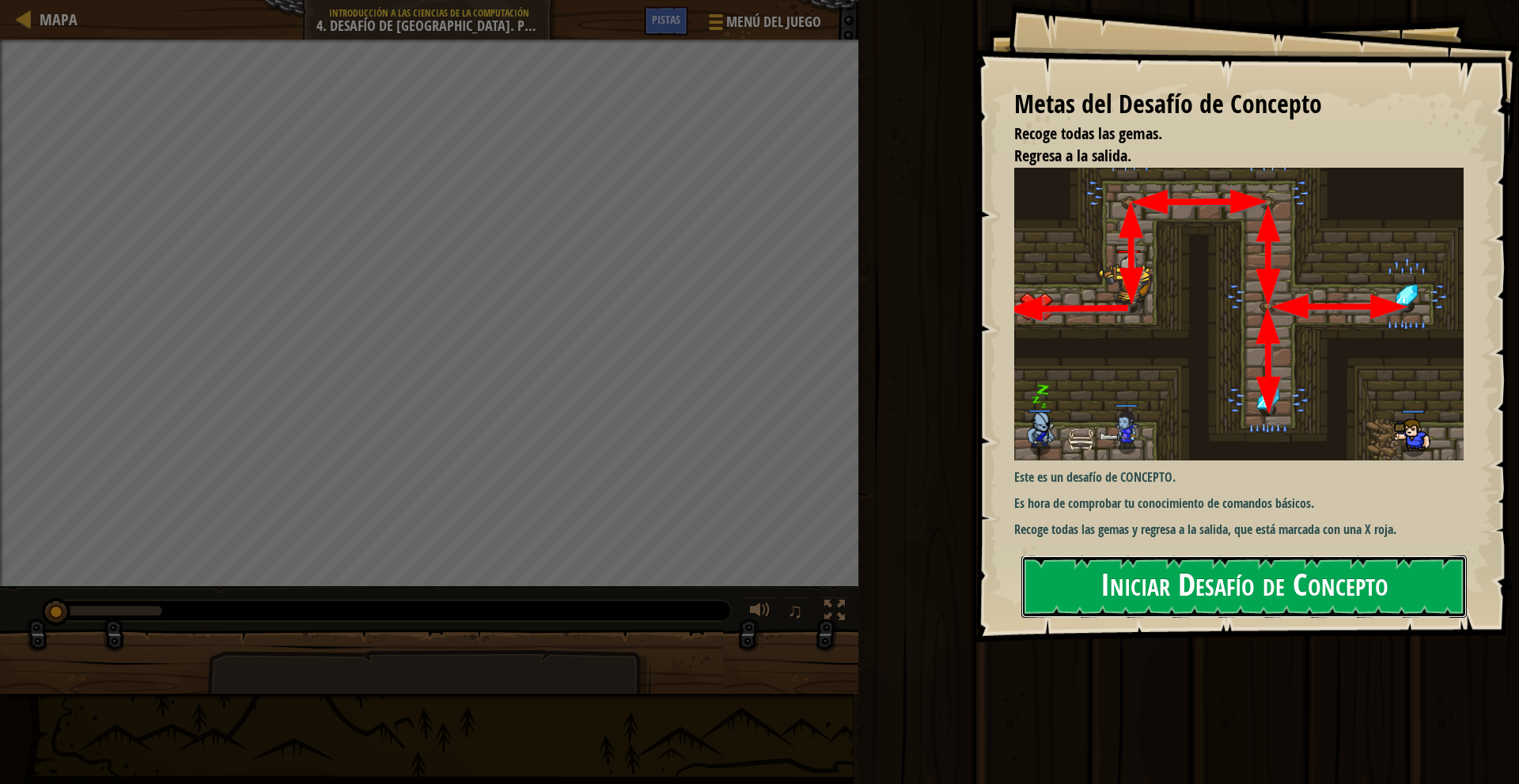
click at [1136, 605] on button "Iniciar Desafío de Concepto" at bounding box center [1243, 587] width 445 height 63
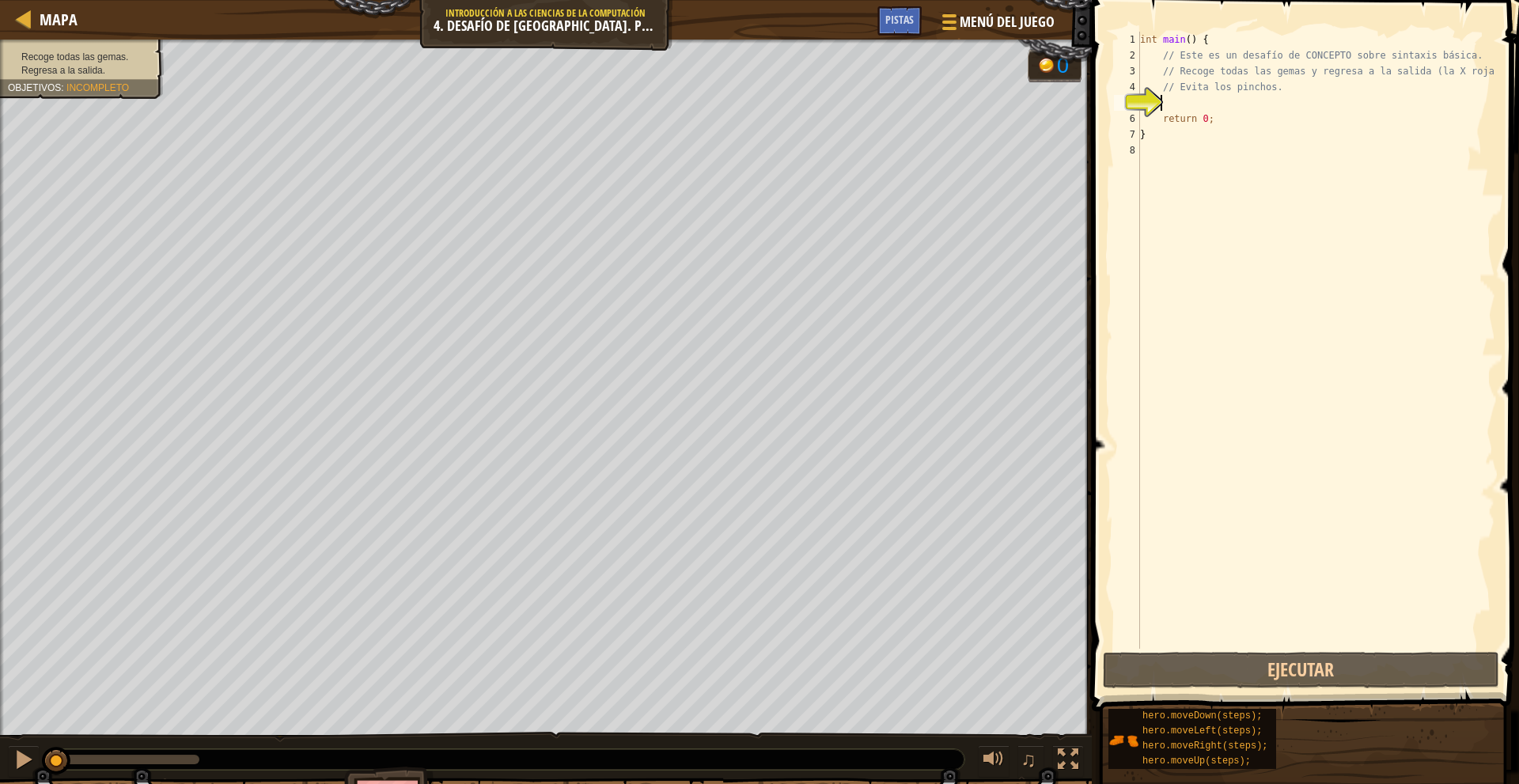
click at [1239, 101] on div "int main ( ) { // Este es un desafío de CONCEPTO sobre sintaxis básica. // Reco…" at bounding box center [1315, 355] width 358 height 648
type textarea "m"
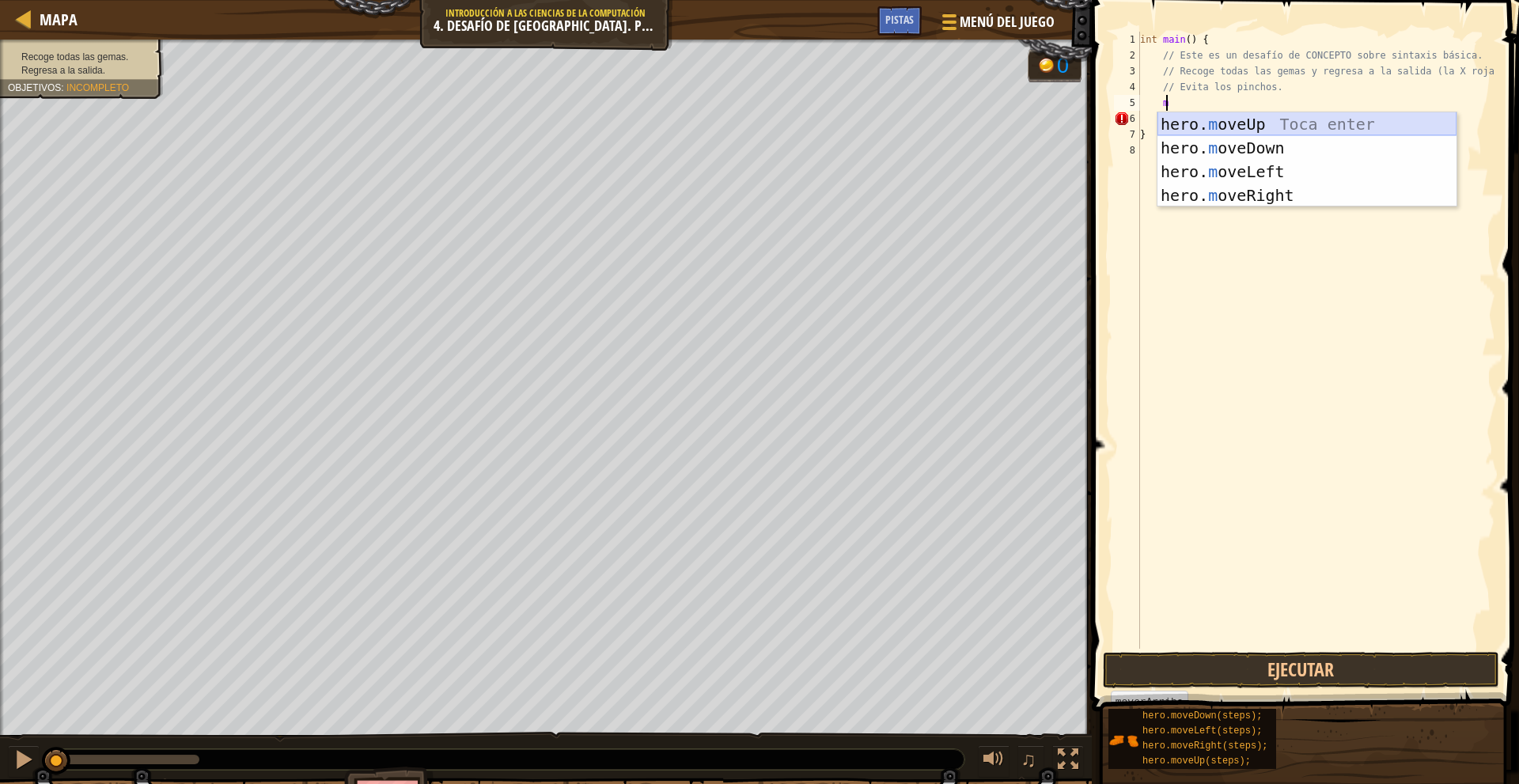
click at [1290, 123] on div "hero. m oveUp Toca enter hero. m oveDown Toca enter hero. m oveLeft Toca enter …" at bounding box center [1306, 183] width 299 height 142
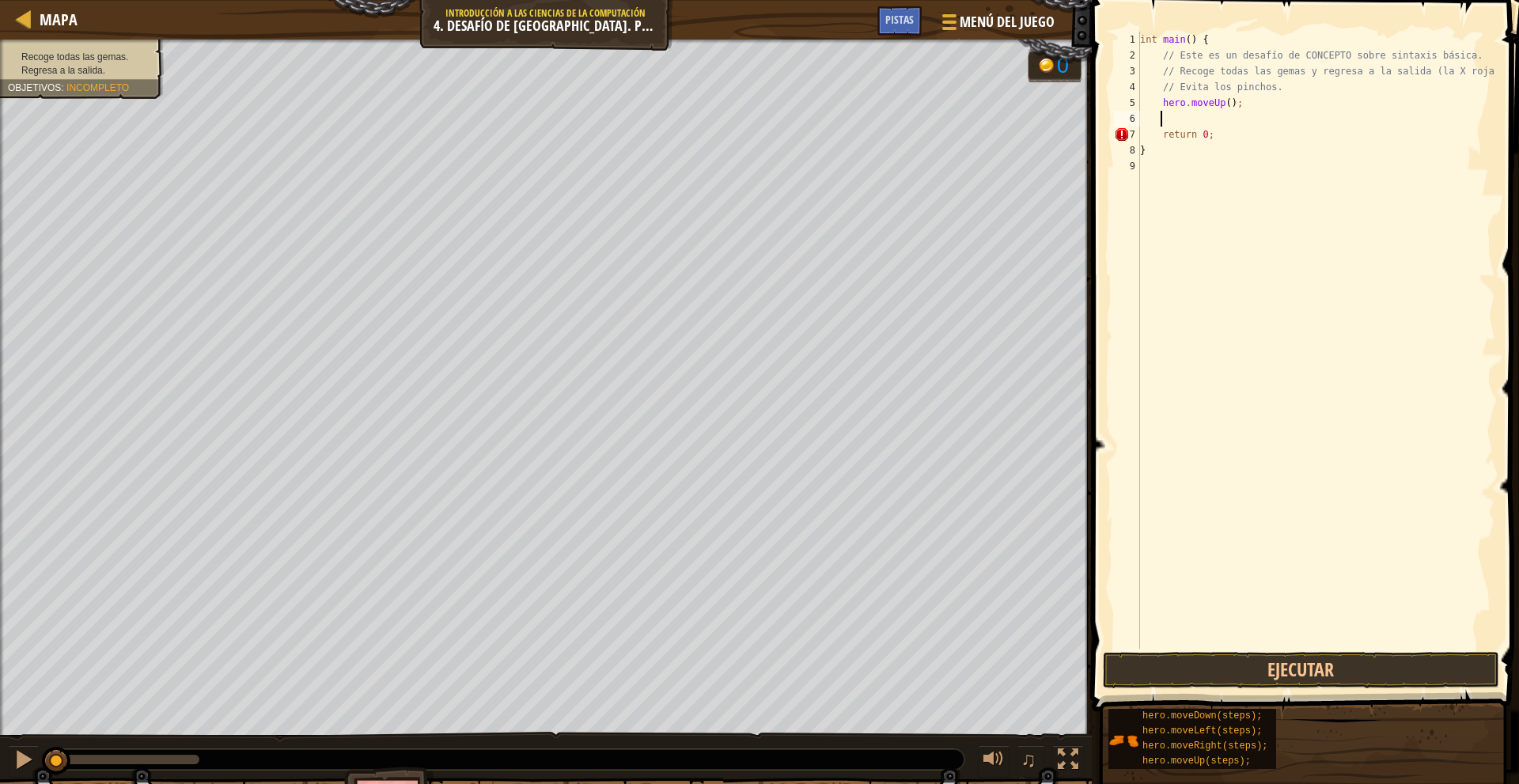
click at [1207, 123] on div "int main ( ) { // Este es un desafío de CONCEPTO sobre sintaxis básica. // Reco…" at bounding box center [1315, 355] width 358 height 648
type textarea "m"
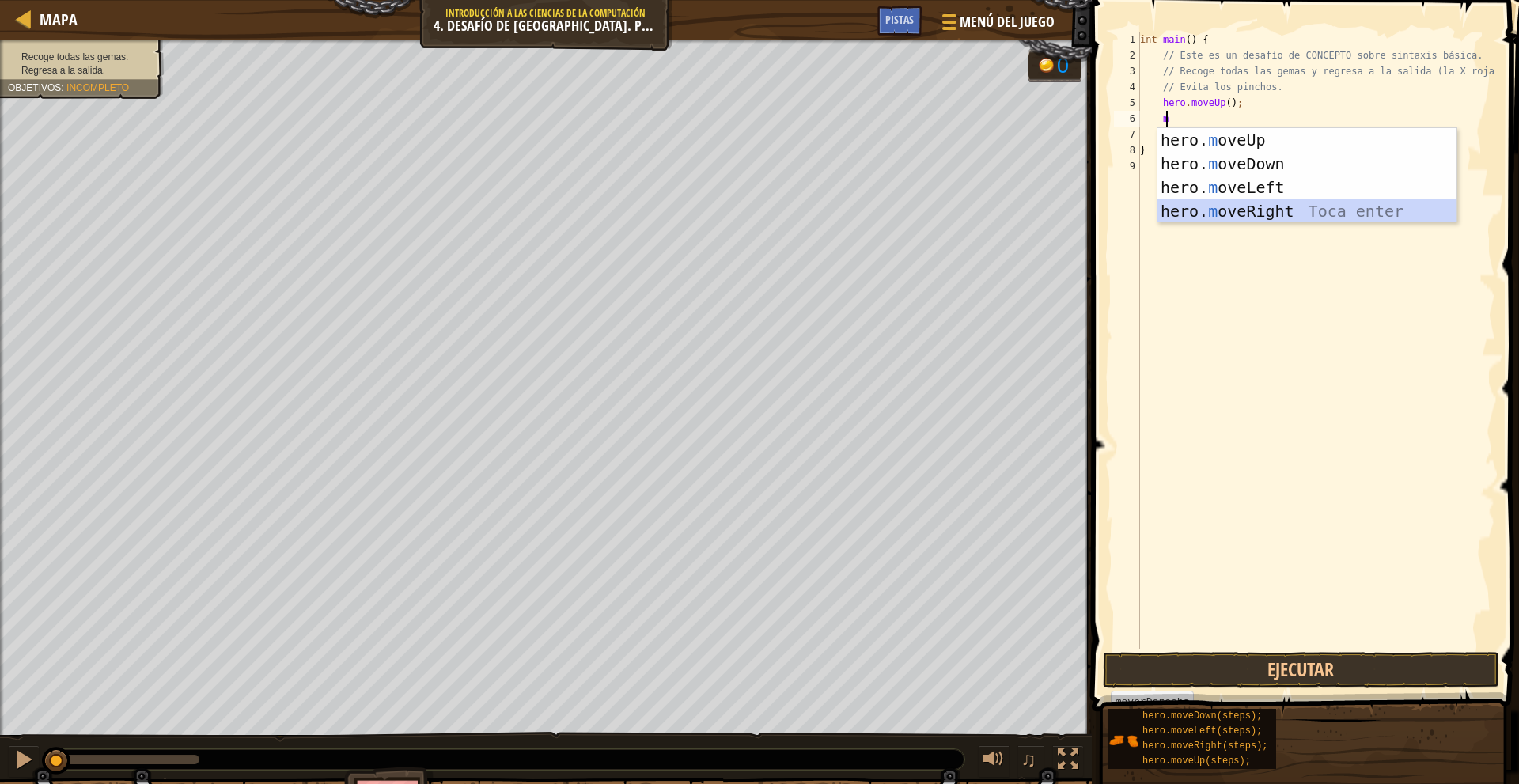
click at [1286, 211] on div "hero. m oveUp Toca enter hero. m oveDown Toca enter hero. m oveLeft Toca enter …" at bounding box center [1306, 199] width 299 height 142
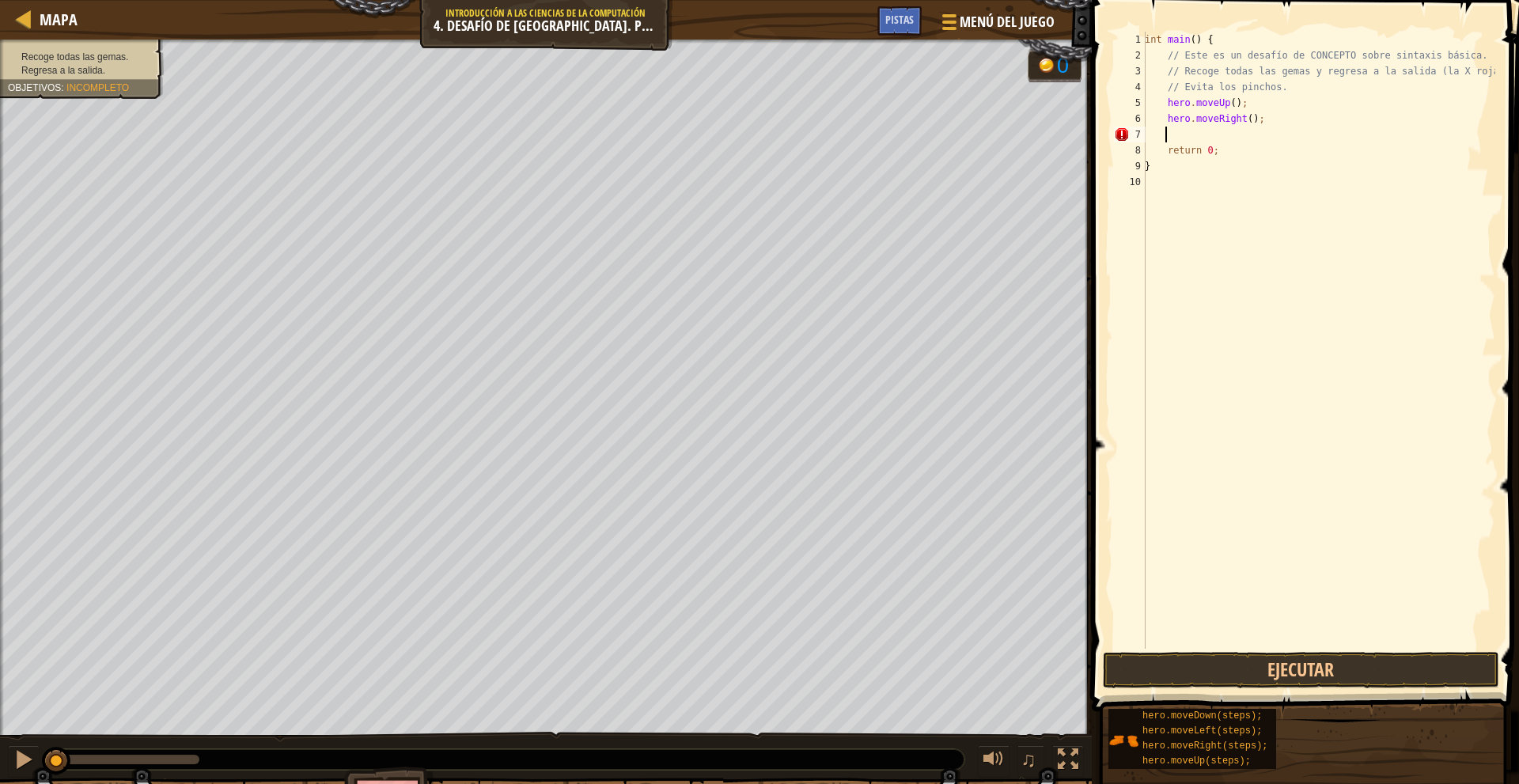
type textarea "m"
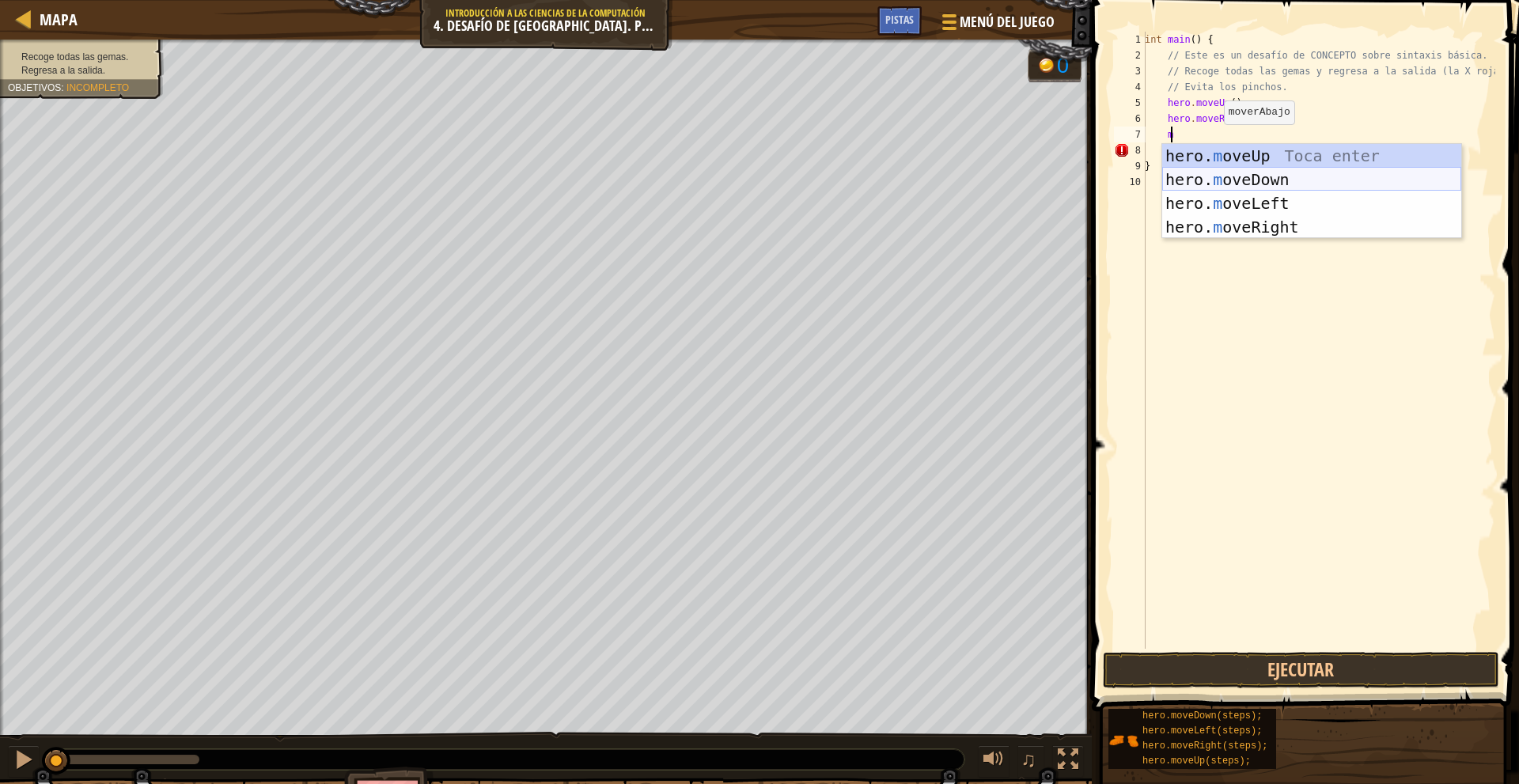
click at [1274, 175] on div "hero. m oveUp Toca enter hero. m oveDown Toca enter hero. m oveLeft Toca enter …" at bounding box center [1311, 215] width 299 height 142
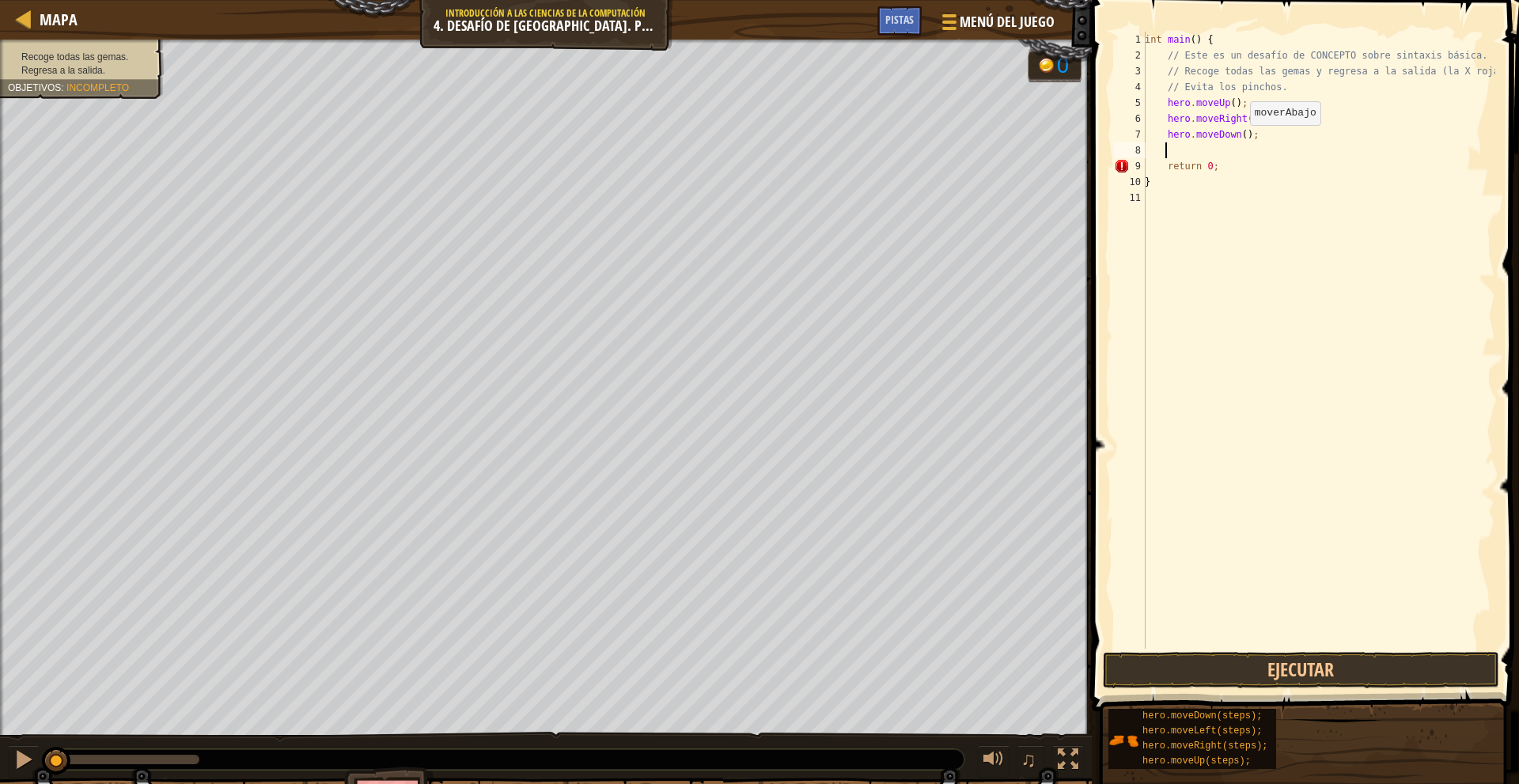
click at [1241, 140] on div "int main ( ) { // Este es un desafío de CONCEPTO sobre sintaxis básica. // Reco…" at bounding box center [1318, 355] width 354 height 648
click at [1238, 136] on div "int main ( ) { // Este es un desafío de CONCEPTO sobre sintaxis básica. // Reco…" at bounding box center [1318, 355] width 354 height 648
type textarea "hero.moveDown(2);"
click at [1236, 156] on div "int main ( ) { // Este es un desafío de CONCEPTO sobre sintaxis básica. // Reco…" at bounding box center [1318, 355] width 354 height 648
type textarea "n"
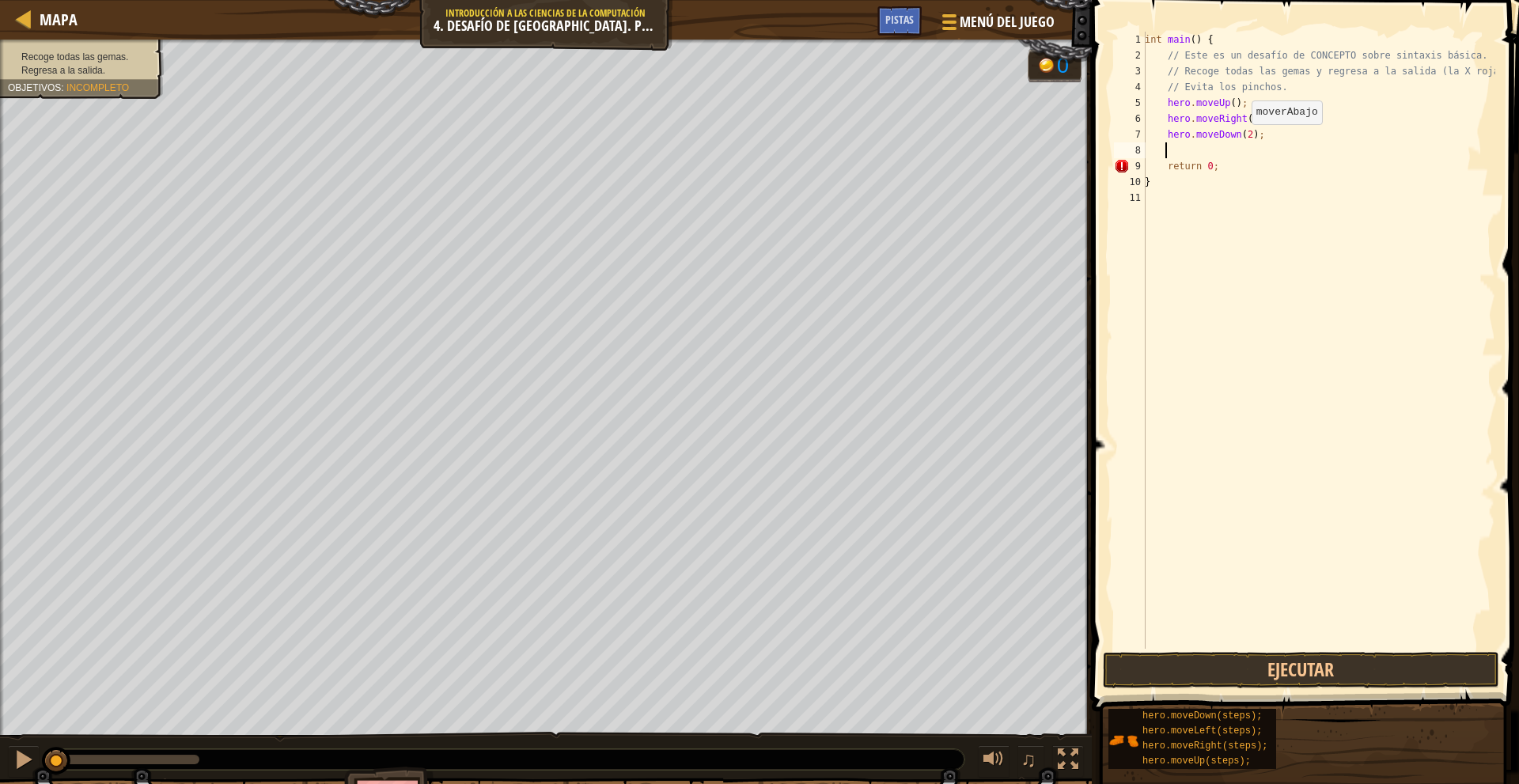
type textarea "m"
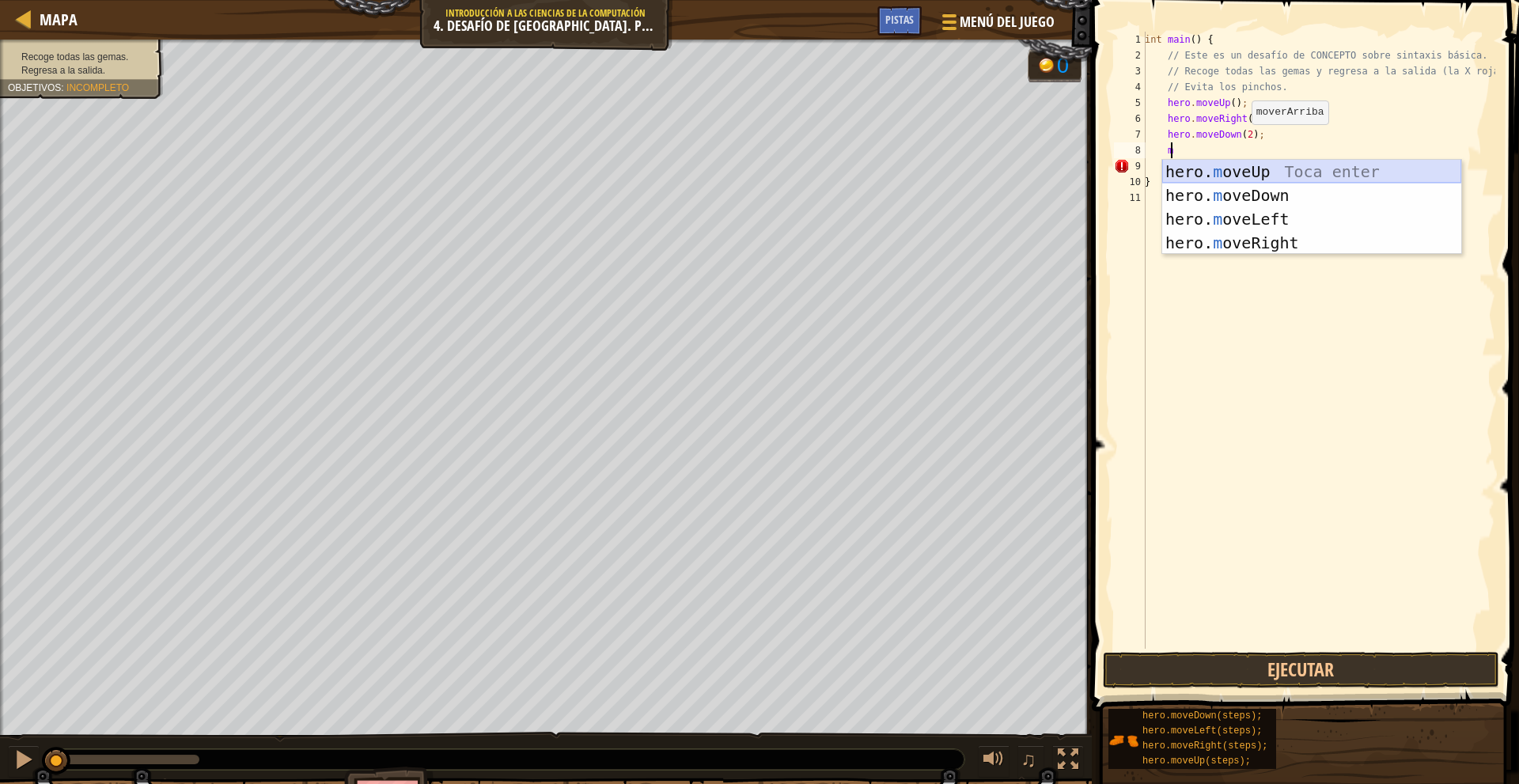
click at [1235, 169] on div "hero. m oveUp Toca enter hero. m oveDown Toca enter hero. m oveLeft Toca enter …" at bounding box center [1311, 230] width 299 height 142
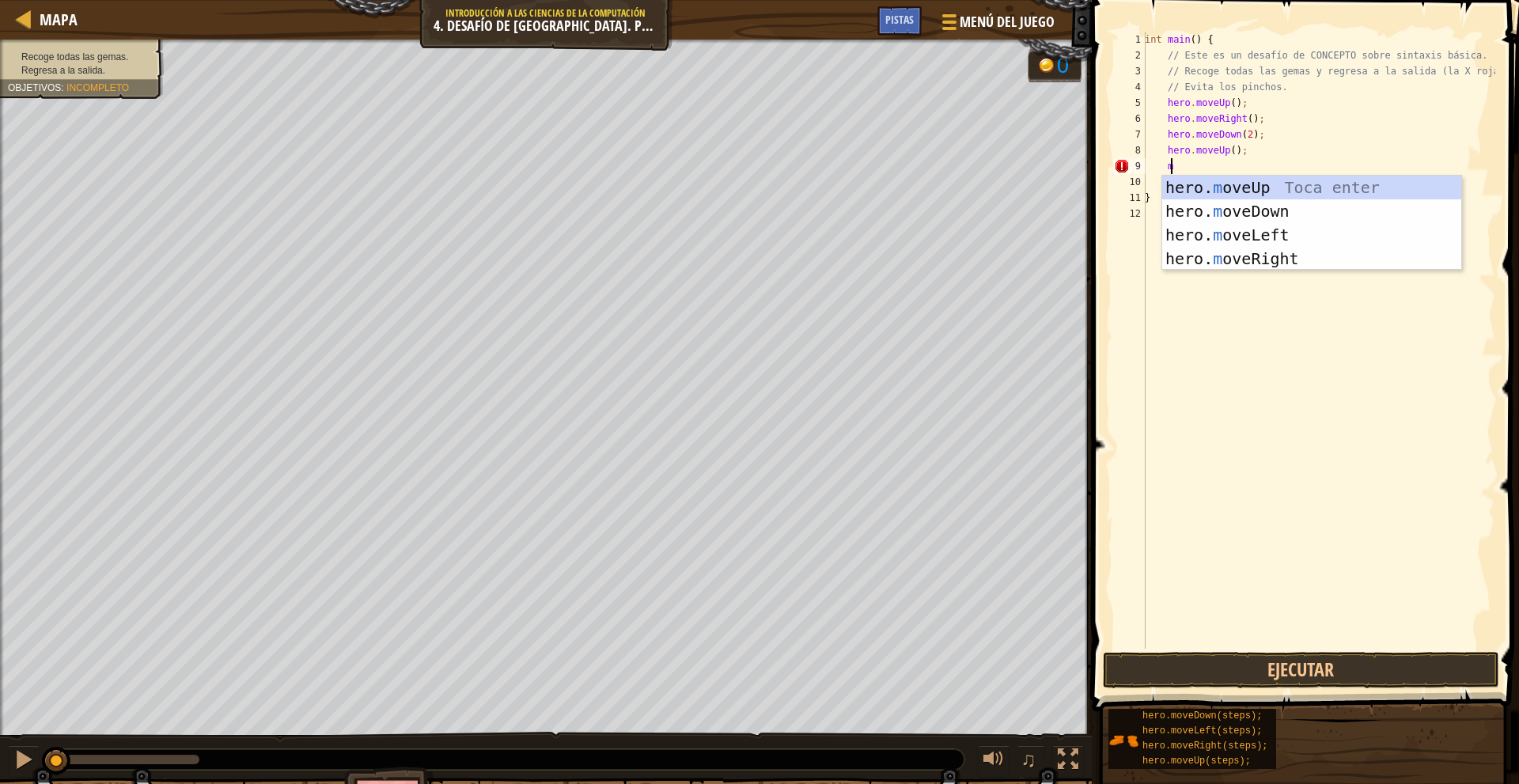
type textarea "m"
click at [1301, 264] on div "hero. m oveUp Toca enter hero. m oveDown Toca enter hero. m oveLeft Toca enter …" at bounding box center [1311, 246] width 299 height 142
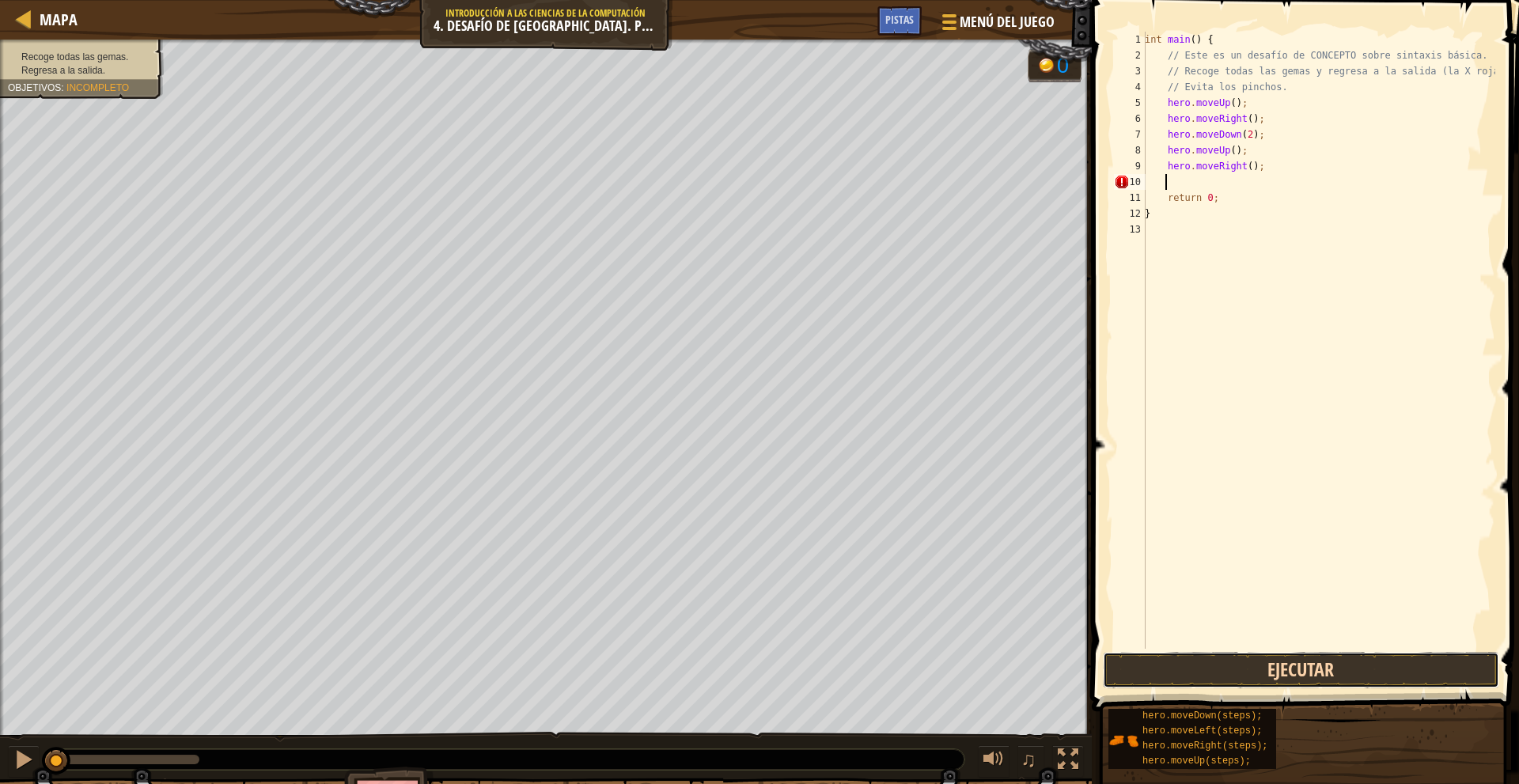
click at [1328, 669] on button "Ejecutar" at bounding box center [1301, 670] width 397 height 36
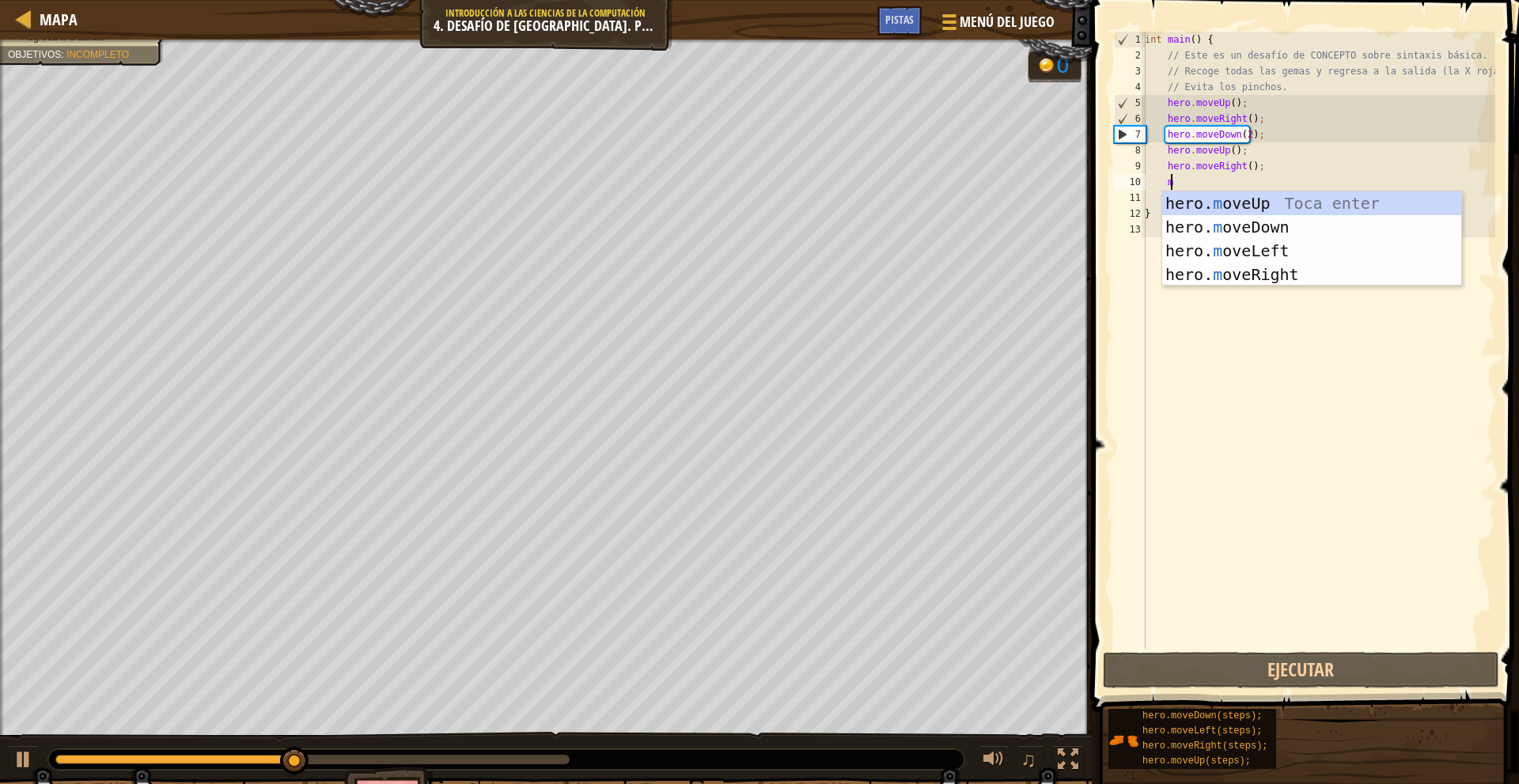
type textarea "m"
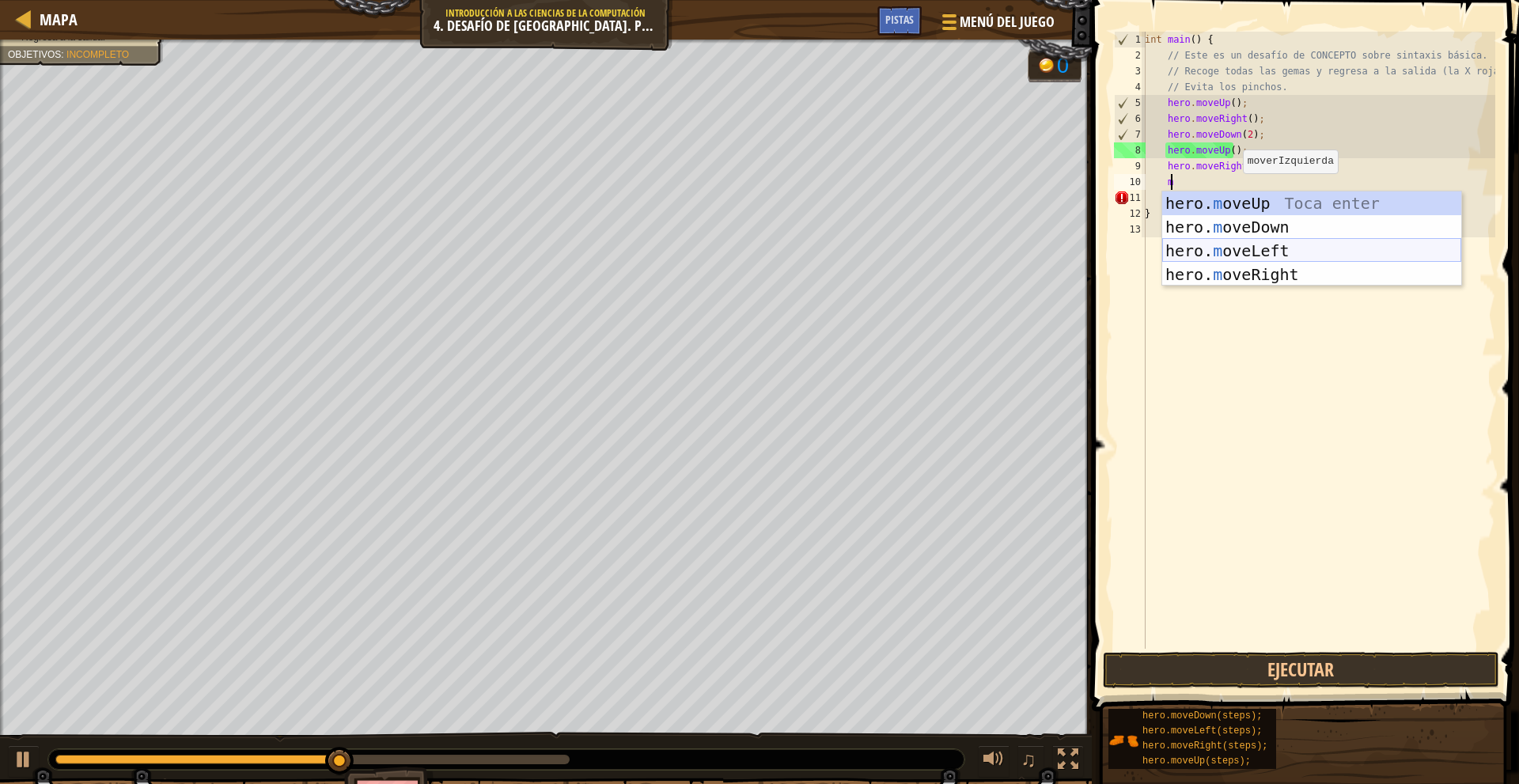
click at [1267, 246] on div "hero. m oveUp Toca enter hero. m oveDown Toca enter hero. m oveLeft Toca enter …" at bounding box center [1311, 262] width 299 height 142
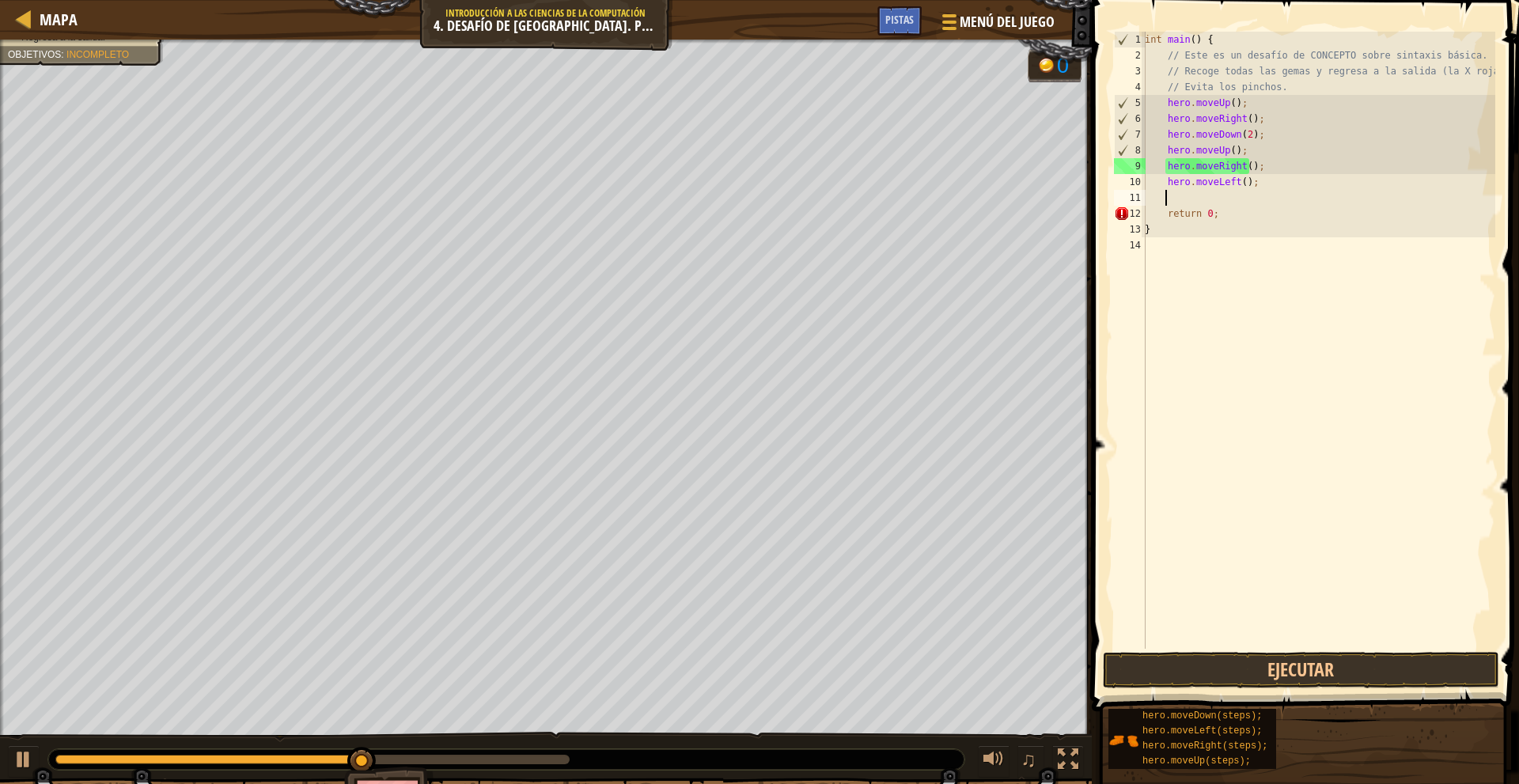
type textarea "m"
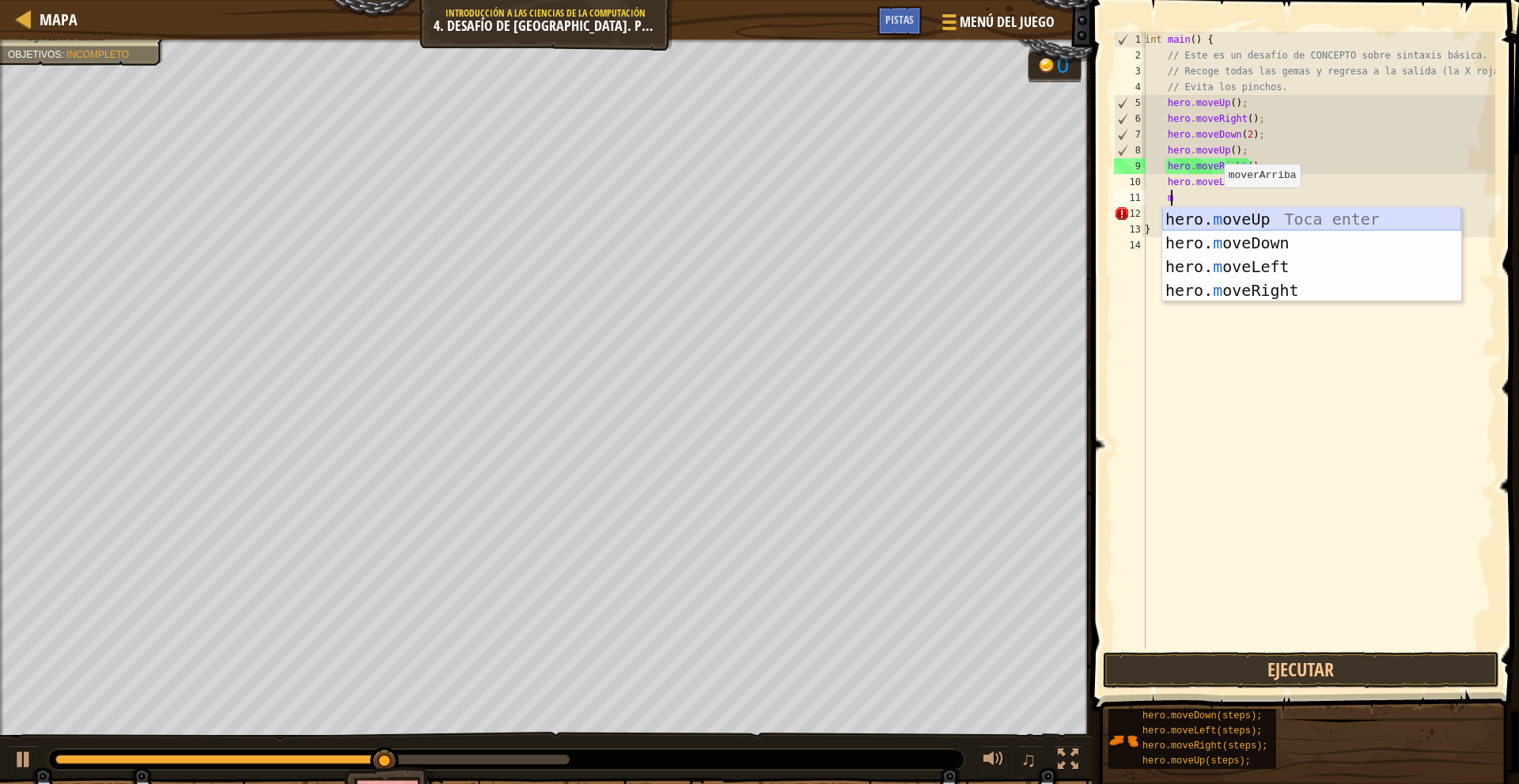
click at [1261, 222] on div "hero. m oveUp Toca enter hero. m oveDown Toca enter hero. m oveLeft Toca enter …" at bounding box center [1311, 278] width 299 height 142
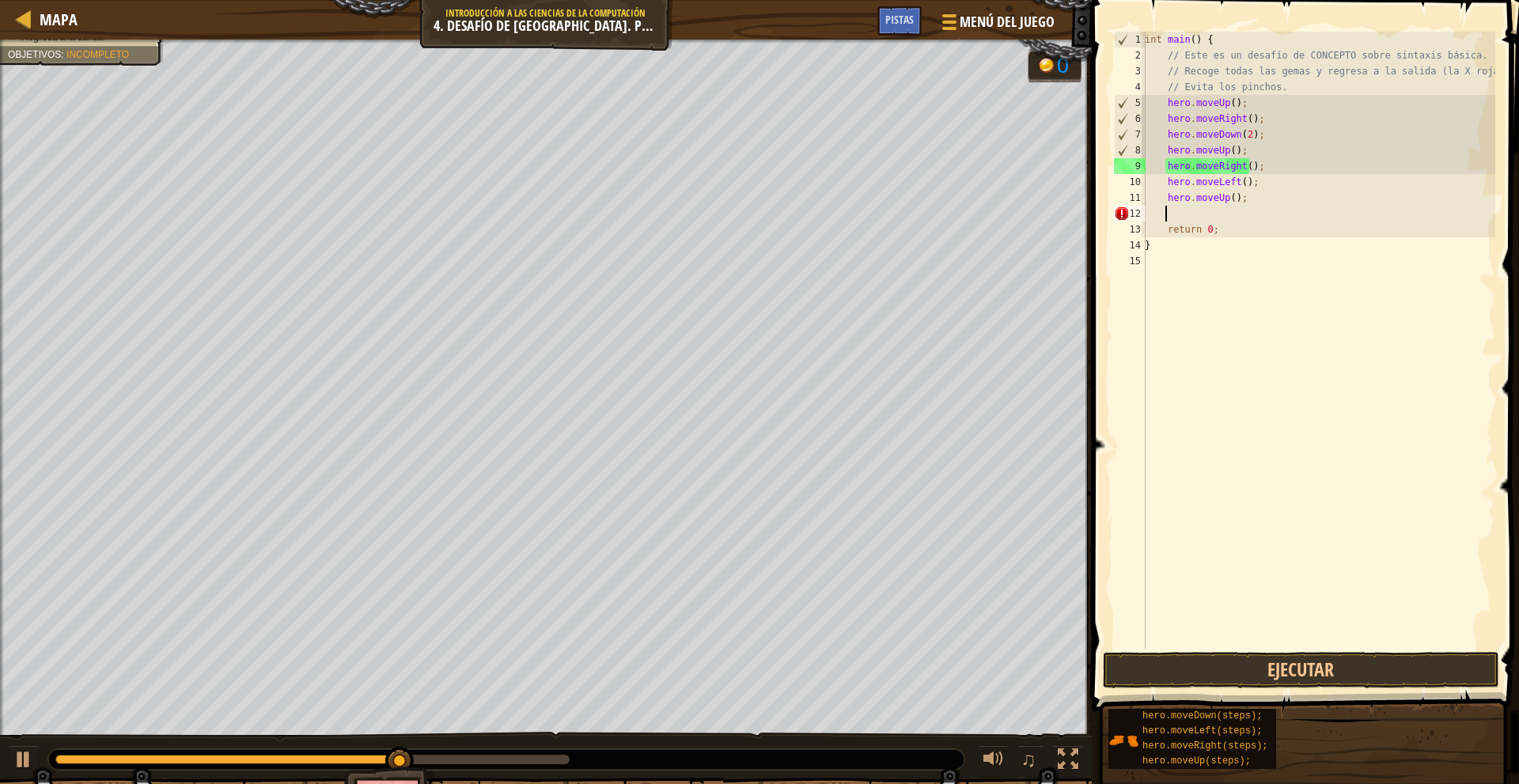
type textarea "m"
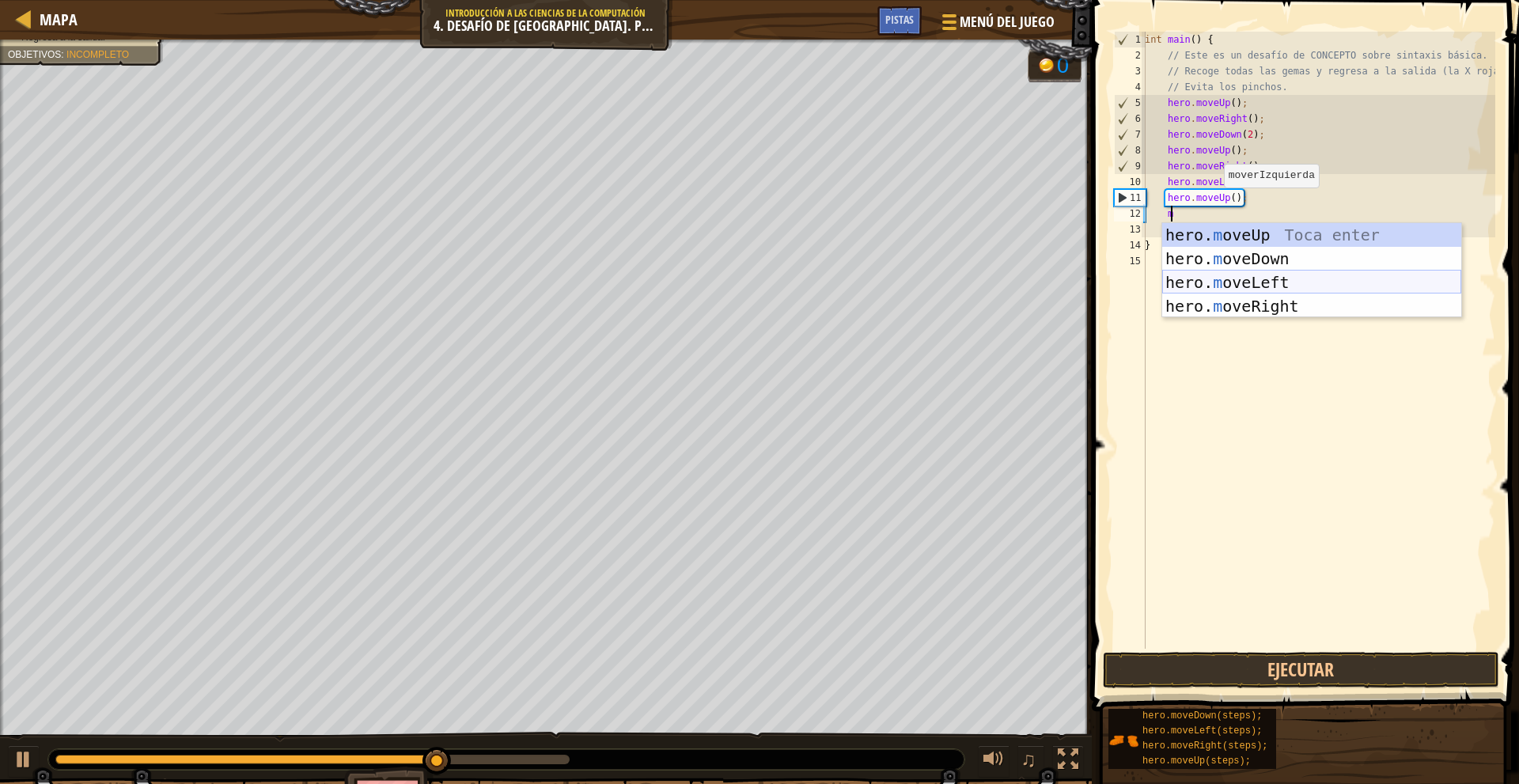
click at [1241, 278] on div "hero. m oveUp Toca enter hero. m oveDown Toca enter hero. m oveLeft Toca enter …" at bounding box center [1311, 294] width 299 height 142
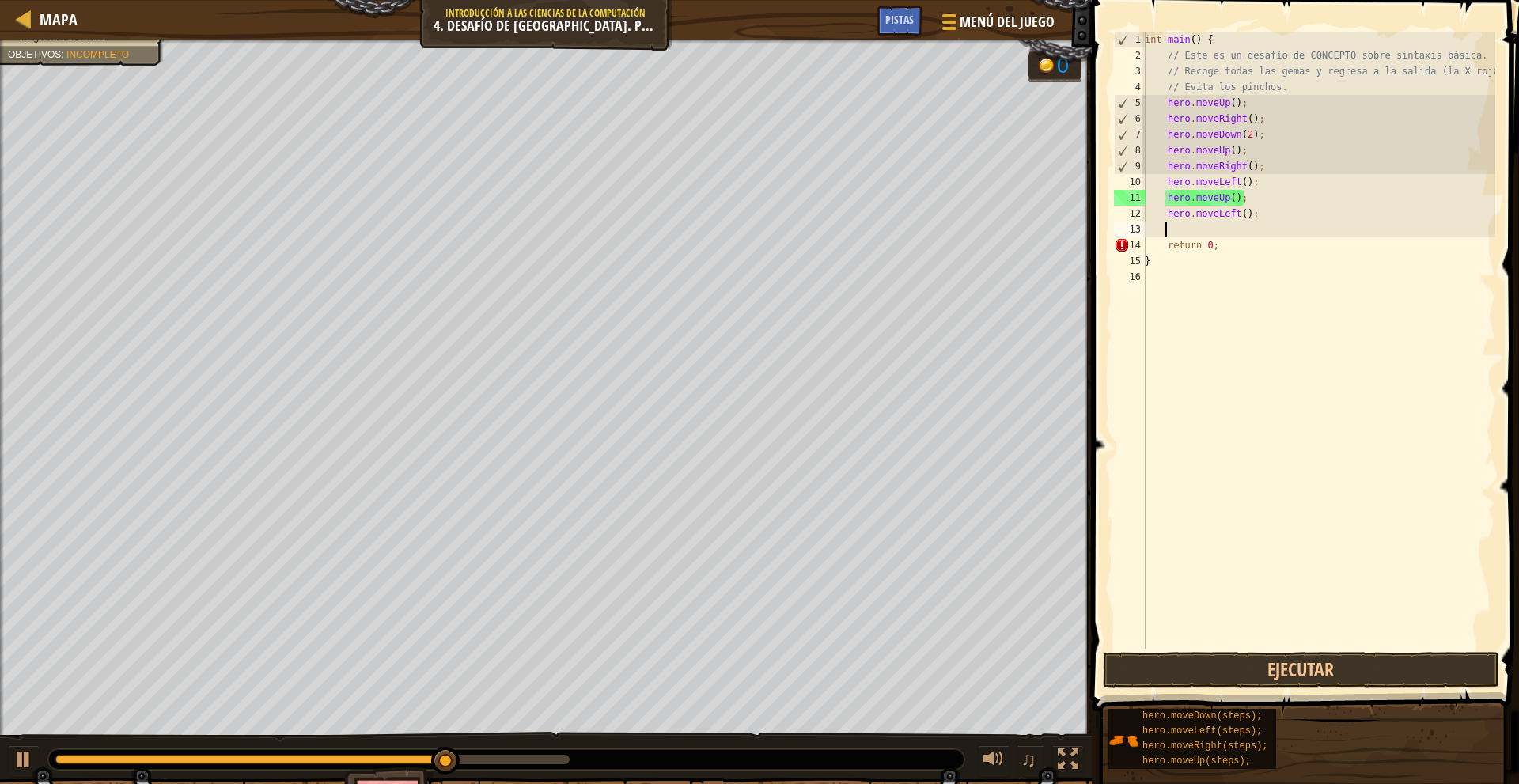
type textarea "m"
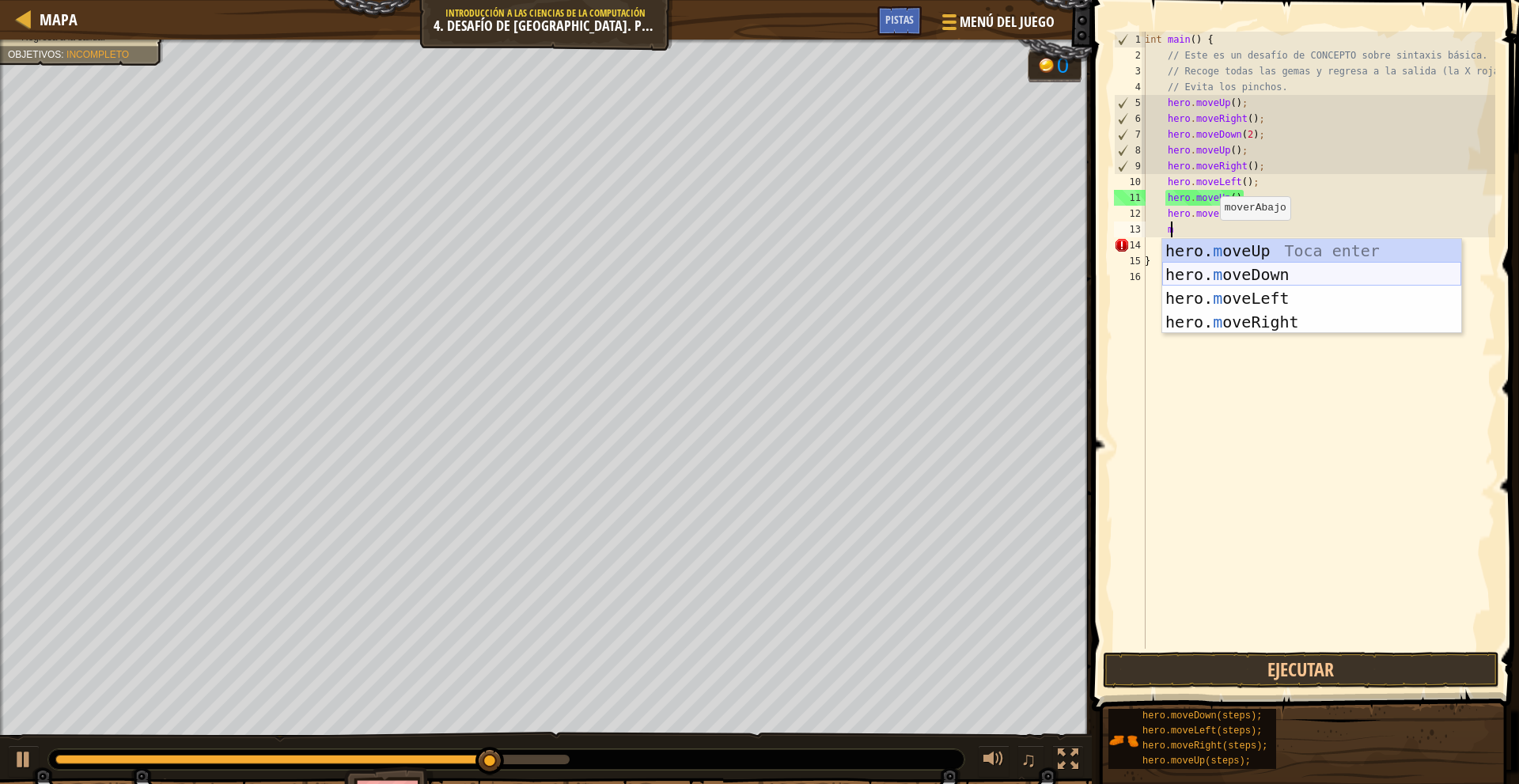
click at [1241, 271] on div "hero. m oveUp Toca enter hero. m oveDown Toca enter hero. m oveLeft Toca enter …" at bounding box center [1311, 309] width 299 height 142
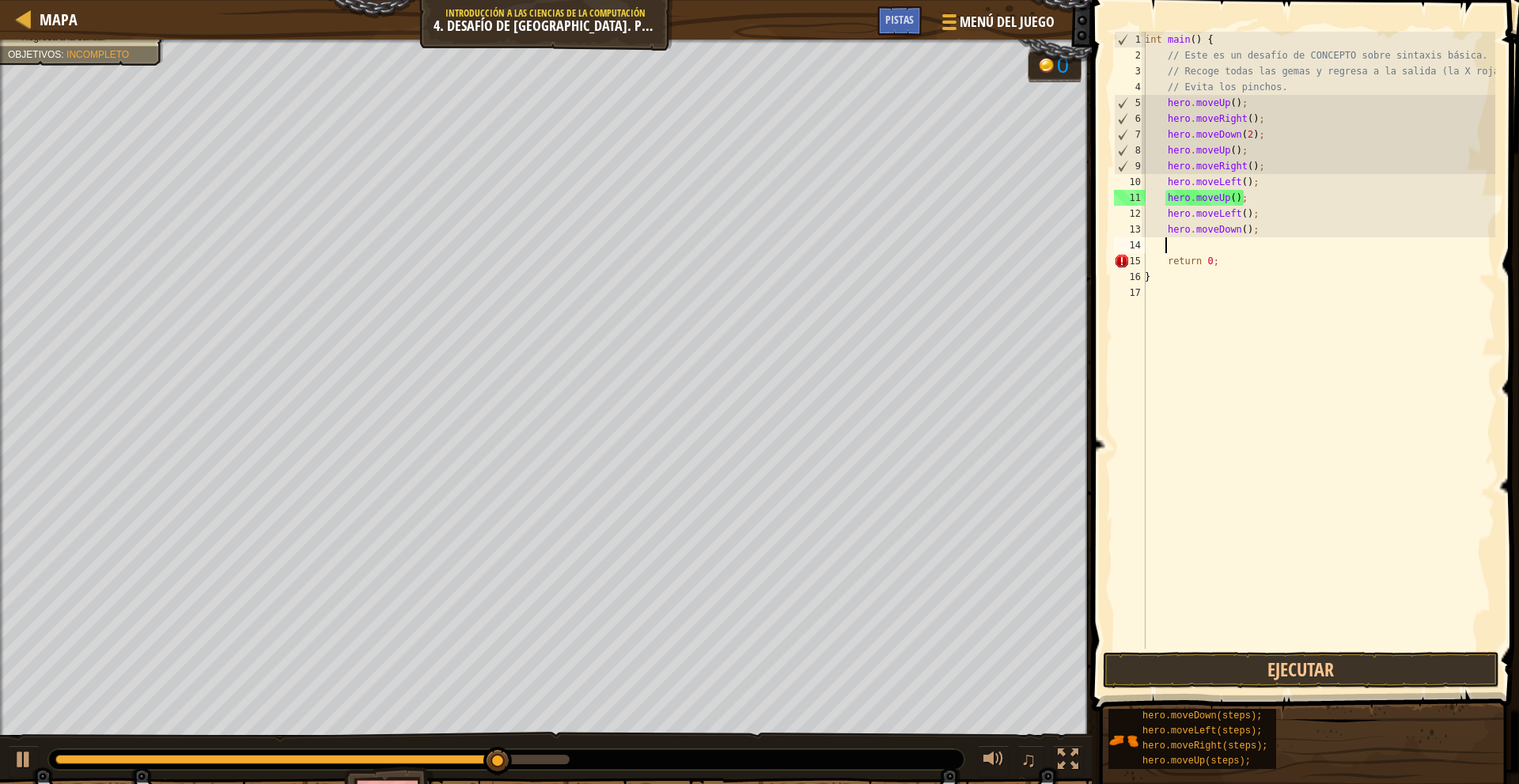
type textarea "m"
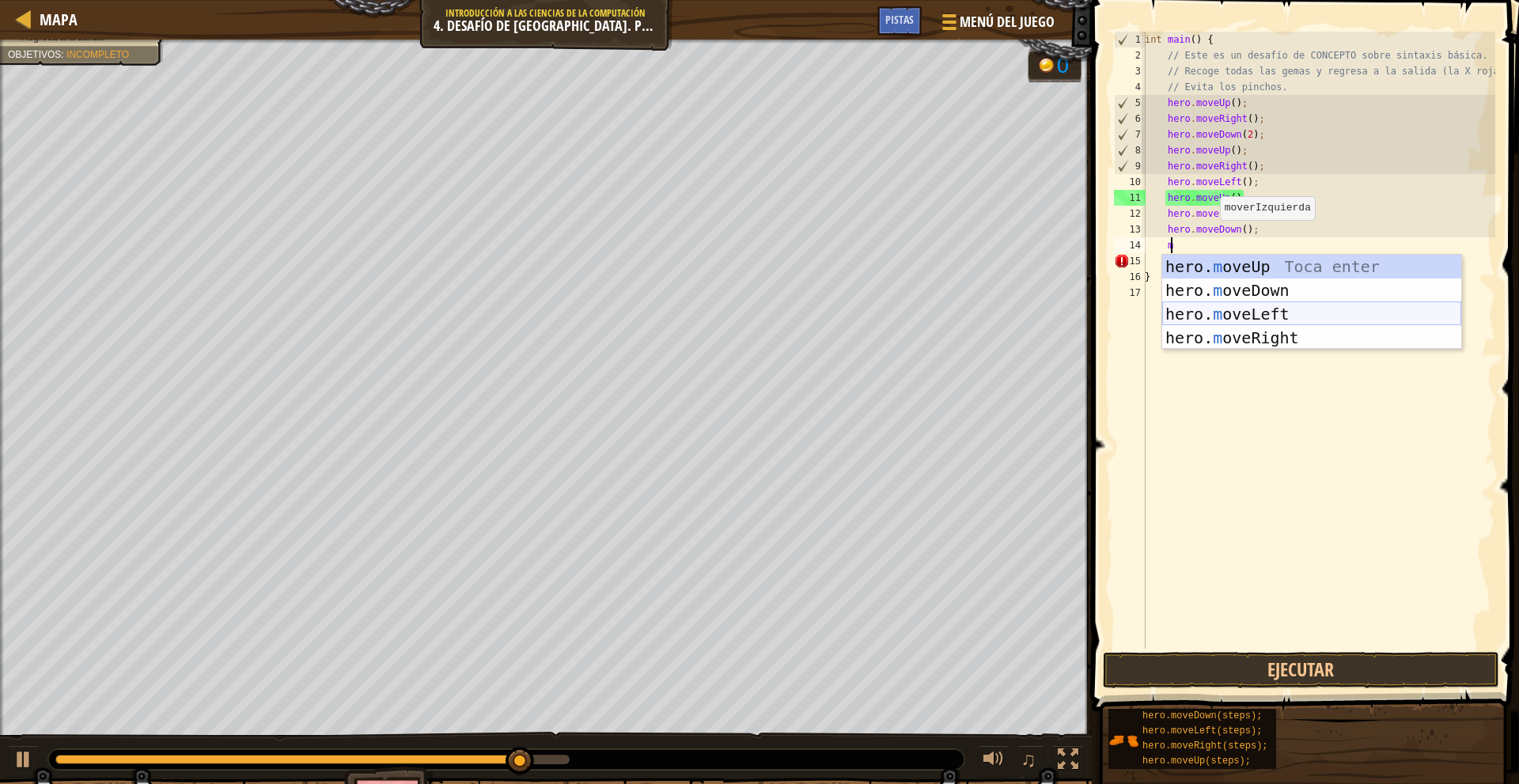
click at [1243, 315] on div "hero. m oveUp Toca enter hero. m oveDown Toca enter hero. m oveLeft Toca enter …" at bounding box center [1311, 326] width 299 height 142
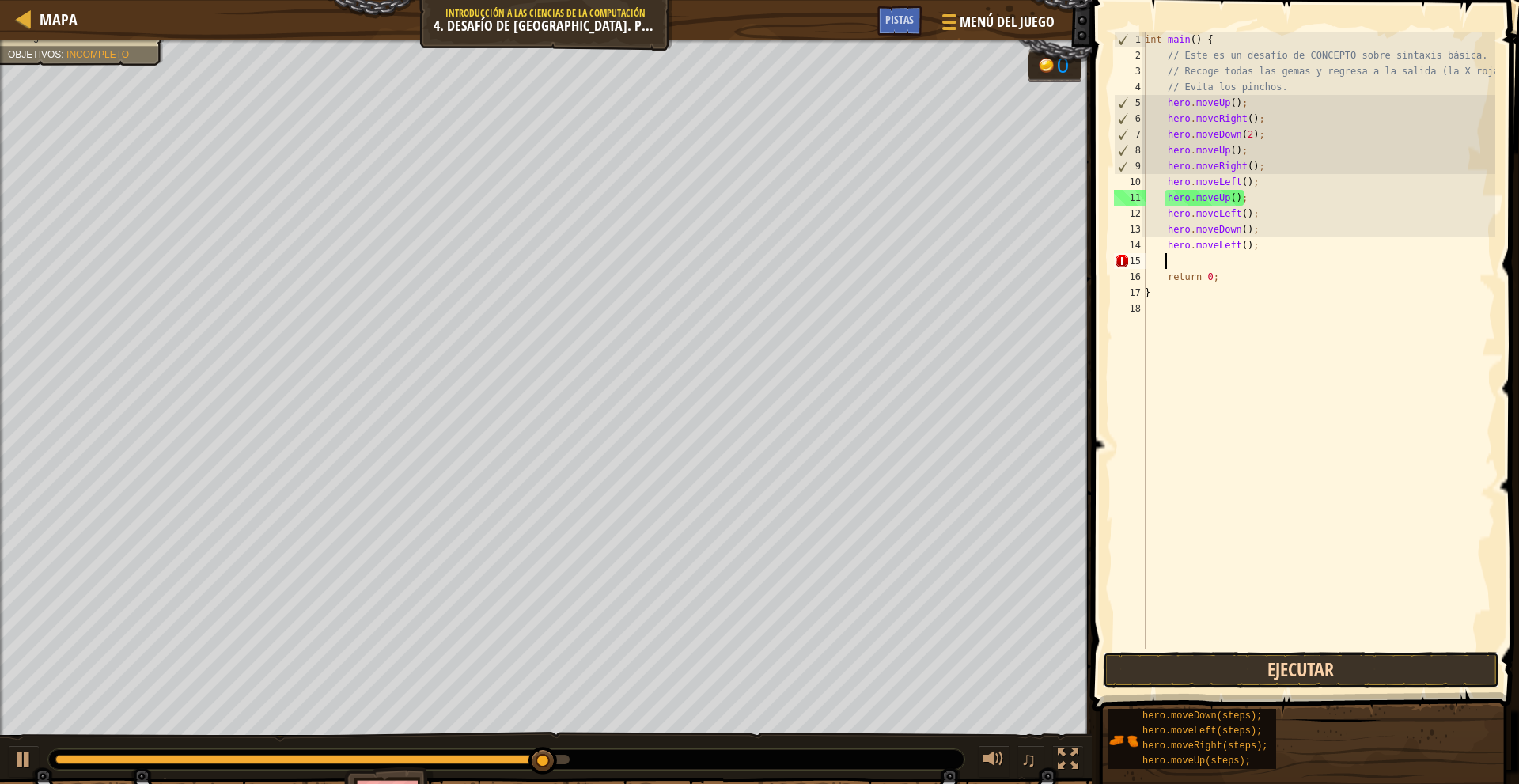
click at [1307, 681] on button "Ejecutar" at bounding box center [1301, 670] width 397 height 36
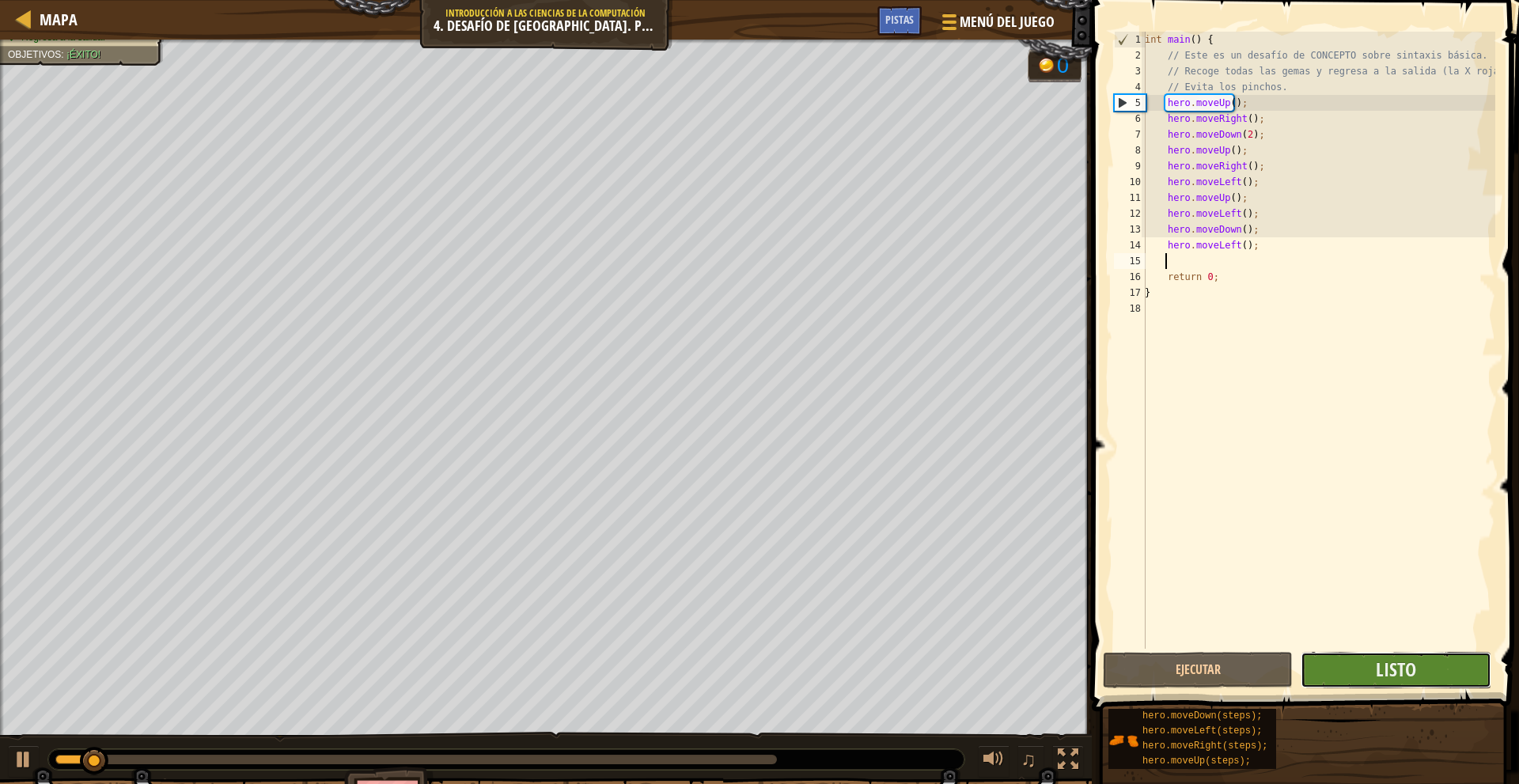
click at [1429, 676] on button "Listo" at bounding box center [1395, 670] width 190 height 36
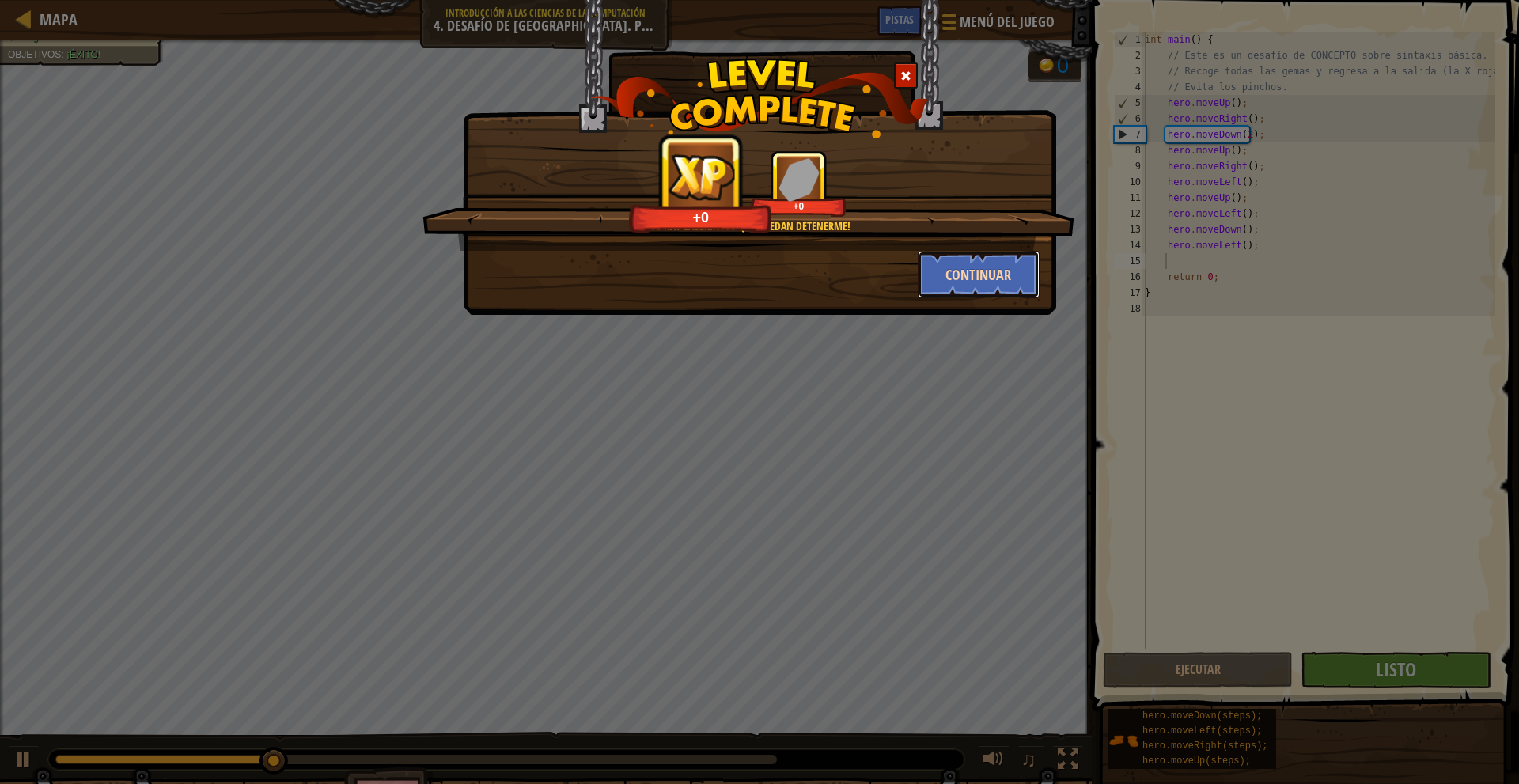
click at [964, 276] on button "Continuar" at bounding box center [978, 275] width 123 height 48
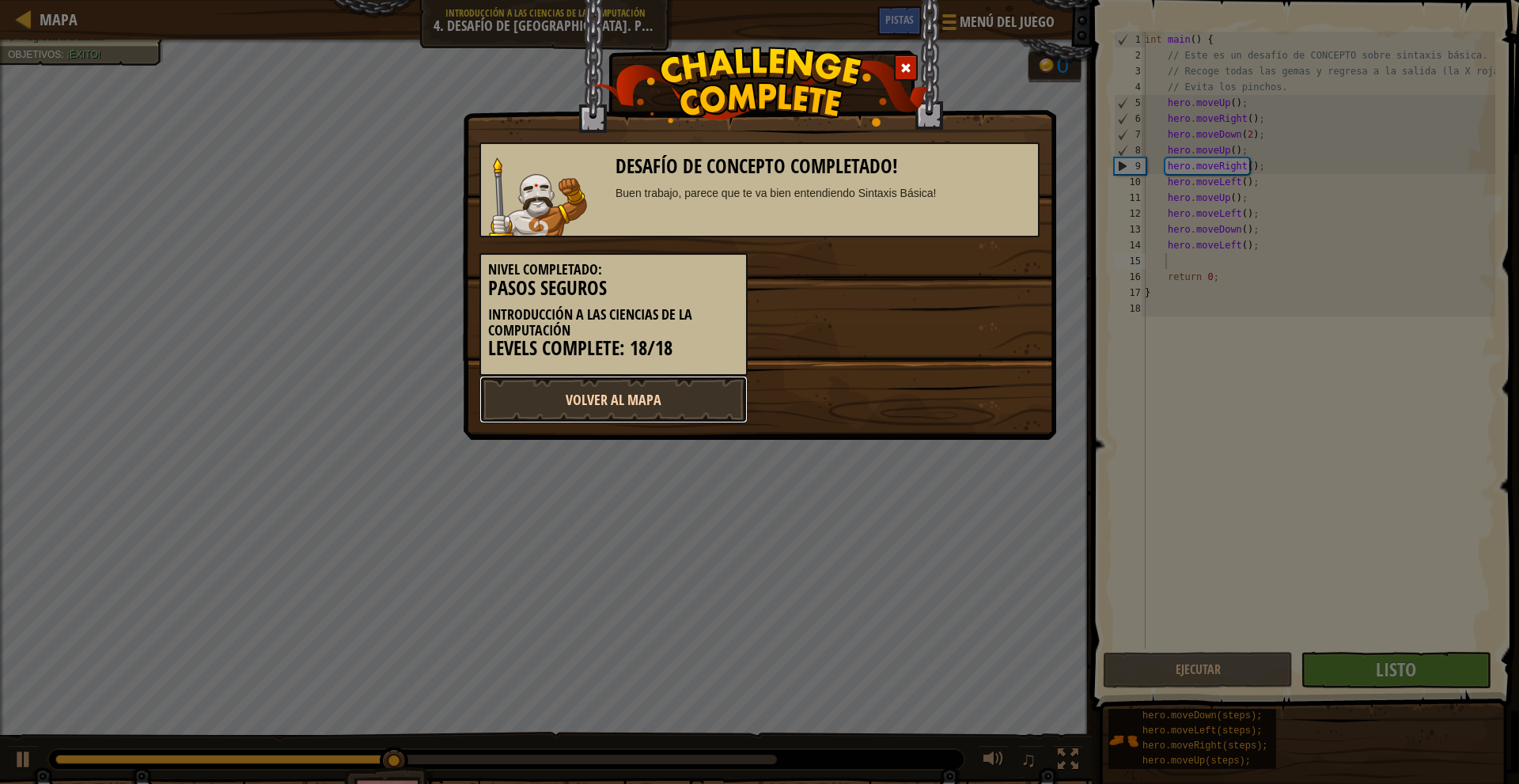
click at [703, 406] on link "Volver al Mapa" at bounding box center [614, 400] width 268 height 48
select select "es-419"
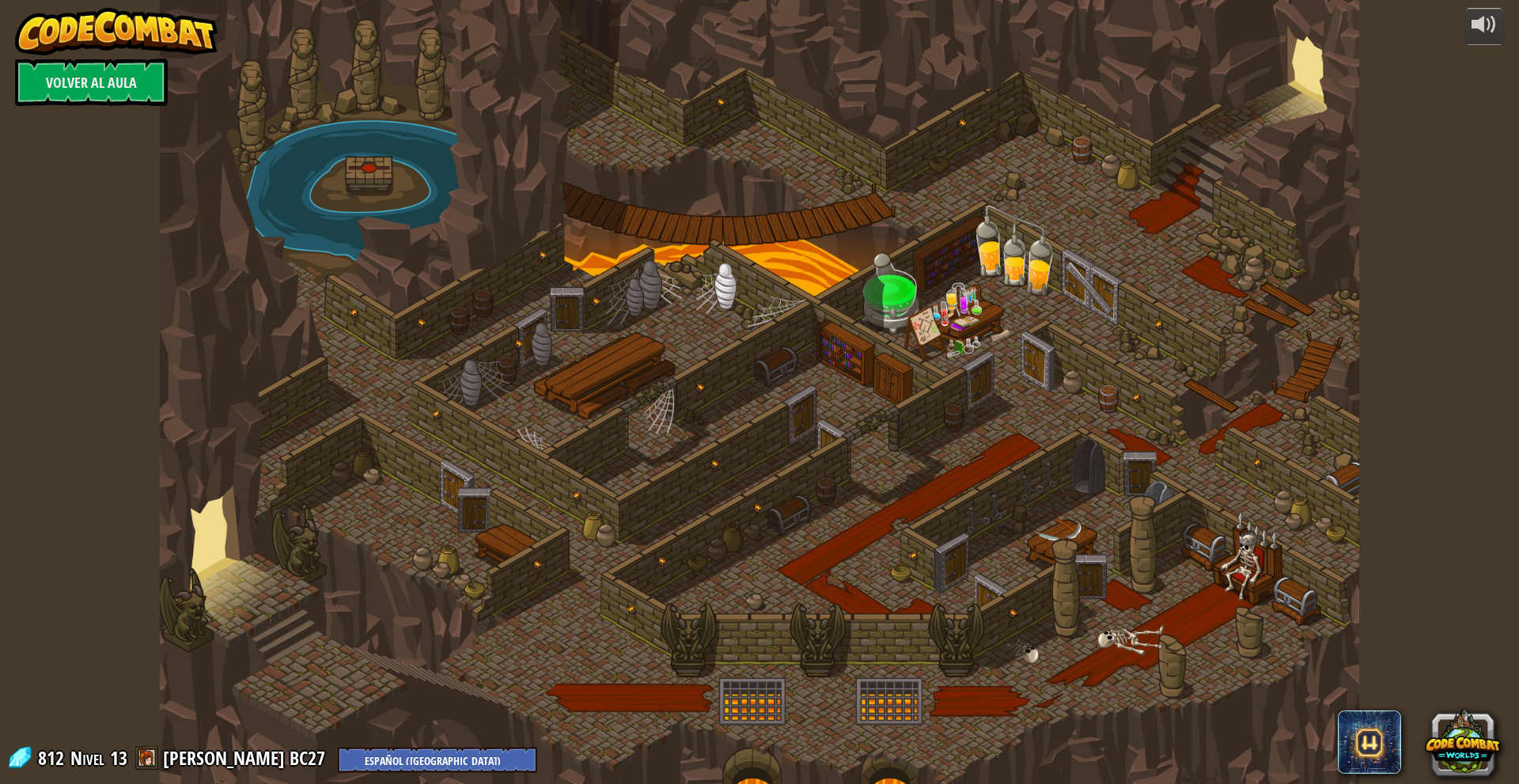
select select "es-419"
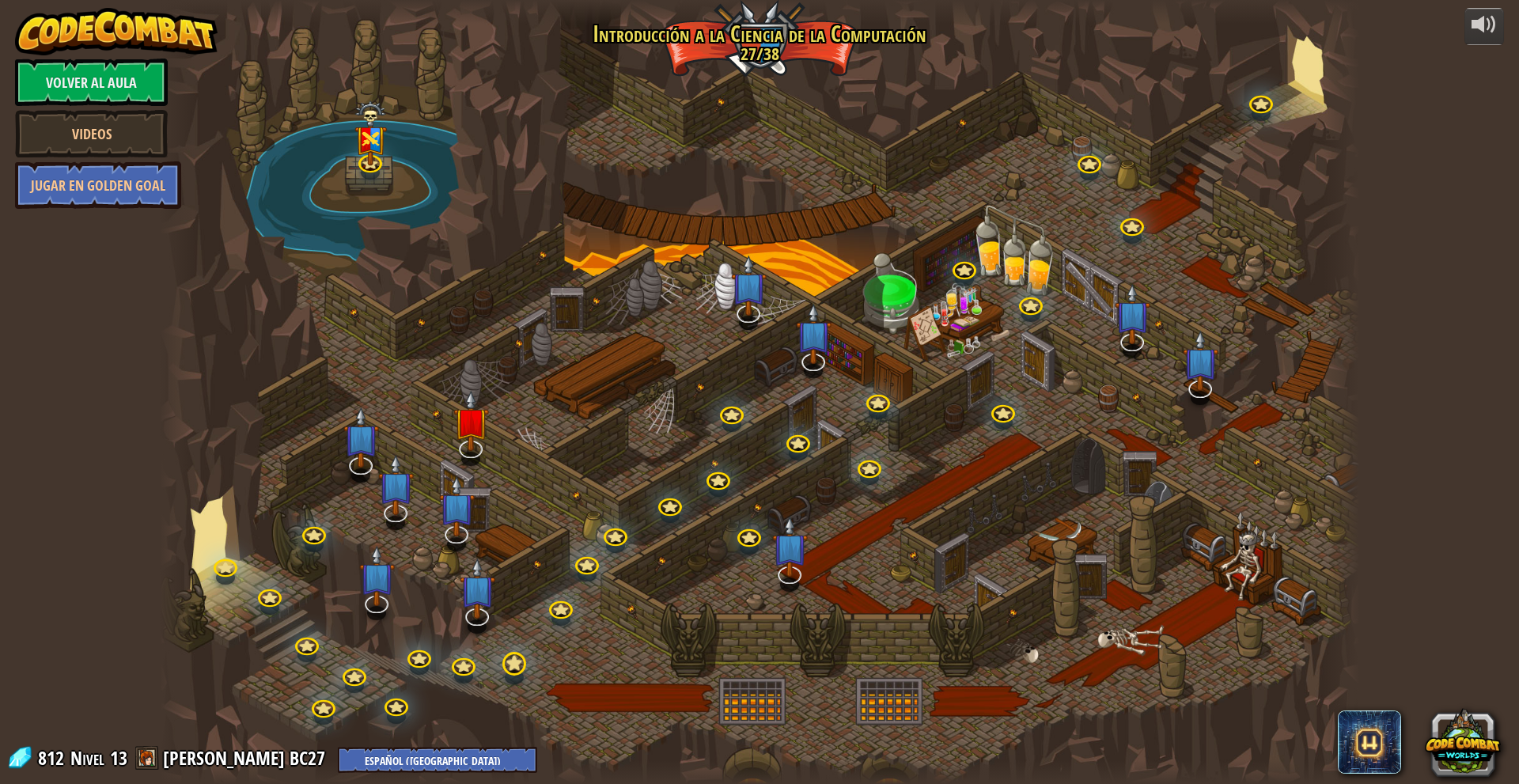
select select "es-419"
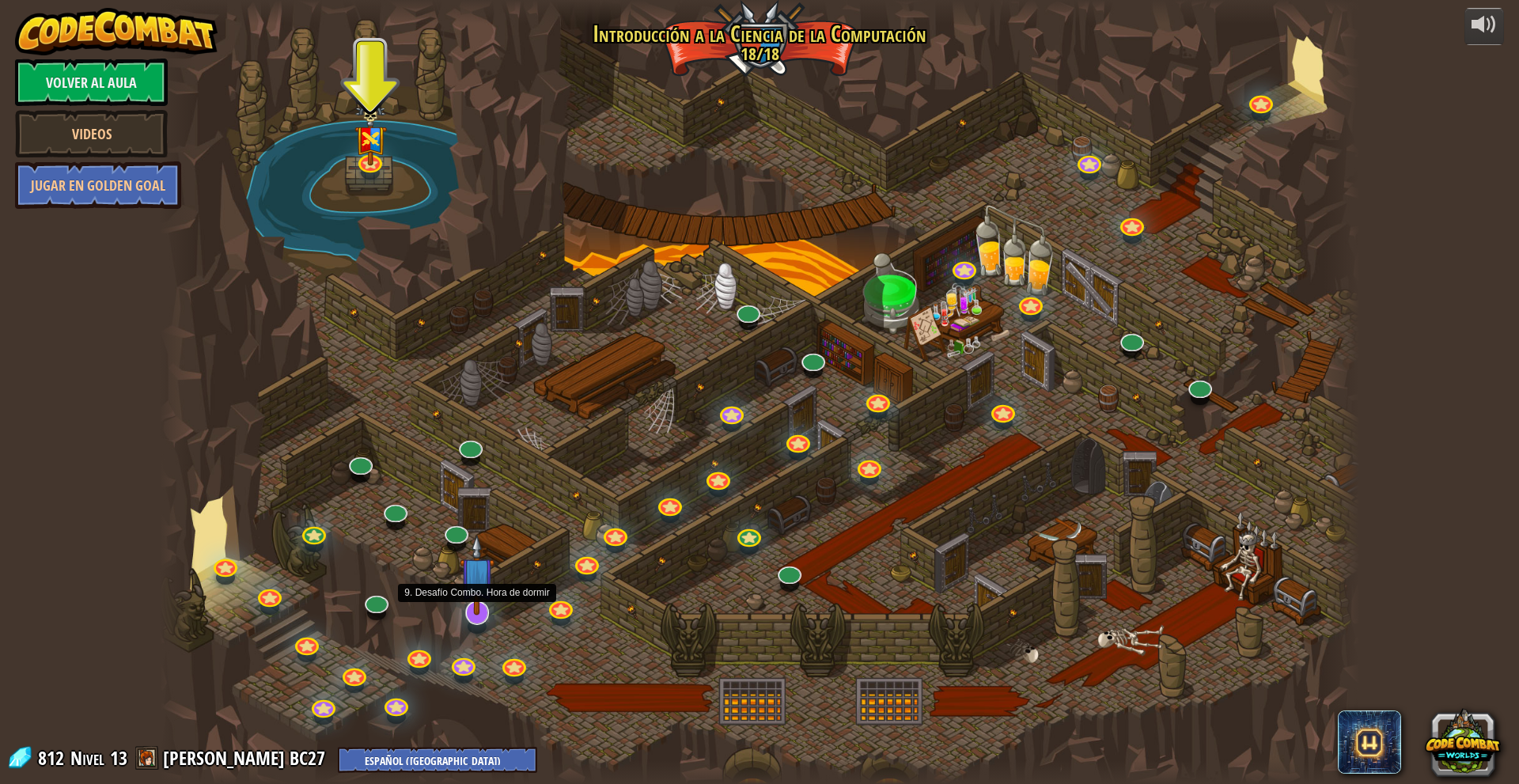
click at [476, 611] on img at bounding box center [476, 574] width 35 height 81
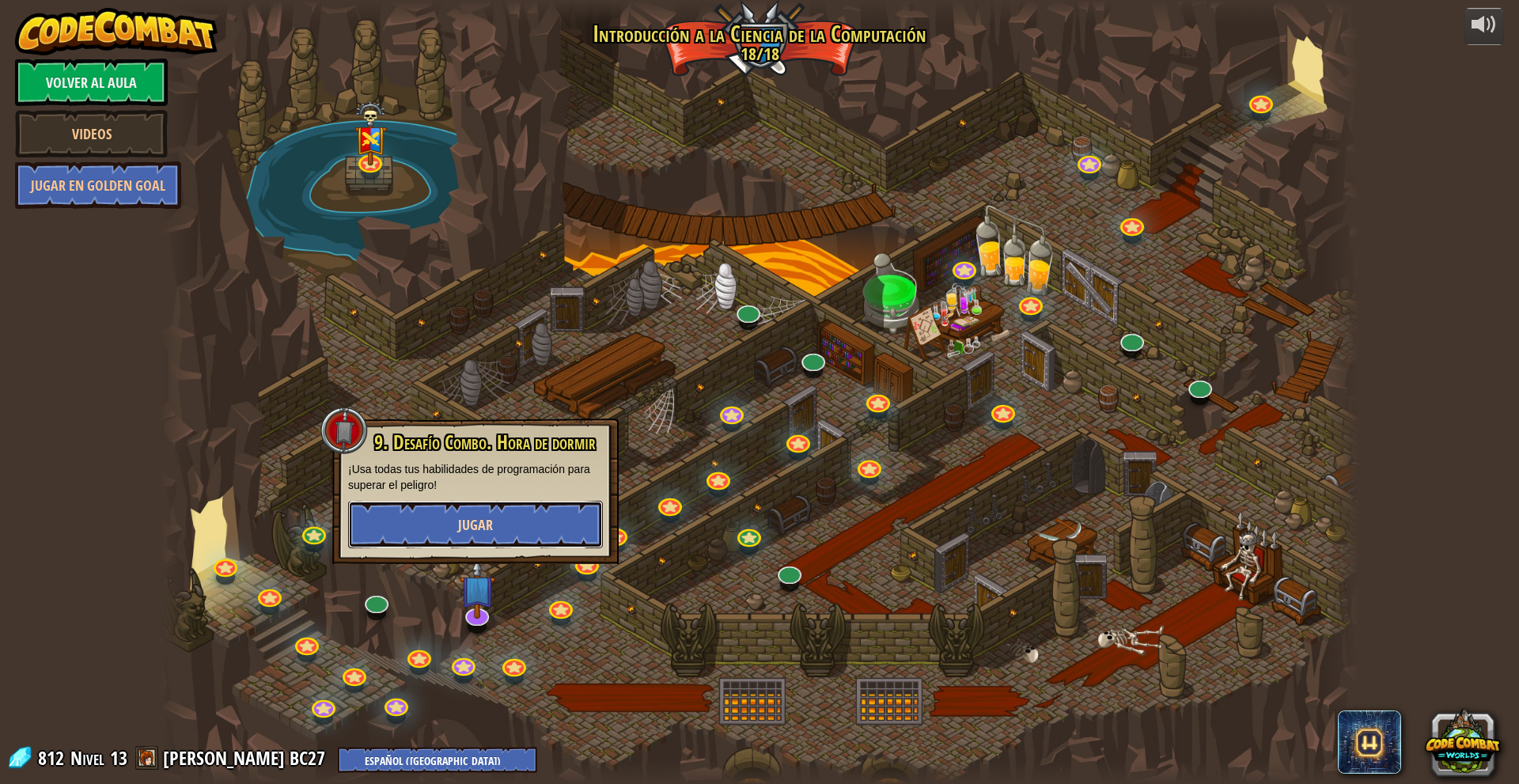
click at [474, 521] on span "Jugar" at bounding box center [476, 525] width 35 height 20
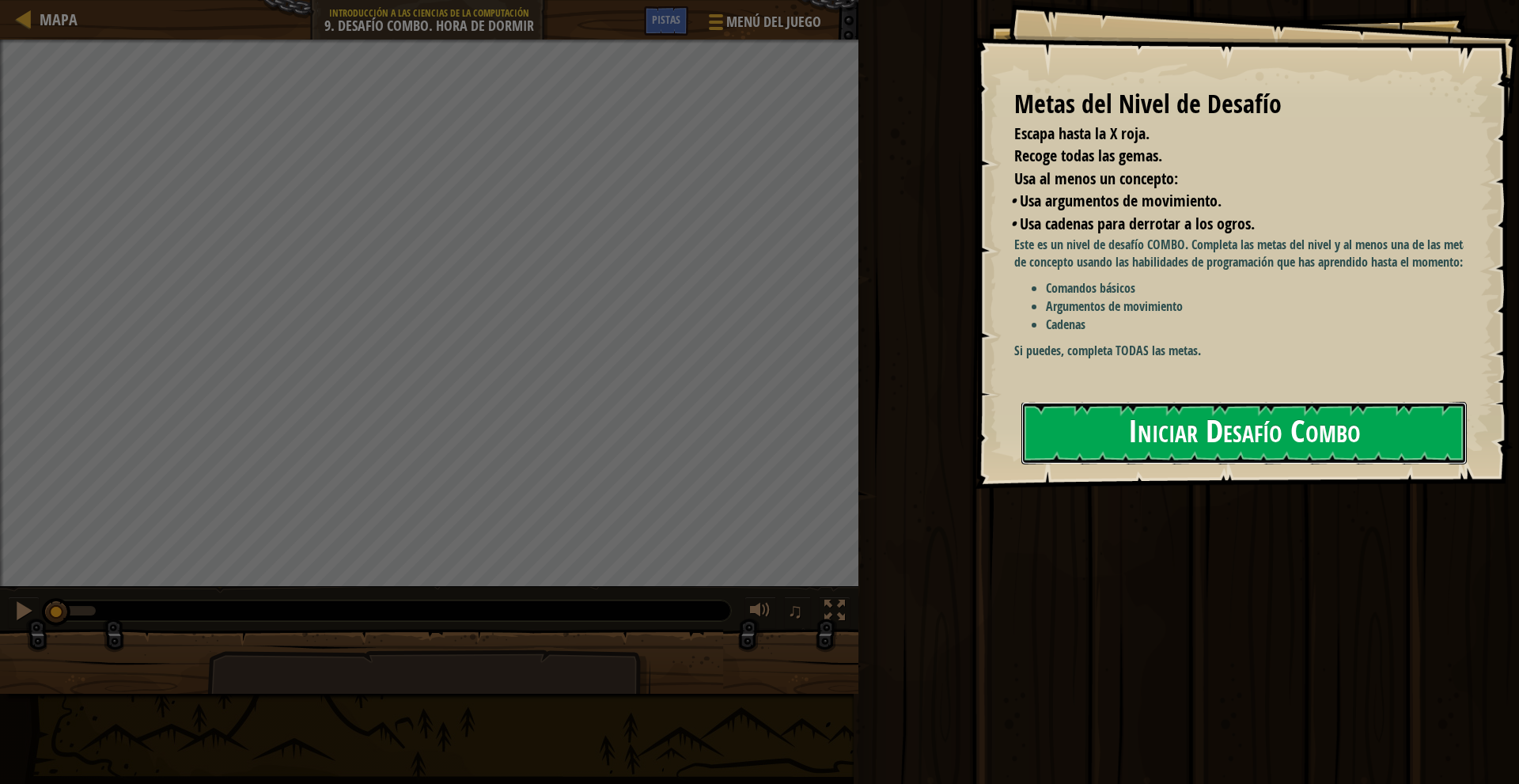
click at [1117, 416] on button "Iniciar Desafío Combo" at bounding box center [1243, 433] width 445 height 63
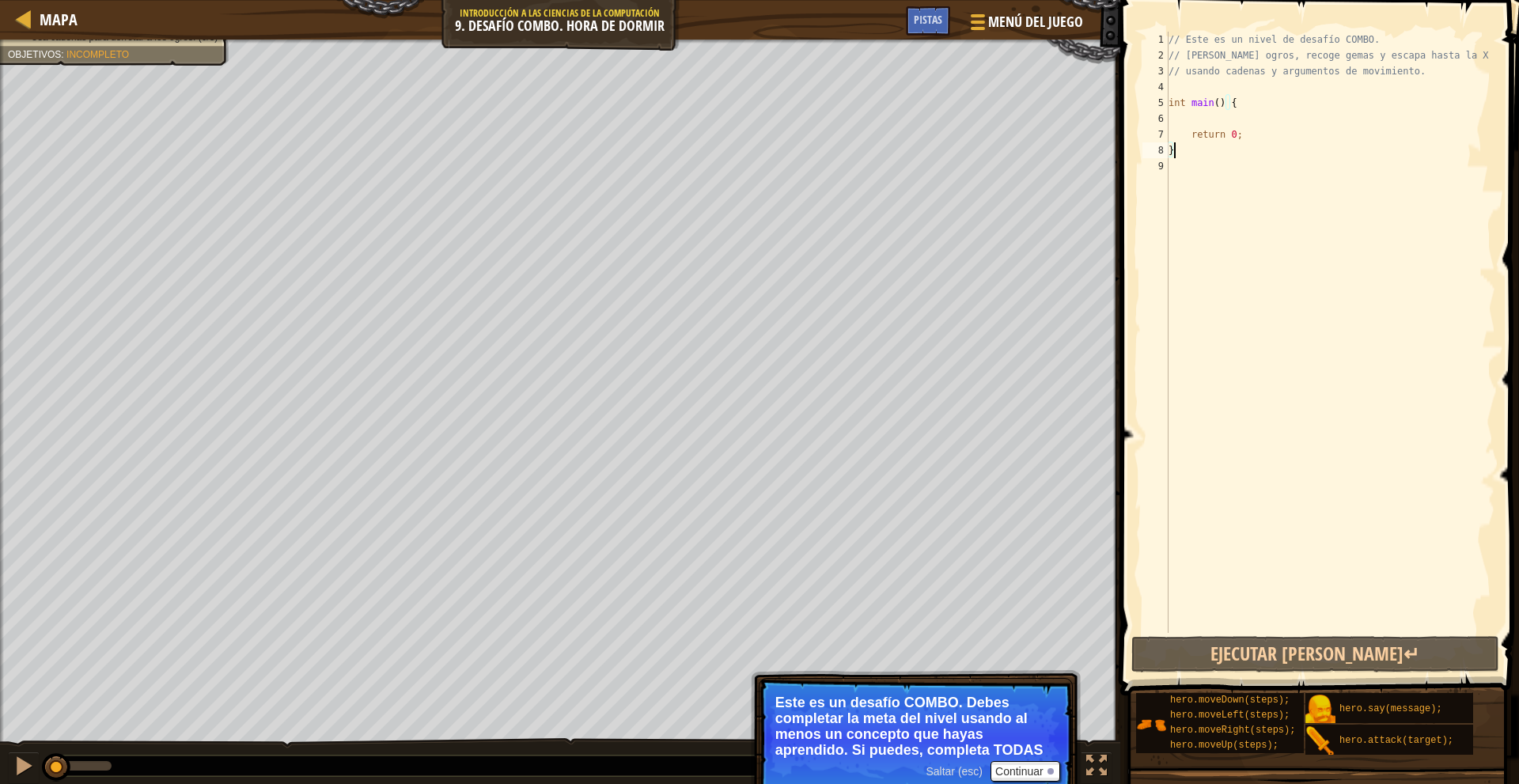
click at [1206, 119] on div "// Este es un nivel de desafío COMBO. // Derrota ogros, recoge gemas y escapa h…" at bounding box center [1330, 347] width 330 height 633
type textarea "m"
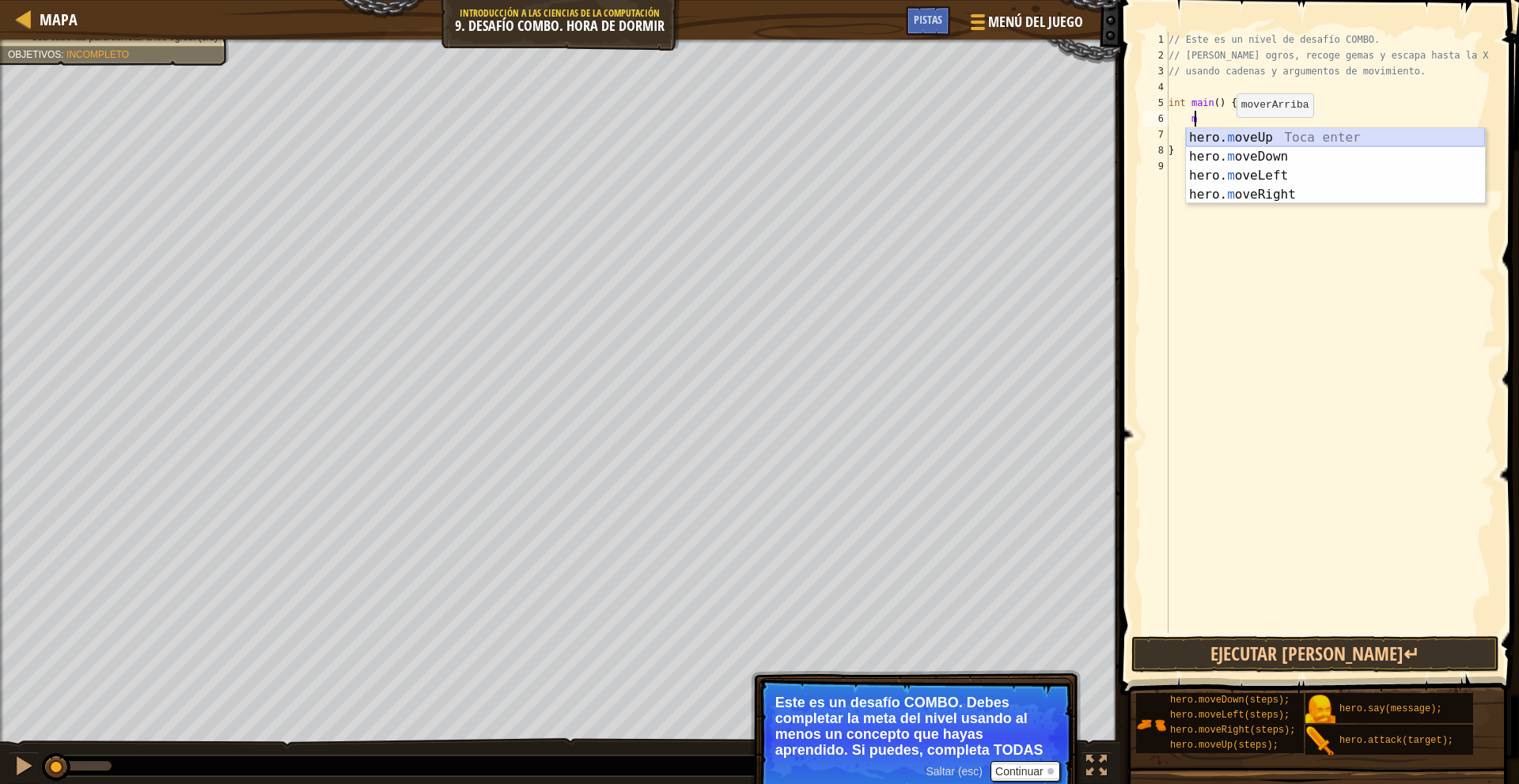
click at [1293, 132] on div "hero. m oveUp Toca enter hero. m oveDown Toca enter hero. m oveLeft Toca enter …" at bounding box center [1335, 185] width 299 height 114
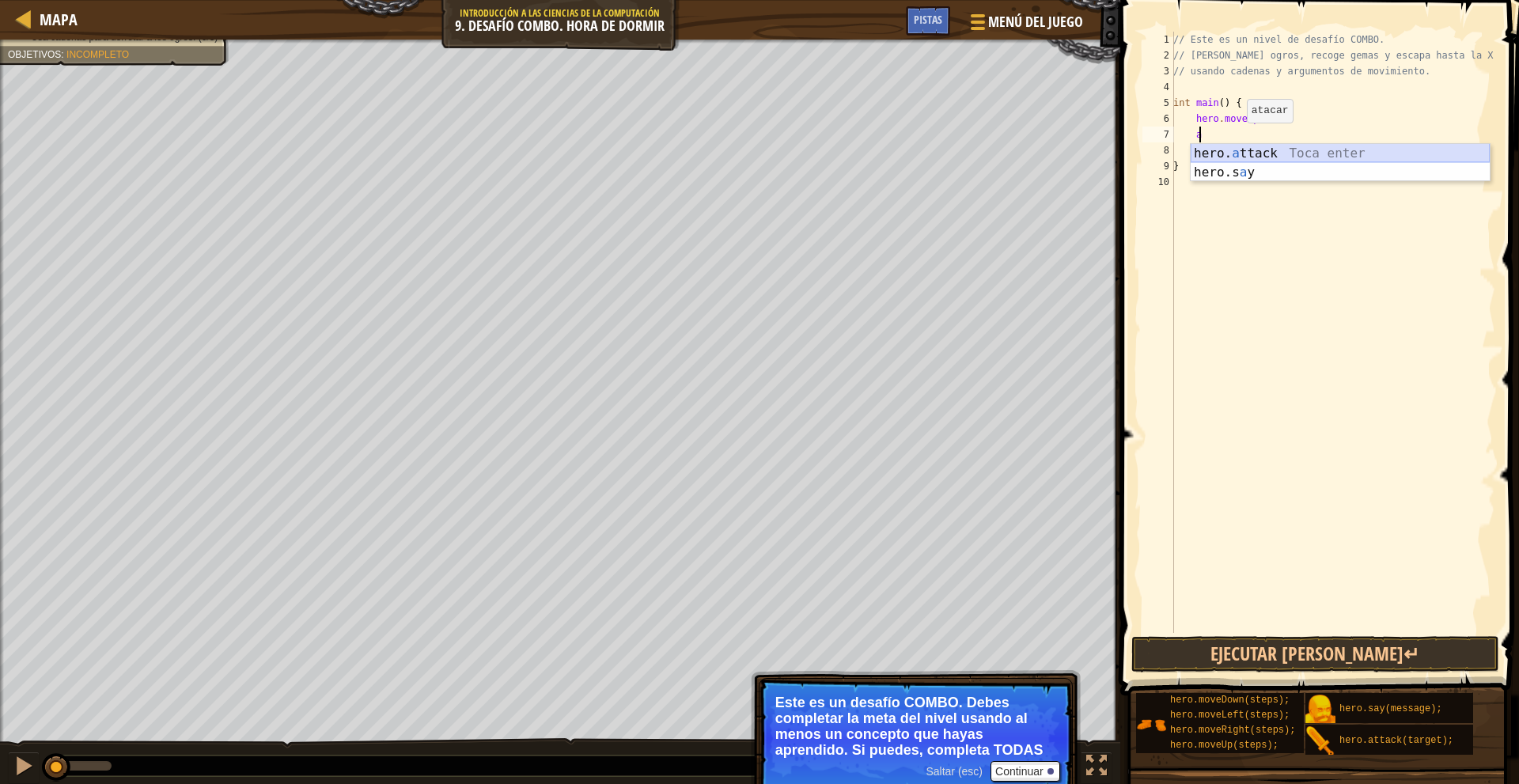
click at [1291, 150] on div "hero. a ttack Toca enter hero.s a y Toca enter" at bounding box center [1340, 182] width 299 height 76
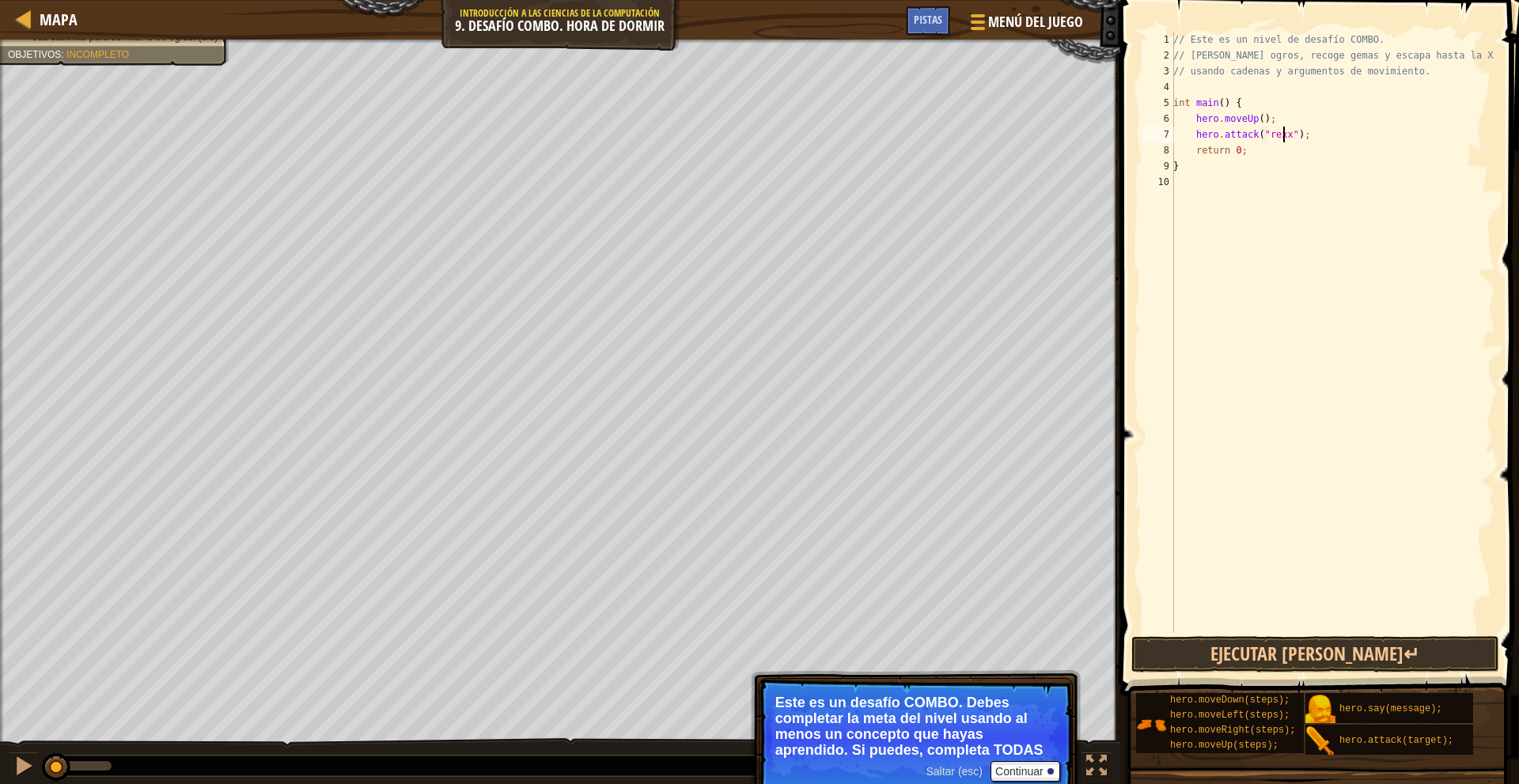
scroll to position [7, 10]
click at [1272, 132] on div "// Este es un nivel de desafío COMBO. // Derrota ogros, recoge gemas y escapa h…" at bounding box center [1332, 347] width 325 height 633
type textarea "hero.attack("Rexxar");"
click at [1405, 181] on div "// Este es un nivel de desafío COMBO. // Derrota ogros, recoge gemas y escapa h…" at bounding box center [1332, 347] width 325 height 633
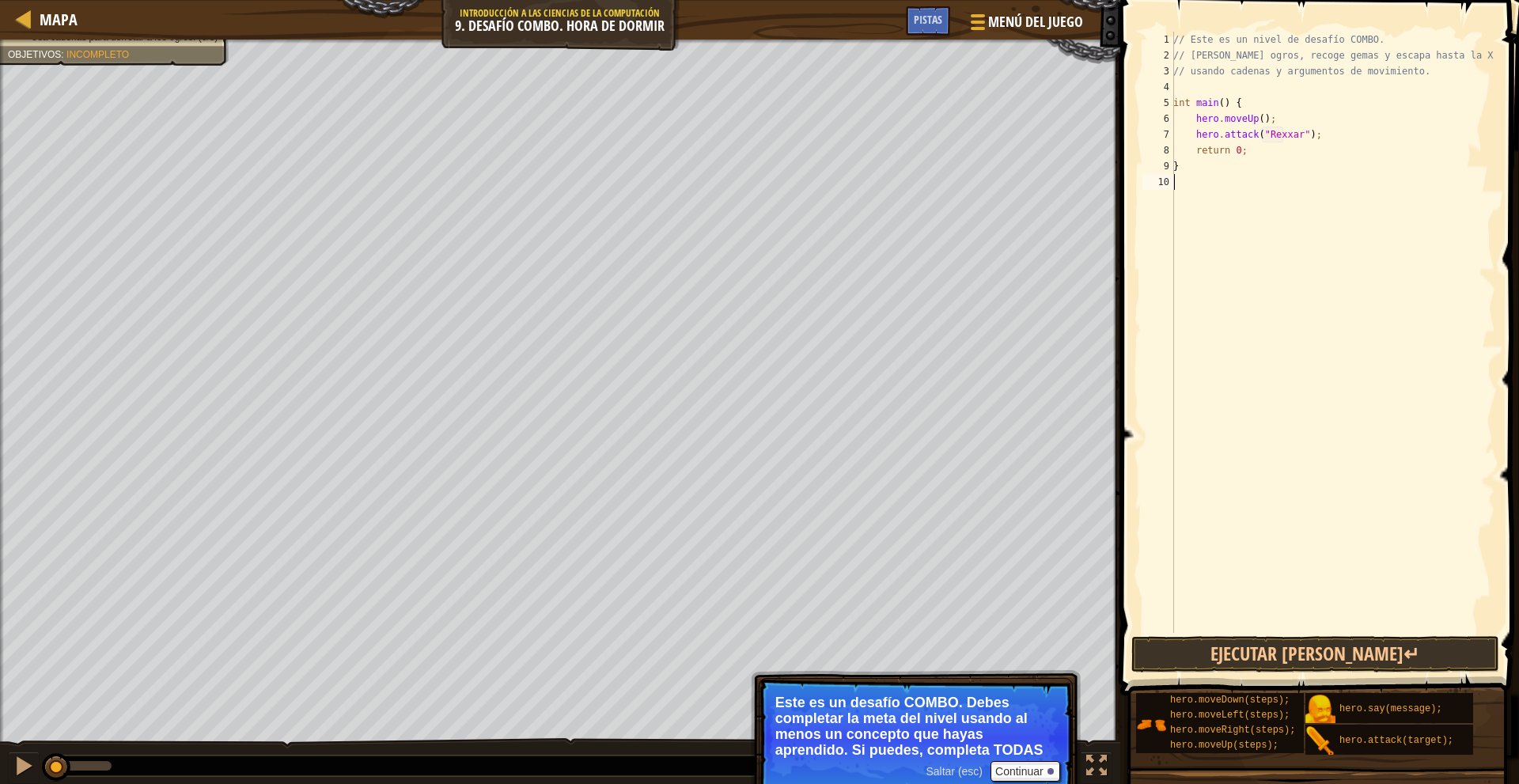
scroll to position [7, 0]
click at [1331, 136] on div "// Este es un nivel de desafío COMBO. // Derrota ogros, recoge gemas y escapa h…" at bounding box center [1332, 347] width 325 height 633
type textarea "hero.attack("Rexxar");"
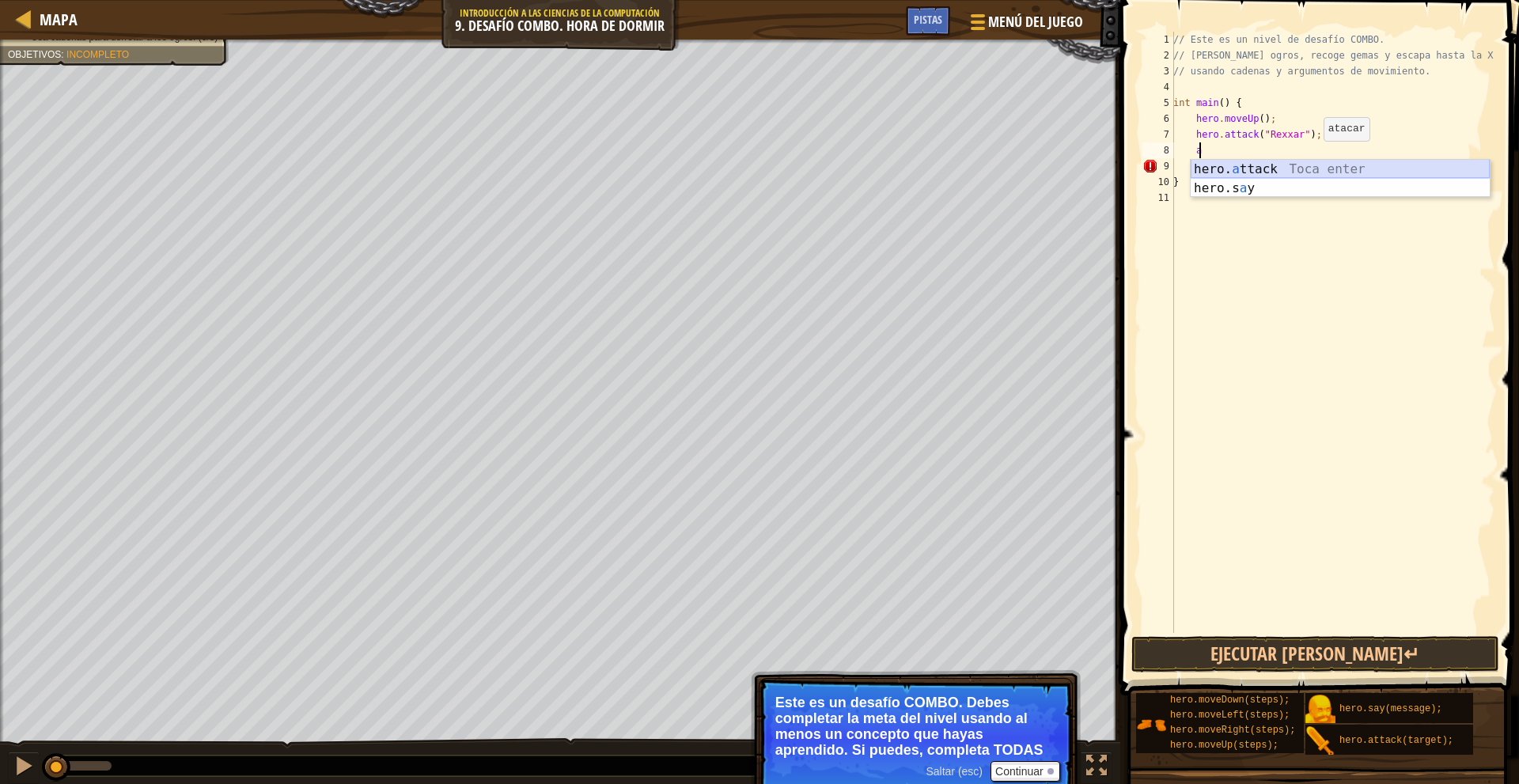
click at [1295, 169] on div "hero. a ttack Toca enter hero.s a y Toca enter" at bounding box center [1340, 197] width 299 height 76
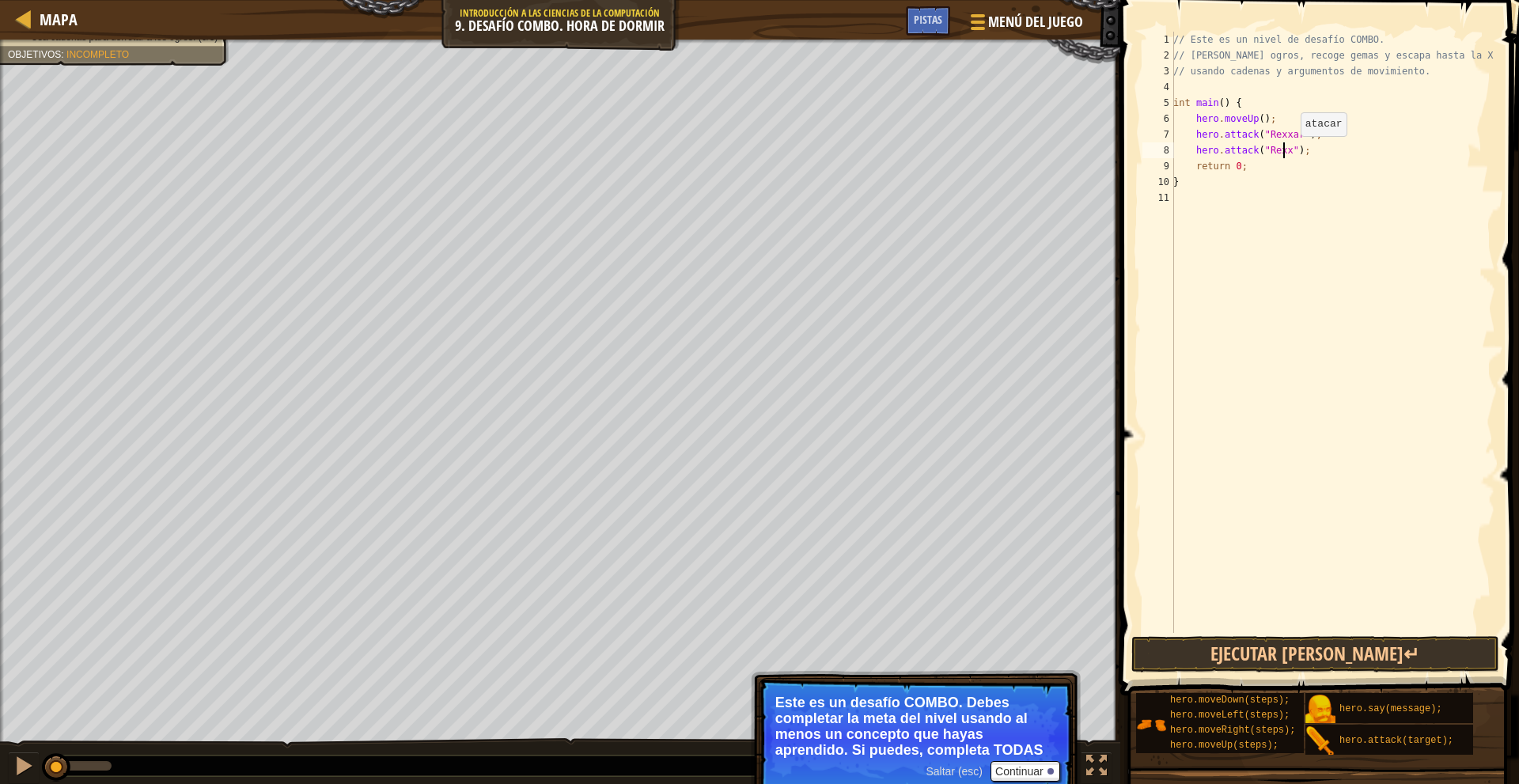
scroll to position [7, 10]
type textarea "hero.attack("Rexxar");"
click at [1387, 149] on div "// Este es un nivel de desafío COMBO. // Derrota ogros, recoge gemas y escapa h…" at bounding box center [1332, 347] width 325 height 633
type textarea "m"
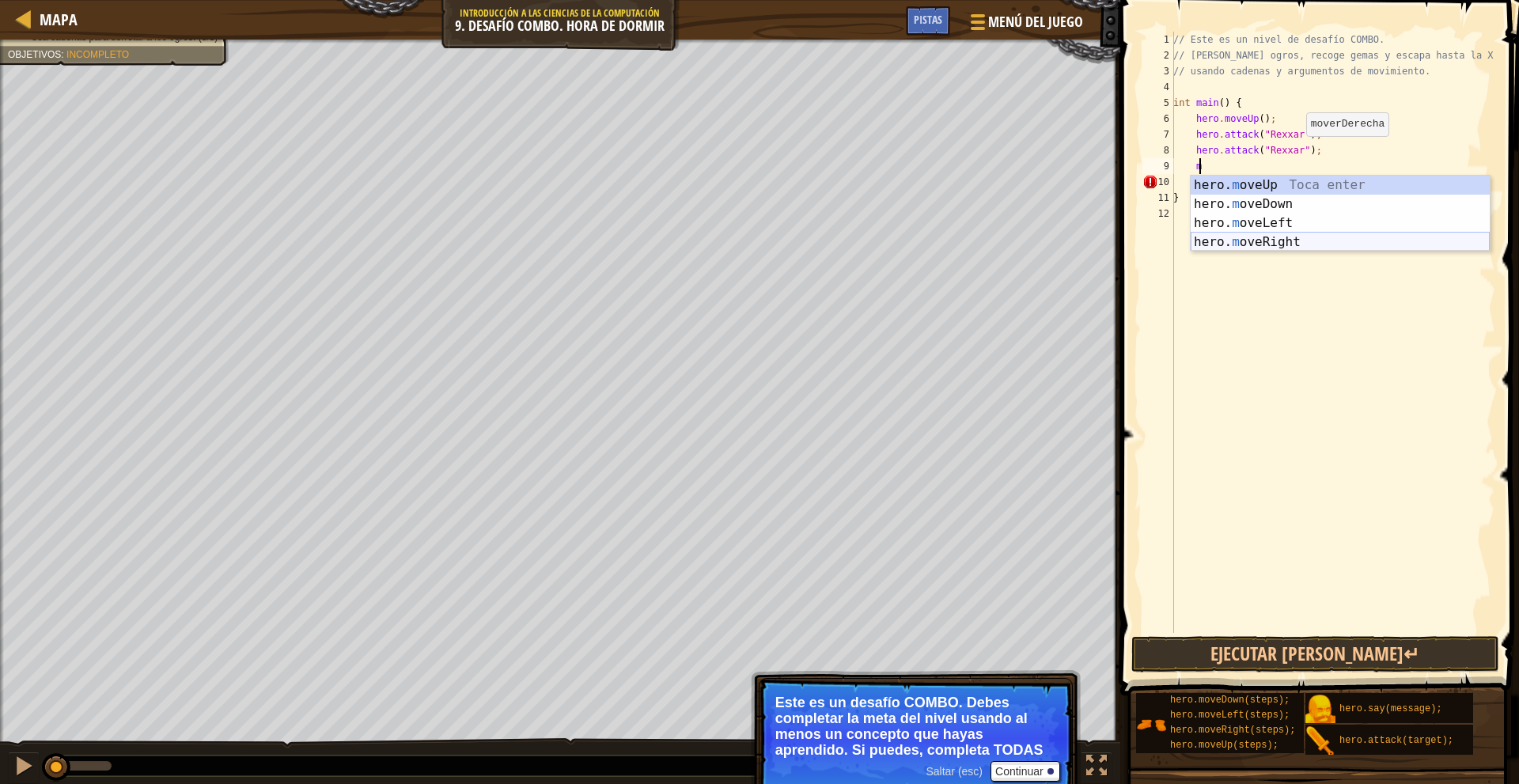
click at [1294, 240] on div "hero. m oveUp Toca enter hero. m oveDown Toca enter hero. m oveLeft Toca enter …" at bounding box center [1340, 232] width 299 height 114
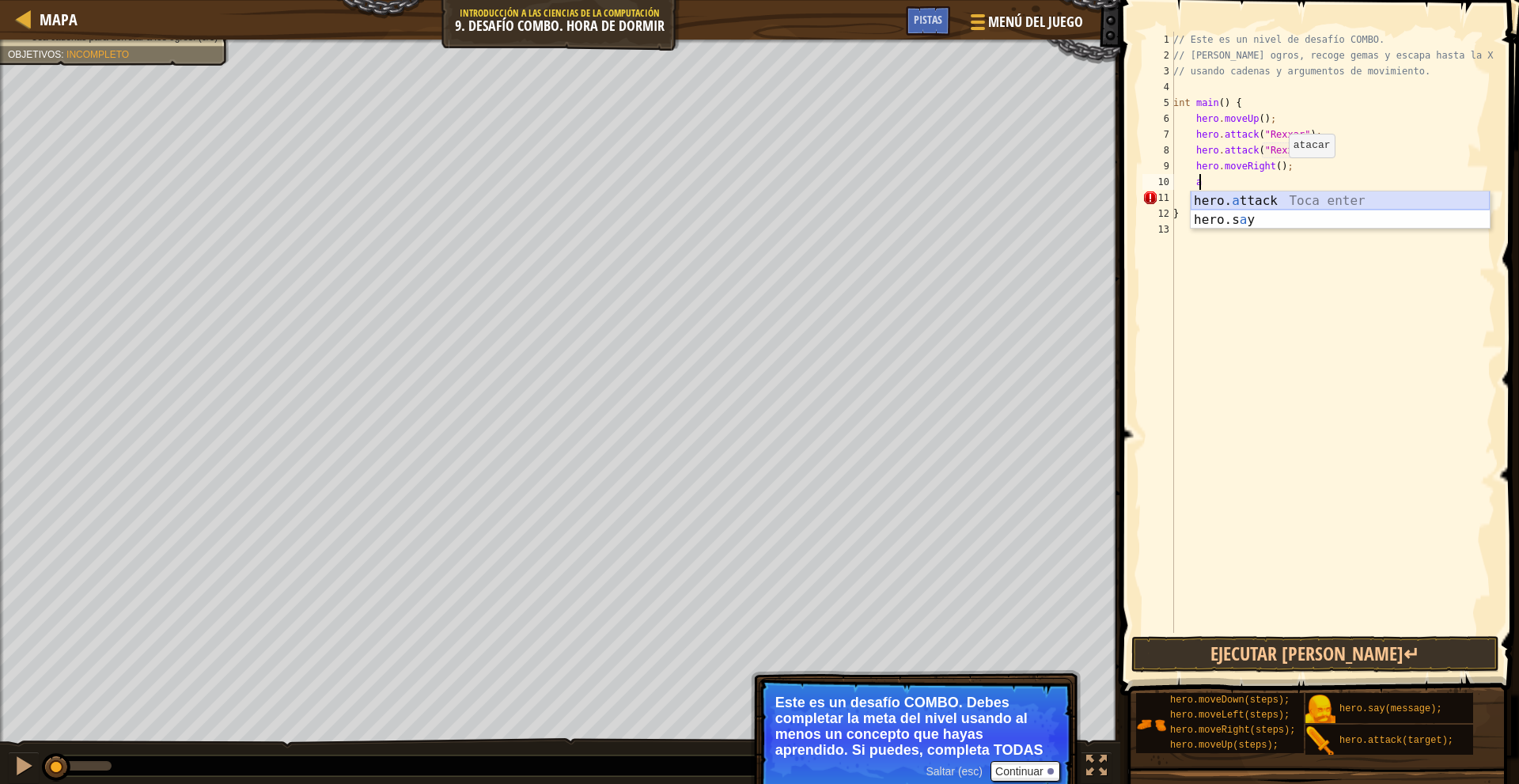
click at [1298, 199] on div "hero. a ttack Toca enter hero.s a y Toca enter" at bounding box center [1340, 230] width 299 height 76
type textarea "hero.attack("Brack");"
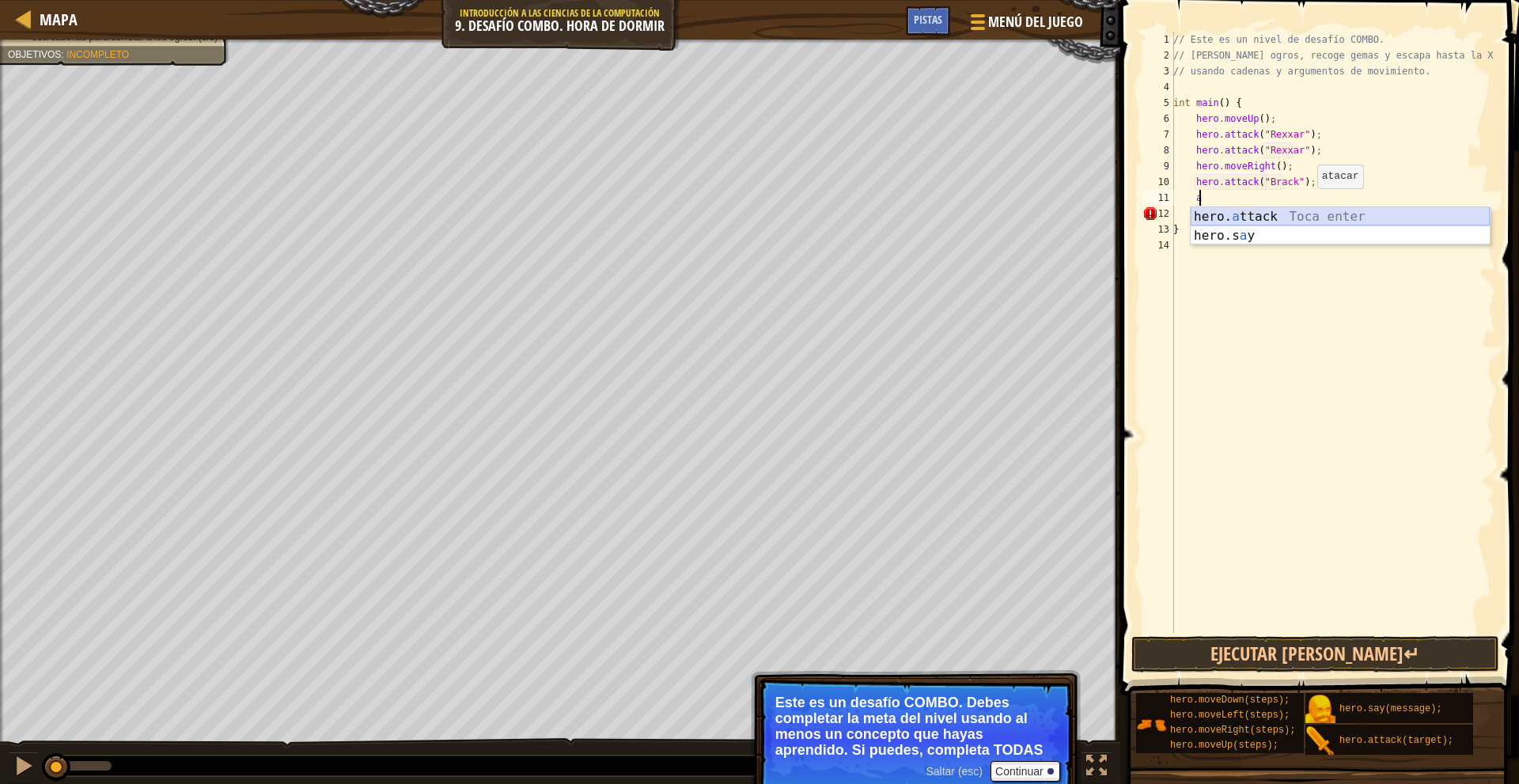
click at [1303, 211] on div "hero. a ttack Toca enter hero.s a y Toca enter" at bounding box center [1340, 245] width 299 height 76
type textarea "hero.attack("Brach");"
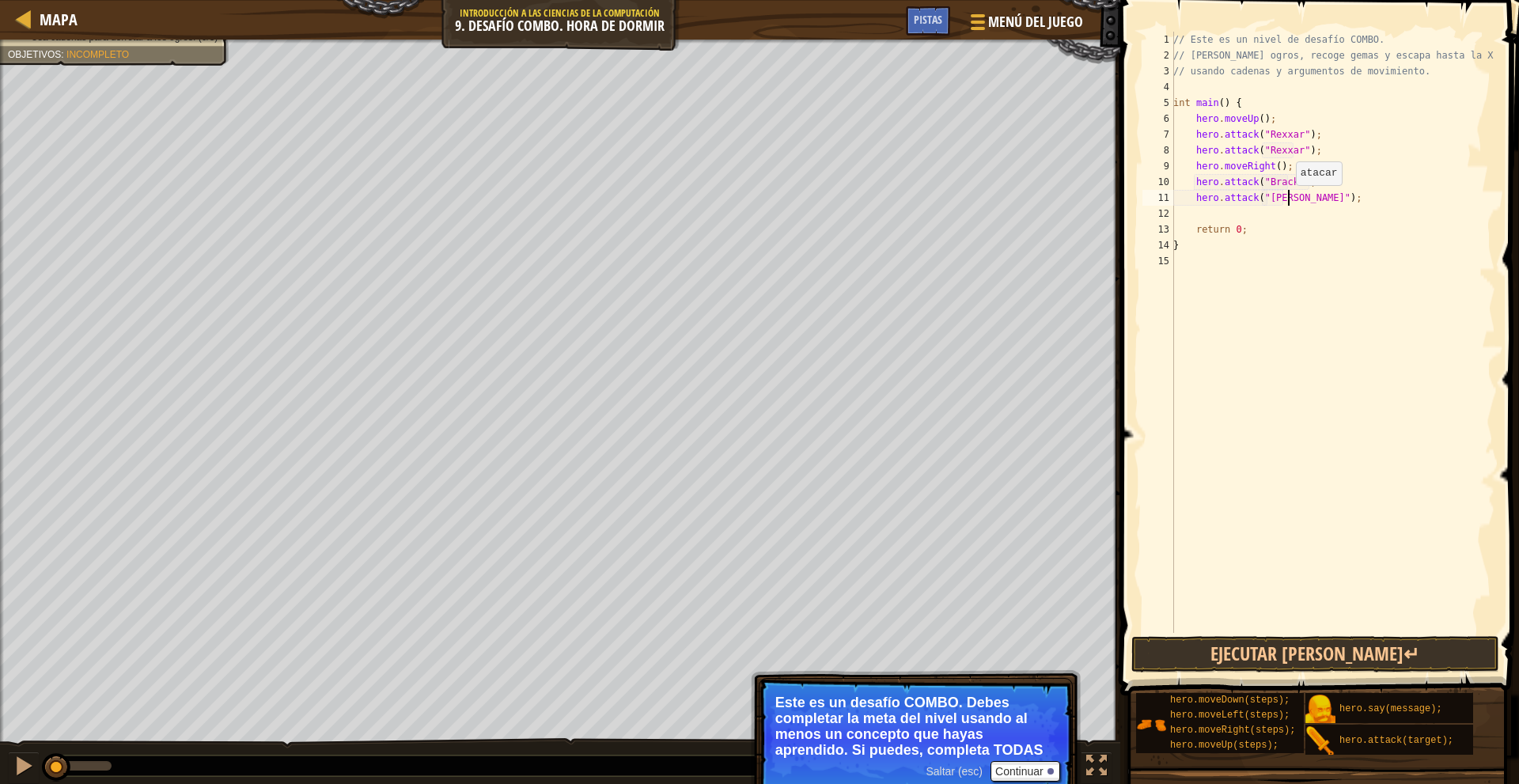
click at [1287, 201] on div "// Este es un nivel de desafío COMBO. // Derrota ogros, recoge gemas y escapa h…" at bounding box center [1332, 347] width 325 height 633
type textarea "hero.attack("Brack");"
click at [1331, 206] on div "// Este es un nivel de desafío COMBO. // Derrota ogros, recoge gemas y escapa h…" at bounding box center [1332, 347] width 325 height 633
click at [1278, 664] on button "Ejecutar [PERSON_NAME]↵" at bounding box center [1316, 654] width 369 height 36
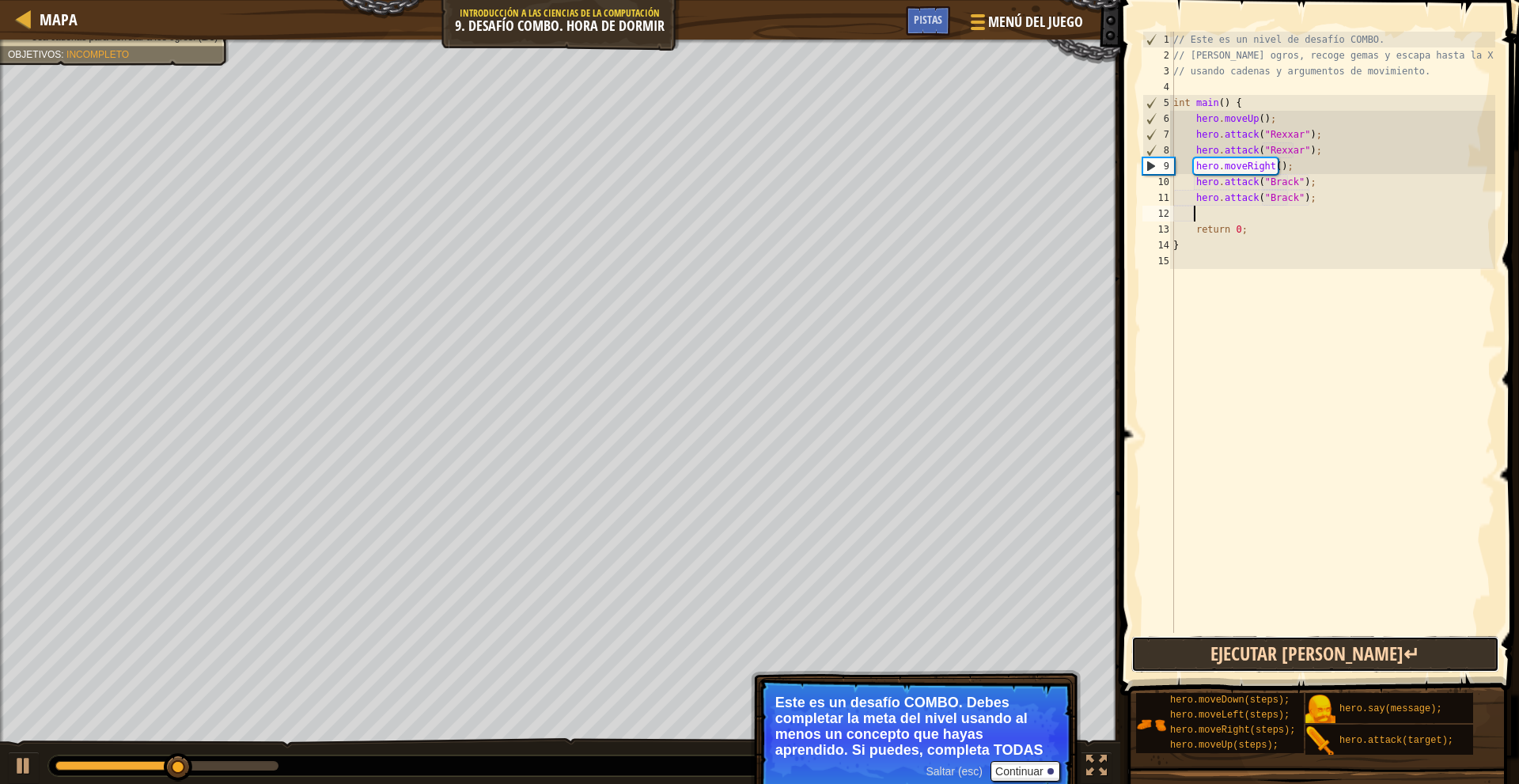
click at [1252, 661] on button "Ejecutar [PERSON_NAME]↵" at bounding box center [1316, 654] width 369 height 36
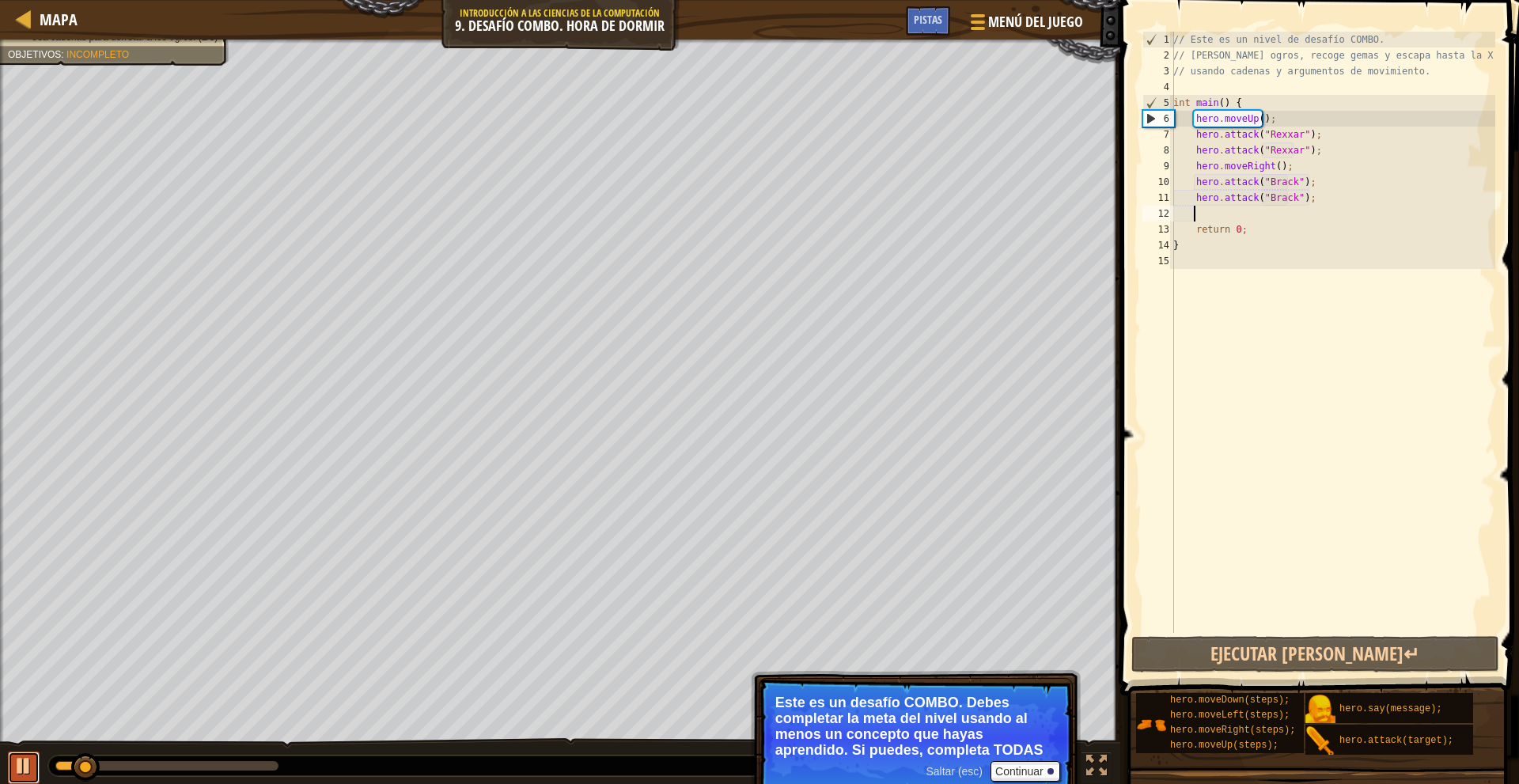
click at [18, 758] on div at bounding box center [23, 765] width 21 height 21
click at [1196, 112] on div "// Este es un nivel de desafío COMBO. // Derrota ogros, recoge gemas y escapa h…" at bounding box center [1332, 347] width 325 height 633
type textarea "hero.moveUp();"
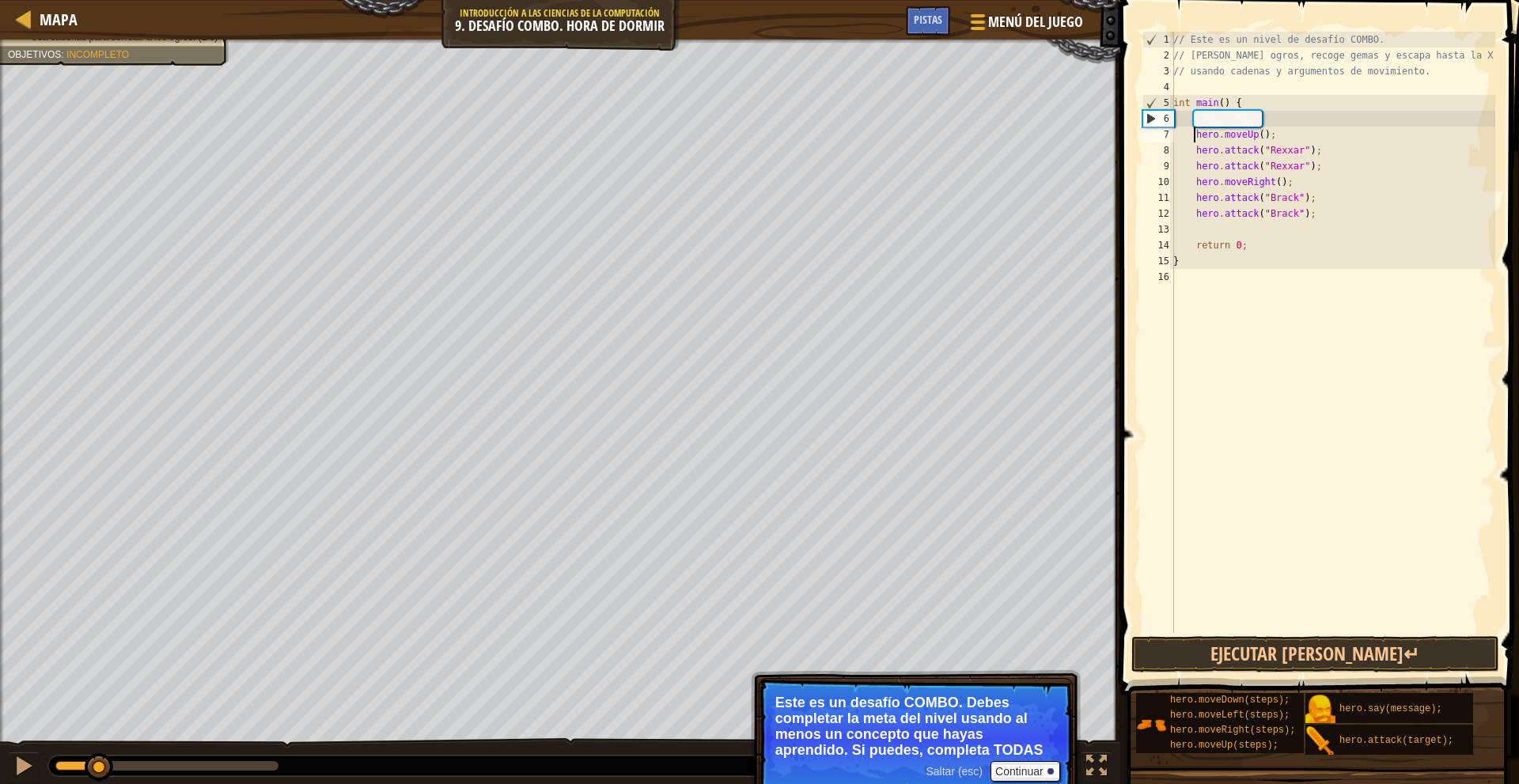
click at [1195, 120] on div "// Este es un nivel de desafío COMBO. // Derrota ogros, recoge gemas y escapa h…" at bounding box center [1332, 347] width 325 height 633
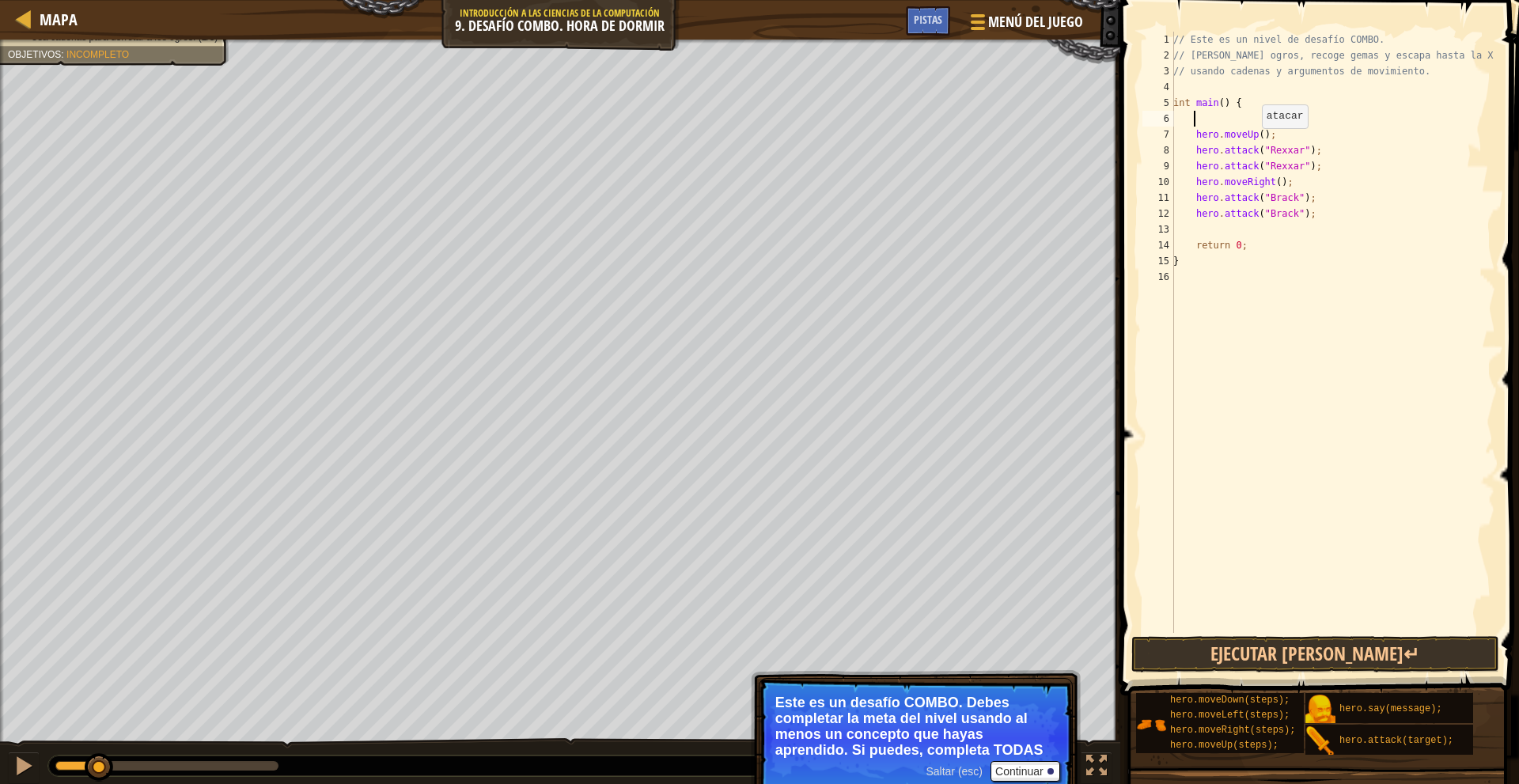
type textarea "m"
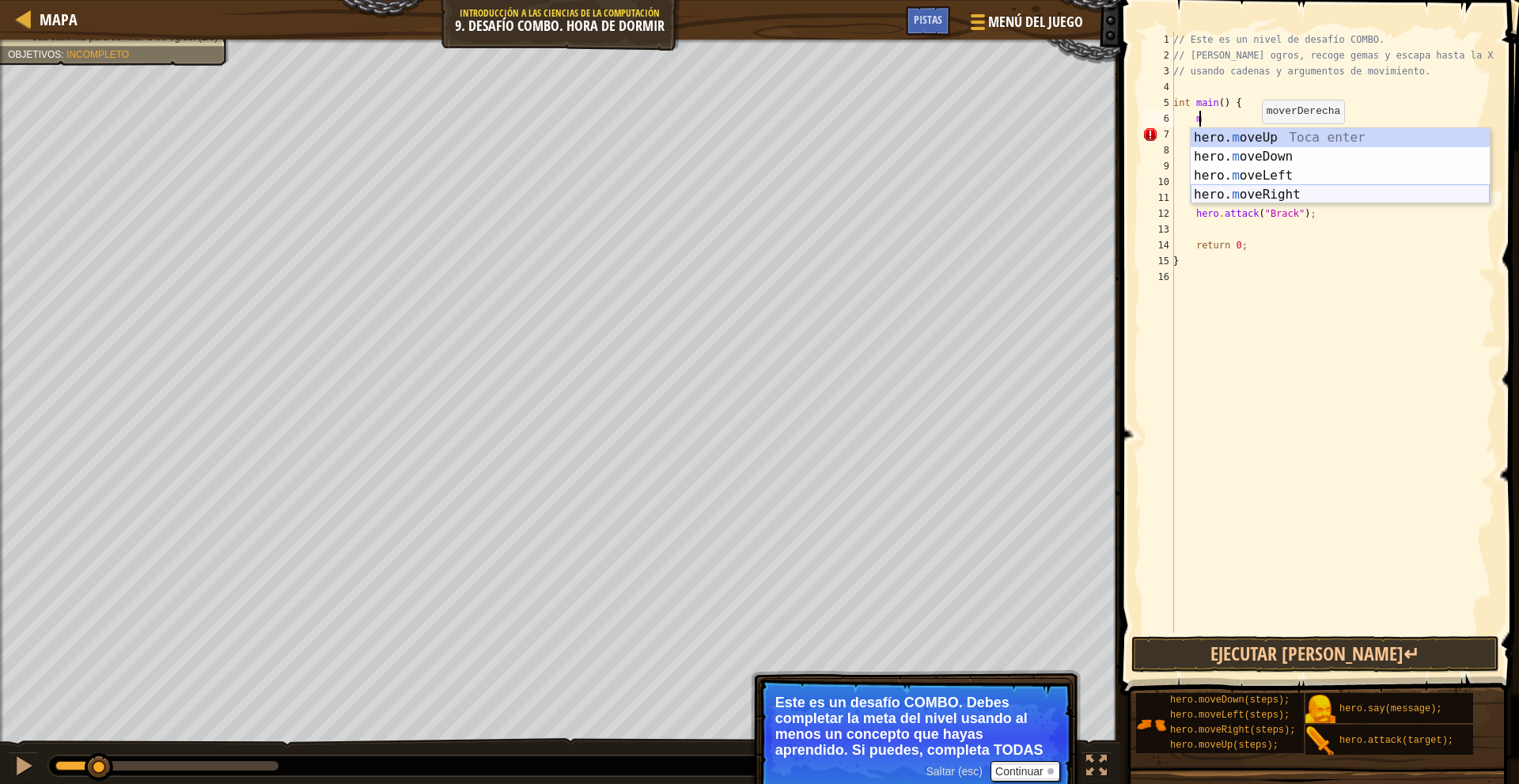
click at [1291, 194] on div "hero. m oveUp Toca enter hero. m oveDown Toca enter hero. m oveLeft Toca enter …" at bounding box center [1340, 185] width 299 height 114
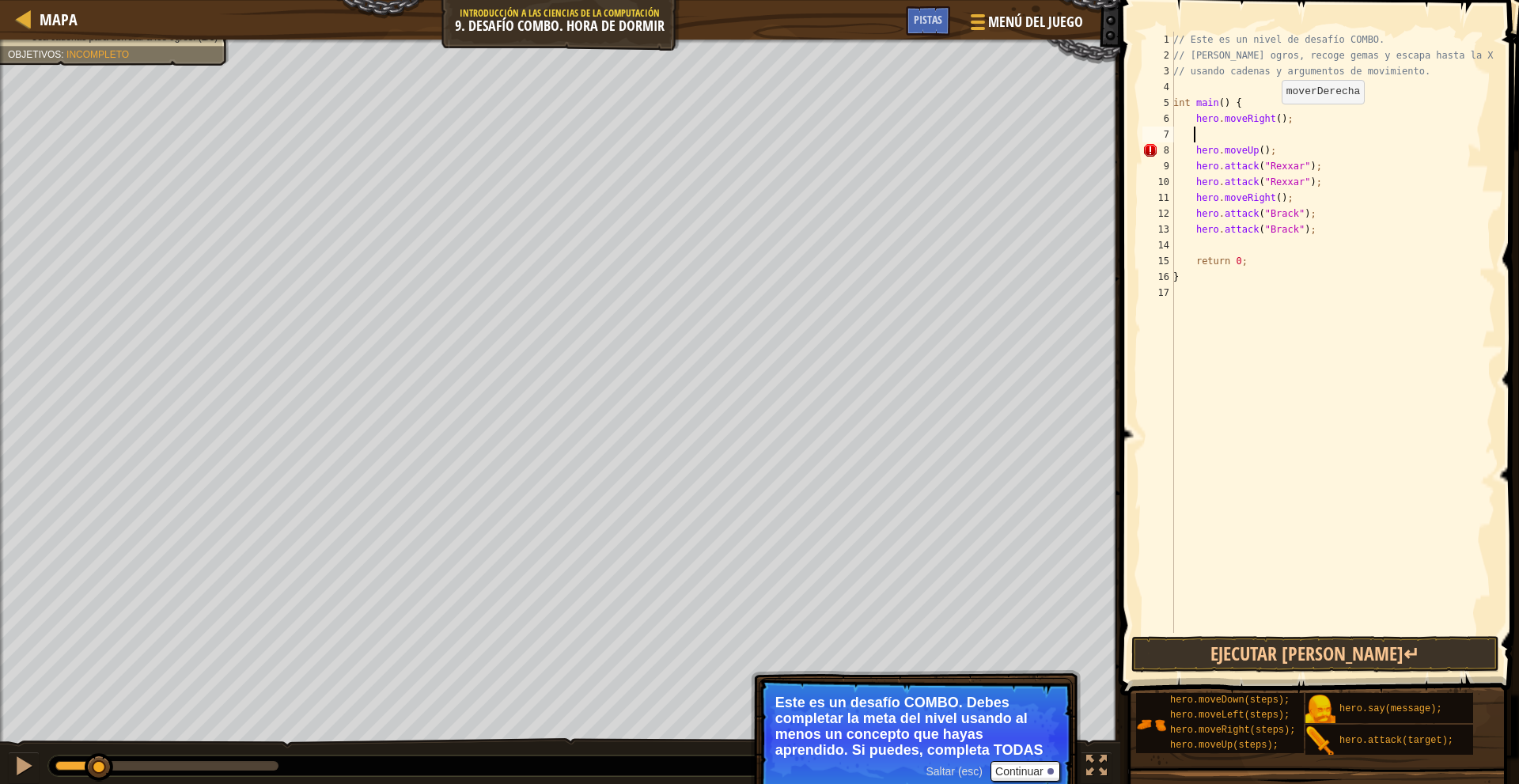
click at [1273, 119] on div "// Este es un nivel de desafío COMBO. // Derrota ogros, recoge gemas y escapa h…" at bounding box center [1332, 347] width 325 height 633
type textarea "hero.moveRight(2);"
click at [1277, 132] on div "// Este es un nivel de desafío COMBO. // Derrota ogros, recoge gemas y escapa h…" at bounding box center [1332, 347] width 325 height 633
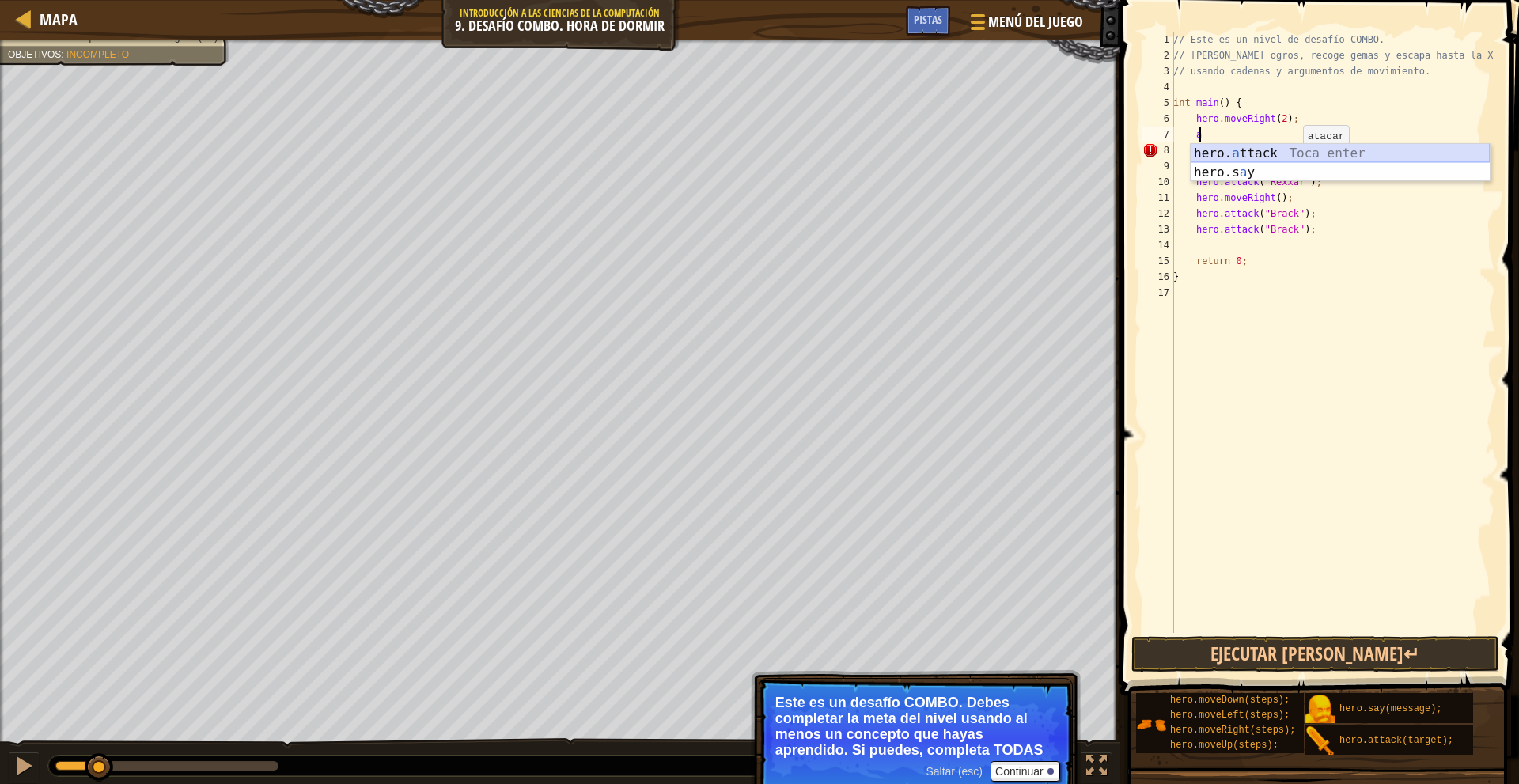
click at [1301, 151] on div "hero. a ttack Toca enter hero.s a y Toca enter" at bounding box center [1340, 182] width 299 height 76
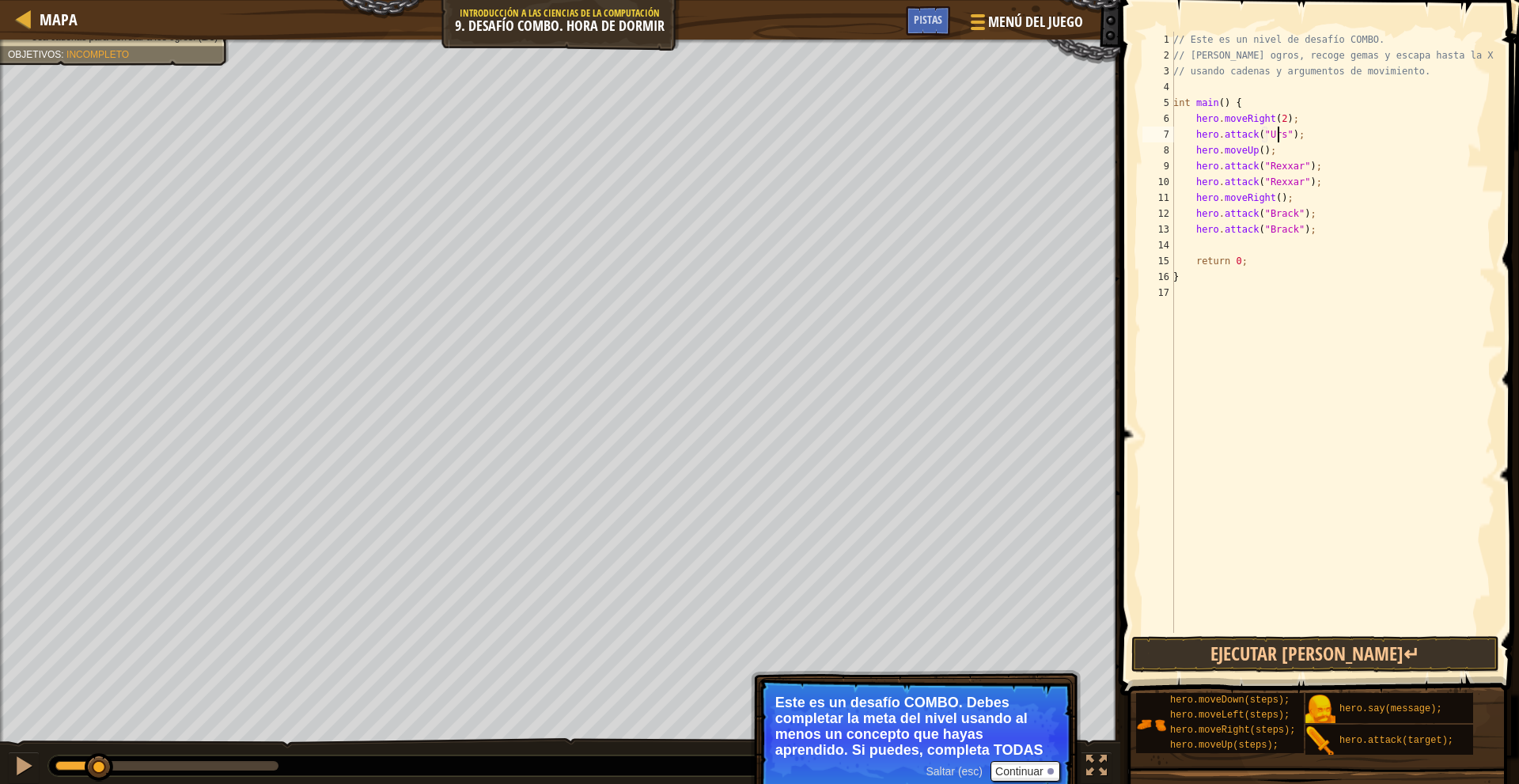
scroll to position [7, 9]
type textarea "hero.attack("Ursa");"
click at [1331, 132] on div "// Este es un nivel de desafío COMBO. // Derrota ogros, recoge gemas y escapa h…" at bounding box center [1332, 347] width 325 height 633
type textarea "hero.attack("Ursa");"
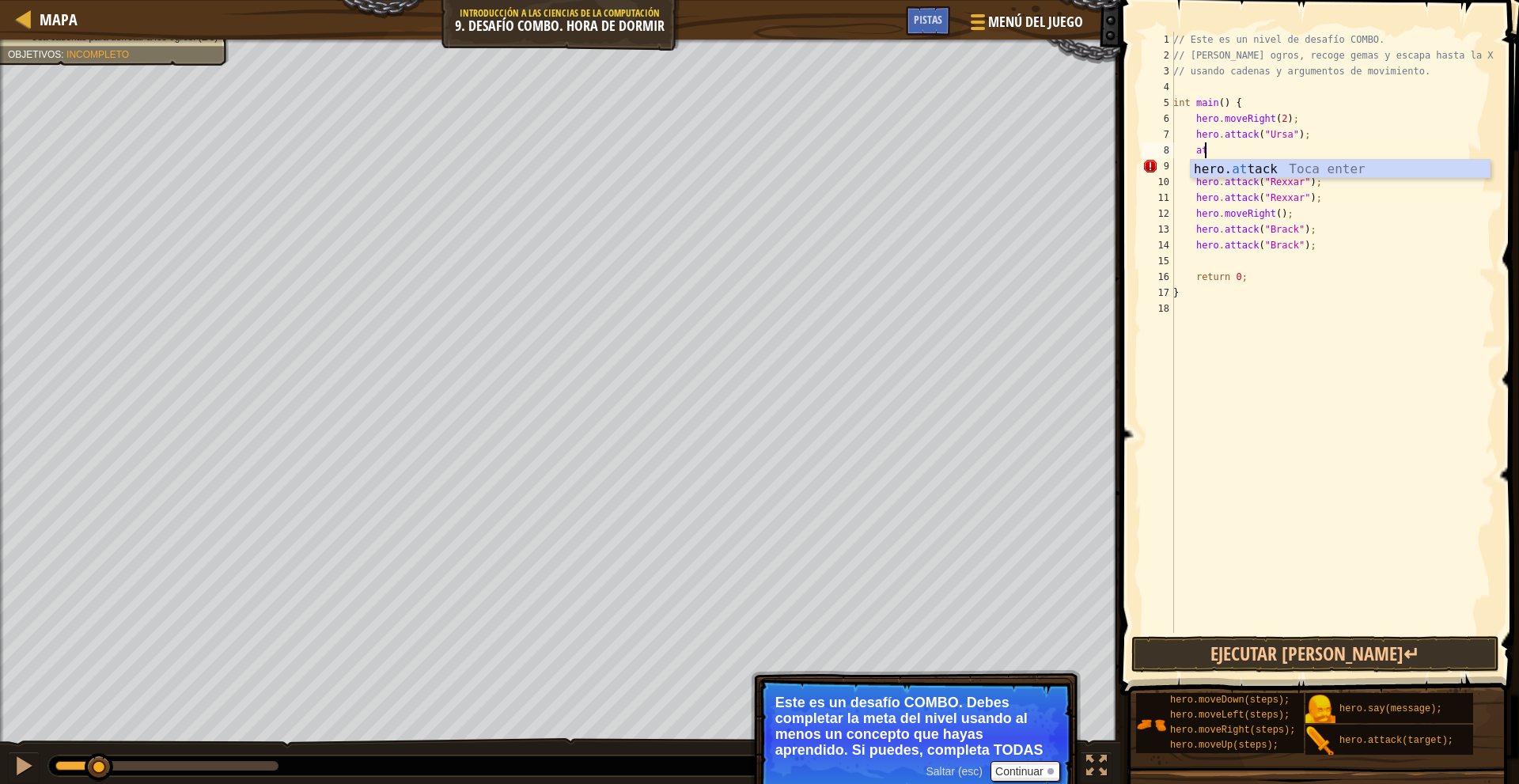
scroll to position [7, 2]
click at [1314, 165] on div "hero. at tack Toca enter" at bounding box center [1340, 188] width 299 height 57
type textarea "hero.attack("Ursa");"
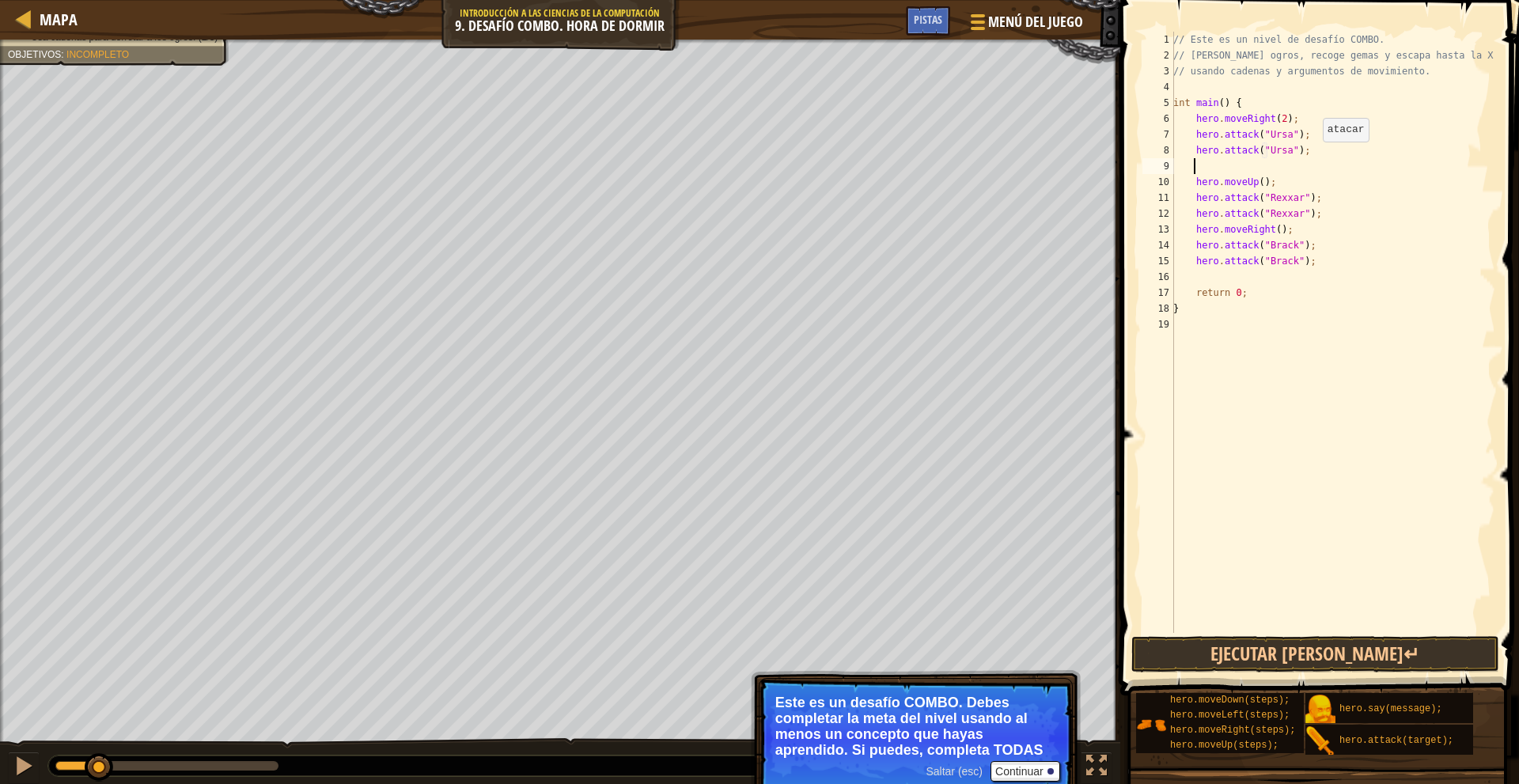
type textarea "m"
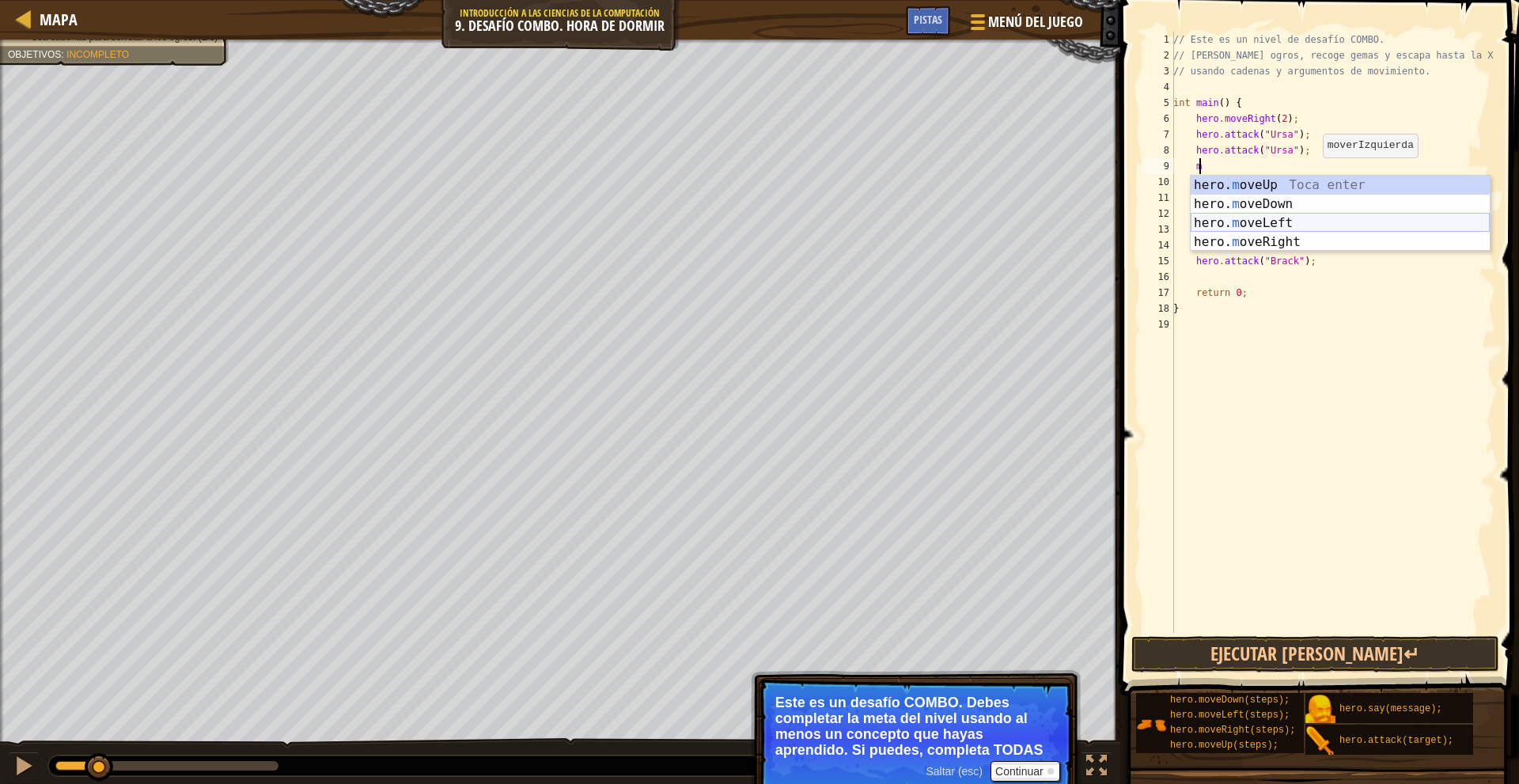
click at [1303, 218] on div "hero. m oveUp Toca enter hero. m oveDown Toca enter hero. m oveLeft Toca enter …" at bounding box center [1340, 232] width 299 height 114
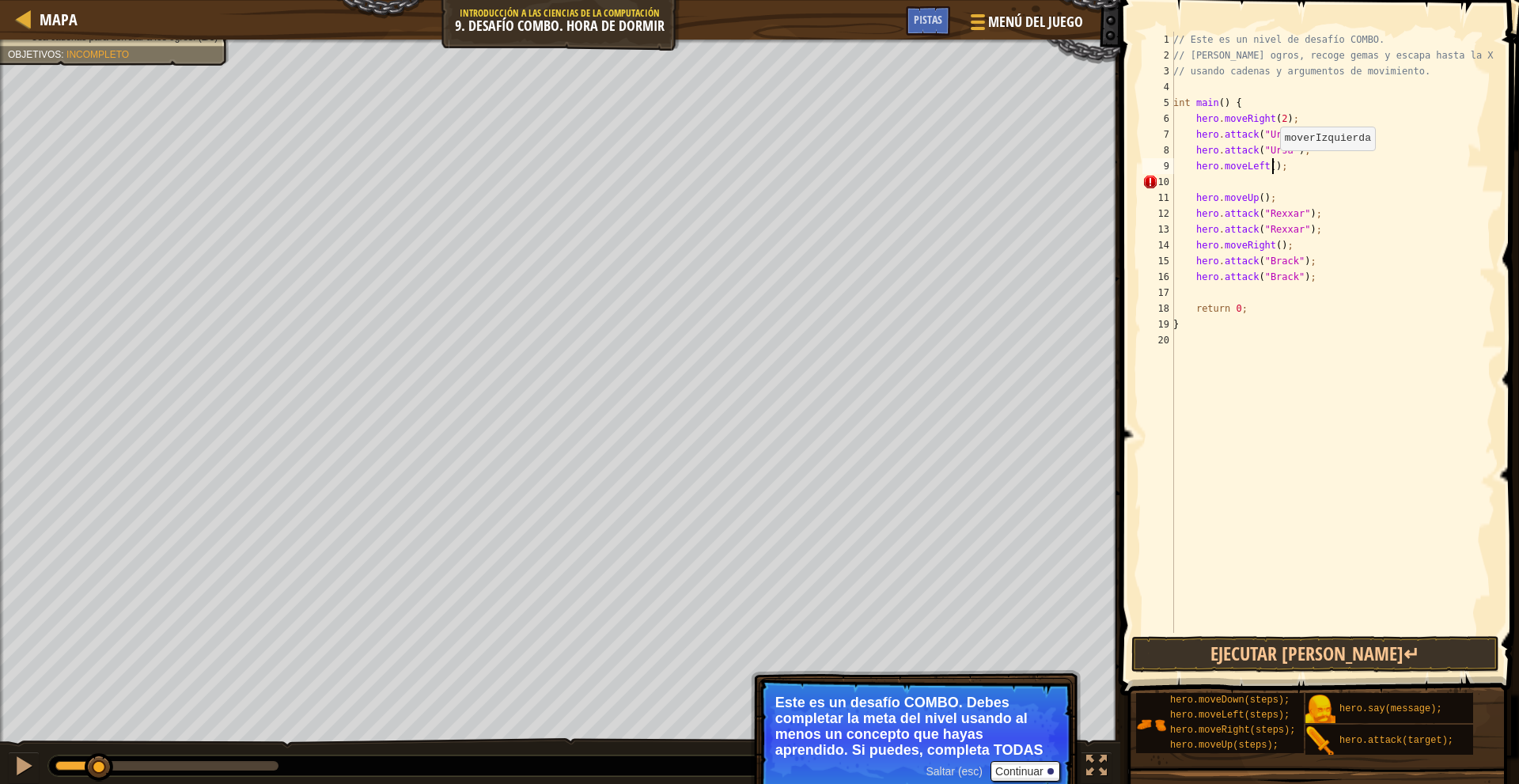
click at [1271, 166] on div "// Este es un nivel de desafío COMBO. // Derrota ogros, recoge gemas y escapa h…" at bounding box center [1332, 347] width 325 height 633
click at [1271, 169] on div "// Este es un nivel de desafío COMBO. // Derrota ogros, recoge gemas y escapa h…" at bounding box center [1332, 347] width 325 height 633
click at [1264, 166] on div "// Este es un nivel de desafío COMBO. // Derrota ogros, recoge gemas y escapa h…" at bounding box center [1332, 347] width 325 height 633
click at [1270, 169] on div "// Este es un nivel de desafío COMBO. // Derrota ogros, recoge gemas y escapa h…" at bounding box center [1332, 347] width 325 height 633
click at [1265, 168] on div "// Este es un nivel de desafío COMBO. // Derrota ogros, recoge gemas y escapa h…" at bounding box center [1332, 347] width 325 height 633
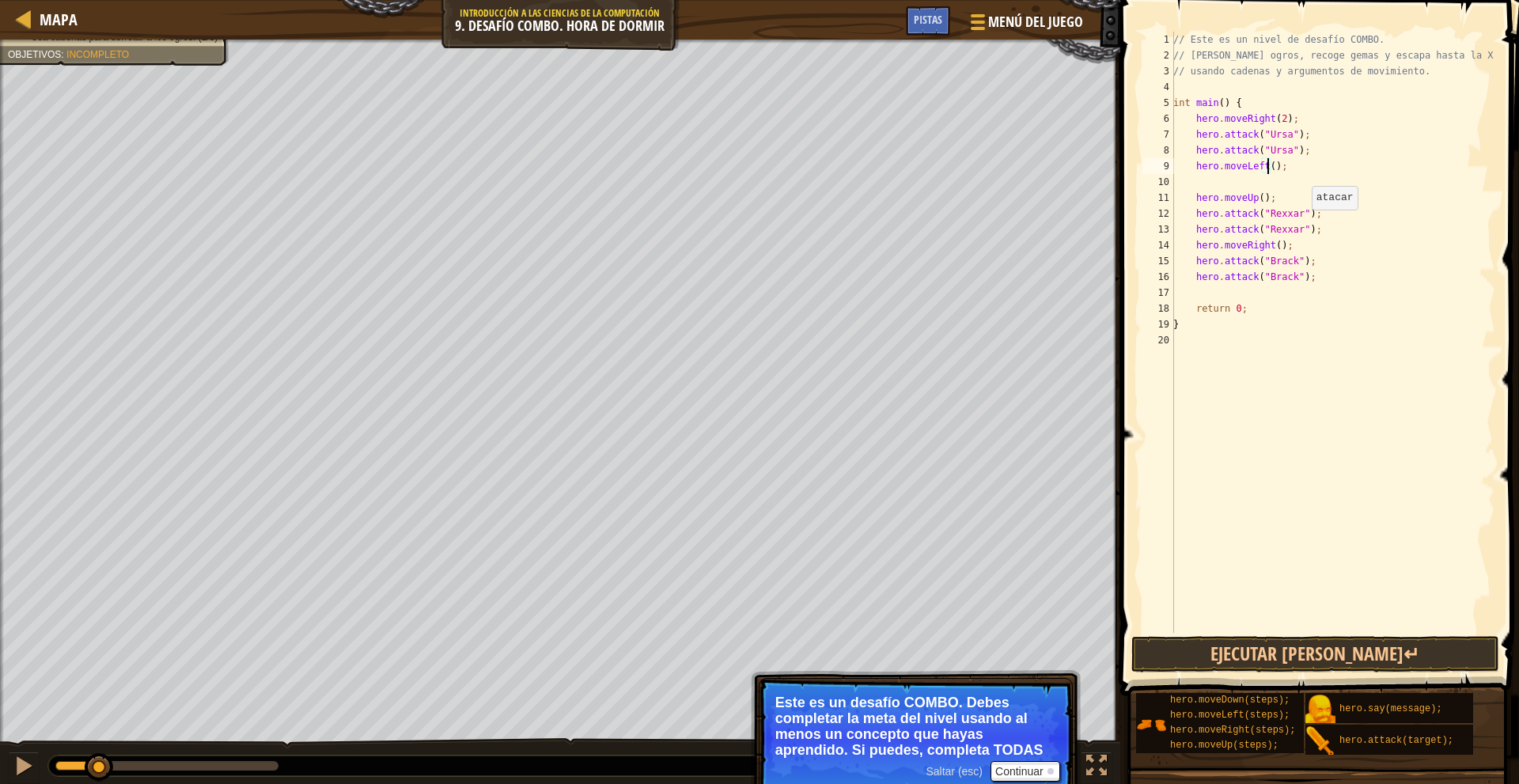
type textarea "hero.moveLeft(2);"
click at [1264, 176] on div "// Este es un nivel de desafío COMBO. // Derrota ogros, recoge gemas y escapa h…" at bounding box center [1332, 347] width 325 height 633
type textarea "hero.moveLeft(2);"
click at [1322, 652] on button "Ejecutar [PERSON_NAME]↵" at bounding box center [1316, 654] width 369 height 36
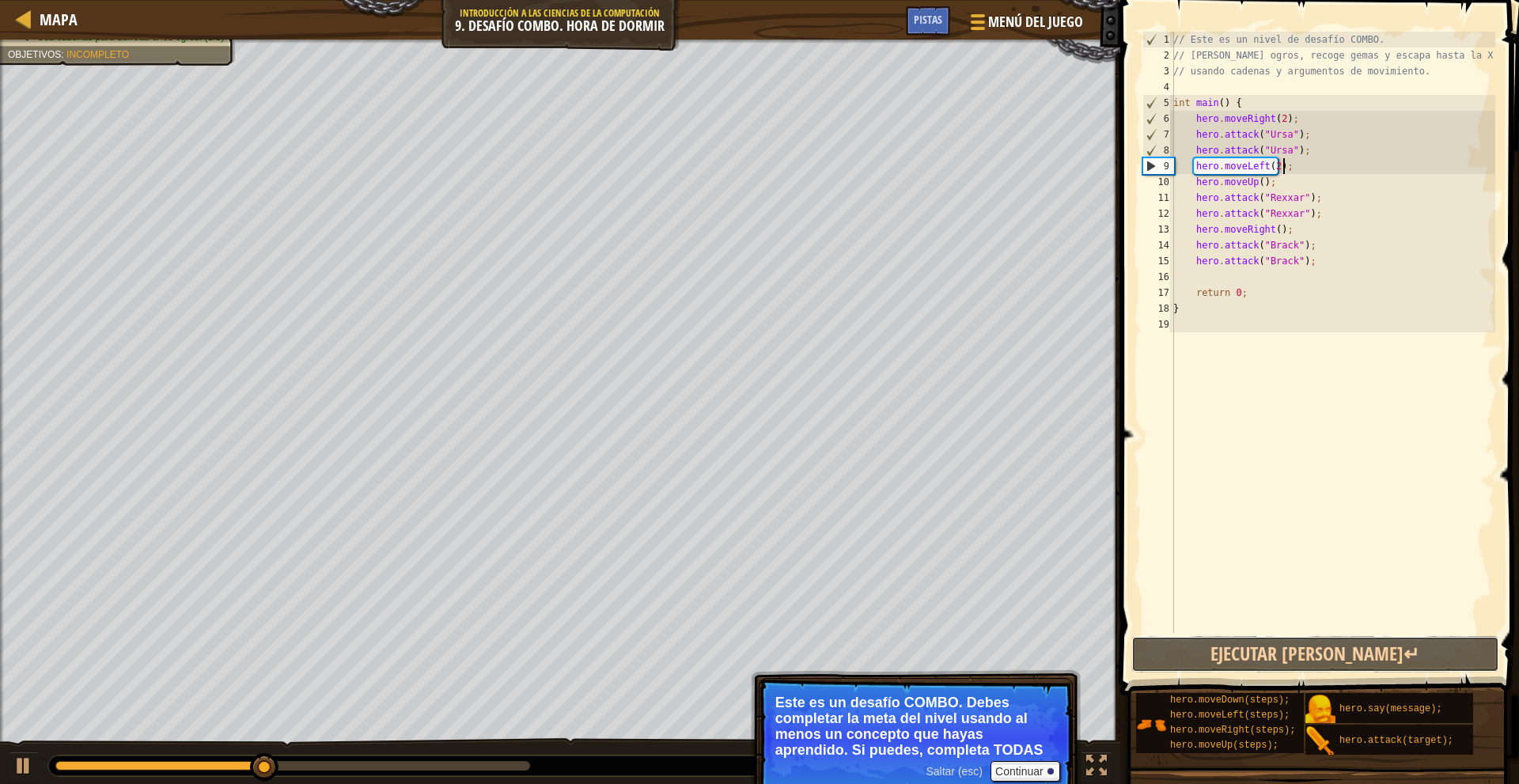
click at [1359, 636] on button "Ejecutar [PERSON_NAME]↵" at bounding box center [1316, 654] width 369 height 36
click at [19, 749] on div "♫" at bounding box center [560, 762] width 1120 height 48
click at [32, 759] on div at bounding box center [23, 765] width 21 height 21
drag, startPoint x: 1287, startPoint y: 169, endPoint x: 1180, endPoint y: 173, distance: 107.1
click at [1180, 173] on div "// Este es un nivel de desafío COMBO. // Derrota ogros, recoge gemas y escapa h…" at bounding box center [1332, 347] width 325 height 633
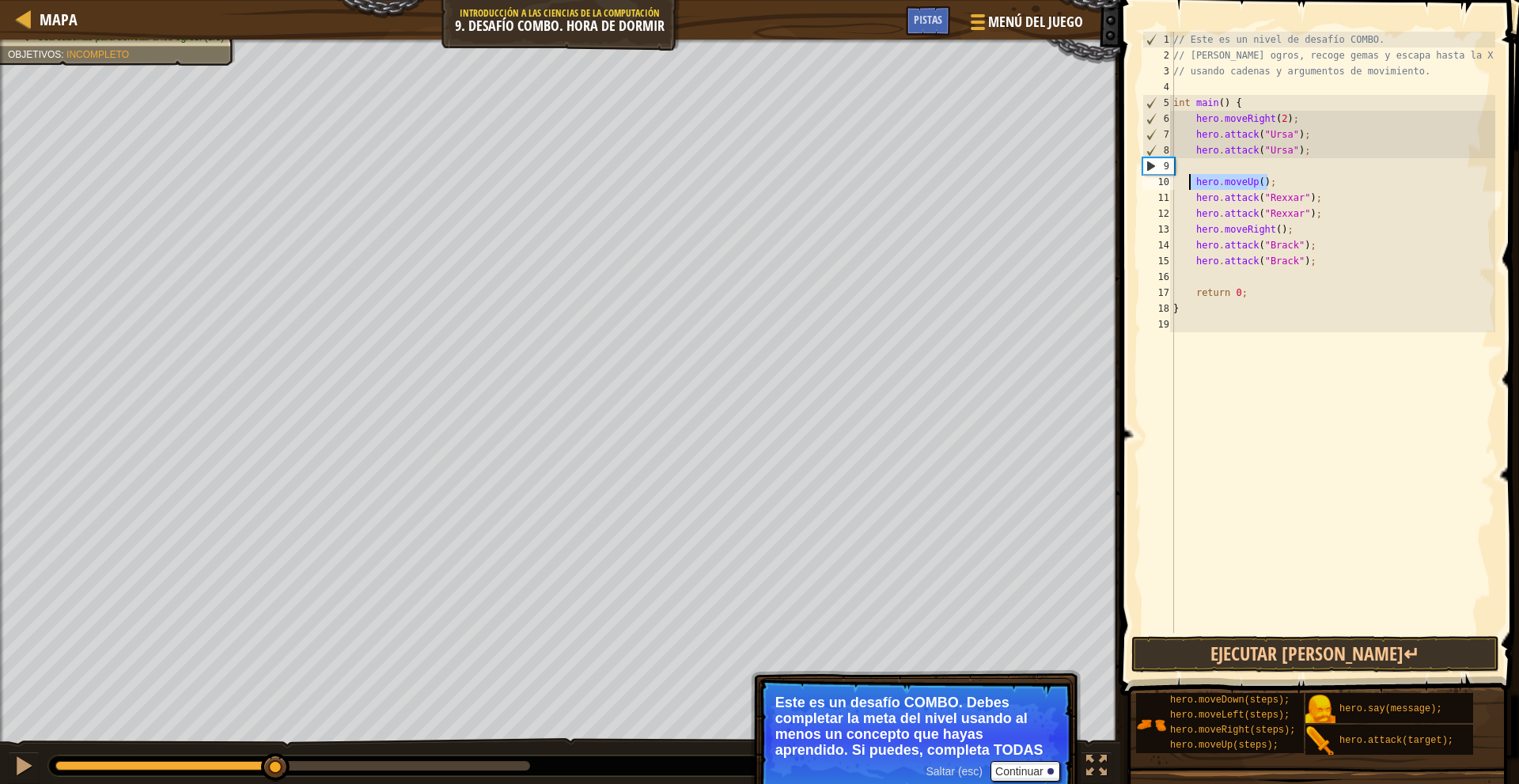
drag, startPoint x: 1299, startPoint y: 179, endPoint x: 1190, endPoint y: 183, distance: 109.1
click at [1190, 183] on div "// Este es un nivel de desafío COMBO. // Derrota ogros, recoge gemas y escapa h…" at bounding box center [1332, 347] width 325 height 633
type textarea "hero.moveUp();"
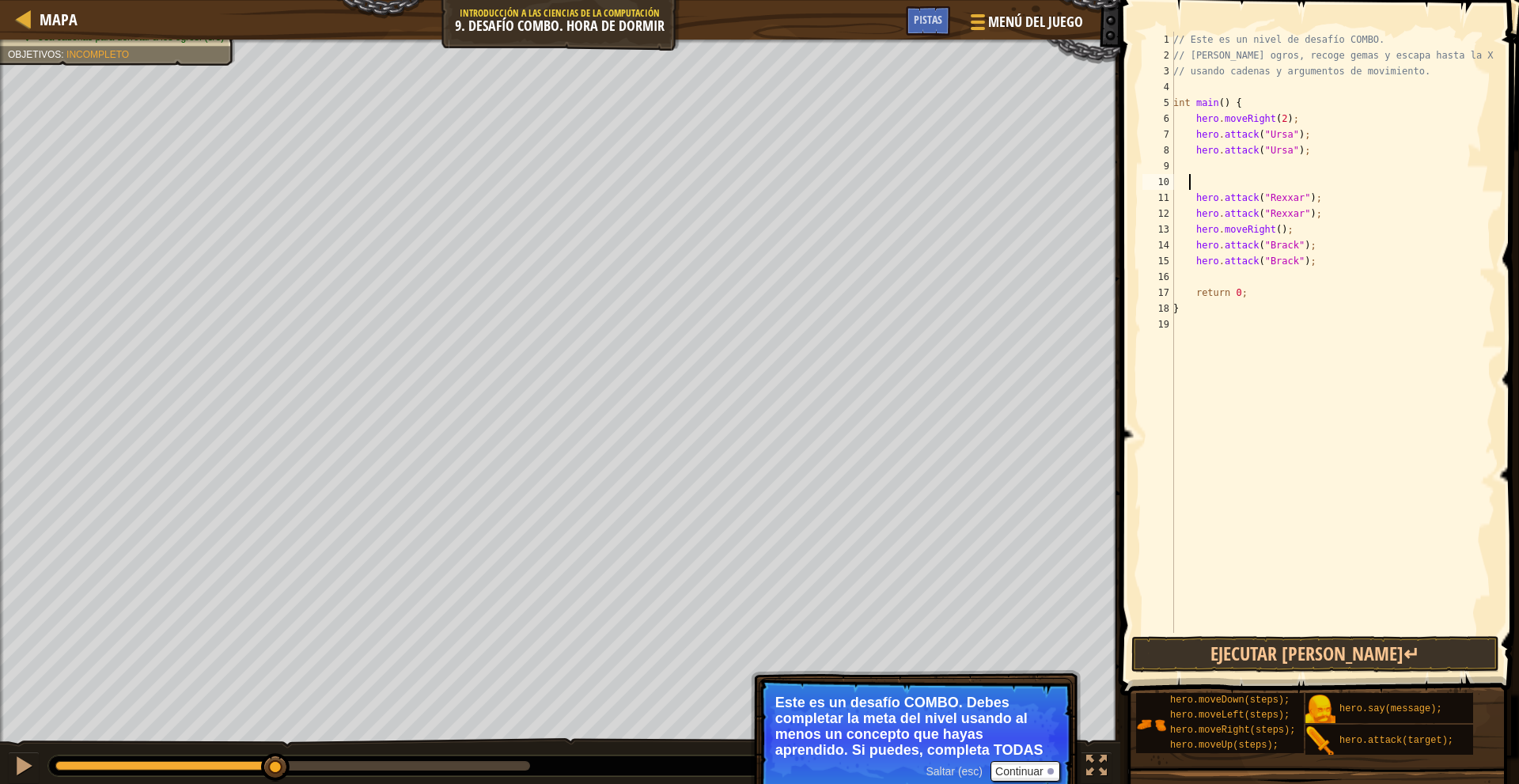
click at [1205, 169] on div "// Este es un nivel de desafío COMBO. // Derrota ogros, recoge gemas y escapa h…" at bounding box center [1332, 347] width 325 height 633
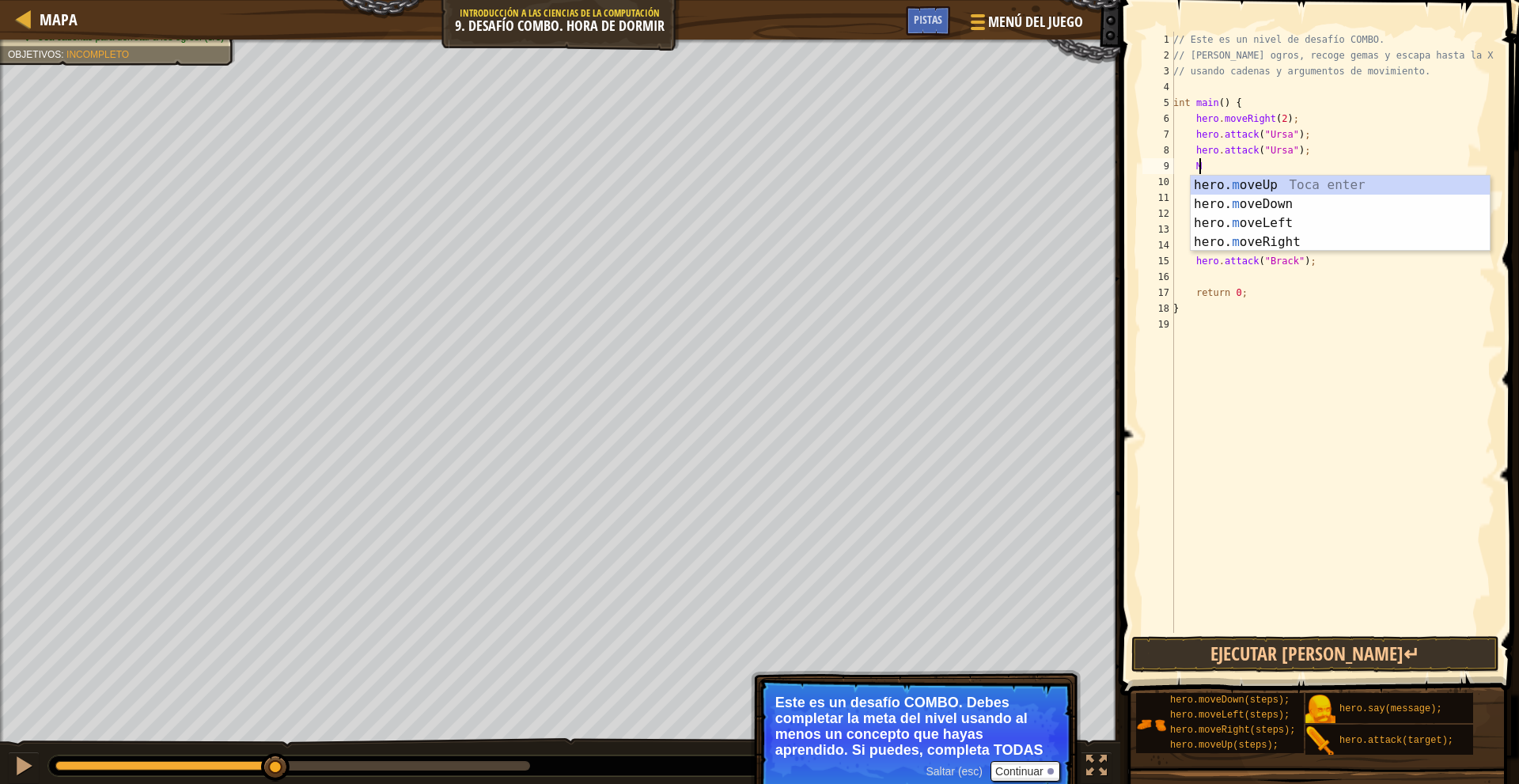
type textarea "M"
click at [1265, 195] on div "hero. m oveUp Toca enter hero. m oveDown Toca enter hero. m oveLeft Toca enter …" at bounding box center [1340, 232] width 299 height 114
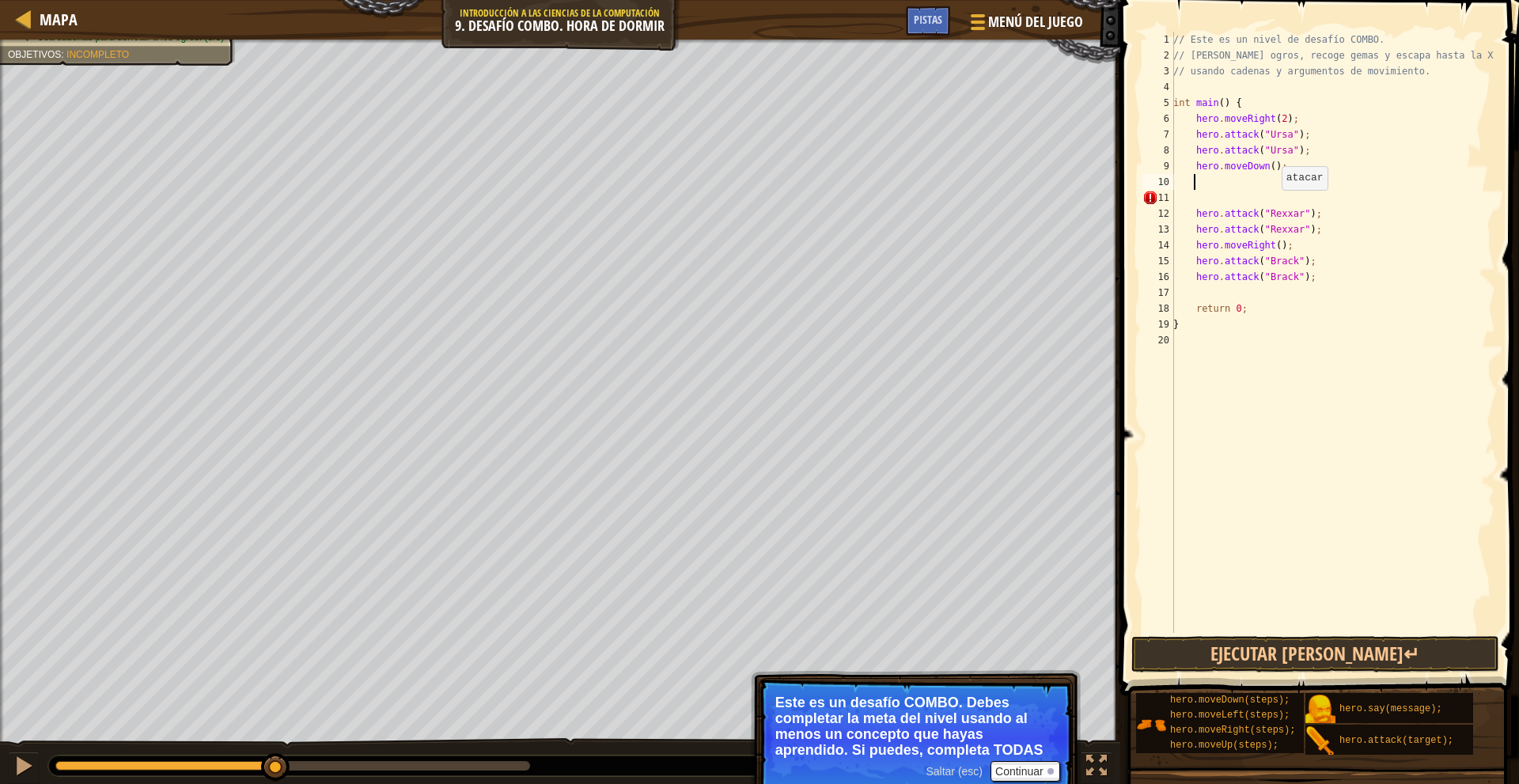
type textarea "M"
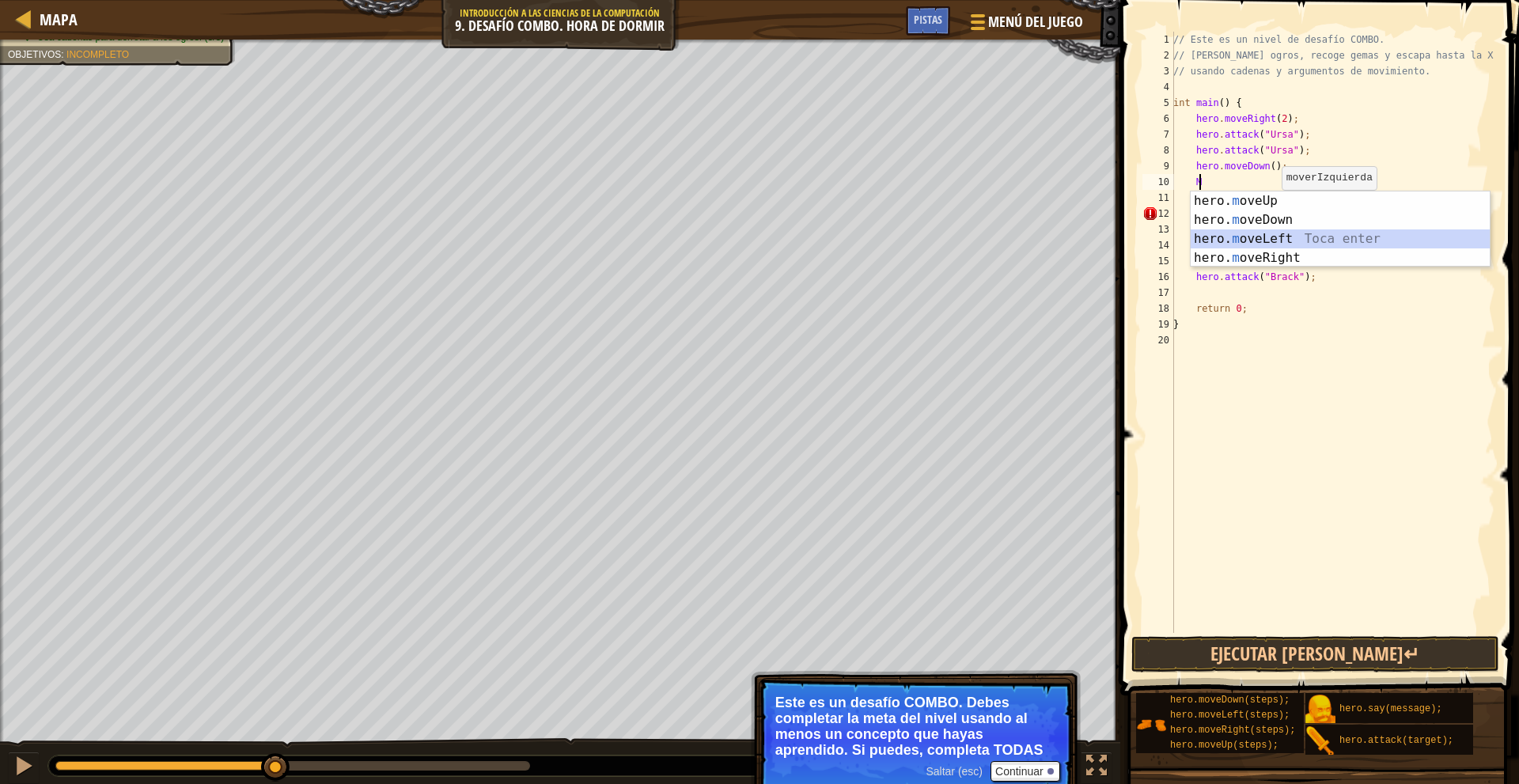
click at [1292, 235] on div "hero. m oveUp Toca enter hero. m oveDown Toca enter hero. m oveLeft Toca enter …" at bounding box center [1340, 248] width 299 height 114
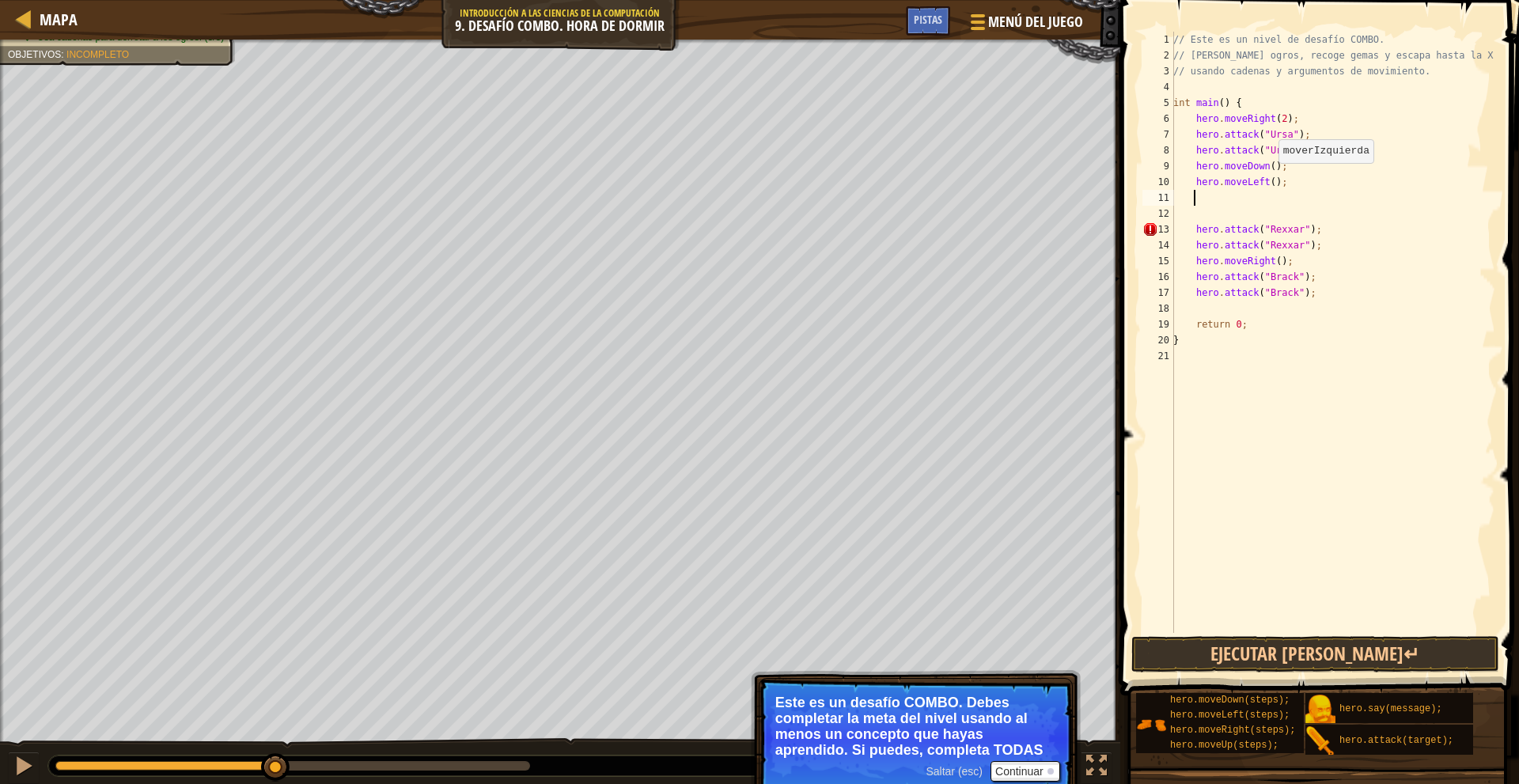
click at [1270, 179] on div "// Este es un nivel de desafío COMBO. // Derrota ogros, recoge gemas y escapa h…" at bounding box center [1332, 347] width 325 height 633
click at [1269, 183] on div "// Este es un nivel de desafío COMBO. // Derrota ogros, recoge gemas y escapa h…" at bounding box center [1332, 347] width 325 height 633
type textarea "hero.moveLeft(2);"
click at [1257, 204] on div "// Este es un nivel de desafío COMBO. // Derrota ogros, recoge gemas y escapa h…" at bounding box center [1332, 347] width 325 height 633
type textarea "M"
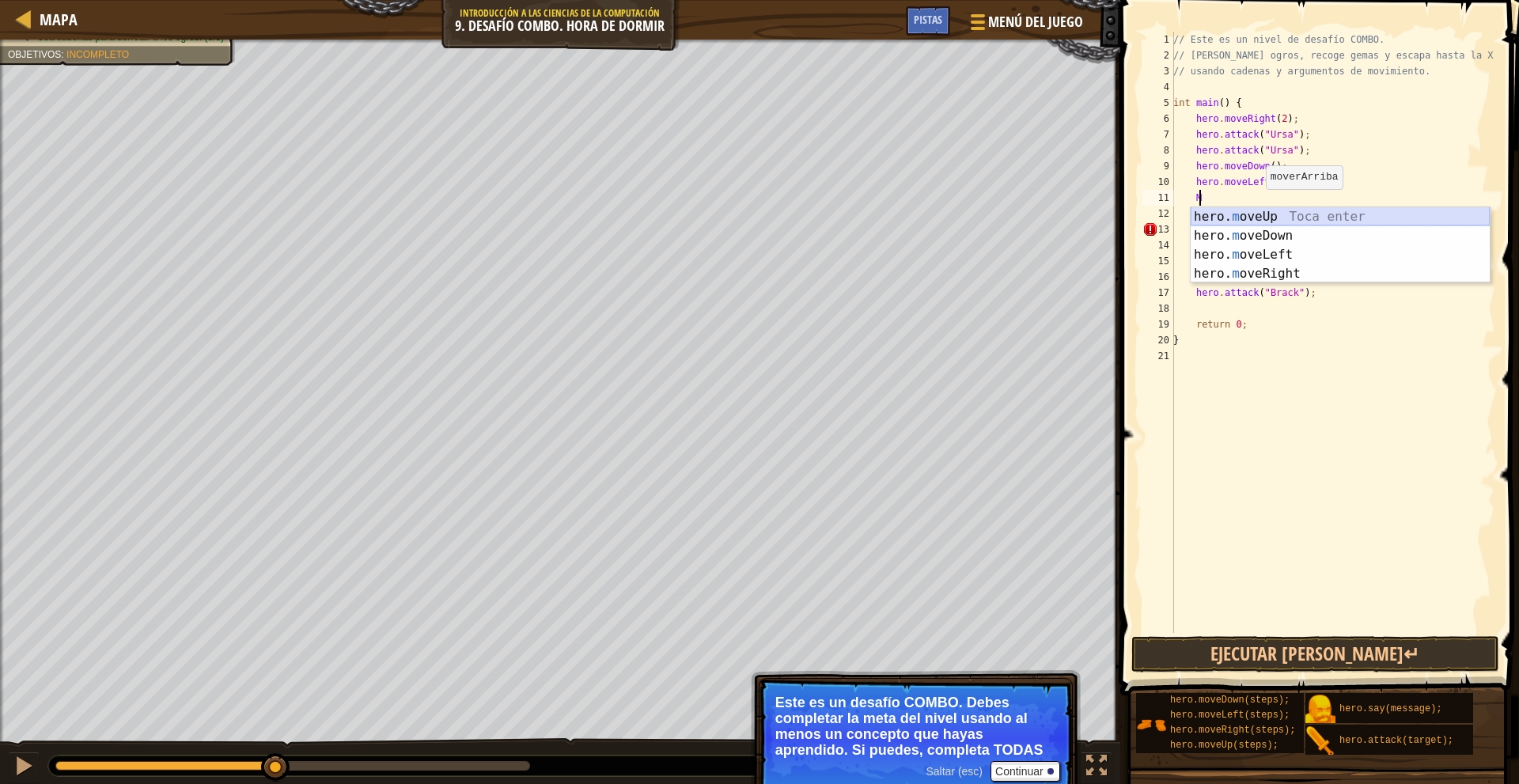
click at [1289, 213] on div "hero. m oveUp Toca enter hero. m oveDown Toca enter hero. m oveLeft Toca enter …" at bounding box center [1340, 264] width 299 height 114
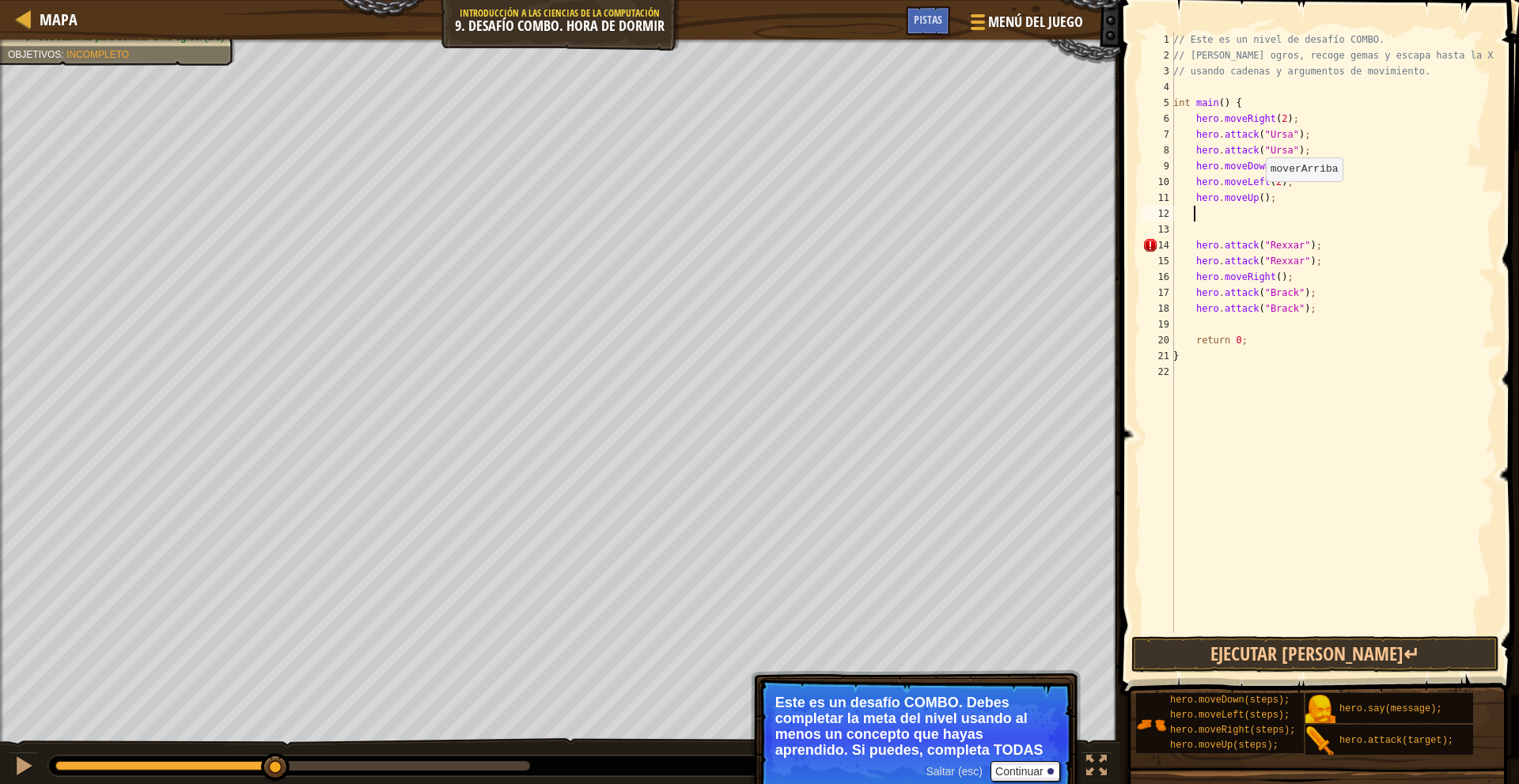
click at [1256, 197] on div "// Este es un nivel de desafío COMBO. // Derrota ogros, recoge gemas y escapa h…" at bounding box center [1332, 347] width 325 height 633
type textarea "hero.moveUp(2);"
click at [1252, 227] on div "// Este es un nivel de desafío COMBO. // Derrota ogros, recoge gemas y escapa h…" at bounding box center [1332, 347] width 325 height 633
type textarea "hero.moveUp(2);"
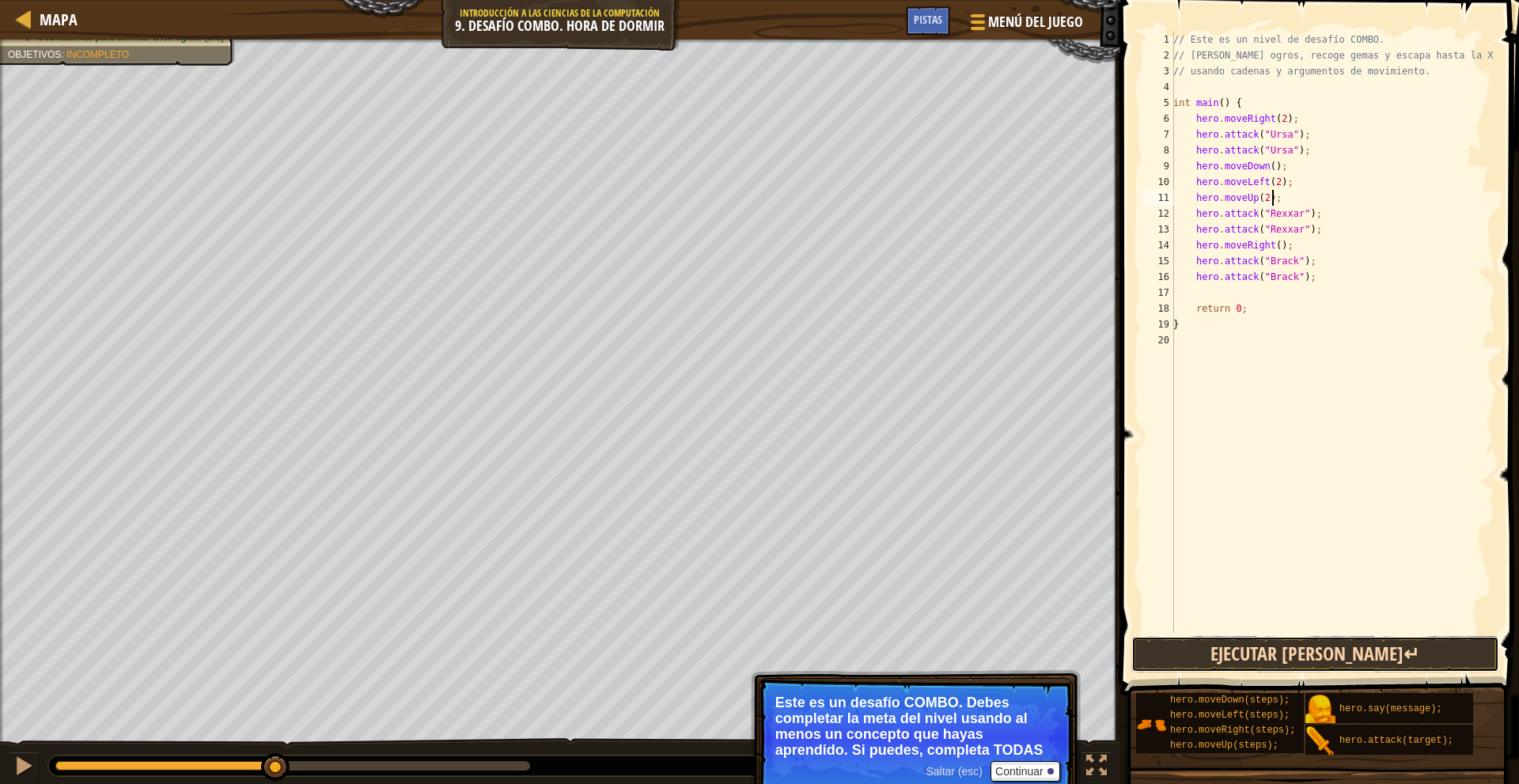
click at [1332, 652] on button "Ejecutar [PERSON_NAME]↵" at bounding box center [1316, 654] width 369 height 36
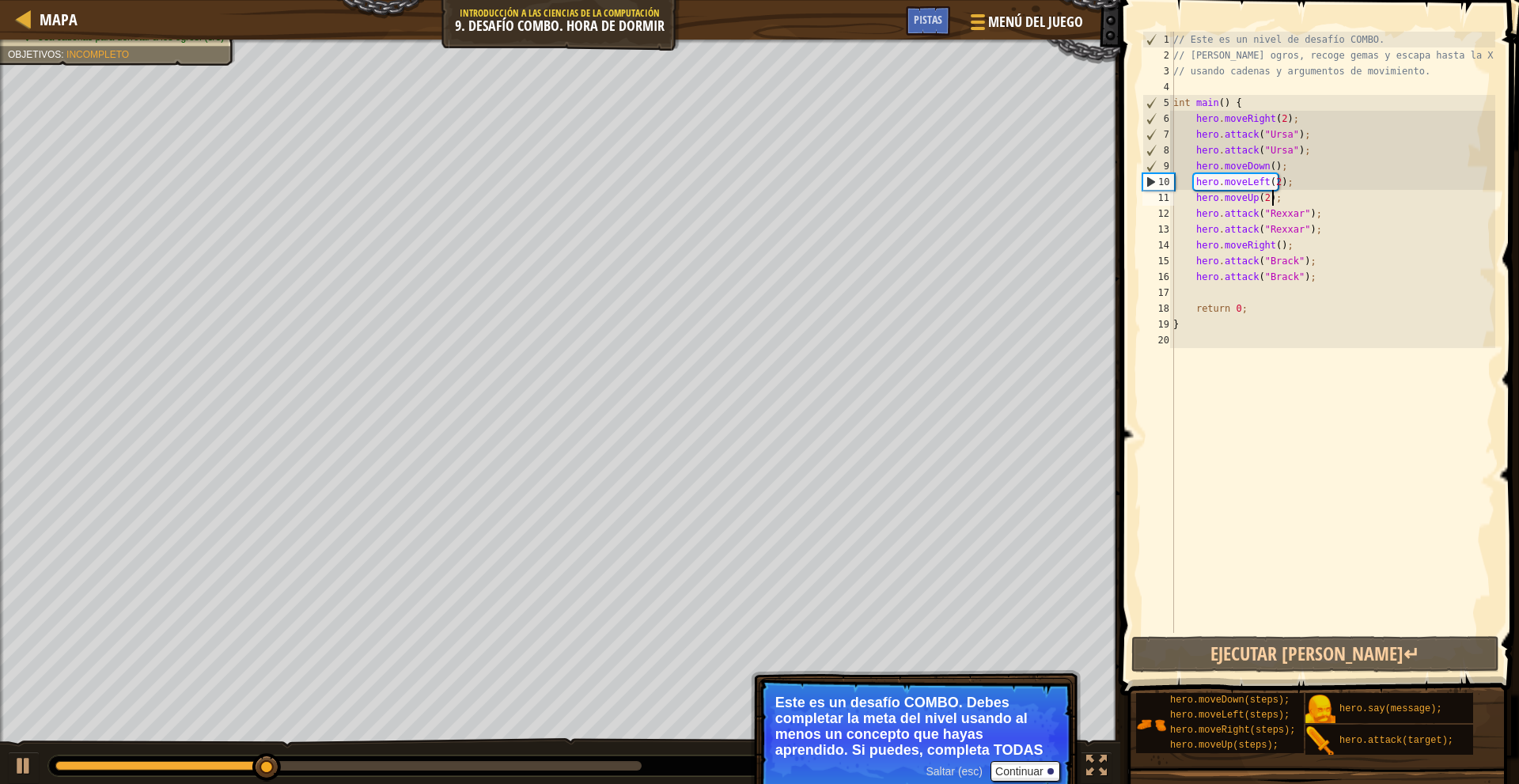
click at [1261, 290] on div "// Este es un nivel de desafío COMBO. // Derrota ogros, recoge gemas y escapa h…" at bounding box center [1332, 347] width 325 height 633
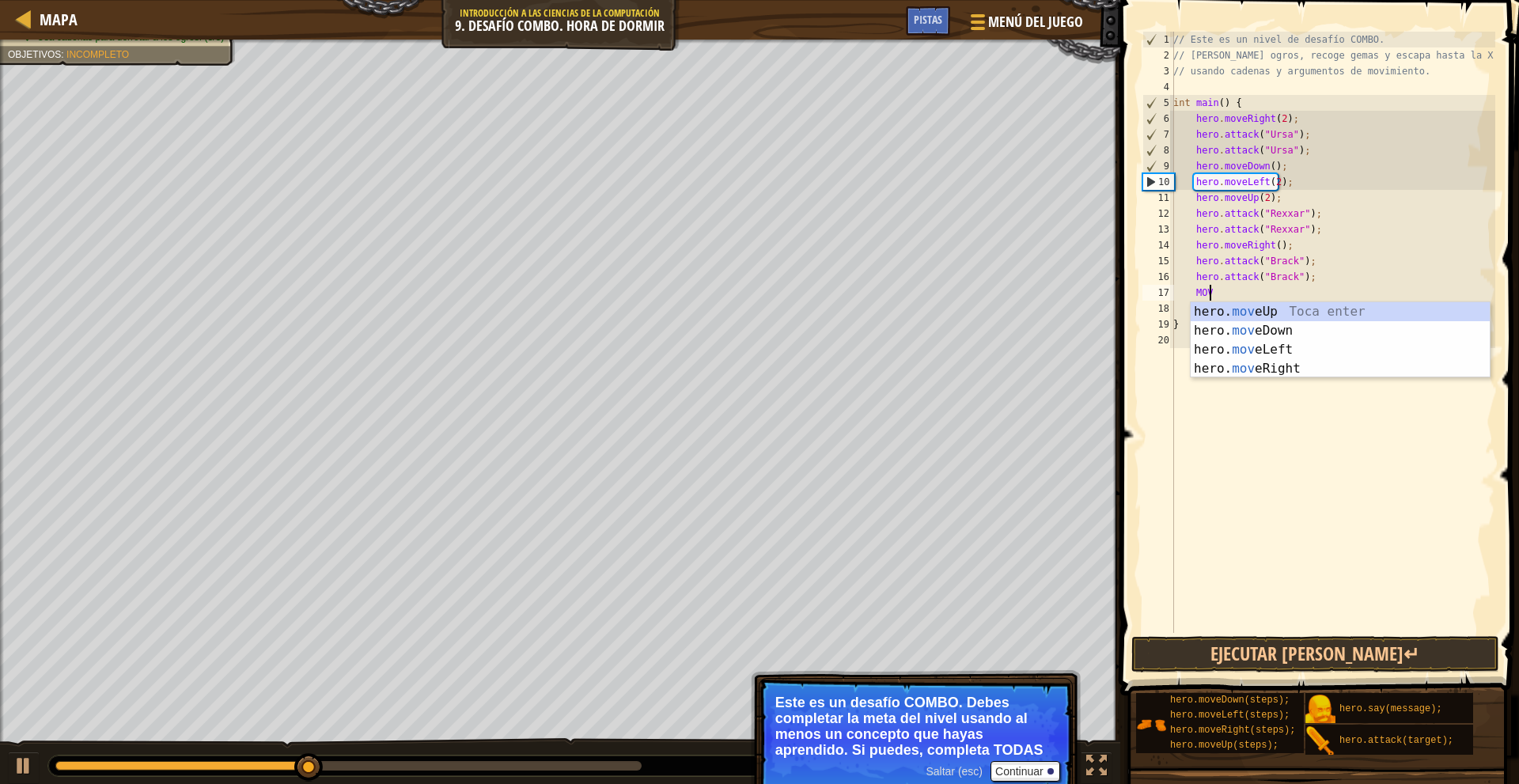
type textarea "MOVE"
click at [1290, 357] on div "hero. move Up Toca enter hero. move Down Toca enter hero. move Left Toca enter …" at bounding box center [1340, 359] width 299 height 114
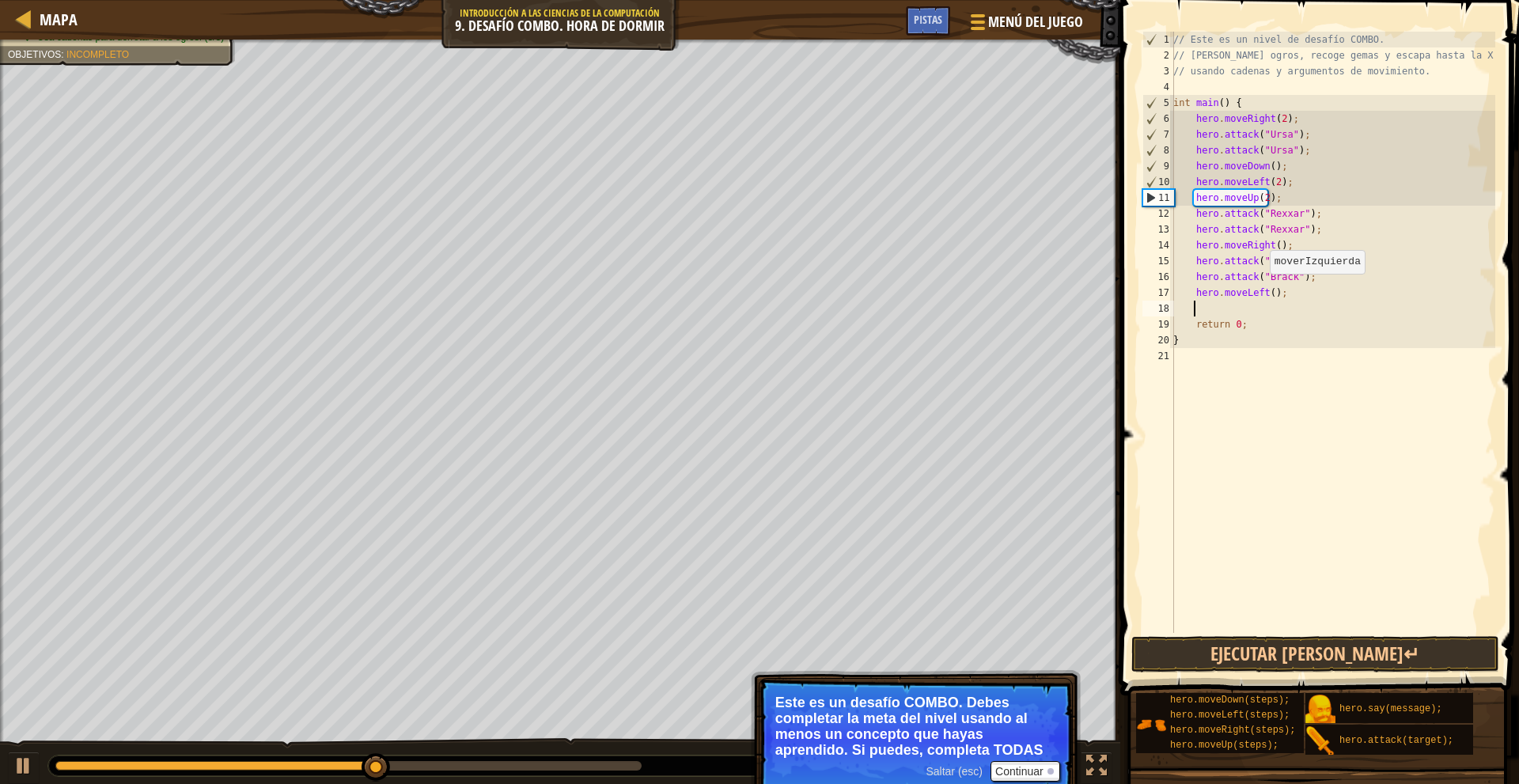
click at [1261, 289] on div "// Este es un nivel de desafío COMBO. // Derrota ogros, recoge gemas y escapa h…" at bounding box center [1332, 347] width 325 height 633
type textarea "hero.moveLeft();"
drag, startPoint x: 1289, startPoint y: 295, endPoint x: 1164, endPoint y: 294, distance: 125.0
click at [1164, 294] on div "hero.moveLeft(); 1 2 3 4 5 6 7 8 9 10 11 12 13 14 15 16 17 18 19 20 21 // Este …" at bounding box center [1317, 332] width 356 height 601
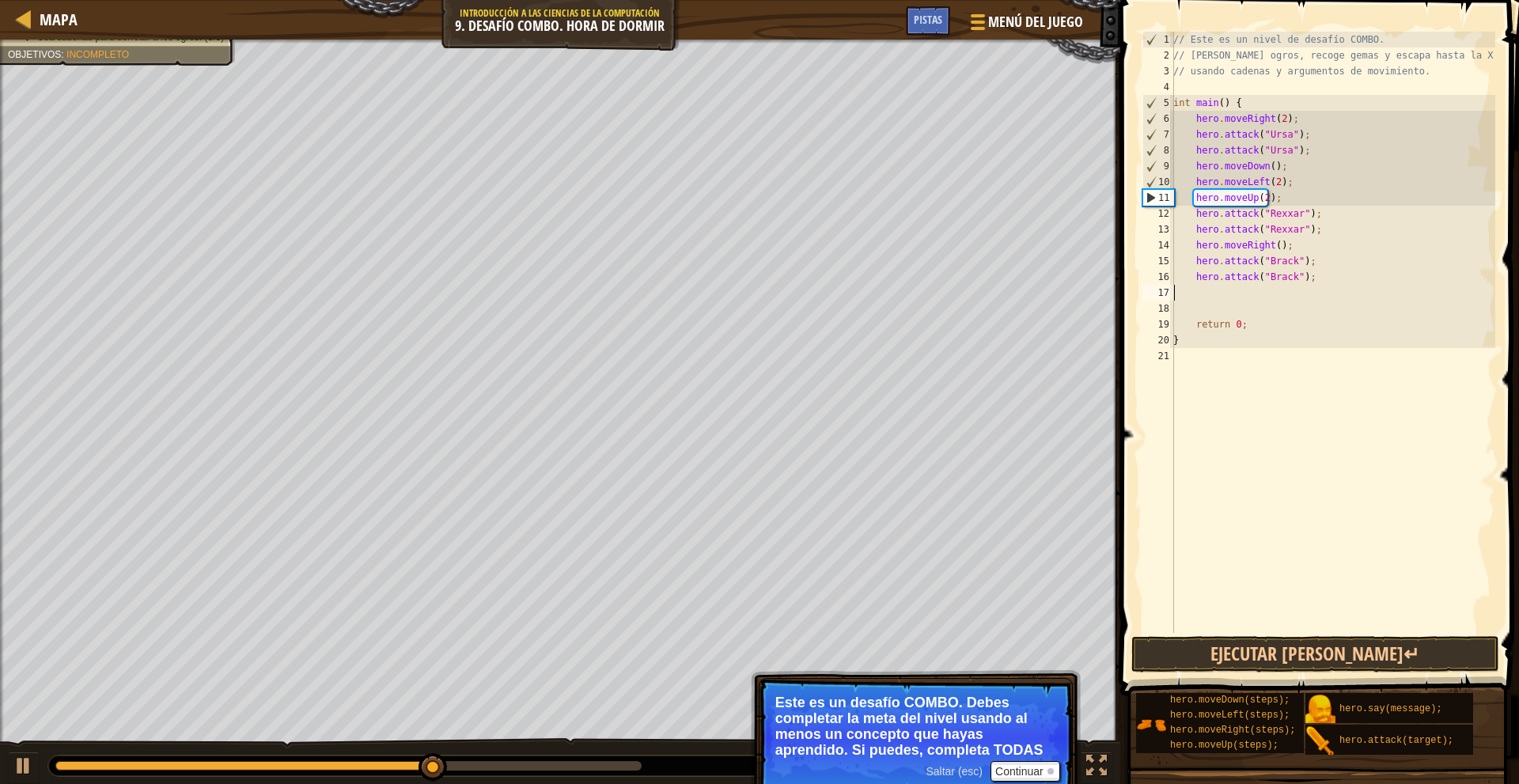
type textarea "m"
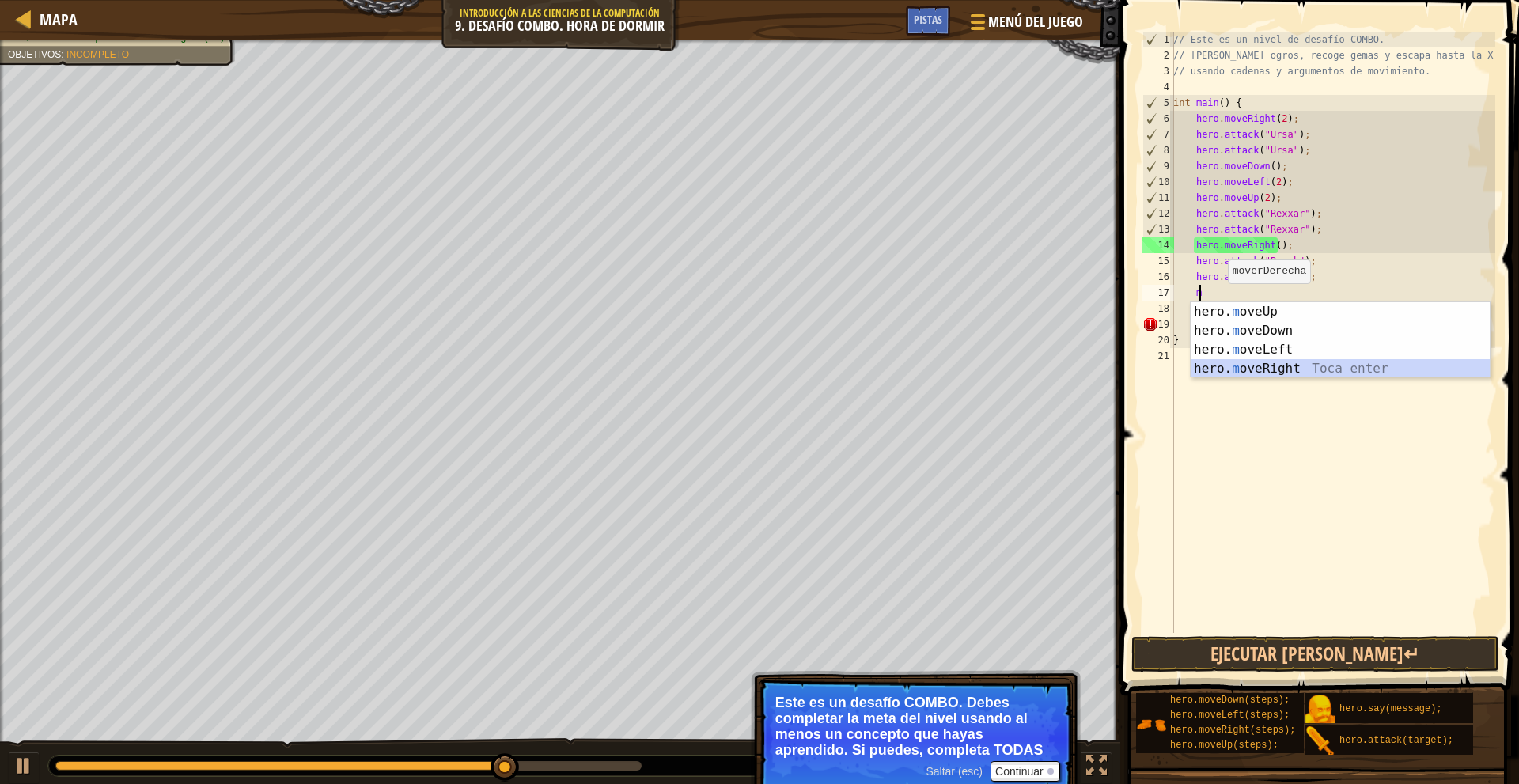
click at [1251, 376] on div "hero. m oveUp Toca enter hero. m oveDown Toca enter hero. m oveLeft Toca enter …" at bounding box center [1340, 359] width 299 height 114
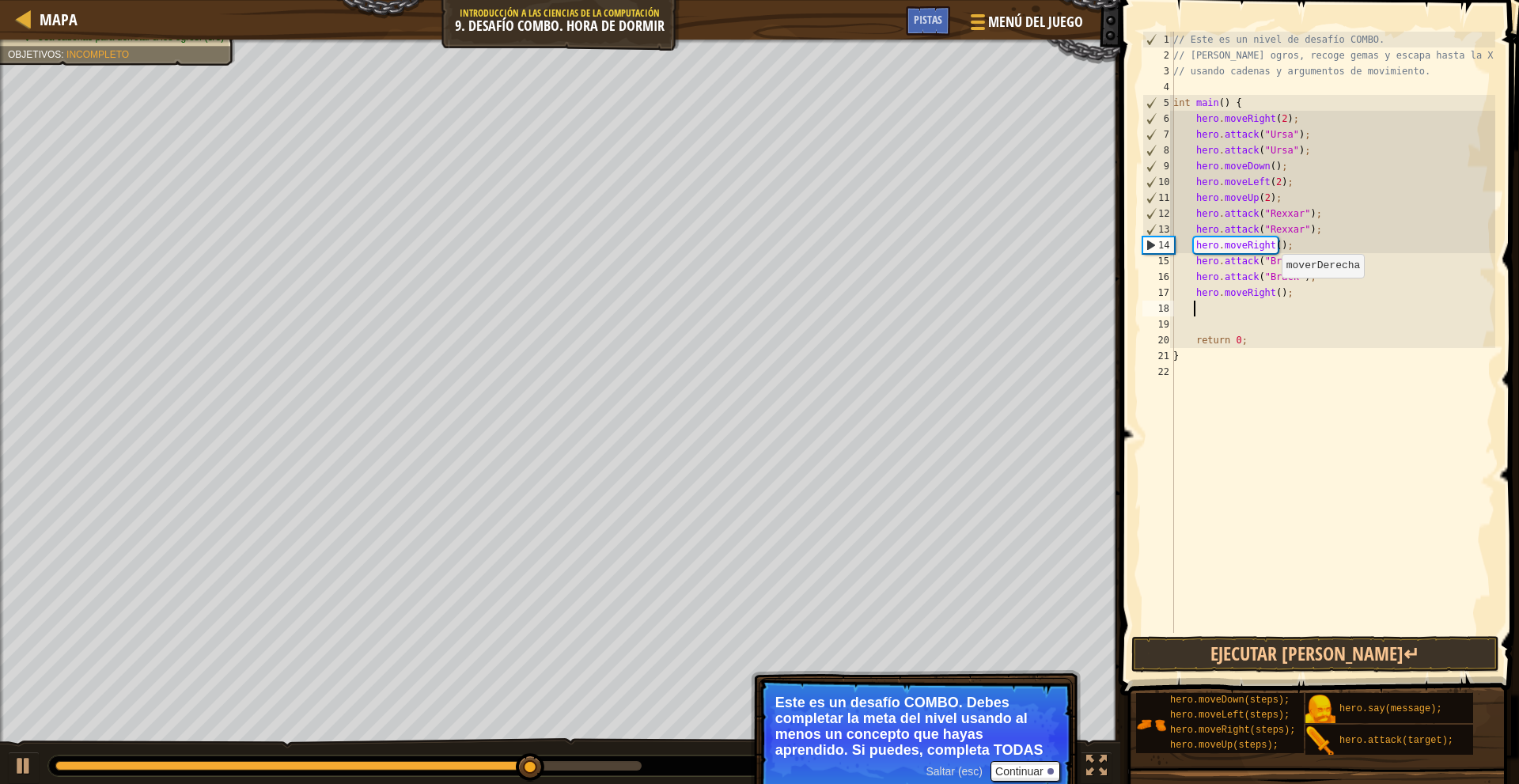
click at [1274, 292] on div "// Este es un nivel de desafío COMBO. // Derrota ogros, recoge gemas y escapa h…" at bounding box center [1332, 347] width 325 height 633
type textarea "hero.moveRight(2);"
click at [1267, 326] on div "// Este es un nivel de desafío COMBO. // Derrota ogros, recoge gemas y escapa h…" at bounding box center [1332, 347] width 325 height 633
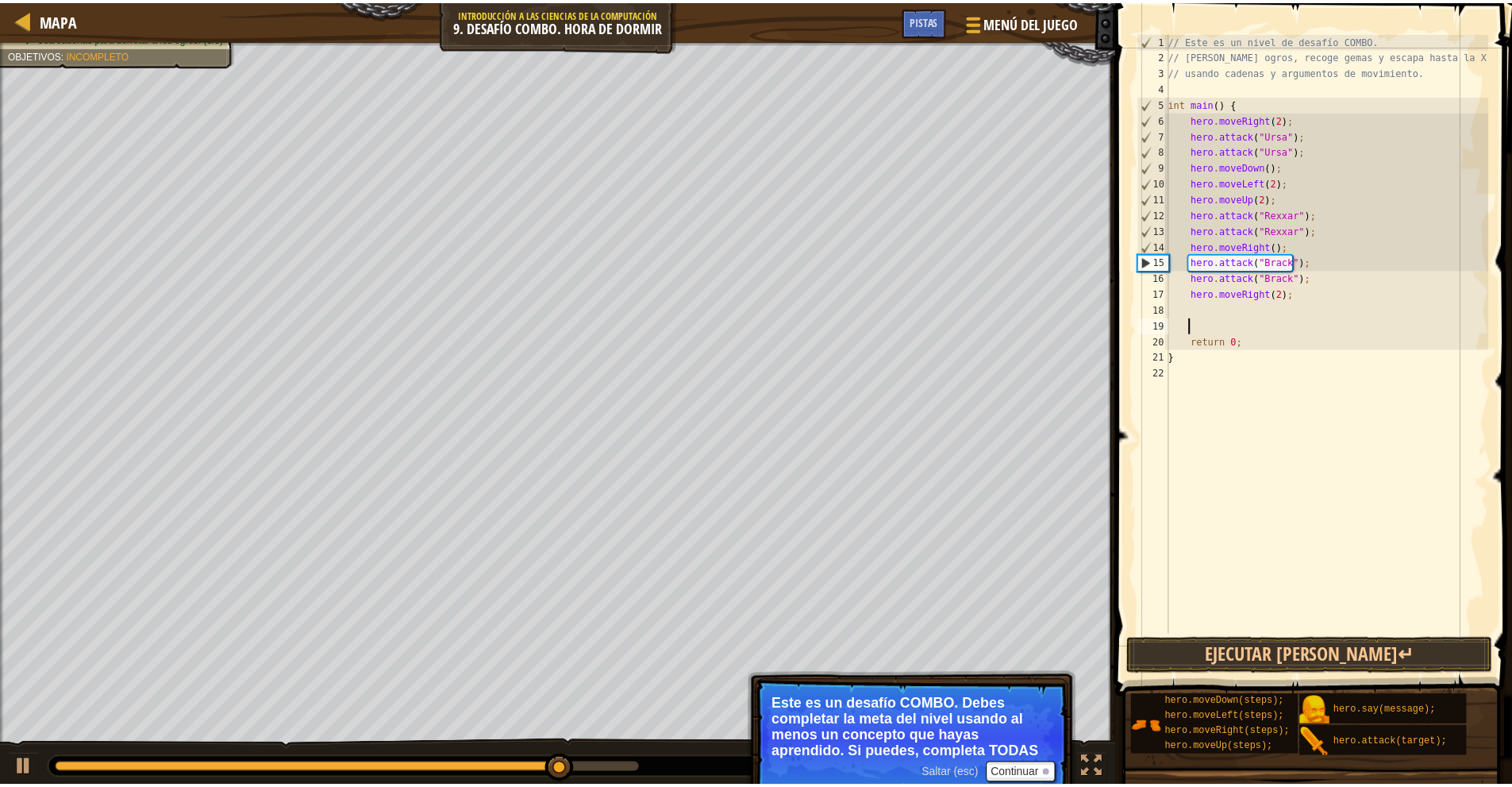
scroll to position [7, 0]
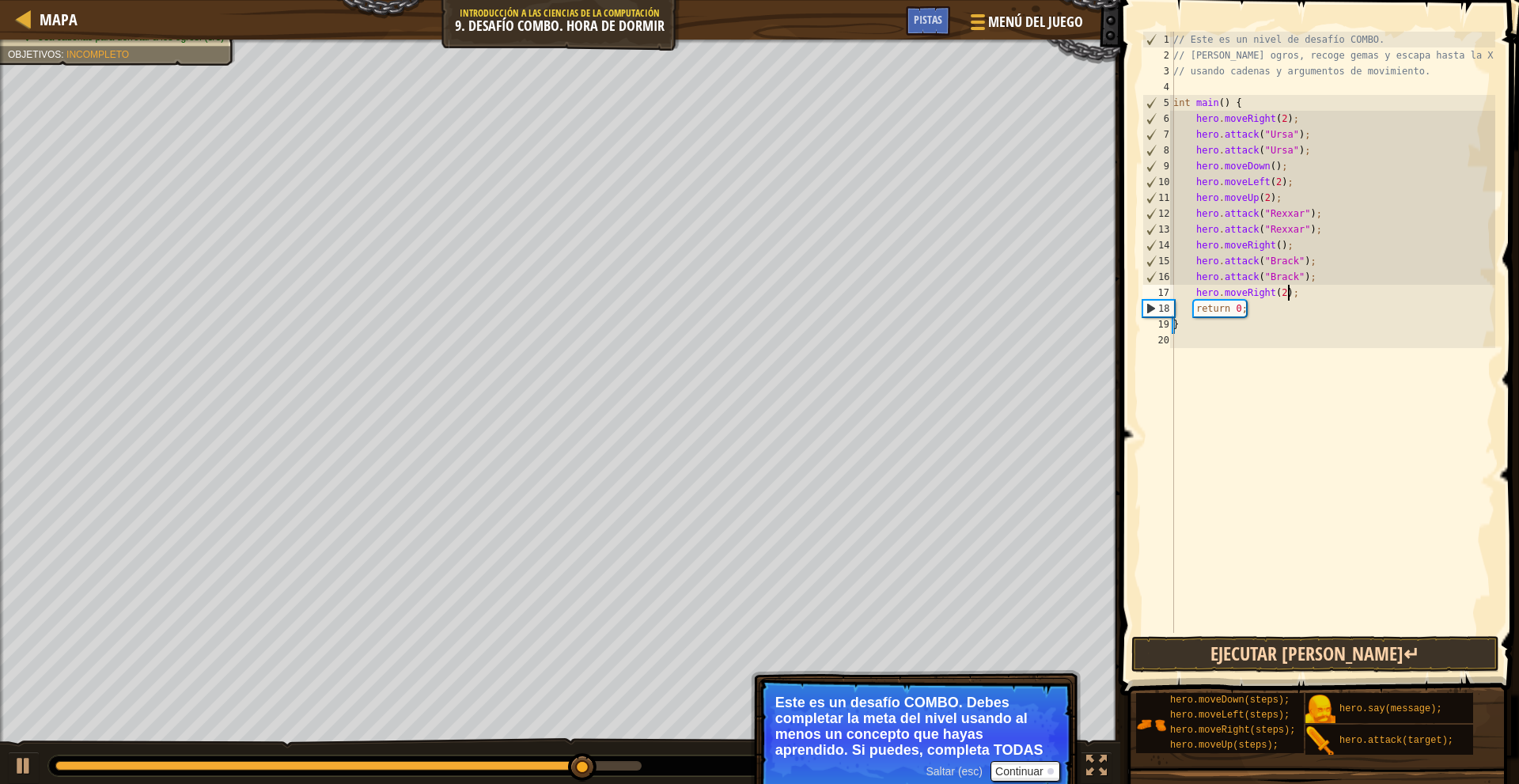
type textarea "hero.moveRight(2);"
click at [1368, 647] on button "Ejecutar [PERSON_NAME]↵" at bounding box center [1316, 654] width 369 height 36
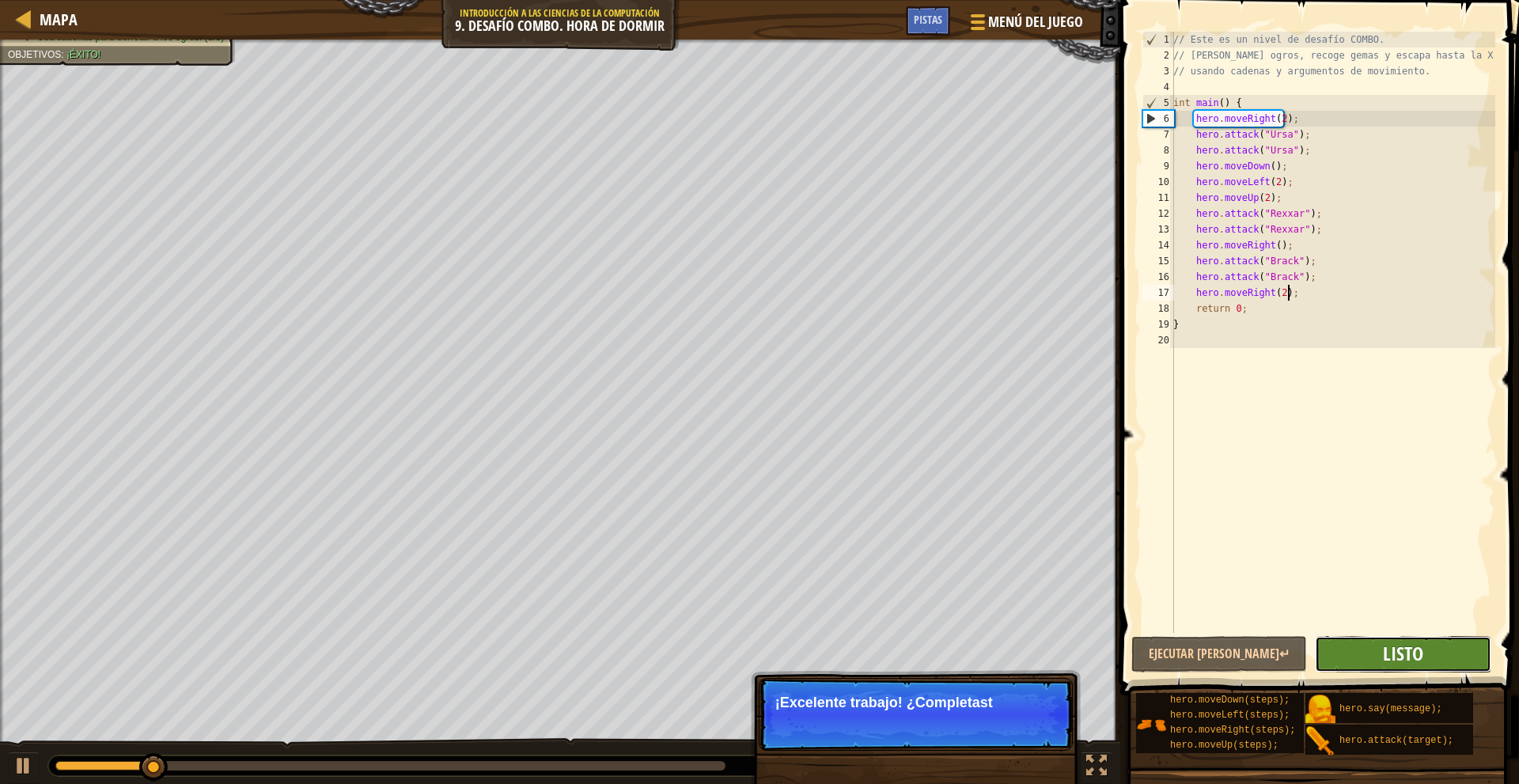
click at [1390, 660] on span "Listo" at bounding box center [1402, 653] width 40 height 26
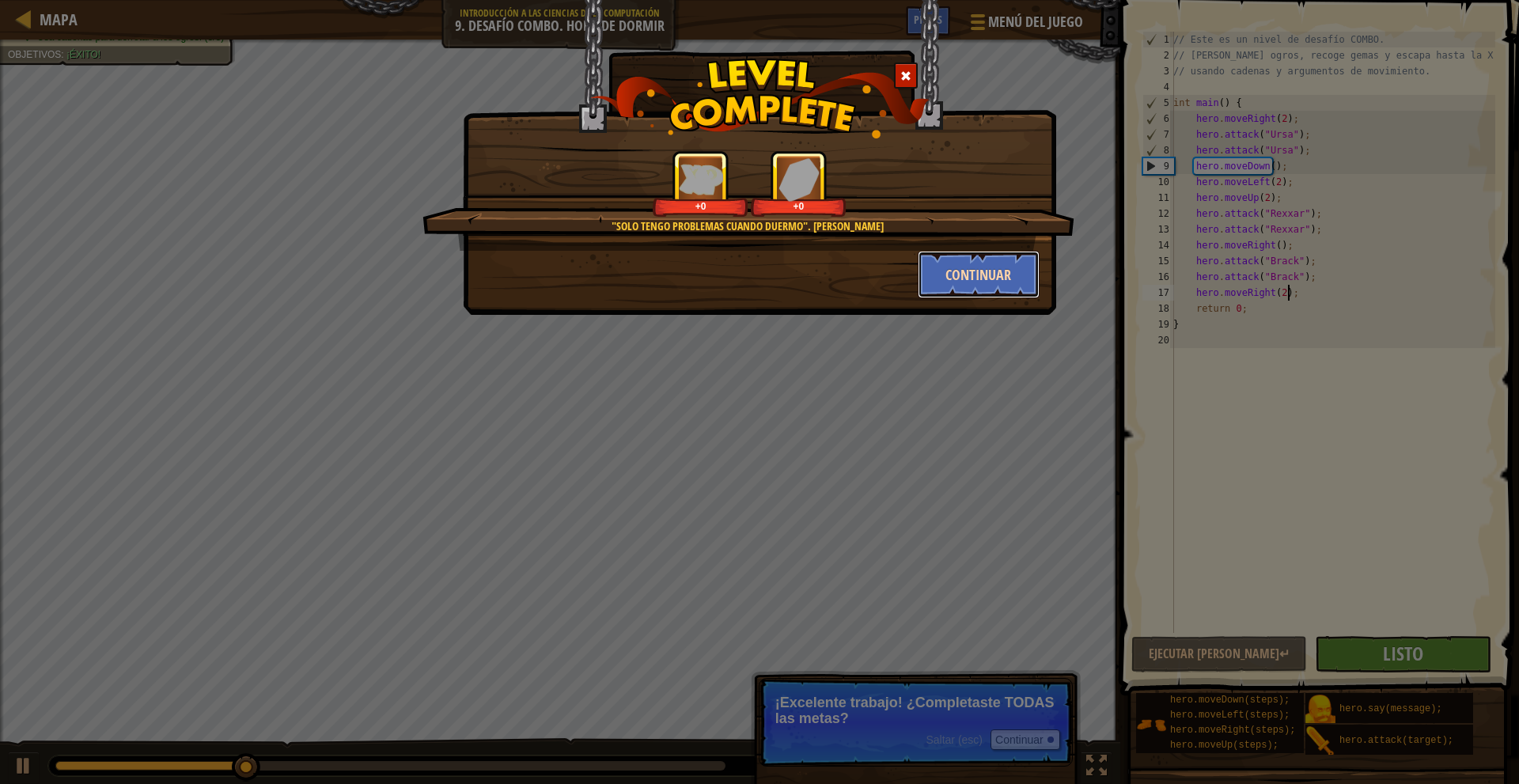
click at [975, 277] on button "Continuar" at bounding box center [978, 275] width 123 height 48
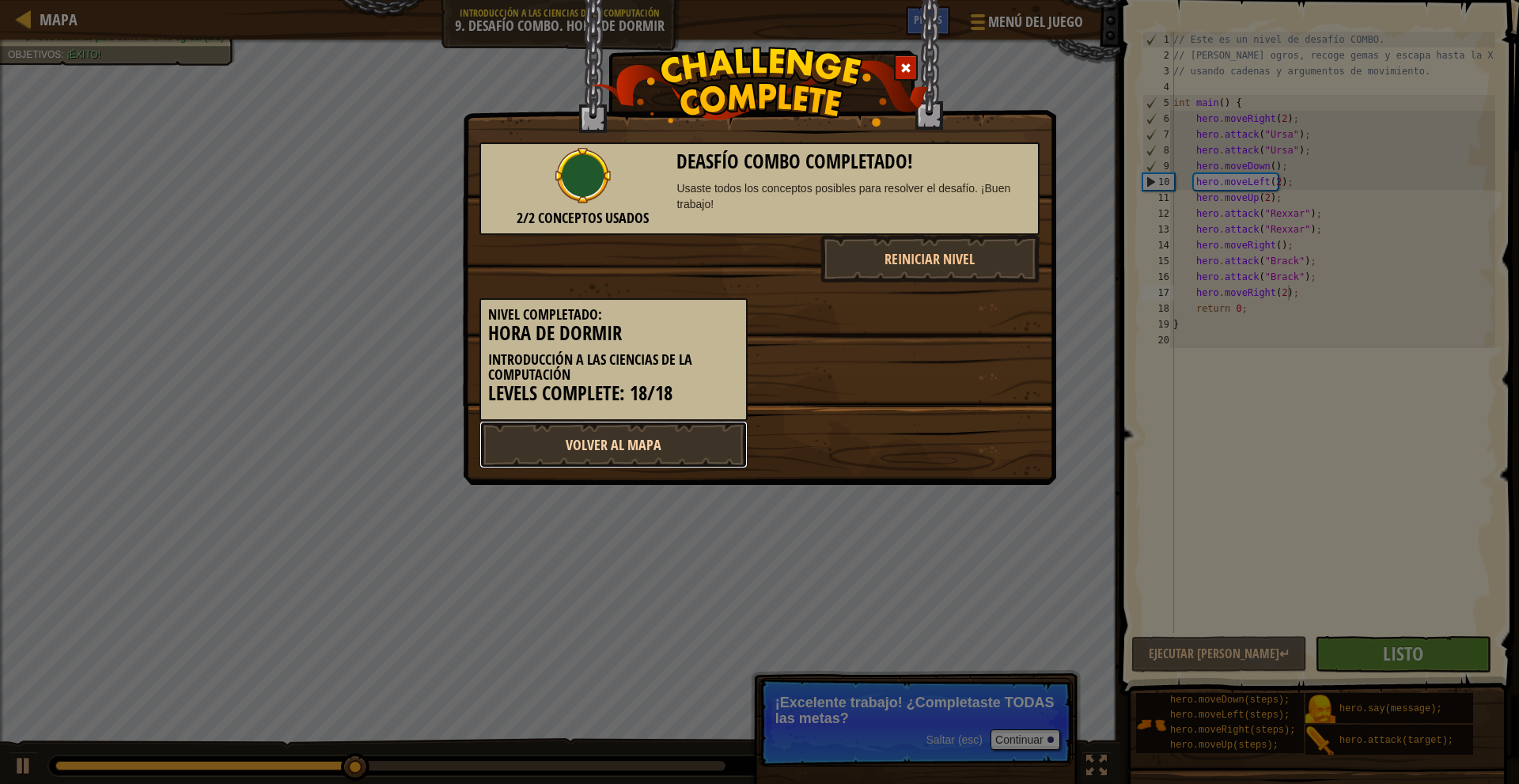
click at [682, 434] on link "Volver al Mapa" at bounding box center [614, 444] width 268 height 48
select select "es-419"
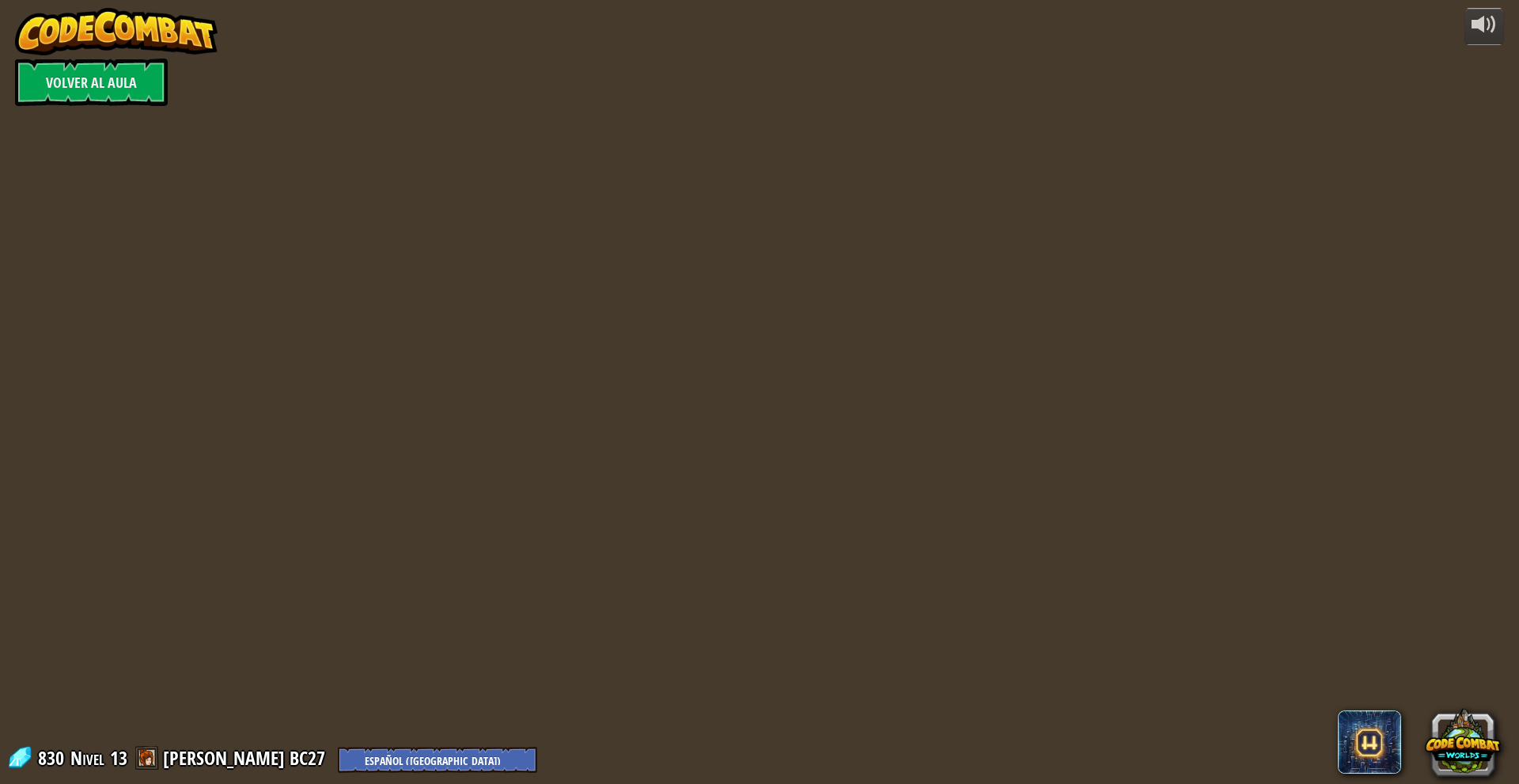
select select "es-419"
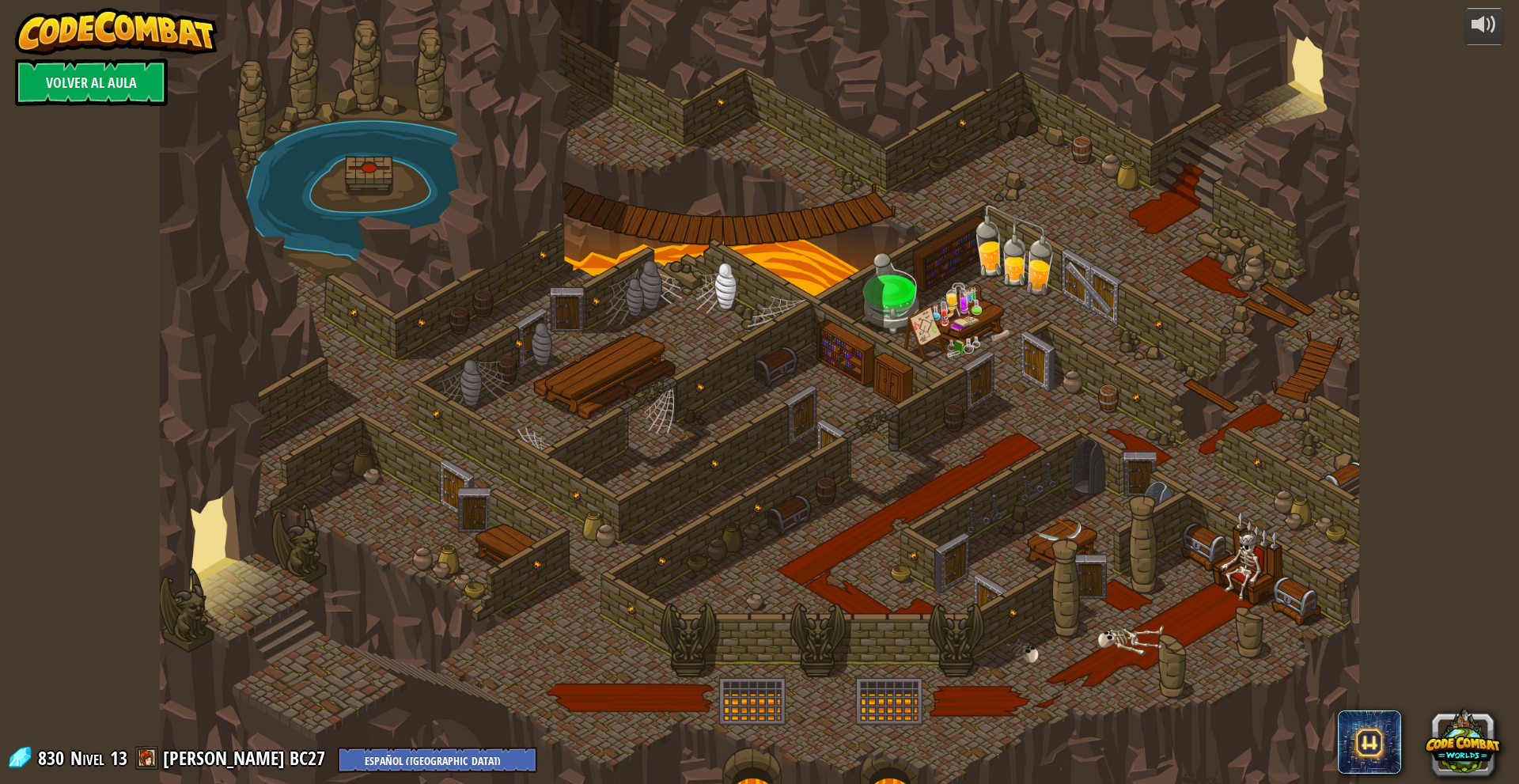
select select "es-419"
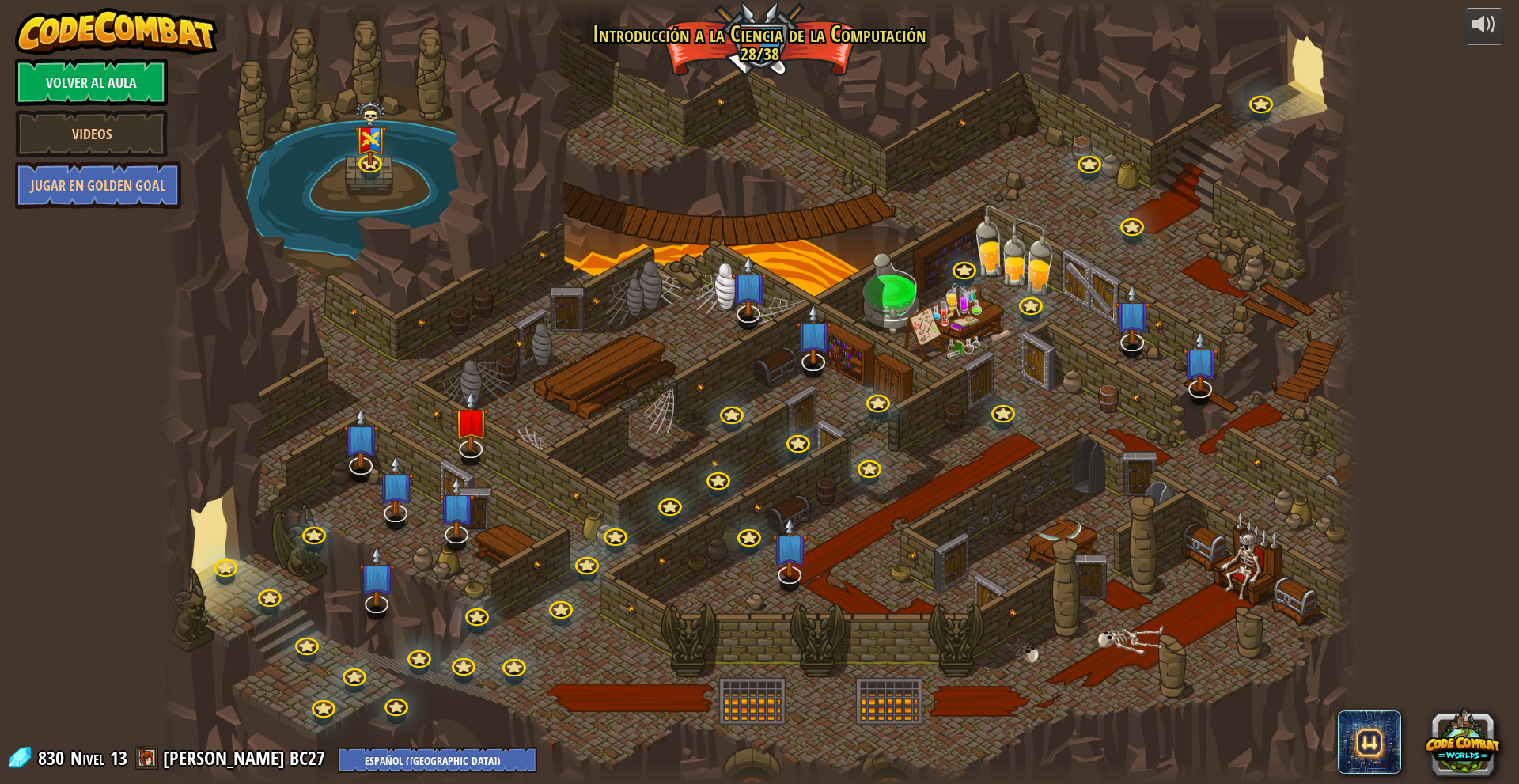
select select "es-419"
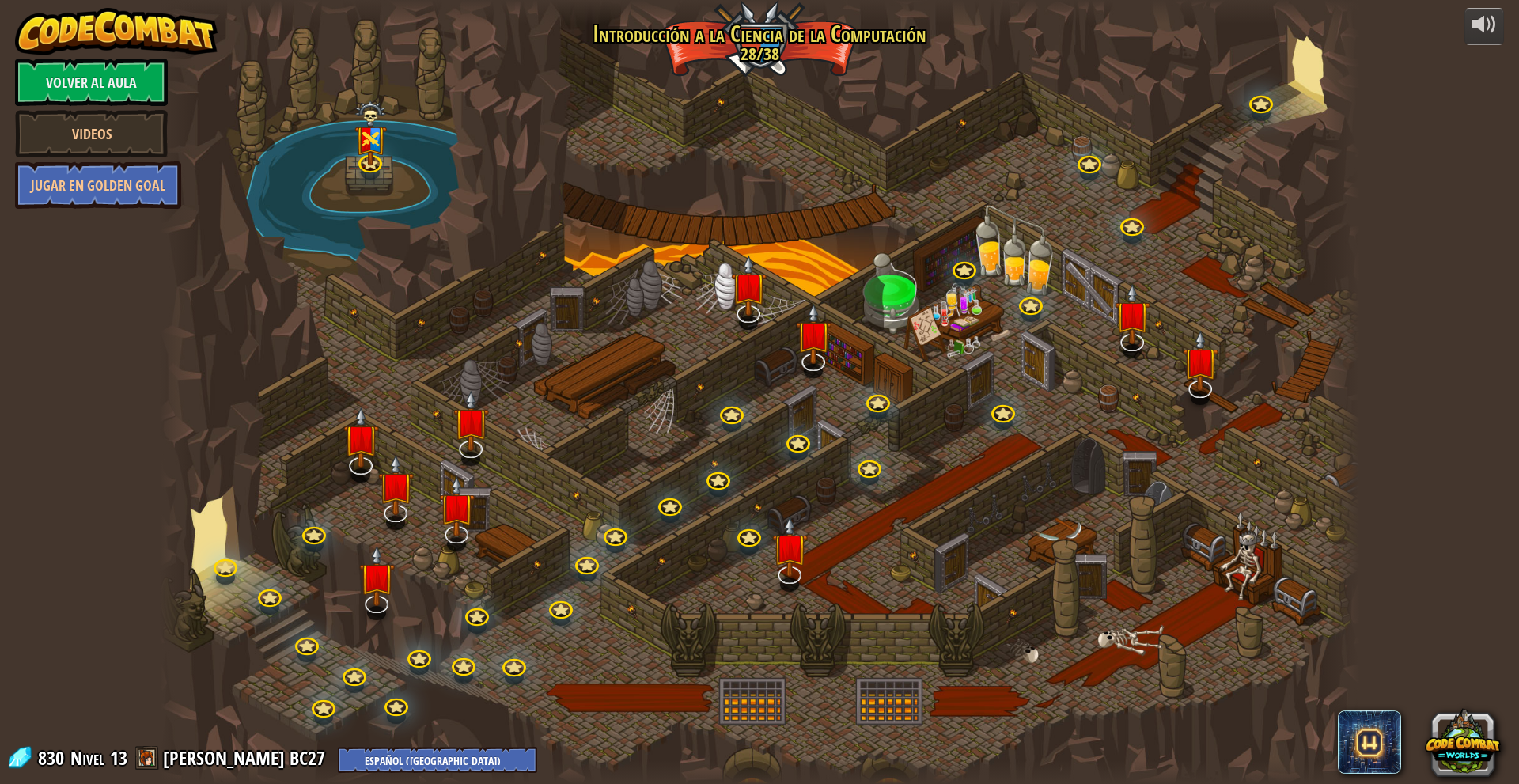
select select "es-419"
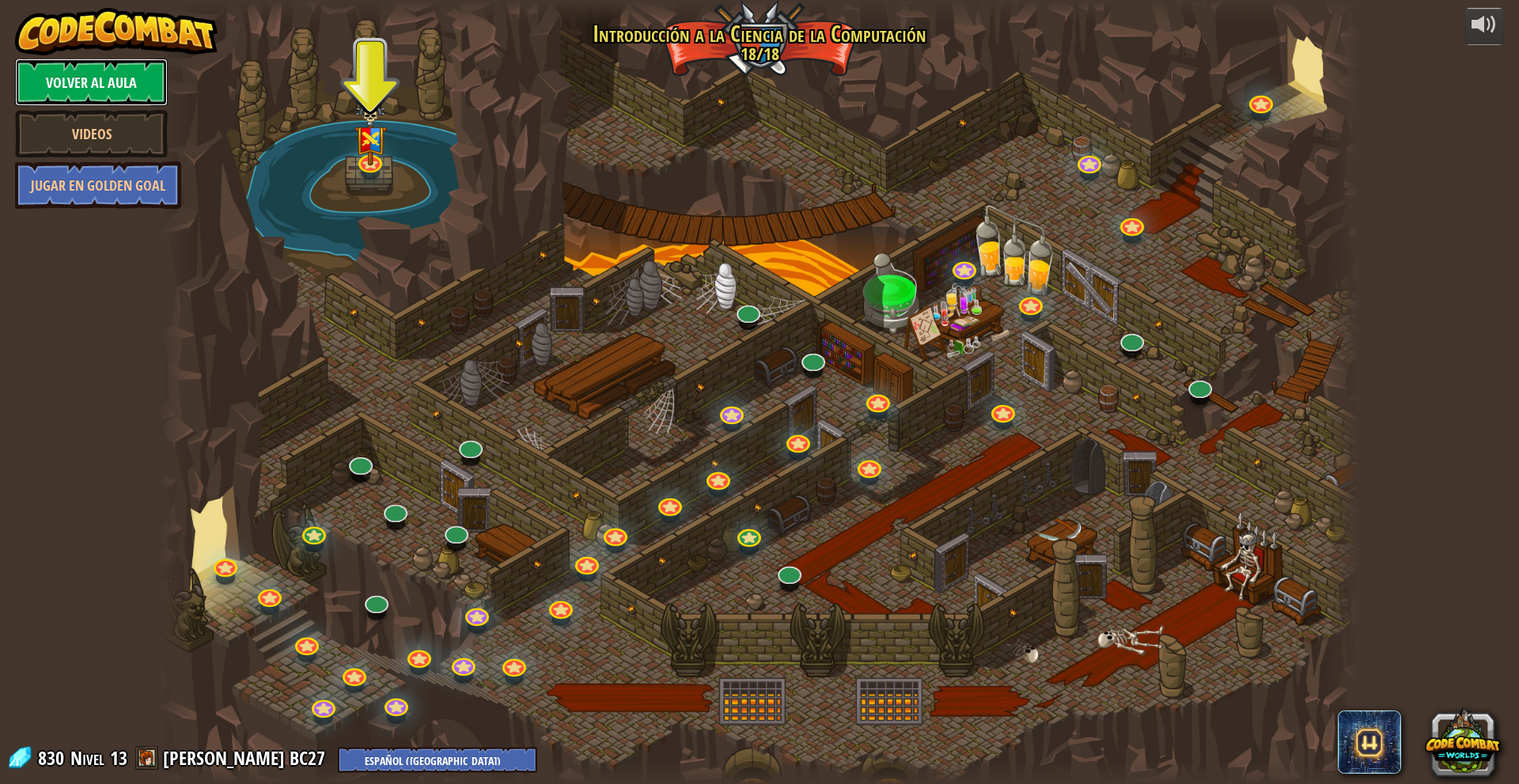
click at [91, 87] on link "Volver al aula" at bounding box center [91, 82] width 153 height 48
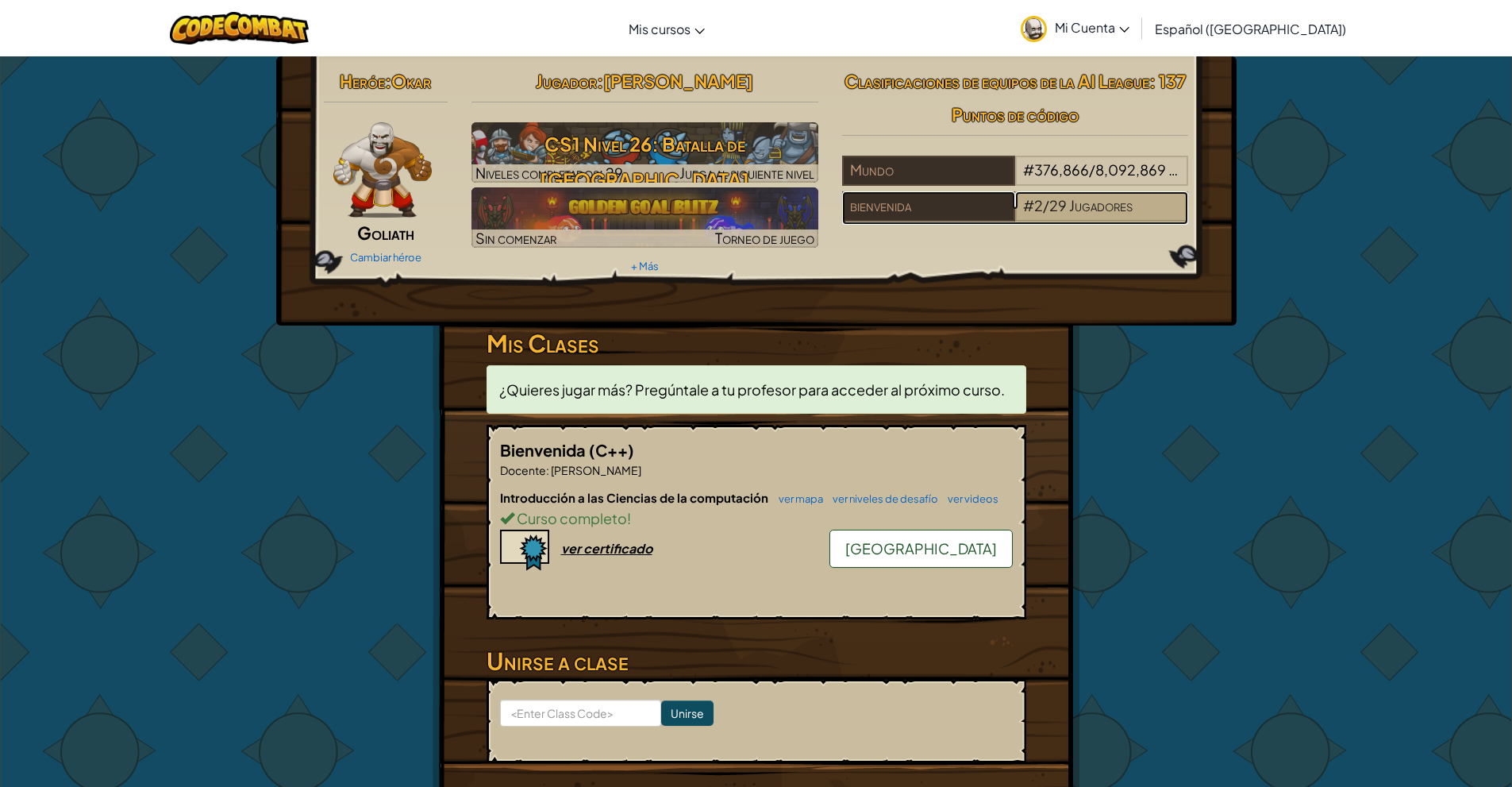
click at [1088, 201] on span "Jugadores" at bounding box center [1101, 205] width 64 height 18
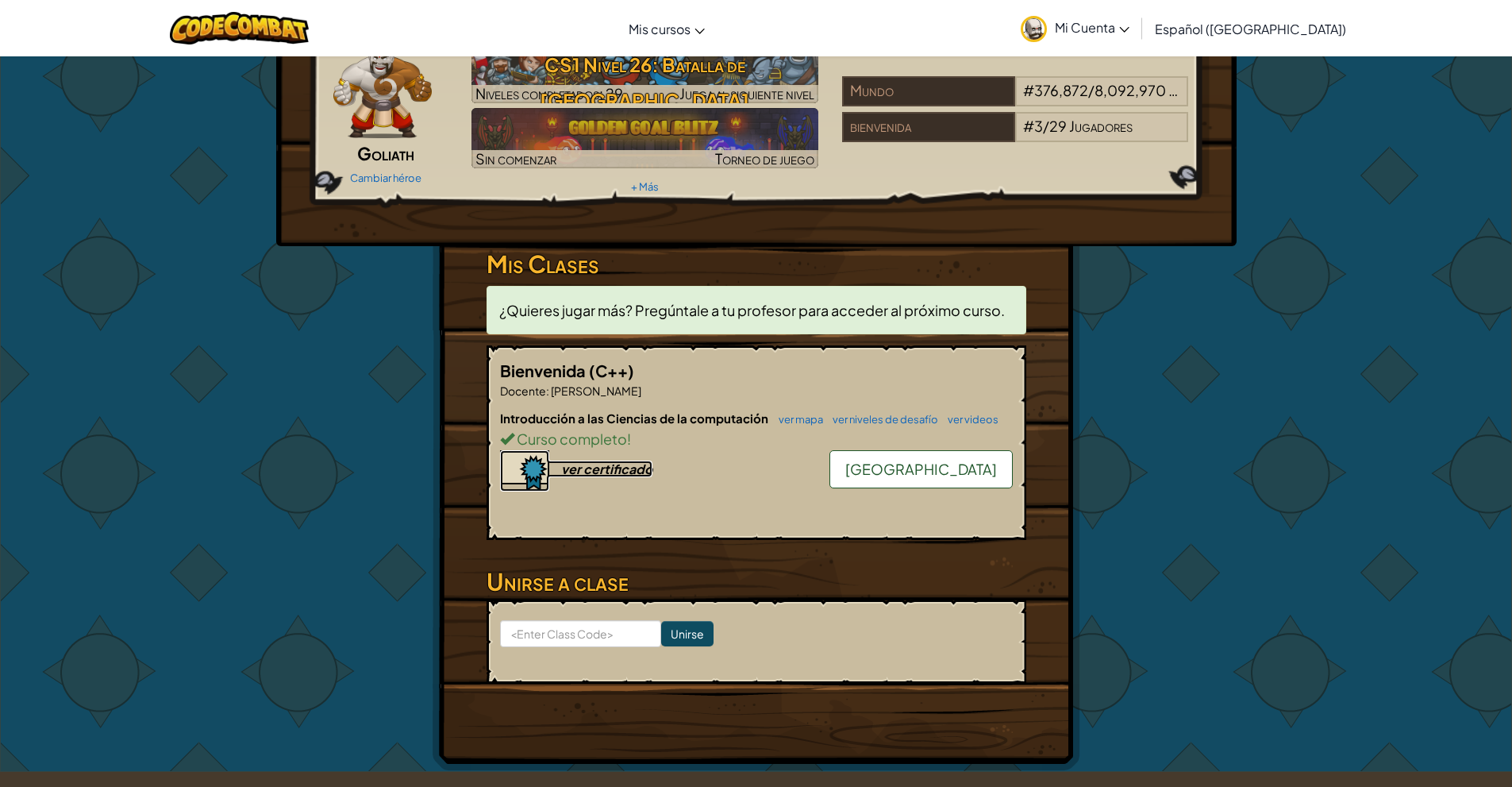
click at [601, 471] on div "ver certificado" at bounding box center [607, 469] width 92 height 17
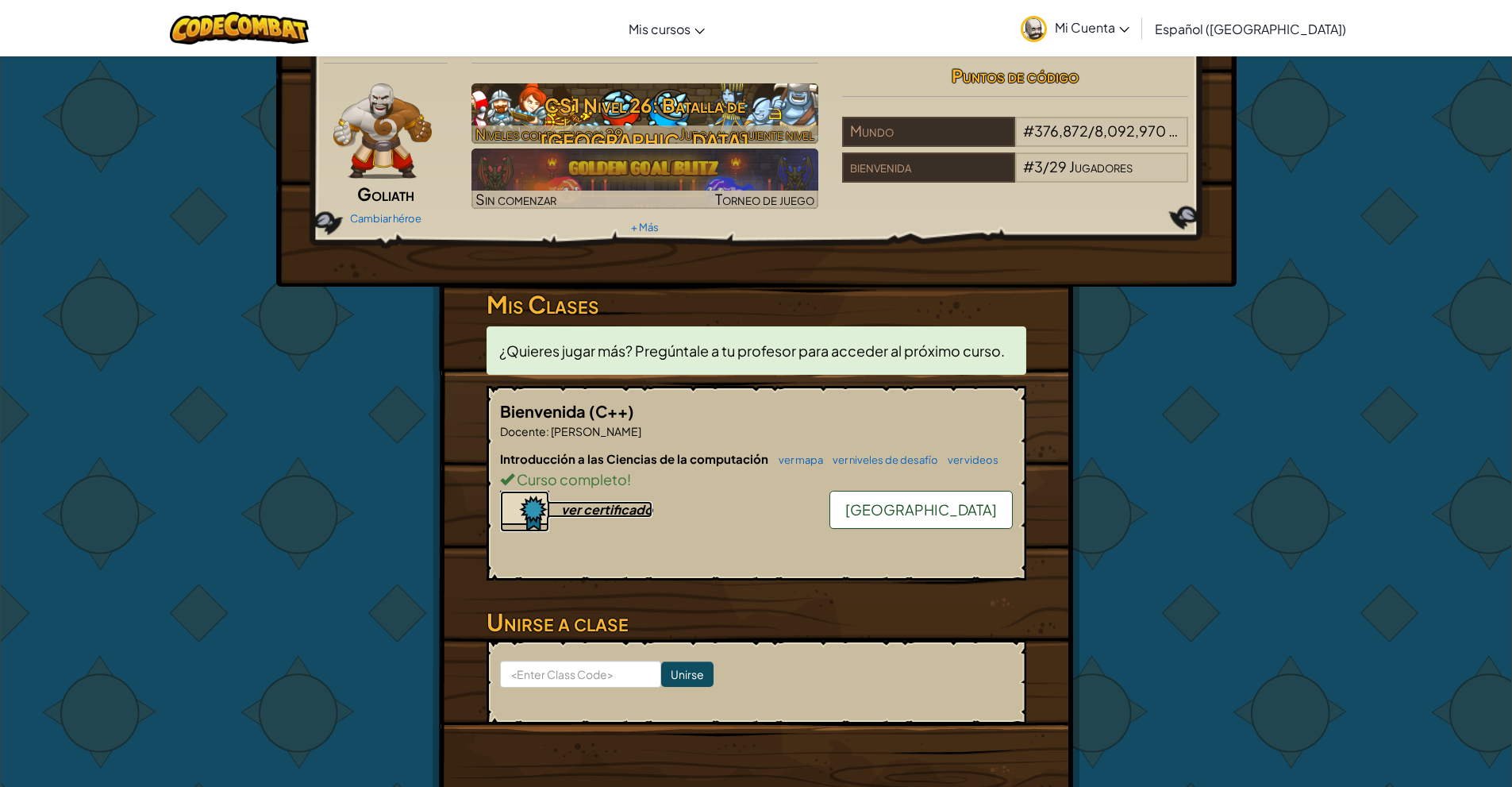
scroll to position [0, 0]
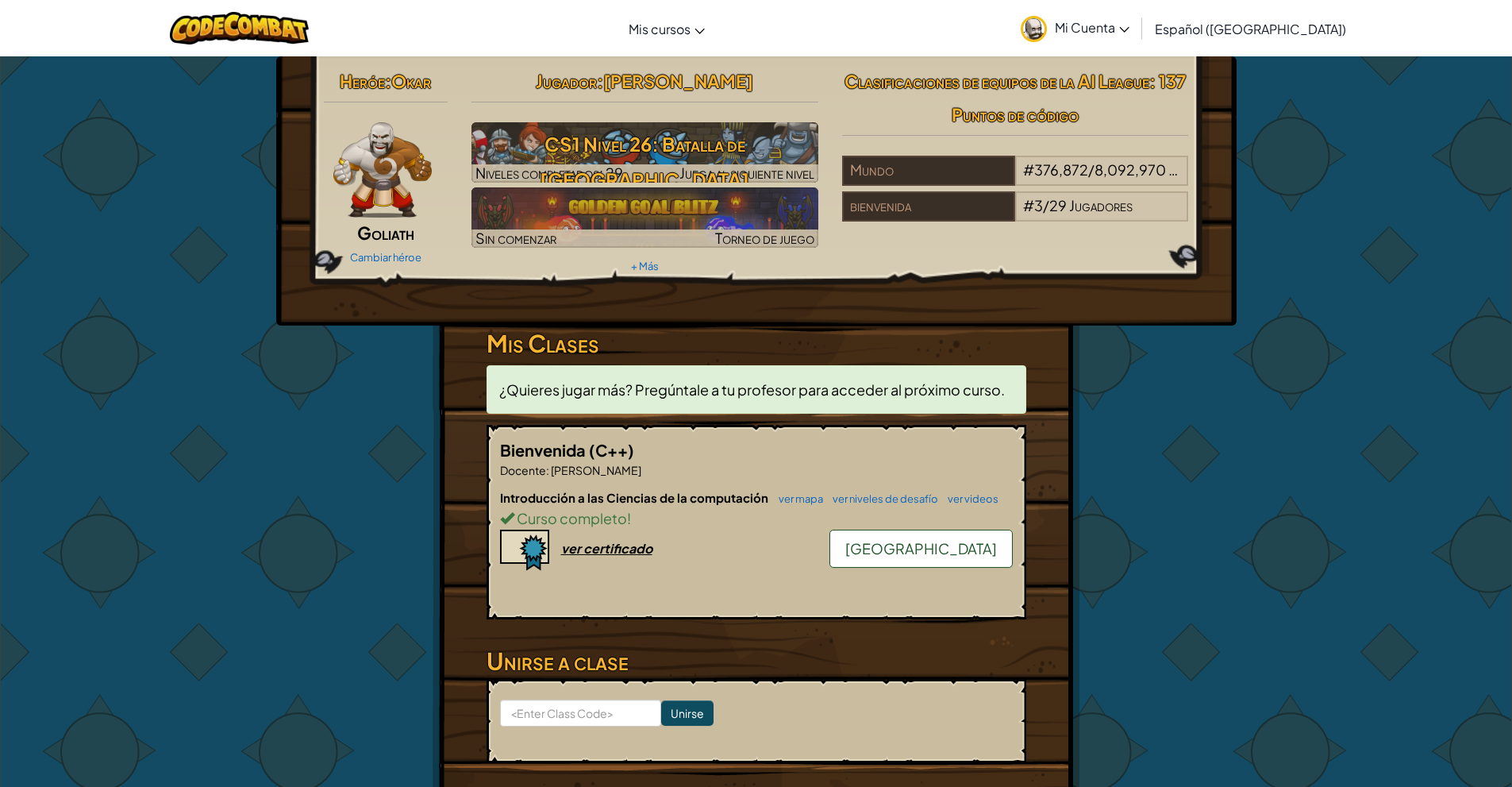
click at [405, 263] on div "Cambiar héroe" at bounding box center [386, 256] width 125 height 26
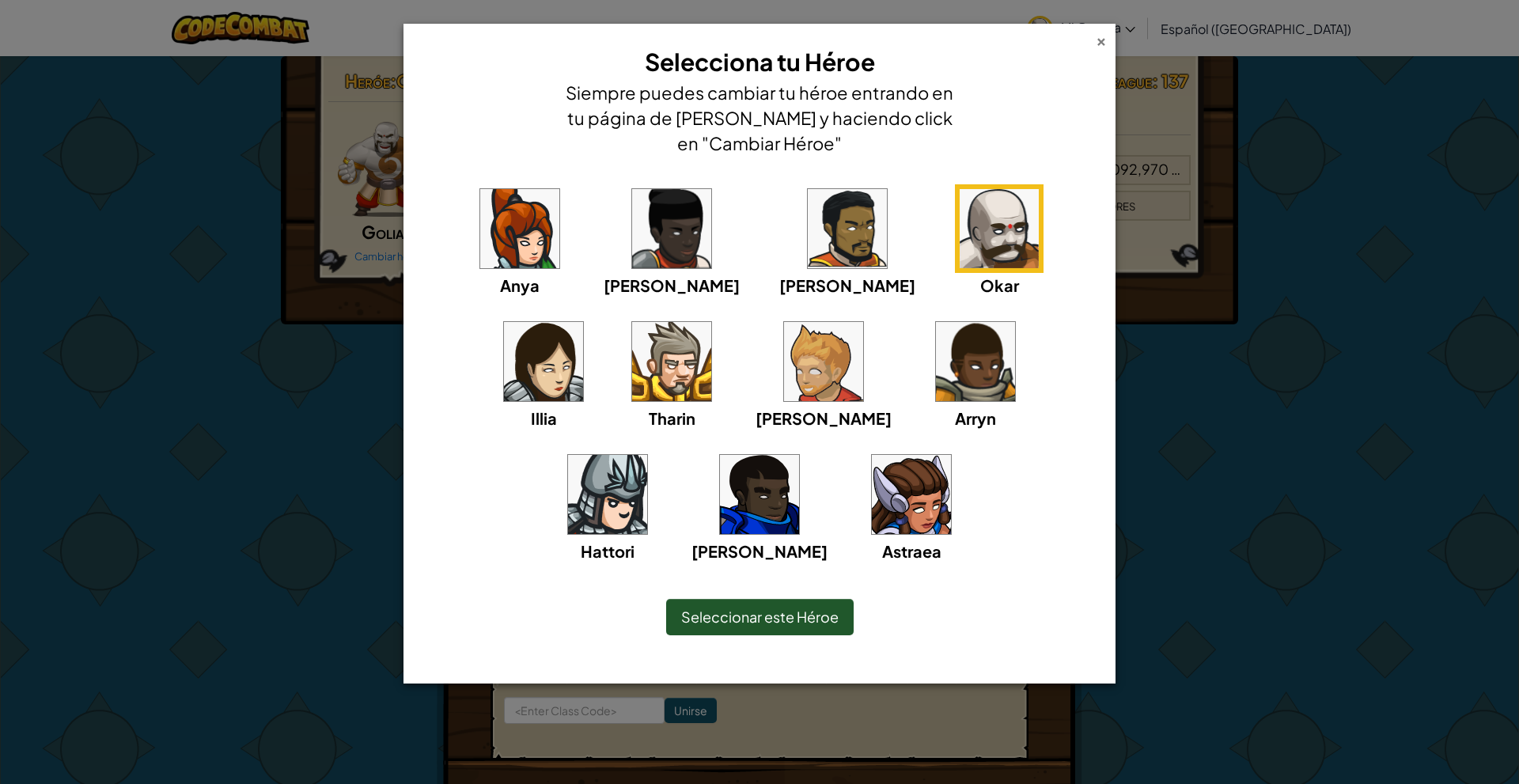
click at [1104, 39] on div "×" at bounding box center [1100, 39] width 11 height 16
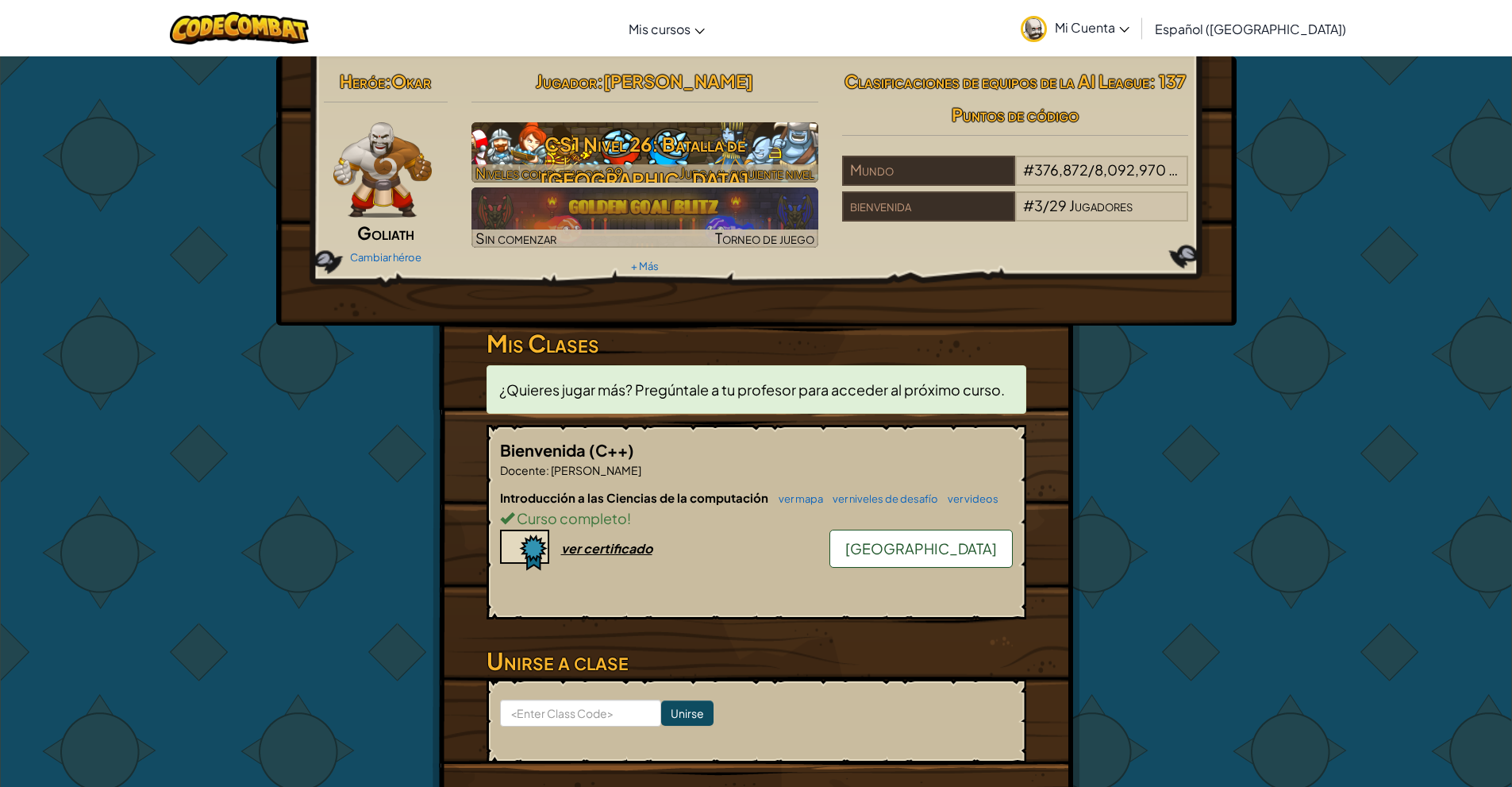
click at [641, 136] on h3 "CS1 Nivel 26: Batalla de Wakka" at bounding box center [645, 162] width 347 height 72
click at [690, 173] on span "Juega al siguiente nivel" at bounding box center [747, 173] width 135 height 18
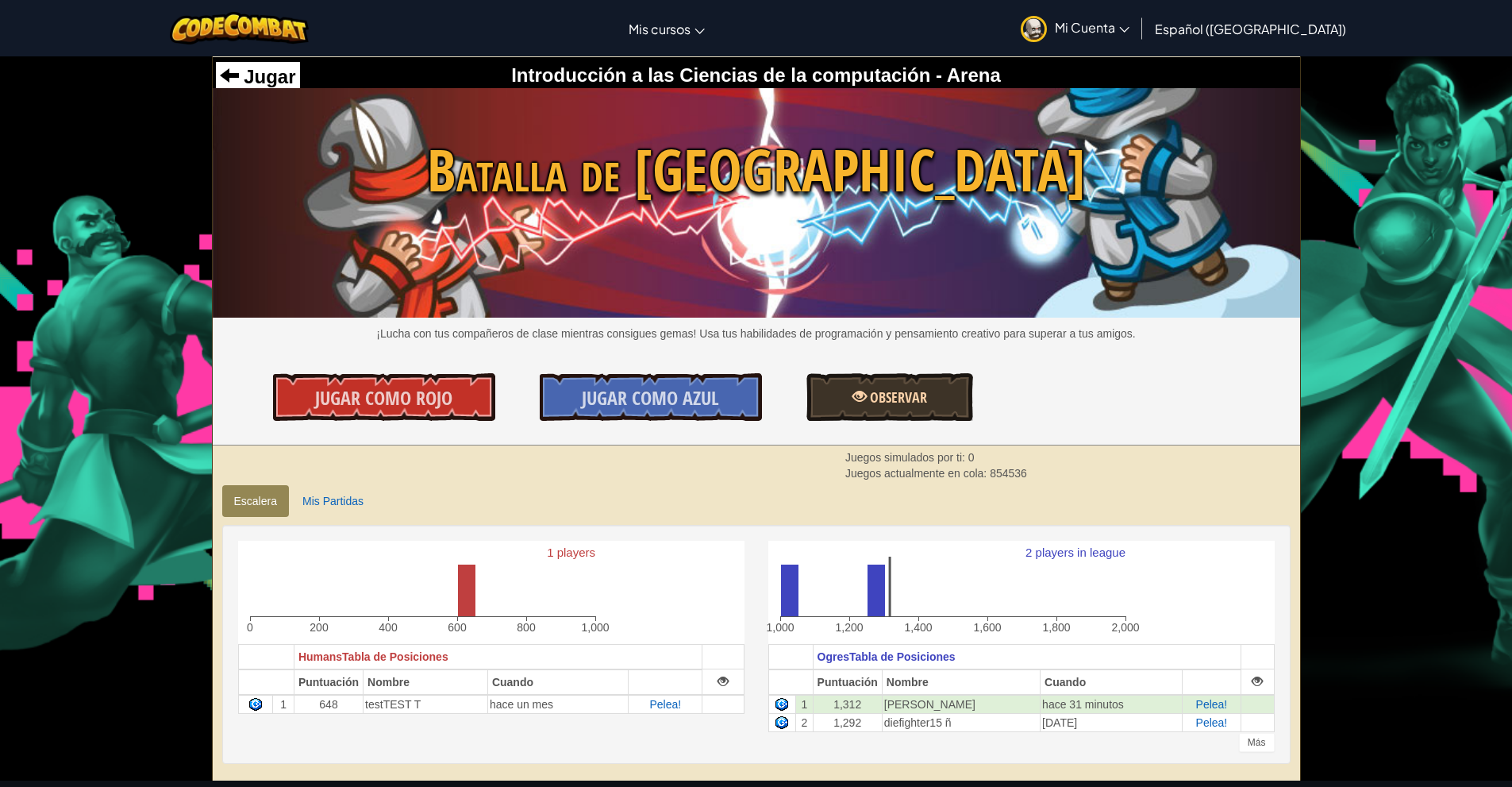
scroll to position [79, 0]
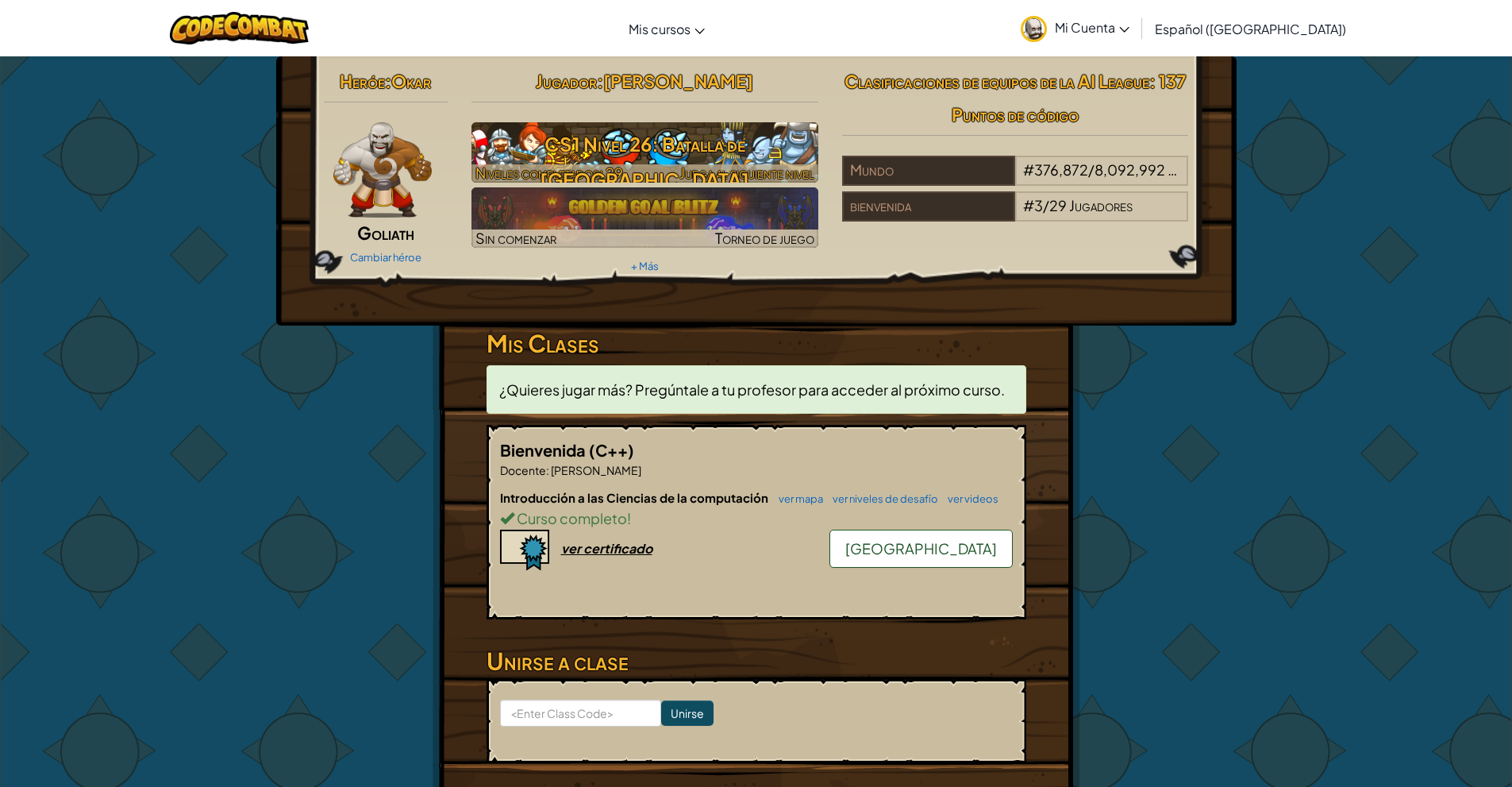
click at [737, 154] on h3 "CS1 Nivel 26: Batalla de Wakka" at bounding box center [645, 162] width 347 height 72
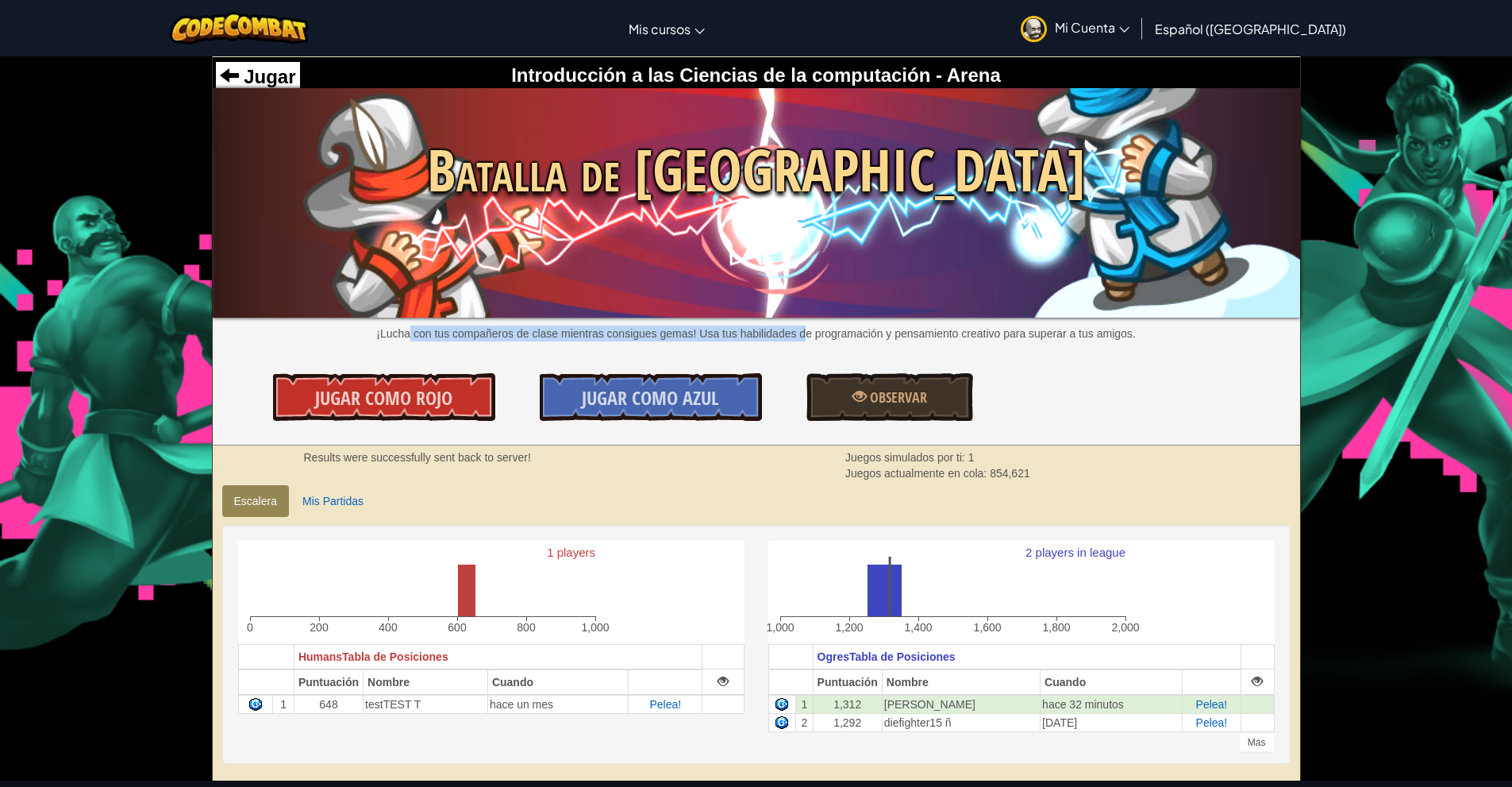
drag, startPoint x: 415, startPoint y: 337, endPoint x: 804, endPoint y: 333, distance: 389.0
click at [804, 333] on p "¡Lucha con tus compañeros de clase mientras consigues gemas! Usa tus habilidade…" at bounding box center [756, 333] width 1088 height 16
click at [1088, 321] on div "Batalla de Wakka ¡Lucha con tus compañeros de clase mientras consigues gemas! U…" at bounding box center [756, 217] width 1088 height 245
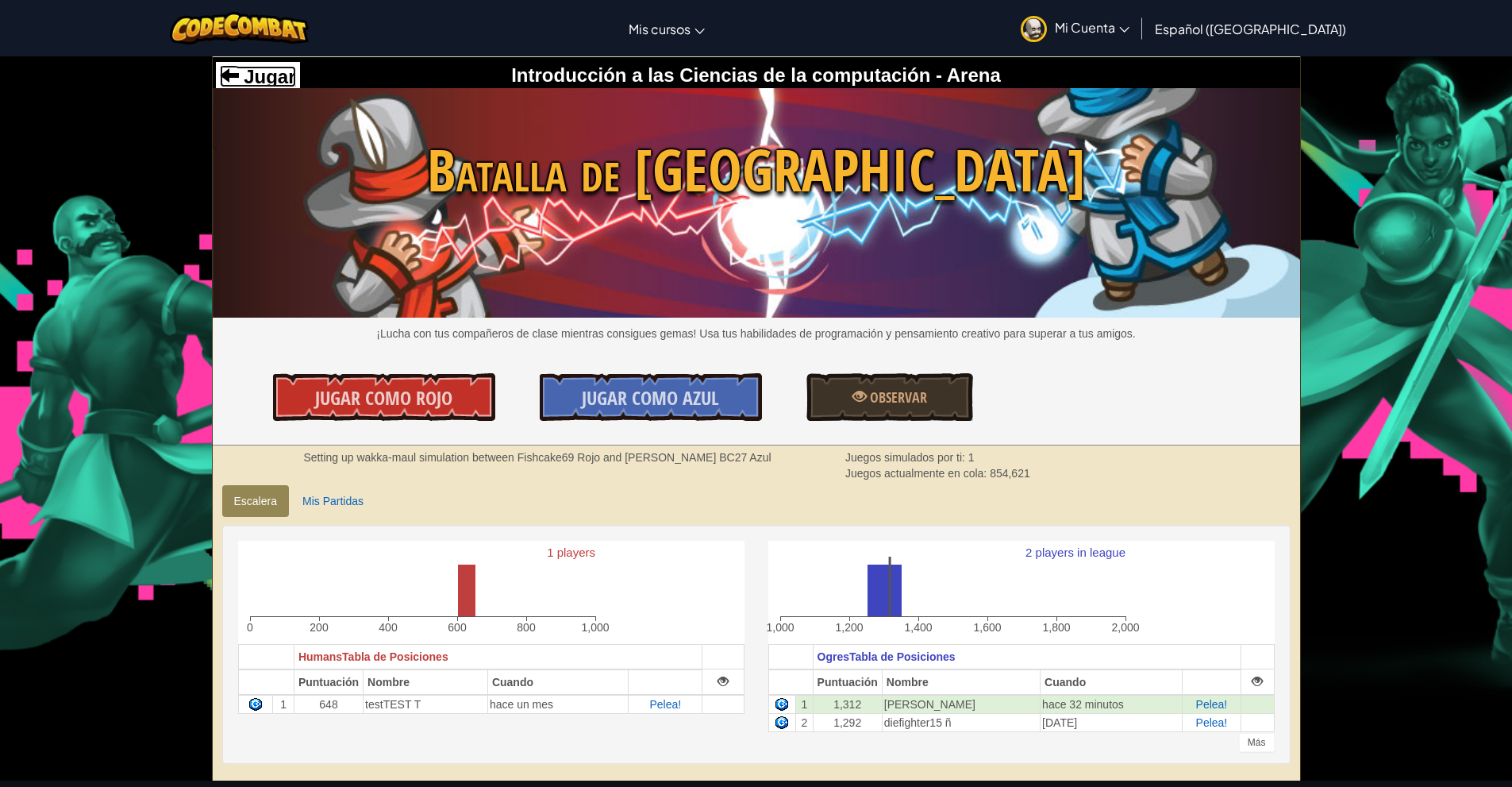
click at [242, 72] on span "Jugar" at bounding box center [267, 77] width 57 height 21
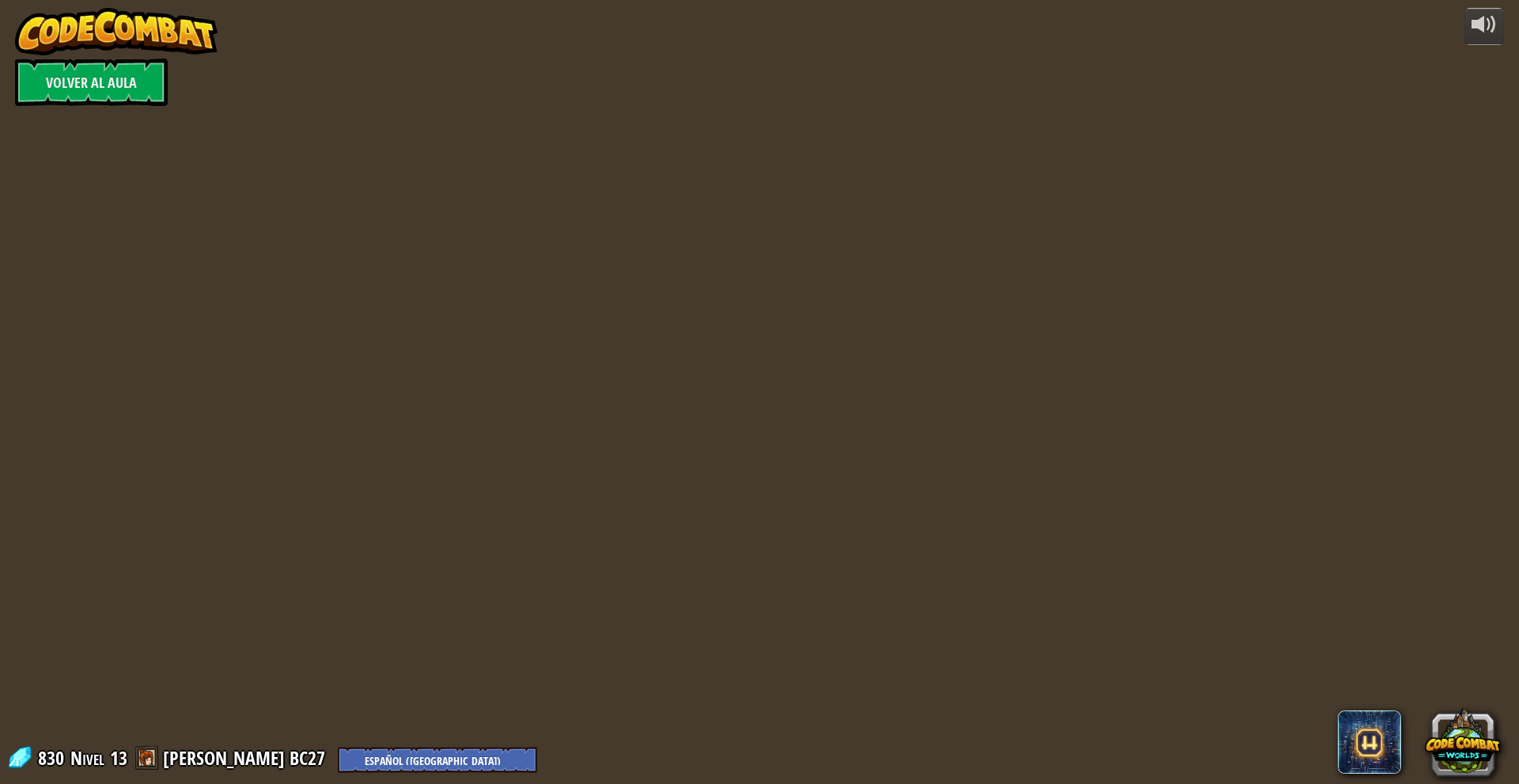
select select "es-419"
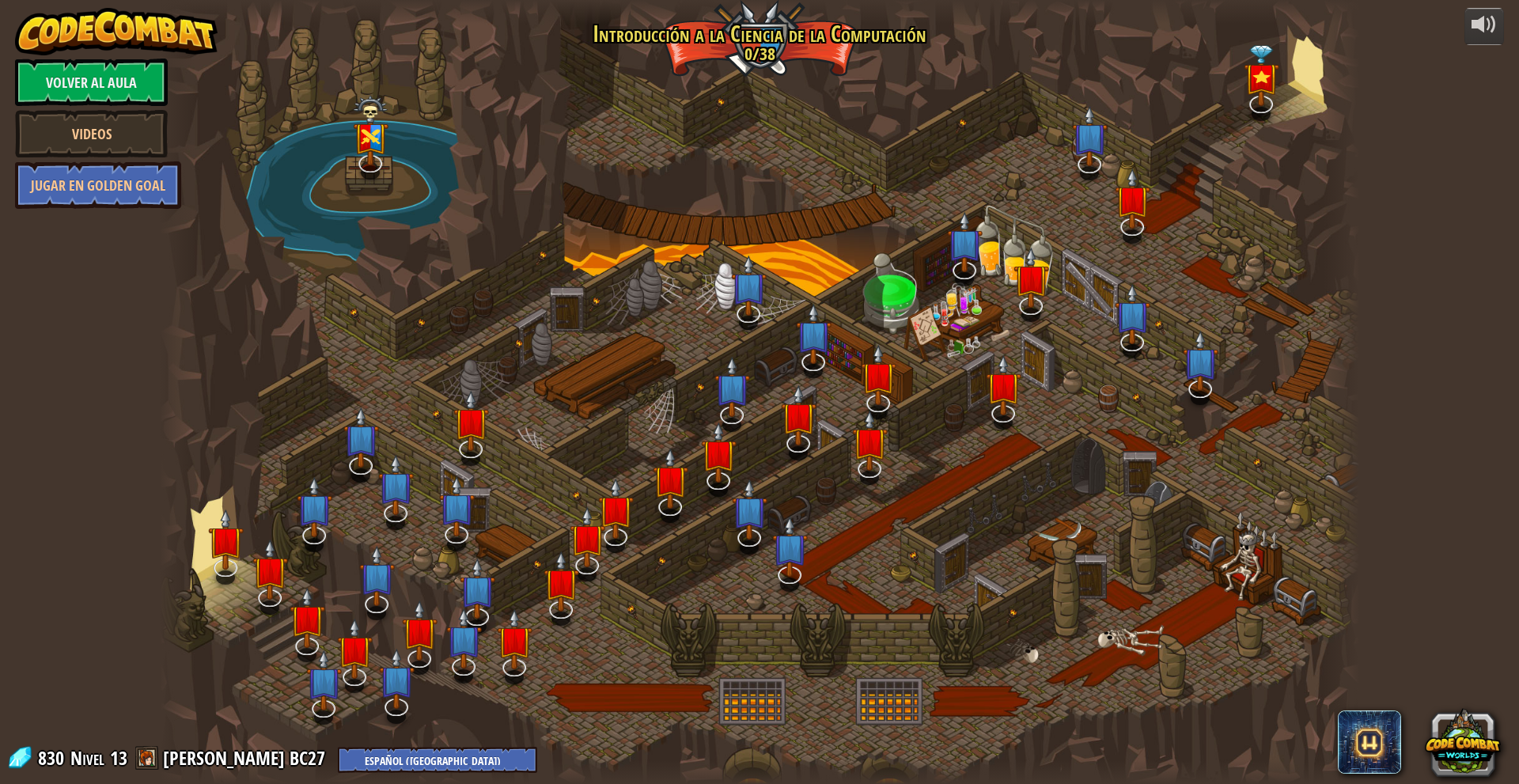
select select "es-419"
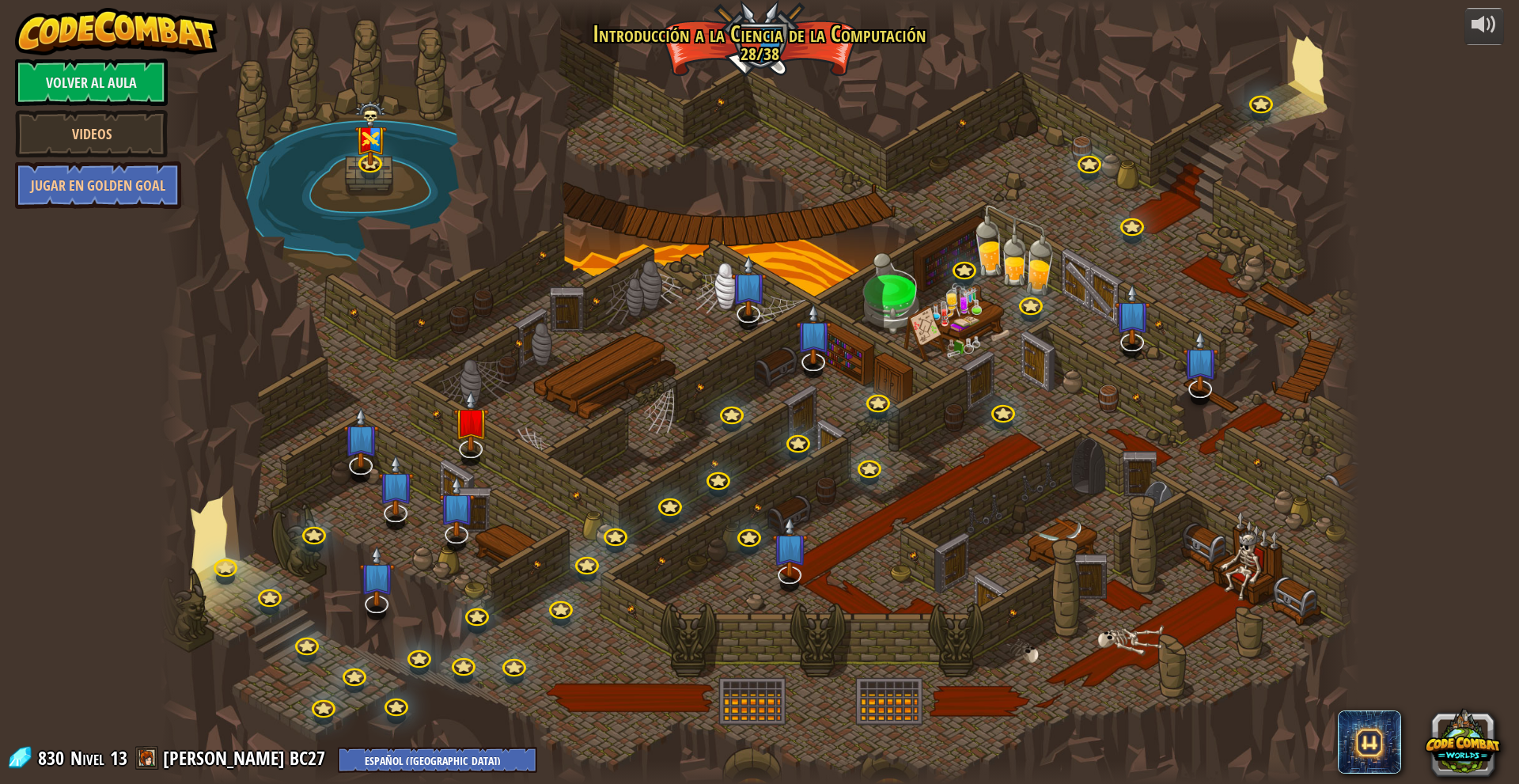
select select "es-419"
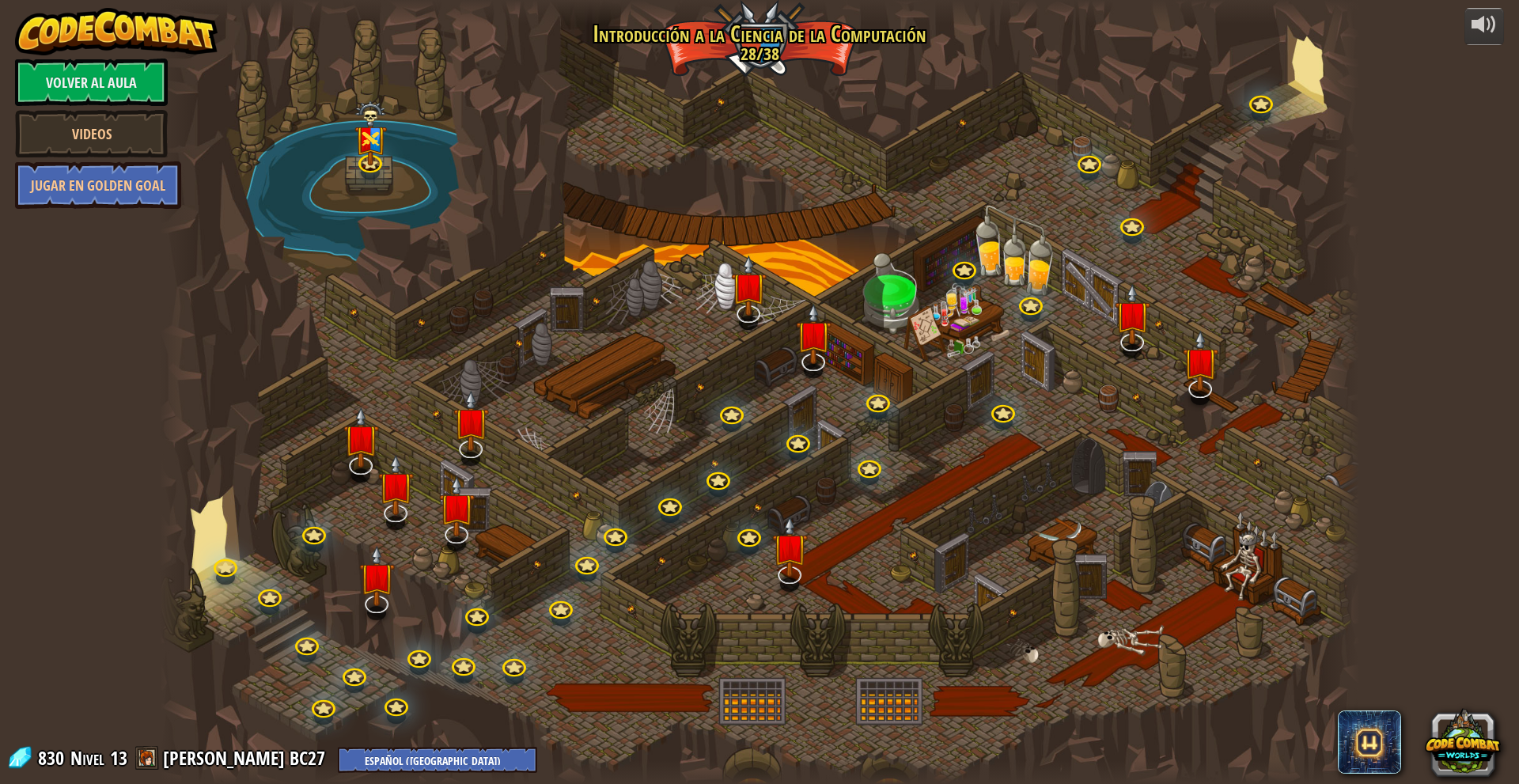
select select "es-419"
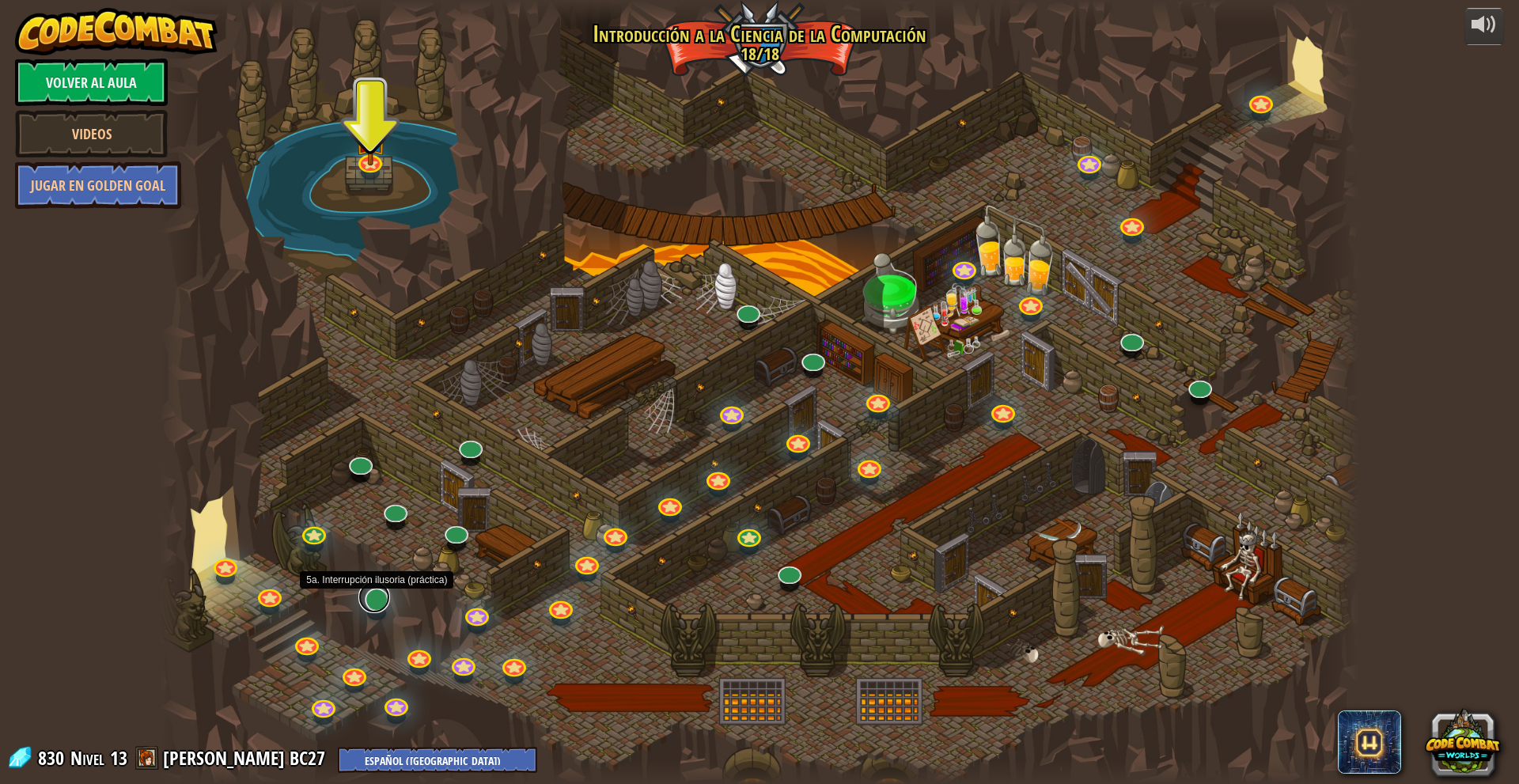
click at [379, 591] on link at bounding box center [374, 597] width 31 height 31
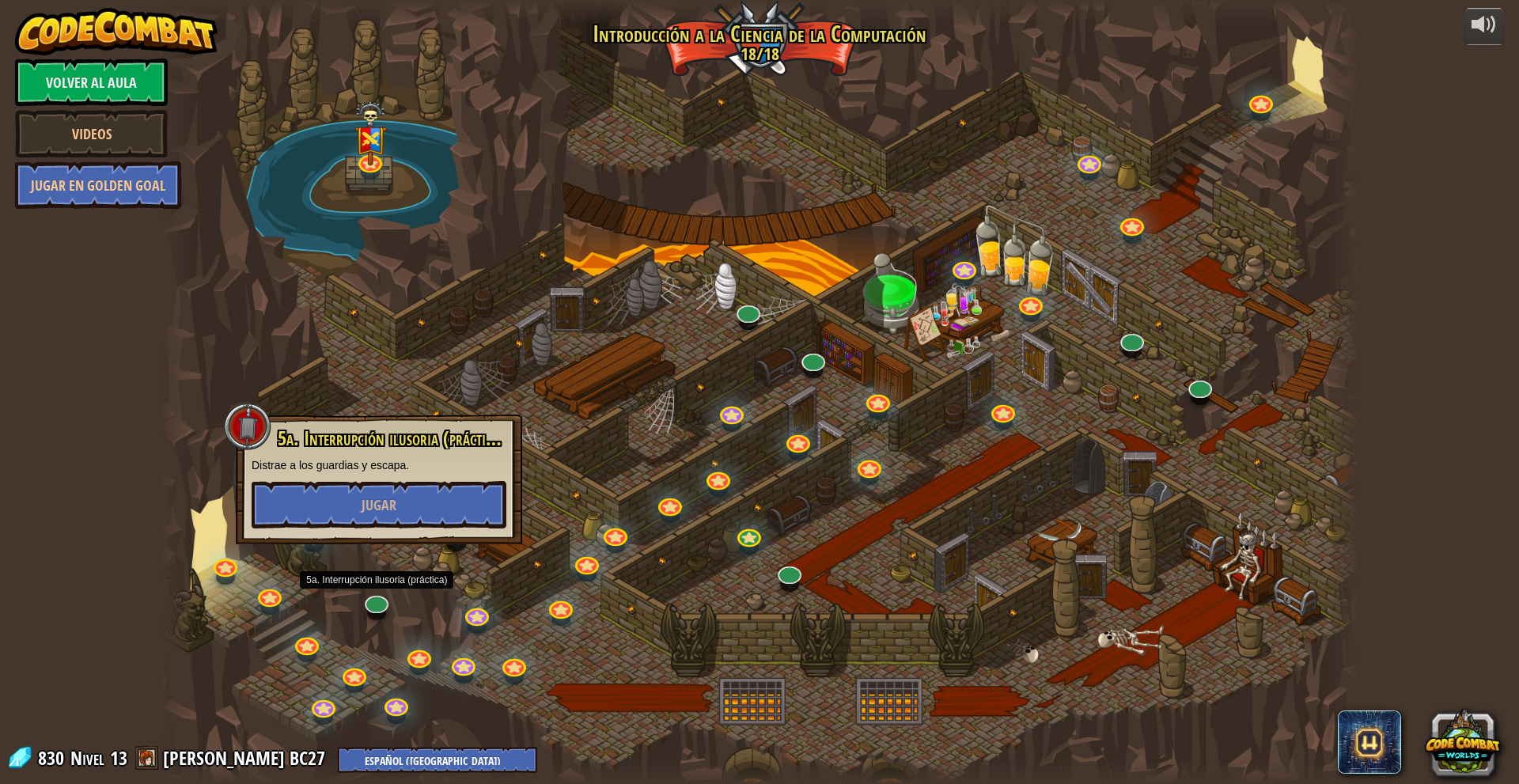
drag, startPoint x: 481, startPoint y: 596, endPoint x: 448, endPoint y: 517, distance: 85.6
click at [481, 572] on div at bounding box center [759, 392] width 1199 height 784
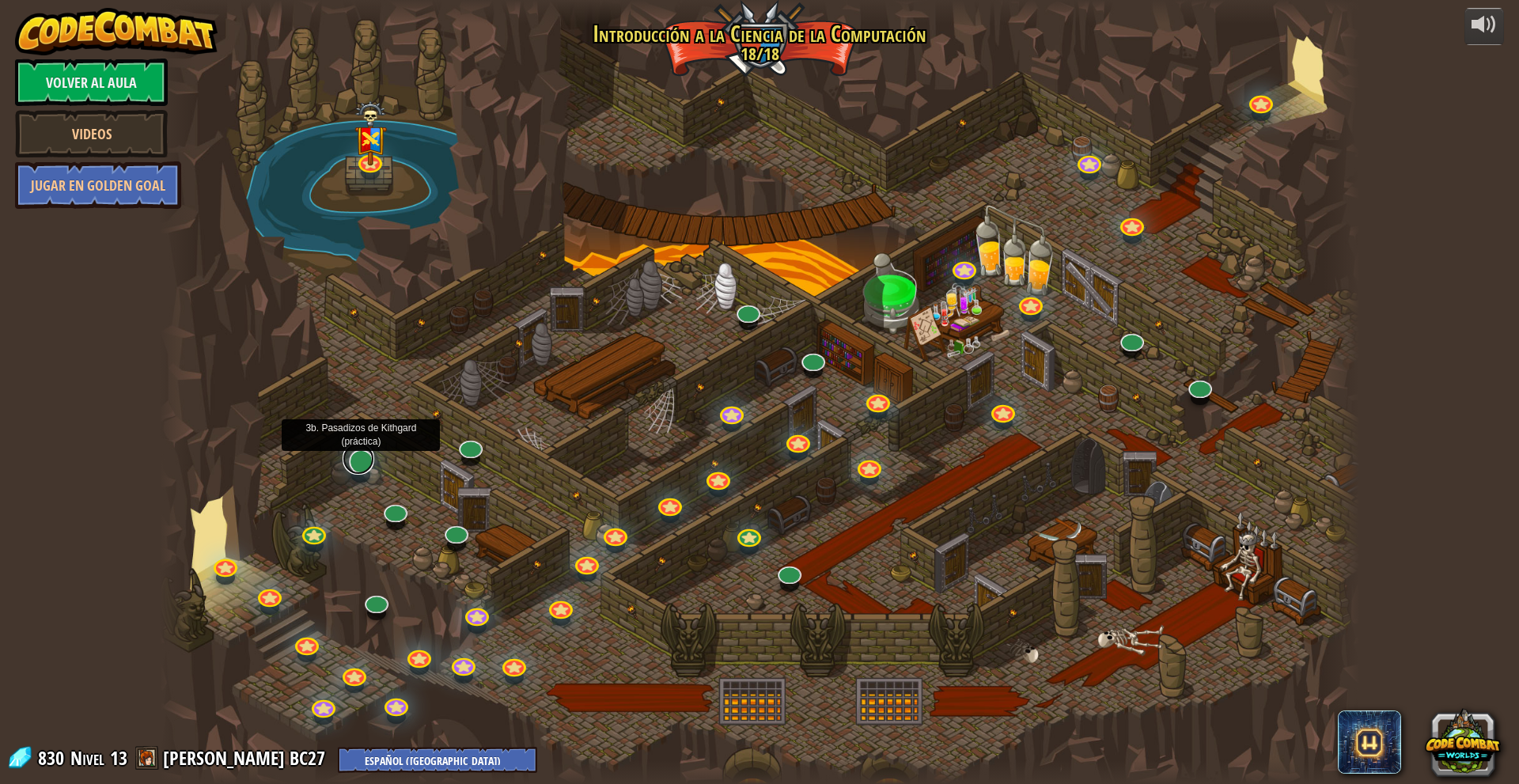
click at [351, 464] on link at bounding box center [358, 458] width 31 height 31
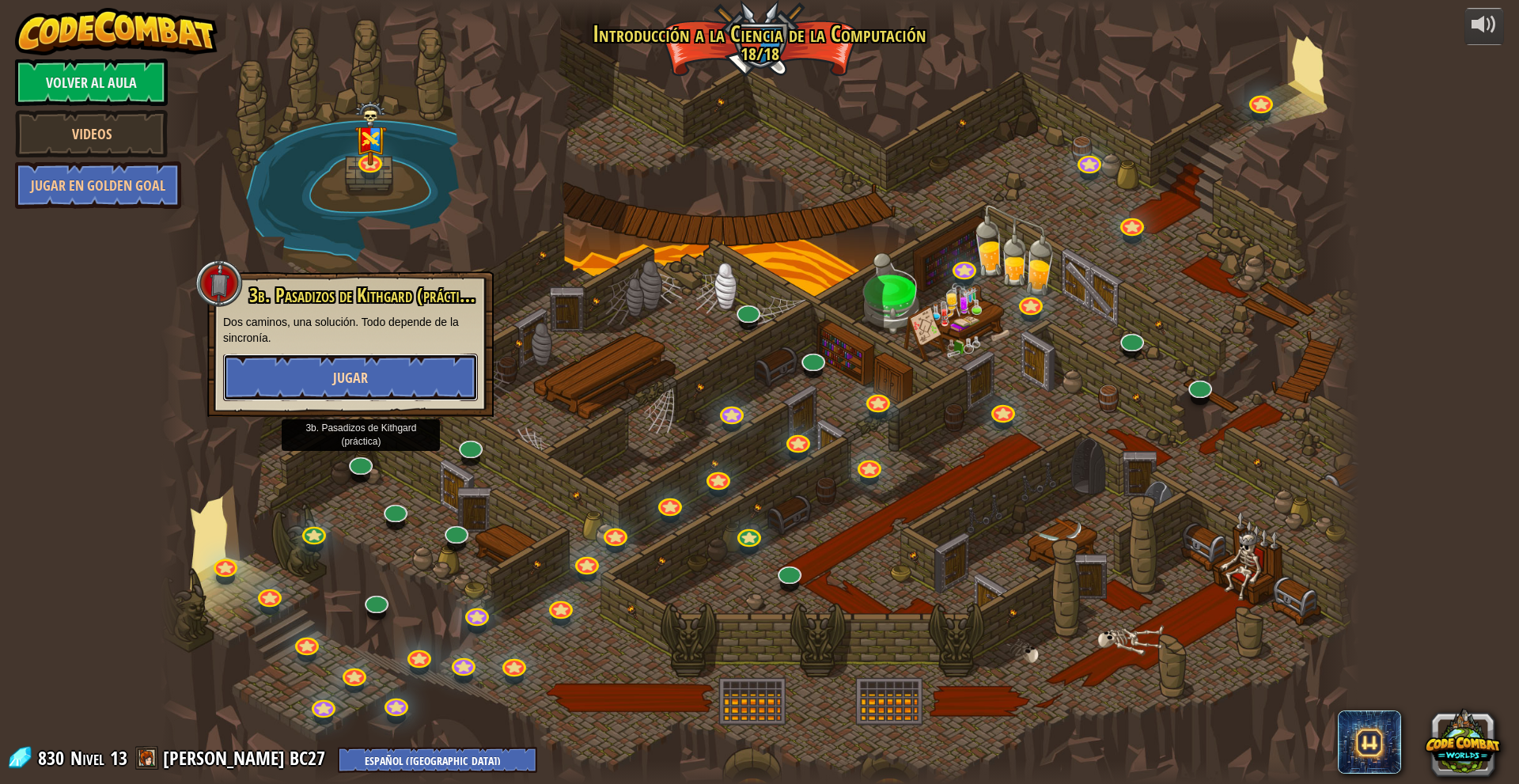
click at [395, 378] on button "Jugar" at bounding box center [351, 378] width 255 height 48
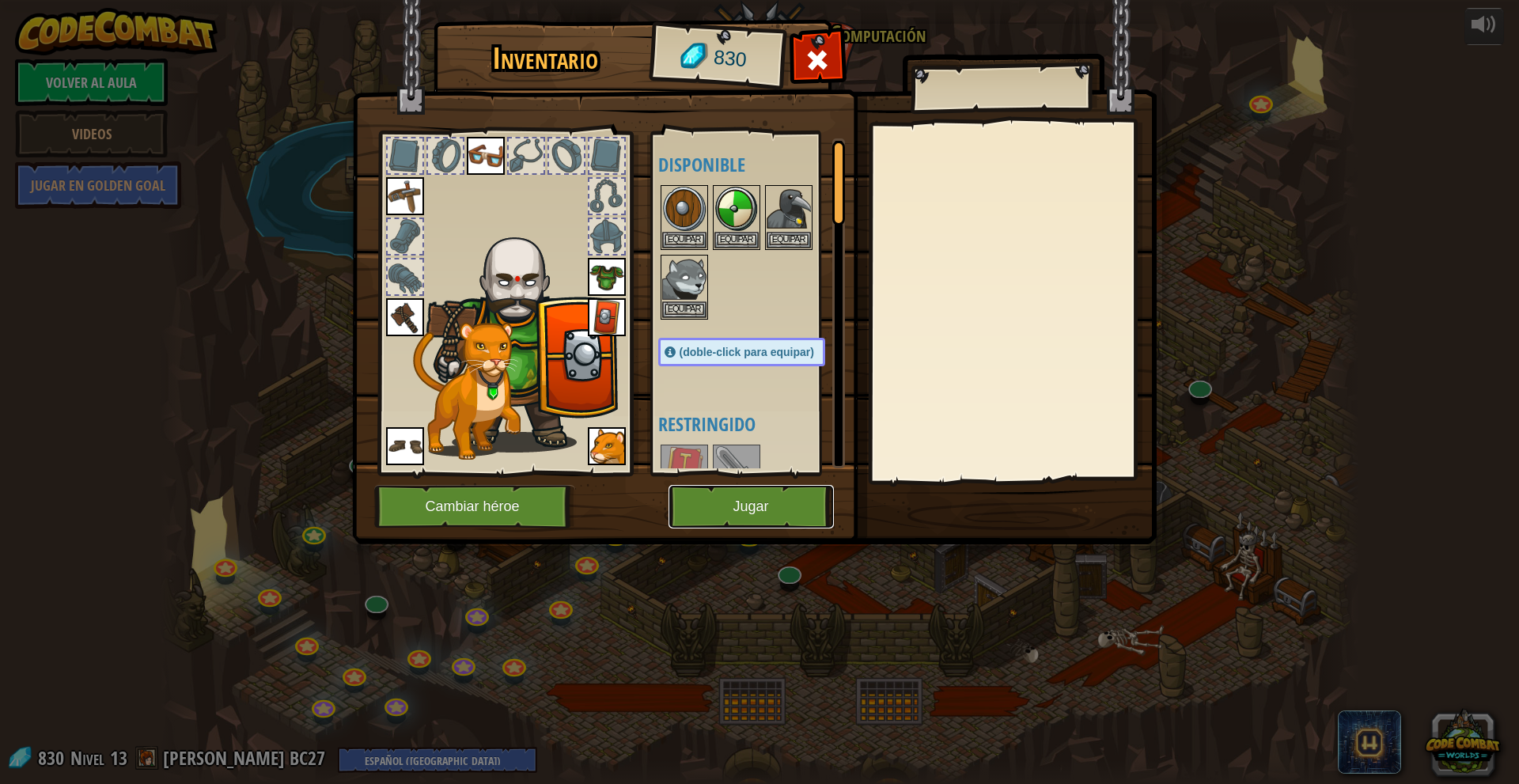
click at [748, 513] on button "Jugar" at bounding box center [750, 506] width 165 height 44
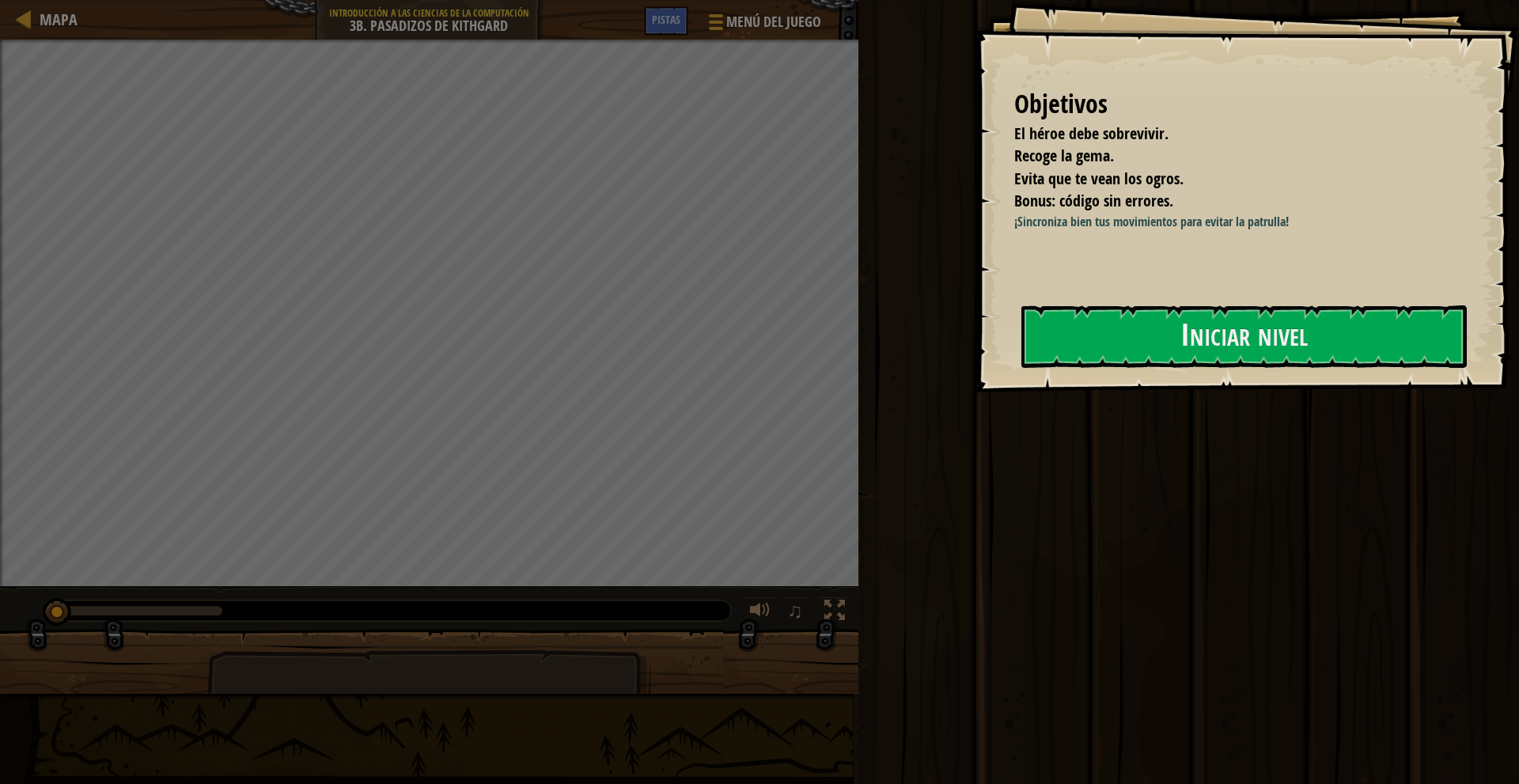
click at [1247, 392] on div at bounding box center [1243, 401] width 445 height 35
click at [1245, 362] on button "Iniciar nivel" at bounding box center [1243, 336] width 445 height 63
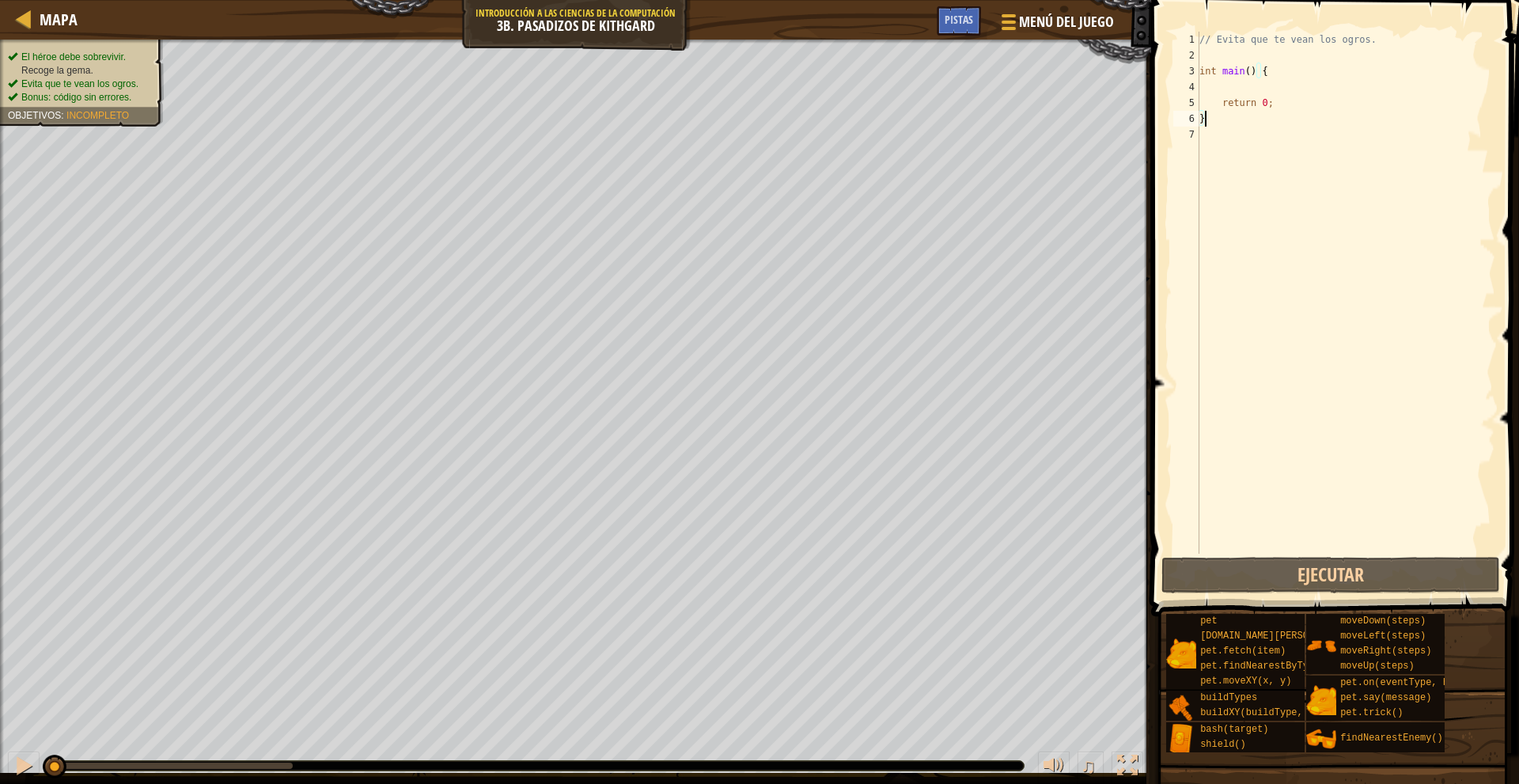
click at [1254, 86] on div "// Evita que te vean los ogros. int main ( ) { return 0 ; }" at bounding box center [1345, 308] width 299 height 554
type textarea "m"
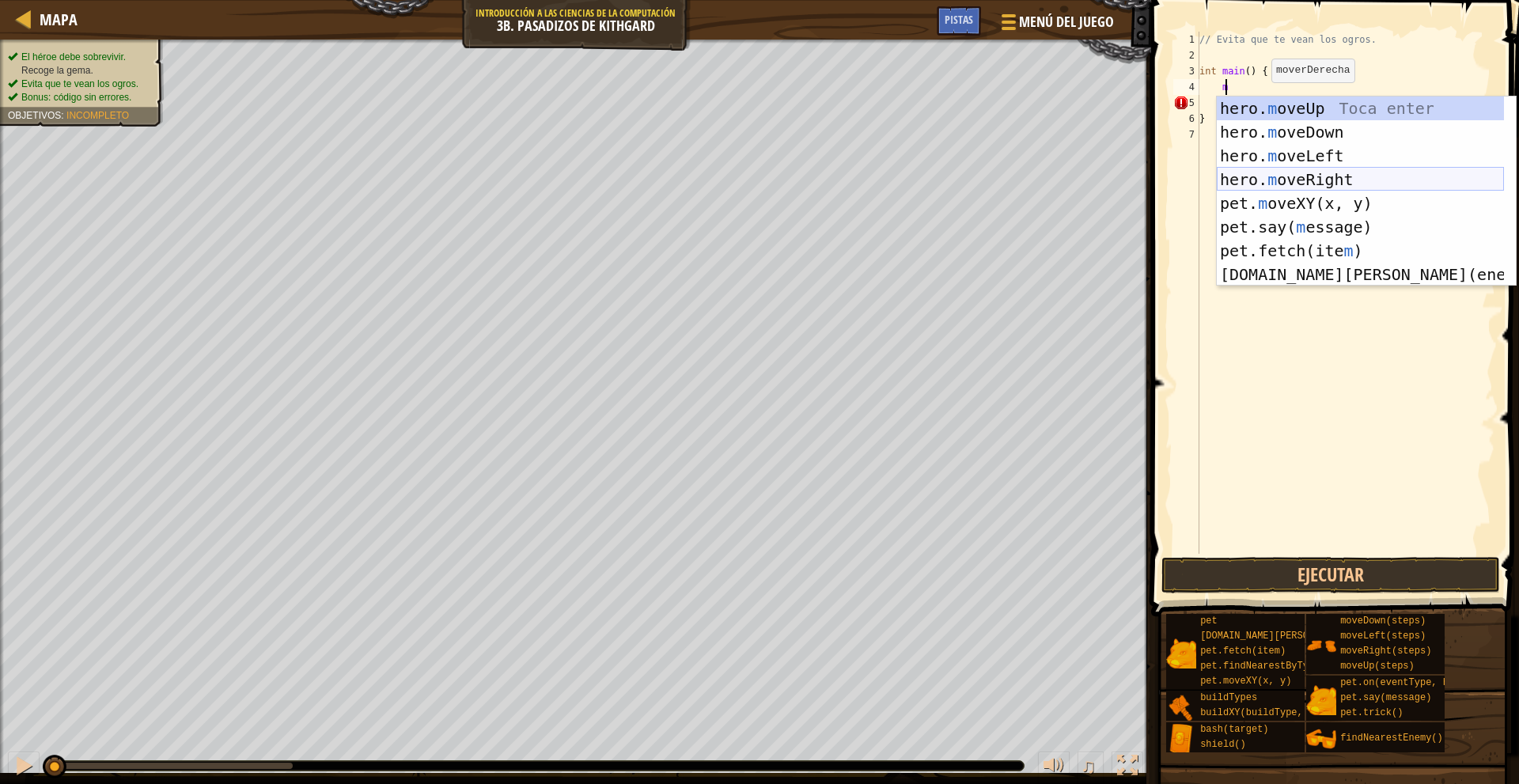
click at [1358, 169] on div "hero. m oveUp Toca enter hero. m oveDown Toca enter hero. m oveLeft Toca enter …" at bounding box center [1359, 215] width 287 height 237
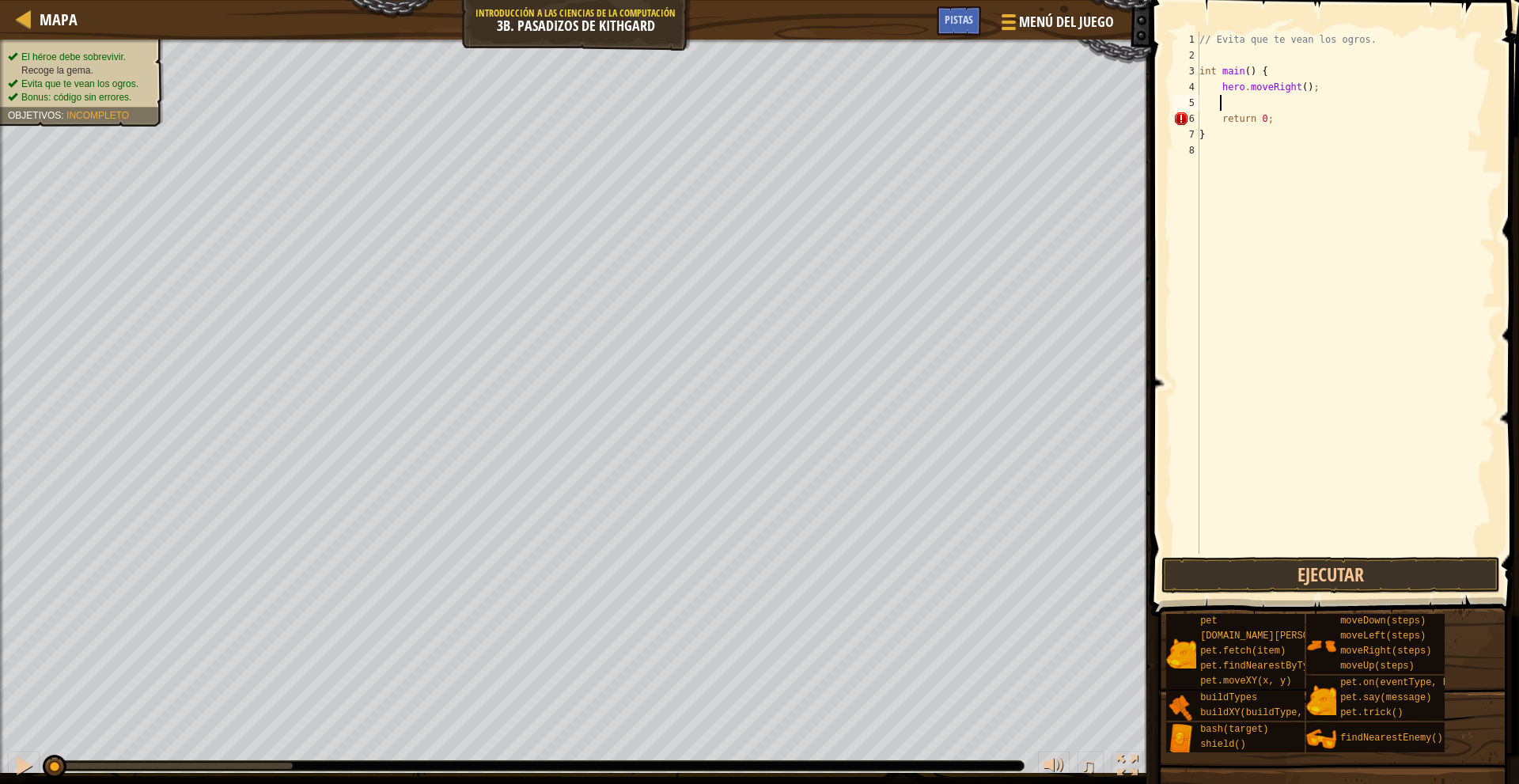
type textarea "m"
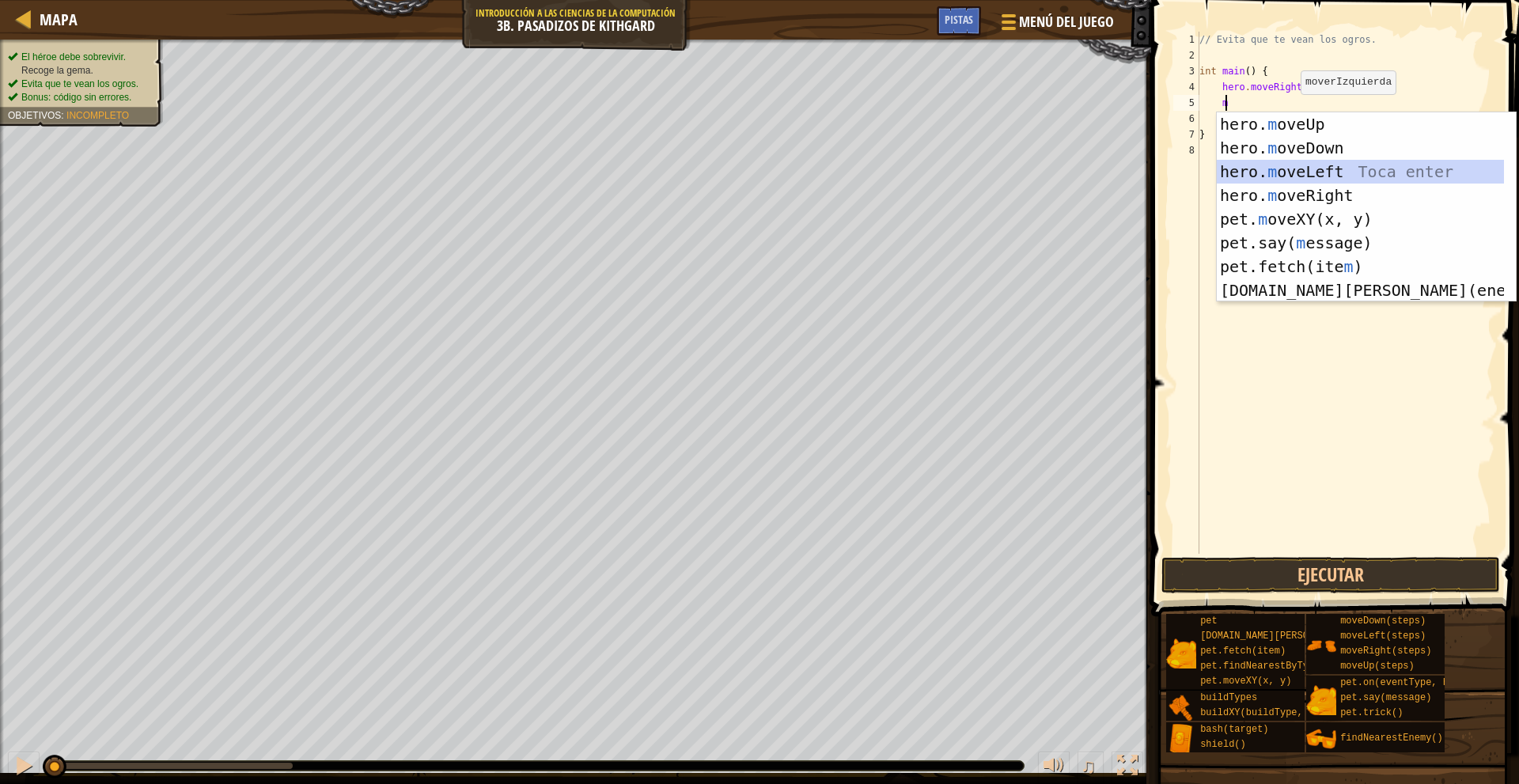
click at [1347, 165] on div "hero. m oveUp Toca enter hero. m oveDown Toca enter hero. m oveLeft Toca enter …" at bounding box center [1359, 231] width 287 height 237
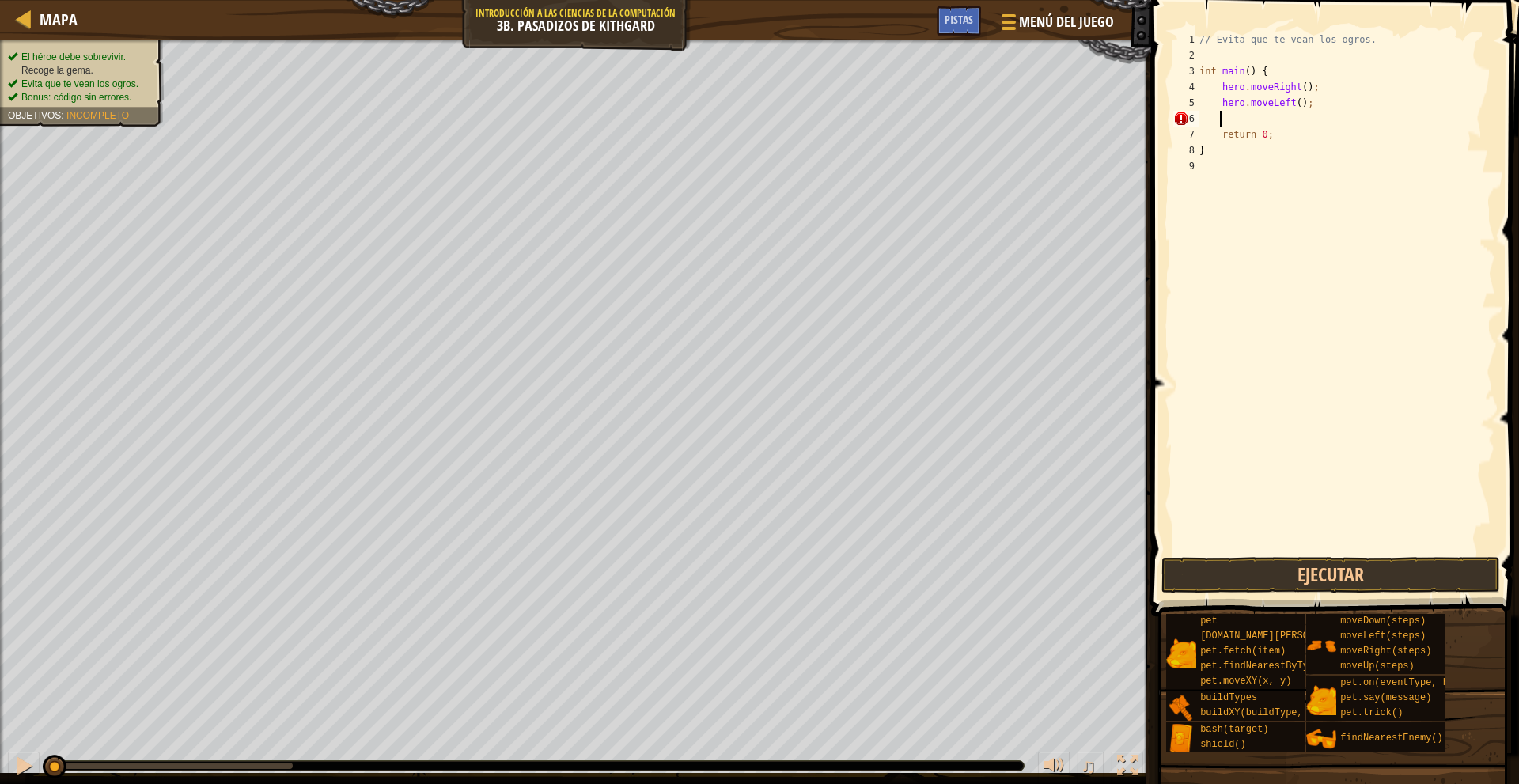
type textarea "m"
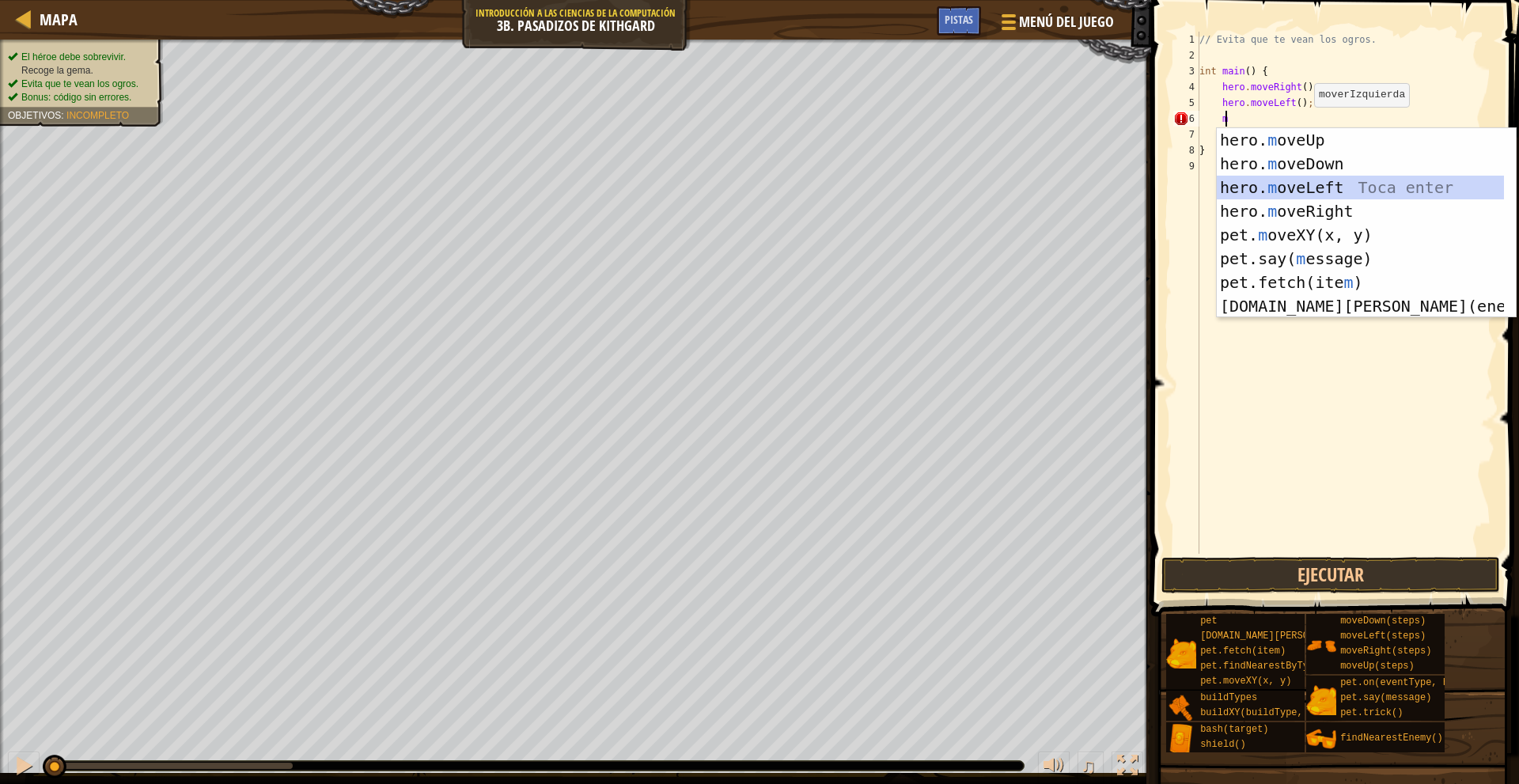
click at [1352, 194] on div "hero. m oveUp Toca enter hero. m oveDown Toca enter hero. m oveLeft Toca enter …" at bounding box center [1359, 247] width 287 height 237
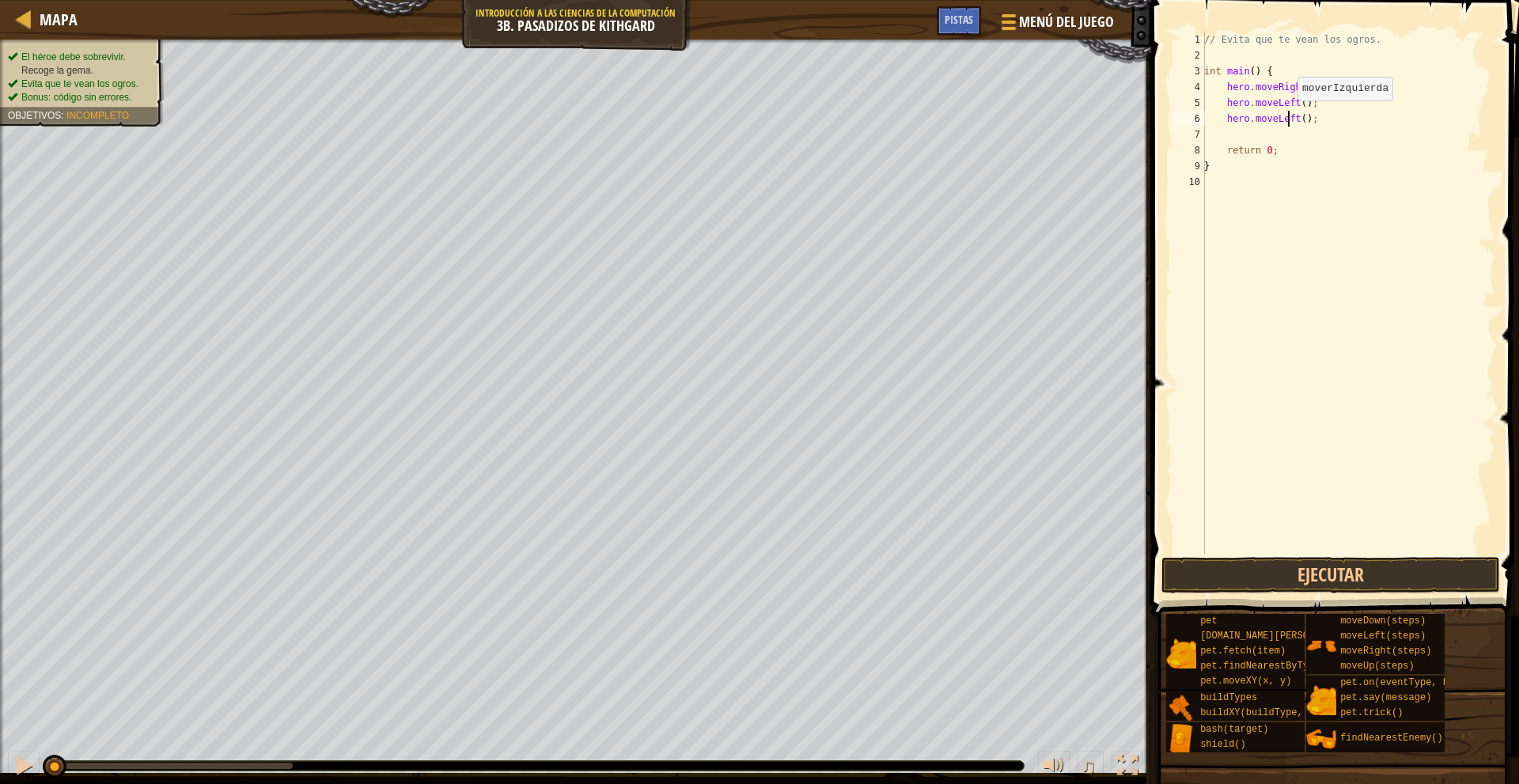
click at [1289, 116] on div "// Evita que te vean los ogros. int main ( ) { hero . moveRight ( ) ; hero . mo…" at bounding box center [1348, 308] width 295 height 554
type textarea "hero.moveLeft();"
drag, startPoint x: 1322, startPoint y: 123, endPoint x: 1222, endPoint y: 117, distance: 100.2
click at [1222, 117] on div "// Evita que te vean los ogros. int main ( ) { hero . moveRight ( ) ; hero . mo…" at bounding box center [1348, 308] width 295 height 554
type textarea "m"
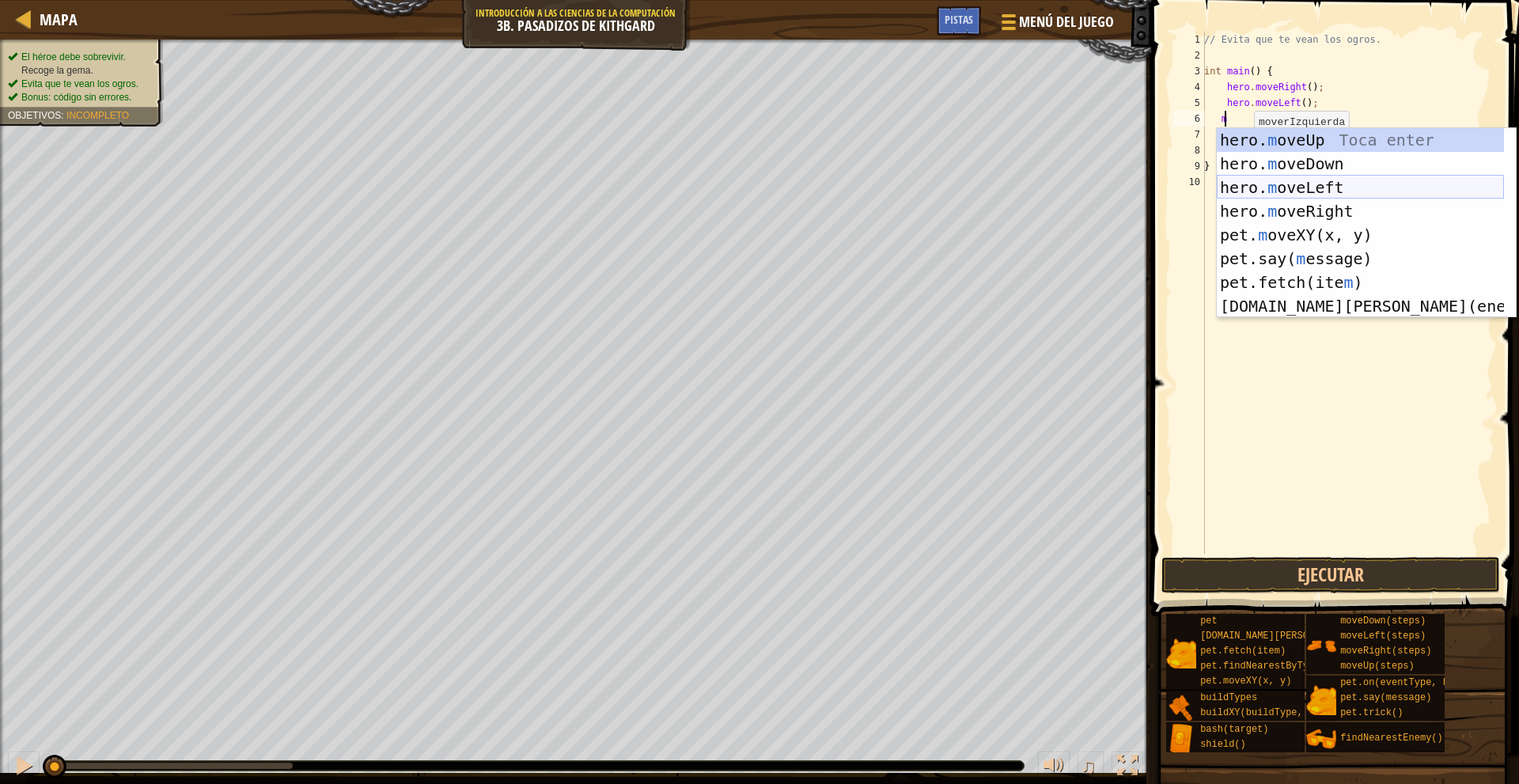
click at [1353, 199] on div "hero. m oveUp Toca enter hero. m oveDown Toca enter hero. m oveLeft Toca enter …" at bounding box center [1359, 247] width 287 height 237
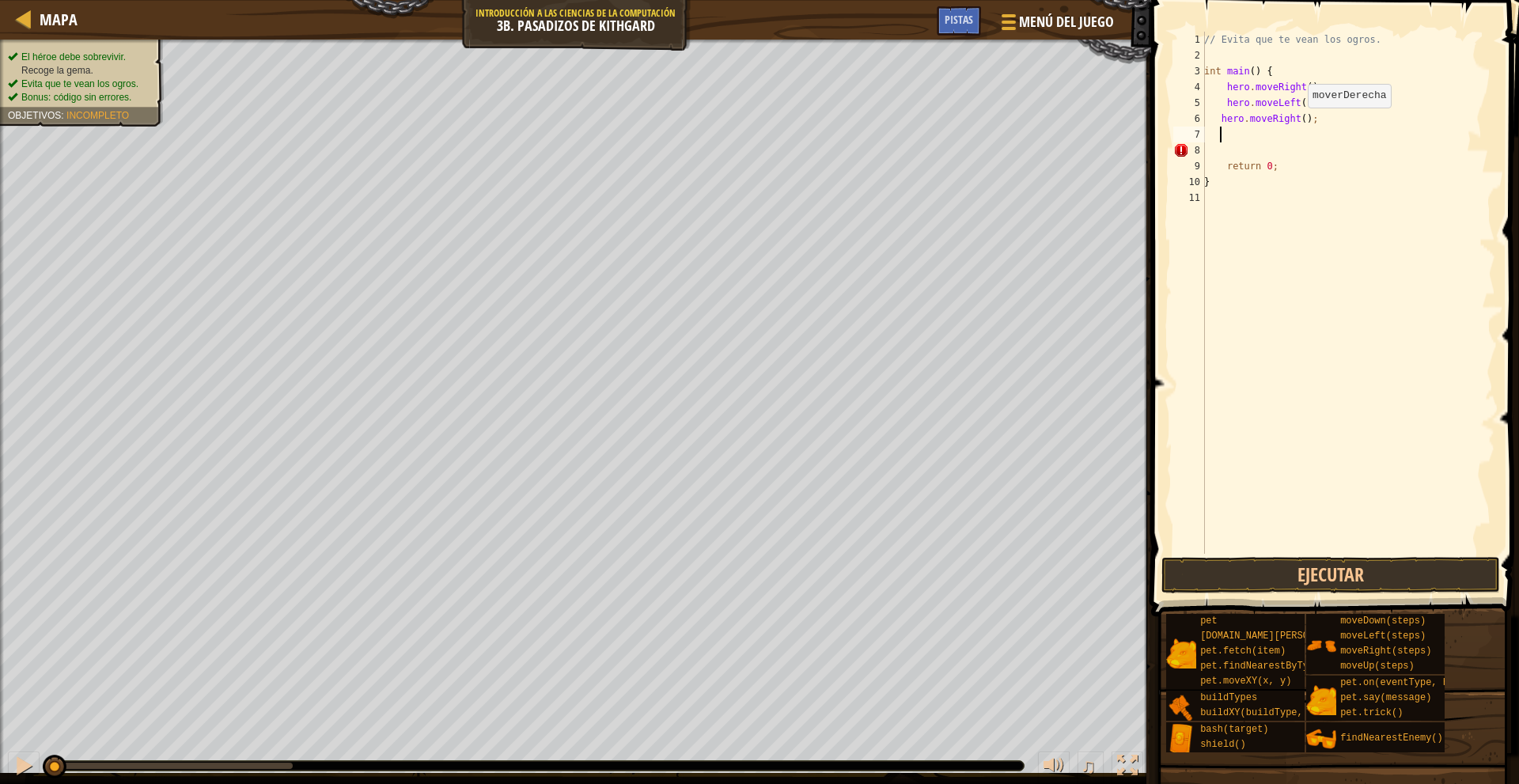
click at [1297, 122] on div "// Evita que te vean los ogros. int main ( ) { hero . moveRight ( ) ; hero . mo…" at bounding box center [1348, 308] width 295 height 554
type textarea "hero.moveRight(2);"
click at [1370, 591] on button "Ejecutar" at bounding box center [1330, 575] width 338 height 36
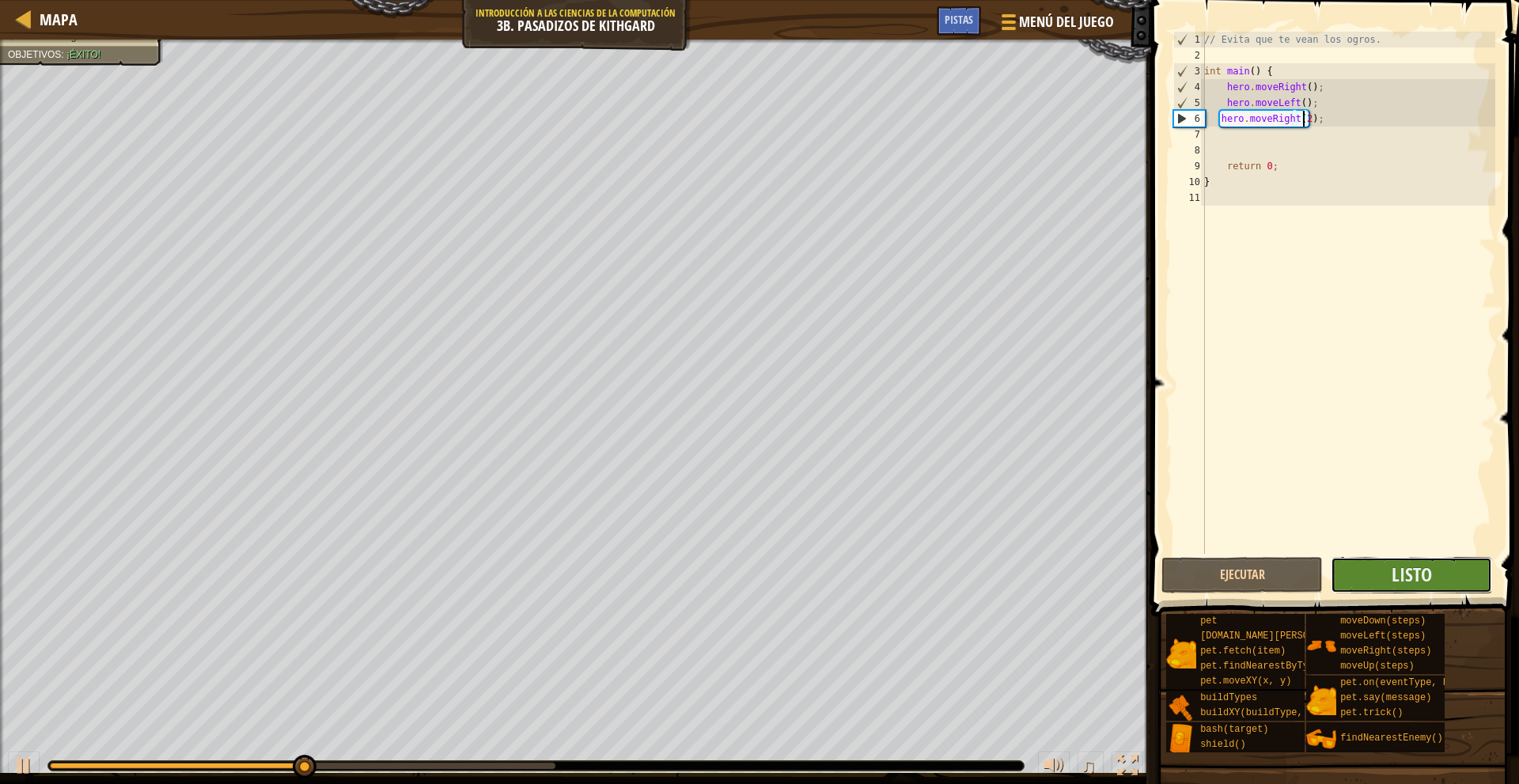
click at [1384, 579] on button "Listo" at bounding box center [1411, 575] width 161 height 36
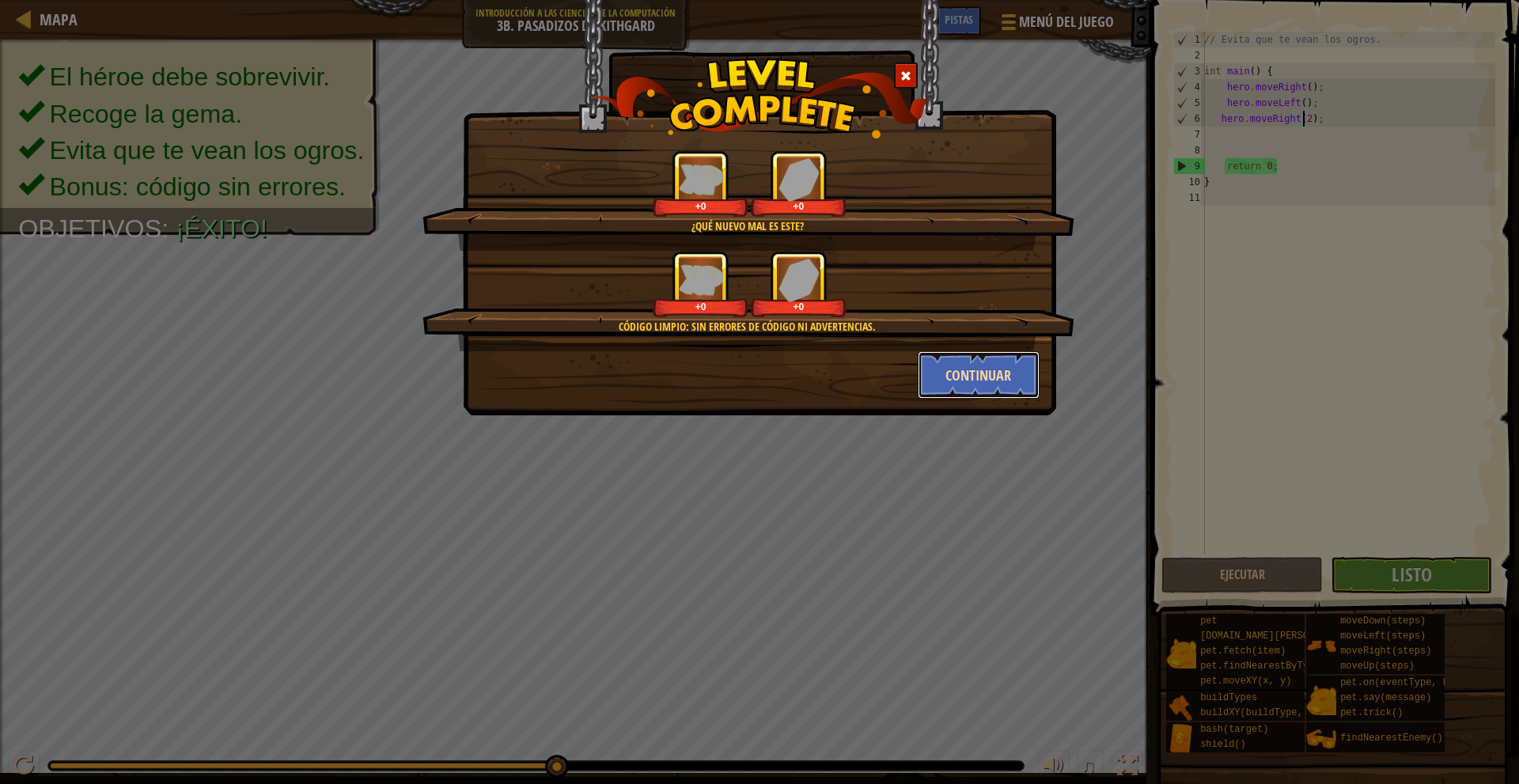
click at [992, 374] on button "Continuar" at bounding box center [978, 375] width 123 height 48
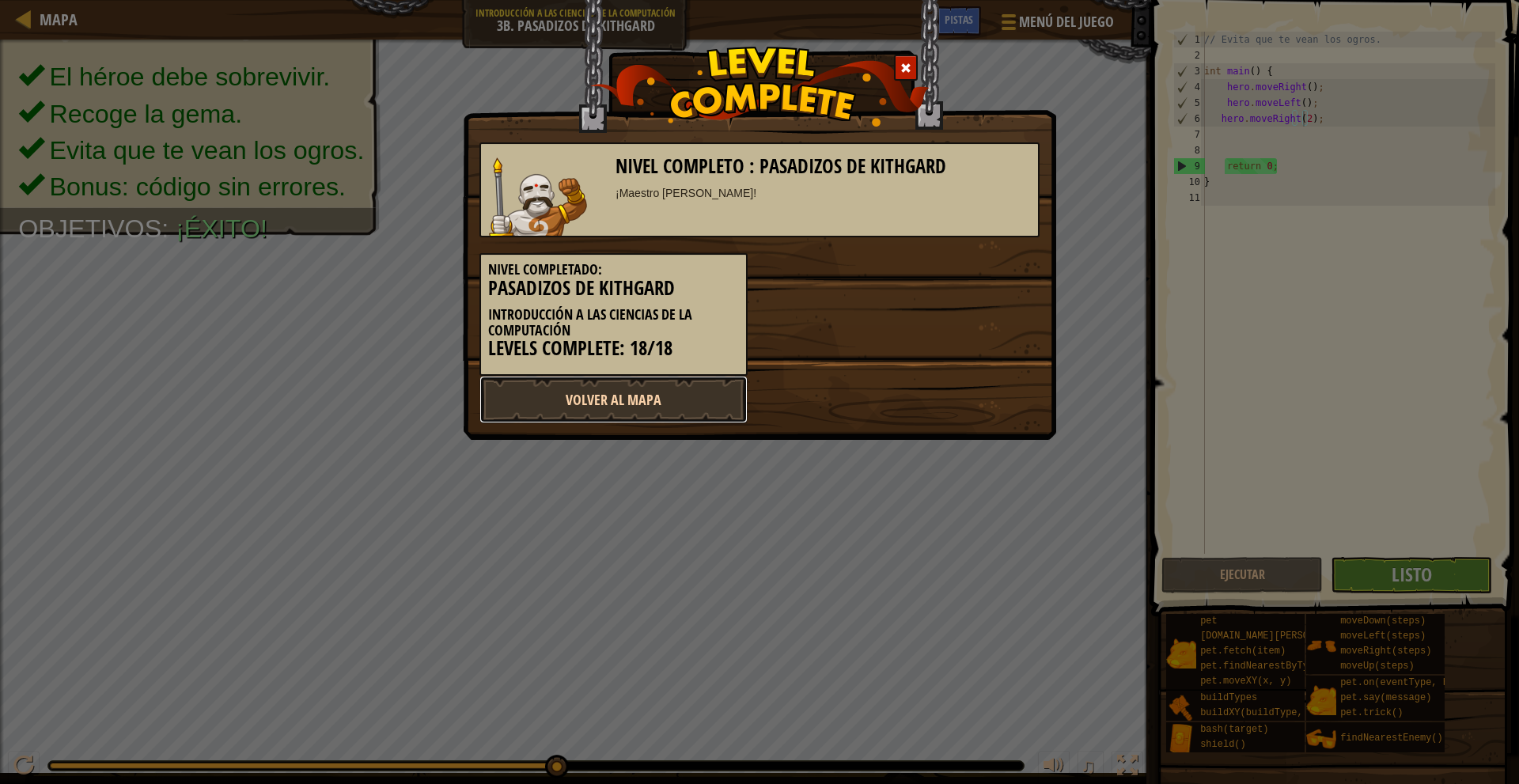
click at [650, 389] on link "Volver al Mapa" at bounding box center [614, 400] width 268 height 48
select select "es-419"
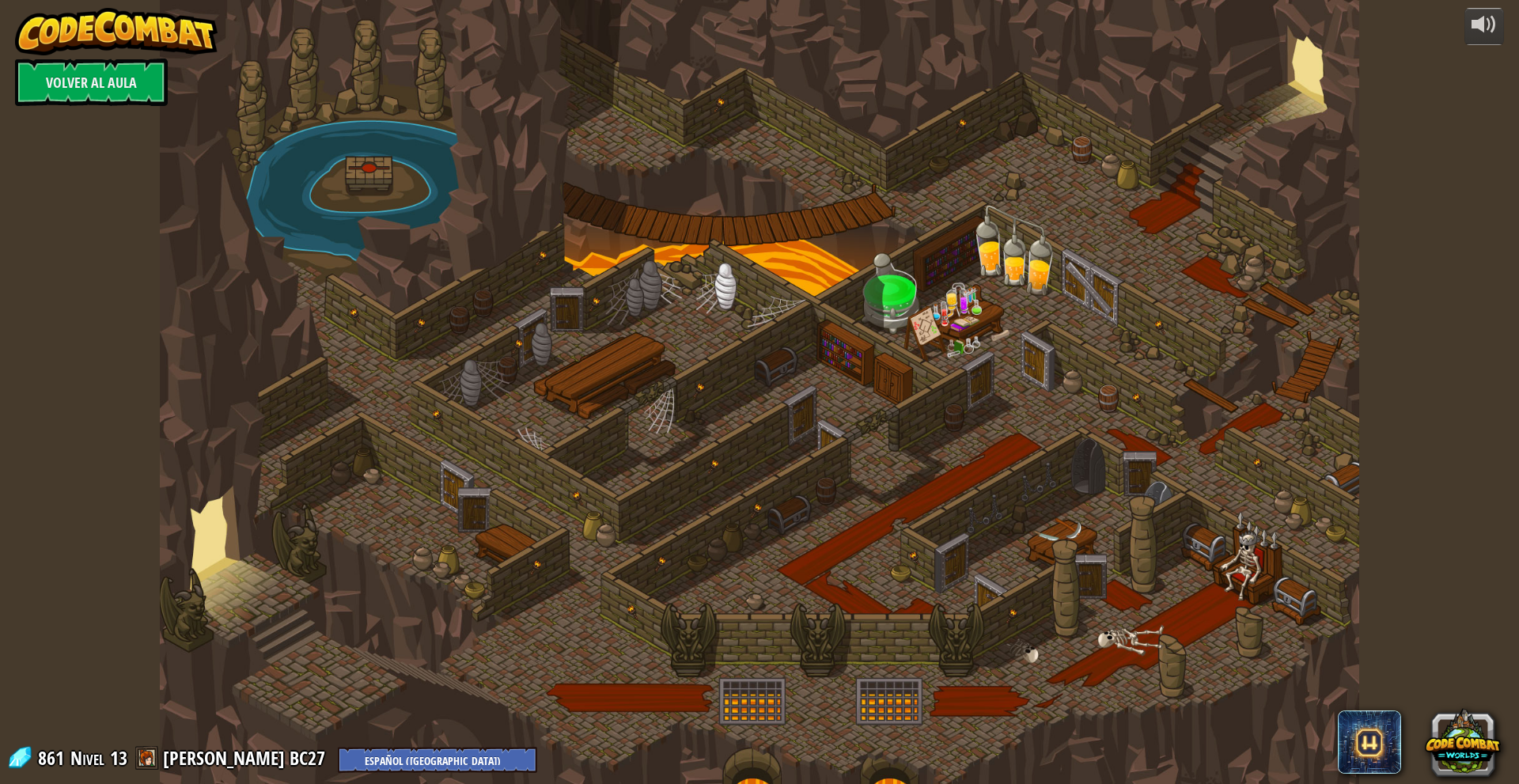
select select "es-419"
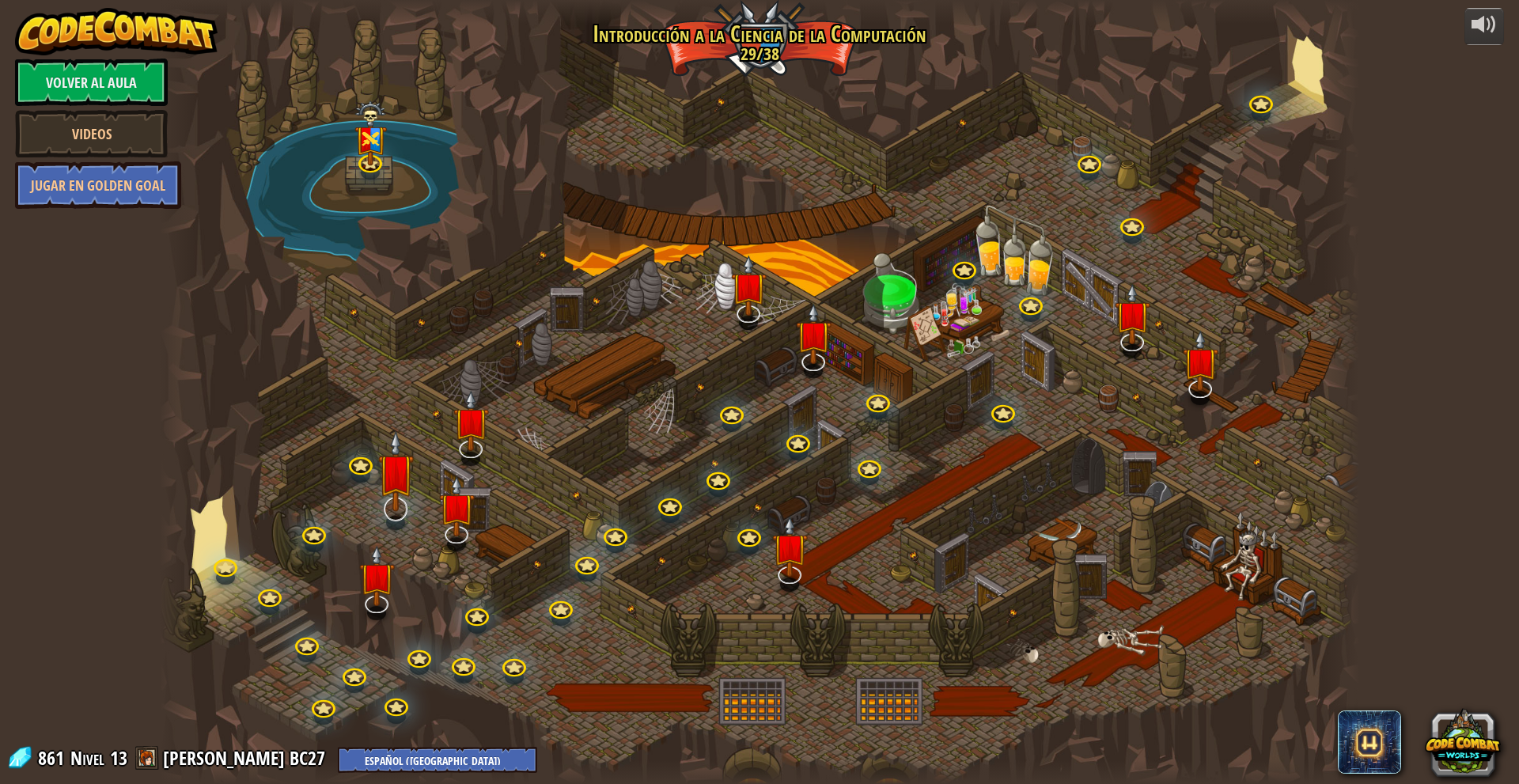
select select "es-419"
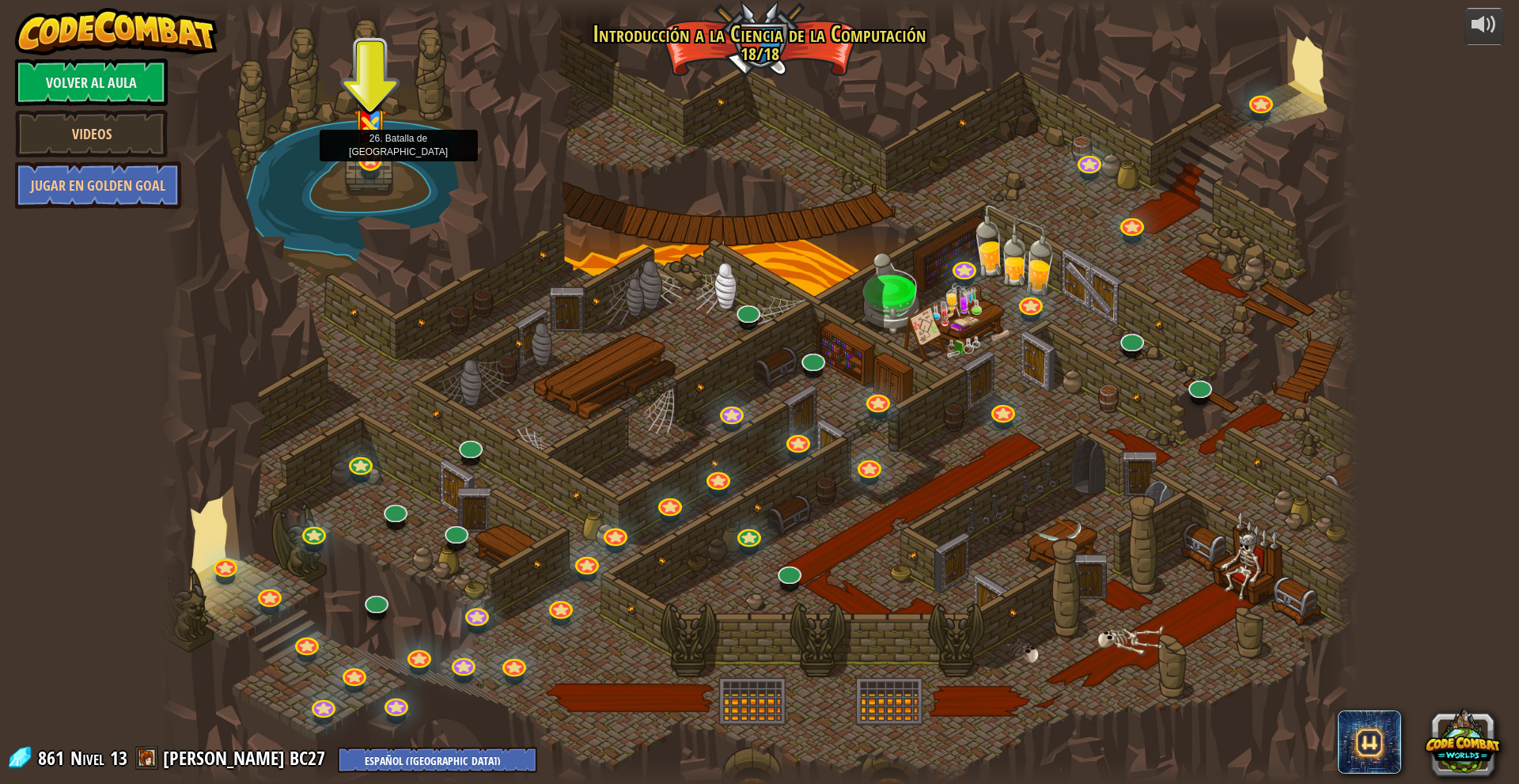
click at [362, 157] on img at bounding box center [369, 118] width 32 height 86
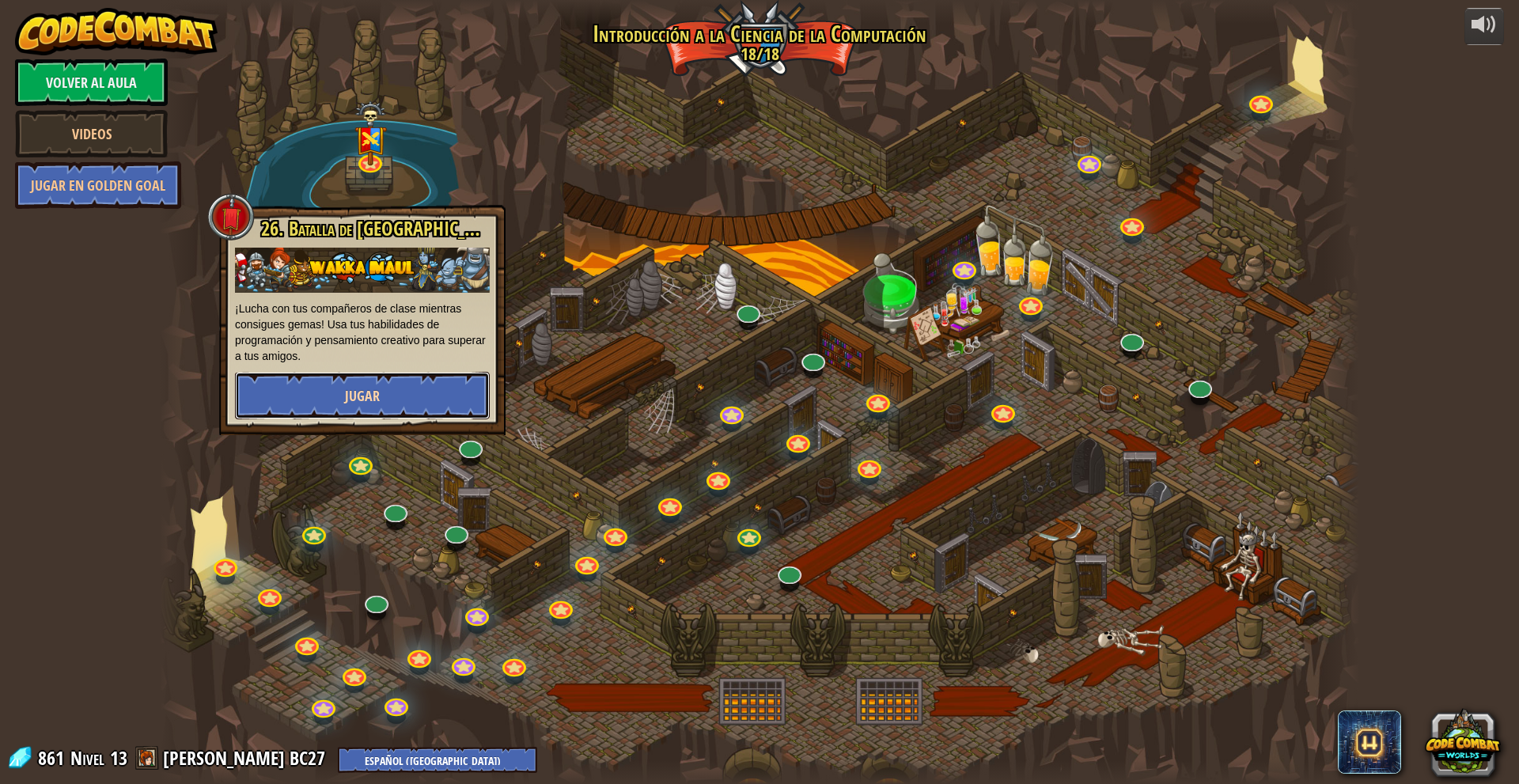
click at [372, 374] on button "Jugar" at bounding box center [362, 396] width 255 height 48
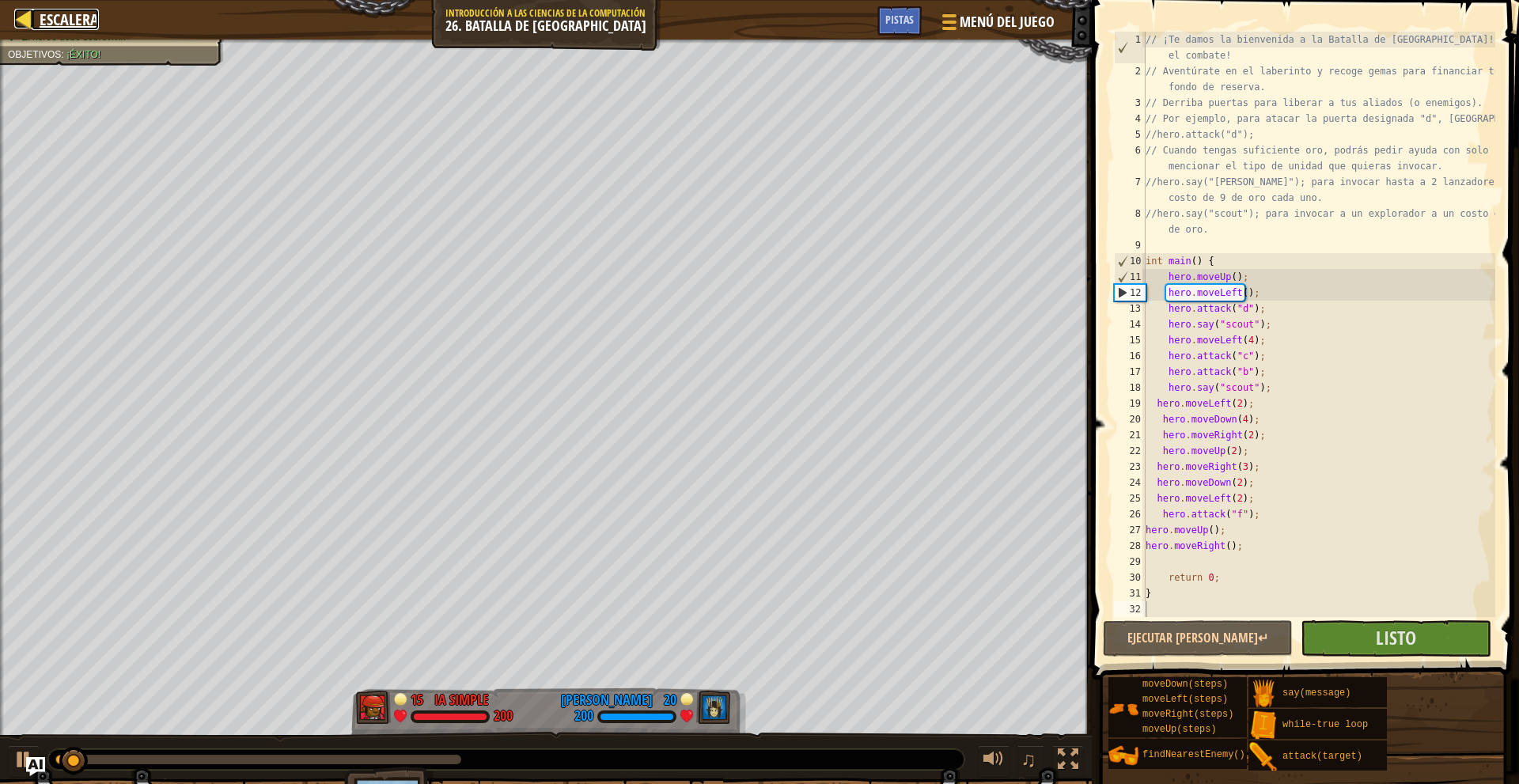
click at [63, 17] on span "Escalera" at bounding box center [69, 20] width 59 height 21
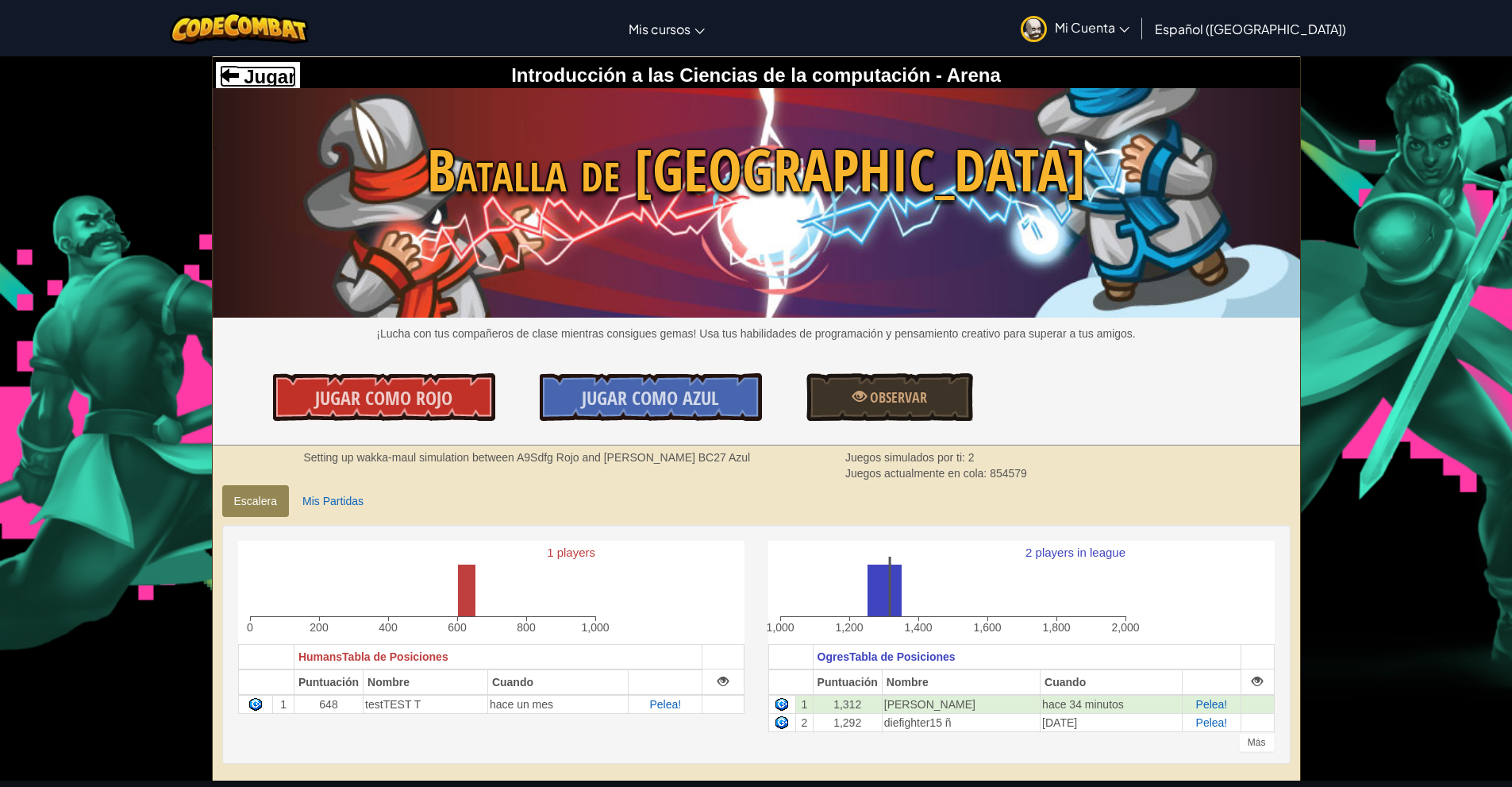
click at [259, 67] on span "Jugar" at bounding box center [267, 77] width 57 height 21
select select "es-419"
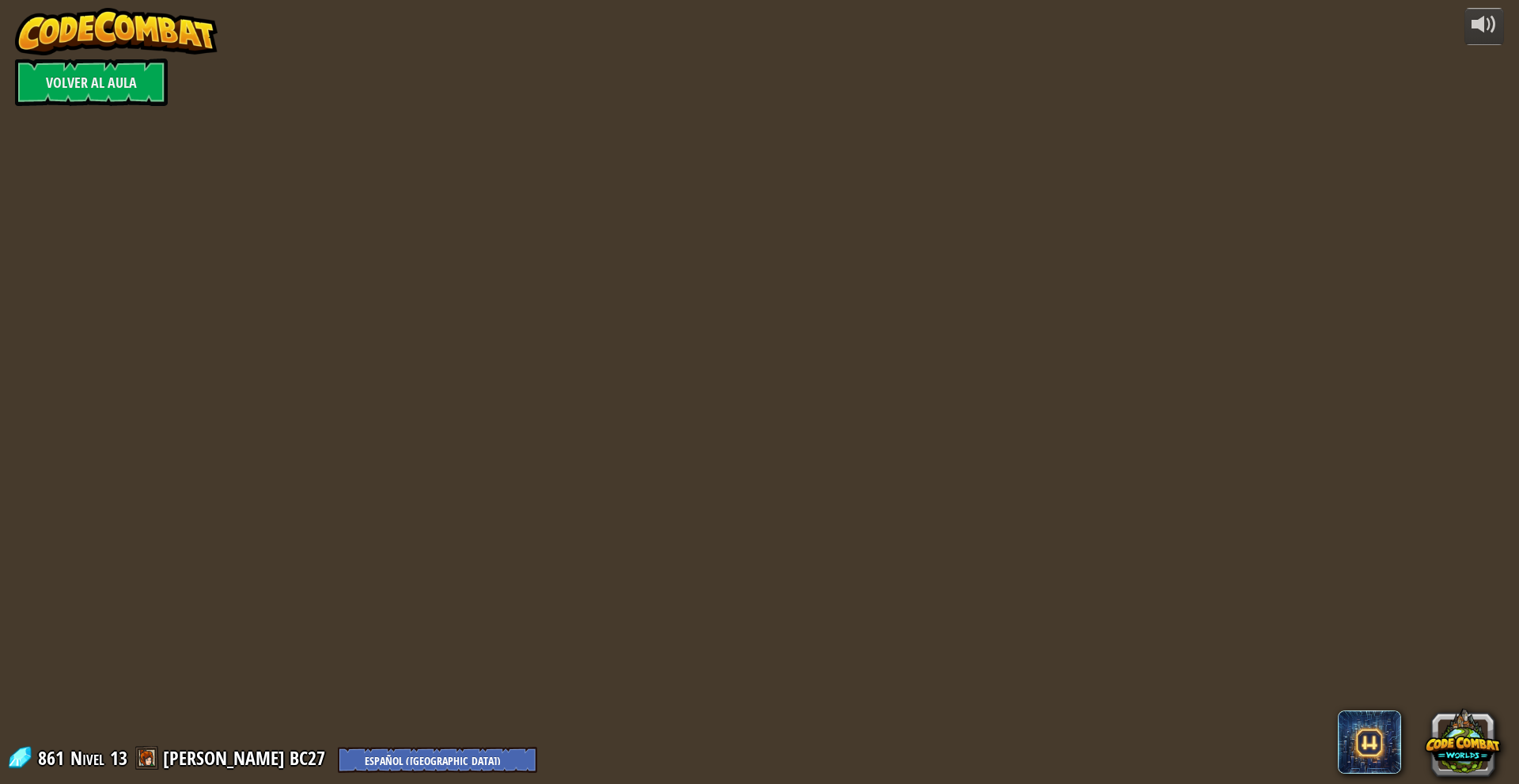
select select "es-419"
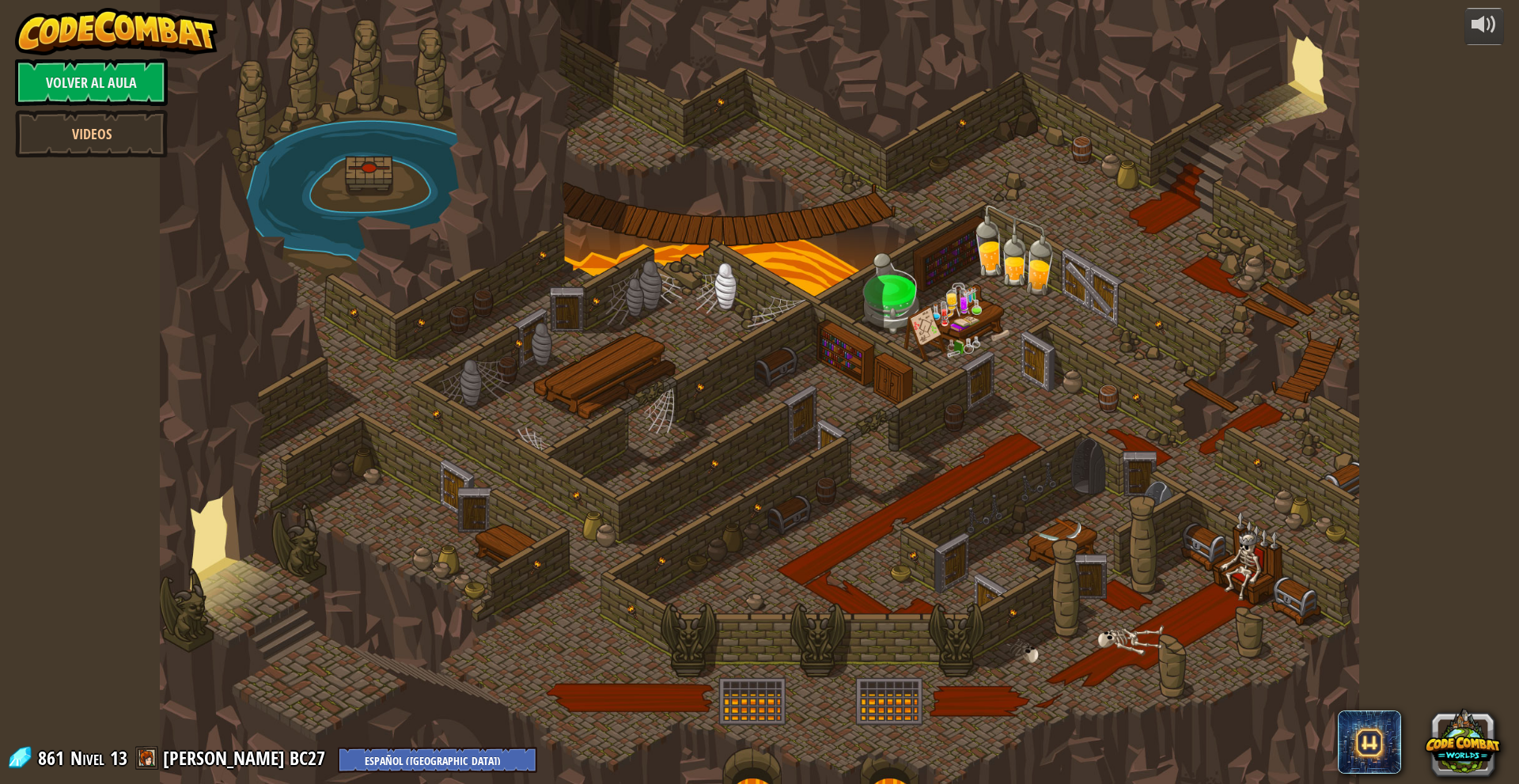
select select "es-419"
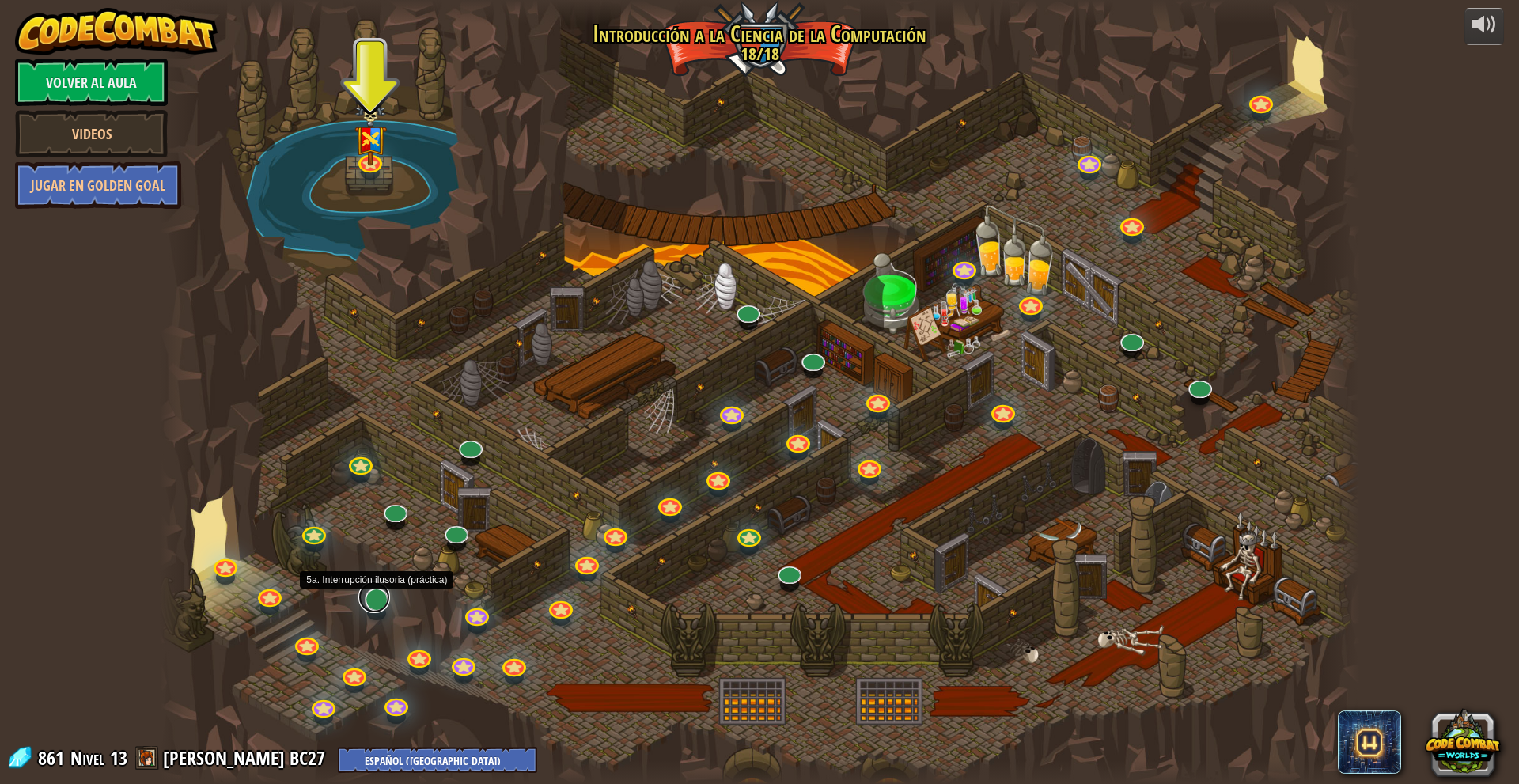
click at [369, 607] on link at bounding box center [374, 597] width 31 height 31
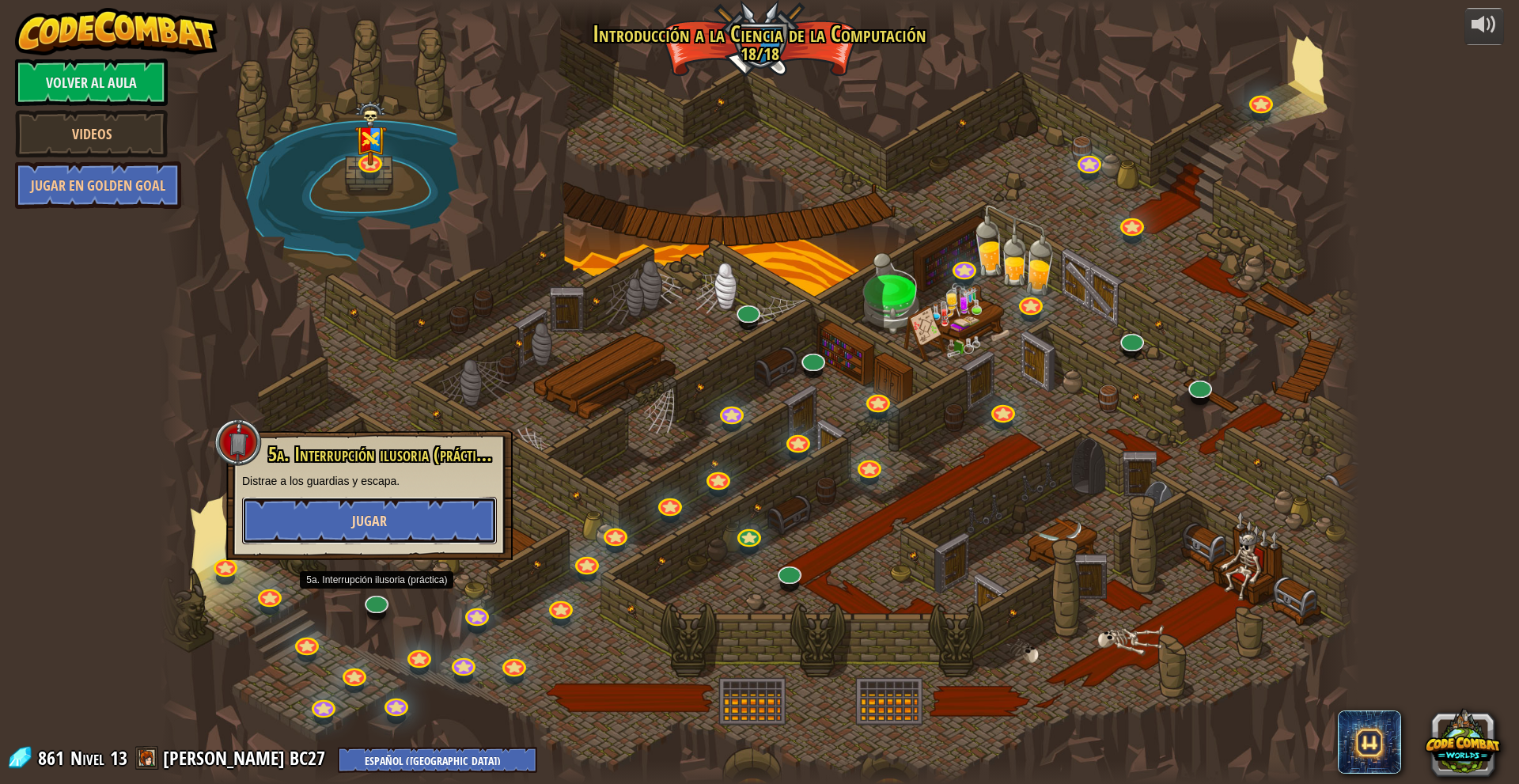
click at [362, 522] on span "Jugar" at bounding box center [369, 521] width 35 height 20
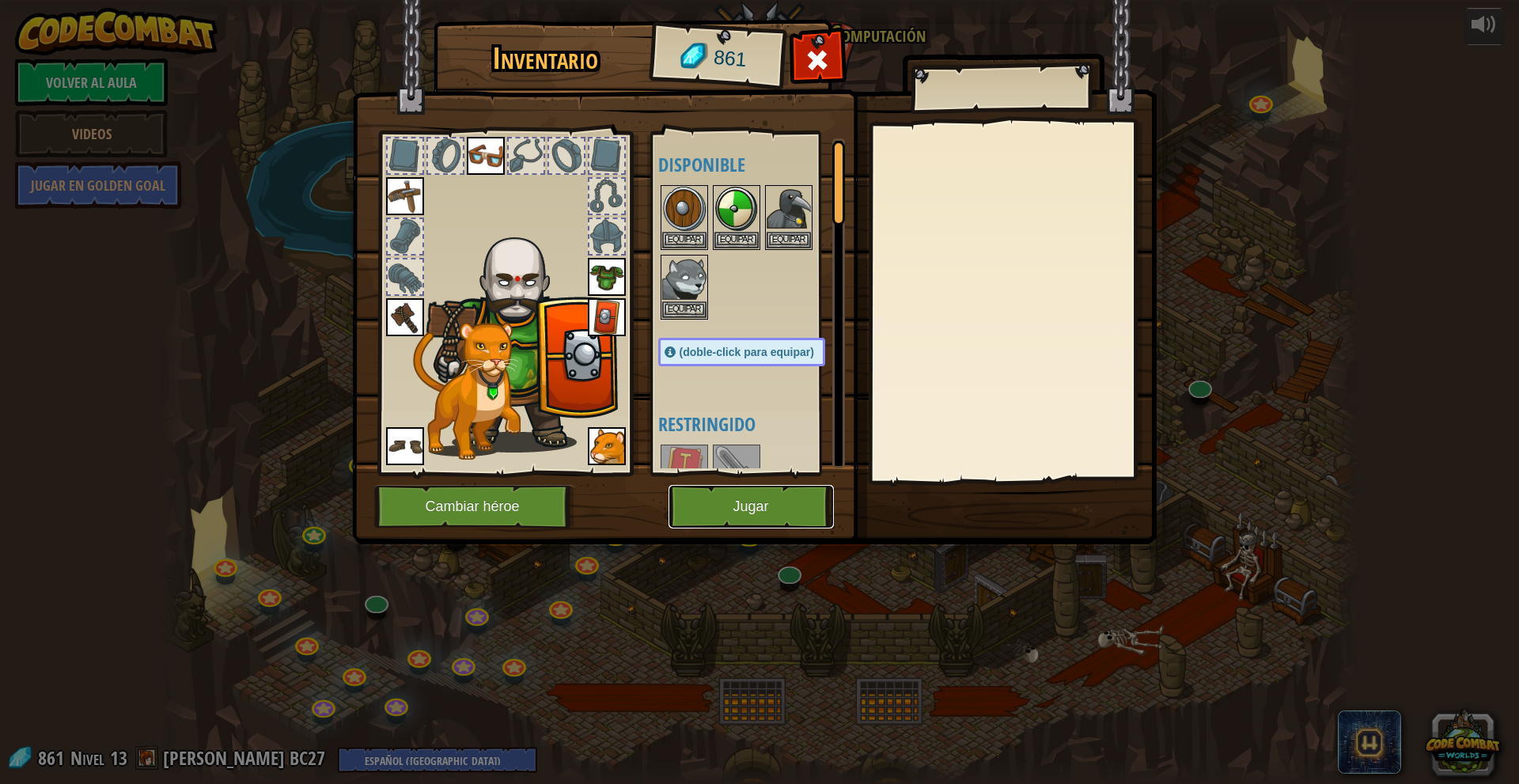
click at [782, 491] on button "Jugar" at bounding box center [750, 506] width 165 height 44
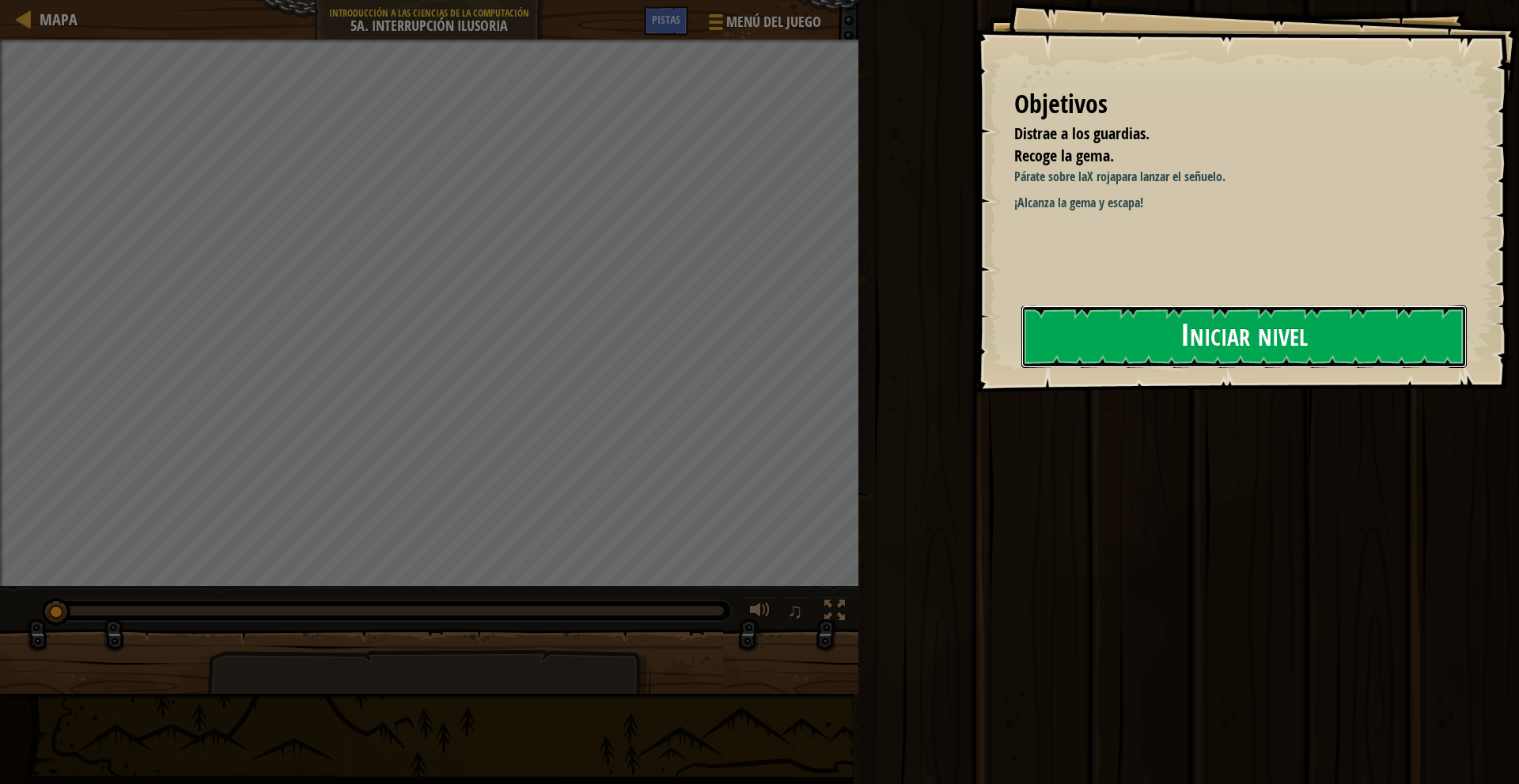
click at [1216, 343] on button "Iniciar nivel" at bounding box center [1243, 336] width 445 height 63
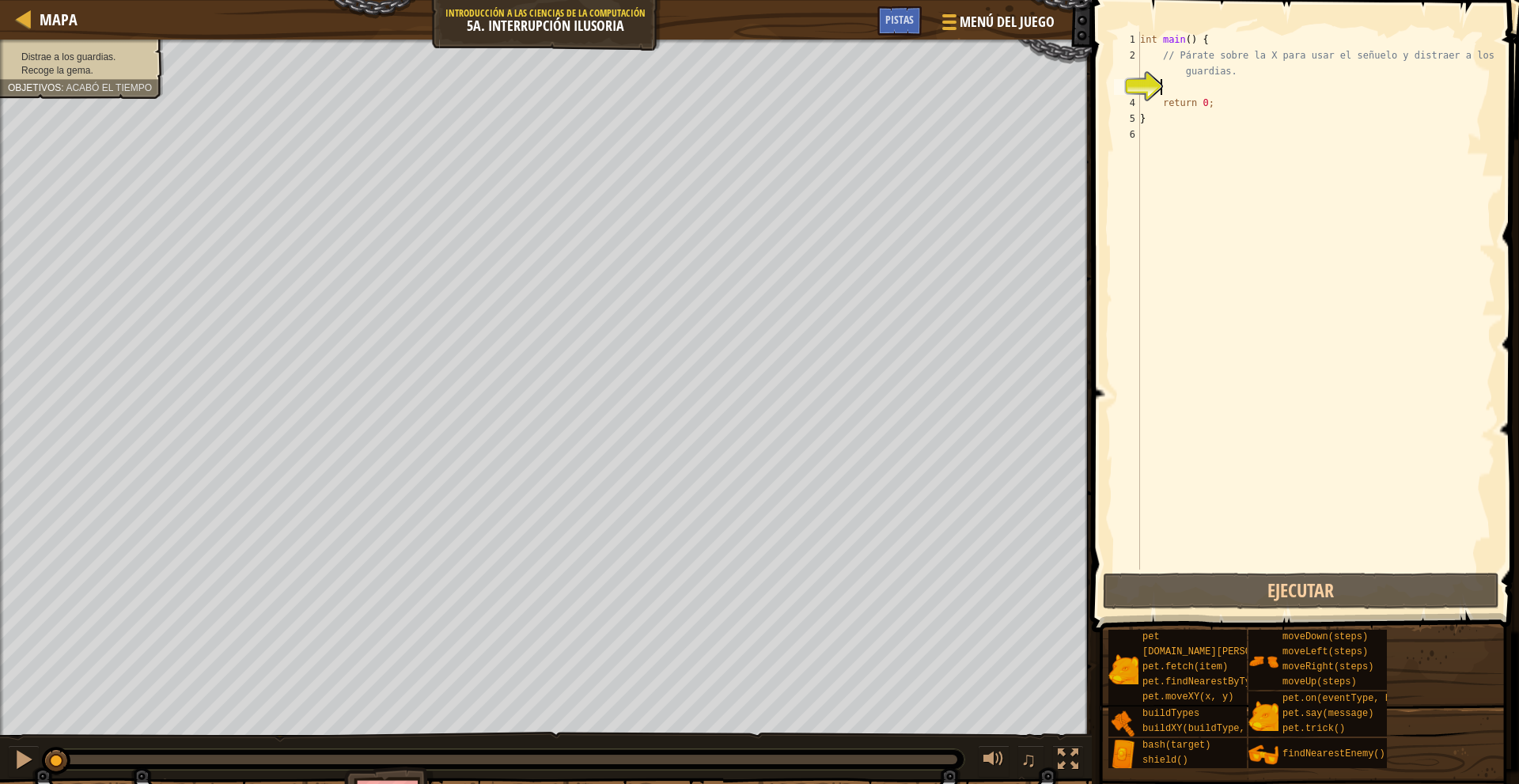
type textarea "m"
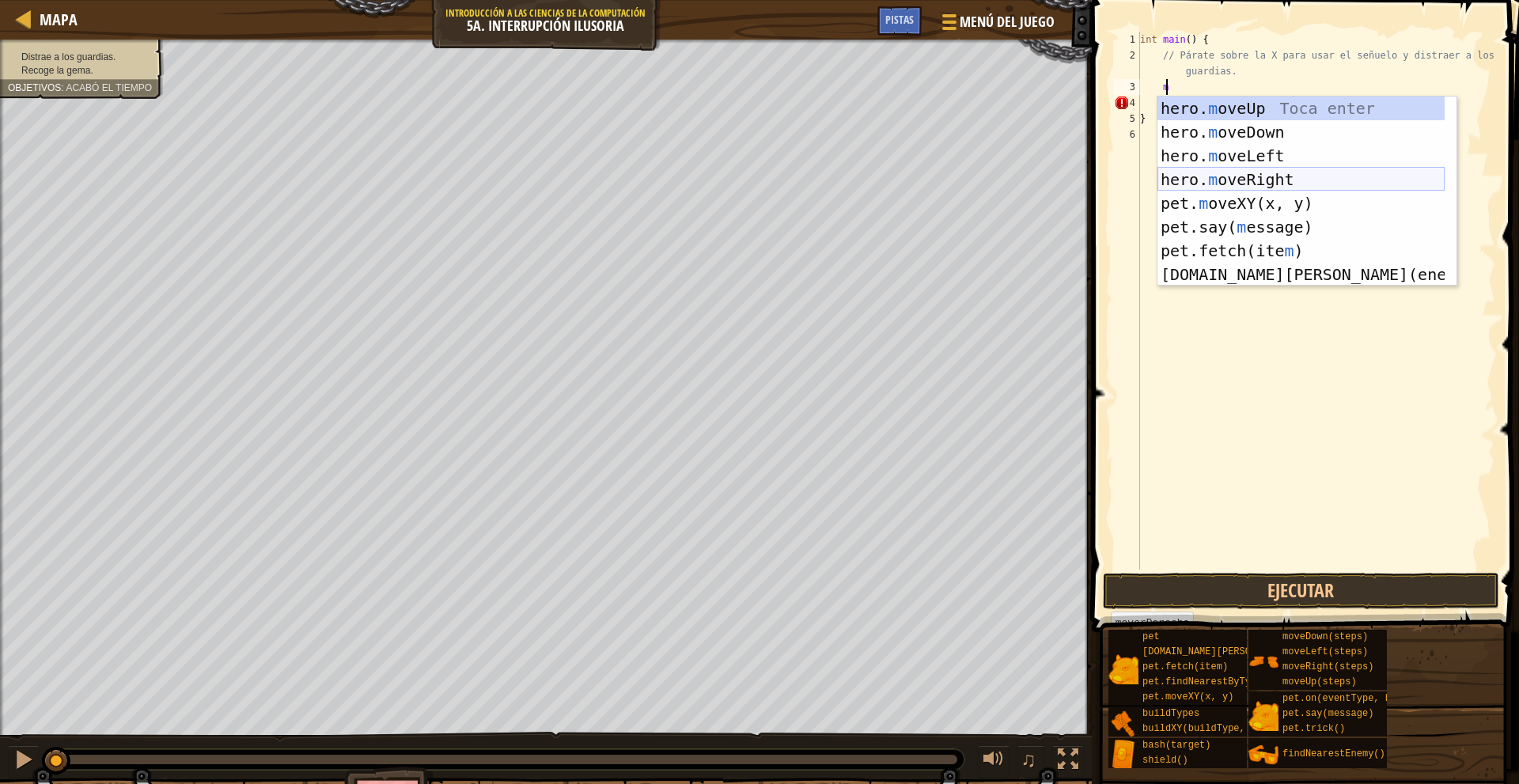
click at [1306, 174] on div "hero. m oveUp Toca enter hero. m oveDown Toca enter hero. m oveLeft Toca enter …" at bounding box center [1300, 215] width 287 height 237
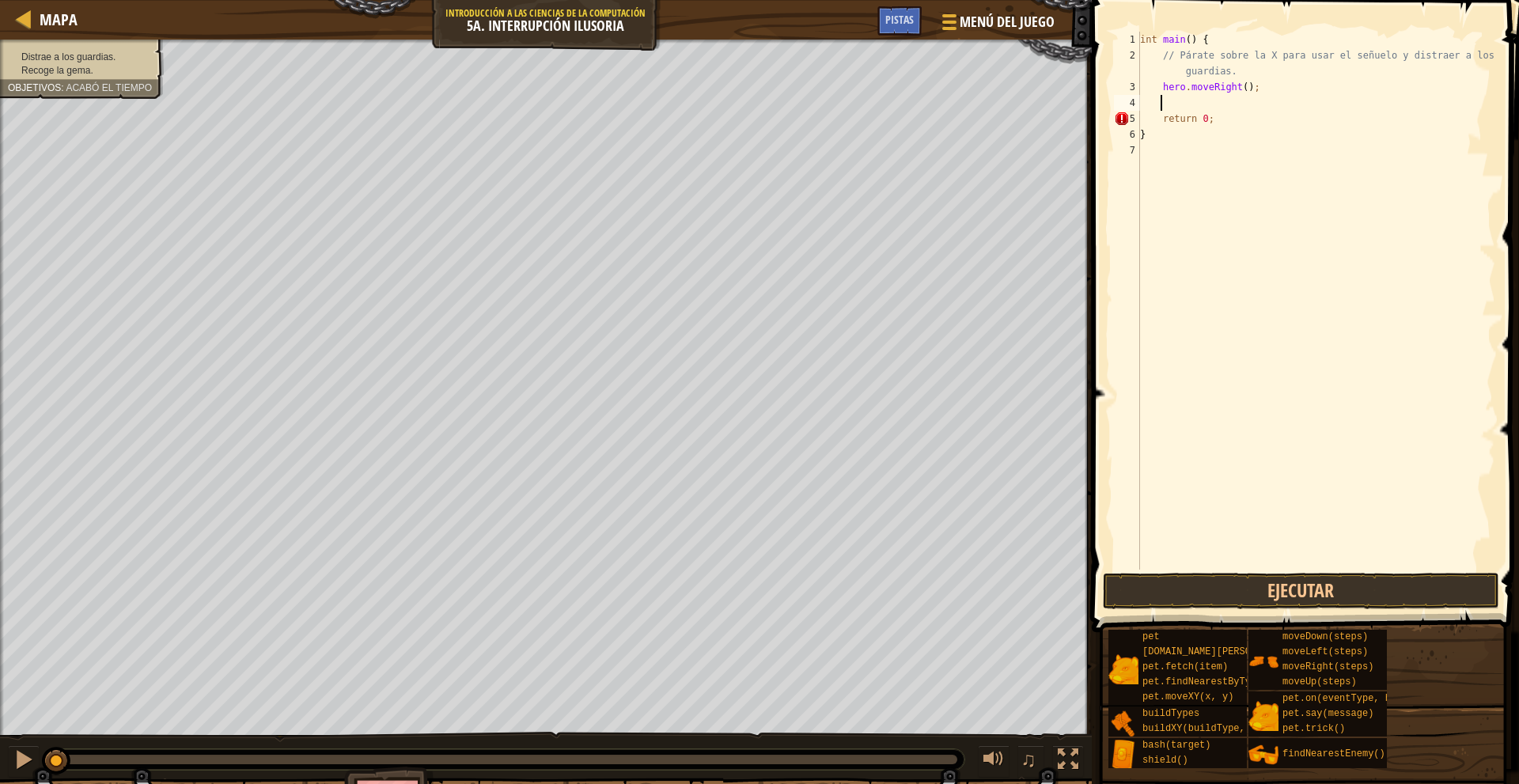
type textarea "m"
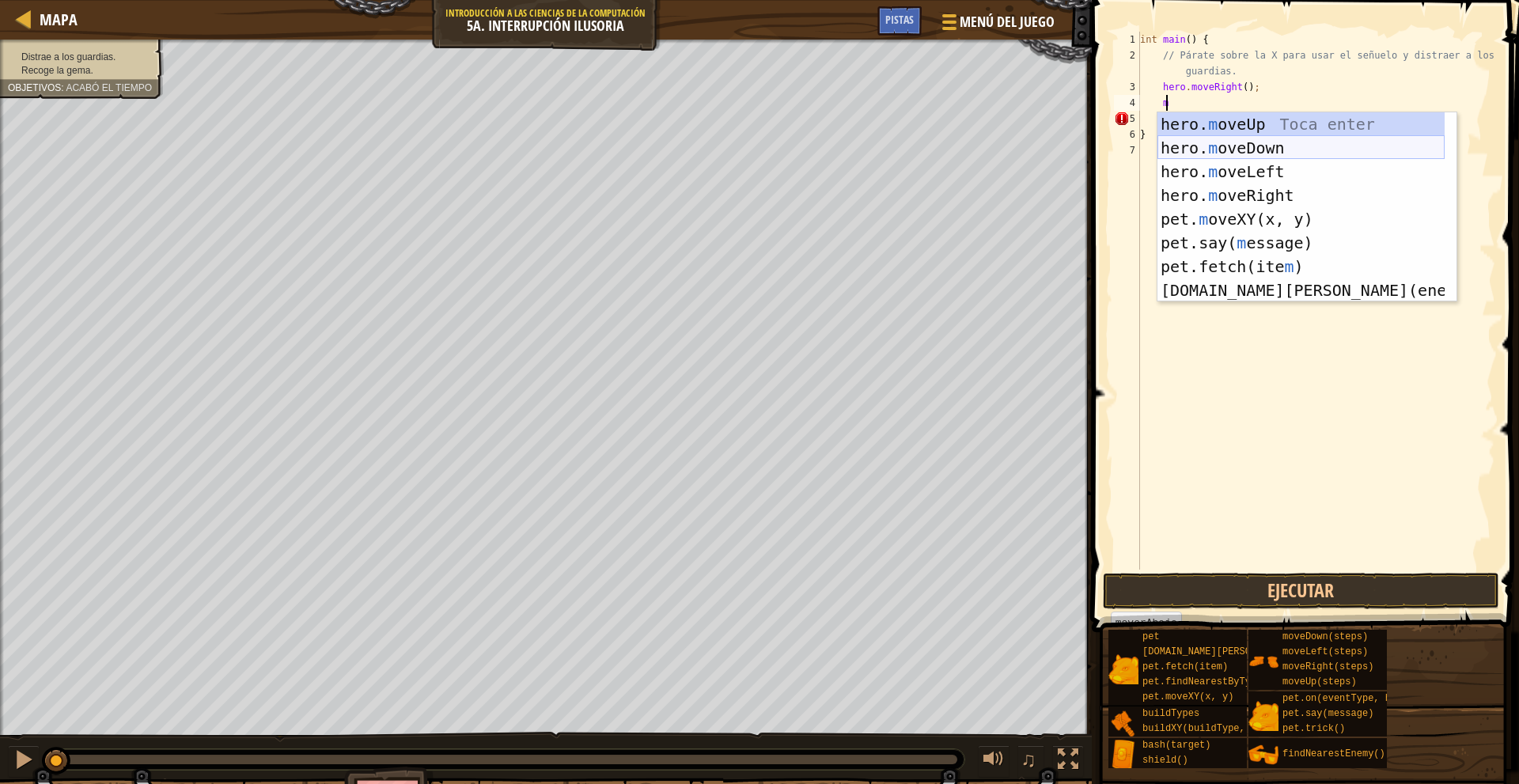
click at [1276, 147] on div "hero. m oveUp Toca enter hero. m oveDown Toca enter hero. m oveLeft Toca enter …" at bounding box center [1300, 231] width 287 height 237
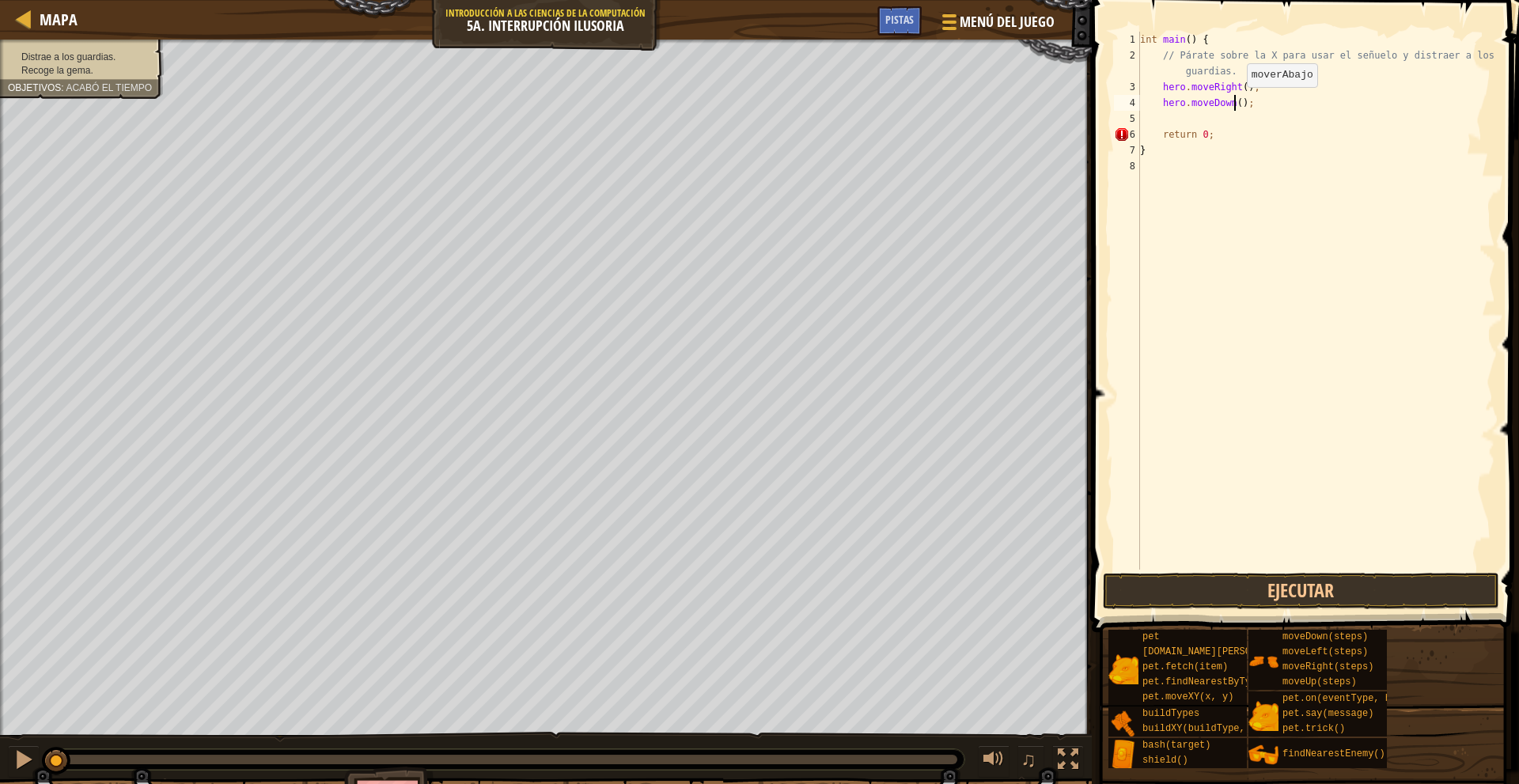
click at [1233, 103] on div "int main ( ) { // Párate sobre la X para usar el señuelo y distraer a los guard…" at bounding box center [1315, 316] width 358 height 569
type textarea "hero.moveDown(2);"
click at [1238, 120] on div "int main ( ) { // Párate sobre la X para usar el señuelo y distraer a los guard…" at bounding box center [1315, 316] width 358 height 569
type textarea "m"
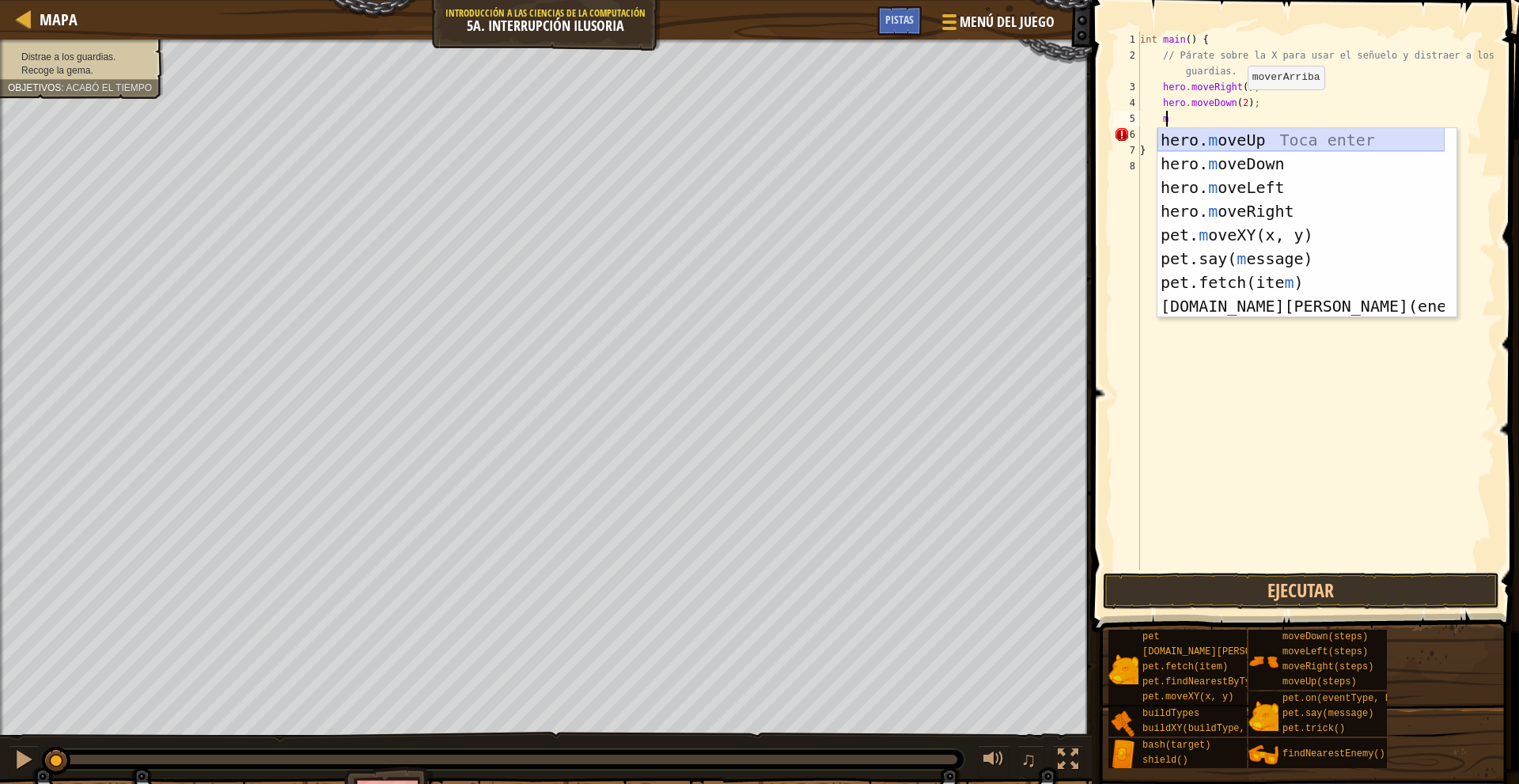
click at [1267, 138] on div "hero. m oveUp Toca enter hero. m oveDown Toca enter hero. m oveLeft Toca enter …" at bounding box center [1300, 247] width 287 height 237
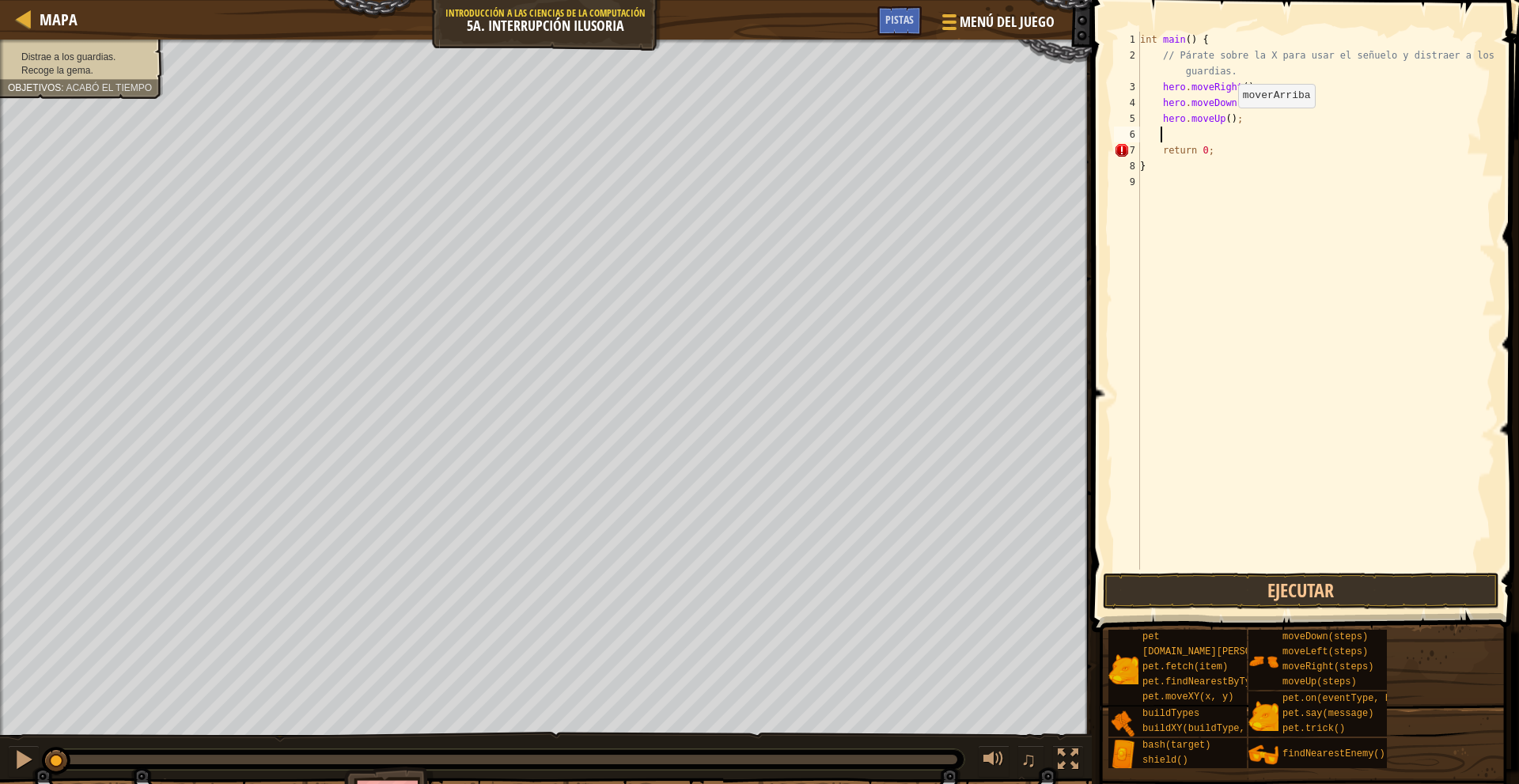
click at [1224, 123] on div "int main ( ) { // Párate sobre la X para usar el señuelo y distraer a los guard…" at bounding box center [1315, 316] width 358 height 569
click at [1230, 145] on div "int main ( ) { // Párate sobre la X para usar el señuelo y distraer a los guard…" at bounding box center [1315, 316] width 358 height 569
type textarea "return 0;"
click at [1219, 128] on div "int main ( ) { // Párate sobre la X para usar el señuelo y distraer a los guard…" at bounding box center [1315, 316] width 358 height 569
type textarea "m"
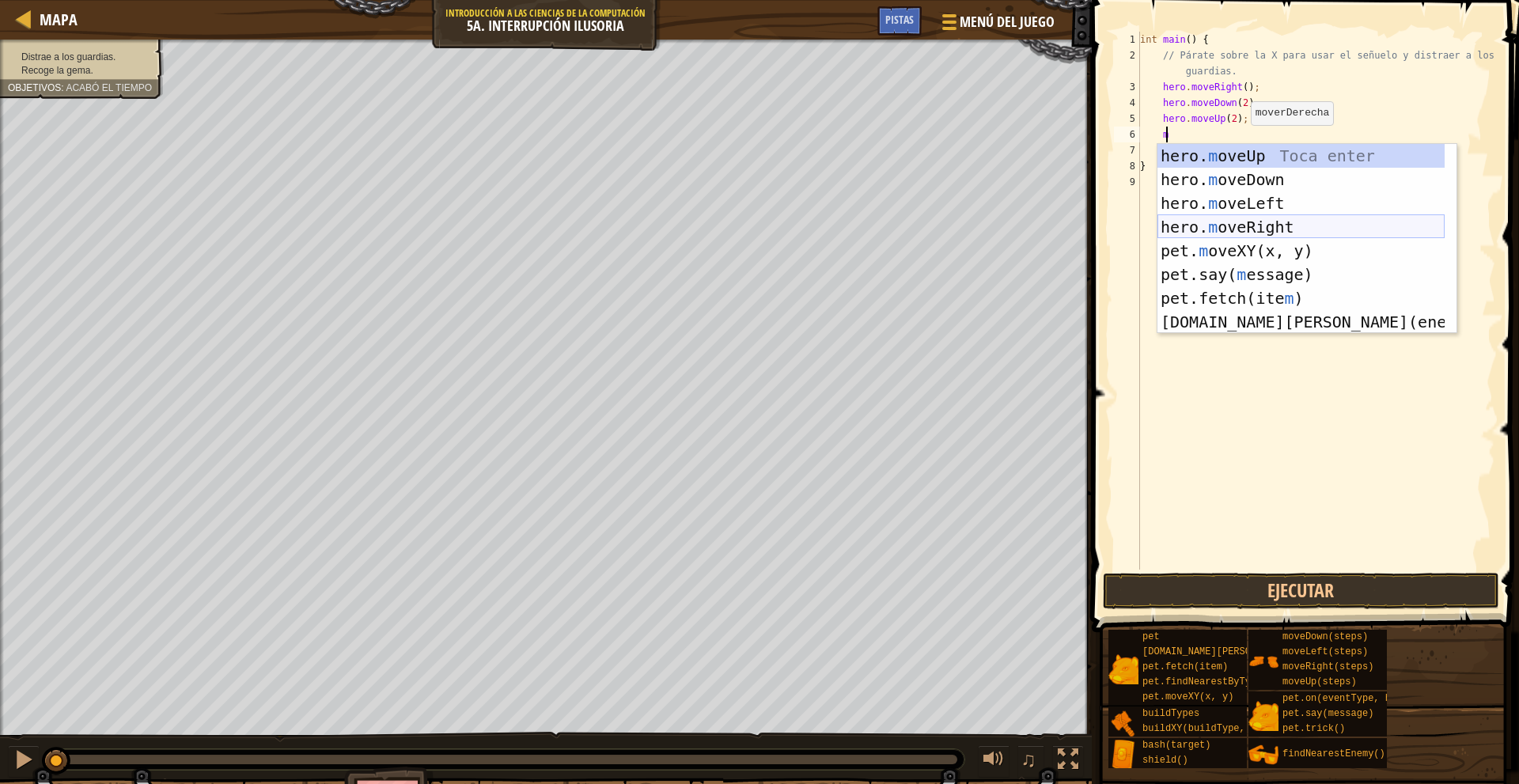
click at [1293, 220] on div "hero. m oveUp Toca enter hero. m oveDown Toca enter hero. m oveLeft Toca enter …" at bounding box center [1300, 262] width 287 height 237
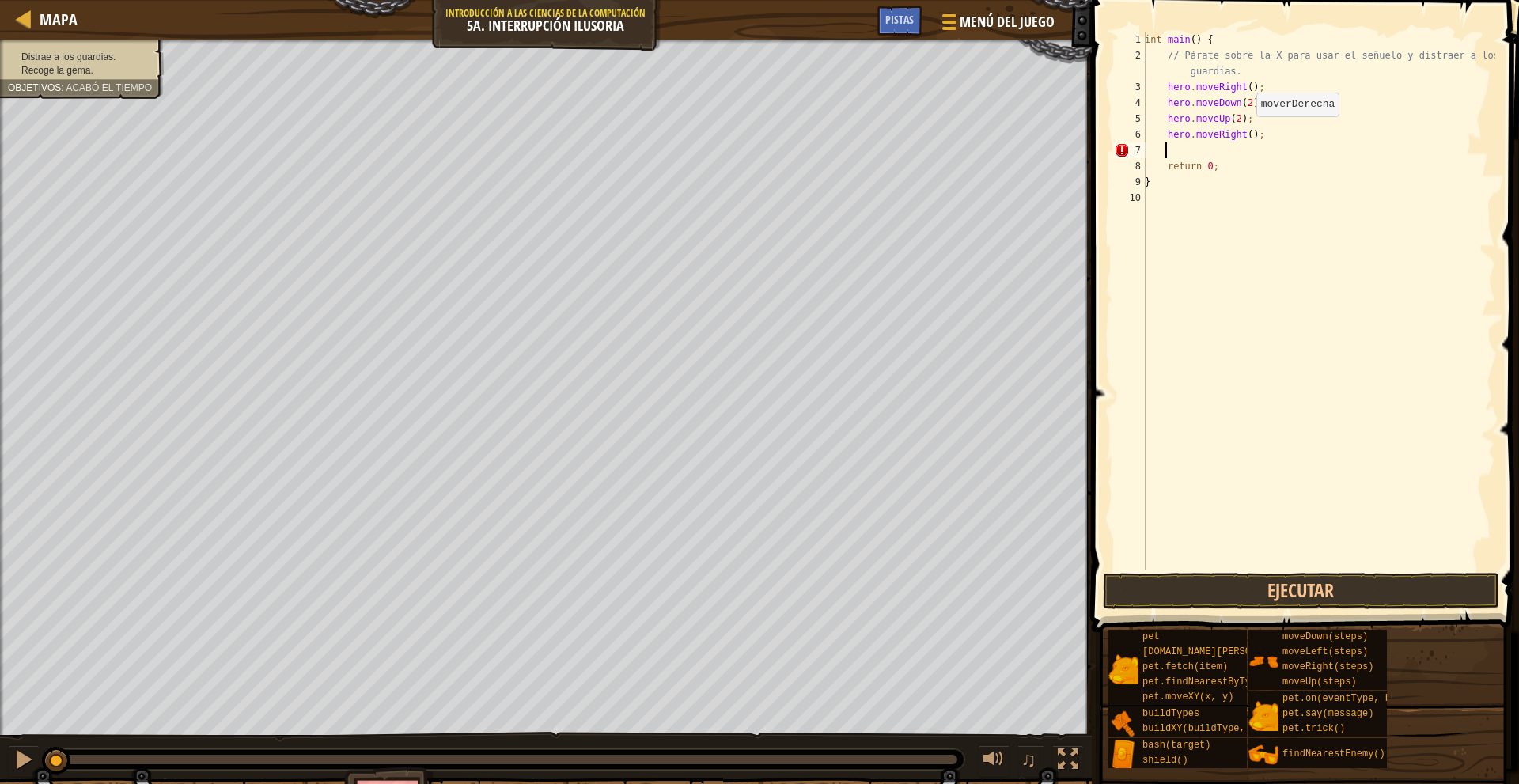
click at [1243, 132] on div "int main ( ) { // Párate sobre la X para usar el señuelo y distraer a los guard…" at bounding box center [1318, 316] width 354 height 569
type textarea "hero.moveRight(4);"
click at [1329, 589] on button "Ejecutar" at bounding box center [1301, 591] width 397 height 36
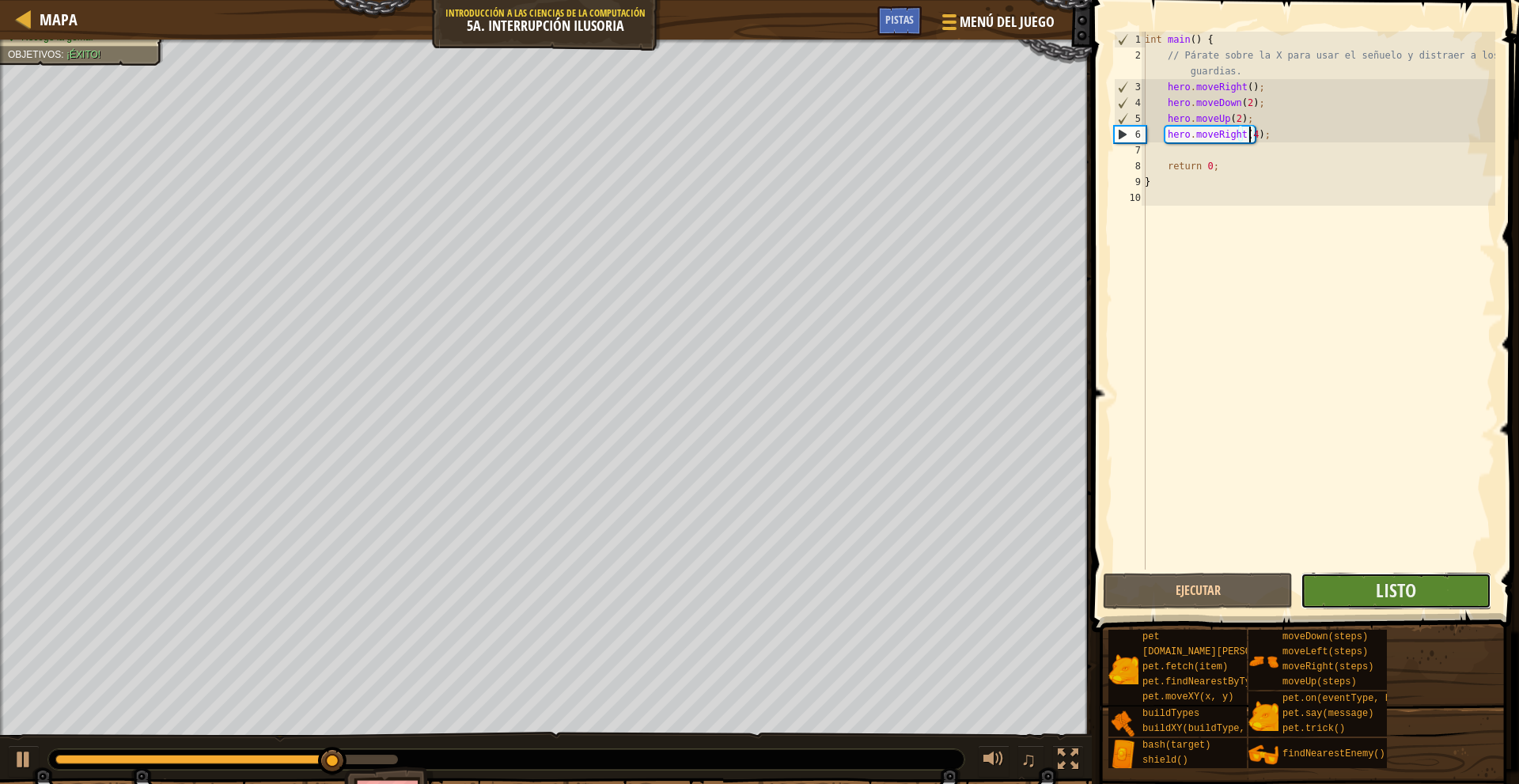
drag, startPoint x: 1329, startPoint y: 589, endPoint x: 1395, endPoint y: 604, distance: 67.7
click at [1395, 604] on button "Listo" at bounding box center [1395, 591] width 190 height 36
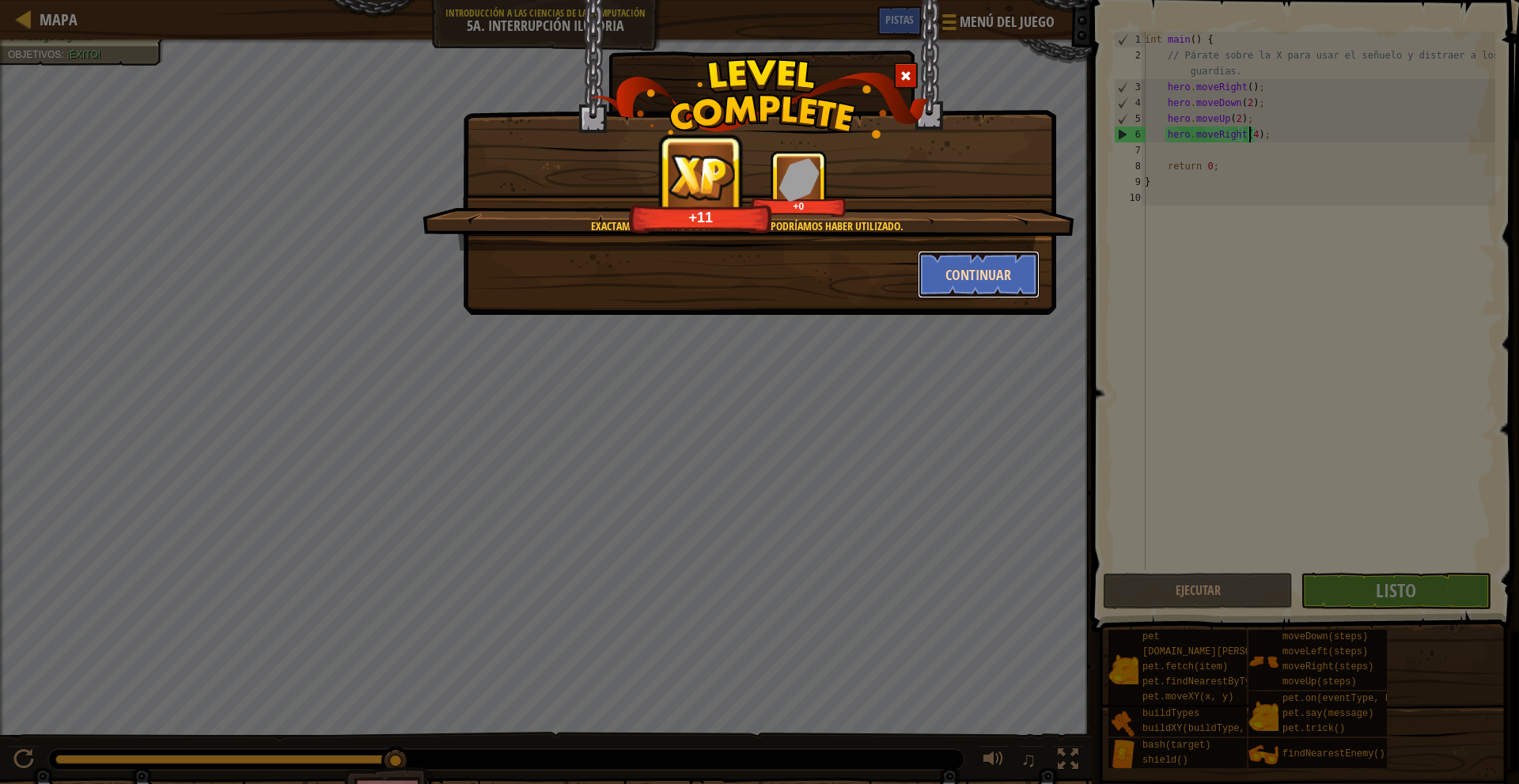
click at [981, 257] on button "Continuar" at bounding box center [978, 275] width 123 height 48
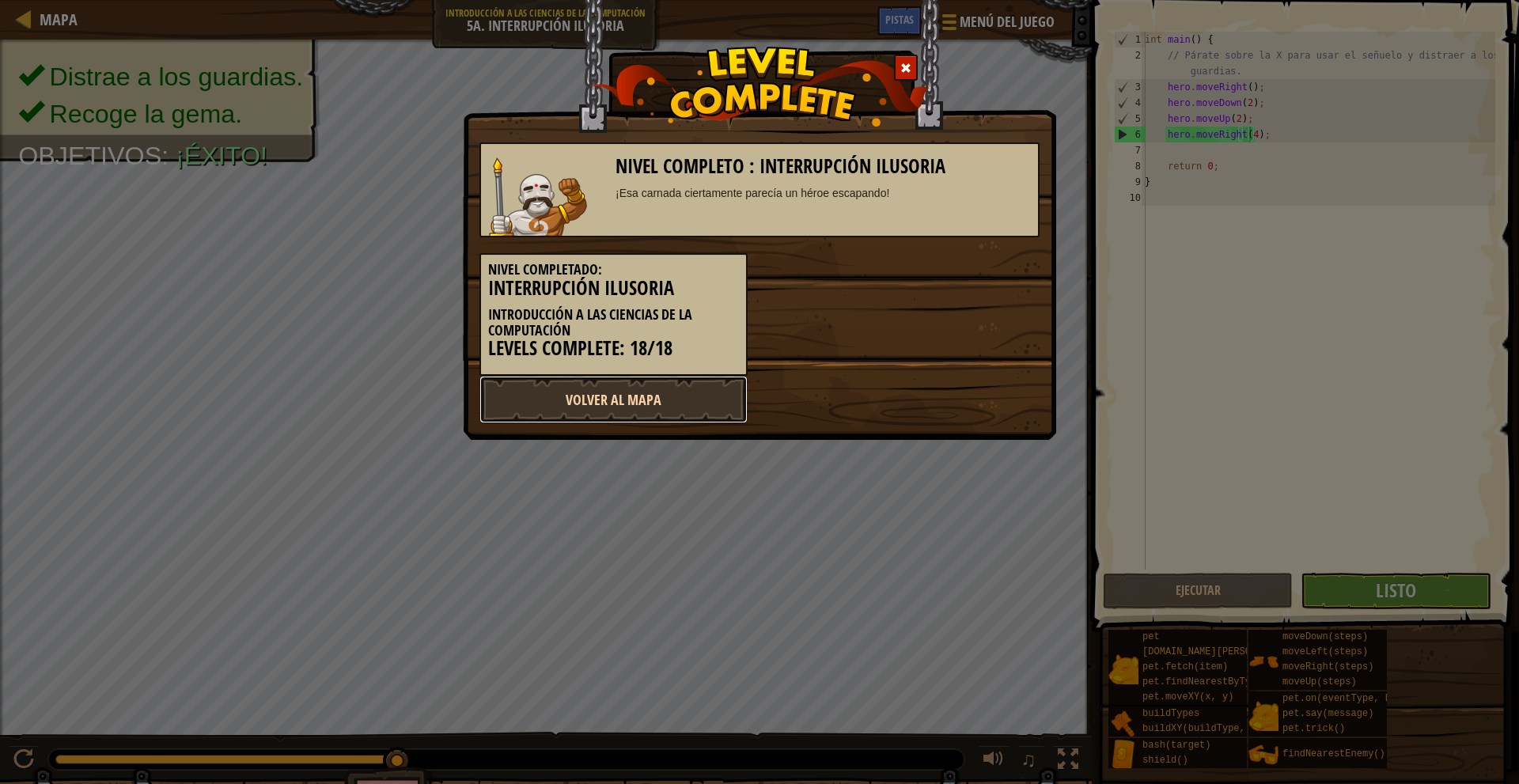
click at [710, 388] on link "Volver al Mapa" at bounding box center [614, 400] width 268 height 48
select select "es-419"
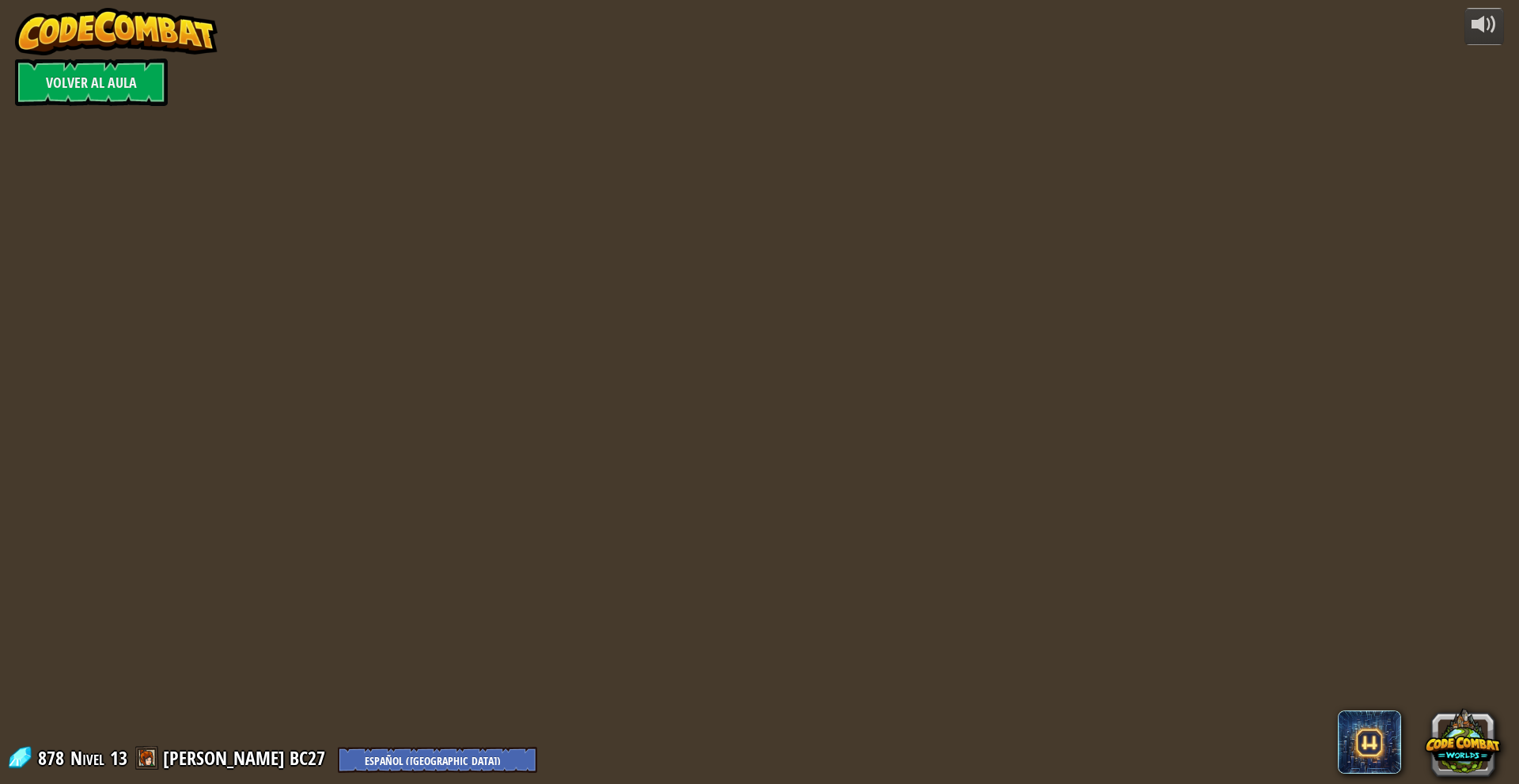
select select "es-419"
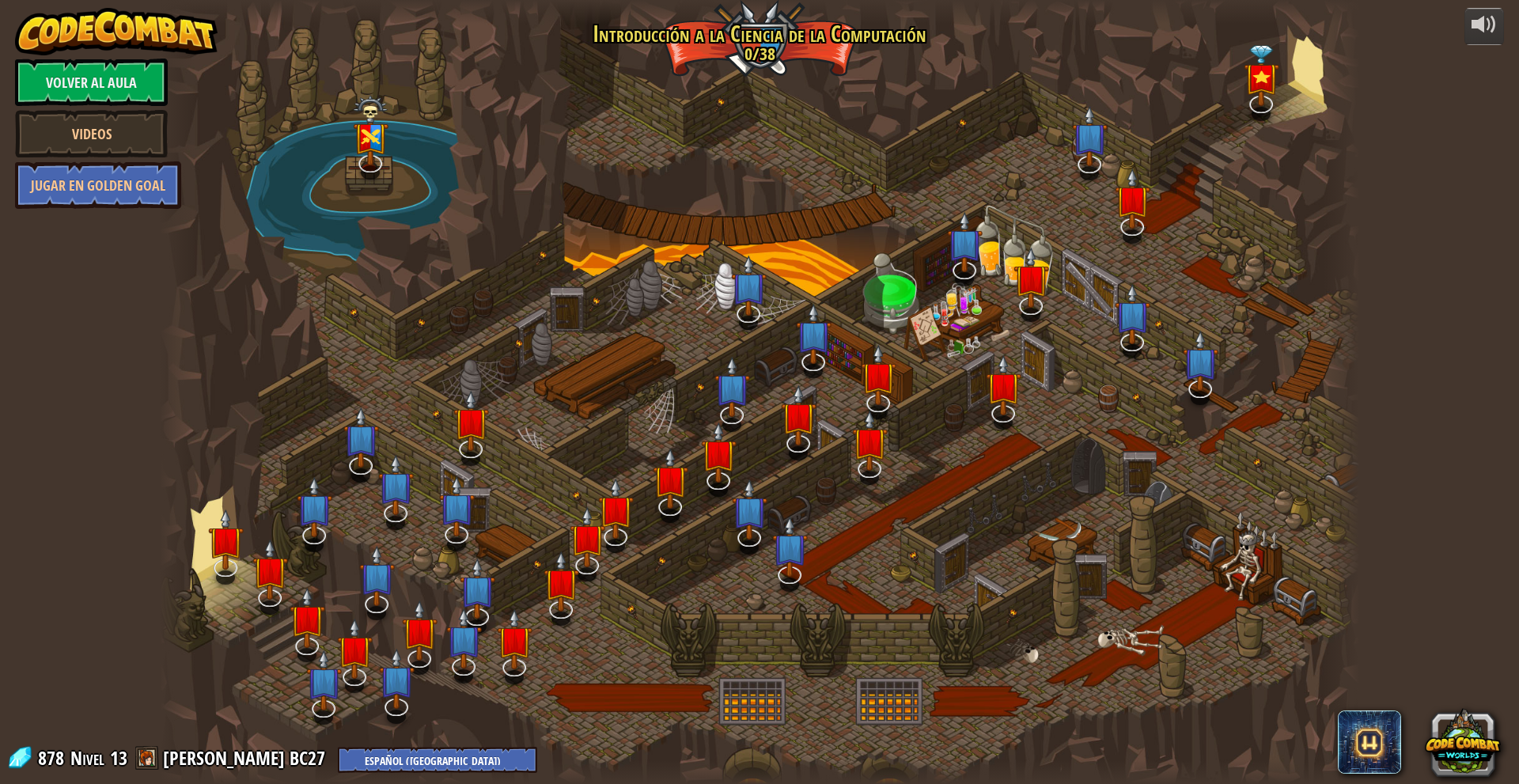
select select "es-419"
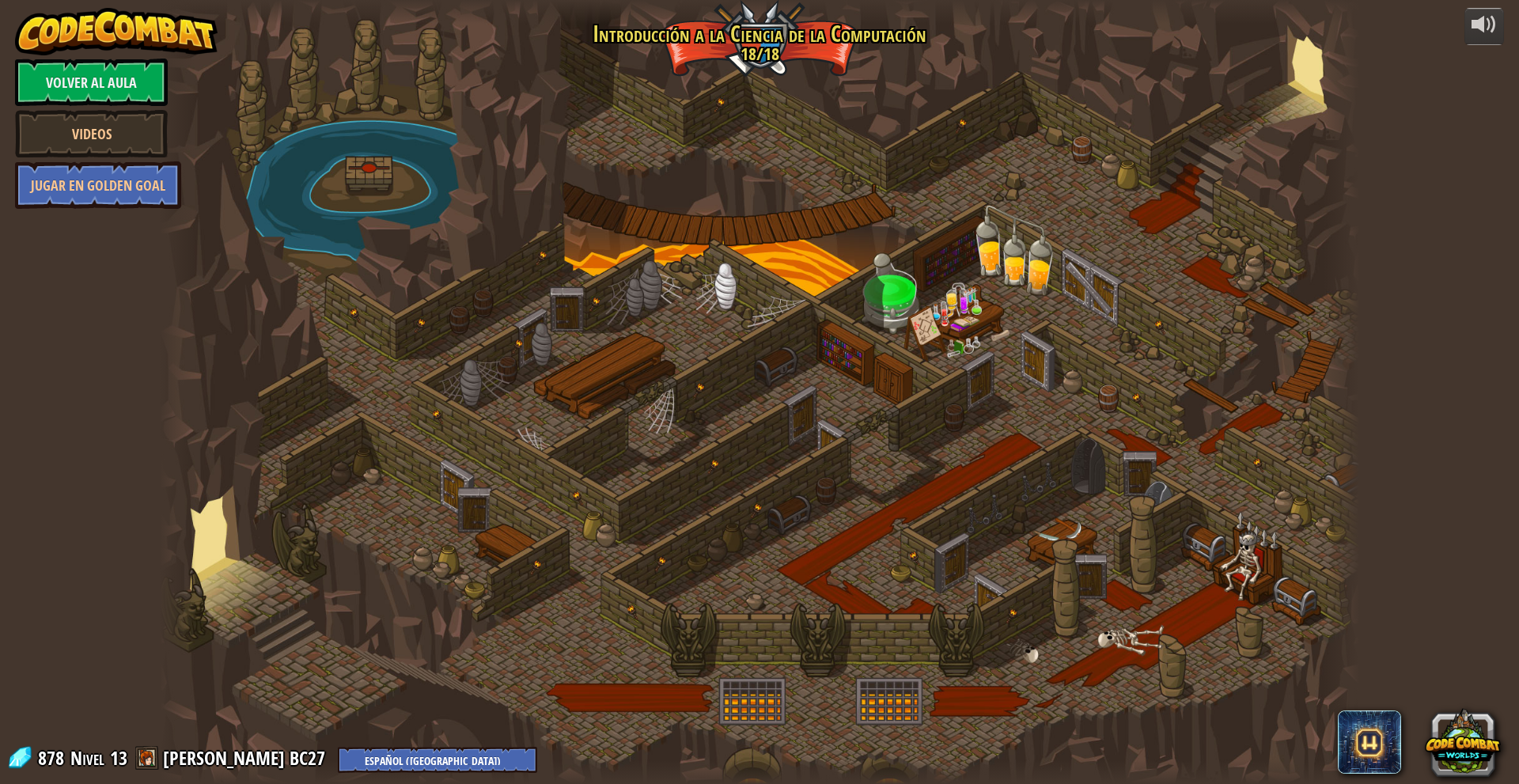
select select "es-419"
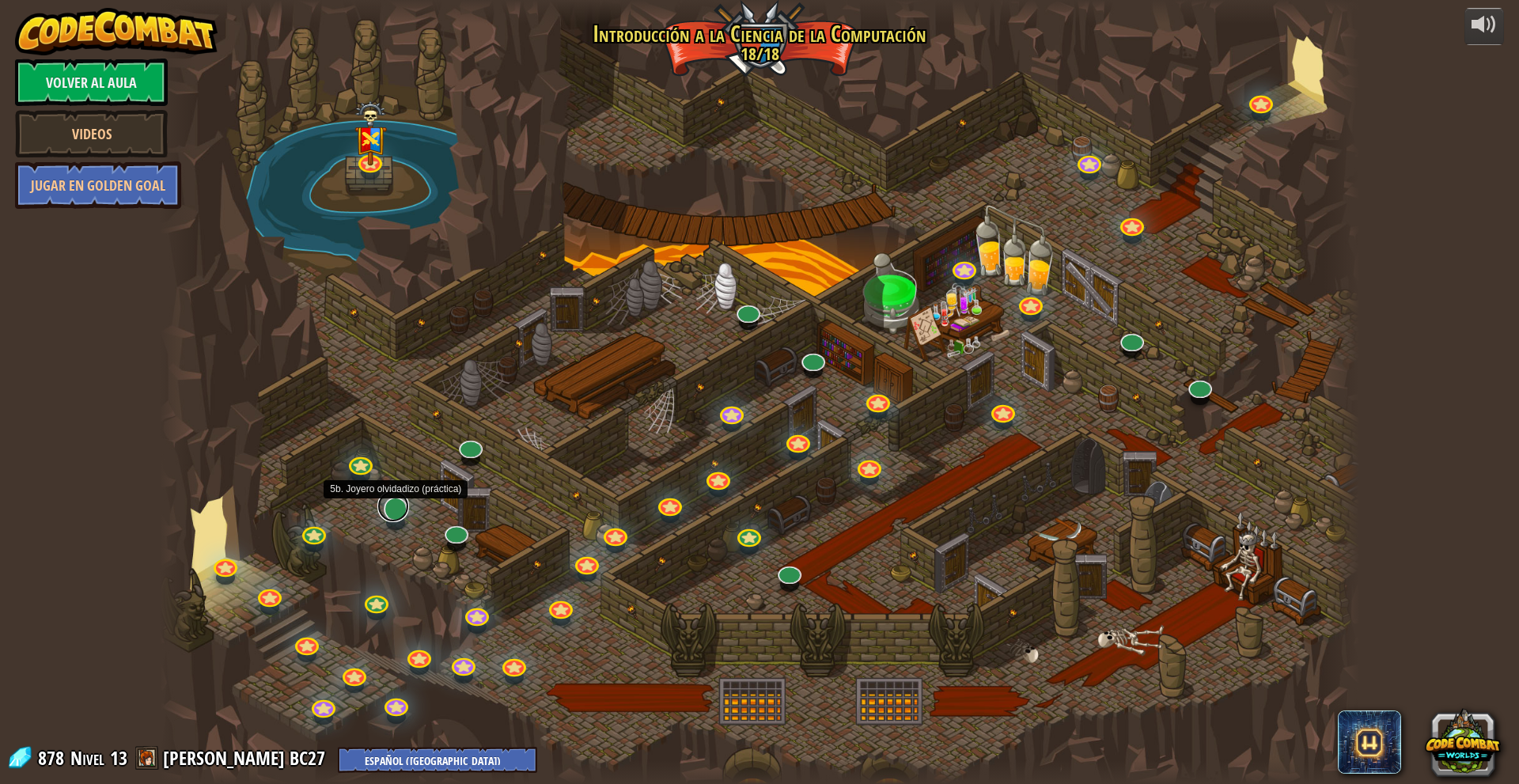
click at [397, 506] on link at bounding box center [393, 506] width 31 height 31
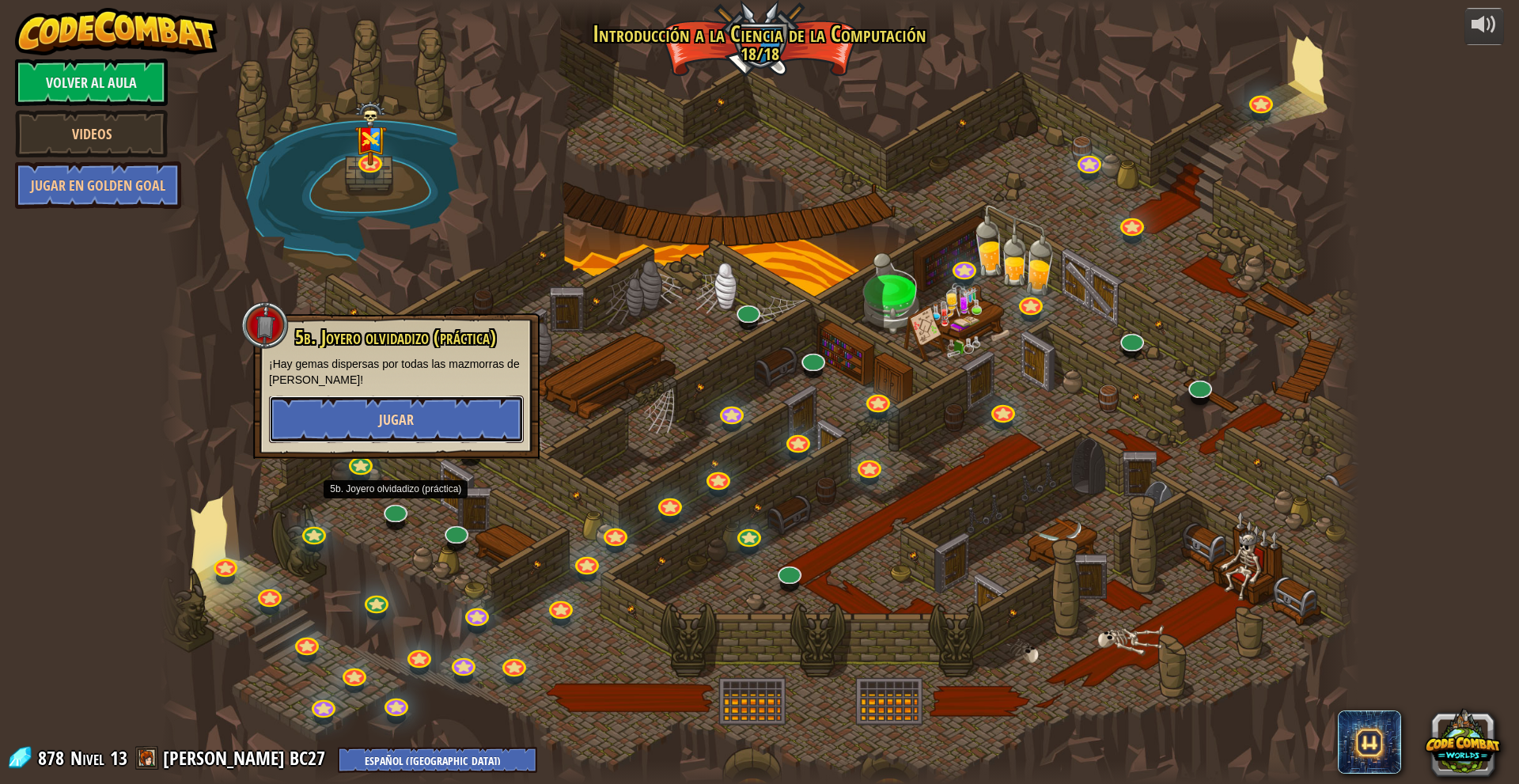
click at [425, 408] on button "Jugar" at bounding box center [397, 420] width 255 height 48
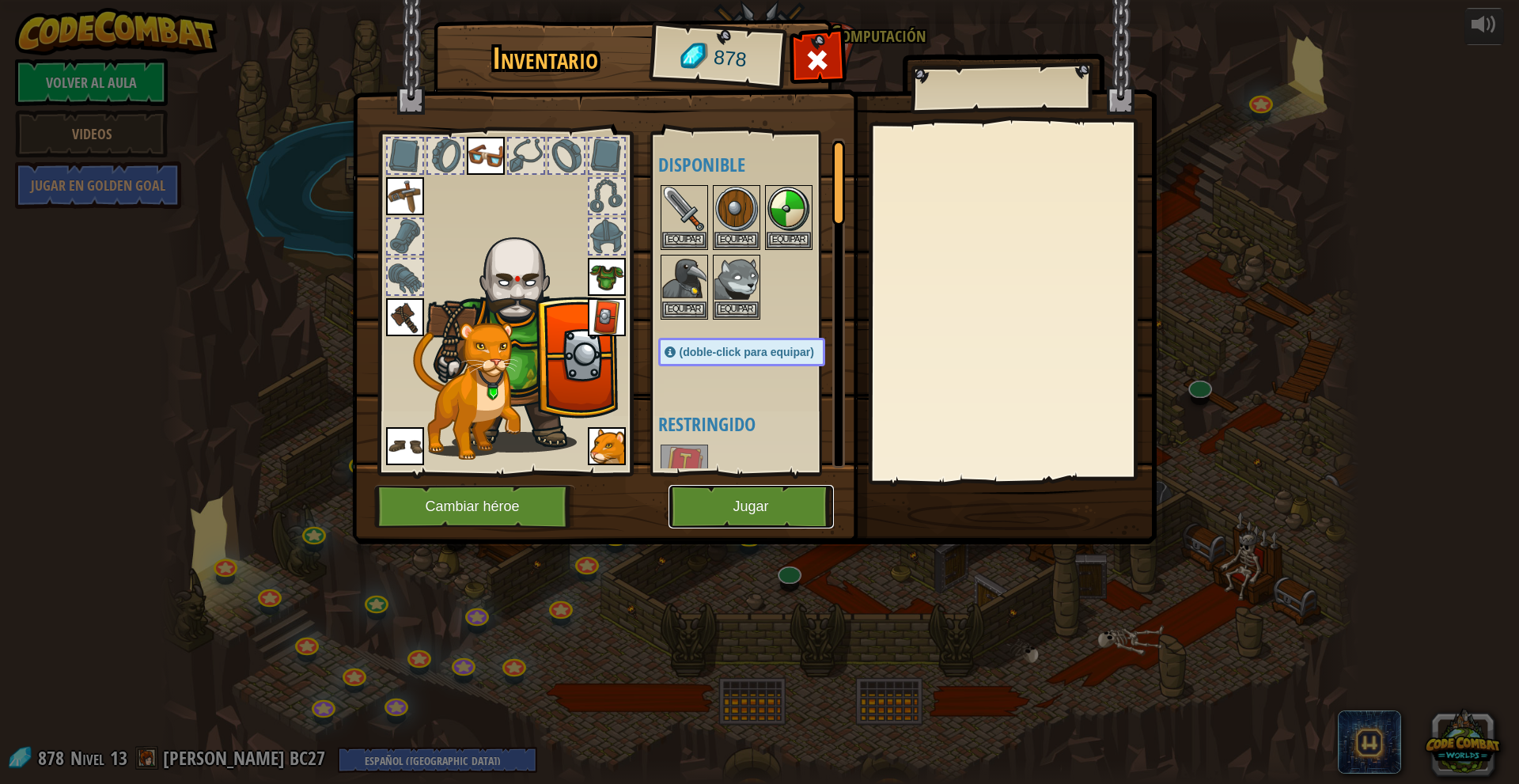
click at [746, 506] on button "Jugar" at bounding box center [750, 506] width 165 height 44
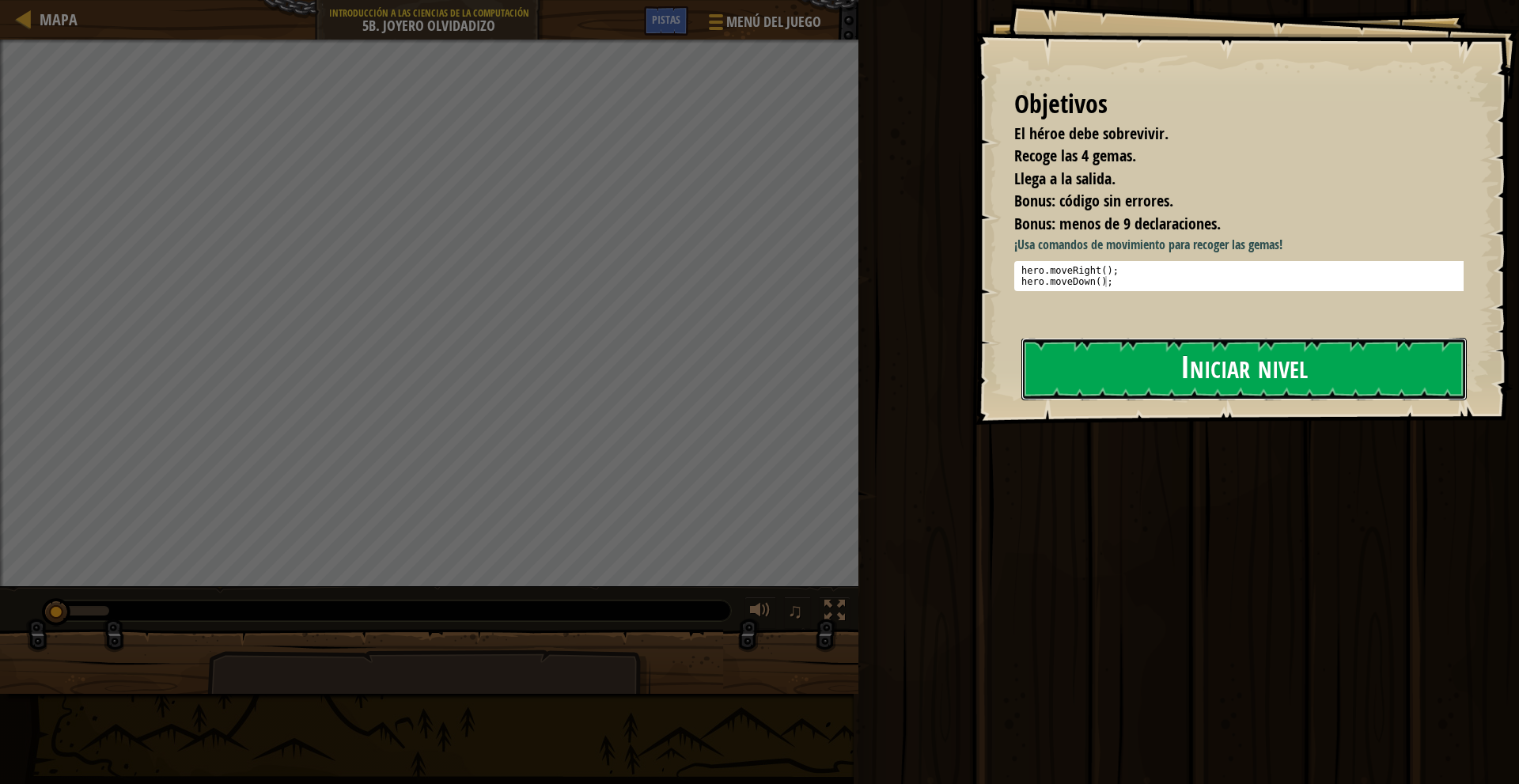
click at [1150, 377] on button "Iniciar nivel" at bounding box center [1243, 369] width 445 height 63
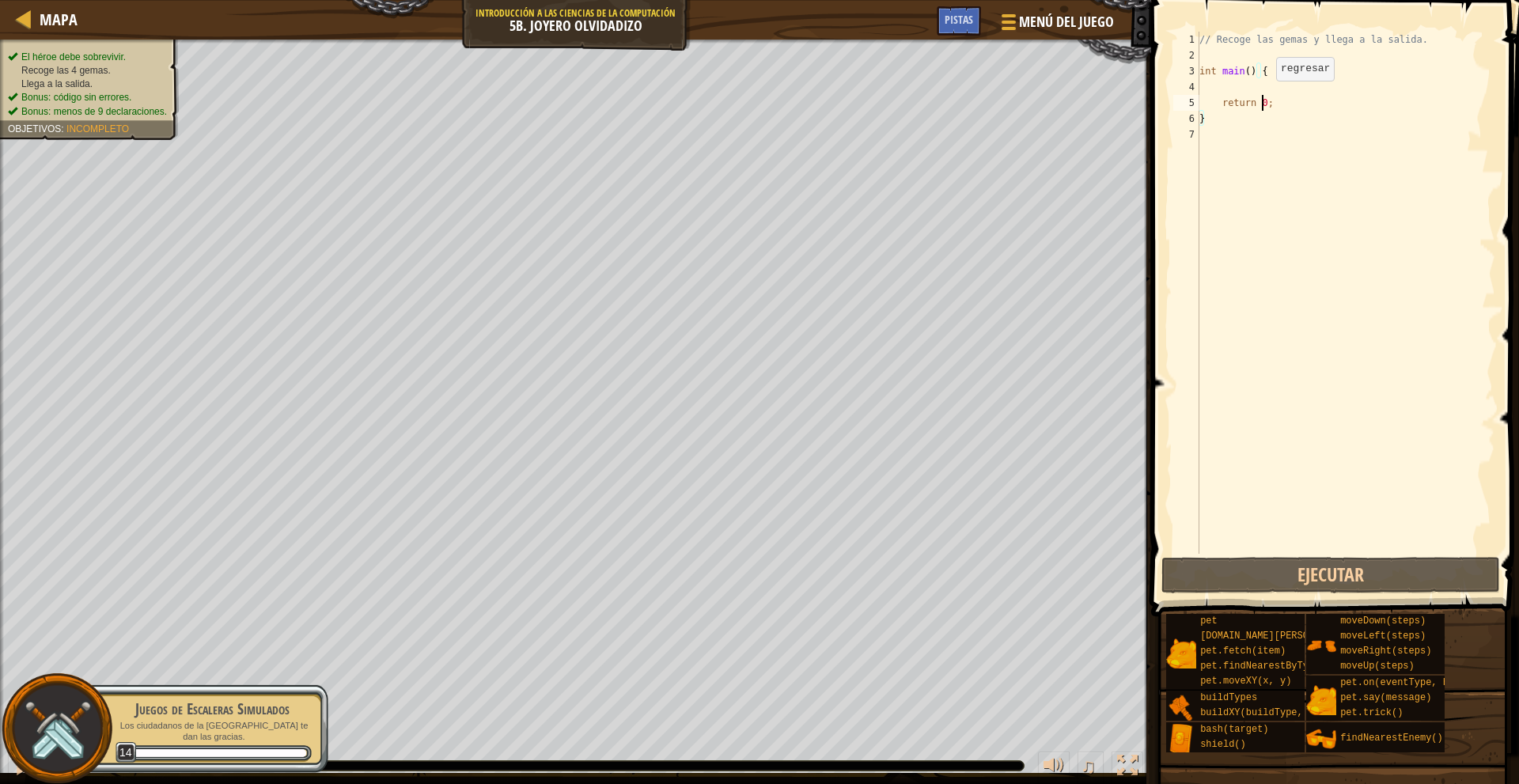
click at [1262, 96] on div "// Recoge las gemas y llega a la salida. int main ( ) { return 0 ; }" at bounding box center [1345, 308] width 299 height 554
type textarea "return 0;"
click at [1253, 80] on div "// Recoge las gemas y llega a la salida. int main ( ) { return 0 ; }" at bounding box center [1345, 308] width 299 height 554
type textarea "m"
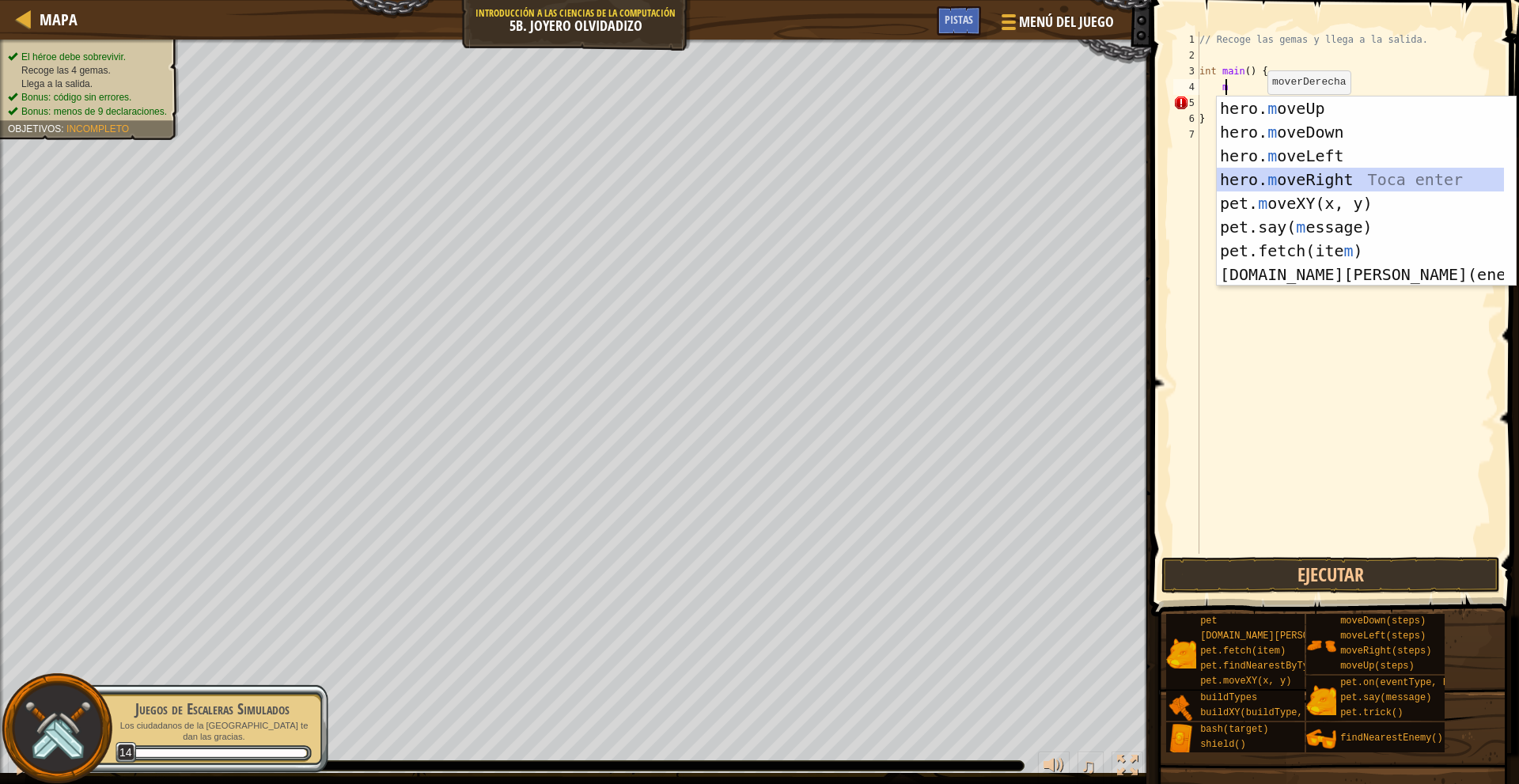
click at [1350, 179] on div "hero. m oveUp Toca enter hero. m oveDown Toca enter hero. m oveLeft Toca enter …" at bounding box center [1359, 215] width 287 height 237
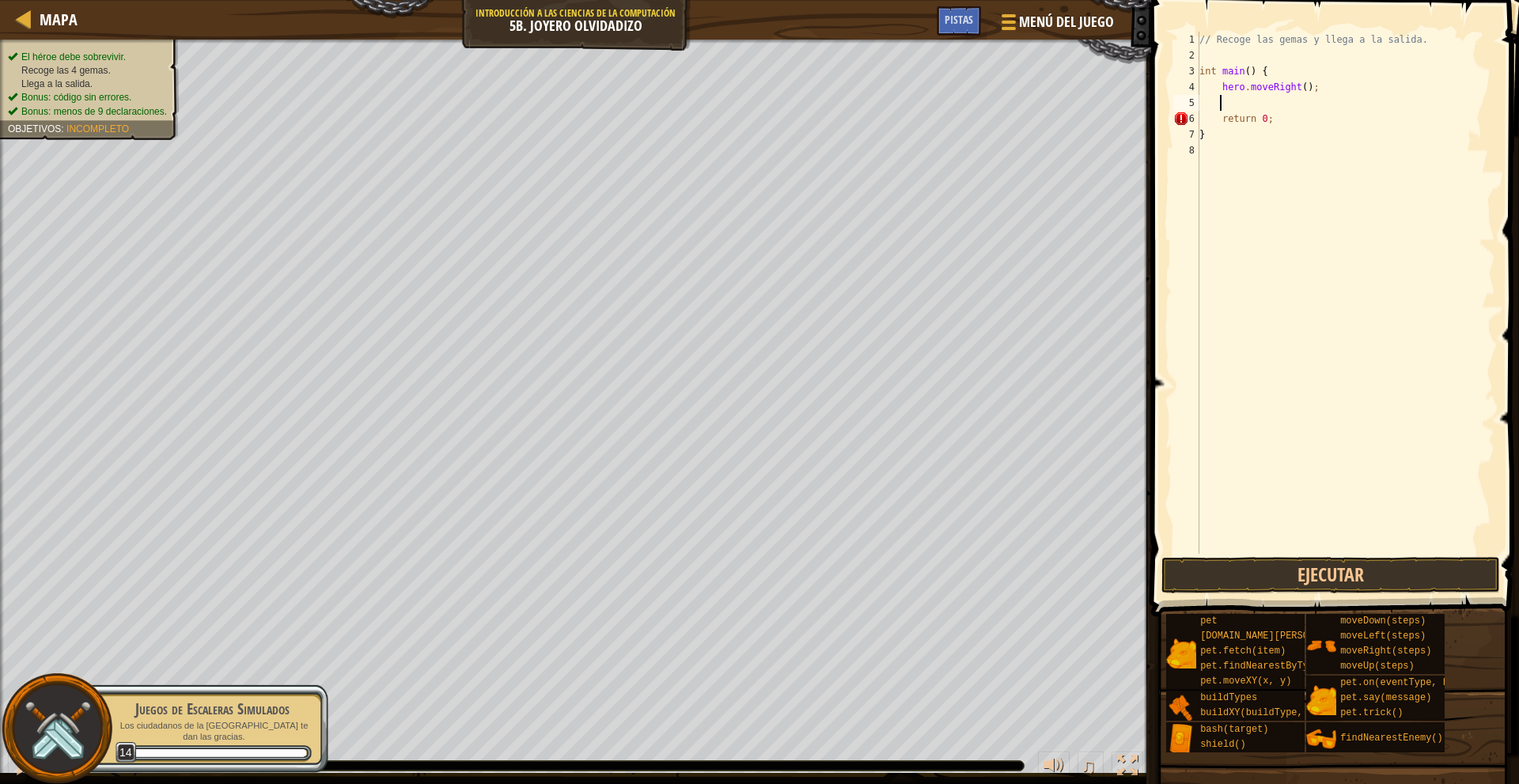
type textarea "m"
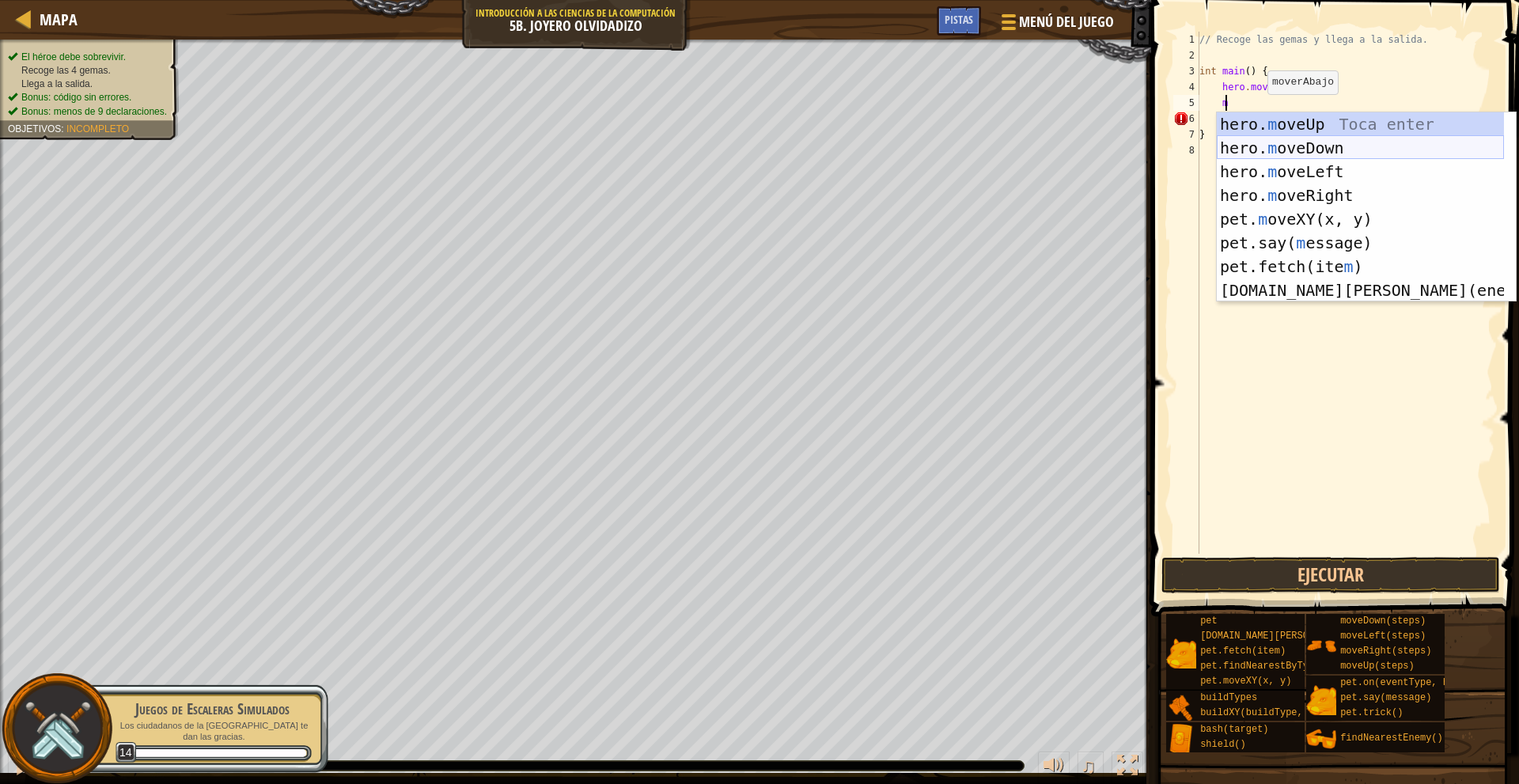
click at [1331, 142] on div "hero. m oveUp Toca enter hero. m oveDown Toca enter hero. m oveLeft Toca enter …" at bounding box center [1359, 231] width 287 height 237
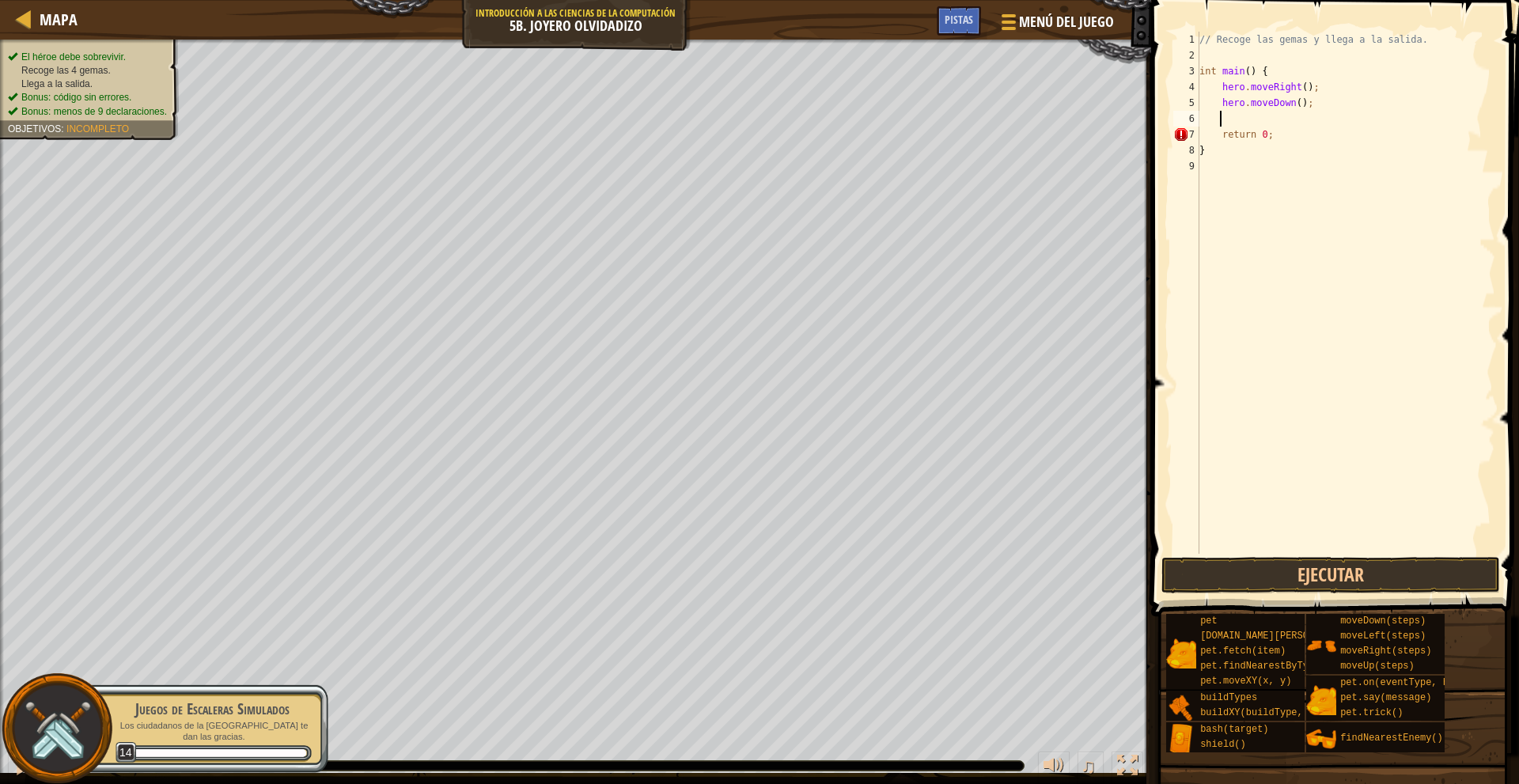
type textarea "m"
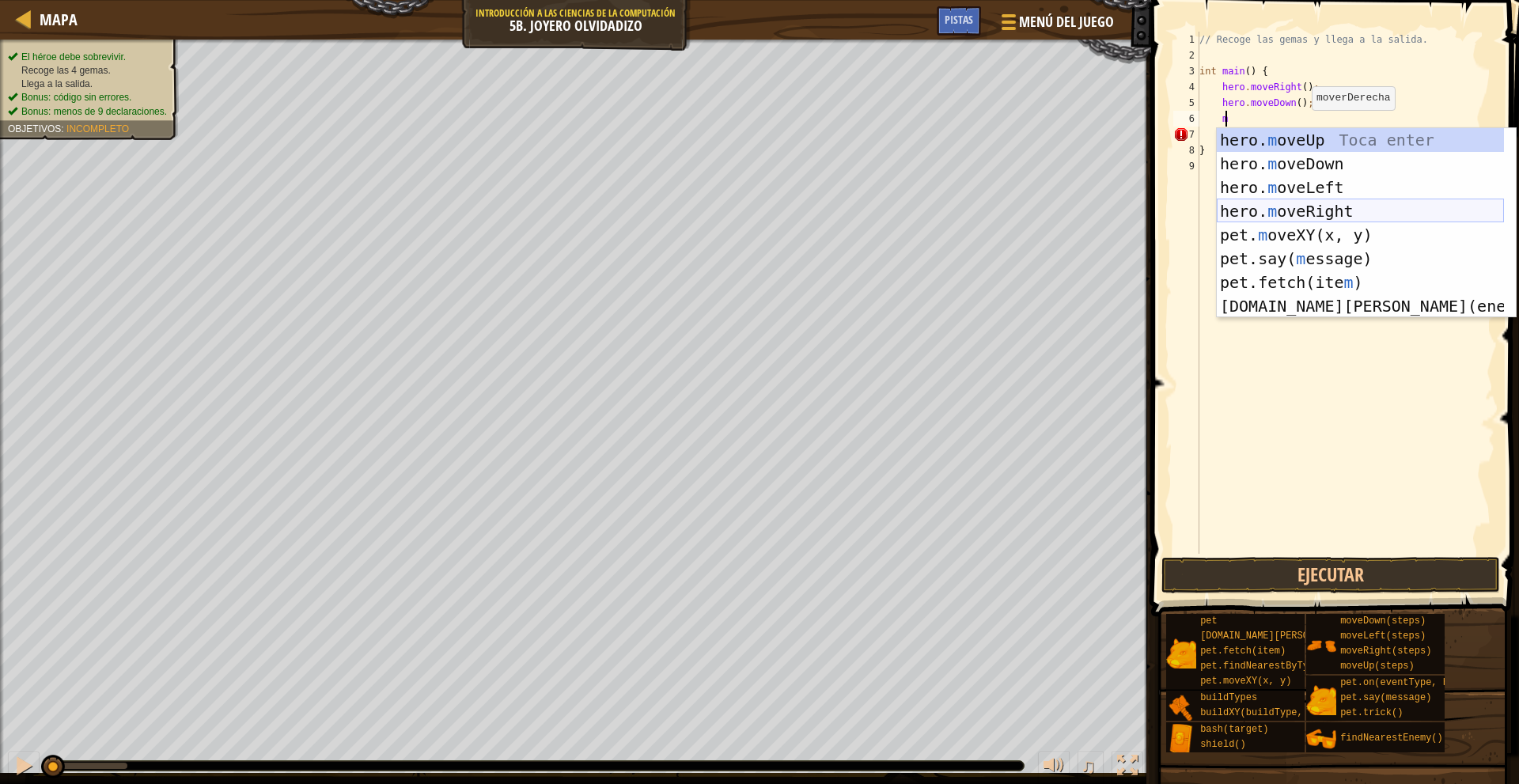
click at [1333, 203] on div "hero. m oveUp Toca enter hero. m oveDown Toca enter hero. m oveLeft Toca enter …" at bounding box center [1359, 247] width 287 height 237
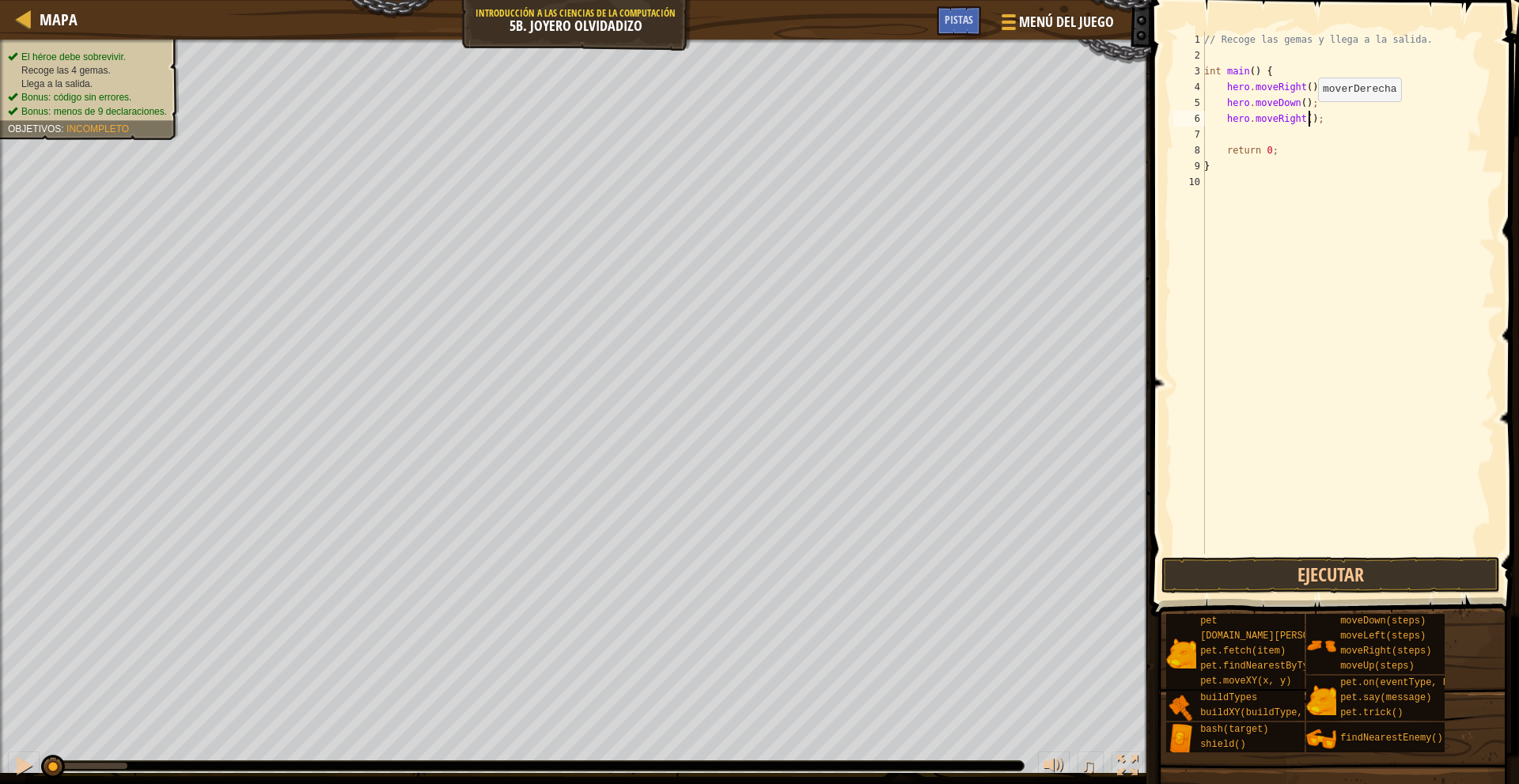
click at [1309, 117] on div "// Recoge las gemas y llega a la salida. int main ( ) { hero . moveRight ( ) ; …" at bounding box center [1348, 308] width 295 height 554
click at [1303, 115] on div "// Recoge las gemas y llega a la salida. int main ( ) { hero . moveRight ( ) ; …" at bounding box center [1348, 308] width 295 height 554
type textarea "hero.moveRight(3);"
click at [1275, 128] on div "// Recoge las gemas y llega a la salida. int main ( ) { hero . moveRight ( ) ; …" at bounding box center [1348, 308] width 295 height 554
click at [1303, 117] on div "// Recoge las gemas y llega a la salida. int main ( ) { hero . moveRight ( ) ; …" at bounding box center [1348, 308] width 295 height 554
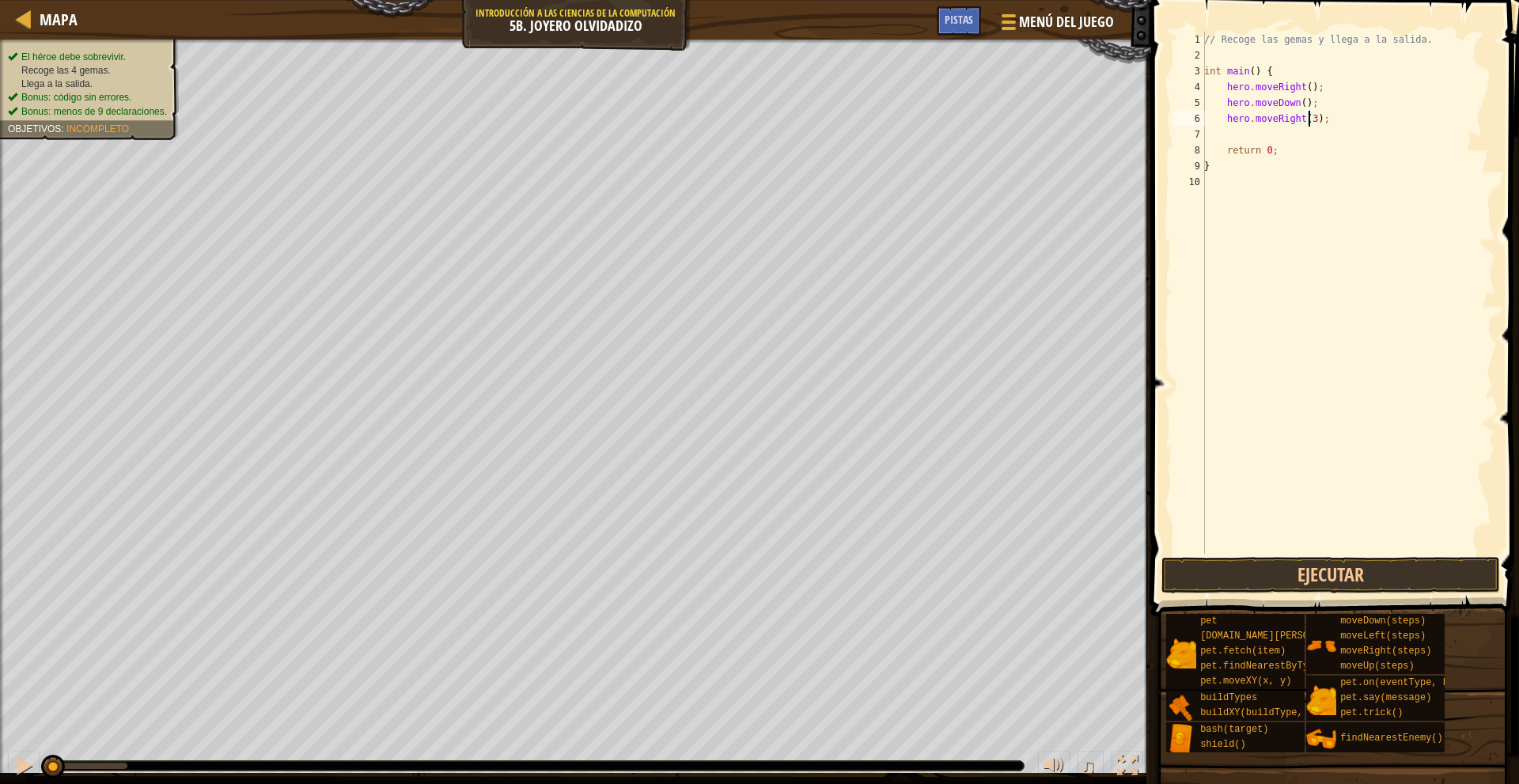
type textarea "hero.moveRight(2);"
click at [1317, 128] on div "// Recoge las gemas y llega a la salida. int main ( ) { hero . moveRight ( ) ; …" at bounding box center [1348, 308] width 295 height 554
type textarea "m"
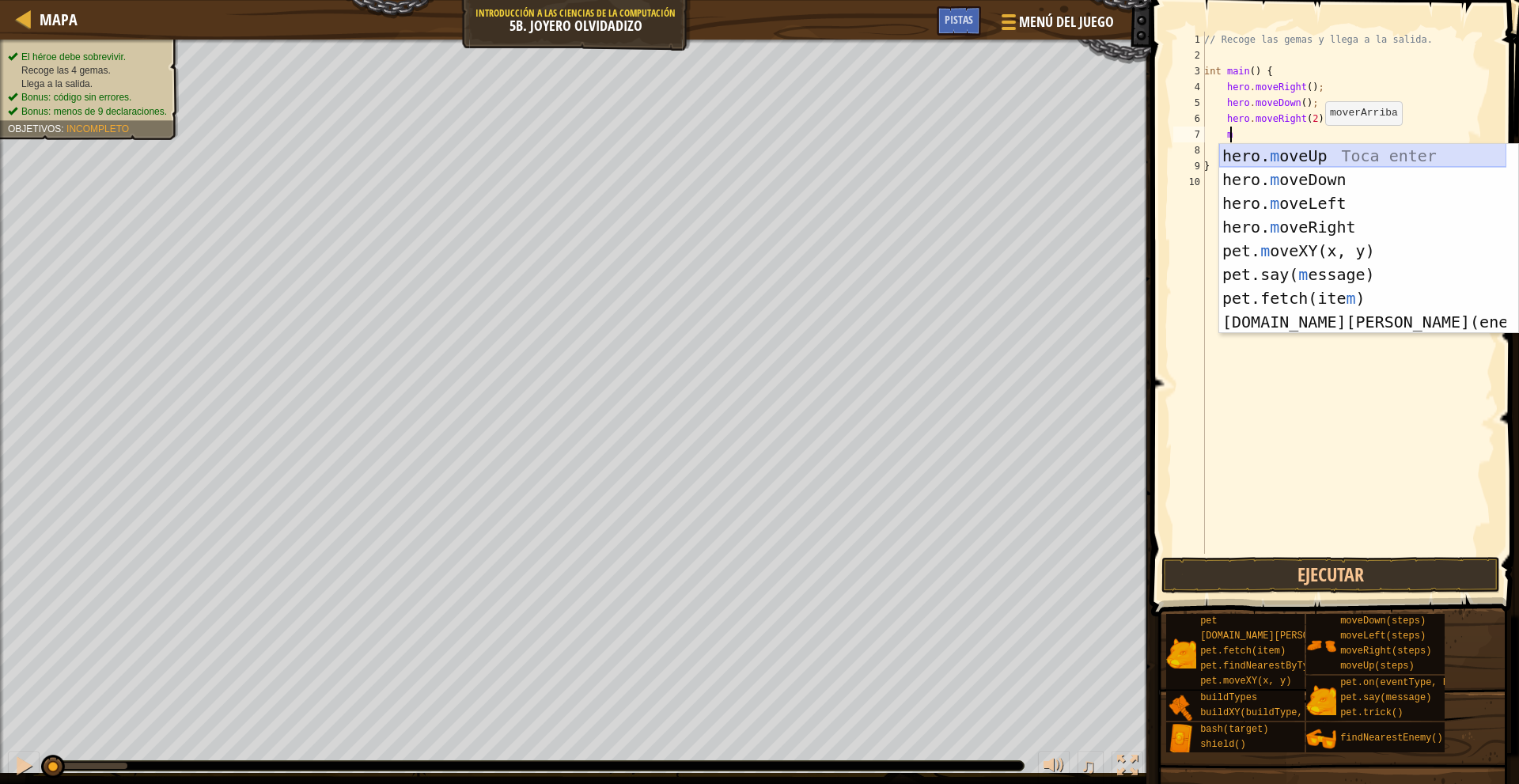
click at [1317, 151] on div "hero. m oveUp Toca enter hero. m oveDown Toca enter hero. m oveLeft Toca enter …" at bounding box center [1362, 262] width 287 height 237
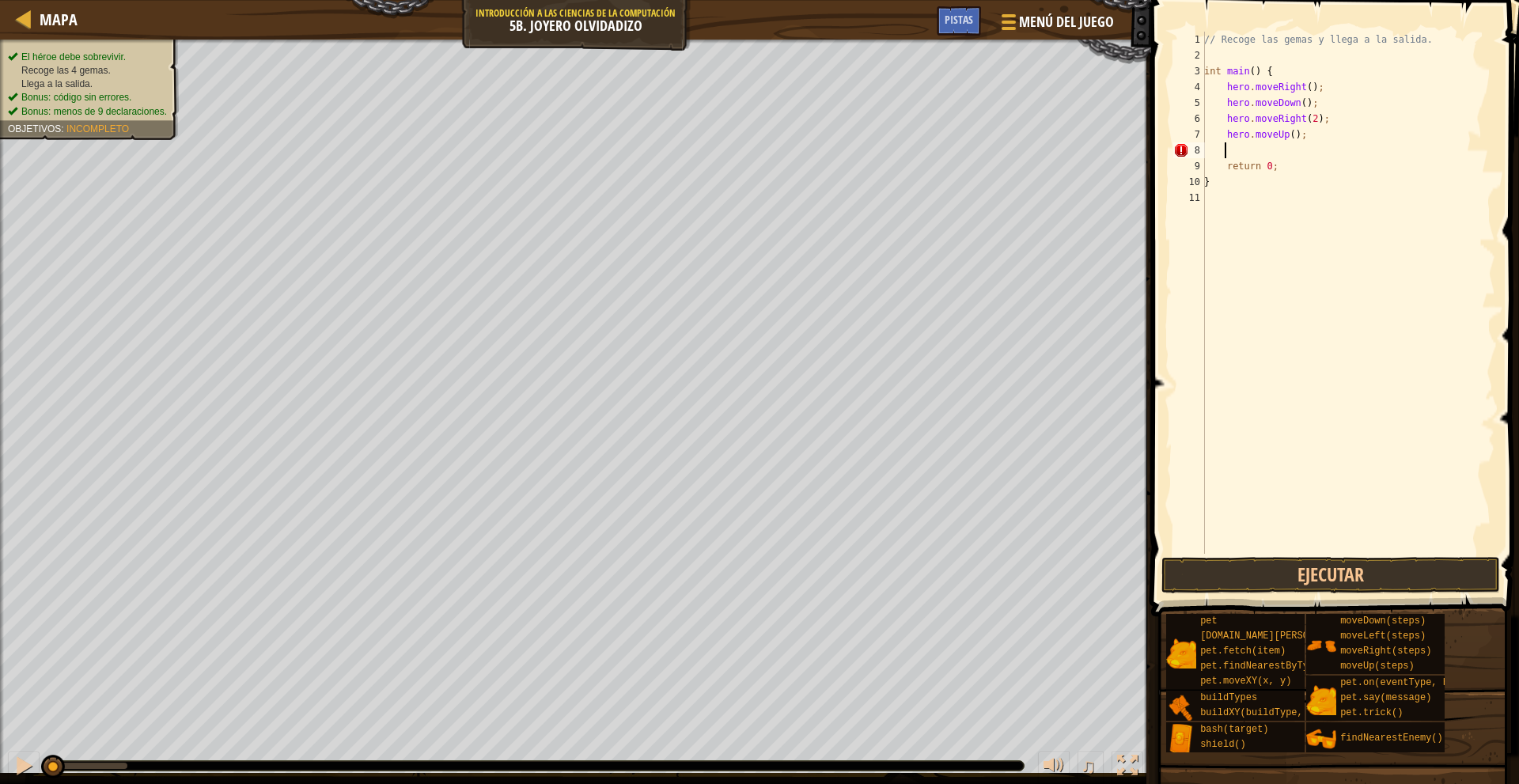
type textarea "m"
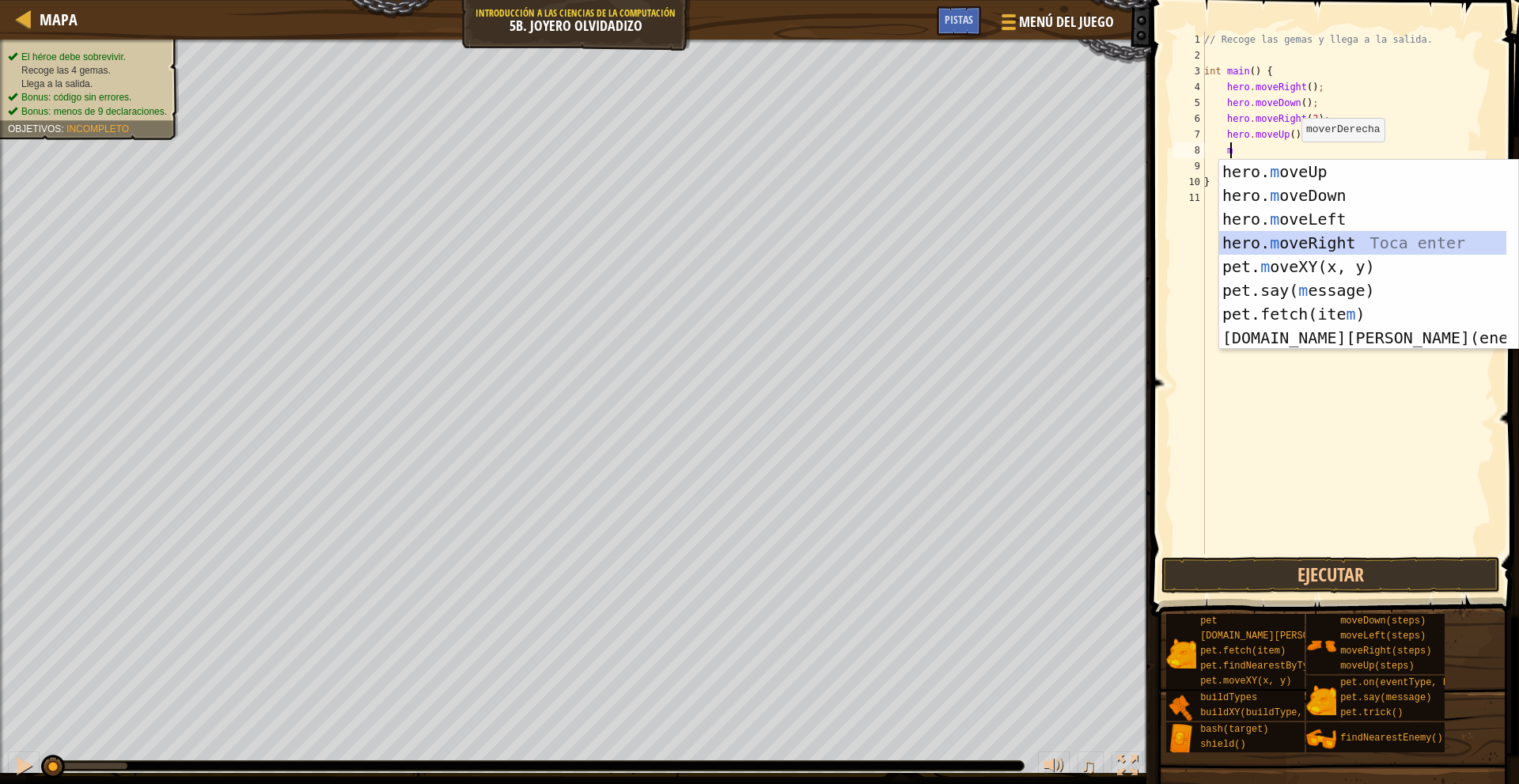
click at [1345, 242] on div "hero. m oveUp Toca enter hero. m oveDown Toca enter hero. m oveLeft Toca enter …" at bounding box center [1362, 278] width 287 height 237
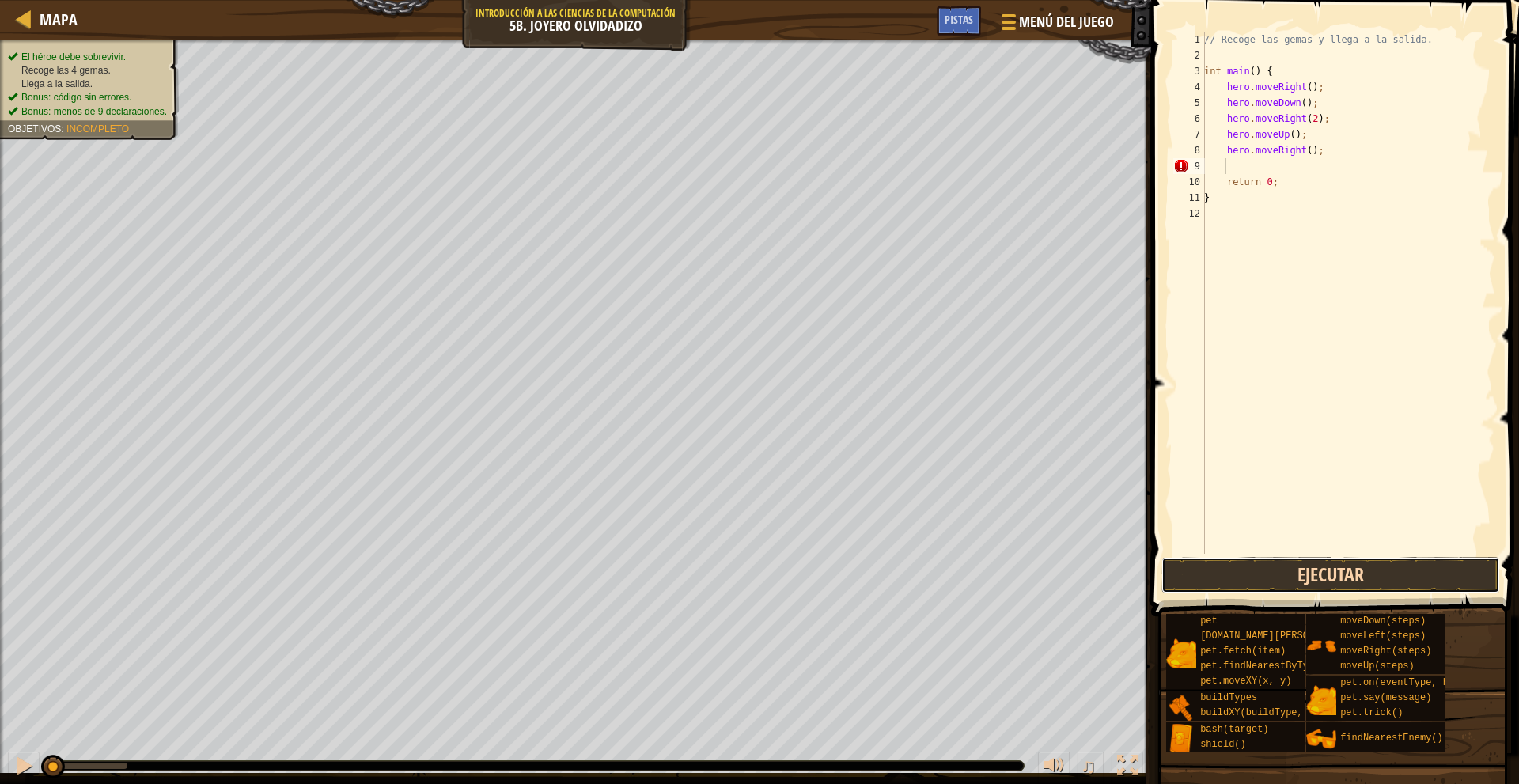
click at [1308, 564] on button "Ejecutar" at bounding box center [1330, 575] width 338 height 36
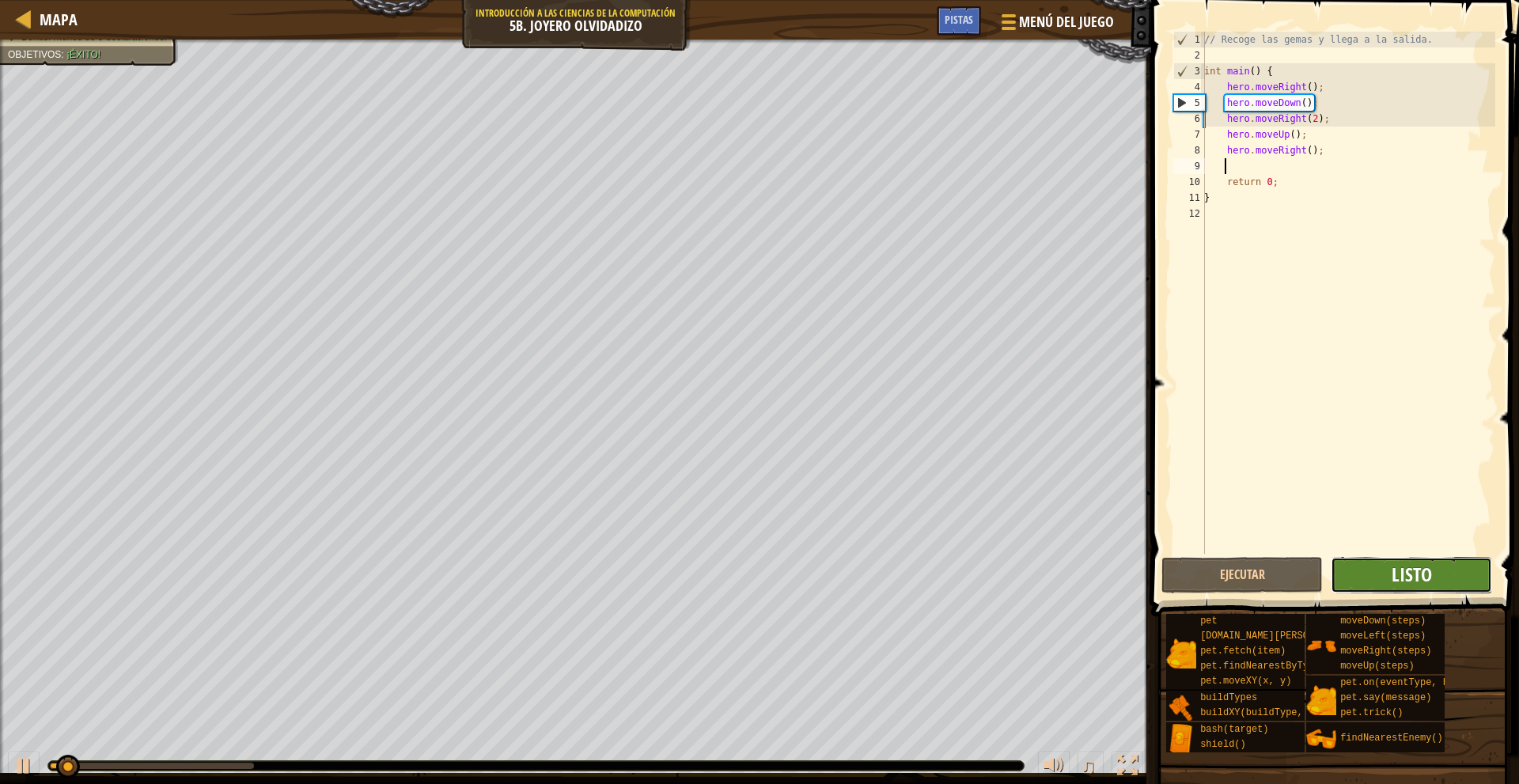
click at [1397, 583] on span "Listo" at bounding box center [1411, 574] width 40 height 26
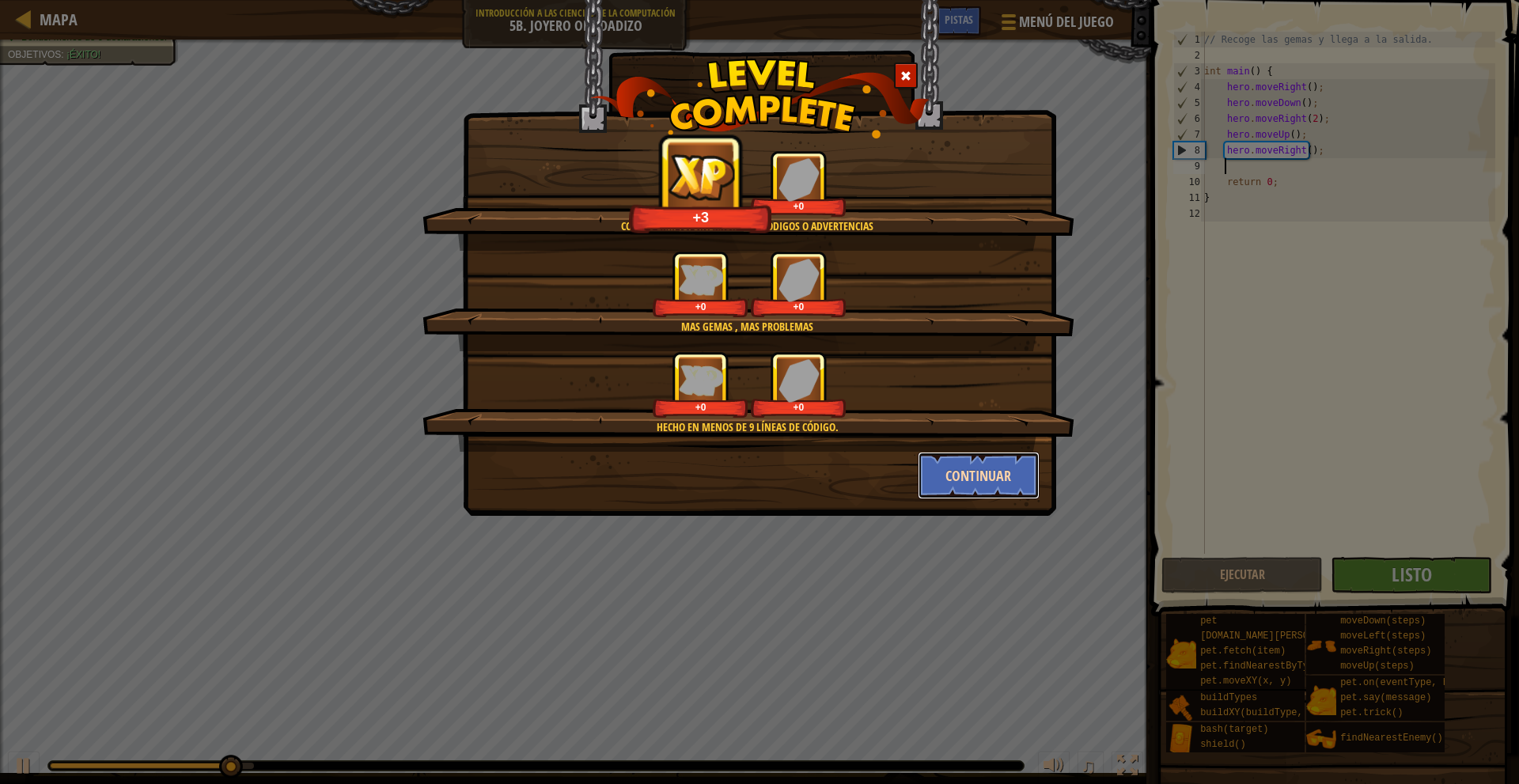
click at [945, 460] on button "Continuar" at bounding box center [978, 476] width 123 height 48
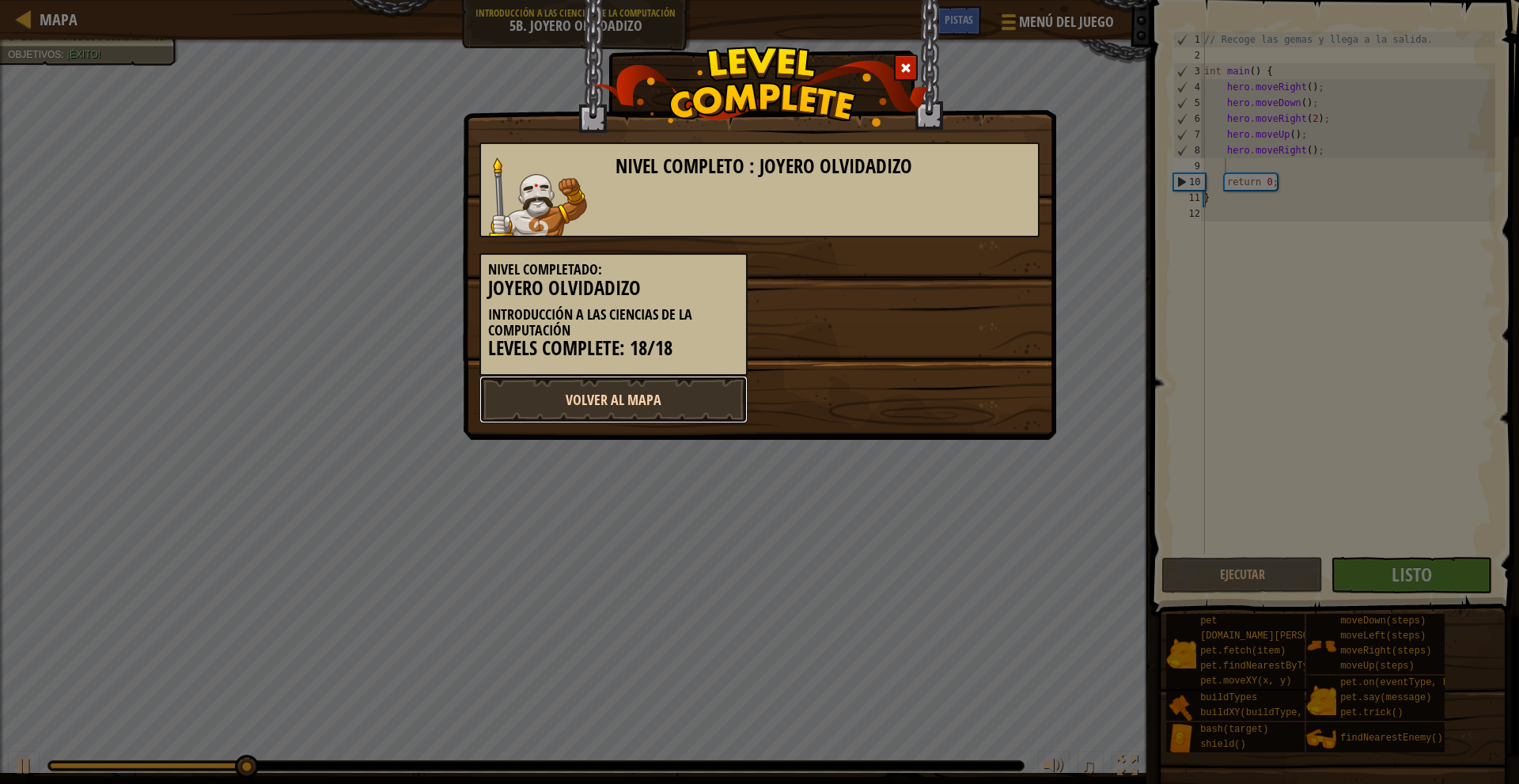
click at [662, 377] on link "Volver al Mapa" at bounding box center [614, 400] width 268 height 48
select select "es-419"
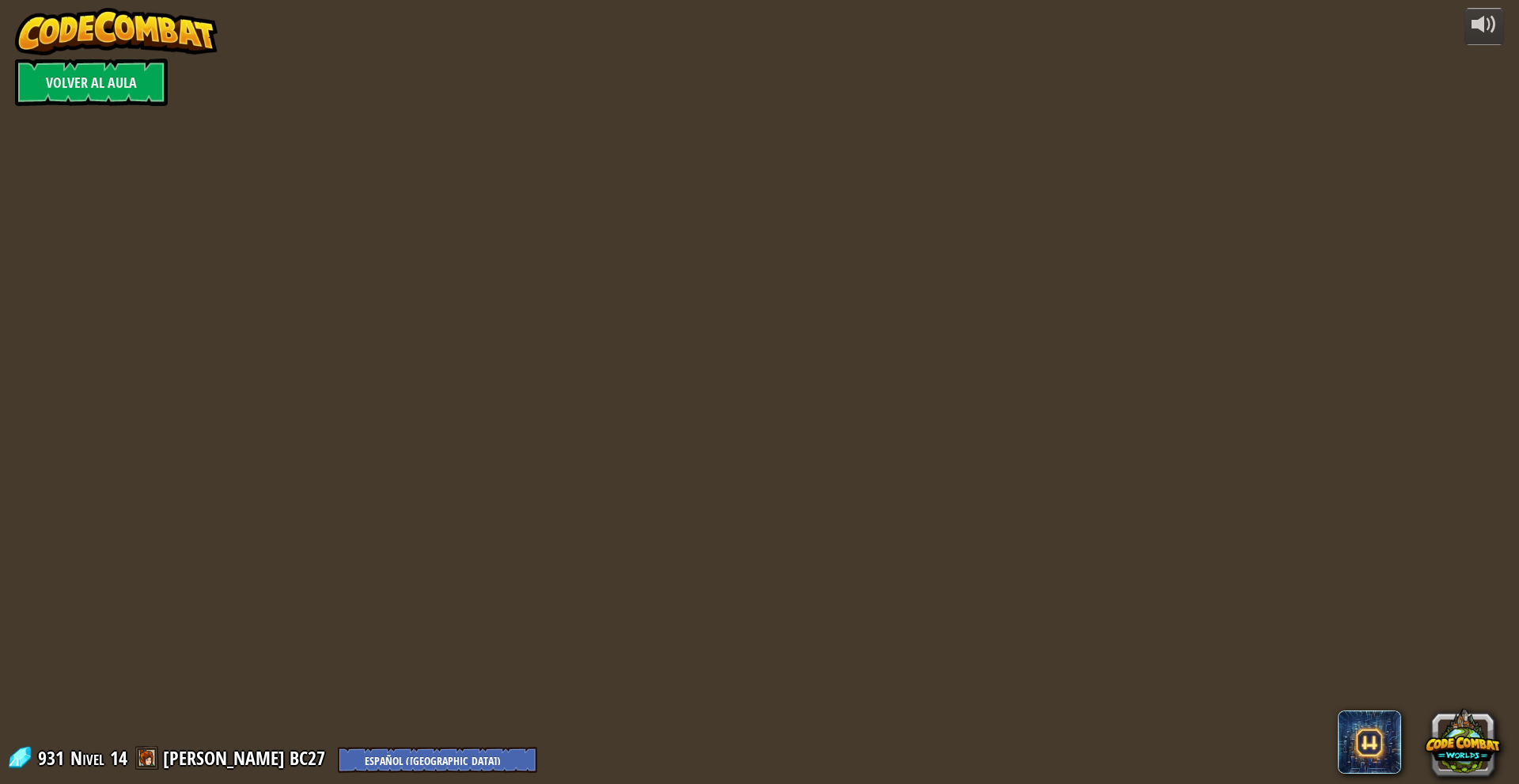
select select "es-419"
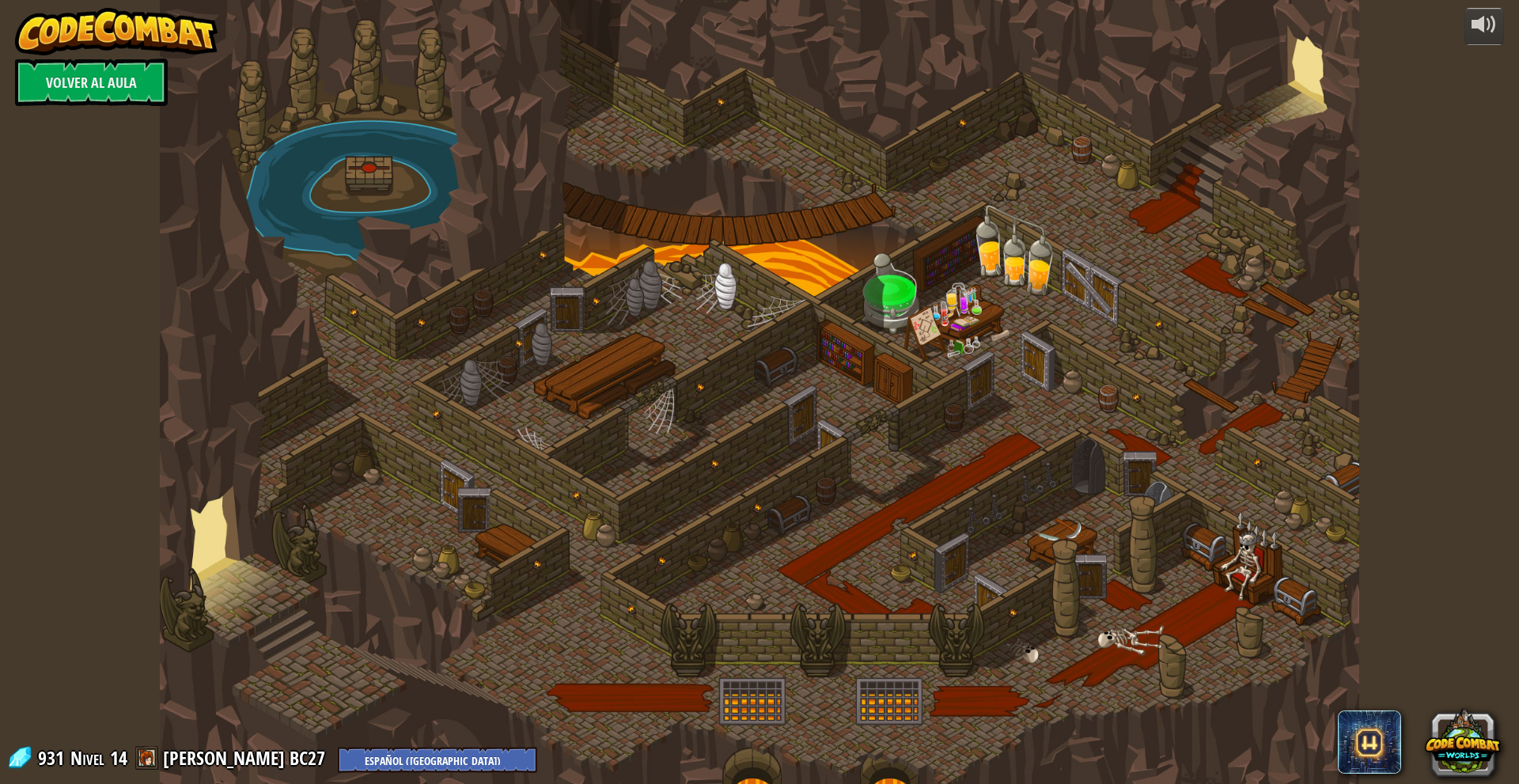
select select "es-419"
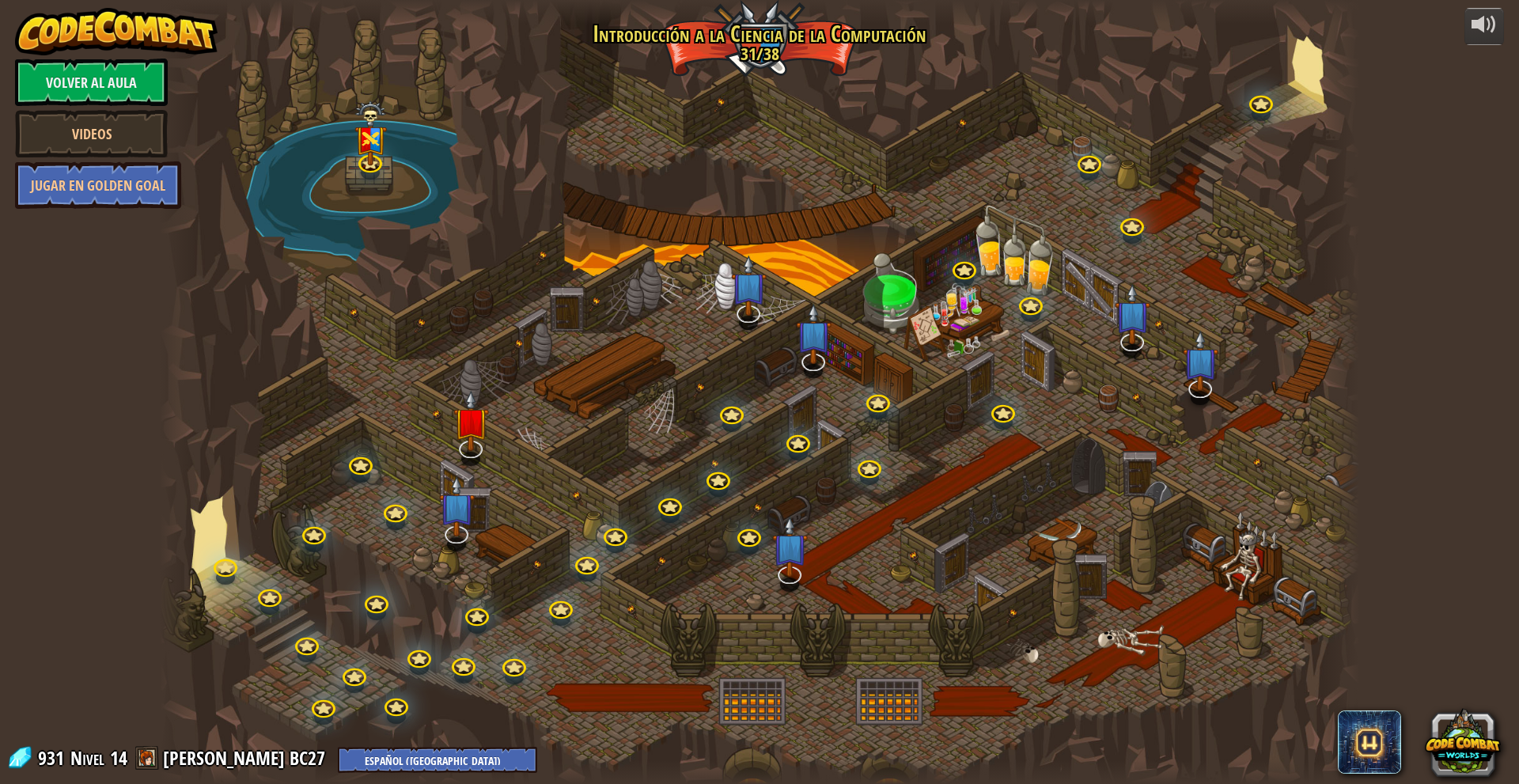
select select "es-419"
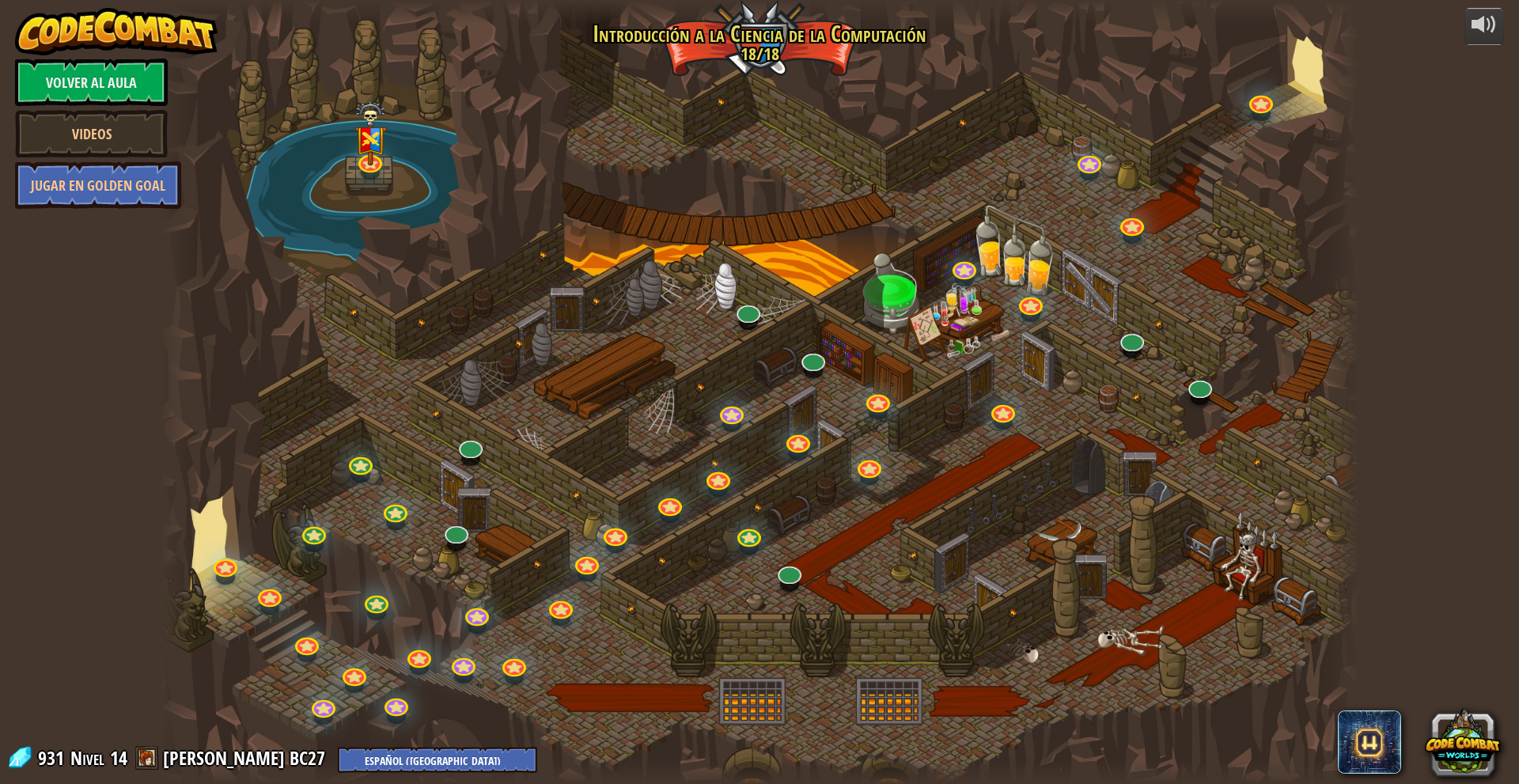
click at [148, 760] on span at bounding box center [146, 757] width 24 height 24
click at [450, 528] on link at bounding box center [454, 527] width 31 height 31
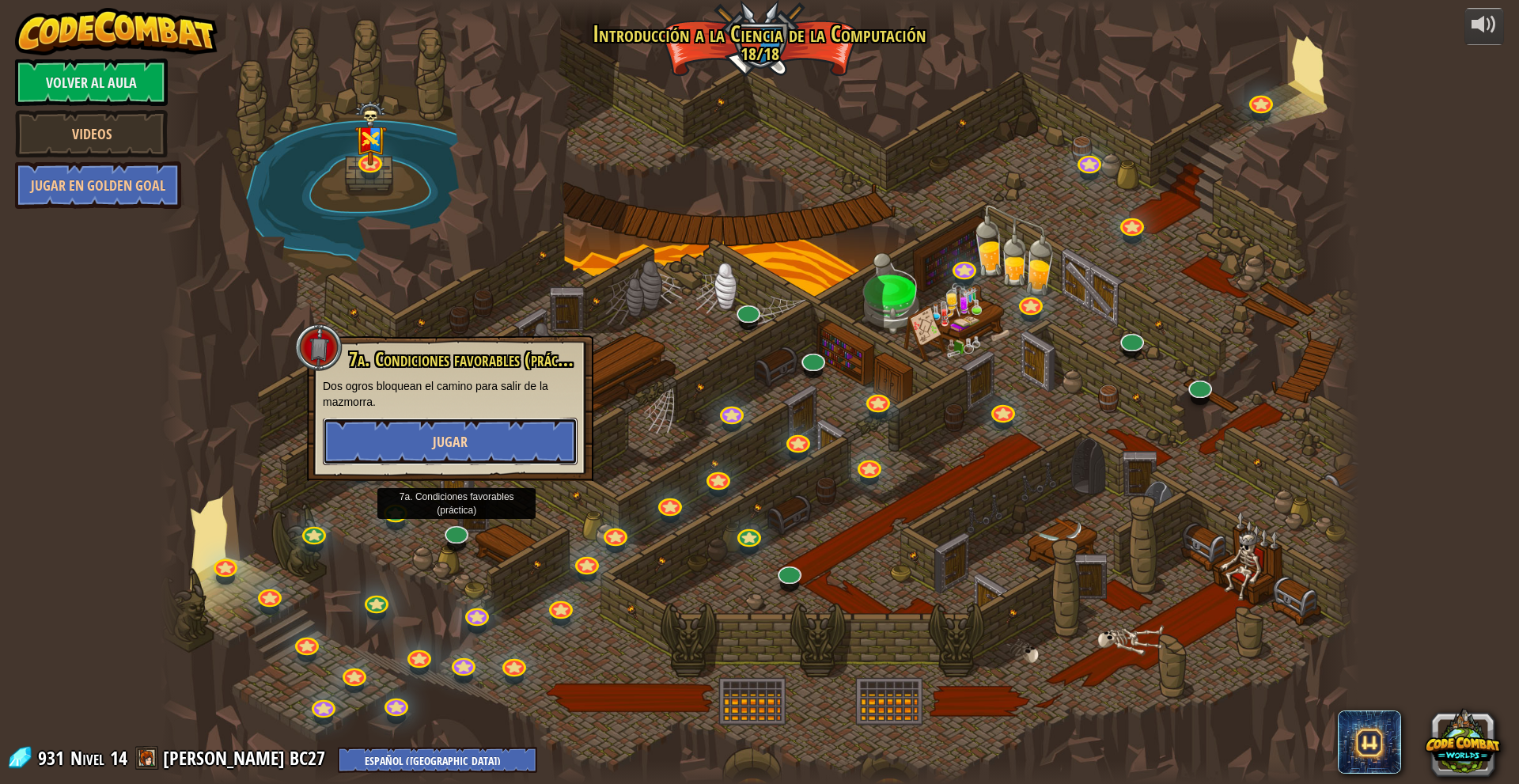
click at [463, 446] on span "Jugar" at bounding box center [450, 442] width 35 height 20
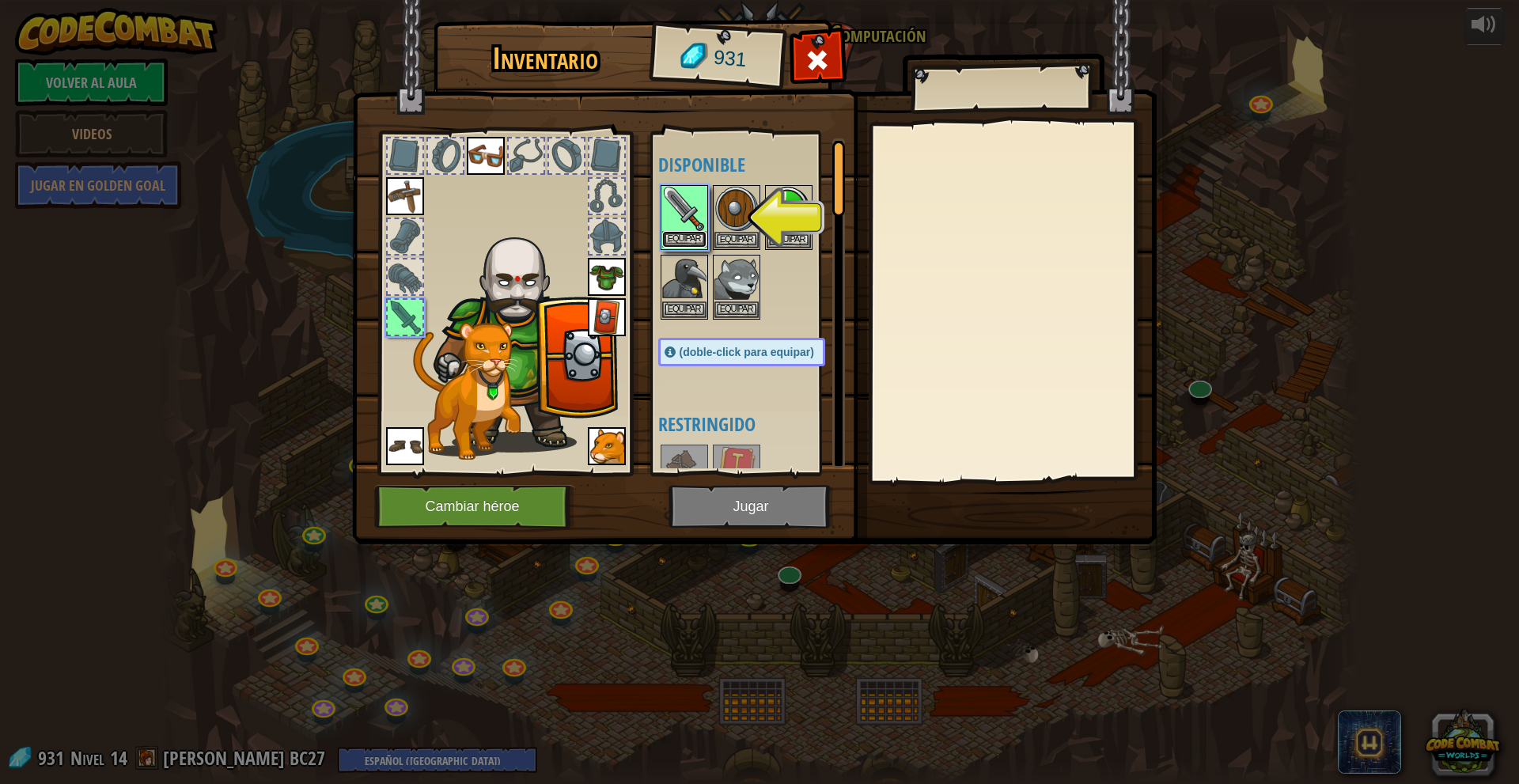
click at [687, 231] on button "Equipar" at bounding box center [685, 239] width 44 height 16
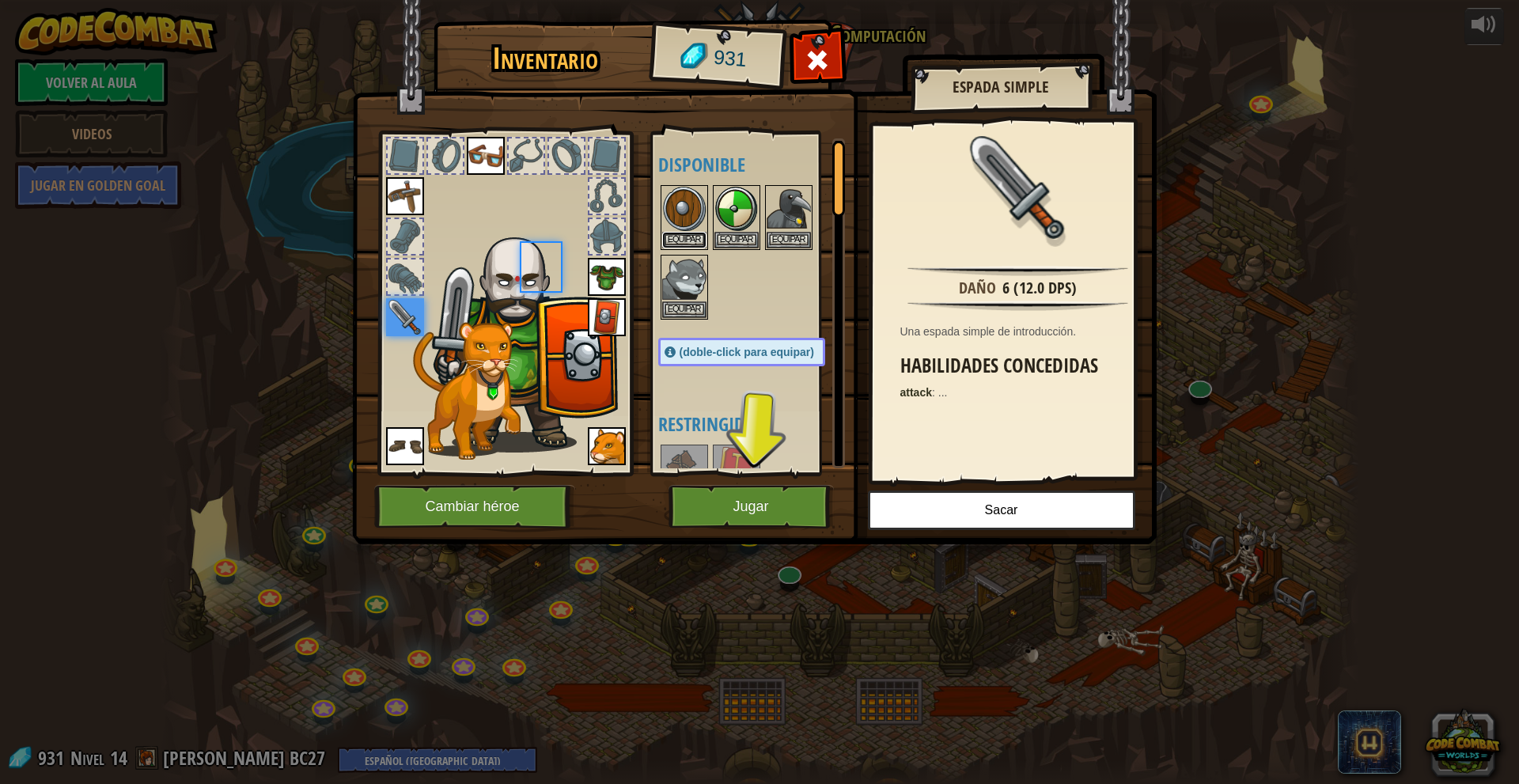
click at [687, 232] on button "Equipar" at bounding box center [685, 240] width 44 height 16
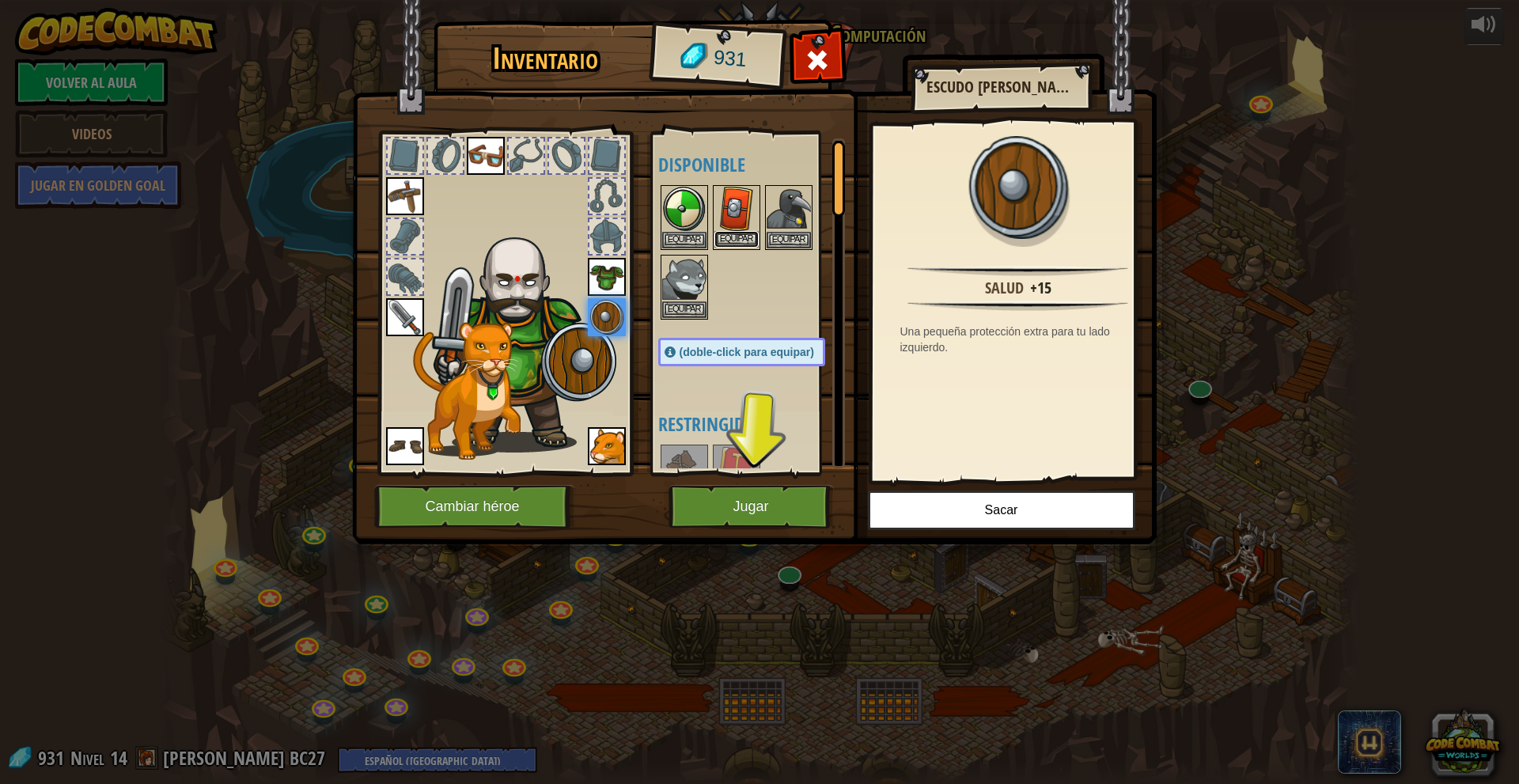
click at [725, 240] on button "Equipar" at bounding box center [736, 239] width 44 height 16
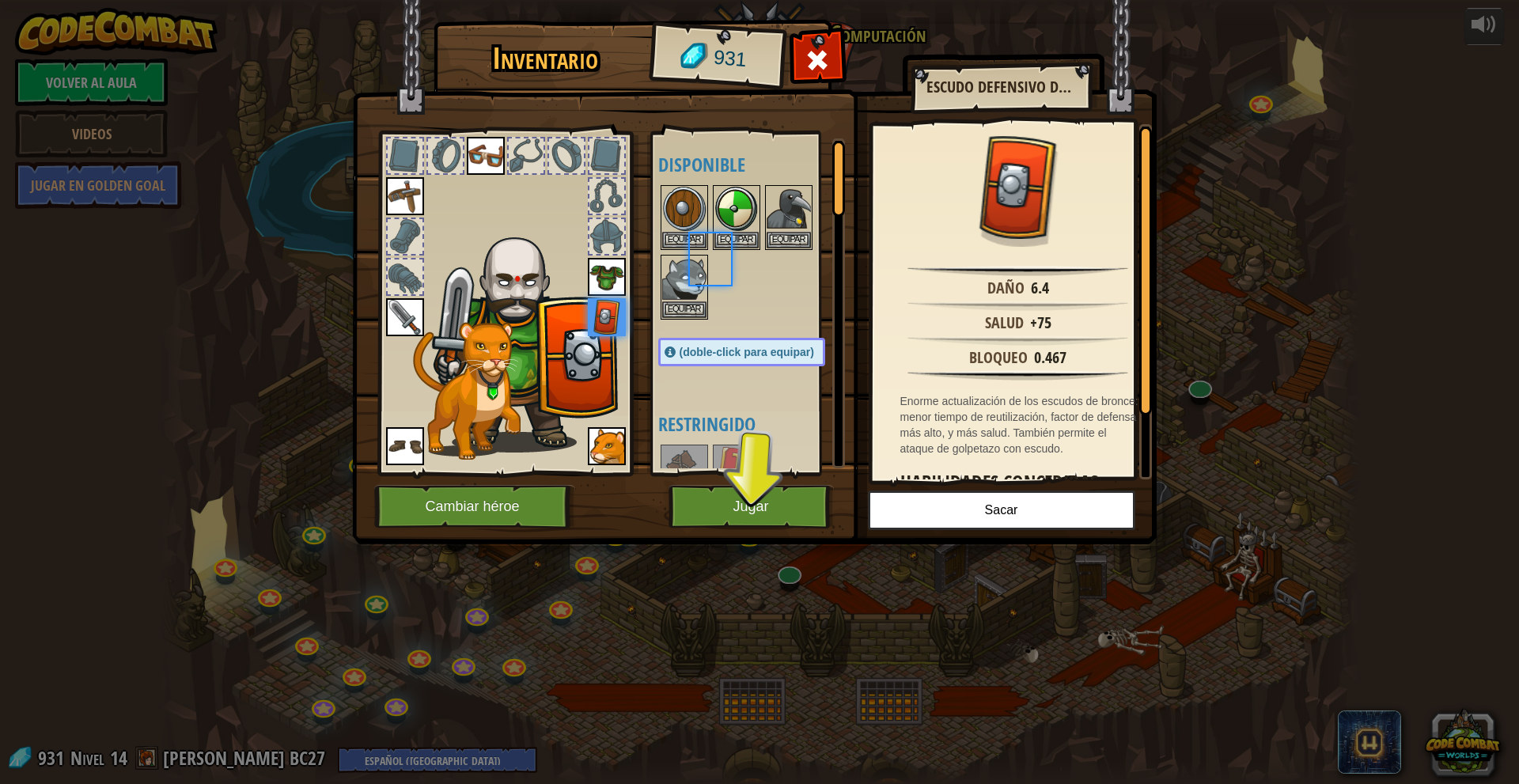
click at [725, 2] on body "powered by Volver al aula Videos Jugar en Golden Goal 25. Puertas de Kithgard E…" at bounding box center [760, 1] width 1519 height 2
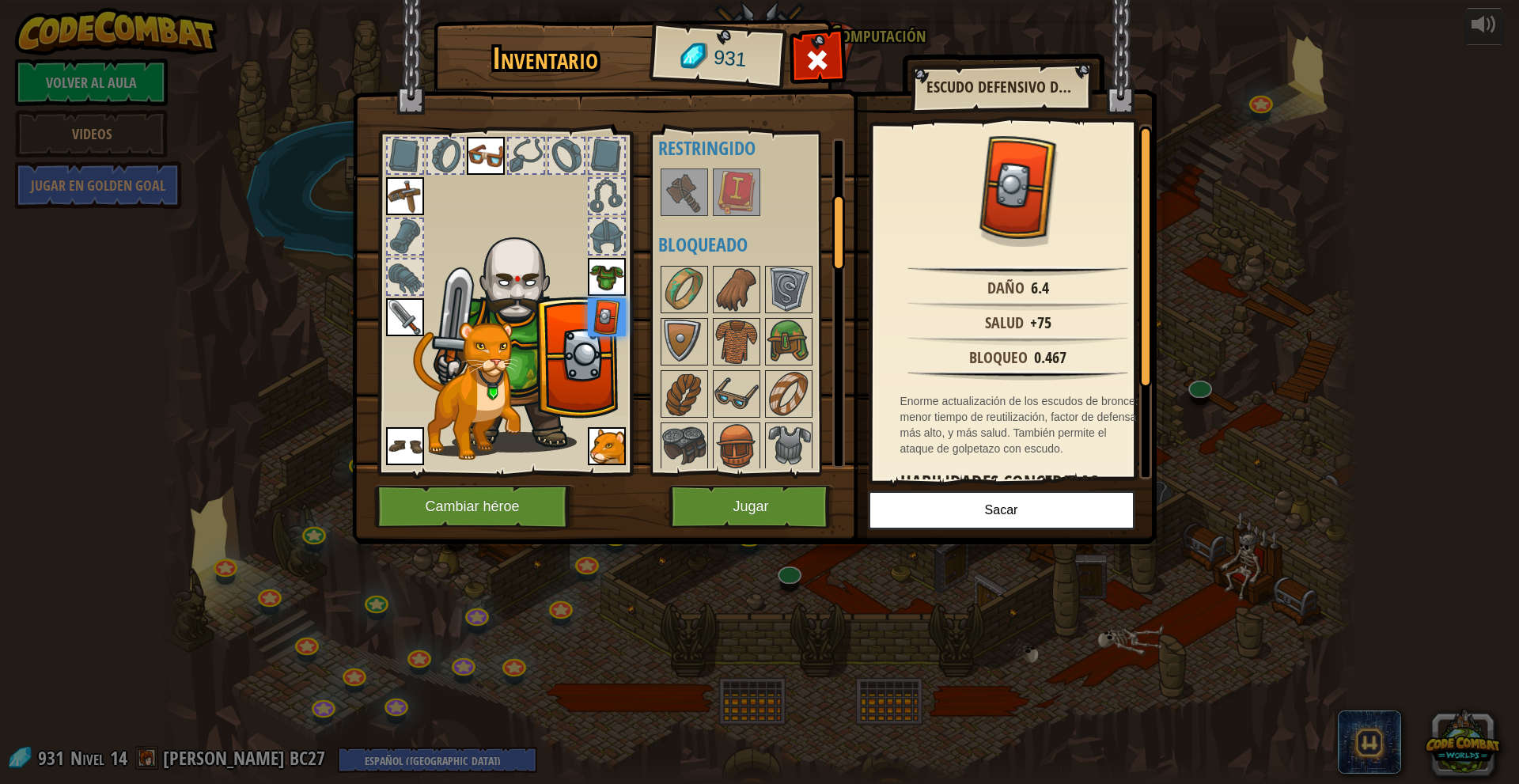
scroll to position [237, 0]
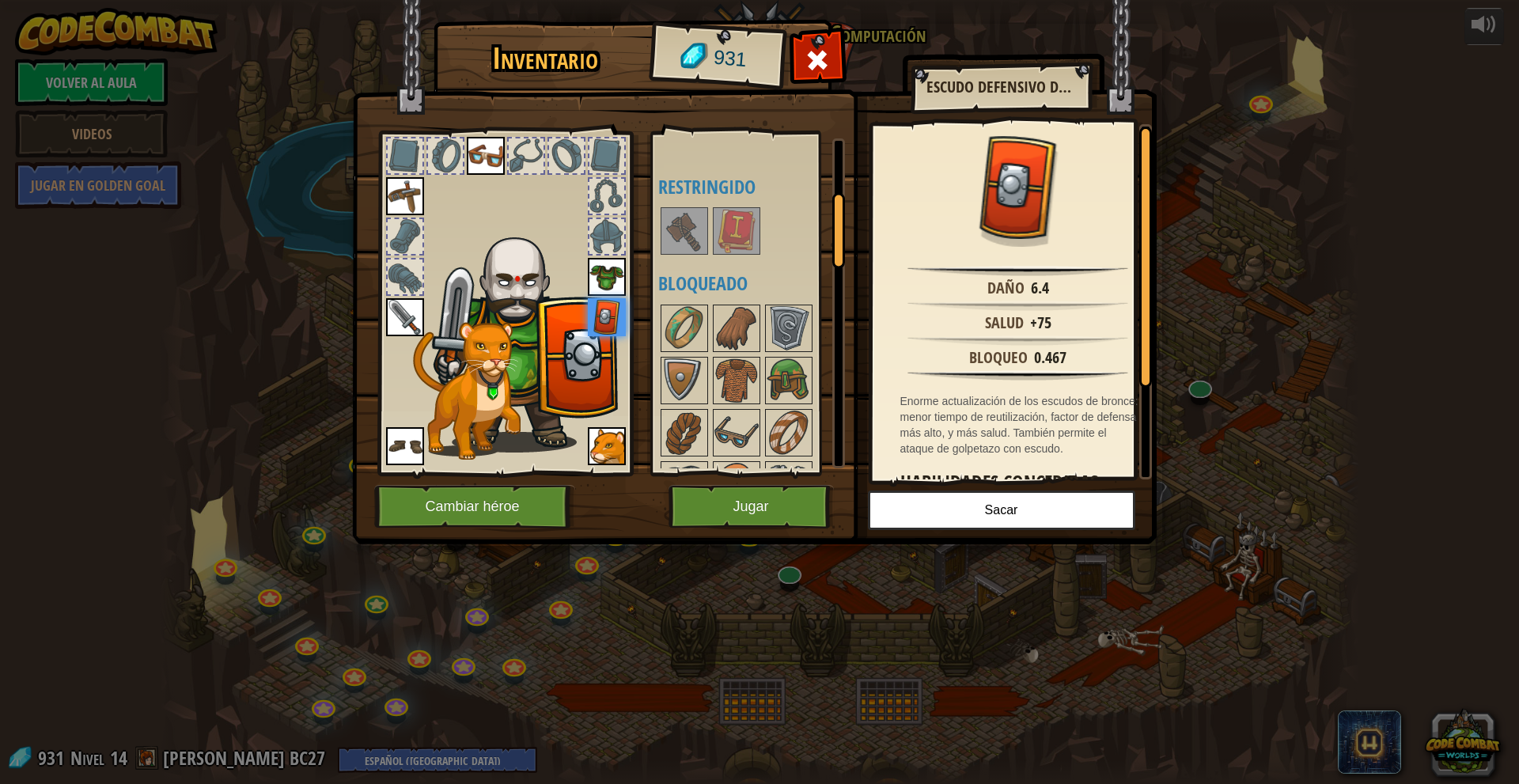
click at [694, 253] on img at bounding box center [685, 231] width 44 height 44
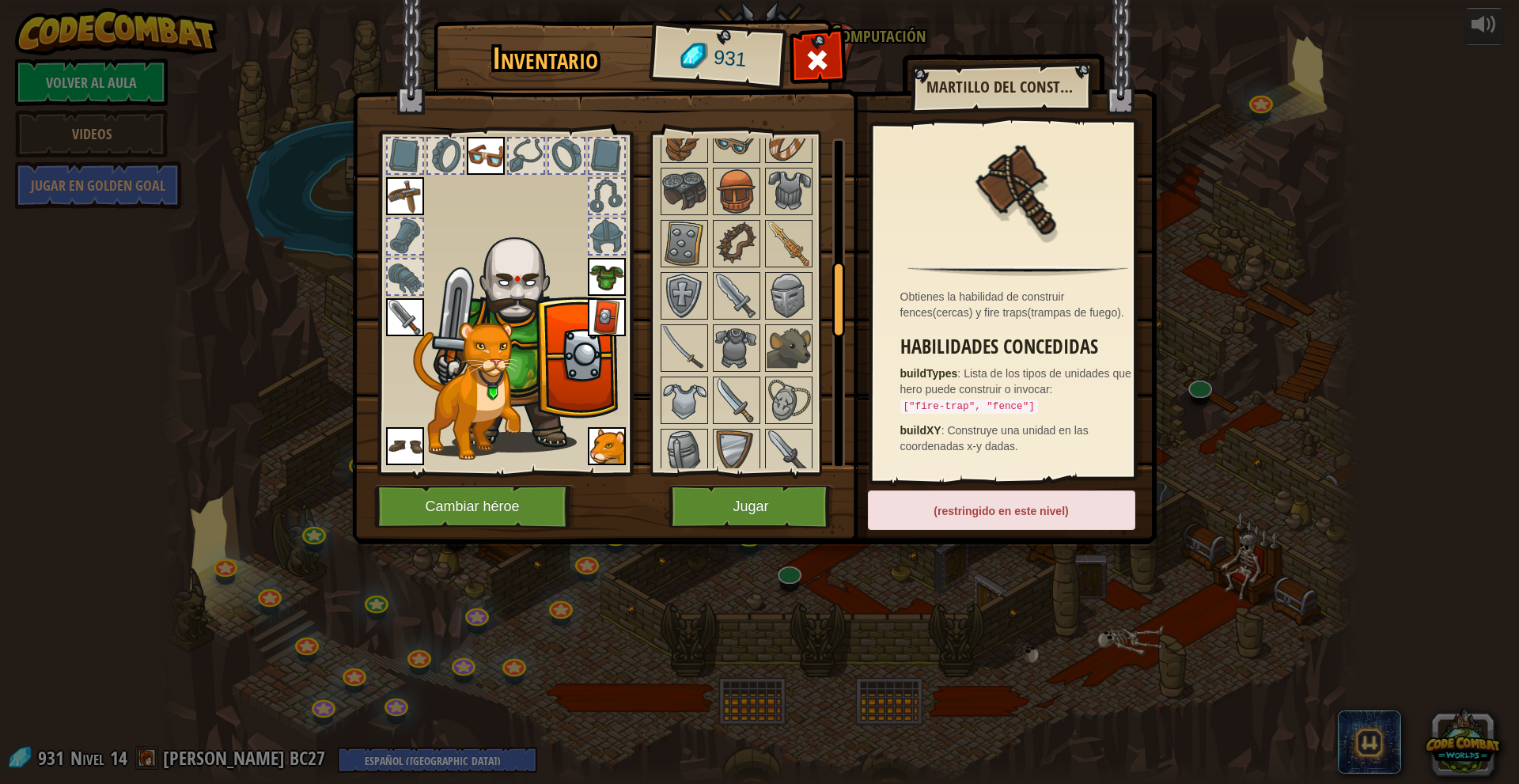
scroll to position [554, 0]
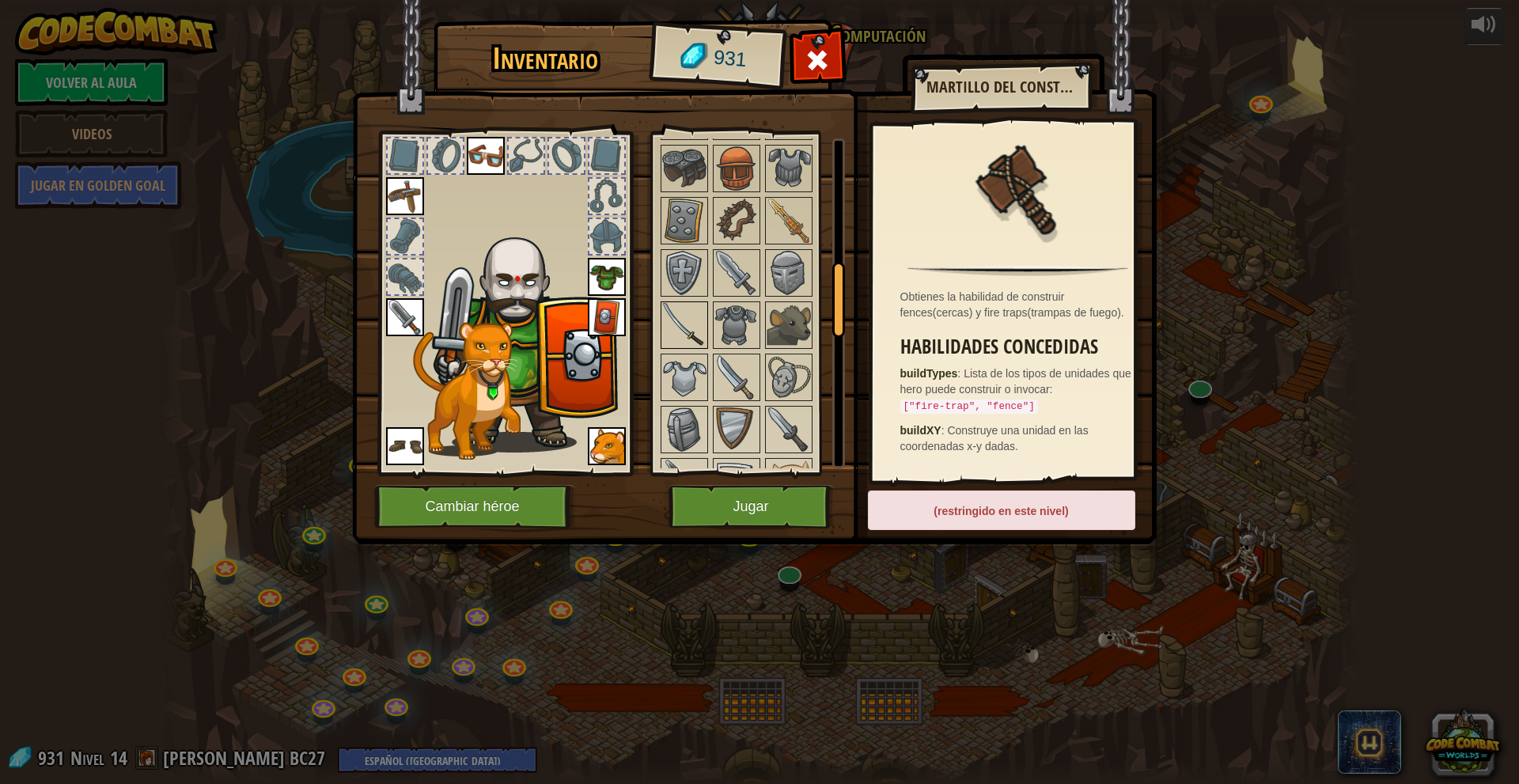
click at [694, 339] on img at bounding box center [685, 325] width 44 height 44
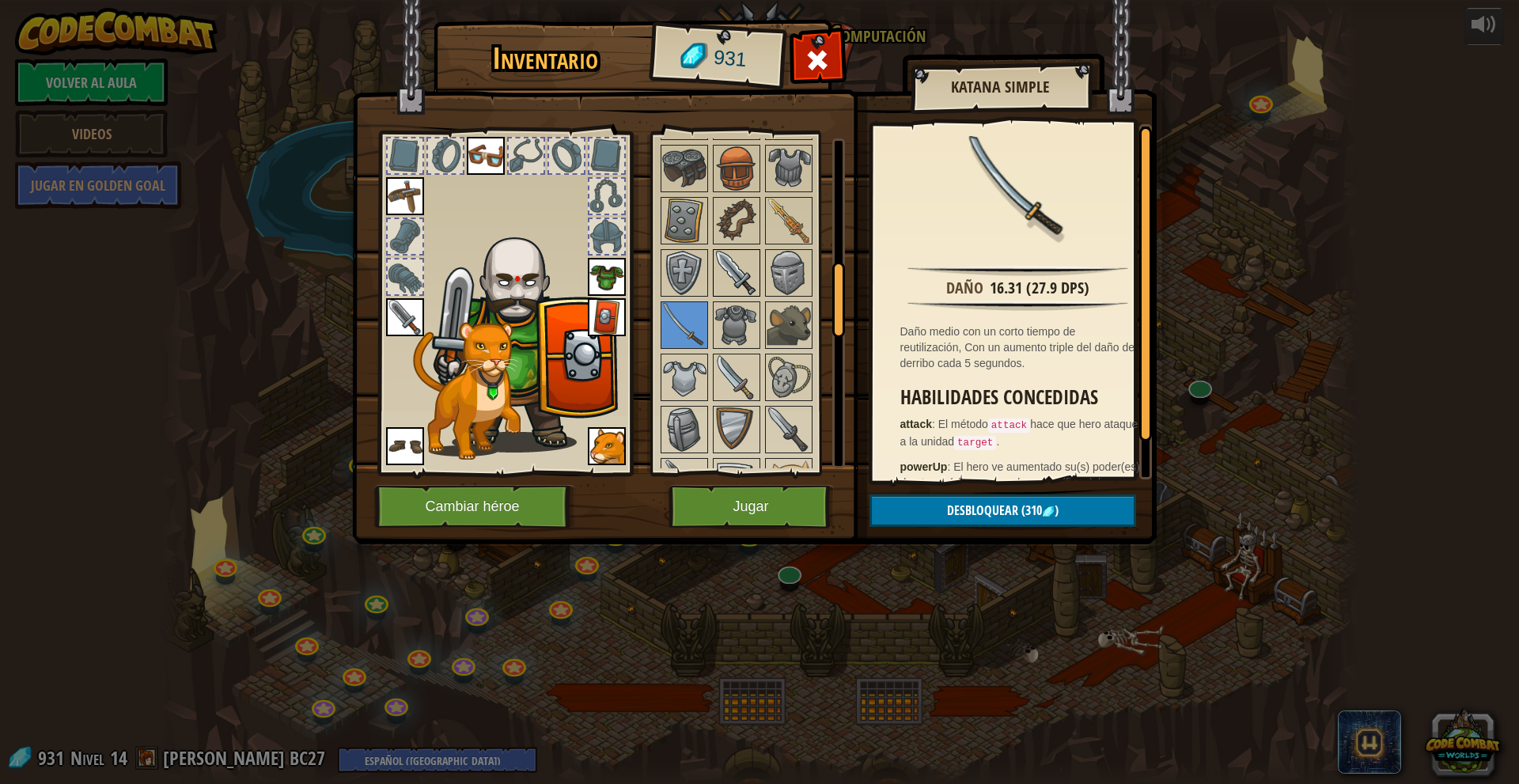
click at [739, 291] on img at bounding box center [736, 273] width 44 height 44
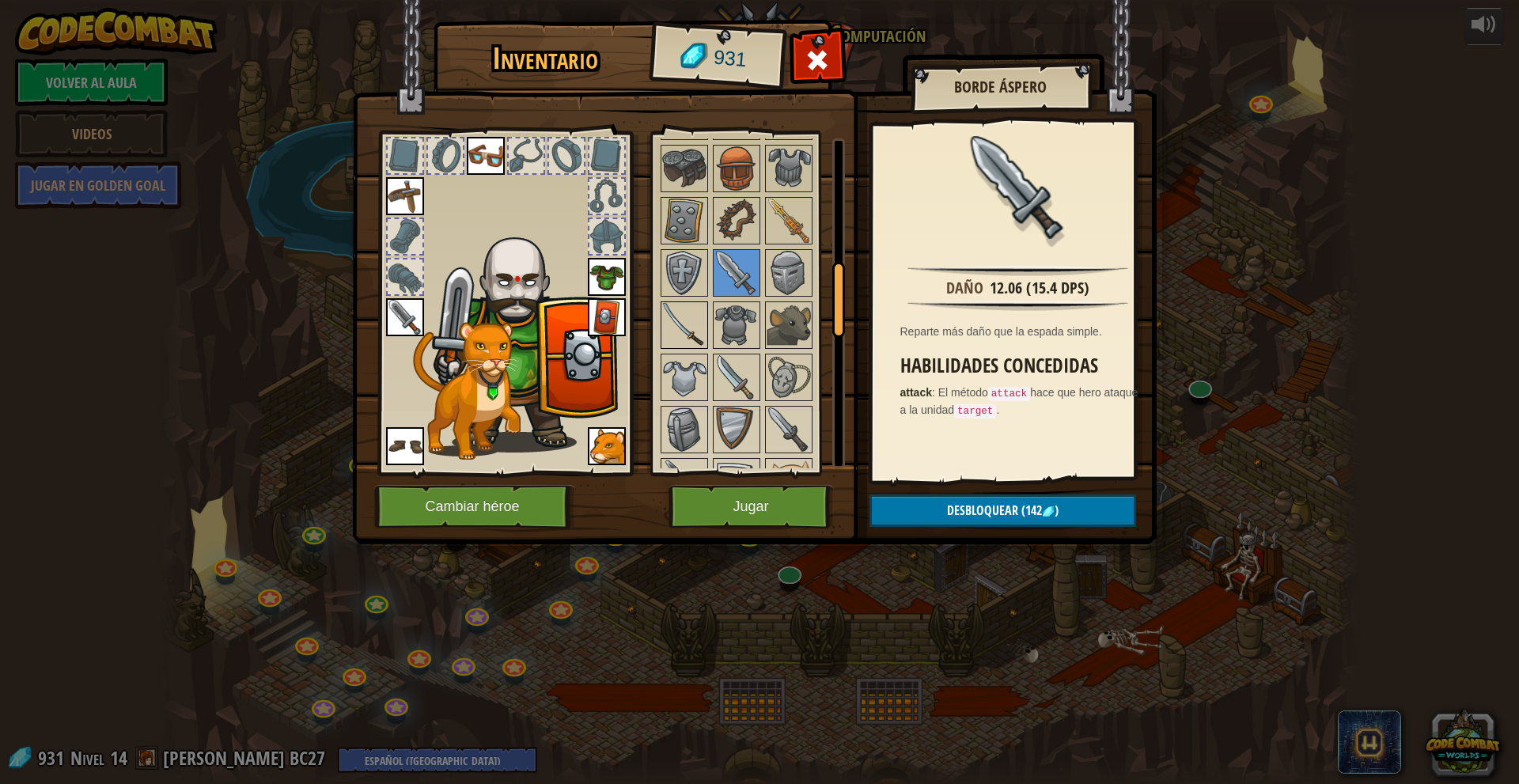
click at [689, 334] on img at bounding box center [685, 325] width 44 height 44
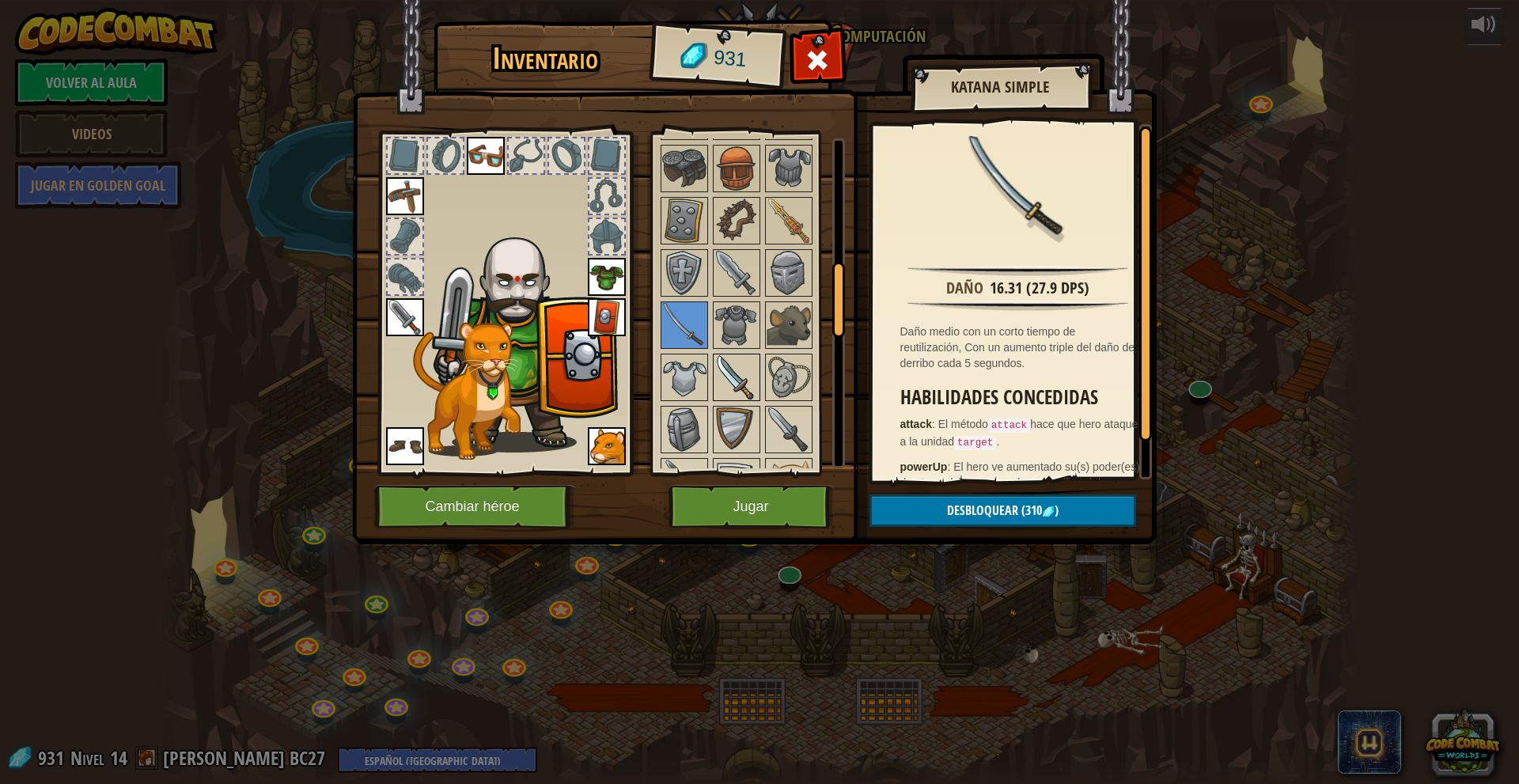
click at [738, 393] on img at bounding box center [736, 378] width 44 height 44
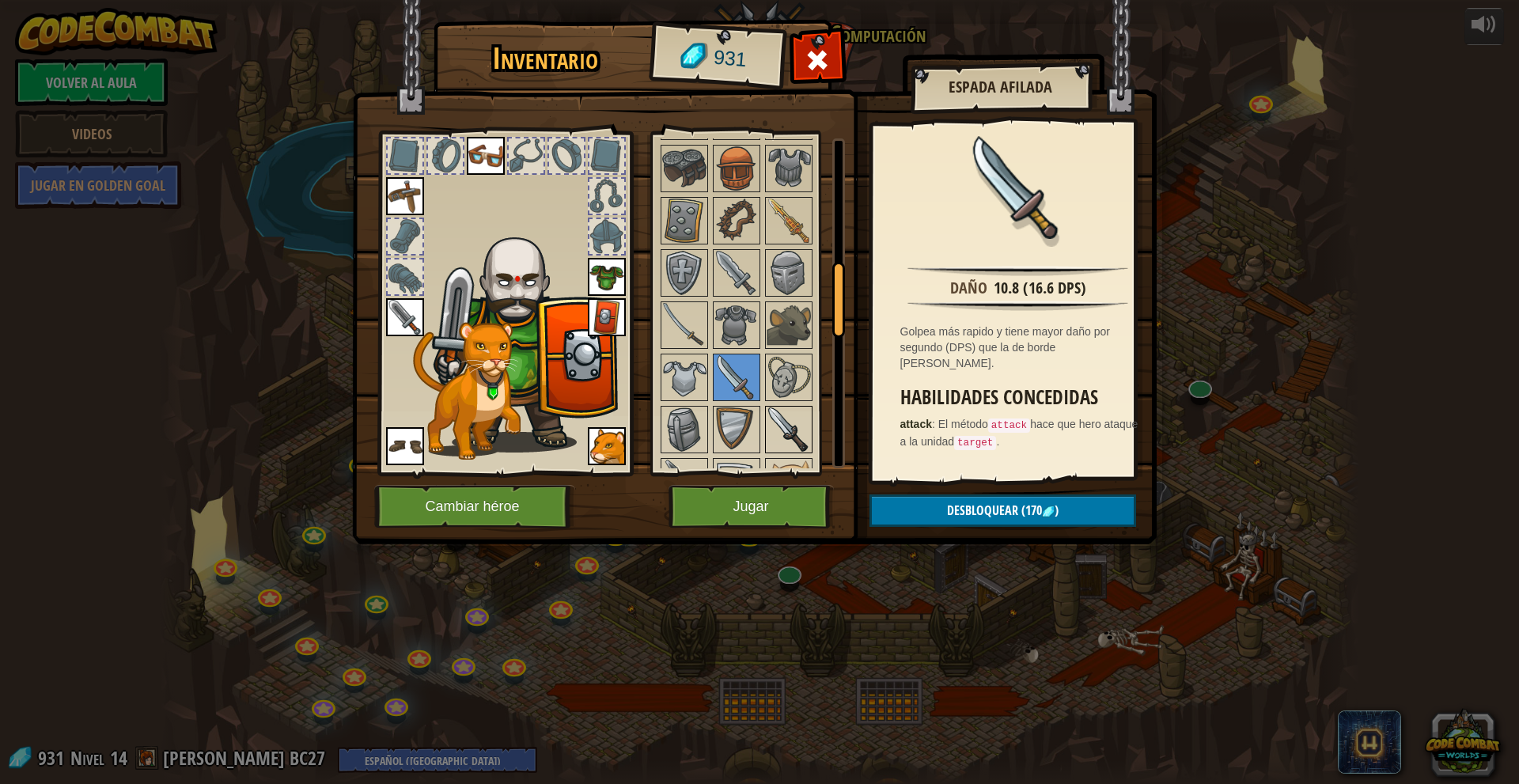
click at [789, 443] on img at bounding box center [788, 429] width 44 height 44
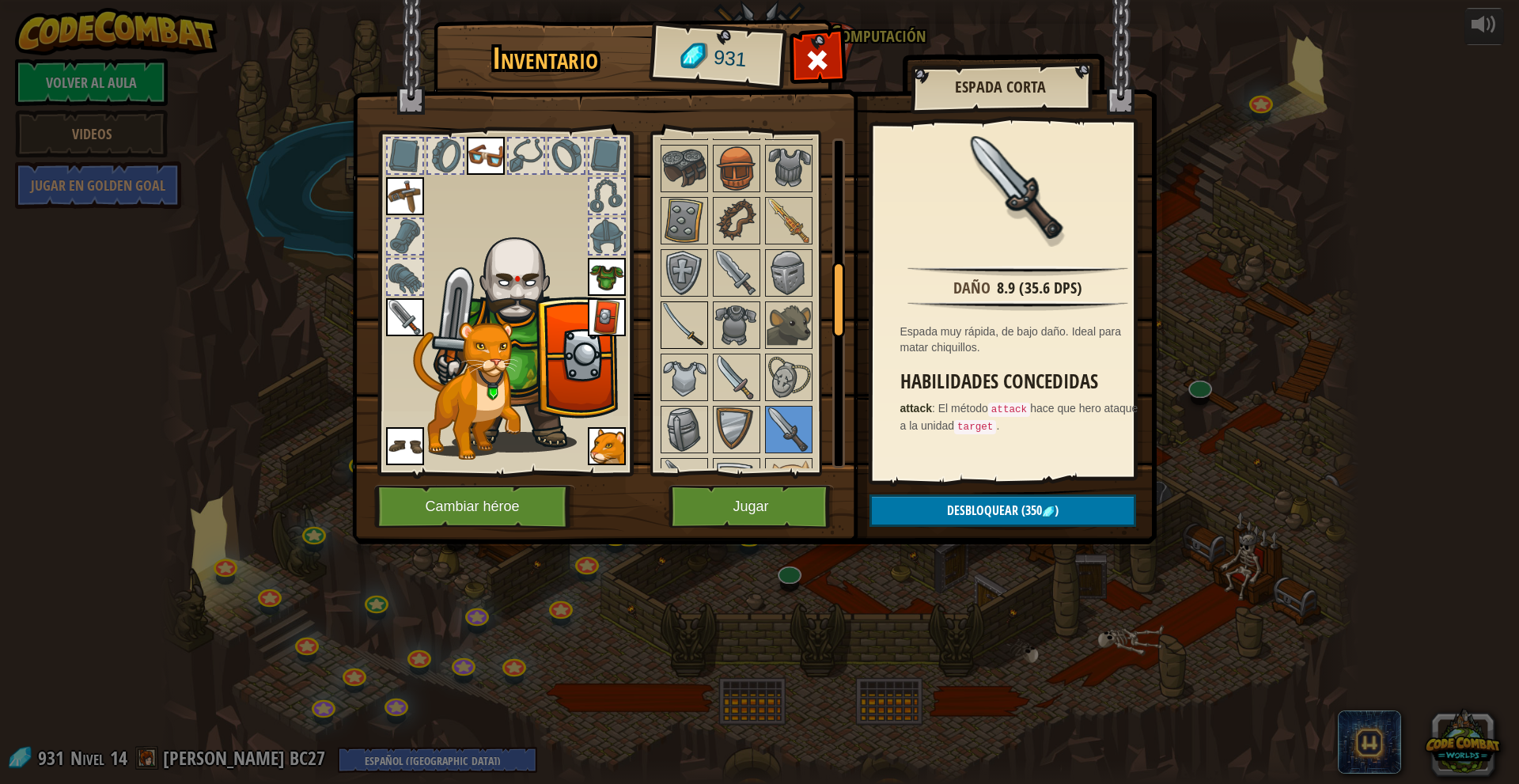
click at [676, 325] on img at bounding box center [685, 325] width 44 height 44
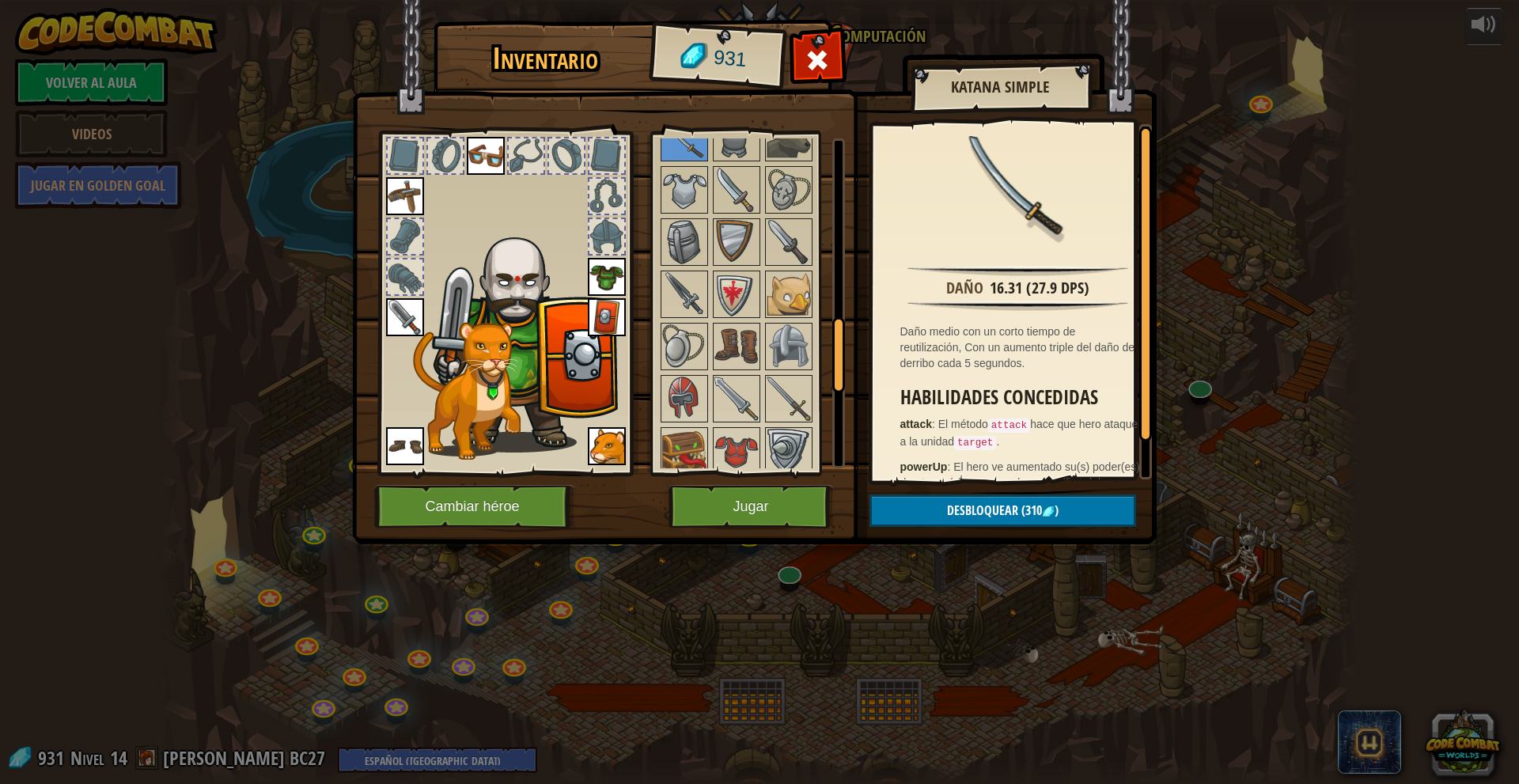
scroll to position [870, 0]
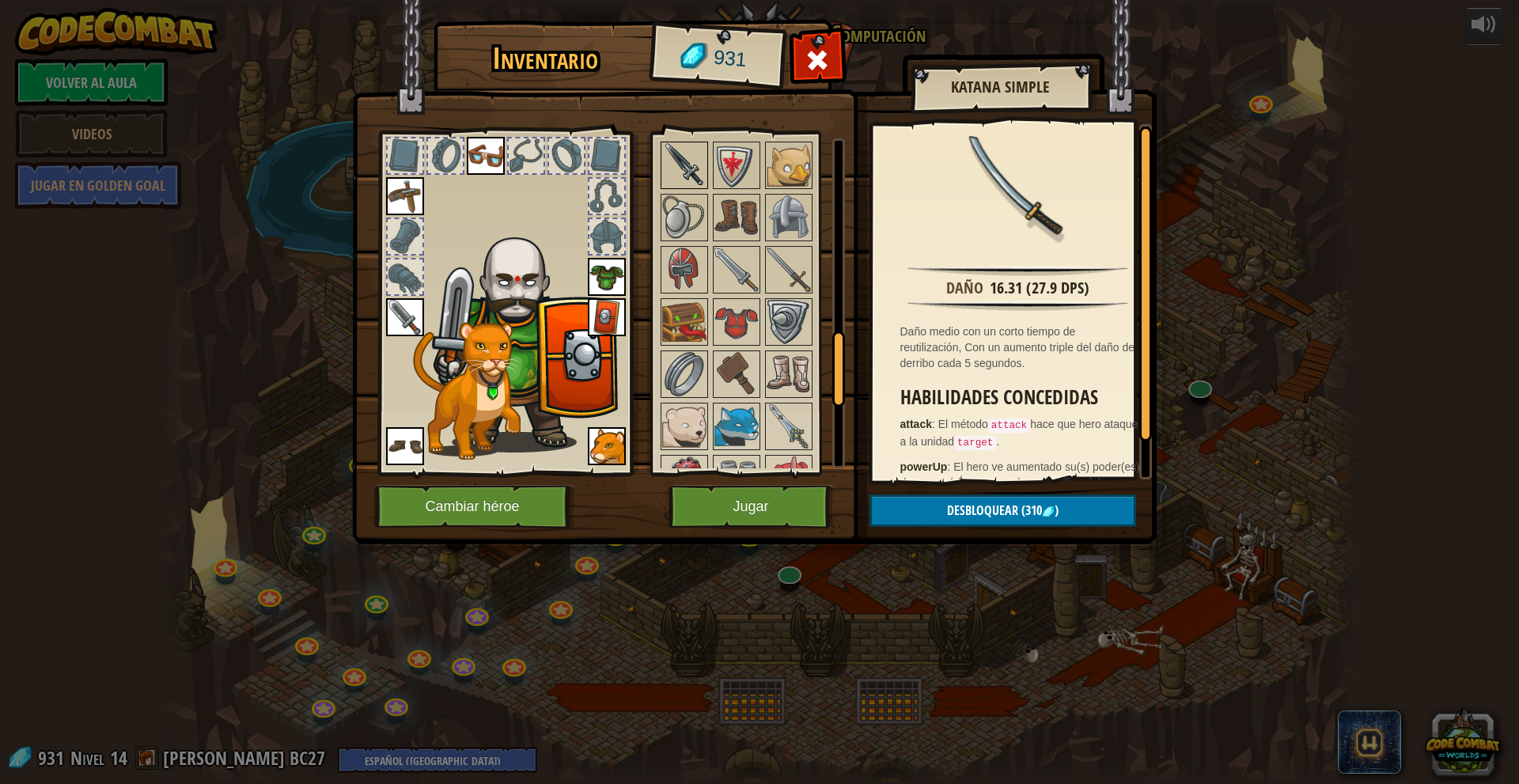
click at [690, 168] on img at bounding box center [685, 165] width 44 height 44
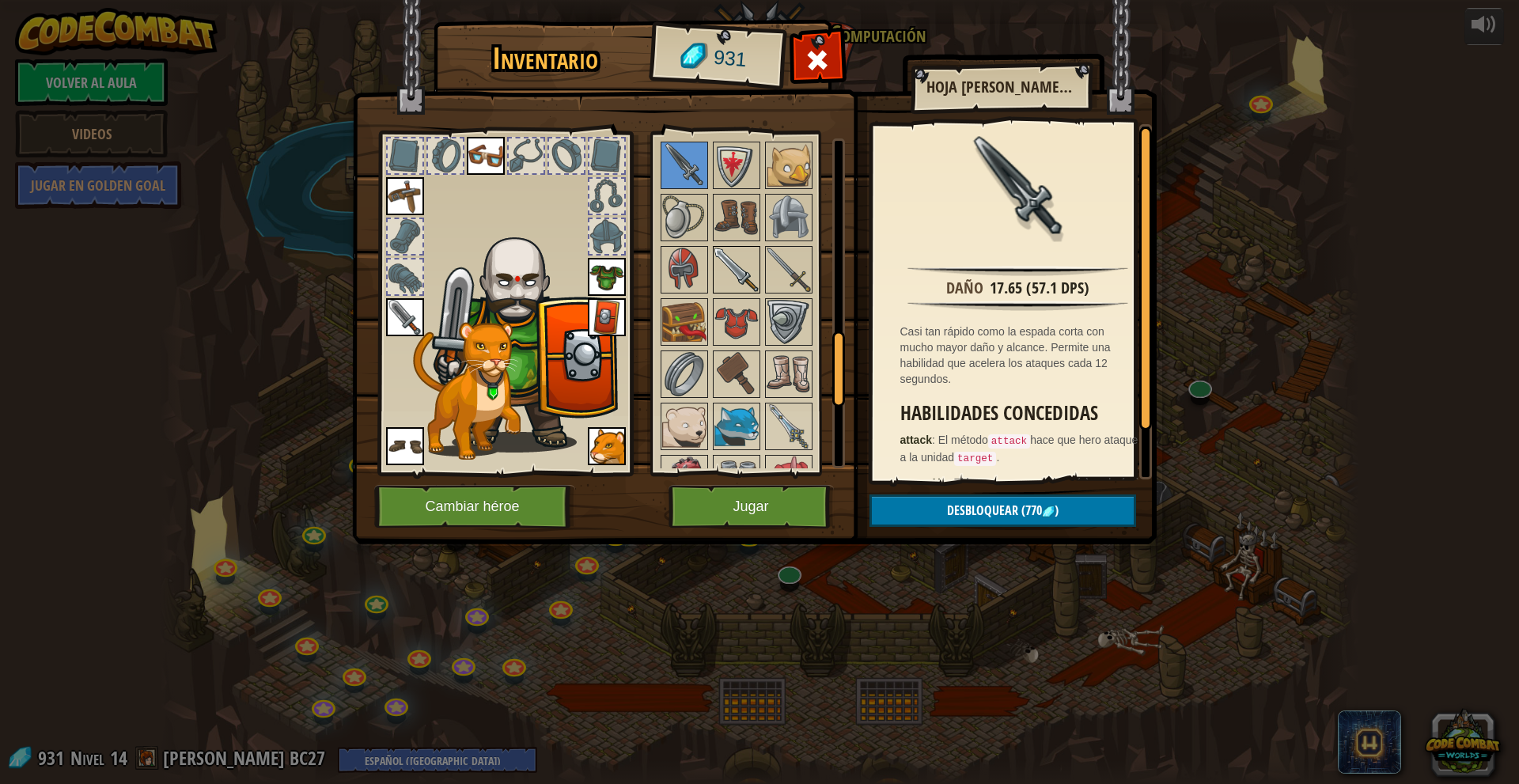
click at [738, 280] on img at bounding box center [736, 270] width 44 height 44
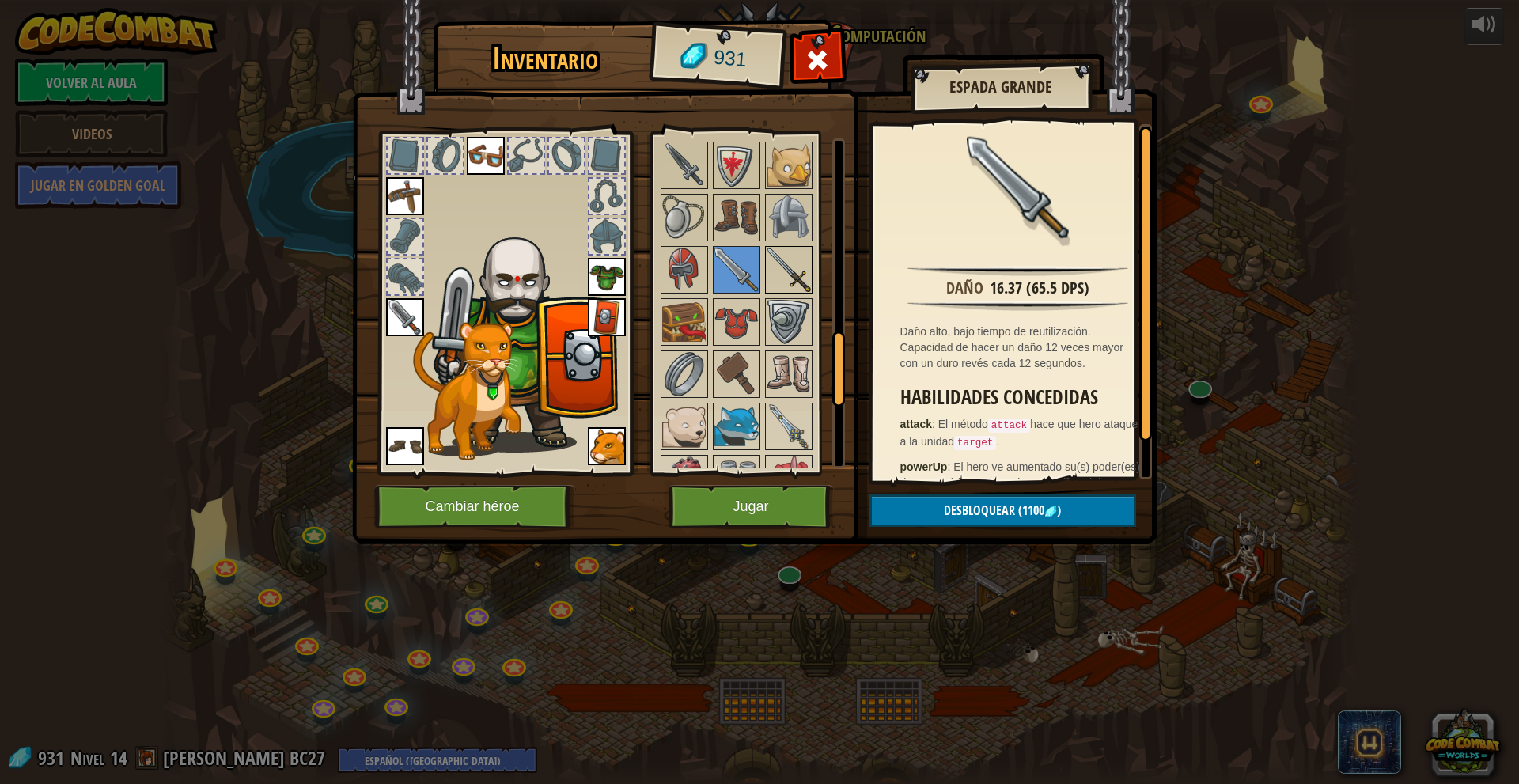
click at [791, 284] on img at bounding box center [788, 270] width 44 height 44
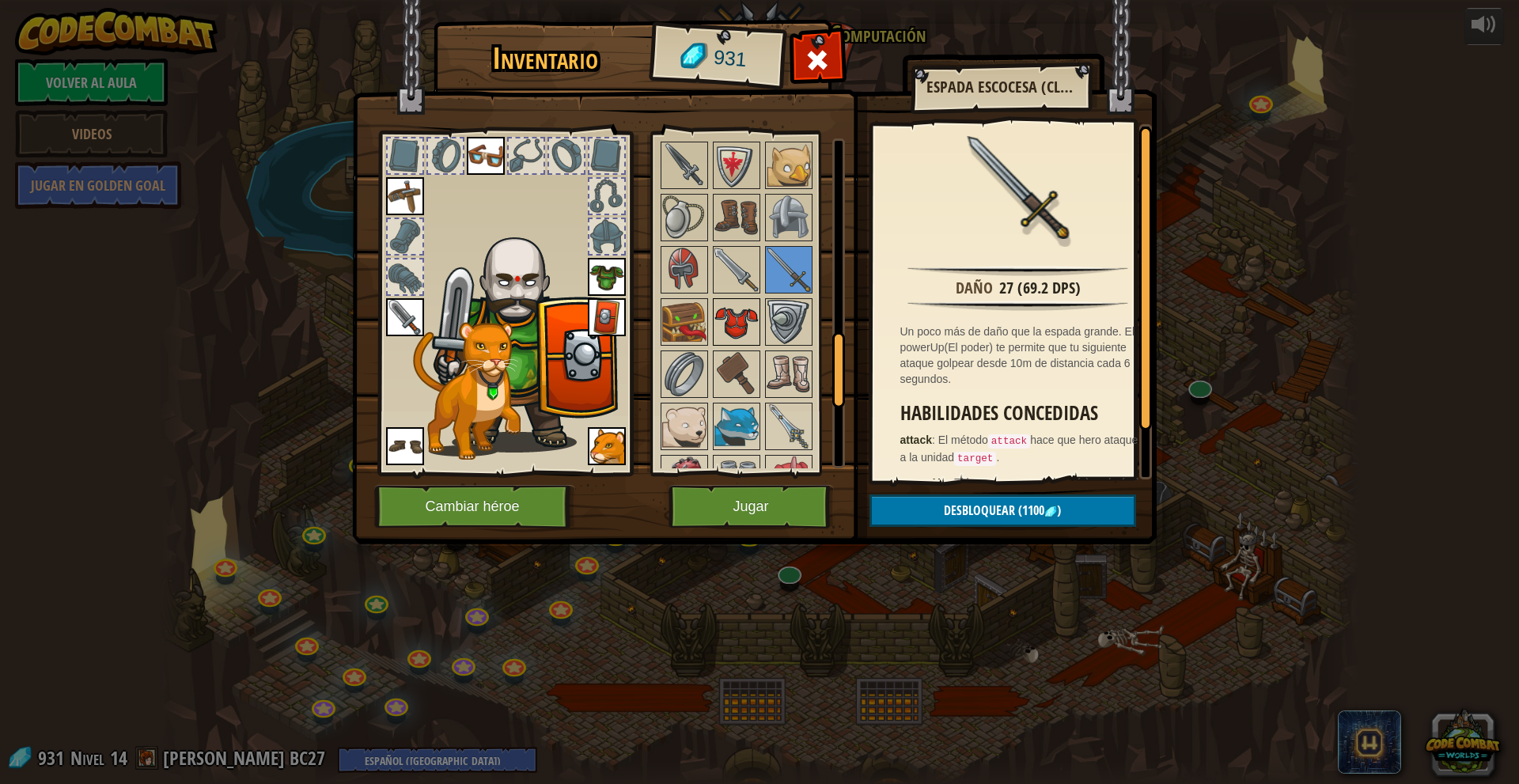
scroll to position [949, 0]
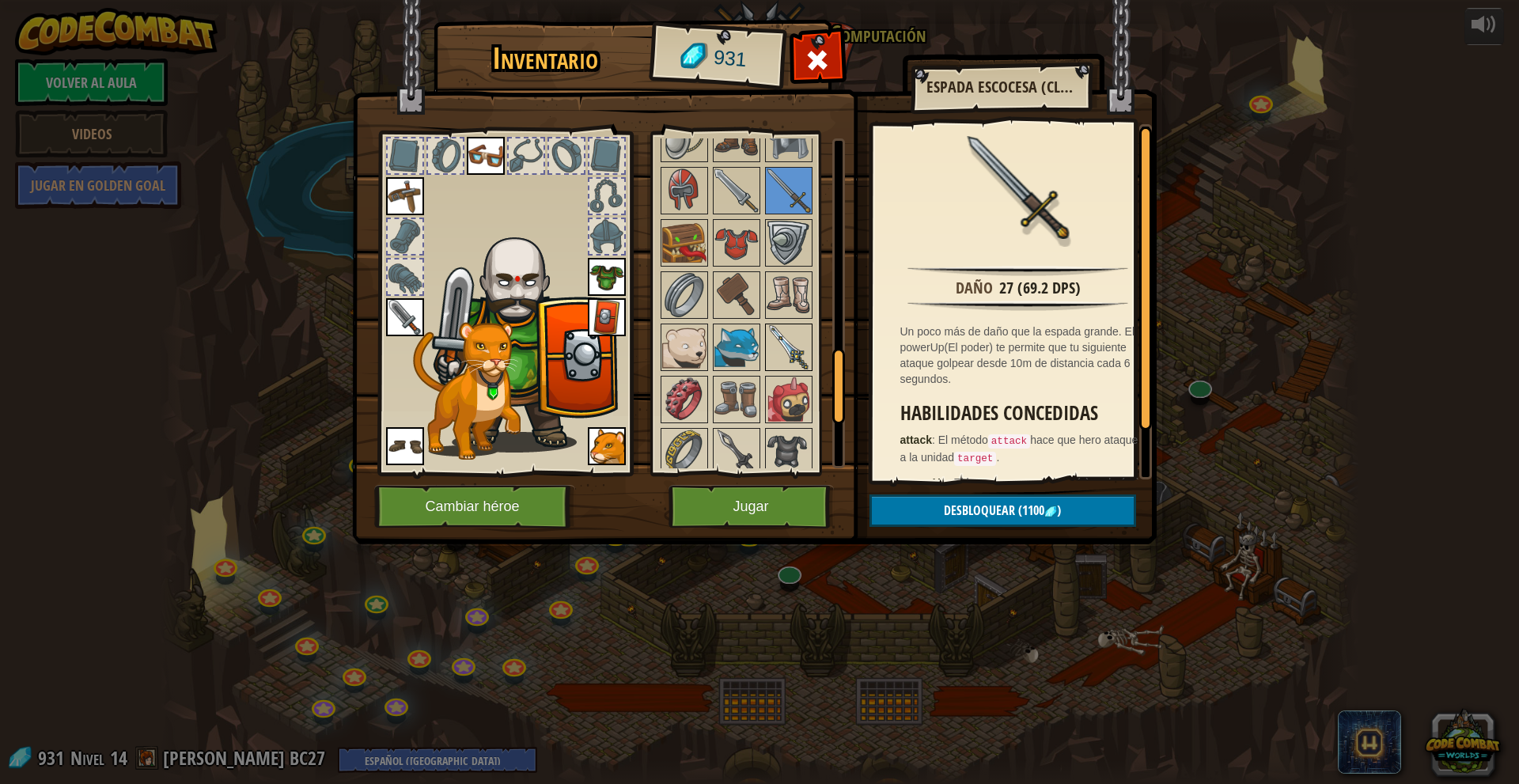
click at [790, 353] on img at bounding box center [788, 347] width 44 height 44
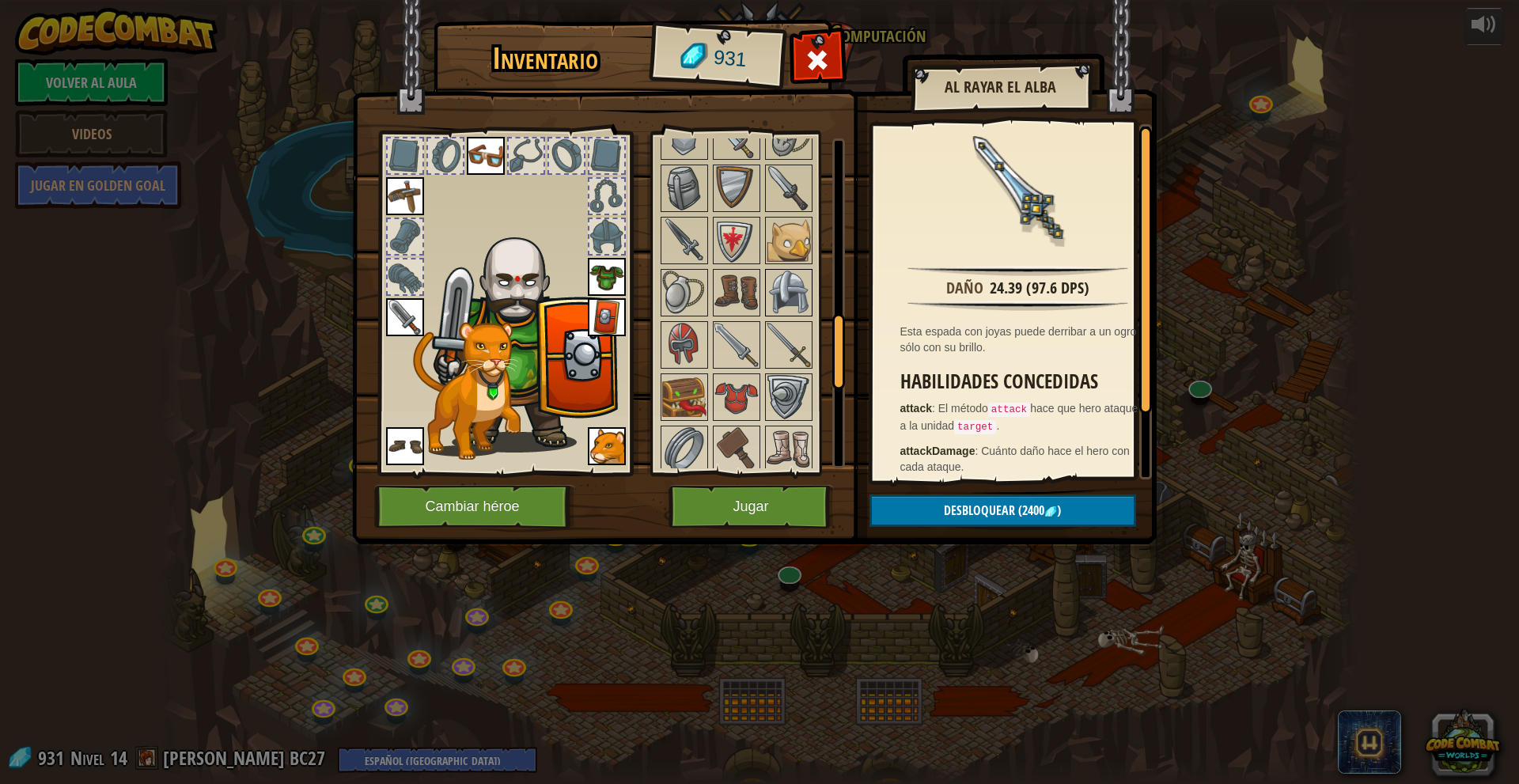
scroll to position [791, 0]
click at [689, 259] on img at bounding box center [685, 244] width 44 height 44
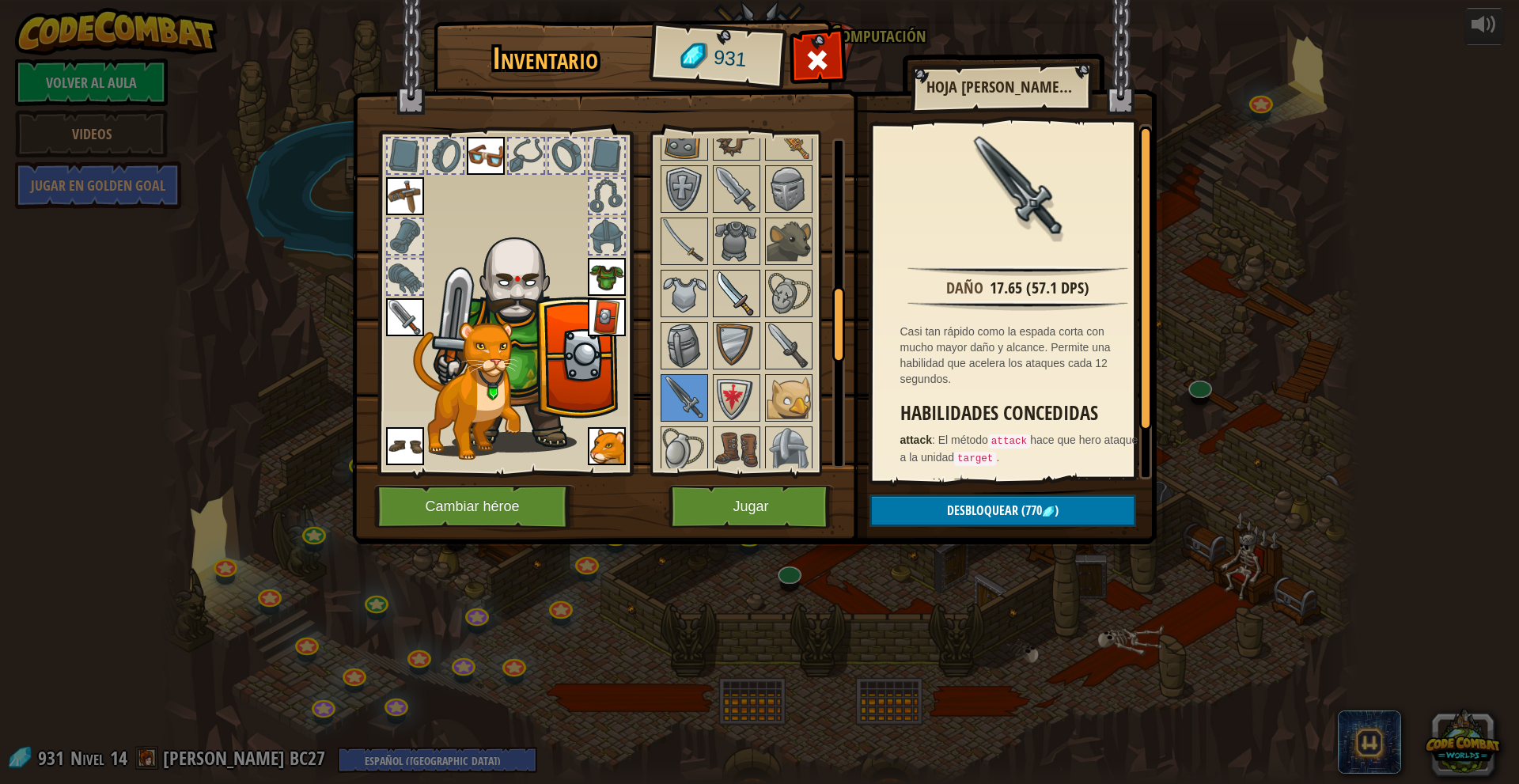
scroll to position [633, 0]
click at [692, 261] on img at bounding box center [685, 246] width 44 height 44
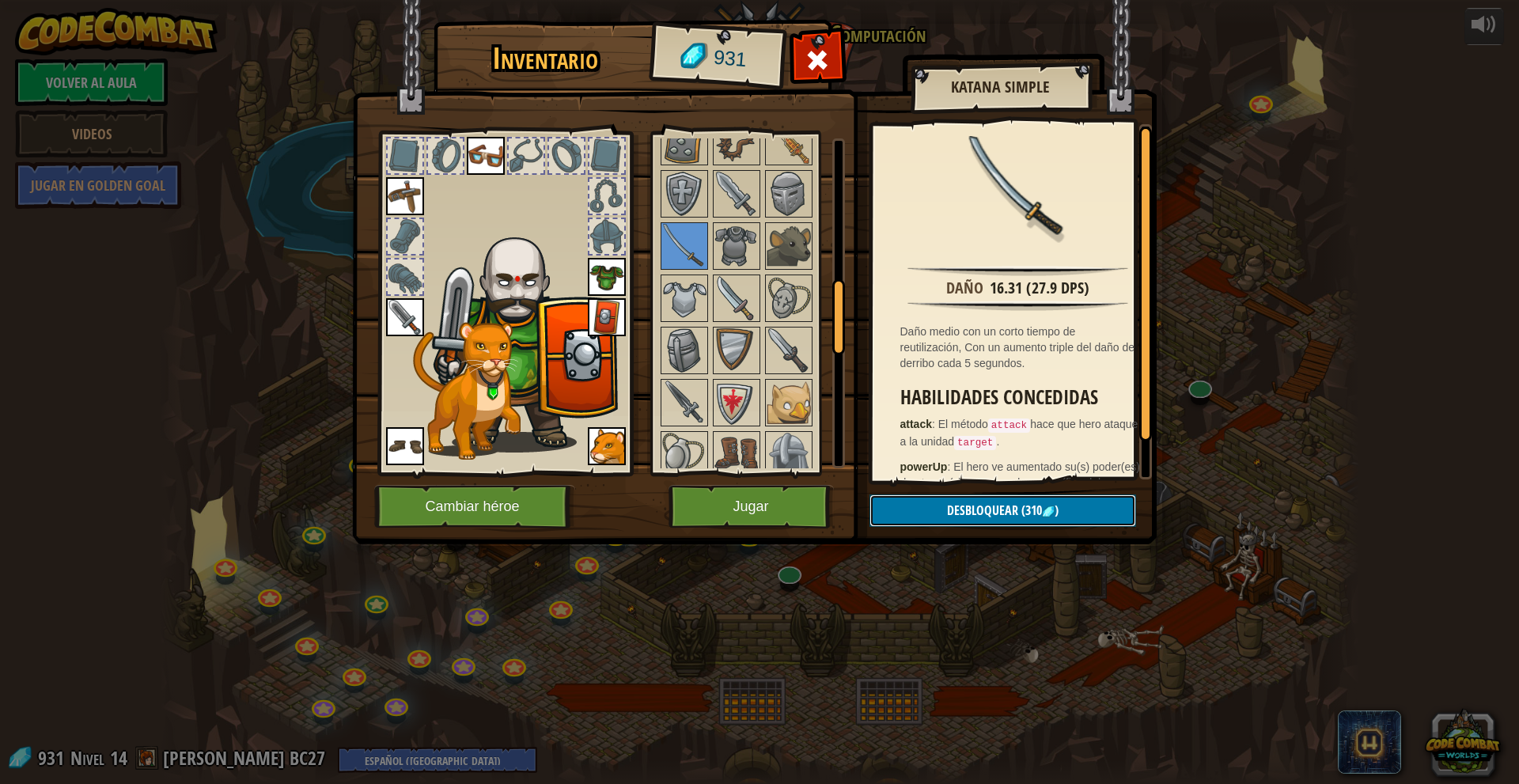
click at [964, 500] on button "Desbloquear (310 )" at bounding box center [1002, 510] width 267 height 32
click at [950, 512] on button "Confirmar" at bounding box center [1002, 510] width 267 height 32
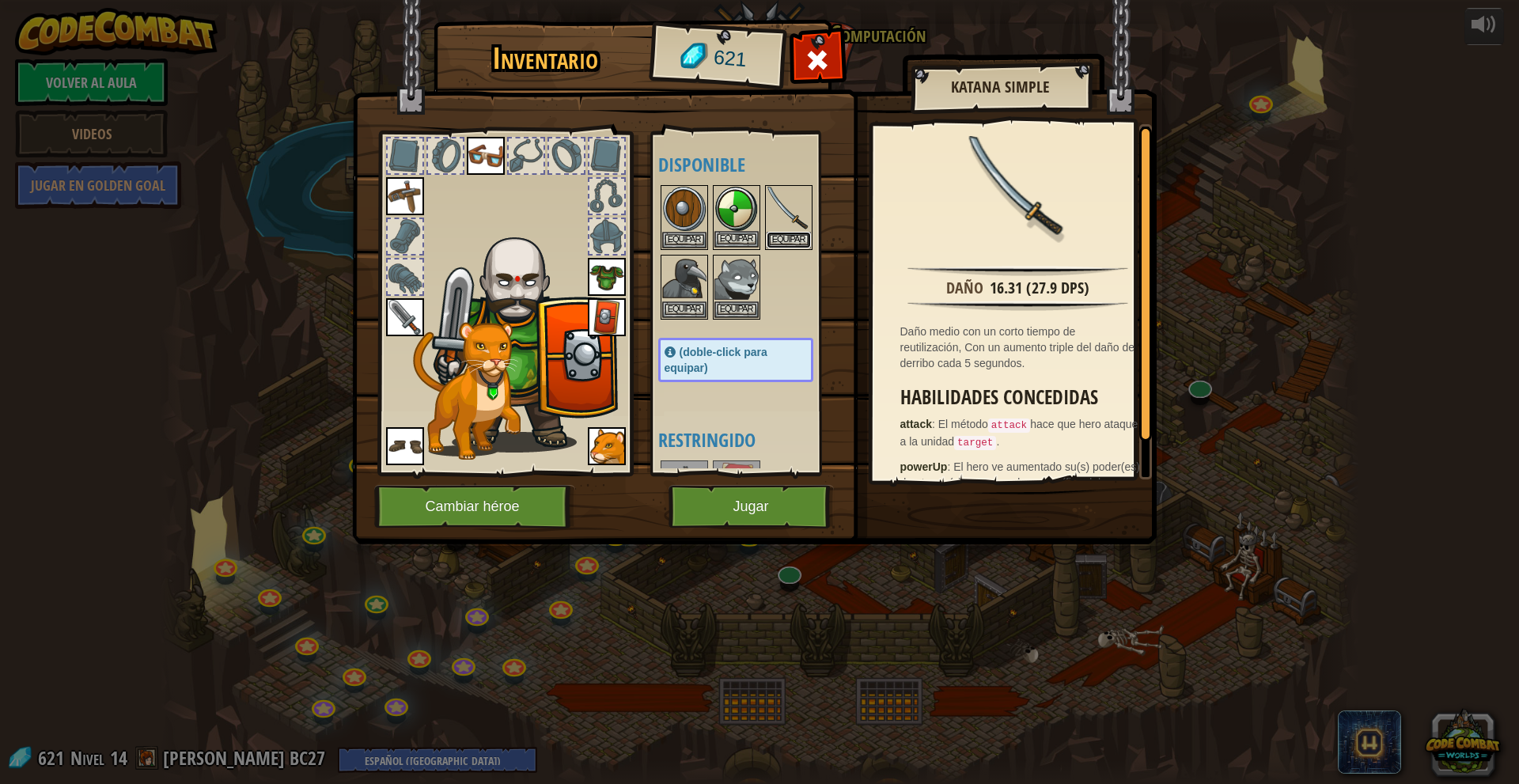
click at [794, 236] on button "Equipar" at bounding box center [788, 240] width 44 height 16
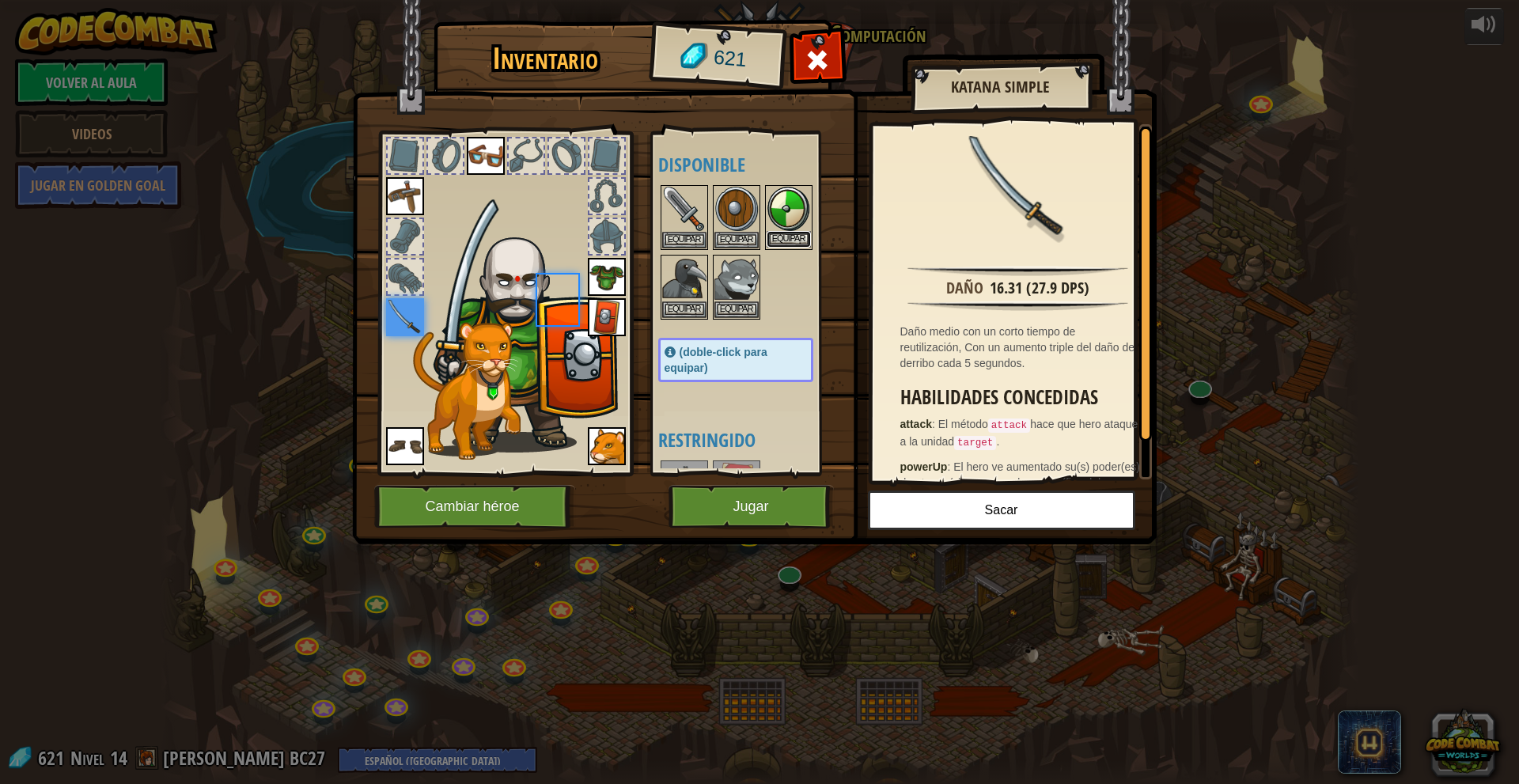
click at [793, 236] on button "Equipar" at bounding box center [788, 239] width 44 height 16
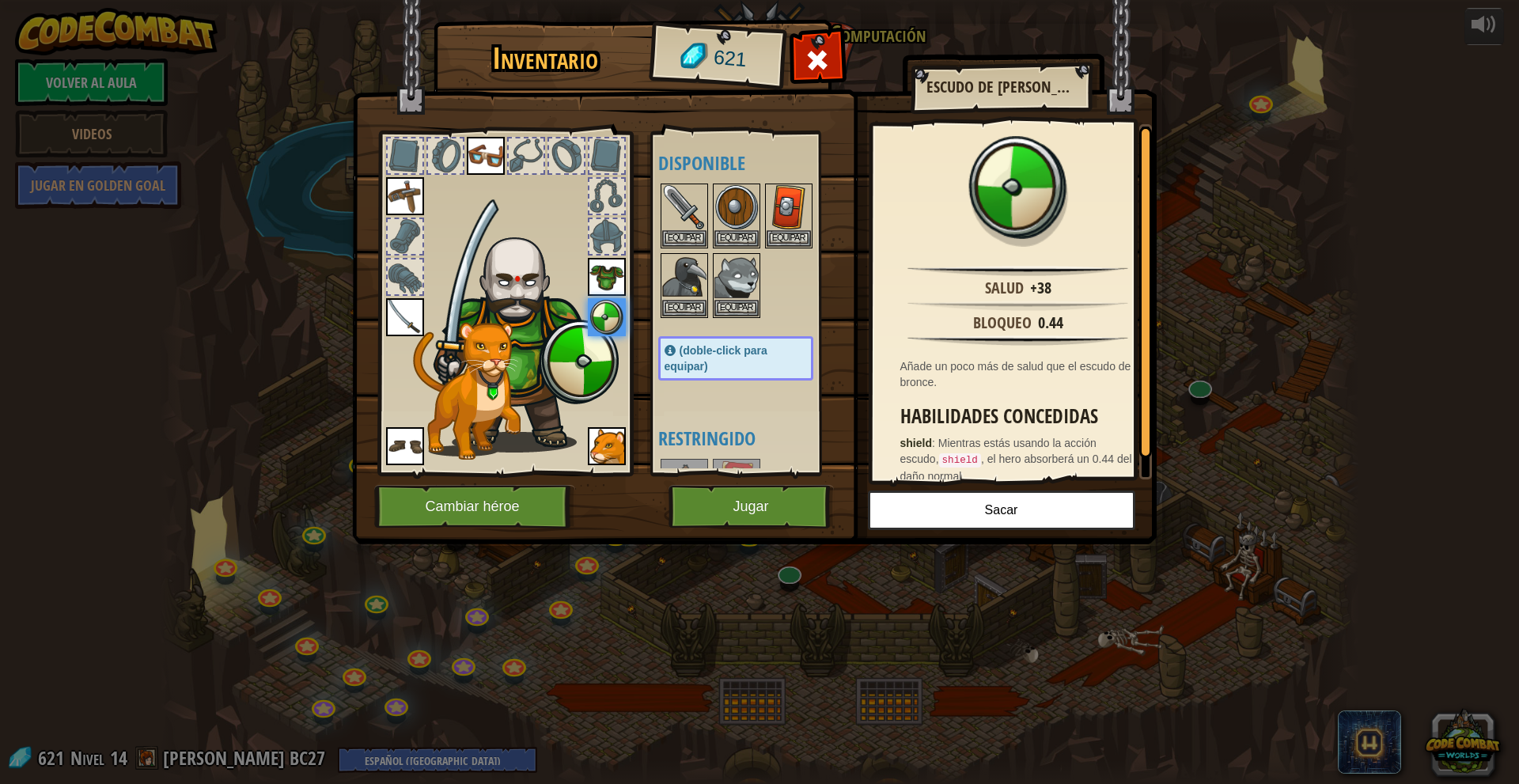
scroll to position [0, 0]
click at [793, 233] on button "Equipar" at bounding box center [788, 239] width 44 height 16
click at [0, 0] on button "Equipar" at bounding box center [0, 0] width 0 height 0
click at [778, 224] on img at bounding box center [788, 209] width 44 height 44
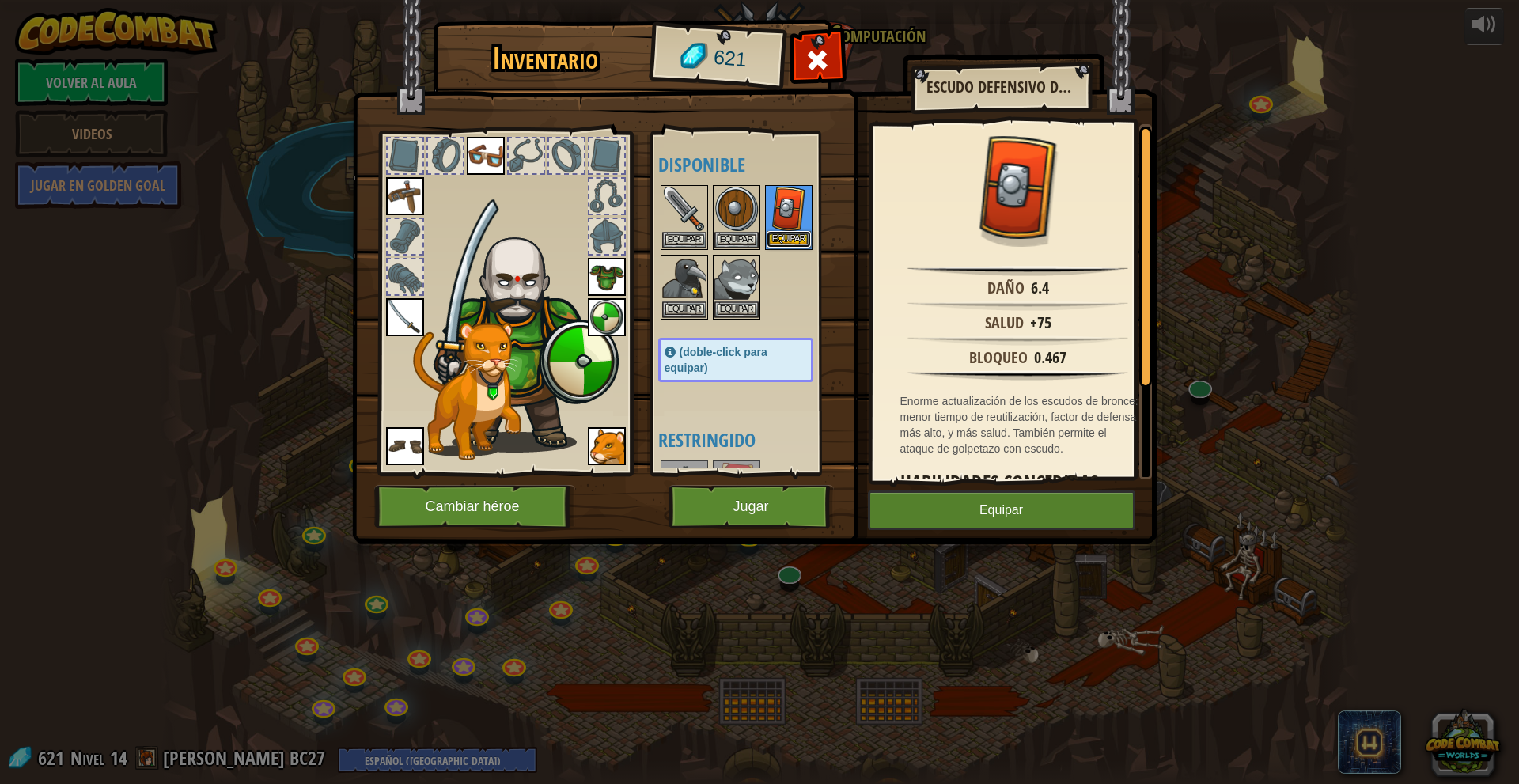
click at [775, 246] on button "Equipar" at bounding box center [788, 239] width 44 height 16
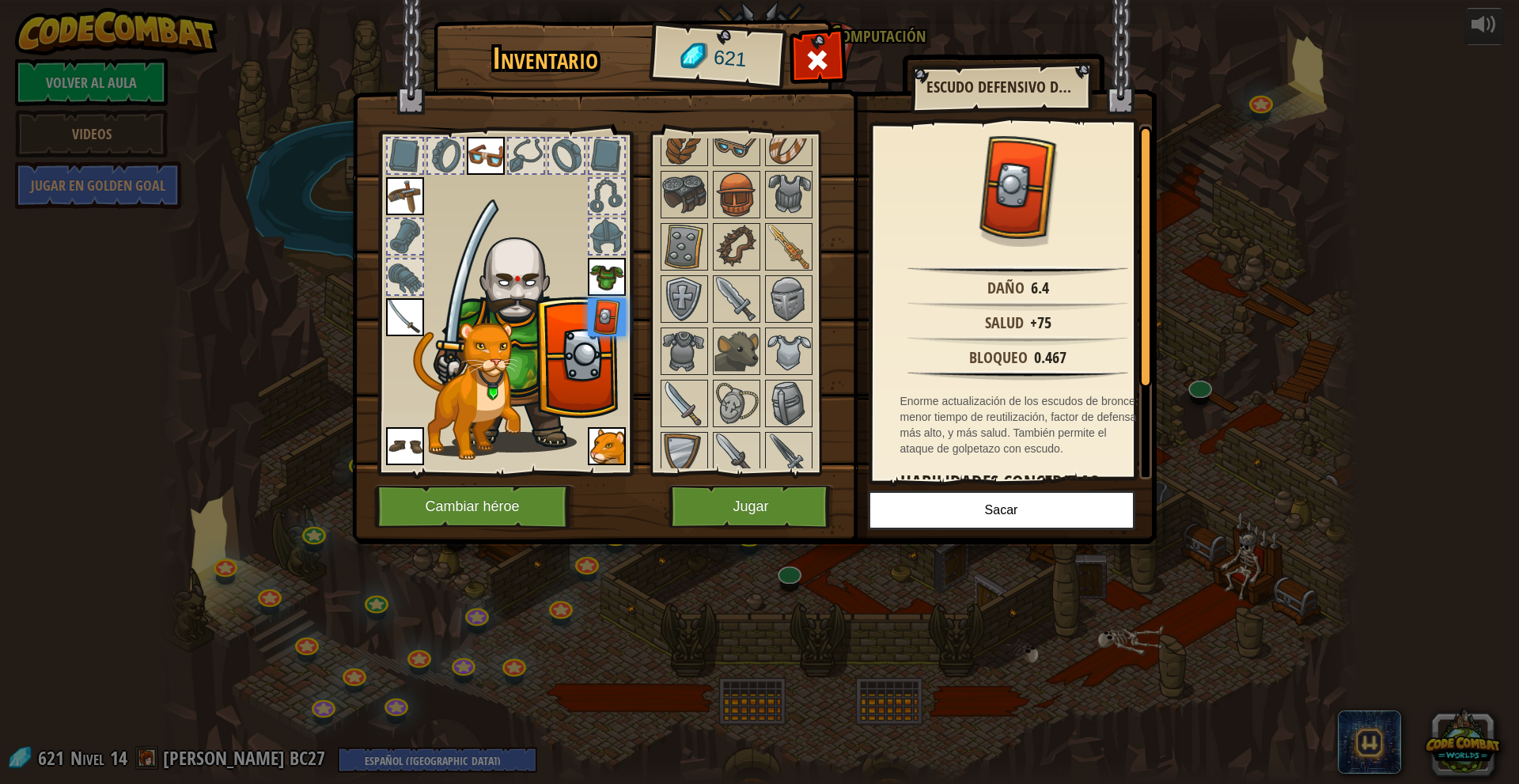
scroll to position [554, 0]
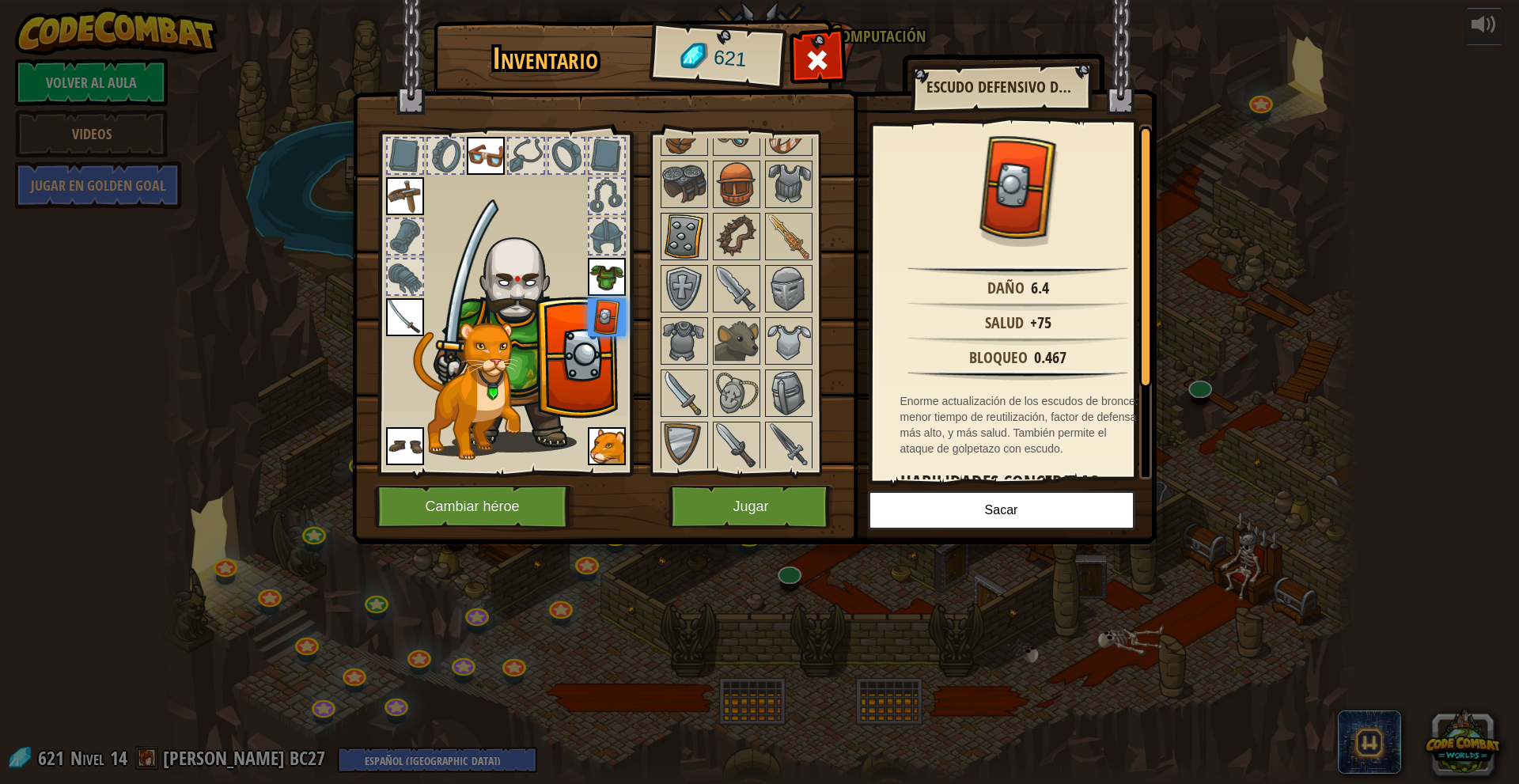
click at [685, 230] on img at bounding box center [685, 237] width 44 height 44
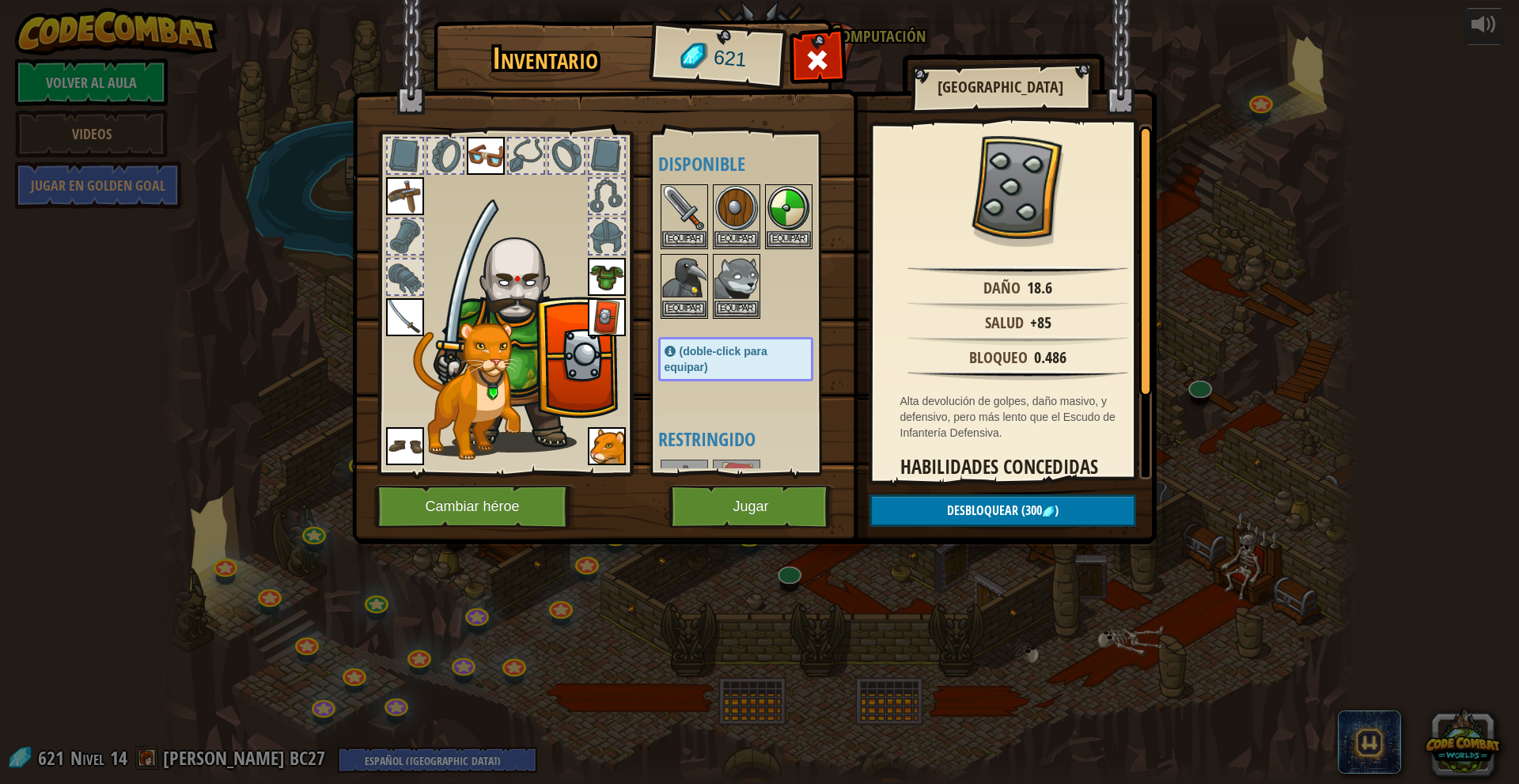
scroll to position [0, 0]
click at [608, 306] on img at bounding box center [606, 317] width 38 height 38
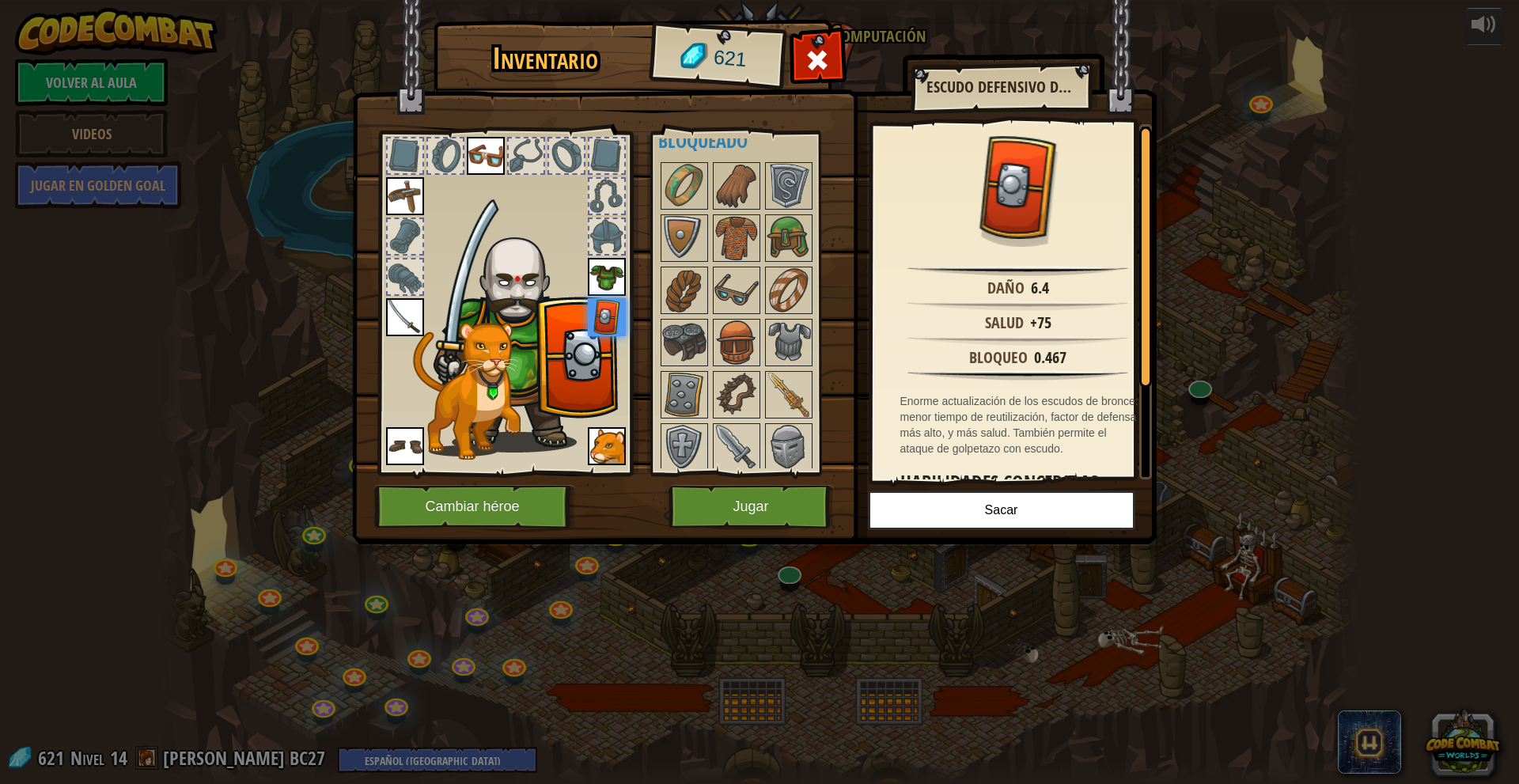
scroll to position [554, 0]
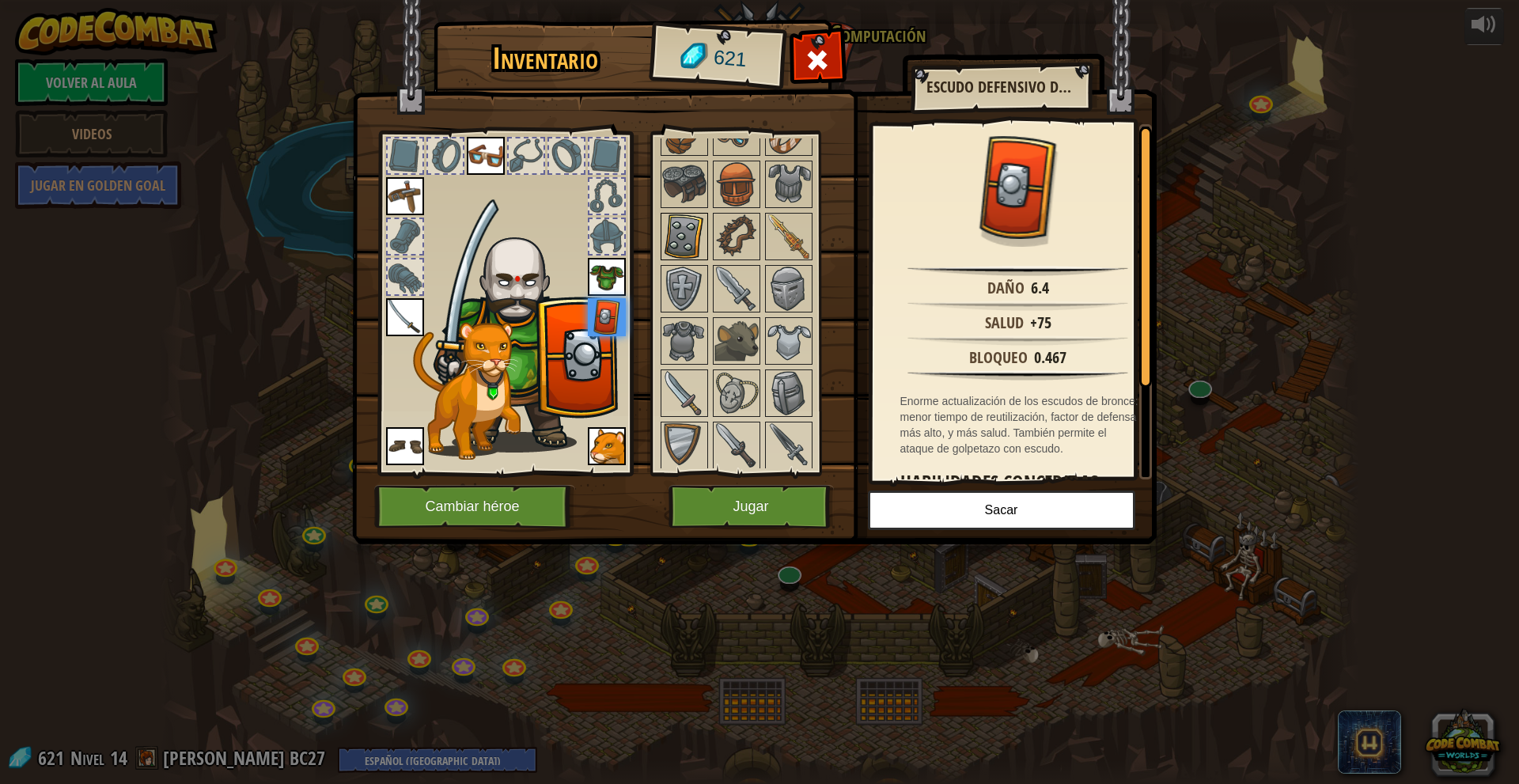
click at [675, 230] on img at bounding box center [685, 237] width 44 height 44
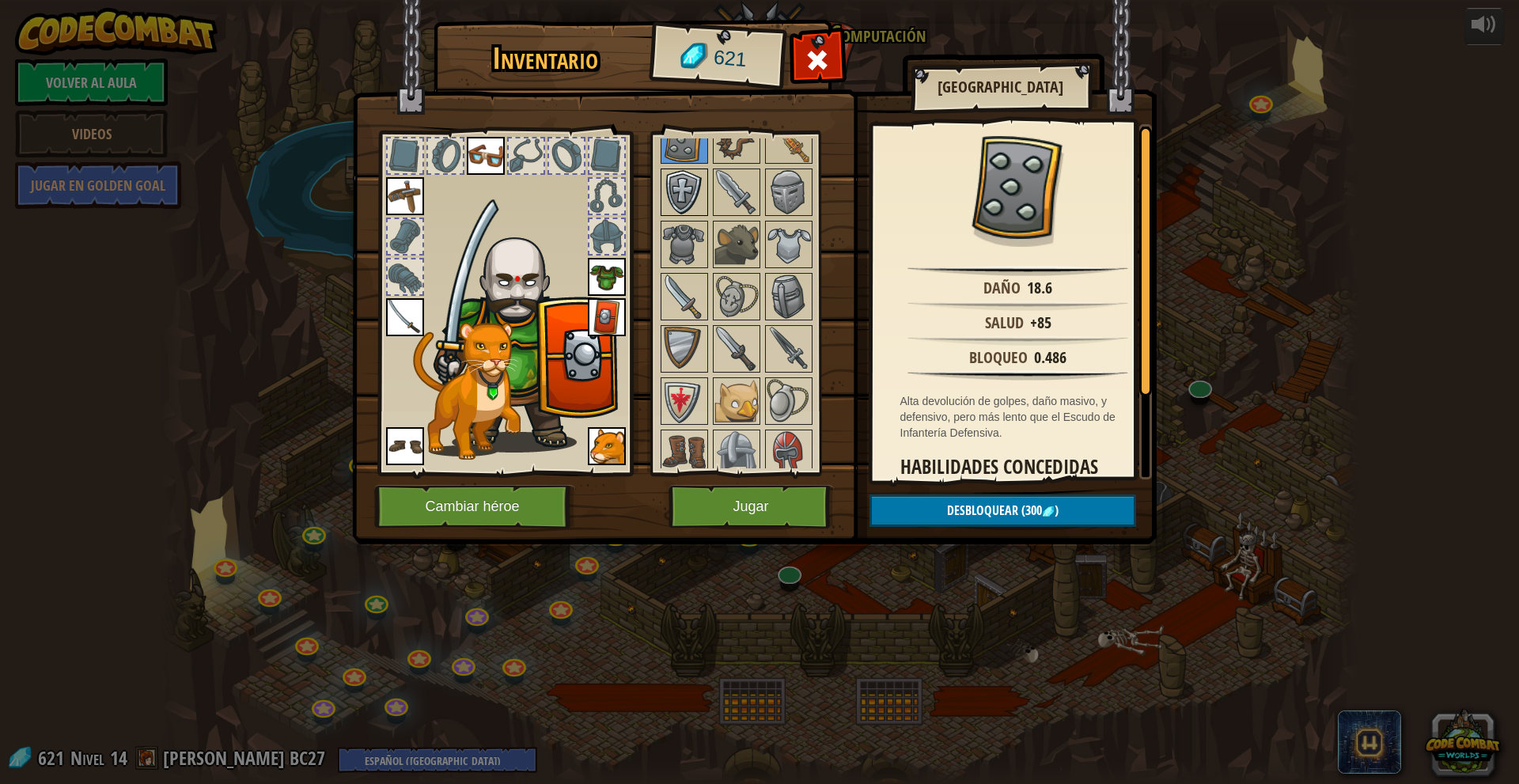
scroll to position [633, 0]
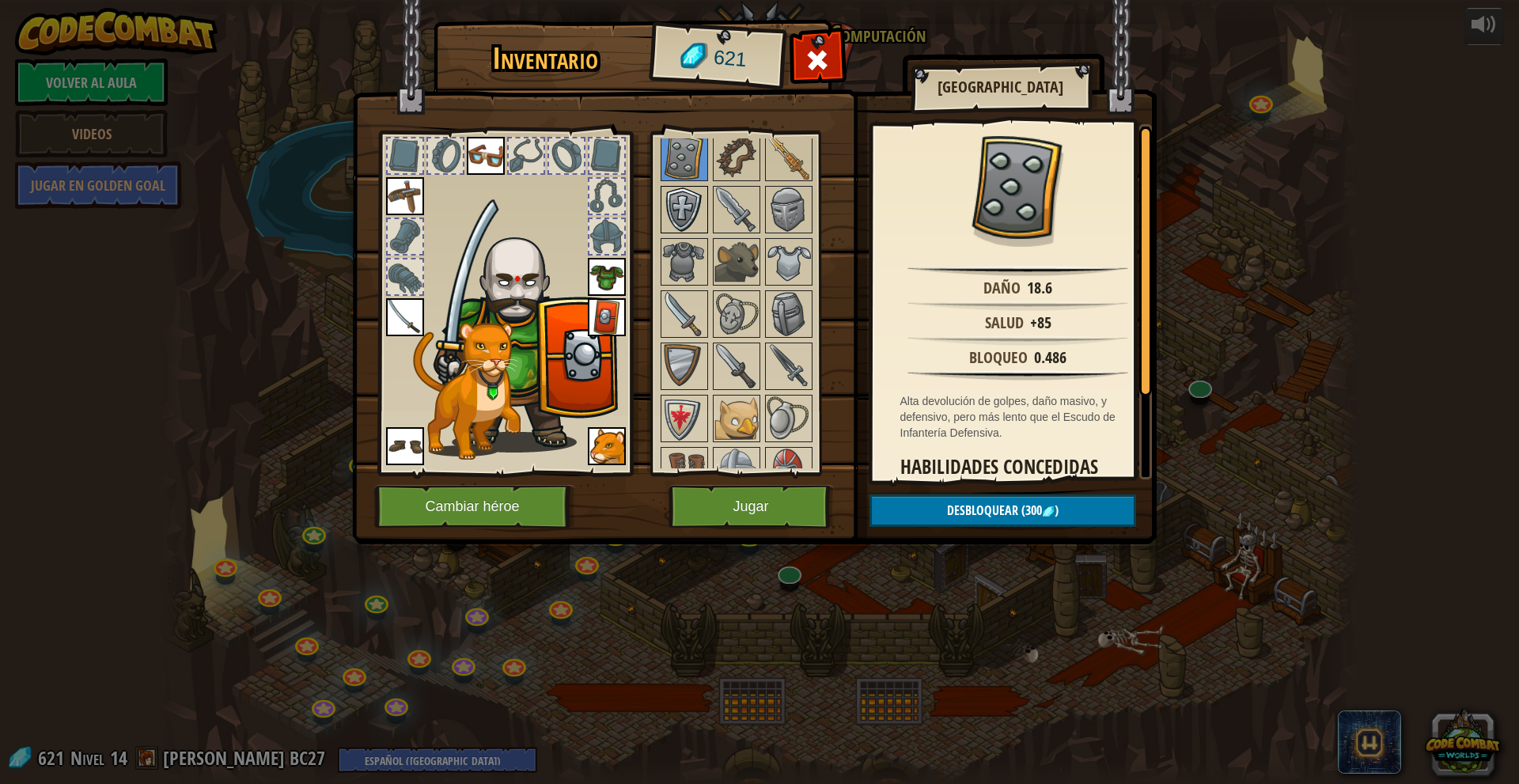
click at [673, 209] on img at bounding box center [685, 210] width 44 height 44
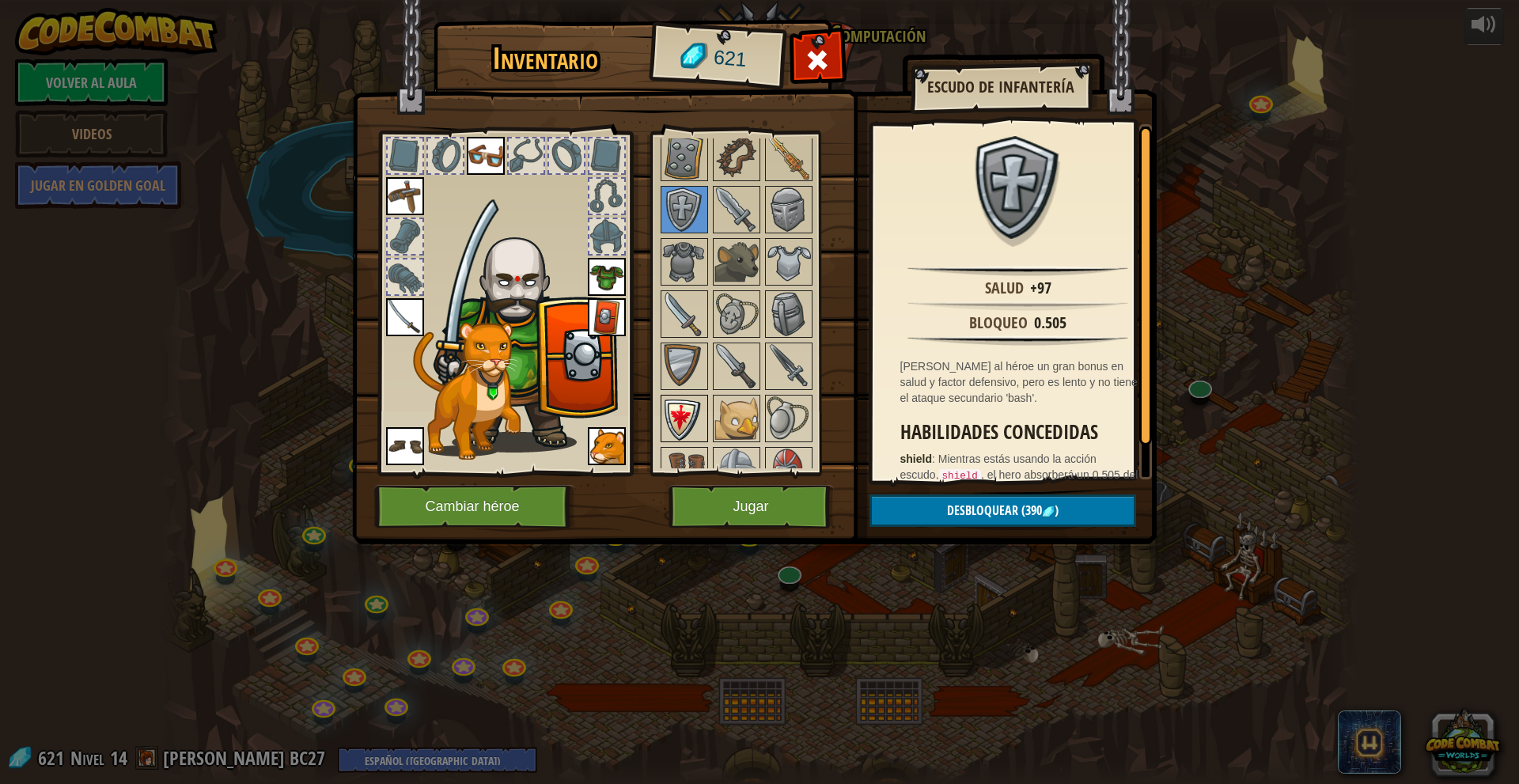
click at [697, 398] on img at bounding box center [685, 419] width 44 height 44
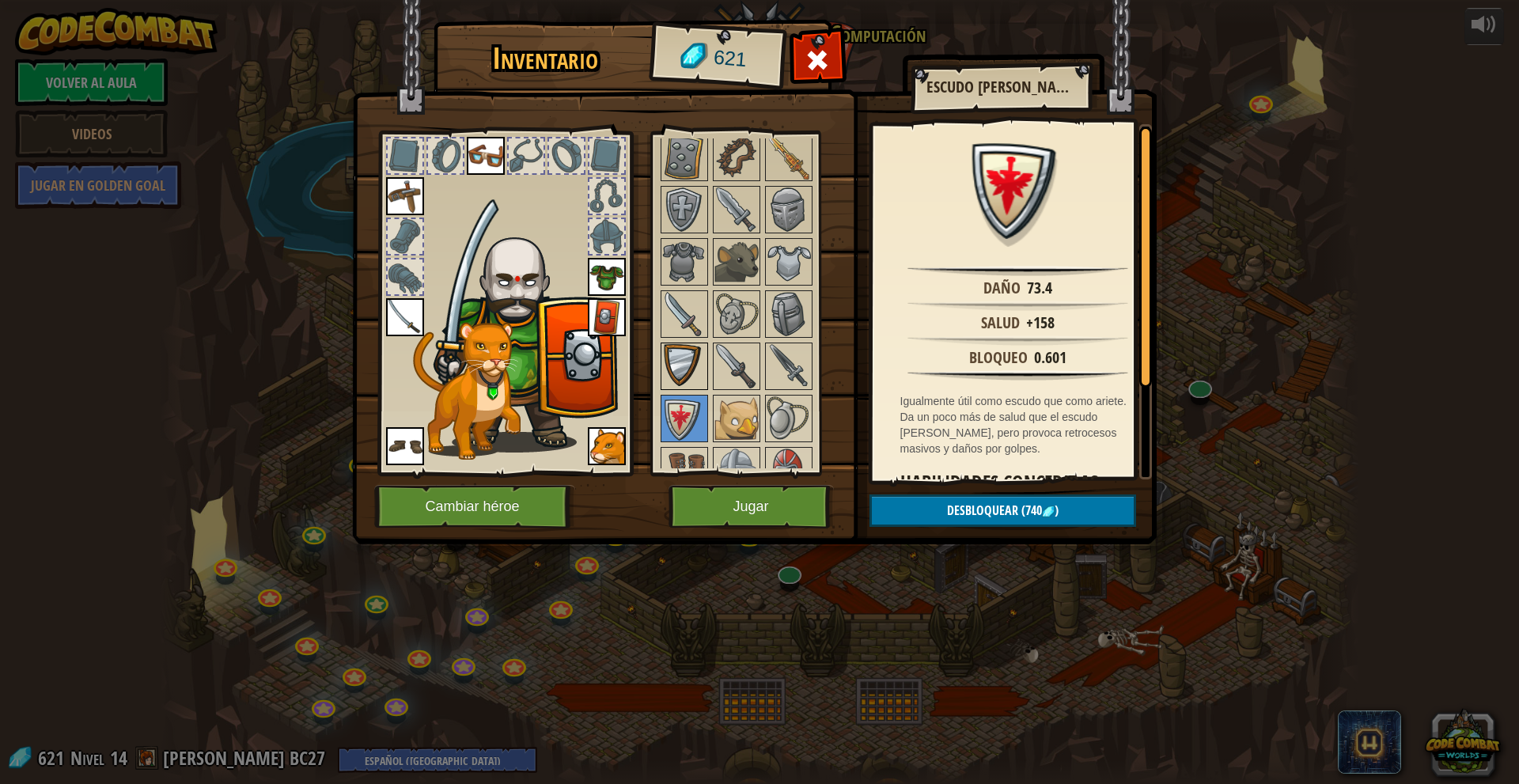
click at [694, 348] on img at bounding box center [685, 366] width 44 height 44
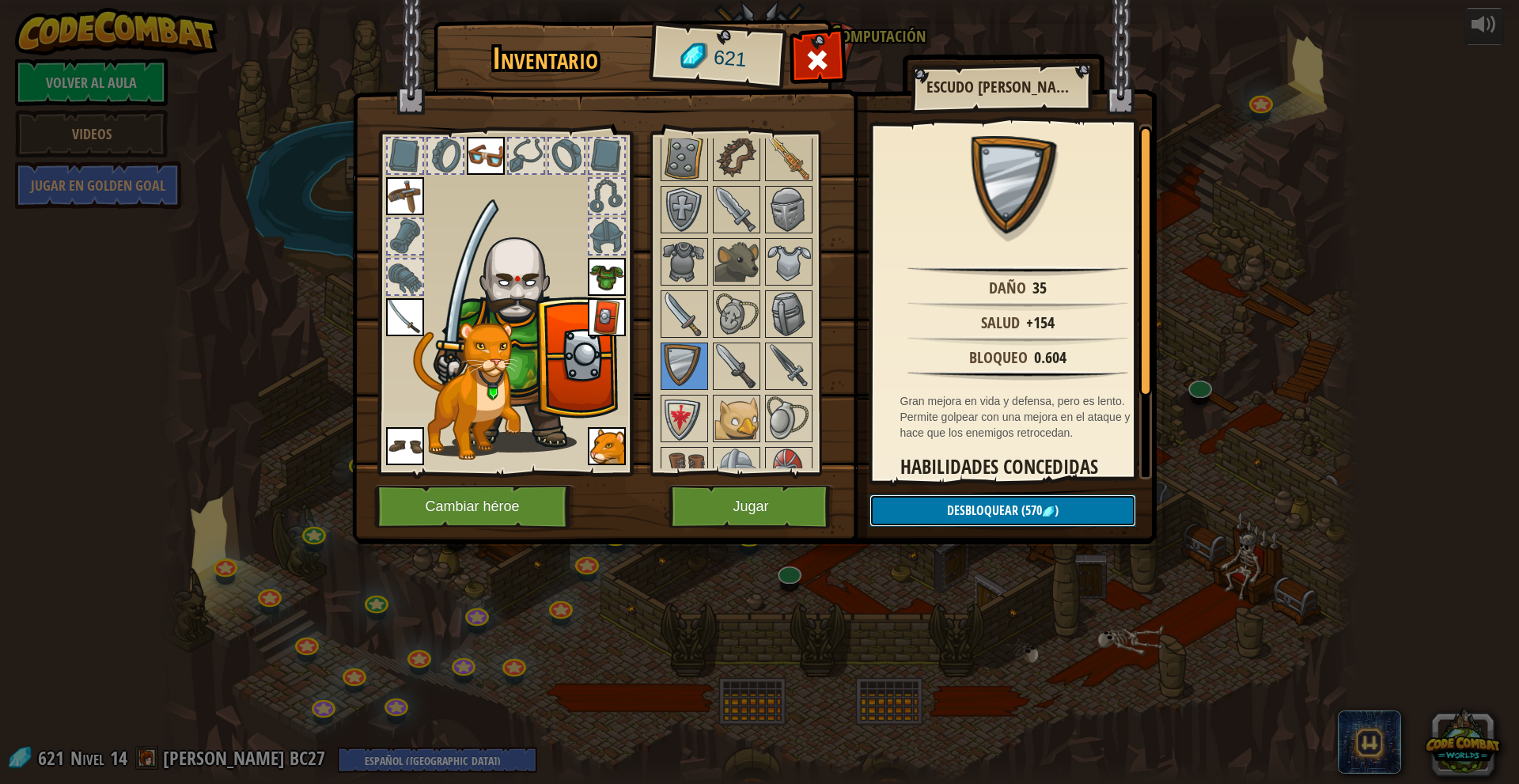
click at [1018, 497] on button "Desbloquear (570 )" at bounding box center [1002, 510] width 267 height 32
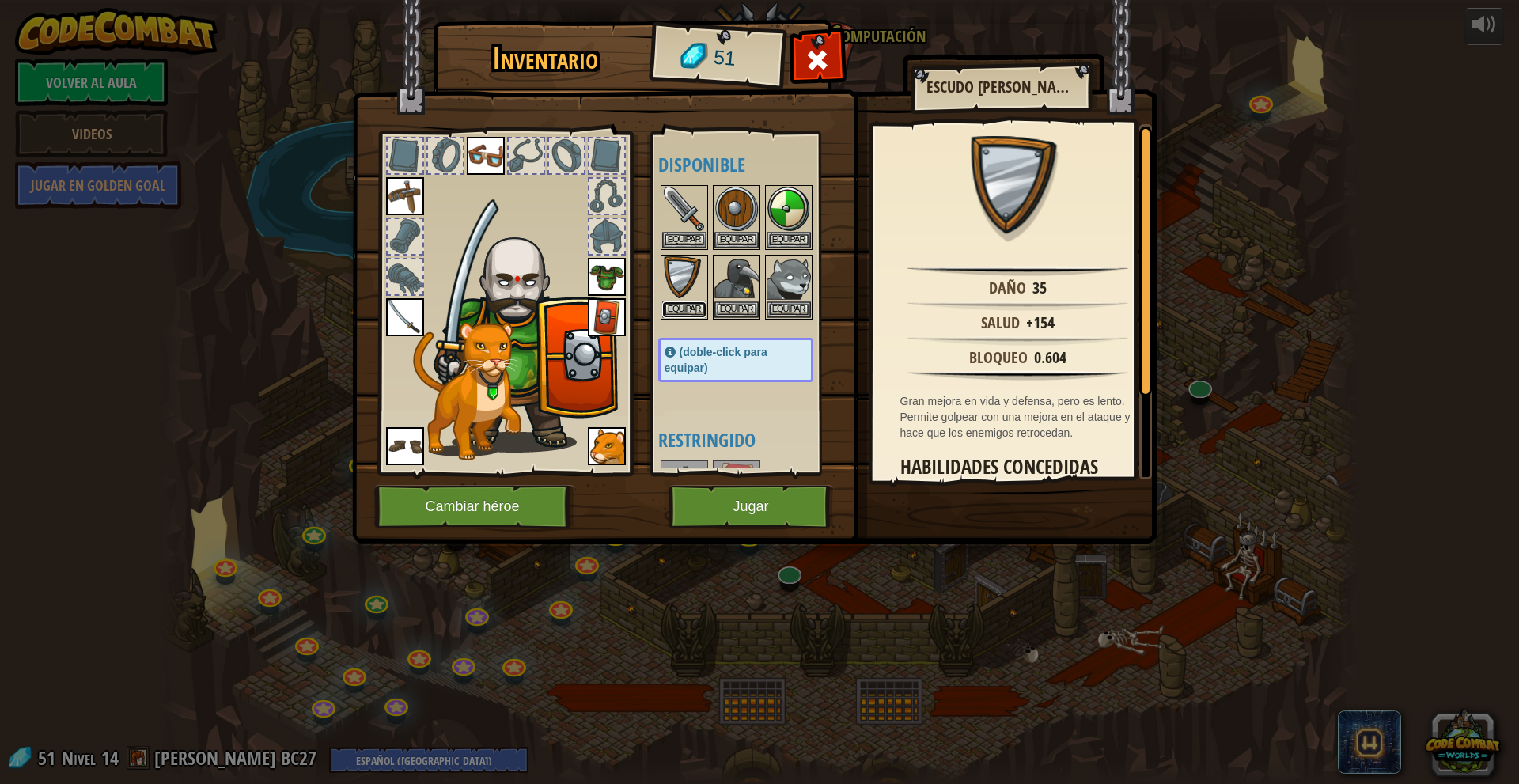
click at [696, 311] on button "Equipar" at bounding box center [685, 309] width 44 height 16
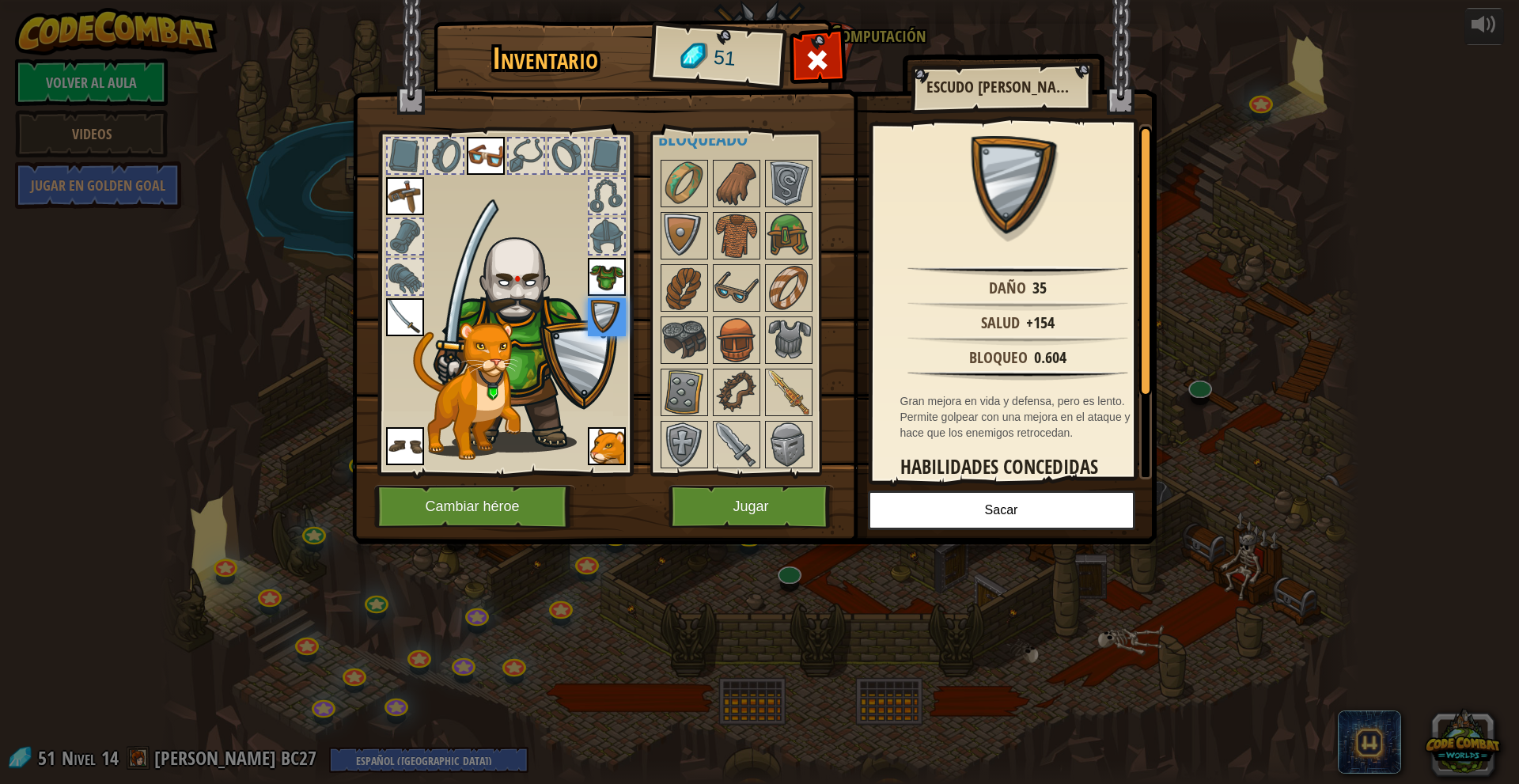
scroll to position [475, 0]
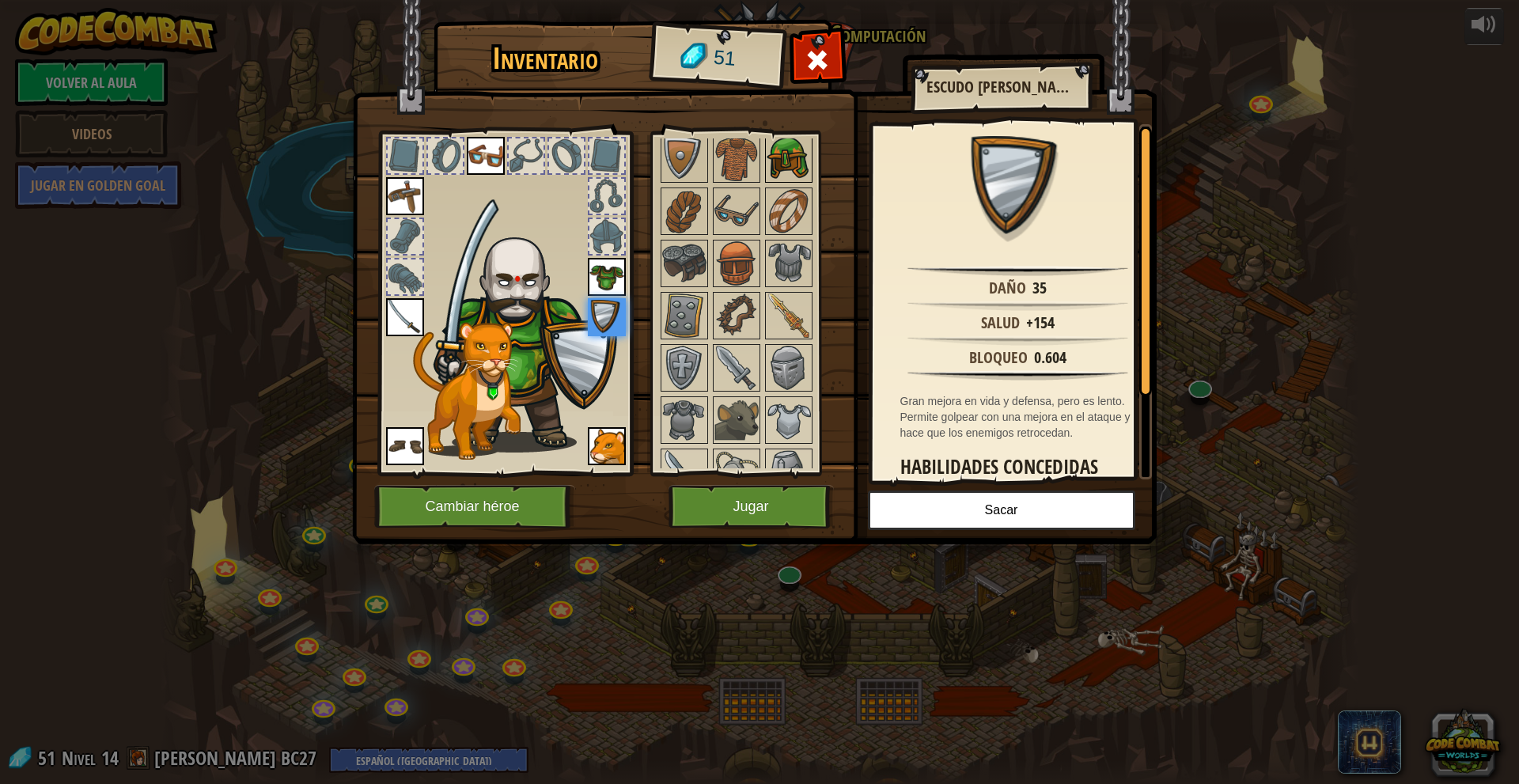
click at [783, 161] on img at bounding box center [788, 159] width 44 height 44
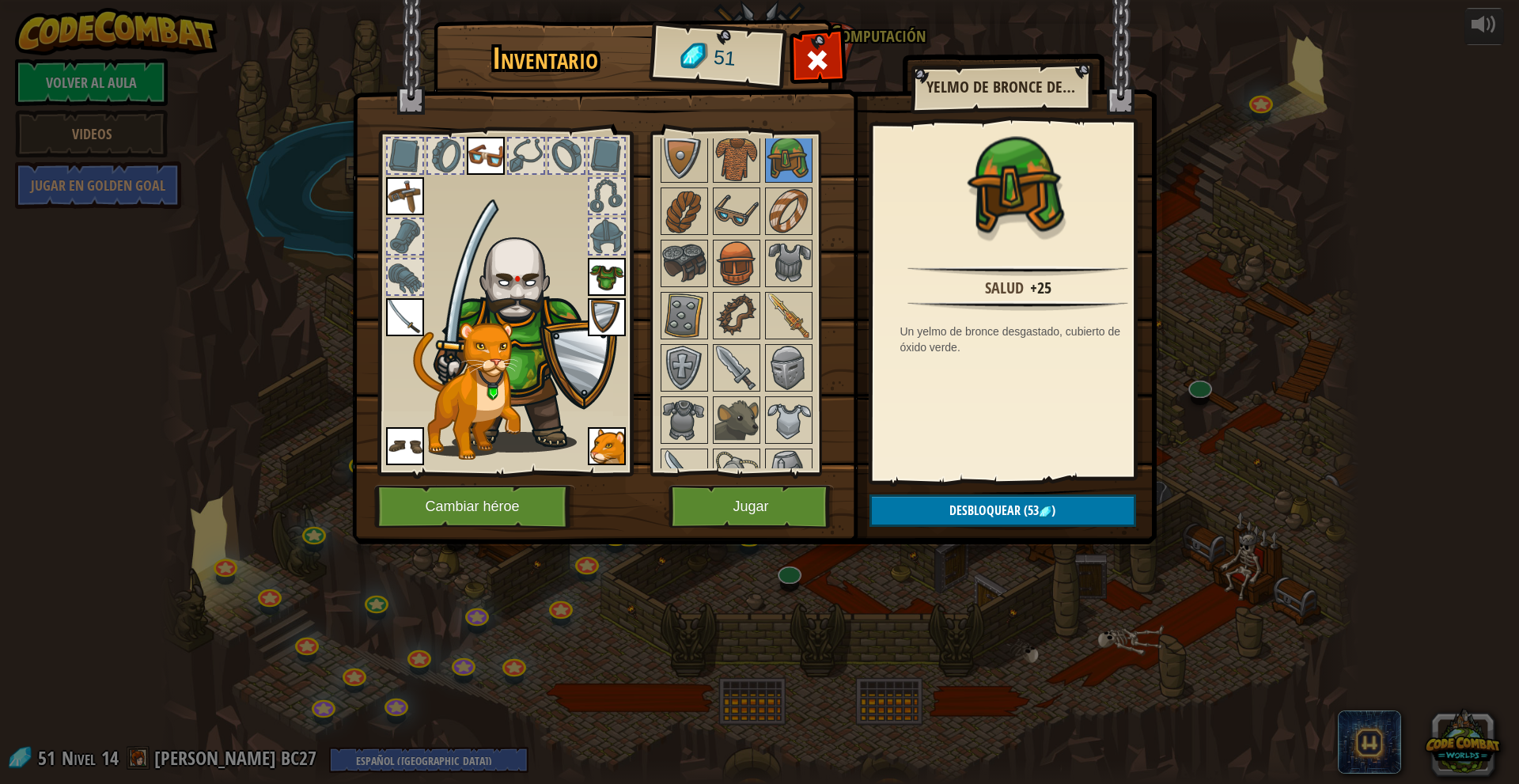
click at [789, 65] on img at bounding box center [755, 257] width 805 height 574
click at [830, 57] on div at bounding box center [817, 64] width 50 height 50
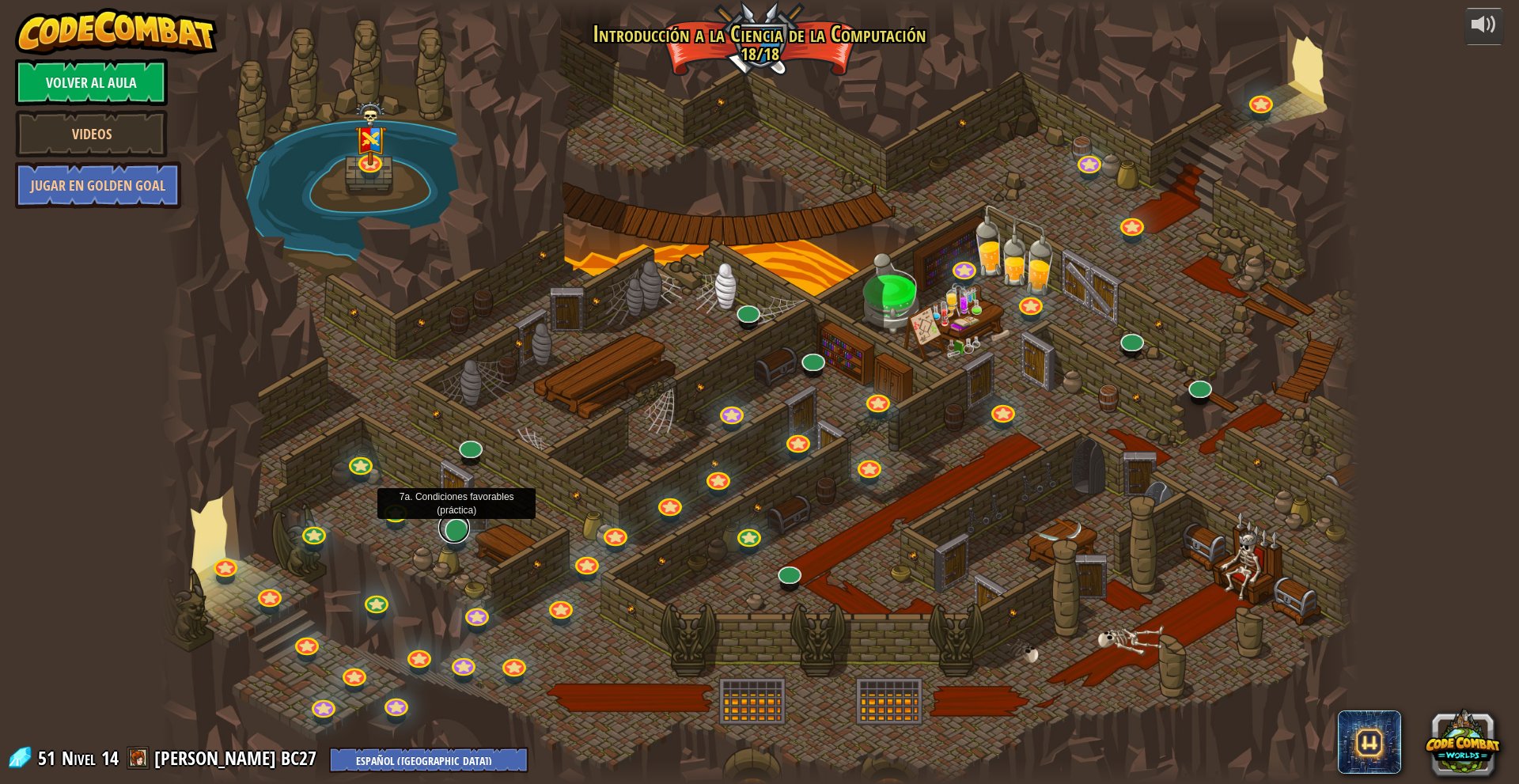
click at [459, 542] on link at bounding box center [454, 527] width 31 height 31
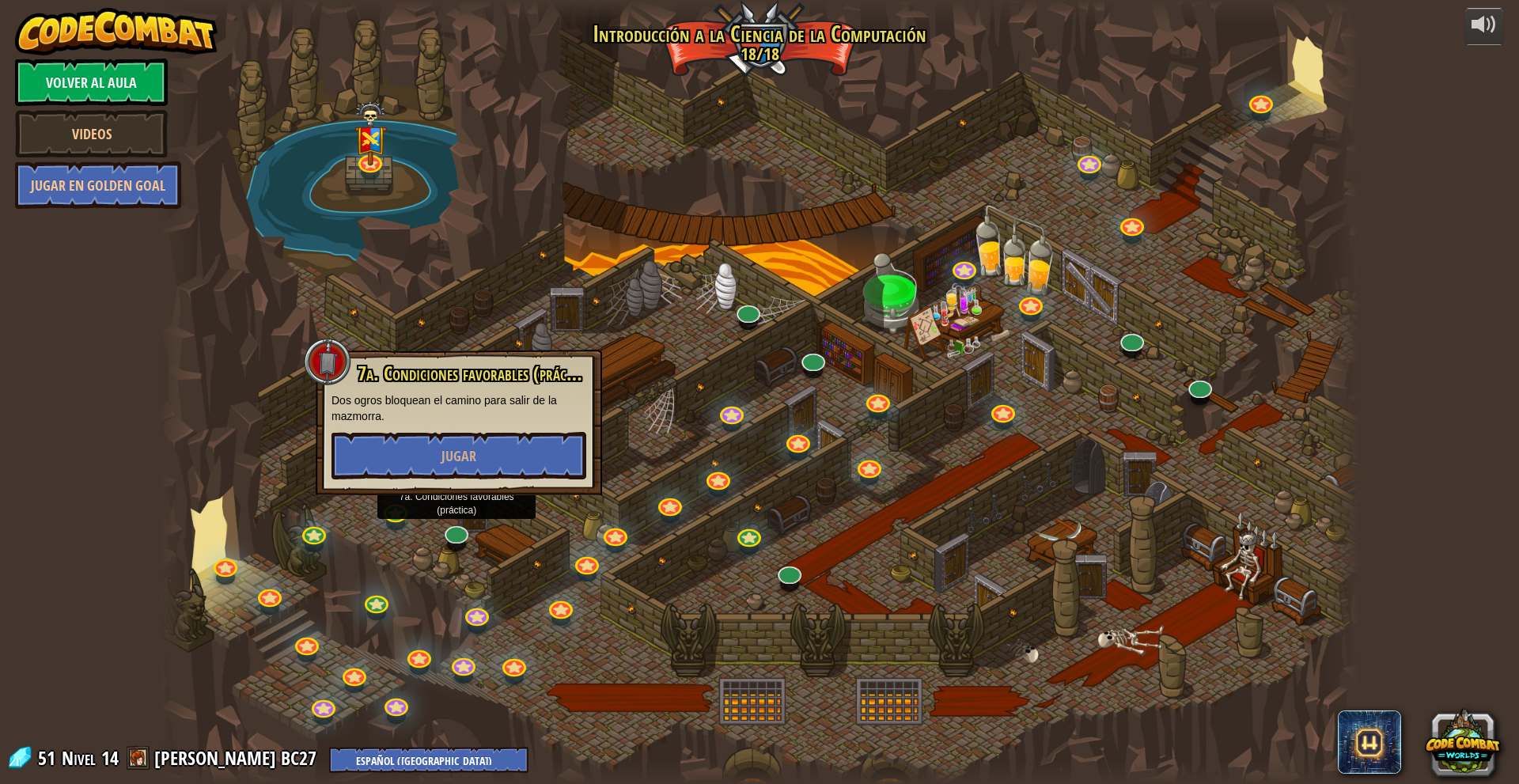
click at [529, 423] on p "Dos ogros bloquean el camino para salir de la mazmorra." at bounding box center [459, 408] width 255 height 31
click at [537, 443] on button "Jugar" at bounding box center [459, 456] width 255 height 48
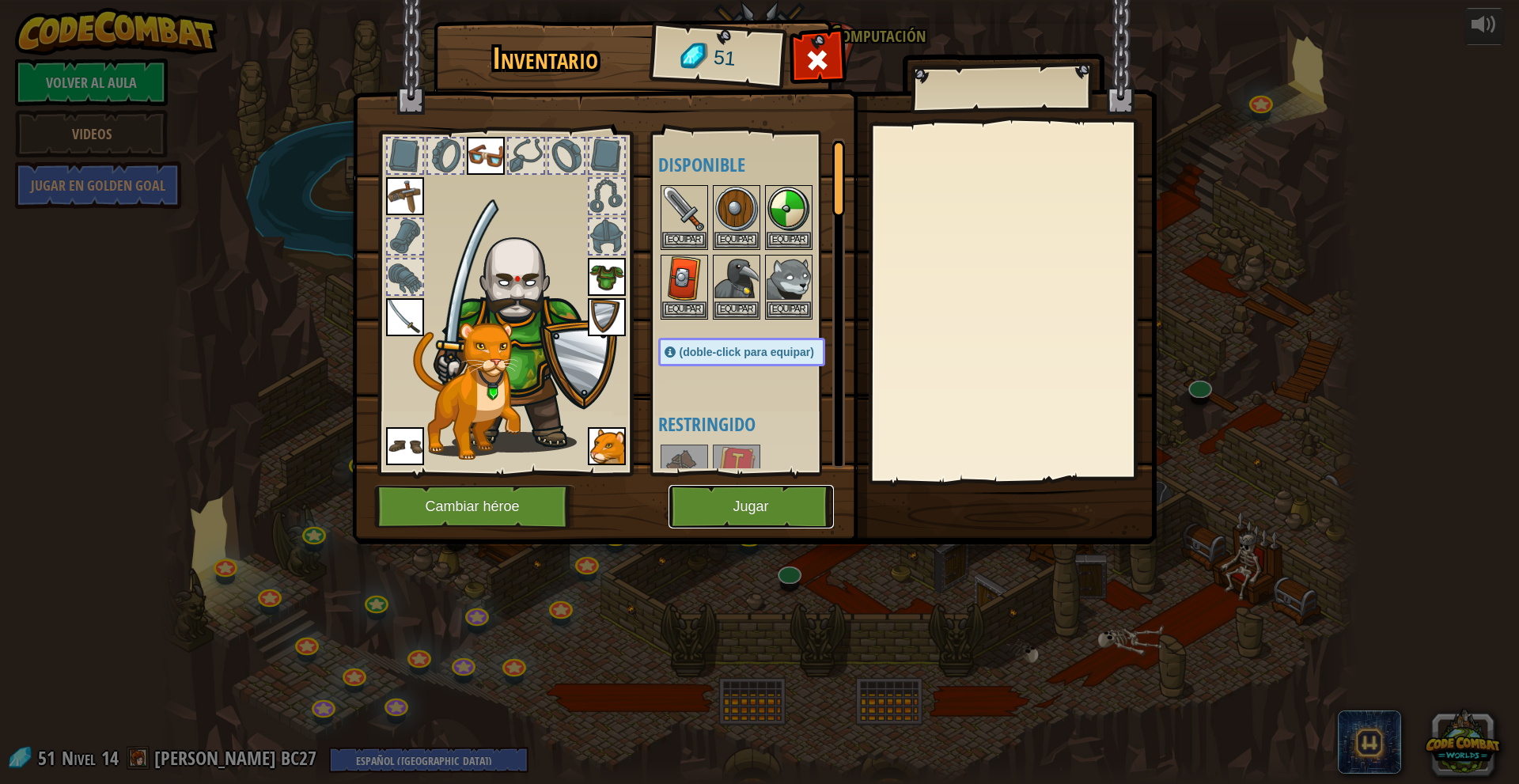
click at [768, 513] on button "Jugar" at bounding box center [750, 506] width 165 height 44
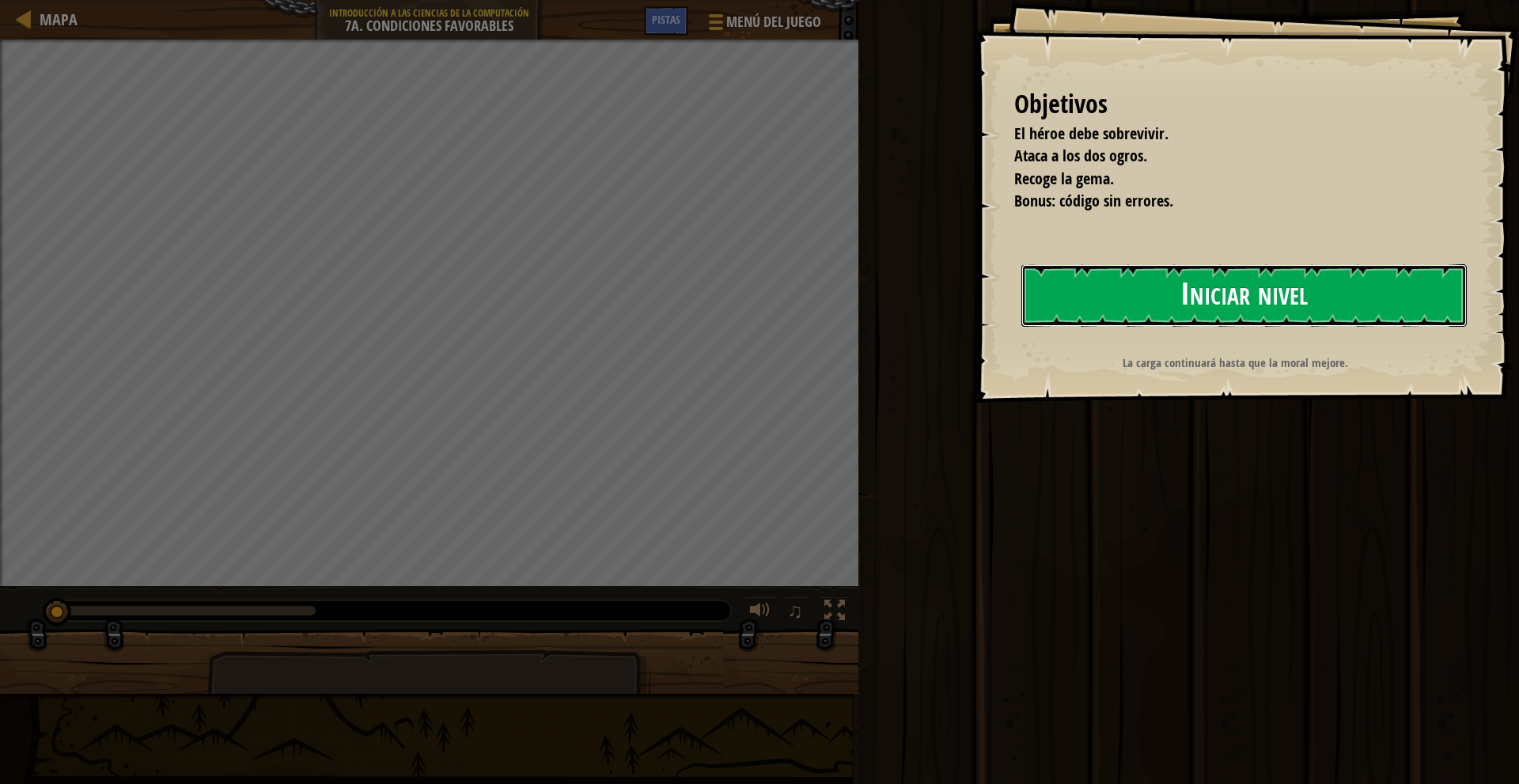
click at [1145, 306] on button "Iniciar nivel" at bounding box center [1243, 295] width 445 height 63
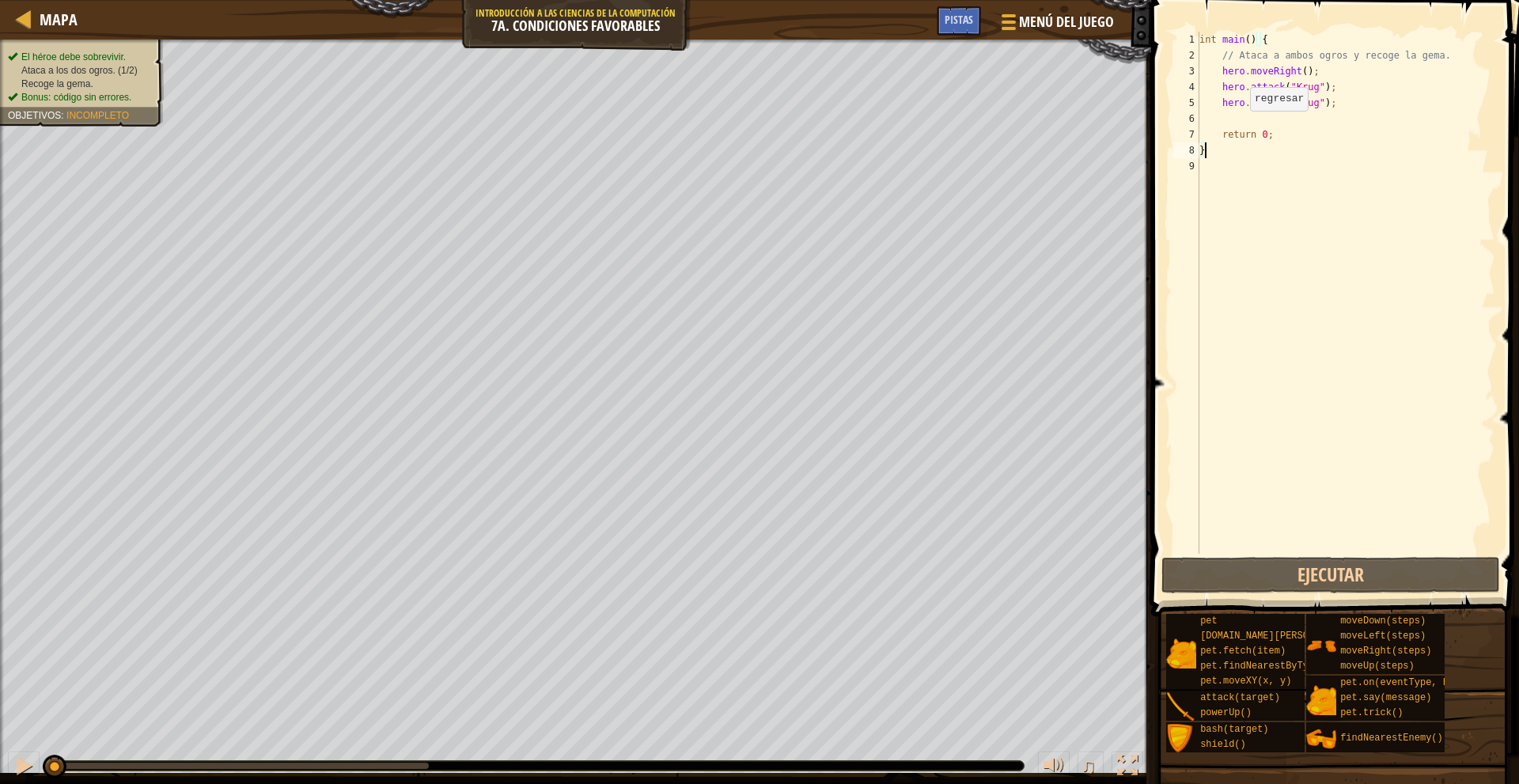
click at [1236, 127] on div "int main ( ) { // Ataca a ambos ogros y recoge la gema. hero . moveRight ( ) ; …" at bounding box center [1345, 308] width 299 height 554
type textarea "return 0;"
click at [1246, 114] on div "int main ( ) { // Ataca a ambos ogros y recoge la gema. hero . moveRight ( ) ; …" at bounding box center [1345, 308] width 299 height 554
type textarea "m"
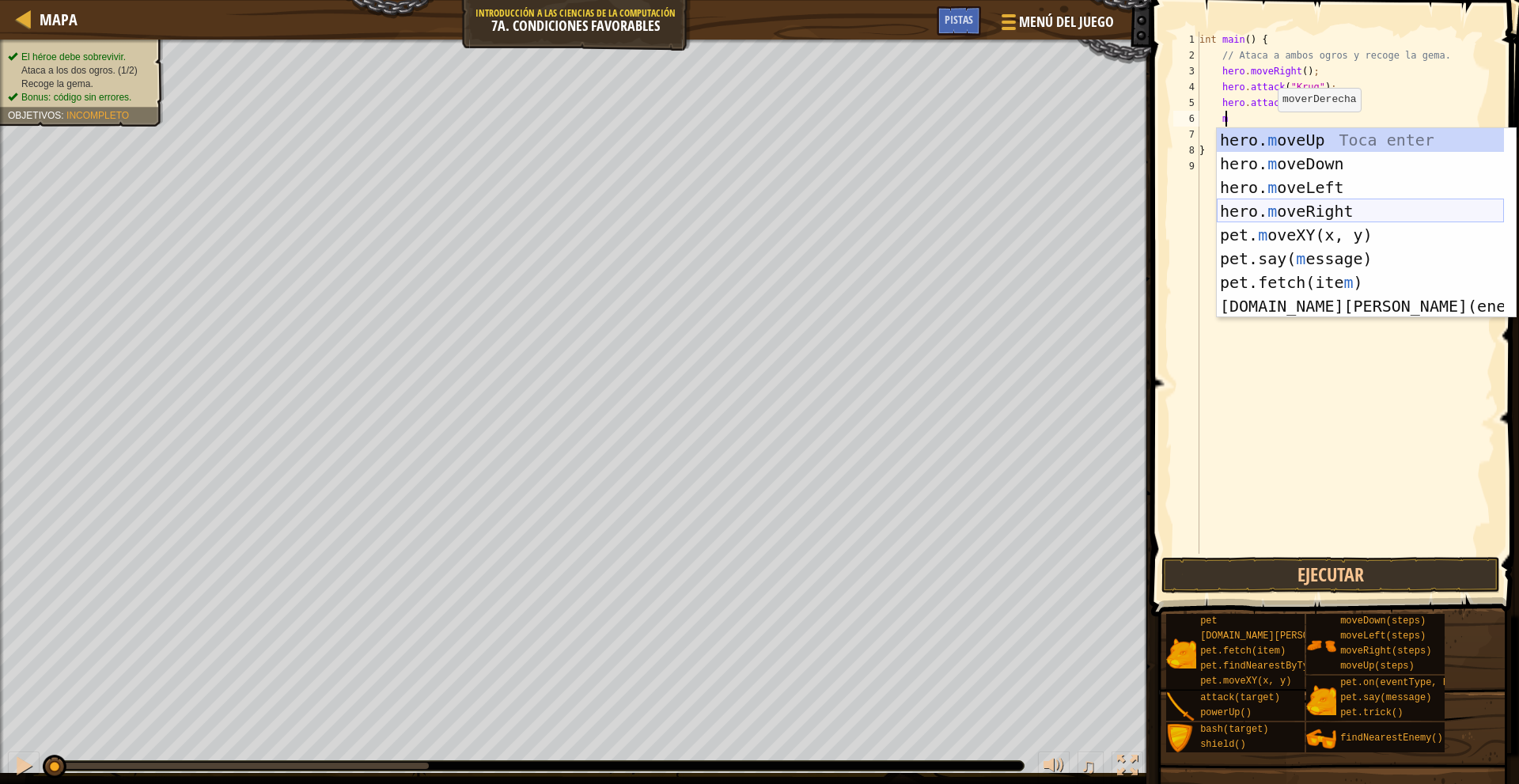
click at [1370, 201] on div "hero. m oveUp Toca enter hero. m oveDown Toca enter hero. m oveLeft Toca enter …" at bounding box center [1359, 247] width 287 height 237
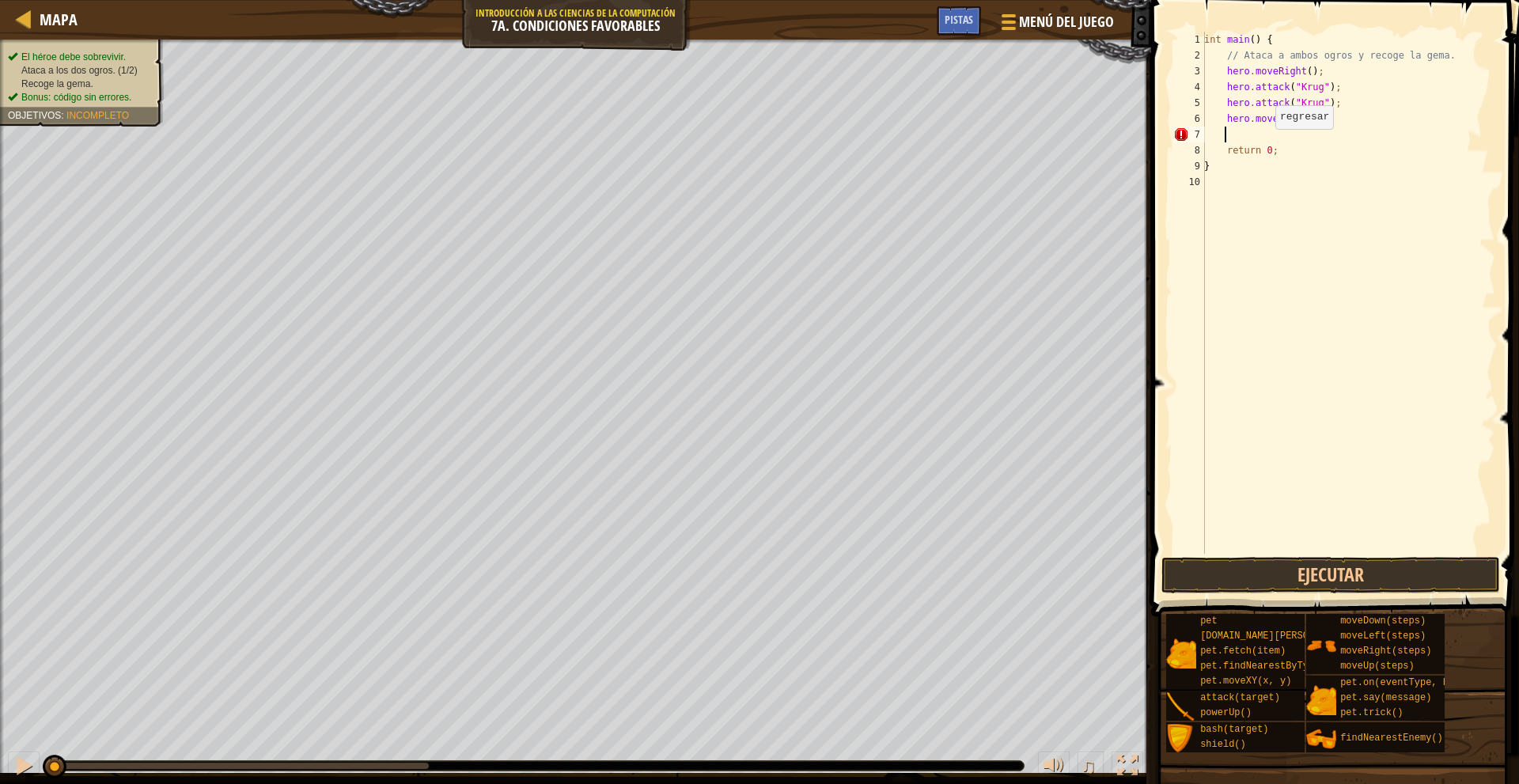
type textarea "m"
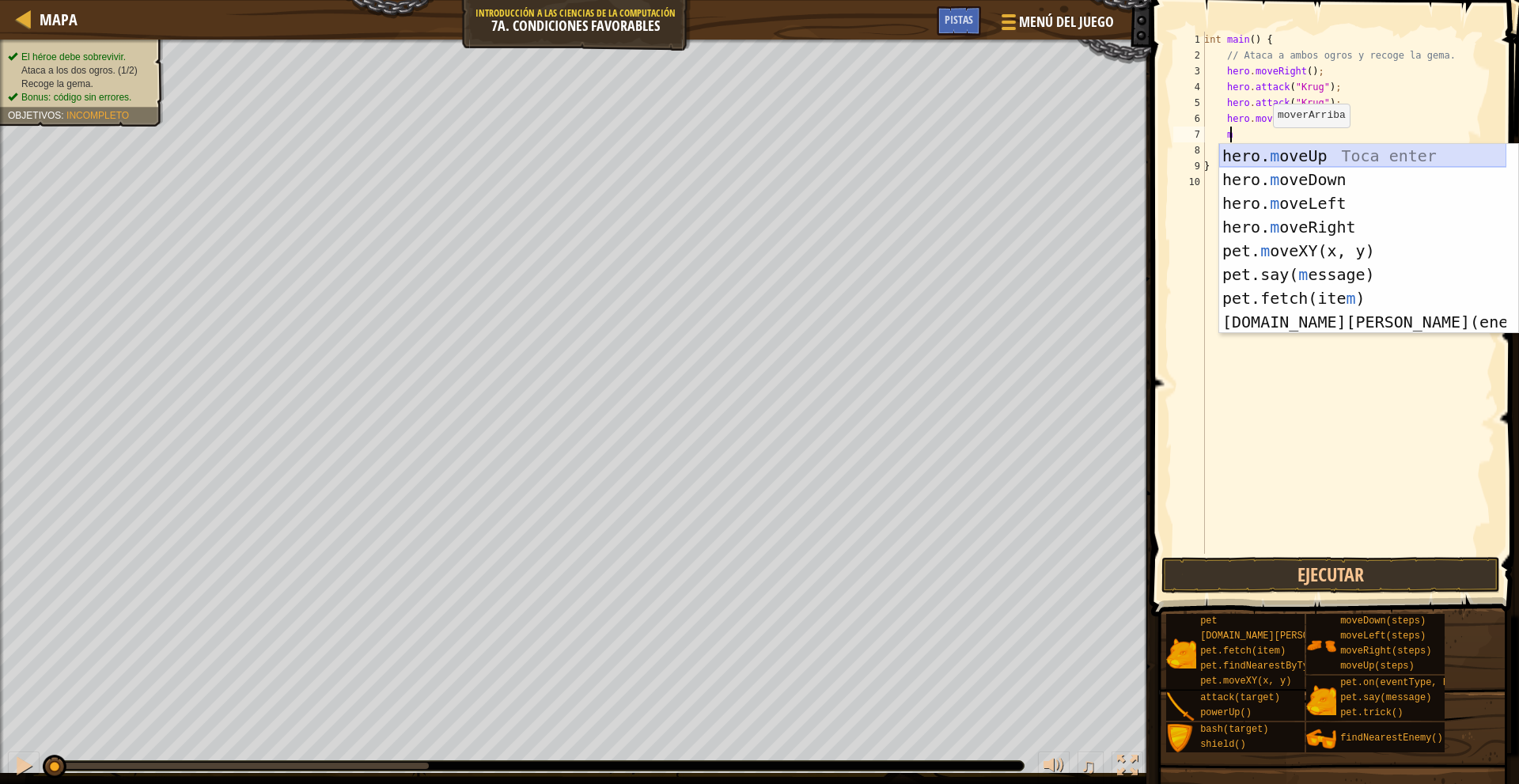
click at [1341, 154] on div "hero. m oveUp Toca enter hero. m oveDown Toca enter hero. m oveLeft Toca enter …" at bounding box center [1362, 262] width 287 height 237
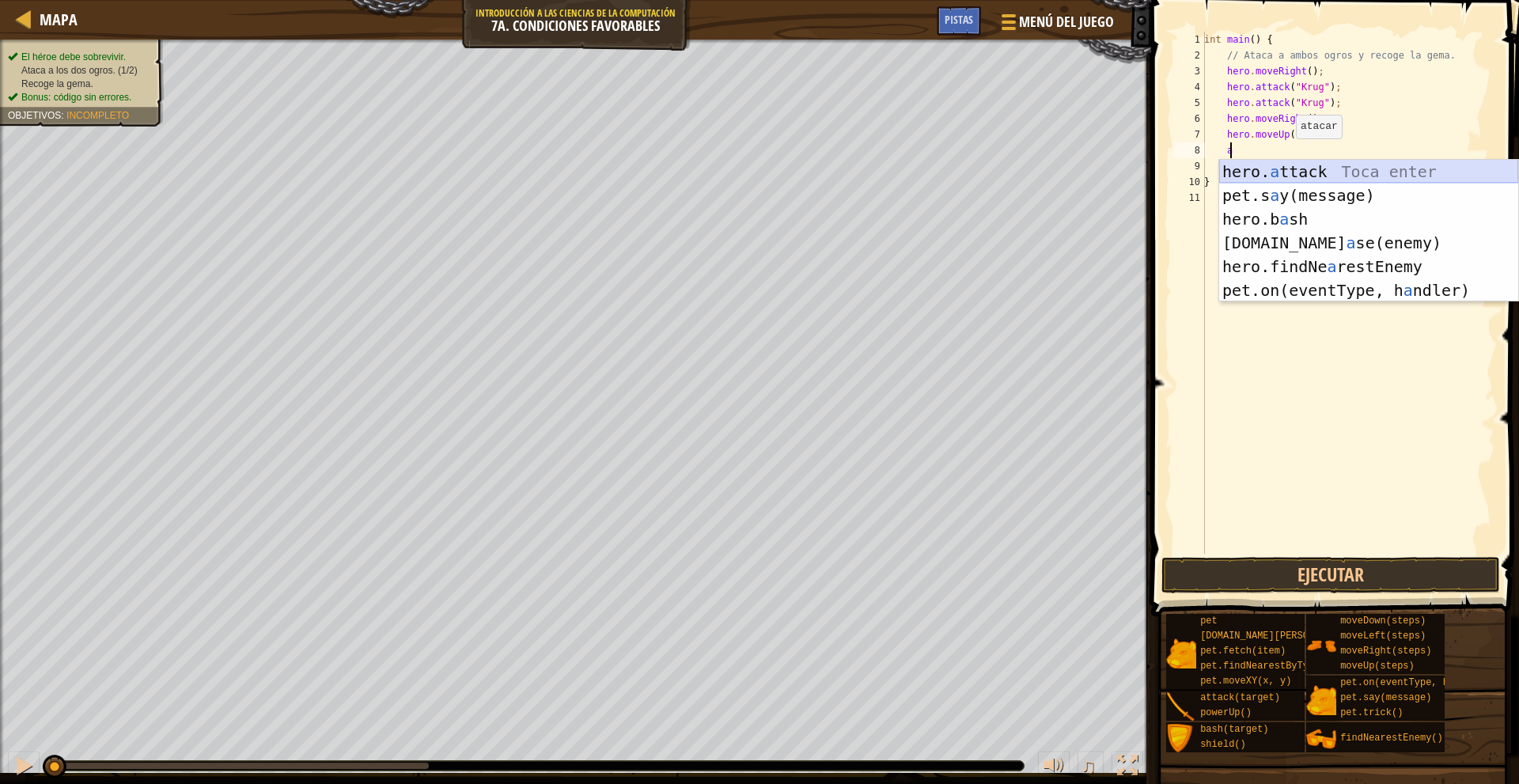
click at [1321, 165] on div "hero. a ttack Toca enter pet.s a y(message) Toca enter hero.b a sh Toca enter p…" at bounding box center [1368, 254] width 299 height 190
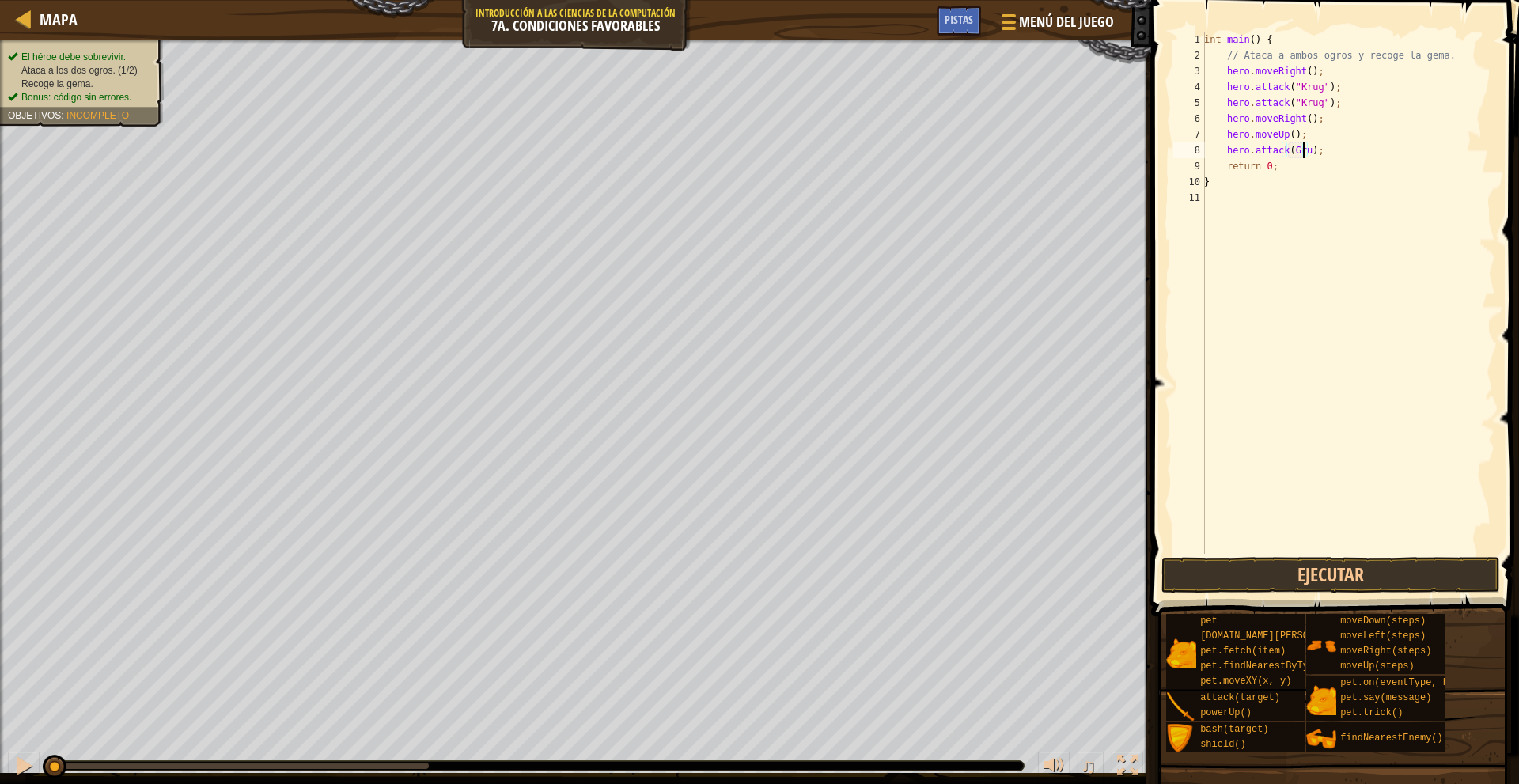
scroll to position [7, 9]
click at [1356, 160] on div "int main ( ) { // Ataca a ambos ogros y recoge la gema. hero . moveRight ( ) ; …" at bounding box center [1348, 308] width 295 height 554
click at [1224, 145] on div "int main ( ) { // Ataca a ambos ogros y recoge la gema. hero . moveRight ( ) ; …" at bounding box center [1348, 308] width 295 height 554
type textarea "hero.attack(Grump);"
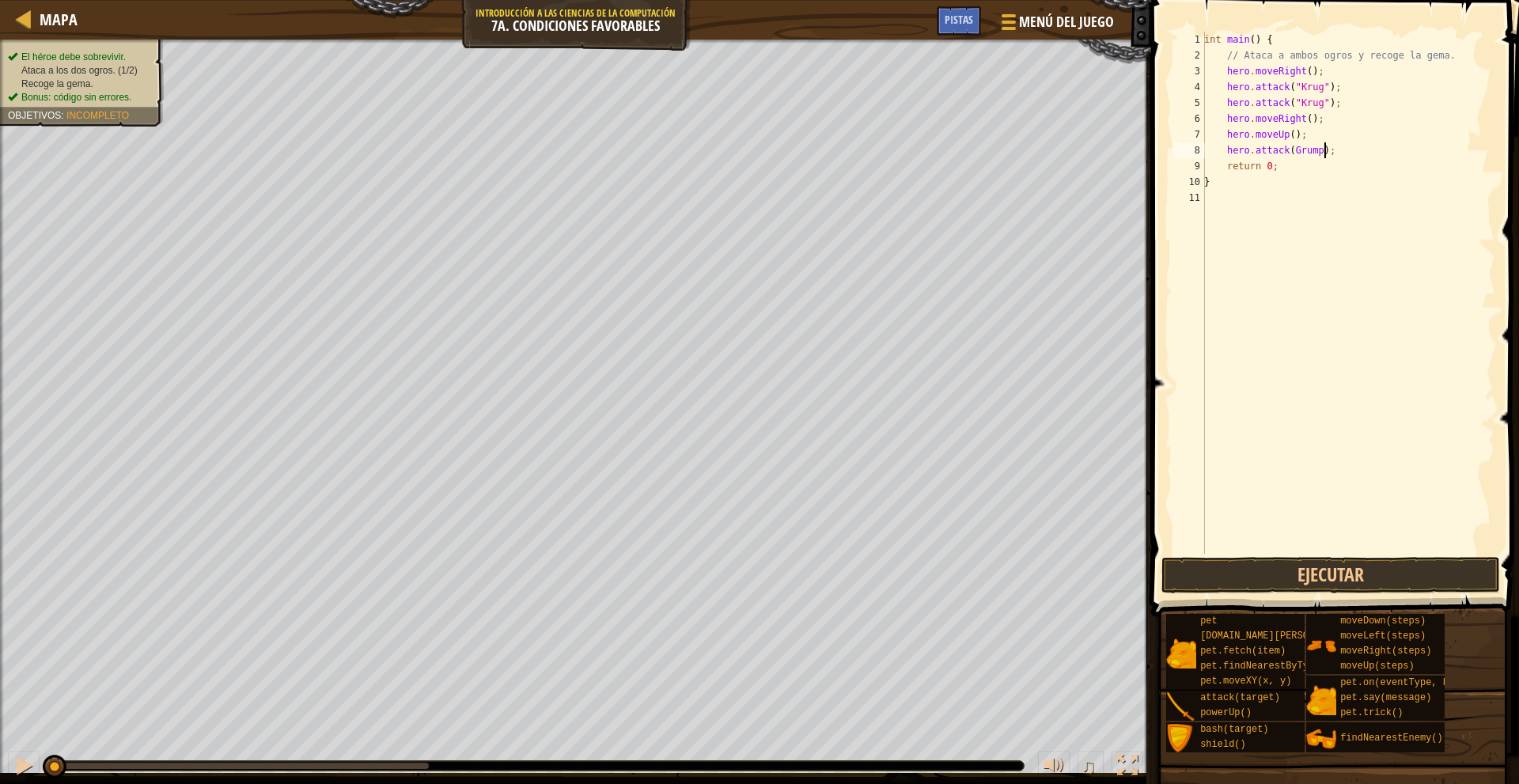
click at [1344, 149] on div "int main ( ) { // Ataca a ambos ogros y recoge la gema. hero . moveRight ( ) ; …" at bounding box center [1348, 308] width 295 height 554
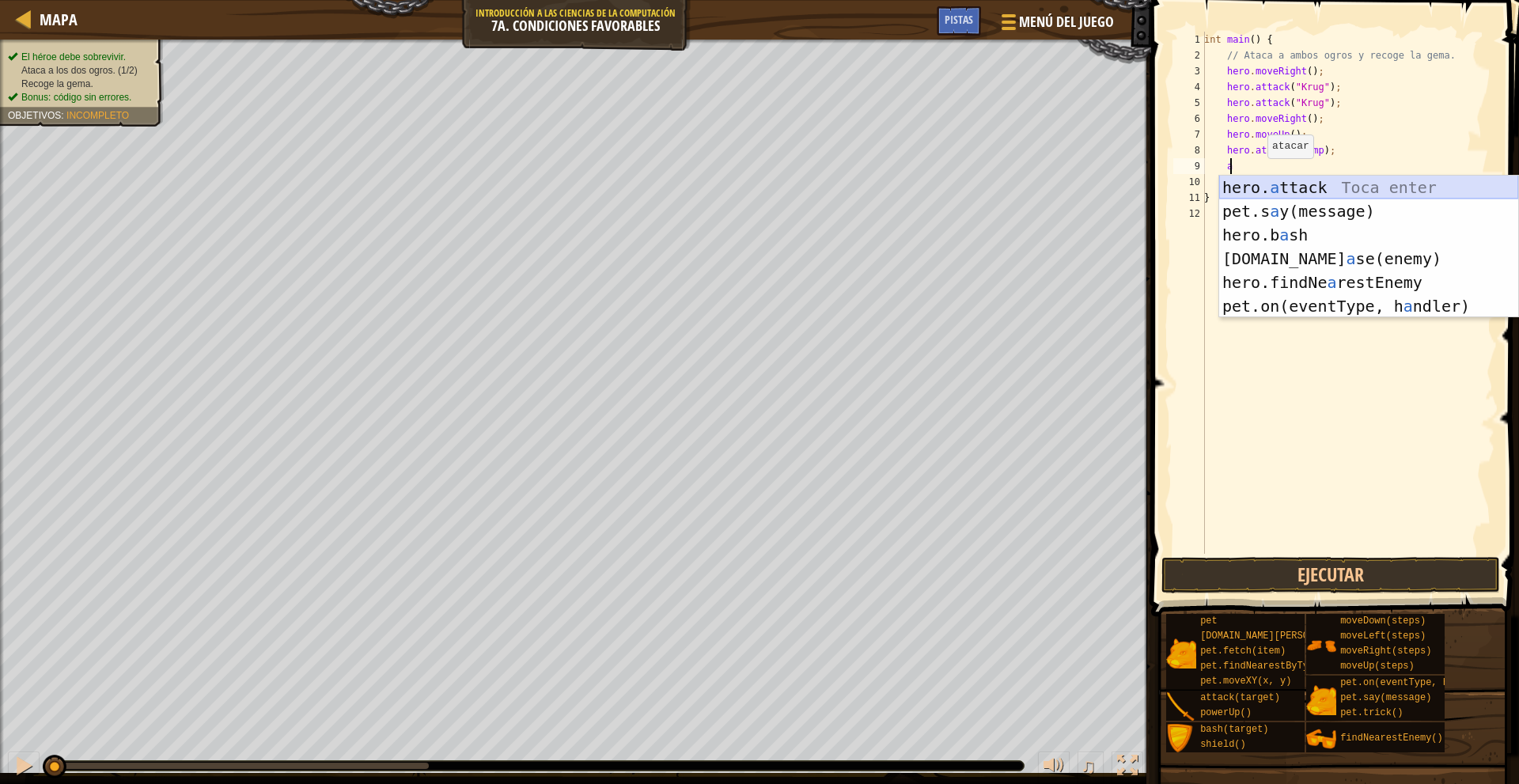
click at [1339, 180] on div "hero. a ttack Toca enter pet.s a y(message) Toca enter hero.b a sh Toca enter p…" at bounding box center [1368, 270] width 299 height 190
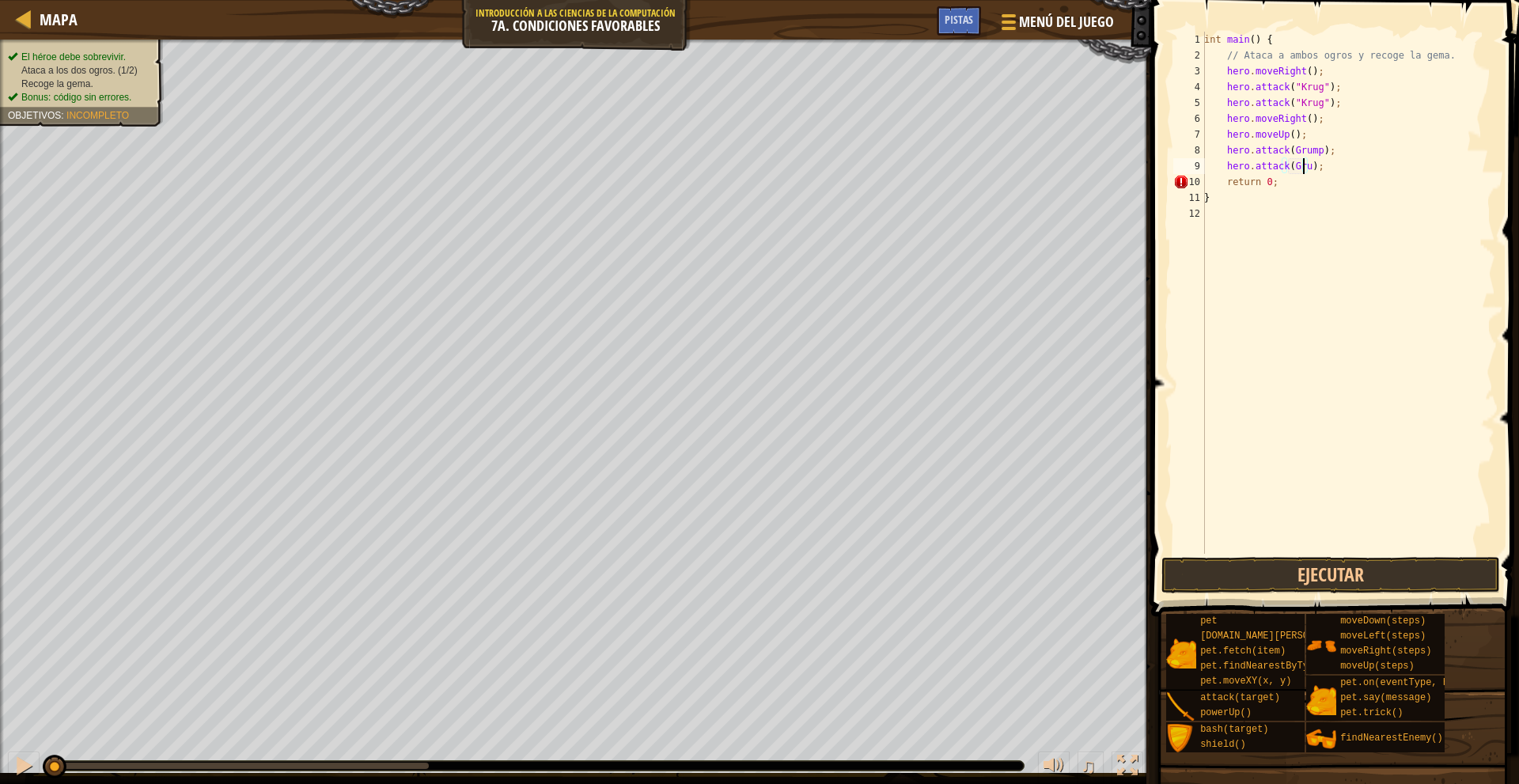
scroll to position [7, 9]
click at [1340, 174] on div "int main ( ) { // Ataca a ambos ogros y recoge la gema. hero . moveRight ( ) ; …" at bounding box center [1348, 308] width 295 height 554
click at [1353, 159] on div "int main ( ) { // Ataca a ambos ogros y recoge la gema. hero . moveRight ( ) ; …" at bounding box center [1348, 308] width 295 height 554
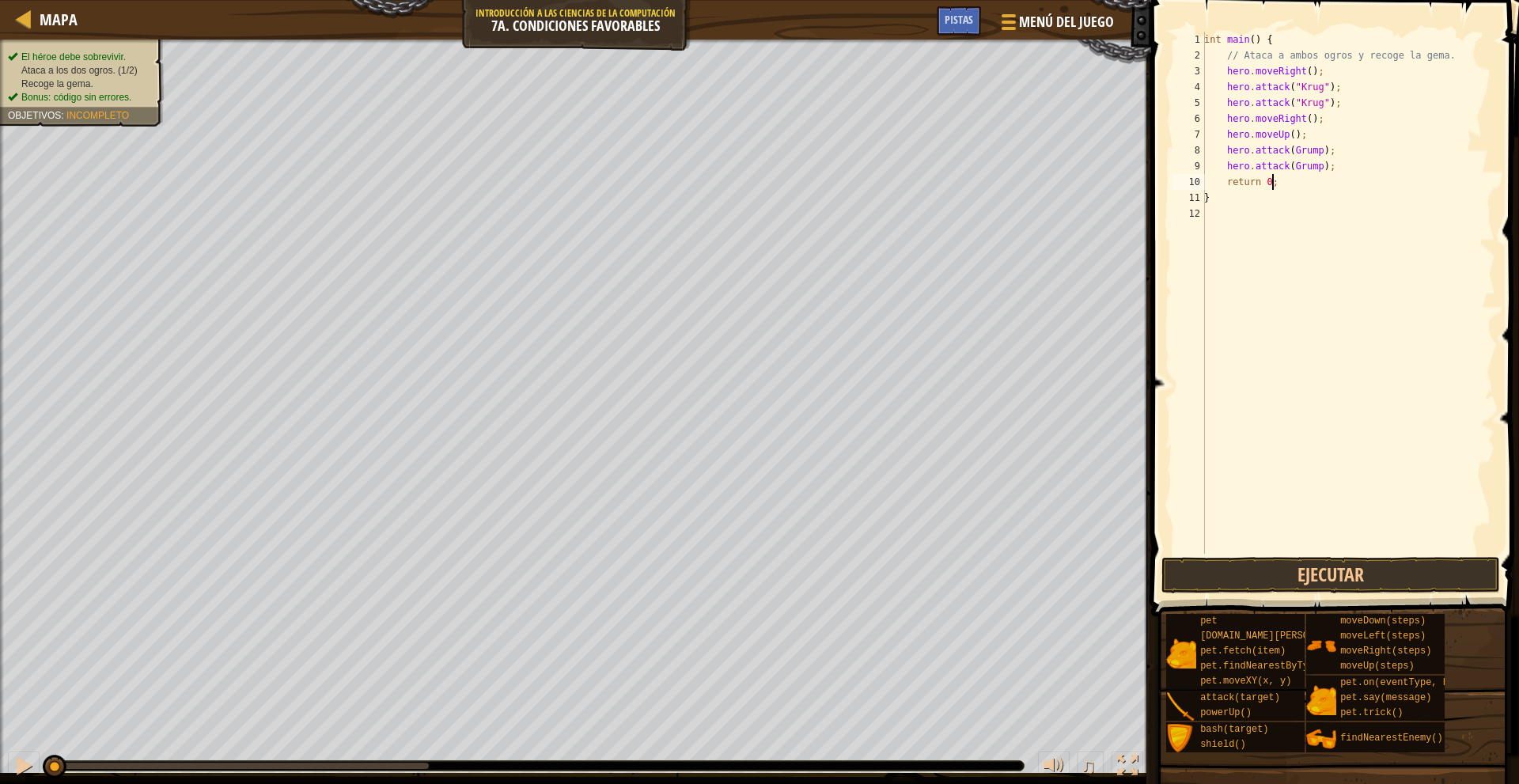
type textarea "hero.attack(Grump);"
type textarea "k"
type textarea "m"
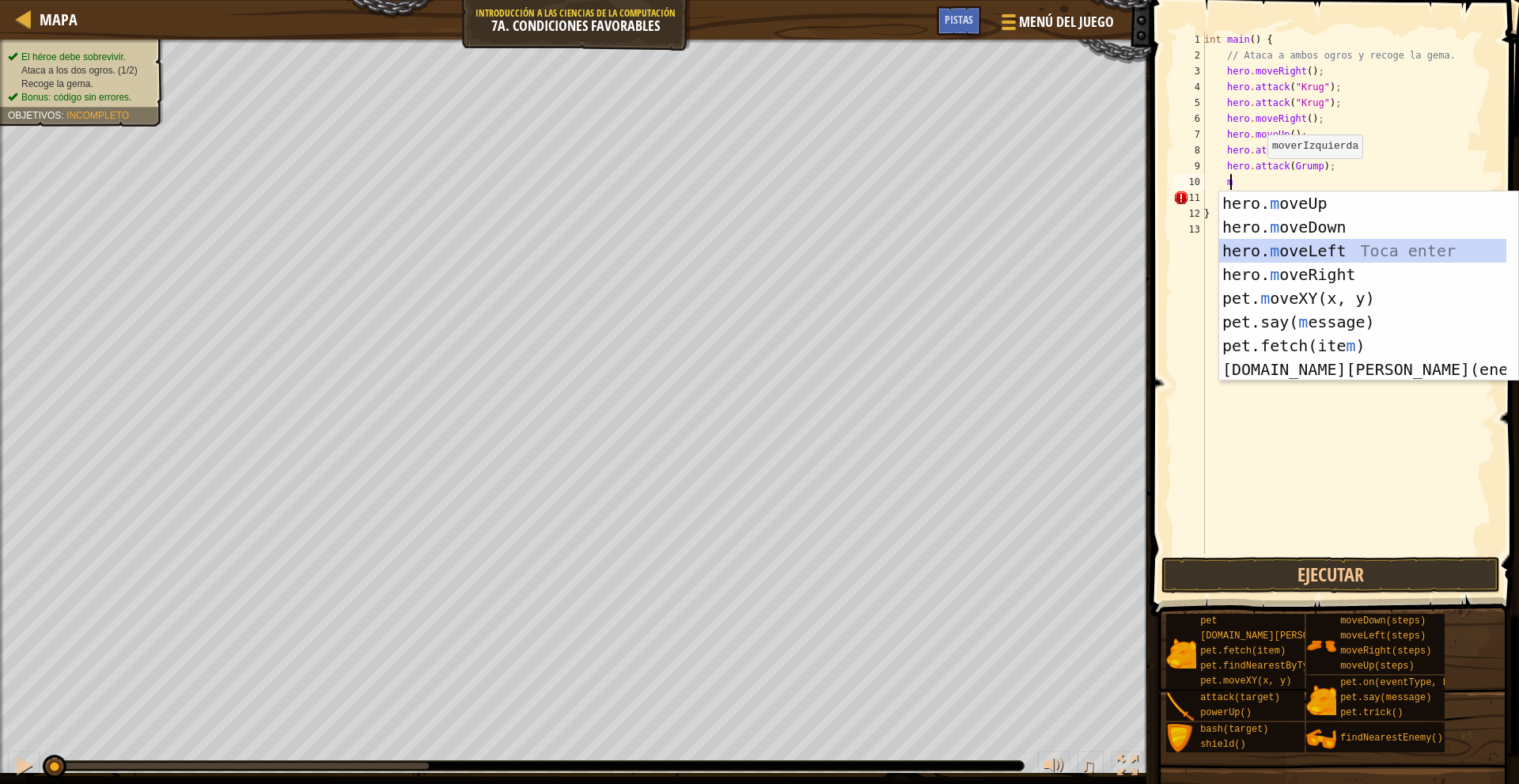
click at [1335, 245] on div "hero. m oveUp Toca enter hero. m oveDown Toca enter hero. m oveLeft Toca enter …" at bounding box center [1368, 310] width 299 height 237
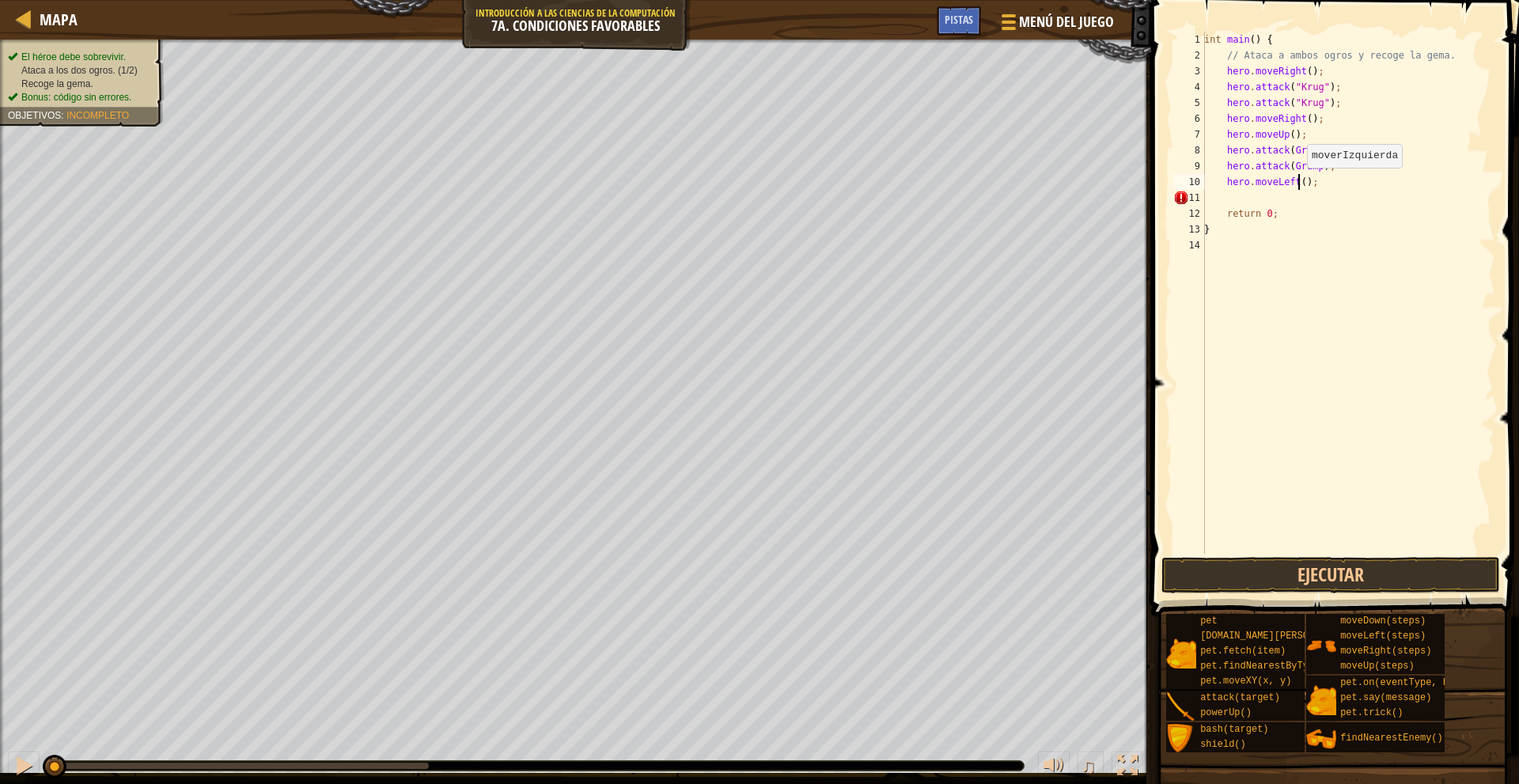
click at [1298, 183] on div "int main ( ) { // Ataca a ambos ogros y recoge la gema. hero . moveRight ( ) ; …" at bounding box center [1348, 308] width 295 height 554
click at [1336, 578] on button "Ejecutar" at bounding box center [1330, 575] width 338 height 36
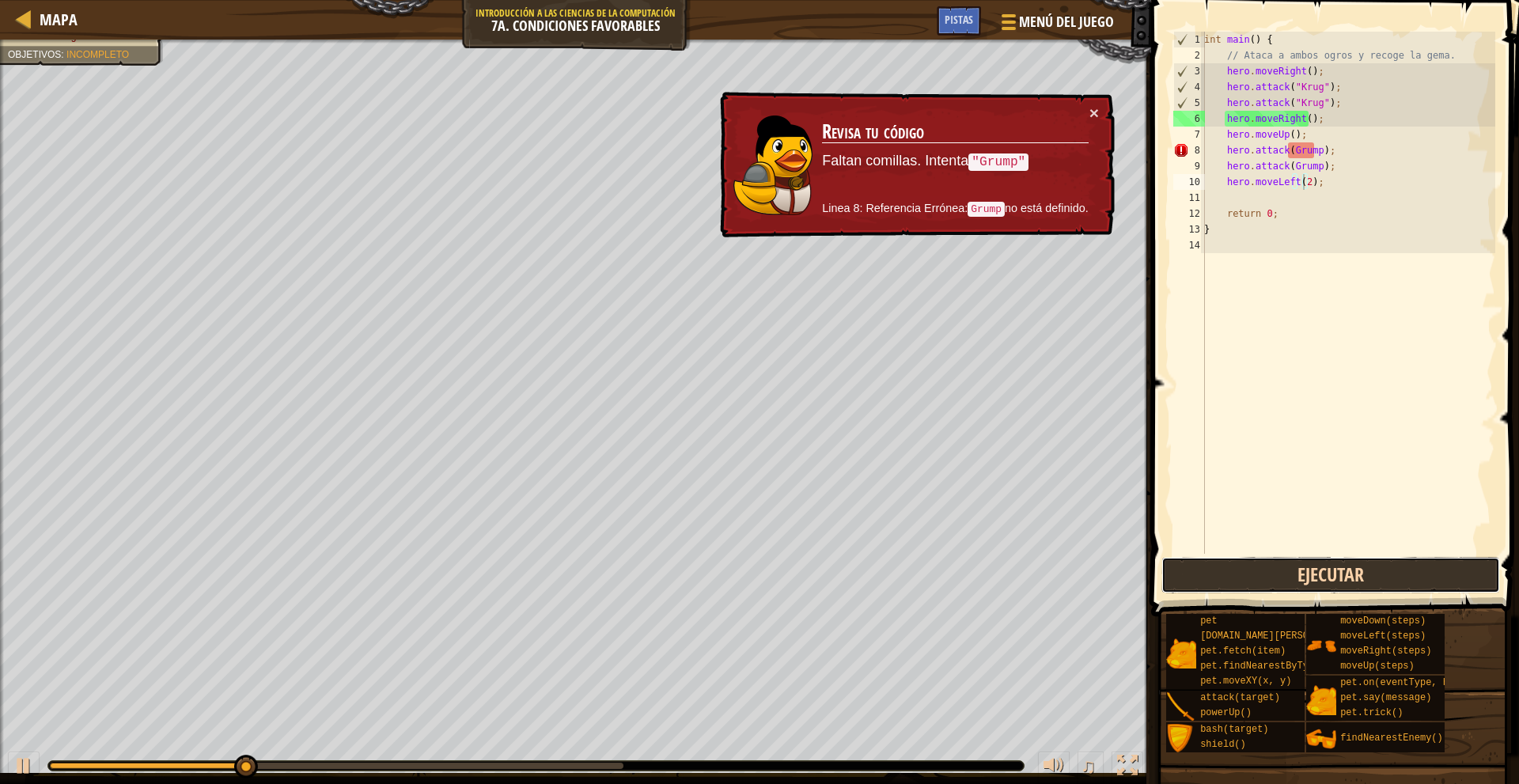
click at [1340, 575] on button "Ejecutar" at bounding box center [1330, 575] width 338 height 36
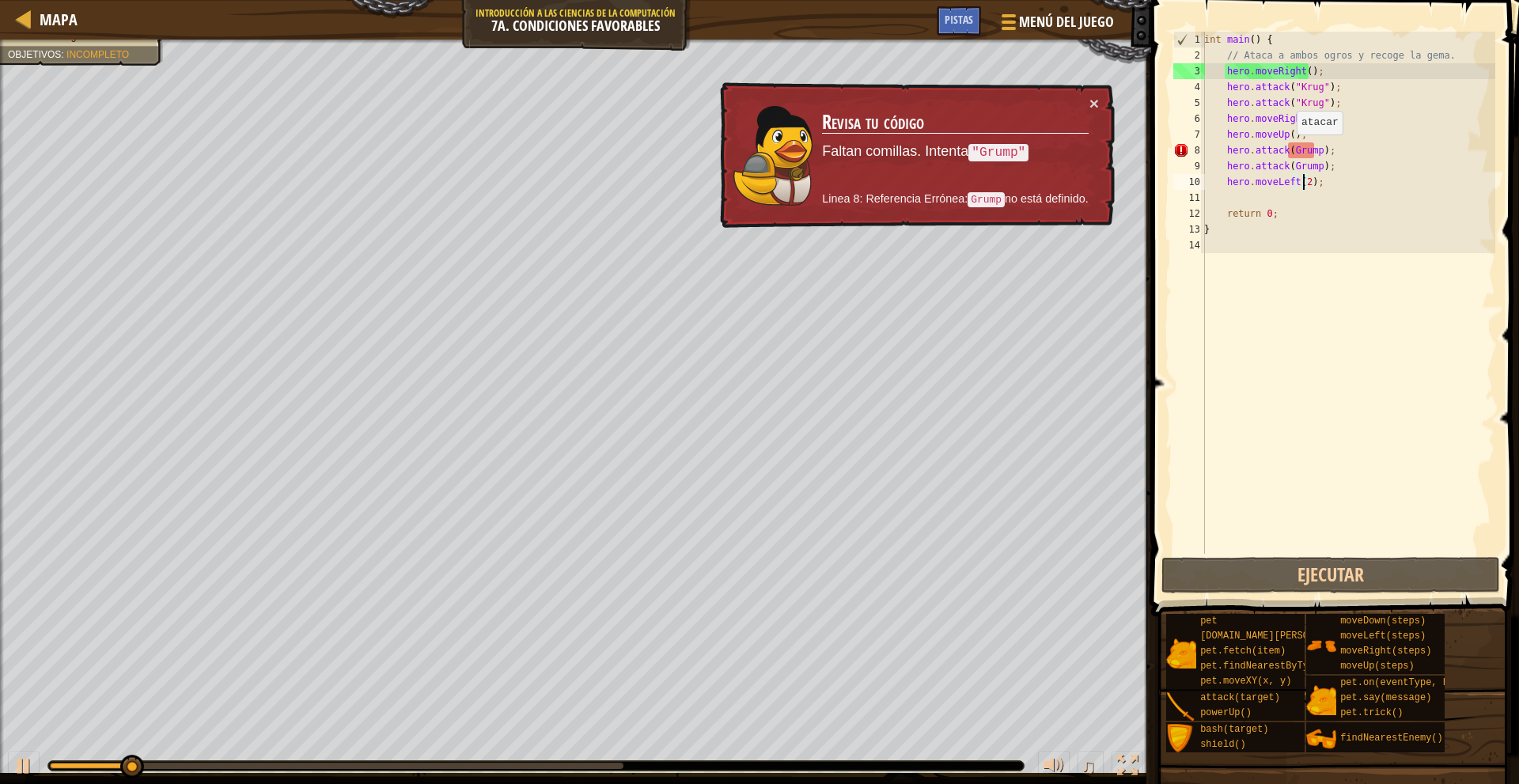
click at [1288, 151] on div "int main ( ) { // Ataca a ambos ogros y recoge la gema. hero . moveRight ( ) ; …" at bounding box center [1348, 308] width 295 height 554
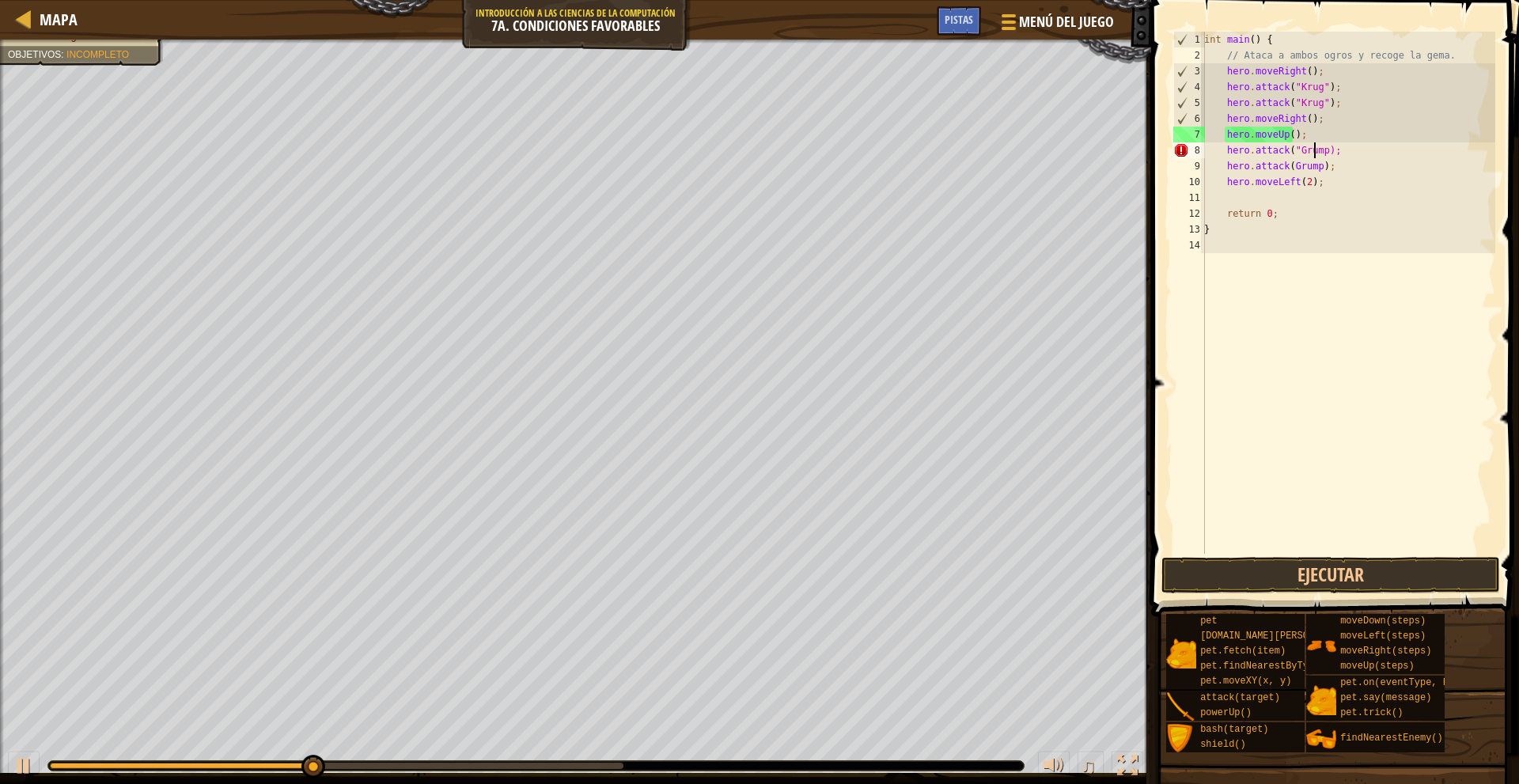
drag, startPoint x: 1317, startPoint y: 153, endPoint x: 1330, endPoint y: 159, distance: 14.3
click at [1317, 153] on div "int main ( ) { // Ataca a ambos ogros y recoge la gema. hero . moveRight ( ) ; …" at bounding box center [1348, 308] width 295 height 554
click at [1286, 168] on div "int main ( ) { // Ataca a ambos ogros y recoge la gema. hero . moveRight ( ) ; …" at bounding box center [1348, 308] width 295 height 554
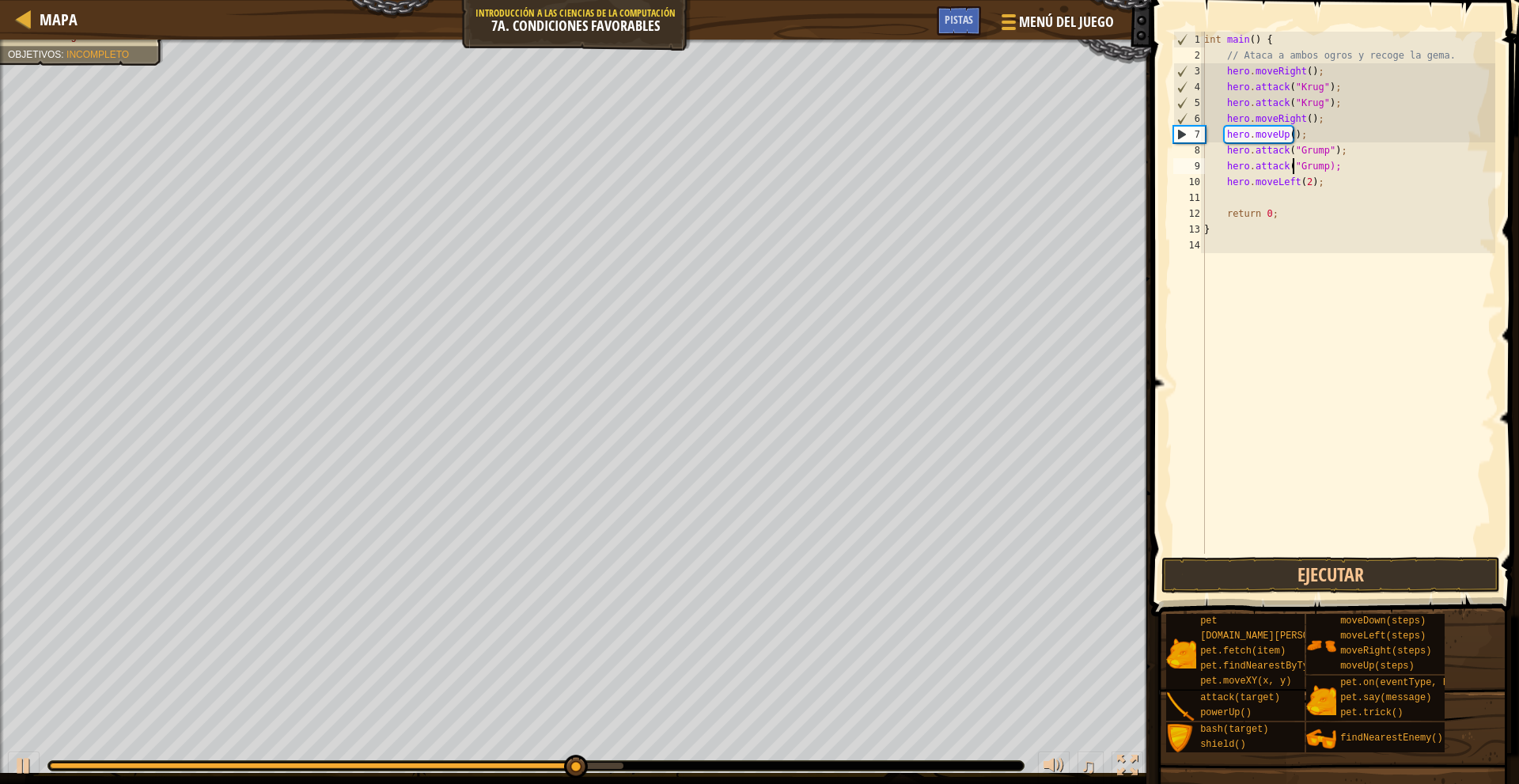
click at [1319, 166] on div "int main ( ) { // Ataca a ambos ogros y recoge la gema. hero . moveRight ( ) ; …" at bounding box center [1348, 308] width 295 height 554
type textarea "hero.attack("Grump");"
click at [1326, 568] on button "Ejecutar" at bounding box center [1330, 575] width 338 height 36
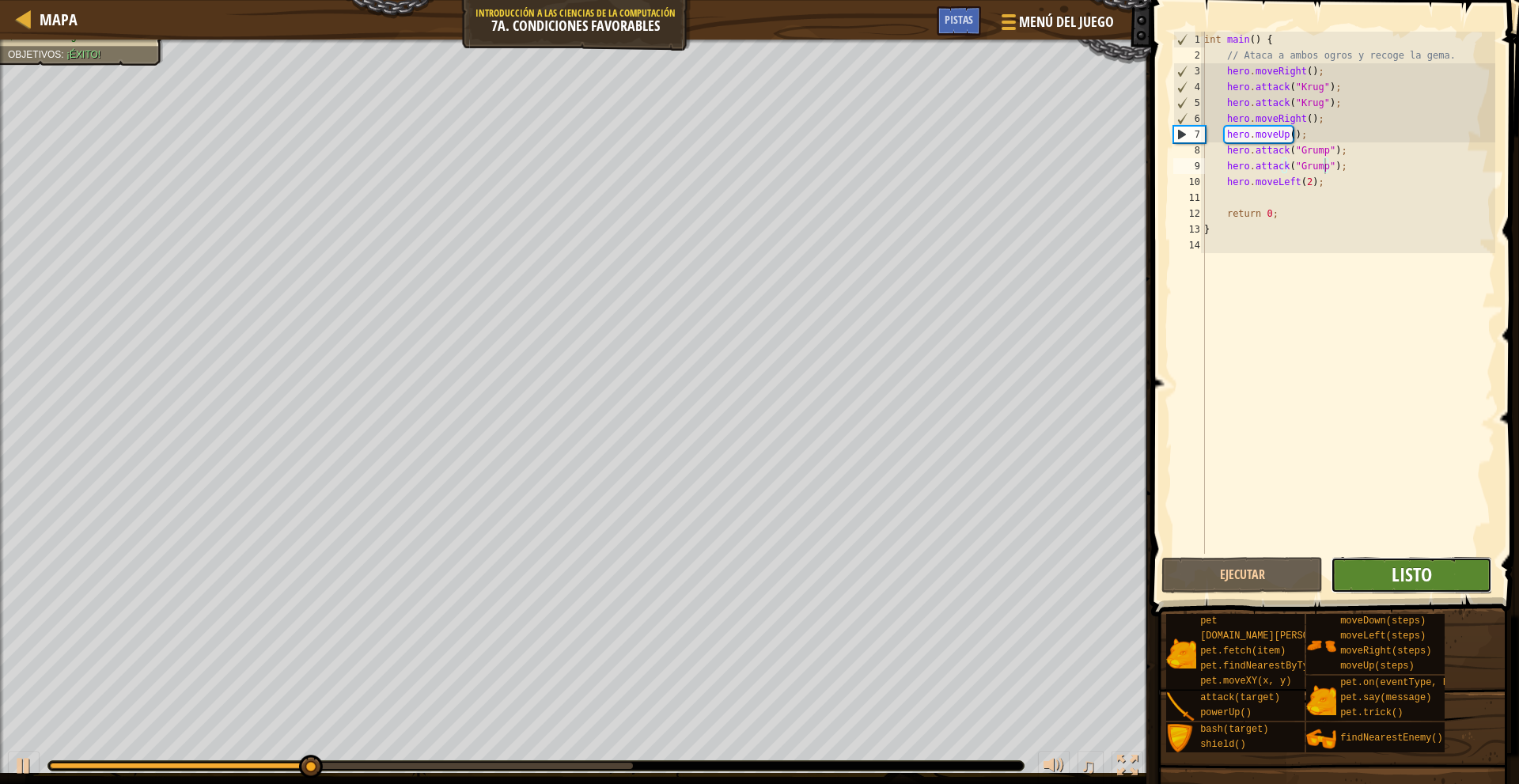
click at [1409, 576] on span "Listo" at bounding box center [1411, 574] width 40 height 26
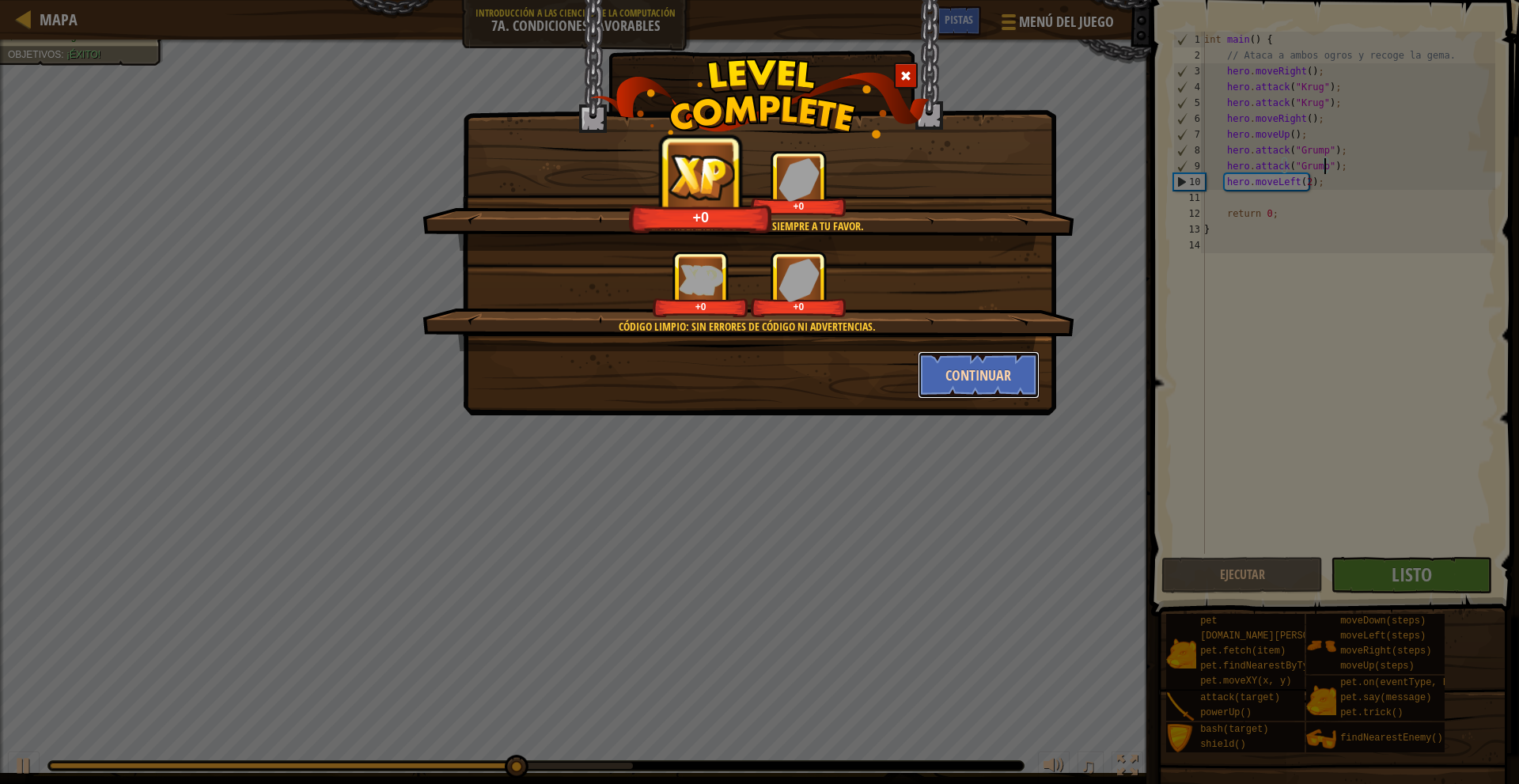
click at [972, 368] on button "Continuar" at bounding box center [978, 375] width 123 height 48
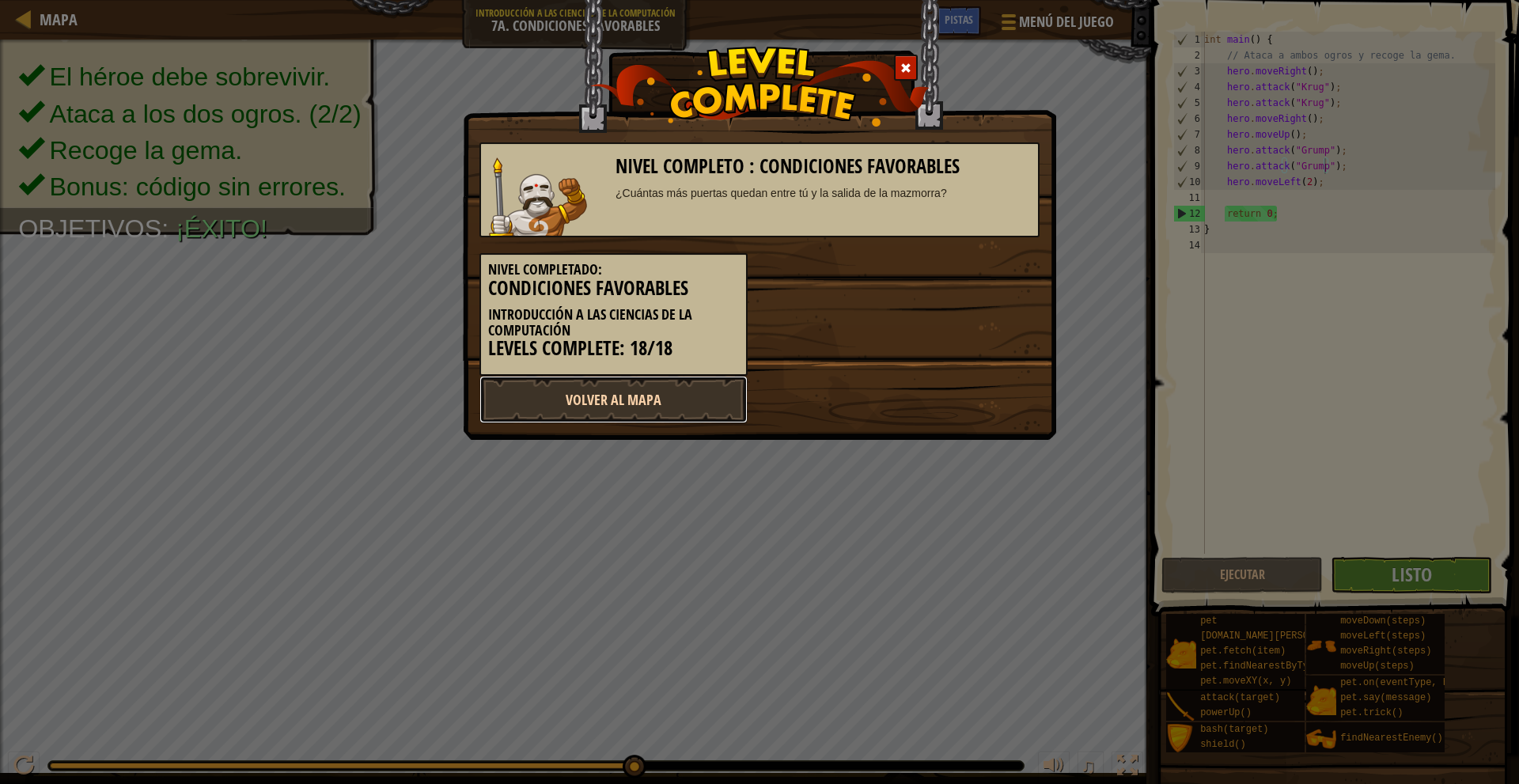
click at [643, 413] on link "Volver al Mapa" at bounding box center [614, 400] width 268 height 48
select select "es-419"
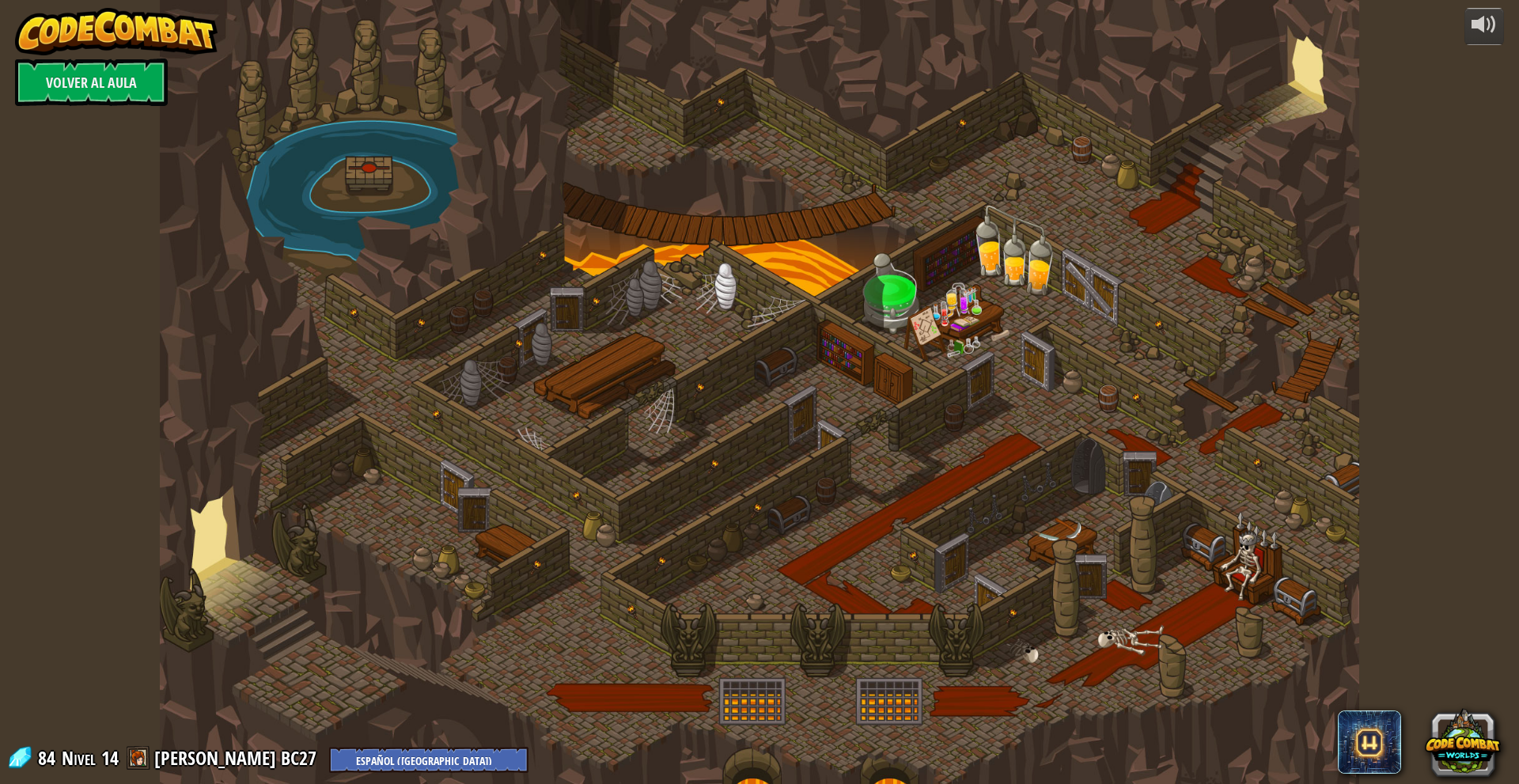
select select "es-419"
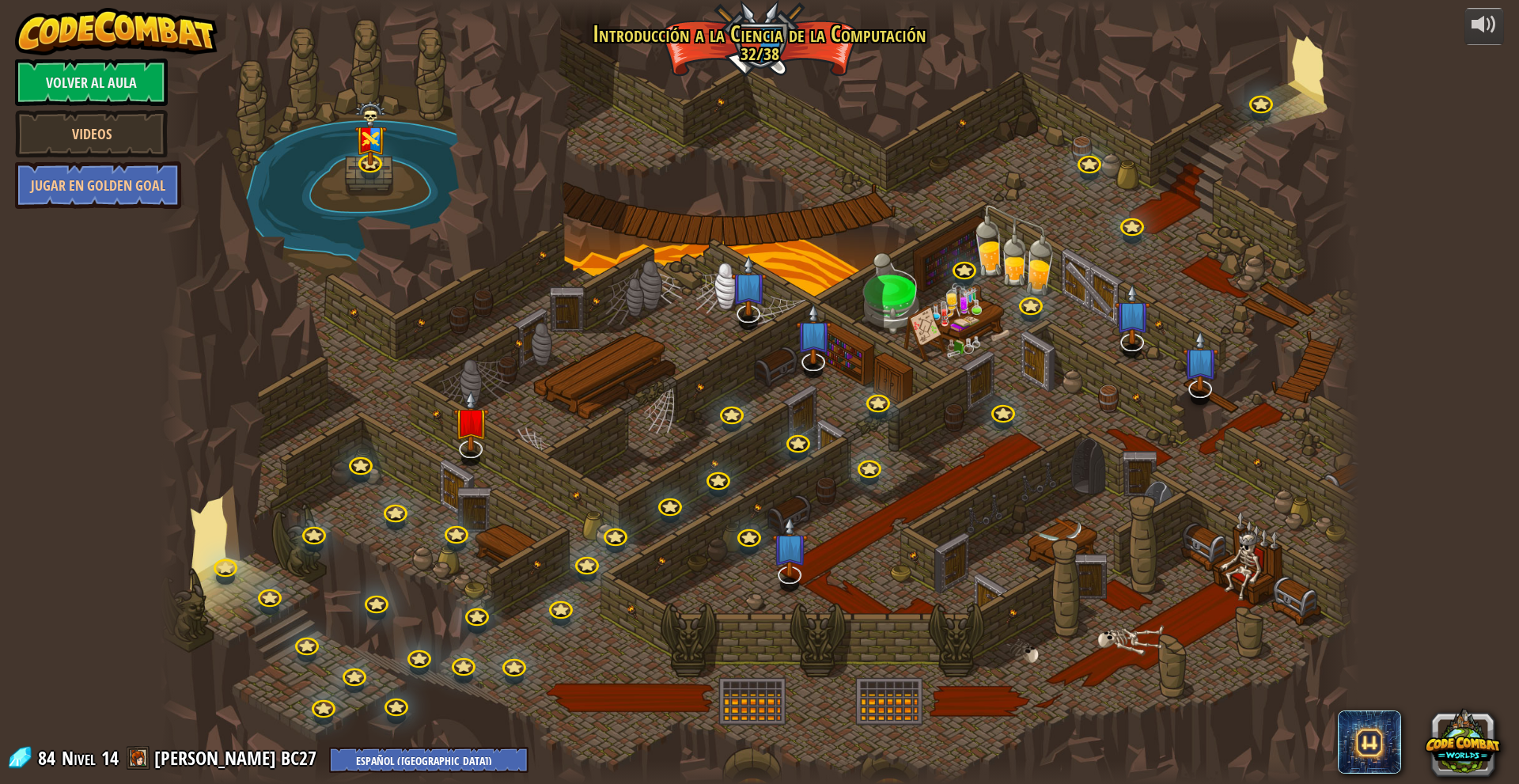
select select "es-419"
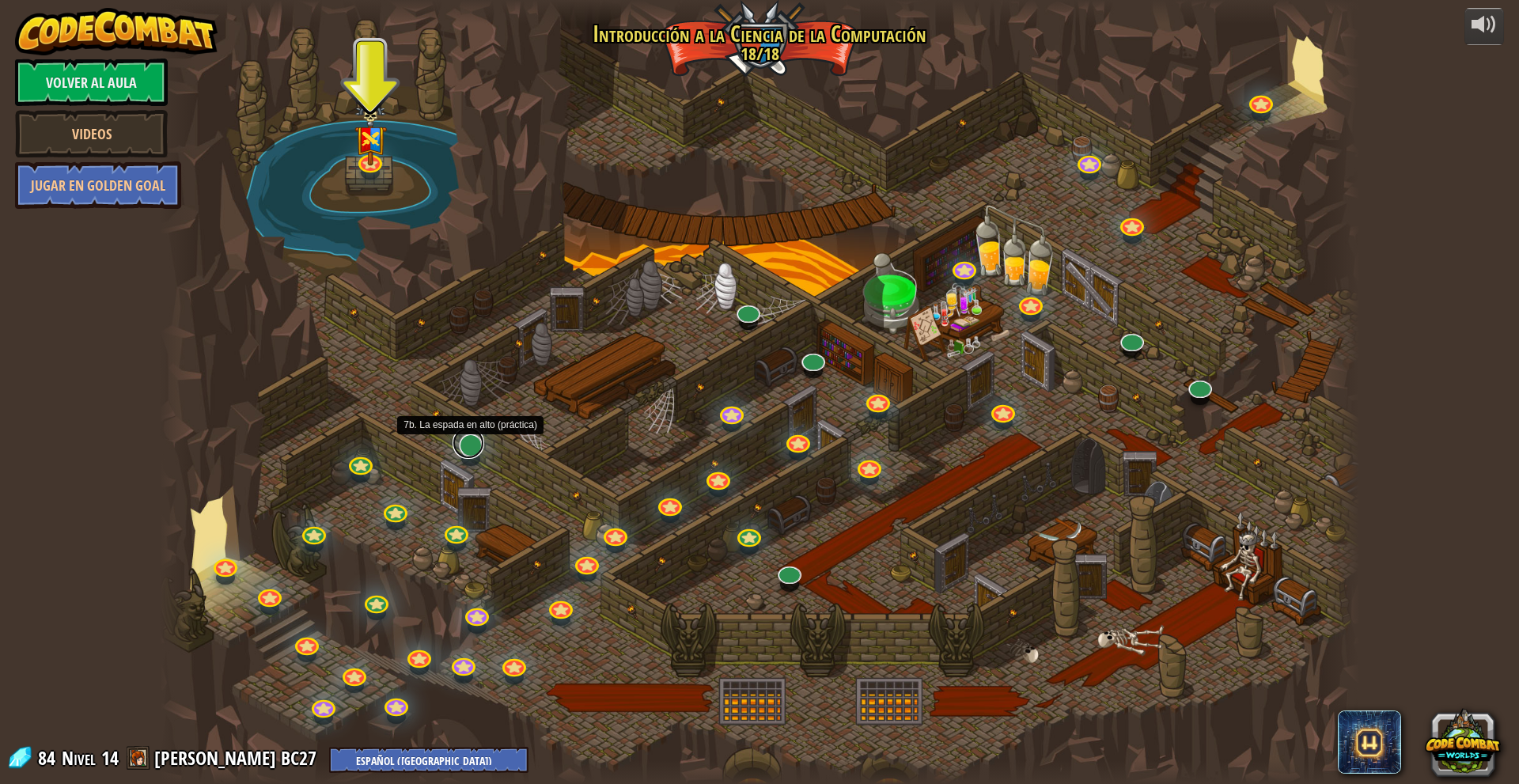
click at [470, 451] on link at bounding box center [468, 443] width 31 height 31
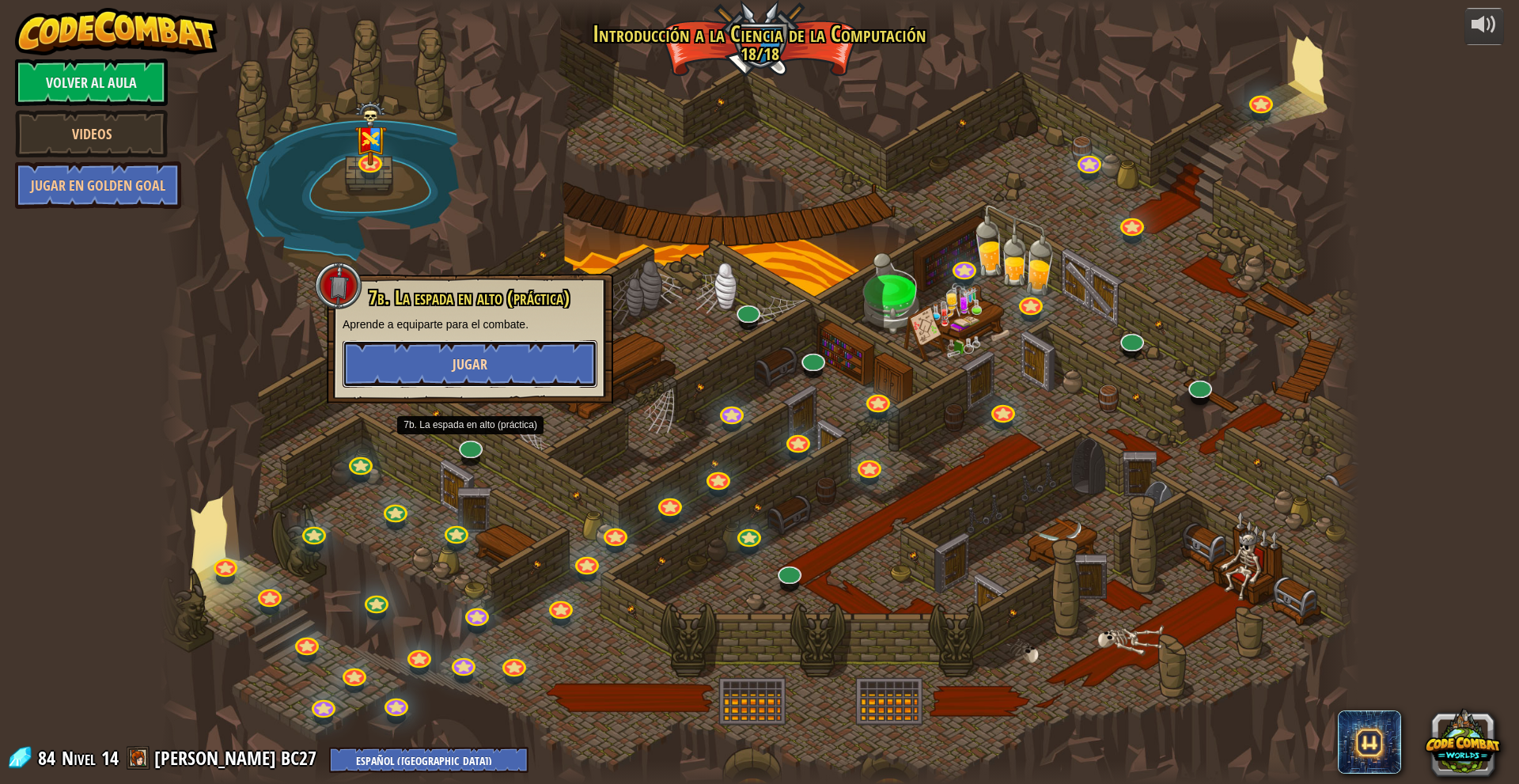
click at [513, 360] on button "Jugar" at bounding box center [470, 364] width 255 height 48
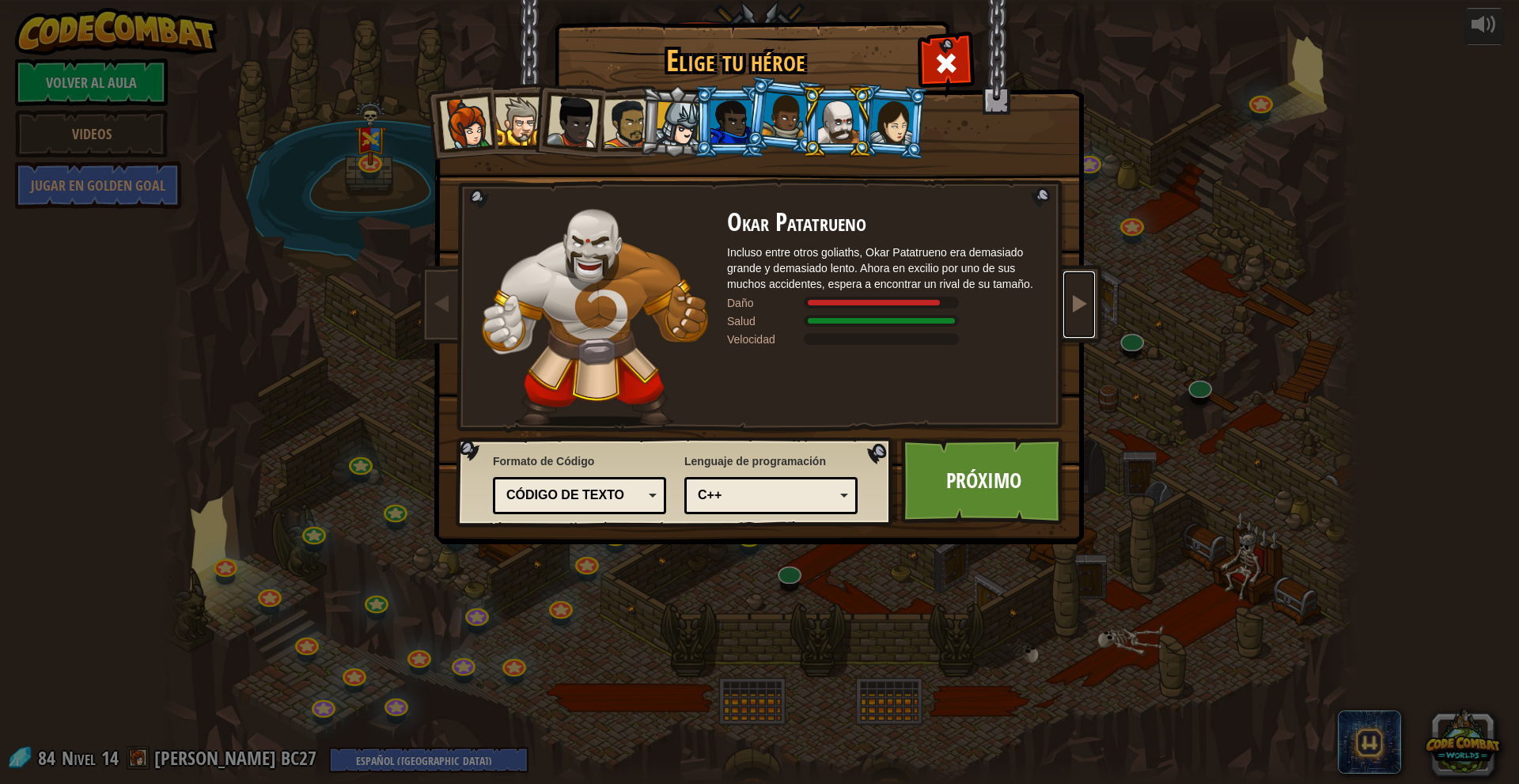
click at [1081, 317] on link at bounding box center [1079, 304] width 31 height 67
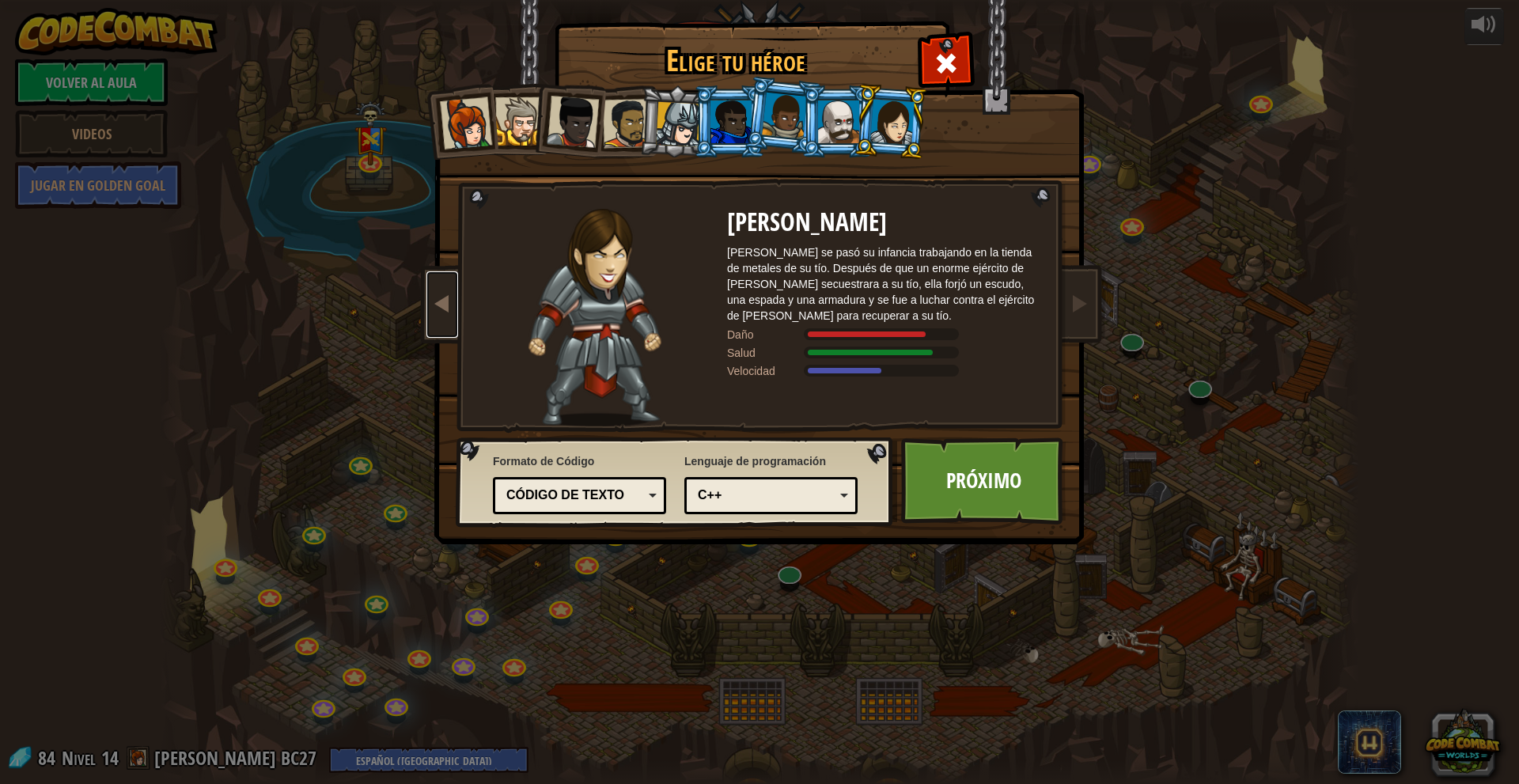
click at [448, 297] on span at bounding box center [442, 303] width 19 height 19
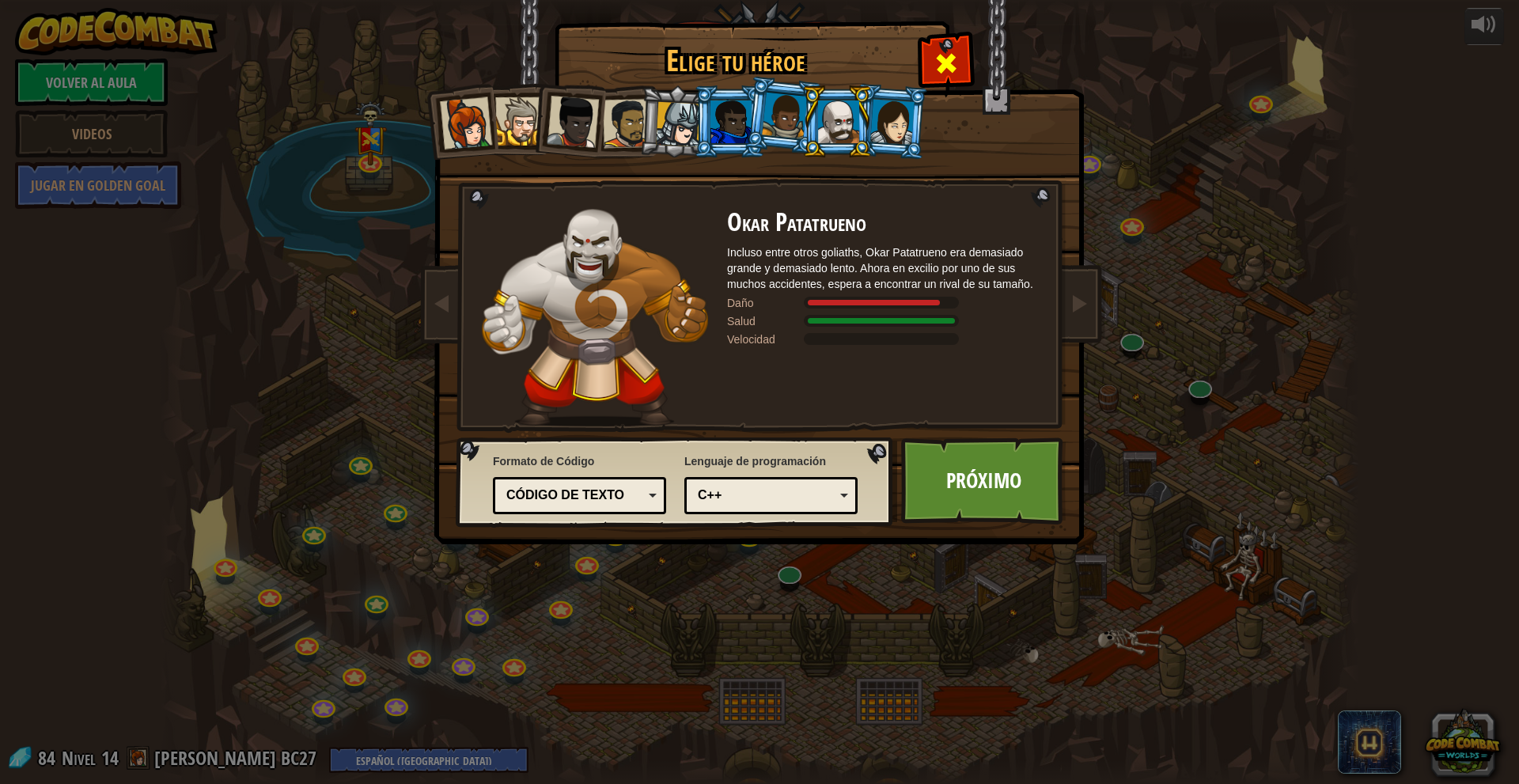
click at [924, 69] on div at bounding box center [945, 61] width 50 height 50
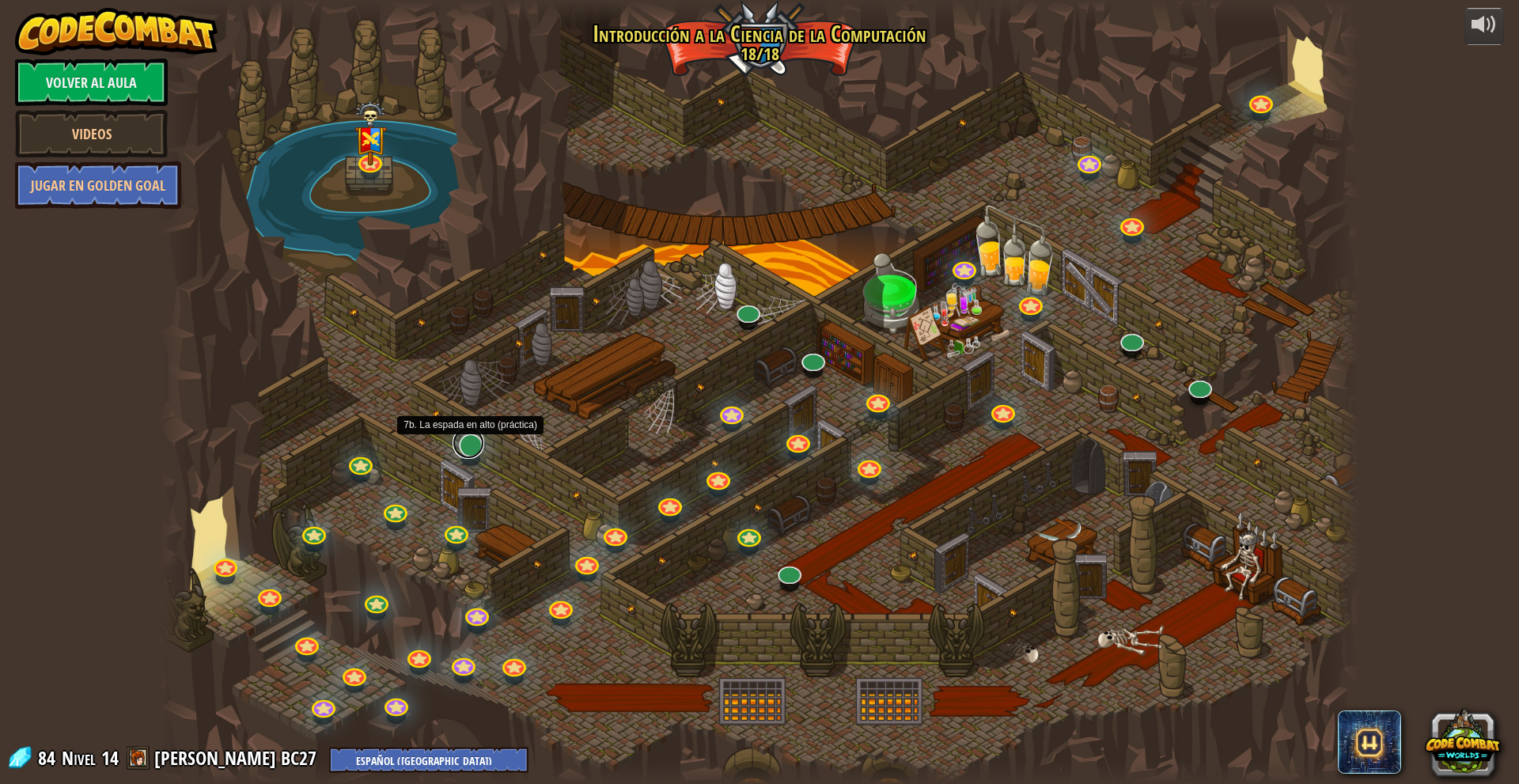
click at [475, 445] on link at bounding box center [468, 443] width 31 height 31
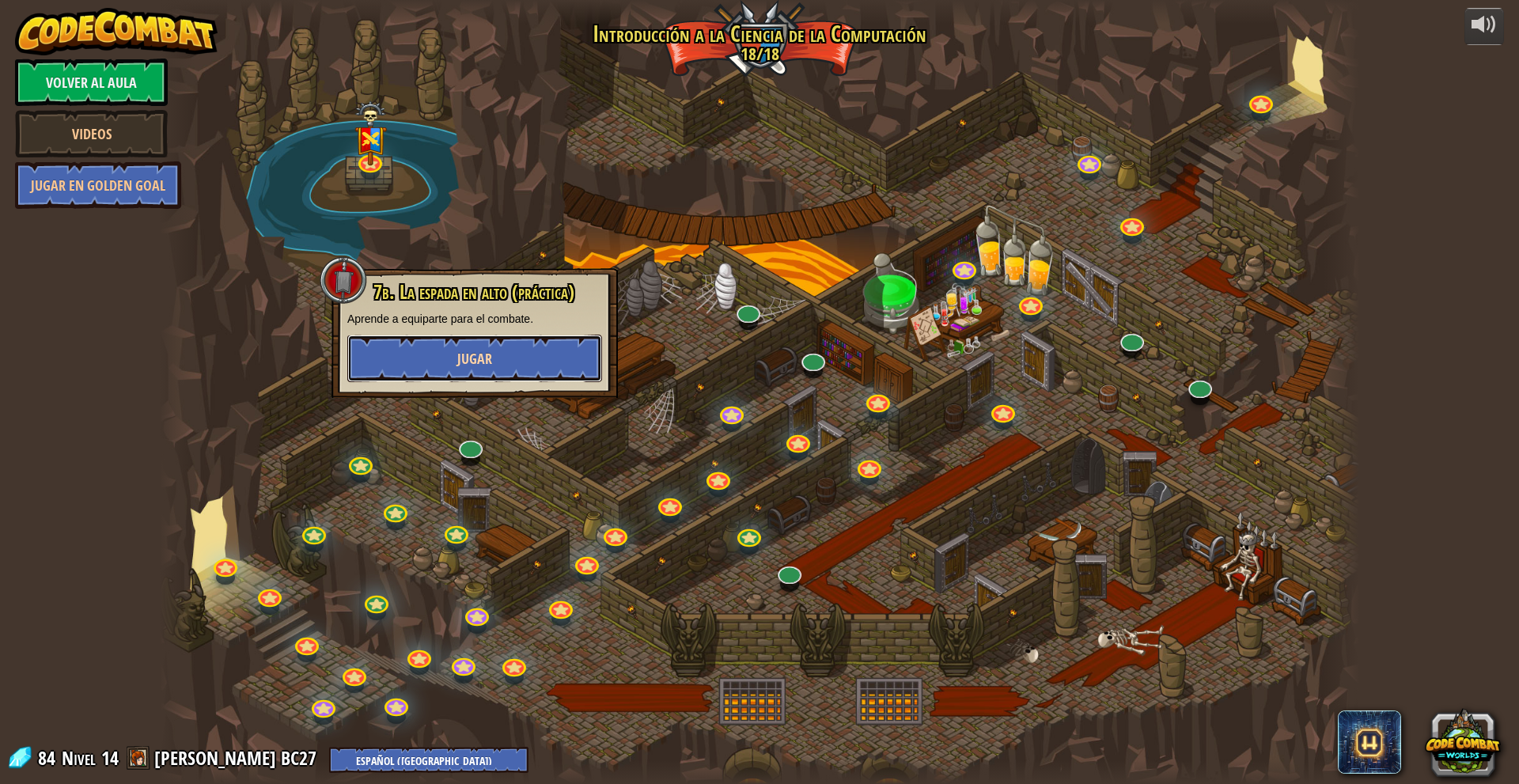
click at [530, 361] on button "Jugar" at bounding box center [475, 359] width 255 height 48
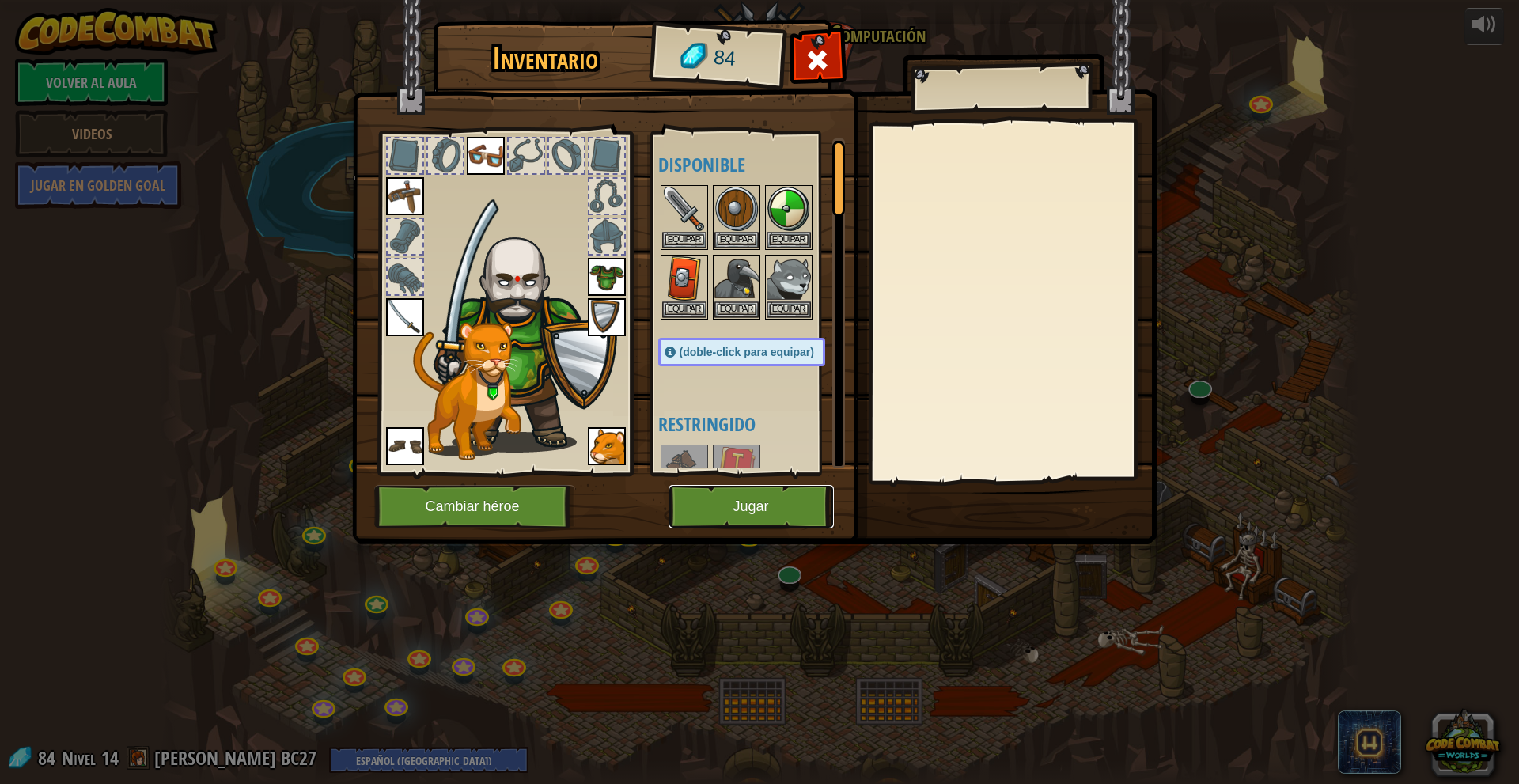
click at [776, 491] on button "Jugar" at bounding box center [750, 506] width 165 height 44
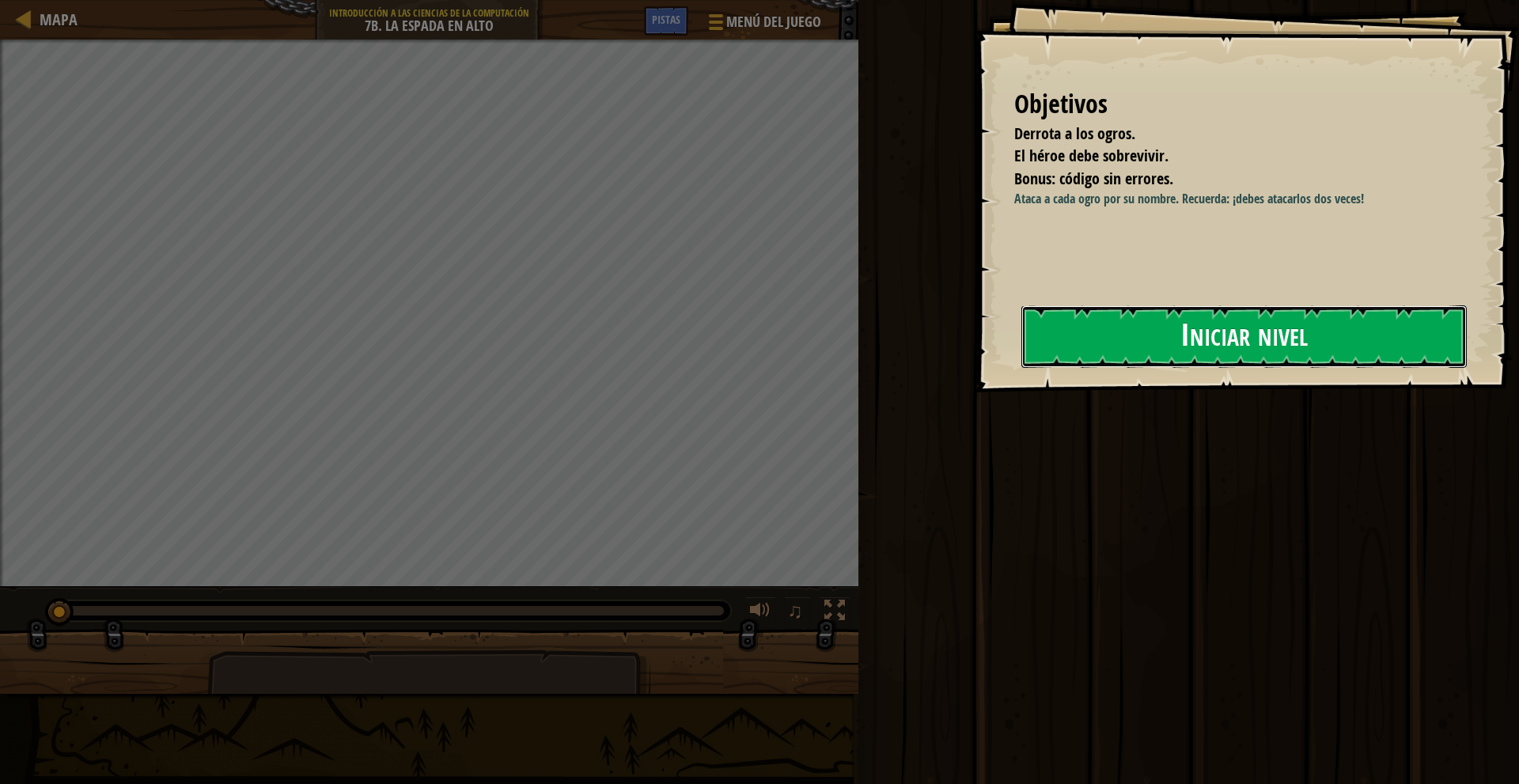
click at [1156, 341] on button "Iniciar nivel" at bounding box center [1243, 336] width 445 height 63
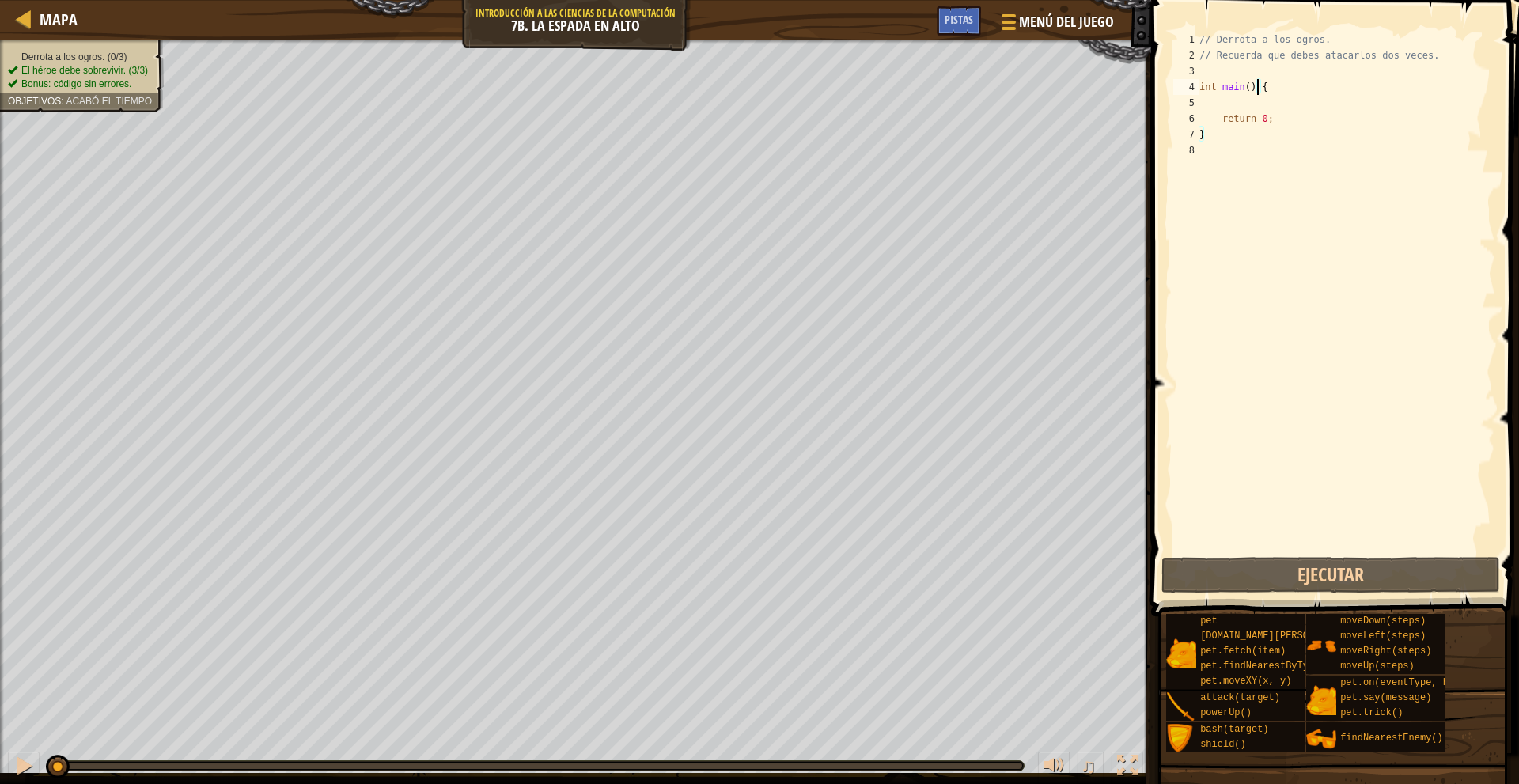
click at [1257, 87] on div "// Derrota a los ogros. // Recuerda que debes atacarlos dos veces. int main ( )…" at bounding box center [1345, 308] width 299 height 554
click at [1256, 111] on div "// Derrota a los ogros. // Recuerda que debes atacarlos dos veces. int main ( )…" at bounding box center [1345, 308] width 299 height 554
type textarea "return 0;"
click at [1256, 104] on div "// Derrota a los ogros. // Recuerda que debes atacarlos dos veces. int main ( )…" at bounding box center [1345, 308] width 299 height 554
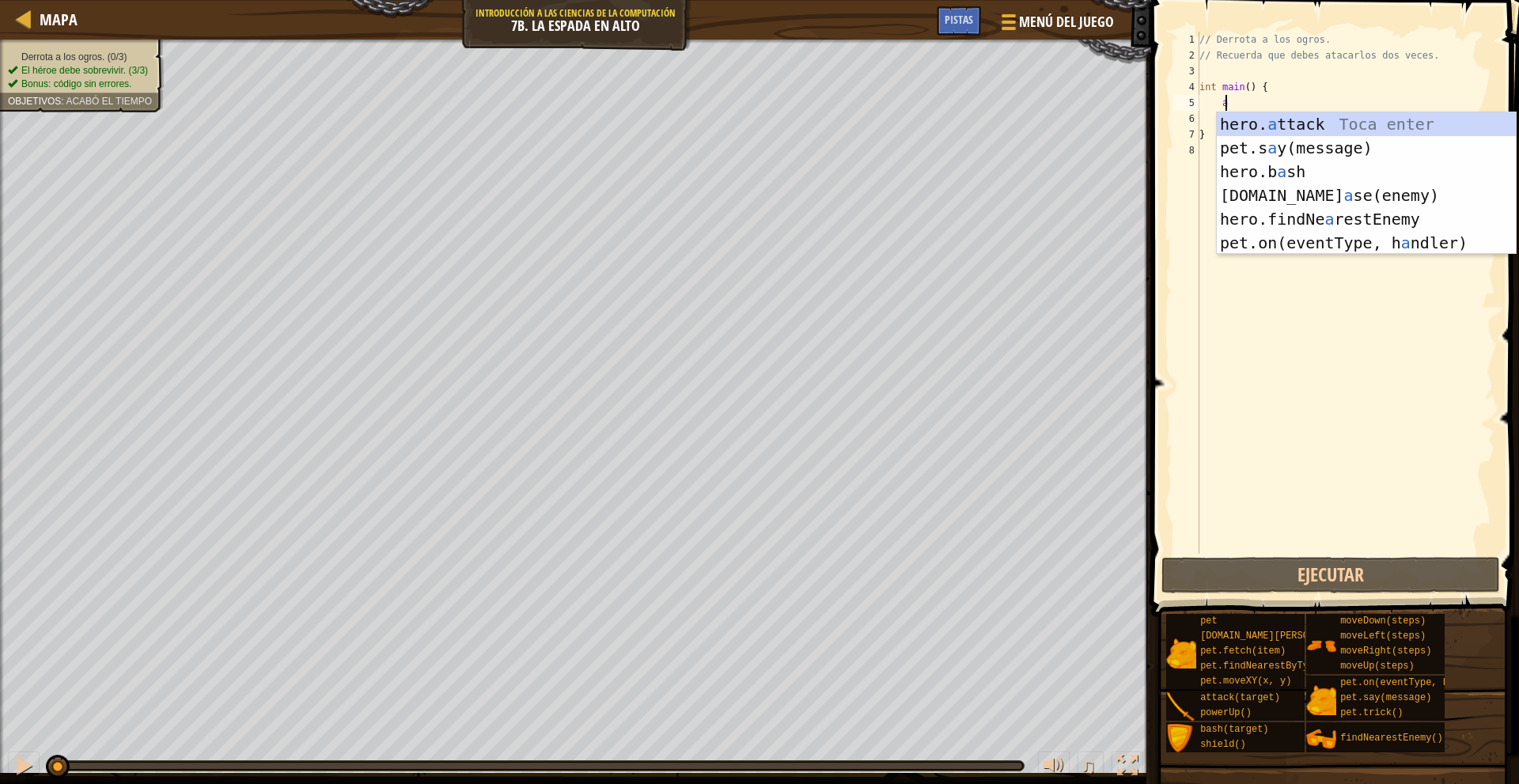
scroll to position [7, 1]
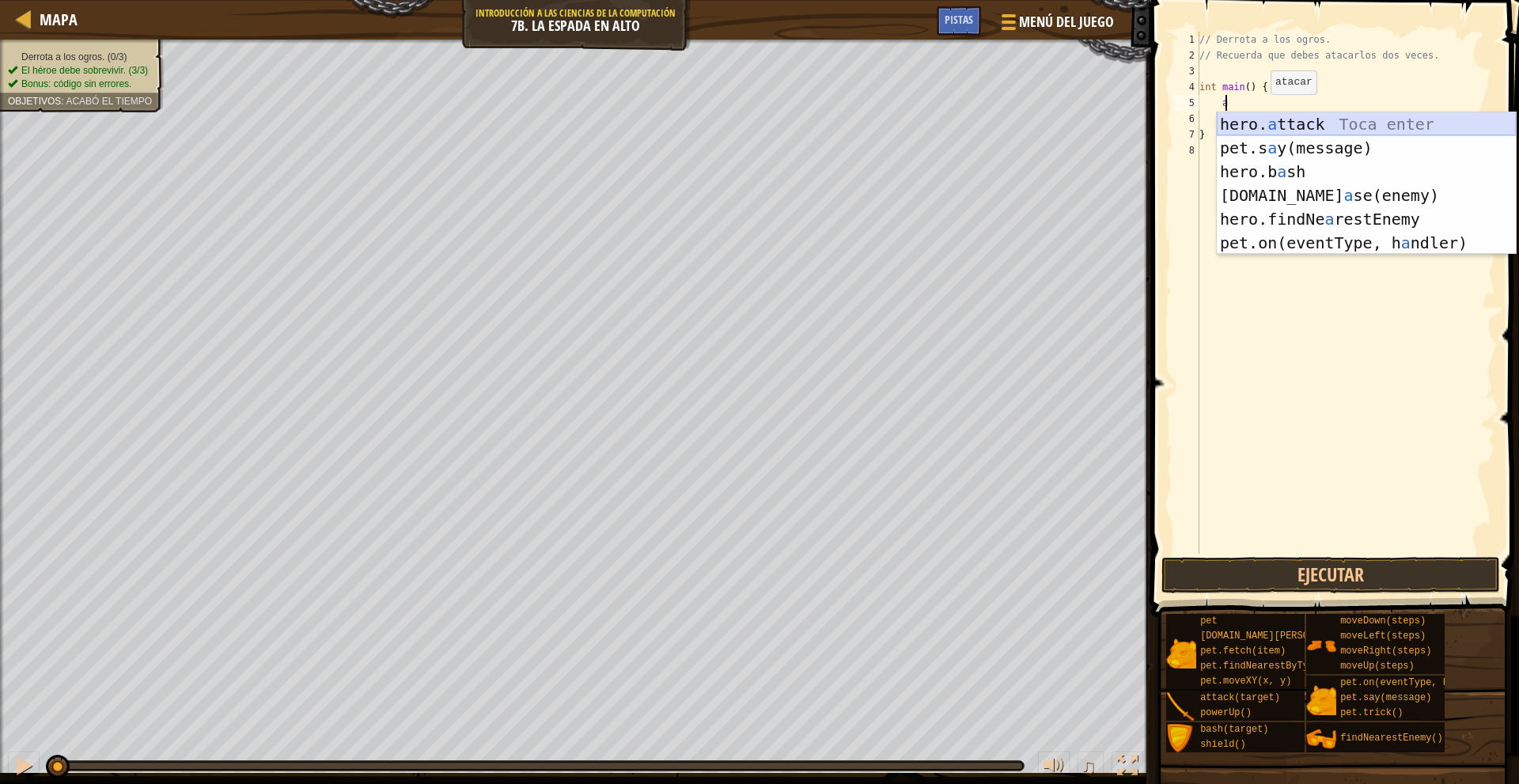
click at [1306, 124] on div "hero. a ttack Toca enter pet.s a y(message) Toca enter hero.b a sh Toca enter p…" at bounding box center [1365, 207] width 299 height 190
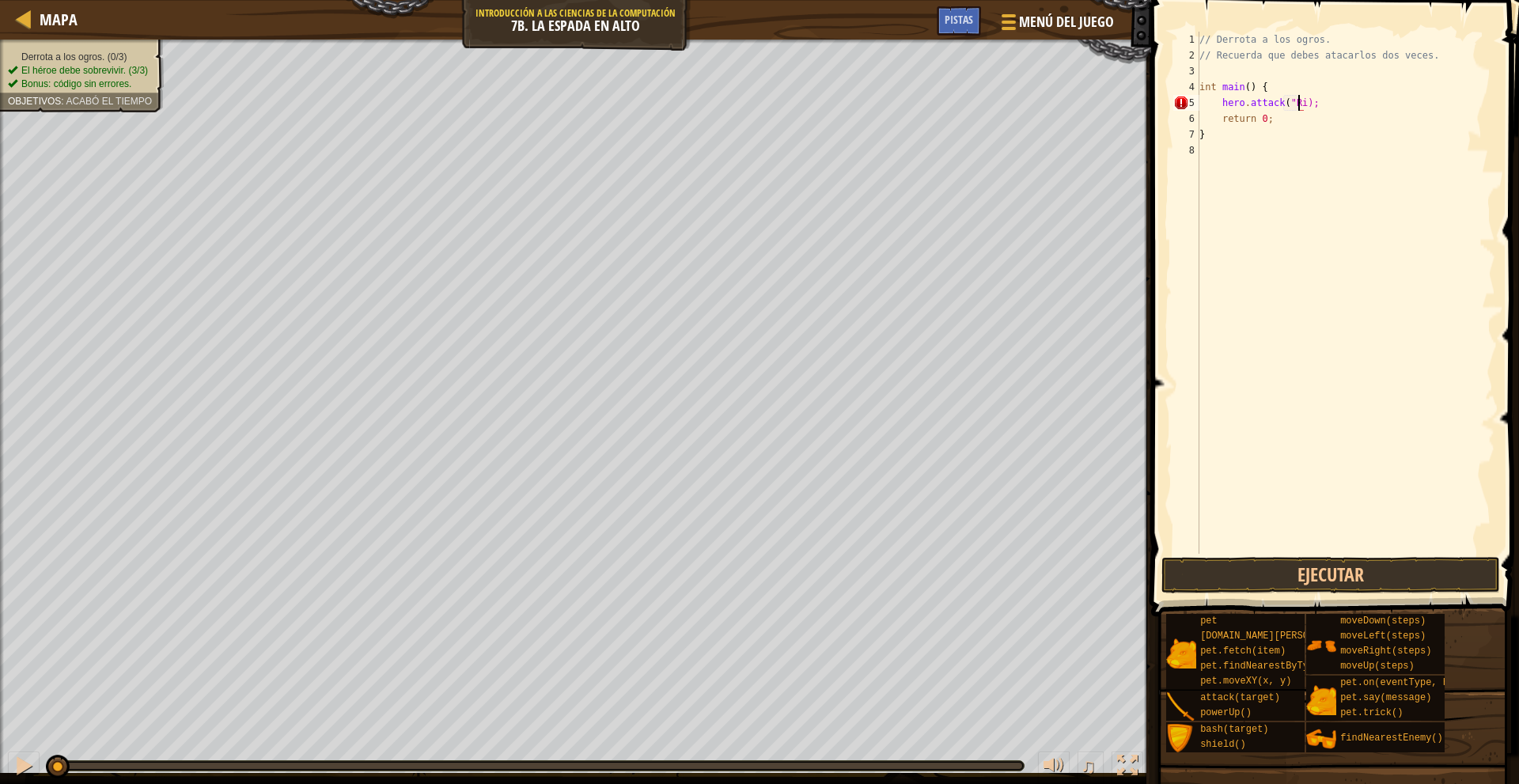
scroll to position [7, 9]
type textarea "hero.attack("Rig");"
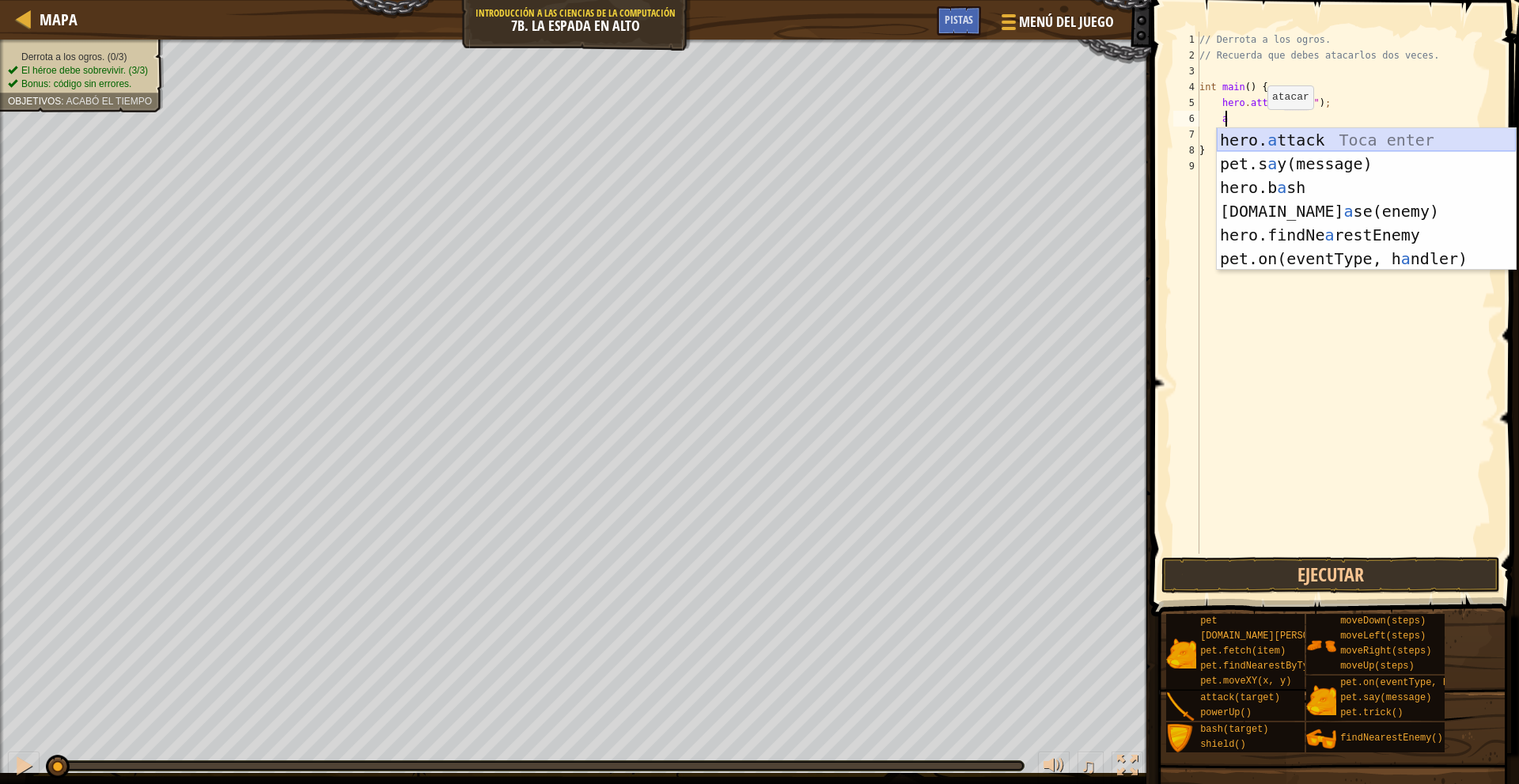
click at [1320, 134] on div "hero. a ttack Toca enter pet.s a y(message) Toca enter hero.b a sh Toca enter p…" at bounding box center [1365, 223] width 299 height 190
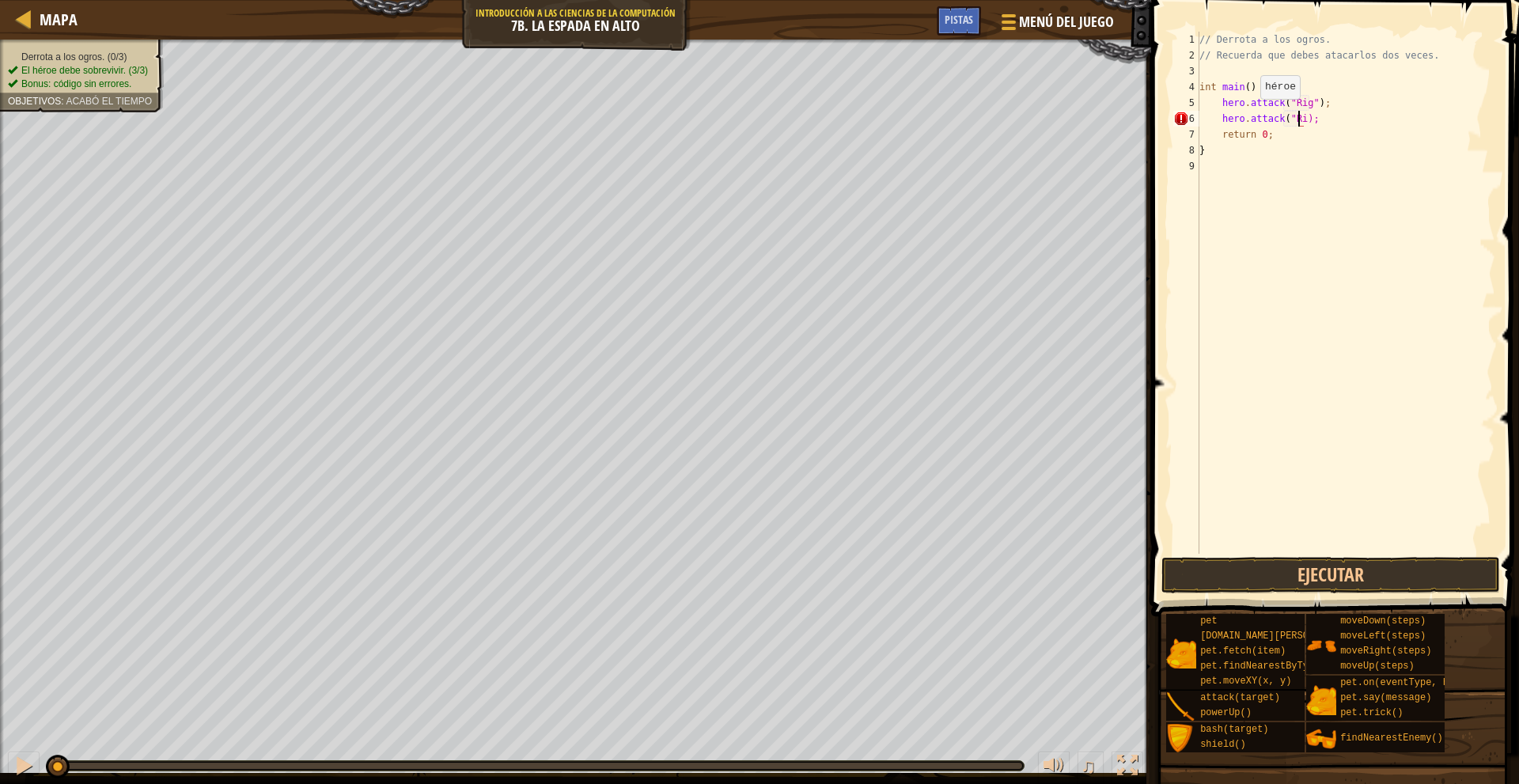
scroll to position [7, 9]
type textarea "hero.attack("Rig");"
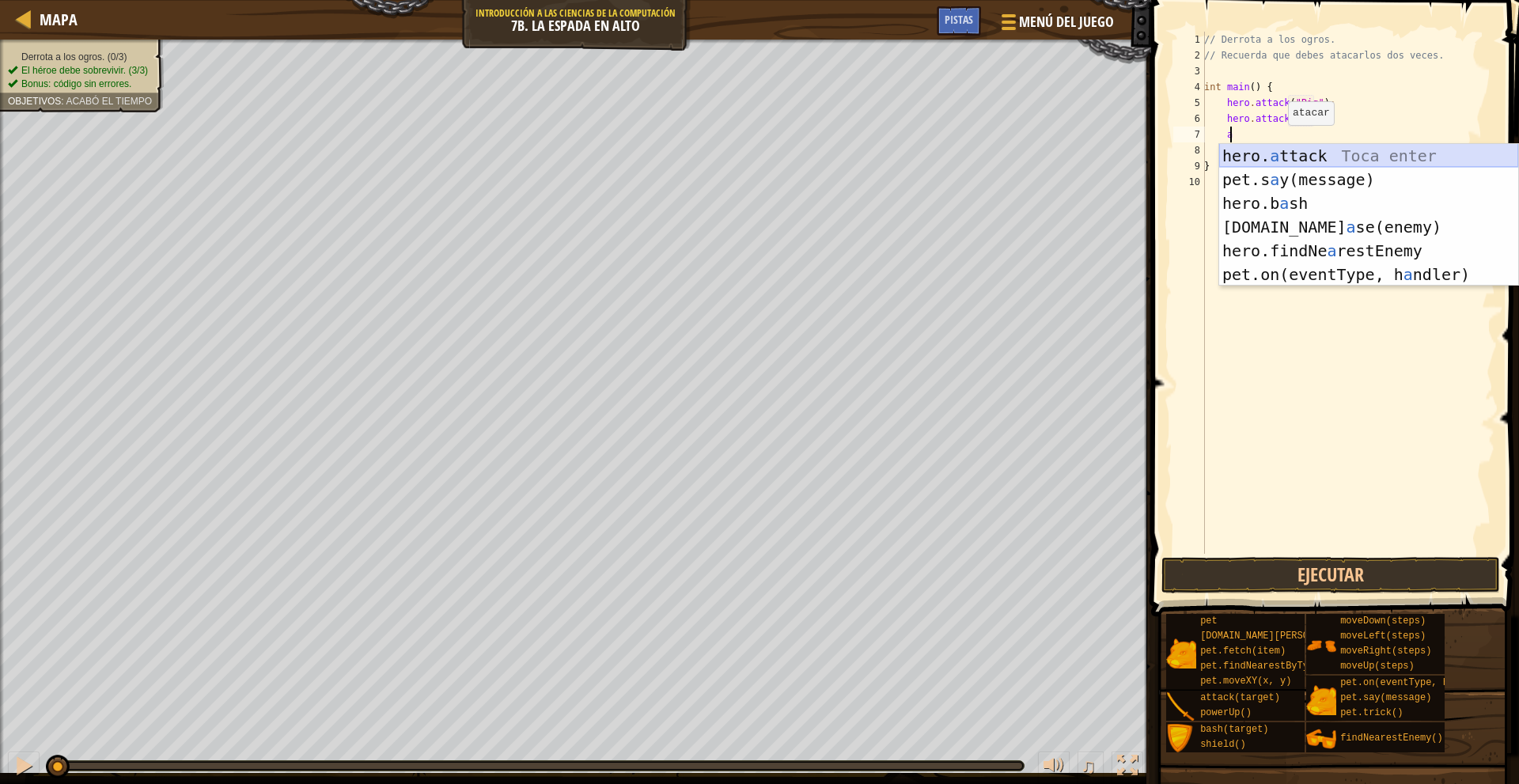
click at [1285, 155] on div "hero. a ttack Toca enter pet.s a y(message) Toca enter hero.b a sh Toca enter p…" at bounding box center [1368, 239] width 299 height 190
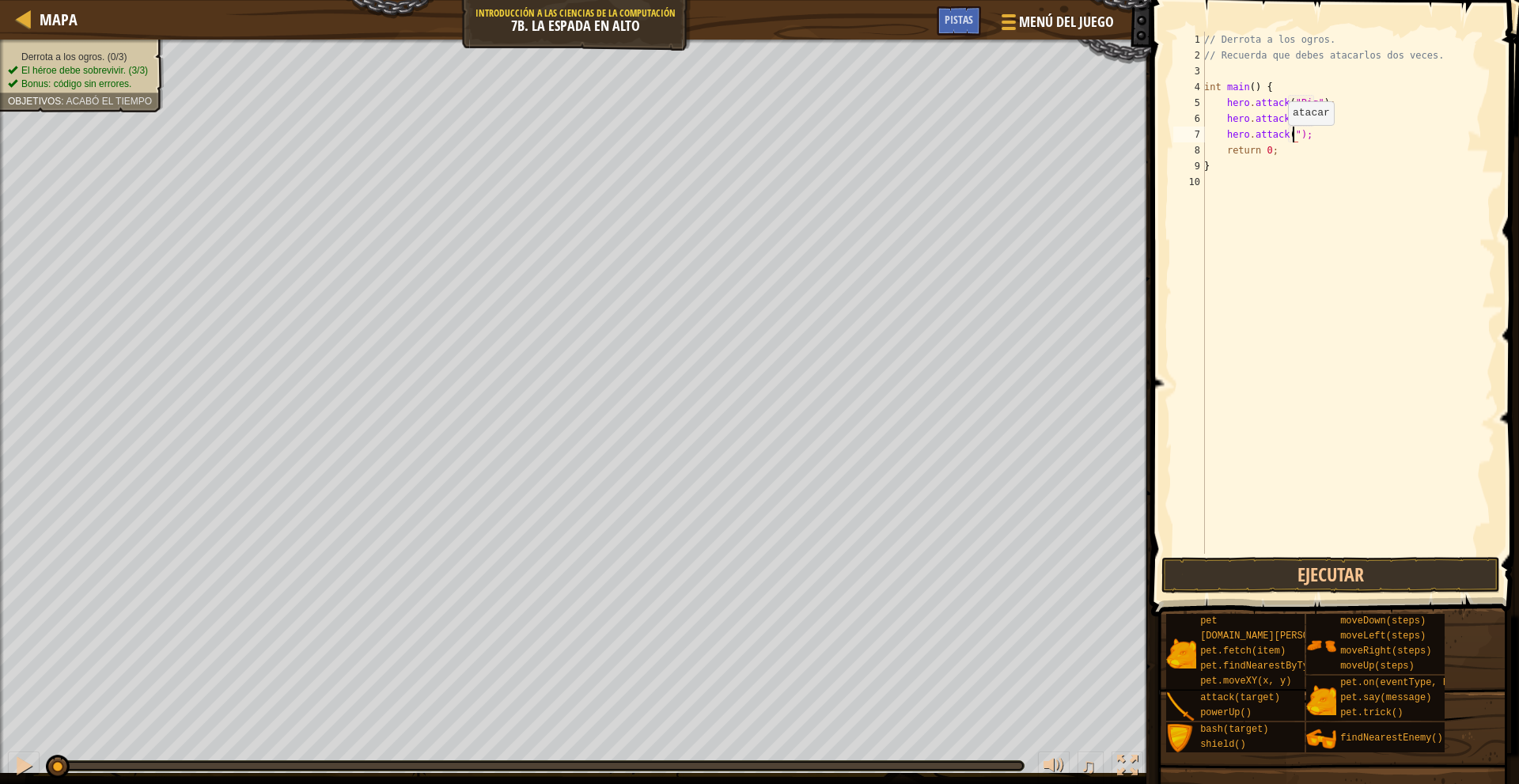
scroll to position [7, 7]
type textarea "hero.attack("Gurt");"
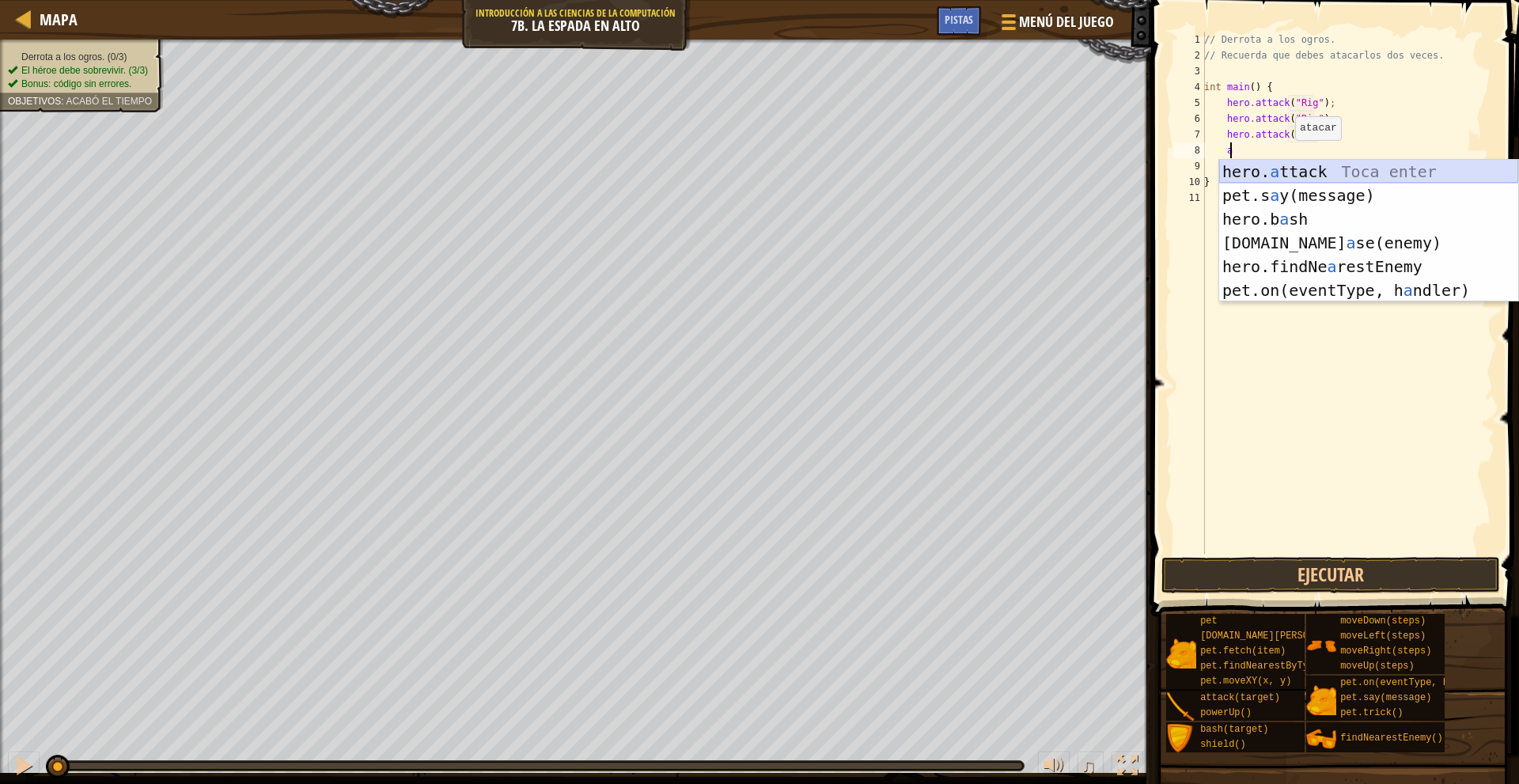
click at [1293, 170] on div "hero. a ttack Toca enter pet.s a y(message) Toca enter hero.b a sh Toca enter p…" at bounding box center [1368, 254] width 299 height 190
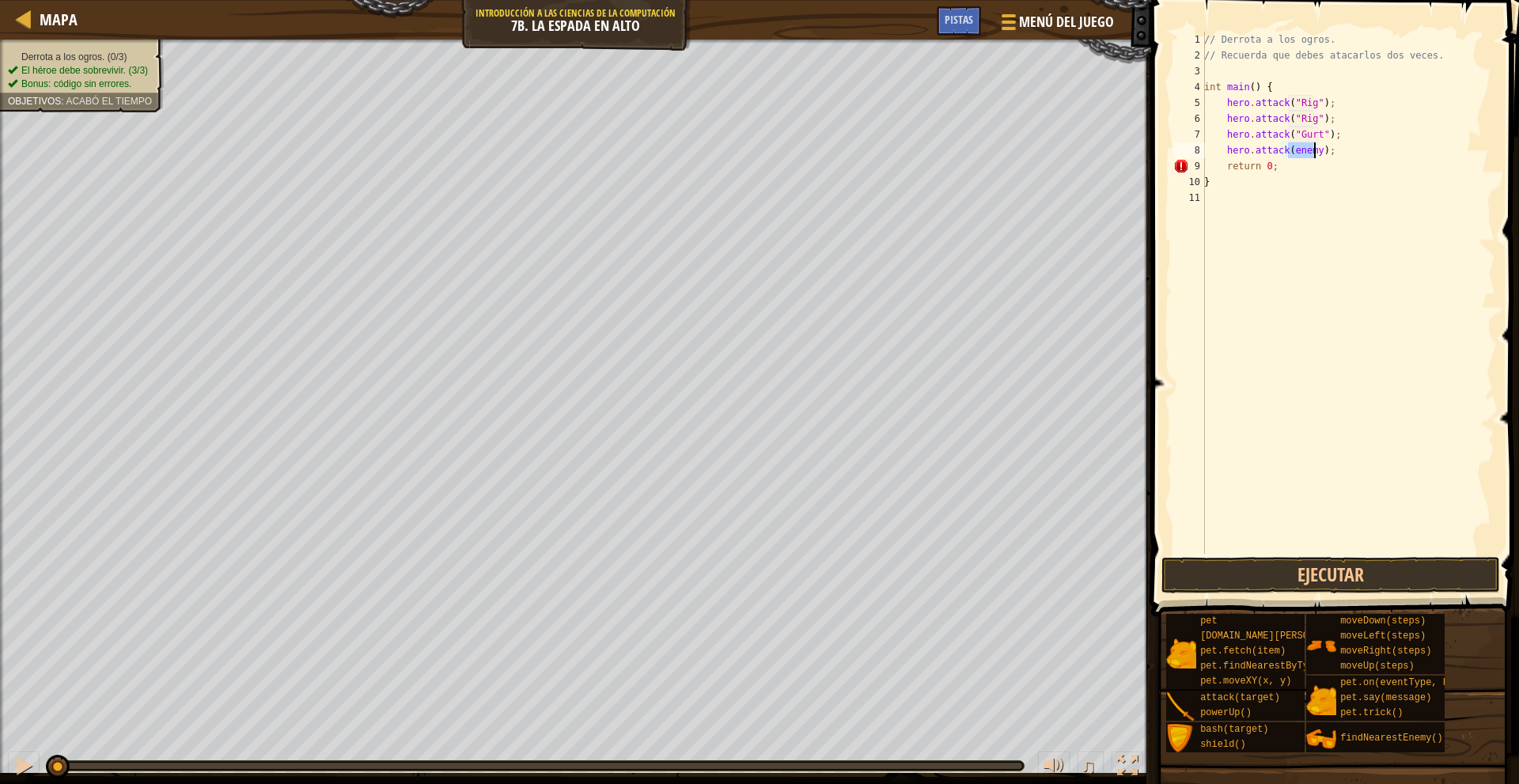
scroll to position [7, 7]
type textarea "hero.attack("Gurt");"
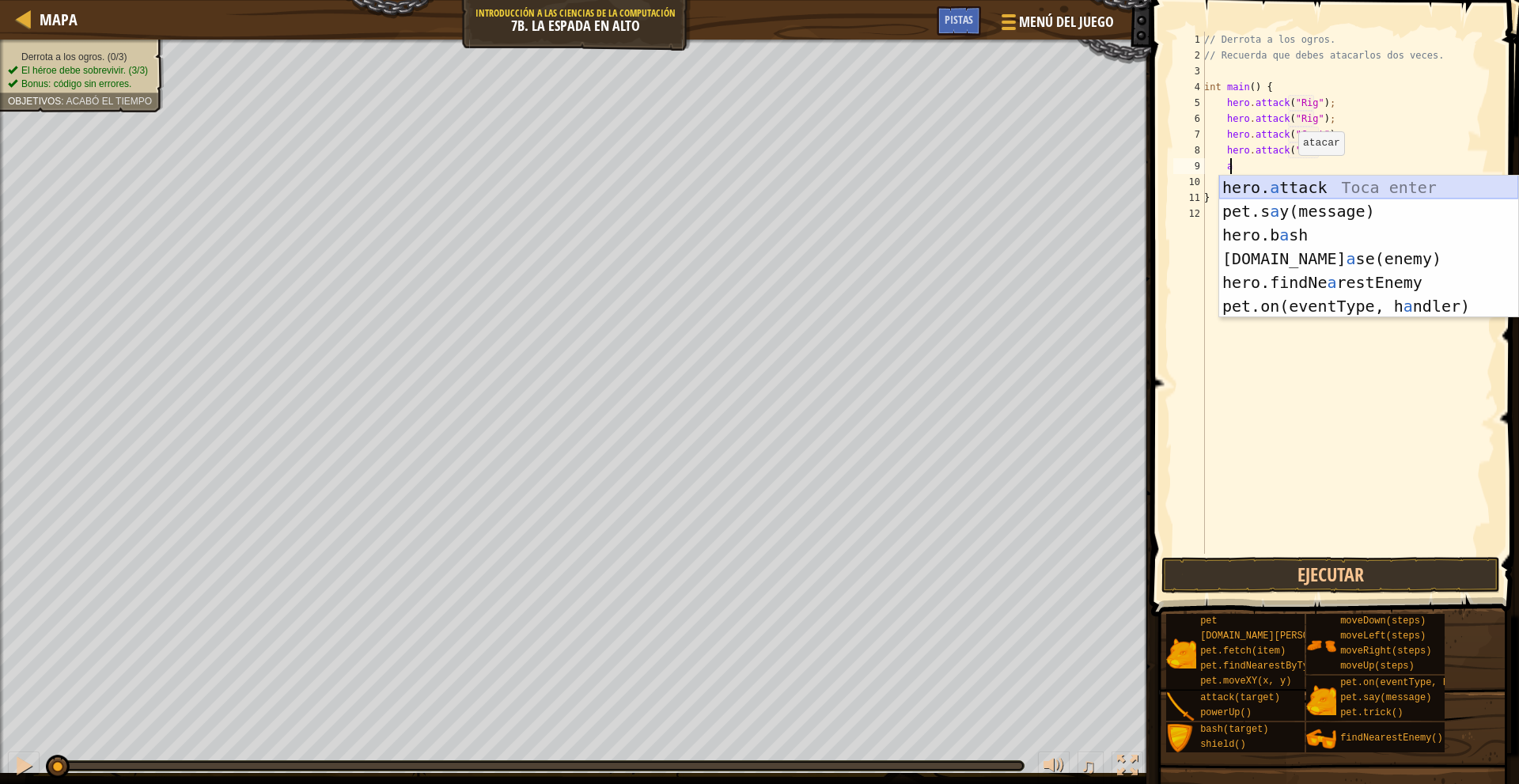
click at [1303, 188] on div "hero. a ttack Toca enter pet.s a y(message) Toca enter hero.b a sh Toca enter p…" at bounding box center [1368, 270] width 299 height 190
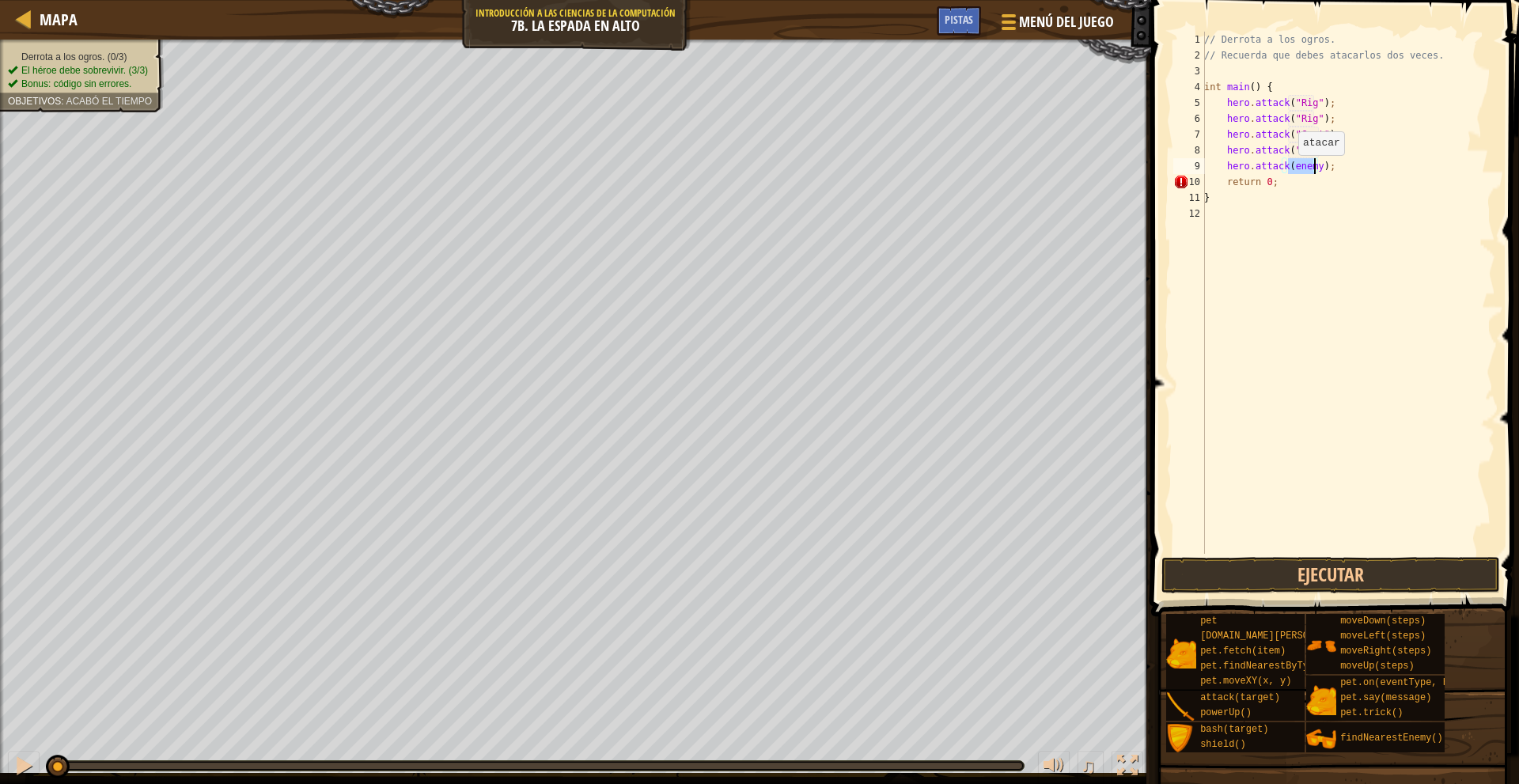
scroll to position [7, 7]
type textarea "hero.attack("Gurt");"
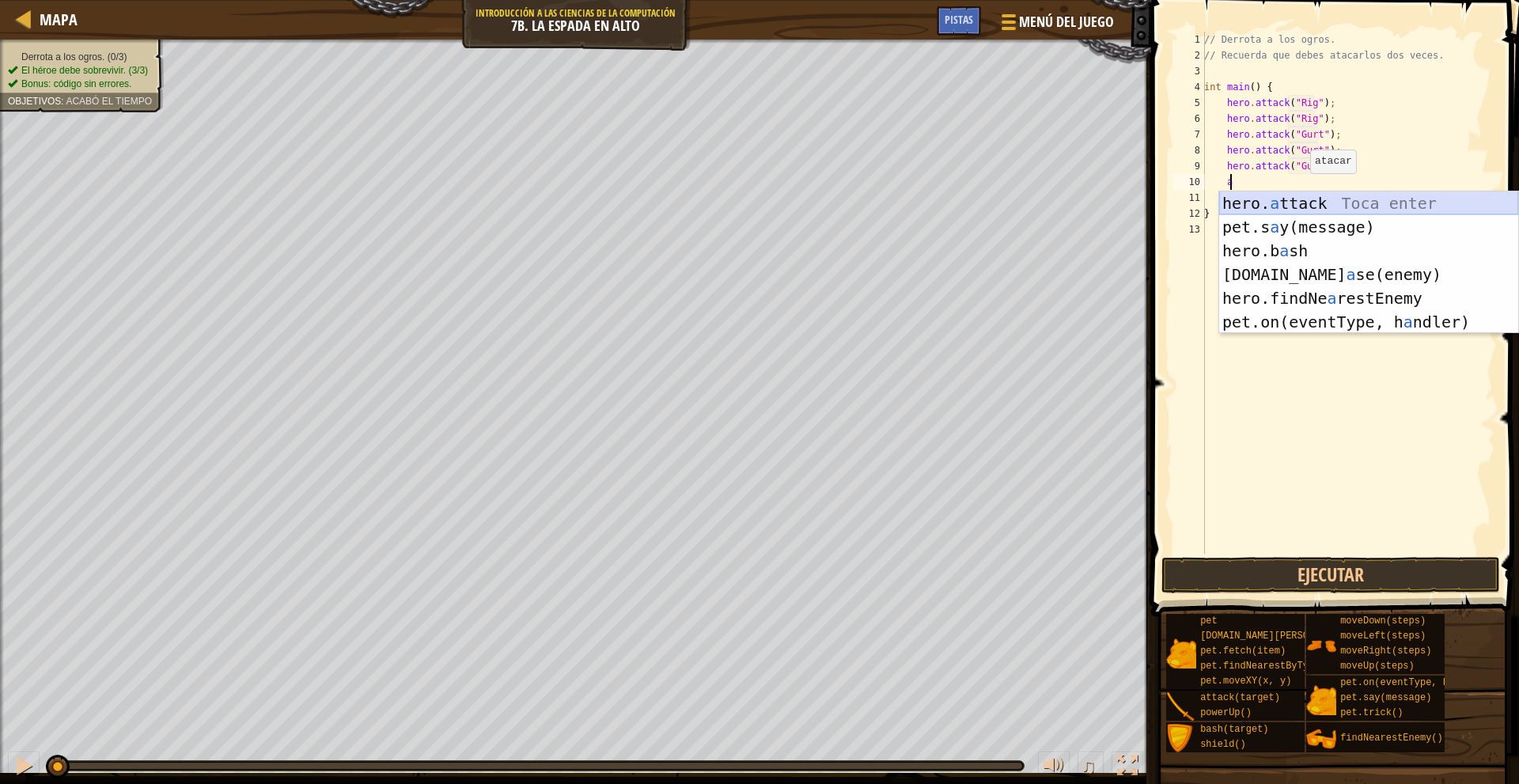
click at [1298, 198] on div "hero. a ttack Toca enter pet.s a y(message) Toca enter hero.b a sh Toca enter p…" at bounding box center [1368, 286] width 299 height 190
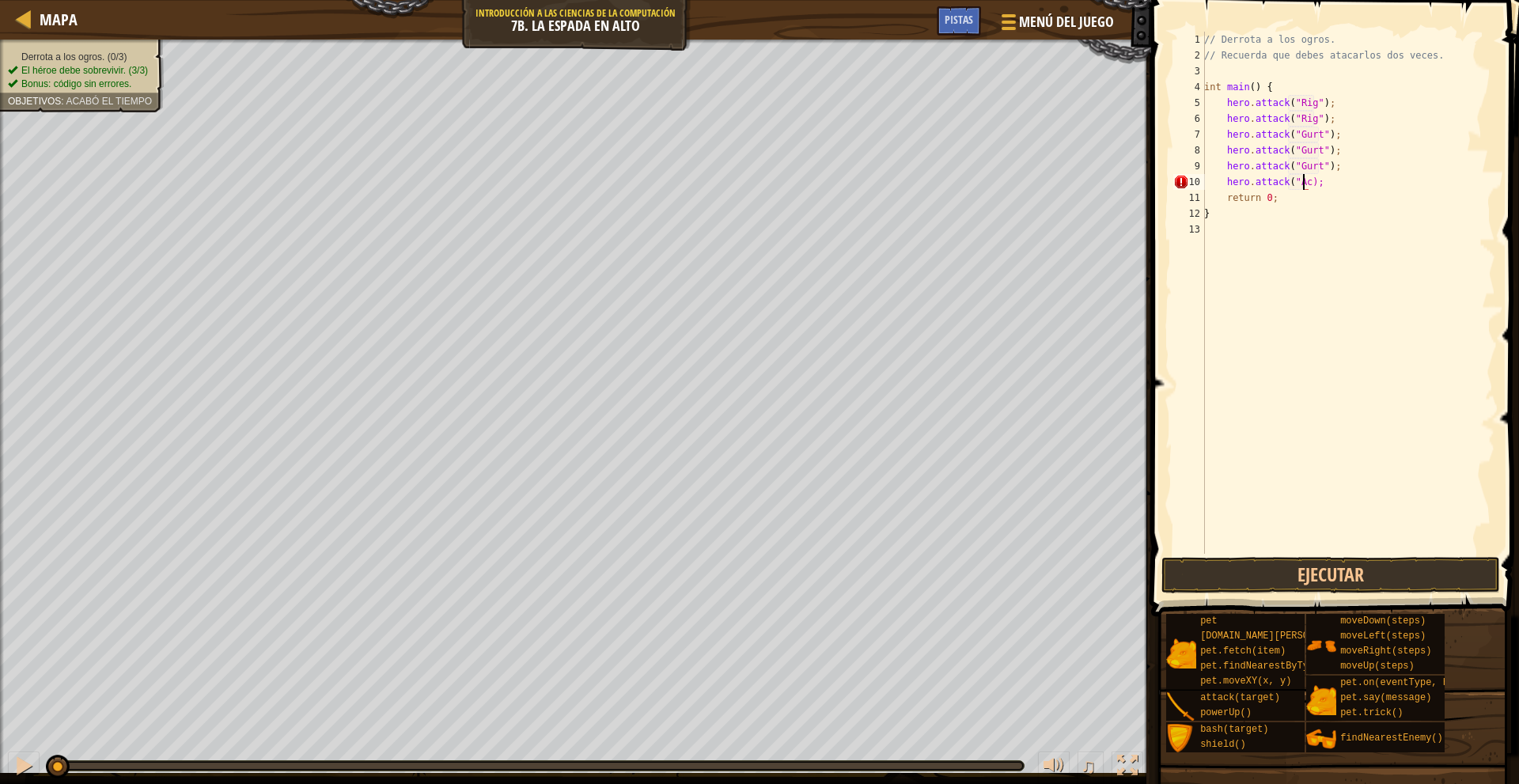
scroll to position [7, 9]
type textarea "hero.attack("Ack");"
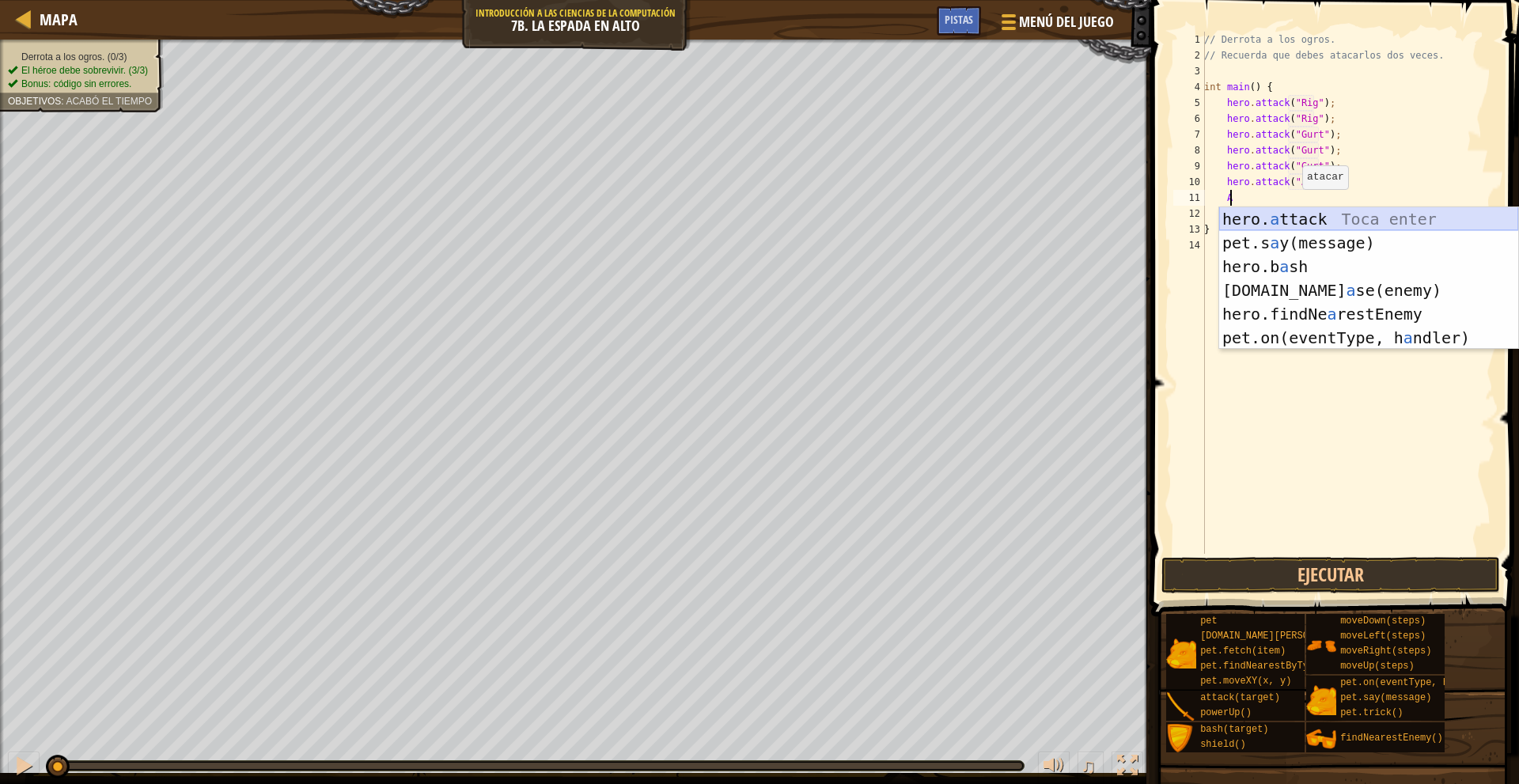
click at [1297, 211] on div "hero. a ttack Toca enter pet.s a y(message) Toca enter hero.b a sh Toca enter p…" at bounding box center [1368, 302] width 299 height 190
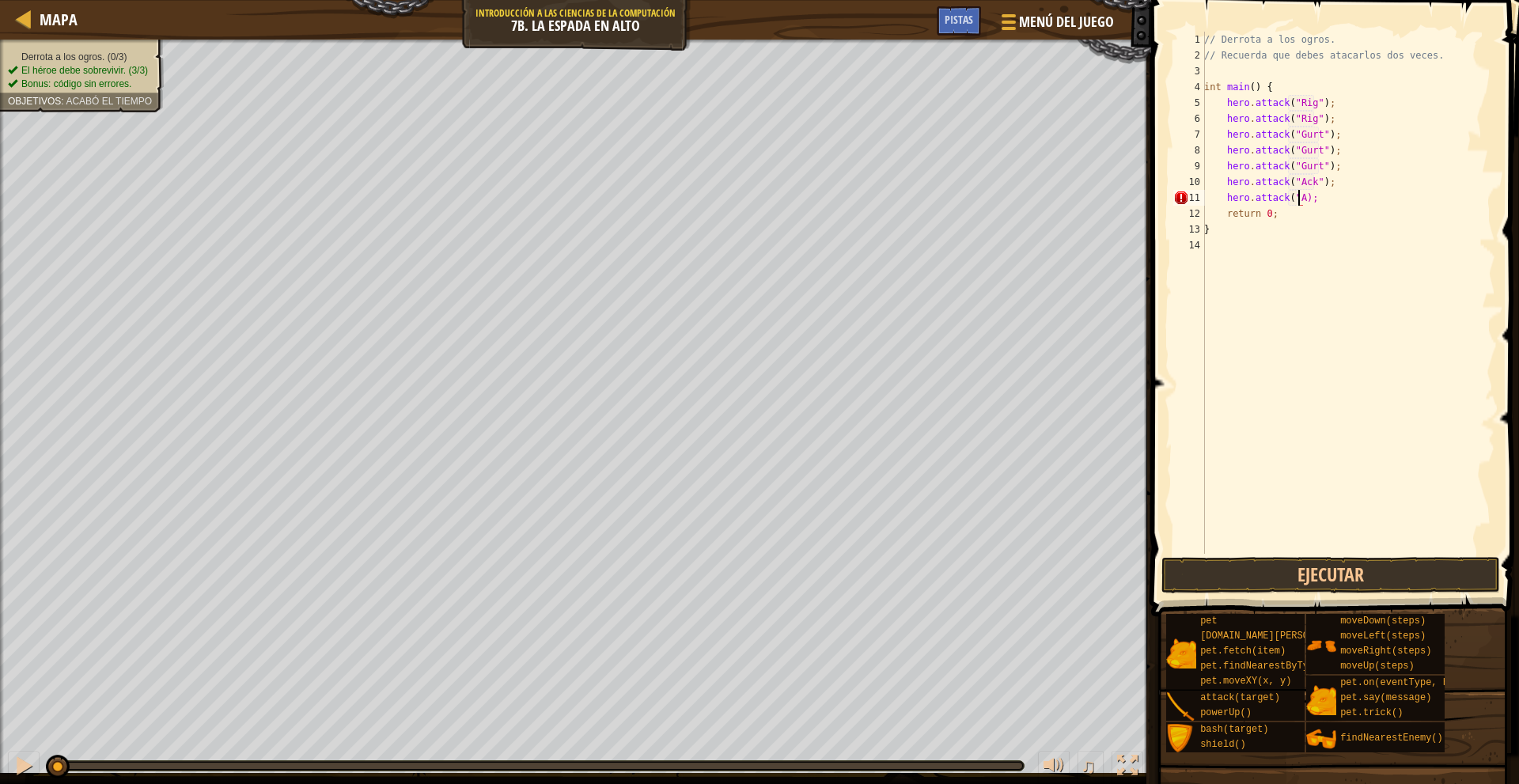
scroll to position [7, 9]
type textarea "hero.attack("Ack");"
click at [1353, 582] on button "Ejecutar" at bounding box center [1330, 575] width 338 height 36
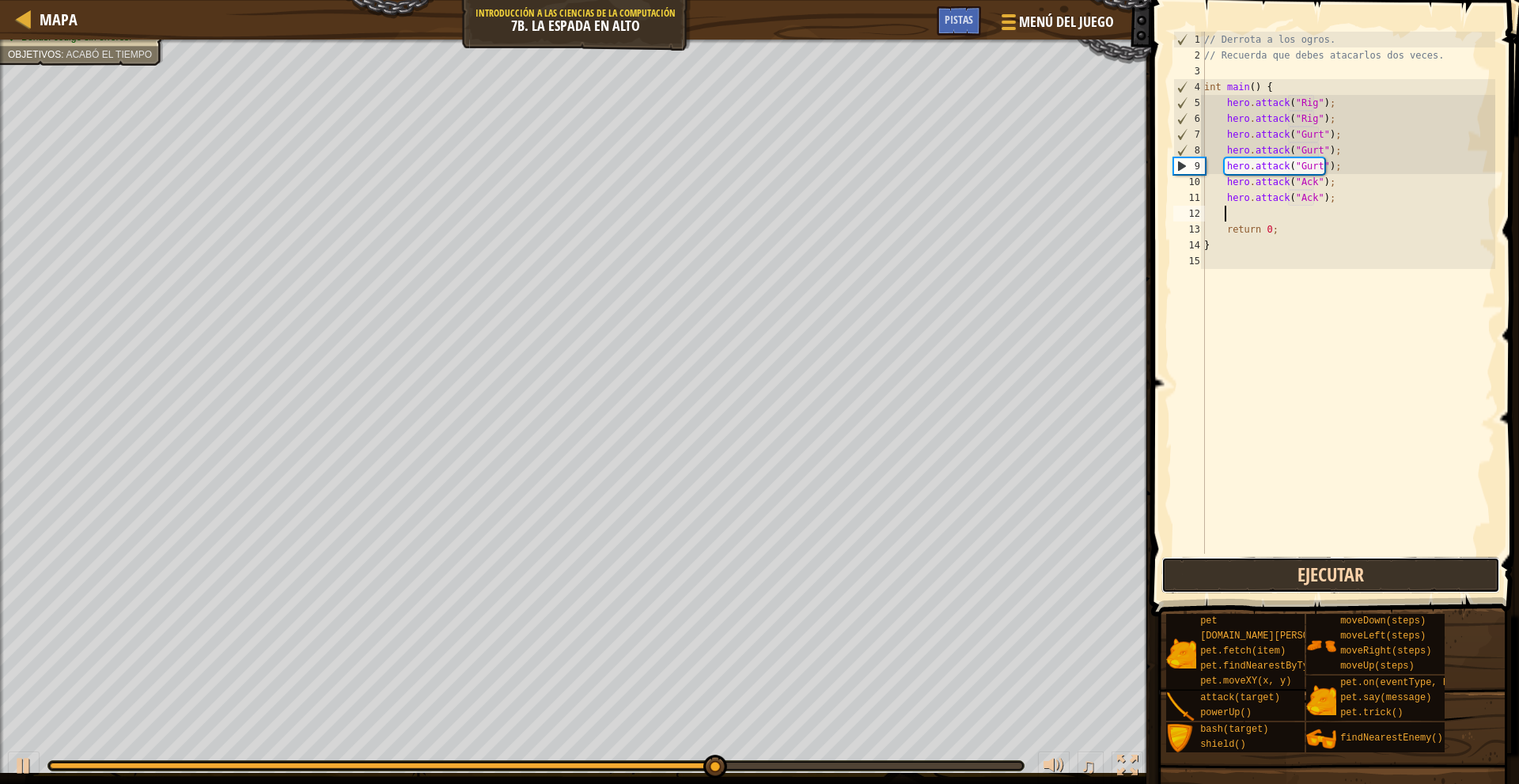
click at [1270, 569] on button "Ejecutar" at bounding box center [1330, 575] width 338 height 36
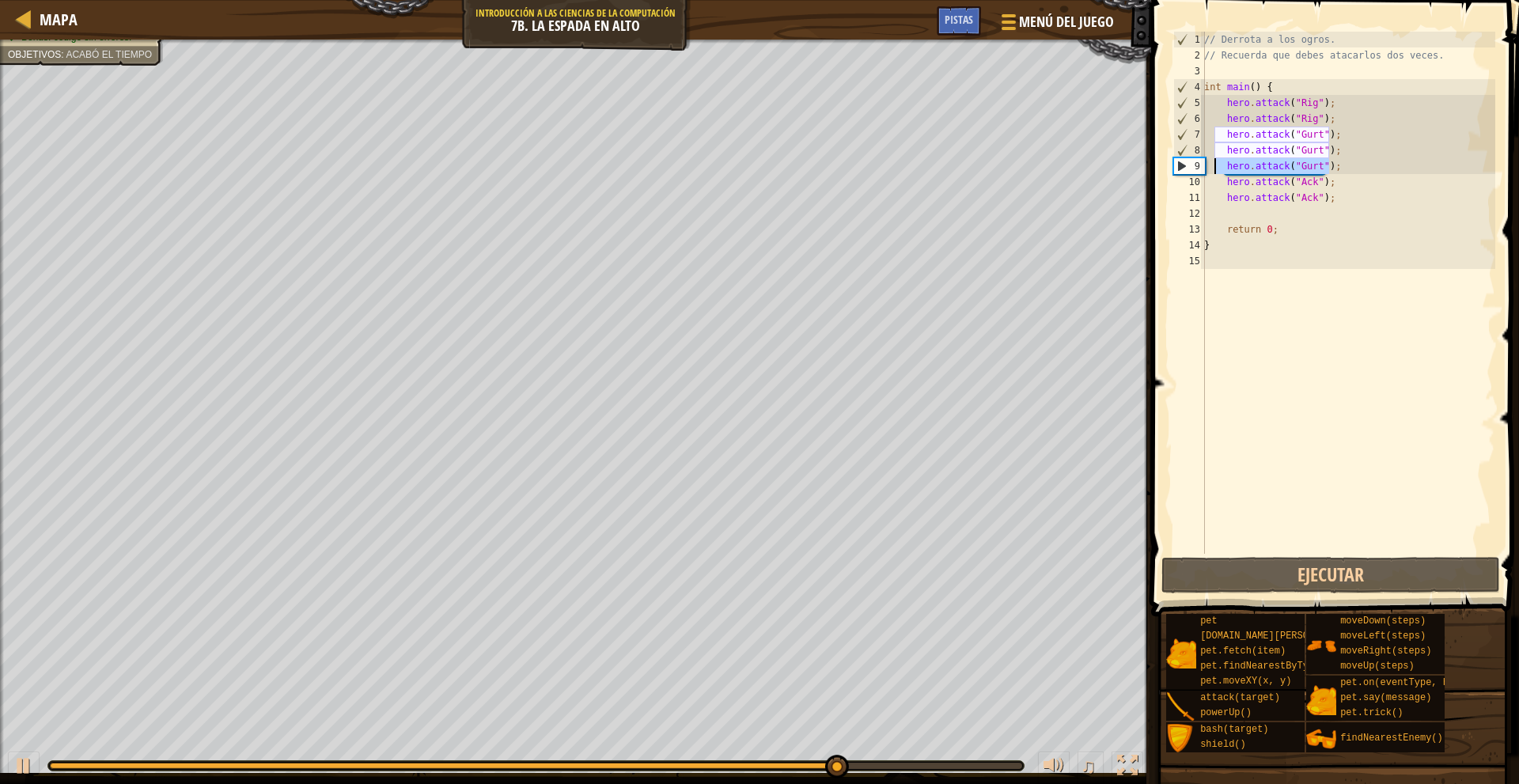
drag, startPoint x: 1336, startPoint y: 168, endPoint x: 1215, endPoint y: 169, distance: 121.0
click at [1215, 169] on div "// Derrota a los ogros. // Recuerda que debes atacarlos dos veces. int main ( )…" at bounding box center [1348, 308] width 295 height 554
type textarea "hero.attack("Gurt");"
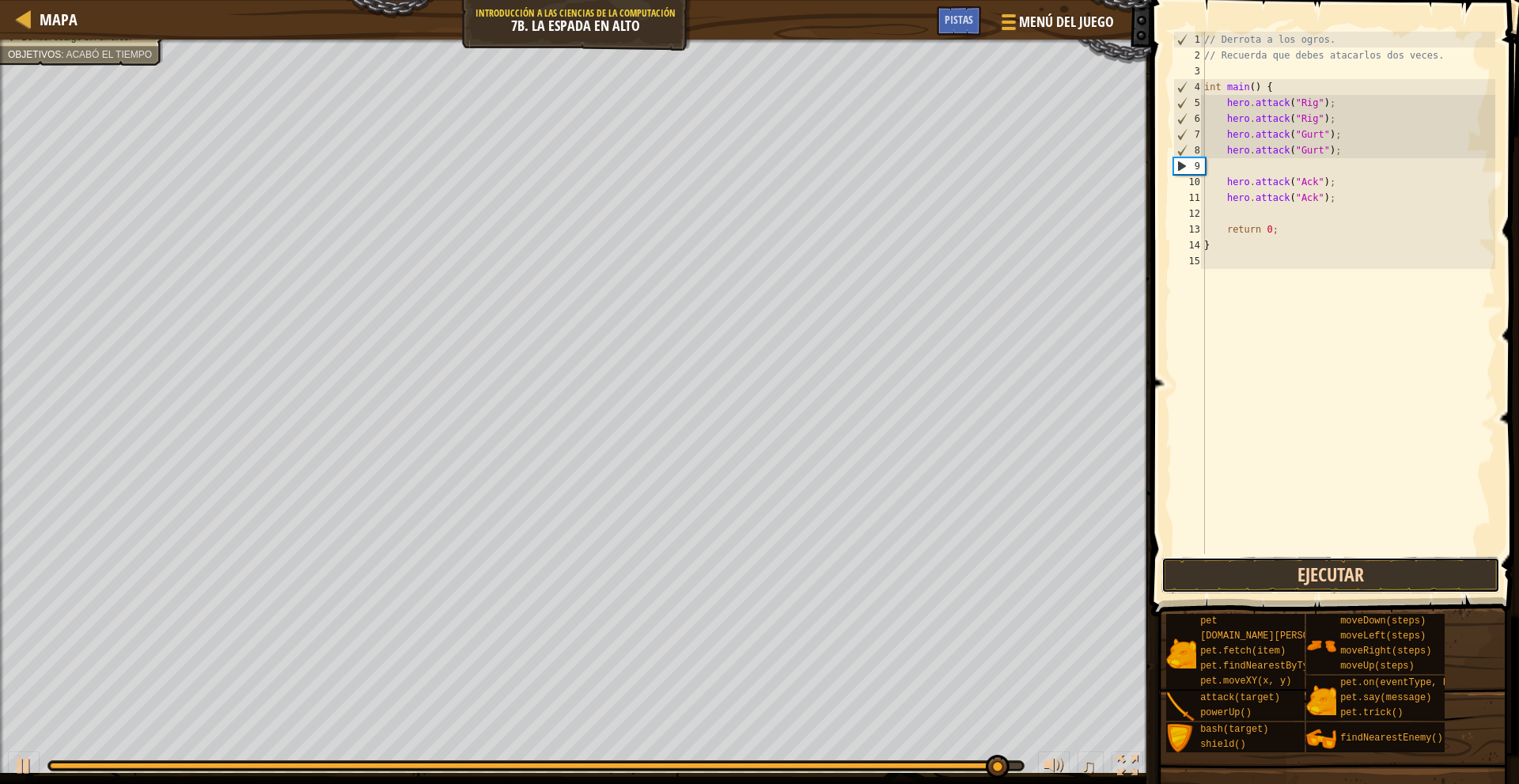
click at [1367, 585] on button "Ejecutar" at bounding box center [1330, 575] width 338 height 36
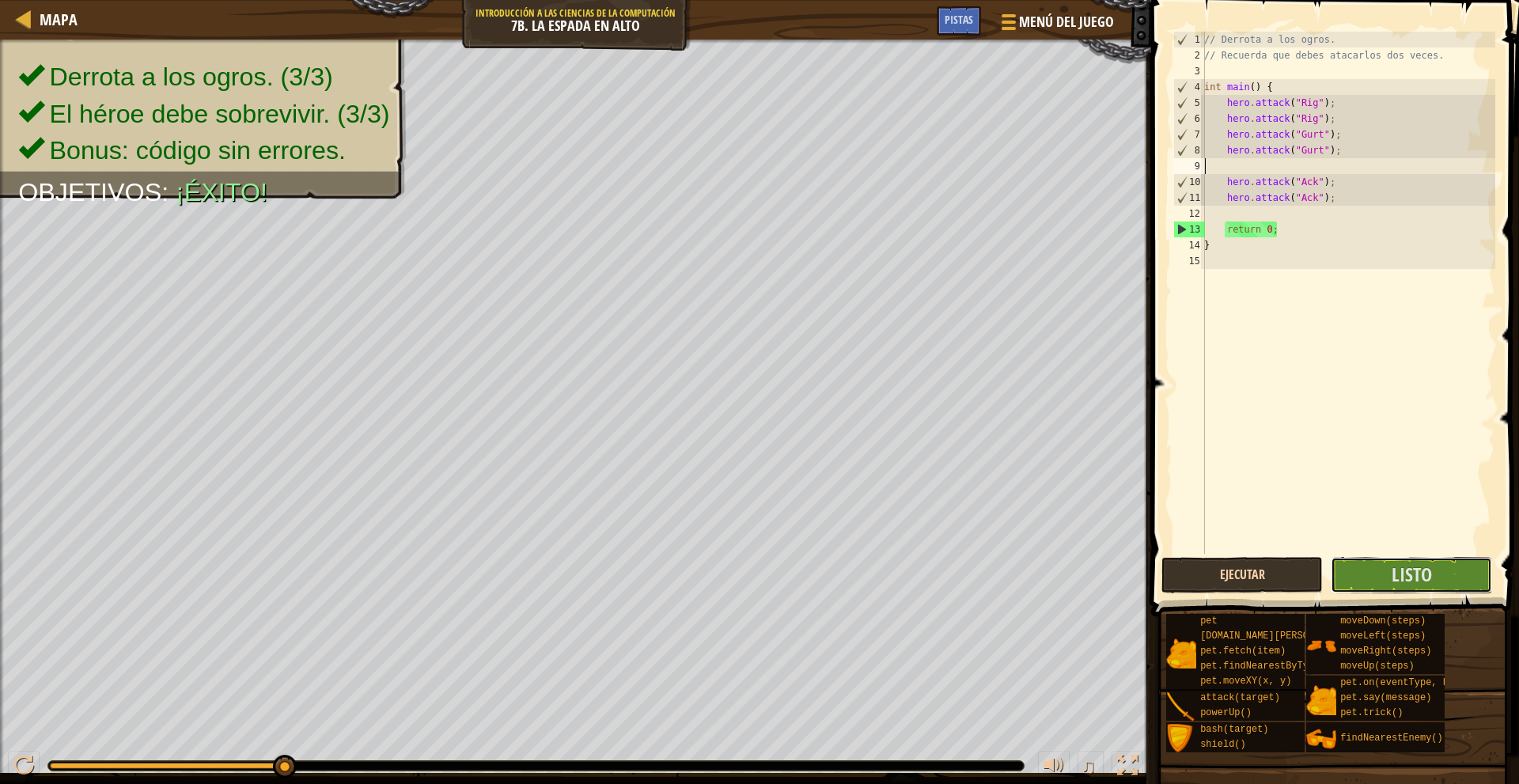
click at [1367, 585] on button "Listo" at bounding box center [1411, 575] width 161 height 36
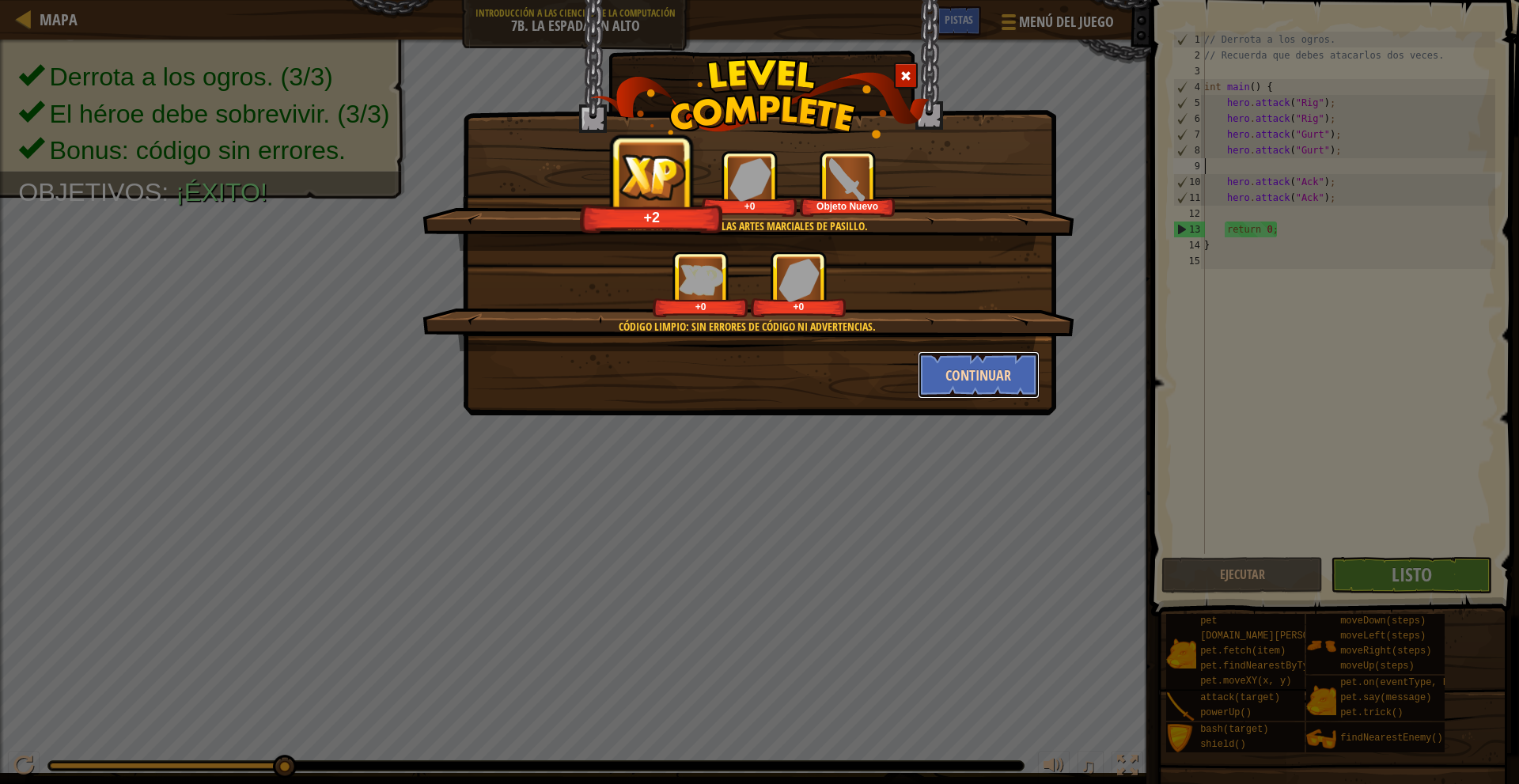
click at [967, 359] on button "Continuar" at bounding box center [978, 375] width 123 height 48
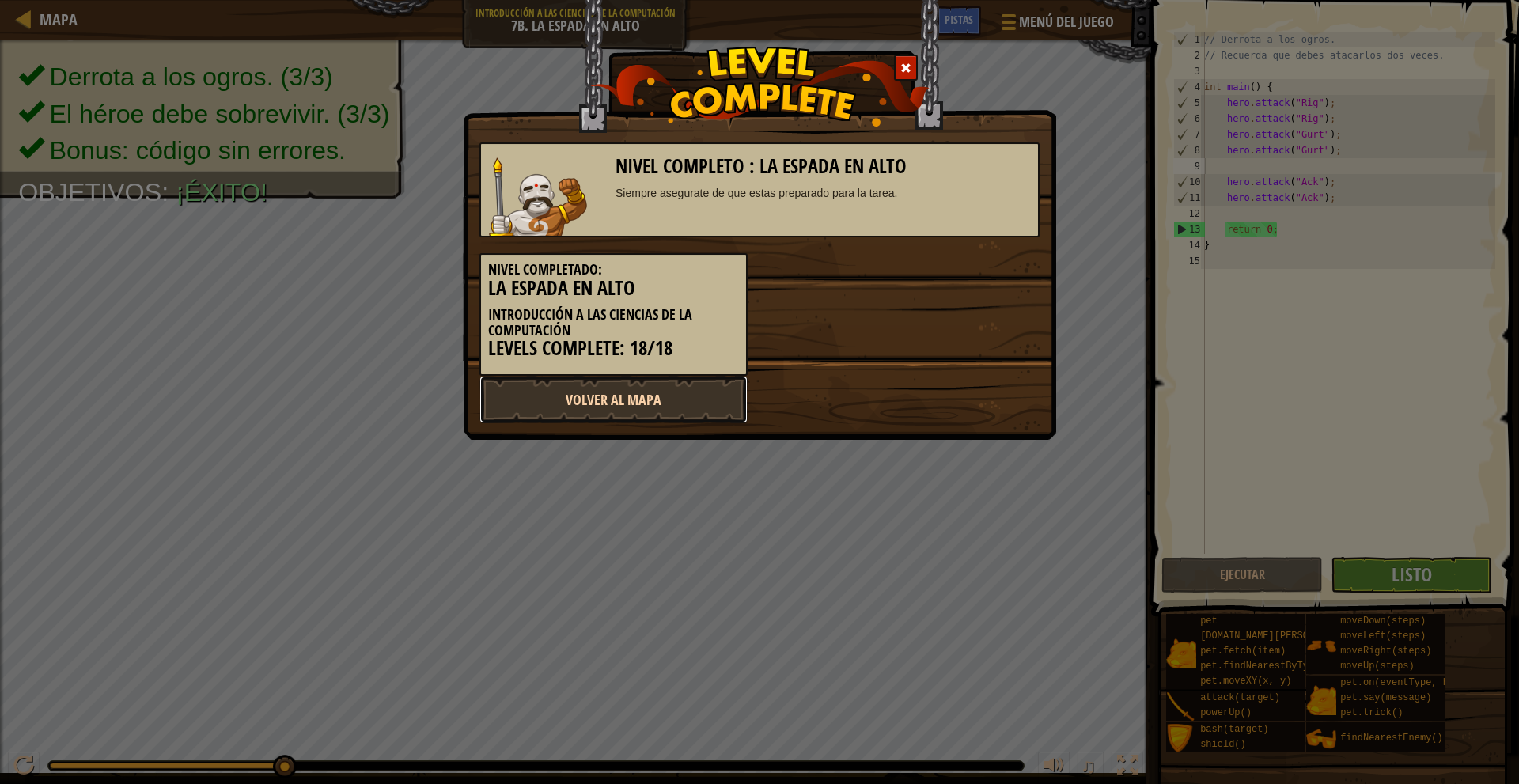
click at [644, 387] on link "Volver al Mapa" at bounding box center [614, 400] width 268 height 48
select select "es-419"
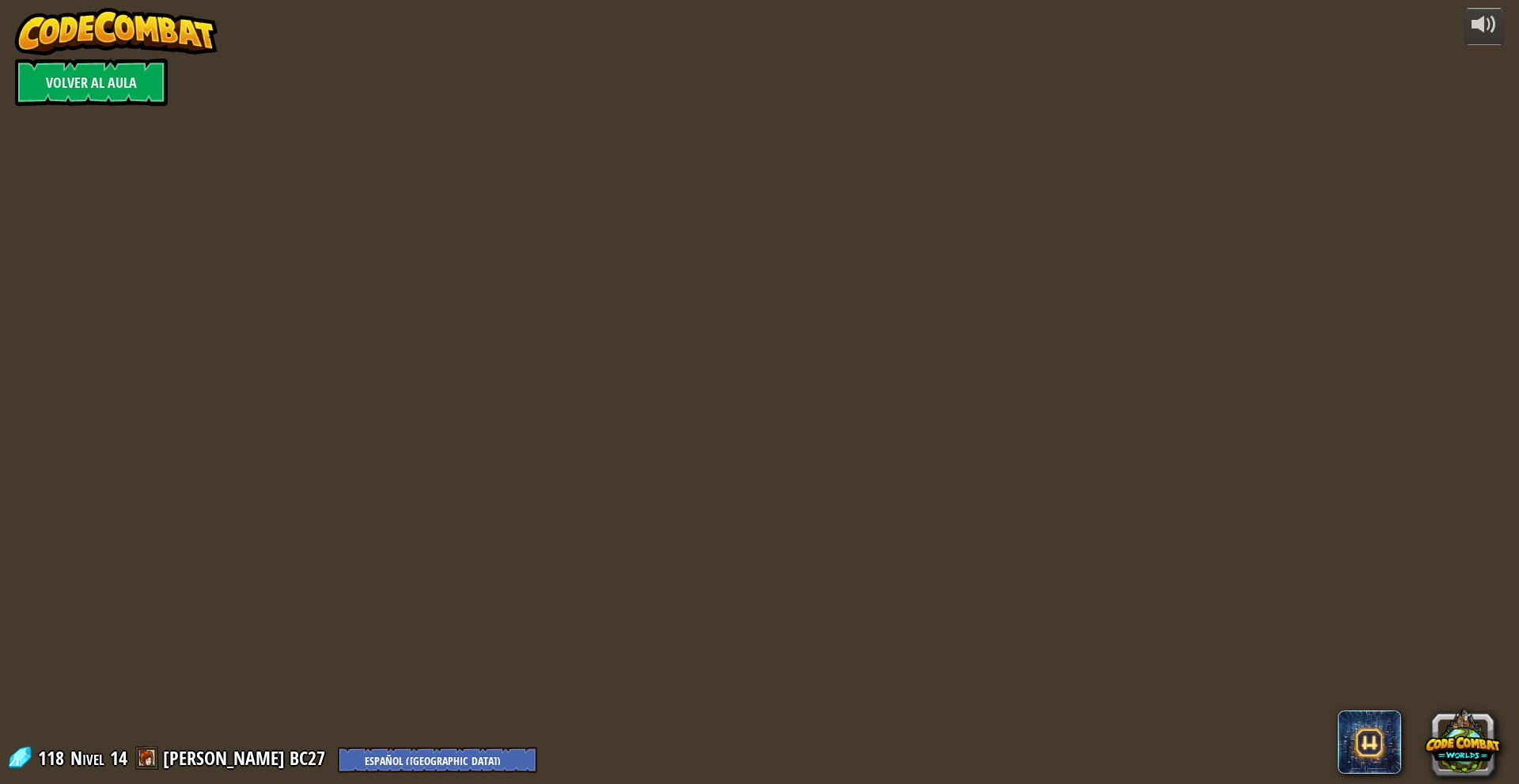
select select "es-419"
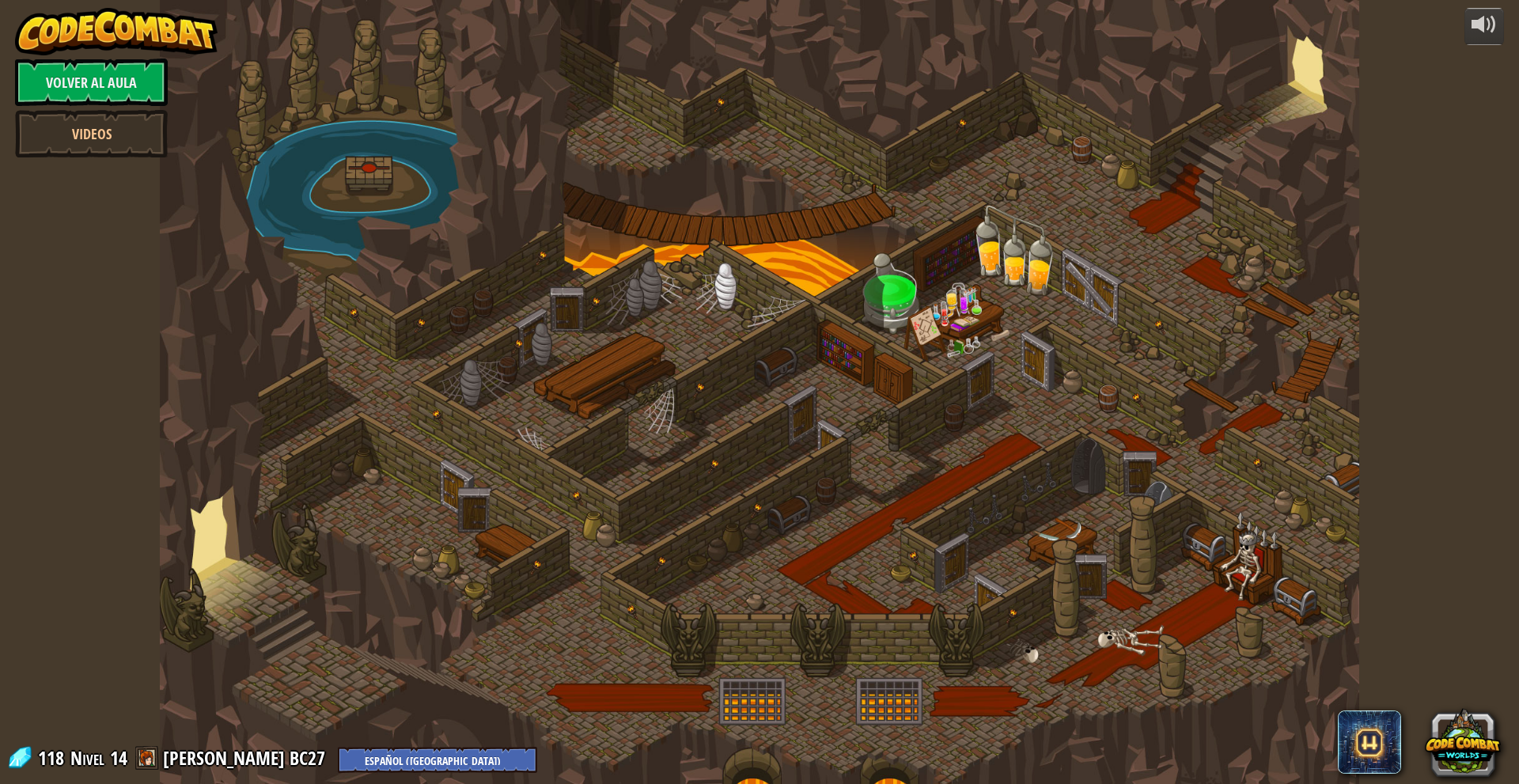
select select "es-419"
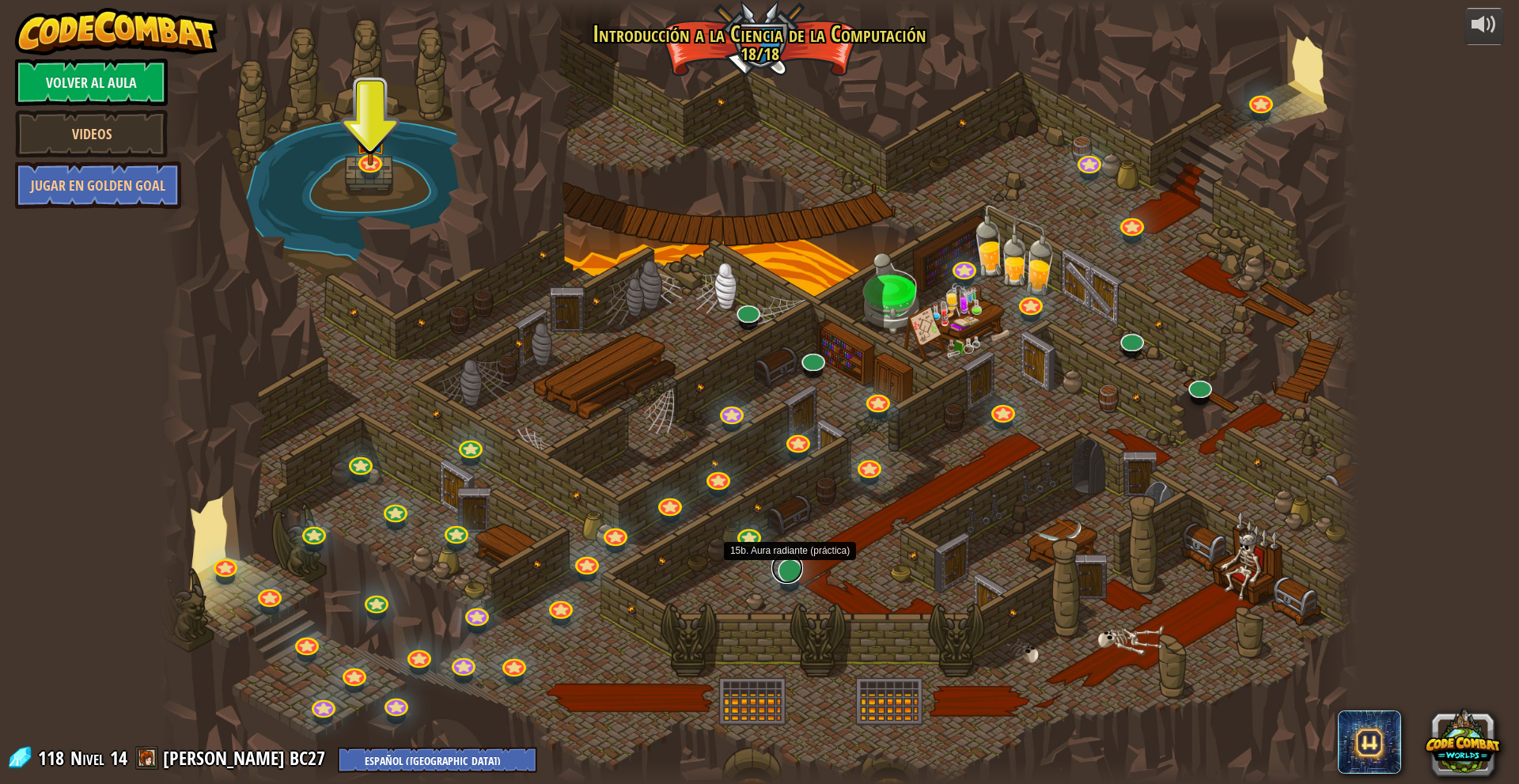
click at [788, 573] on link at bounding box center [787, 568] width 31 height 31
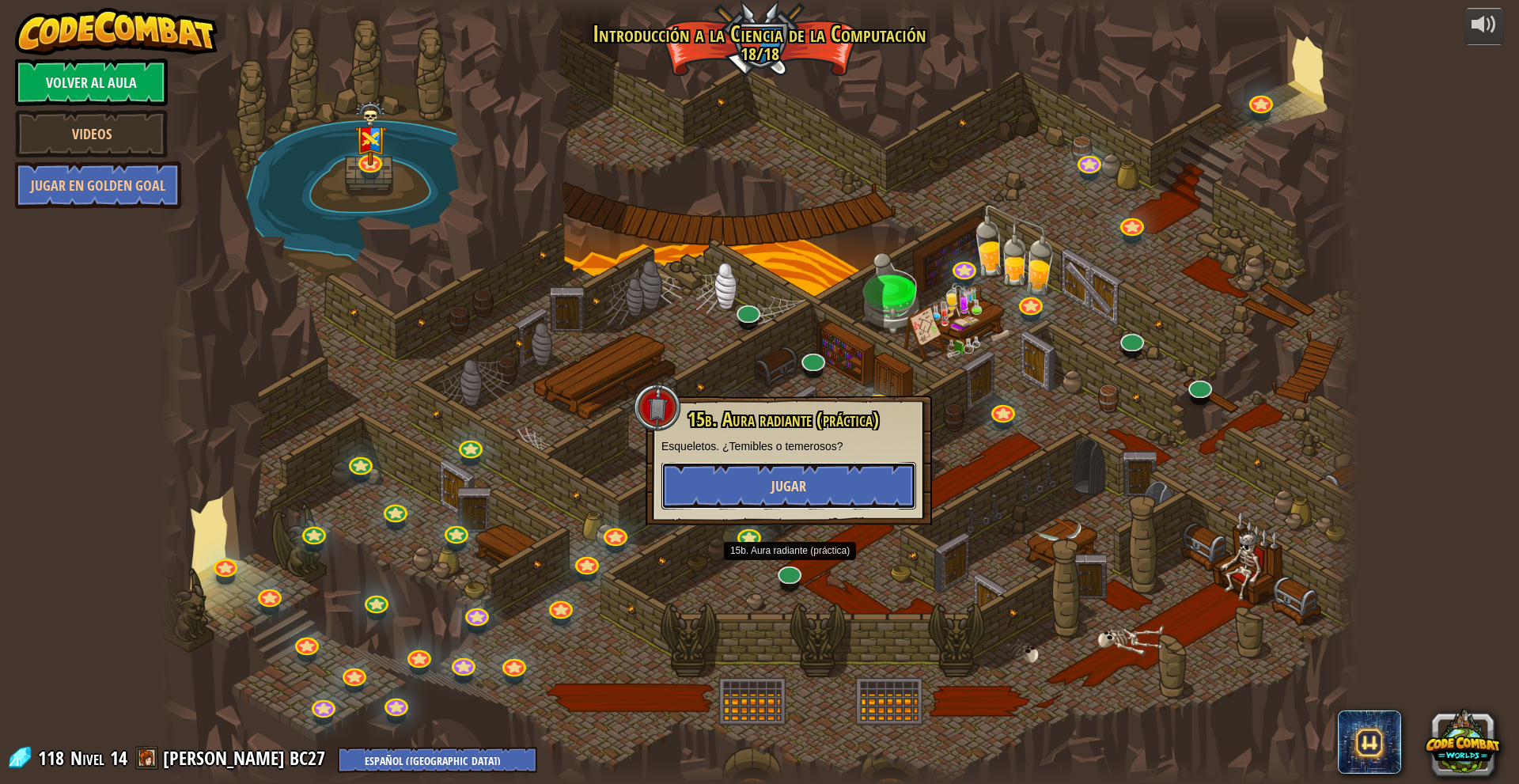
click at [788, 484] on span "Jugar" at bounding box center [788, 486] width 35 height 20
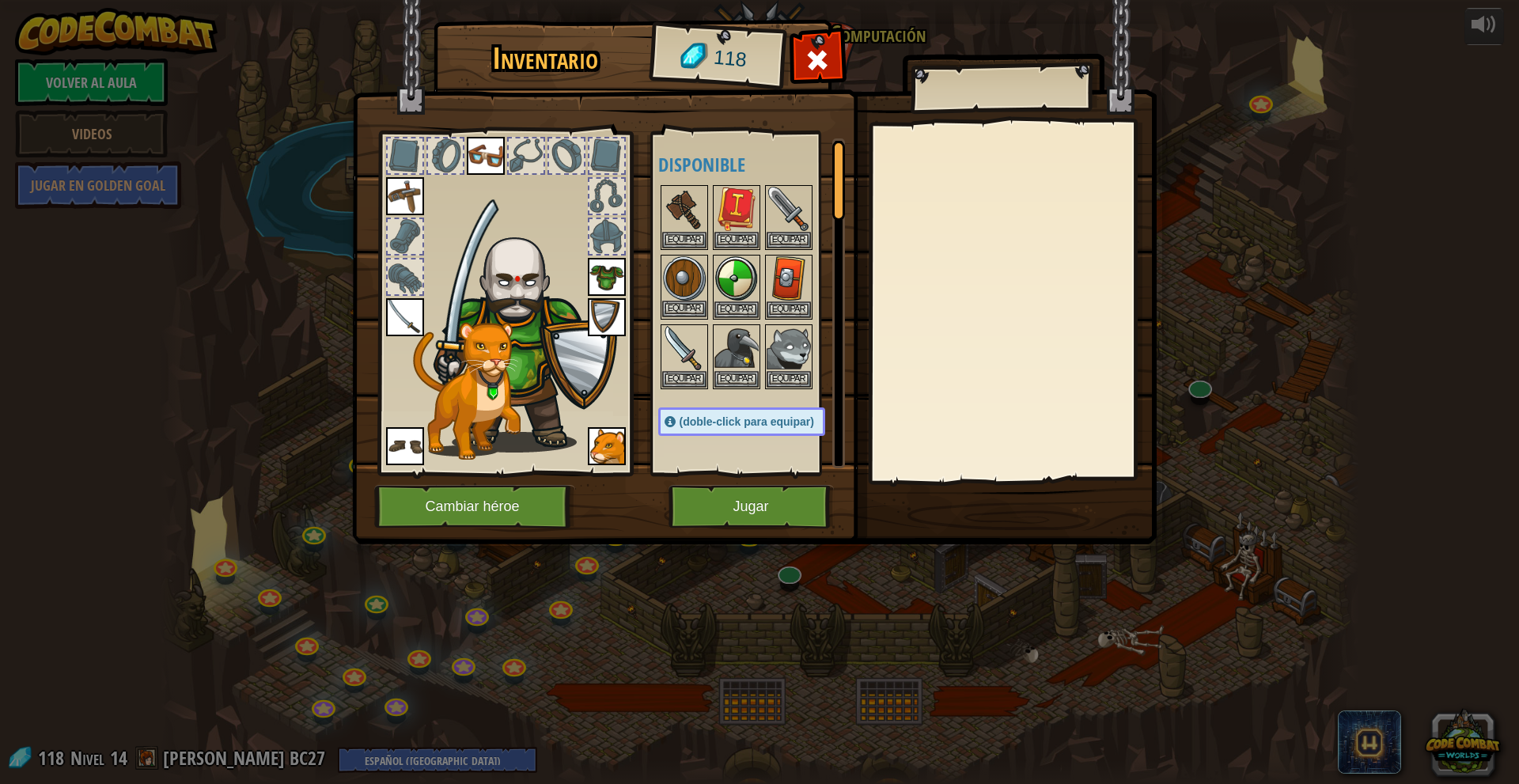
click at [681, 274] on img at bounding box center [685, 278] width 44 height 44
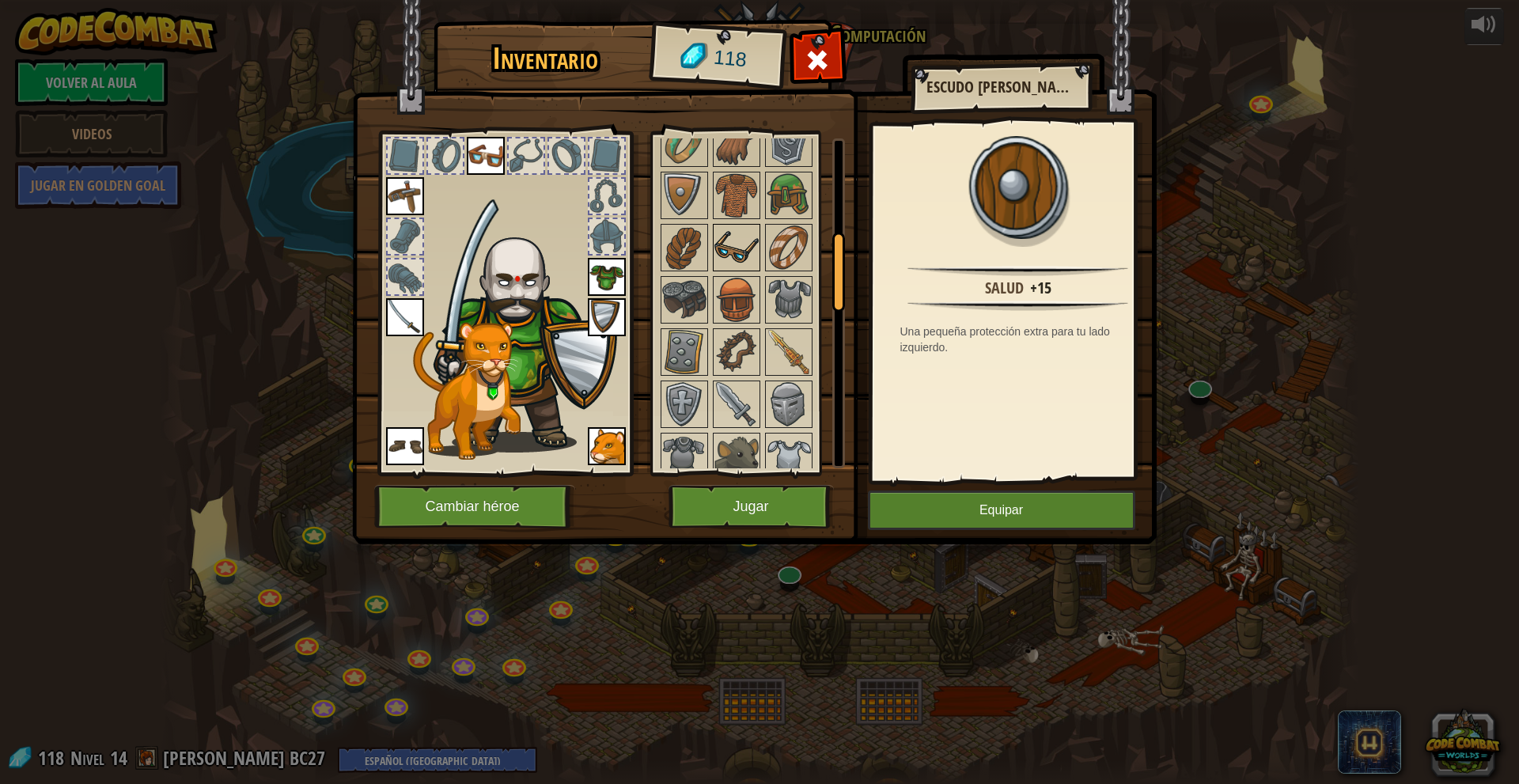
scroll to position [396, 0]
click at [782, 321] on img at bounding box center [788, 299] width 44 height 44
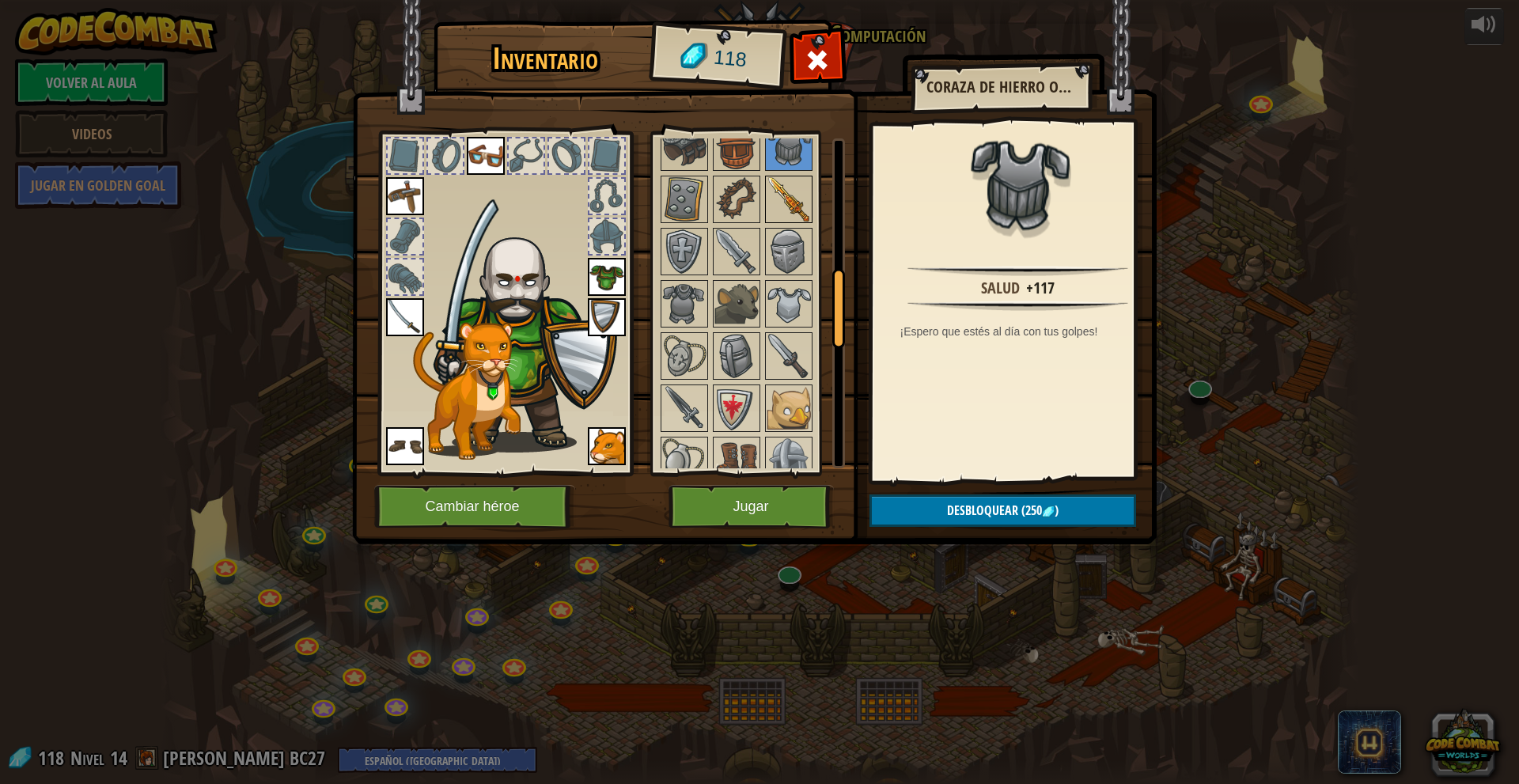
scroll to position [554, 0]
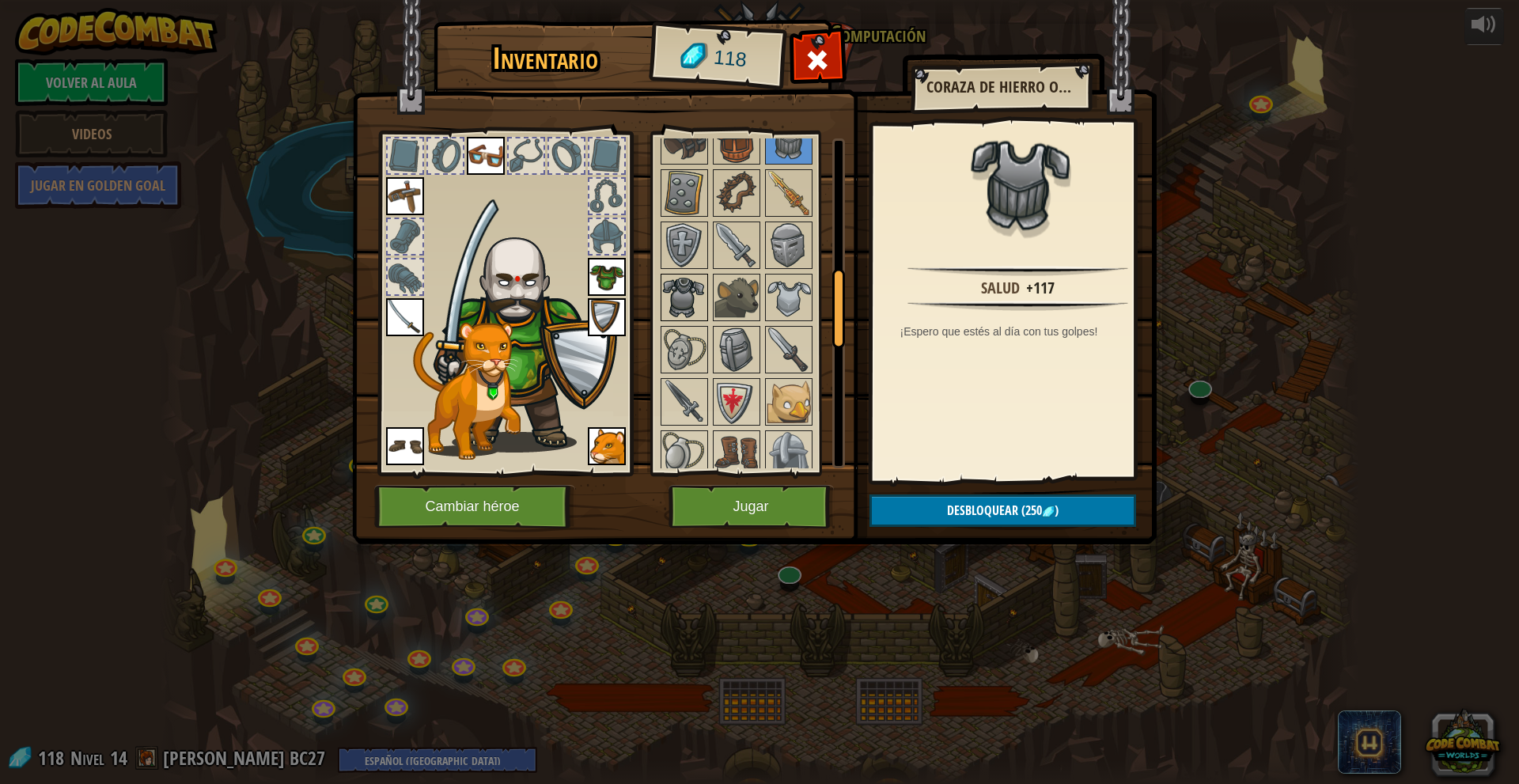
click at [697, 319] on img at bounding box center [685, 298] width 44 height 44
click at [759, 318] on div at bounding box center [736, 298] width 48 height 48
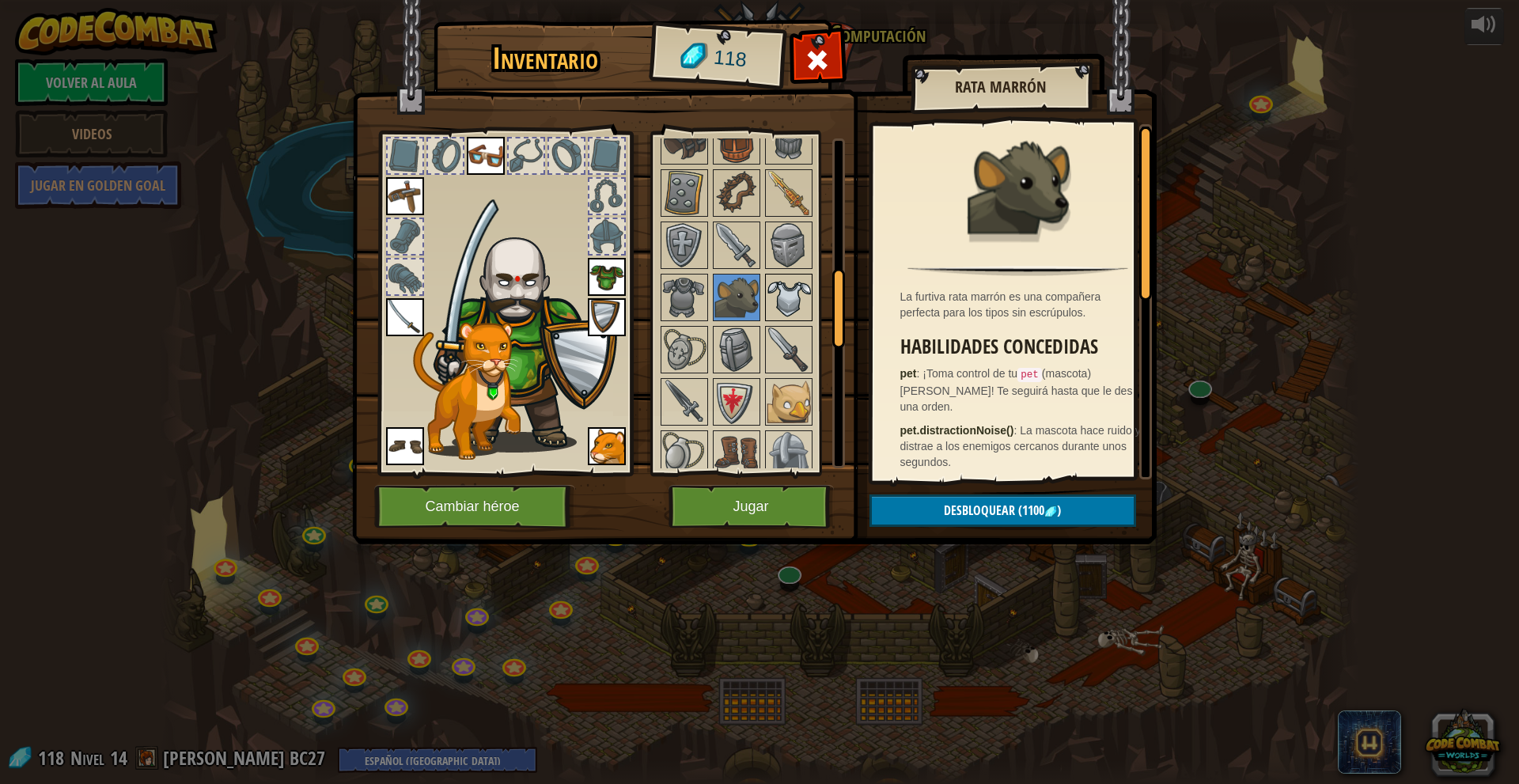
click at [779, 302] on img at bounding box center [788, 298] width 44 height 44
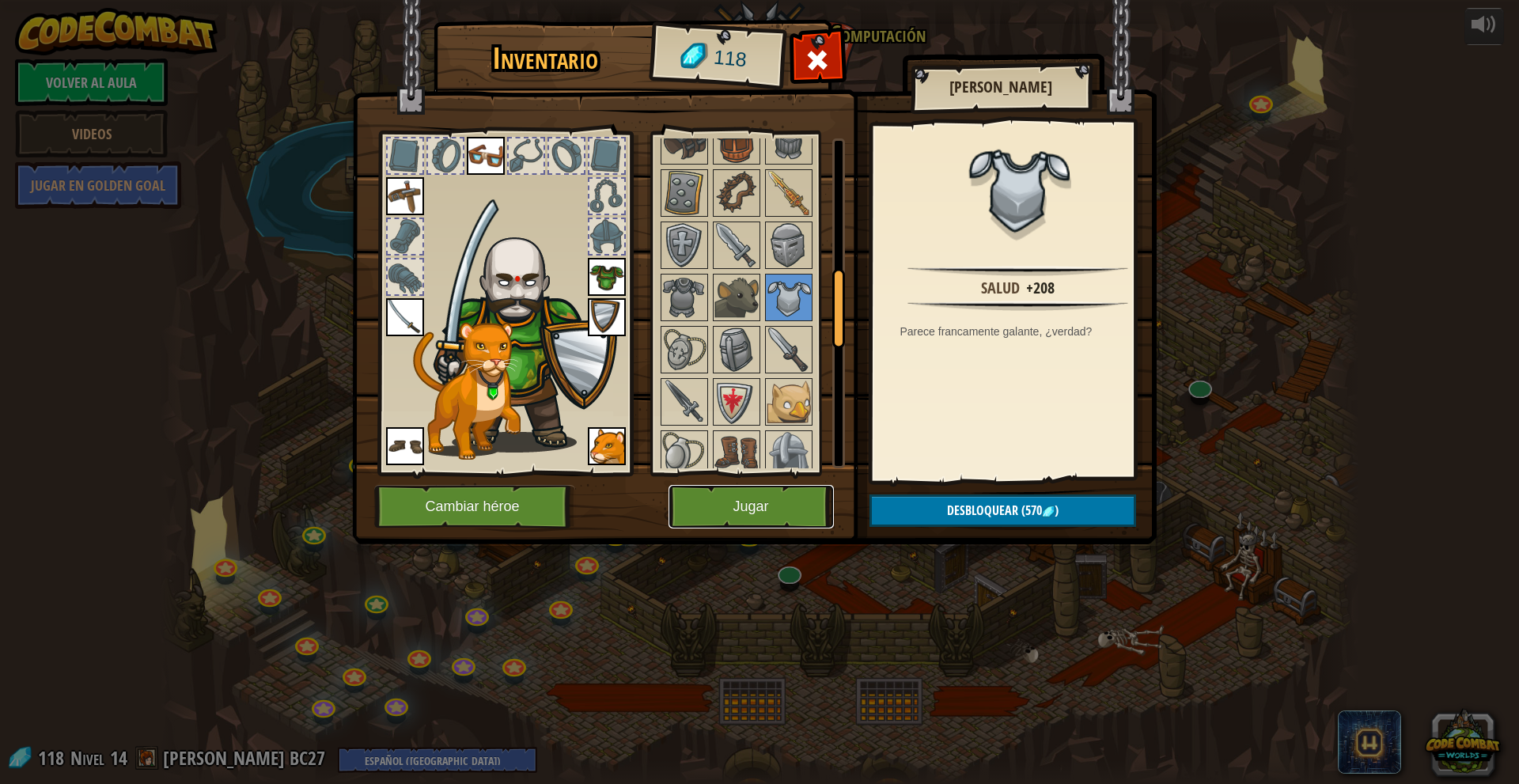
click at [784, 494] on button "Jugar" at bounding box center [750, 506] width 165 height 44
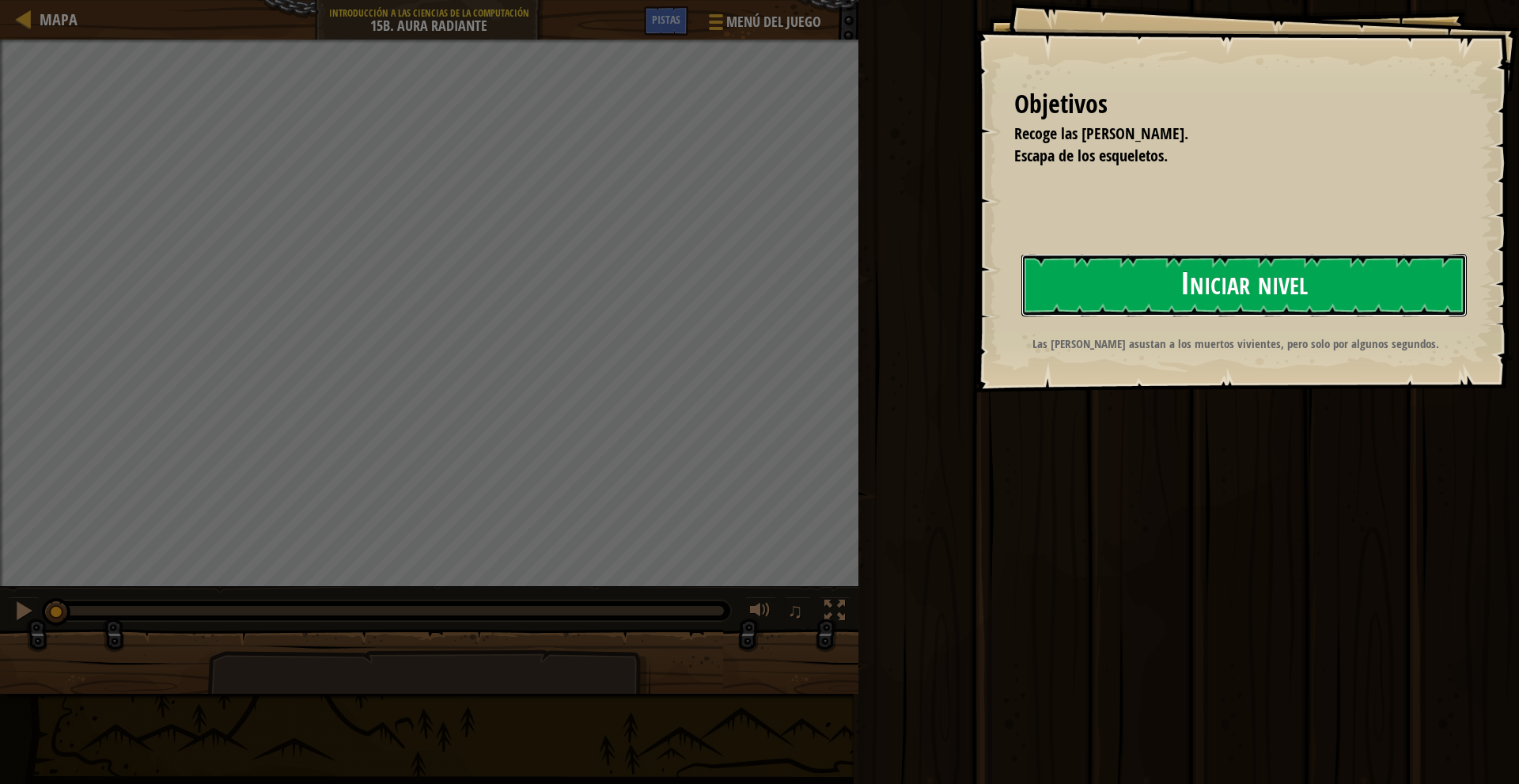
click at [1159, 268] on button "Iniciar nivel" at bounding box center [1243, 285] width 445 height 63
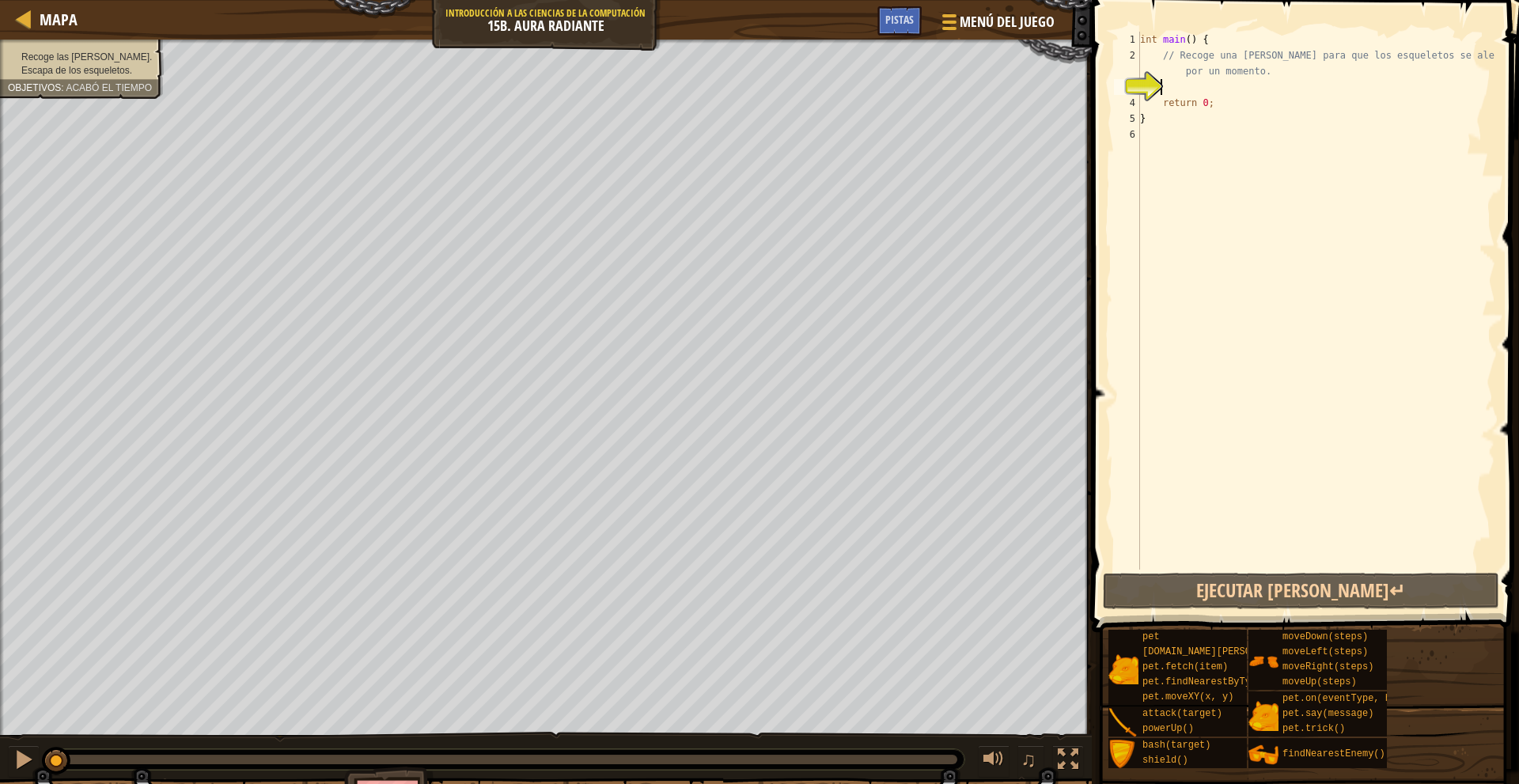
type textarea "m"
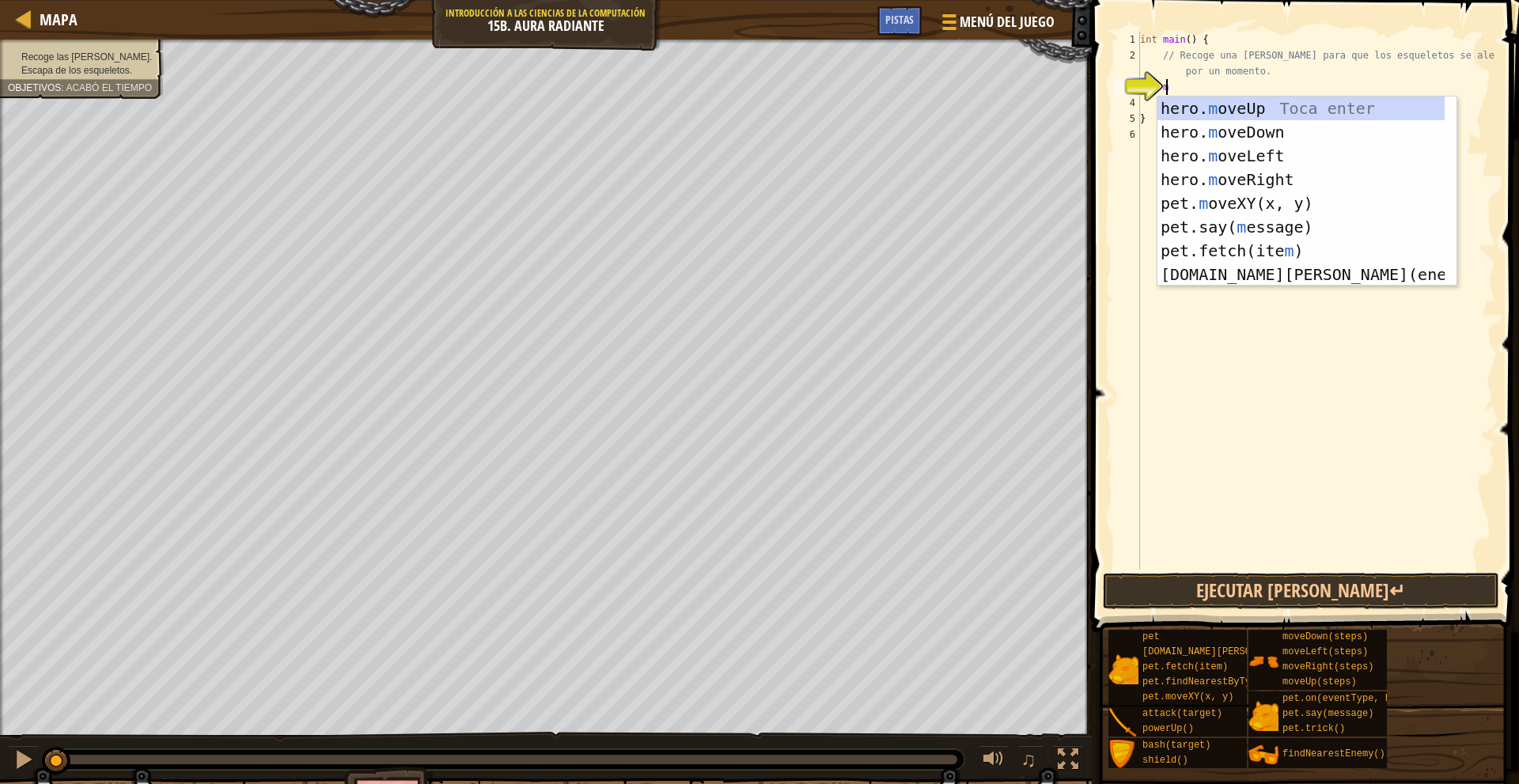
scroll to position [7, 1]
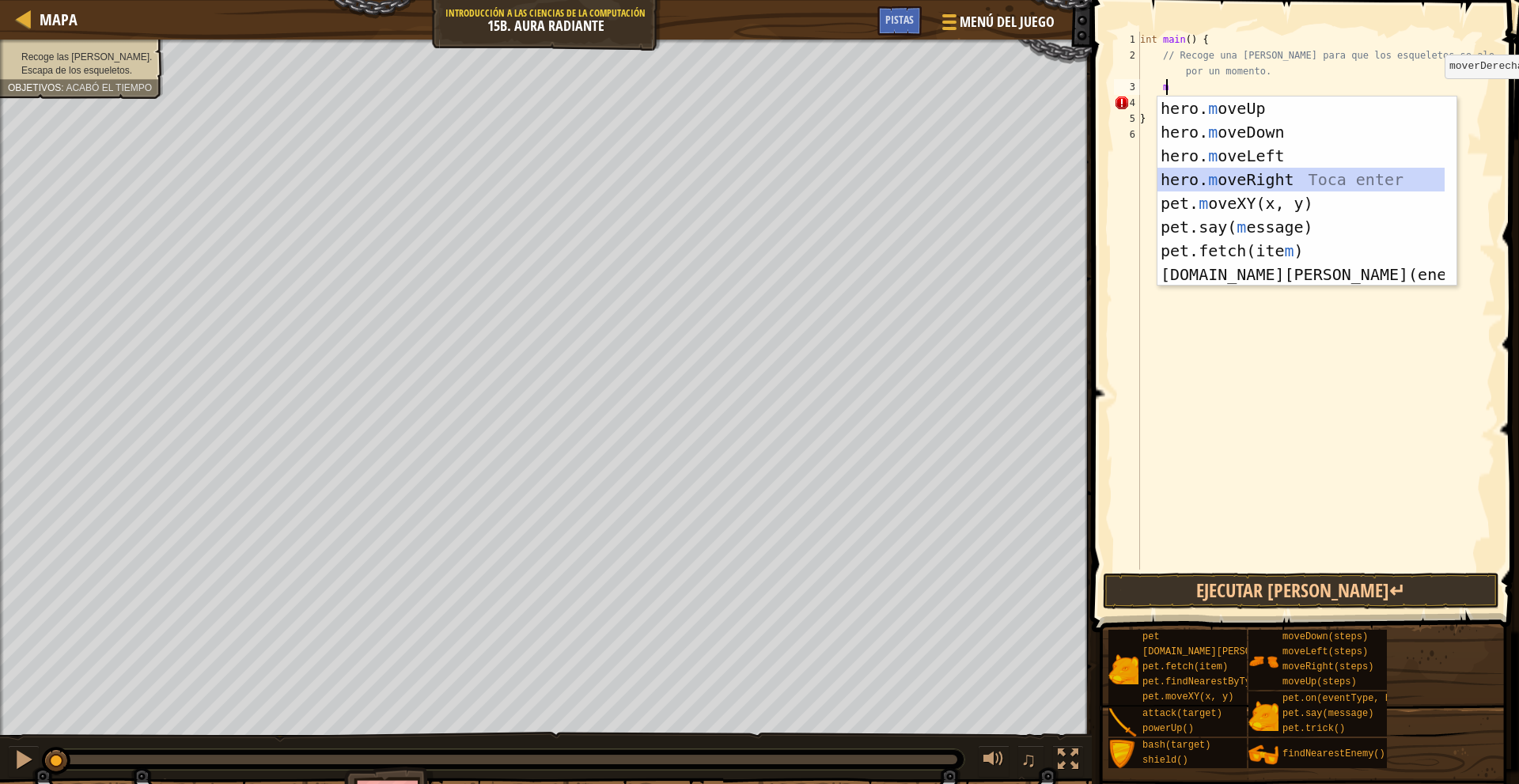
click at [1289, 178] on div "hero. m oveUp Toca enter hero. m oveDown Toca enter hero. m oveLeft Toca enter …" at bounding box center [1300, 215] width 287 height 237
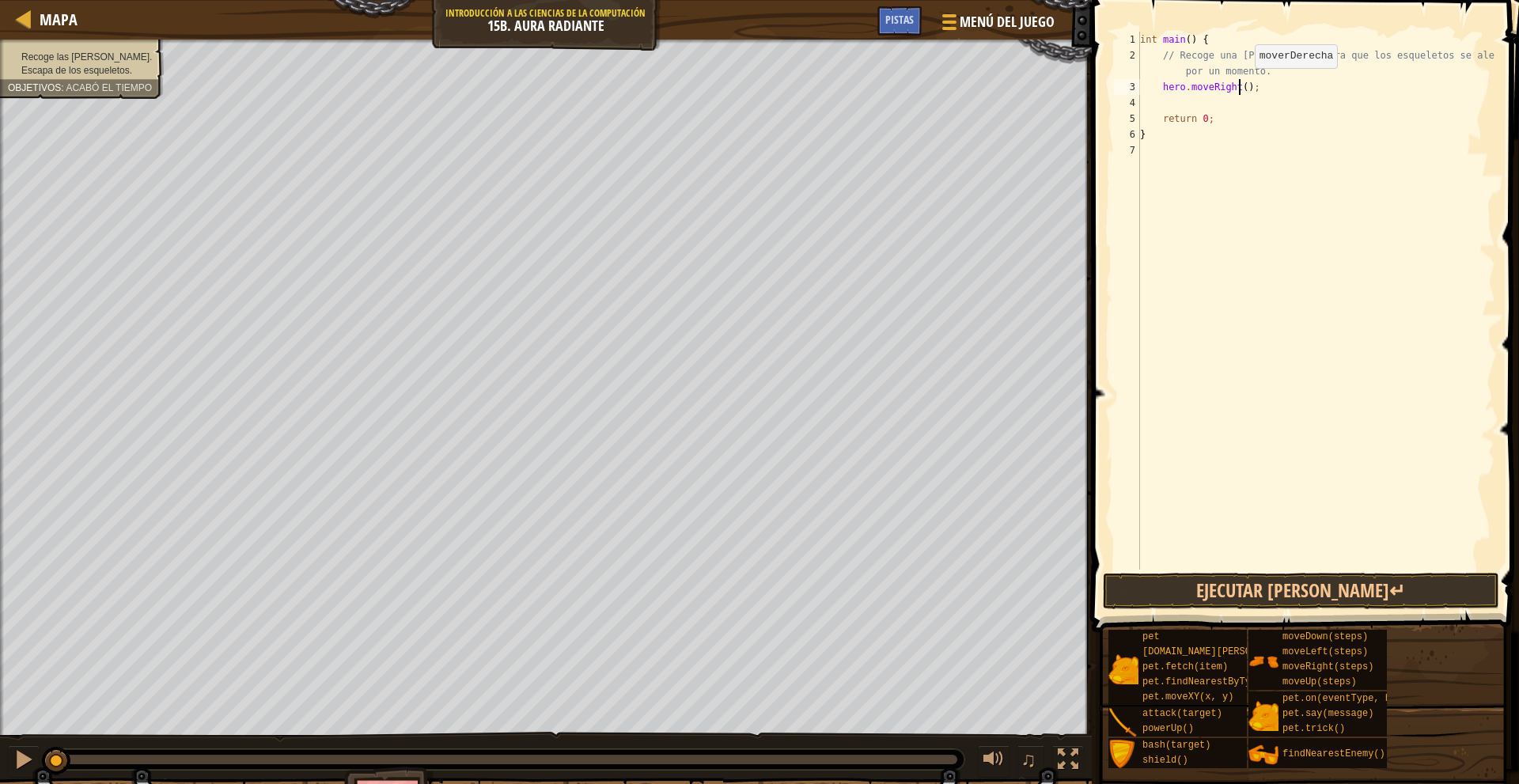
click at [1241, 84] on div "int main ( ) { // Recoge una luminita para que los esqueletos se alejen de ti p…" at bounding box center [1315, 316] width 358 height 569
type textarea "hero.moveRight(2);"
click at [1204, 100] on div "int main ( ) { // Recoge una luminita para que los esqueletos se alejen de ti p…" at bounding box center [1315, 316] width 358 height 569
type textarea "m"
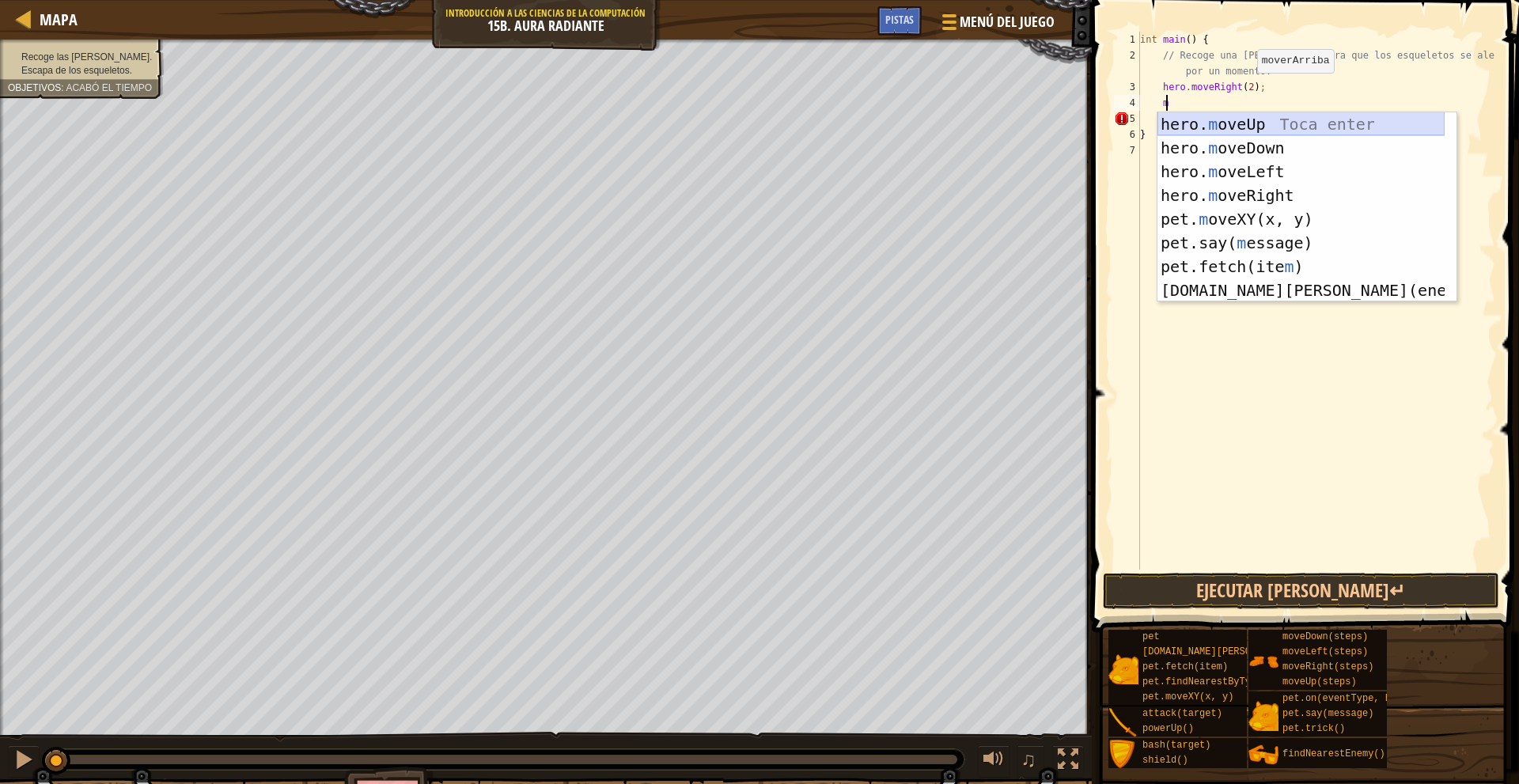
click at [1257, 113] on div "hero. m oveUp Toca enter hero. m oveDown Toca enter hero. m oveLeft Toca enter …" at bounding box center [1300, 231] width 287 height 237
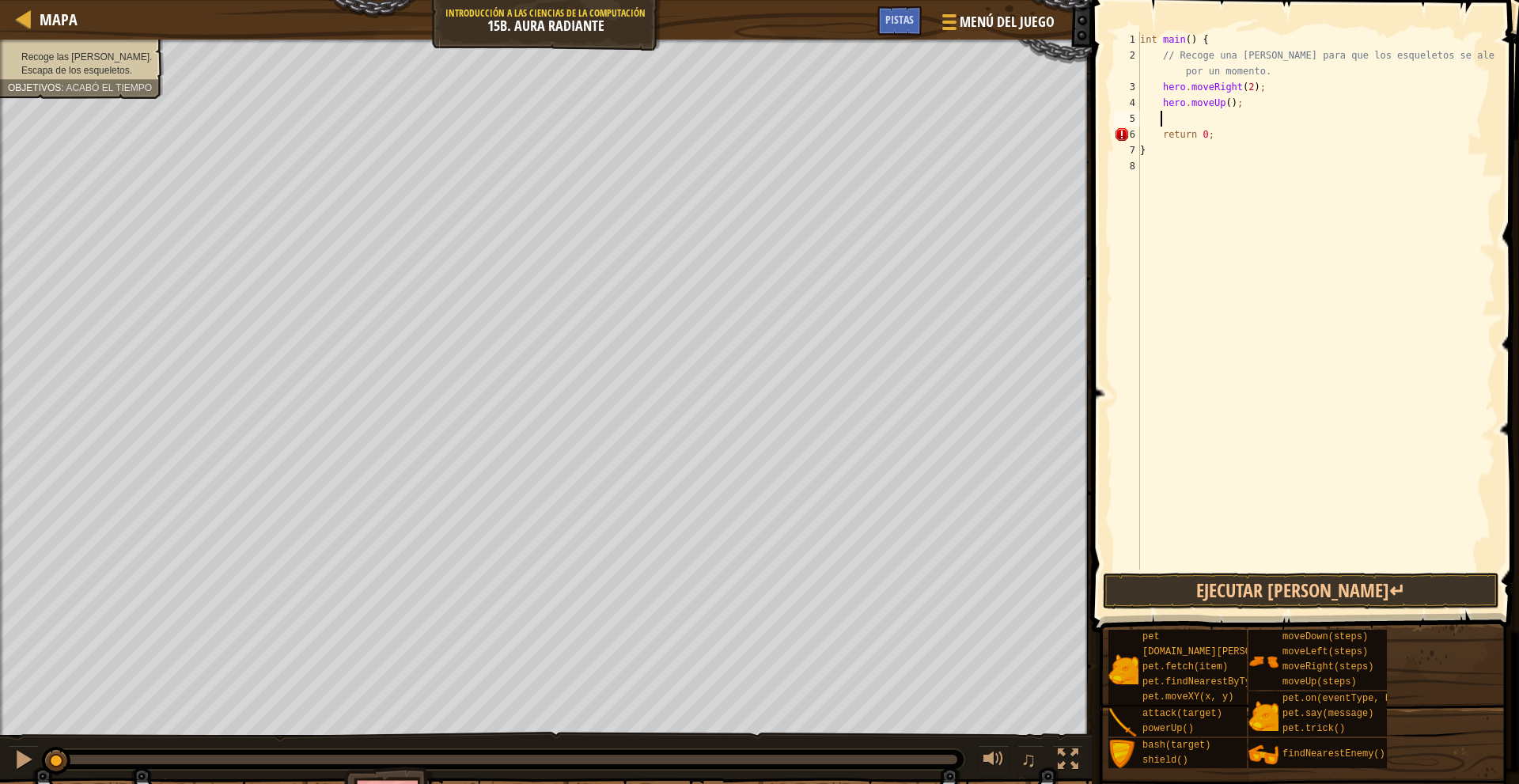
type textarea "m"
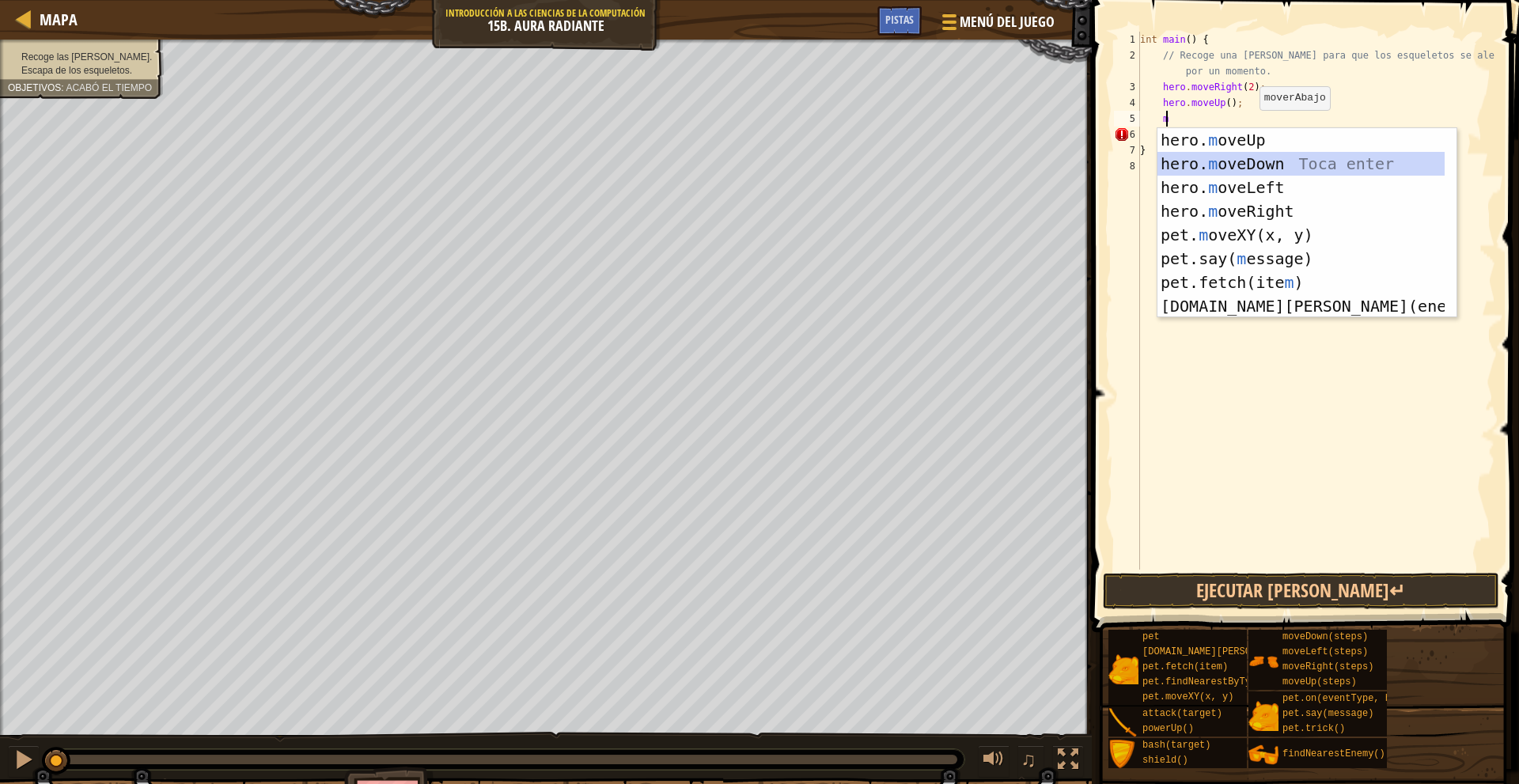
click at [1279, 163] on div "hero. m oveUp Toca enter hero. m oveDown Toca enter hero. m oveLeft Toca enter …" at bounding box center [1300, 247] width 287 height 237
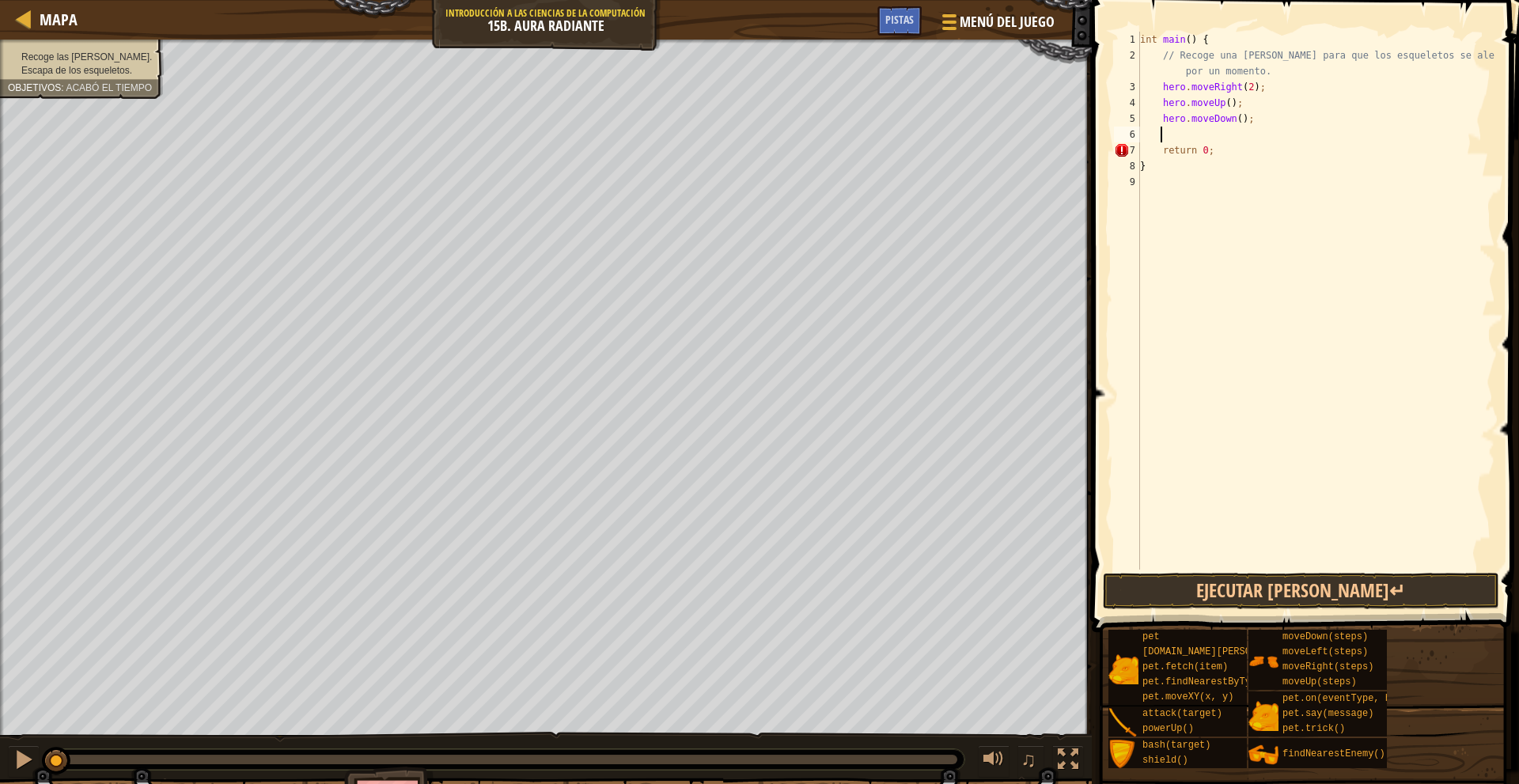
type textarea "m"
click at [1154, 81] on div "int main ( ) { // Recoge una luminita para que los esqueletos se alejen de ti p…" at bounding box center [1315, 316] width 358 height 569
type textarea "hero.moveRight(2);"
click at [1201, 84] on div "int main ( ) { // Recoge una luminita para que los esqueletos se alejen de ti p…" at bounding box center [1318, 316] width 354 height 569
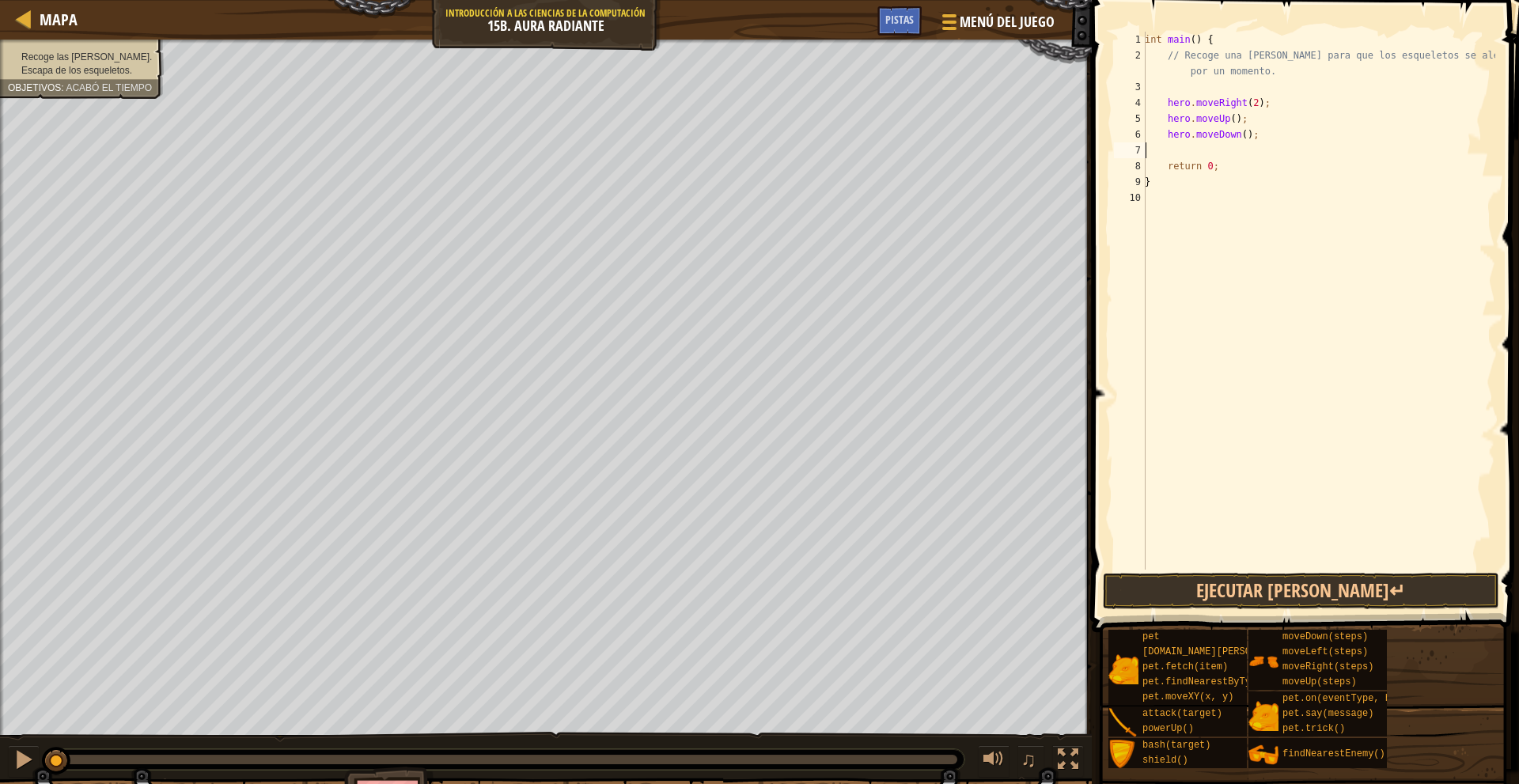
click at [1219, 144] on div "int main ( ) { // Recoge una luminita para que los esqueletos se alejen de ti p…" at bounding box center [1318, 316] width 354 height 569
click at [1176, 93] on div "int main ( ) { // Recoge una luminita para que los esqueletos se alejen de ti p…" at bounding box center [1318, 316] width 354 height 569
type textarea "w"
type textarea "b"
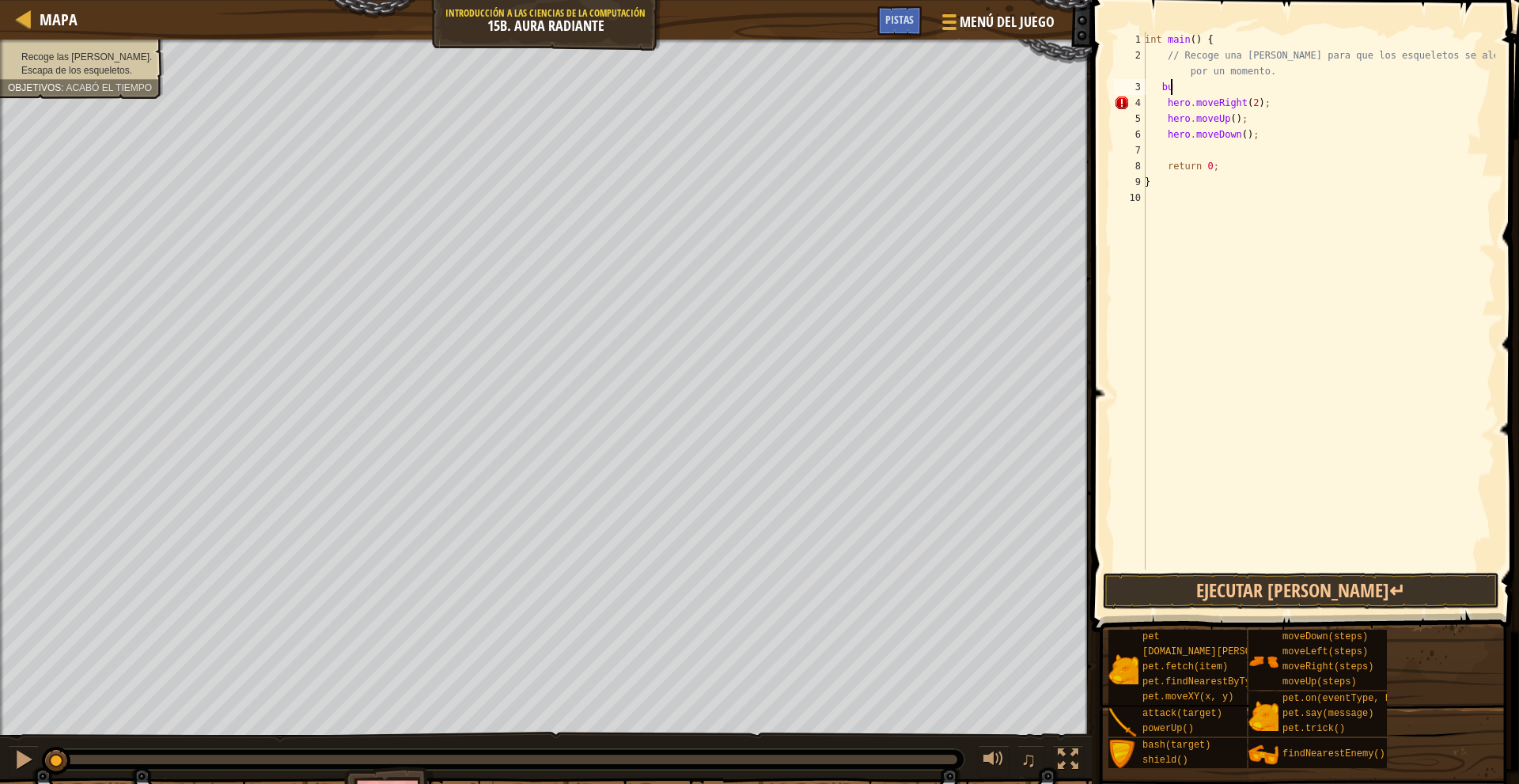
type textarea "b"
click at [1163, 89] on div "int main ( ) { // Recoge una luminita para que los esqueletos se alejen de ti p…" at bounding box center [1318, 316] width 354 height 569
type textarea "// Recoge una luminita para que los esqueletos se alejen de ti por un momento."
click at [1182, 134] on div "int main ( ) { // Recoge una luminita para que los esqueletos se alejen de ti p…" at bounding box center [1315, 316] width 359 height 569
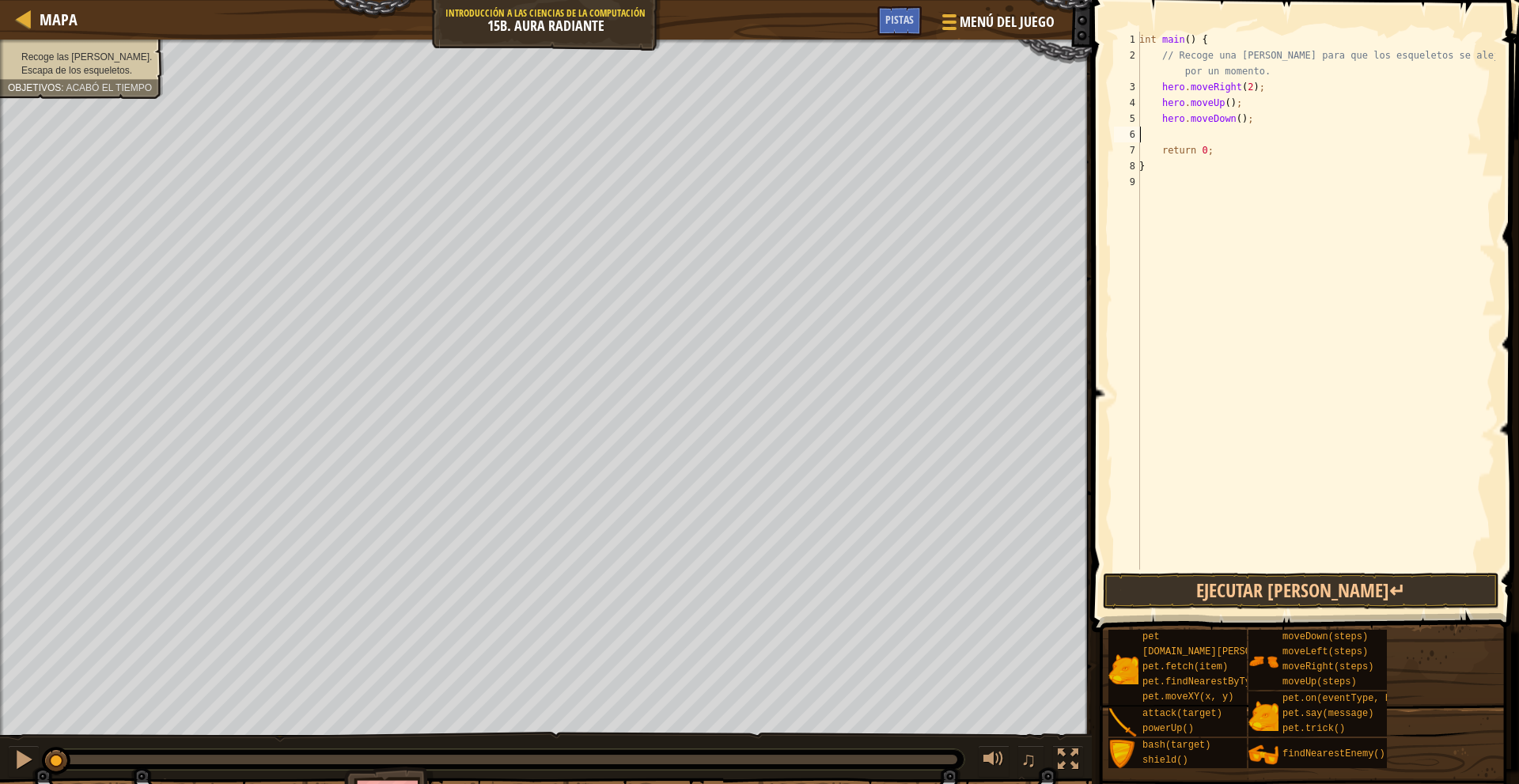
type textarea "m"
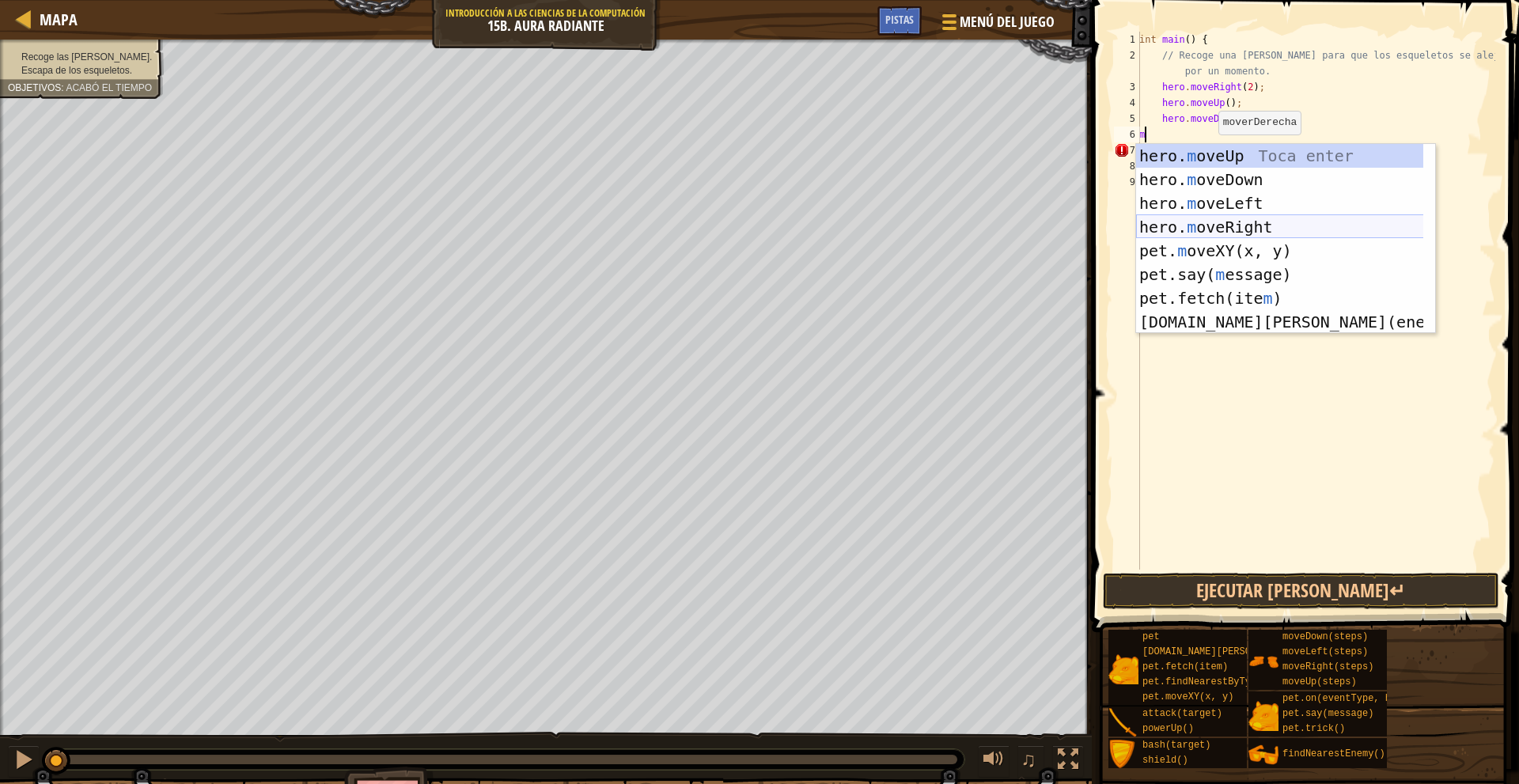
click at [1259, 225] on div "hero. m oveUp Toca enter hero. m oveDown Toca enter hero. m oveLeft Toca enter …" at bounding box center [1284, 262] width 299 height 237
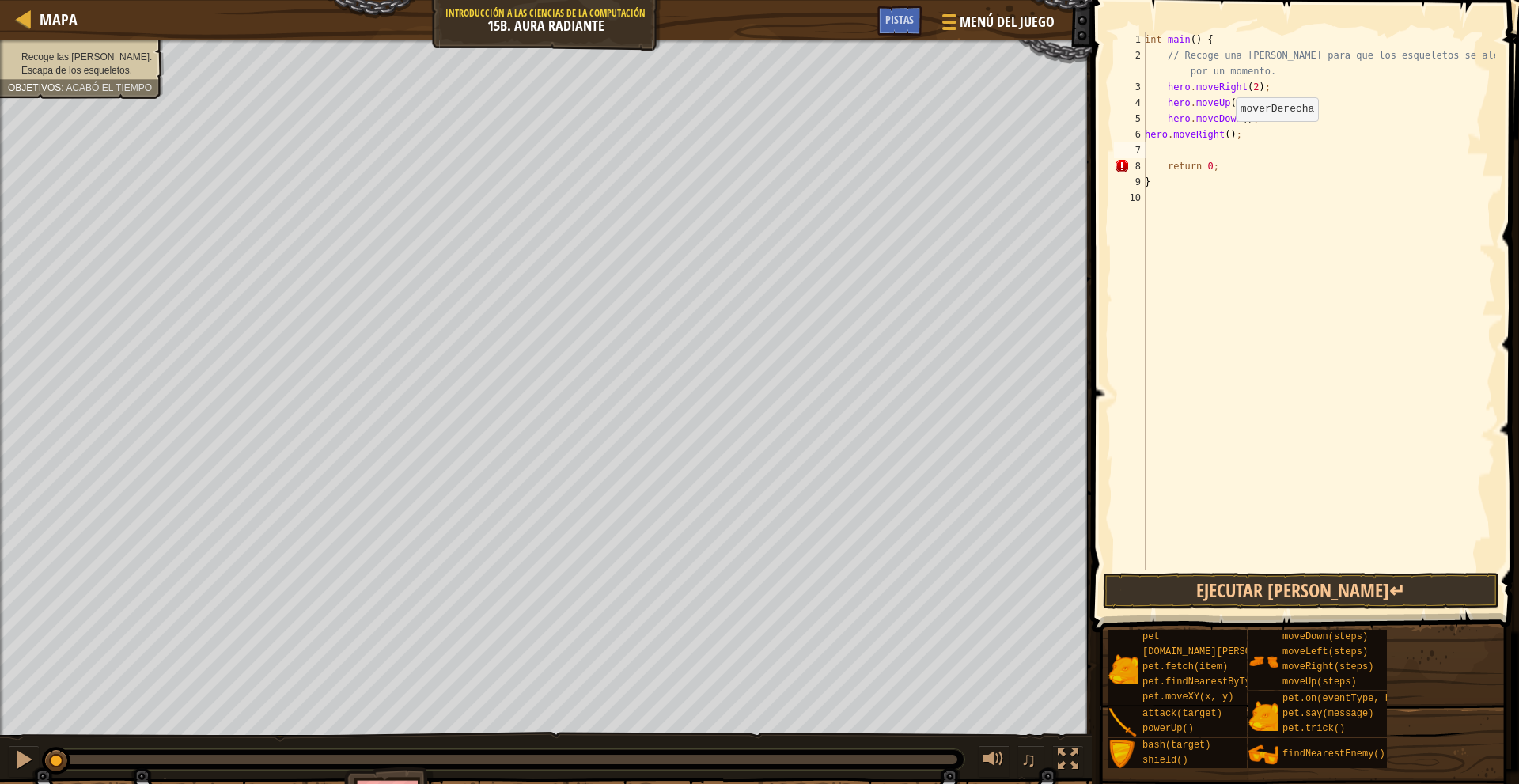
click at [1227, 137] on div "int main ( ) { // Recoge una luminita para que los esqueletos se alejen de ti p…" at bounding box center [1318, 316] width 354 height 569
click at [1224, 136] on div "int main ( ) { // Recoge una luminita para que los esqueletos se alejen de ti p…" at bounding box center [1318, 316] width 354 height 569
type textarea "hero.moveRight(2);"
click at [1219, 155] on div "int main ( ) { // Recoge una luminita para que los esqueletos se alejen de ti p…" at bounding box center [1318, 316] width 354 height 569
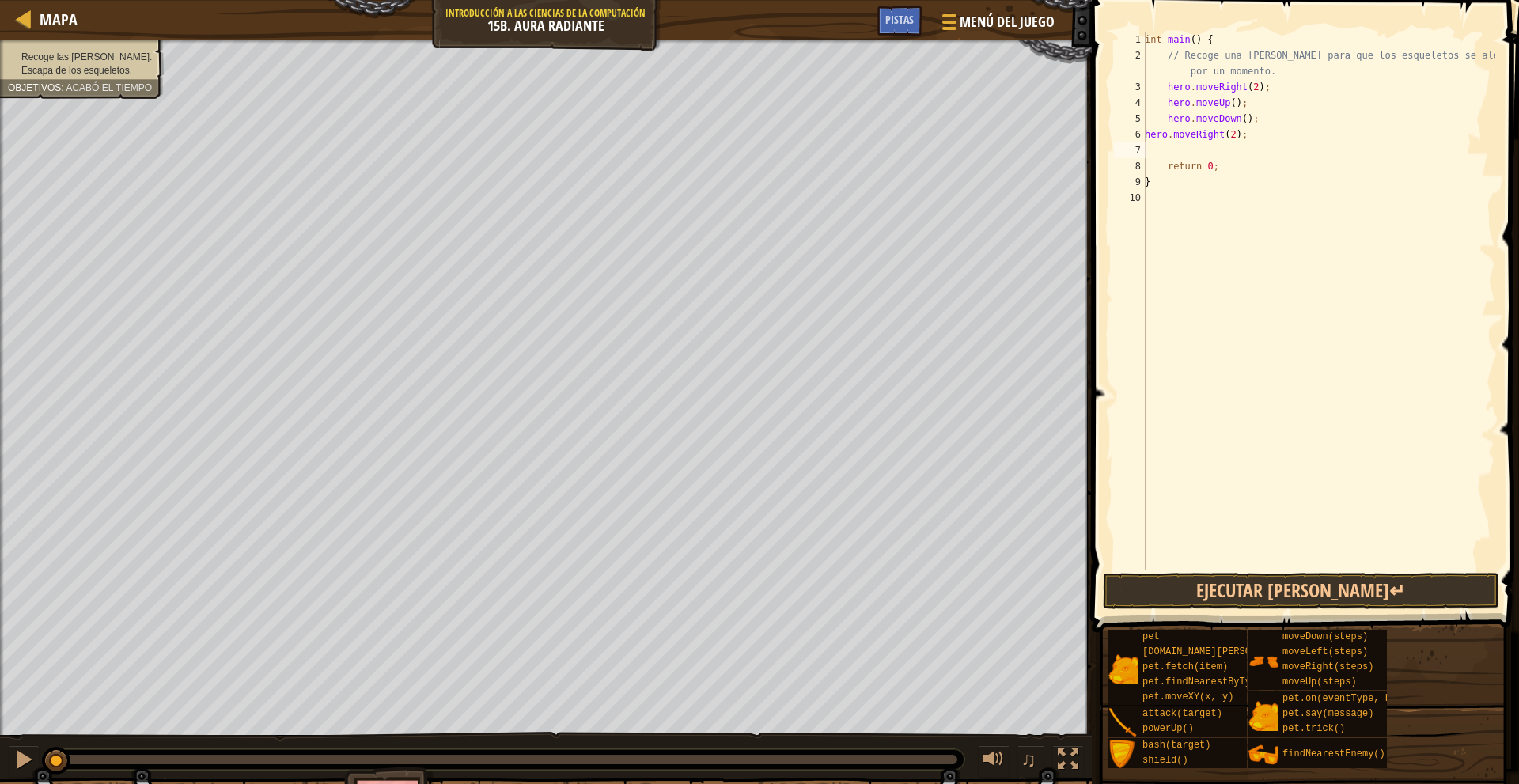
scroll to position [7, 0]
type textarea "m"
click at [1250, 155] on div "int main ( ) { // Recoge una luminita para que los esqueletos se alejen de ti p…" at bounding box center [1318, 316] width 354 height 569
click at [1193, 152] on div "int main ( ) { // Recoge una luminita para que los esqueletos se alejen de ti p…" at bounding box center [1318, 316] width 354 height 569
type textarea "m"
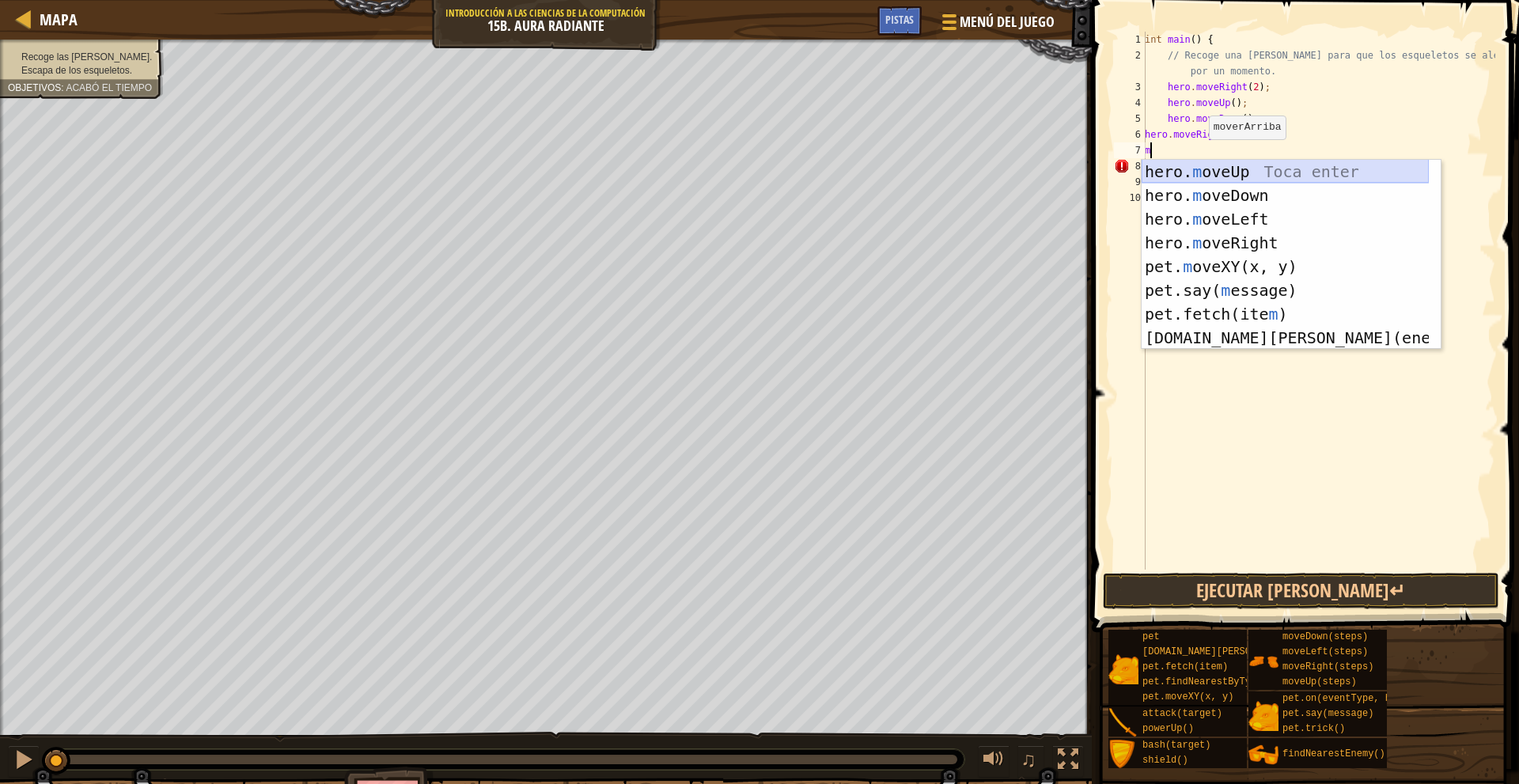
click at [1273, 174] on div "hero. m oveUp Toca enter hero. m oveDown Toca enter hero. m oveLeft Toca enter …" at bounding box center [1284, 278] width 287 height 237
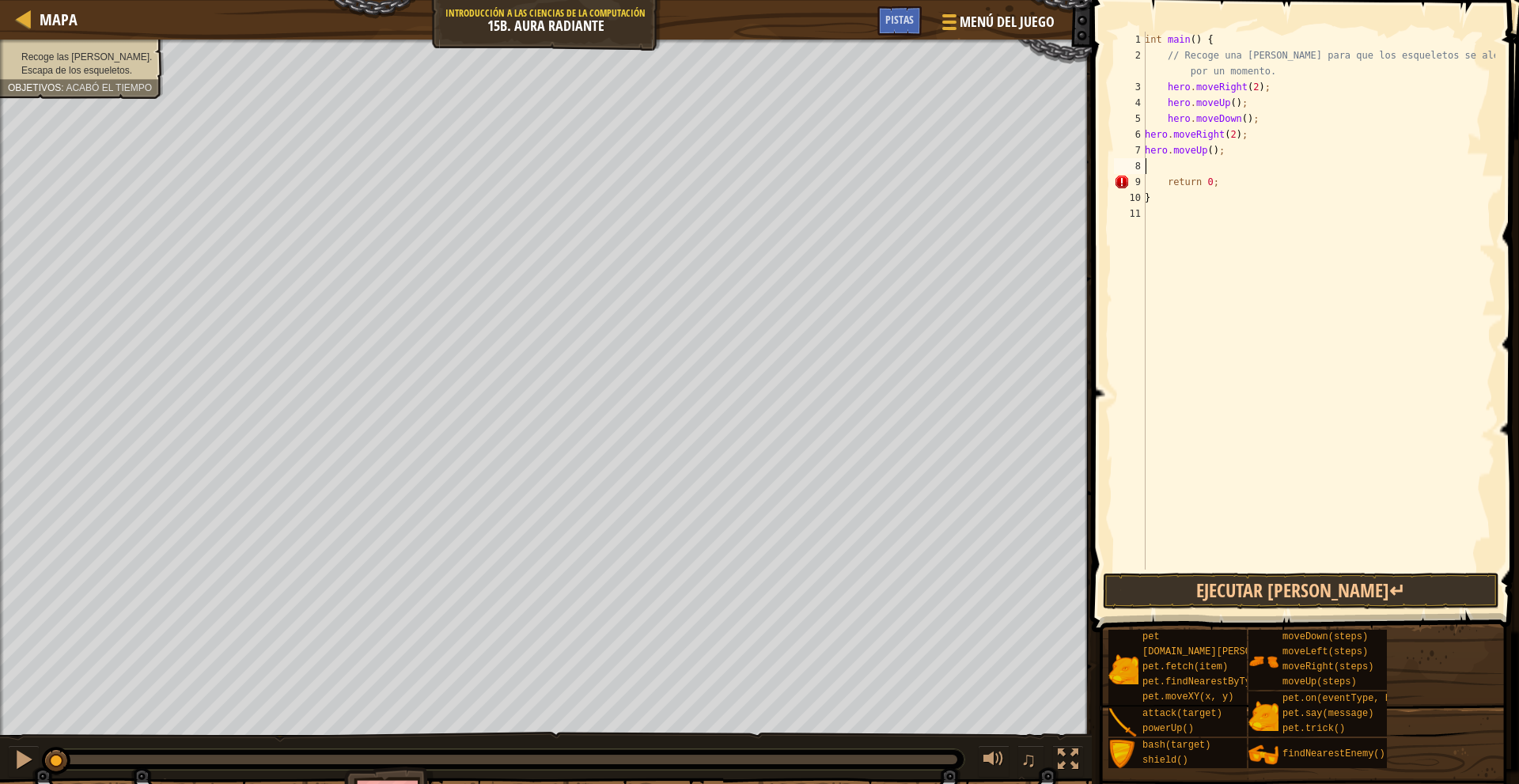
type textarea "m"
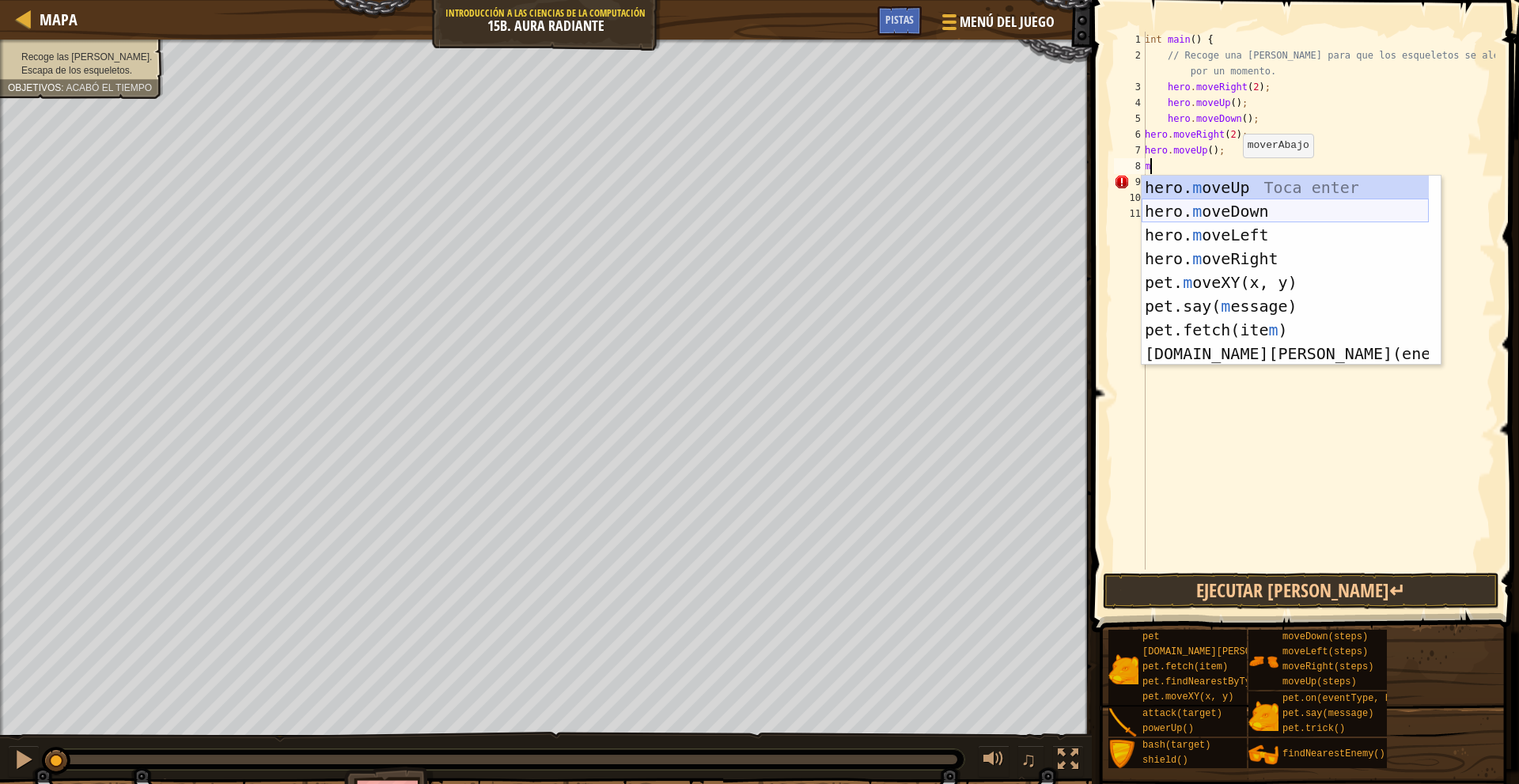
click at [1266, 209] on div "hero. m oveUp Toca enter hero. m oveDown Toca enter hero. m oveLeft Toca enter …" at bounding box center [1284, 294] width 287 height 237
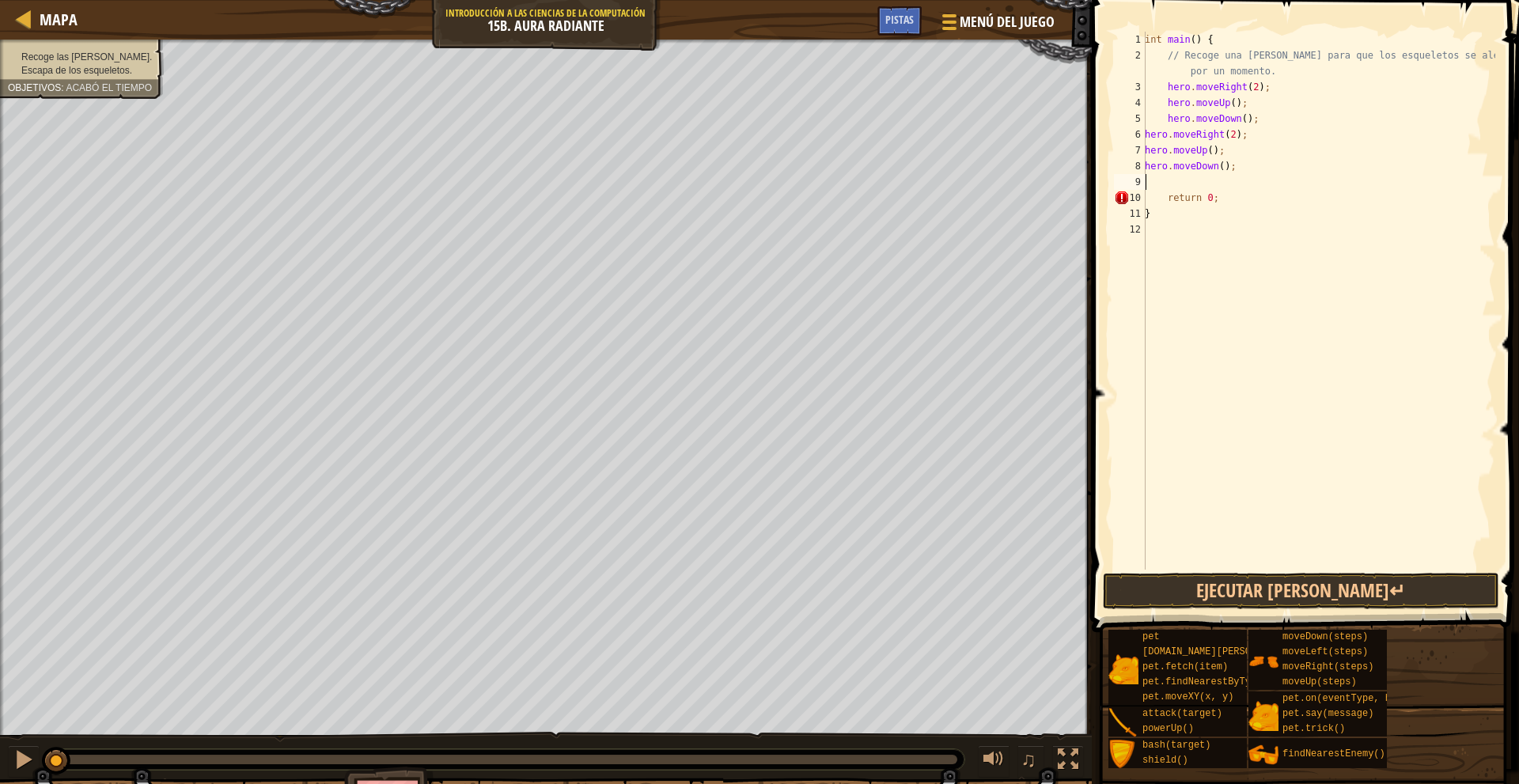
type textarea "m"
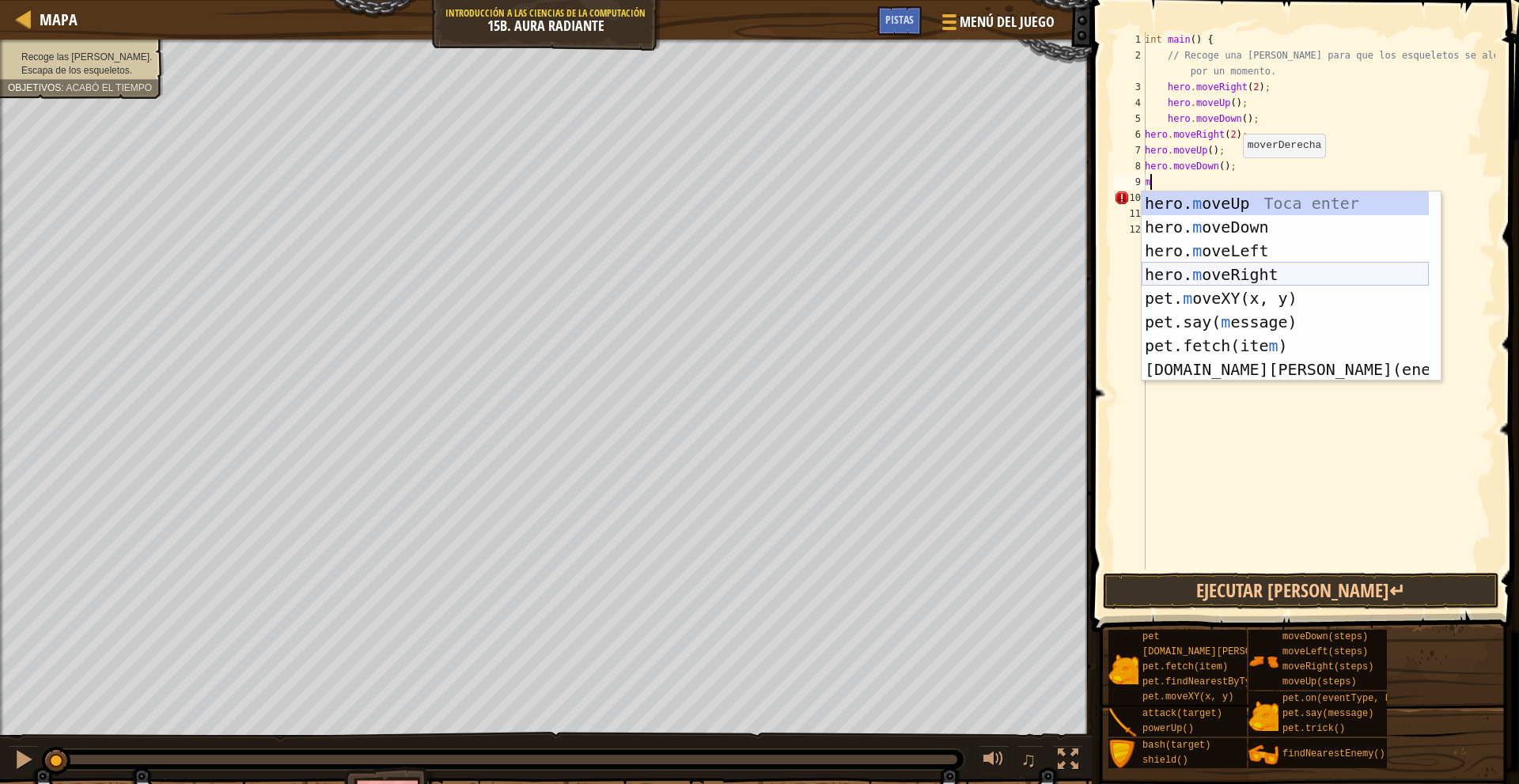
click at [1298, 275] on div "hero. m oveUp Toca enter hero. m oveDown Toca enter hero. m oveLeft Toca enter …" at bounding box center [1284, 310] width 287 height 237
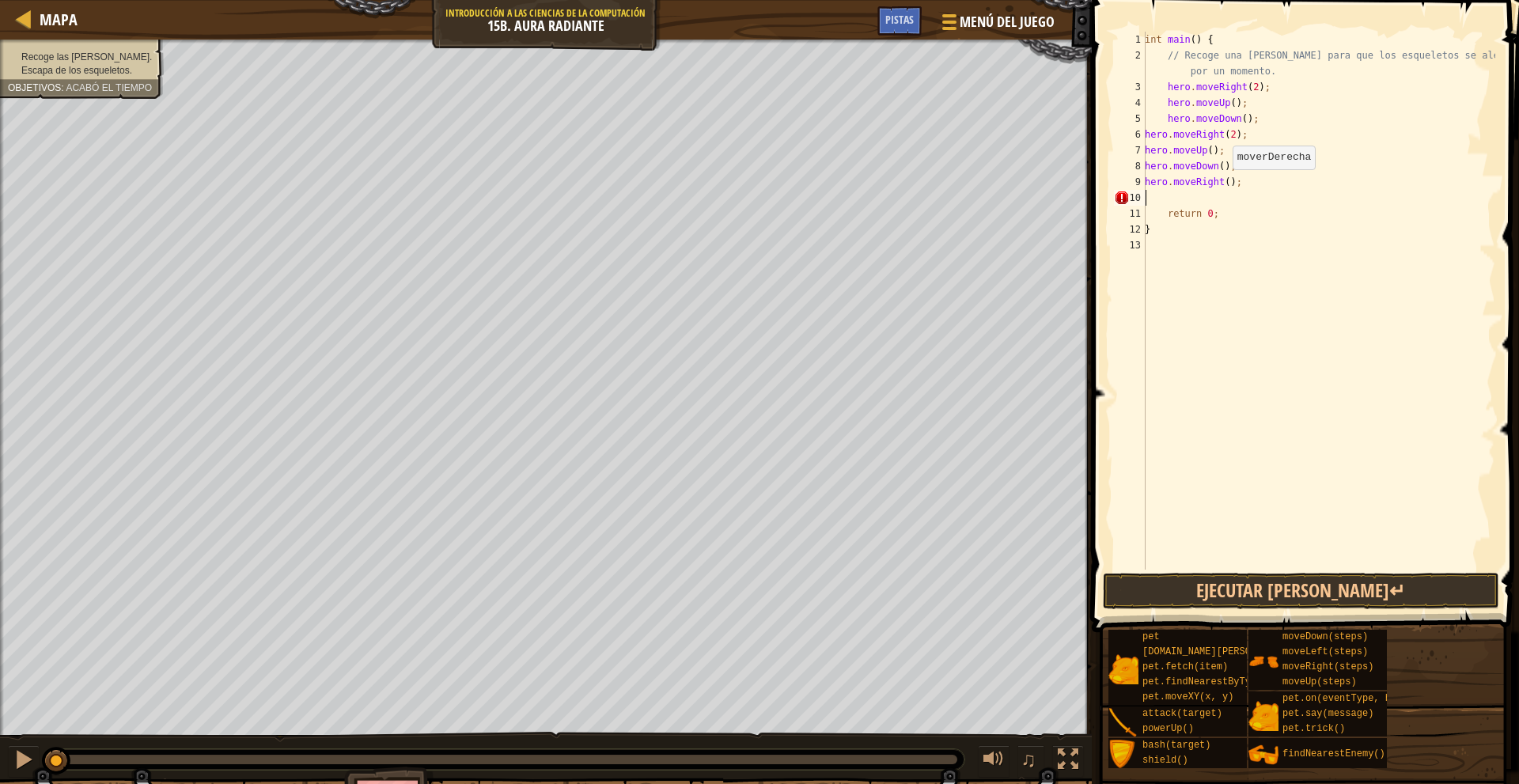
click at [1228, 186] on div "int main ( ) { // Recoge una luminita para que los esqueletos se alejen de ti p…" at bounding box center [1318, 316] width 354 height 569
click at [1224, 184] on div "int main ( ) { // Recoge una luminita para que los esqueletos se alejen de ti p…" at bounding box center [1318, 316] width 354 height 569
click at [1304, 606] on button "Ejecutar [PERSON_NAME]↵" at bounding box center [1301, 591] width 397 height 36
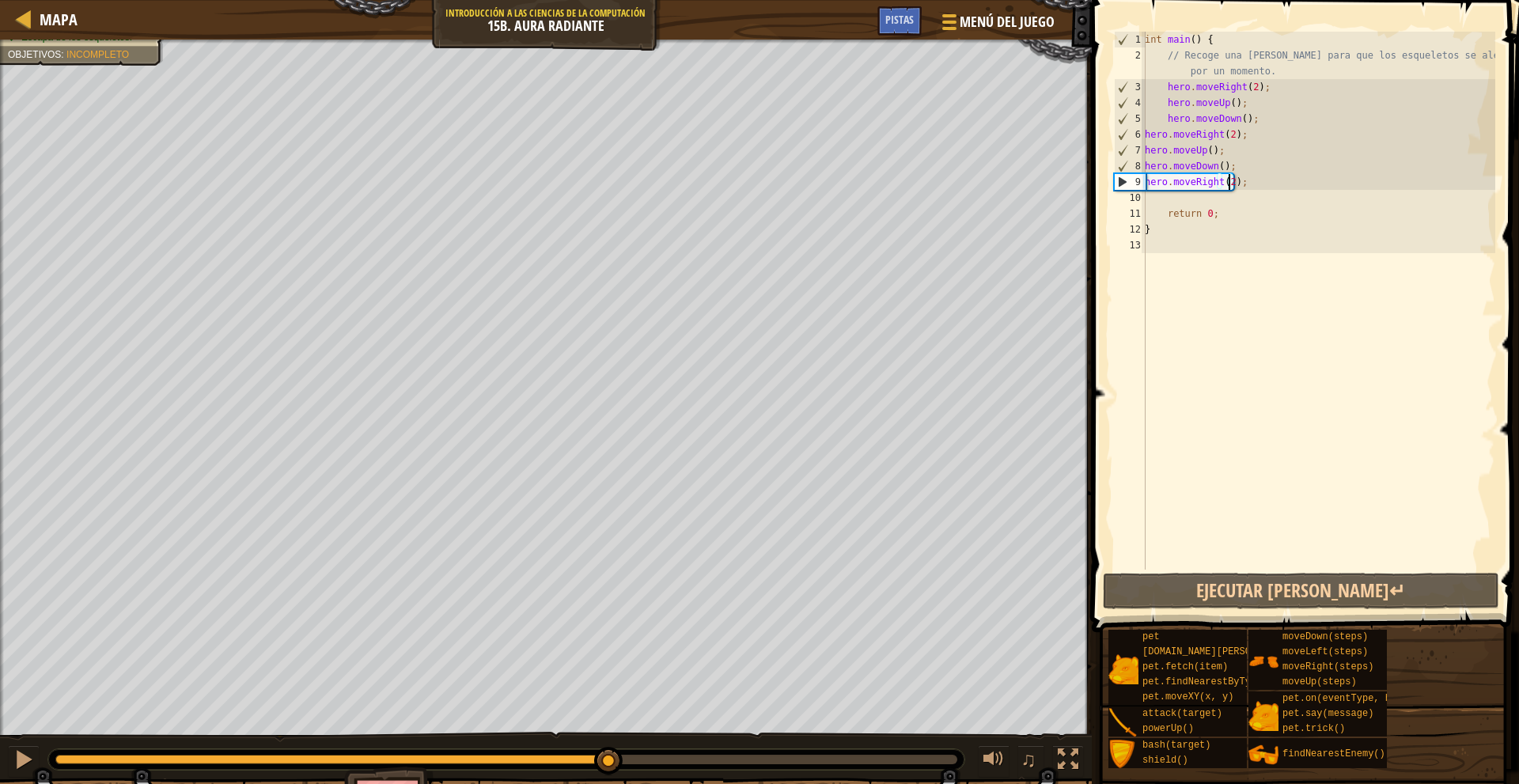
drag, startPoint x: 378, startPoint y: 751, endPoint x: 608, endPoint y: 740, distance: 230.3
click at [608, 740] on div "♫" at bounding box center [546, 755] width 1092 height 48
click at [1189, 513] on div "Mapa Introducción a las Ciencias de la computación 15b. Aura radiante Menú del …" at bounding box center [760, 392] width 1519 height 784
click at [1165, 85] on div "int main ( ) { // Recoge una luminita para que los esqueletos se alejen de ti p…" at bounding box center [1318, 316] width 354 height 569
type textarea "hero.moveRight(2);"
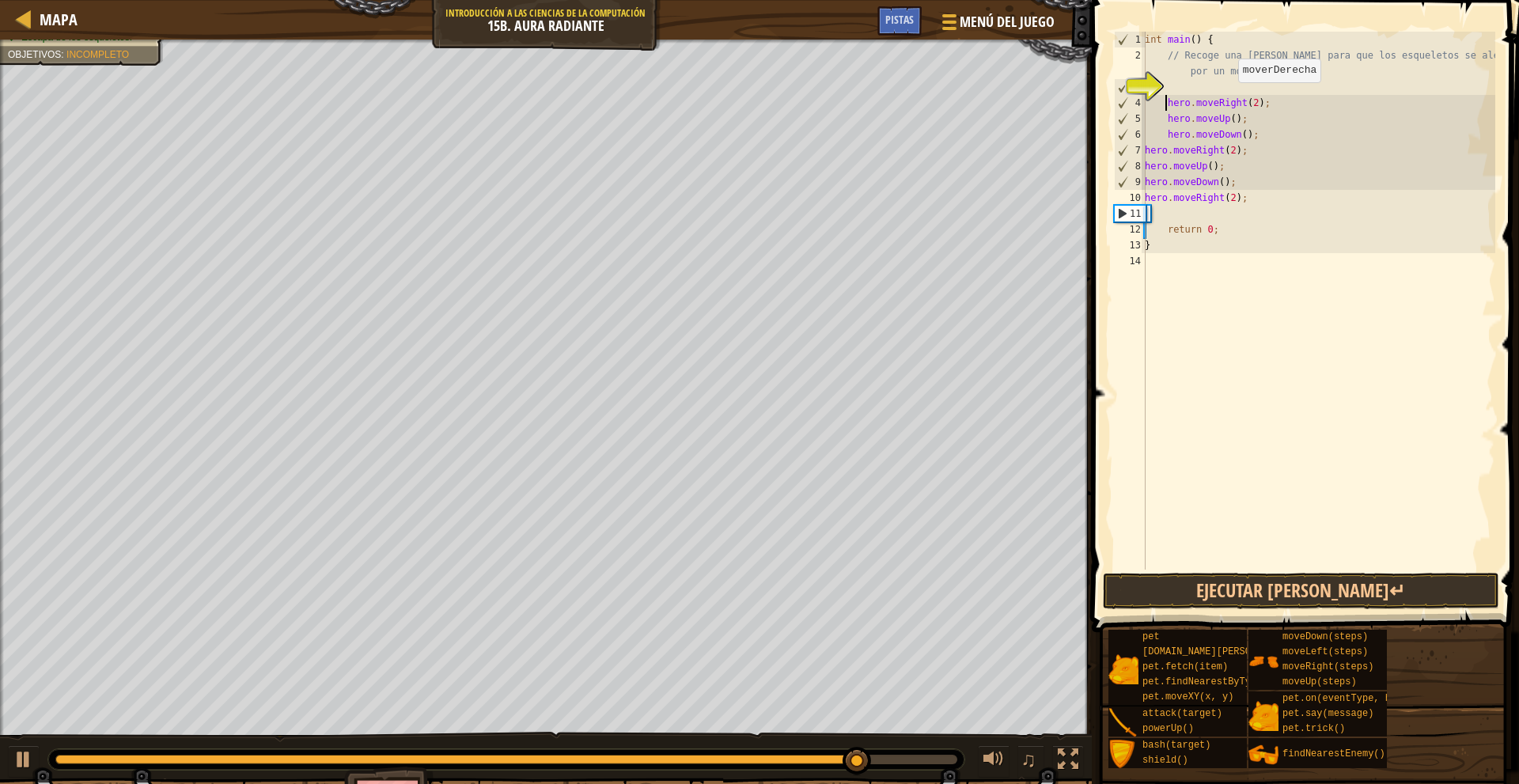
click at [1224, 87] on div "int main ( ) { // Recoge una luminita para que los esqueletos se alejen de ti p…" at bounding box center [1318, 316] width 354 height 569
type textarea "m"
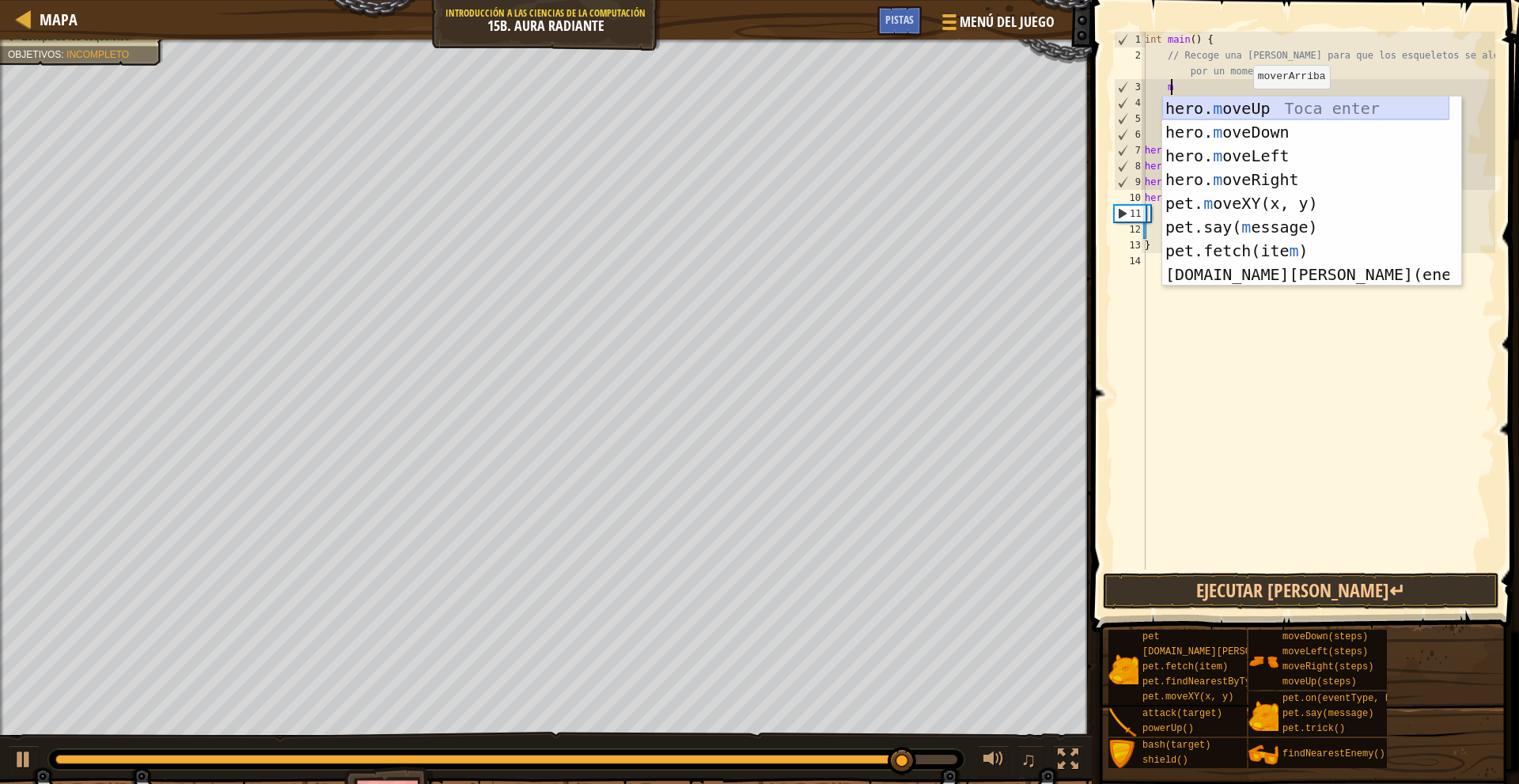
click at [1273, 113] on div "hero. m oveUp Toca enter hero. m oveDown Toca enter hero. m oveLeft Toca enter …" at bounding box center [1305, 215] width 287 height 237
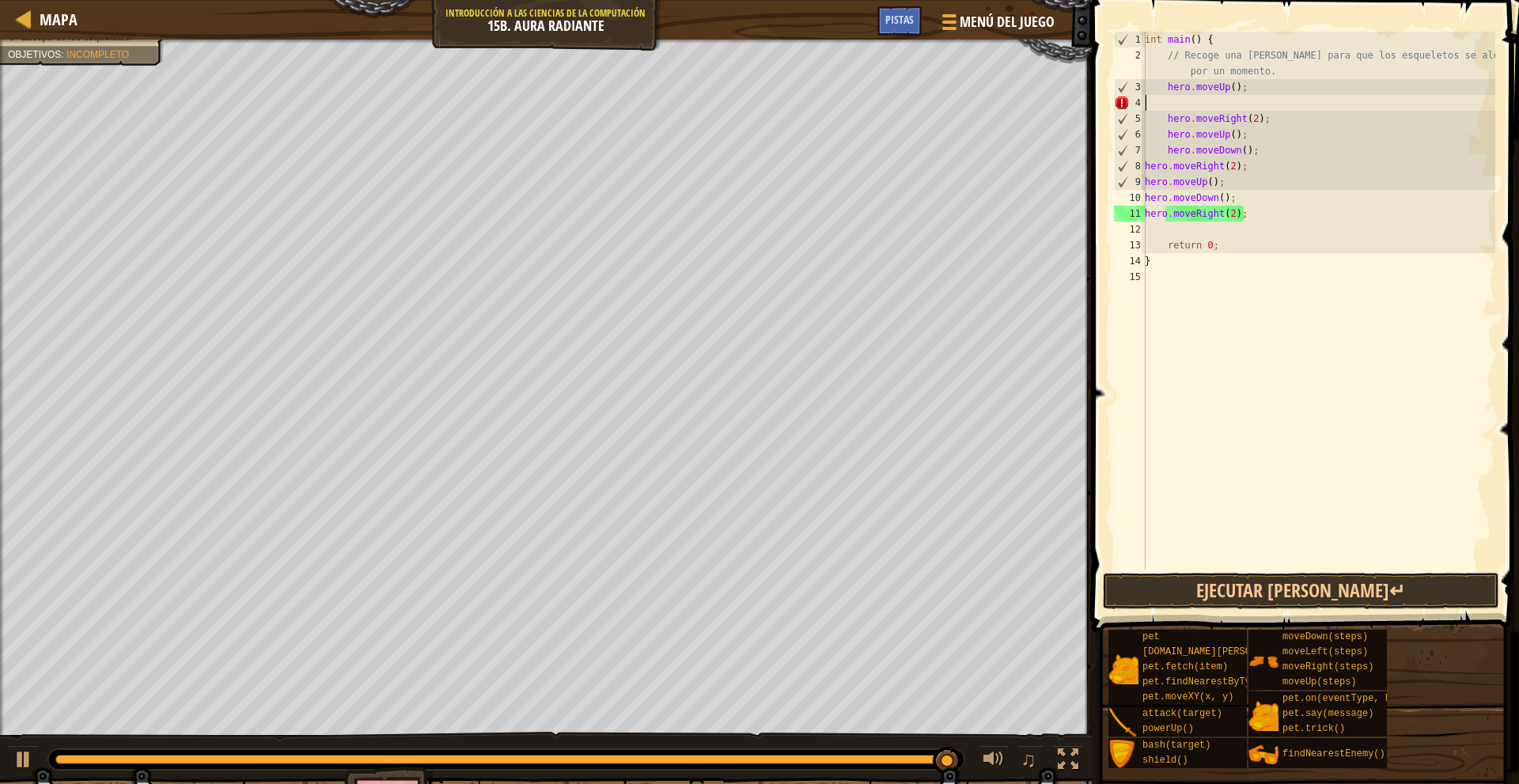
scroll to position [7, 0]
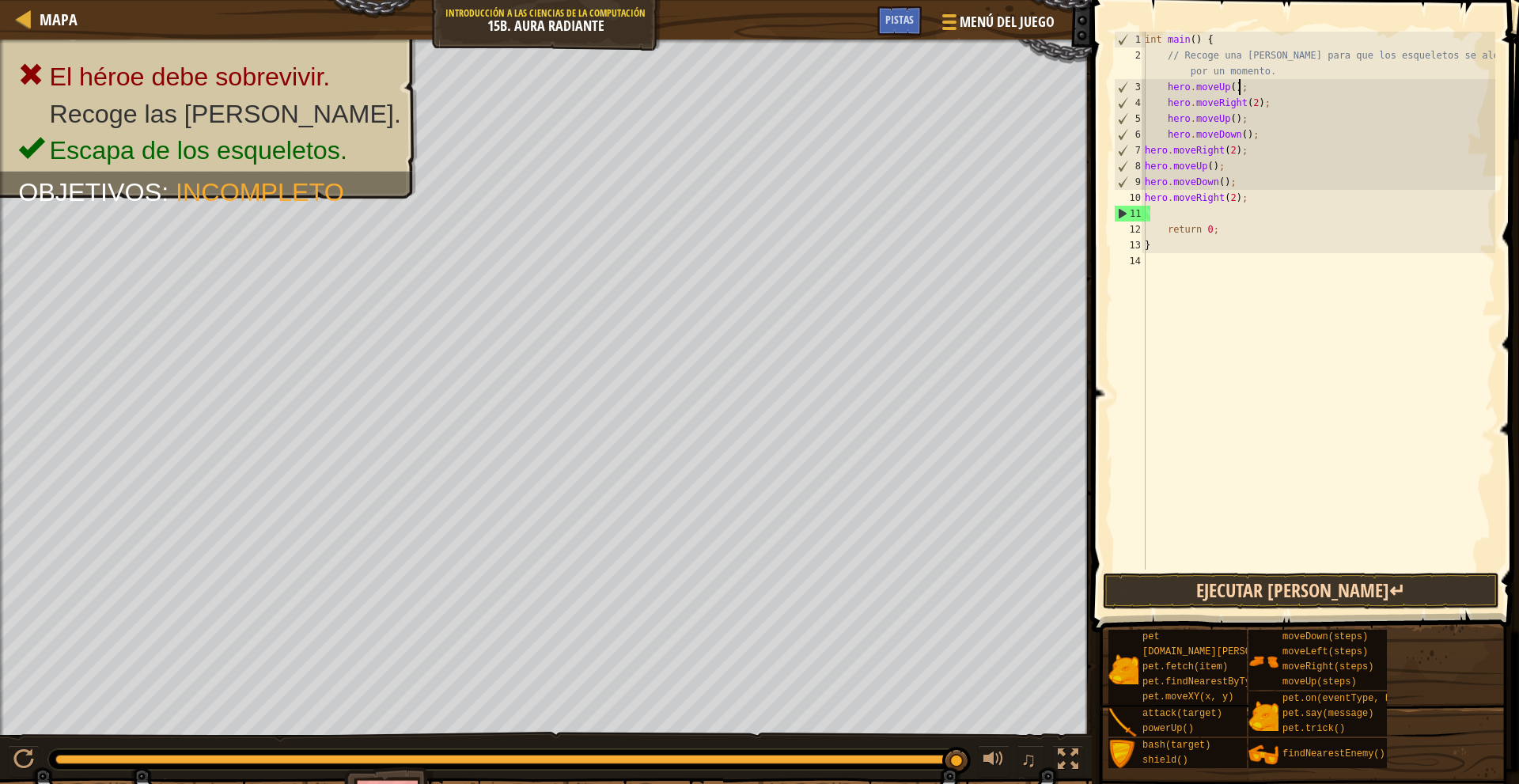
type textarea "hero.moveUp();"
click at [1308, 591] on button "Ejecutar [PERSON_NAME]↵" at bounding box center [1301, 591] width 397 height 36
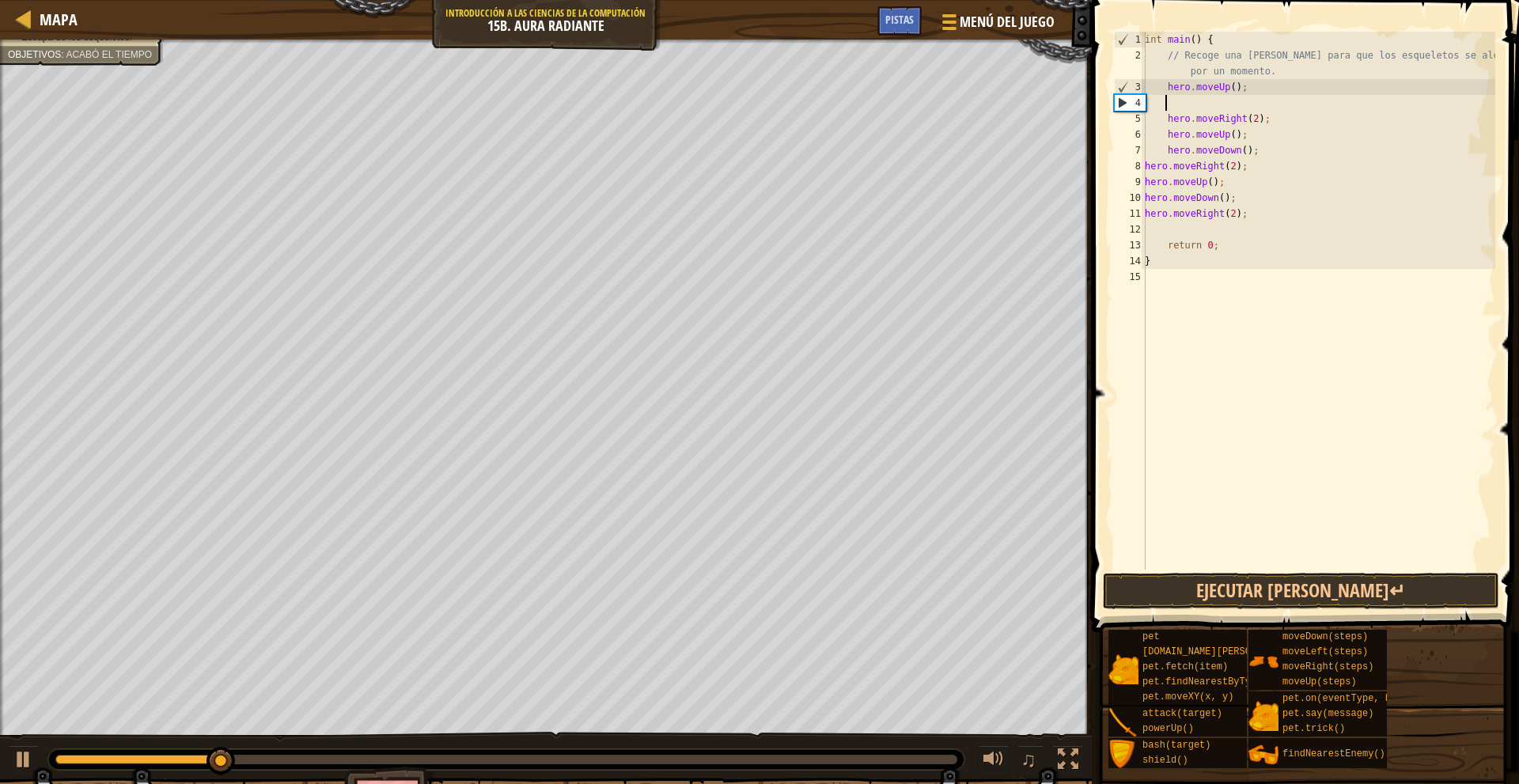
type textarea "m"
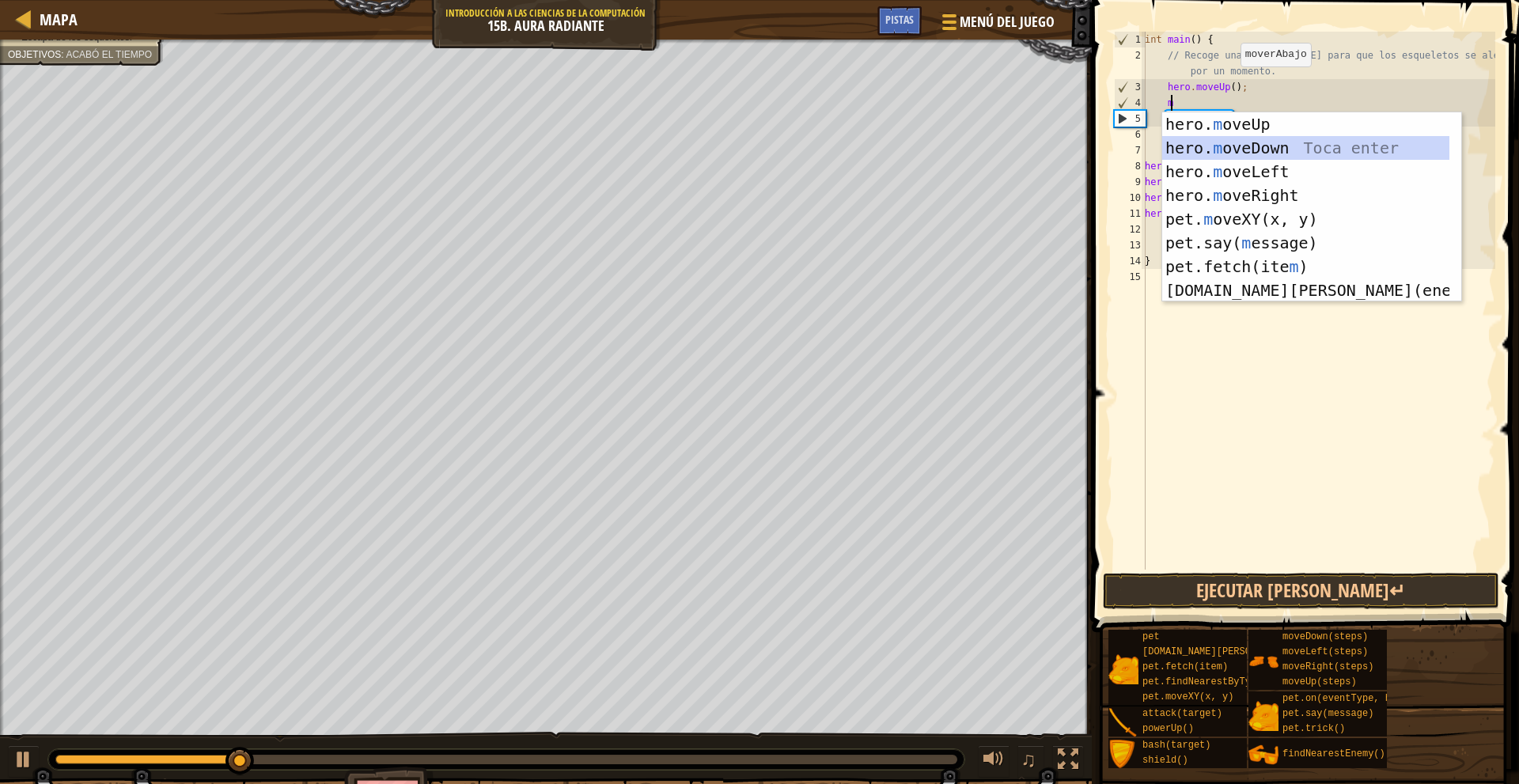
click at [1270, 149] on div "hero. m oveUp Toca enter hero. m oveDown Toca enter hero. m oveLeft Toca enter …" at bounding box center [1305, 231] width 287 height 237
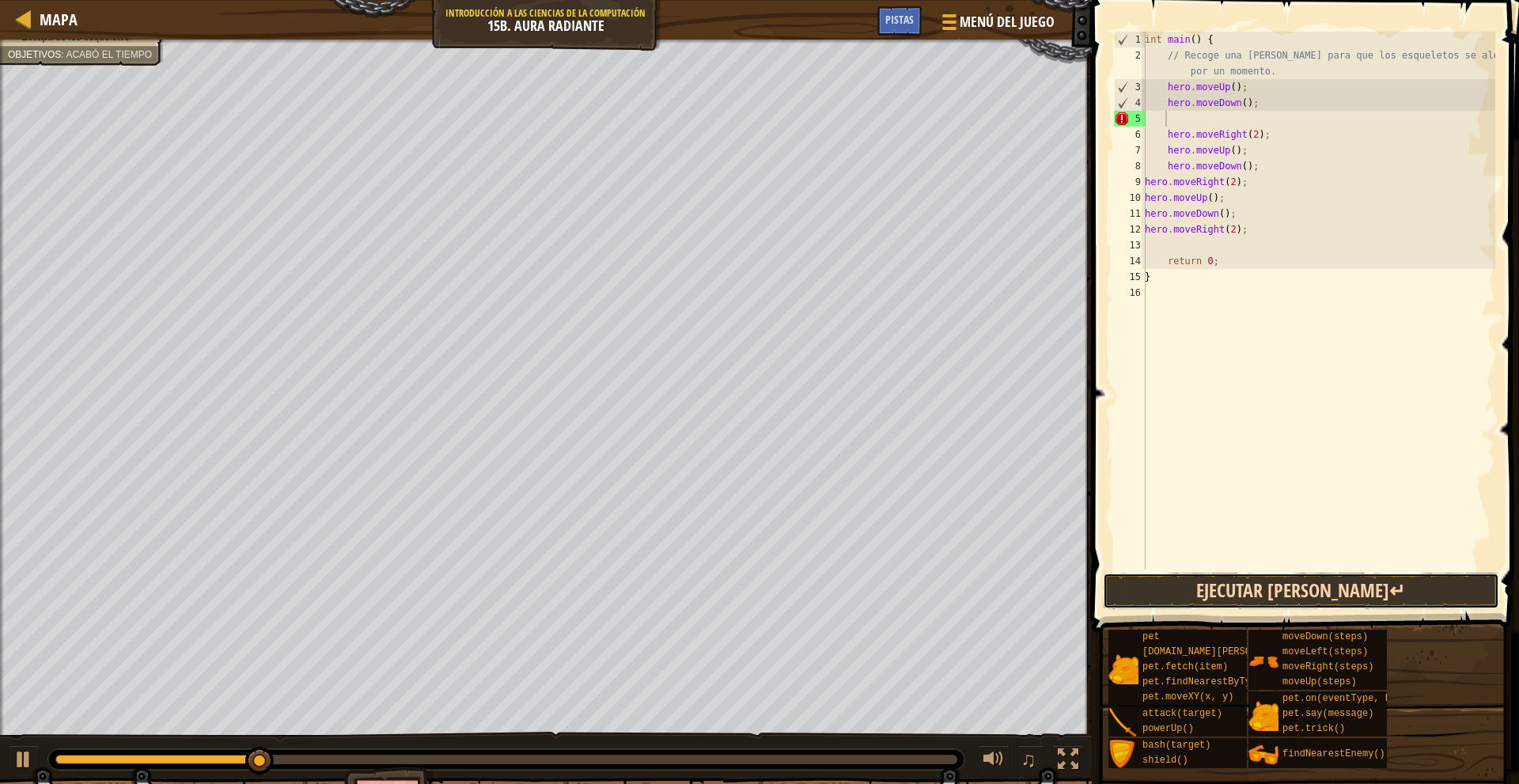
click at [1295, 601] on button "Ejecutar [PERSON_NAME]↵" at bounding box center [1301, 591] width 397 height 36
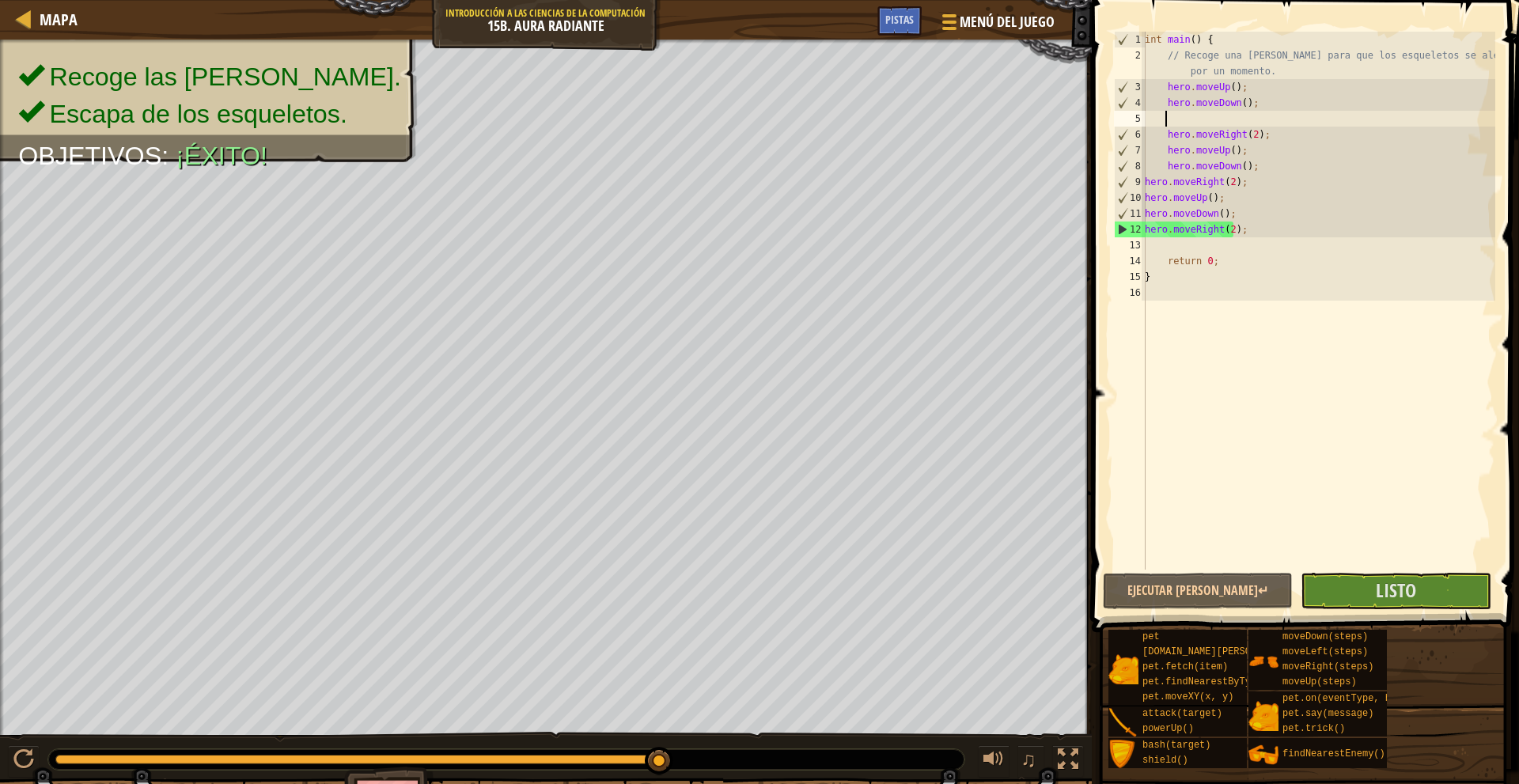
drag, startPoint x: 125, startPoint y: 751, endPoint x: 705, endPoint y: 782, distance: 580.8
click at [705, 782] on div "Recoge las luminitas. Escapa de los esqueletos. Objetivos : ¡Éxito! ♫ Okar 429 …" at bounding box center [760, 441] width 1519 height 803
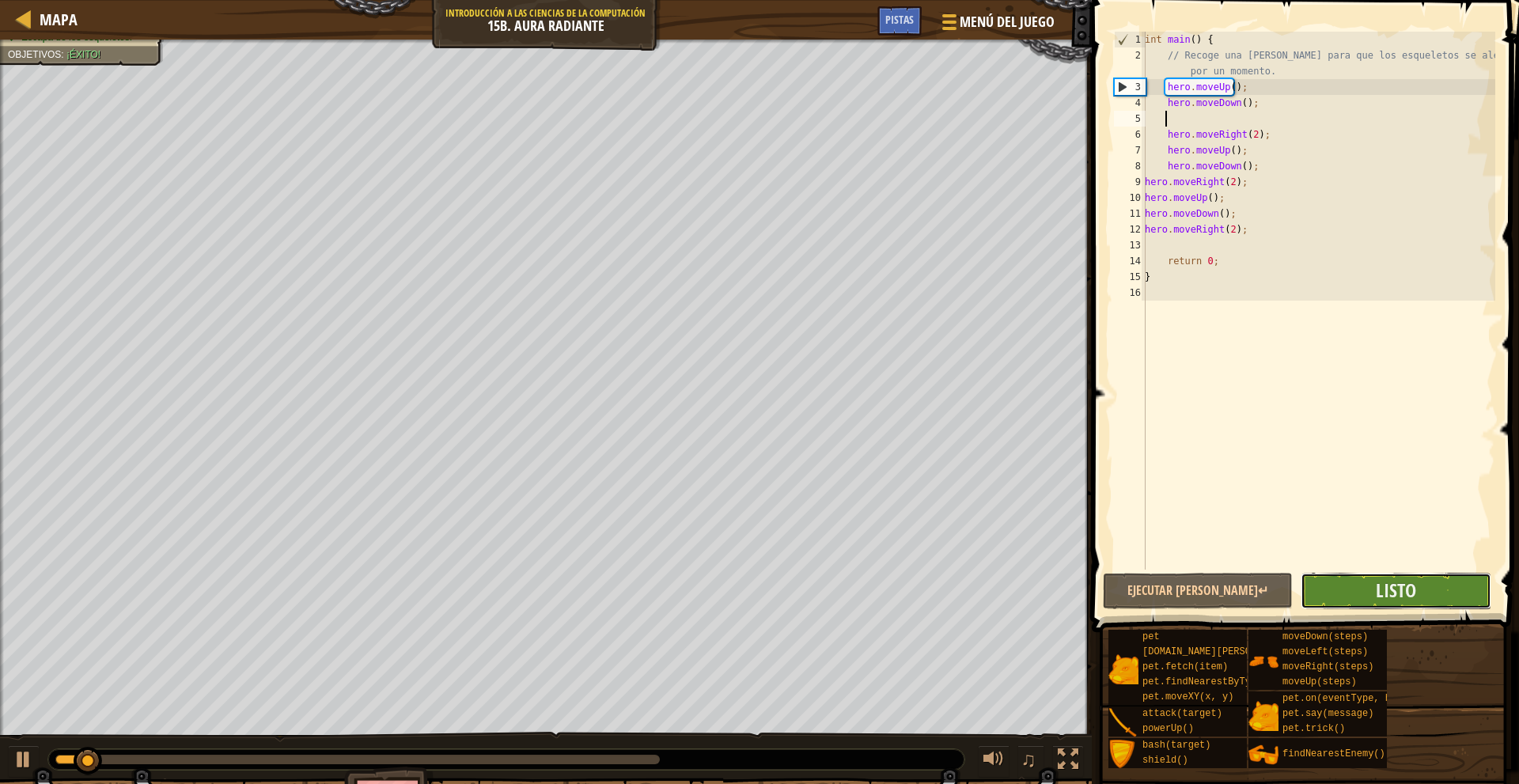
click at [1460, 602] on button "Listo" at bounding box center [1395, 591] width 190 height 36
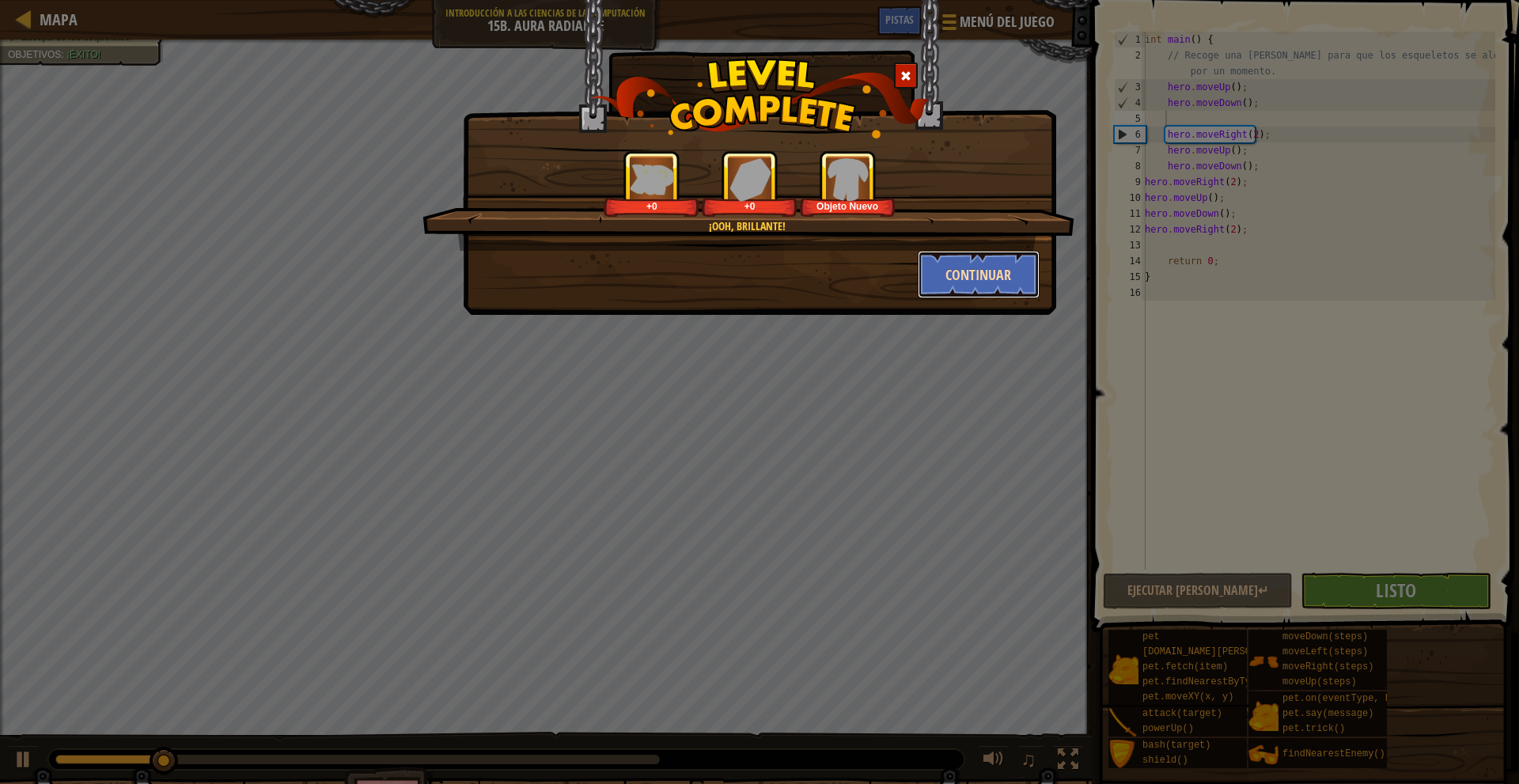
click at [984, 273] on button "Continuar" at bounding box center [978, 275] width 123 height 48
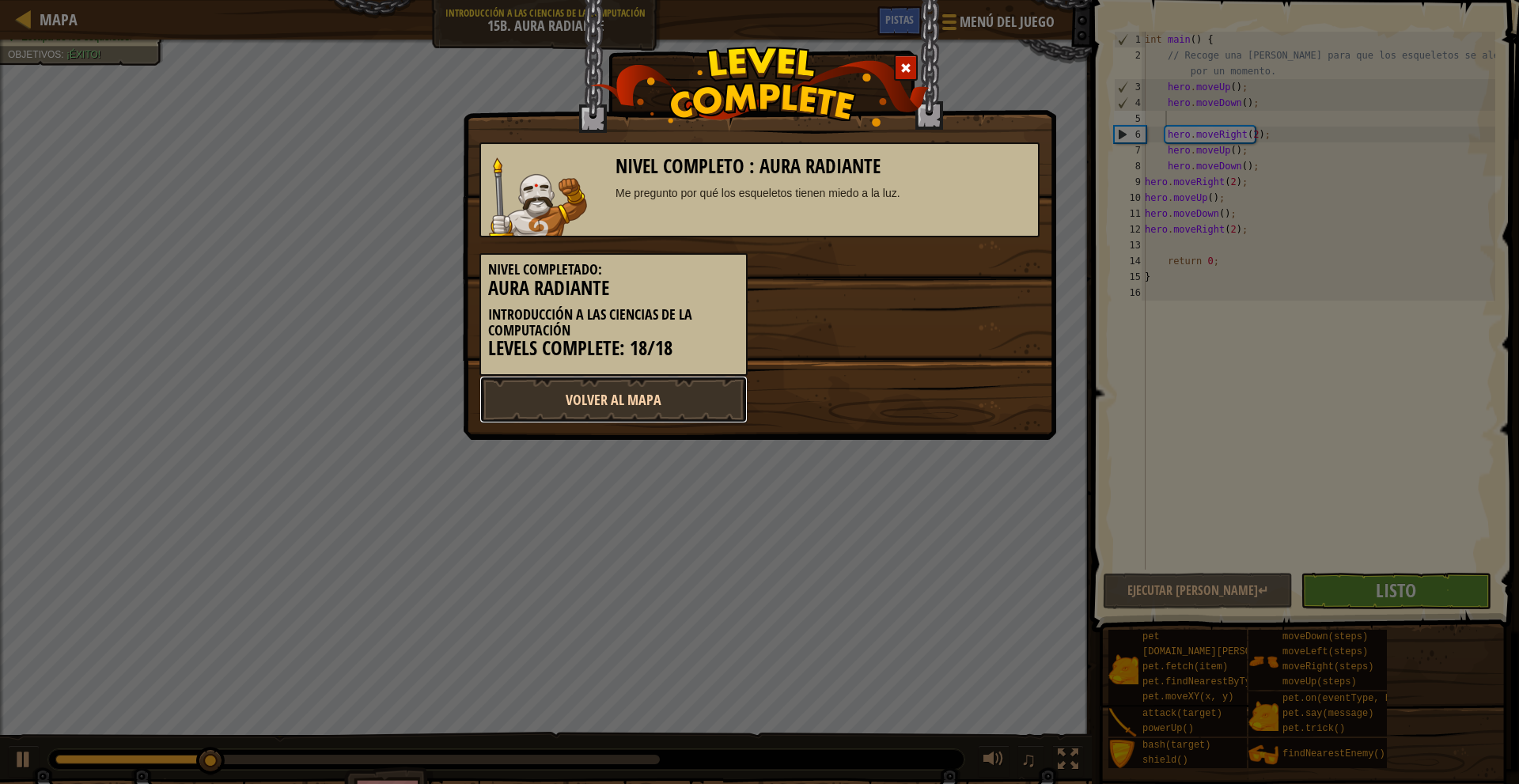
click at [639, 389] on link "Volver al Mapa" at bounding box center [614, 400] width 268 height 48
select select "es-419"
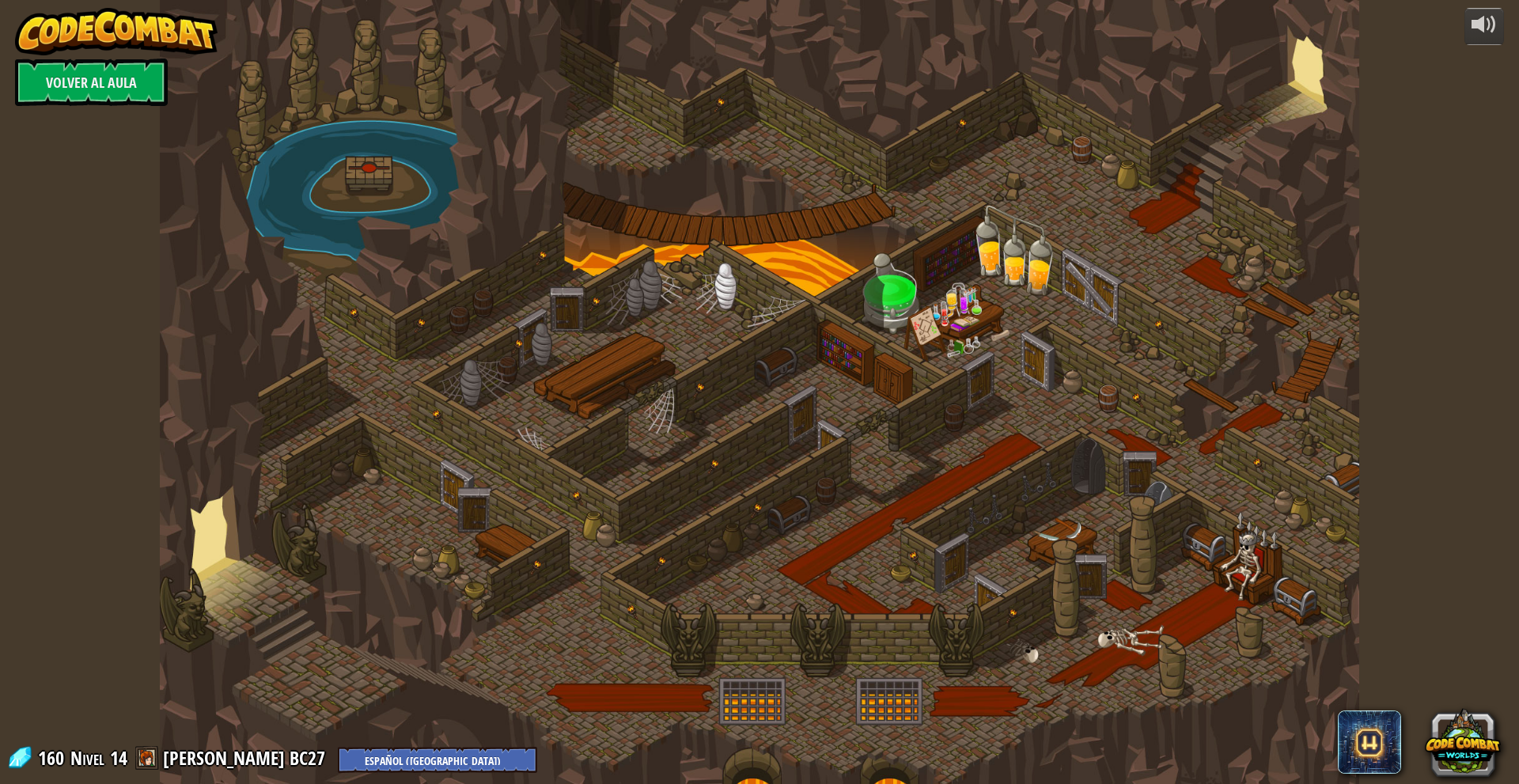
select select "es-419"
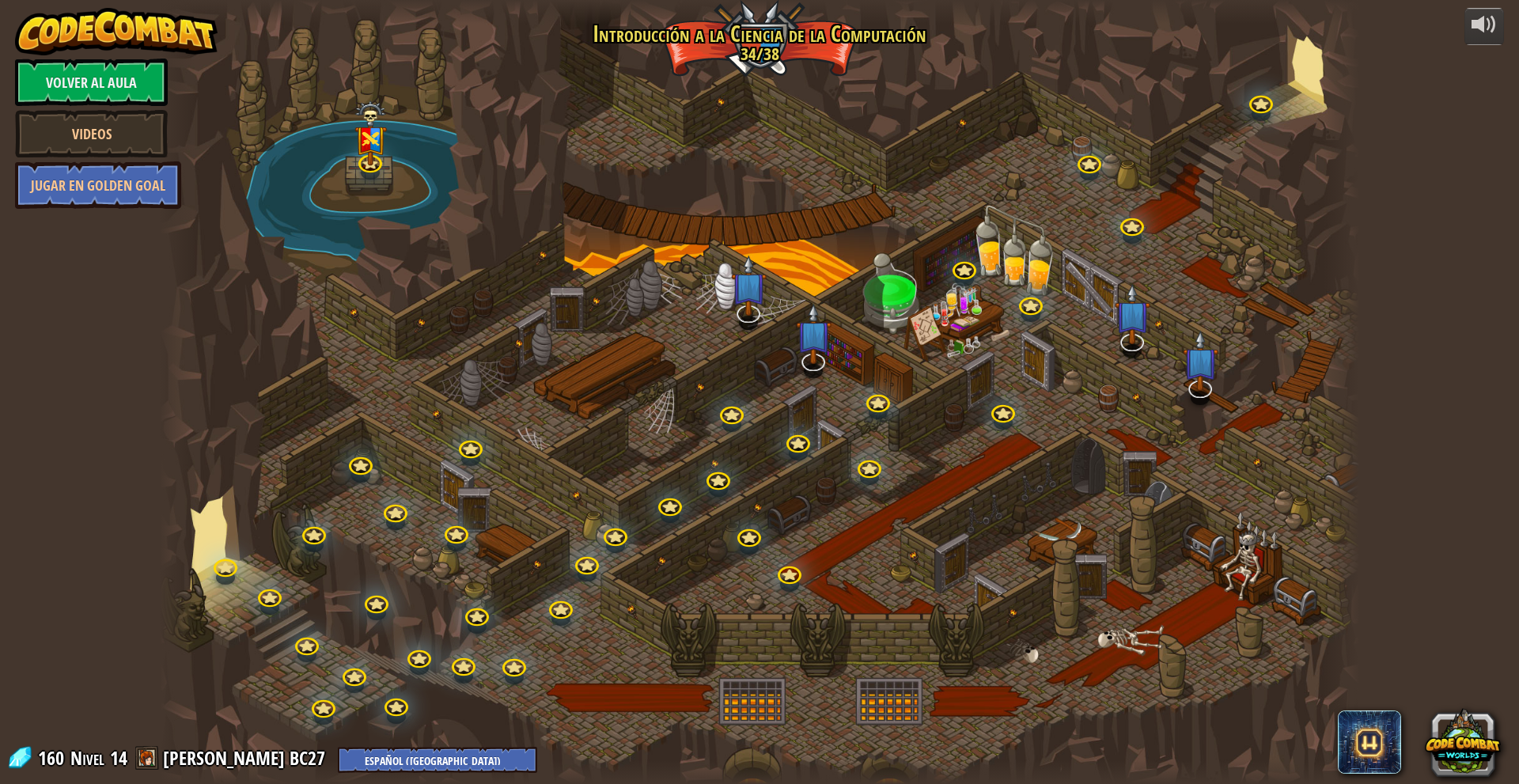
select select "es-419"
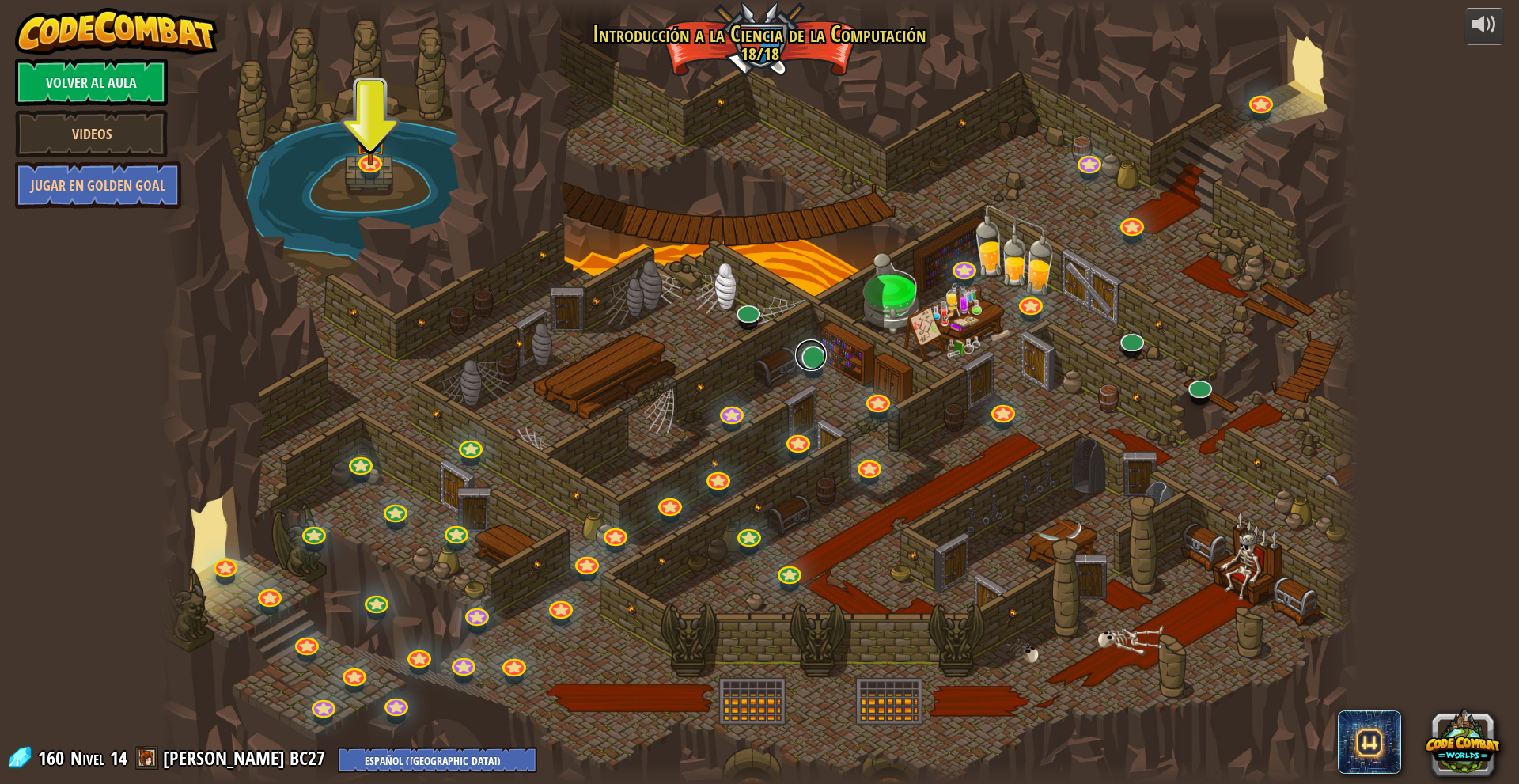
click at [807, 360] on link at bounding box center [811, 355] width 31 height 31
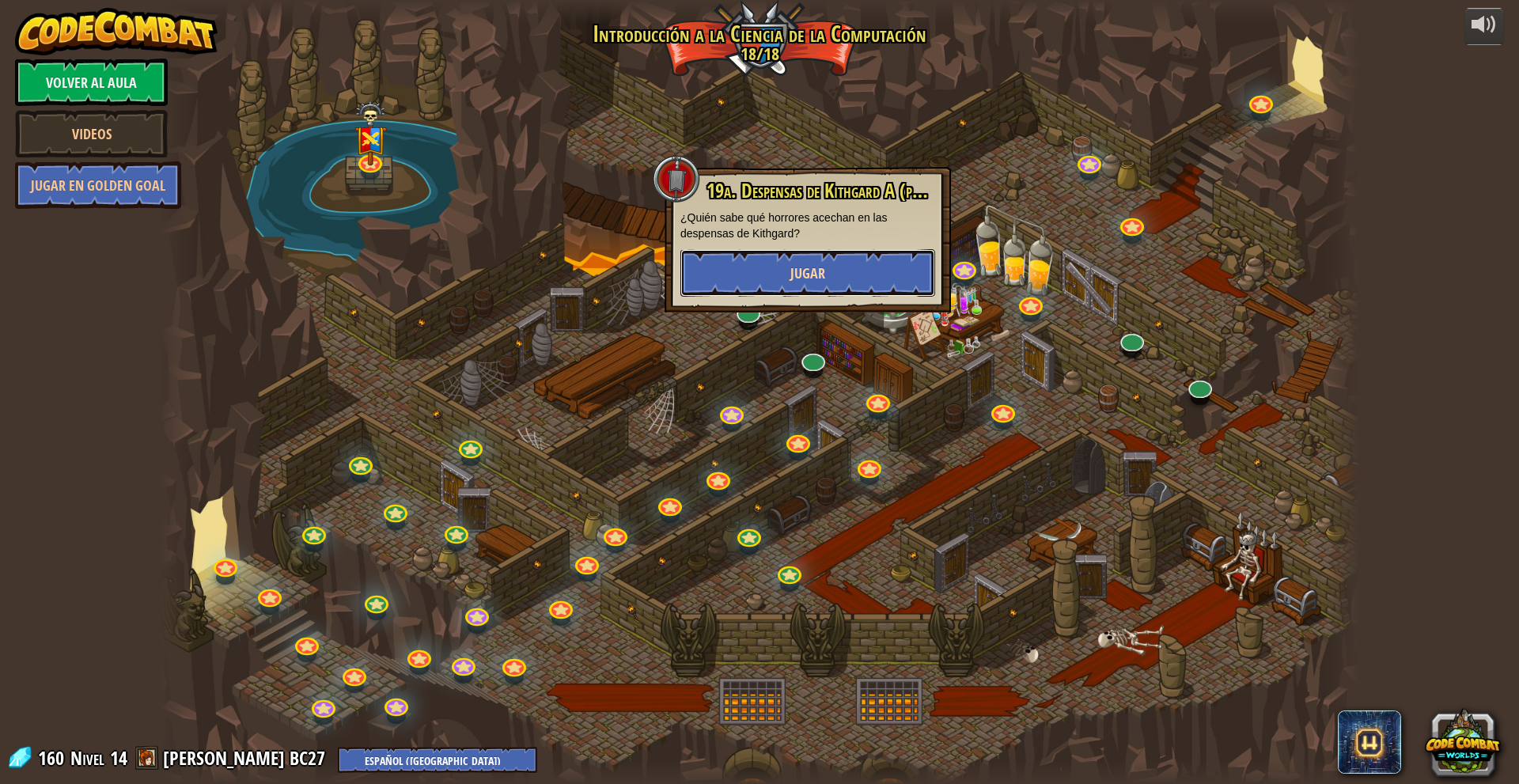
click at [812, 263] on span "Jugar" at bounding box center [807, 273] width 35 height 20
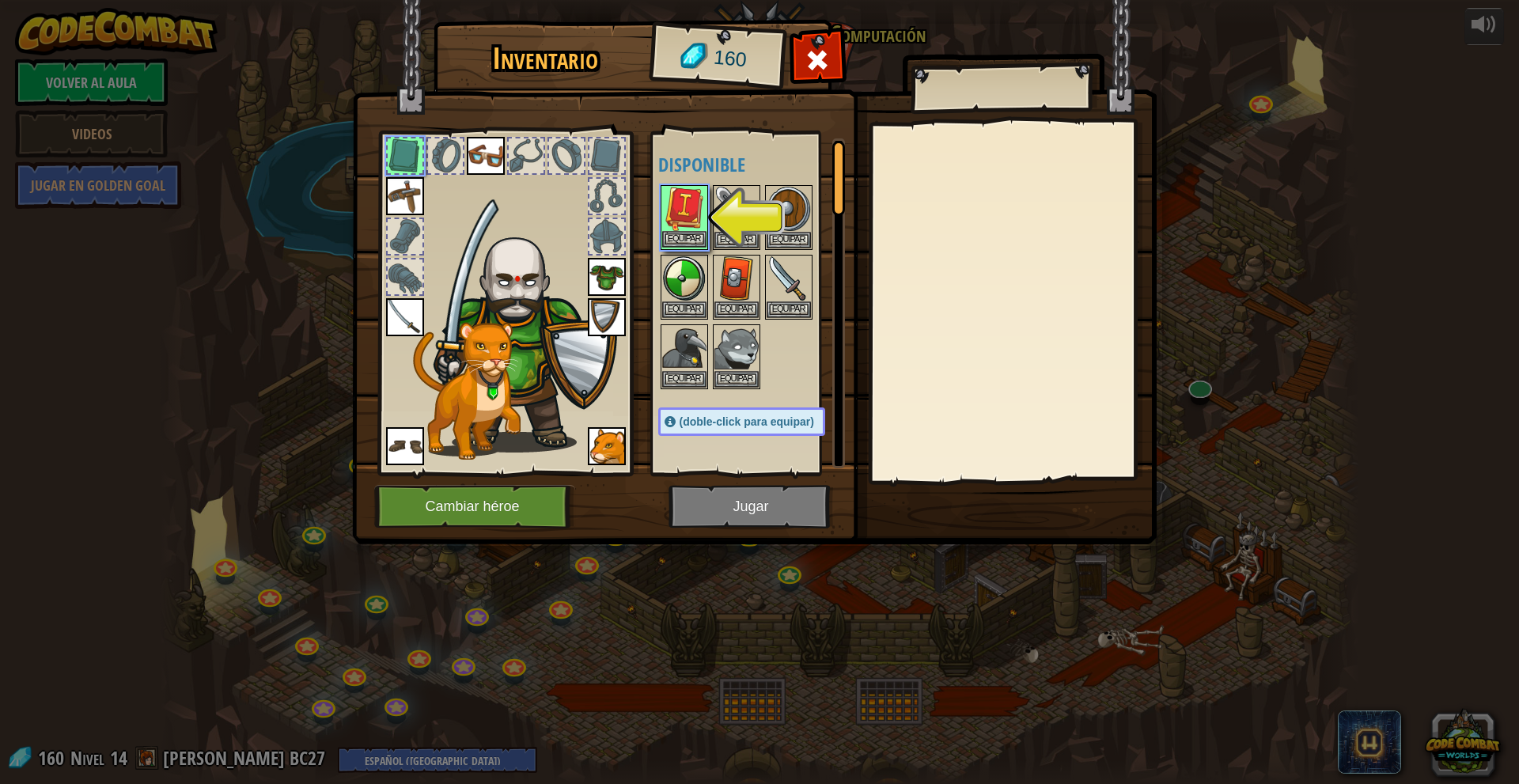
click at [690, 198] on img at bounding box center [685, 209] width 44 height 44
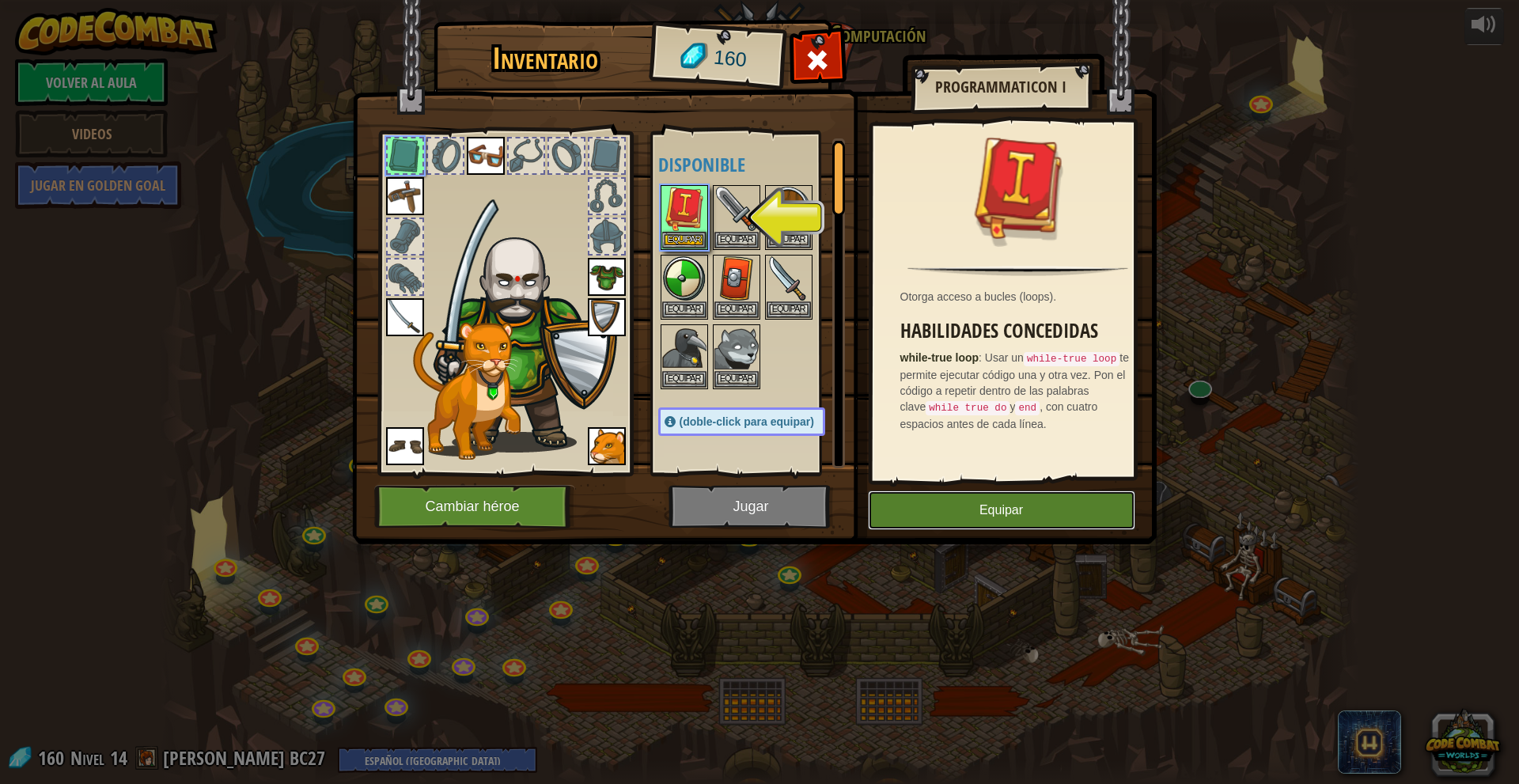
click at [973, 510] on button "Equipar" at bounding box center [1001, 510] width 267 height 39
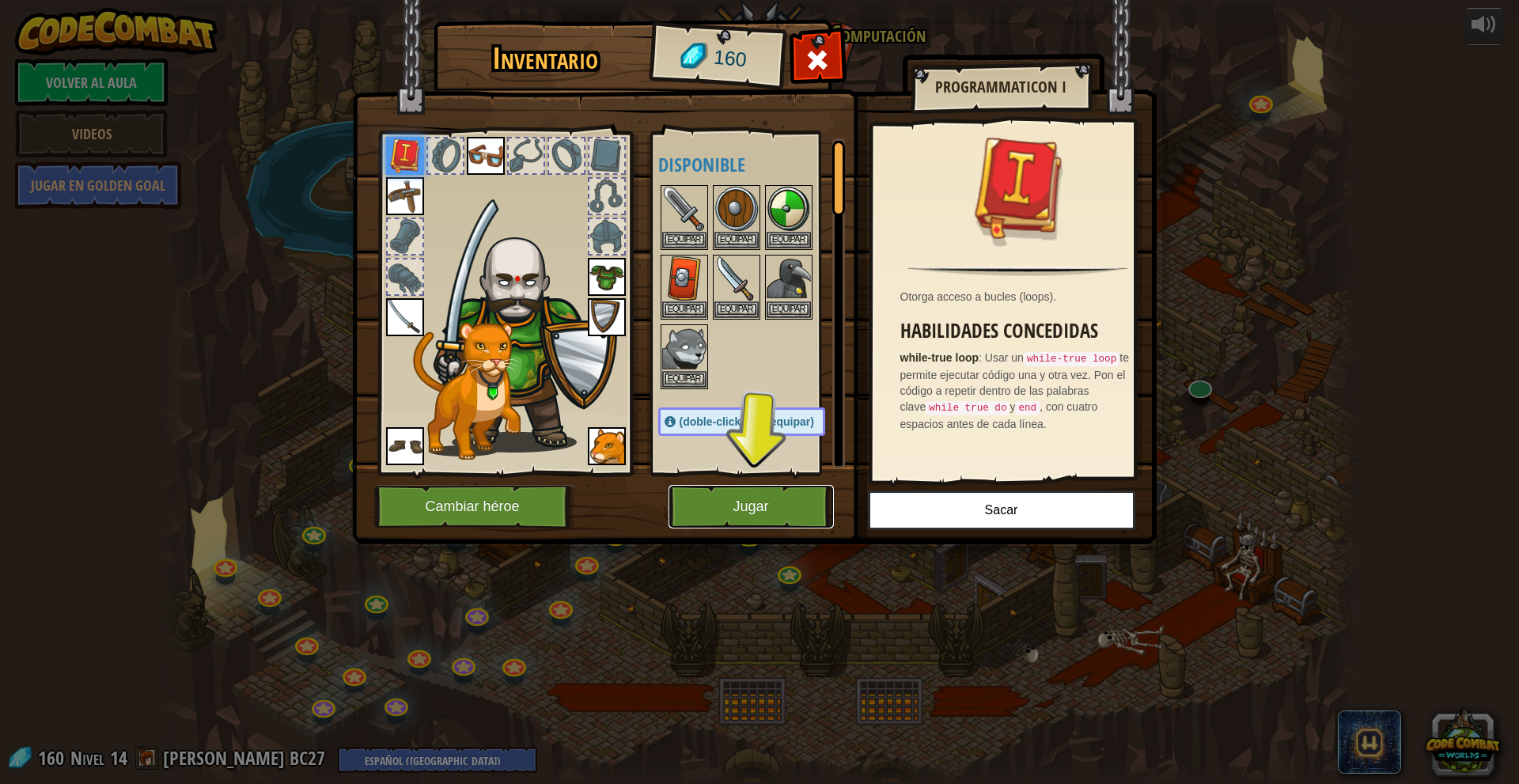
click at [711, 494] on button "Jugar" at bounding box center [750, 506] width 165 height 44
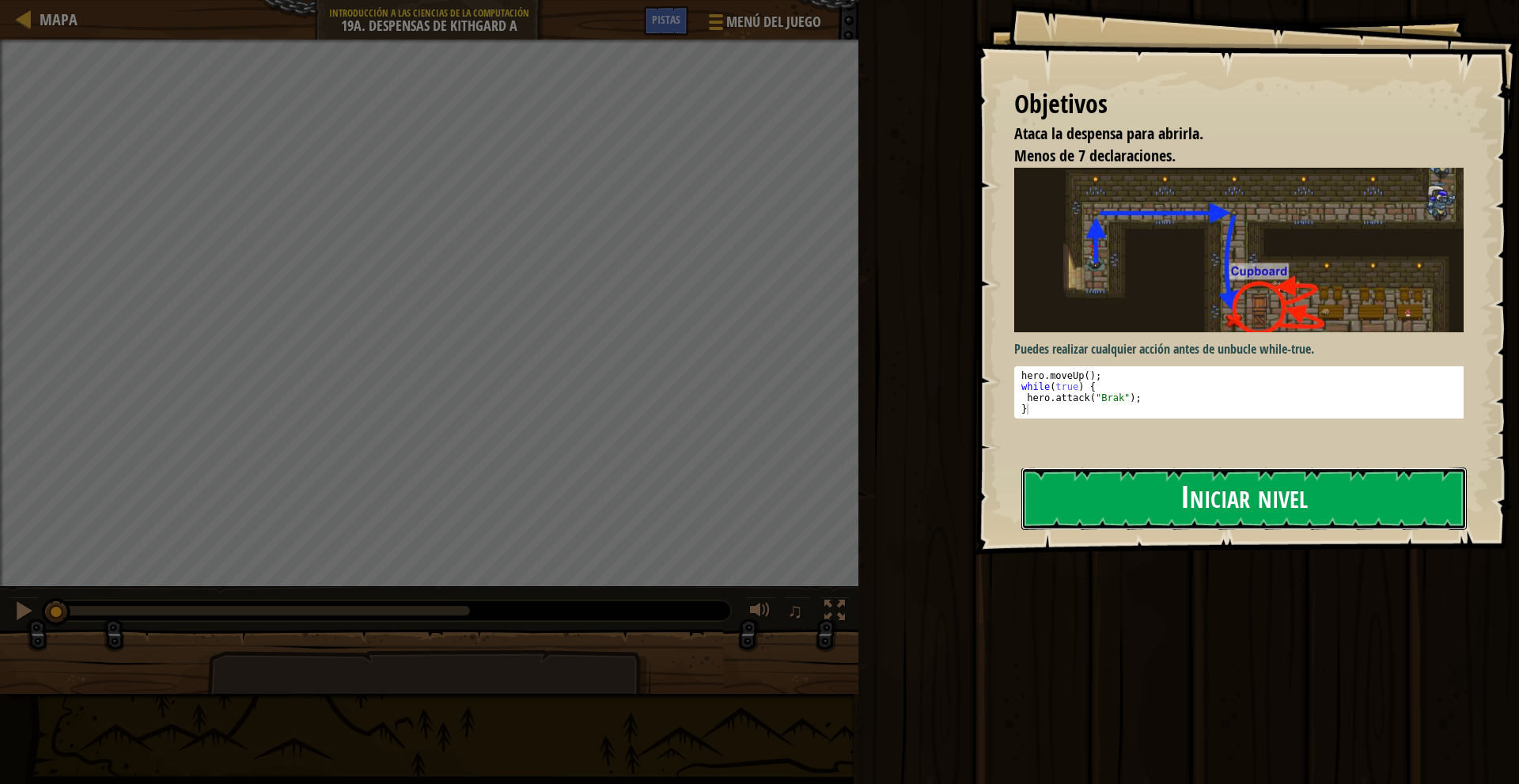
click at [1186, 494] on button "Iniciar nivel" at bounding box center [1243, 499] width 445 height 63
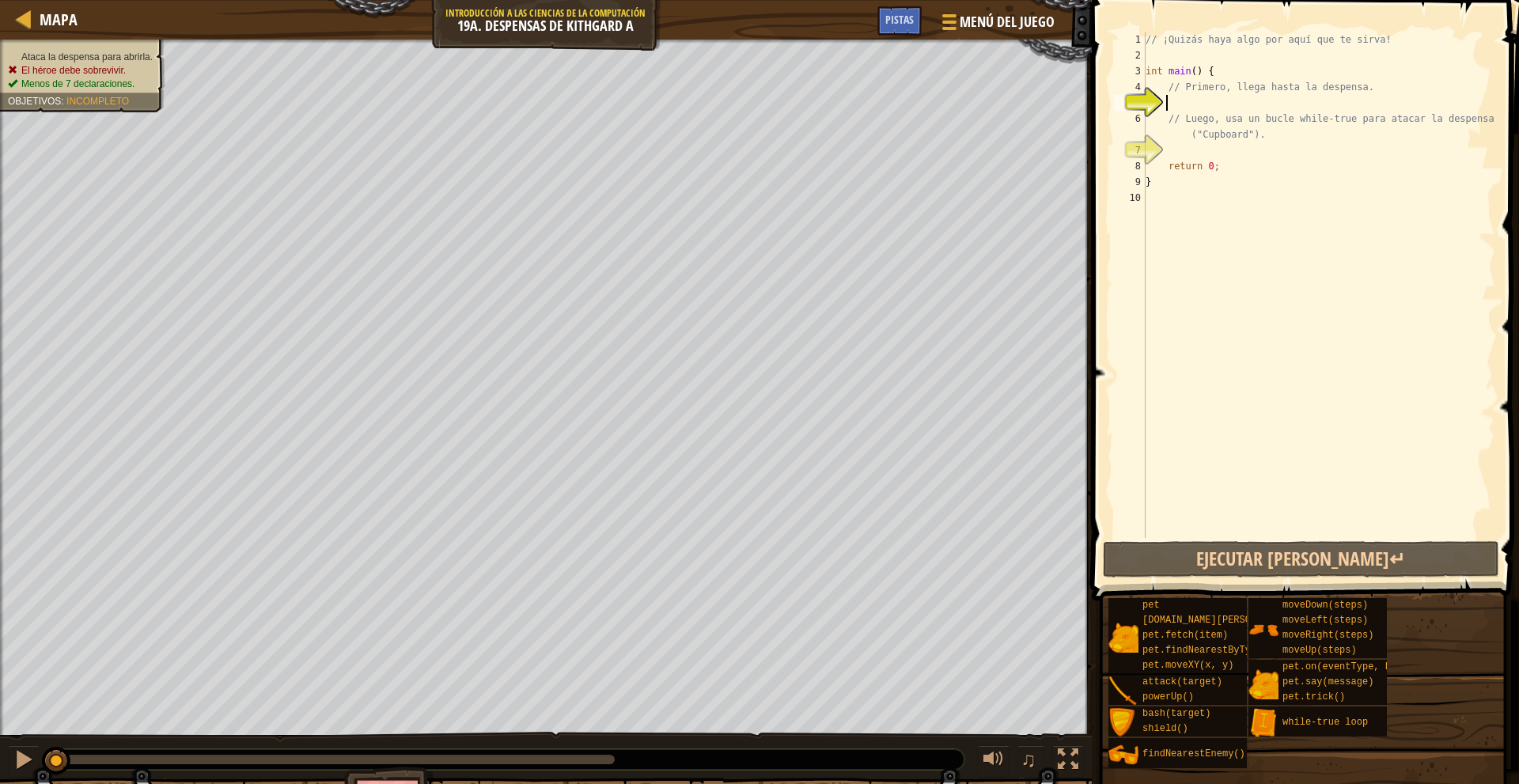
type textarea "m"
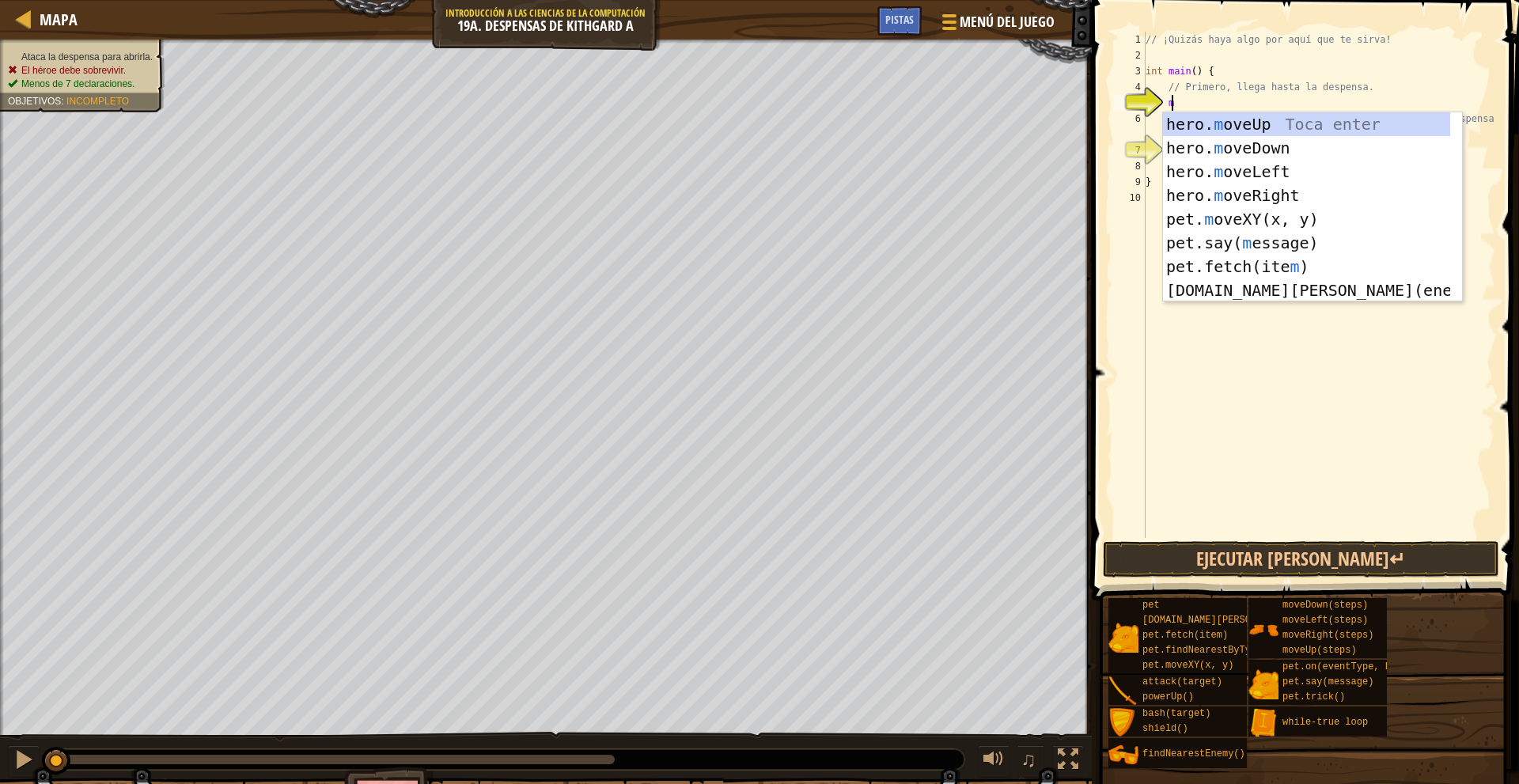
scroll to position [7, 1]
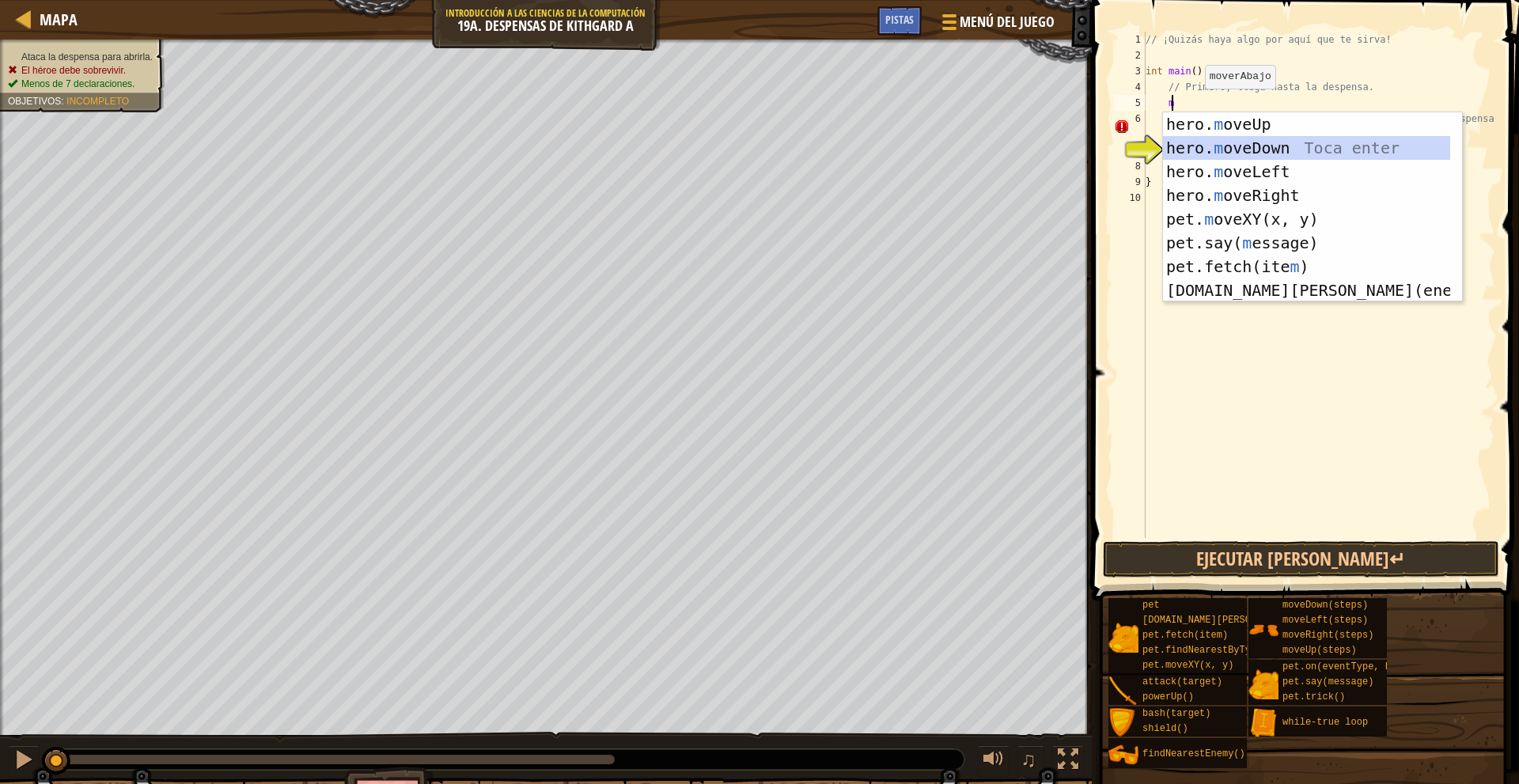
click at [1268, 147] on div "hero. m oveUp Toca enter hero. m oveDown Toca enter hero. m oveLeft Toca enter …" at bounding box center [1306, 231] width 287 height 237
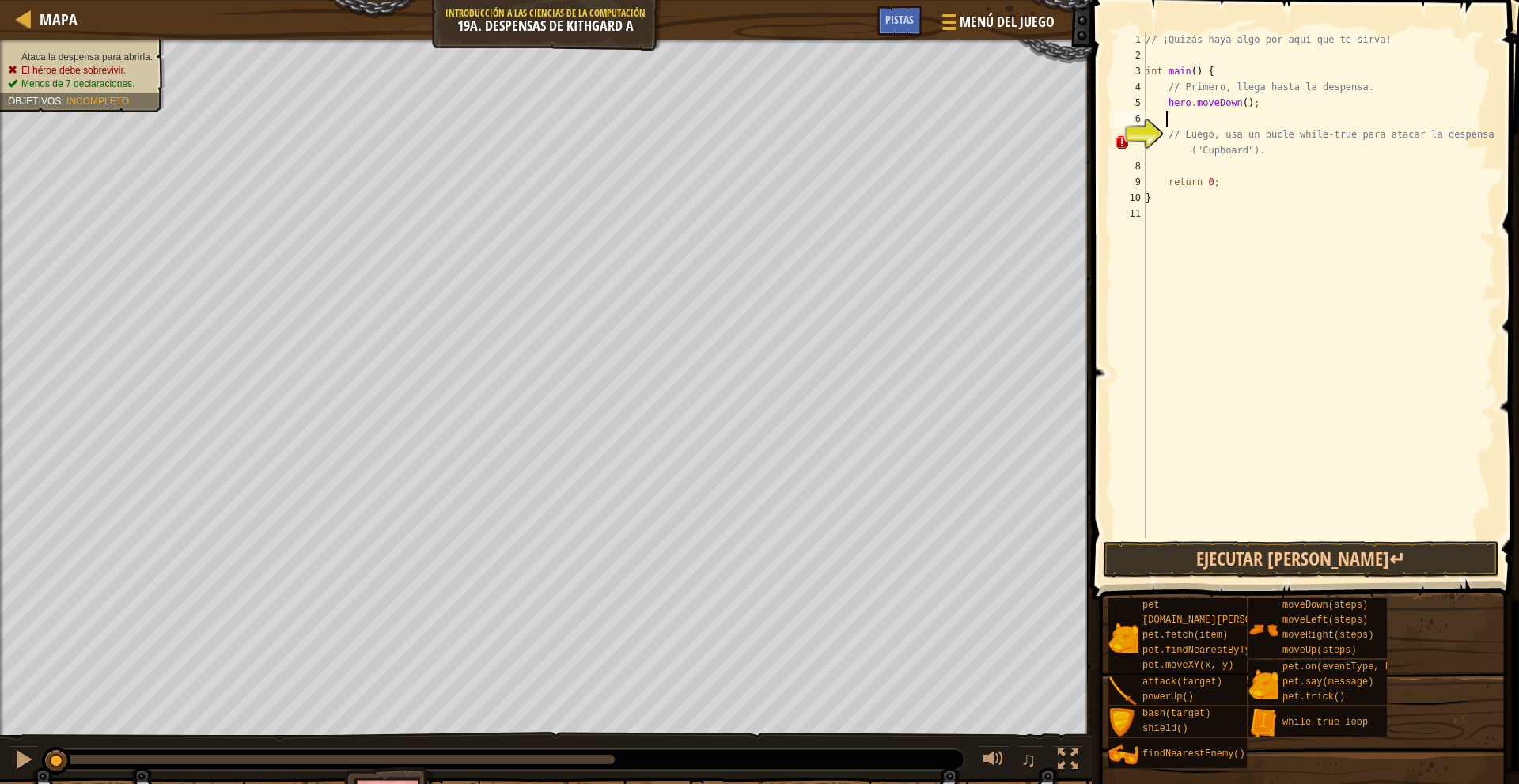
type textarea "m"
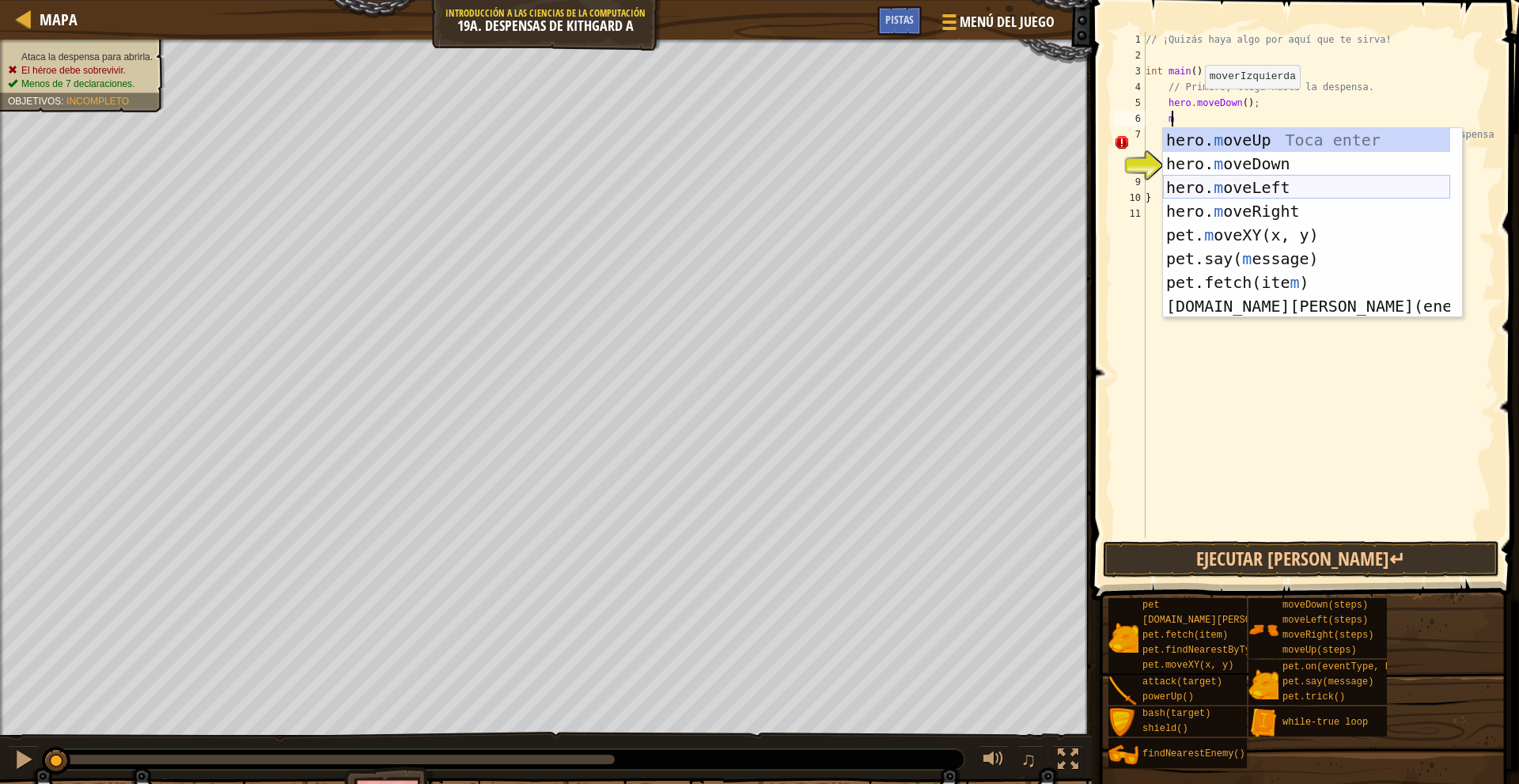
click at [1276, 182] on div "hero. m oveUp Toca enter hero. m oveDown Toca enter hero. m oveLeft Toca enter …" at bounding box center [1306, 247] width 287 height 237
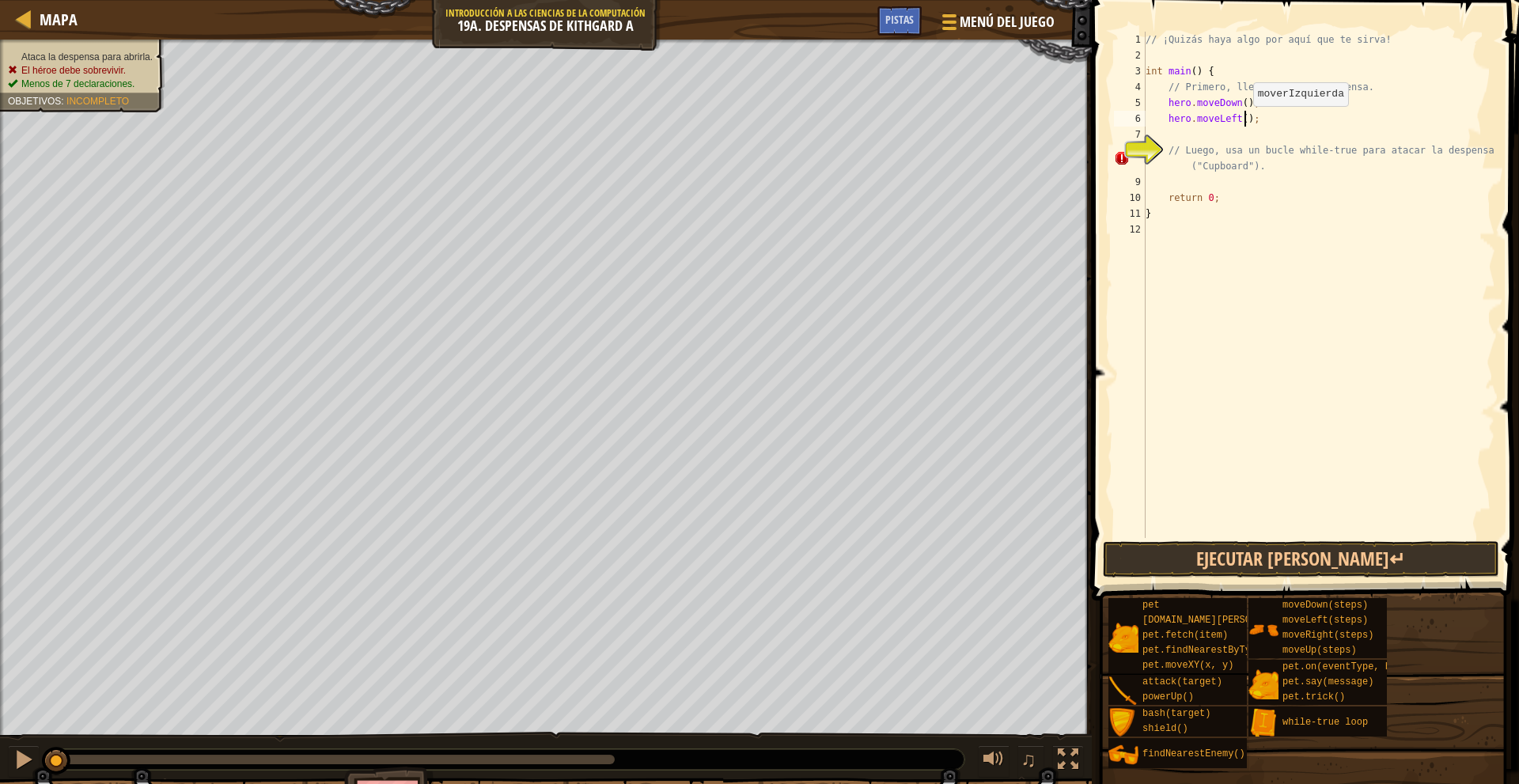
click at [1245, 122] on div "// ¡Quizás haya algo por aquí que te sirva! int main ( ) { // Primero, llega ha…" at bounding box center [1318, 300] width 353 height 538
click at [1240, 120] on div "// ¡Quizás haya algo por aquí que te sirva! int main ( ) { // Primero, llega ha…" at bounding box center [1318, 300] width 353 height 538
type textarea "hero.moveLeft(2);"
click at [1232, 139] on div "// ¡Quizás haya algo por aquí que te sirva! int main ( ) { // Primero, llega ha…" at bounding box center [1318, 300] width 353 height 538
type textarea "m"
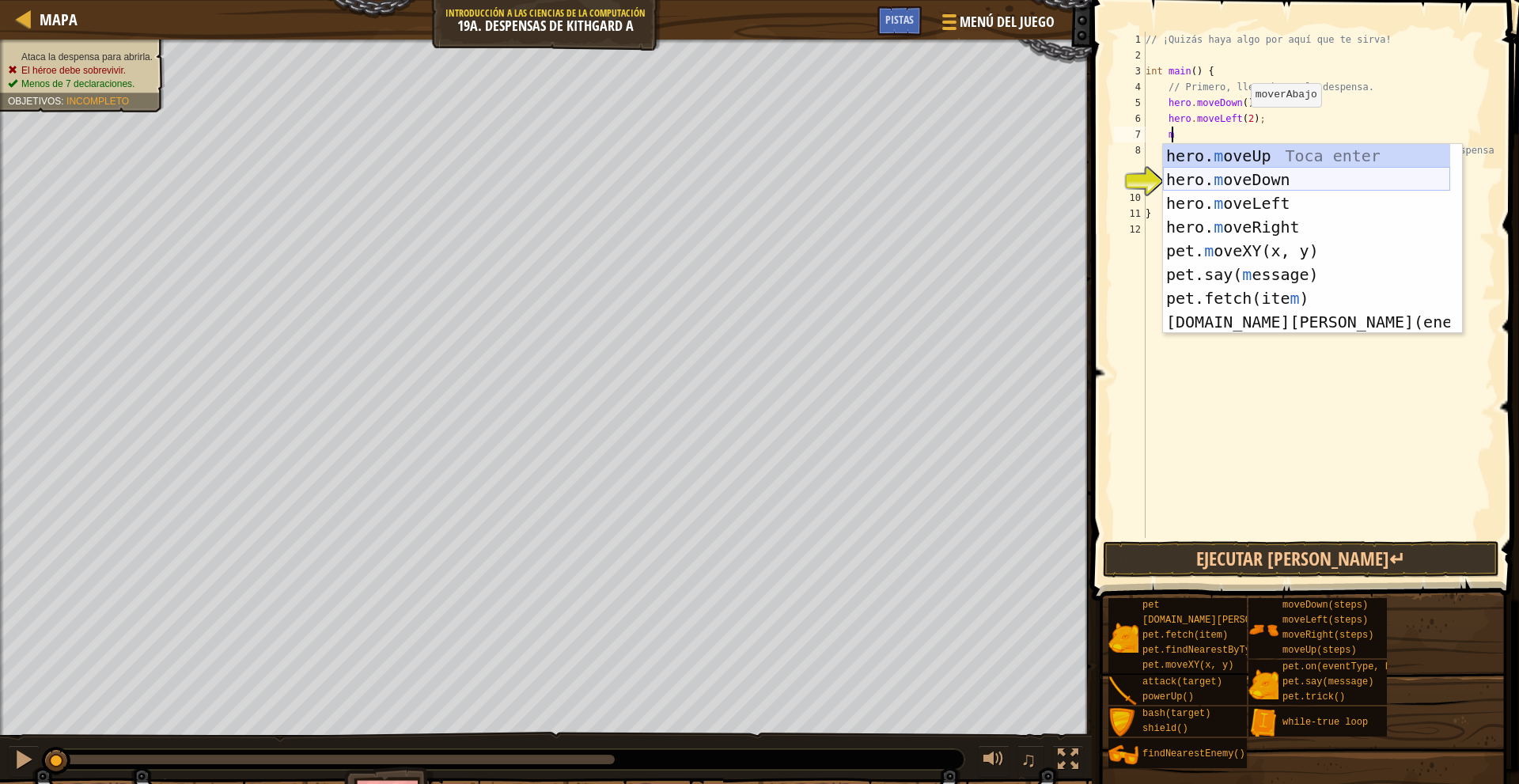
click at [1278, 160] on div "hero. m oveUp Toca enter hero. m oveDown Toca enter hero. m oveLeft Toca enter …" at bounding box center [1306, 262] width 287 height 237
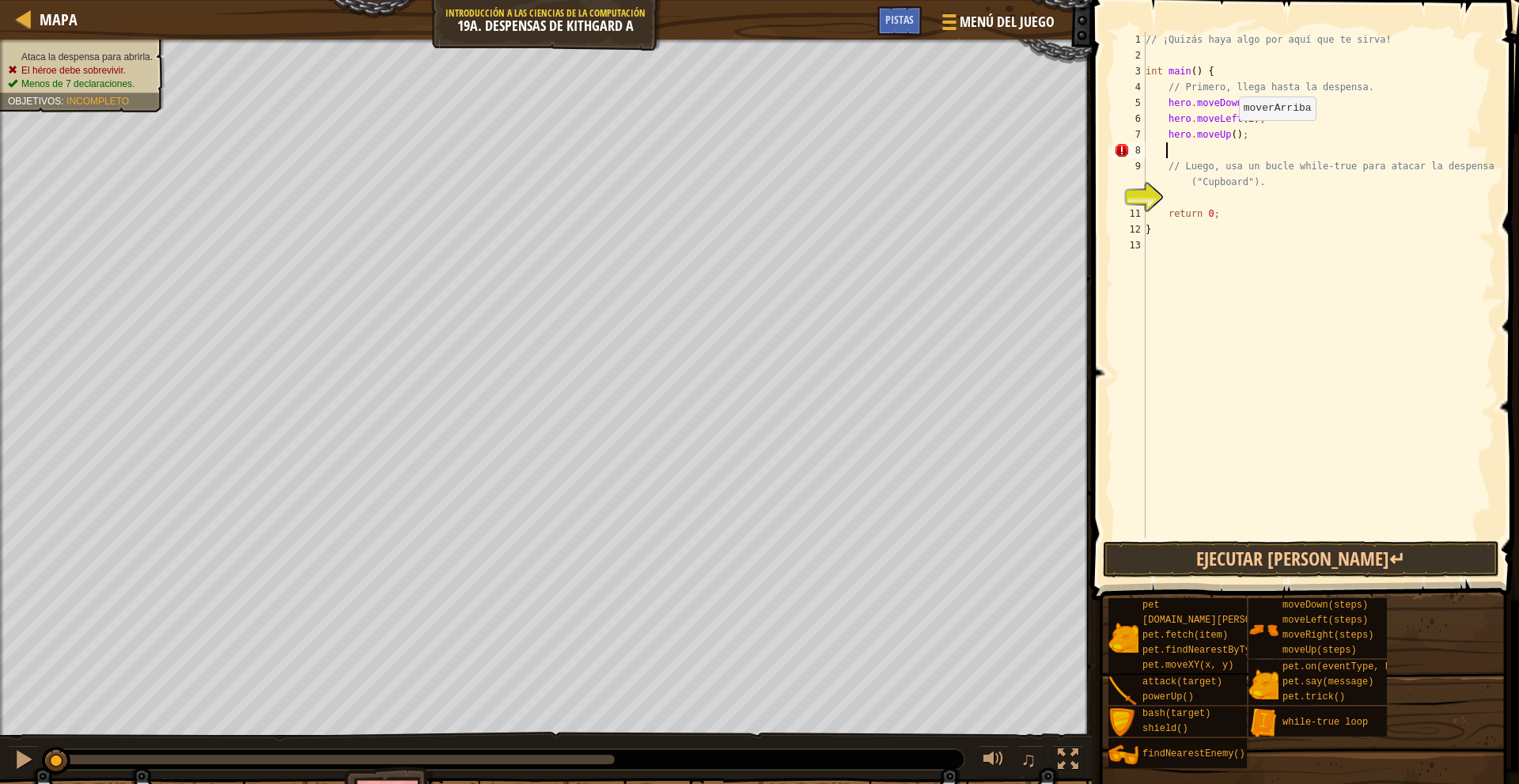
click at [1231, 136] on div "// ¡Quizás haya algo por aquí que te sirva! int main ( ) { // Primero, llega ha…" at bounding box center [1318, 300] width 353 height 538
type textarea "hero.moveUp(2);"
click at [1233, 153] on div "// ¡Quizás haya algo por aquí que te sirva! int main ( ) { // Primero, llega ha…" at bounding box center [1318, 300] width 353 height 538
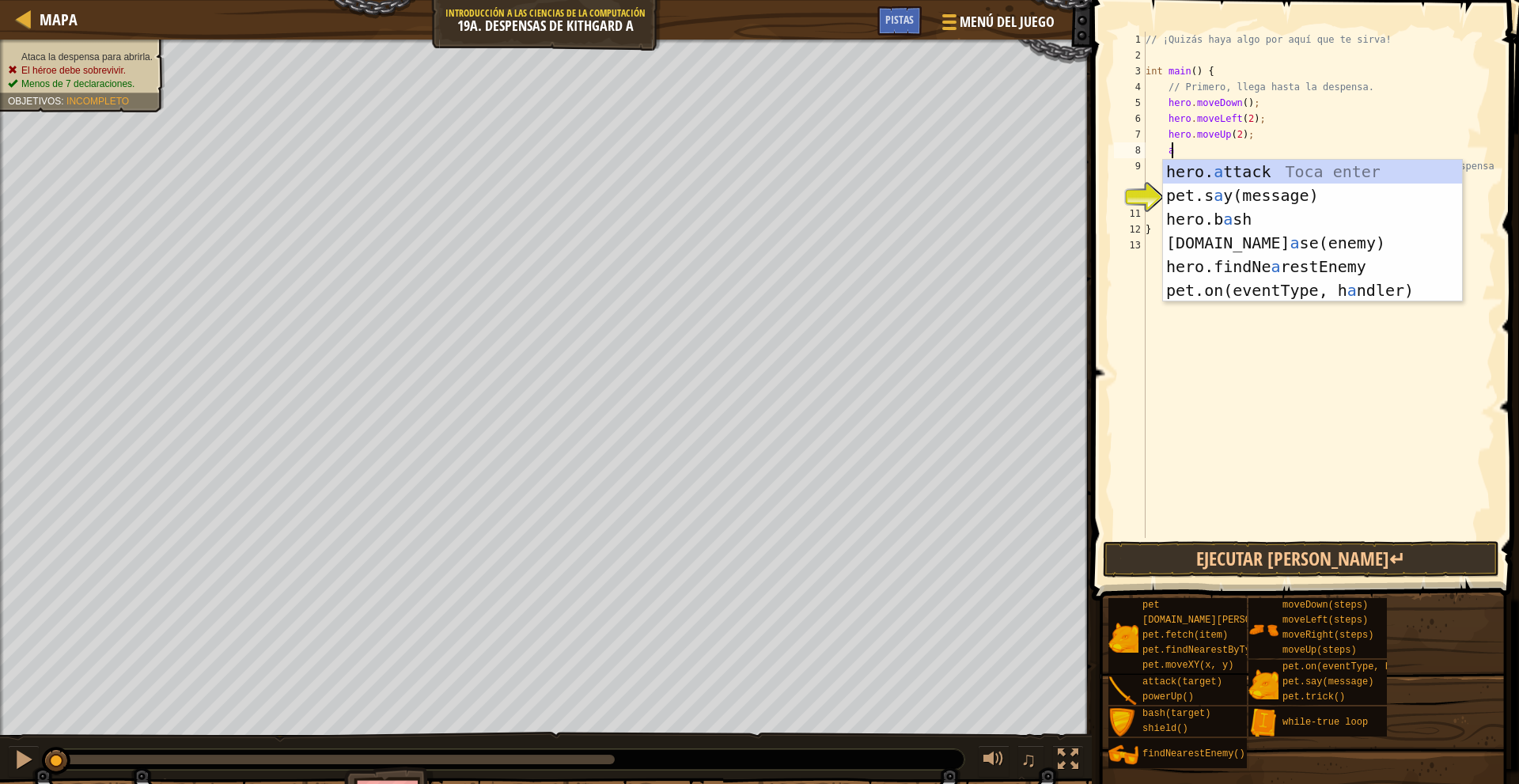
scroll to position [7, 2]
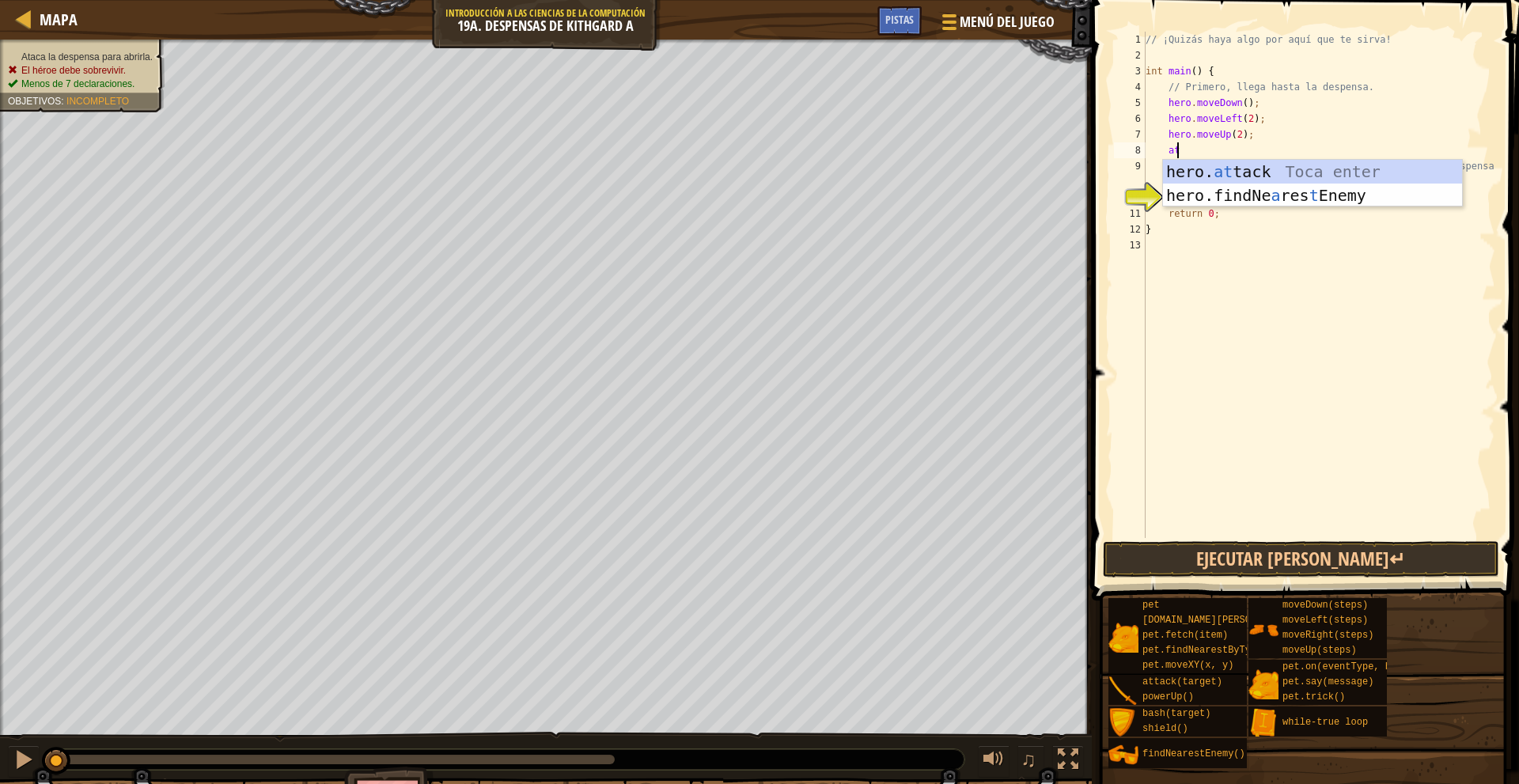
type textarea "a"
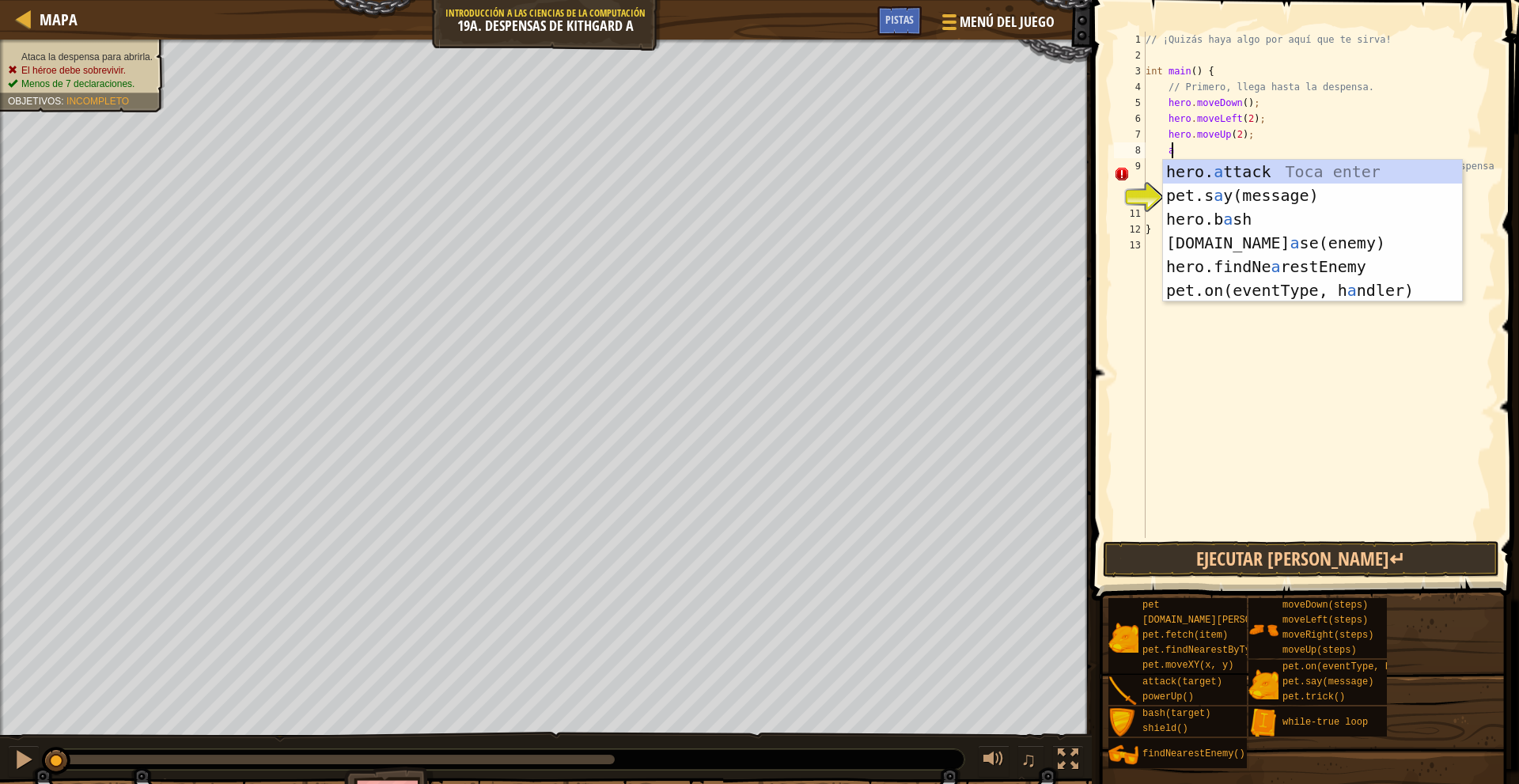
scroll to position [7, 1]
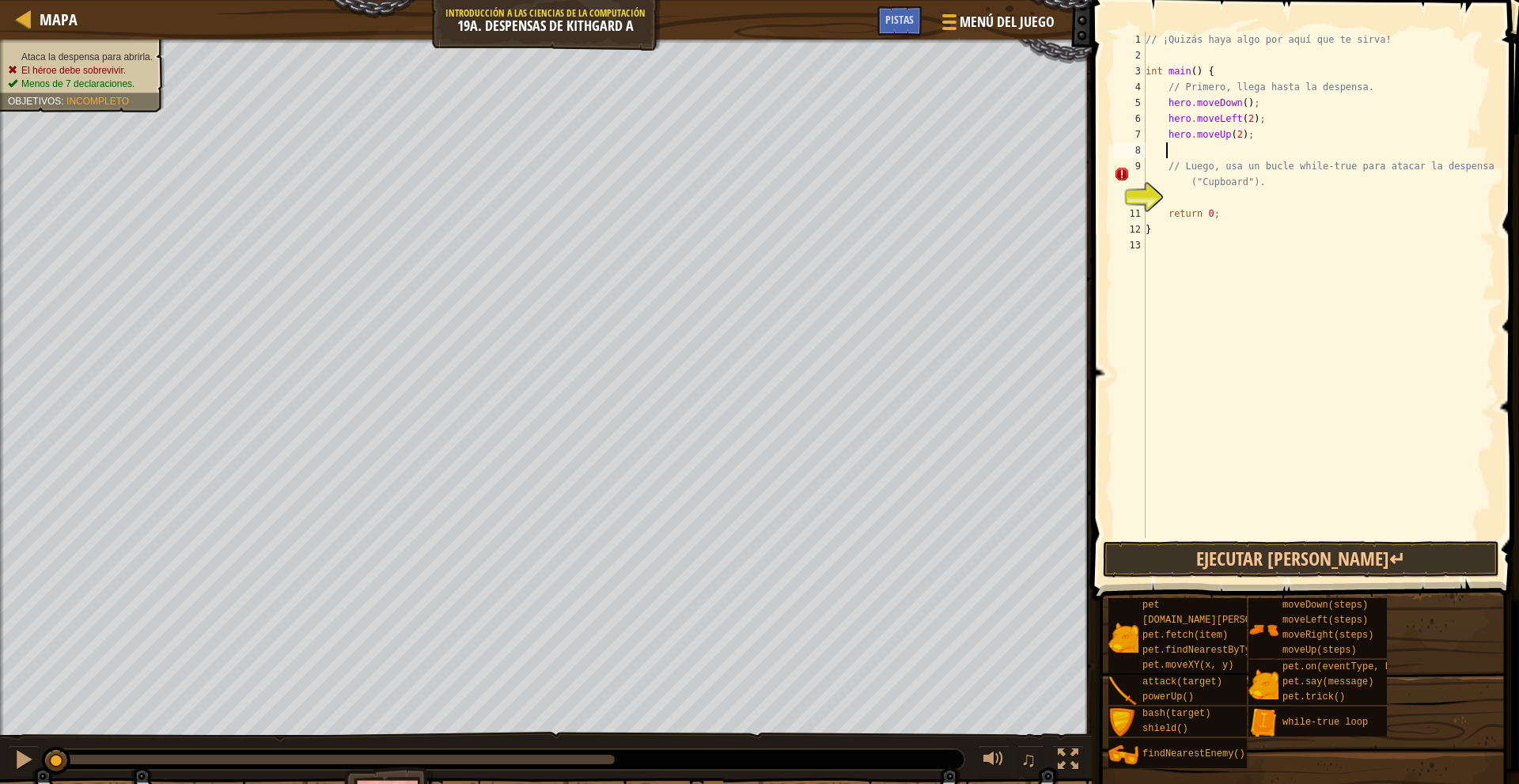
type textarea "w"
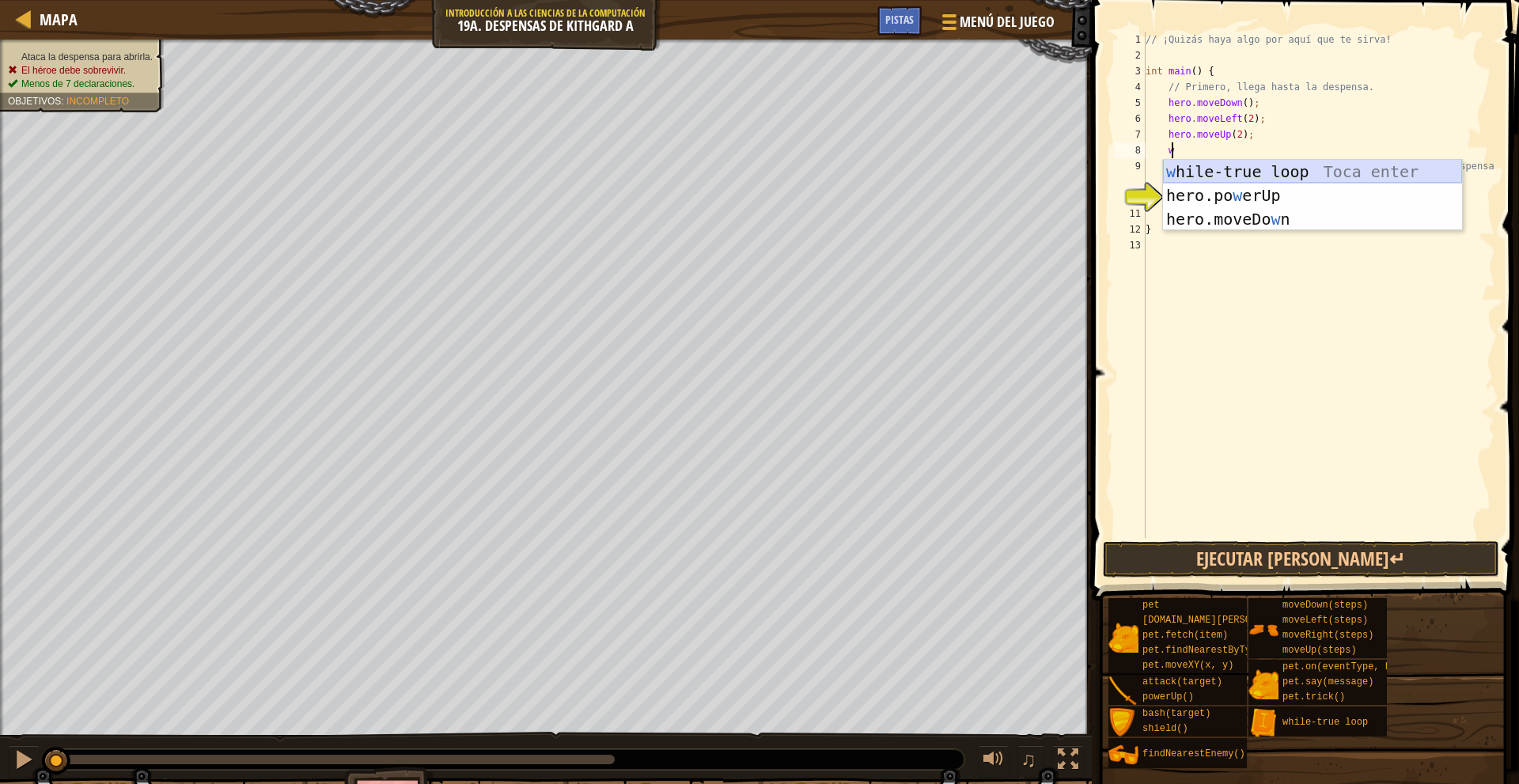
click at [1266, 169] on div "w hile-true loop Toca enter hero.po w erUp Toca enter hero.moveDo w n Toca enter" at bounding box center [1312, 219] width 299 height 118
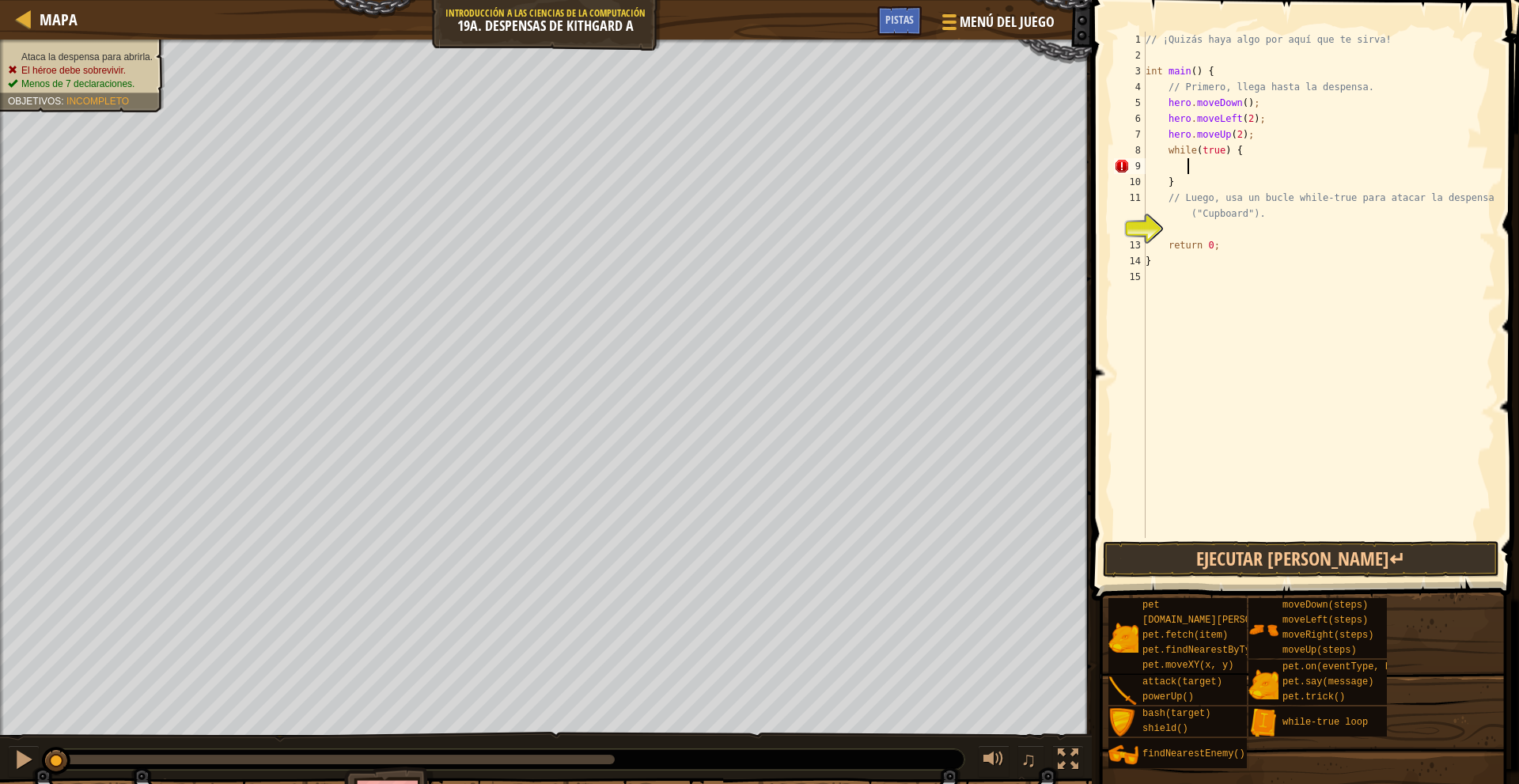
scroll to position [7, 2]
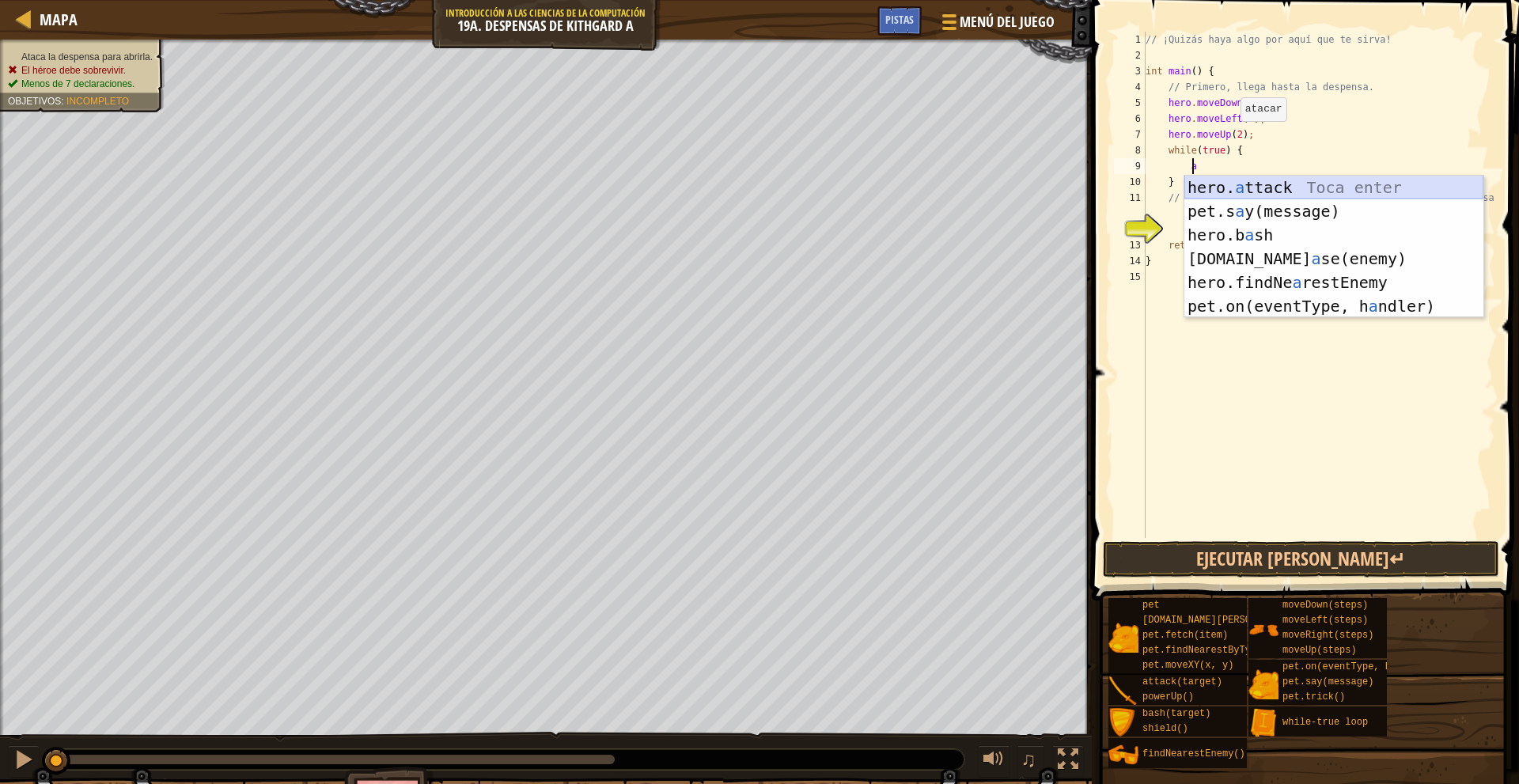
click at [1246, 185] on div "hero. a ttack Toca enter pet.s a y(message) Toca enter hero.b a sh Toca enter p…" at bounding box center [1333, 270] width 299 height 190
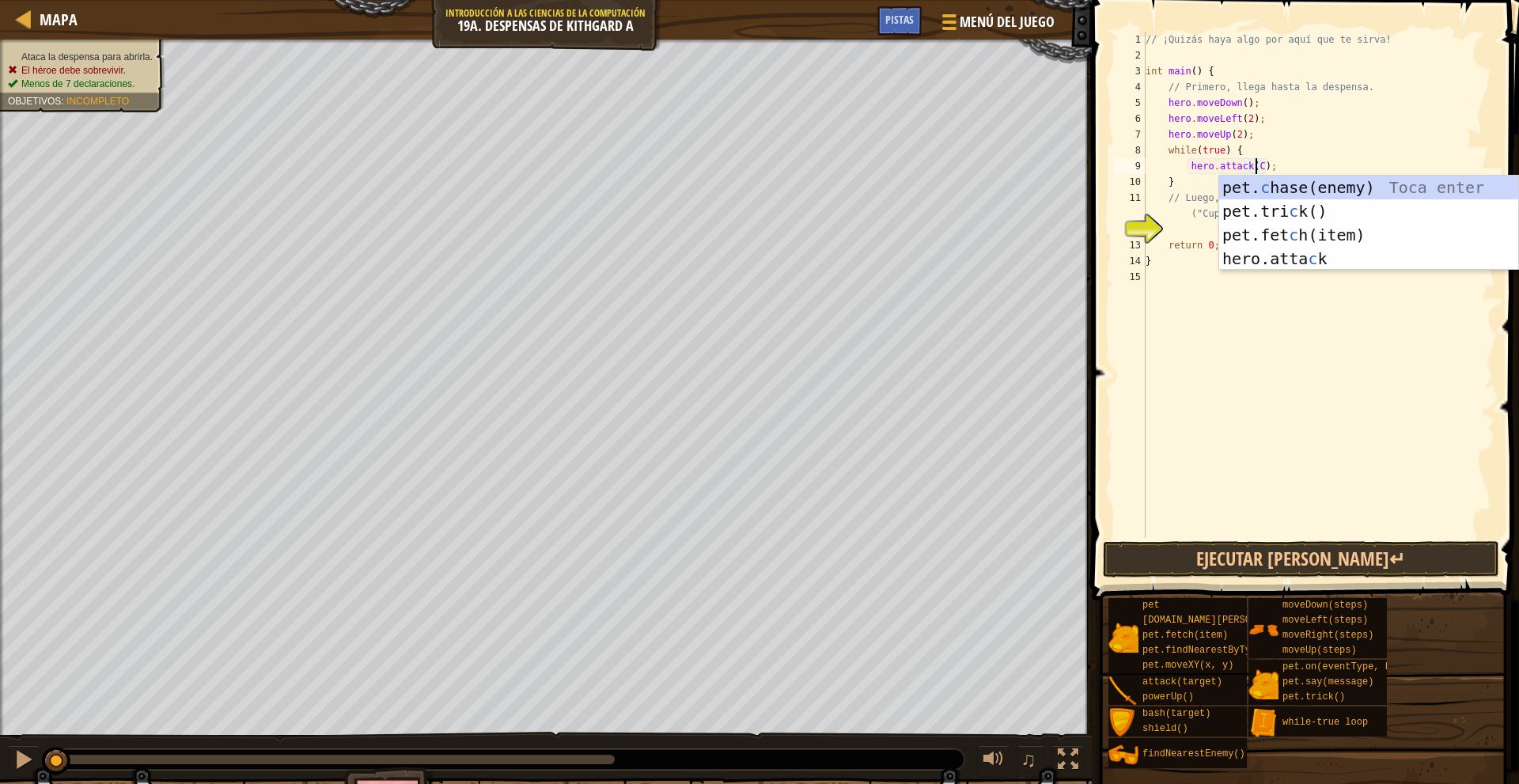
scroll to position [7, 10]
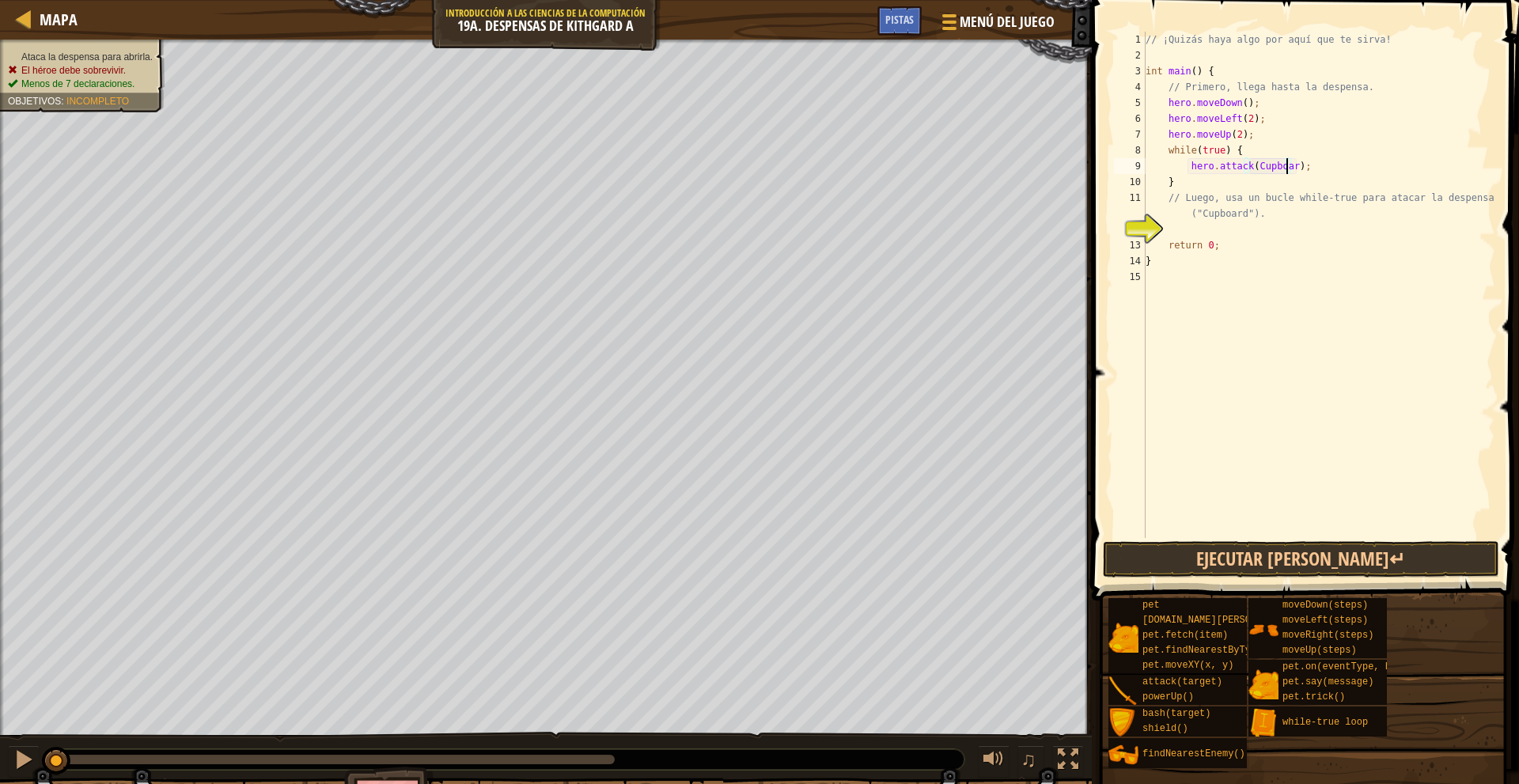
type textarea "hero.attack(Cupboard);"
drag, startPoint x: 1310, startPoint y: 532, endPoint x: 1303, endPoint y: 539, distance: 9.9
click at [1309, 532] on div "// ¡Quizás haya algo por aquí que te sirva! int main ( ) { // Primero, llega ha…" at bounding box center [1318, 300] width 353 height 538
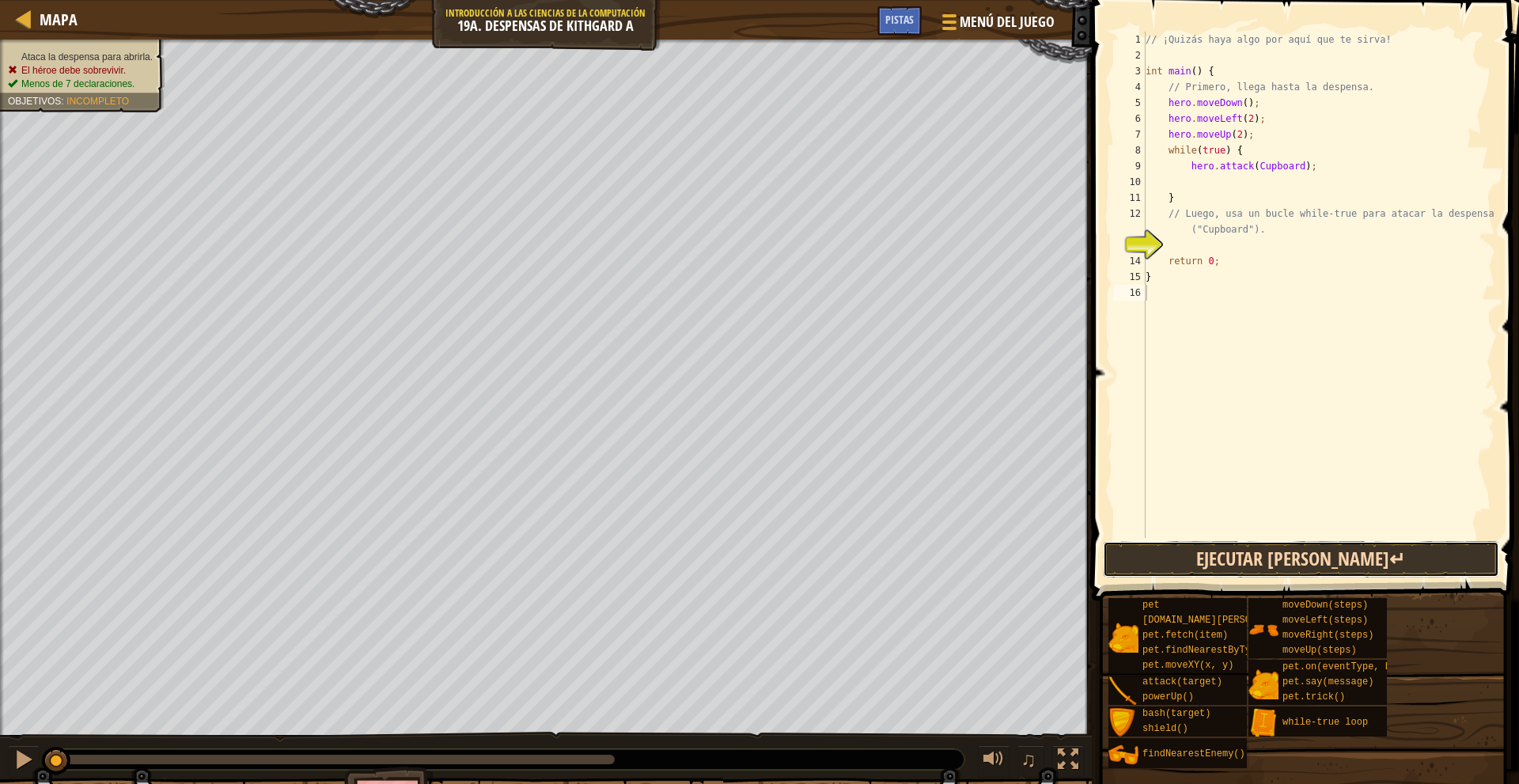
click at [1294, 557] on button "Ejecutar [PERSON_NAME]↵" at bounding box center [1301, 559] width 397 height 36
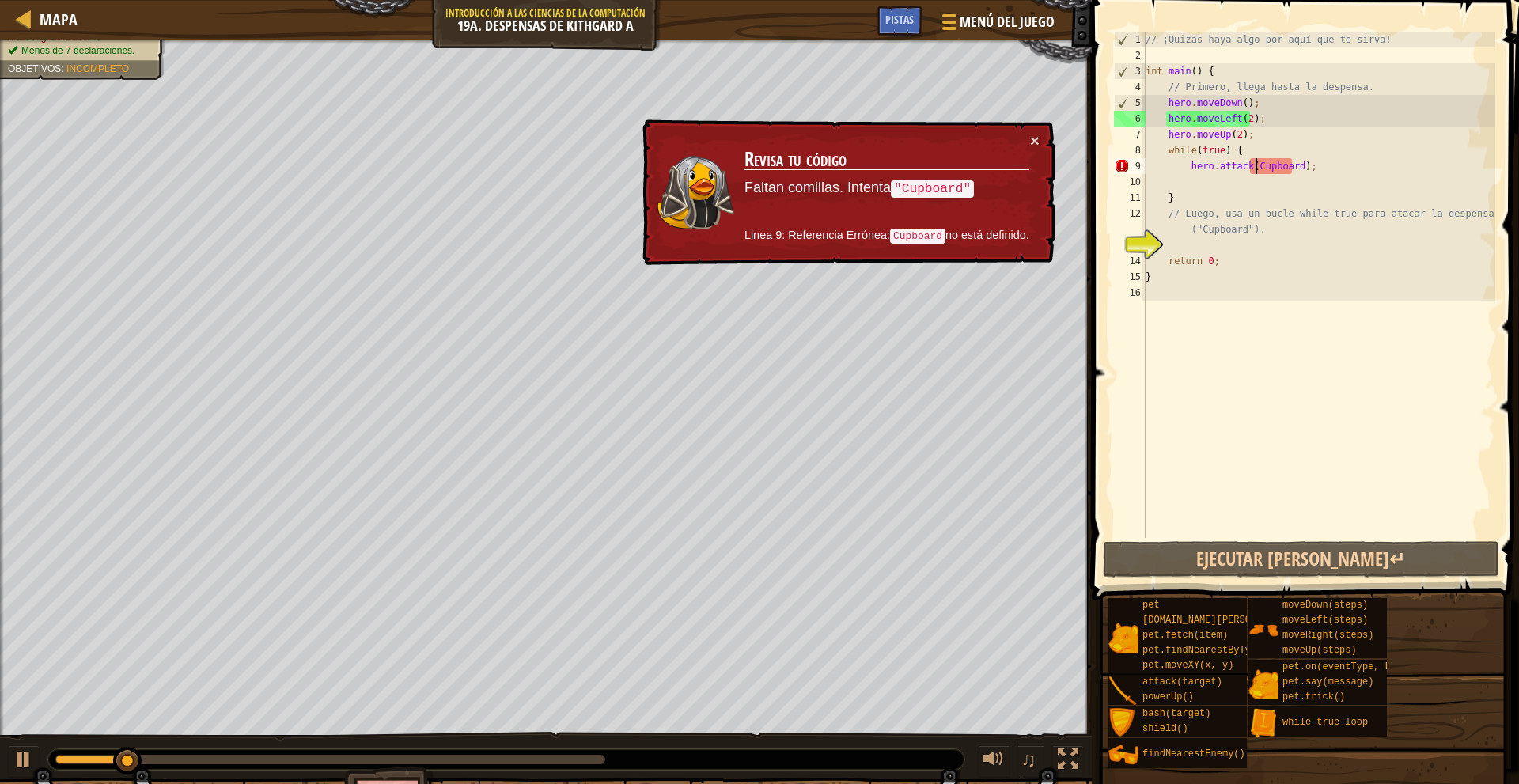
click at [1253, 169] on div "// ¡Quizás haya algo por aquí que te sirva! int main ( ) { // Primero, llega ha…" at bounding box center [1318, 300] width 353 height 538
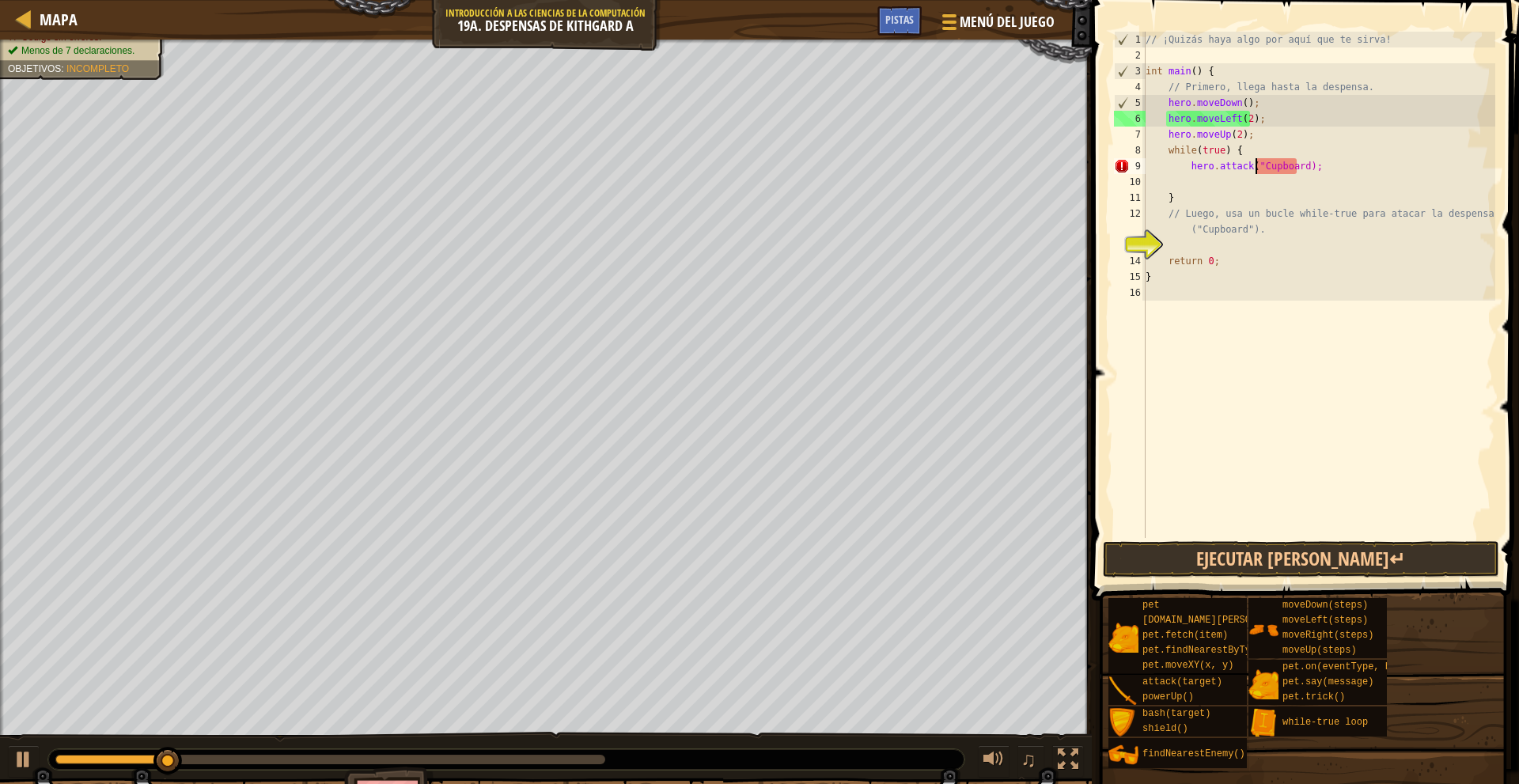
scroll to position [7, 9]
click at [1302, 159] on div "// ¡Quizás haya algo por aquí que te sirva! int main ( ) { // Primero, llega ha…" at bounding box center [1318, 300] width 353 height 538
click at [1297, 171] on div "// ¡Quizás haya algo por aquí que te sirva! int main ( ) { // Primero, llega ha…" at bounding box center [1318, 300] width 353 height 538
type textarea "hero.attack("Cupboard");"
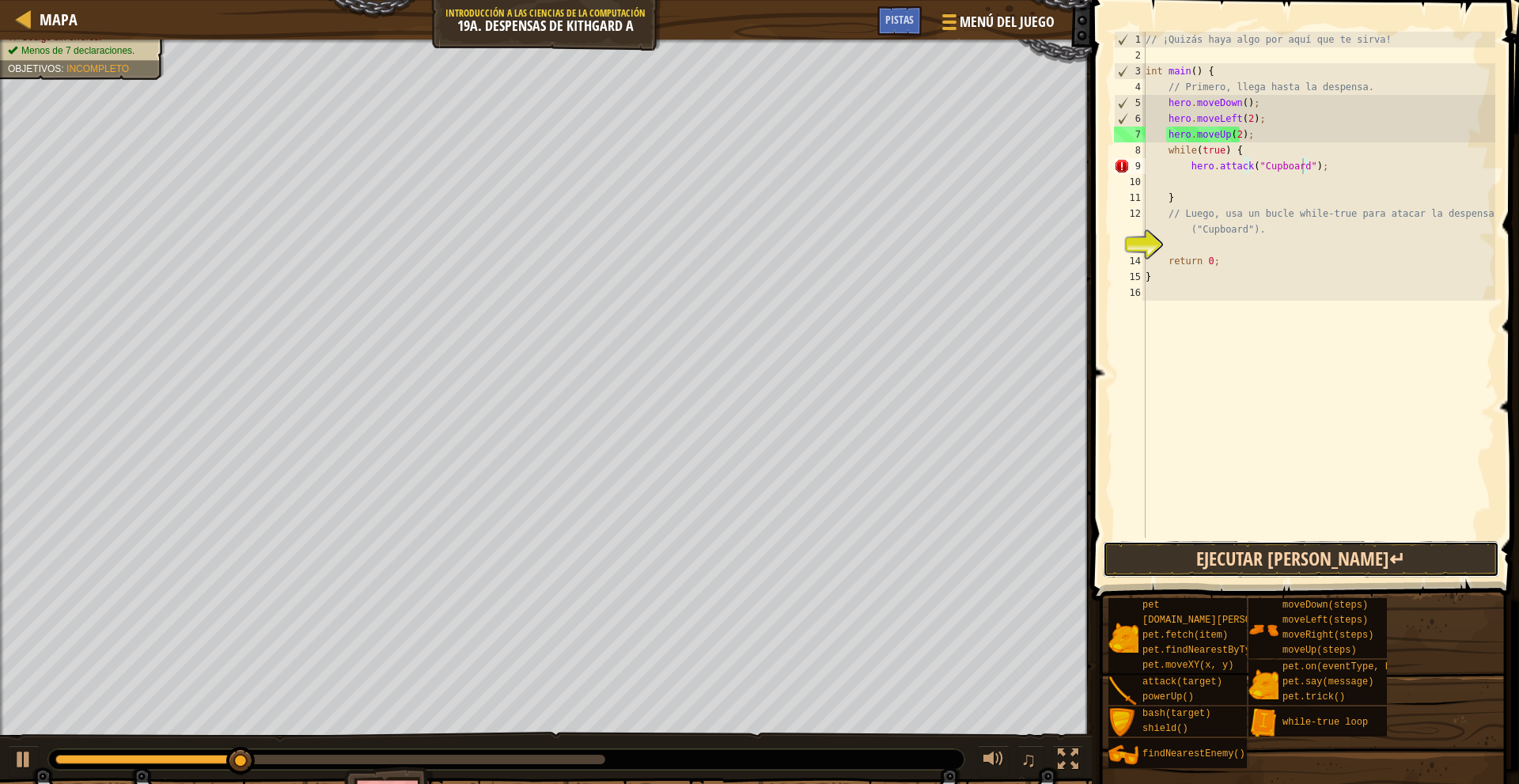
click at [1382, 570] on button "Ejecutar [PERSON_NAME]↵" at bounding box center [1301, 559] width 397 height 36
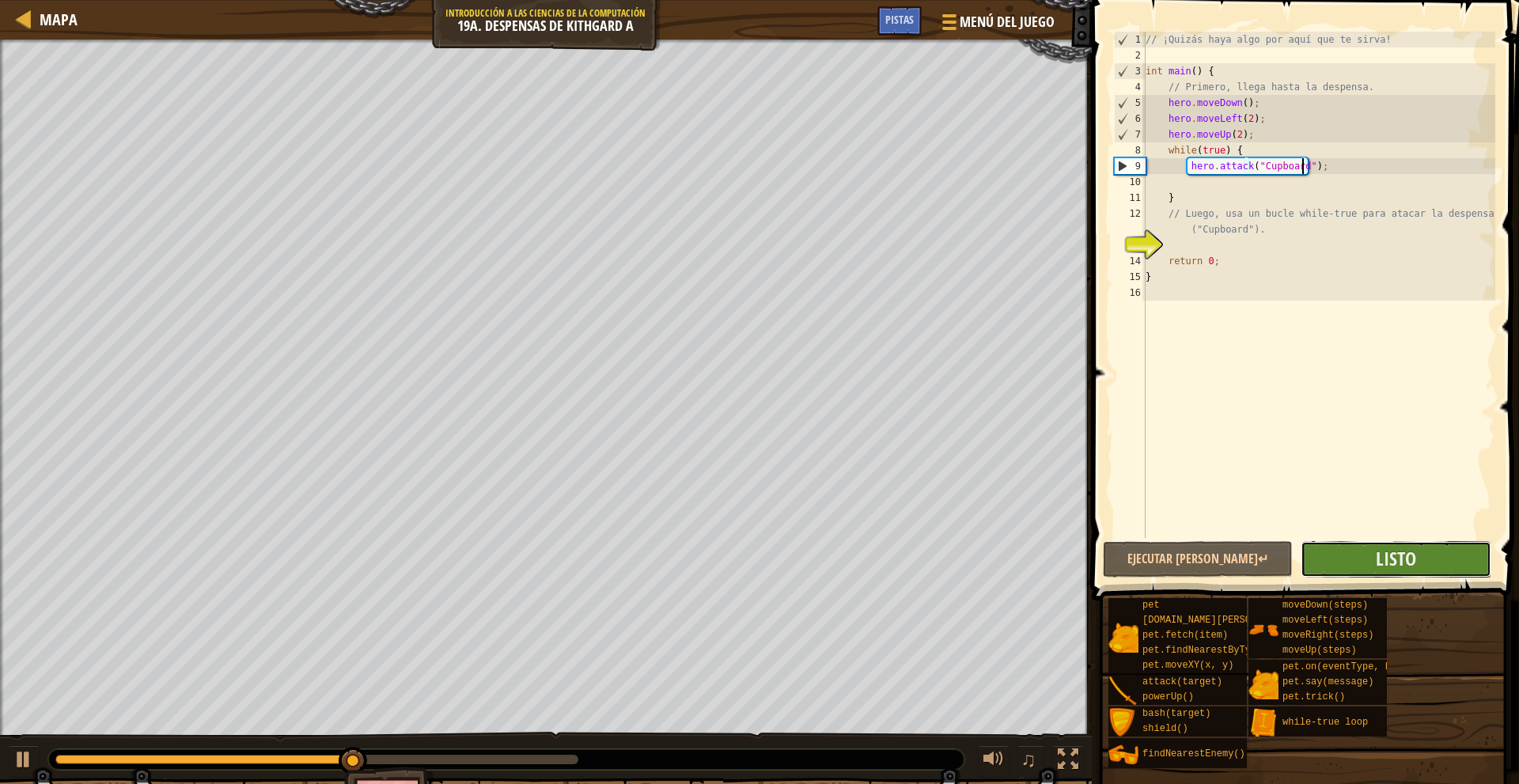
click at [1375, 571] on button "Listo" at bounding box center [1395, 559] width 190 height 36
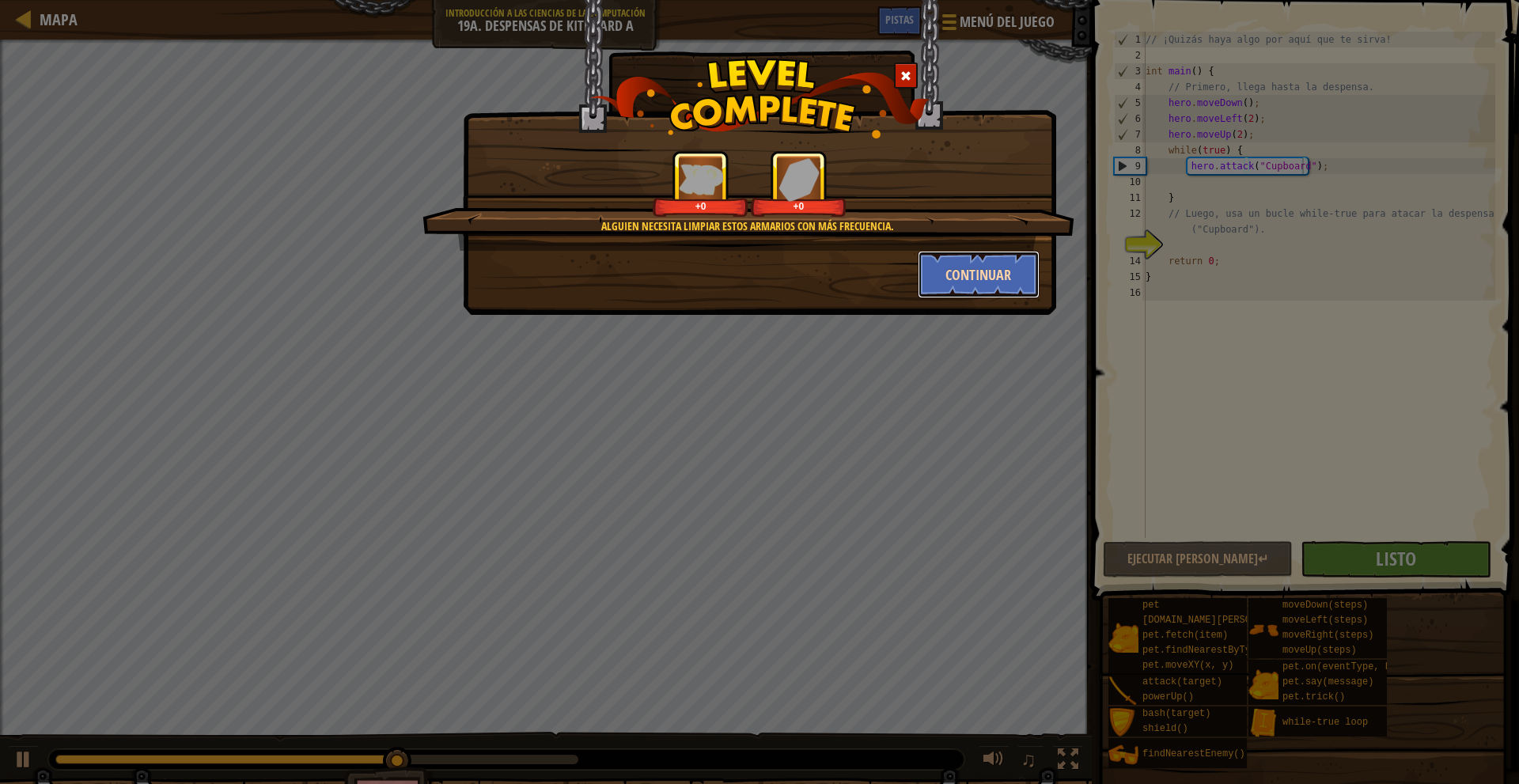
click at [954, 276] on button "Continuar" at bounding box center [978, 275] width 123 height 48
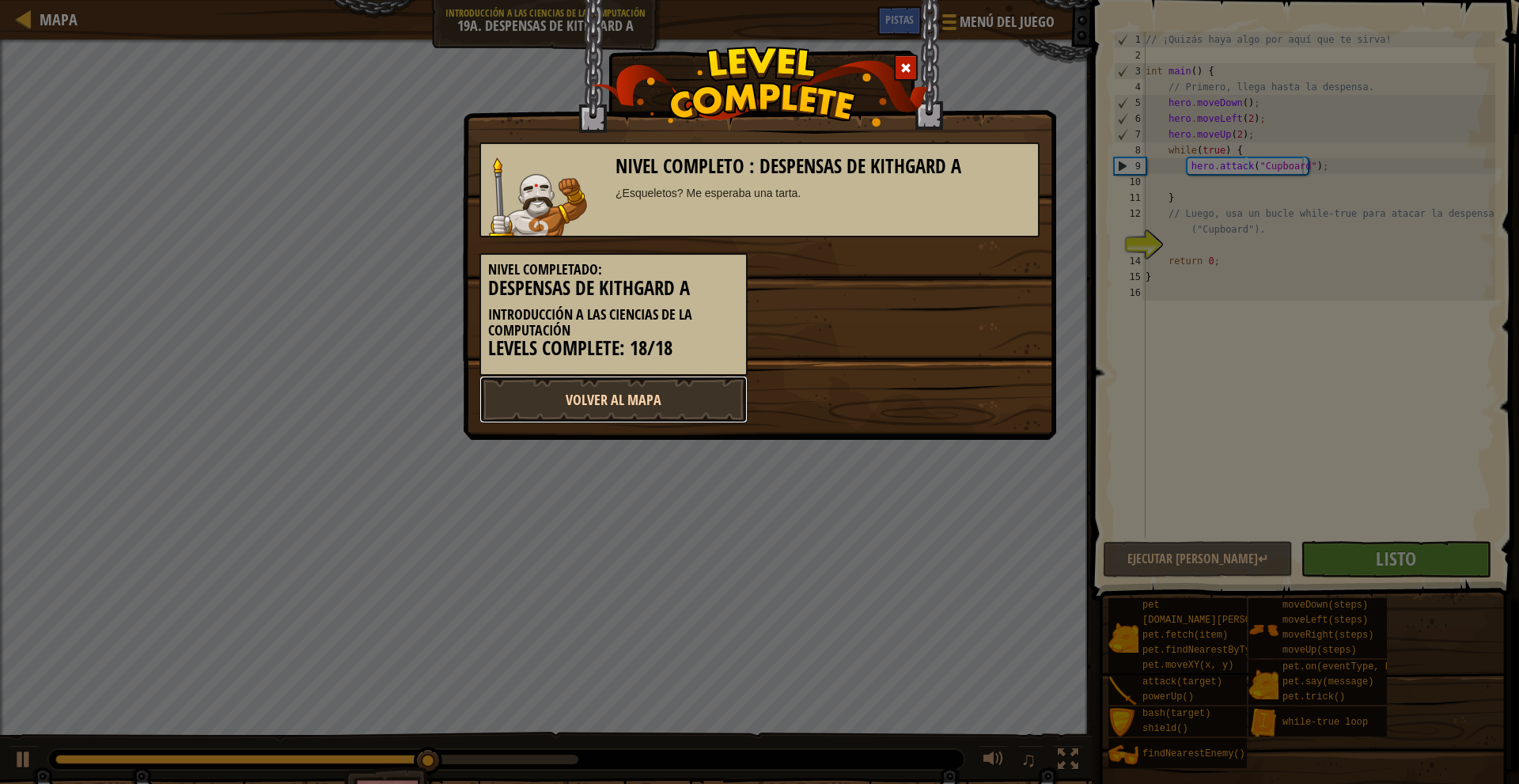
click at [573, 415] on link "Volver al Mapa" at bounding box center [614, 400] width 268 height 48
select select "es-419"
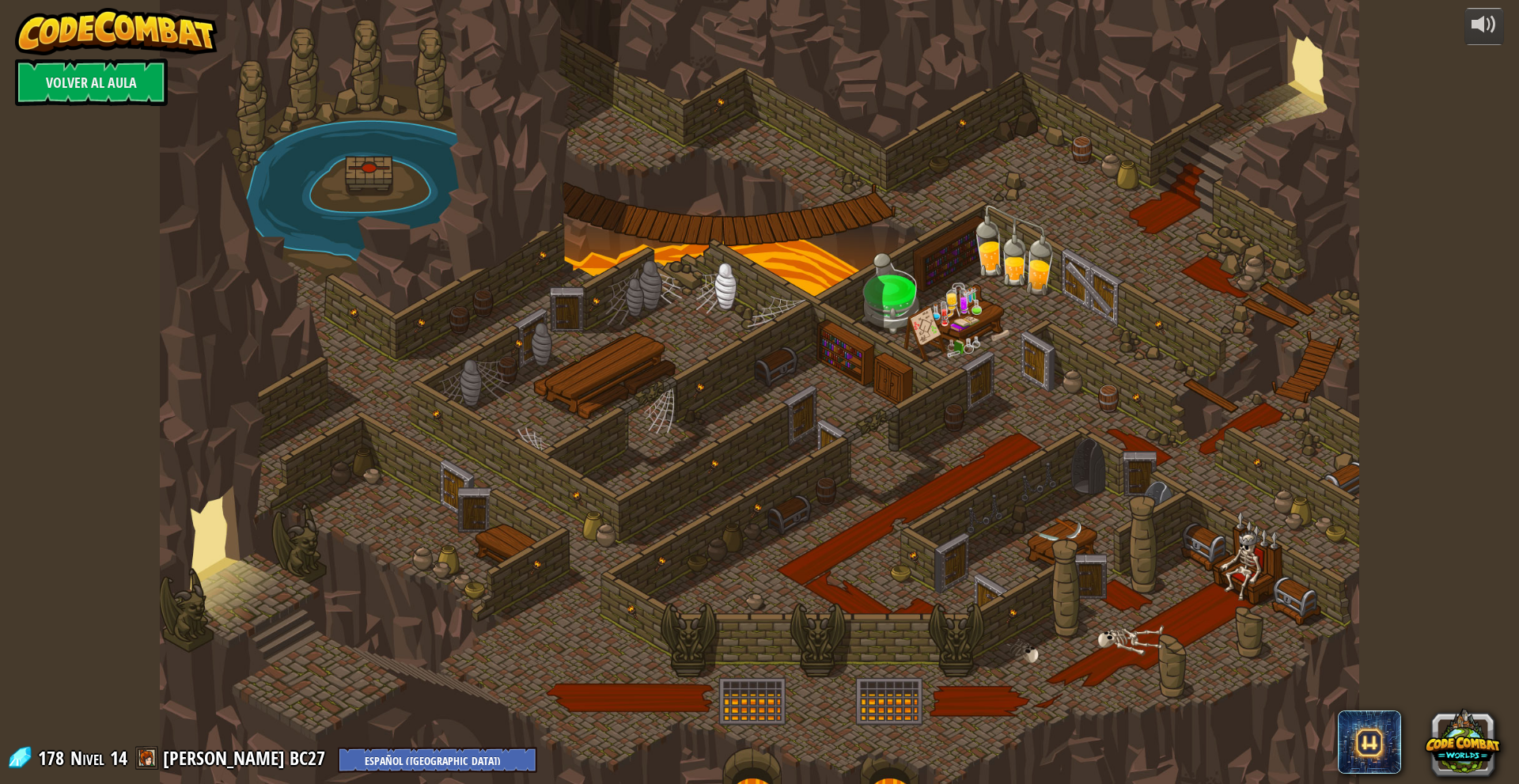
select select "es-419"
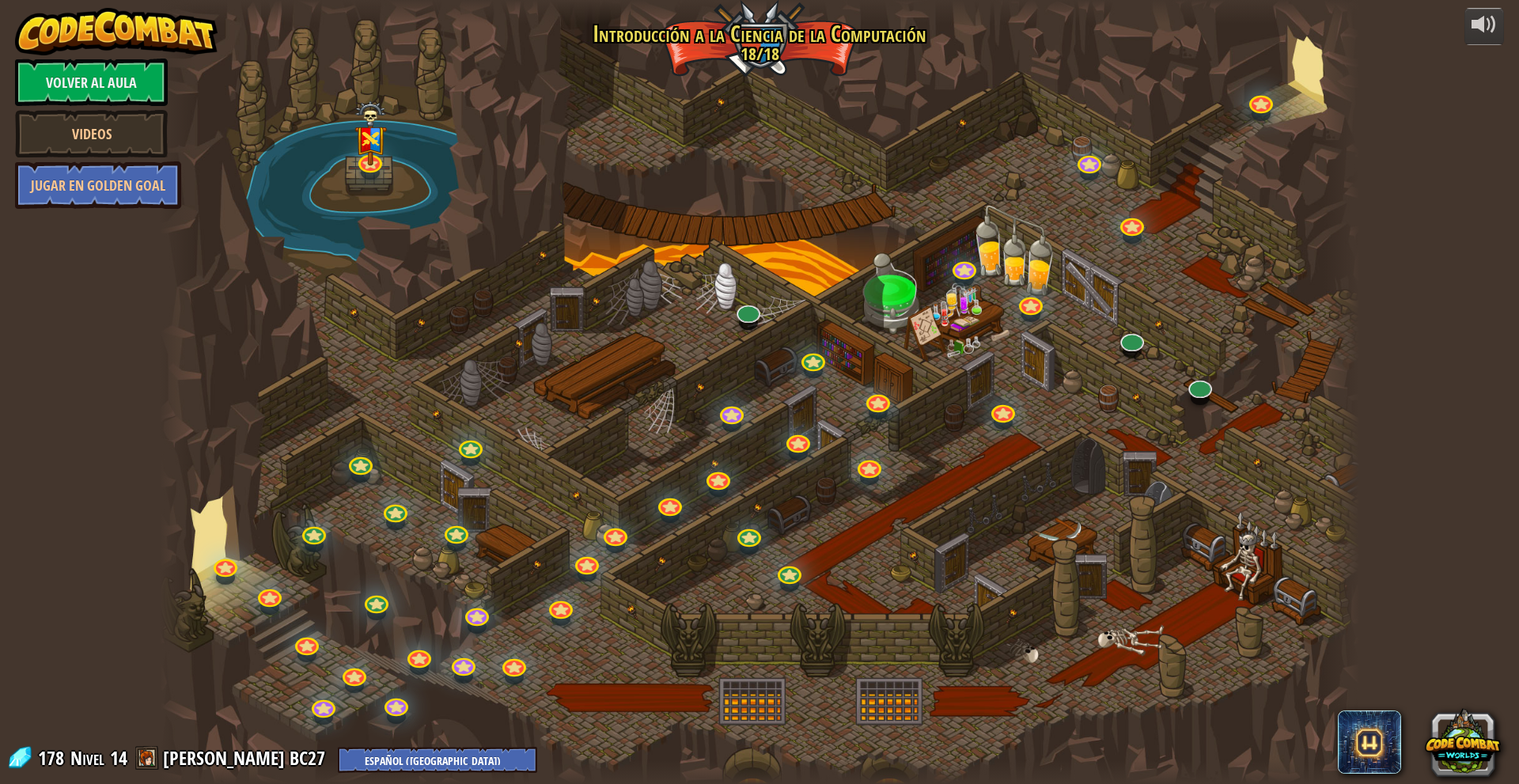
select select "es-419"
click at [743, 307] on link at bounding box center [746, 307] width 31 height 31
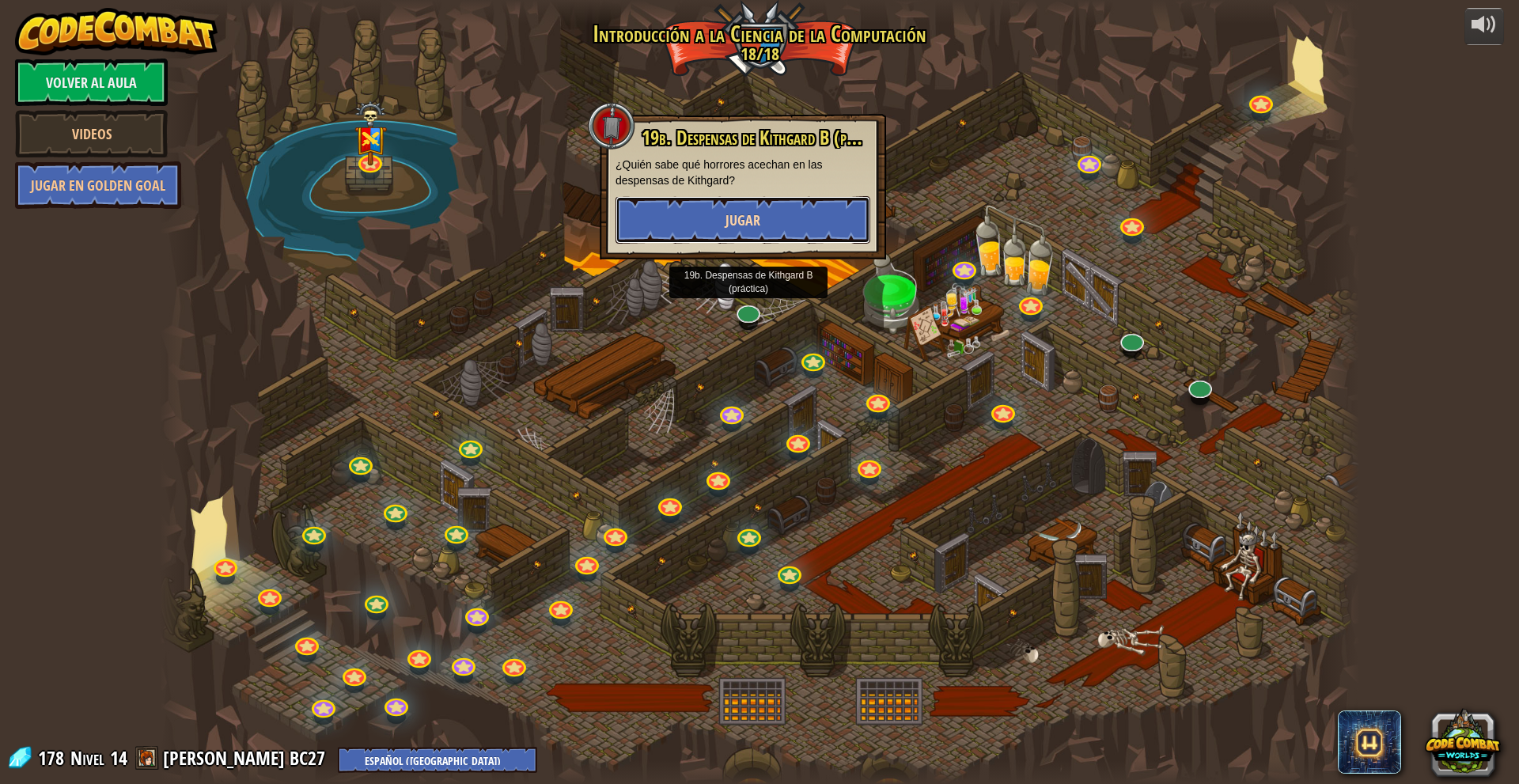
click at [792, 225] on button "Jugar" at bounding box center [743, 220] width 255 height 48
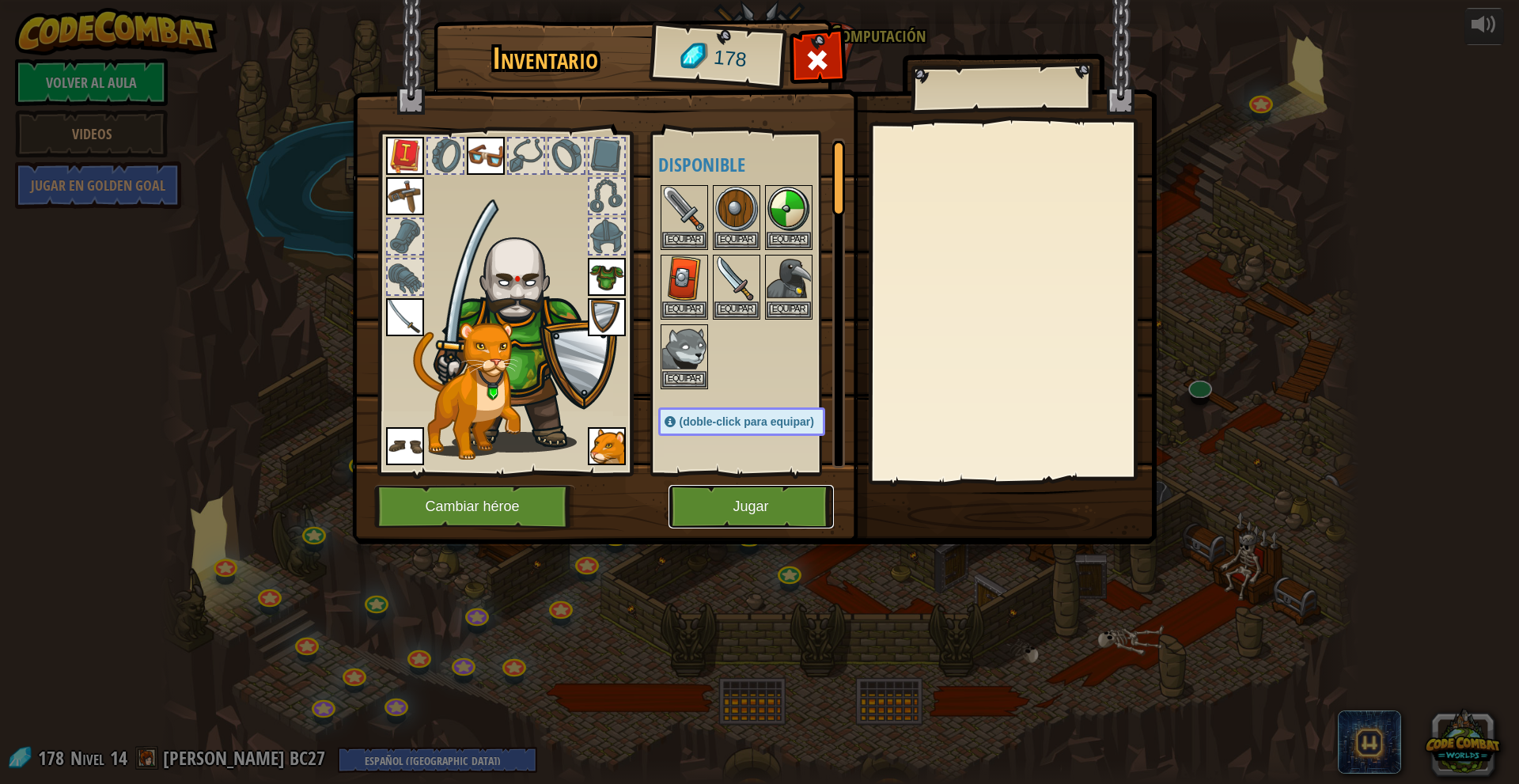
click at [754, 491] on button "Jugar" at bounding box center [750, 506] width 165 height 44
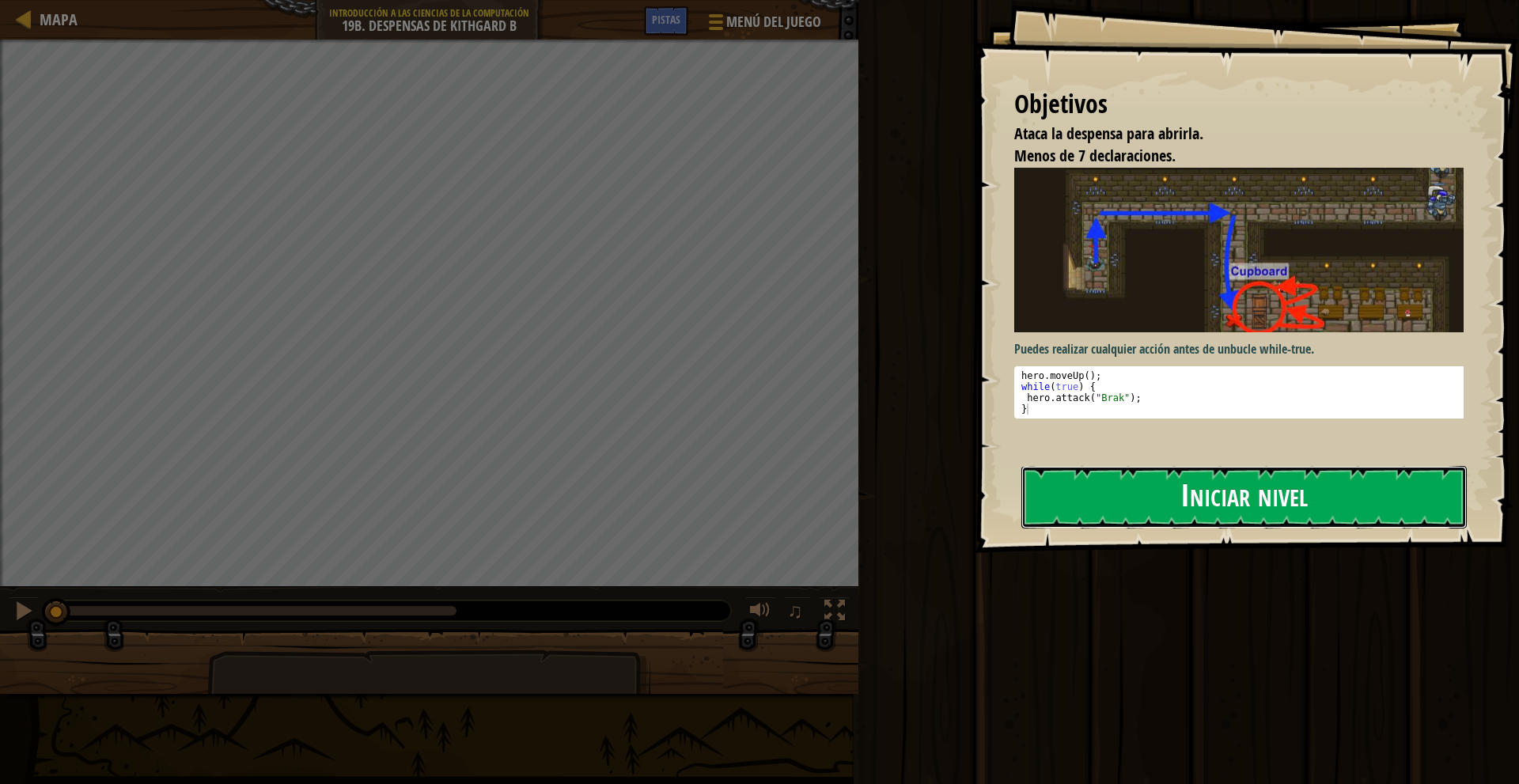
click at [1164, 489] on button "Iniciar nivel" at bounding box center [1243, 497] width 445 height 63
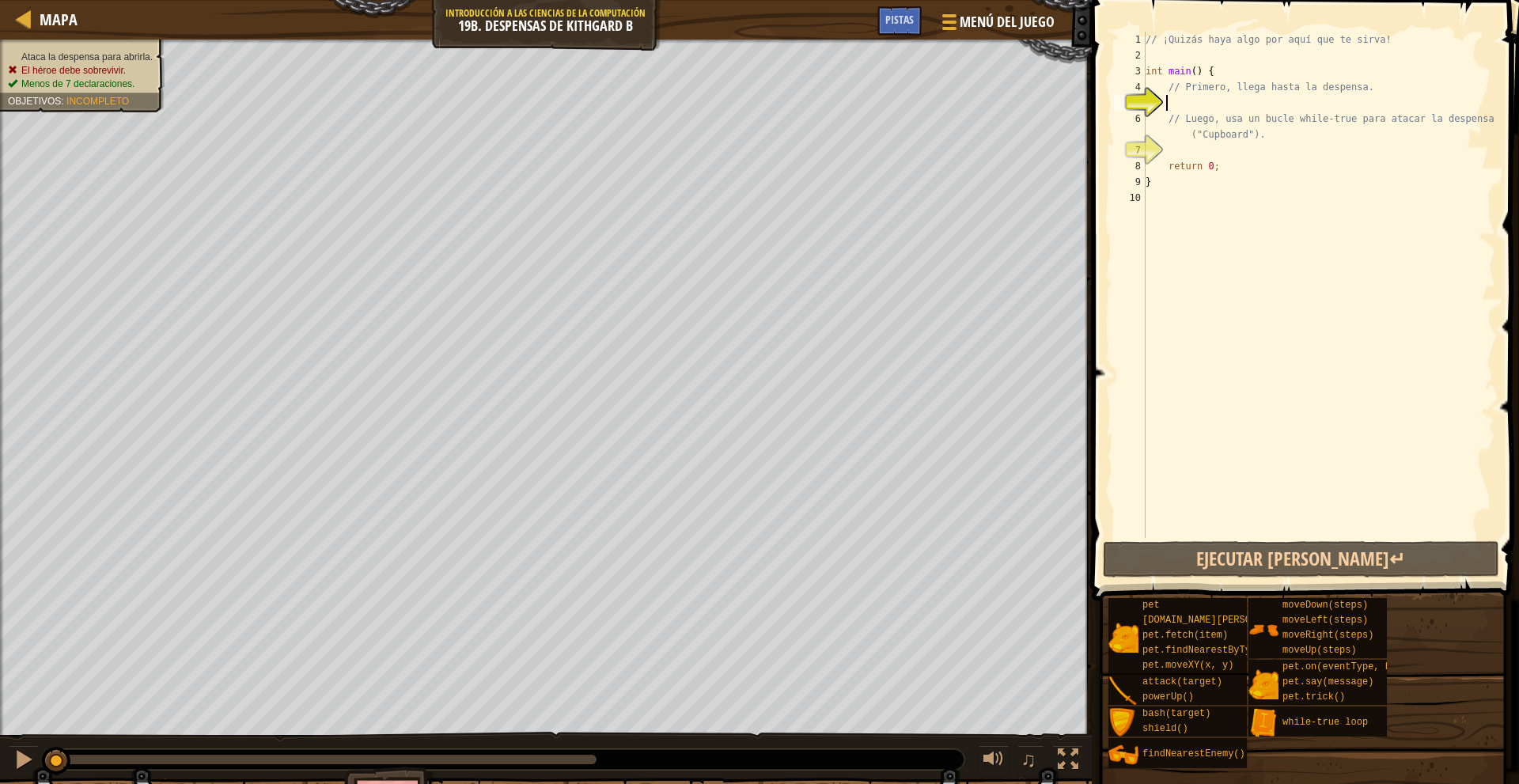
type textarea "m"
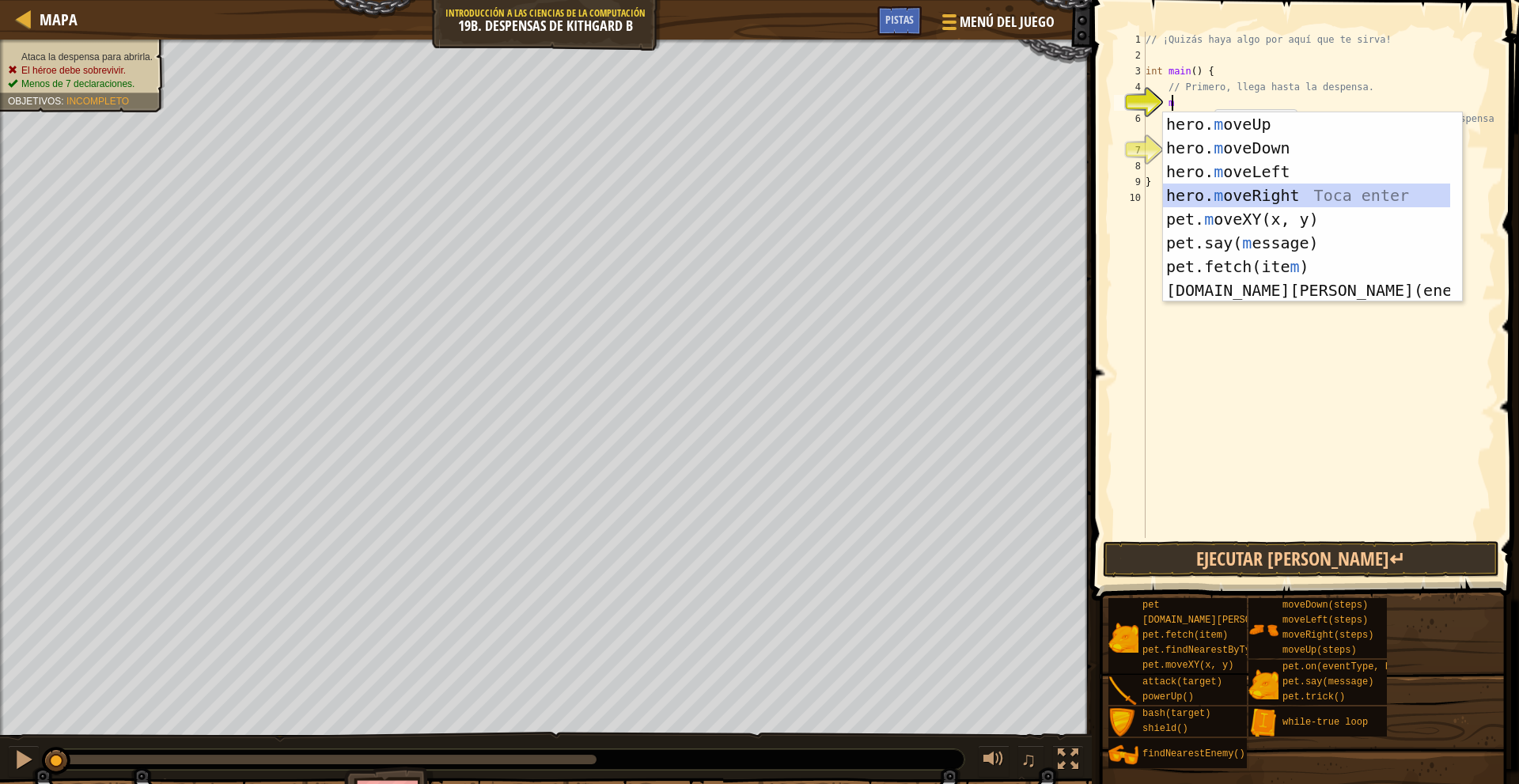
click at [1298, 191] on div "hero. m oveUp Toca enter hero. m oveDown Toca enter hero. m oveLeft Toca enter …" at bounding box center [1306, 231] width 287 height 237
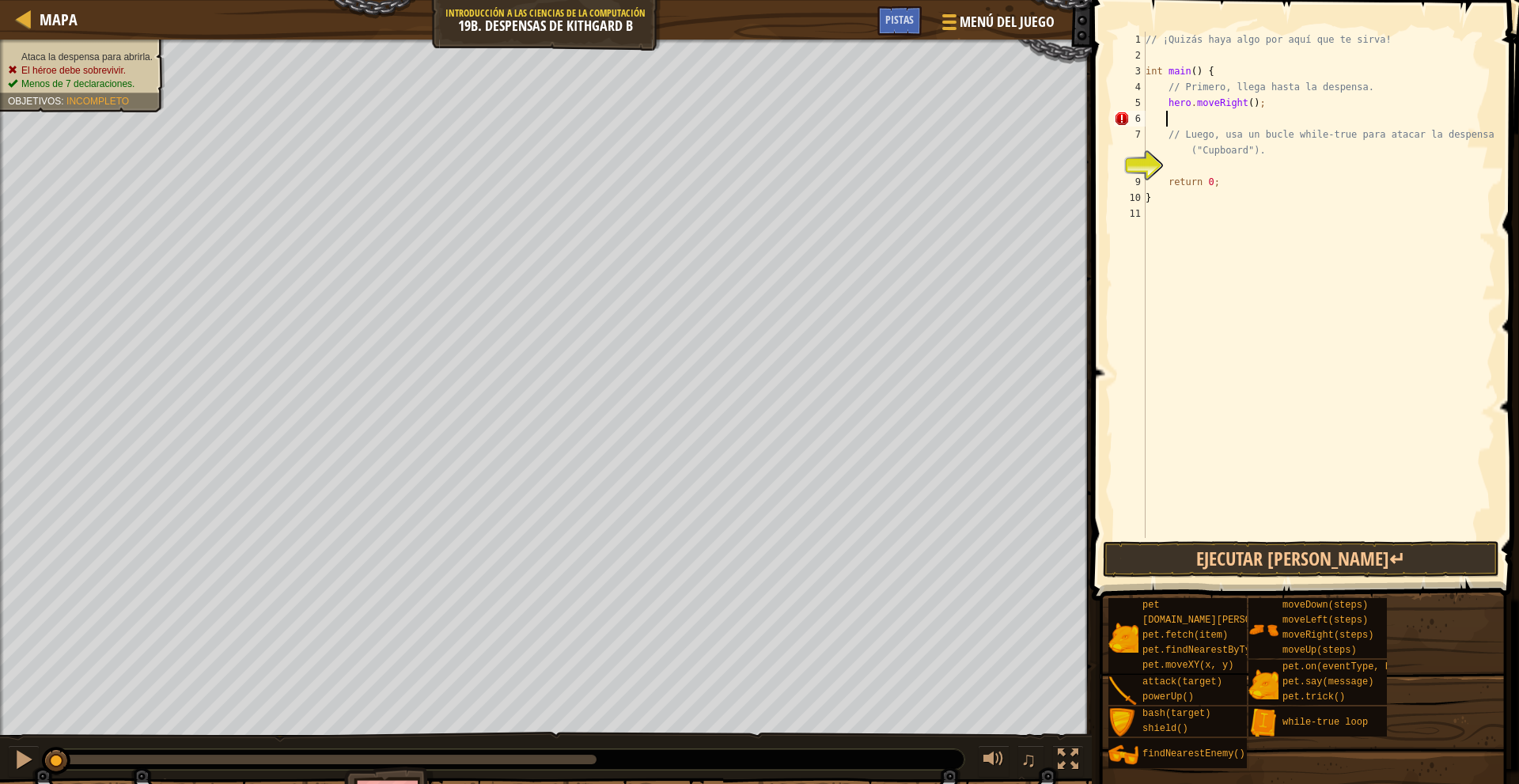
type textarea "m"
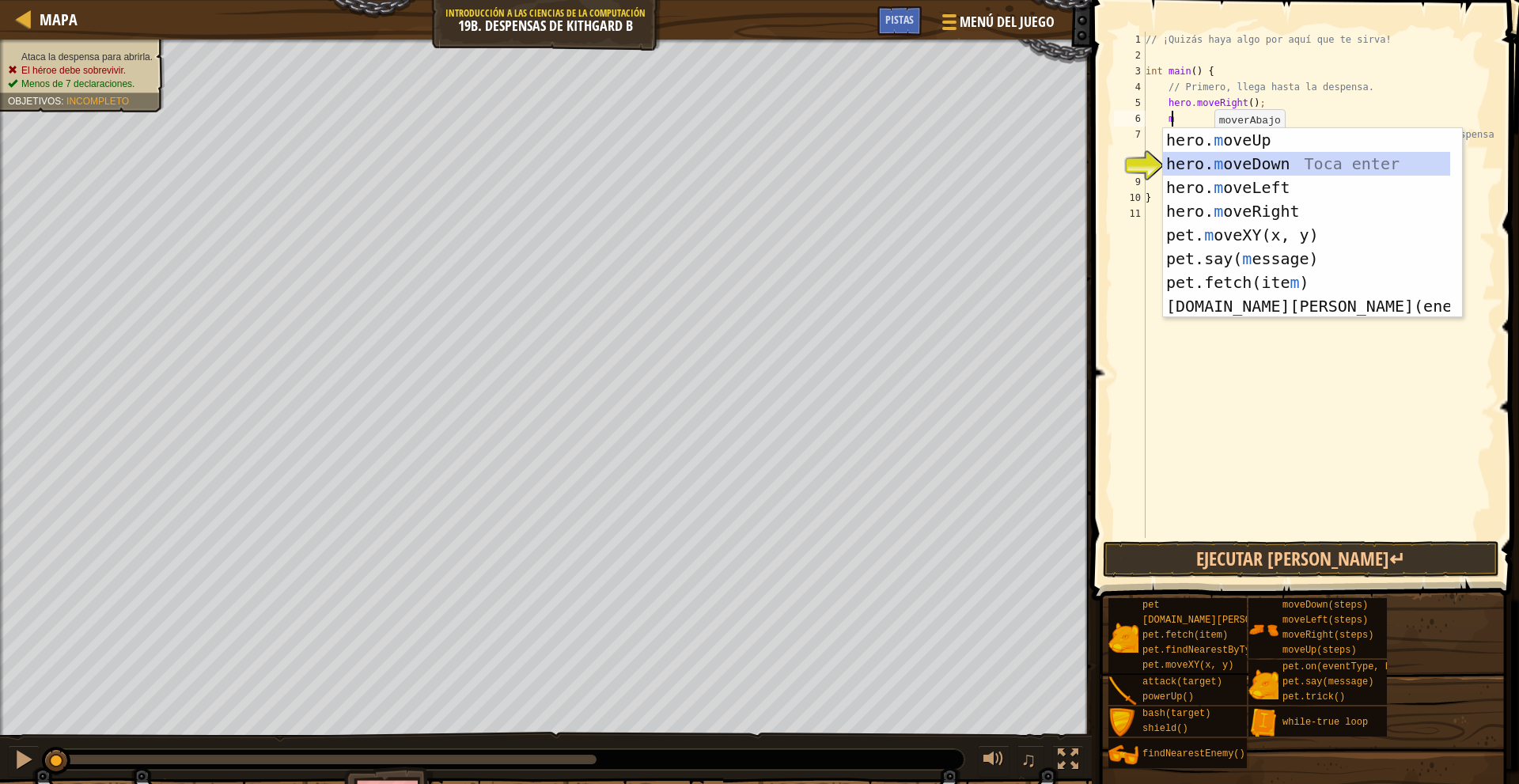
click at [1300, 163] on div "hero. m oveUp Toca enter hero. m oveDown Toca enter hero. m oveLeft Toca enter …" at bounding box center [1306, 247] width 287 height 237
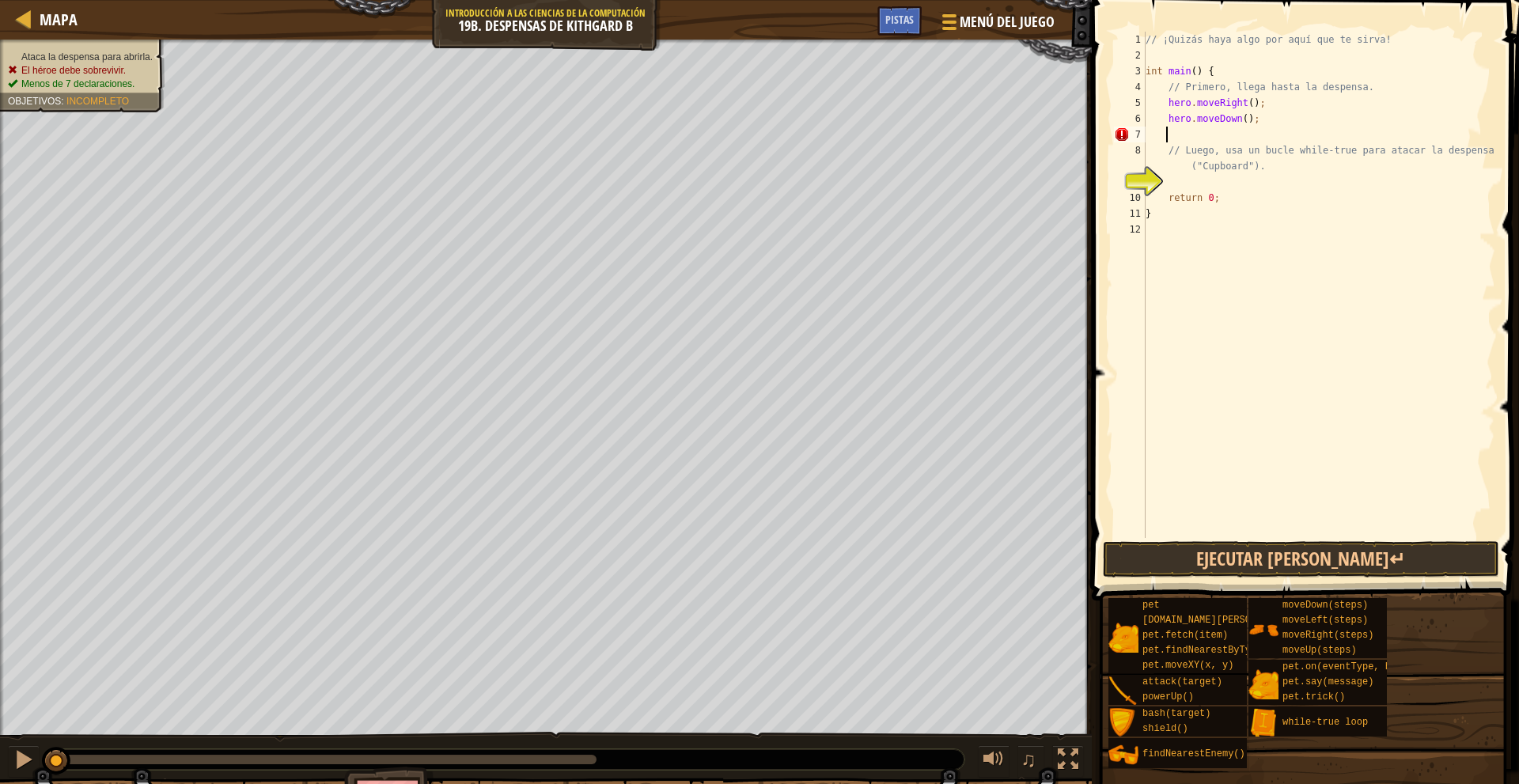
type textarea "m"
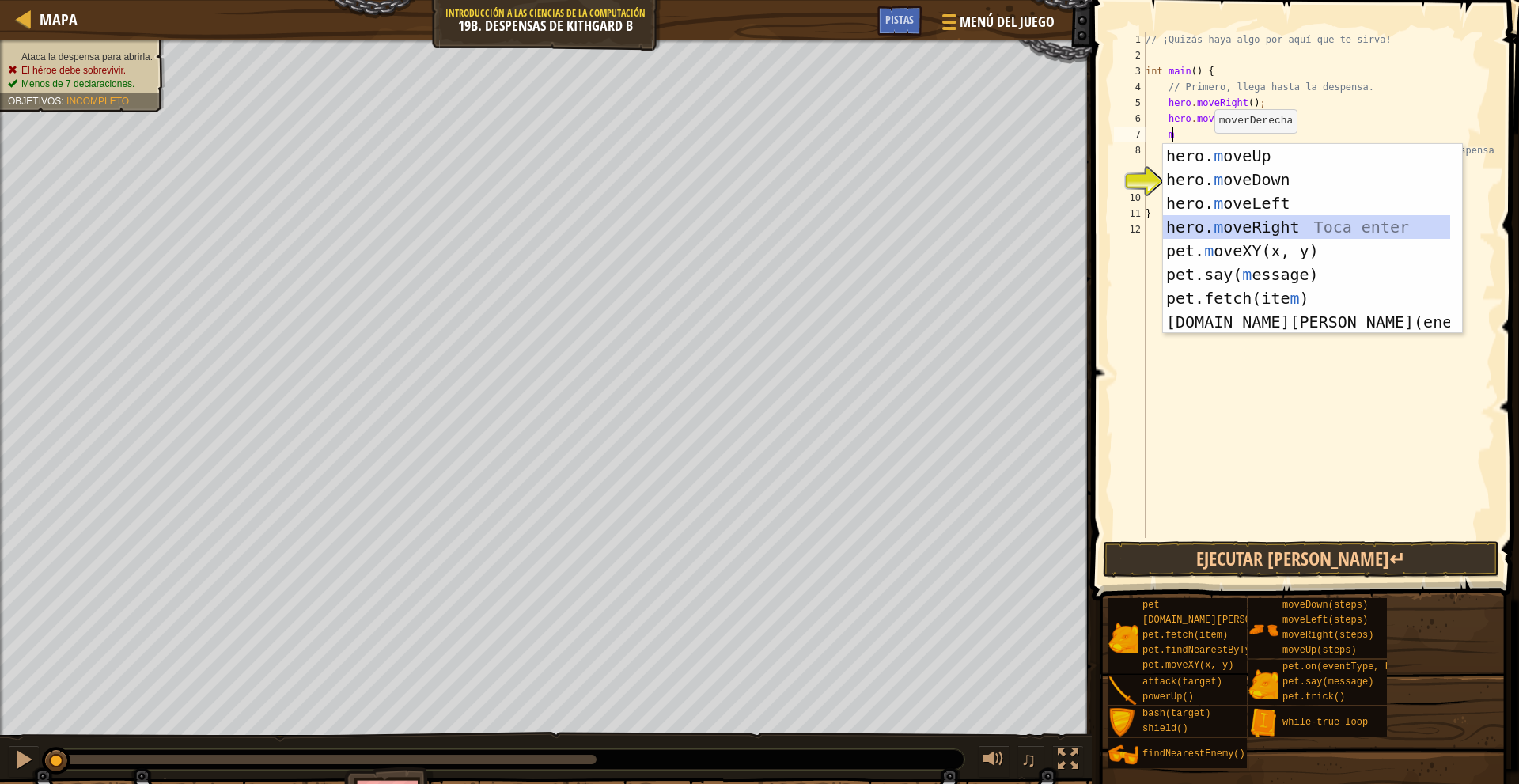
click at [1297, 218] on div "hero. m oveUp Toca enter hero. m oveDown Toca enter hero. m oveLeft Toca enter …" at bounding box center [1306, 262] width 287 height 237
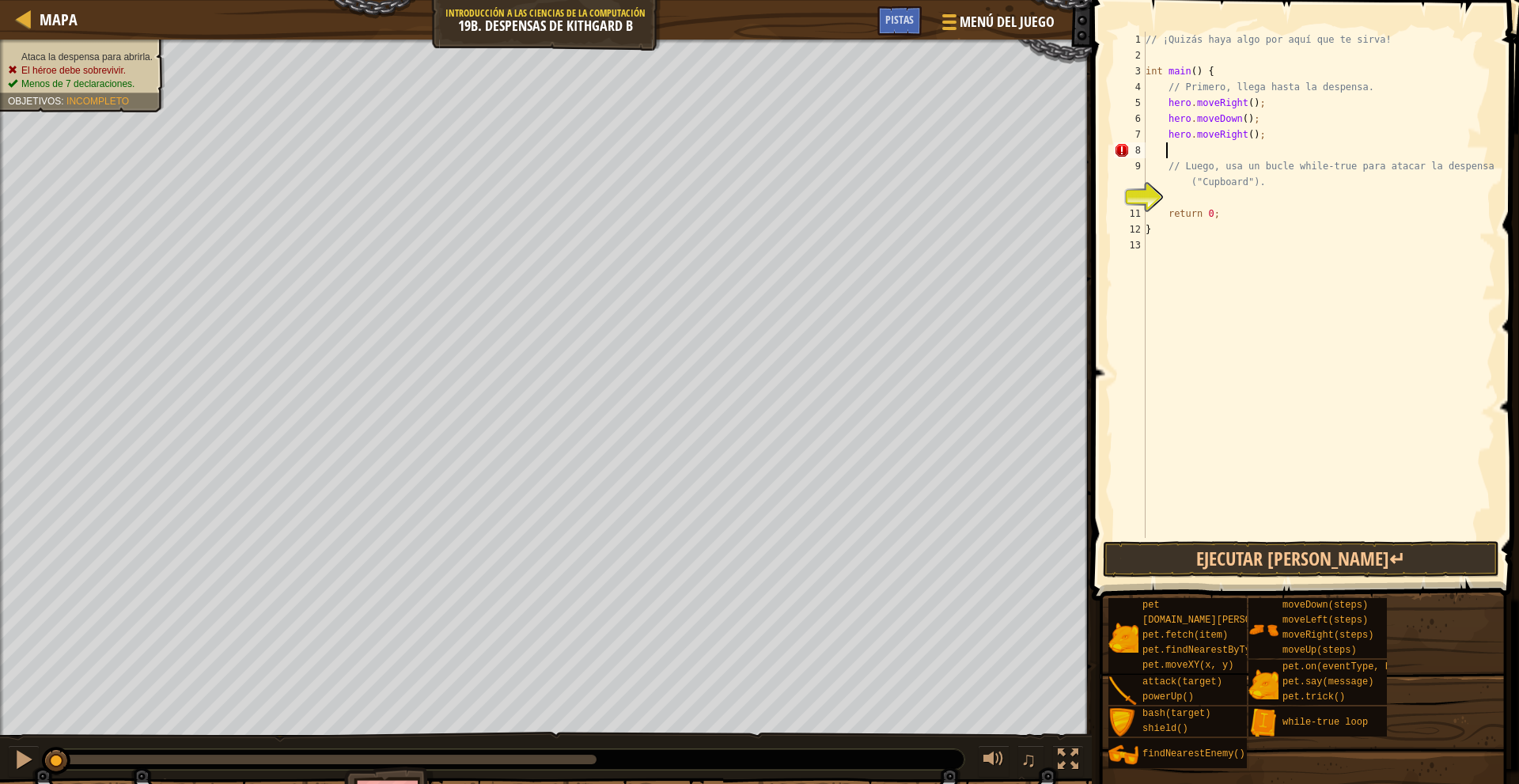
type textarea "m"
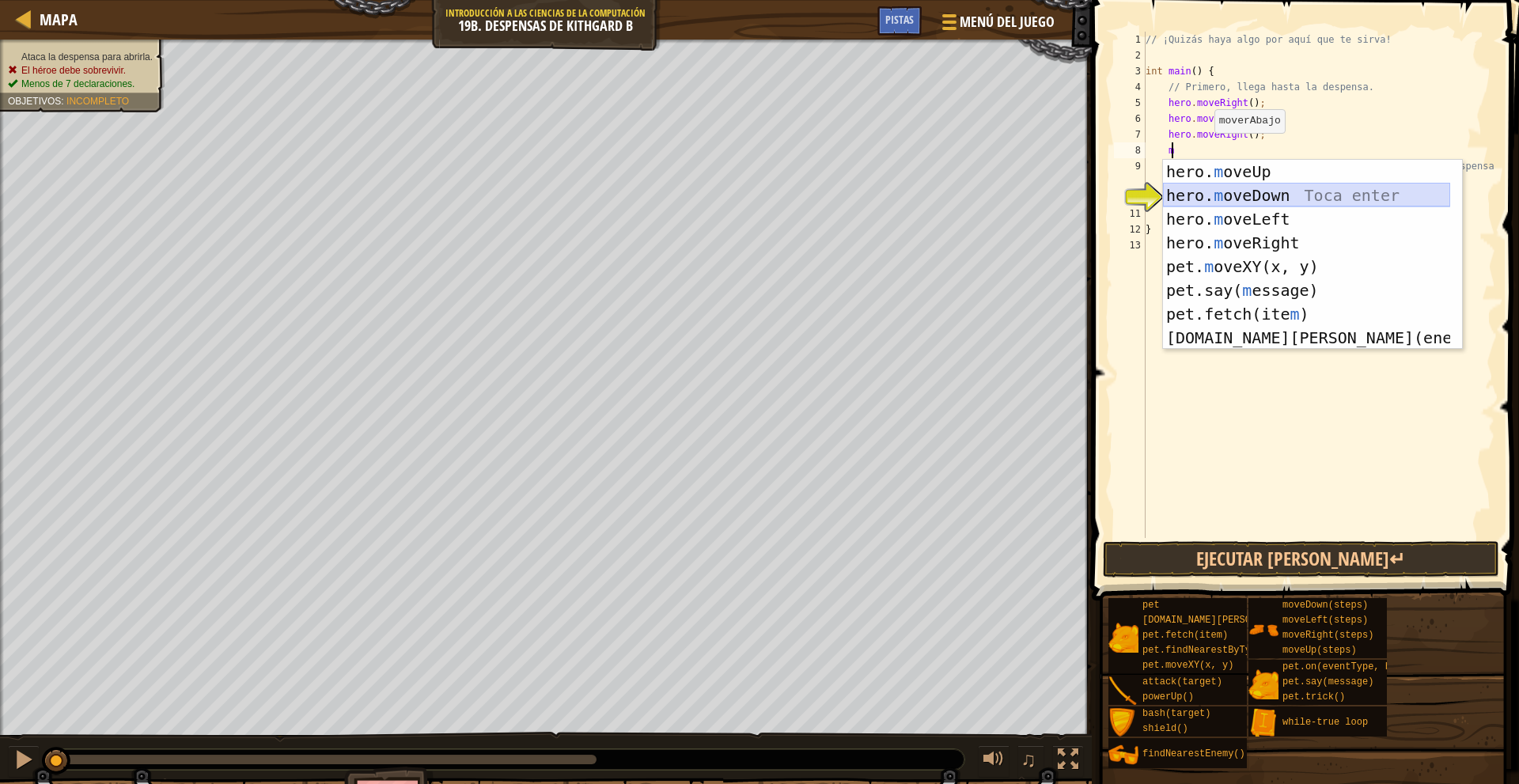
click at [1284, 194] on div "hero. m oveUp Toca enter hero. m oveDown Toca enter hero. m oveLeft Toca enter …" at bounding box center [1306, 278] width 287 height 237
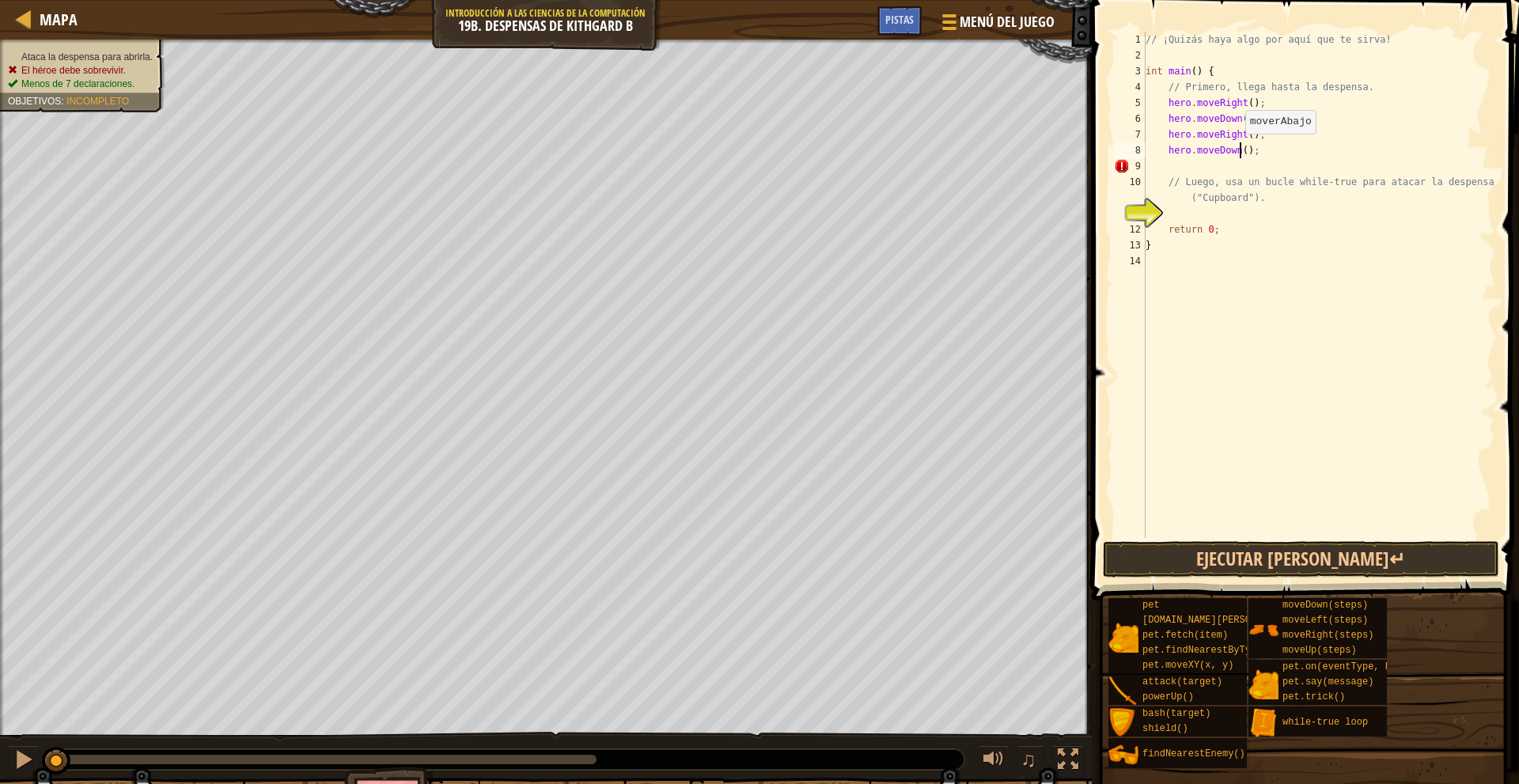
click at [1237, 150] on div "// ¡Quizás haya algo por aquí que te sirva! int main ( ) { // Primero, llega ha…" at bounding box center [1318, 300] width 353 height 538
type textarea "hero.moveDown(2);"
click at [1236, 217] on div "// ¡Quizás haya algo por aquí que te sirva! int main ( ) { // Primero, llega ha…" at bounding box center [1318, 300] width 353 height 538
type textarea "w"
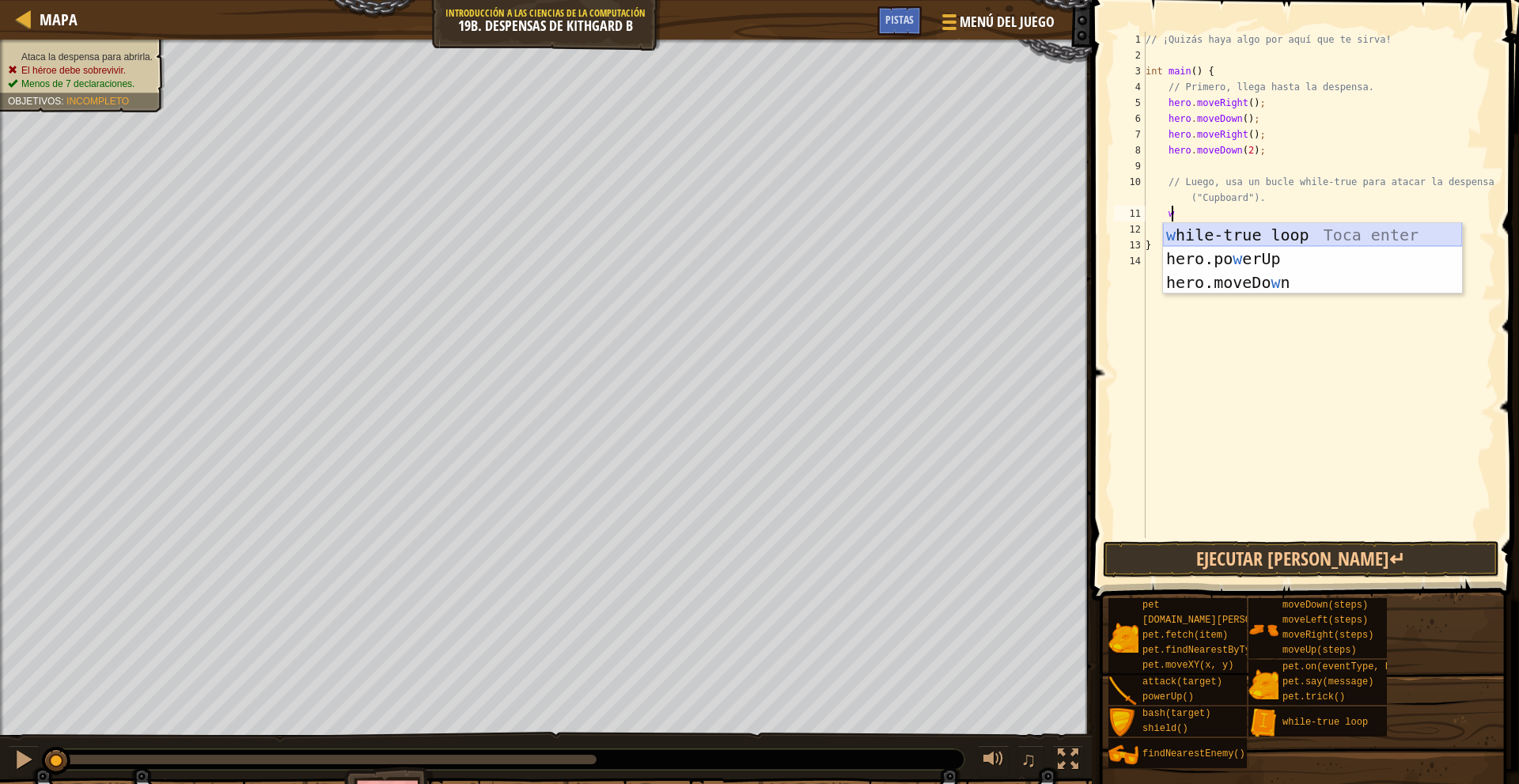
click at [1264, 239] on div "w hile-true loop Toca enter hero.po w erUp Toca enter hero.moveDo w n Toca enter" at bounding box center [1312, 282] width 299 height 118
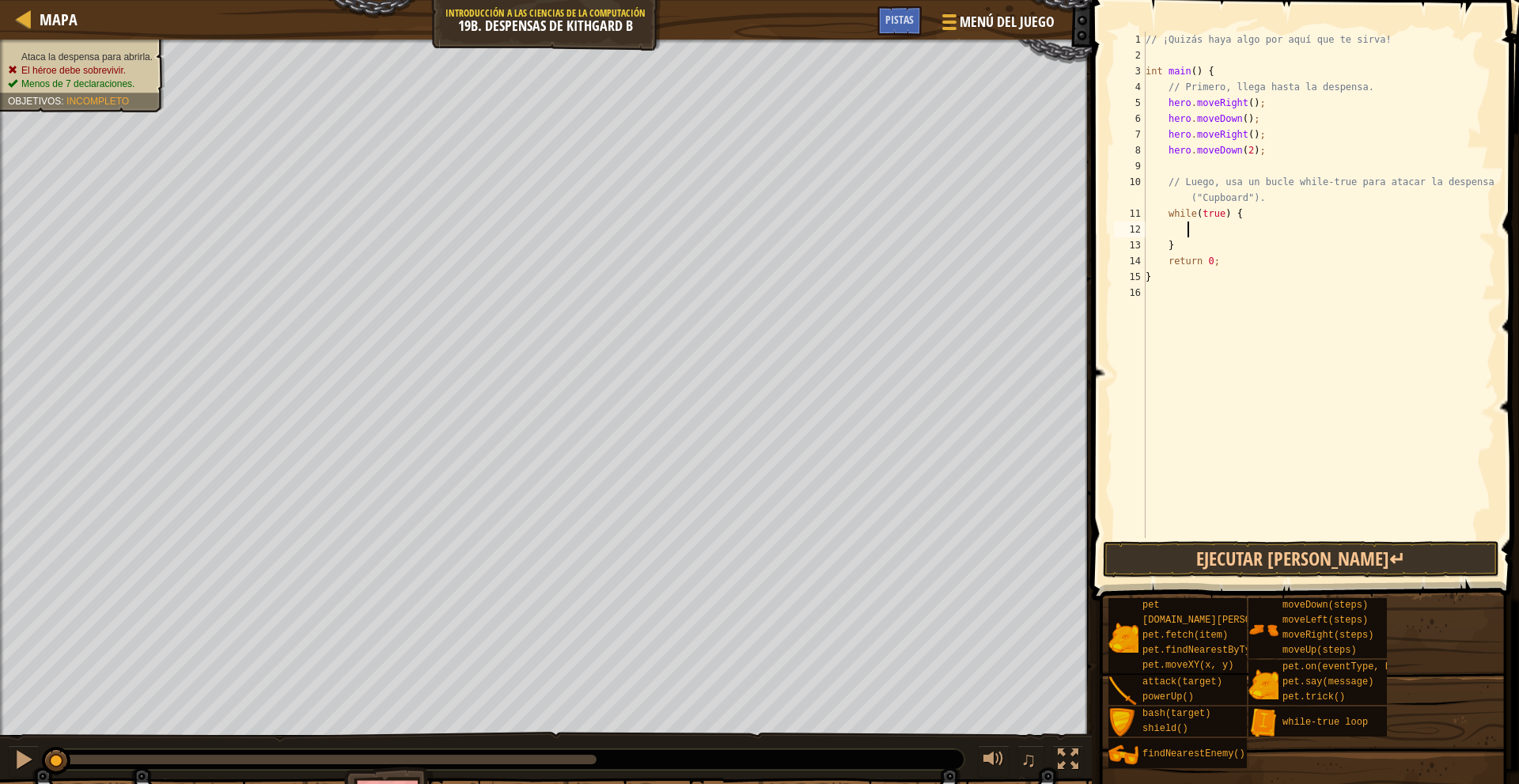
scroll to position [7, 2]
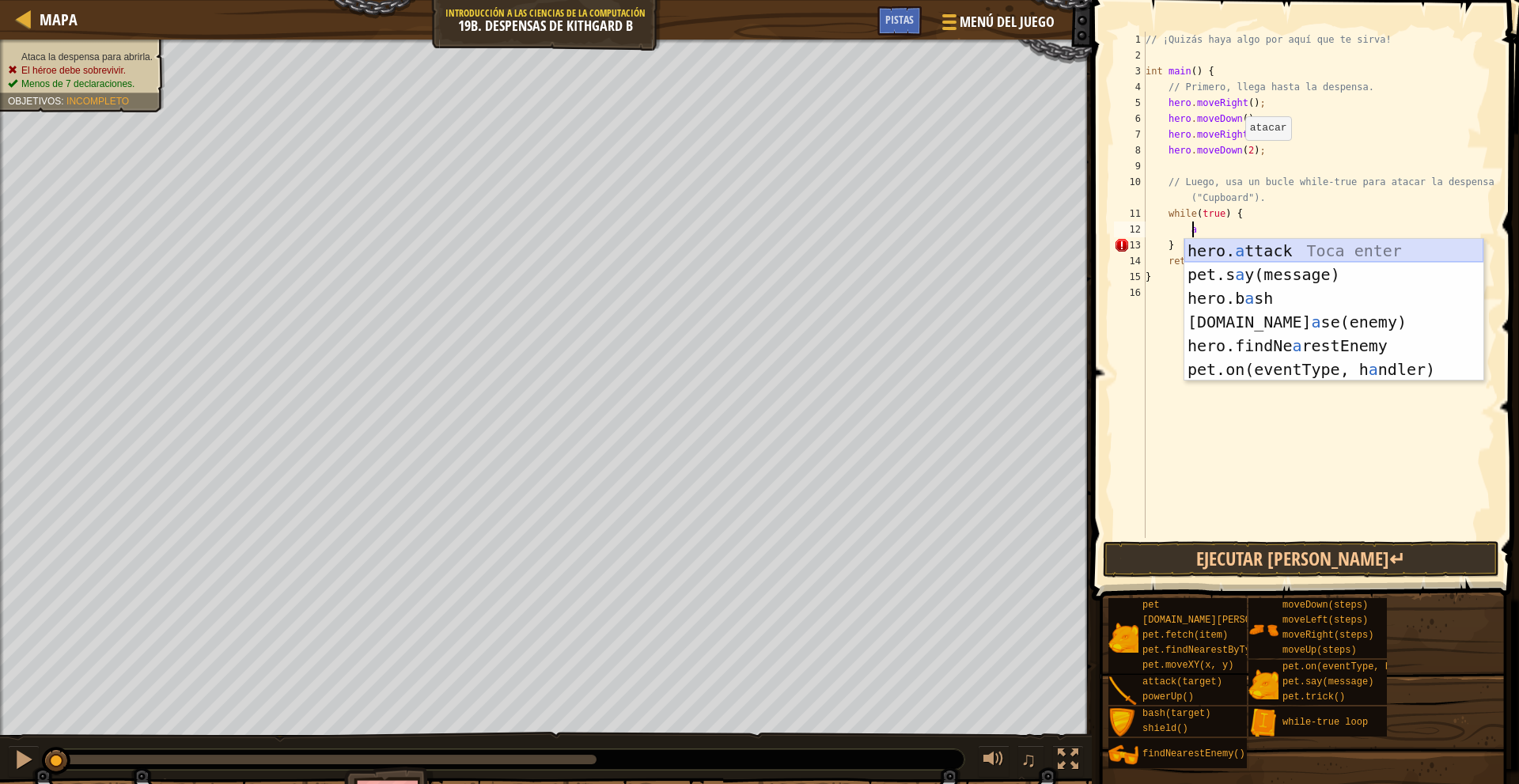
click at [1297, 247] on div "hero. a ttack Toca enter pet.s a y(message) Toca enter hero.b a sh Toca enter p…" at bounding box center [1333, 333] width 299 height 190
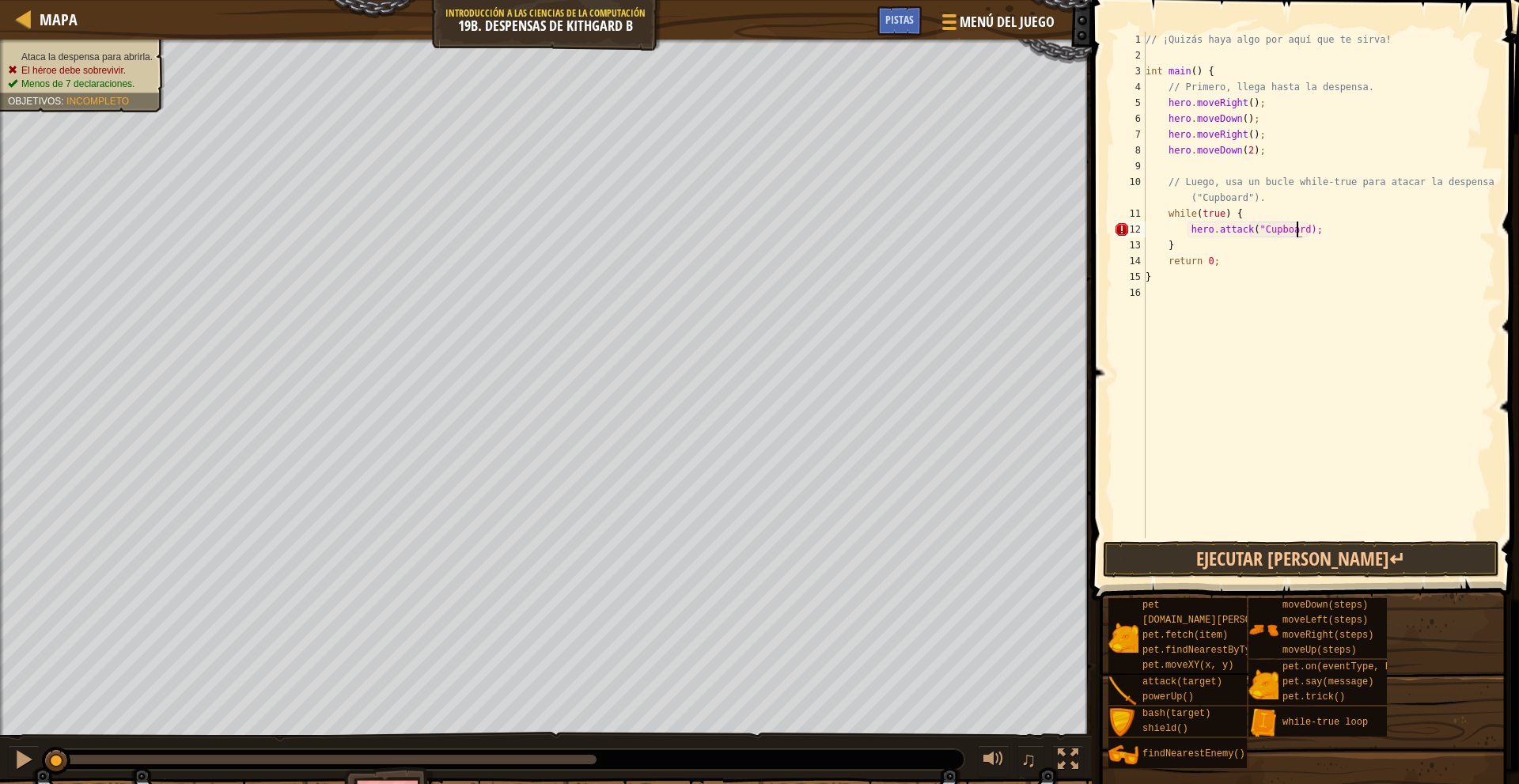
scroll to position [7, 12]
type textarea "hero.attack("Cupboard");"
click at [1247, 562] on button "Ejecutar [PERSON_NAME]↵" at bounding box center [1301, 559] width 397 height 36
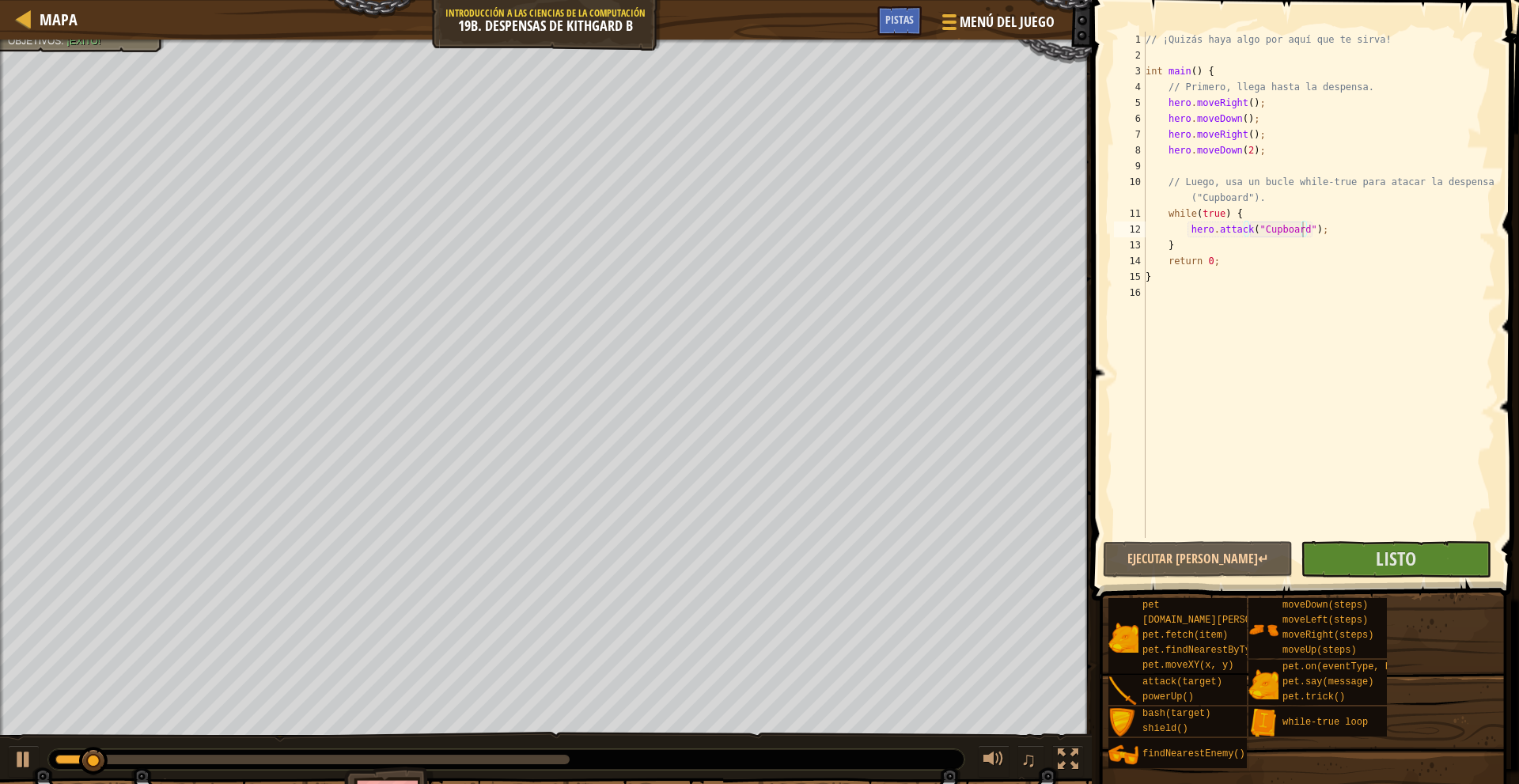
click at [1352, 581] on span at bounding box center [1307, 277] width 439 height 647
click at [1356, 568] on button "Listo" at bounding box center [1395, 559] width 190 height 36
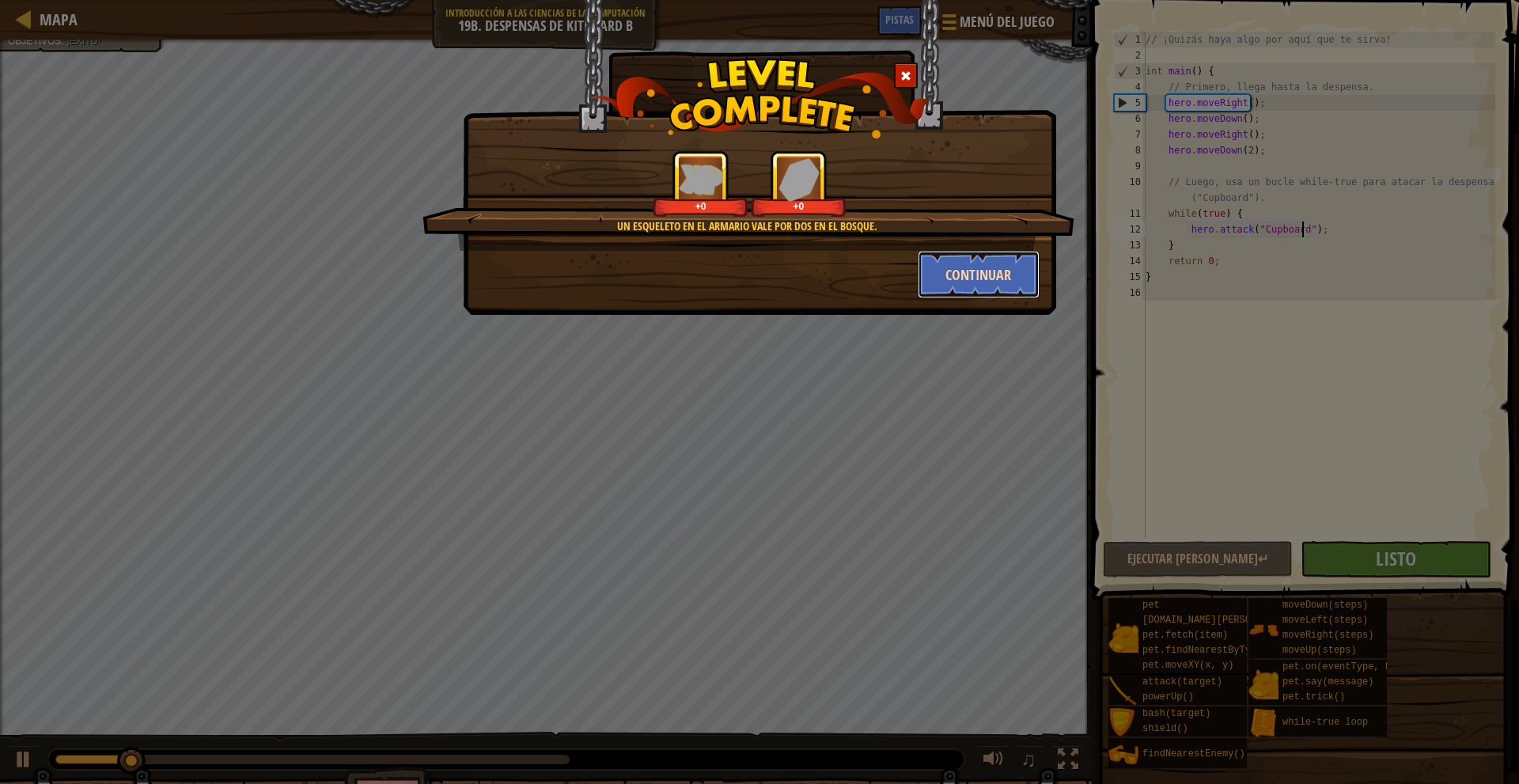
click at [970, 272] on button "Continuar" at bounding box center [978, 275] width 123 height 48
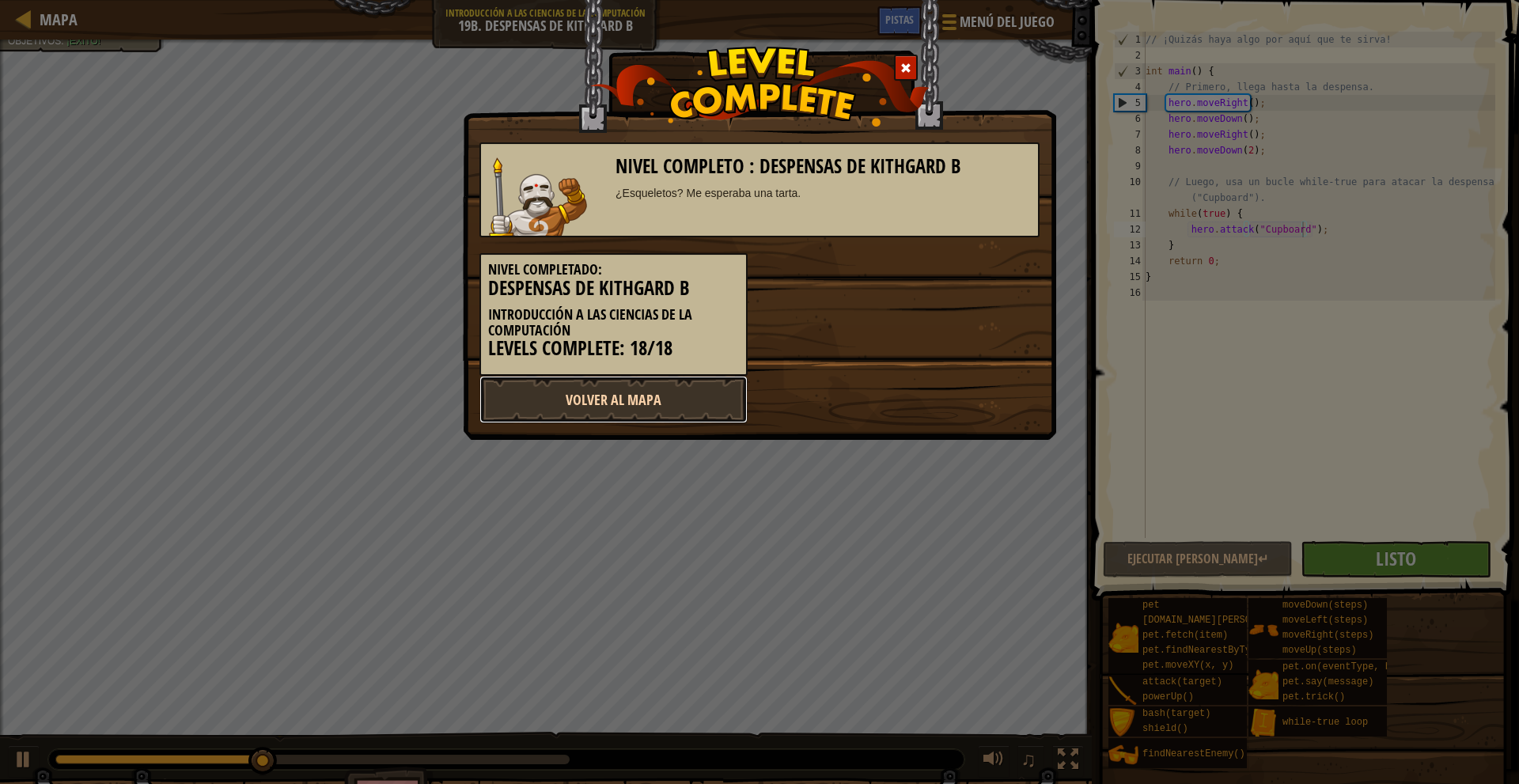
click at [702, 397] on link "Volver al Mapa" at bounding box center [614, 400] width 268 height 48
select select "es-419"
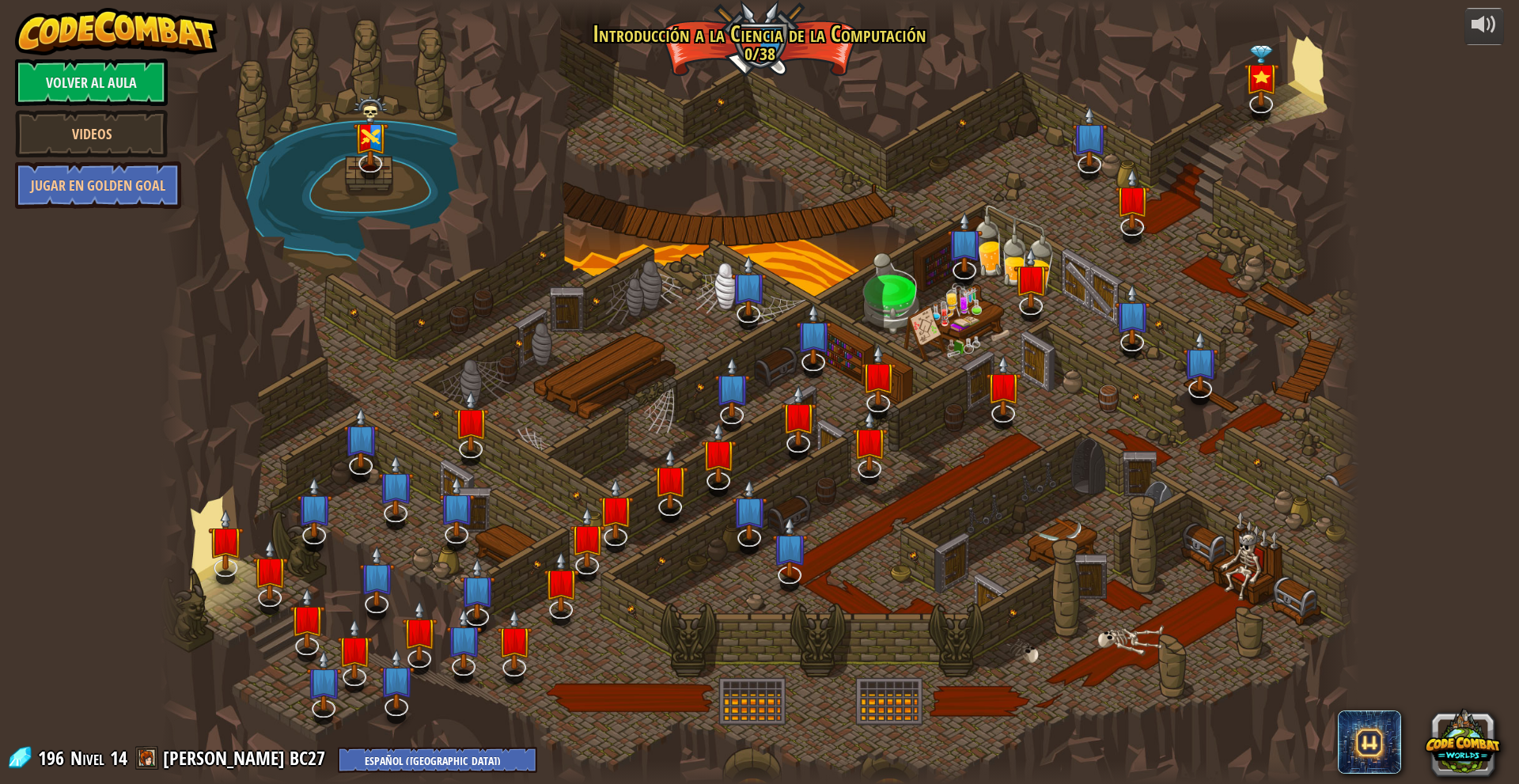
select select "es-419"
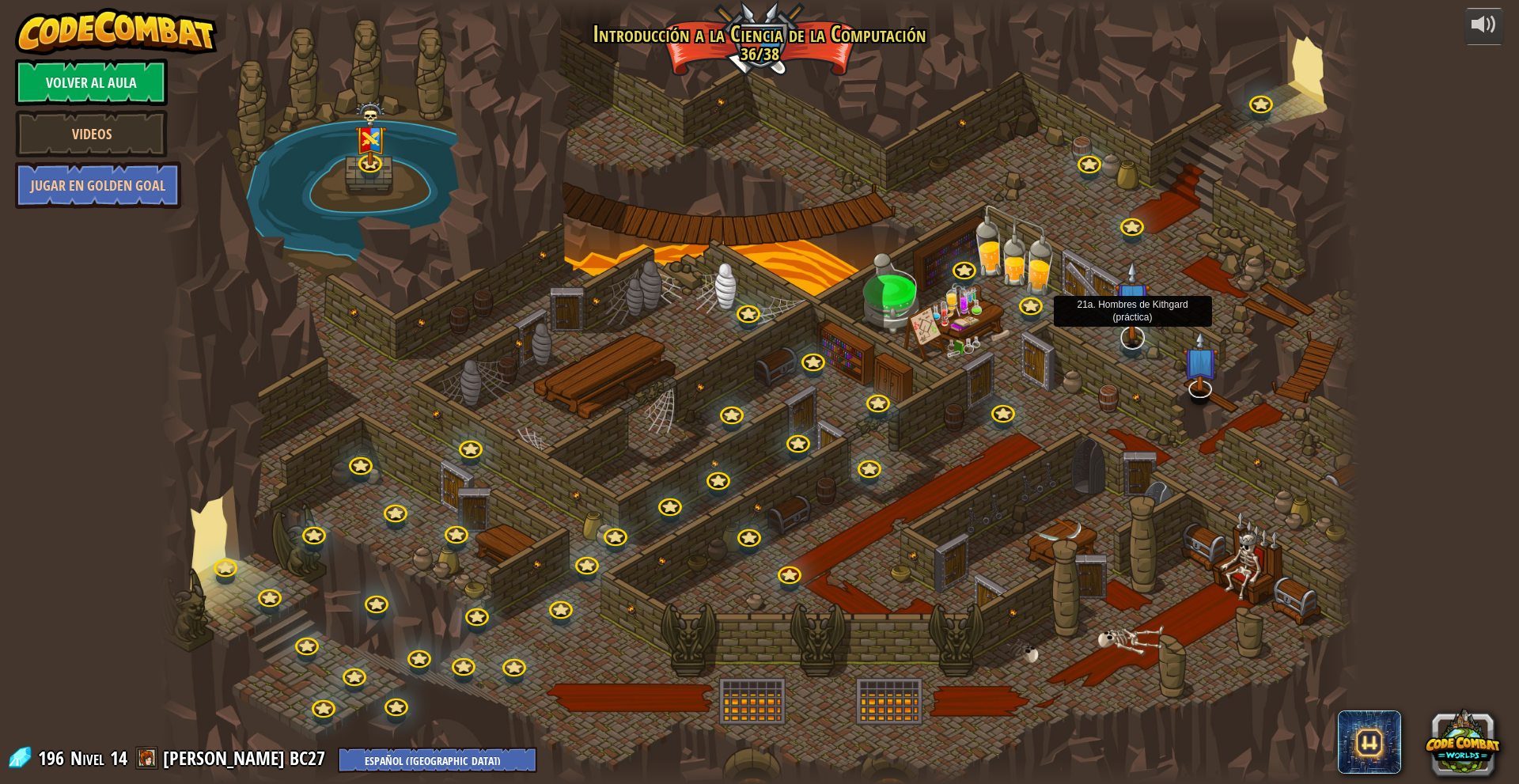
select select "es-419"
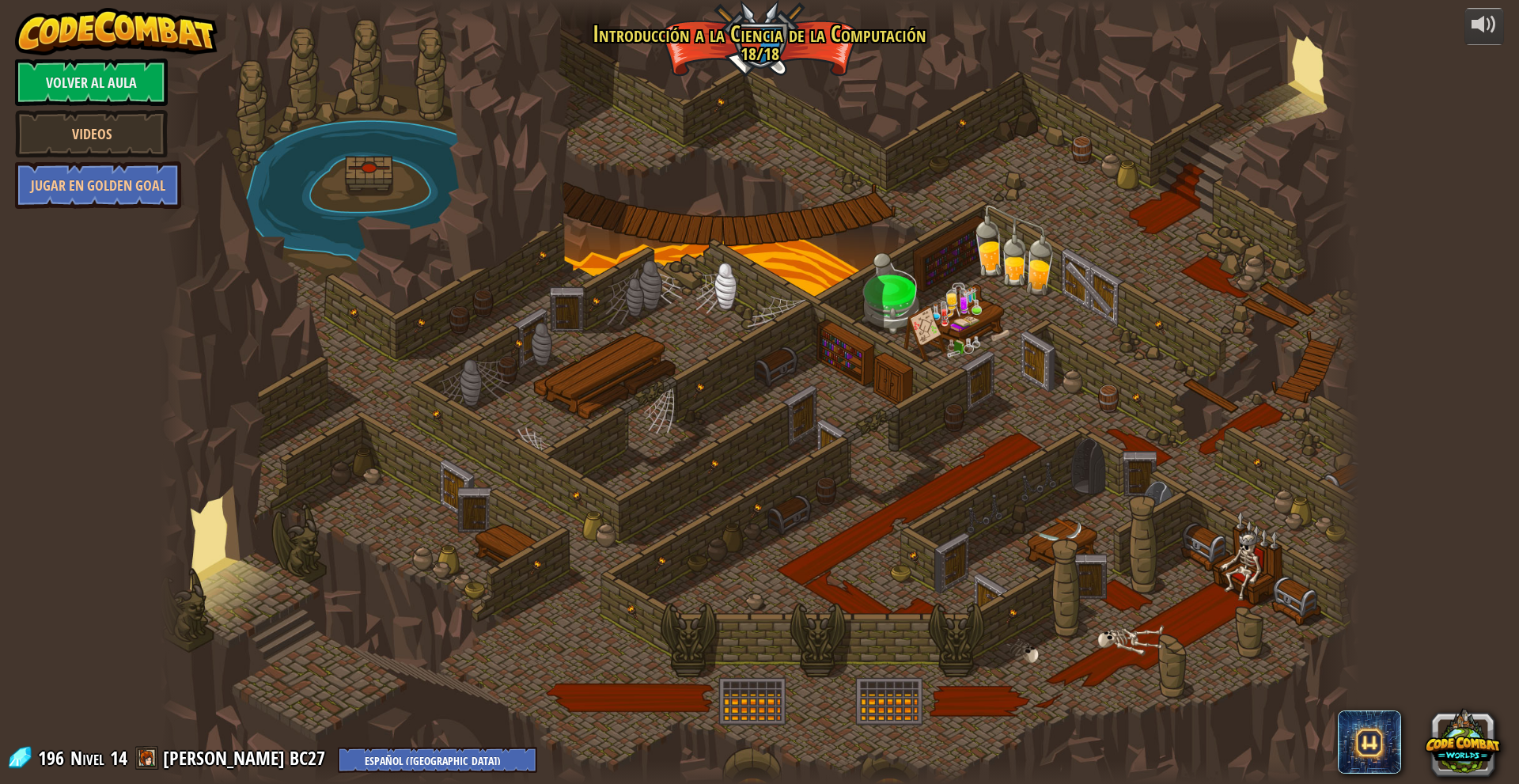
select select "es-419"
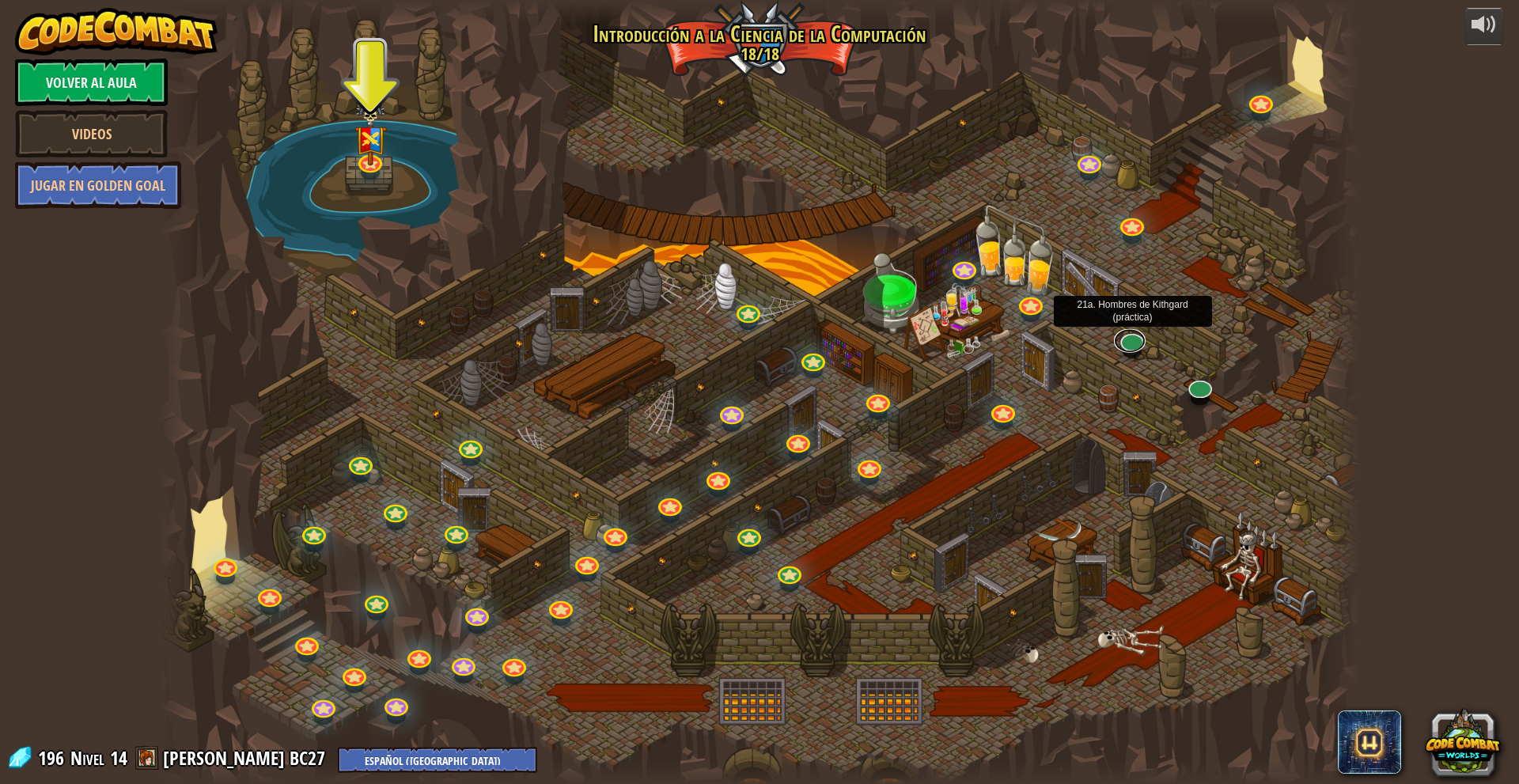
click at [1129, 337] on link at bounding box center [1129, 341] width 31 height 24
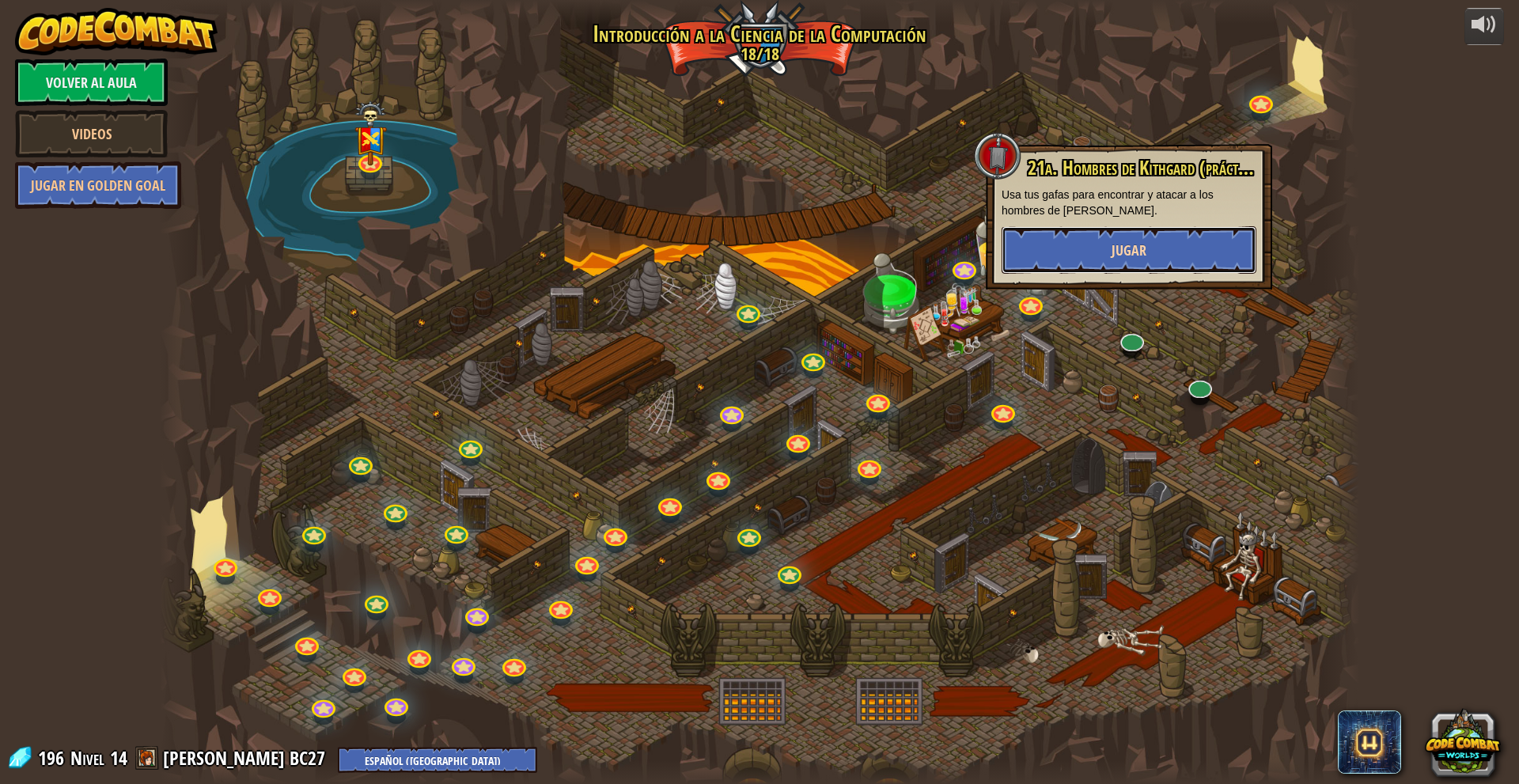
click at [1044, 253] on button "Jugar" at bounding box center [1129, 250] width 255 height 48
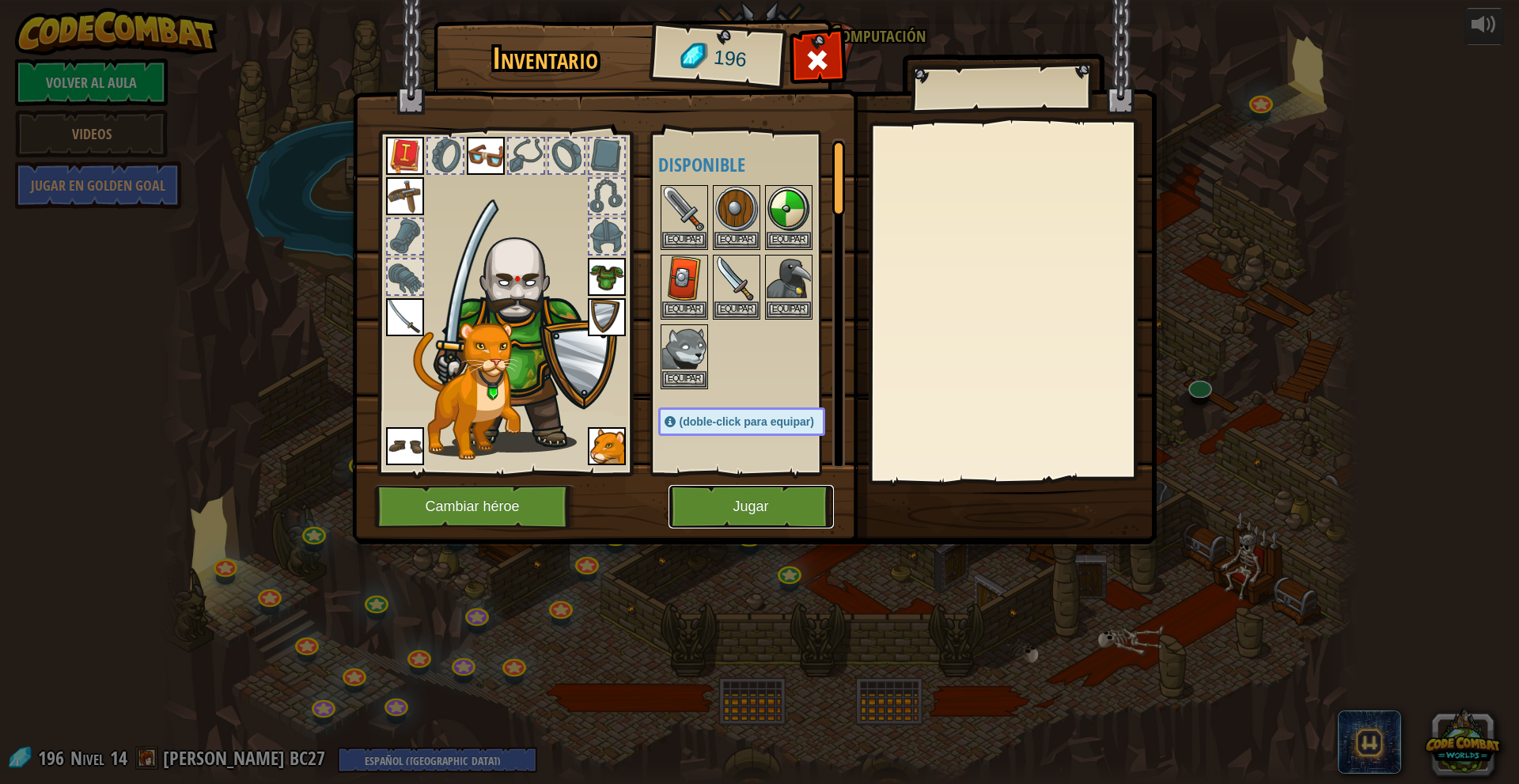
click at [779, 502] on button "Jugar" at bounding box center [750, 506] width 165 height 44
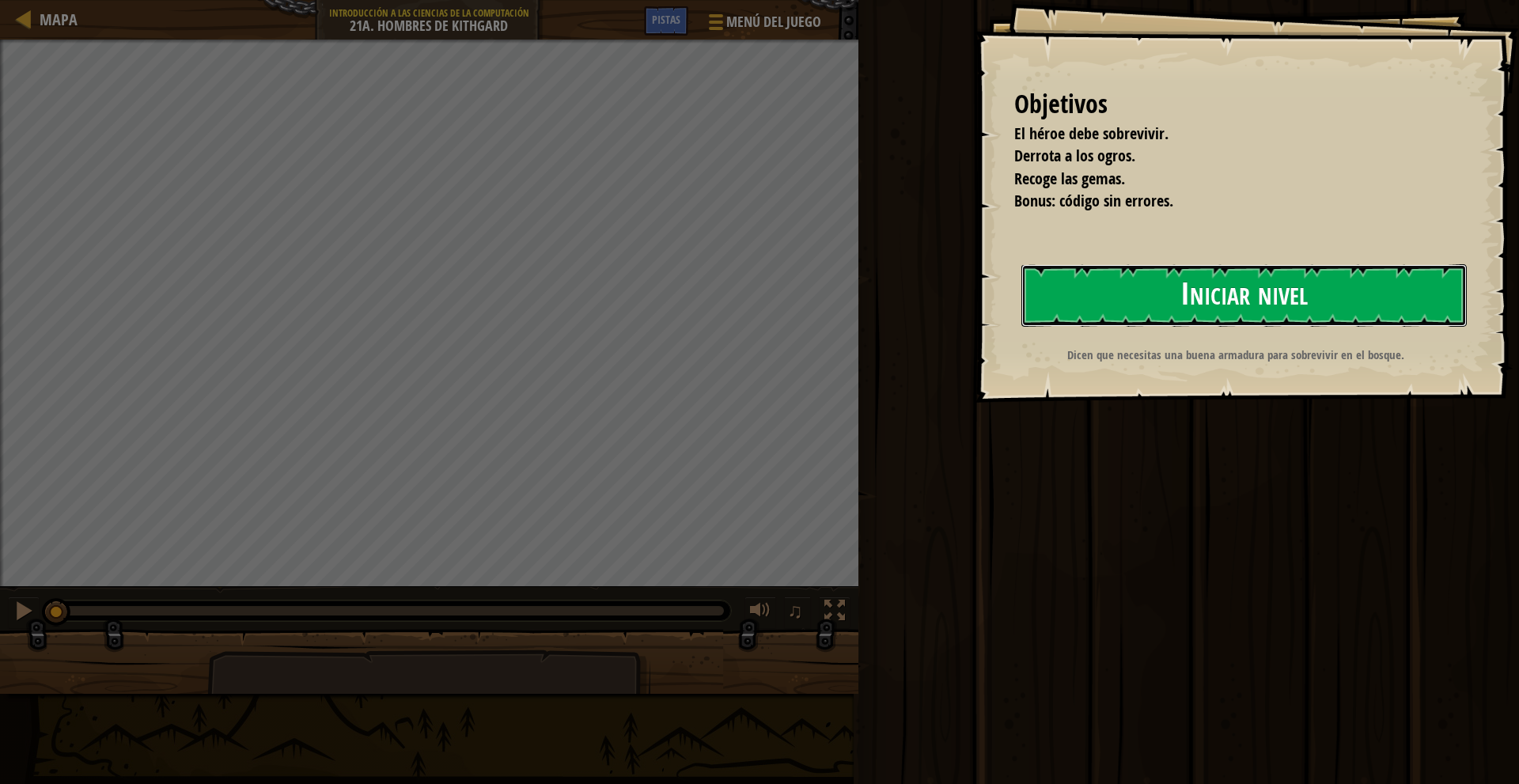
click at [1137, 315] on button "Iniciar nivel" at bounding box center [1243, 295] width 445 height 63
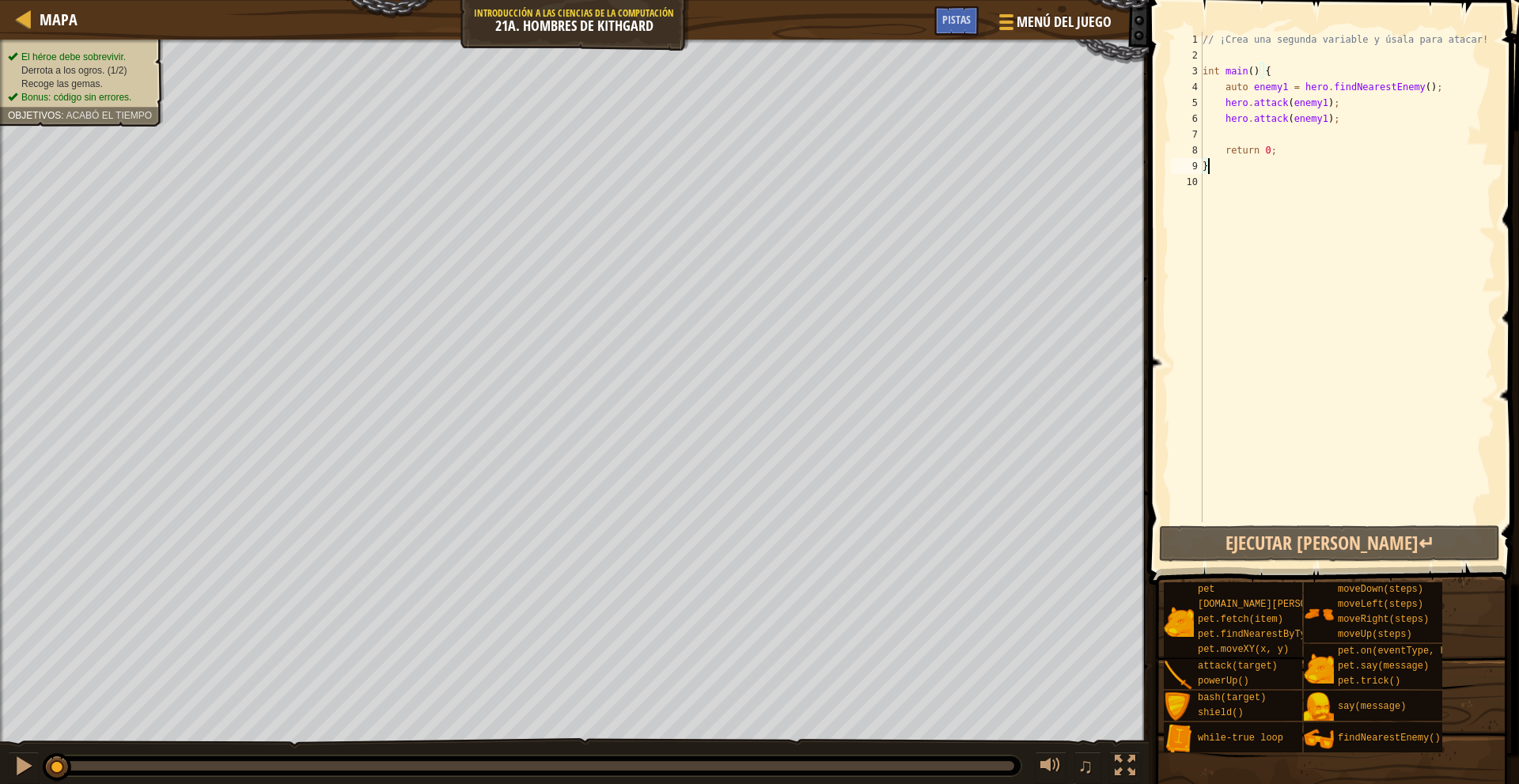
click at [1273, 137] on div "// ¡Crea una segunda variable y úsala para atacar! int main ( ) { auto enemy1 =…" at bounding box center [1347, 292] width 296 height 522
type textarea "f"
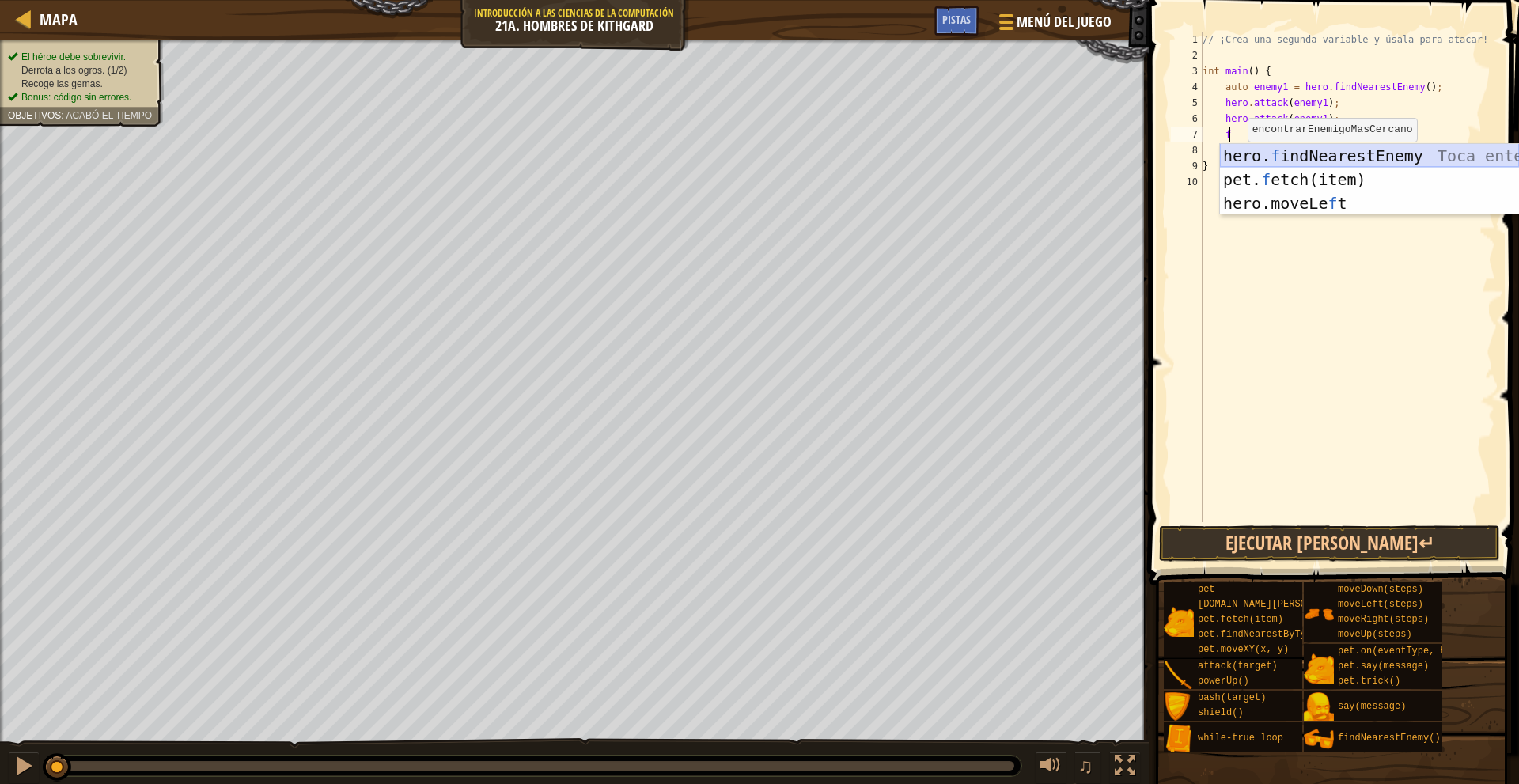
click at [1365, 147] on div "hero. f indNearestEnemy Toca enter pet. f etch(item) Toca enter hero.moveLe f t…" at bounding box center [1368, 203] width 299 height 118
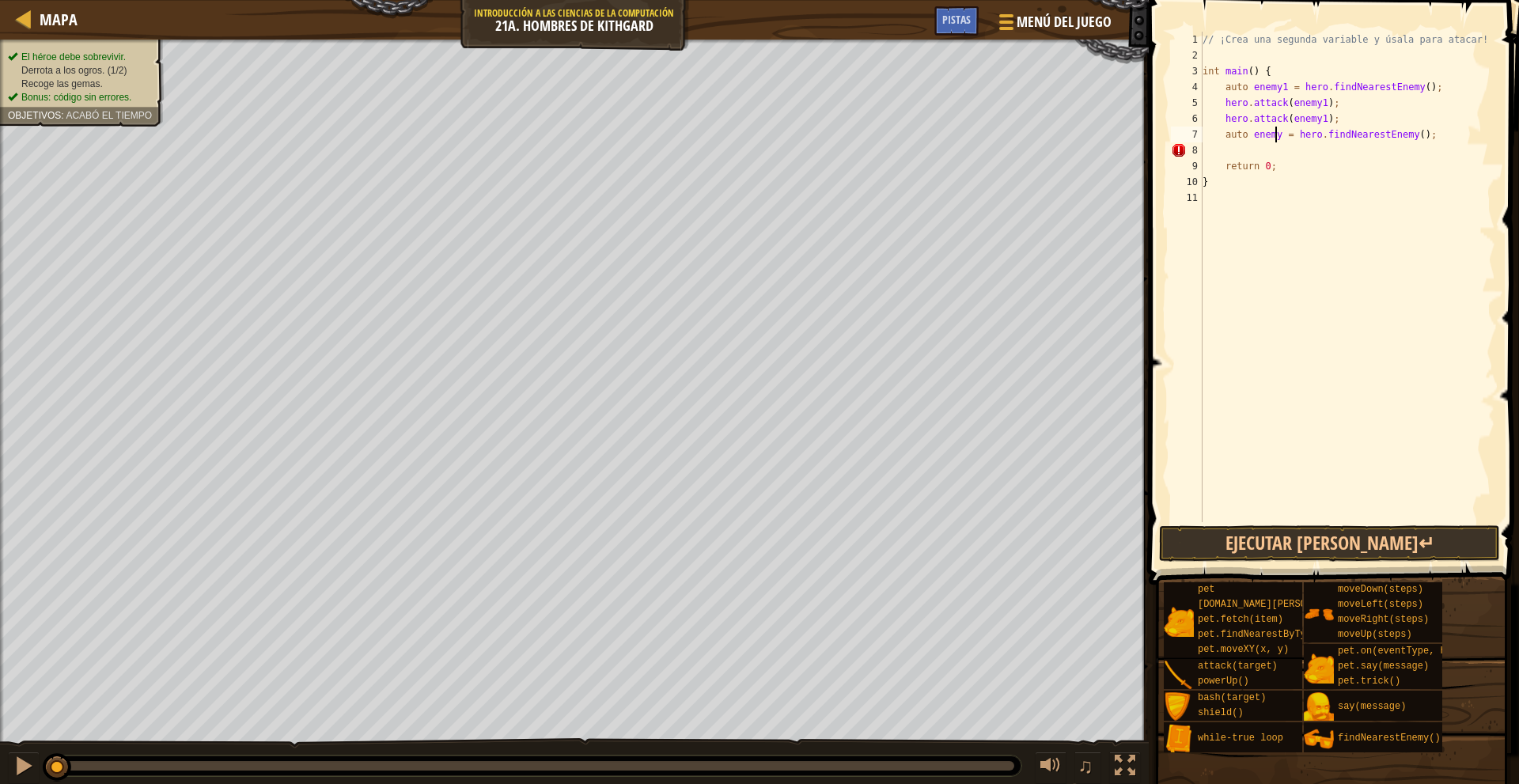
click at [1275, 135] on div "// ¡Crea una segunda variable y úsala para atacar! int main ( ) { auto enemy1 =…" at bounding box center [1347, 292] width 296 height 522
type textarea "auto enemy2 = hero.findNearestEnemy();"
click at [1272, 148] on div "// ¡Crea una segunda variable y úsala para atacar! int main ( ) { auto enemy1 =…" at bounding box center [1347, 292] width 296 height 522
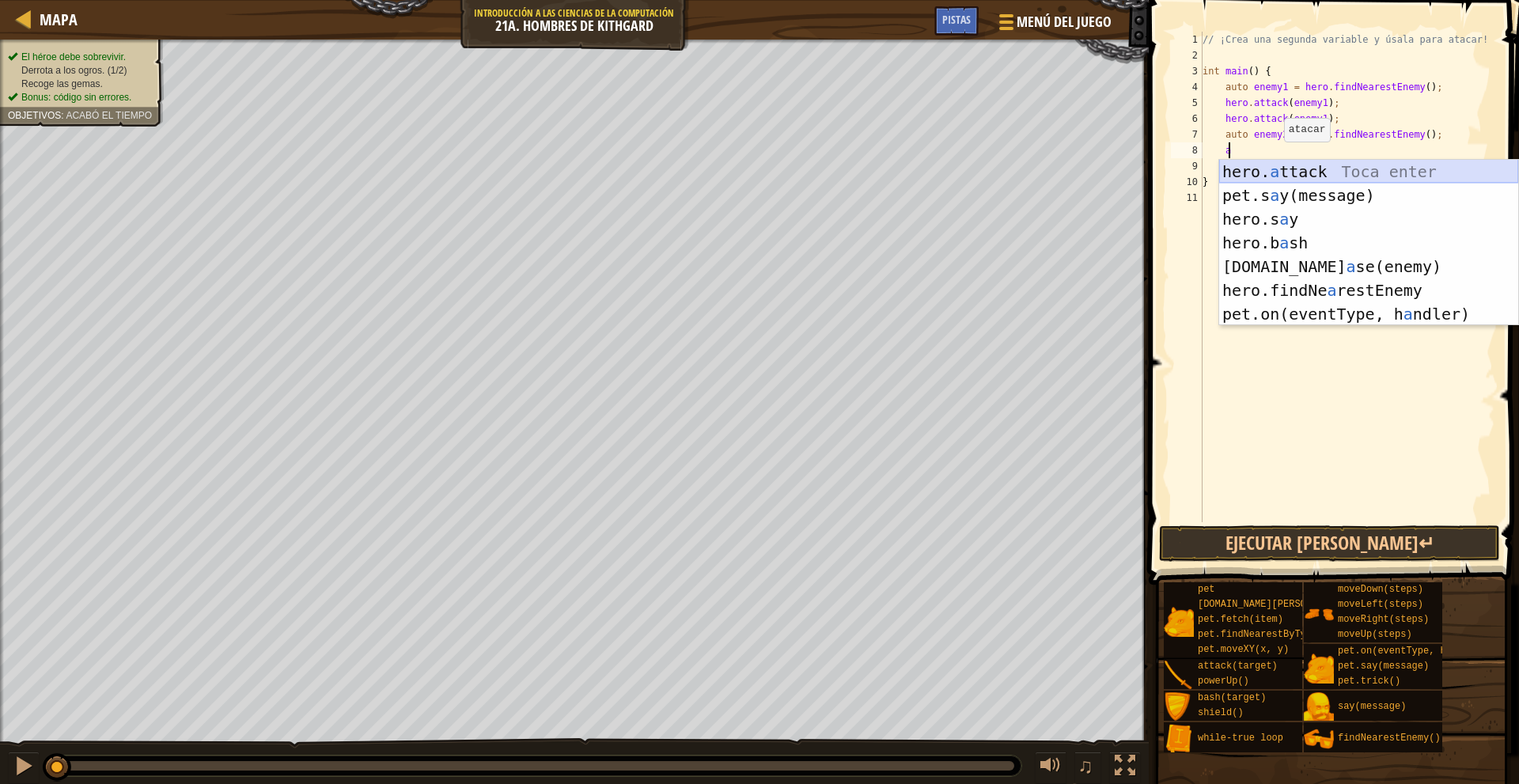
click at [1307, 172] on div "hero. a ttack Toca enter pet.s a y(message) Toca enter hero.s a y Toca enter he…" at bounding box center [1368, 267] width 299 height 214
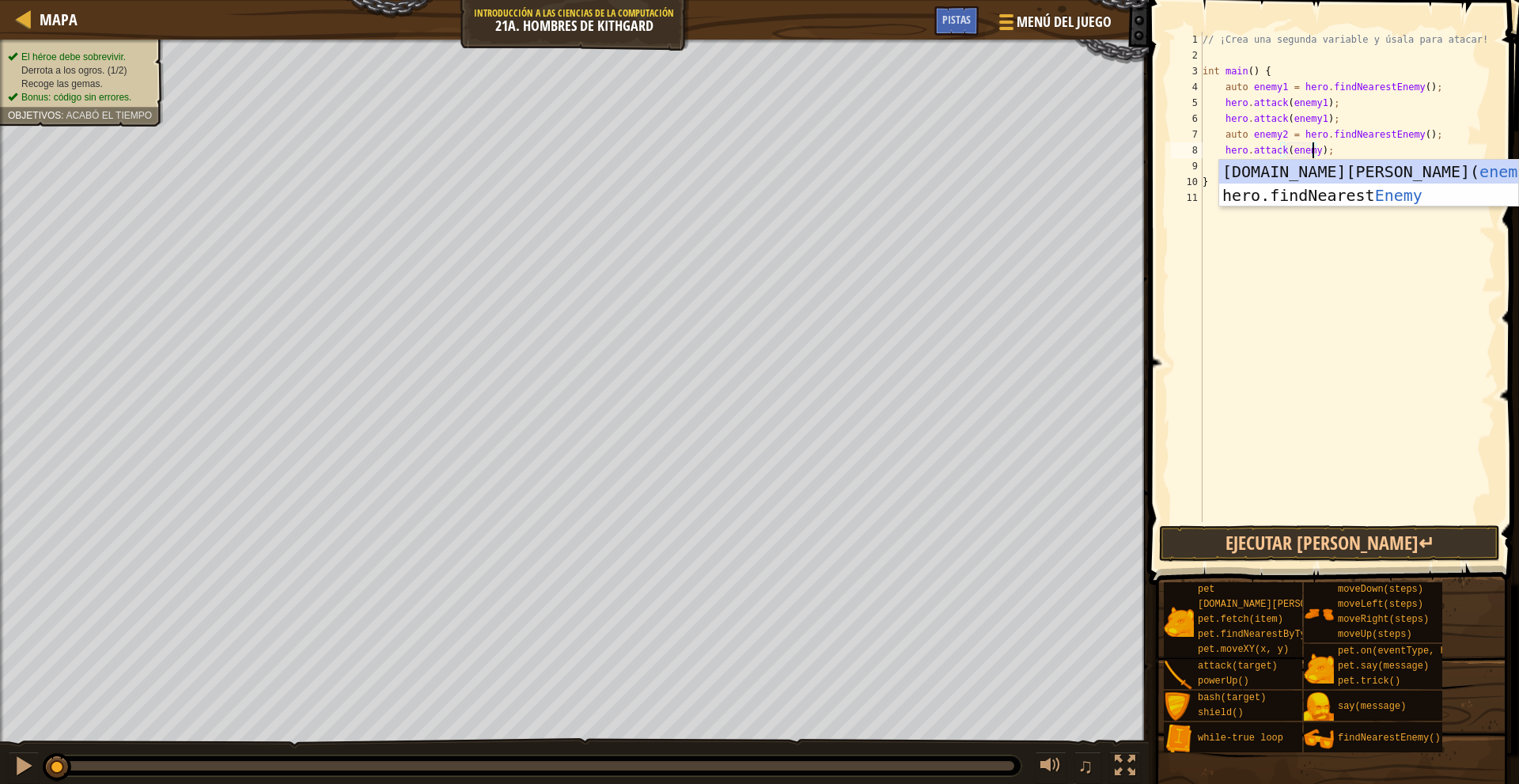
type textarea "hero.attack(enemy2);"
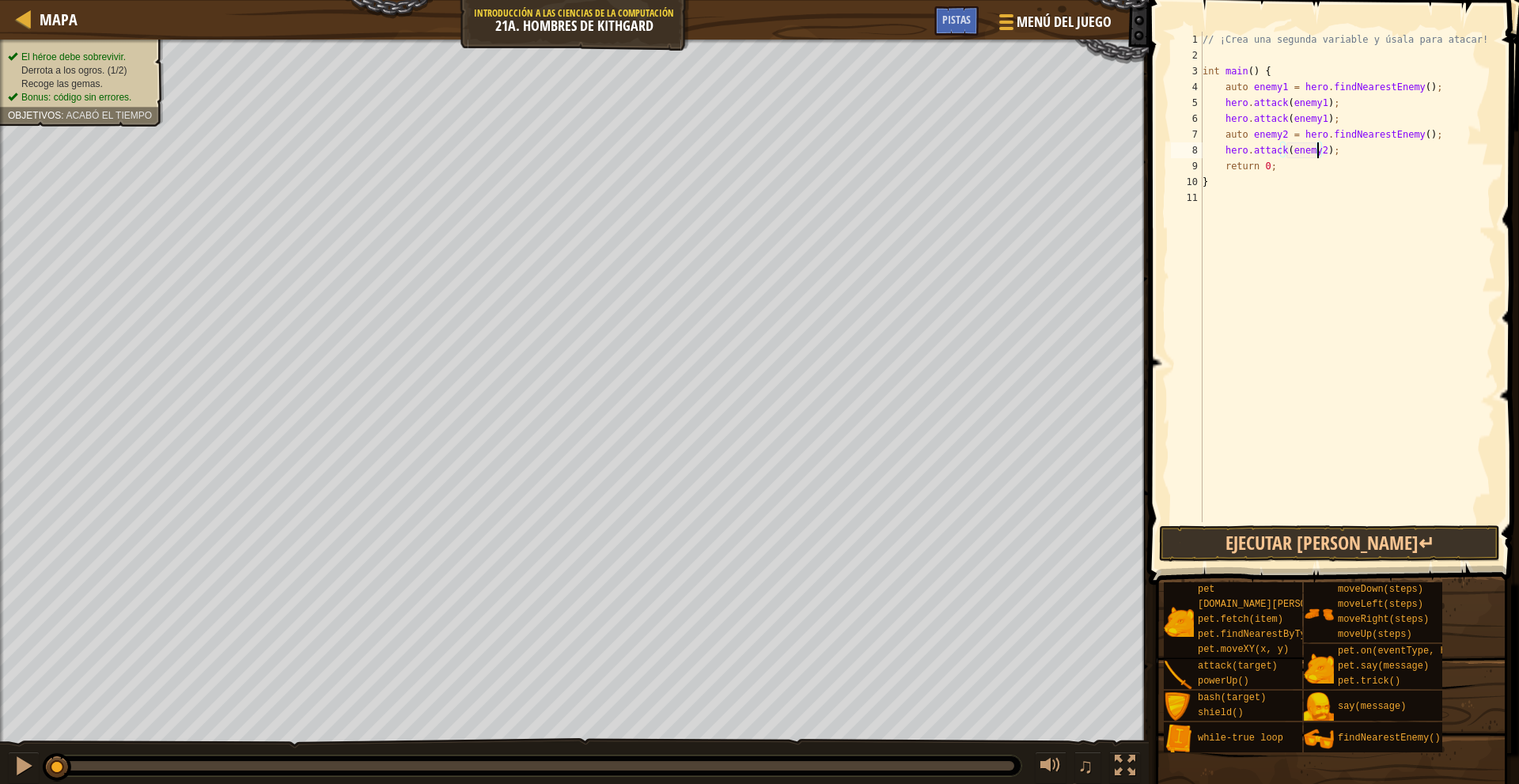
click at [1348, 151] on div "// ¡Crea una segunda variable y úsala para atacar! int main ( ) { auto enemy1 =…" at bounding box center [1347, 292] width 296 height 522
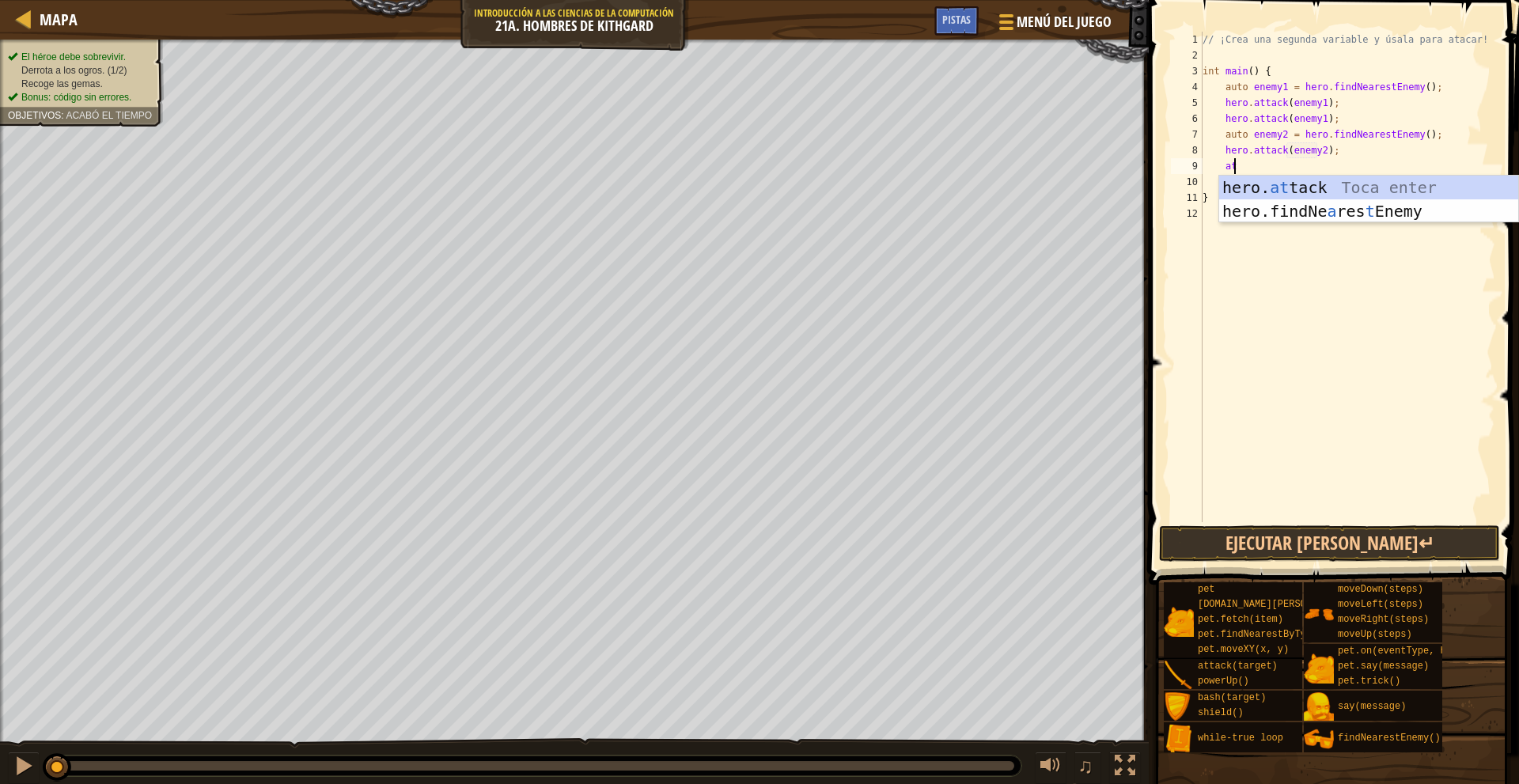
scroll to position [7, 2]
click at [1361, 183] on div "hero. at tack Toca enter hero.findNe a res t Enemy Toca enter" at bounding box center [1368, 222] width 299 height 95
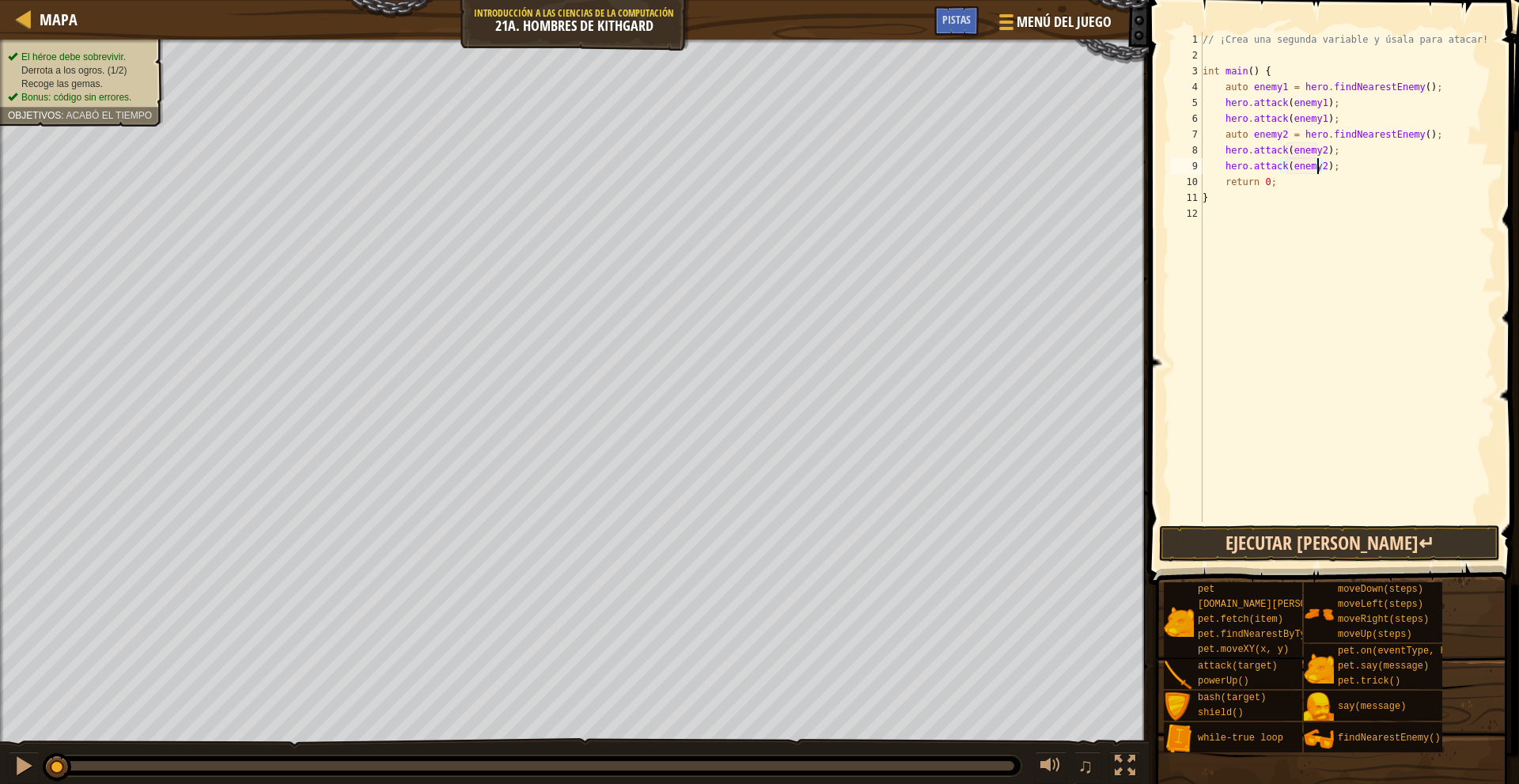
type textarea "hero.attack(enemy2);"
click at [1399, 545] on button "Ejecutar [PERSON_NAME]↵" at bounding box center [1329, 543] width 341 height 36
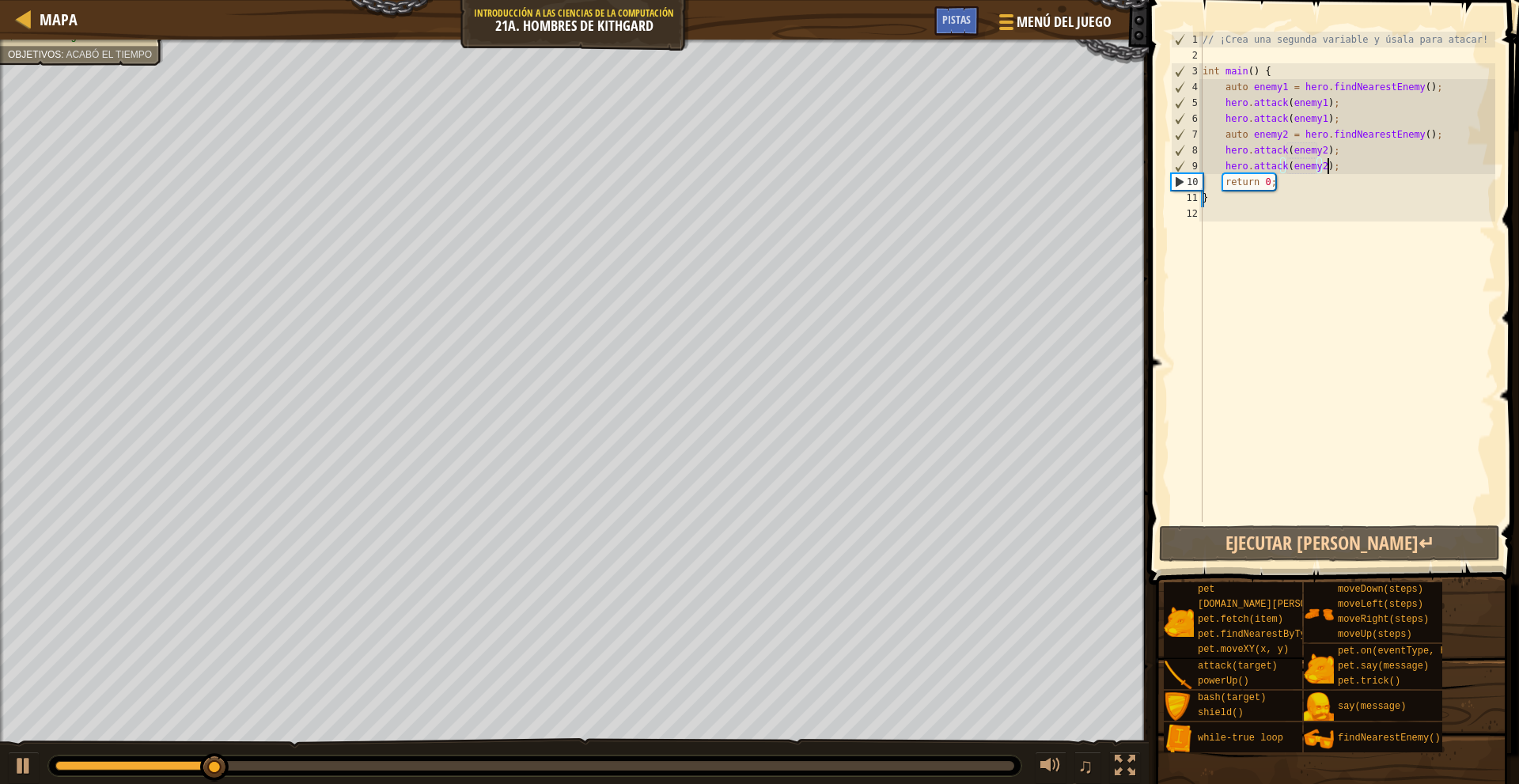
click at [1344, 169] on div "// ¡Crea una segunda variable y úsala para atacar! int main ( ) { auto enemy1 =…" at bounding box center [1347, 292] width 296 height 522
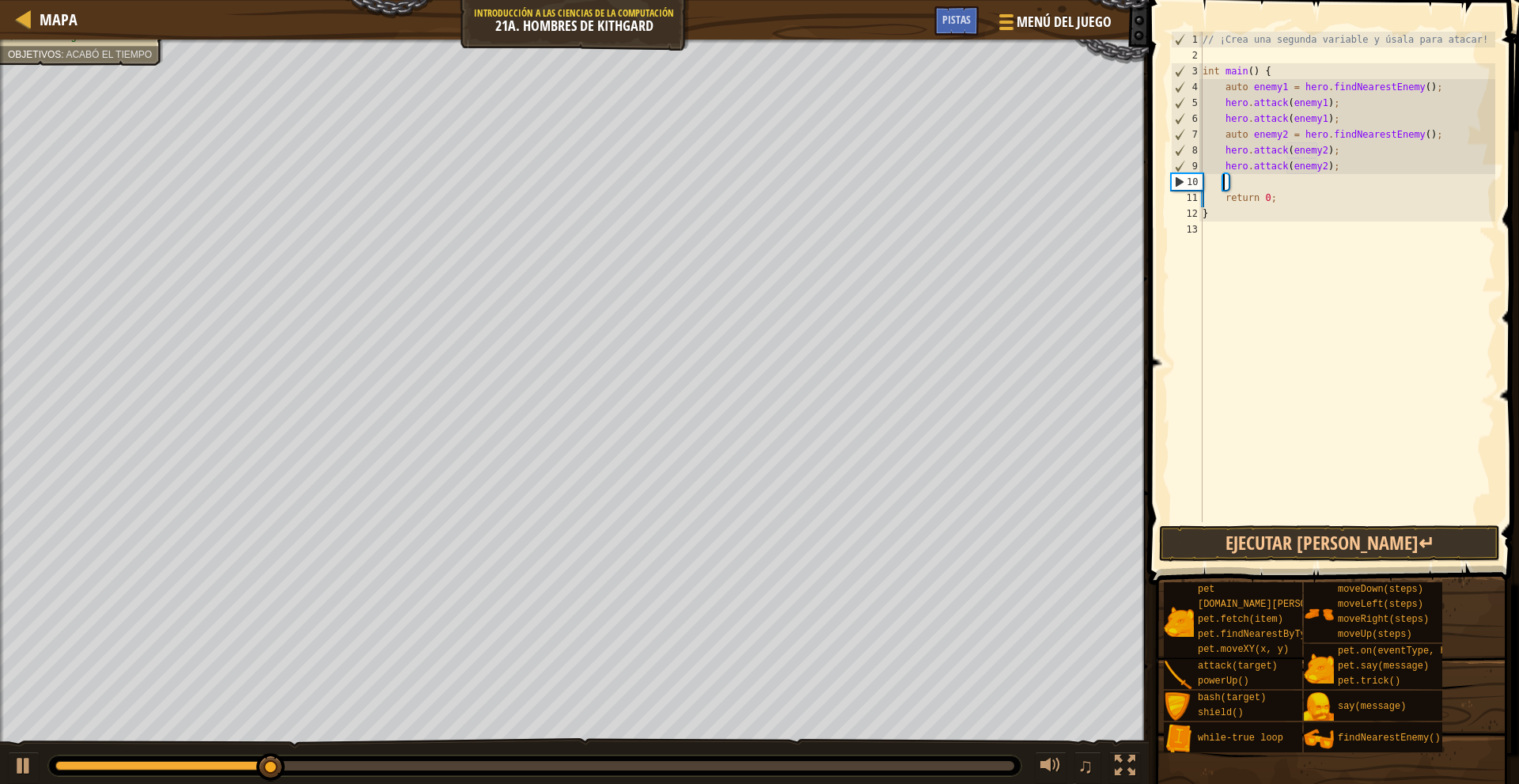
type textarea "m"
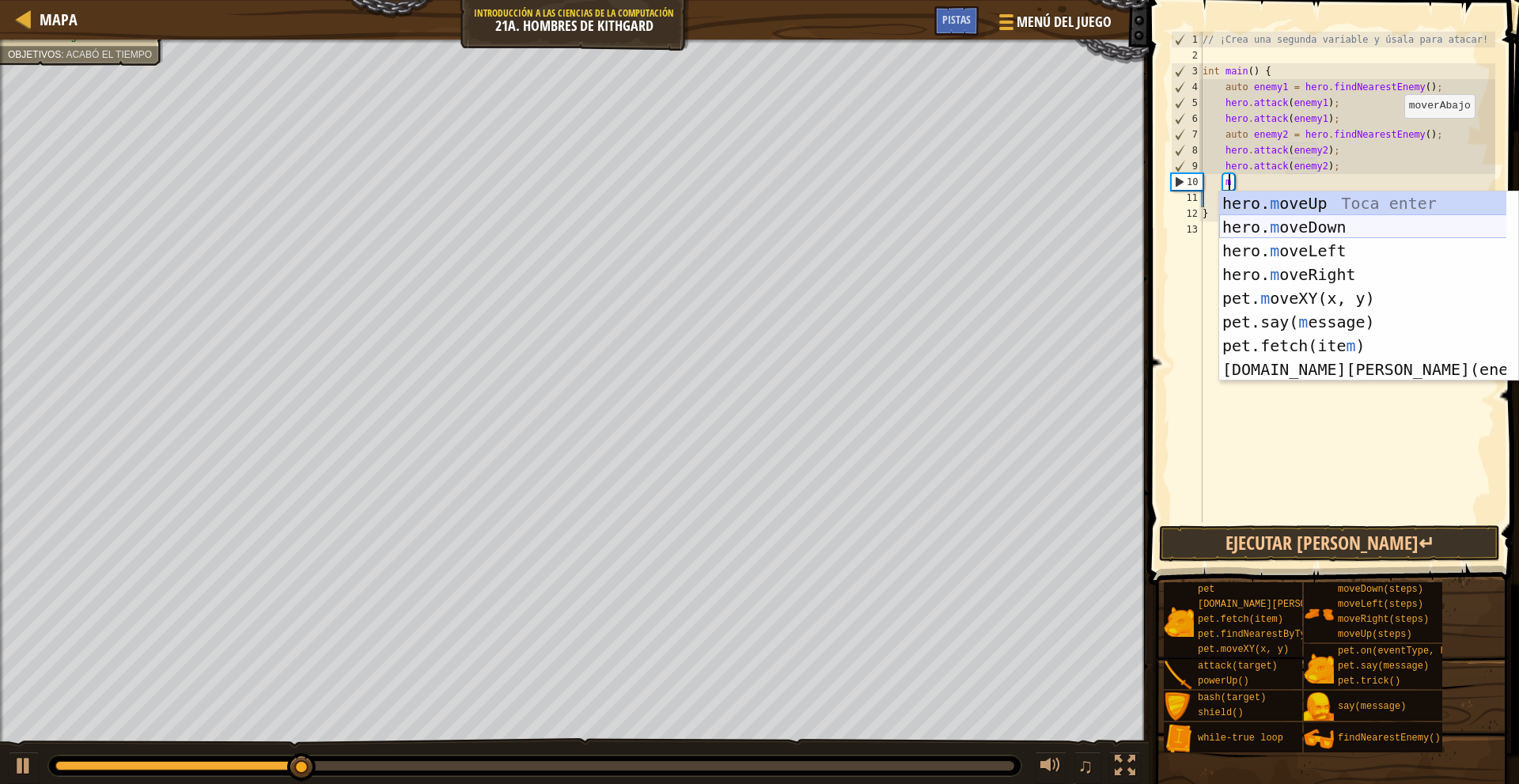
click at [1349, 220] on div "hero. m oveUp Toca enter hero. m oveDown Toca enter hero. m oveLeft Toca enter …" at bounding box center [1368, 310] width 299 height 237
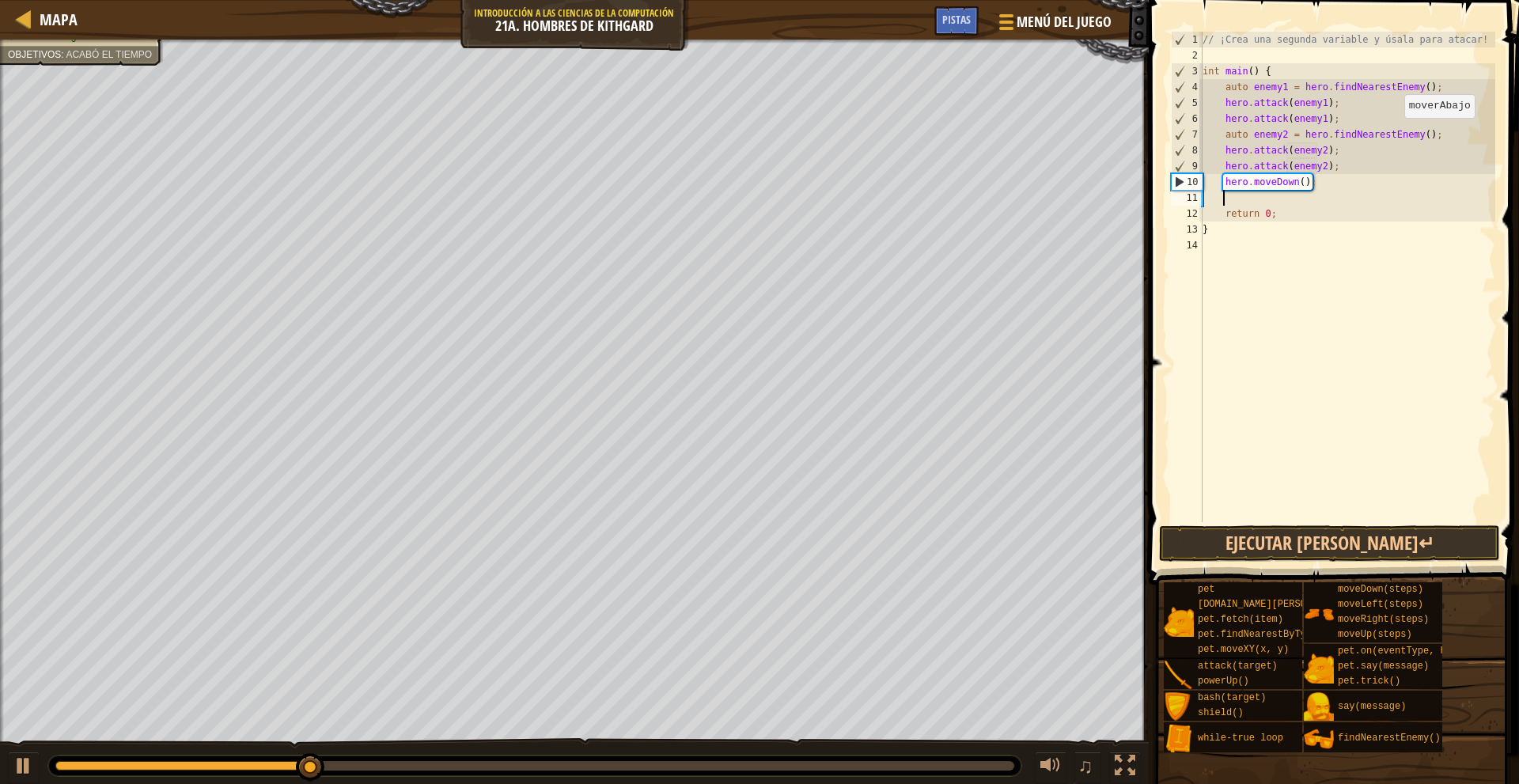
type textarea "m"
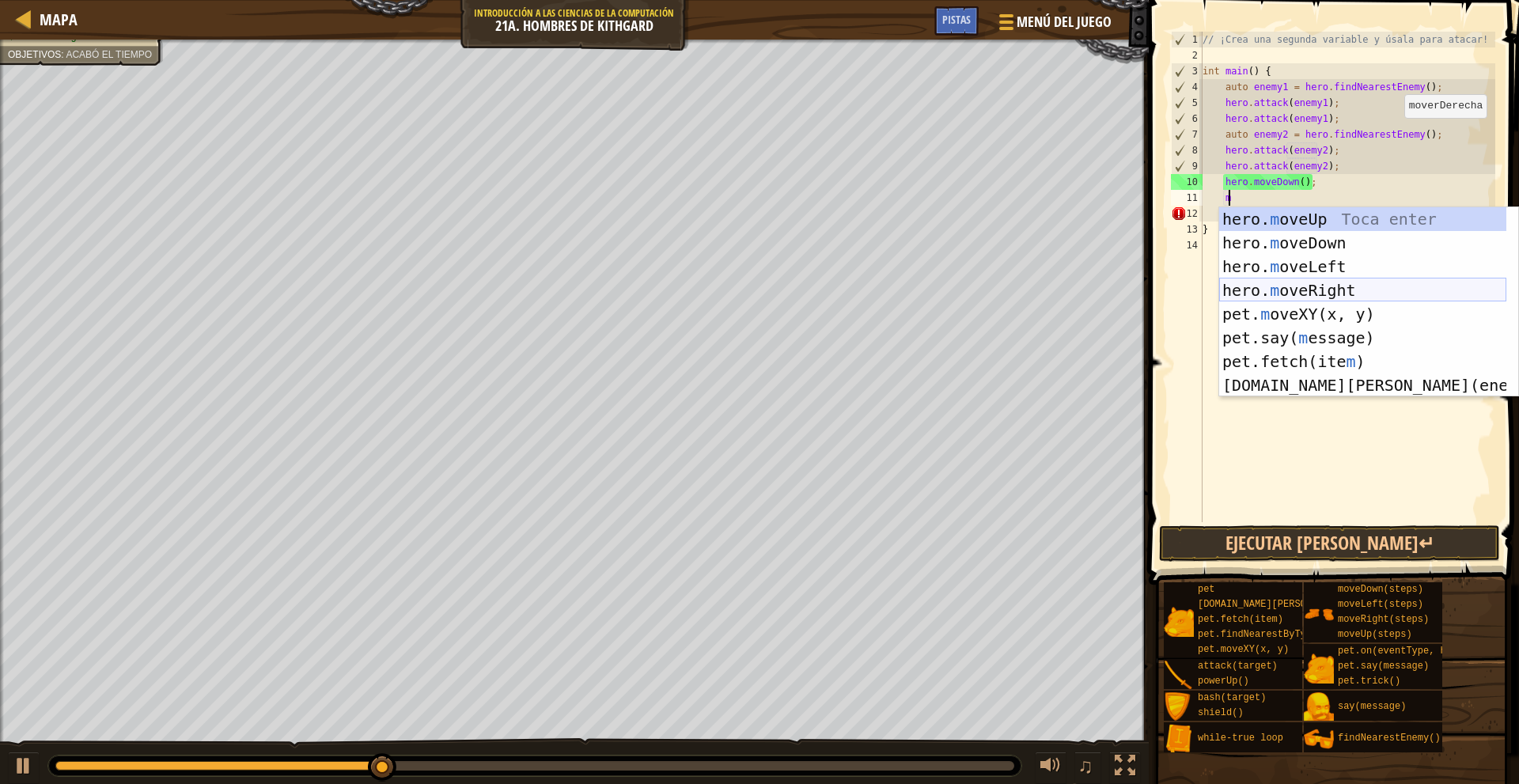
click at [1340, 283] on div "hero. m oveUp Toca enter hero. m oveDown Toca enter hero. m oveLeft Toca enter …" at bounding box center [1362, 326] width 287 height 237
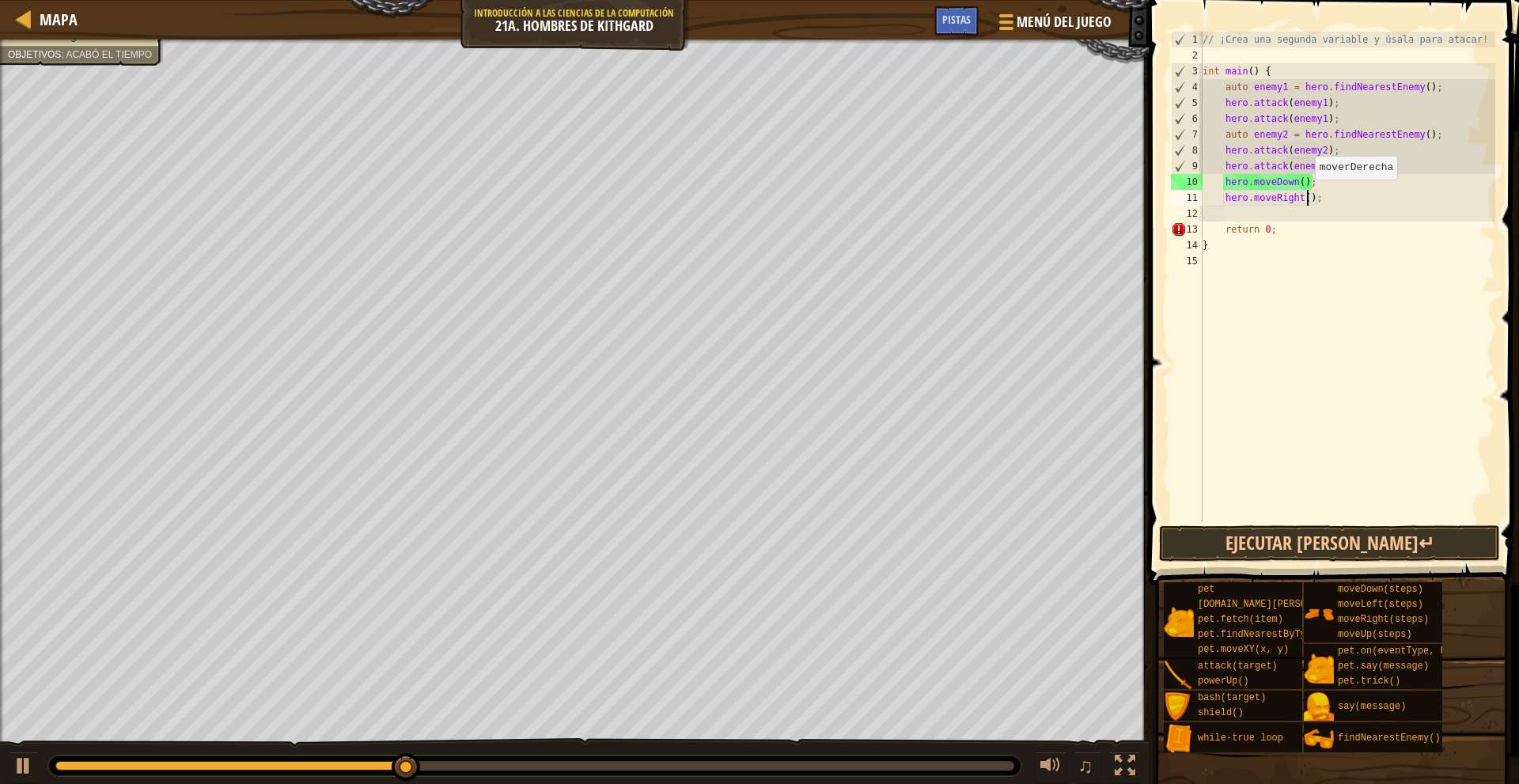
click at [1307, 195] on div "// ¡Crea una segunda variable y úsala para atacar! int main ( ) { auto enemy1 =…" at bounding box center [1347, 292] width 296 height 522
click at [1299, 193] on div "// ¡Crea una segunda variable y úsala para atacar! int main ( ) { auto enemy1 =…" at bounding box center [1347, 292] width 296 height 522
type textarea "hero.moveRight(3);"
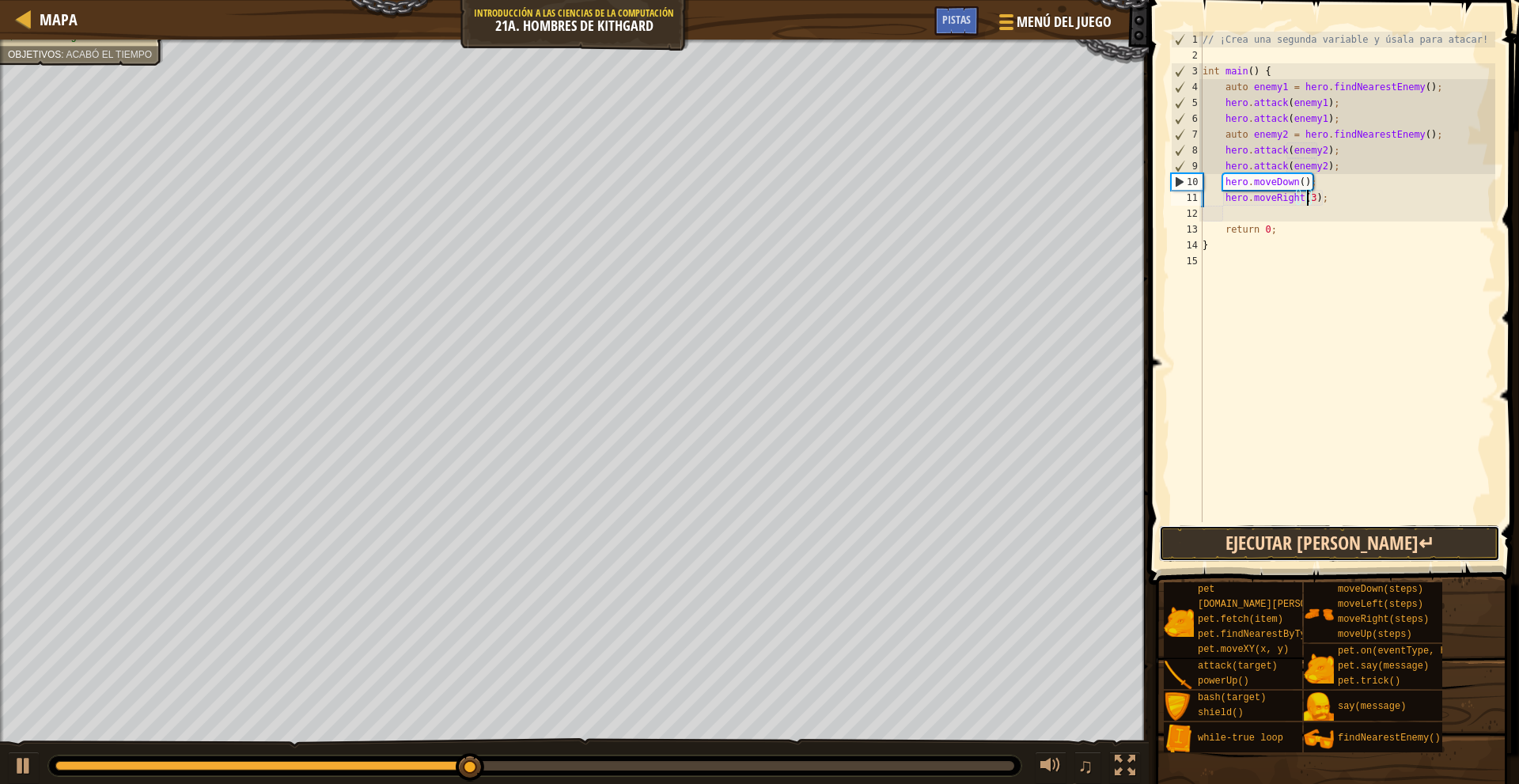
click at [1380, 554] on button "Ejecutar [PERSON_NAME]↵" at bounding box center [1329, 543] width 341 height 36
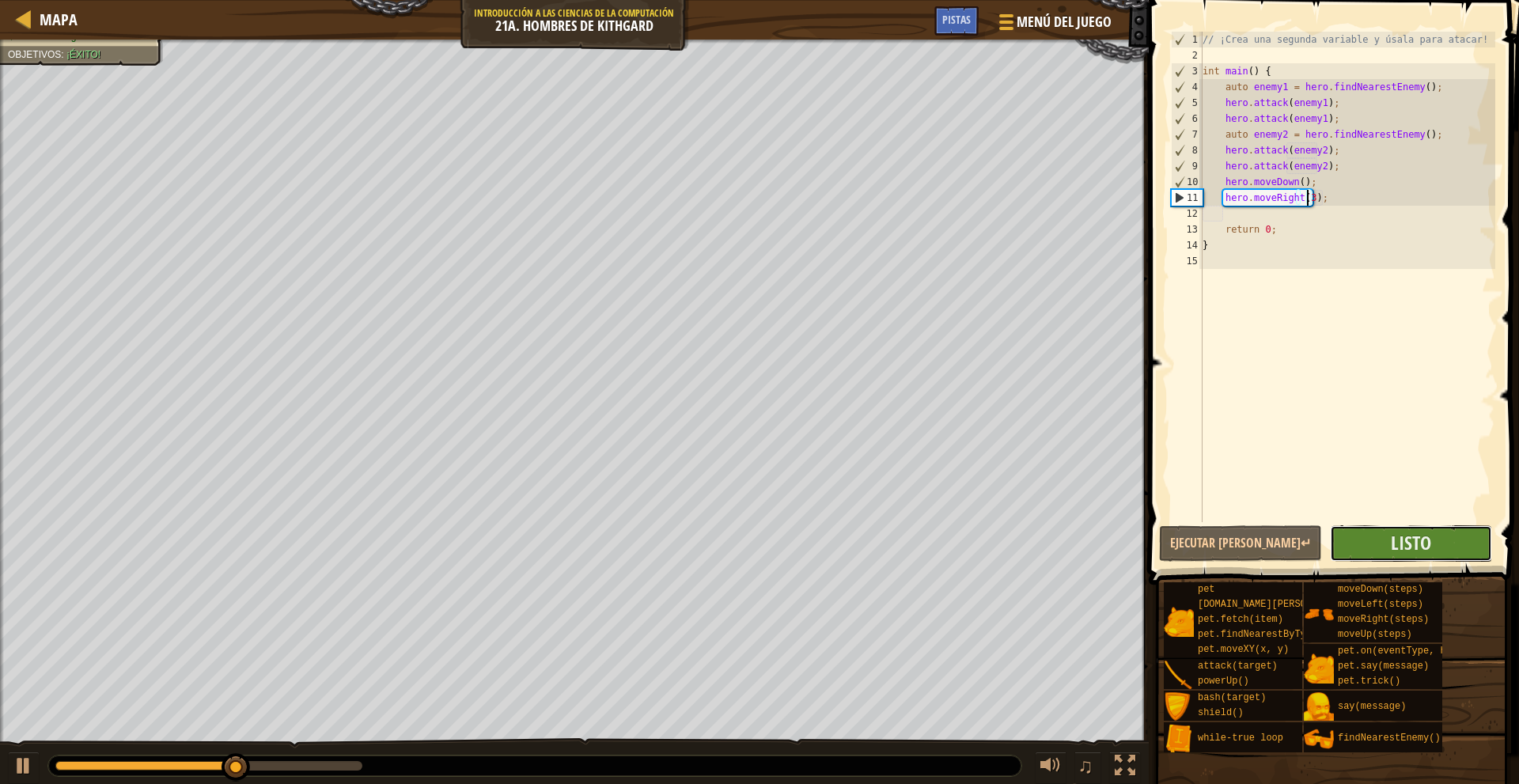
click at [1378, 549] on button "Listo" at bounding box center [1410, 543] width 162 height 36
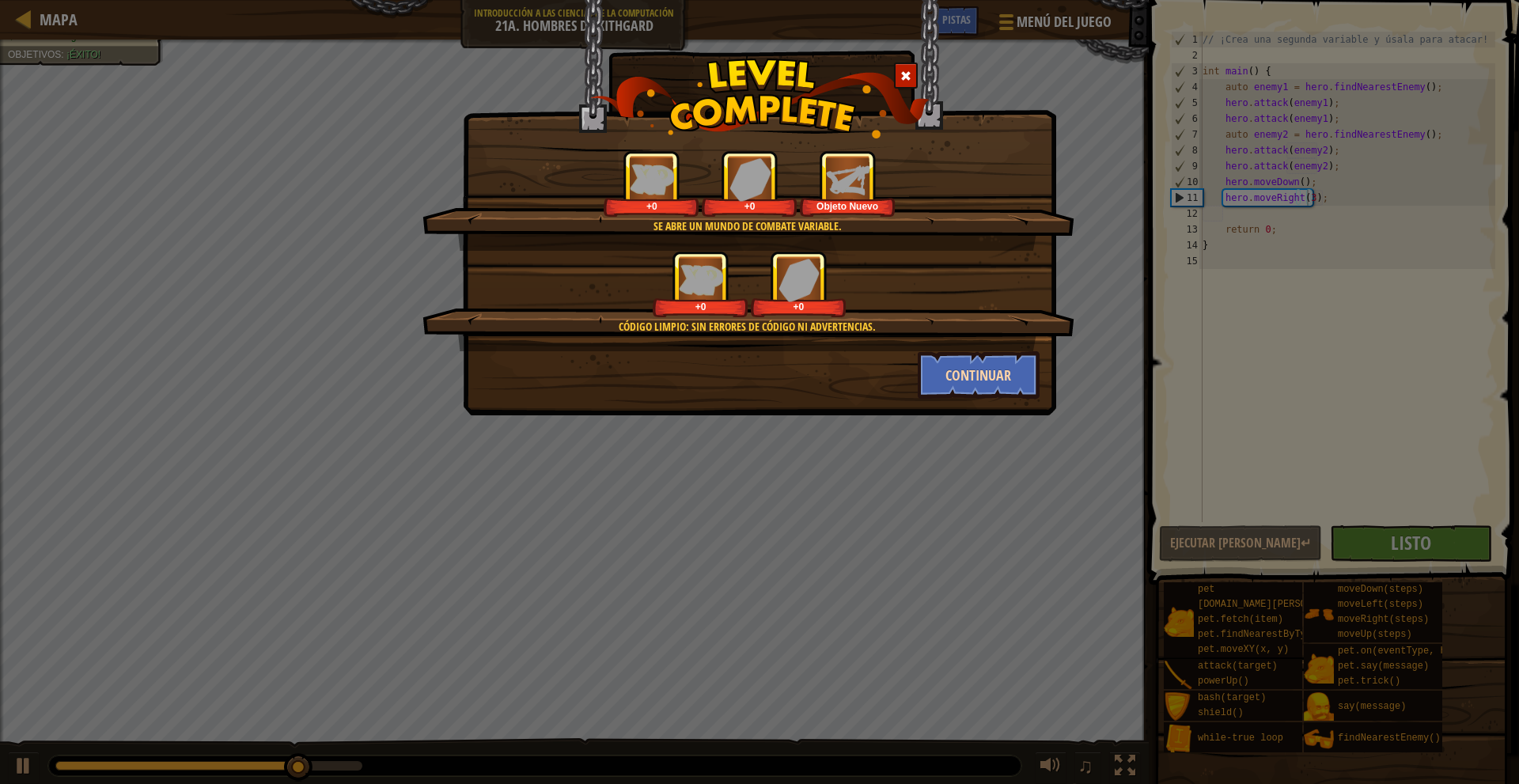
drag, startPoint x: 899, startPoint y: 367, endPoint x: 991, endPoint y: 383, distance: 93.4
click at [899, 367] on div "Continuar" at bounding box center [759, 375] width 583 height 48
click at [993, 383] on button "Continuar" at bounding box center [978, 375] width 123 height 48
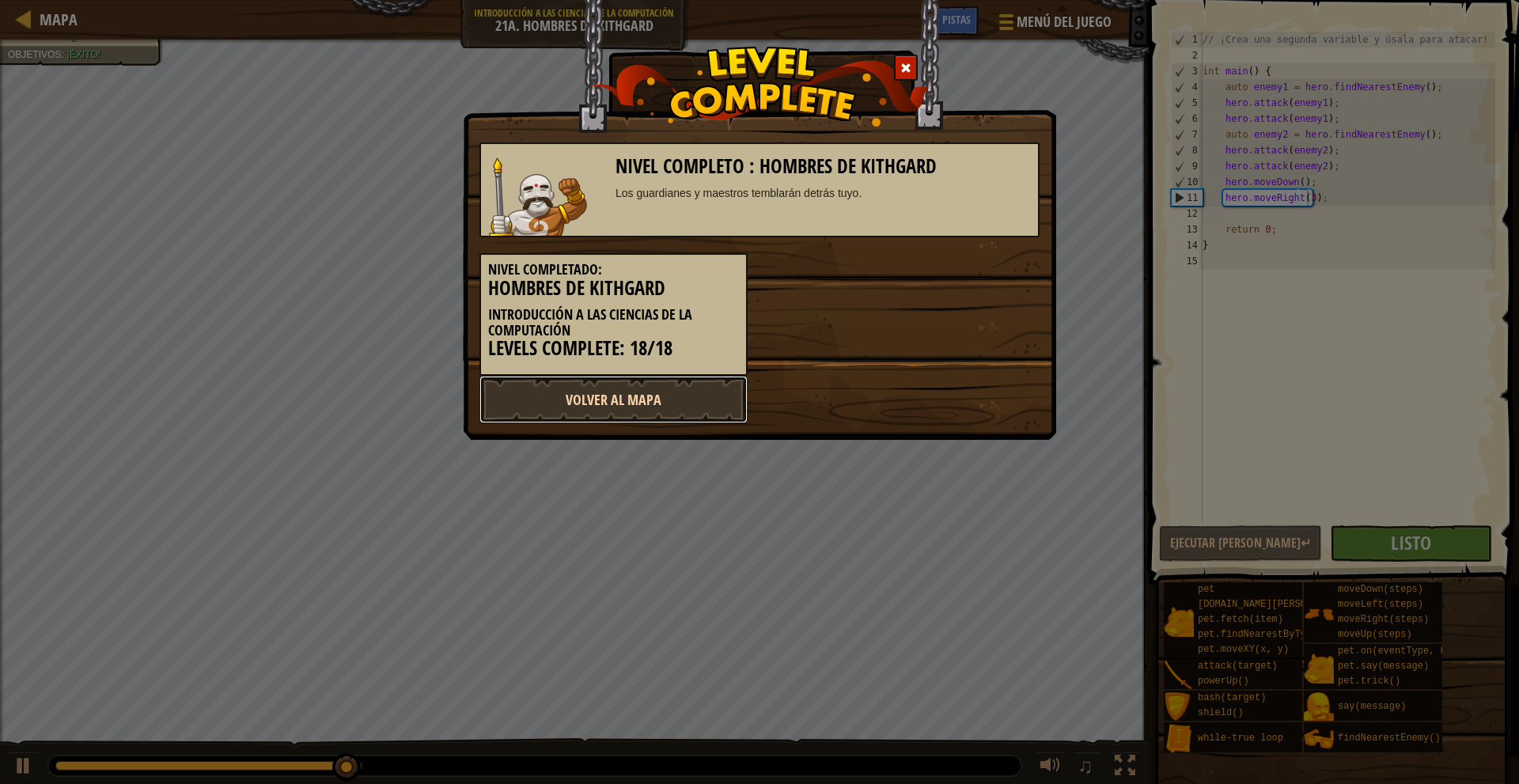
click at [629, 411] on link "Volver al Mapa" at bounding box center [614, 400] width 268 height 48
select select "es-419"
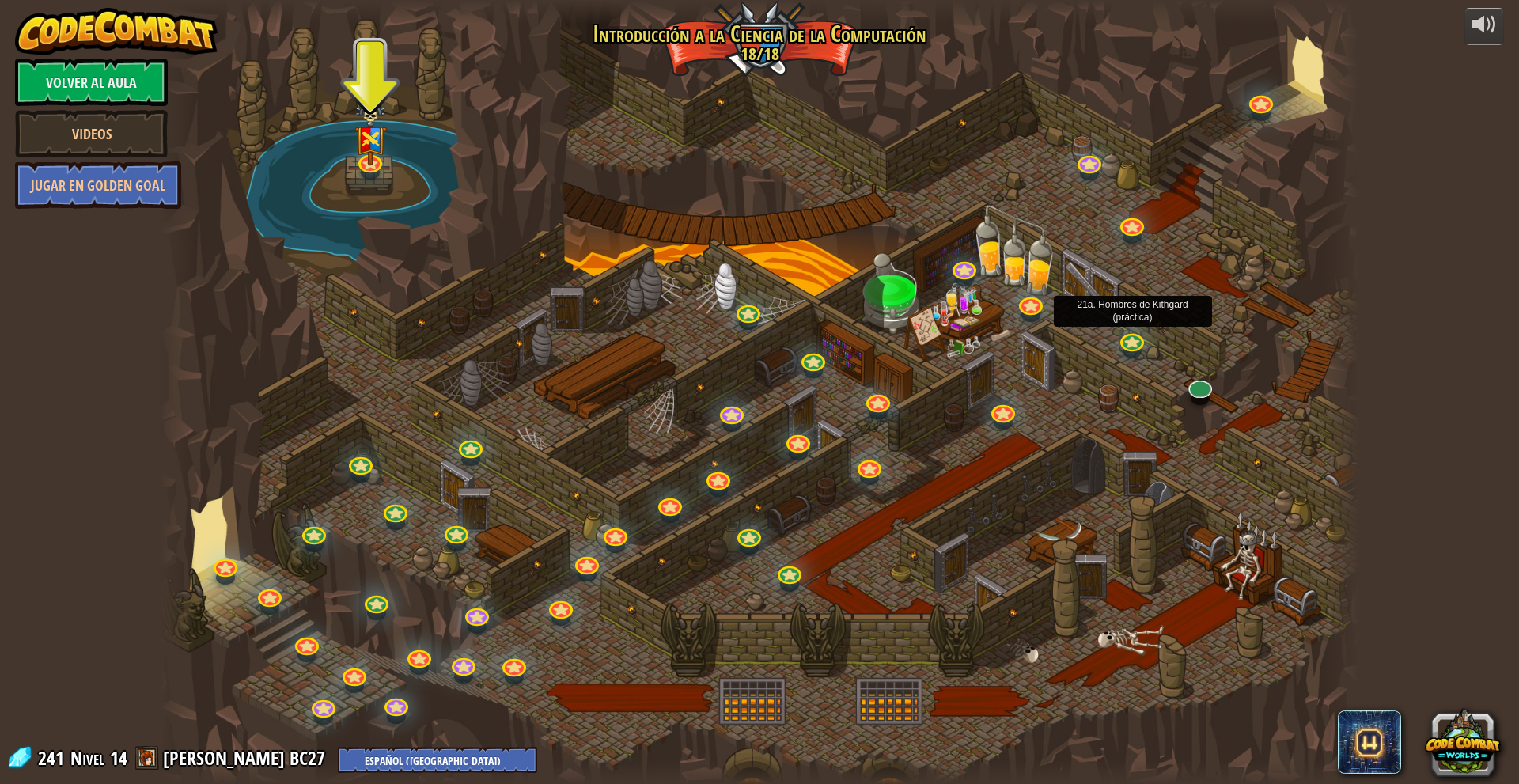
click at [1188, 399] on div at bounding box center [759, 392] width 1199 height 784
drag, startPoint x: 926, startPoint y: 684, endPoint x: 1201, endPoint y: 424, distance: 378.5
click at [1213, 451] on div at bounding box center [759, 392] width 1199 height 784
click at [1210, 384] on div "25. Puertas de Kithgard Escapa de las mazmorras de Kithgard y evita que te atra…" at bounding box center [759, 392] width 1199 height 784
click at [1184, 380] on link at bounding box center [1197, 382] width 31 height 31
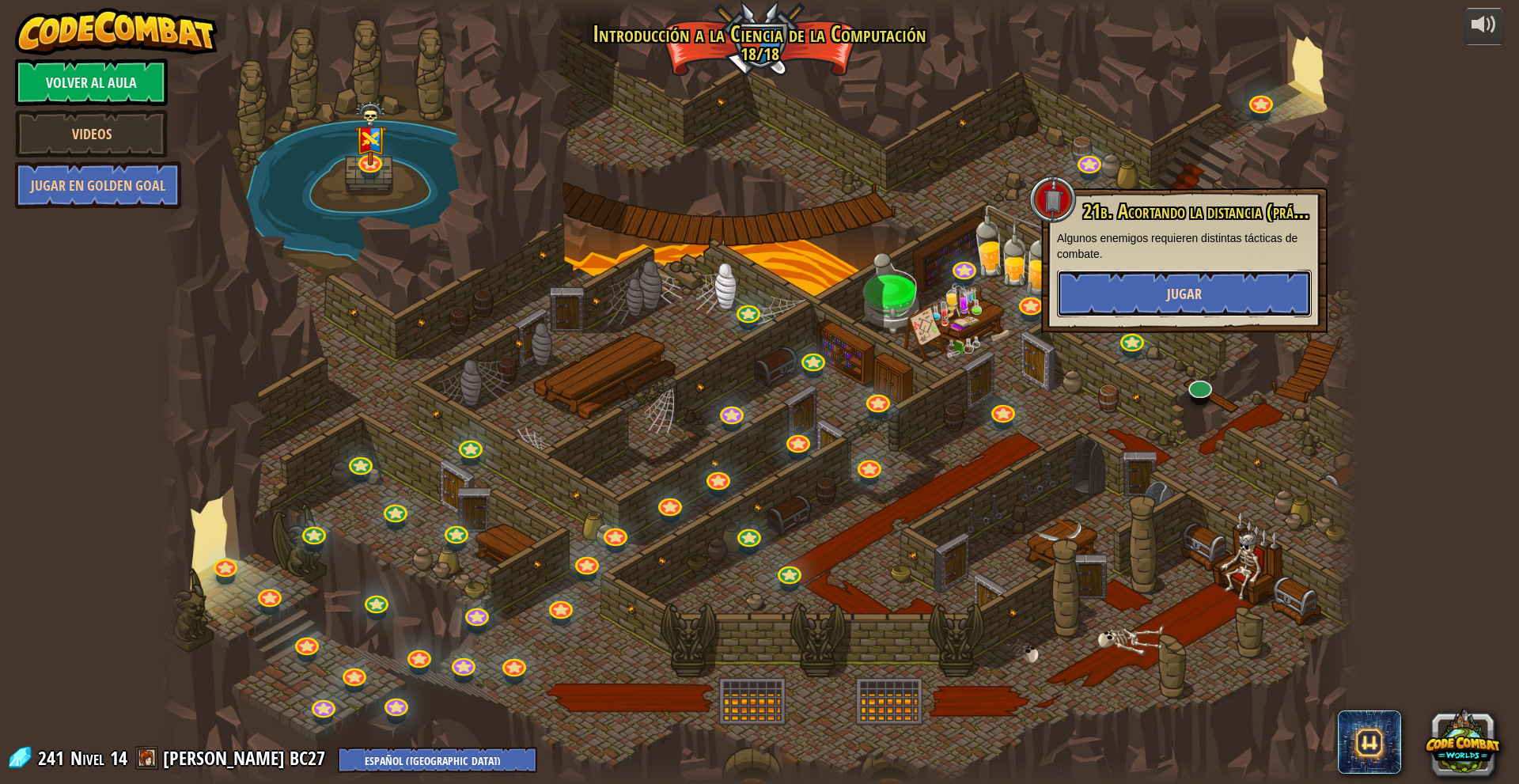
click at [1222, 288] on button "Jugar" at bounding box center [1184, 294] width 255 height 48
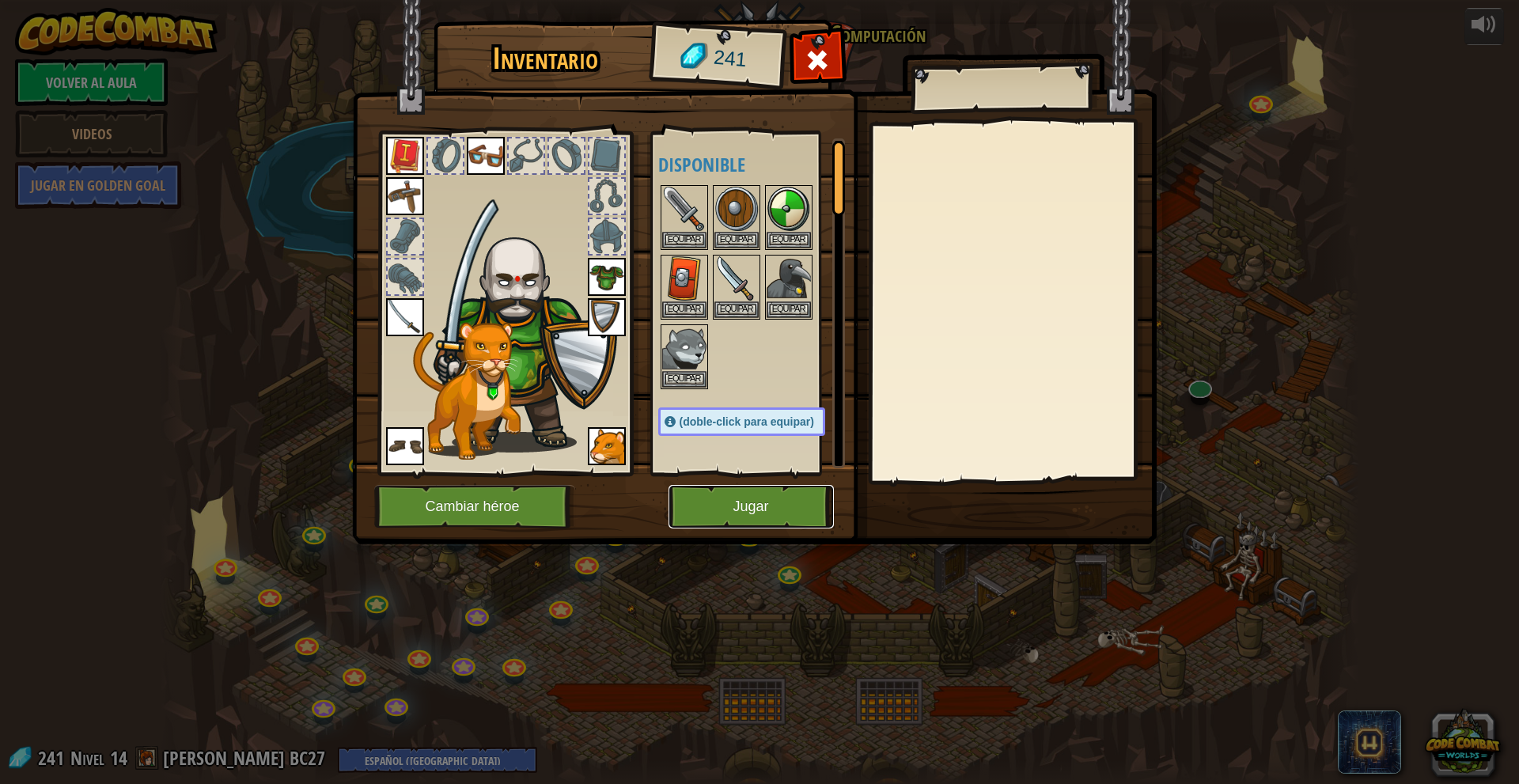
click at [680, 503] on button "Jugar" at bounding box center [750, 506] width 165 height 44
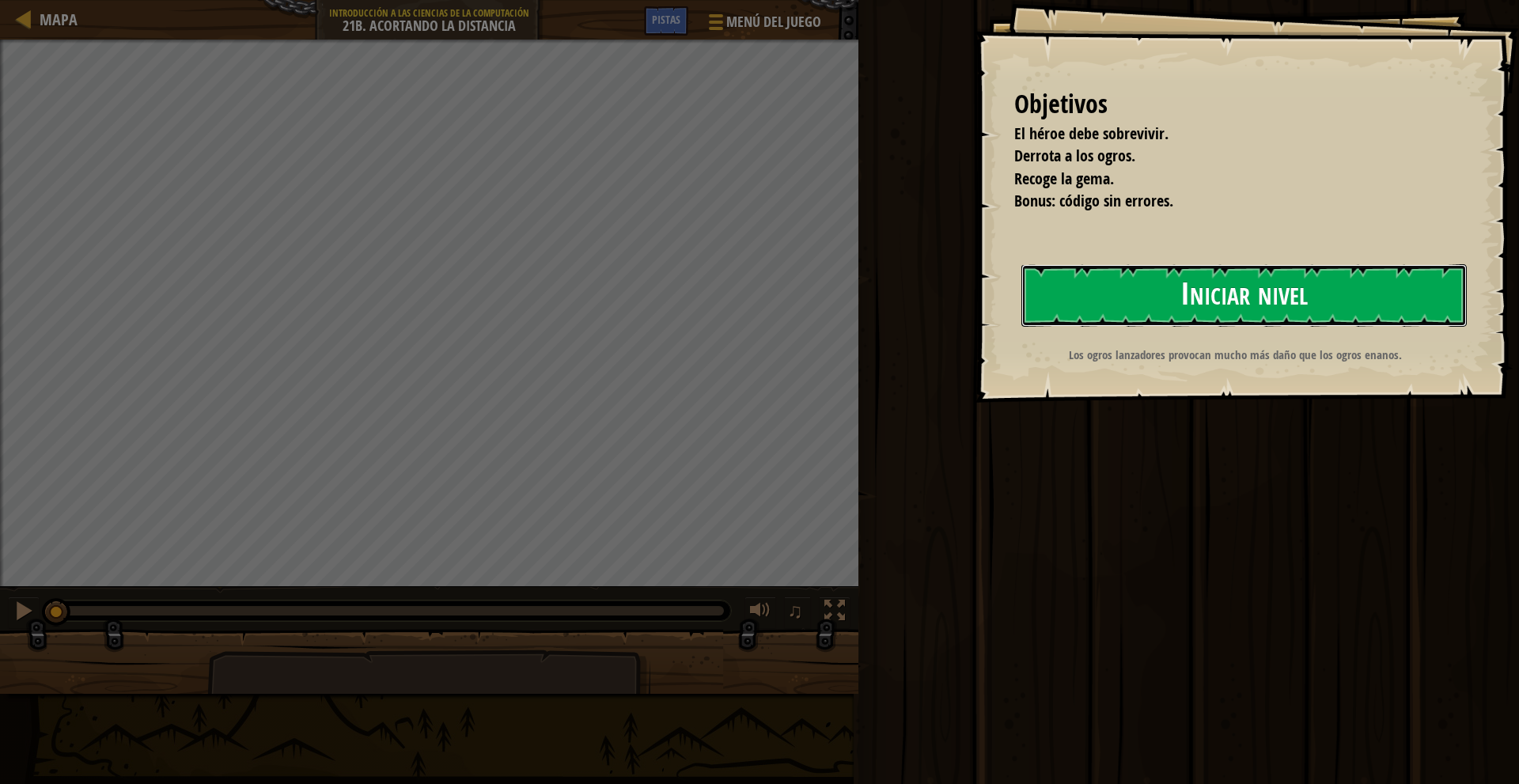
click at [1151, 290] on button "Iniciar nivel" at bounding box center [1243, 295] width 445 height 63
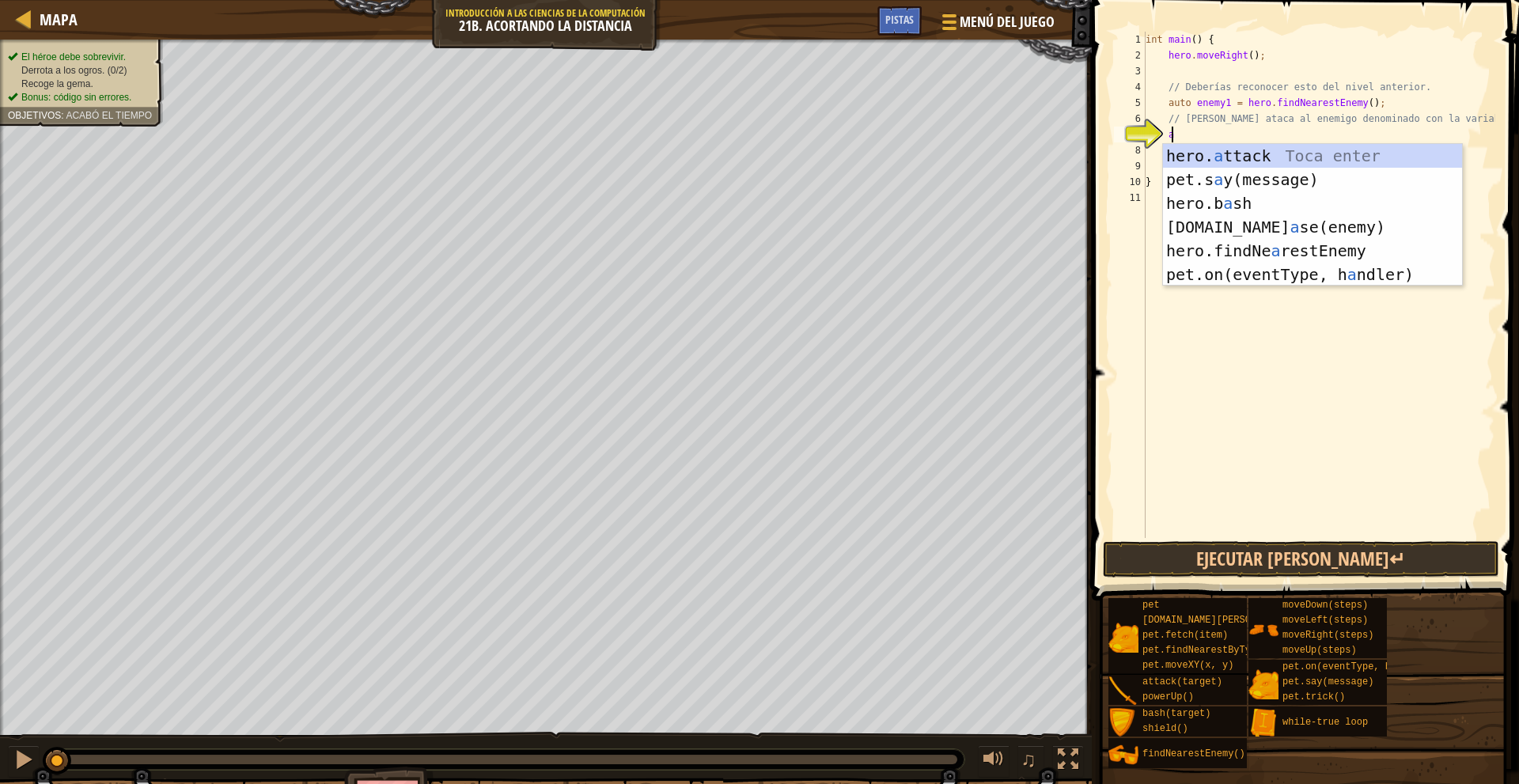
scroll to position [7, 1]
click at [1280, 153] on div "hero. a ttack Toca enter pet.s a y(message) Toca enter hero.b a sh Toca enter p…" at bounding box center [1312, 239] width 299 height 190
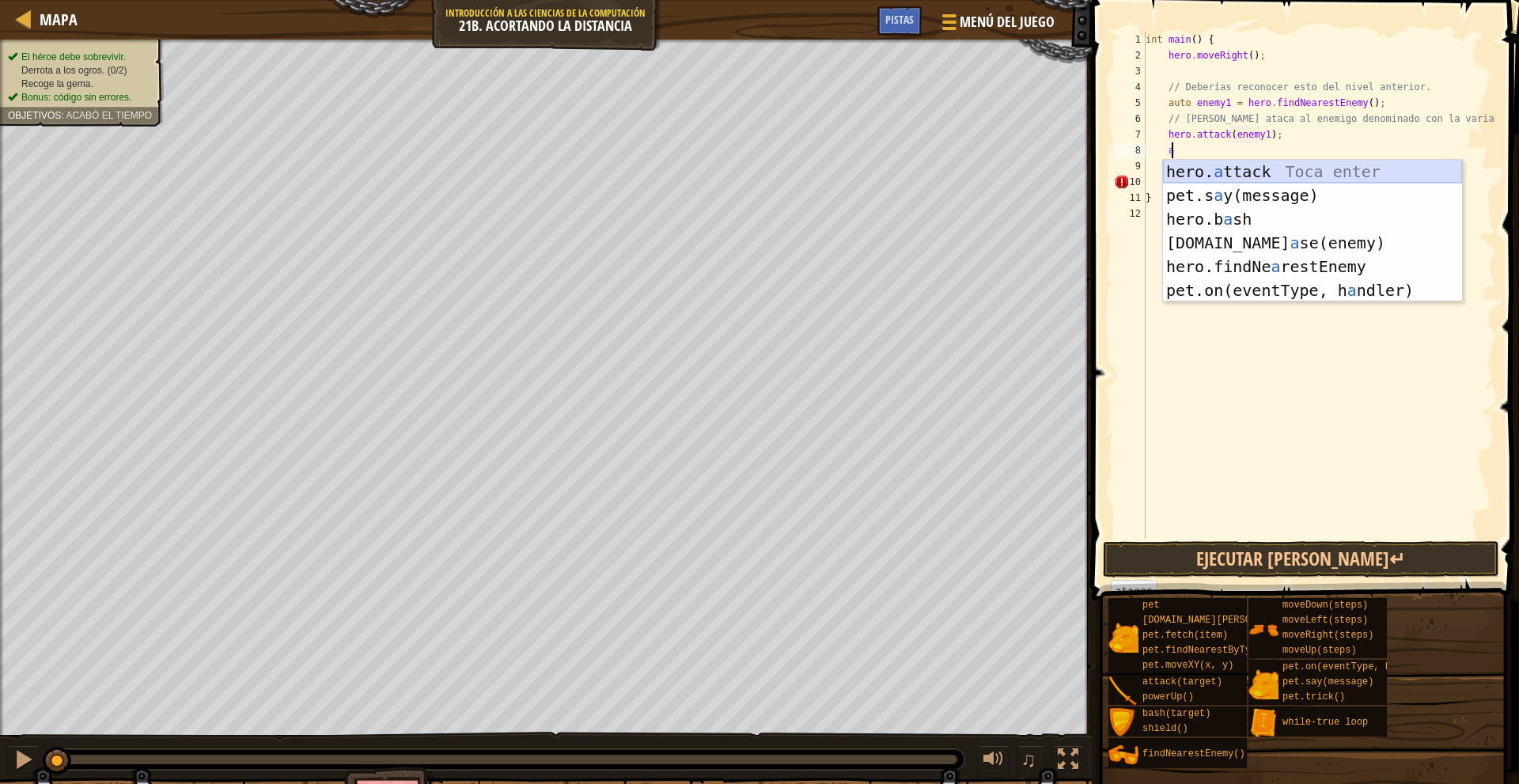
click at [1297, 173] on div "hero. a ttack Toca enter pet.s a y(message) Toca enter hero.b a sh Toca enter p…" at bounding box center [1312, 254] width 299 height 190
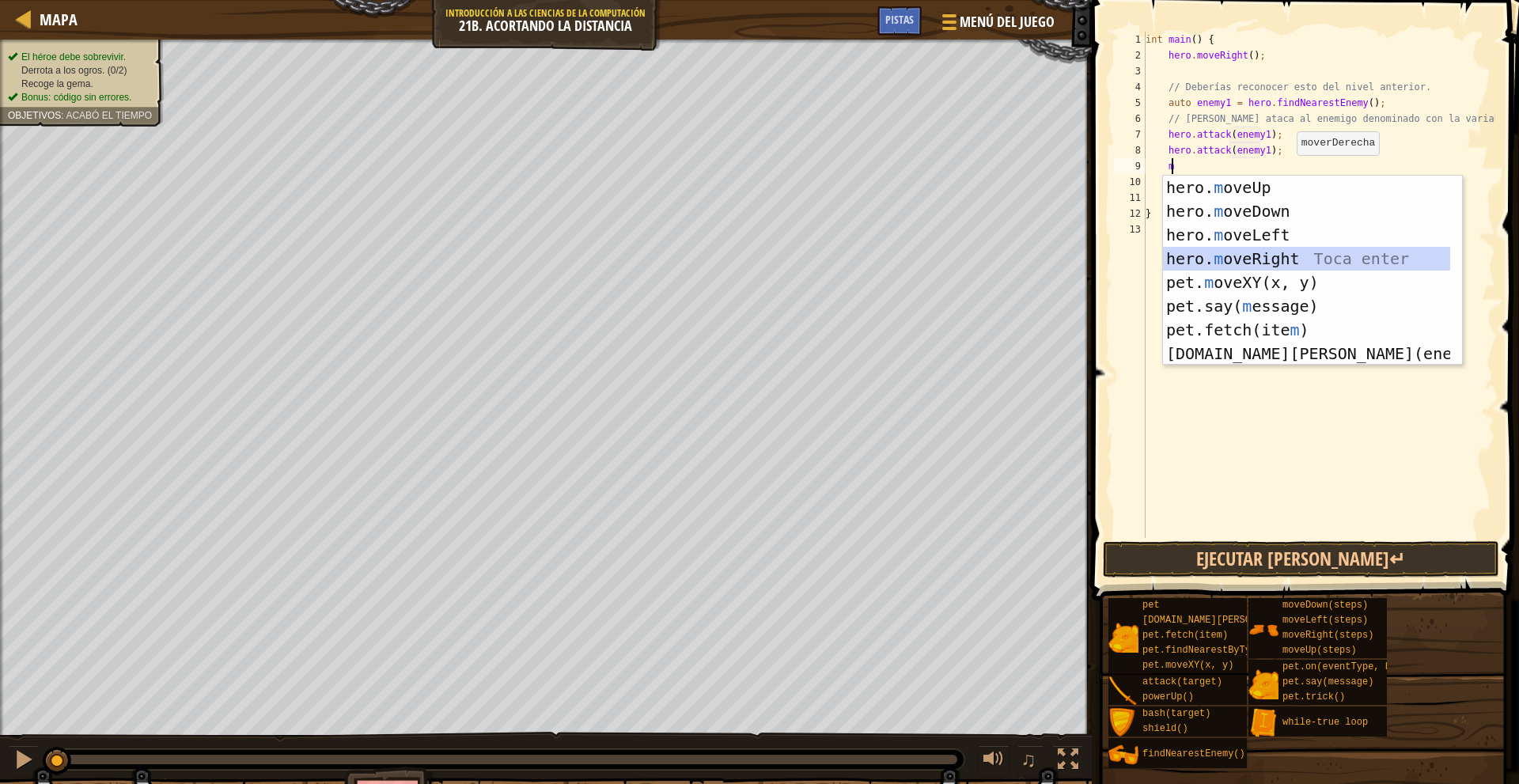
click at [1298, 262] on div "hero. m oveUp Toca enter hero. m oveDown Toca enter hero. m oveLeft Toca enter …" at bounding box center [1306, 294] width 287 height 237
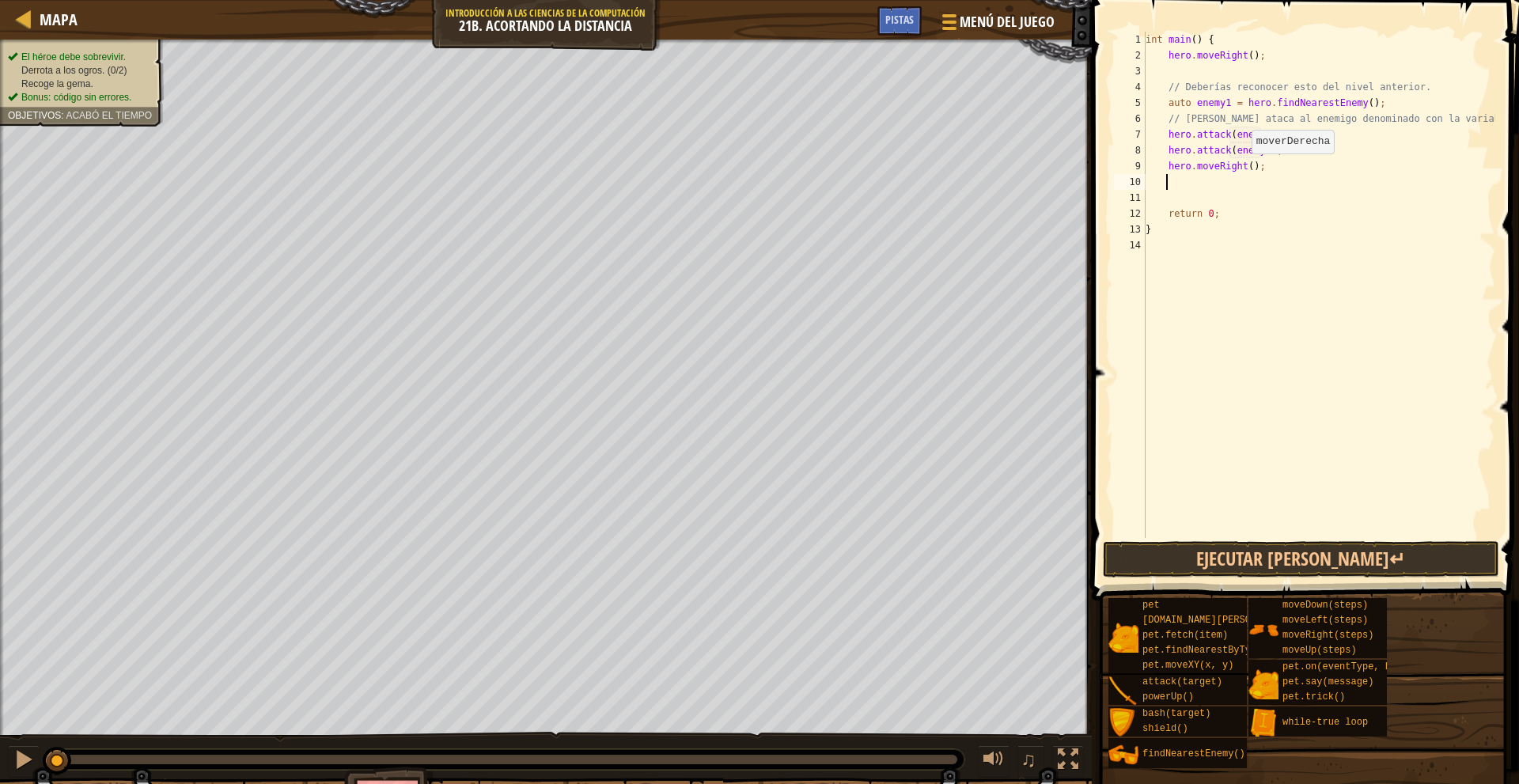
click at [1244, 167] on div "int main ( ) { hero . moveRight ( ) ; // Deberías reconocer esto del nivel ante…" at bounding box center [1318, 300] width 353 height 538
click at [1236, 187] on div "int main ( ) { hero . moveRight ( ) ; // Deberías reconocer esto del nivel ante…" at bounding box center [1318, 300] width 353 height 538
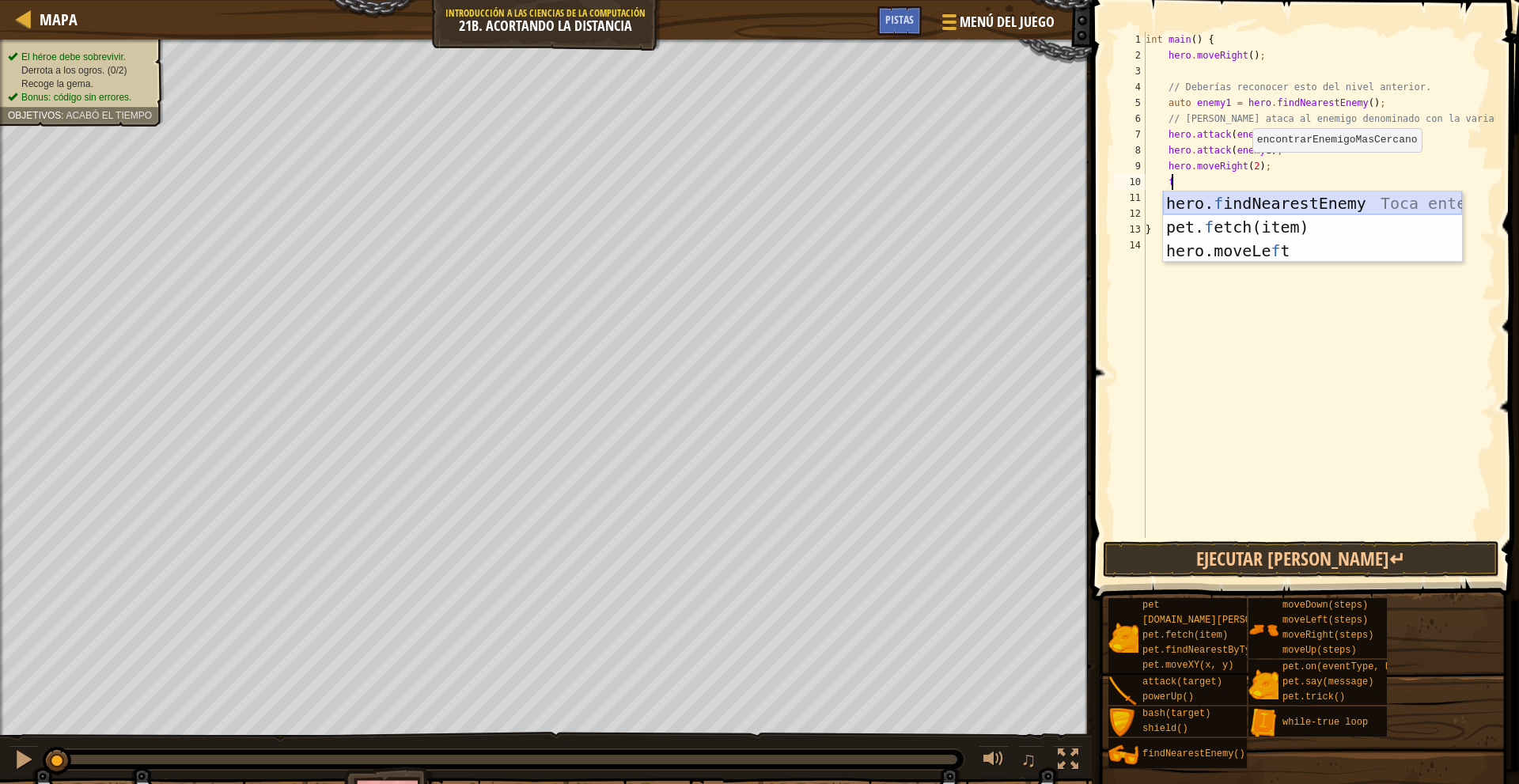
click at [1281, 197] on div "hero. f indNearestEnemy Toca enter pet. f etch(item) Toca enter hero.moveLe f t…" at bounding box center [1312, 251] width 299 height 118
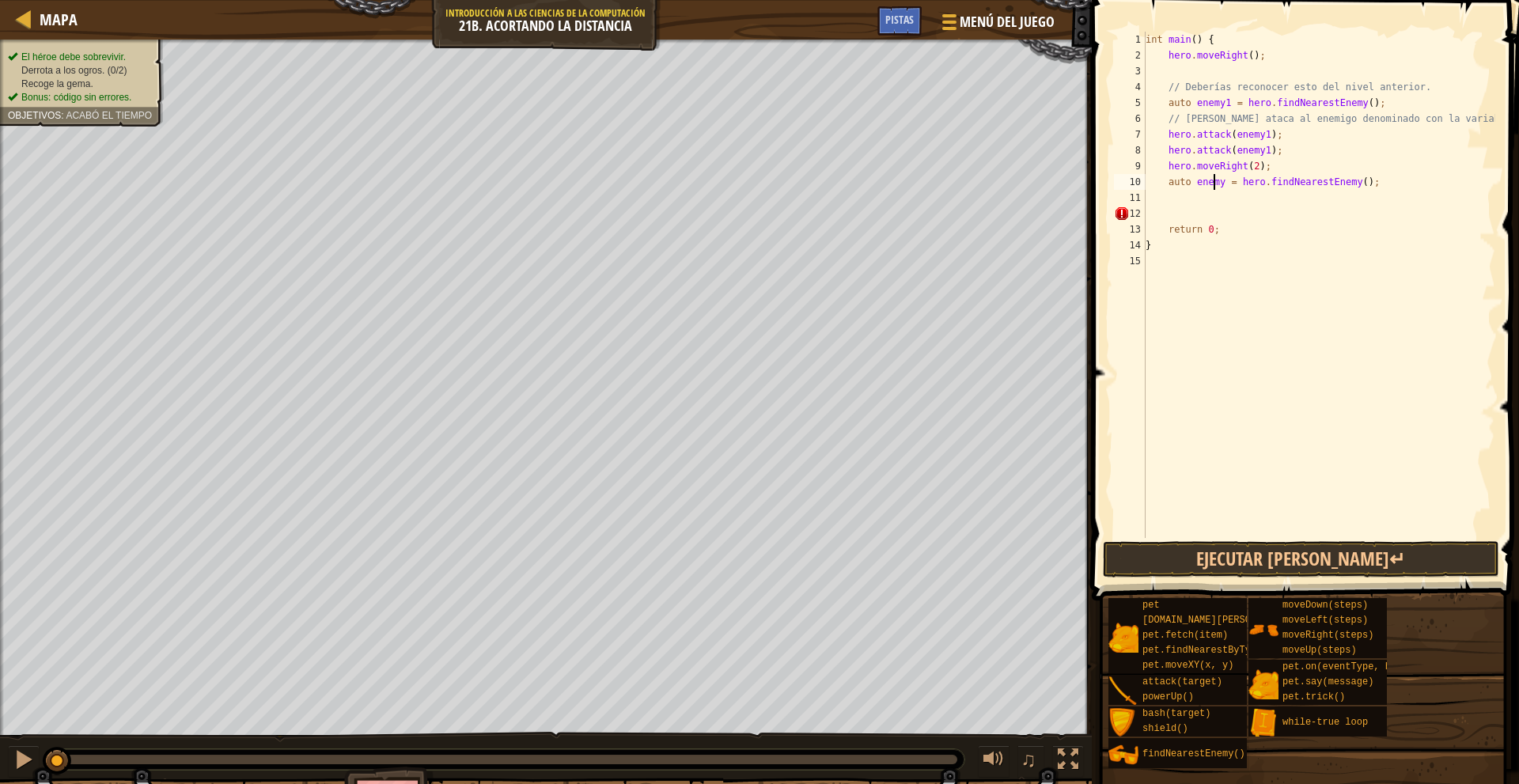
click at [1214, 185] on div "int main ( ) { hero . moveRight ( ) ; // Deberías reconocer esto del nivel ante…" at bounding box center [1318, 300] width 353 height 538
click at [1214, 182] on div "int main ( ) { hero . moveRight ( ) ; // Deberías reconocer esto del nivel ante…" at bounding box center [1318, 300] width 353 height 538
click at [1217, 182] on div "int main ( ) { hero . moveRight ( ) ; // Deberías reconocer esto del nivel ante…" at bounding box center [1318, 300] width 353 height 538
click at [1185, 199] on div "int main ( ) { hero . moveRight ( ) ; // Deberías reconocer esto del nivel ante…" at bounding box center [1318, 300] width 353 height 538
drag, startPoint x: 1379, startPoint y: 178, endPoint x: 1162, endPoint y: 188, distance: 217.2
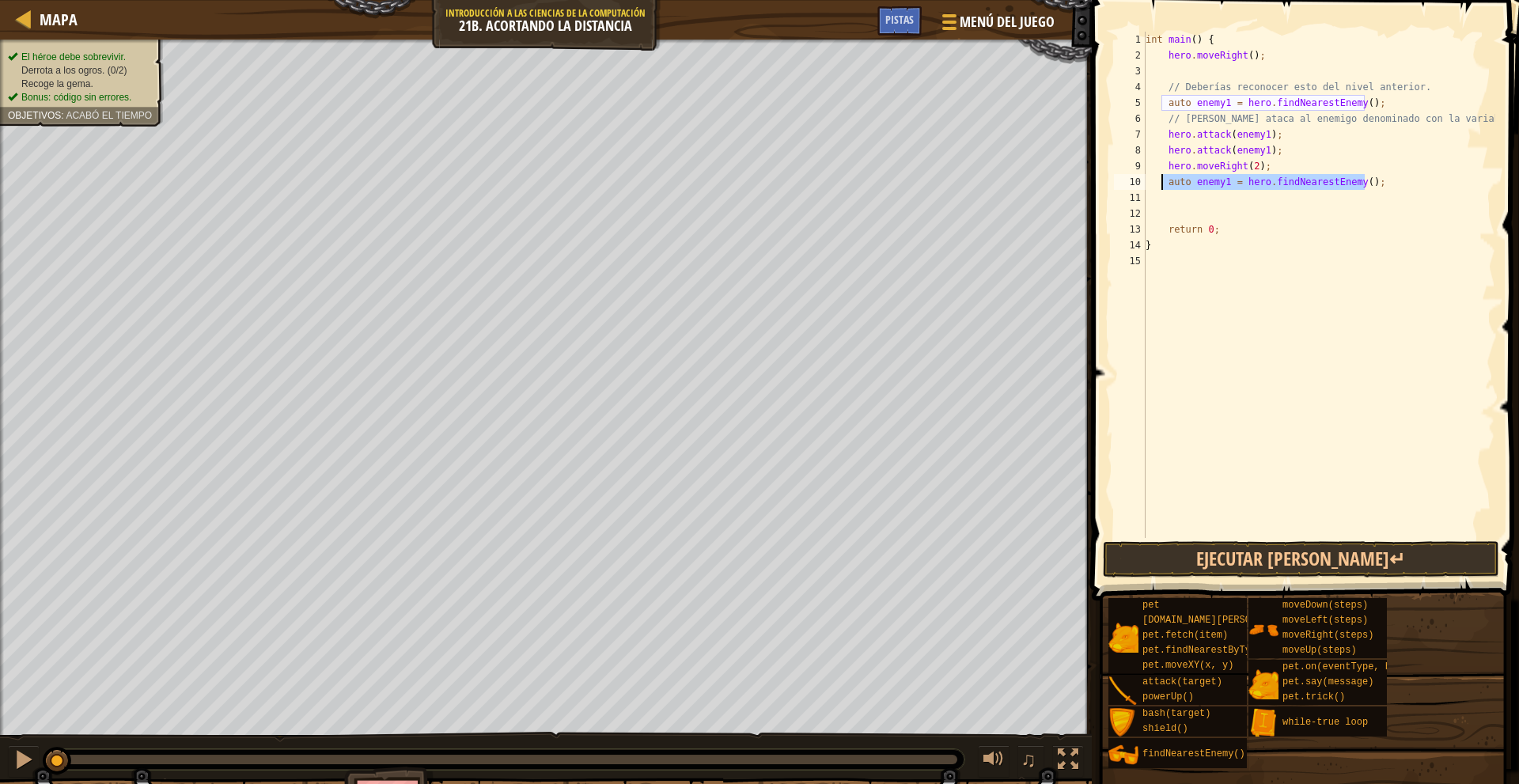
click at [1162, 188] on div "int main ( ) { hero . moveRight ( ) ; // Deberías reconocer esto del nivel ante…" at bounding box center [1318, 300] width 353 height 538
click at [1171, 70] on div "int main ( ) { hero . moveRight ( ) ; // Deberías reconocer esto del nivel ante…" at bounding box center [1318, 300] width 353 height 538
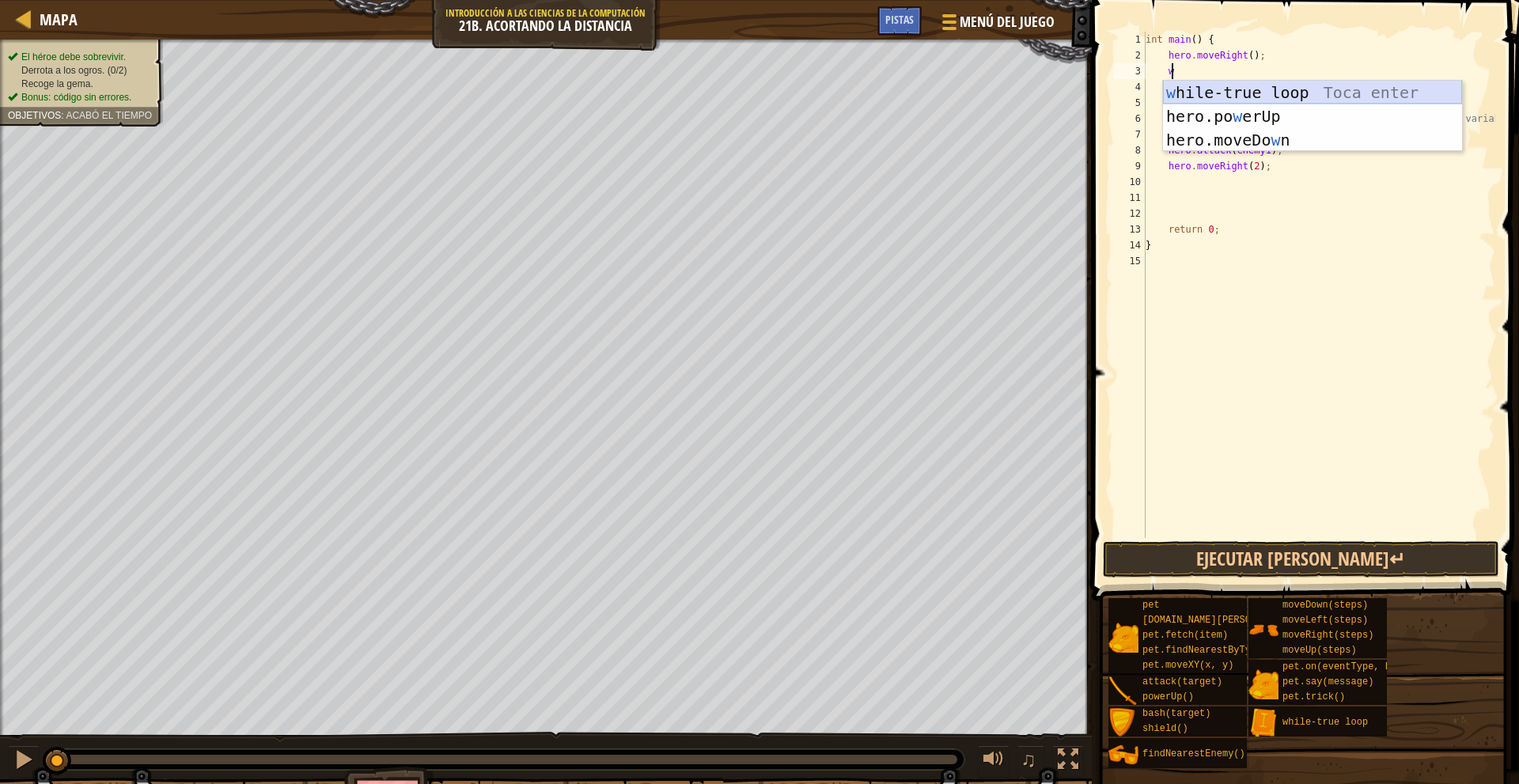
click at [1300, 88] on div "w hile-true loop Toca enter hero.po w erUp Toca enter hero.moveDo w n Toca enter" at bounding box center [1312, 140] width 299 height 118
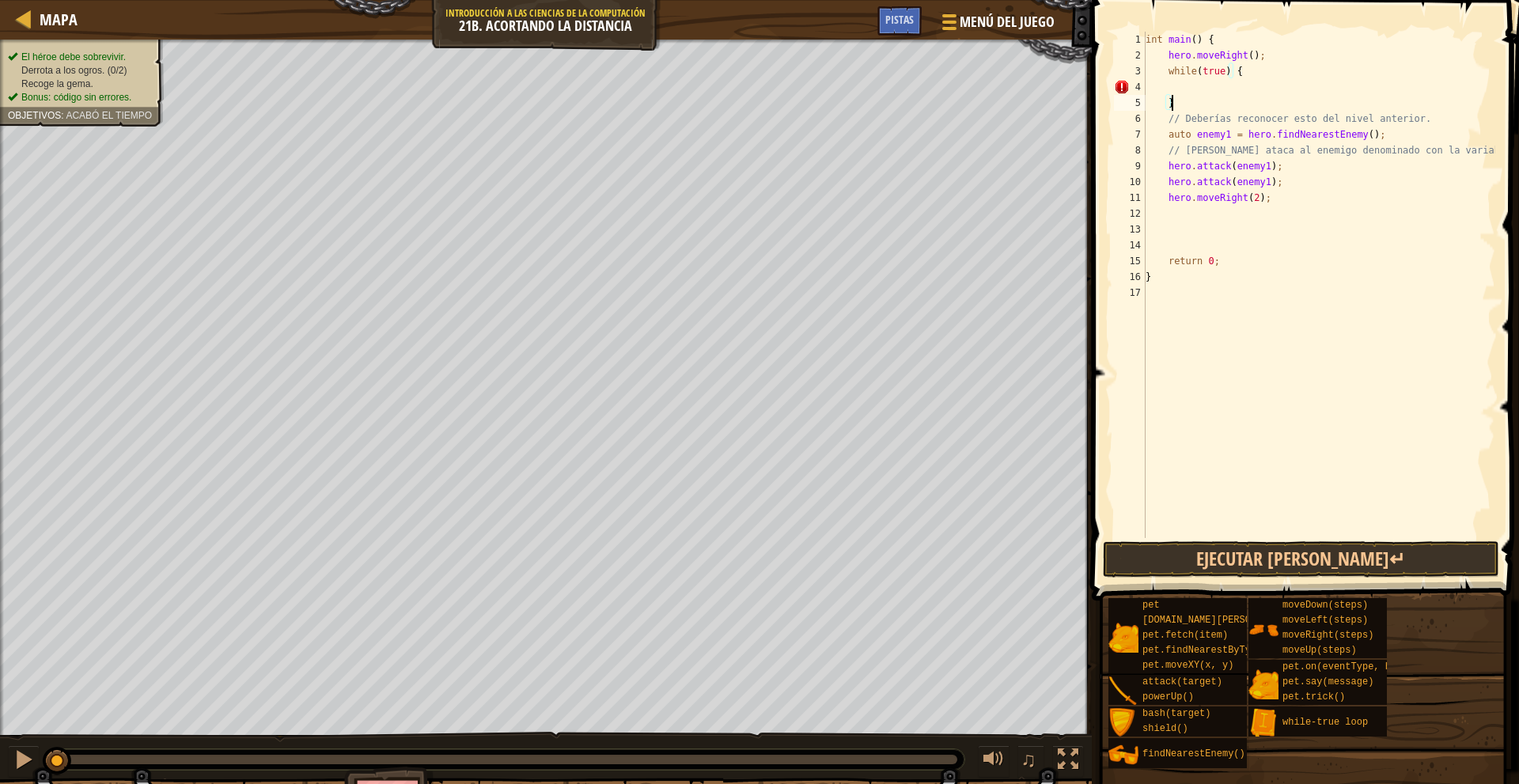
click at [1178, 103] on div "int main ( ) { hero . moveRight ( ) ; while ( true ) { } // Deberías reconocer …" at bounding box center [1318, 300] width 353 height 538
click at [1236, 209] on div "int main ( ) { hero . moveRight ( ) ; while ( true ) { // Deberías reconocer es…" at bounding box center [1318, 300] width 353 height 538
click at [1305, 559] on button "Ejecutar [PERSON_NAME]↵" at bounding box center [1301, 559] width 397 height 36
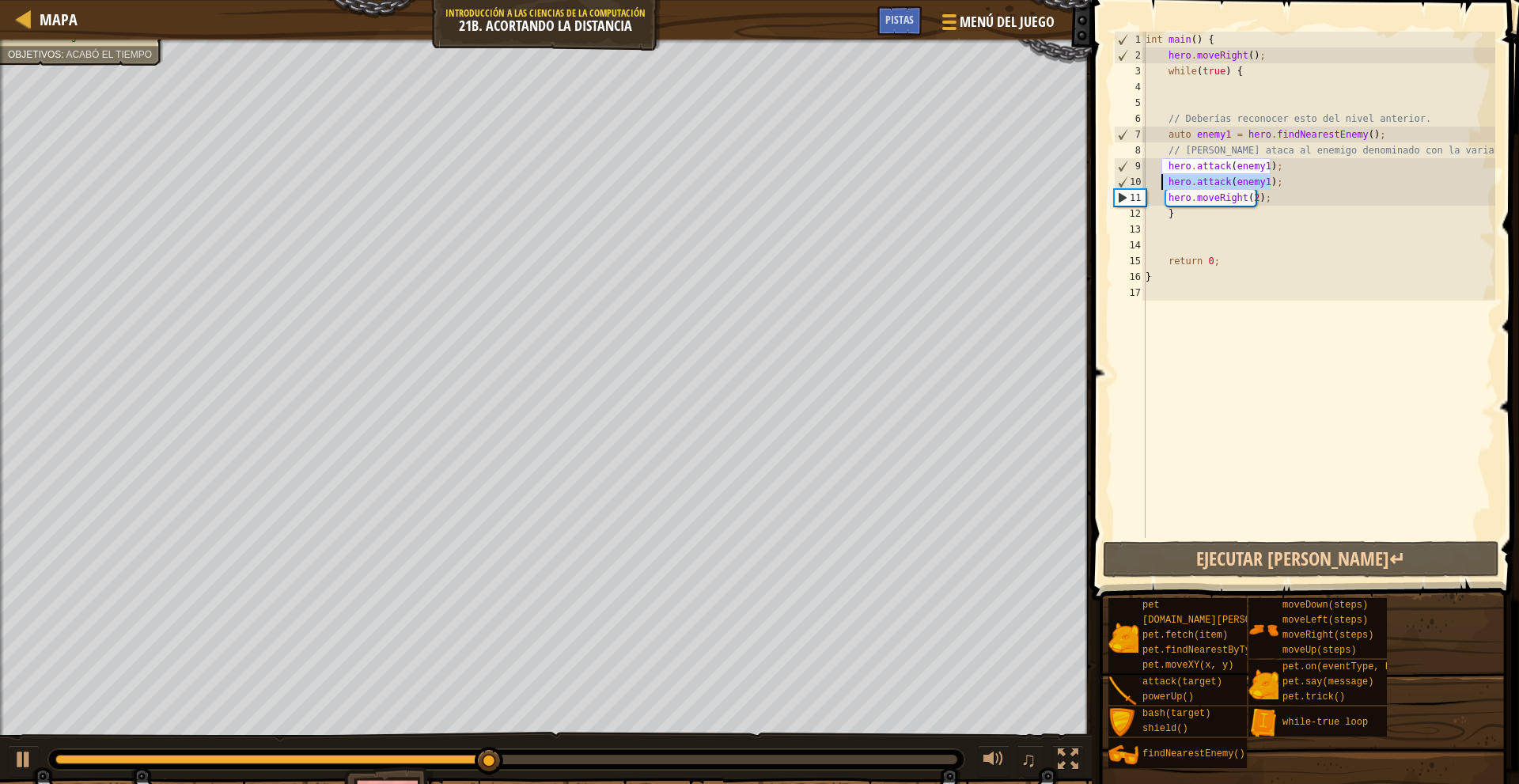
drag, startPoint x: 1286, startPoint y: 182, endPoint x: 1163, endPoint y: 183, distance: 123.0
click at [1163, 183] on div "int main ( ) { hero . moveRight ( ) ; while ( true ) { // Deberías reconocer es…" at bounding box center [1318, 300] width 353 height 538
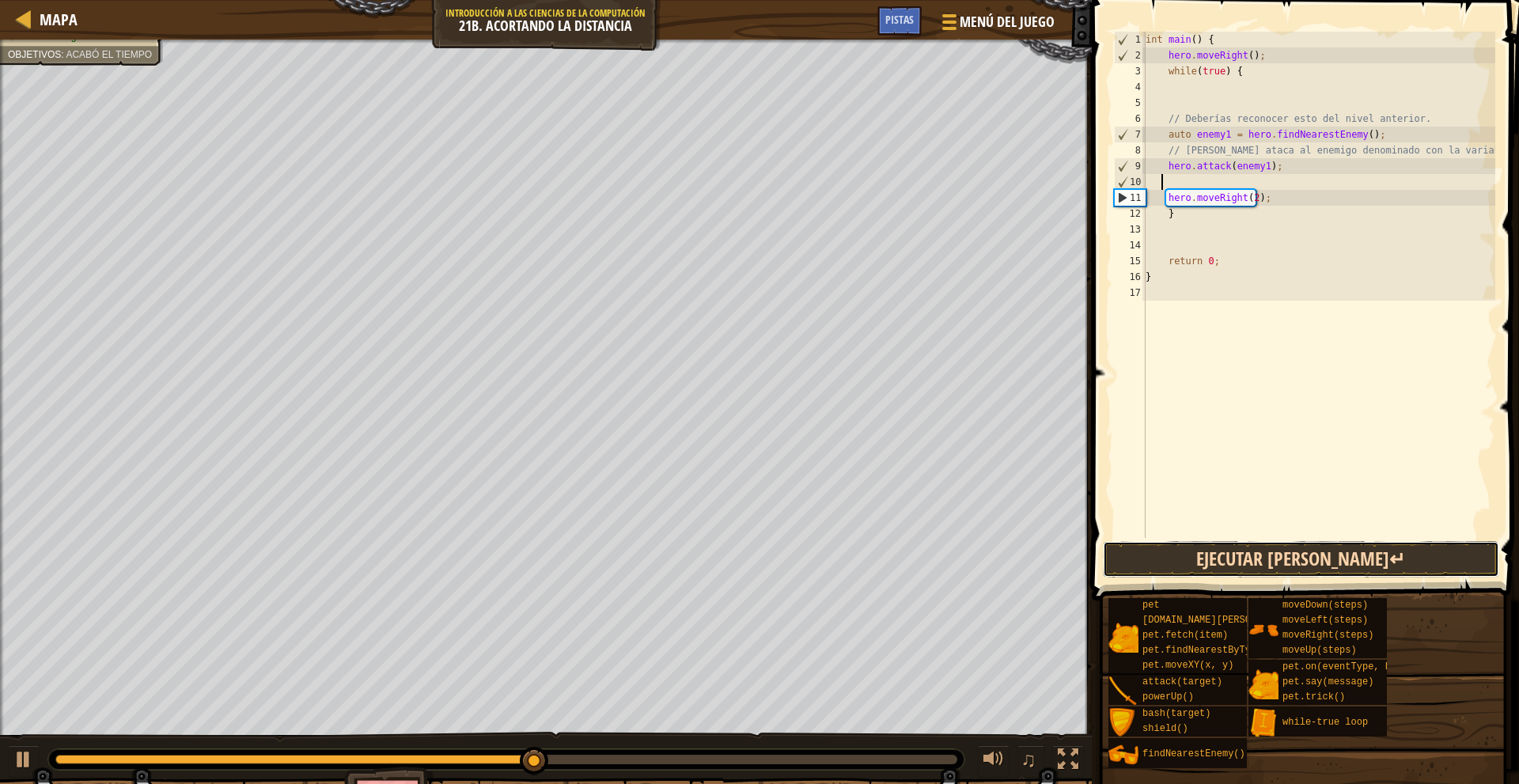
click at [1326, 545] on button "Ejecutar [PERSON_NAME]↵" at bounding box center [1301, 559] width 397 height 36
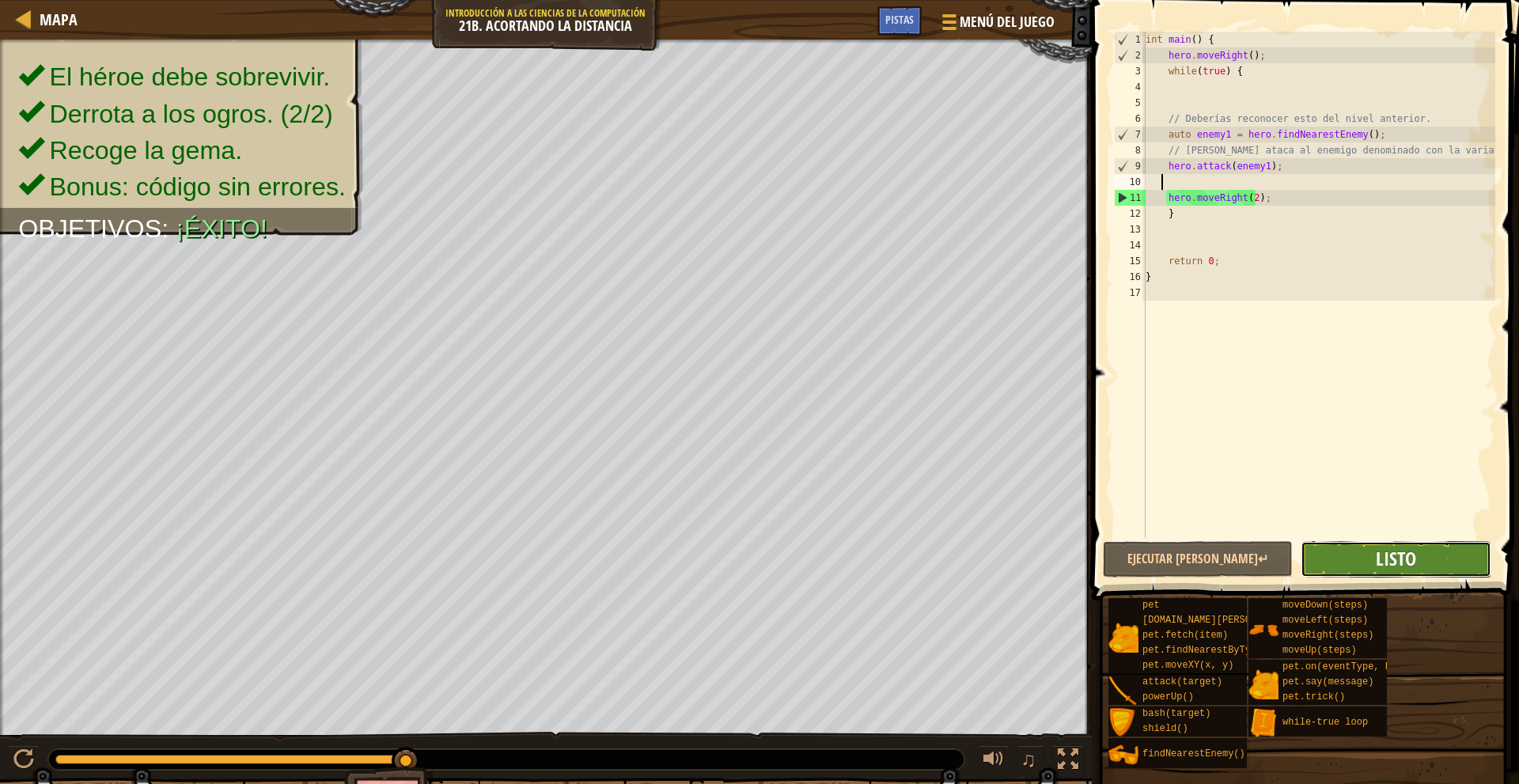
click at [1398, 554] on span "Listo" at bounding box center [1396, 558] width 40 height 26
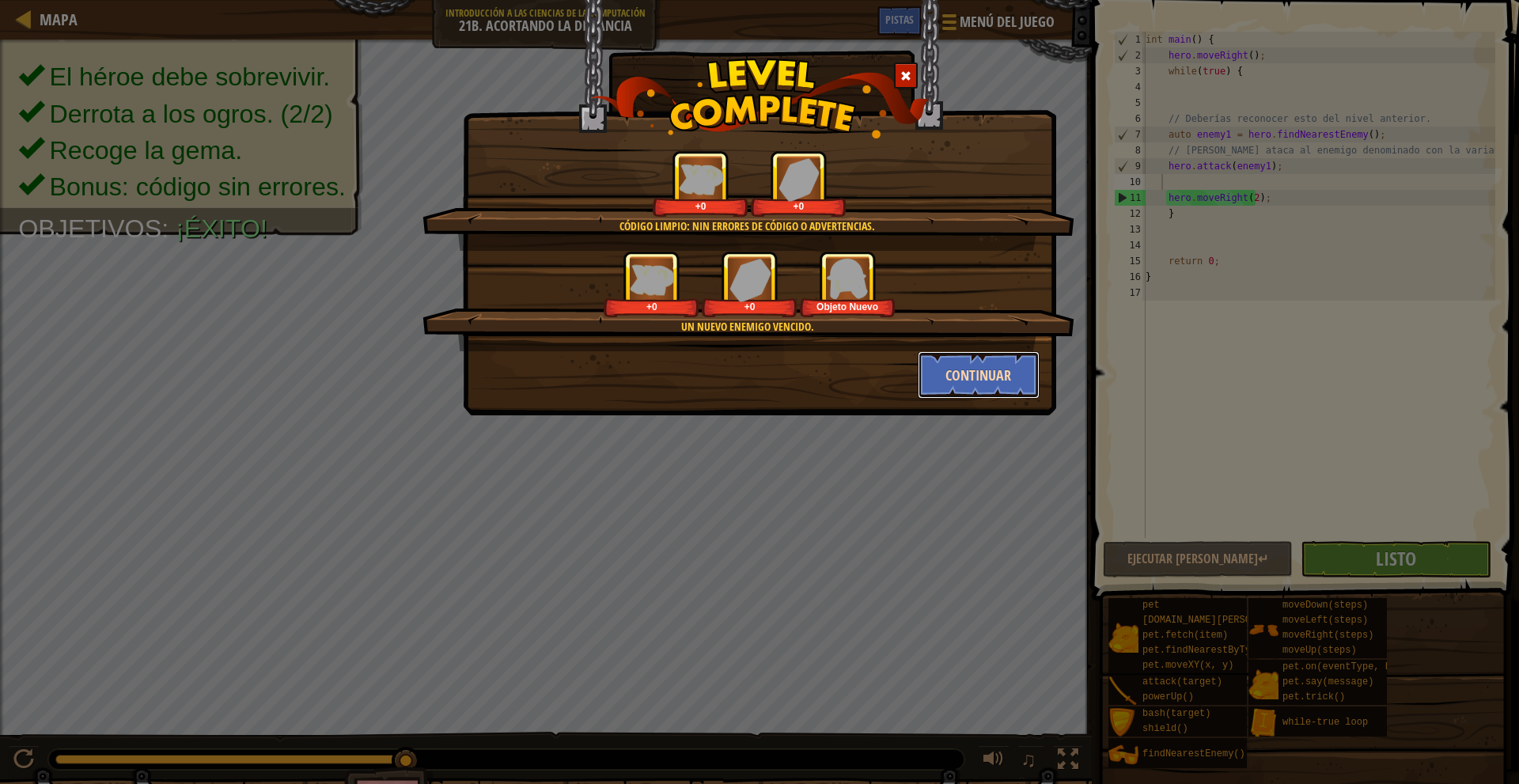
click at [996, 358] on button "Continuar" at bounding box center [978, 375] width 123 height 48
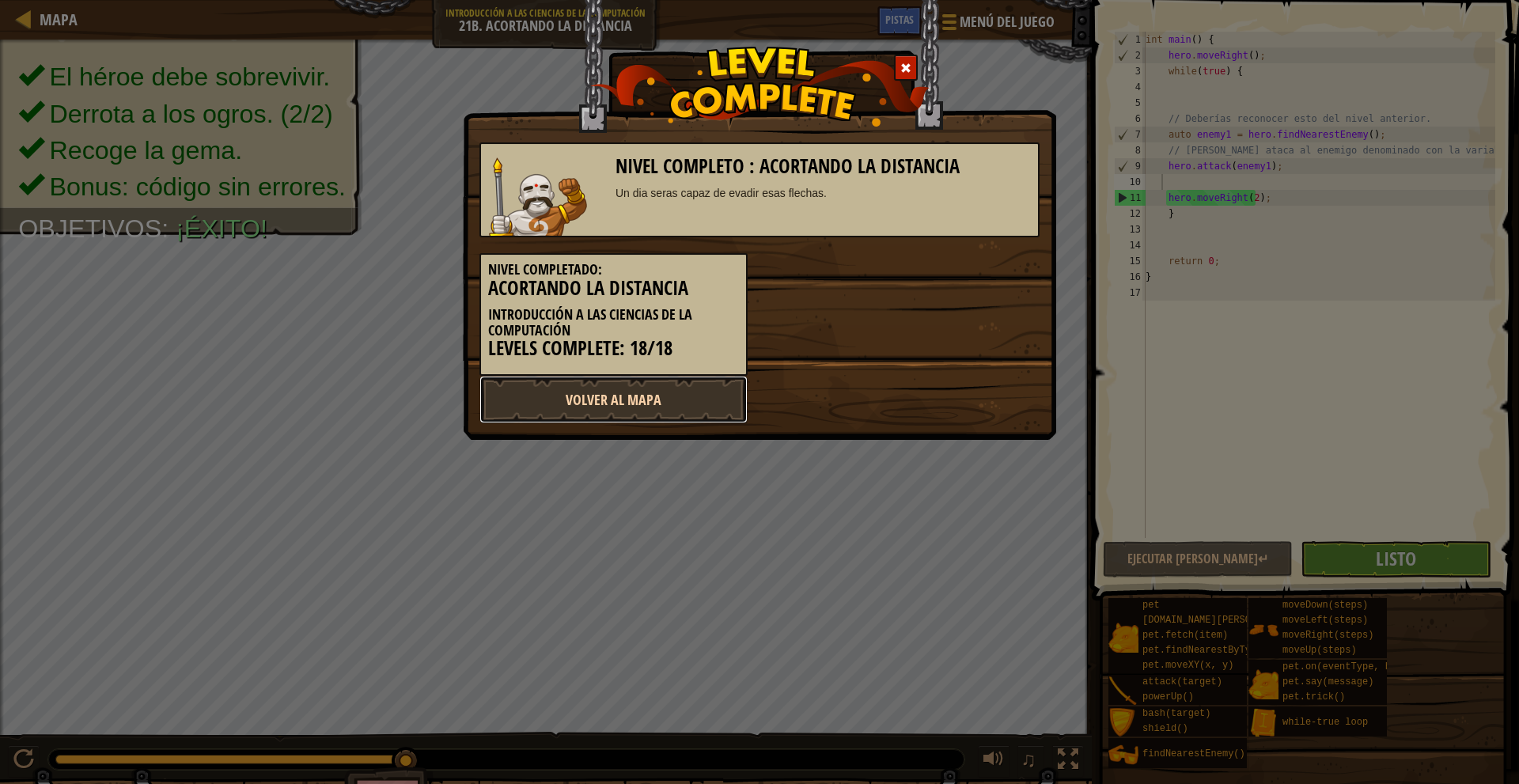
click at [687, 387] on link "Volver al Mapa" at bounding box center [614, 400] width 268 height 48
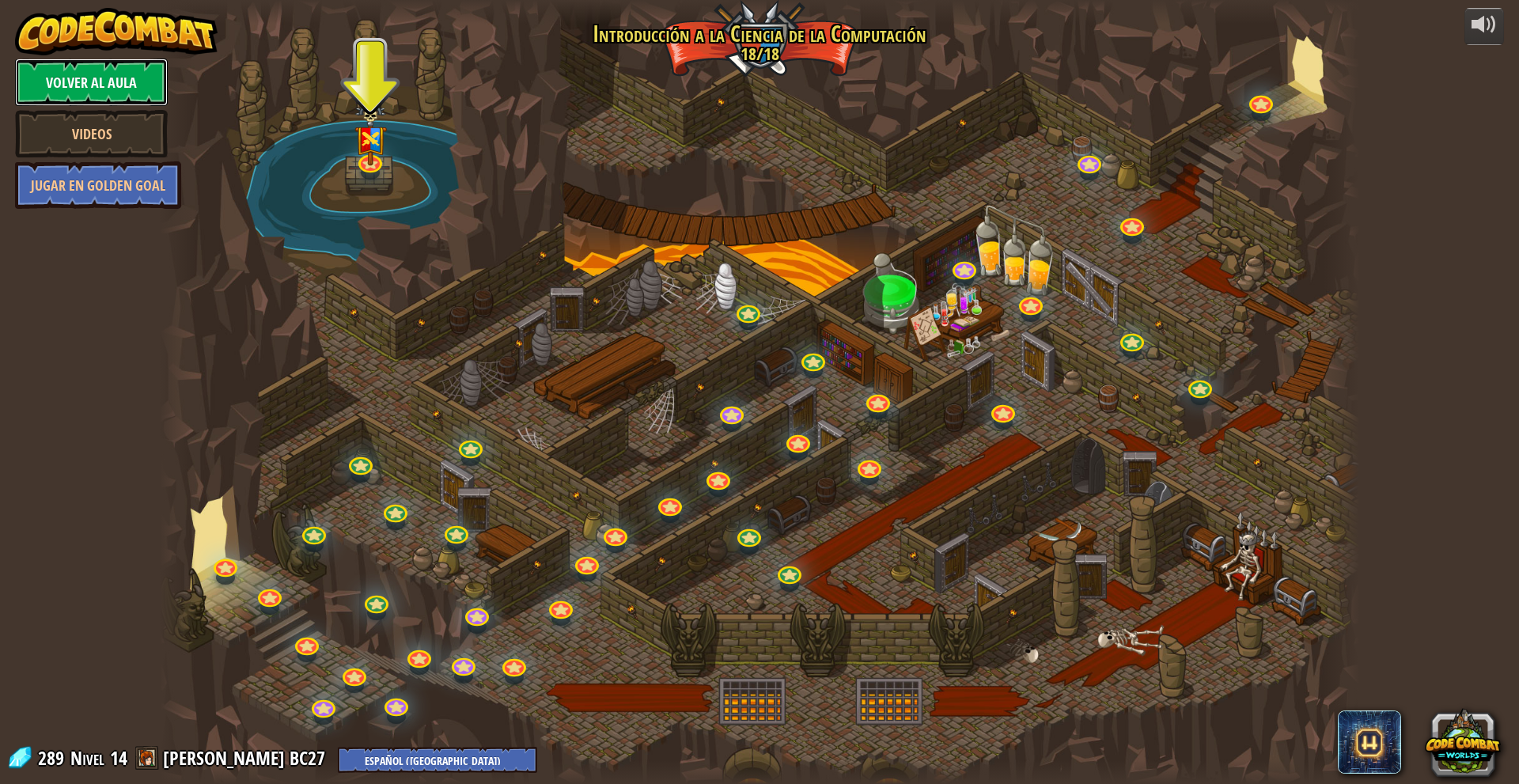
click at [96, 84] on link "Volver al aula" at bounding box center [91, 82] width 153 height 48
